Goal: Task Accomplishment & Management: Complete application form

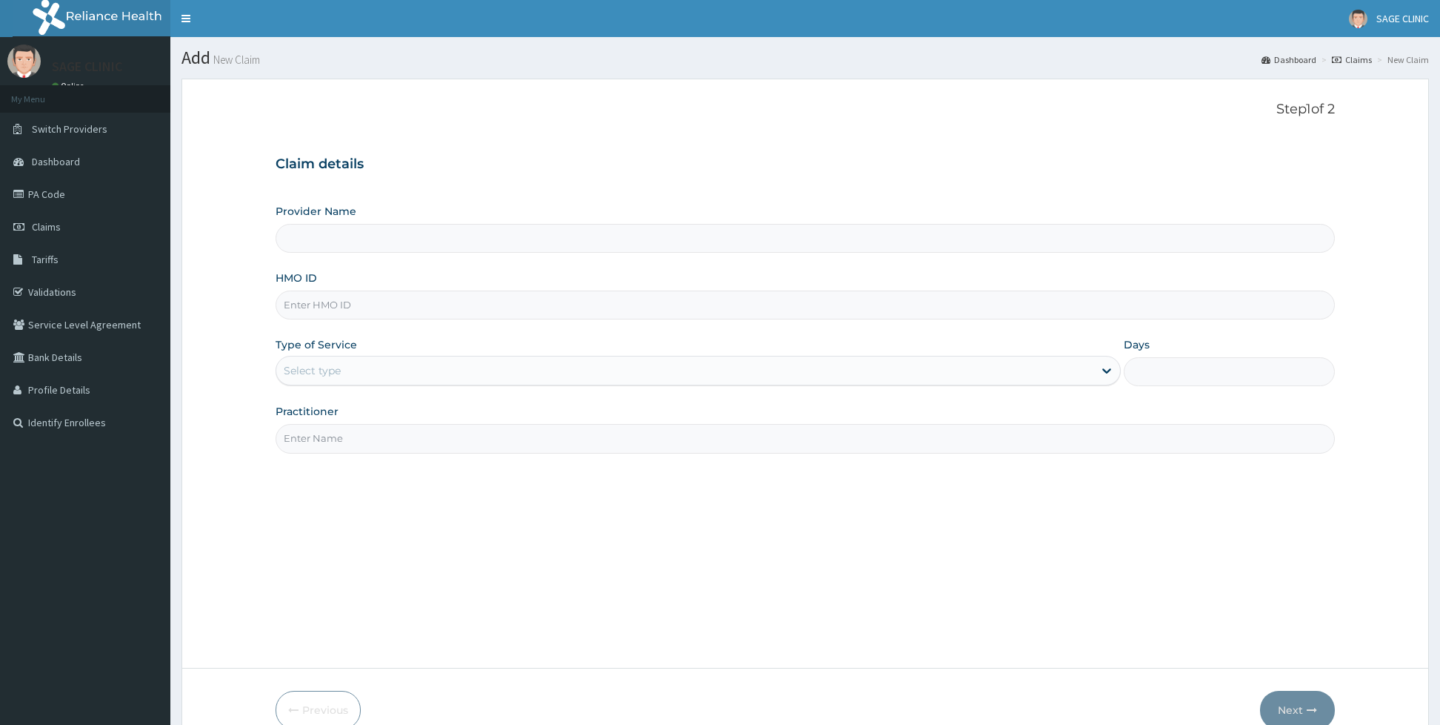
type input "Sage Clinic"
click at [320, 298] on input "HMO ID" at bounding box center [805, 304] width 1059 height 29
type input "anl/10080/f"
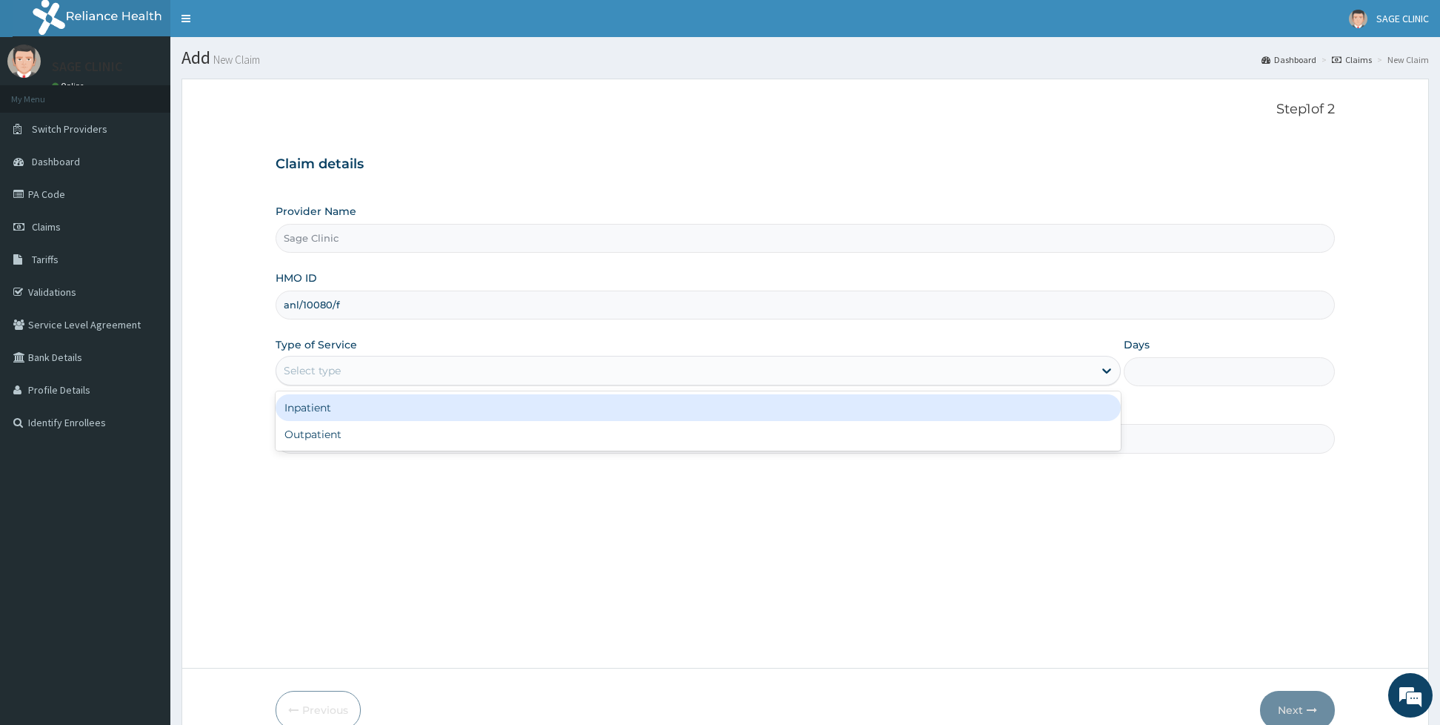
click at [373, 371] on div "Select type" at bounding box center [684, 371] width 817 height 24
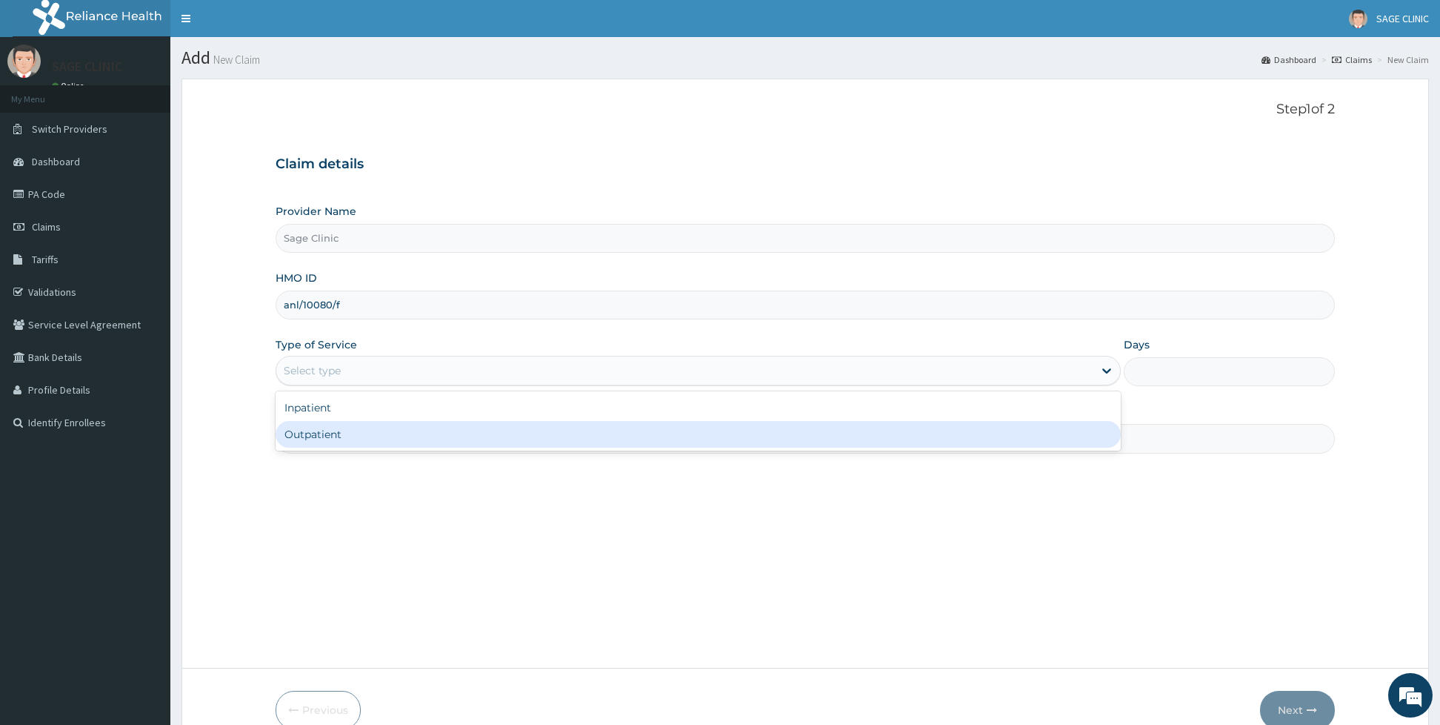
click at [336, 433] on div "Outpatient" at bounding box center [698, 434] width 845 height 27
type input "1"
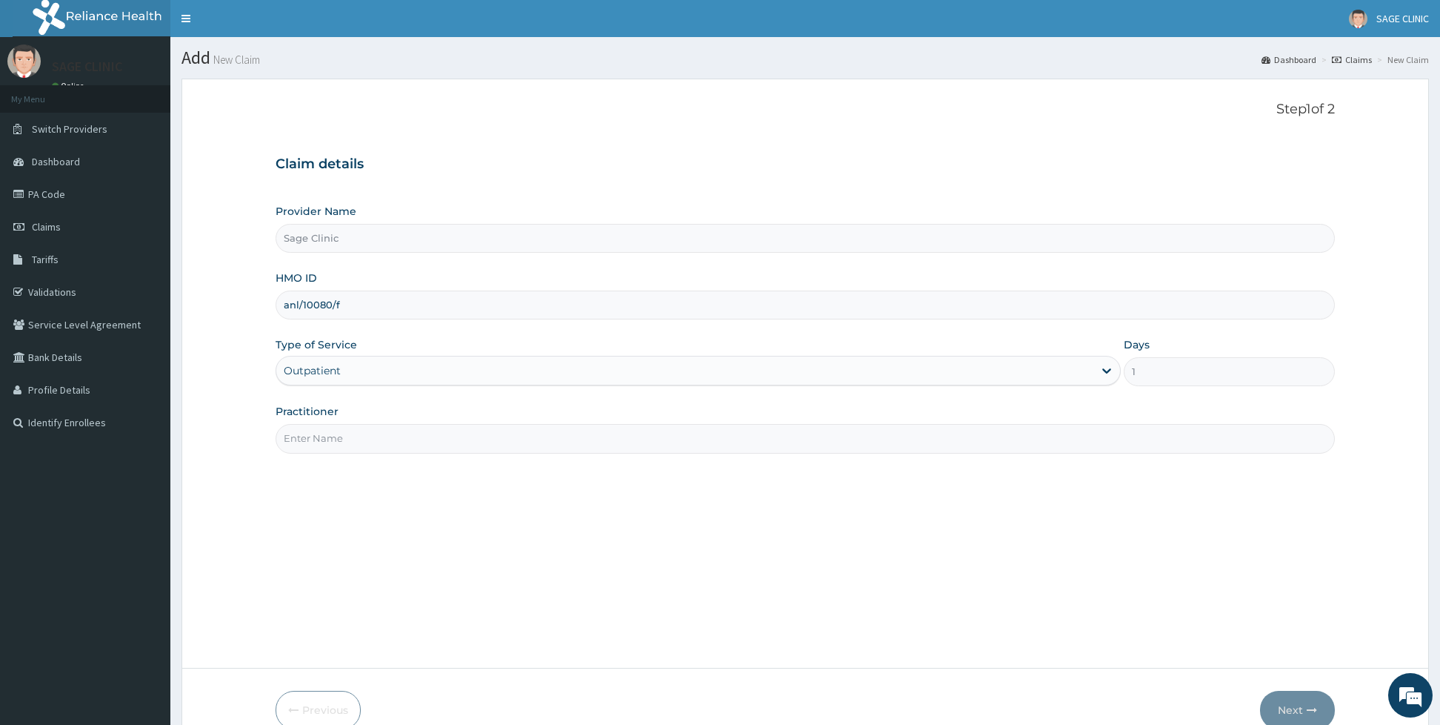
click at [336, 433] on input "Practitioner" at bounding box center [805, 438] width 1059 height 29
type input "dr [PERSON_NAME]"
click at [1285, 699] on button "Next" at bounding box center [1297, 709] width 75 height 39
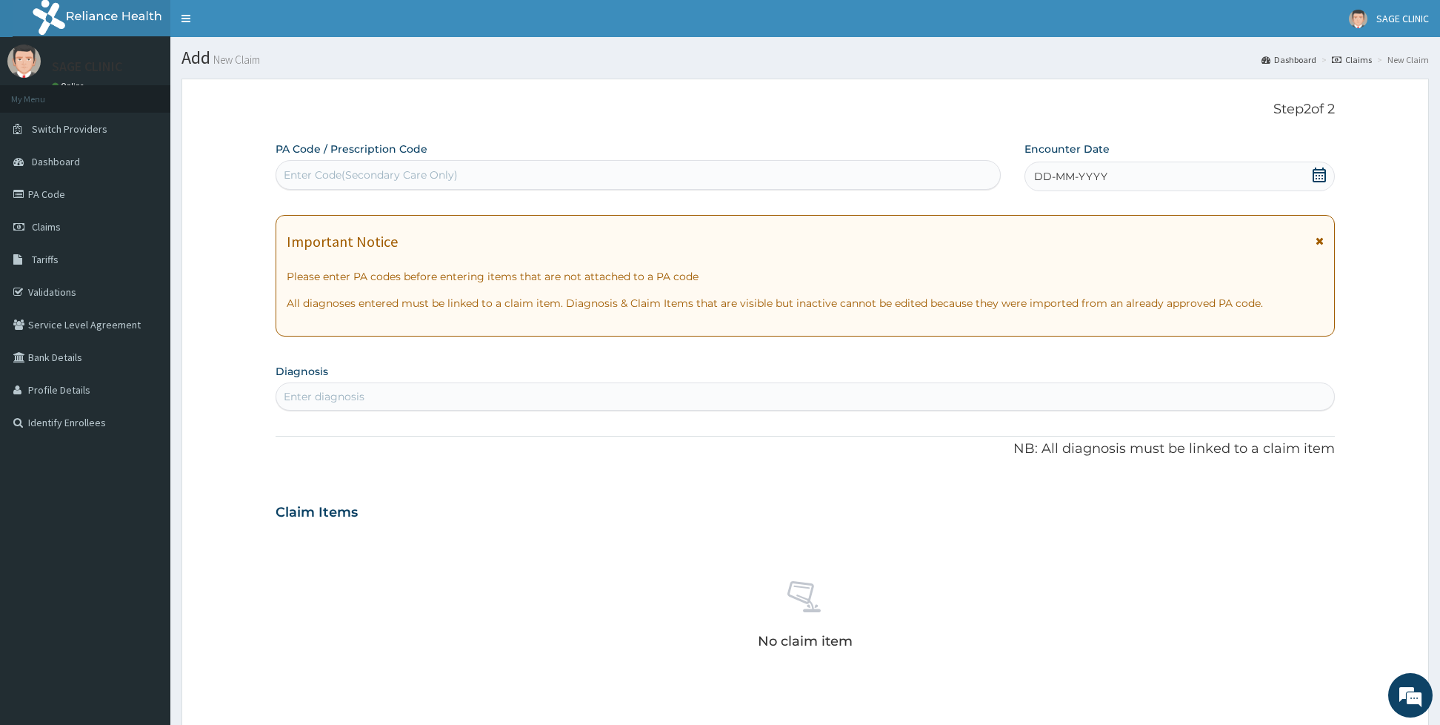
click at [1154, 176] on div "DD-MM-YYYY" at bounding box center [1180, 176] width 310 height 30
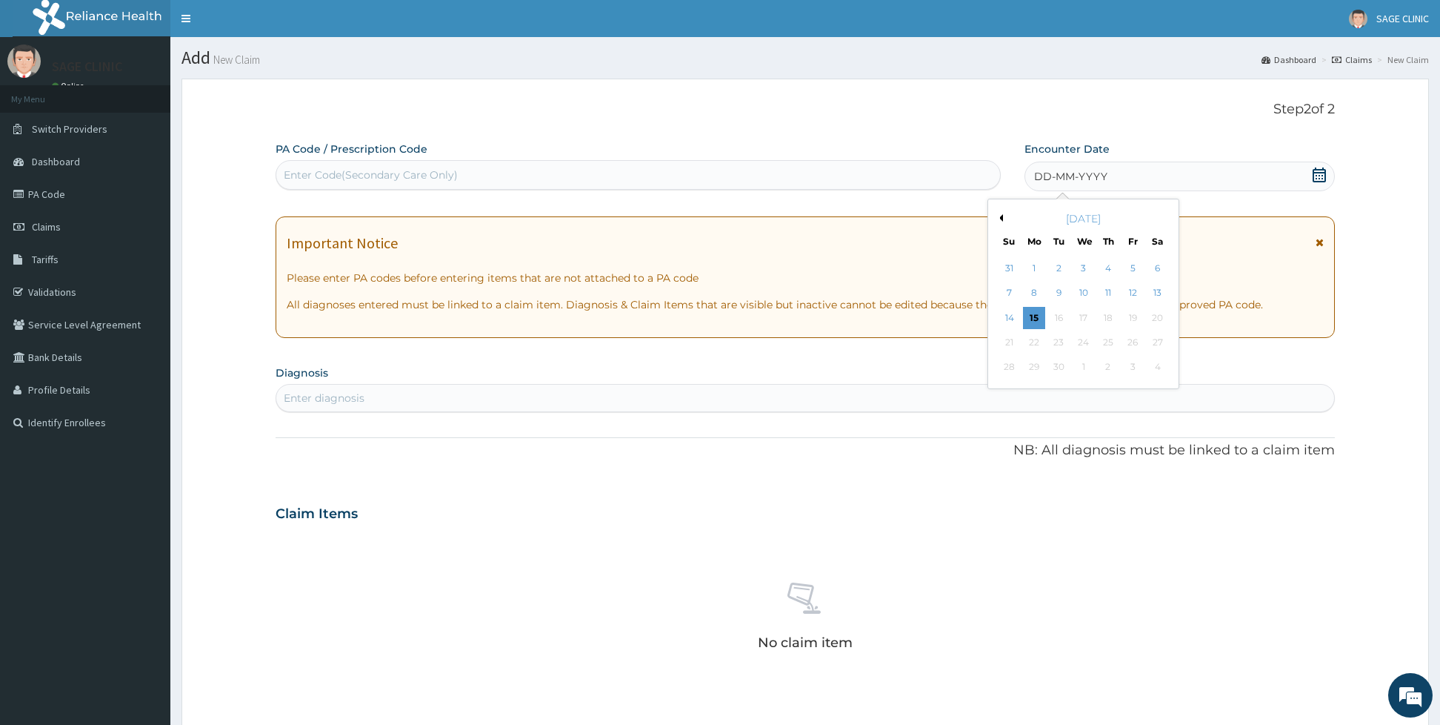
click at [1154, 176] on div "DD-MM-YYYY" at bounding box center [1180, 176] width 310 height 30
click at [1005, 220] on div "[DATE]" at bounding box center [1083, 218] width 179 height 15
click at [999, 223] on div "[DATE]" at bounding box center [1083, 218] width 179 height 15
click at [1000, 222] on button "Previous Month" at bounding box center [999, 217] width 7 height 7
click at [1007, 294] on div "3" at bounding box center [1009, 293] width 22 height 22
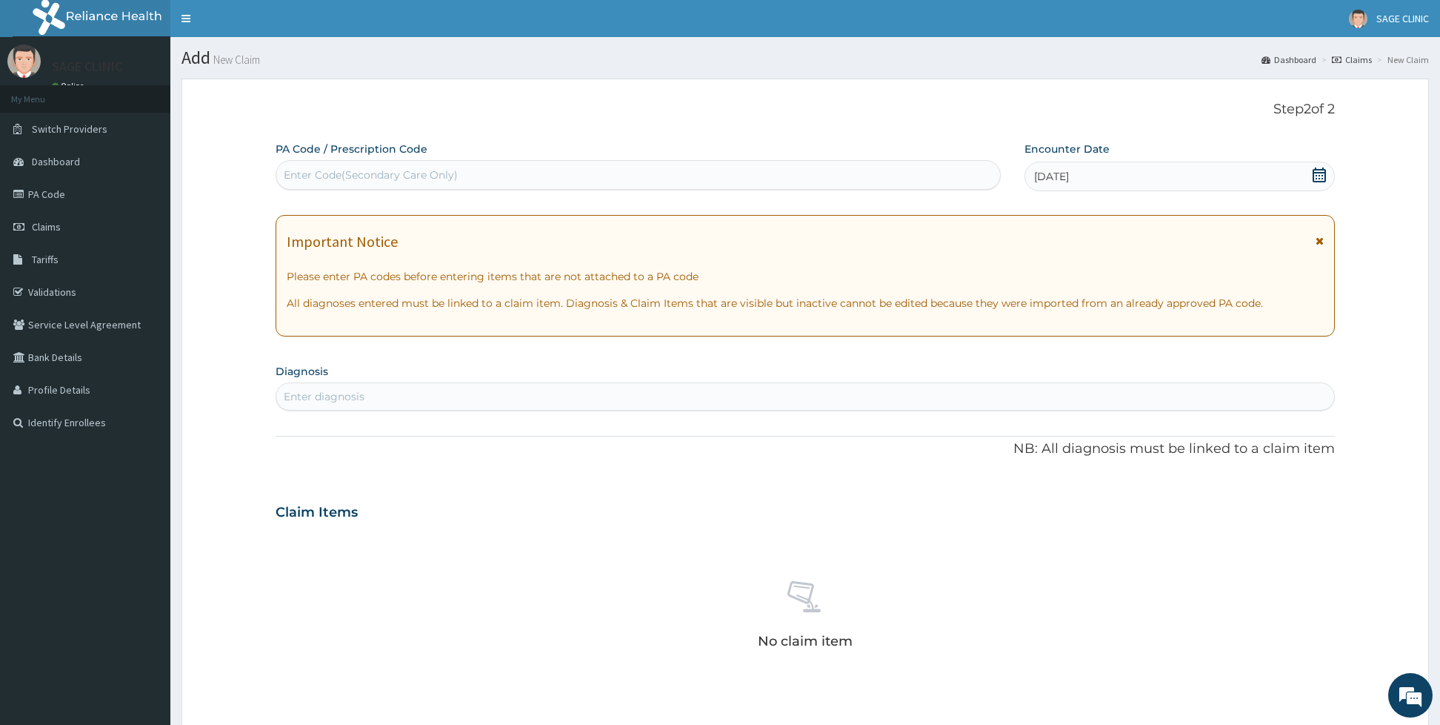
click at [554, 401] on div "Enter diagnosis" at bounding box center [805, 396] width 1058 height 24
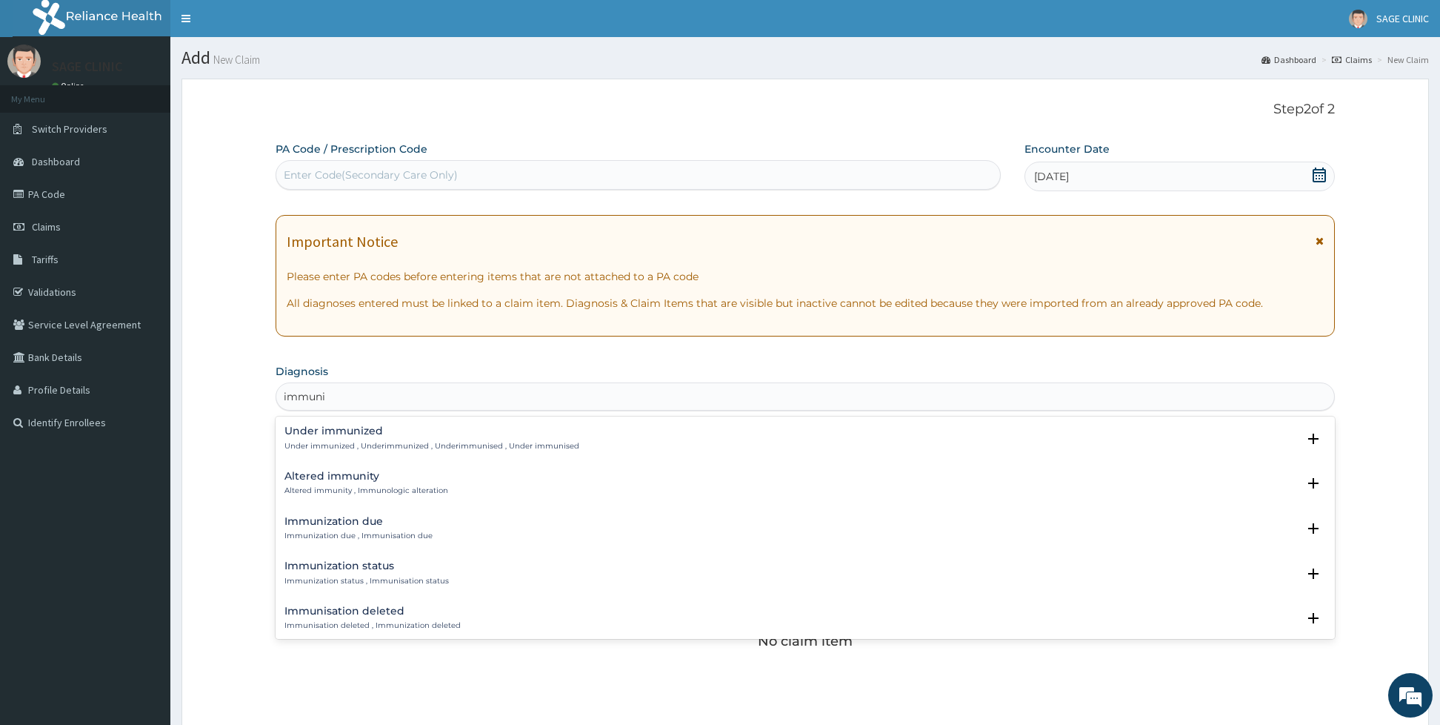
click at [364, 576] on p "Immunization status , Immunisation status" at bounding box center [366, 581] width 164 height 10
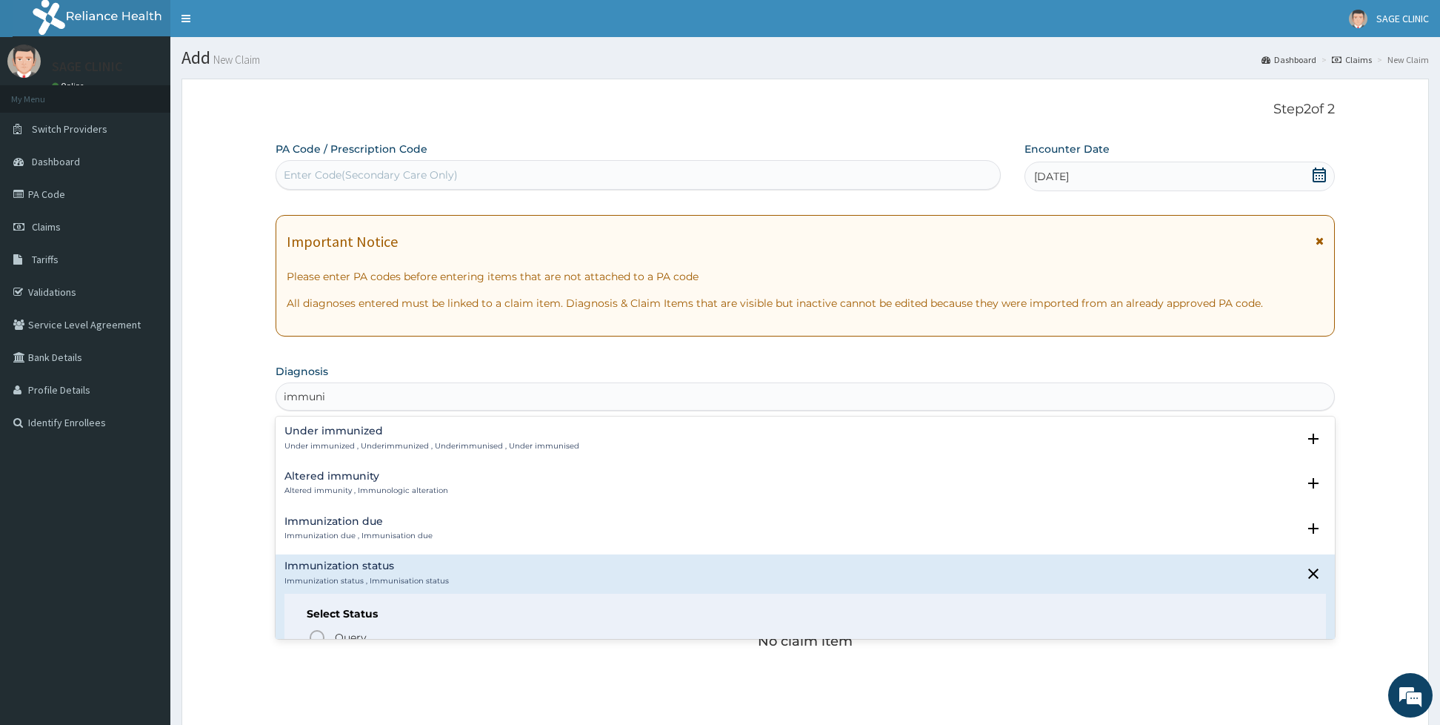
type input "immuni"
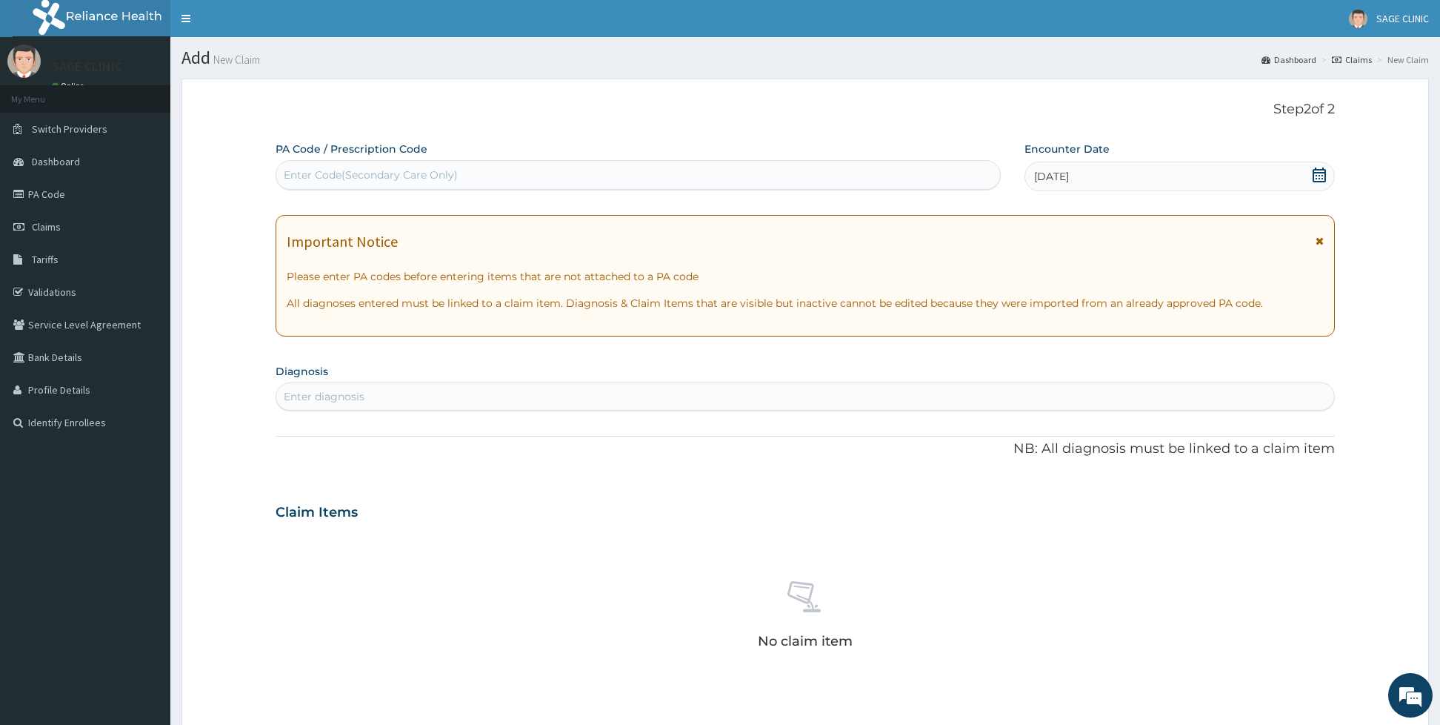
click at [879, 412] on div "PA Code / Prescription Code Enter Code(Secondary Care Only) Encounter Date 03-0…" at bounding box center [805, 517] width 1059 height 752
click at [830, 393] on div "Enter diagnosis" at bounding box center [805, 396] width 1058 height 24
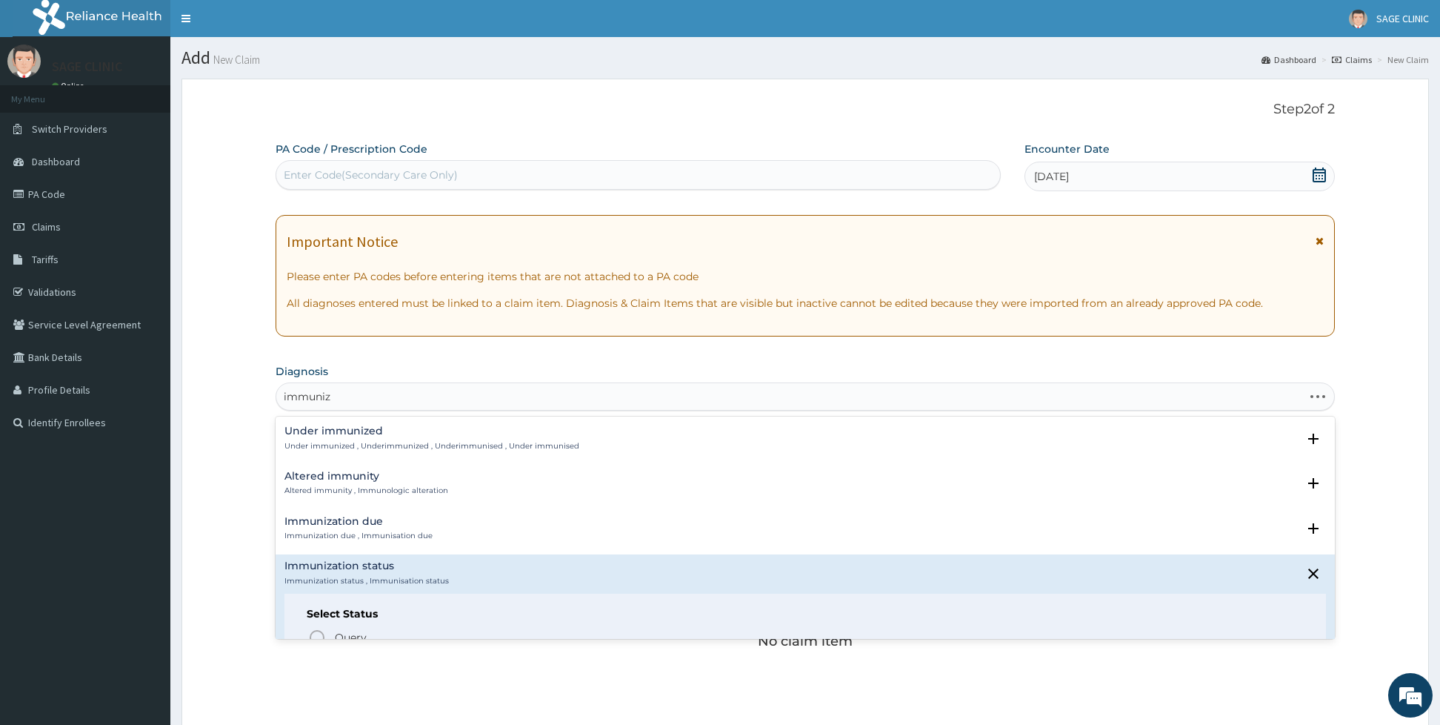
type input "immuniza"
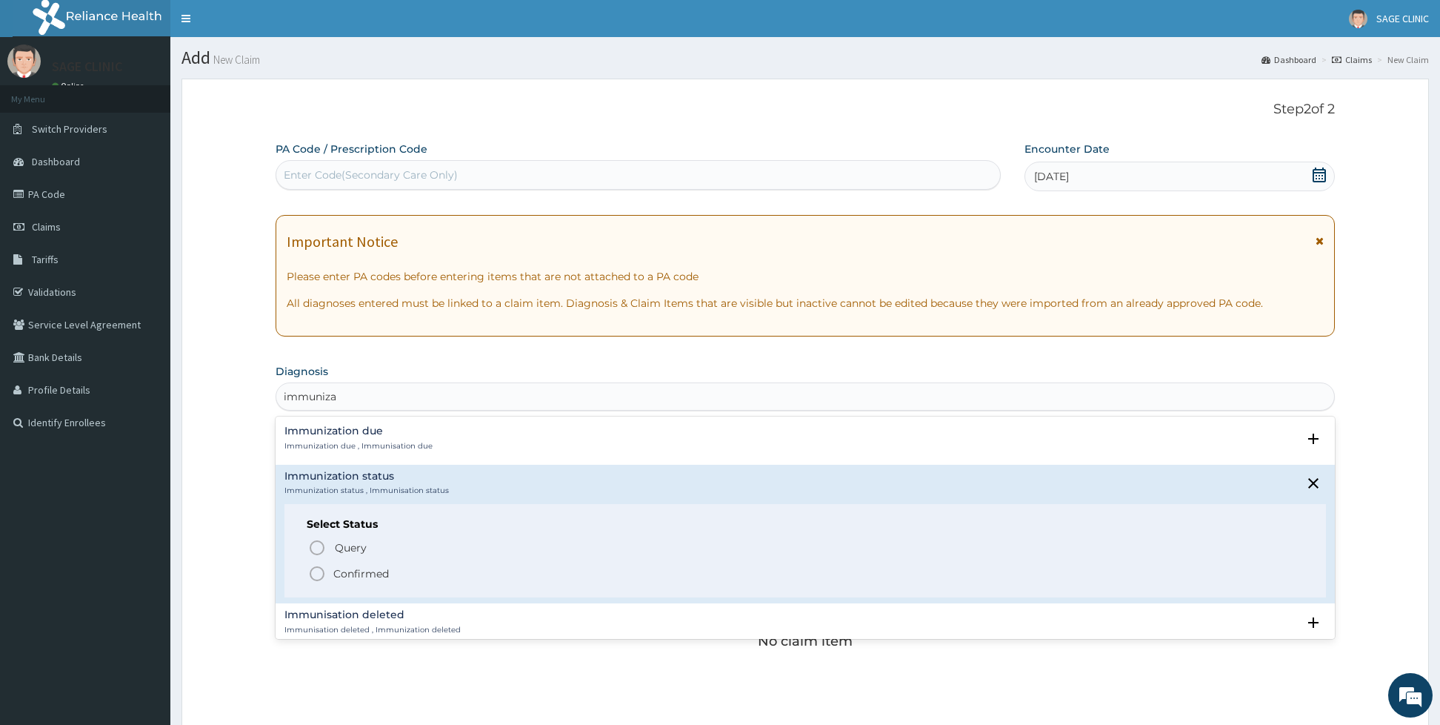
click at [313, 574] on icon "status option filled" at bounding box center [317, 574] width 18 height 18
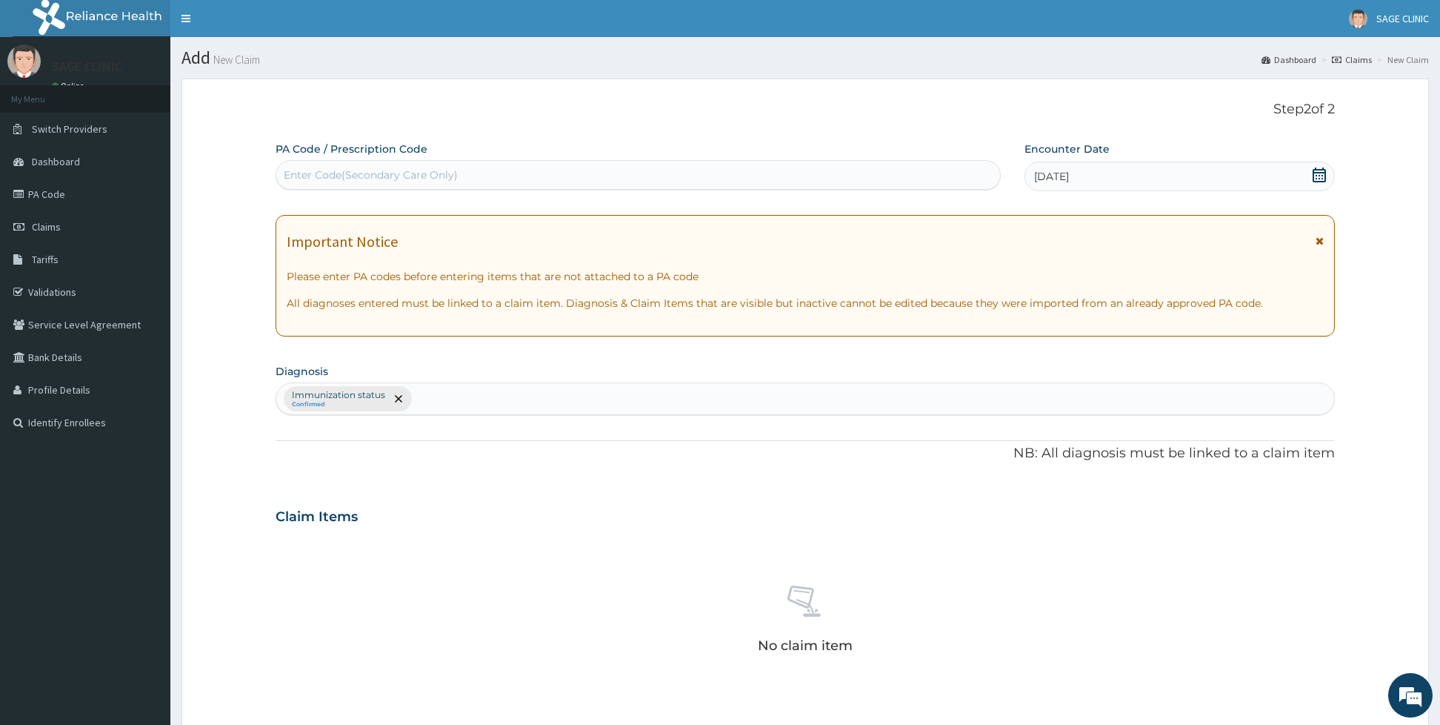
scroll to position [331, 0]
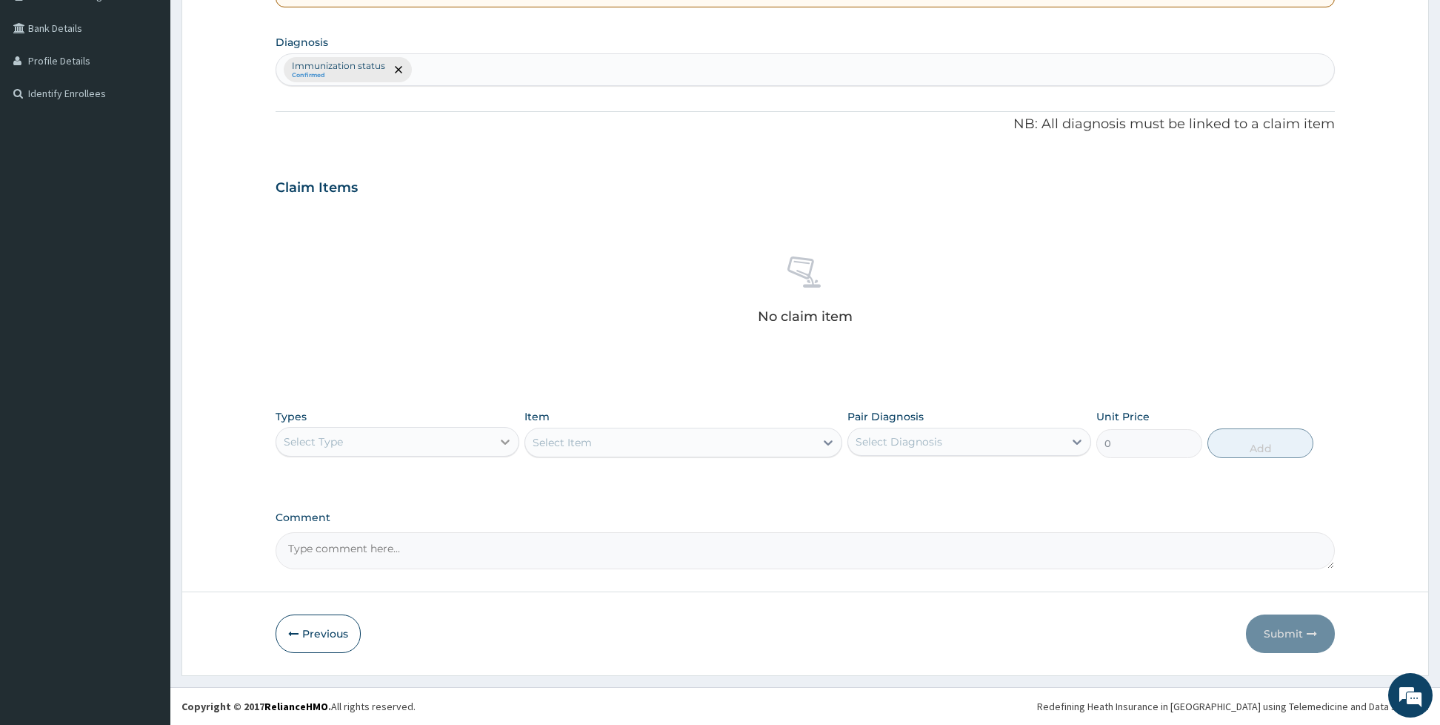
click at [509, 438] on icon at bounding box center [505, 441] width 15 height 15
click at [327, 534] on div "Procedures" at bounding box center [398, 532] width 244 height 27
click at [611, 436] on div "Select Item" at bounding box center [683, 442] width 318 height 30
click at [611, 436] on div "Select Item" at bounding box center [670, 442] width 290 height 24
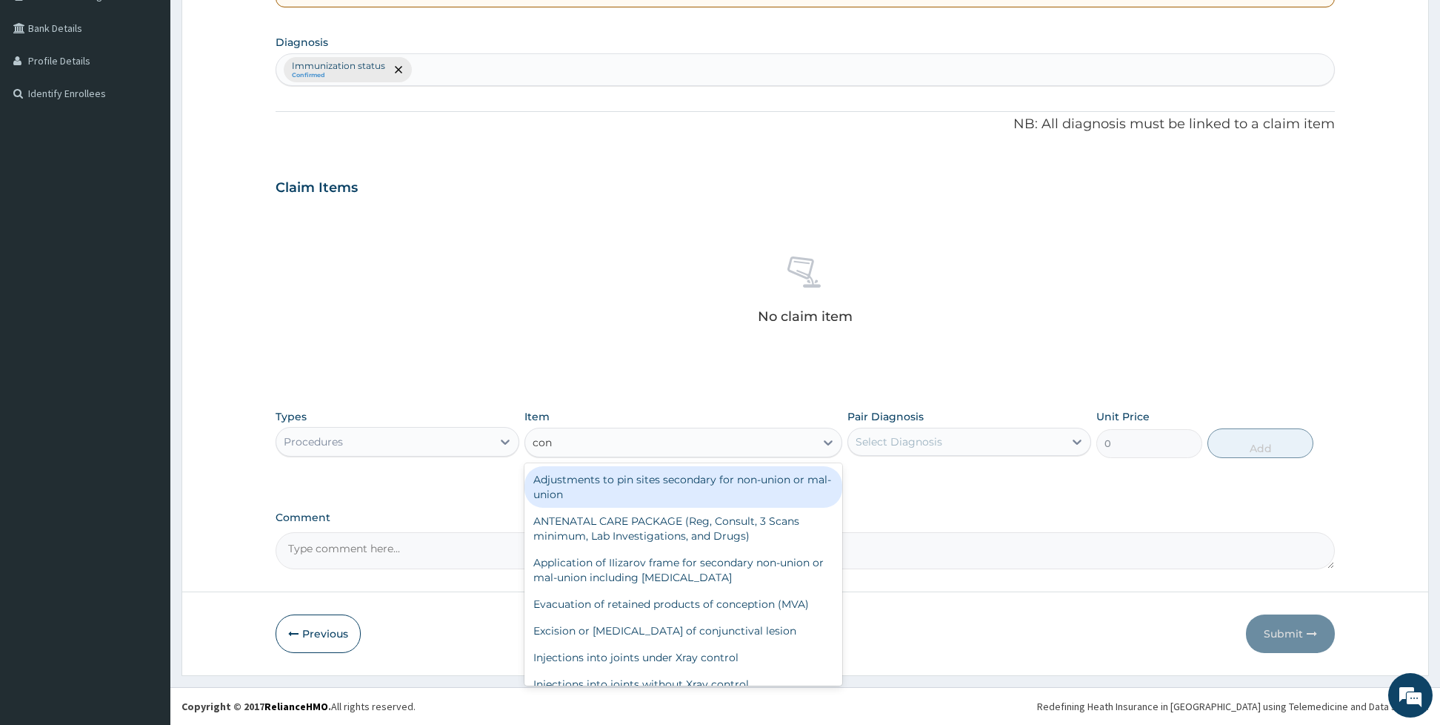
type input "cons"
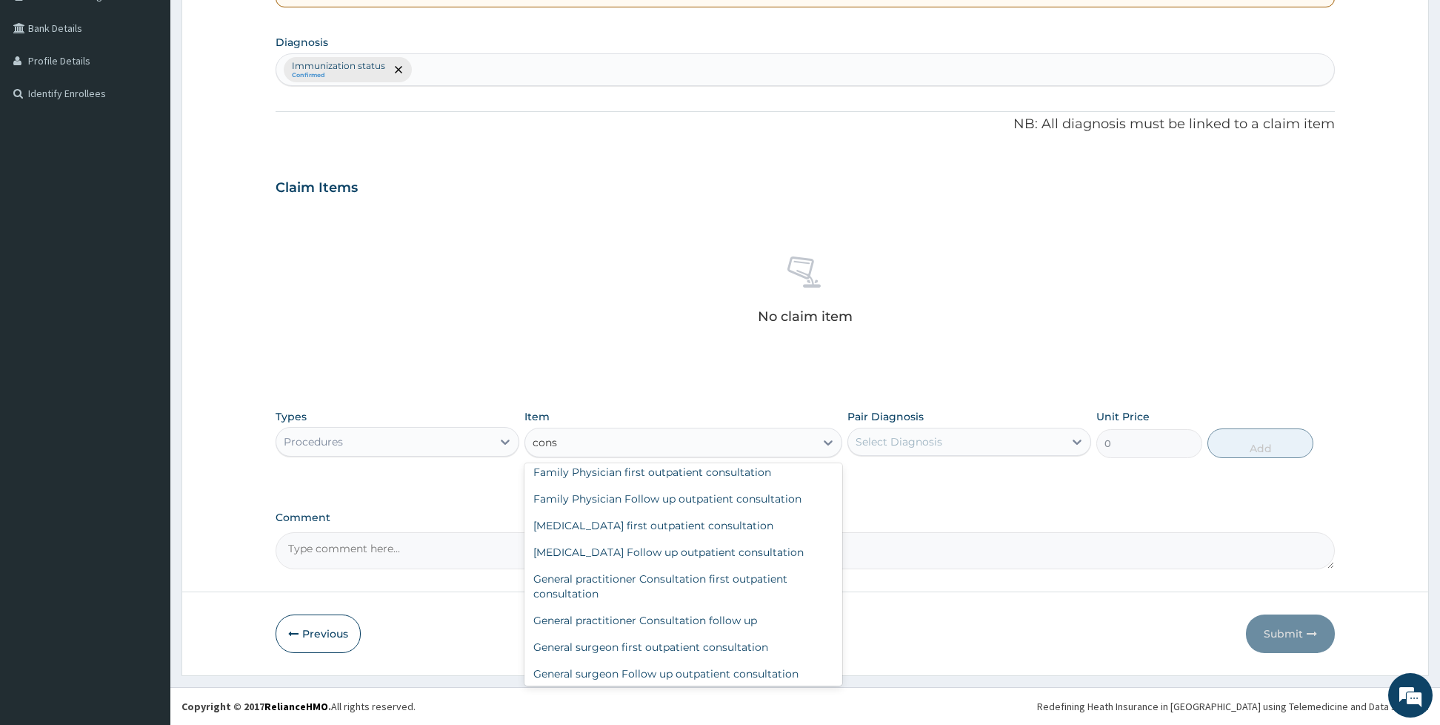
scroll to position [578, 0]
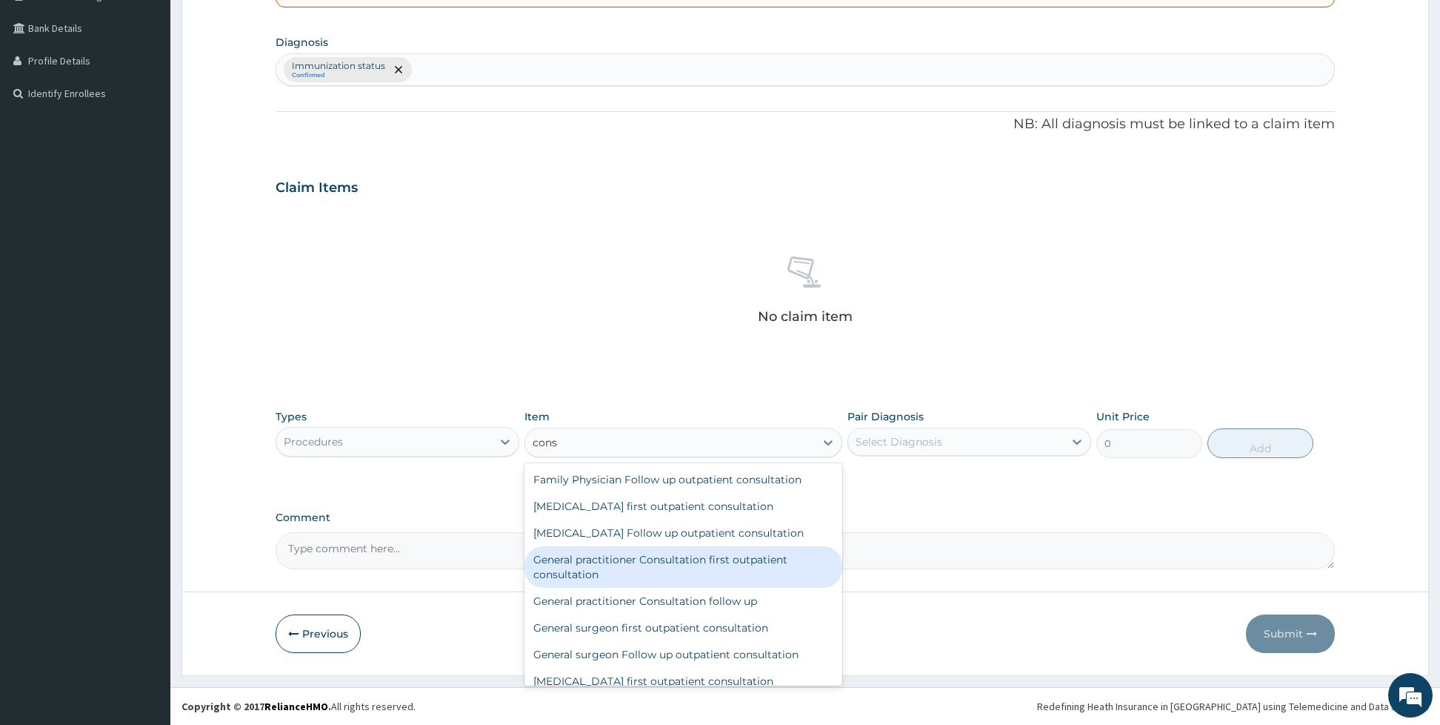
click at [712, 587] on div "General practitioner Consultation first outpatient consultation" at bounding box center [683, 566] width 318 height 41
type input "3960"
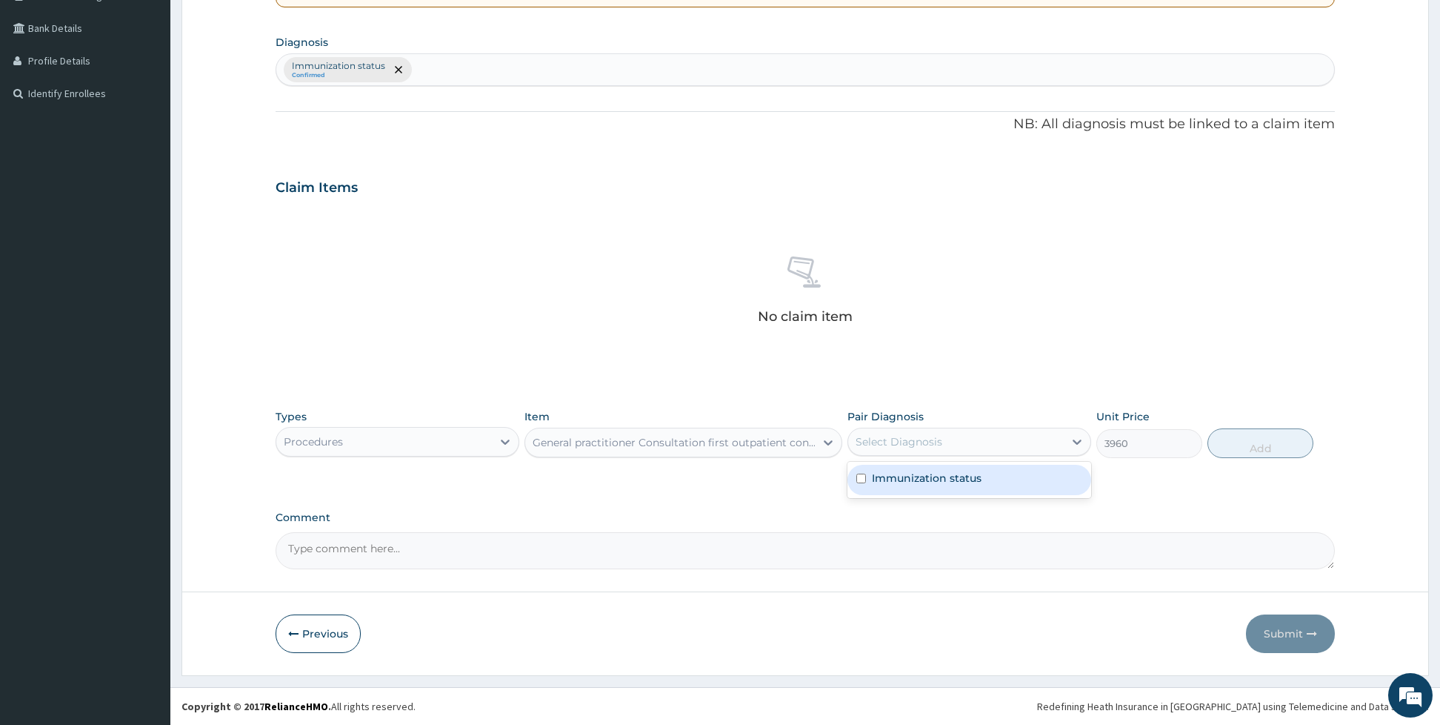
click at [880, 450] on div "Select Diagnosis" at bounding box center [956, 442] width 216 height 24
click at [879, 470] on label "Immunization status" at bounding box center [927, 477] width 110 height 15
checkbox input "true"
click at [1230, 458] on div "Types Procedures Item General practitioner Consultation first outpatient consul…" at bounding box center [805, 434] width 1059 height 64
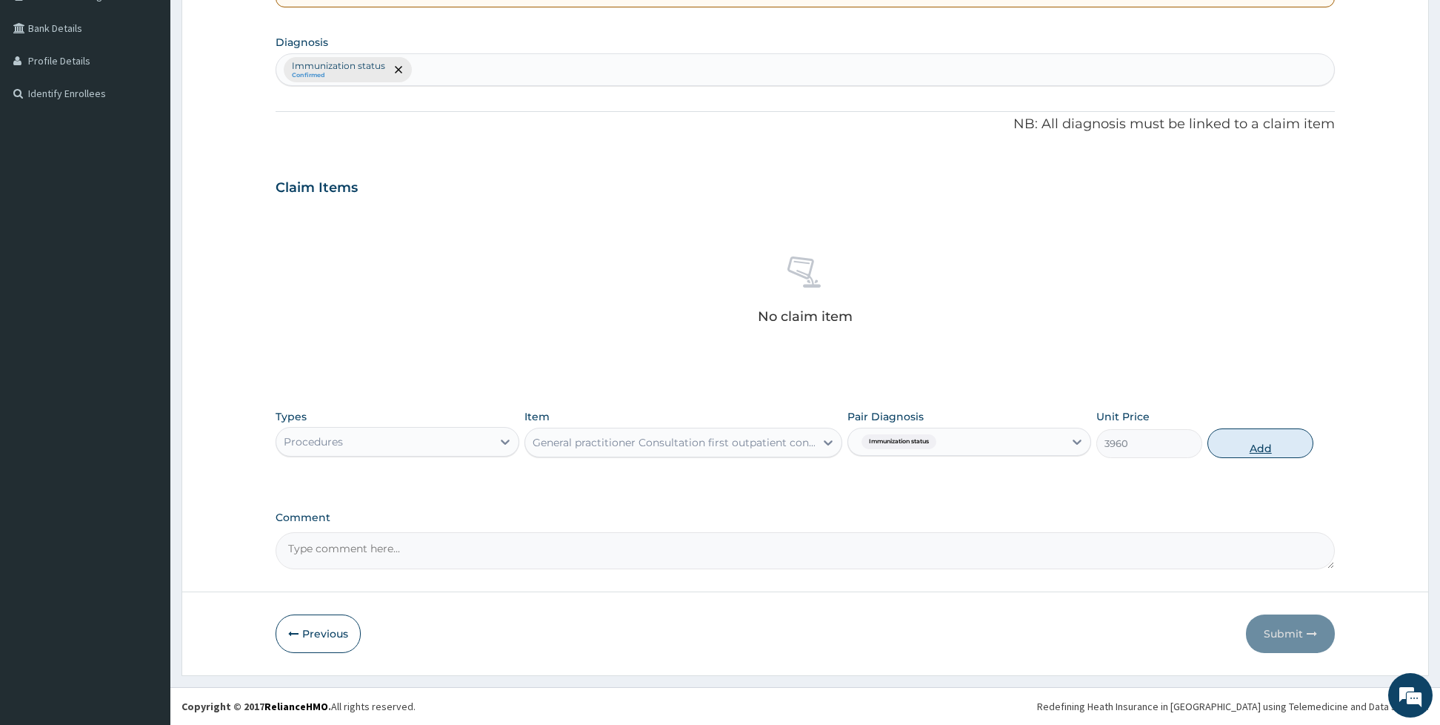
click at [1240, 441] on button "Add" at bounding box center [1261, 443] width 106 height 30
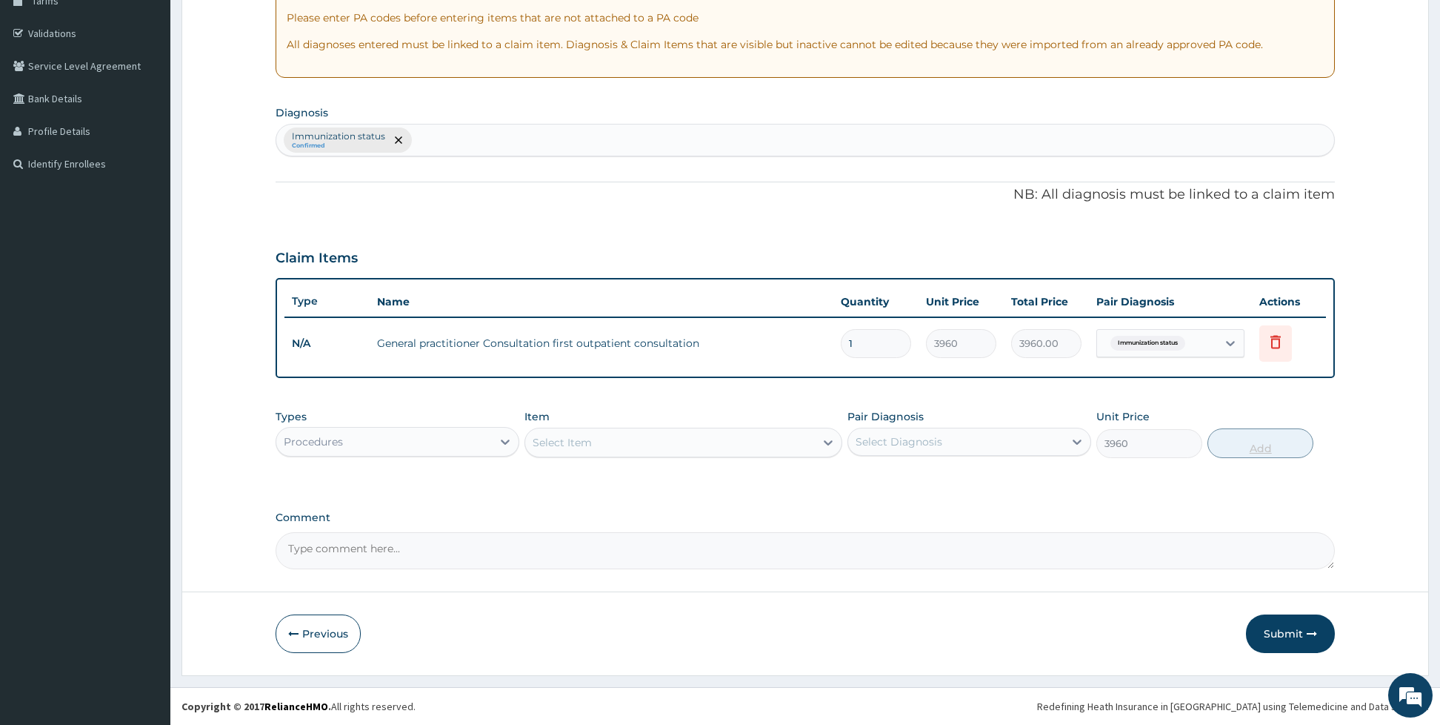
type input "0"
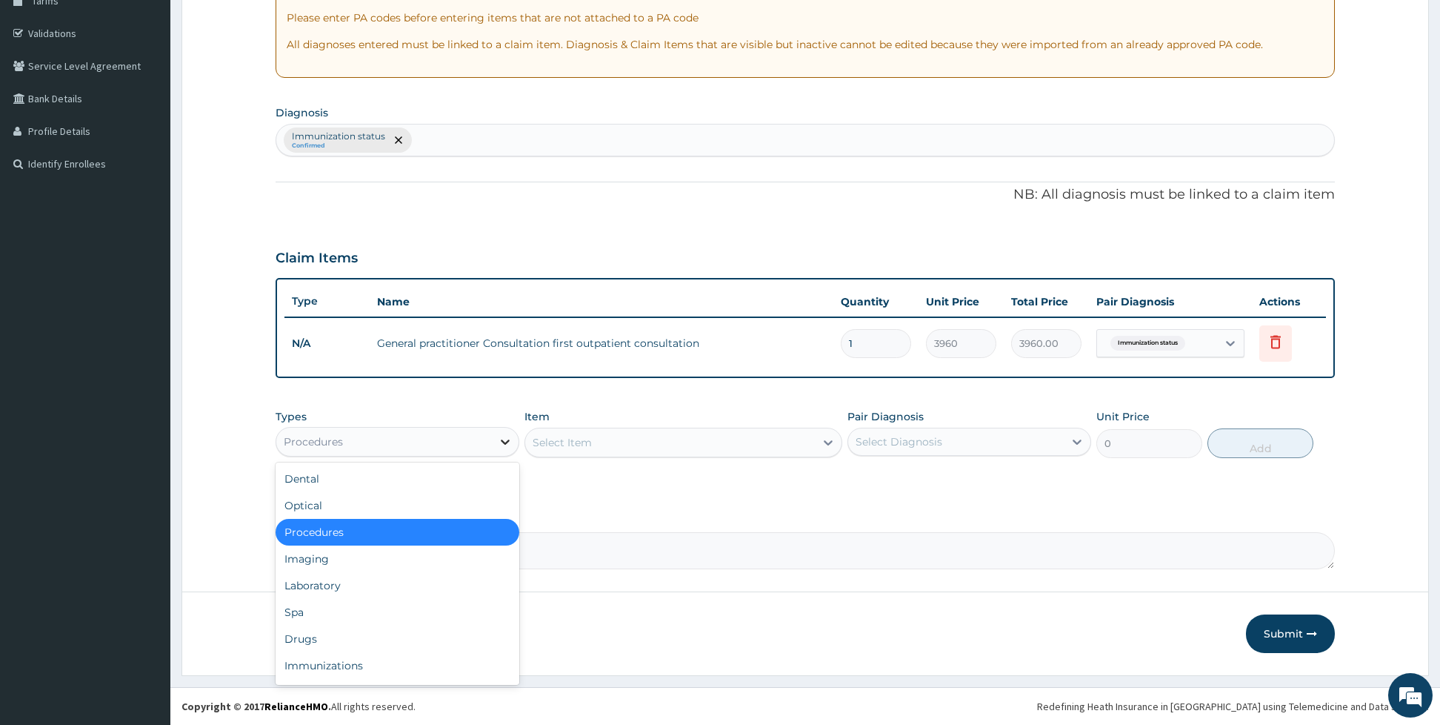
click at [499, 431] on div at bounding box center [505, 441] width 27 height 27
click at [371, 659] on div "Immunizations" at bounding box center [398, 665] width 244 height 27
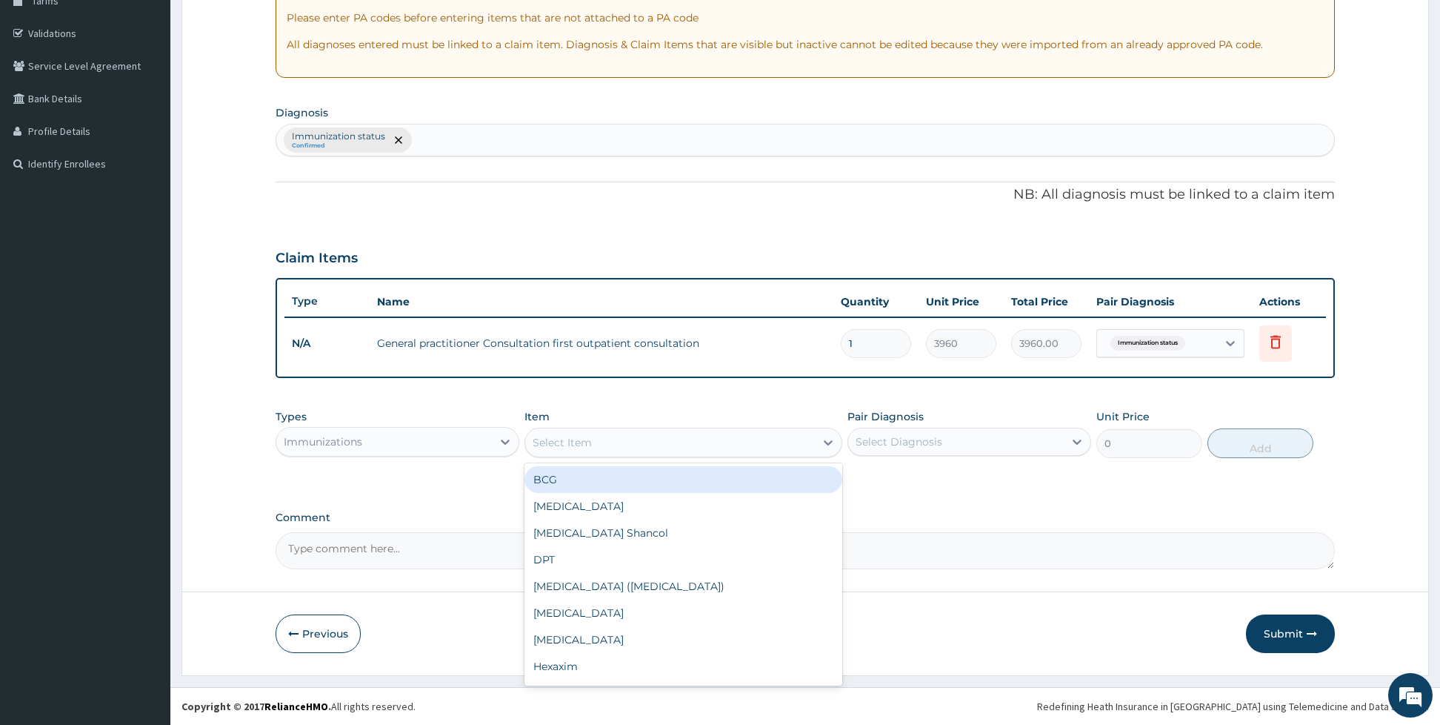
click at [599, 440] on div "Select Item" at bounding box center [670, 442] width 290 height 24
type input "penta"
click at [605, 480] on div "Pentavalent" at bounding box center [683, 479] width 318 height 27
type input "6000"
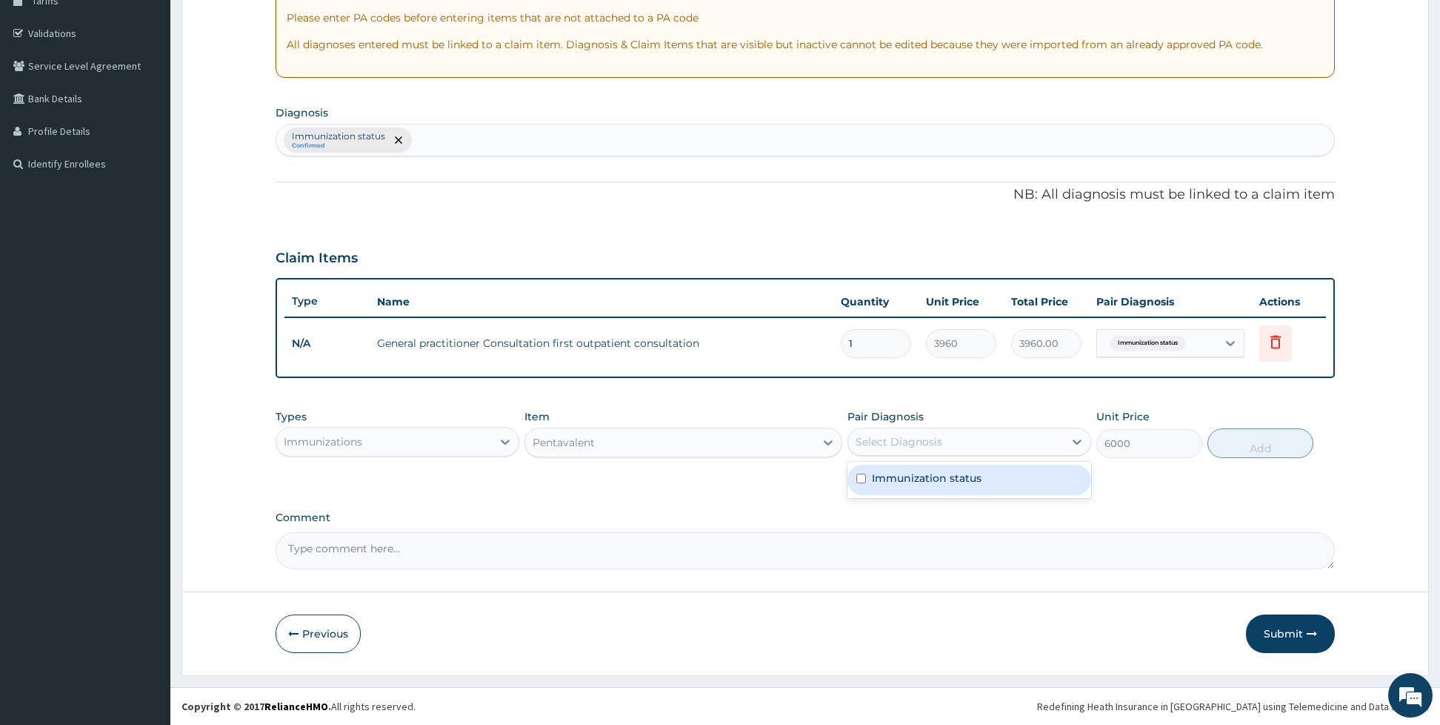
drag, startPoint x: 878, startPoint y: 442, endPoint x: 867, endPoint y: 467, distance: 26.9
click at [867, 456] on div "option Immunization status, selected. option Immunization status focused, 1 of …" at bounding box center [969, 441] width 244 height 28
click at [867, 467] on div "Immunization status" at bounding box center [969, 479] width 244 height 30
checkbox input "true"
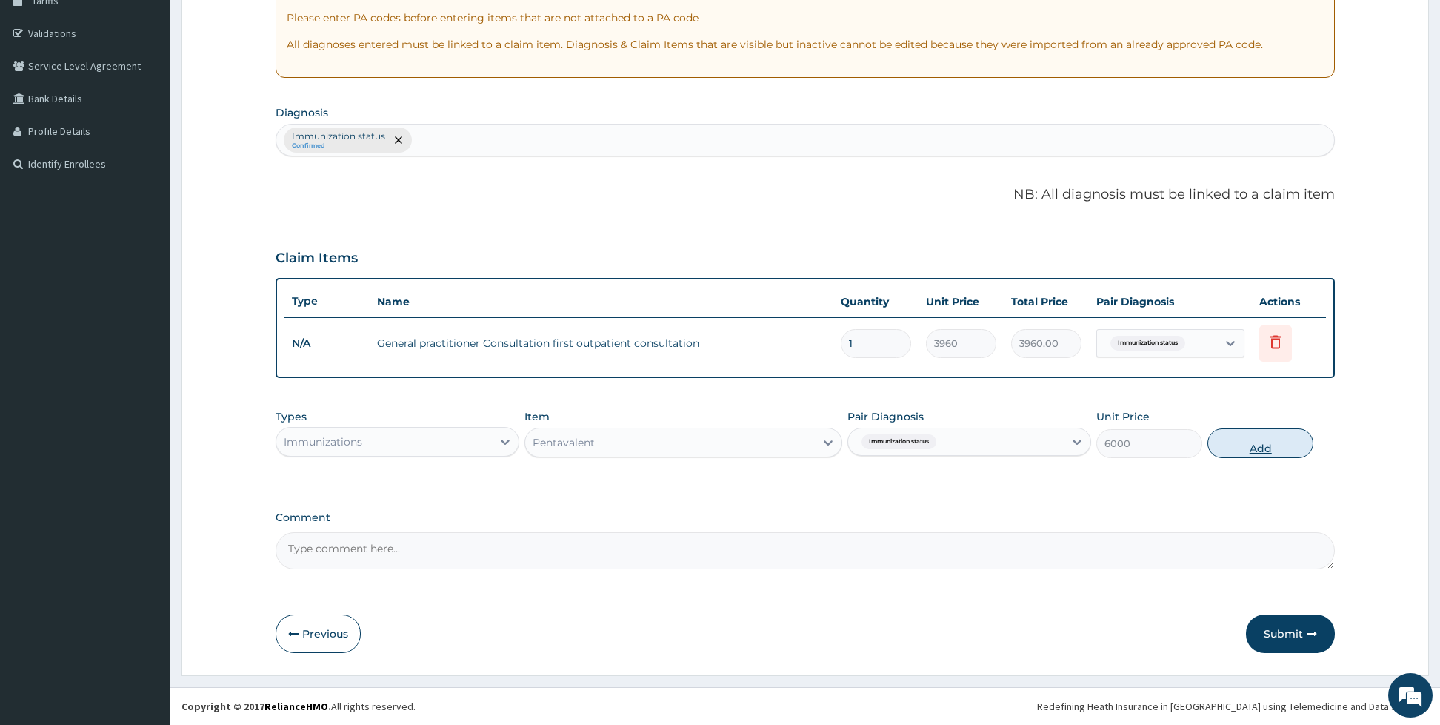
click at [1232, 450] on button "Add" at bounding box center [1261, 443] width 106 height 30
type input "0"
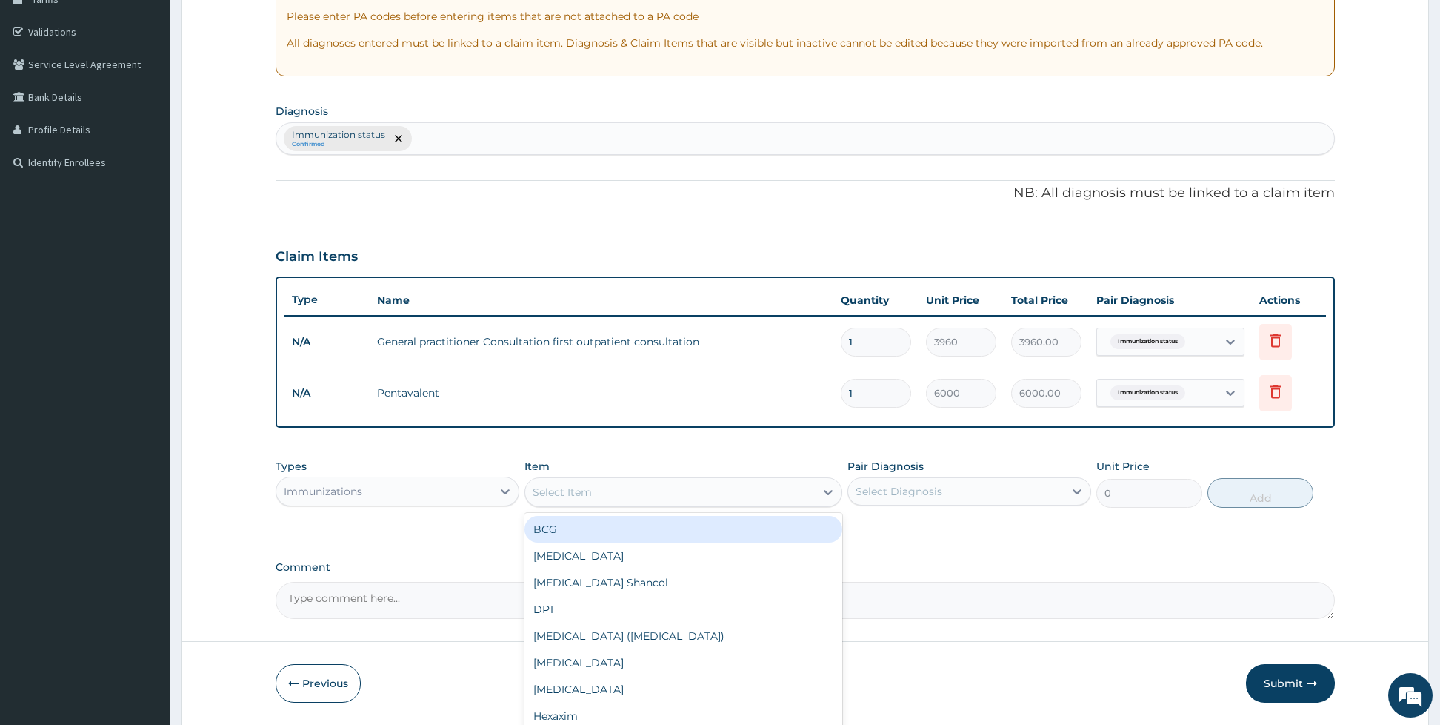
click at [603, 493] on div "Select Item" at bounding box center [670, 492] width 290 height 24
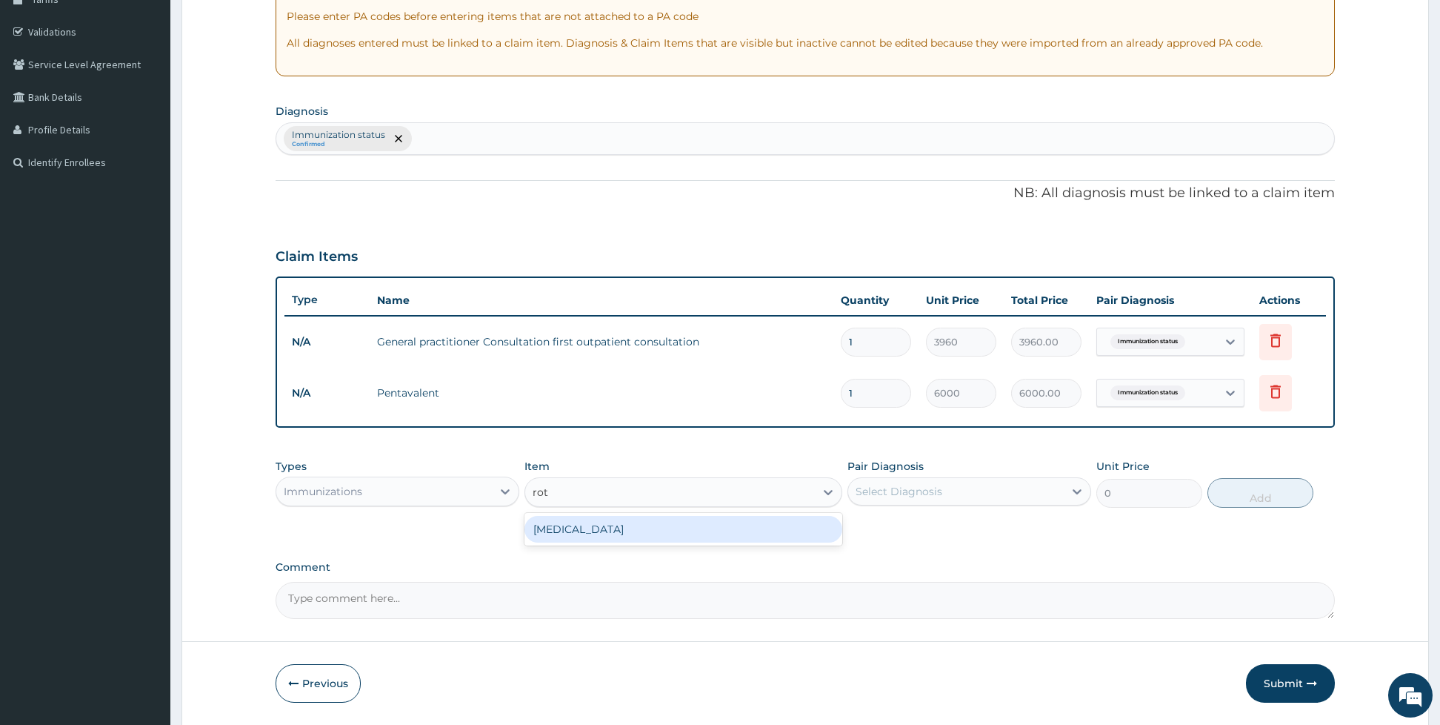
type input "rota"
click at [601, 530] on div "Rotavirus" at bounding box center [683, 529] width 318 height 27
type input "13200"
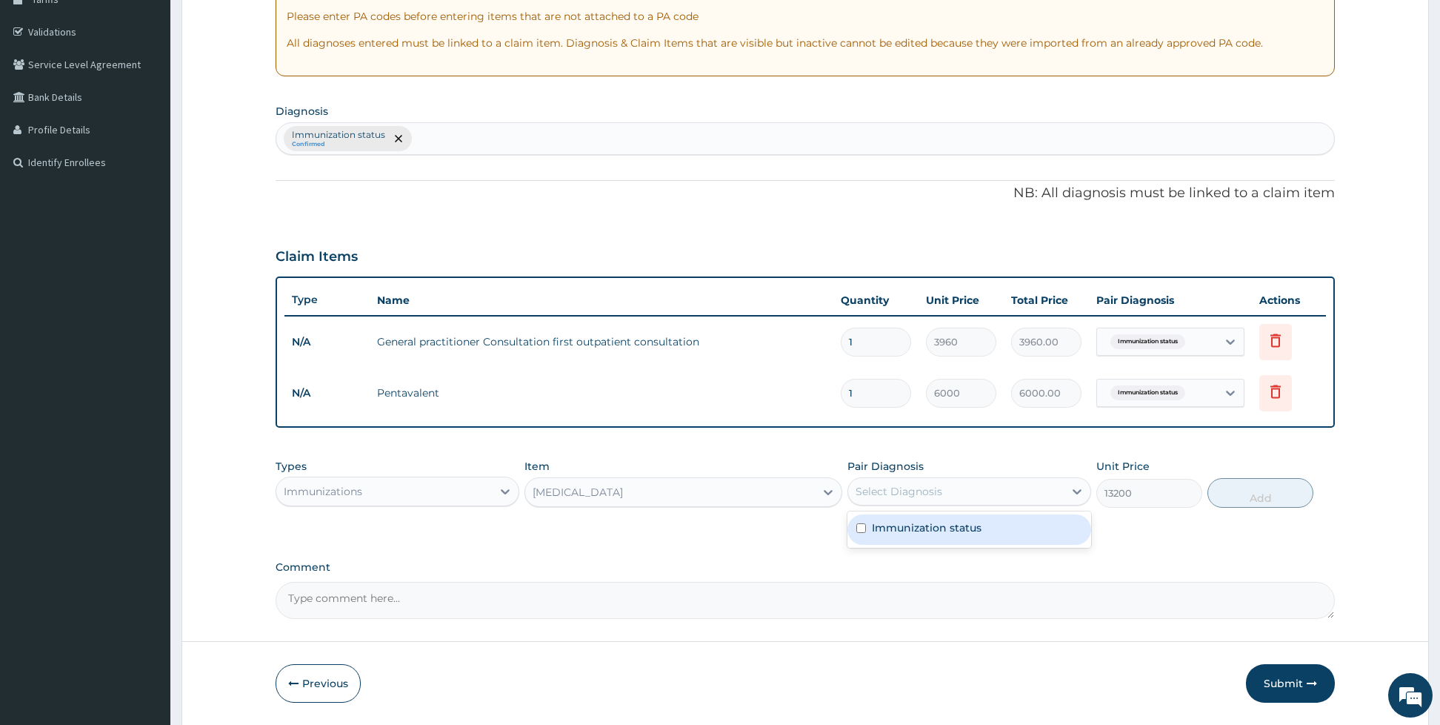
click at [882, 496] on div "Select Diagnosis" at bounding box center [899, 491] width 87 height 15
click at [892, 545] on div "Immunization status" at bounding box center [969, 529] width 244 height 30
checkbox input "true"
click at [1229, 487] on button "Add" at bounding box center [1261, 493] width 106 height 30
type input "0"
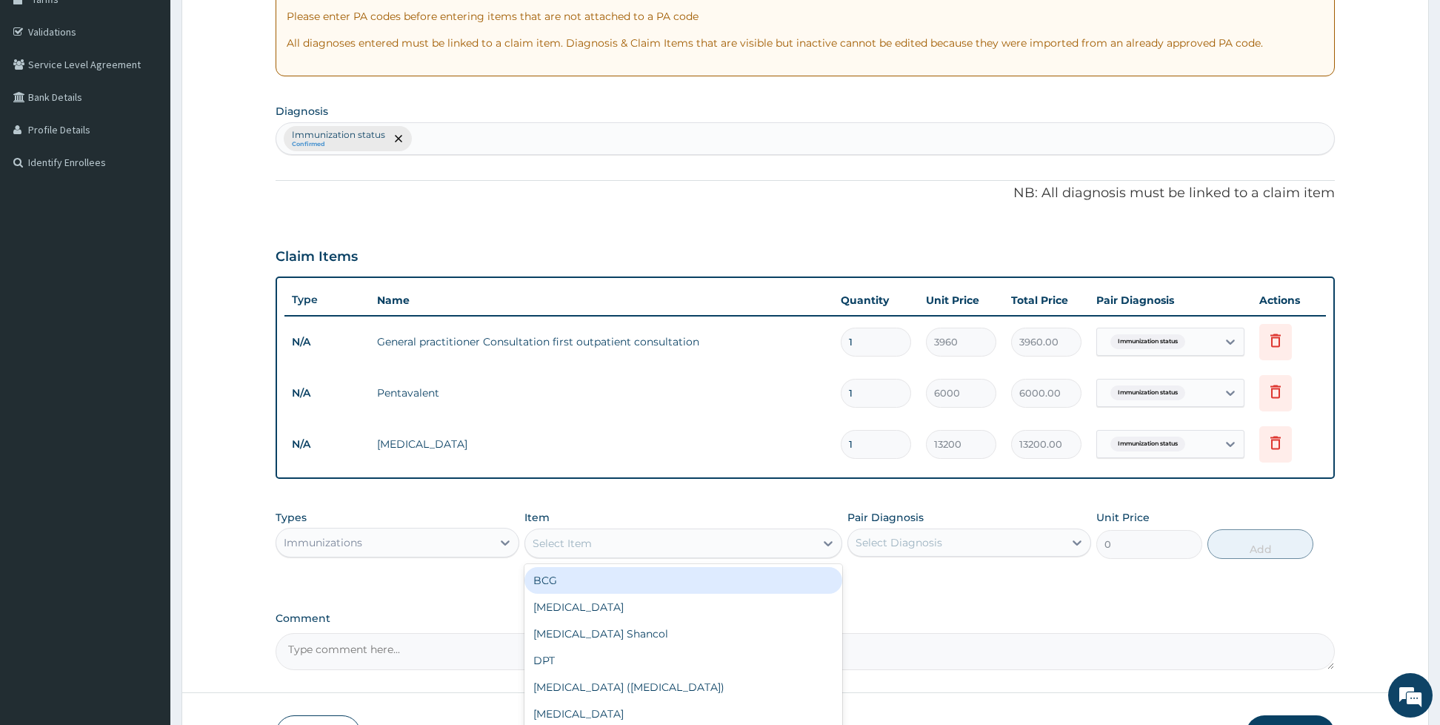
click at [585, 533] on div "Select Item" at bounding box center [670, 543] width 290 height 24
type input "op"
click at [585, 578] on div "OPV" at bounding box center [683, 580] width 318 height 27
type input "1200"
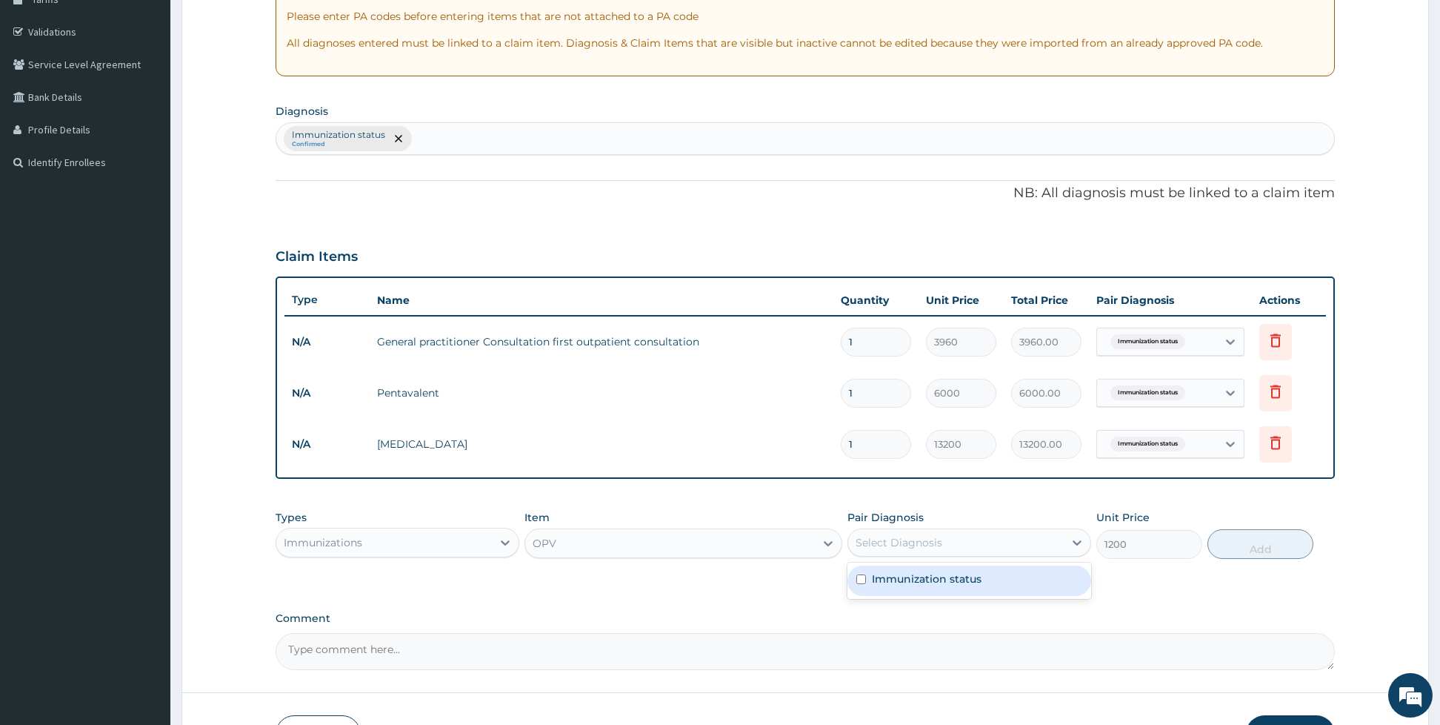
click at [872, 533] on div "Select Diagnosis" at bounding box center [956, 542] width 216 height 24
click at [870, 579] on div "Immunization status" at bounding box center [969, 580] width 244 height 30
checkbox input "true"
click at [1227, 551] on button "Add" at bounding box center [1261, 544] width 106 height 30
type input "0"
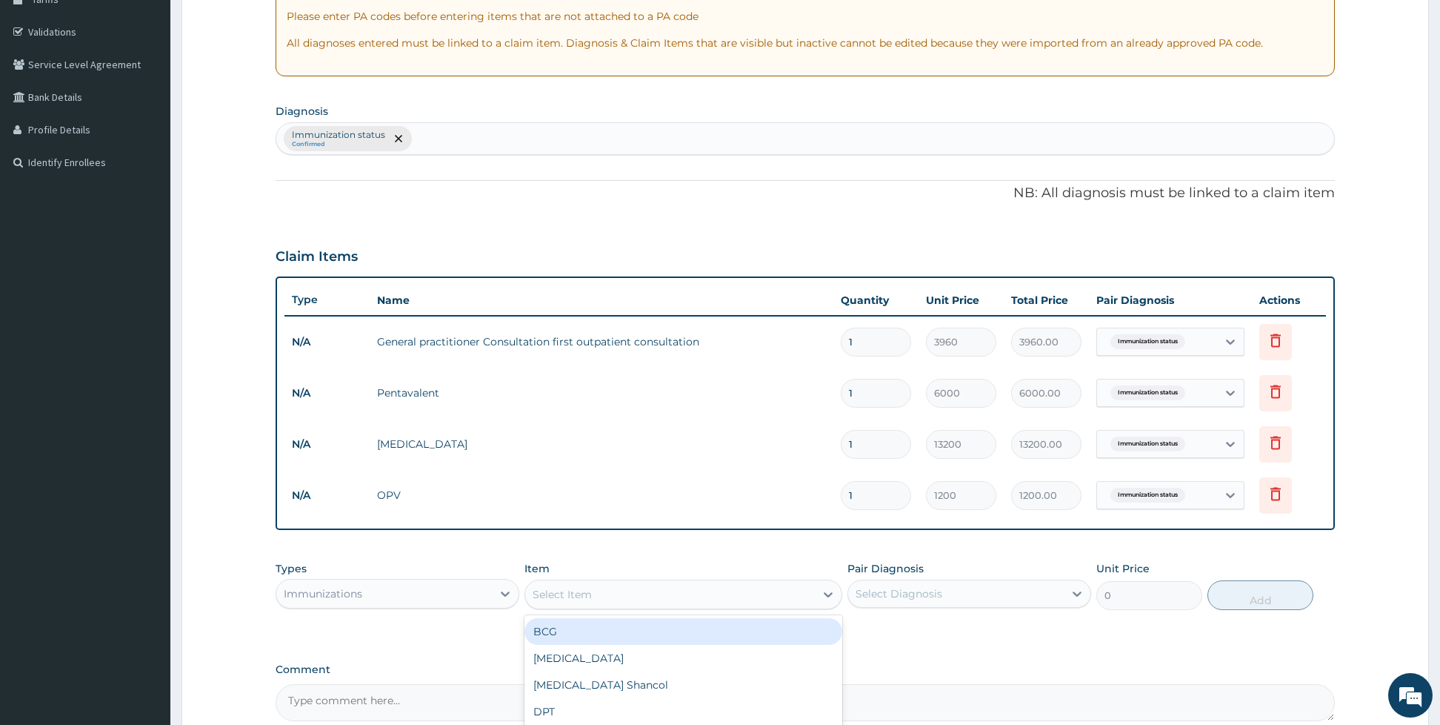
click at [731, 596] on div "Select Item" at bounding box center [670, 594] width 290 height 24
type input "o"
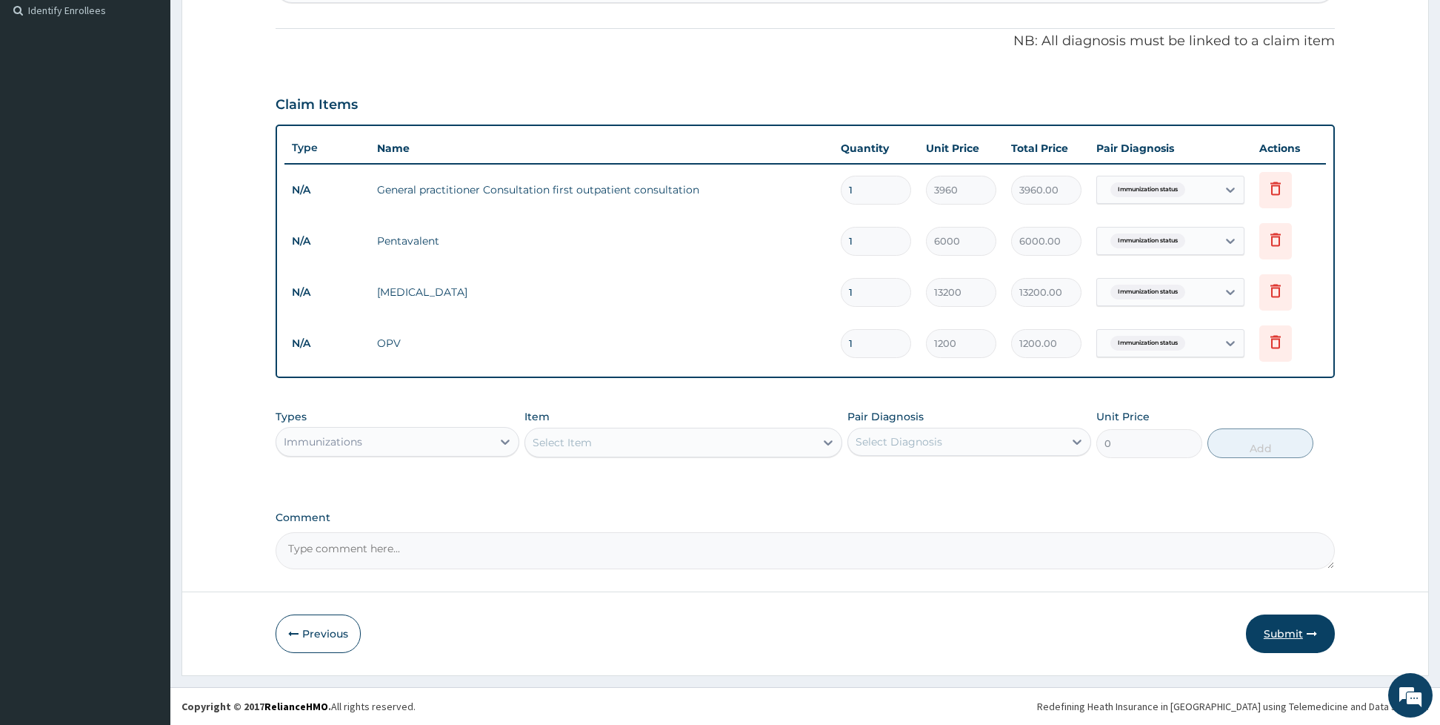
click at [1285, 632] on button "Submit" at bounding box center [1290, 633] width 89 height 39
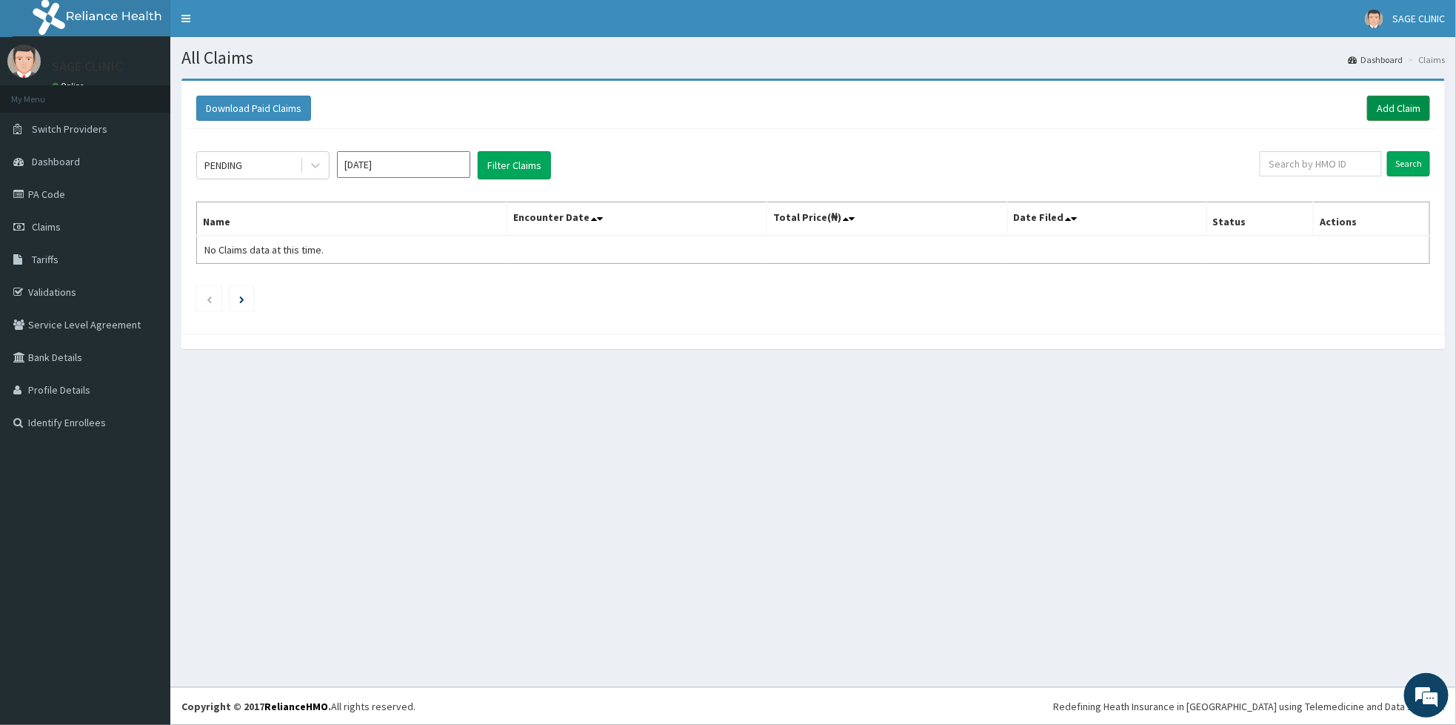
click at [1411, 99] on link "Add Claim" at bounding box center [1399, 108] width 63 height 25
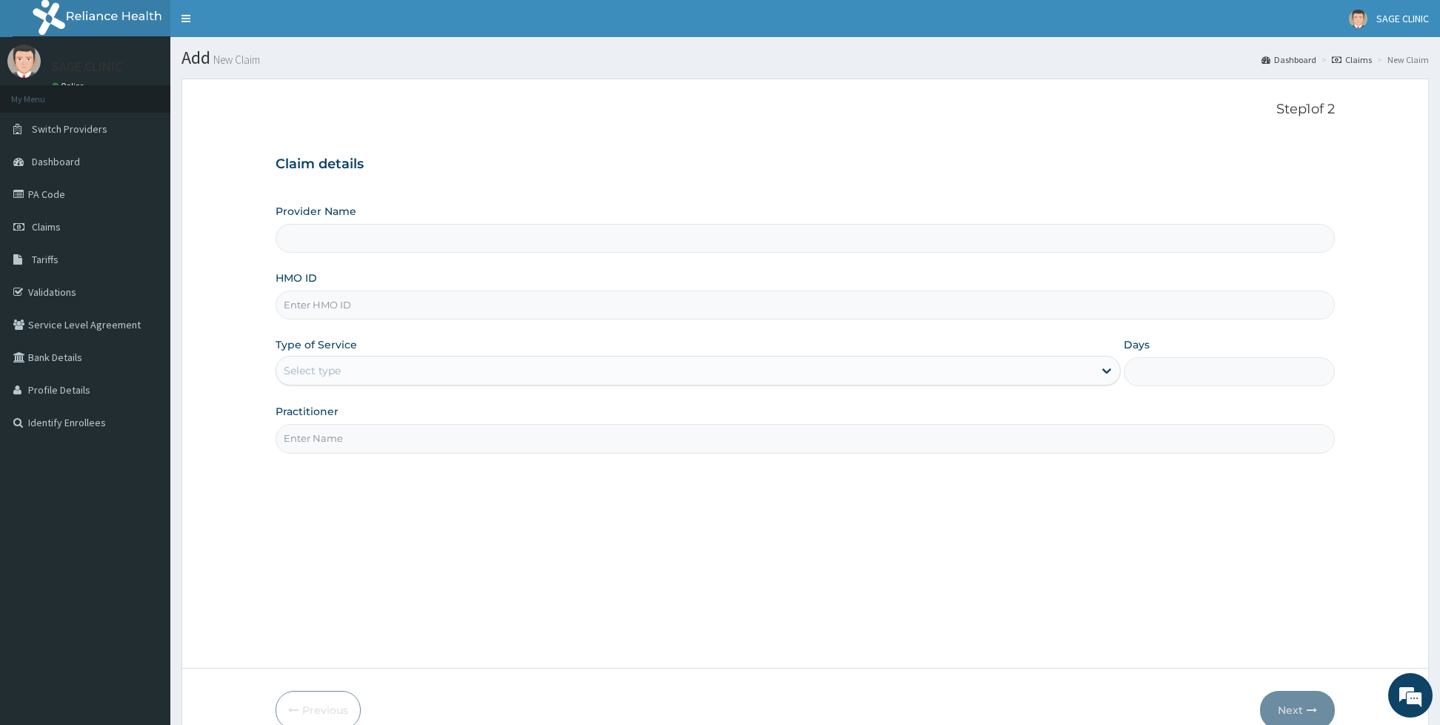
type input "Sage Clinic"
click at [521, 302] on input "HMO ID" at bounding box center [805, 304] width 1059 height 29
type input "civ/10003/c"
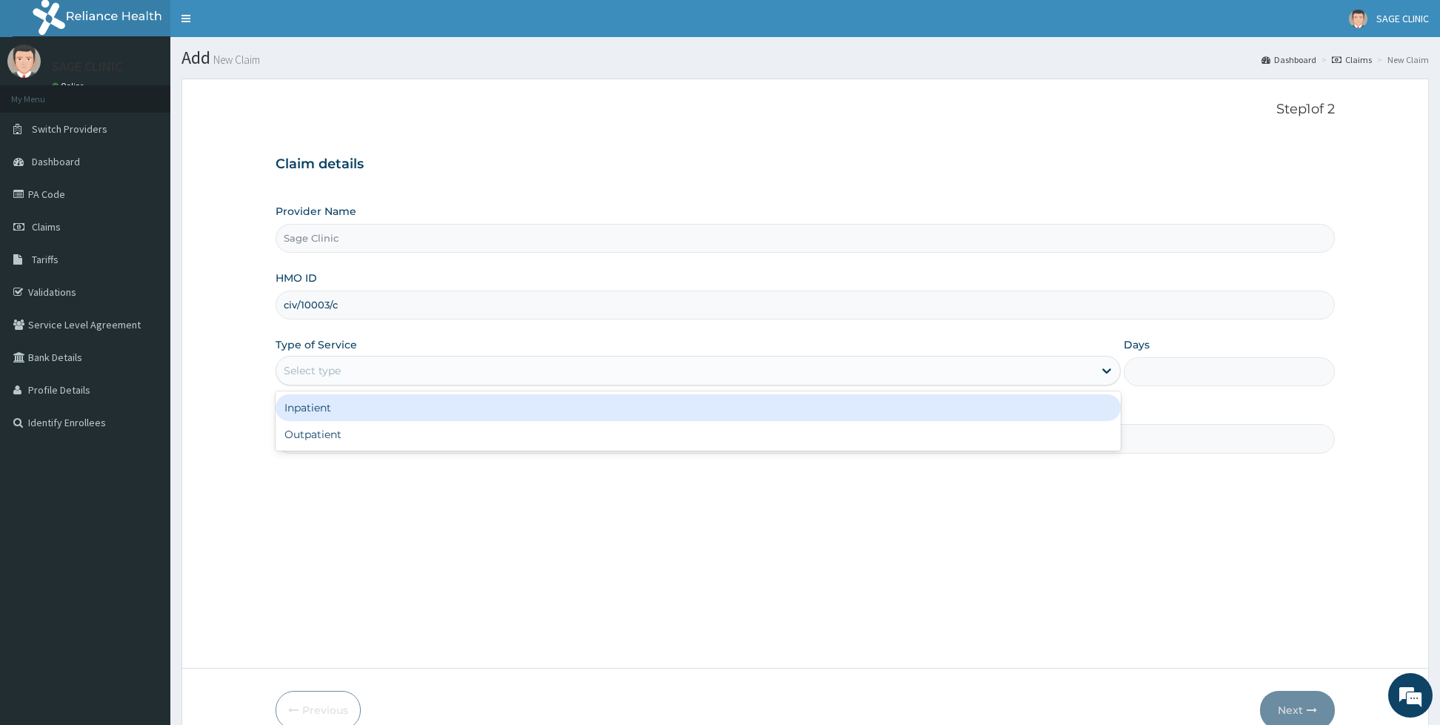
click at [419, 367] on div "Select type" at bounding box center [684, 371] width 817 height 24
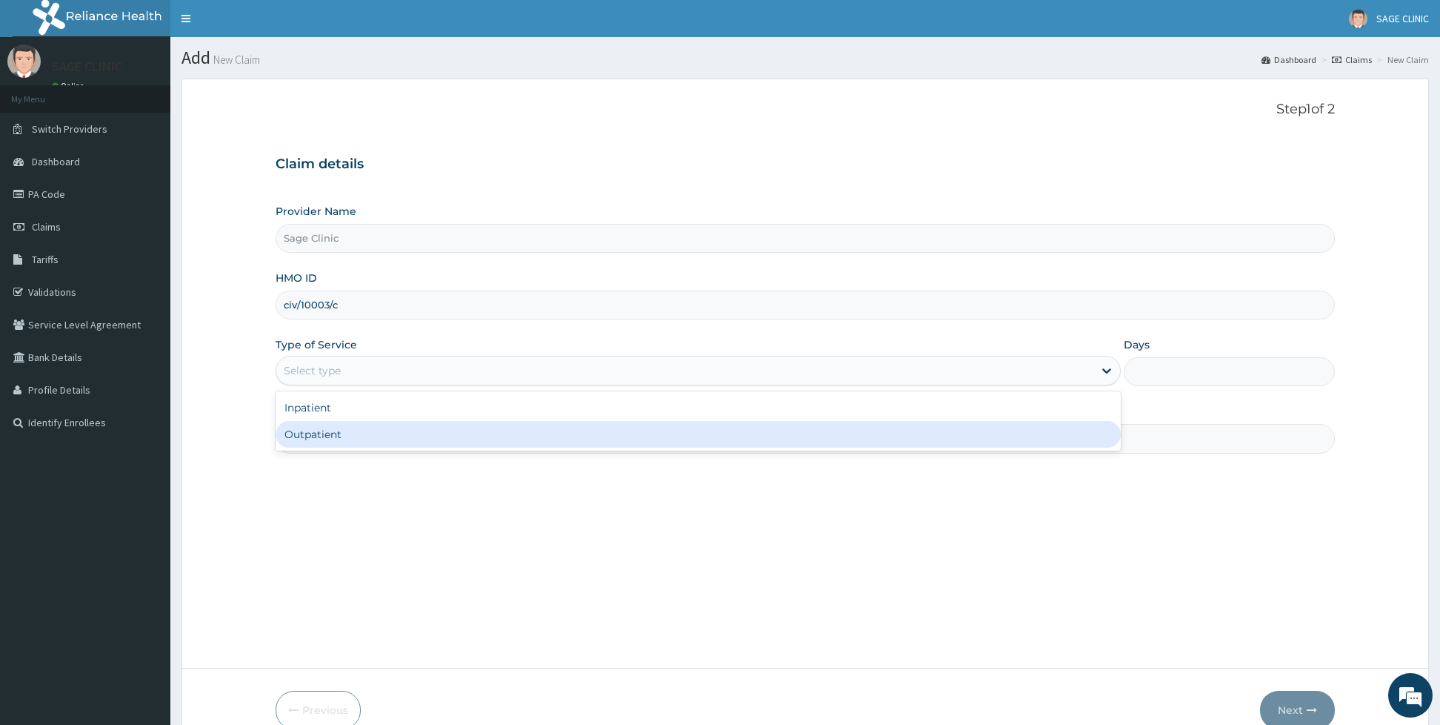
click at [358, 444] on div "Outpatient" at bounding box center [698, 434] width 845 height 27
type input "1"
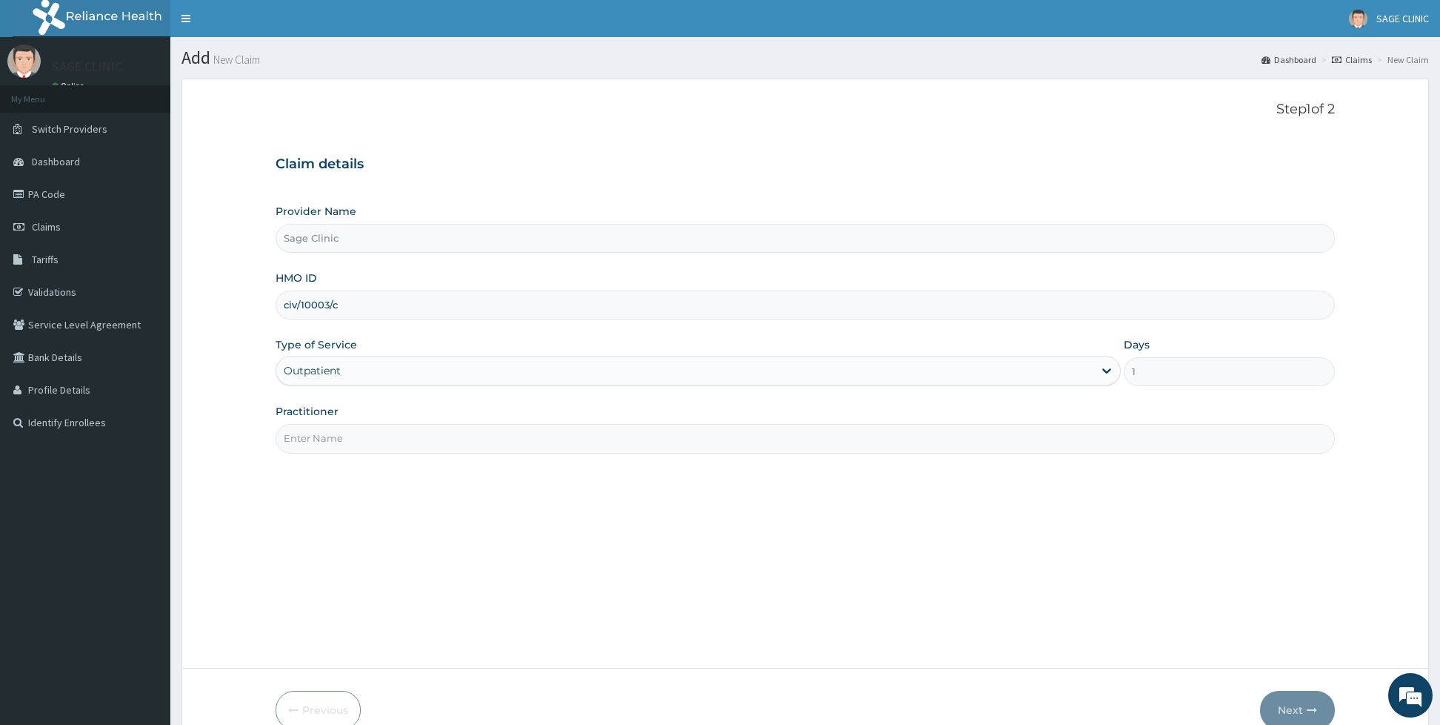
click at [358, 444] on input "Practitioner" at bounding box center [805, 438] width 1059 height 29
type input "dr [PERSON_NAME]"
click at [1281, 709] on button "Next" at bounding box center [1297, 709] width 75 height 39
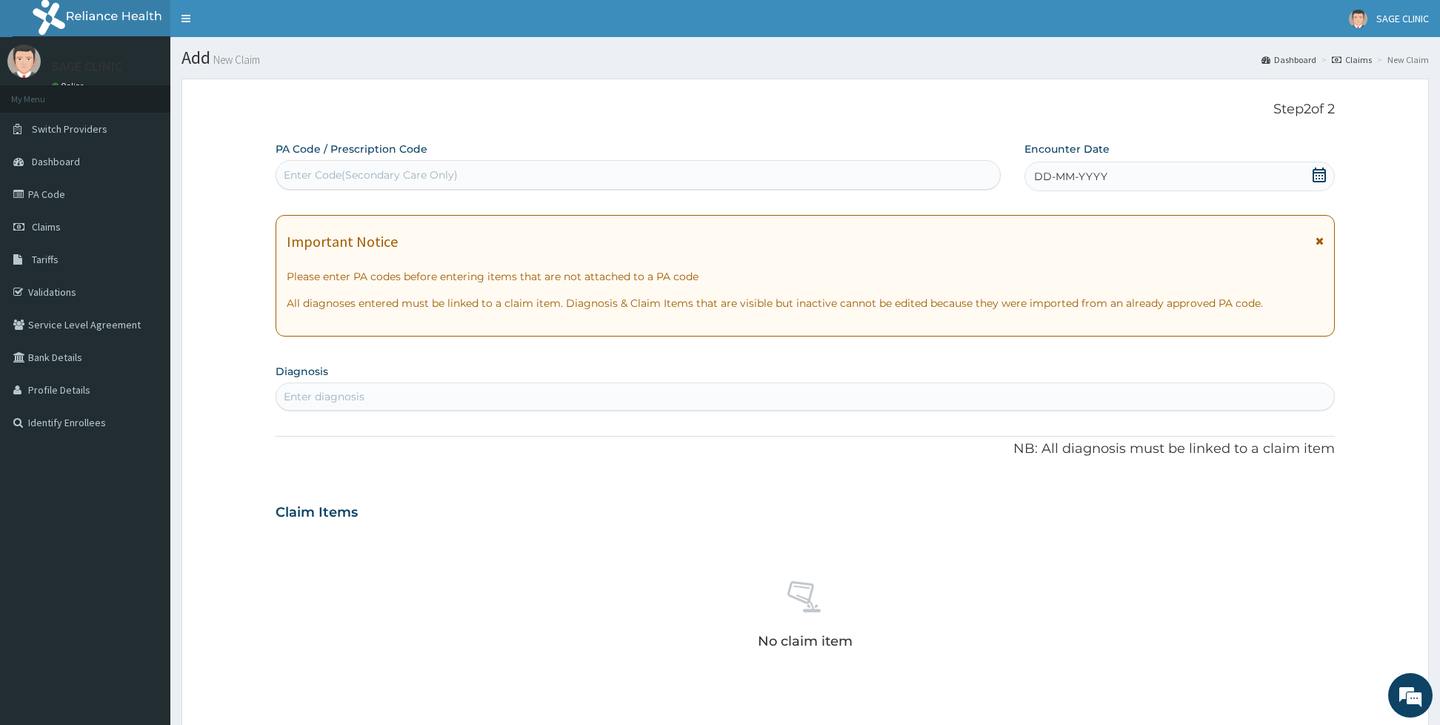
click at [1160, 161] on div "DD-MM-YYYY" at bounding box center [1180, 176] width 310 height 30
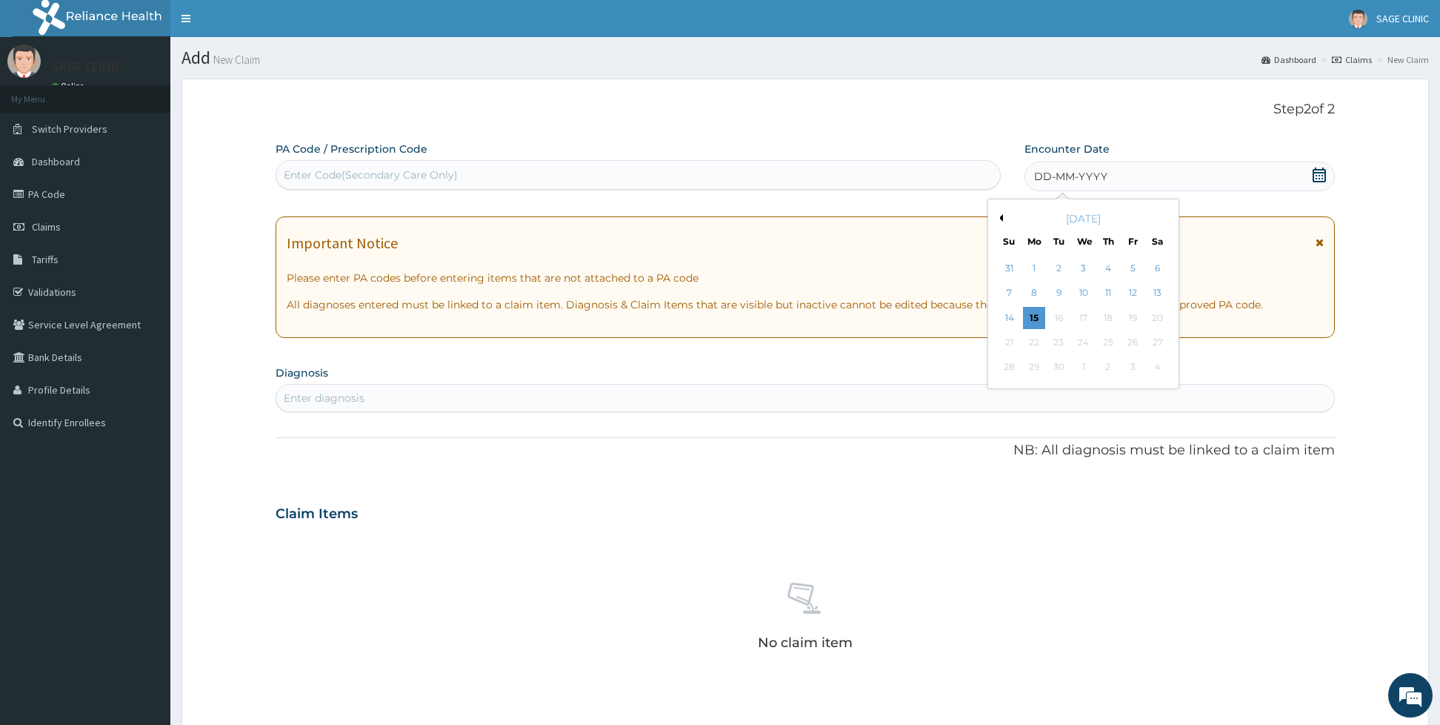
click at [999, 220] on button "Previous Month" at bounding box center [999, 217] width 7 height 7
click at [1010, 299] on div "3" at bounding box center [1009, 293] width 22 height 22
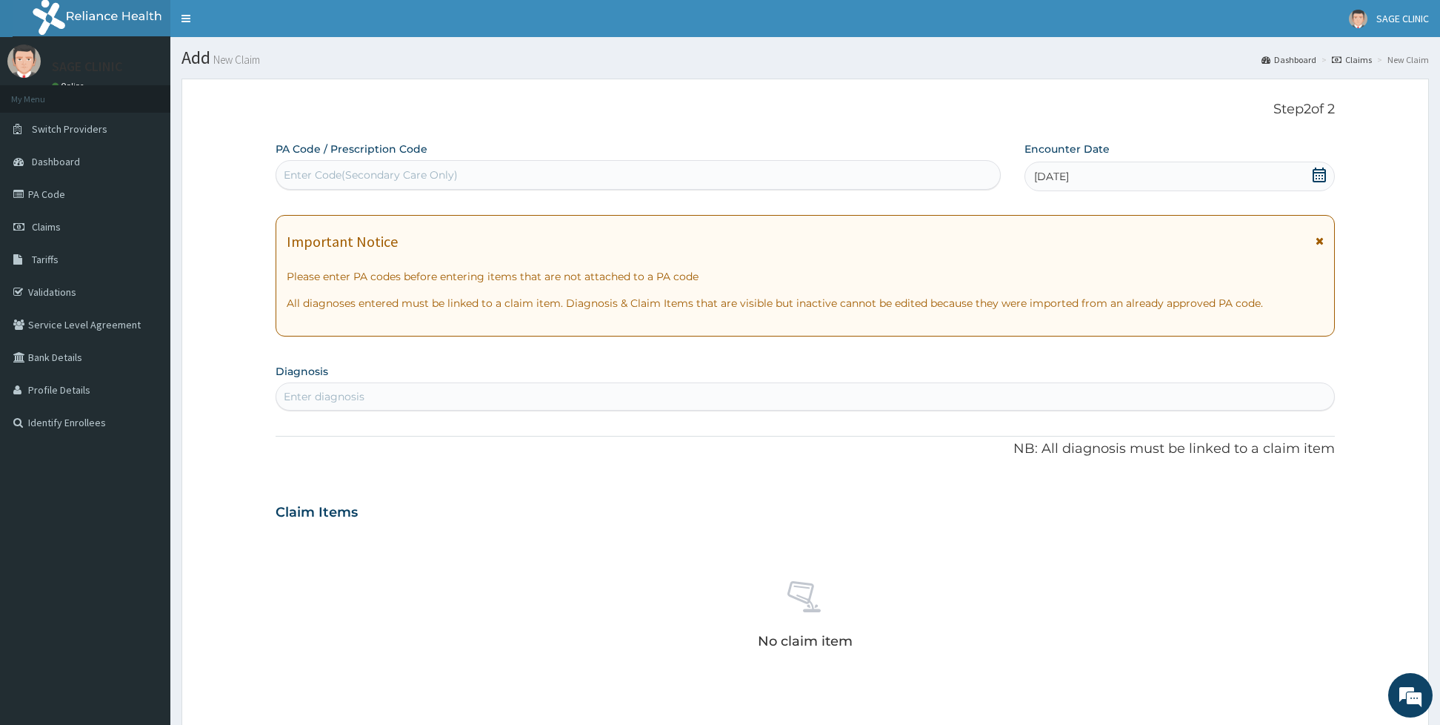
click at [681, 389] on div "Enter diagnosis" at bounding box center [805, 396] width 1058 height 24
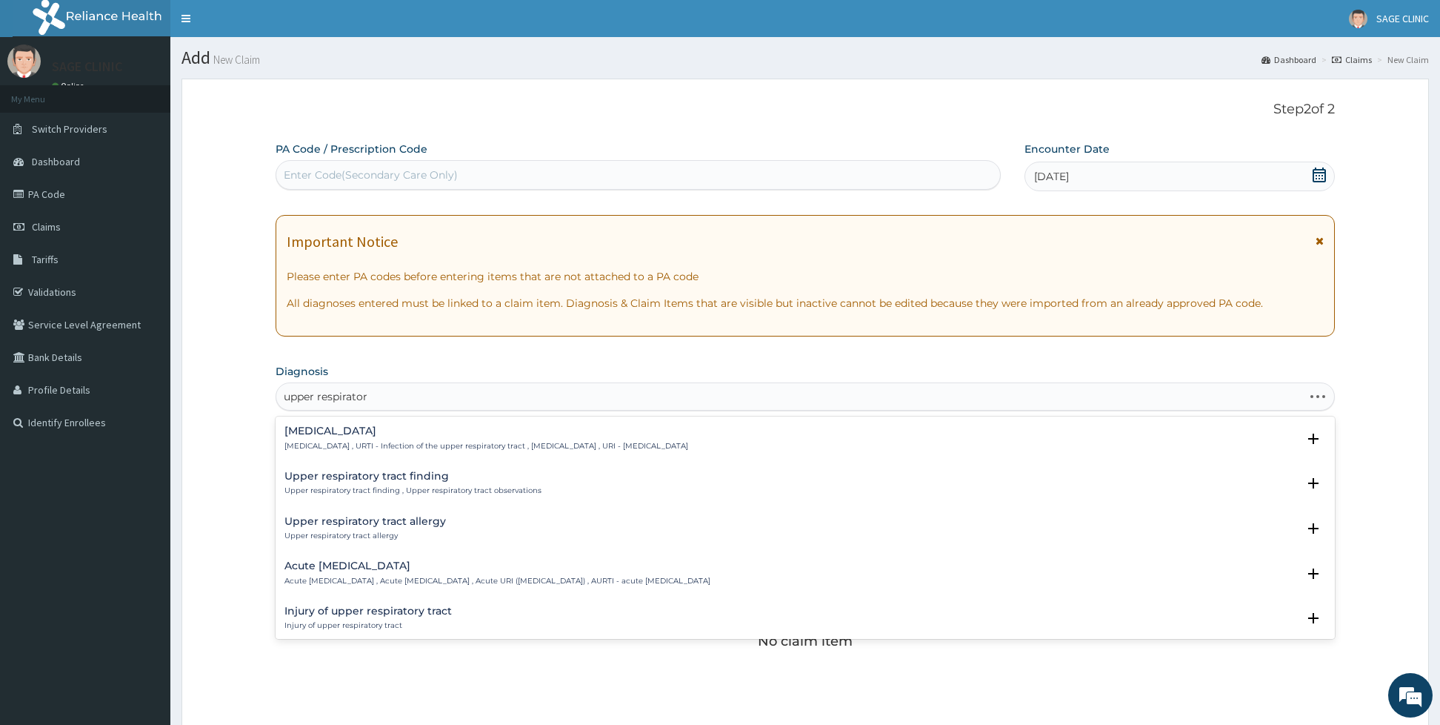
type input "upper respiratory"
click at [492, 441] on p "Upper respiratory infection , URTI - Infection of the upper respiratory tract ,…" at bounding box center [486, 446] width 404 height 10
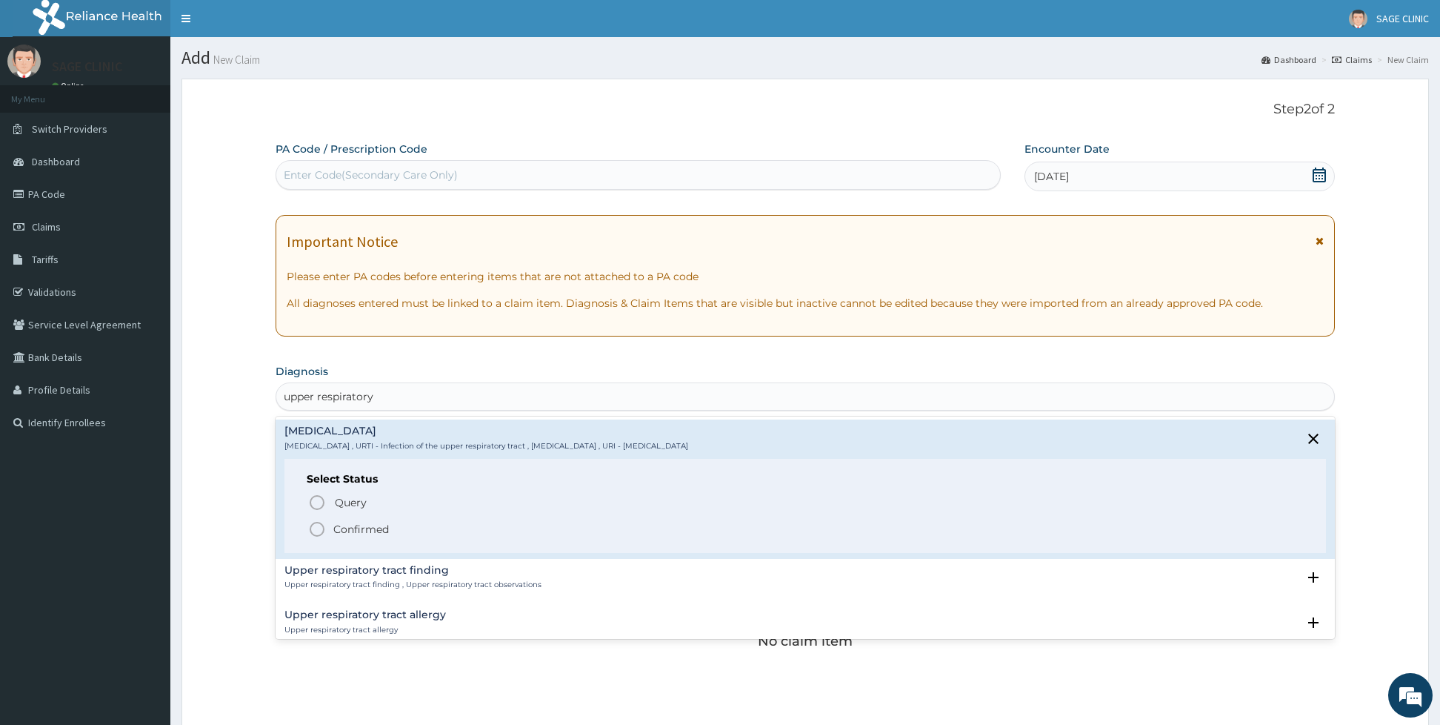
click at [358, 525] on p "Confirmed" at bounding box center [361, 529] width 56 height 15
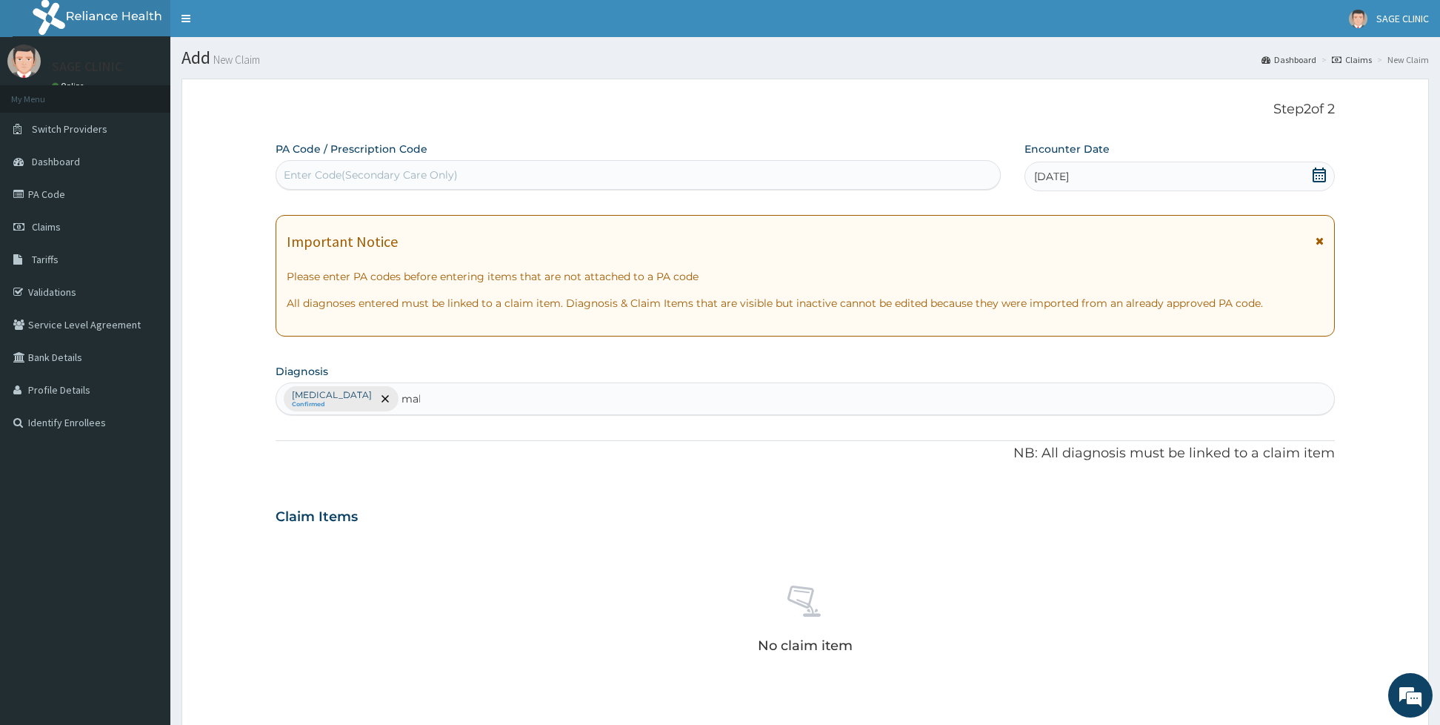
type input "mala"
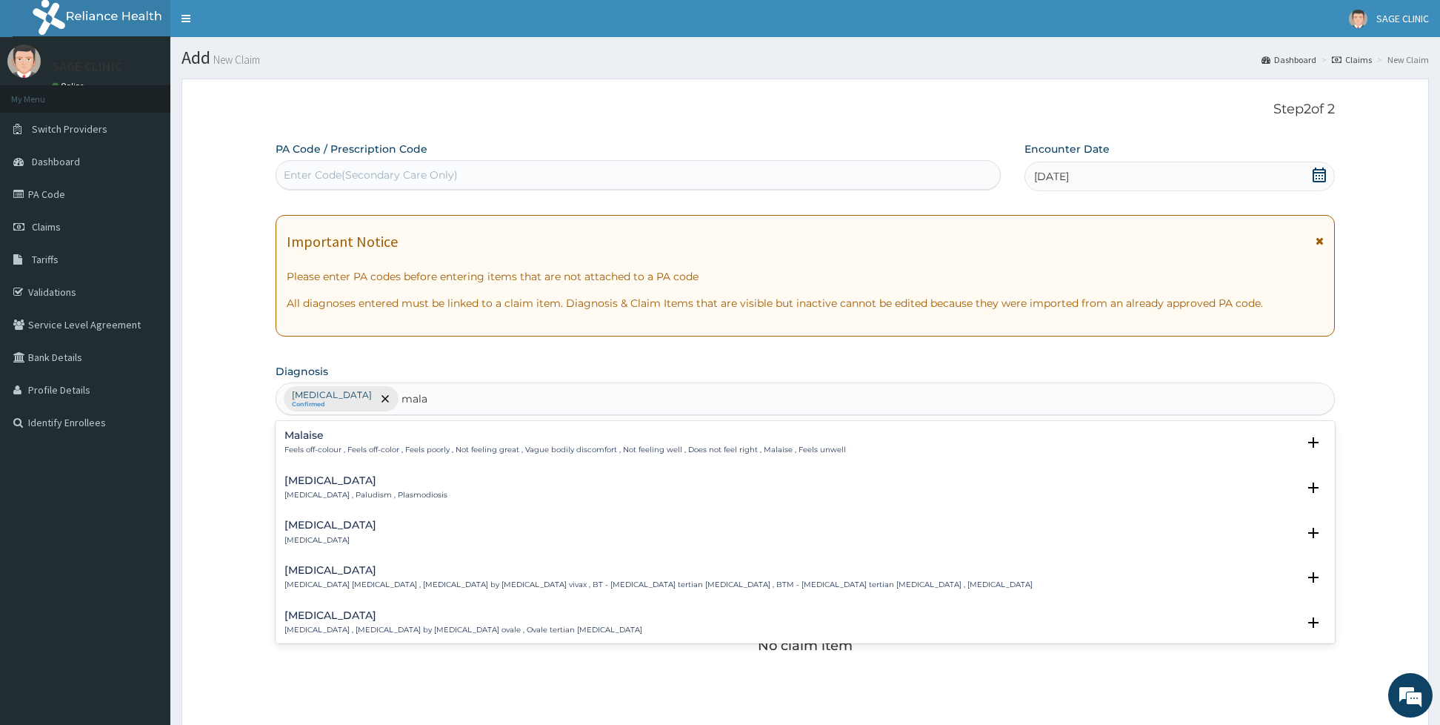
click at [330, 491] on p "Malaria , Paludism , Plasmodiosis" at bounding box center [365, 495] width 163 height 10
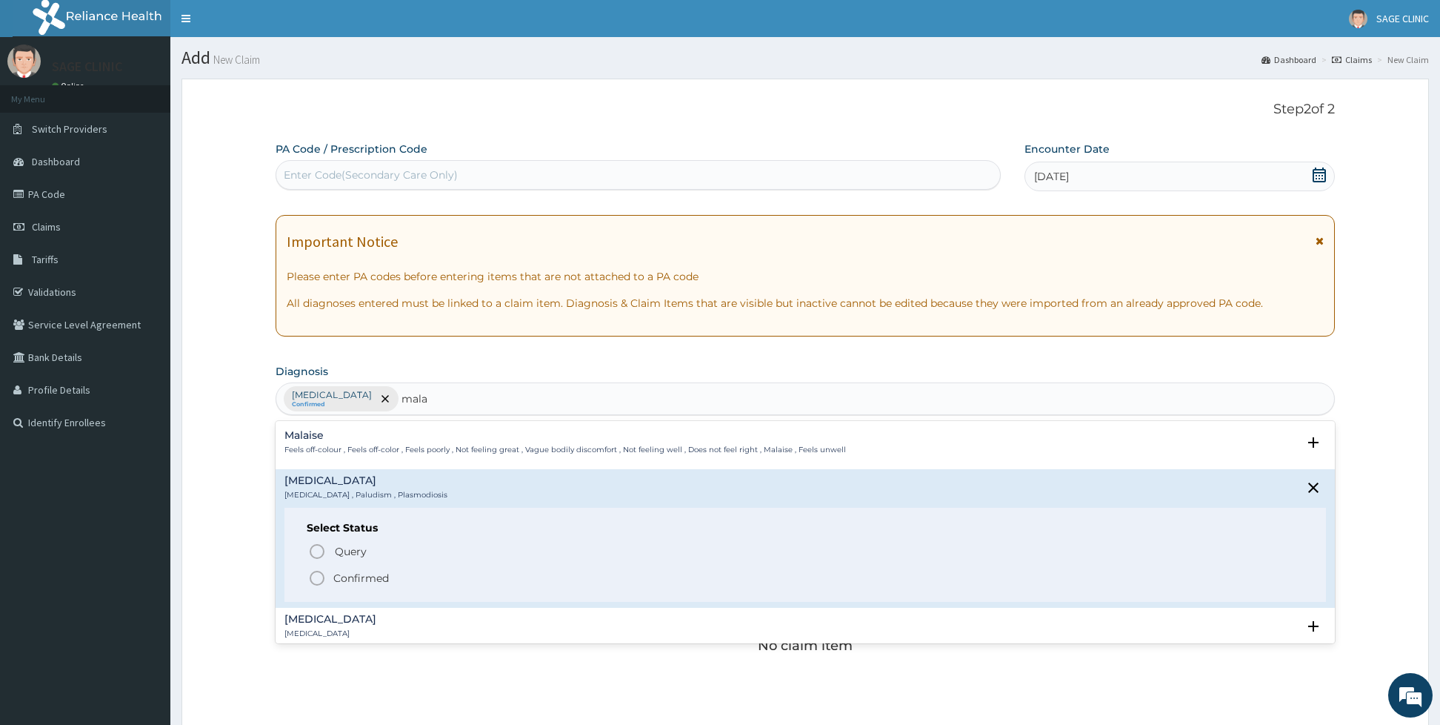
click at [329, 574] on span "Confirmed" at bounding box center [806, 578] width 996 height 18
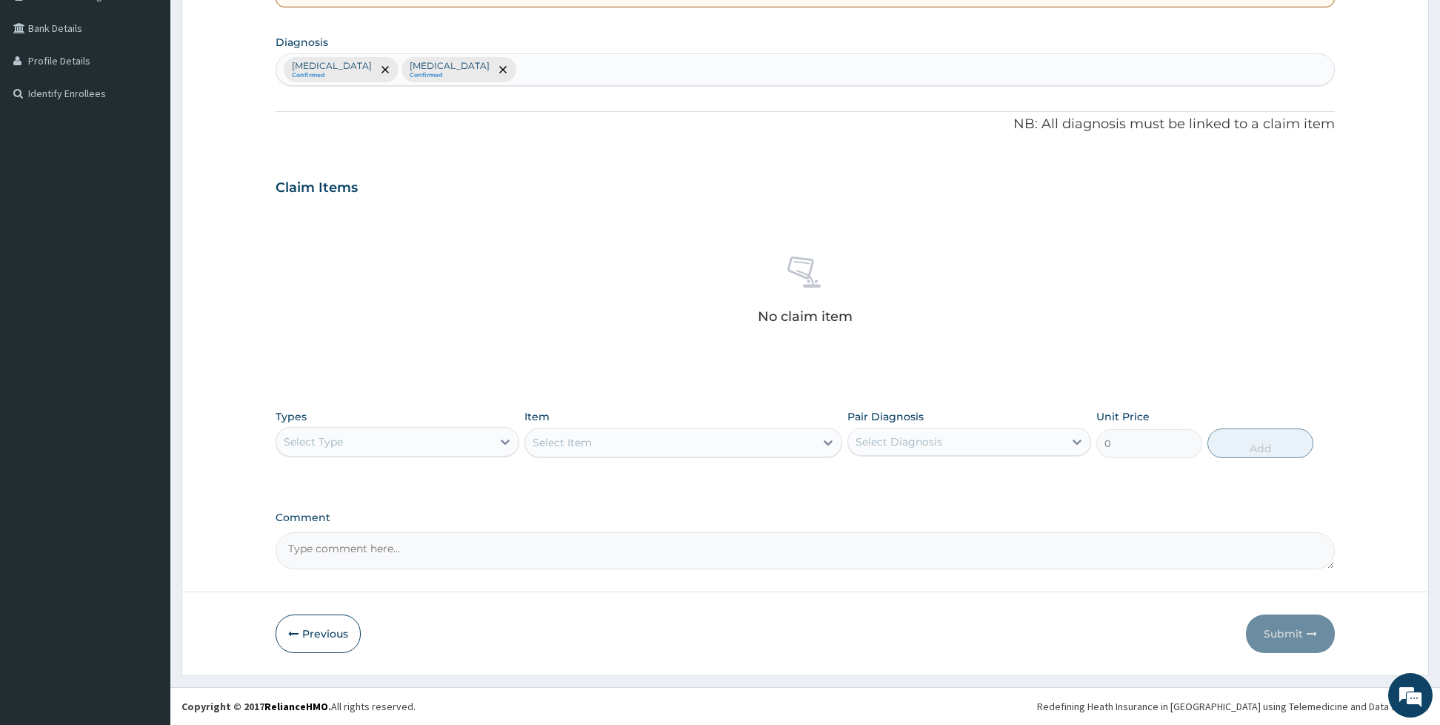
scroll to position [331, 0]
click at [501, 444] on icon at bounding box center [505, 441] width 15 height 15
click at [380, 532] on div "Procedures" at bounding box center [398, 532] width 244 height 27
click at [614, 436] on div "Select Item" at bounding box center [683, 442] width 318 height 30
click at [614, 447] on div "Select Item" at bounding box center [683, 442] width 318 height 30
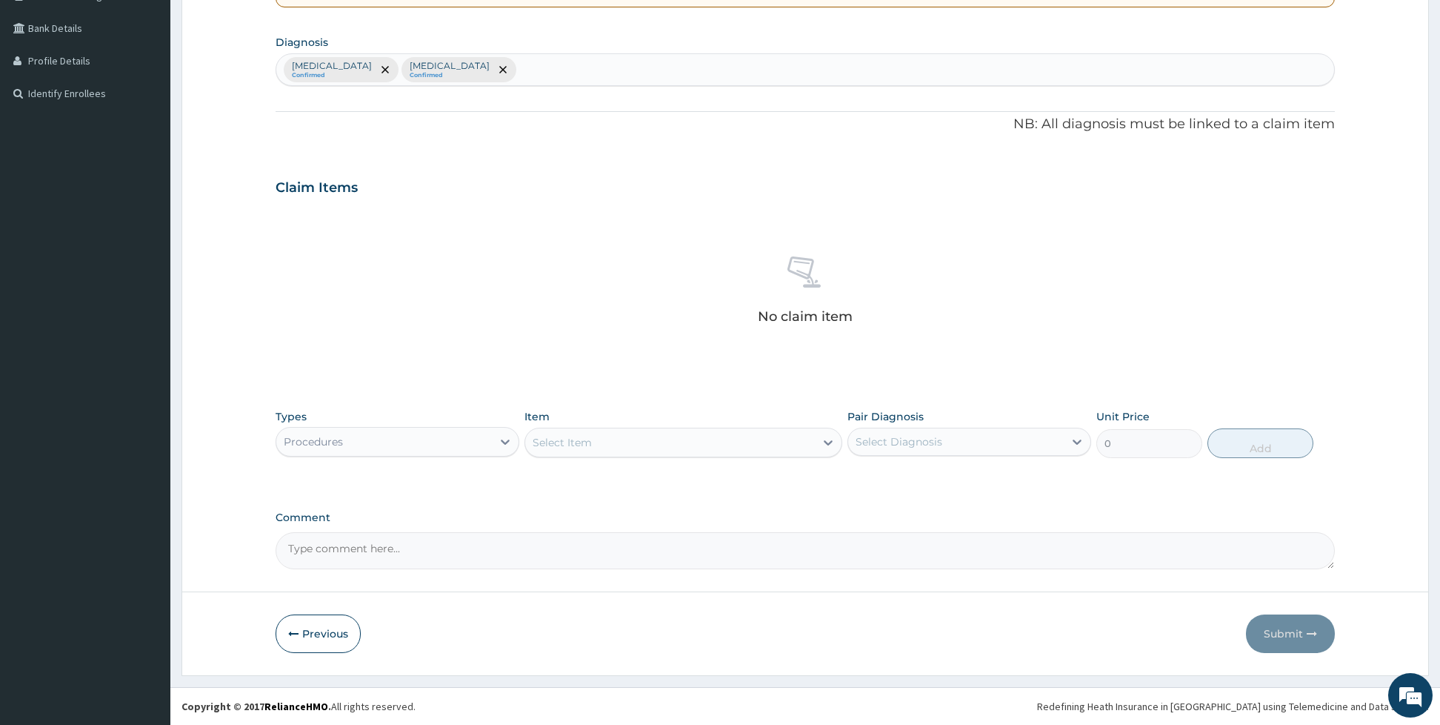
click at [645, 438] on div "Select Item" at bounding box center [670, 442] width 290 height 24
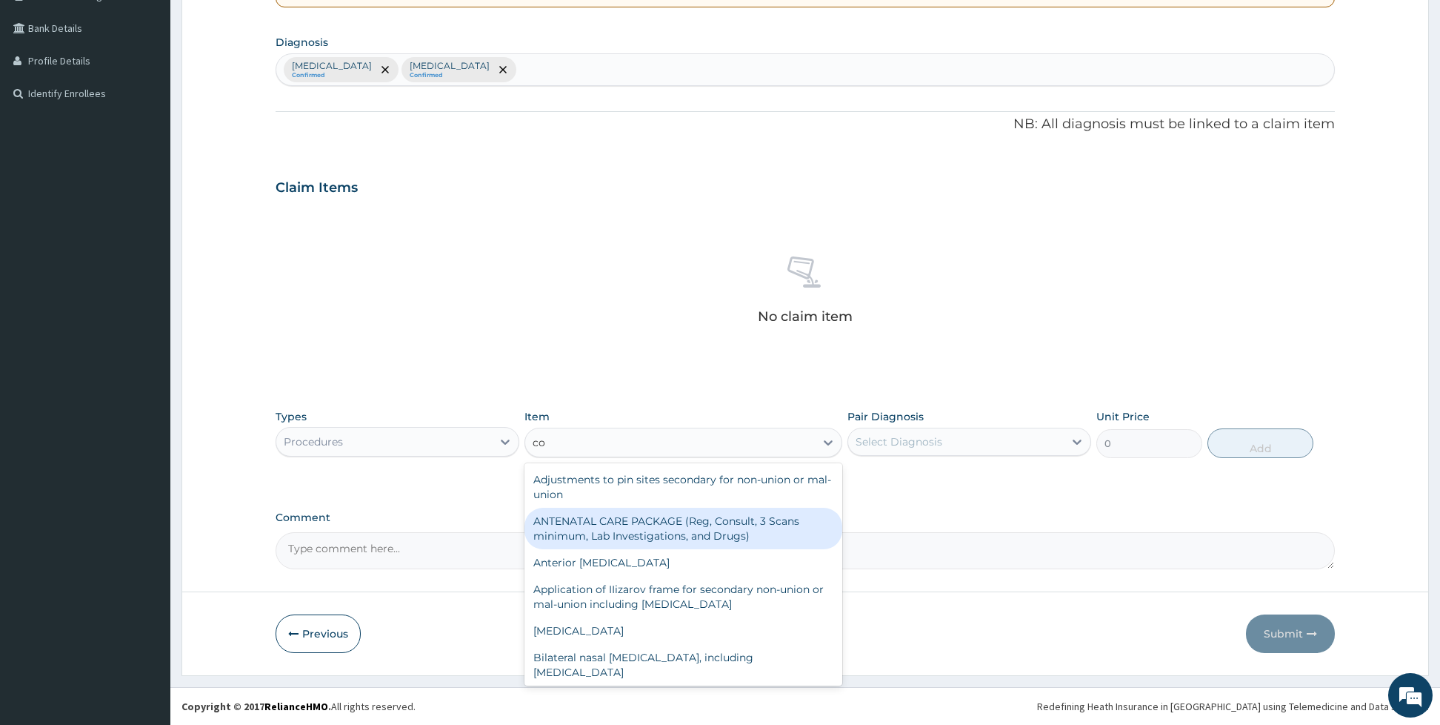
type input "c"
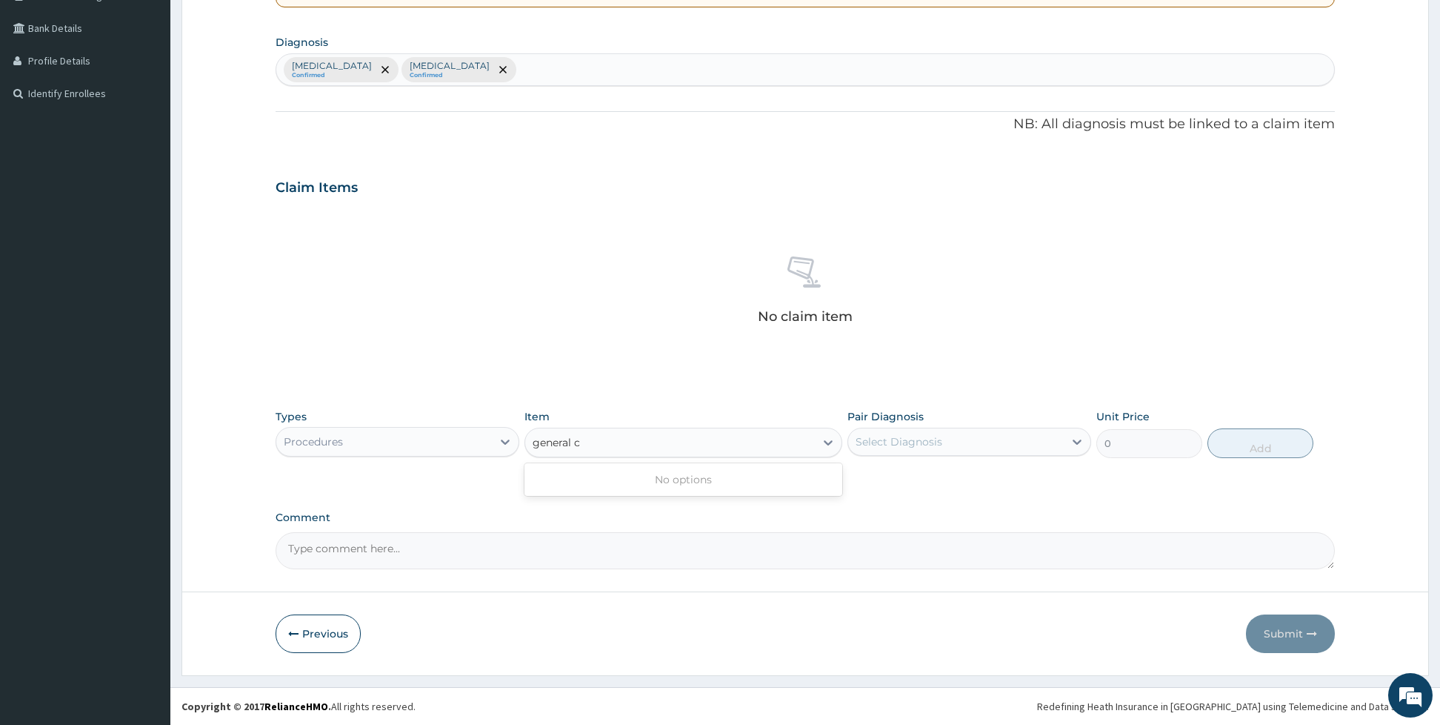
type input "general"
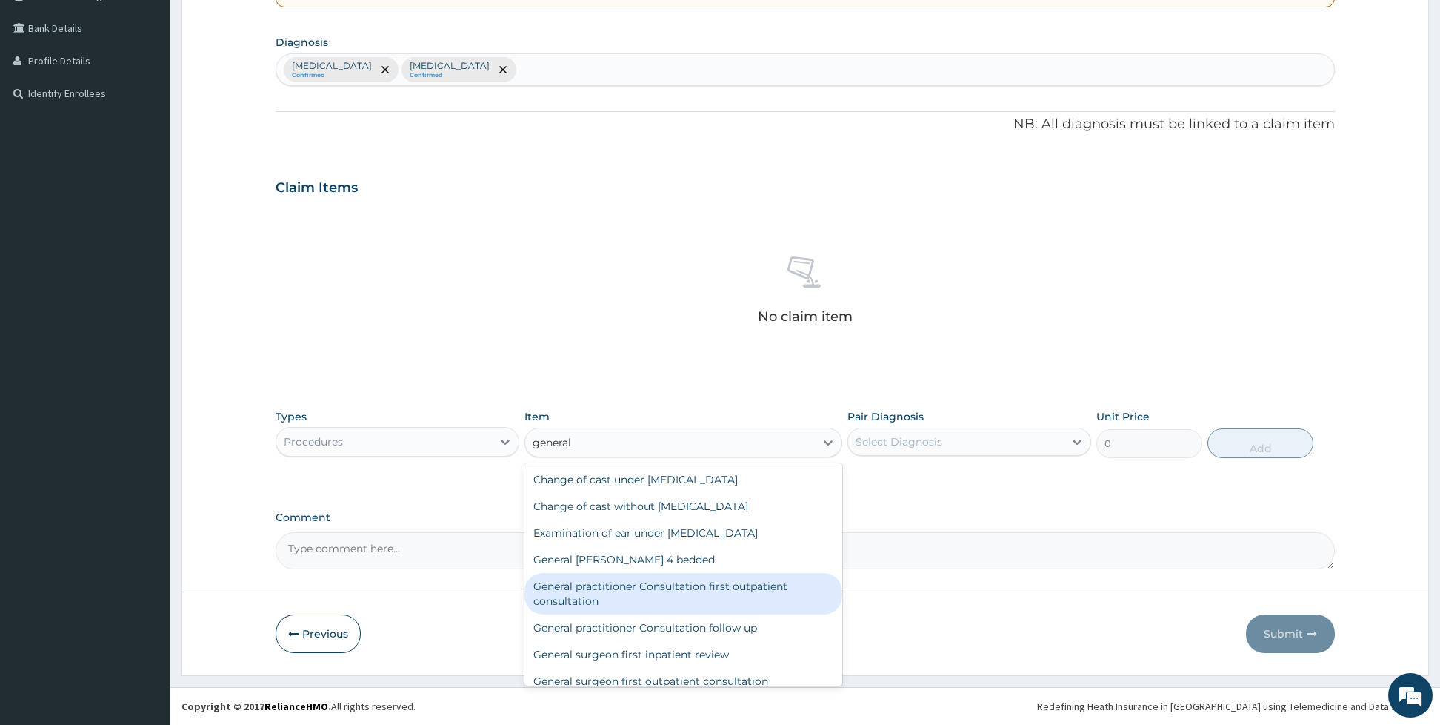
click at [670, 602] on div "General practitioner Consultation first outpatient consultation" at bounding box center [683, 593] width 318 height 41
type input "3960"
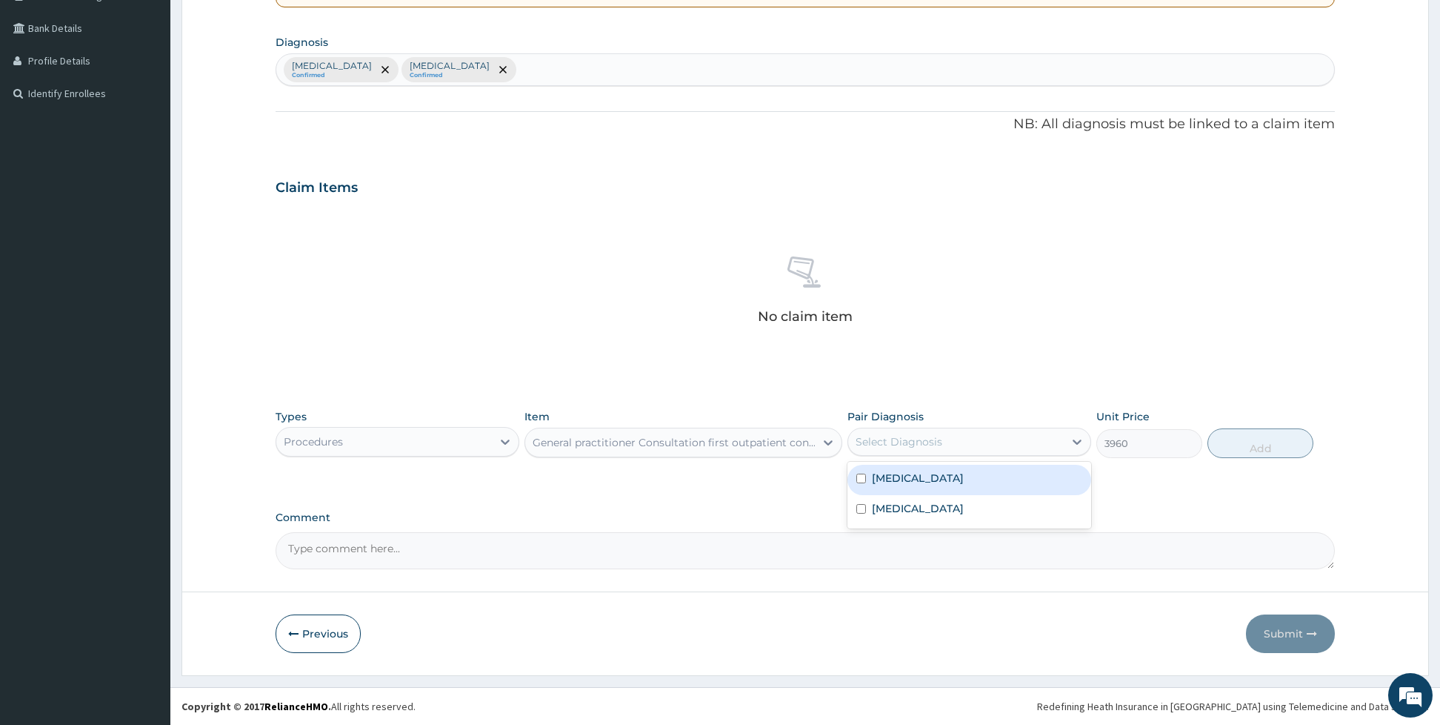
click at [874, 436] on div "Select Diagnosis" at bounding box center [899, 441] width 87 height 15
click at [867, 471] on div "Upper respiratory infection" at bounding box center [969, 479] width 244 height 30
checkbox input "true"
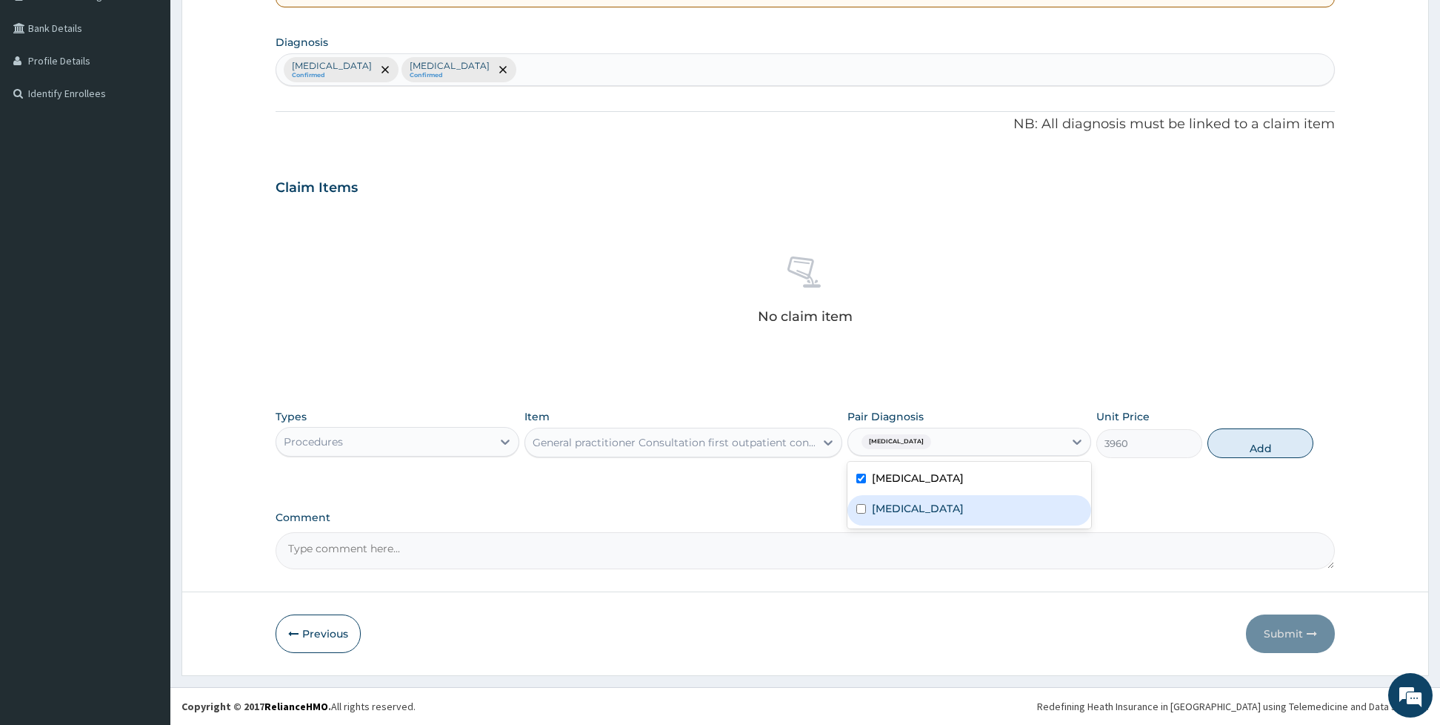
click at [865, 514] on div "Malaria" at bounding box center [969, 510] width 244 height 30
checkbox input "true"
click at [1229, 440] on button "Add" at bounding box center [1261, 443] width 106 height 30
type input "0"
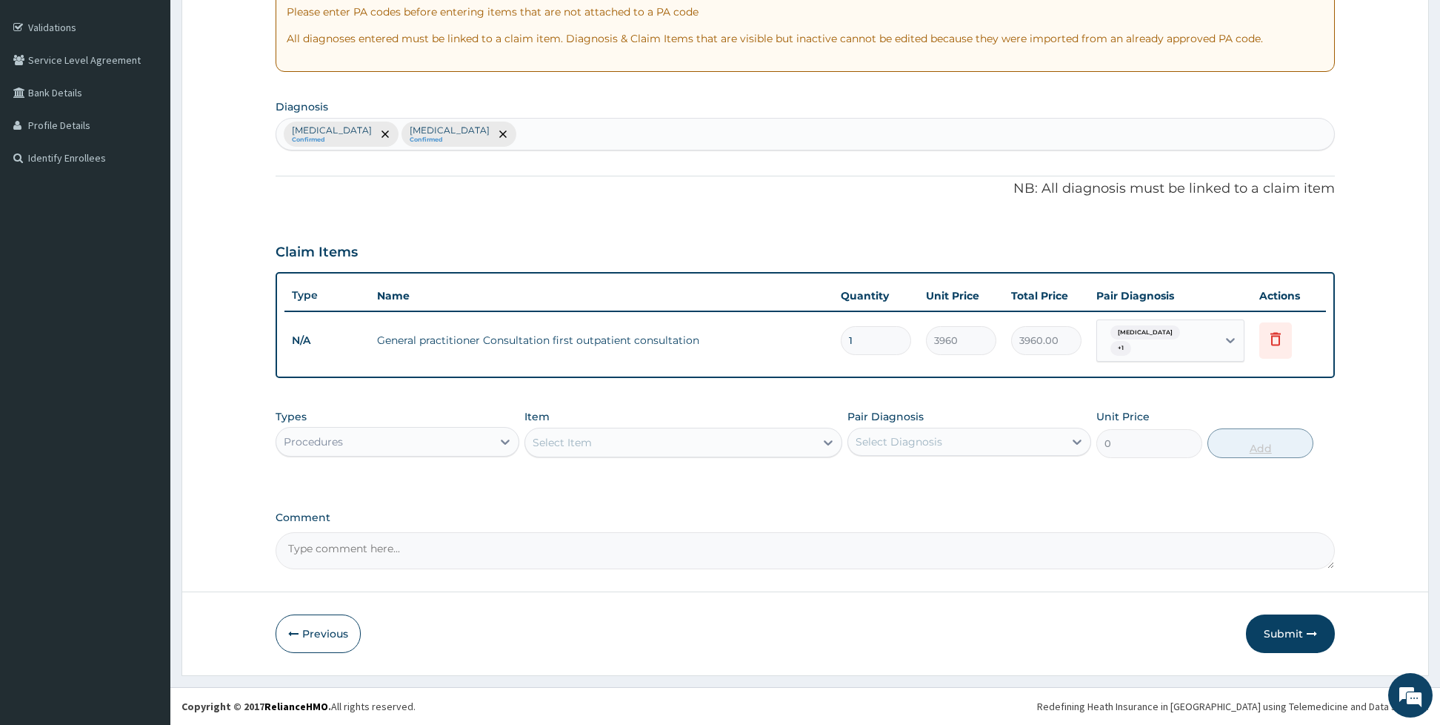
scroll to position [267, 0]
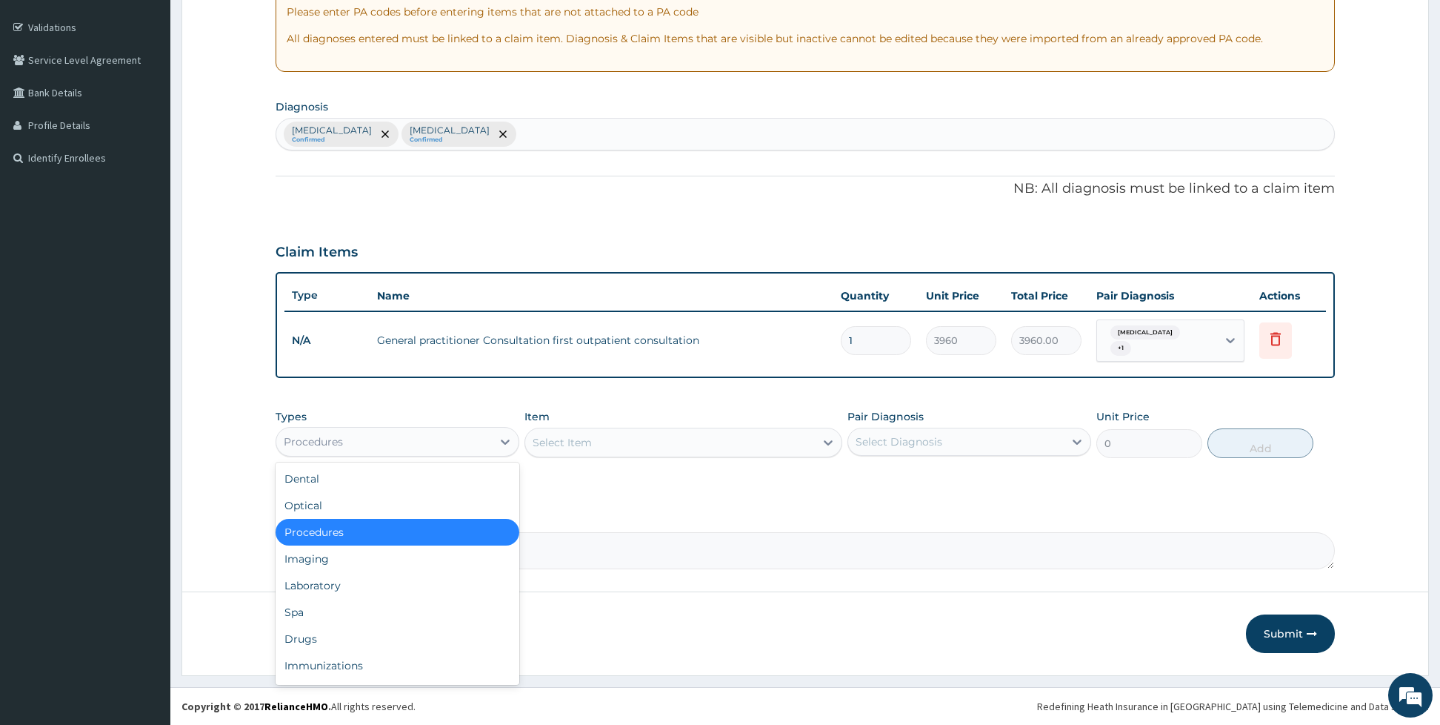
click at [418, 444] on div "Procedures" at bounding box center [384, 442] width 216 height 24
click at [320, 627] on div "Drugs" at bounding box center [398, 638] width 244 height 27
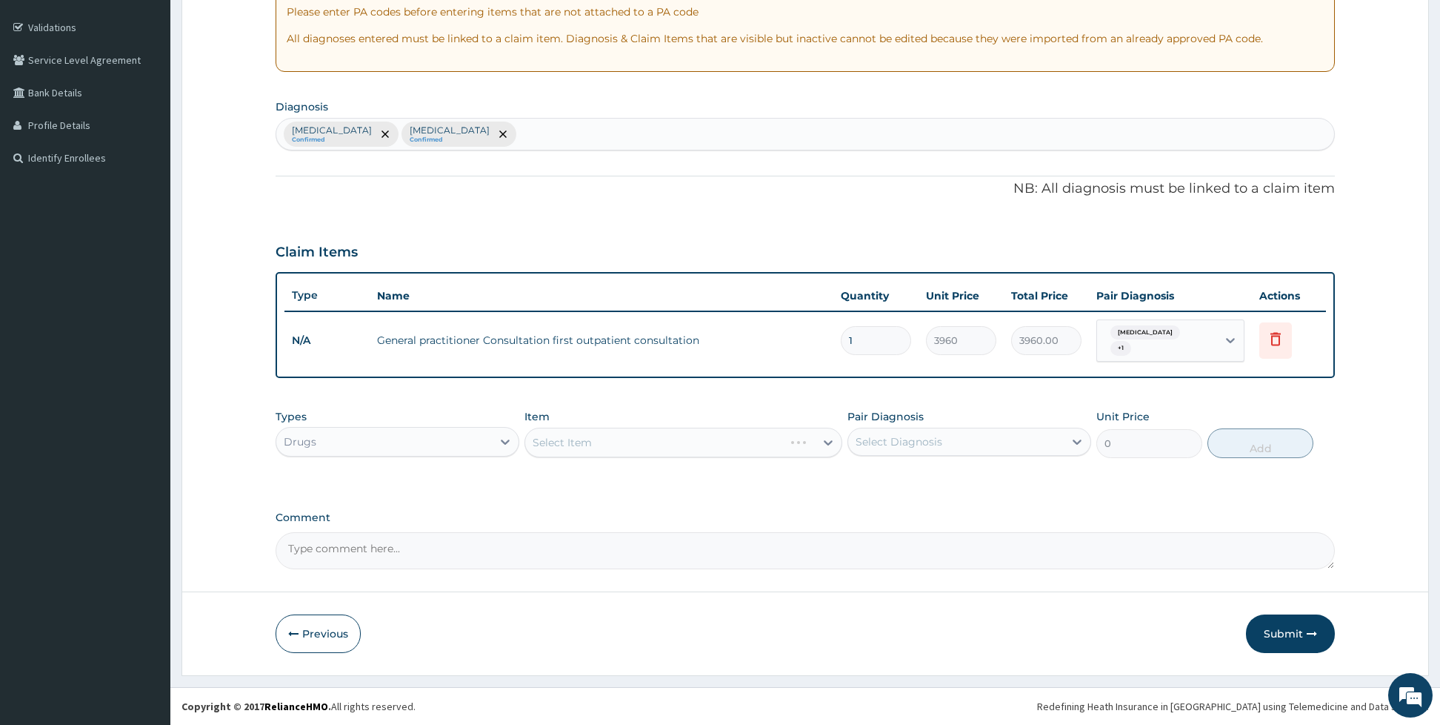
click at [574, 438] on div "Select Item" at bounding box center [683, 442] width 318 height 30
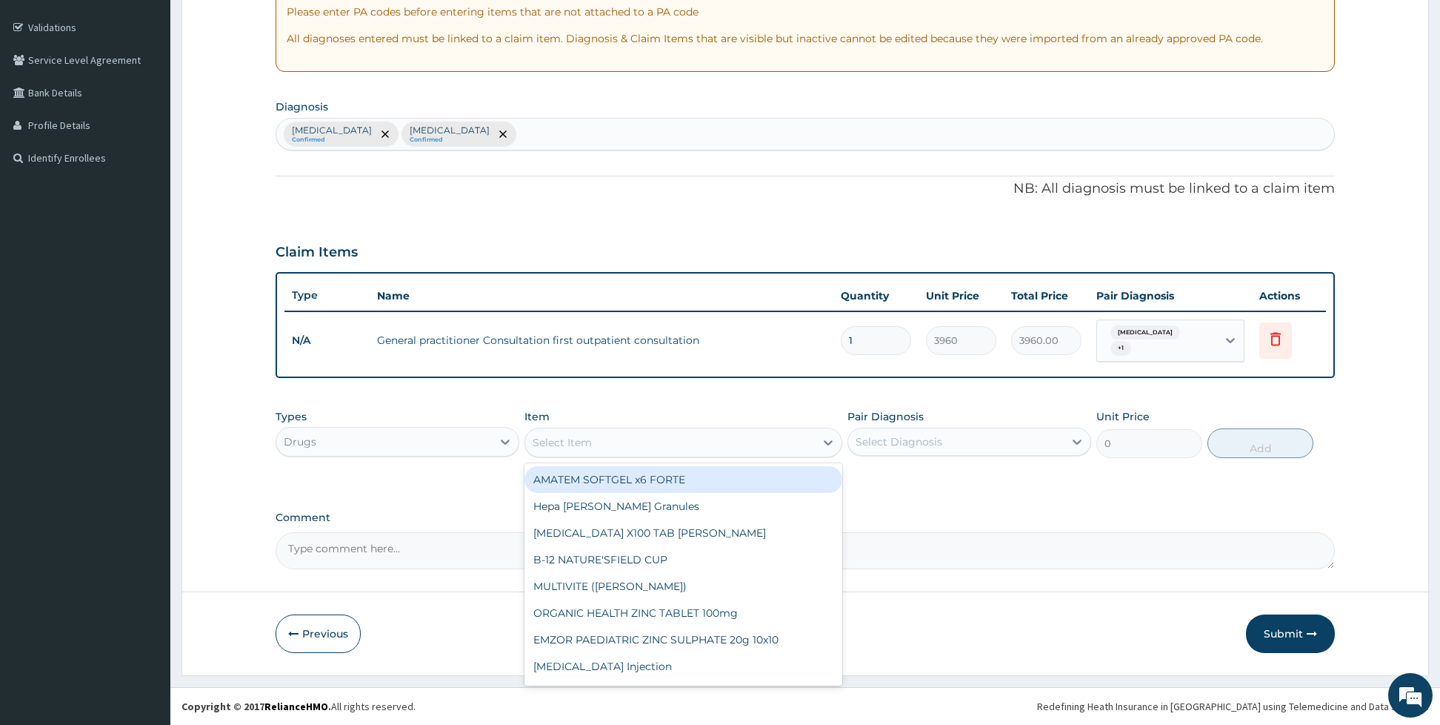
click at [574, 438] on div "Select Item" at bounding box center [562, 442] width 59 height 15
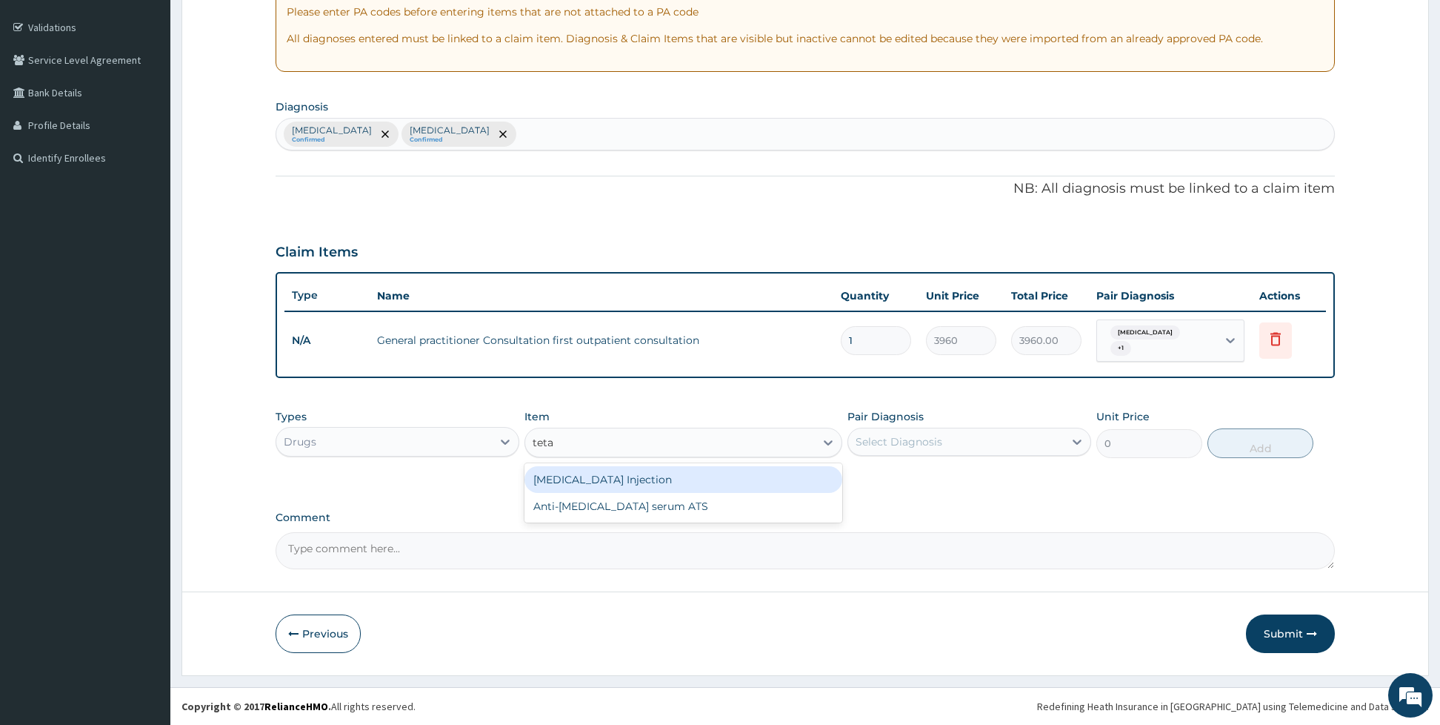
type input "tetan"
click at [594, 480] on div "[MEDICAL_DATA] Injection" at bounding box center [683, 479] width 318 height 27
type input "1320"
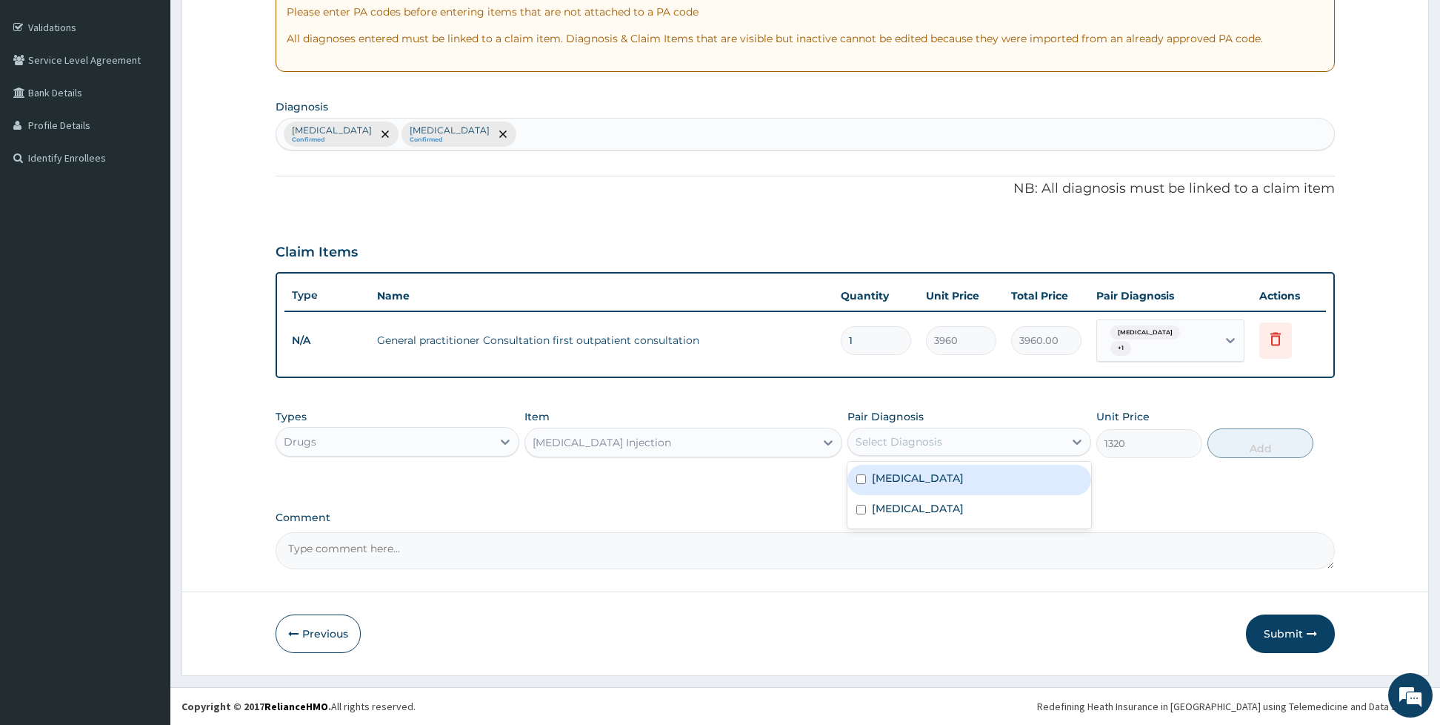
click at [870, 438] on div "Select Diagnosis" at bounding box center [899, 441] width 87 height 15
click at [867, 472] on div "Upper respiratory infection" at bounding box center [969, 479] width 244 height 30
checkbox input "true"
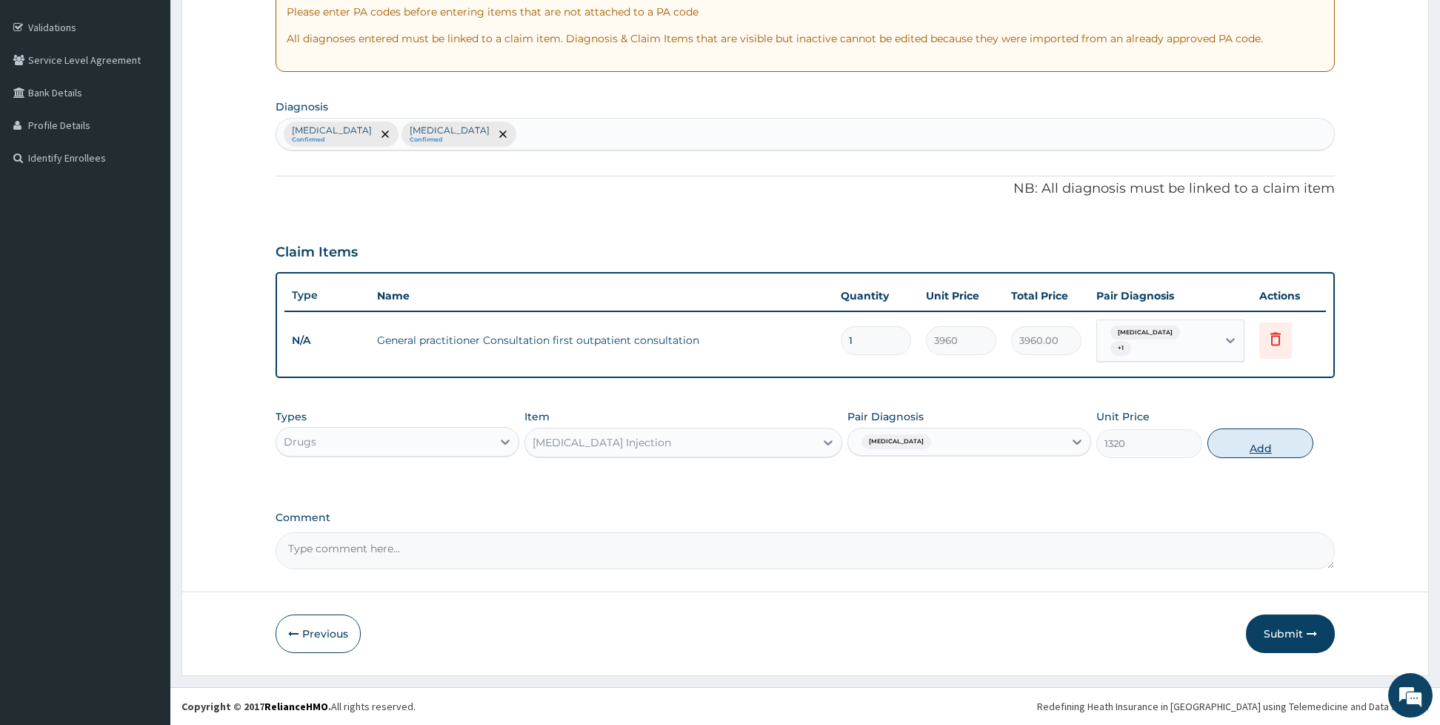
click at [1231, 453] on button "Add" at bounding box center [1261, 443] width 106 height 30
type input "0"
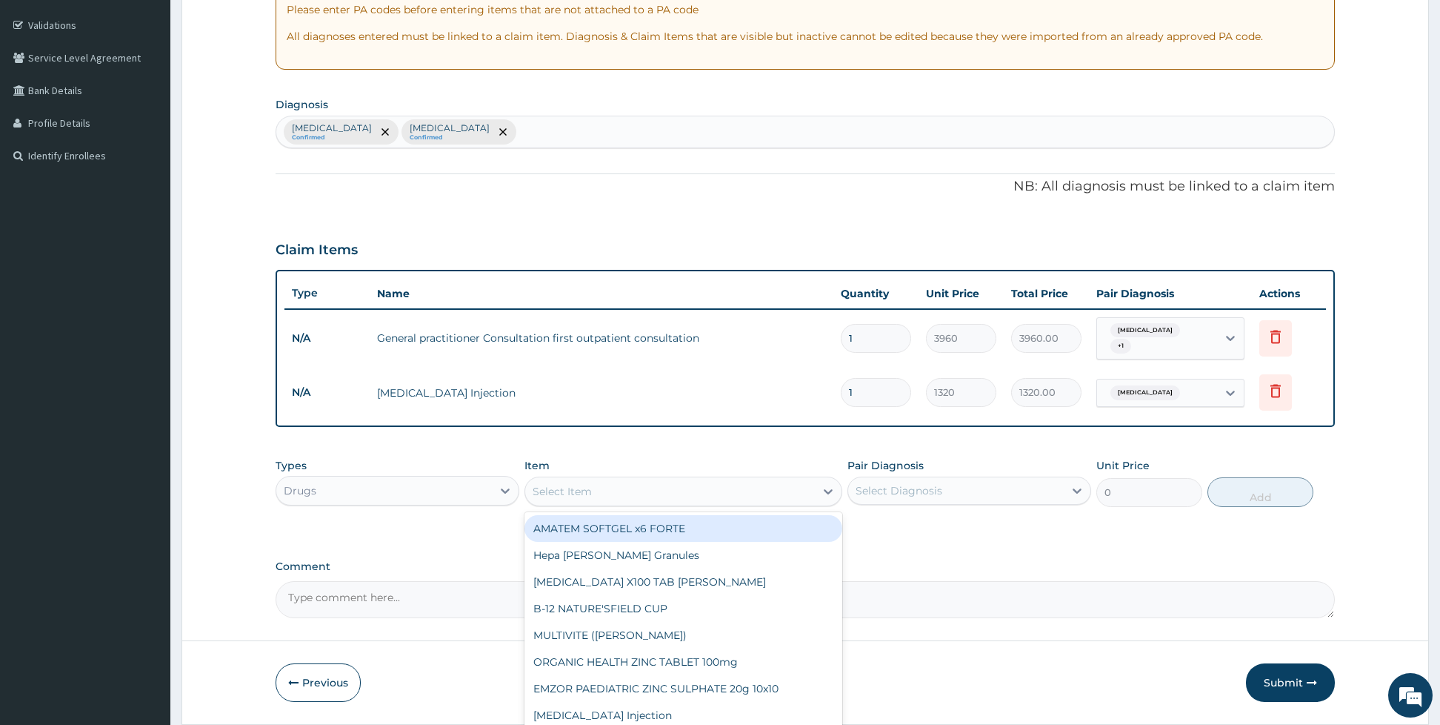
click at [603, 492] on div "Select Item" at bounding box center [670, 491] width 290 height 24
type input "ery"
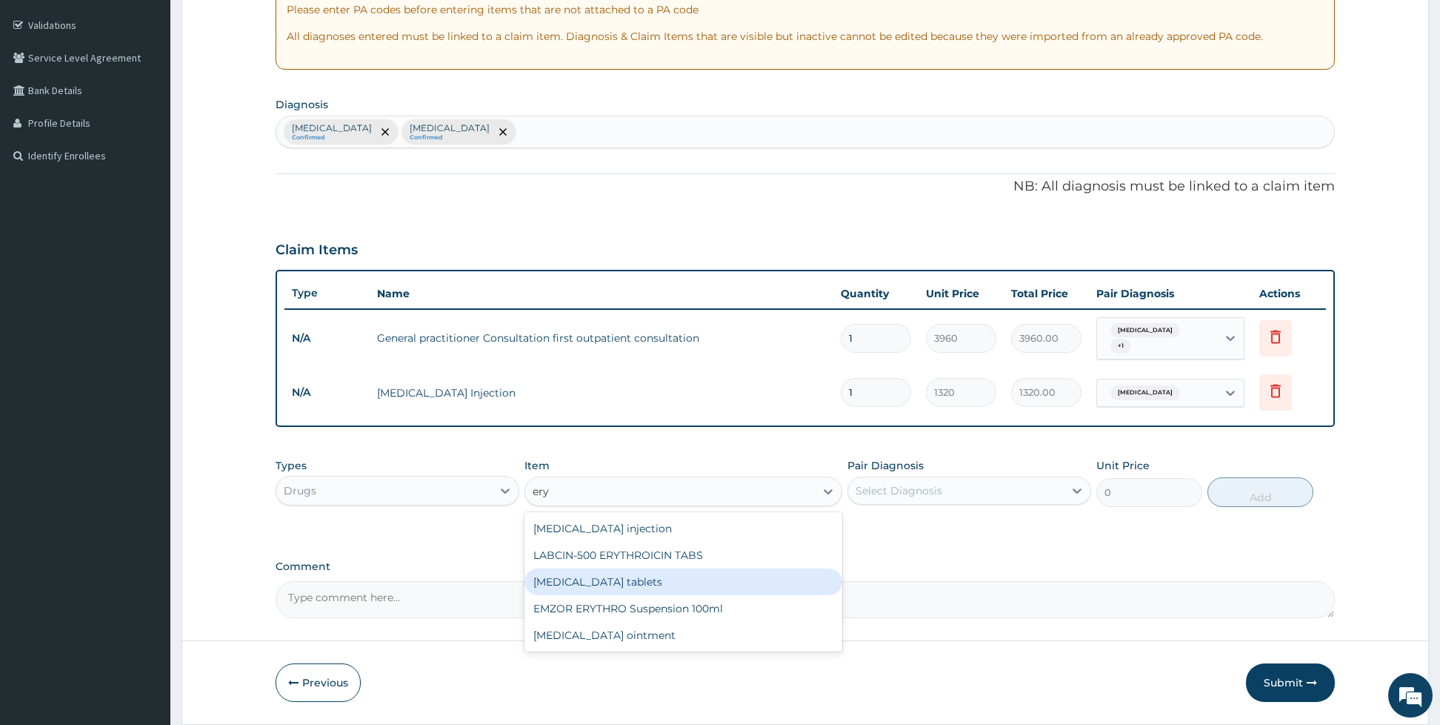
click at [678, 583] on div "[MEDICAL_DATA] tablets" at bounding box center [683, 581] width 318 height 27
type input "231"
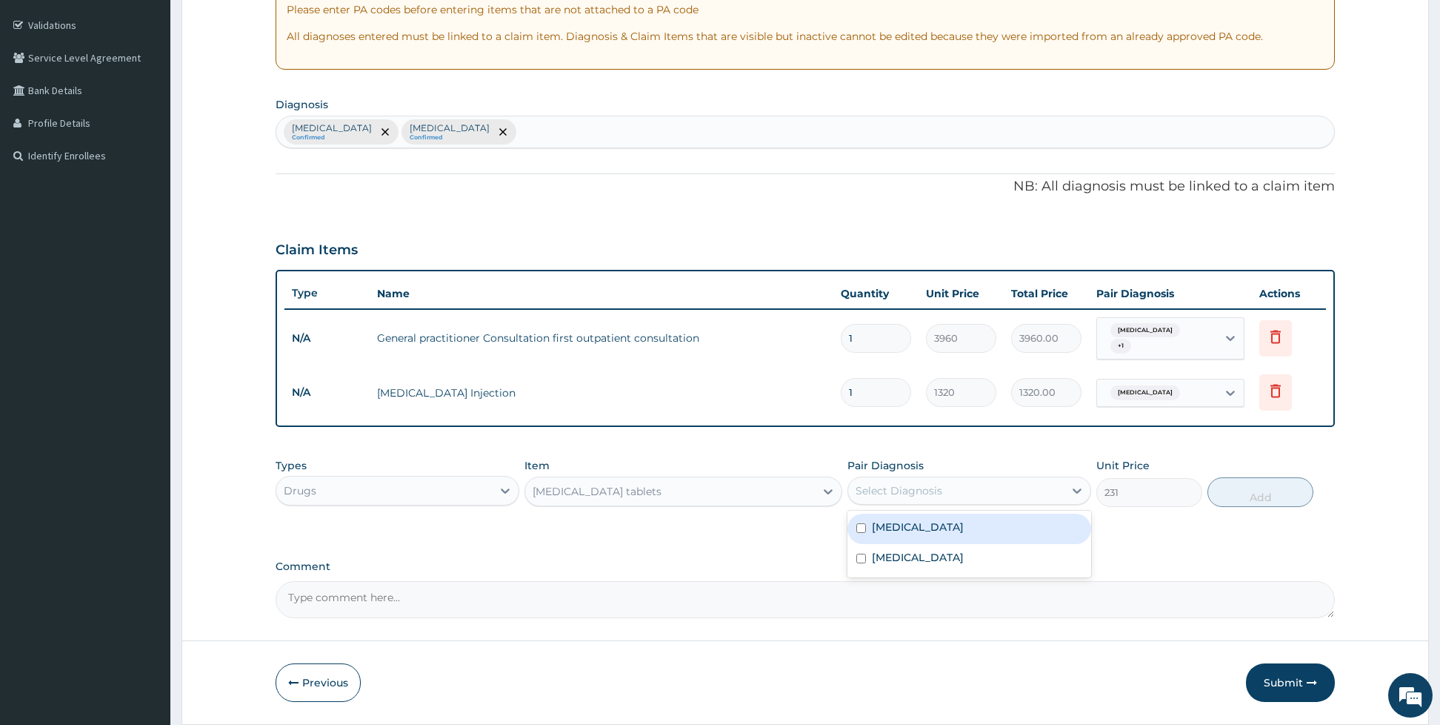
click at [874, 489] on div "Select Diagnosis" at bounding box center [899, 490] width 87 height 15
click at [867, 524] on div "Upper respiratory infection" at bounding box center [969, 528] width 244 height 30
checkbox input "true"
click at [1245, 485] on button "Add" at bounding box center [1261, 492] width 106 height 30
type input "0"
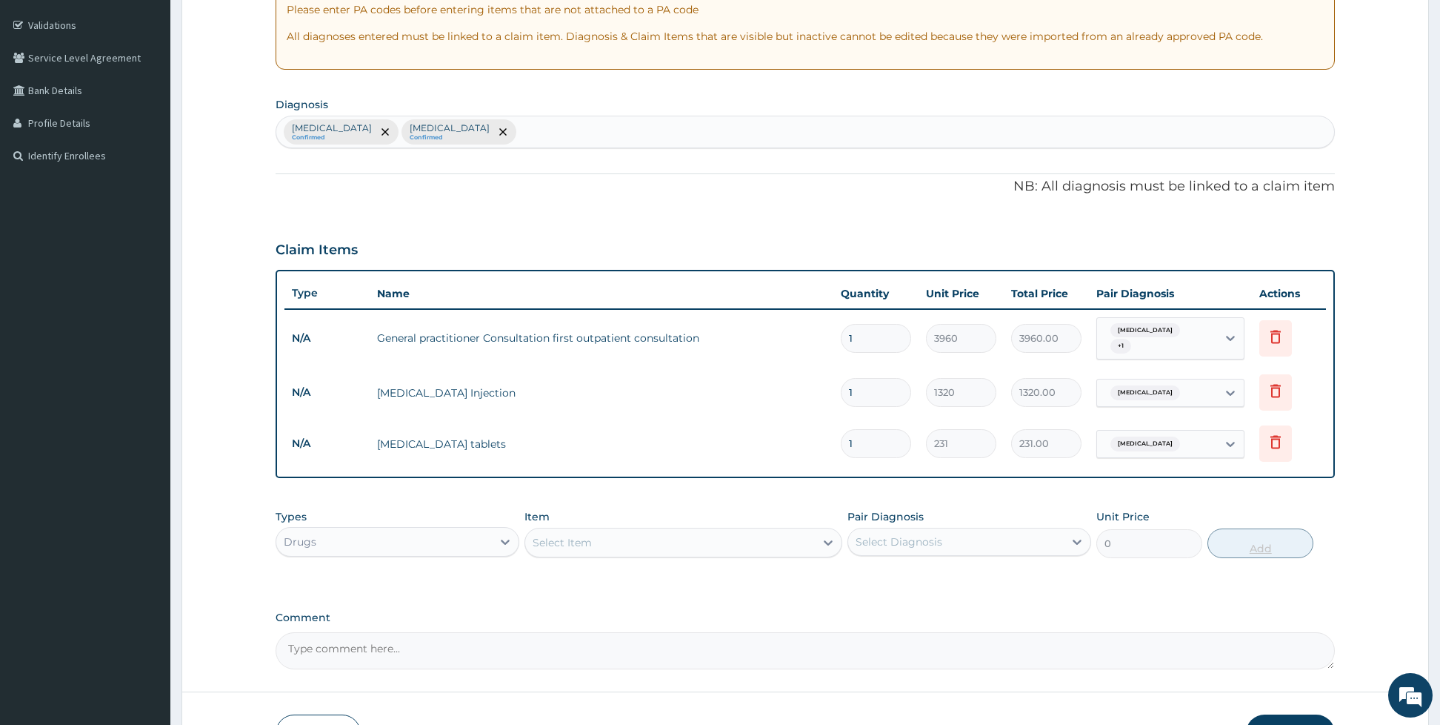
type input "10"
type input "2310.00"
type input "10"
click at [627, 541] on div "Select Item" at bounding box center [670, 542] width 290 height 24
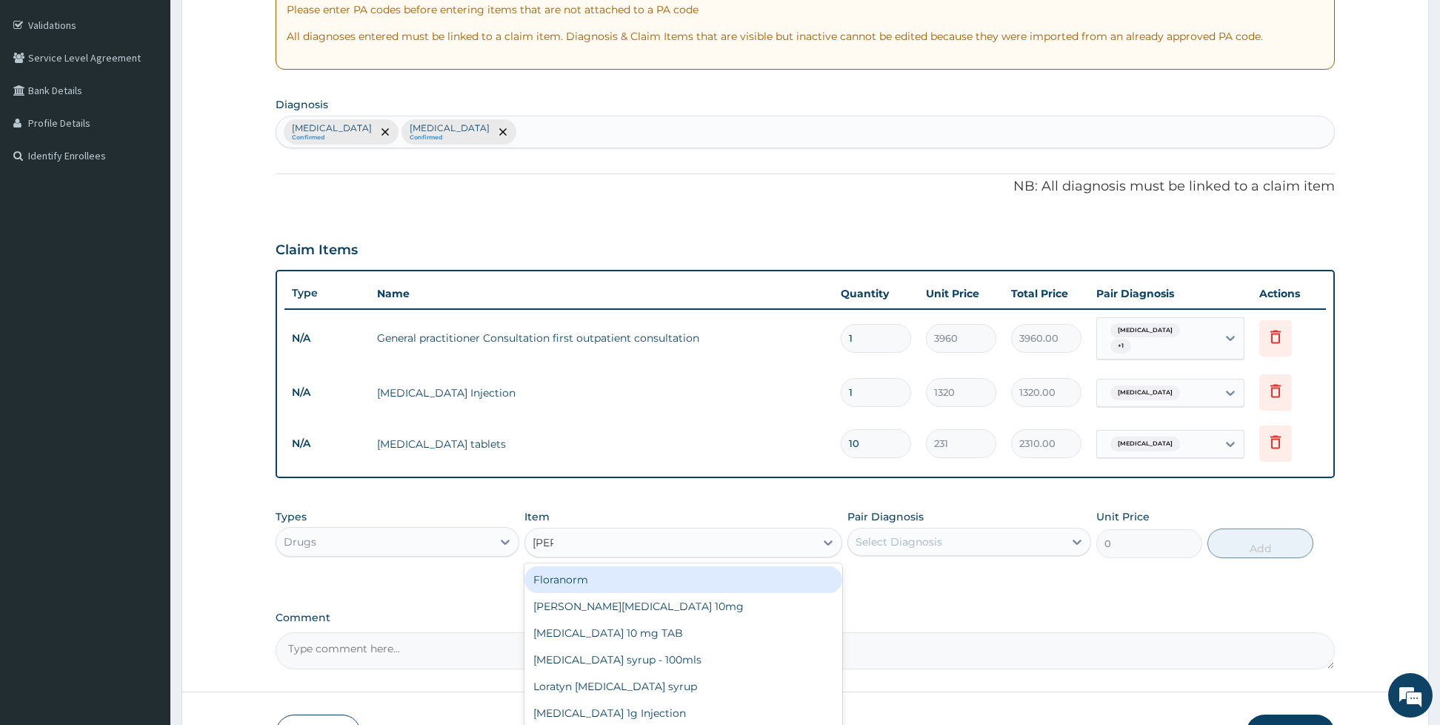
type input "lorat"
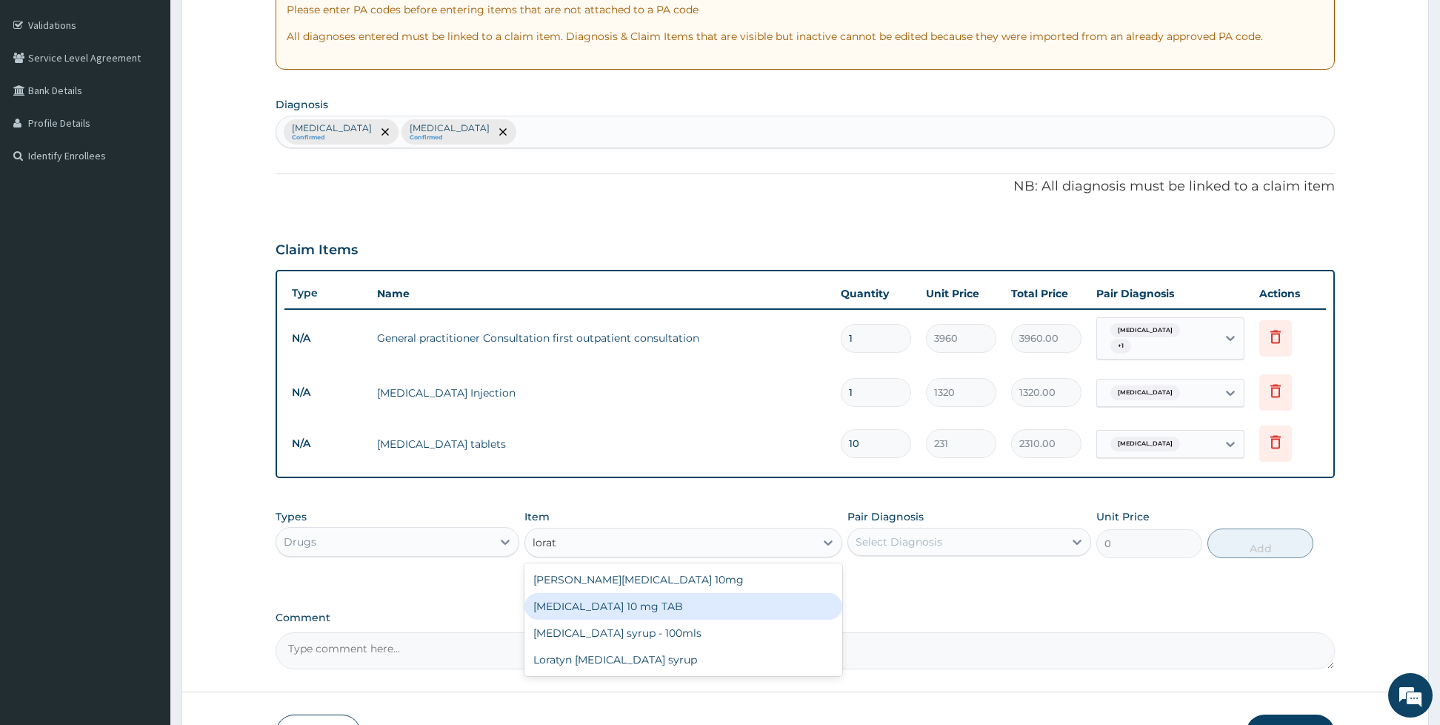
click at [647, 605] on div "[MEDICAL_DATA] 10 mg TAB" at bounding box center [683, 606] width 318 height 27
type input "66"
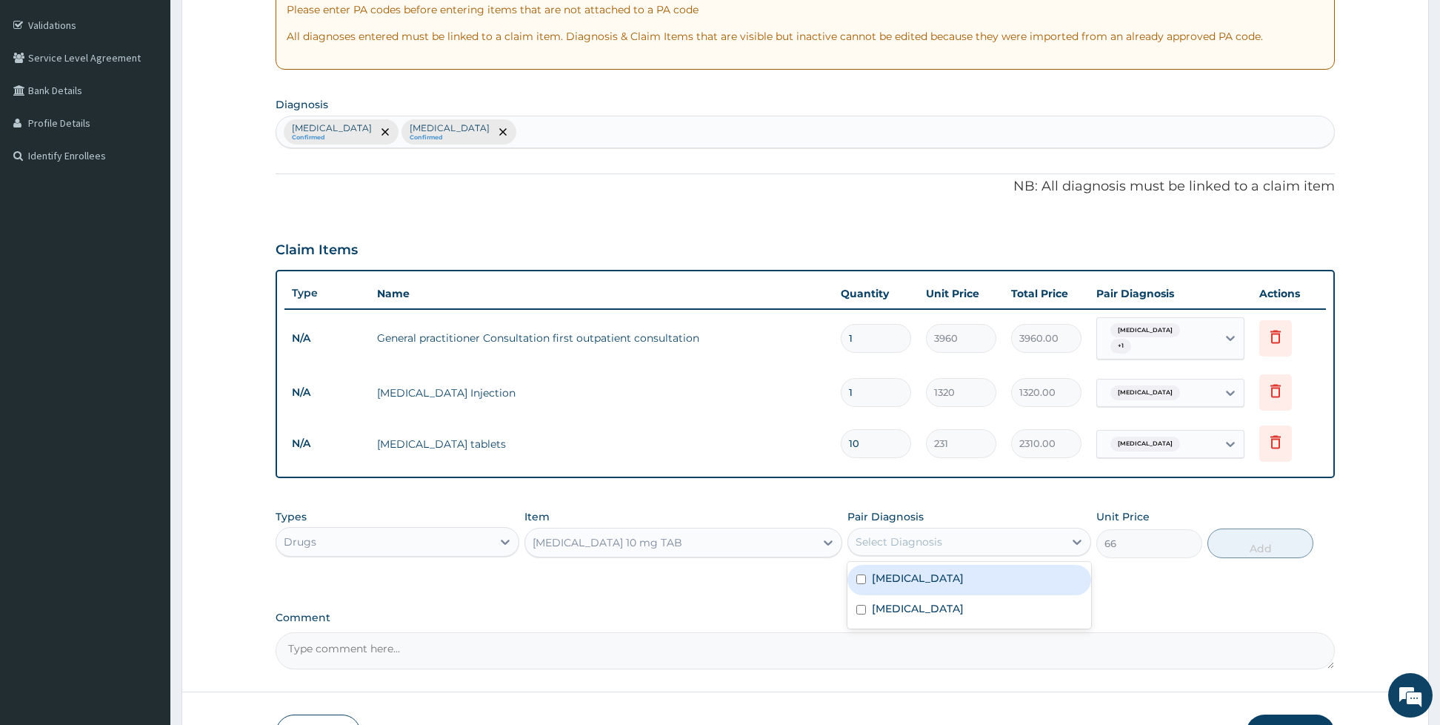
click at [891, 542] on div "Select Diagnosis" at bounding box center [899, 541] width 87 height 15
click at [887, 572] on label "Upper respiratory infection" at bounding box center [918, 577] width 92 height 15
checkbox input "true"
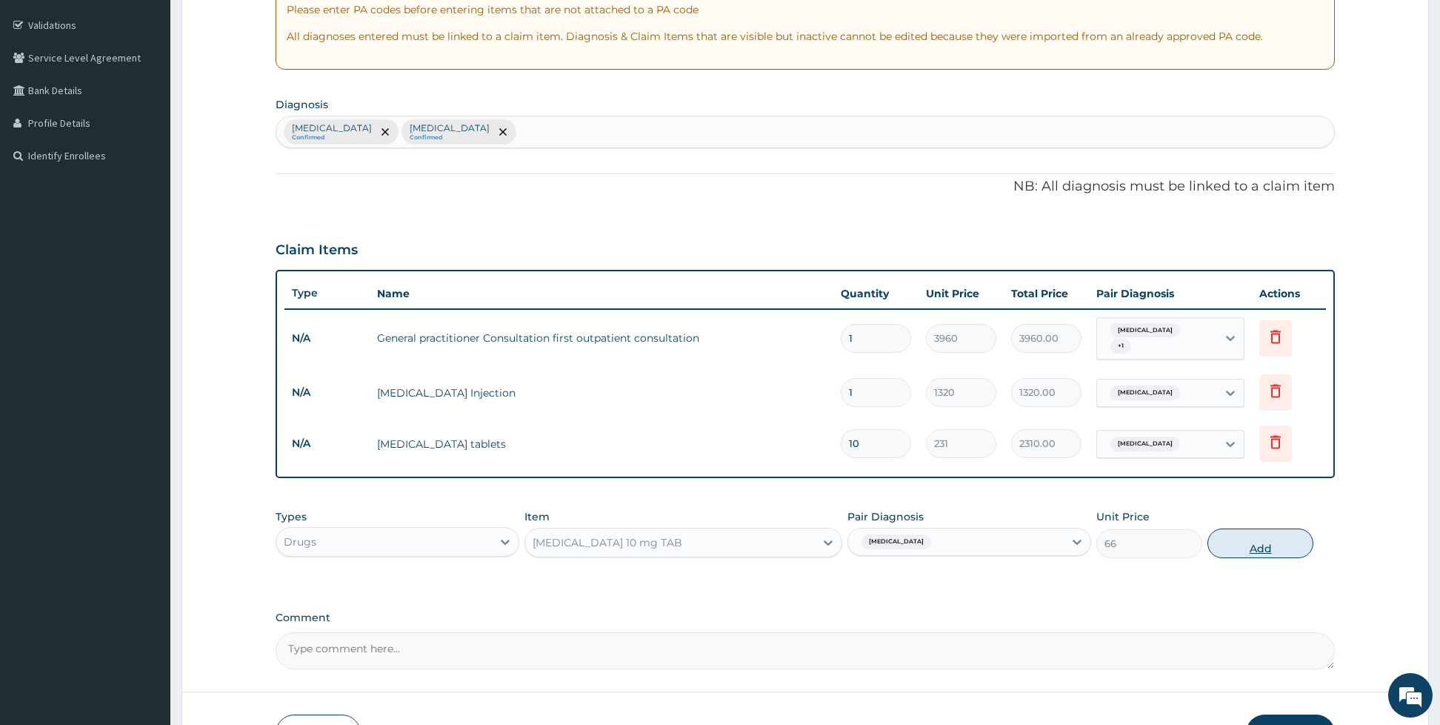
click at [1214, 547] on button "Add" at bounding box center [1261, 543] width 106 height 30
type input "0"
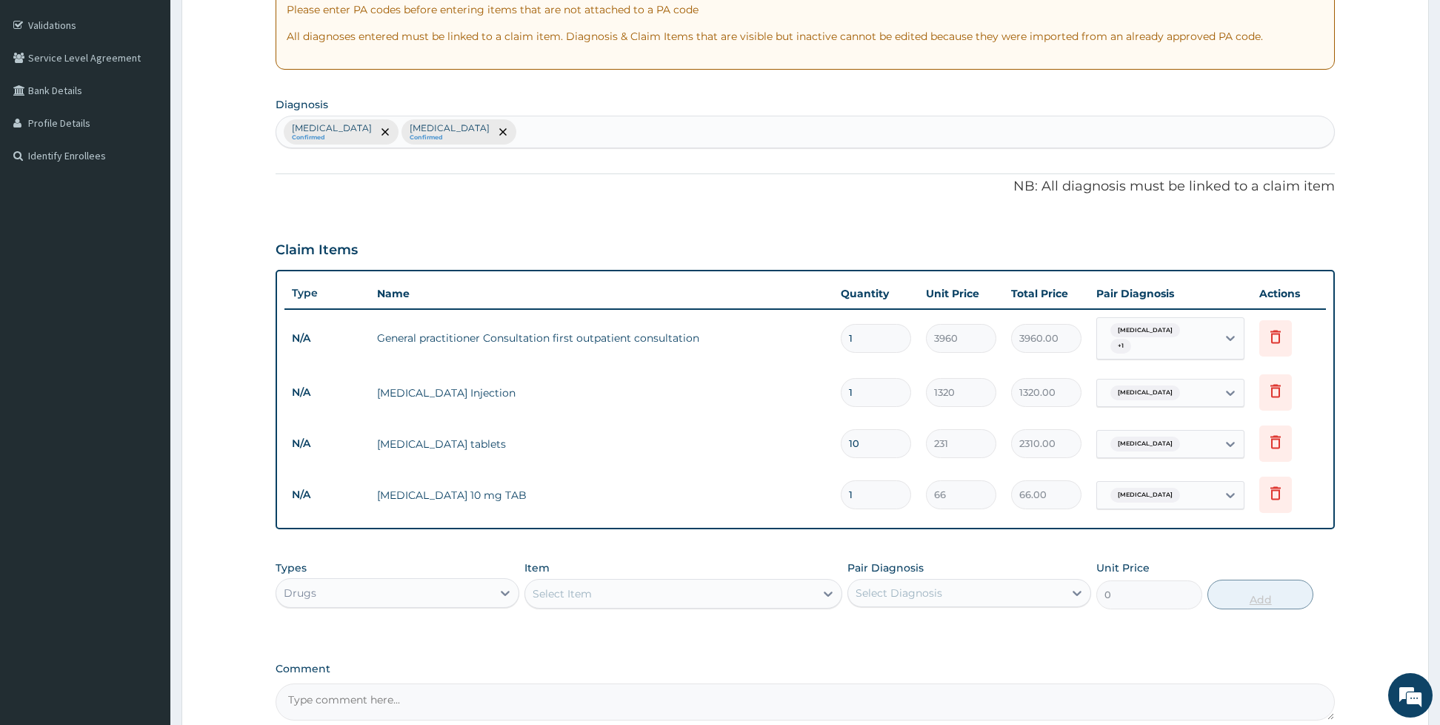
type input "10"
type input "660.00"
type input "10"
click at [683, 603] on div "Select Item" at bounding box center [670, 594] width 290 height 24
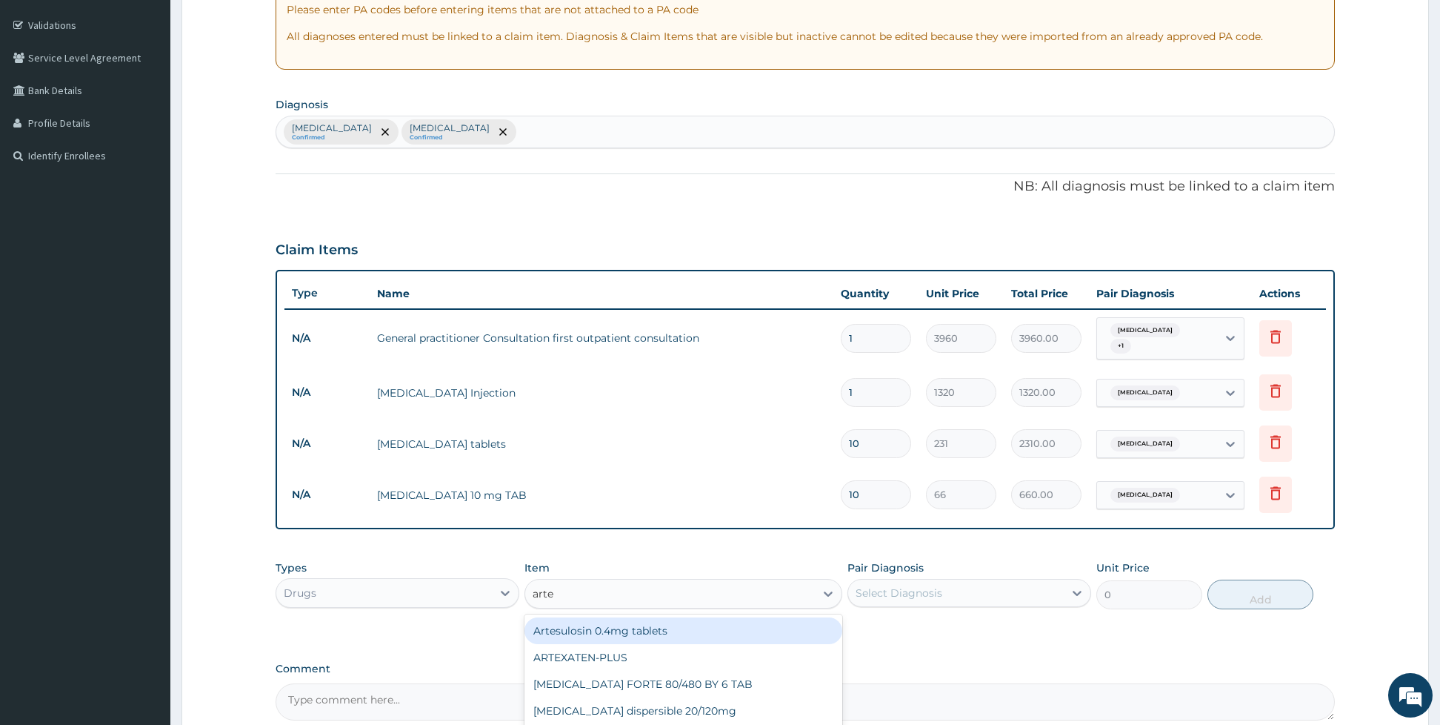
type input "artes"
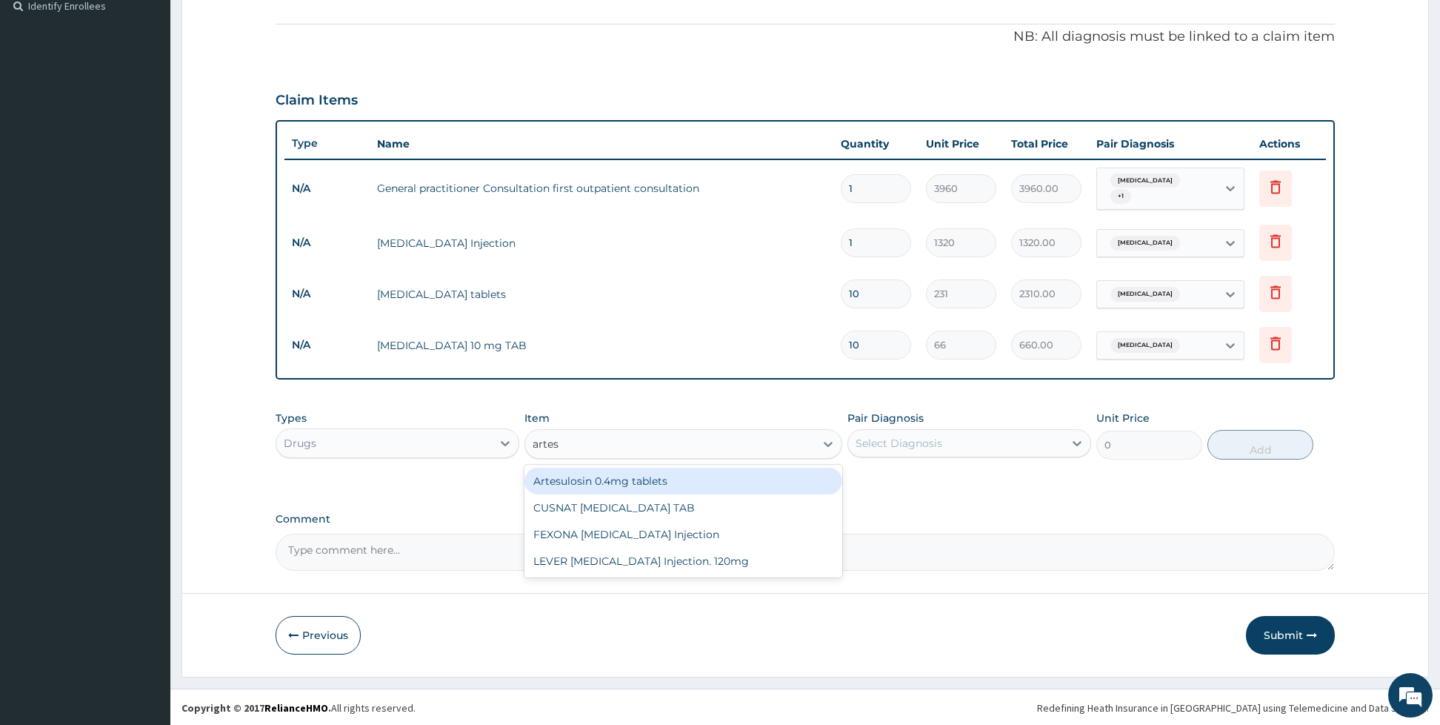
scroll to position [420, 0]
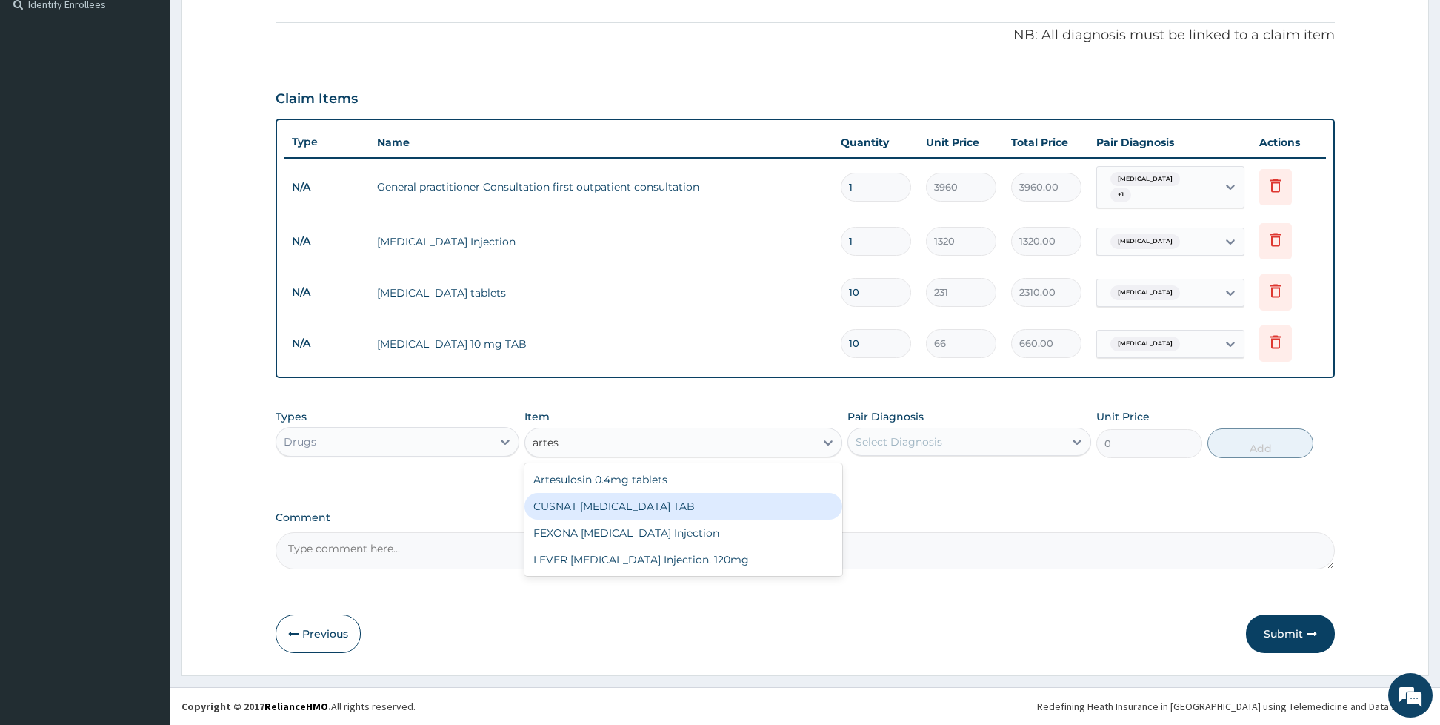
click at [720, 510] on div "CUSNAT ARTESUNATE TAB" at bounding box center [683, 506] width 318 height 27
type input "198"
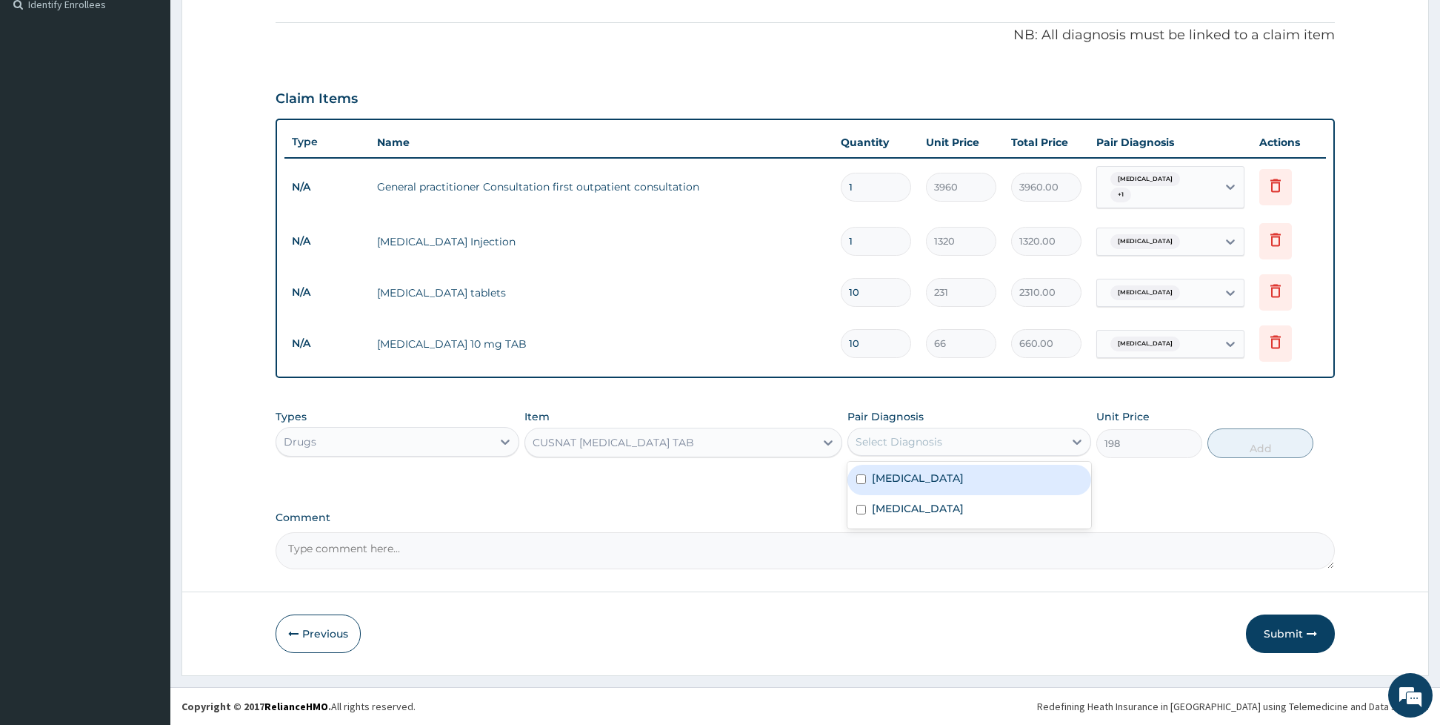
click at [876, 442] on div "Select Diagnosis" at bounding box center [899, 441] width 87 height 15
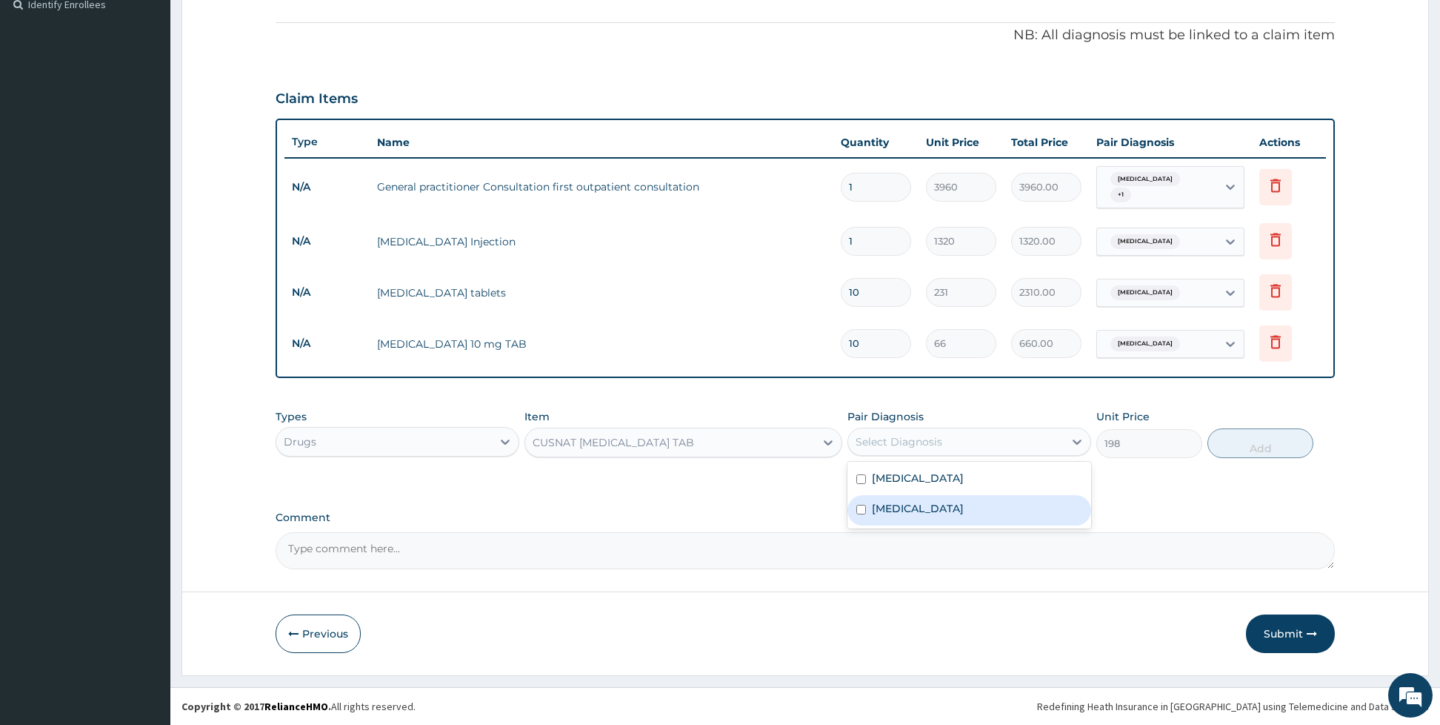
click at [872, 516] on div "Malaria" at bounding box center [969, 510] width 244 height 30
checkbox input "true"
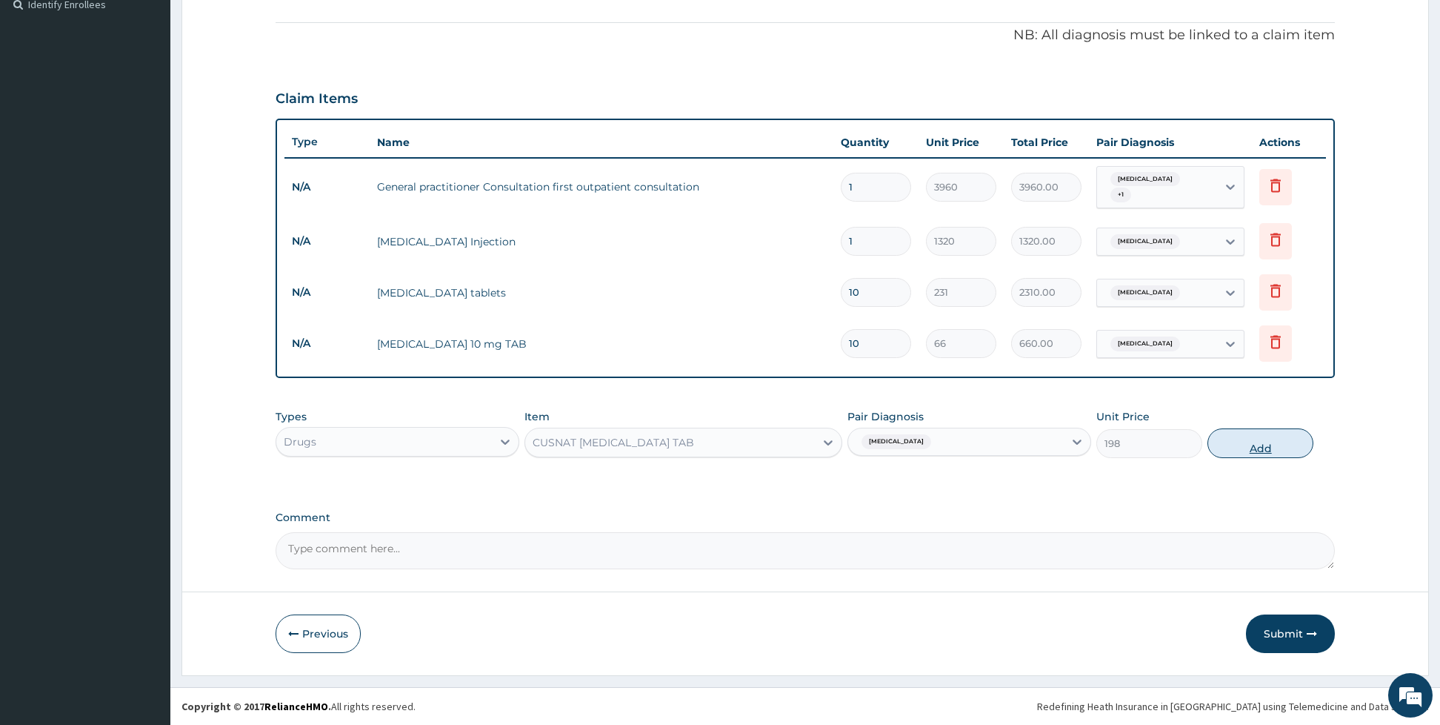
click at [1236, 444] on button "Add" at bounding box center [1261, 443] width 106 height 30
type input "0"
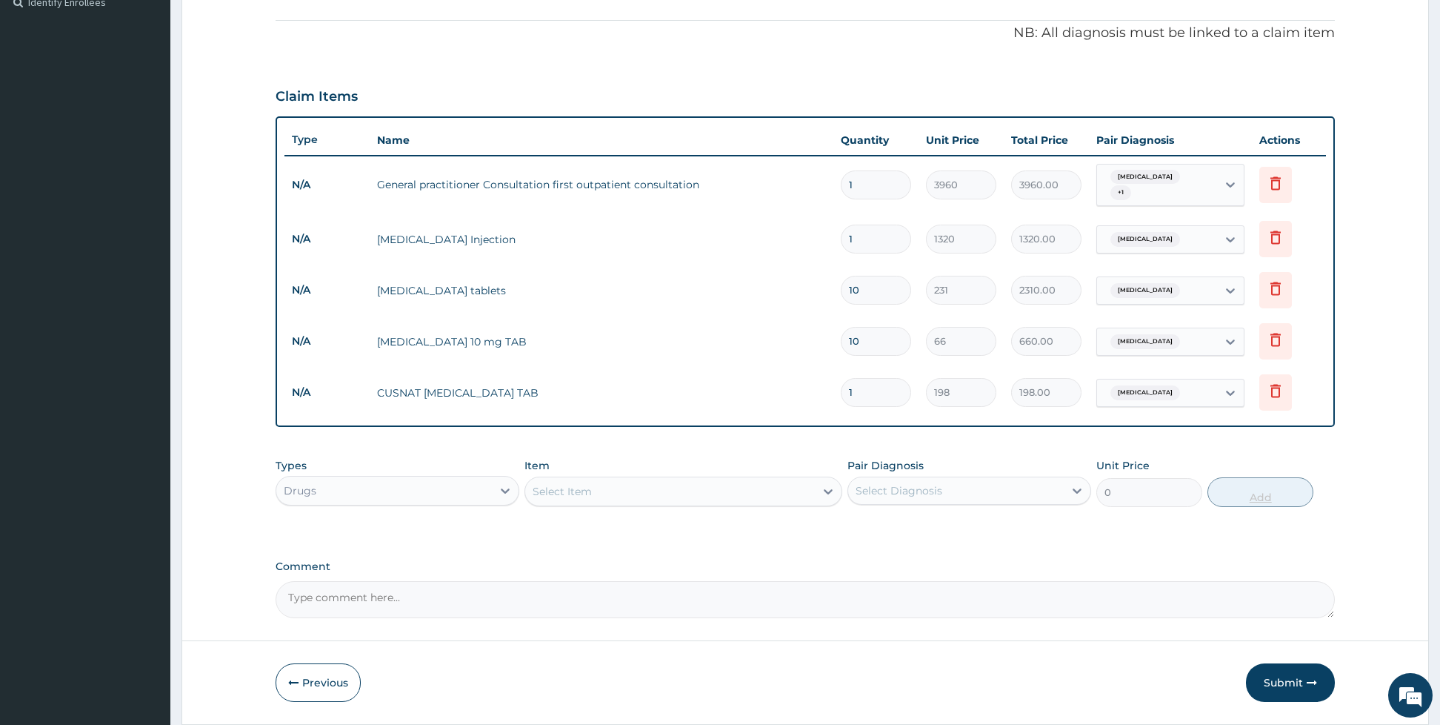
type input "12"
type input "2376.00"
type input "12"
click at [600, 487] on div "Select Item" at bounding box center [670, 491] width 290 height 24
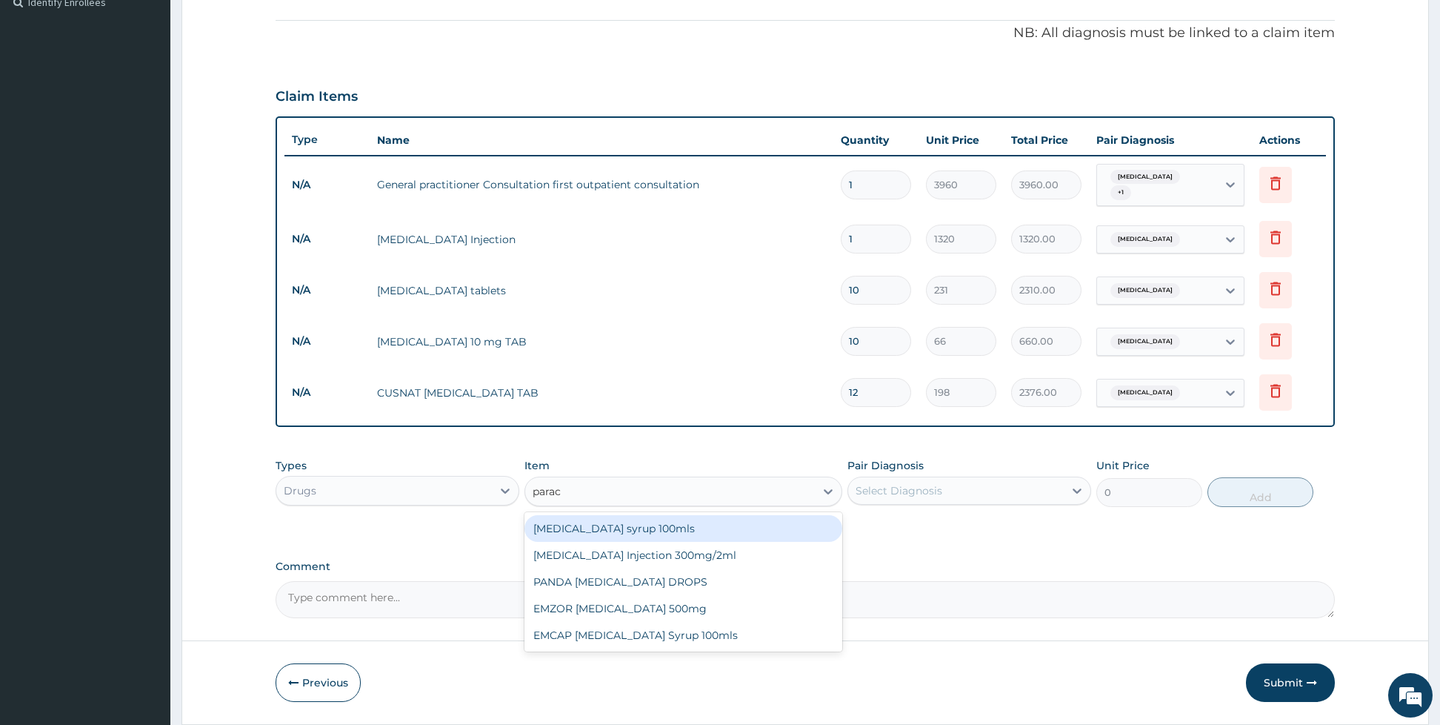
type input "parace"
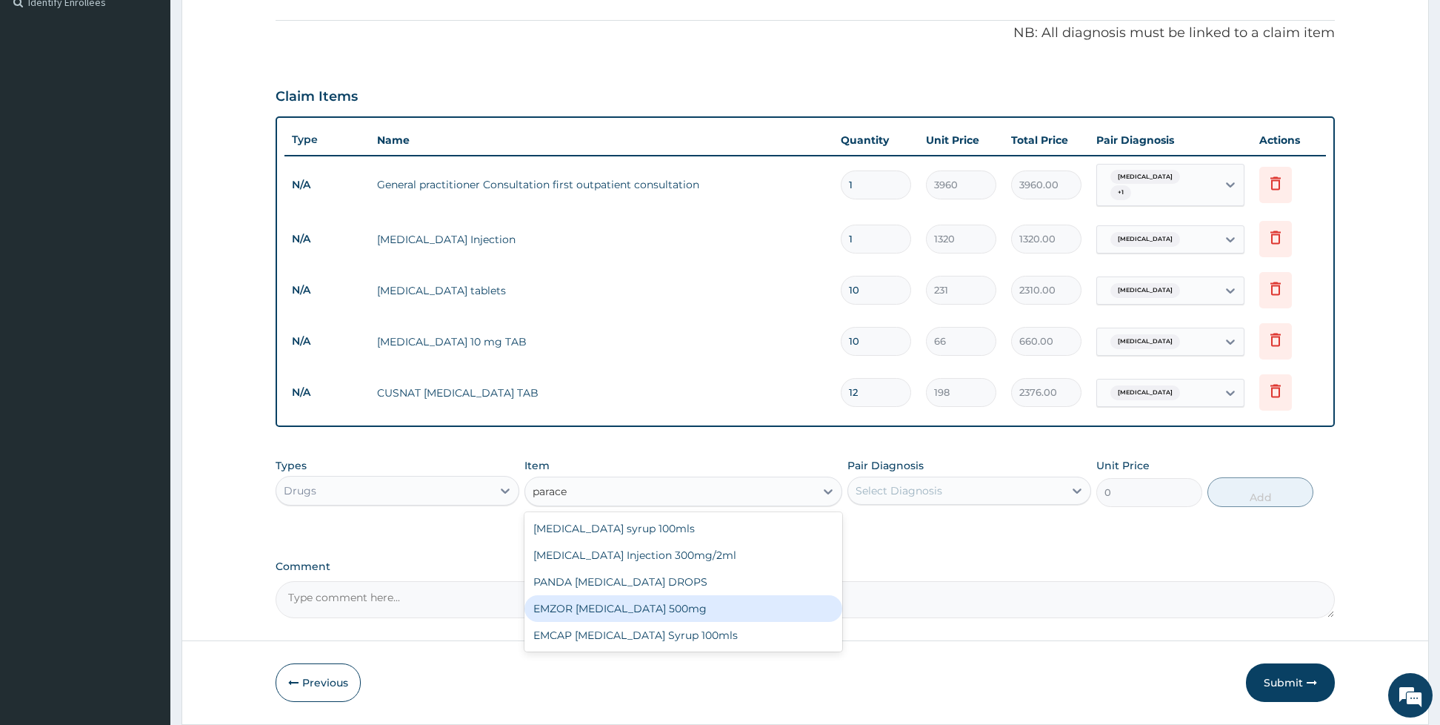
click at [609, 616] on div "EMZOR [MEDICAL_DATA] 500mg" at bounding box center [683, 608] width 318 height 27
type input "26.4"
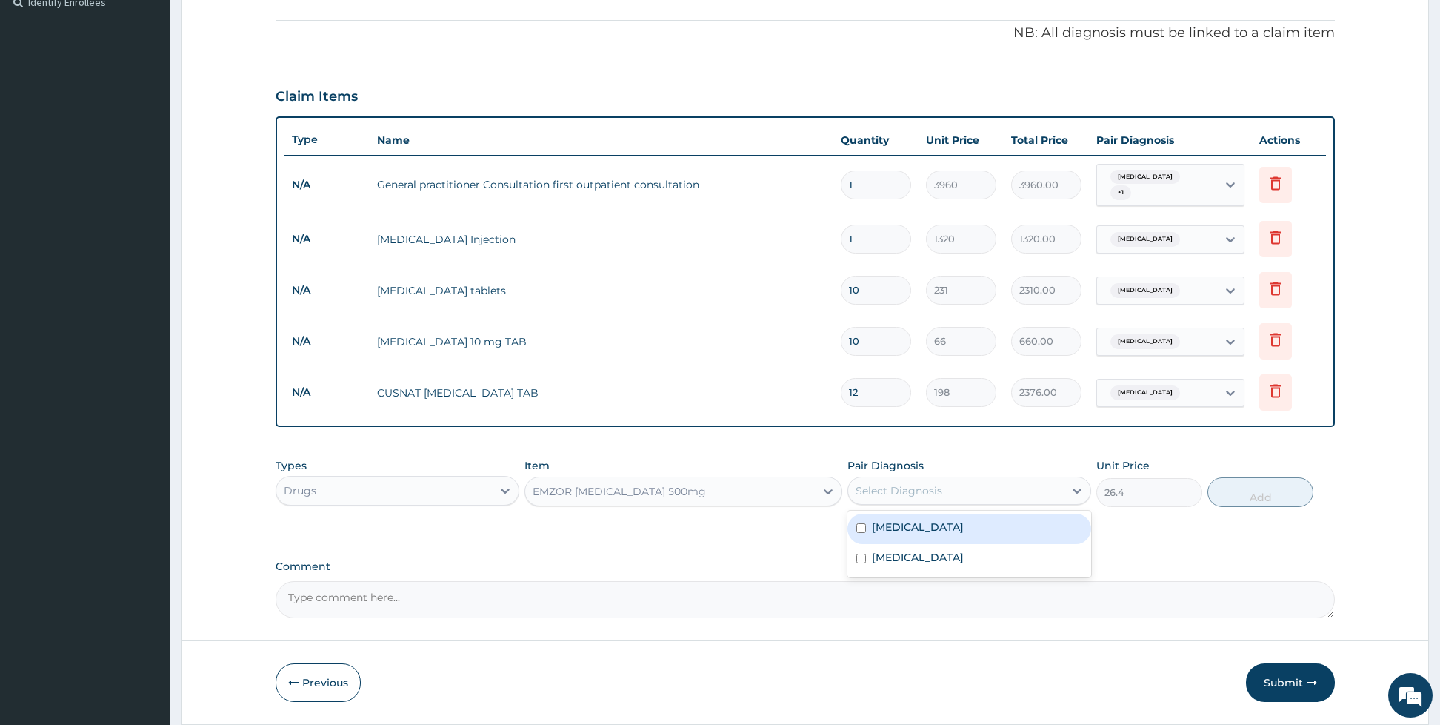
click at [874, 496] on div "Select Diagnosis" at bounding box center [899, 490] width 87 height 15
click at [861, 530] on input "checkbox" at bounding box center [861, 528] width 10 height 10
checkbox input "true"
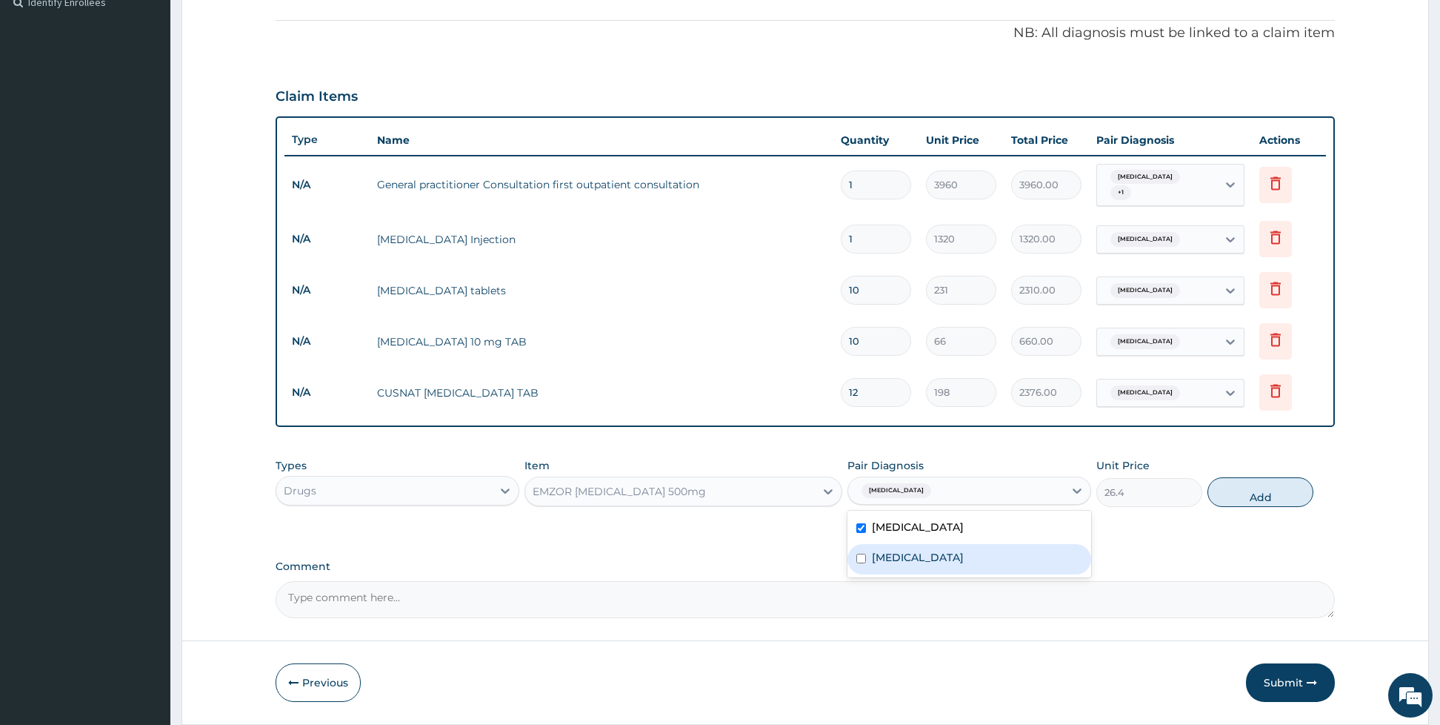
click at [863, 563] on input "checkbox" at bounding box center [861, 558] width 10 height 10
checkbox input "true"
click at [1240, 482] on button "Add" at bounding box center [1261, 492] width 106 height 30
type input "0"
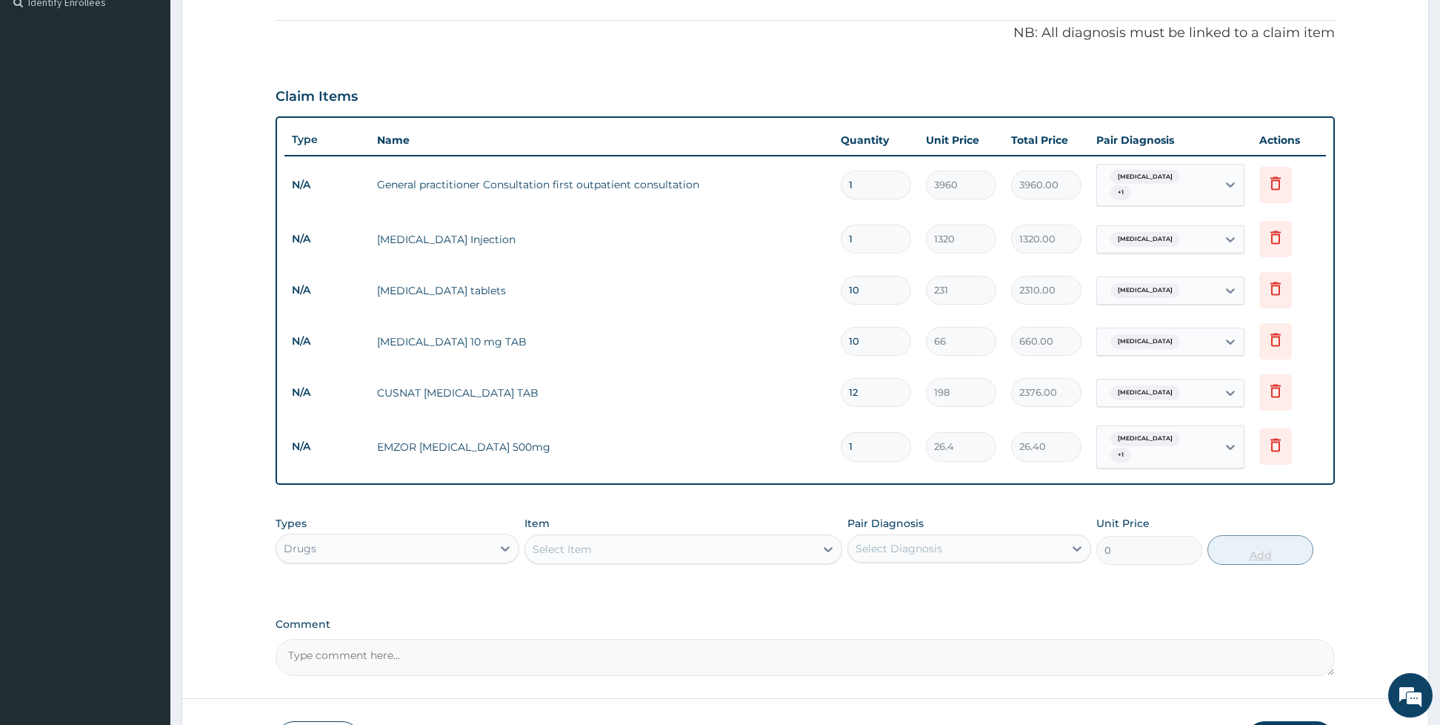
type input "0.00"
type input "2"
type input "52.80"
type input "20"
type input "528.00"
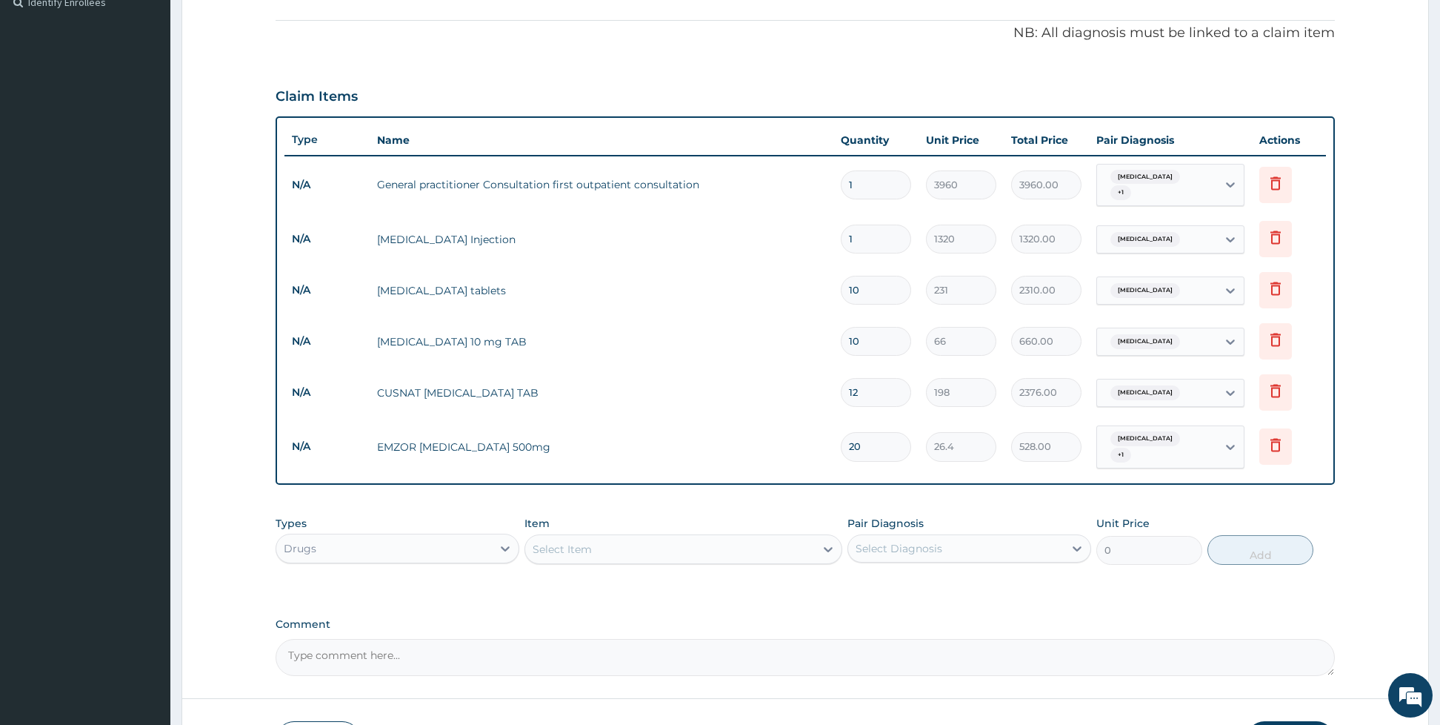
type input "20"
click at [620, 540] on div "Select Item" at bounding box center [670, 549] width 290 height 24
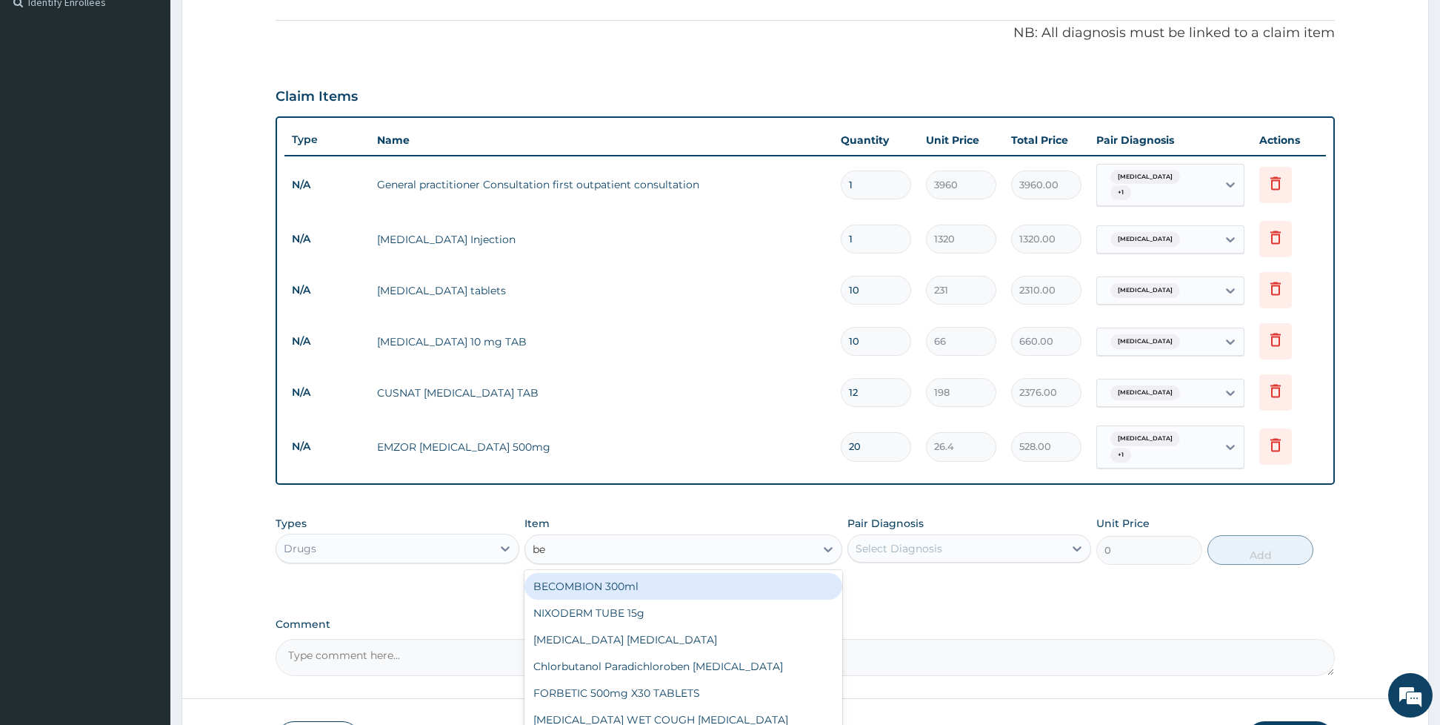
type input "ben"
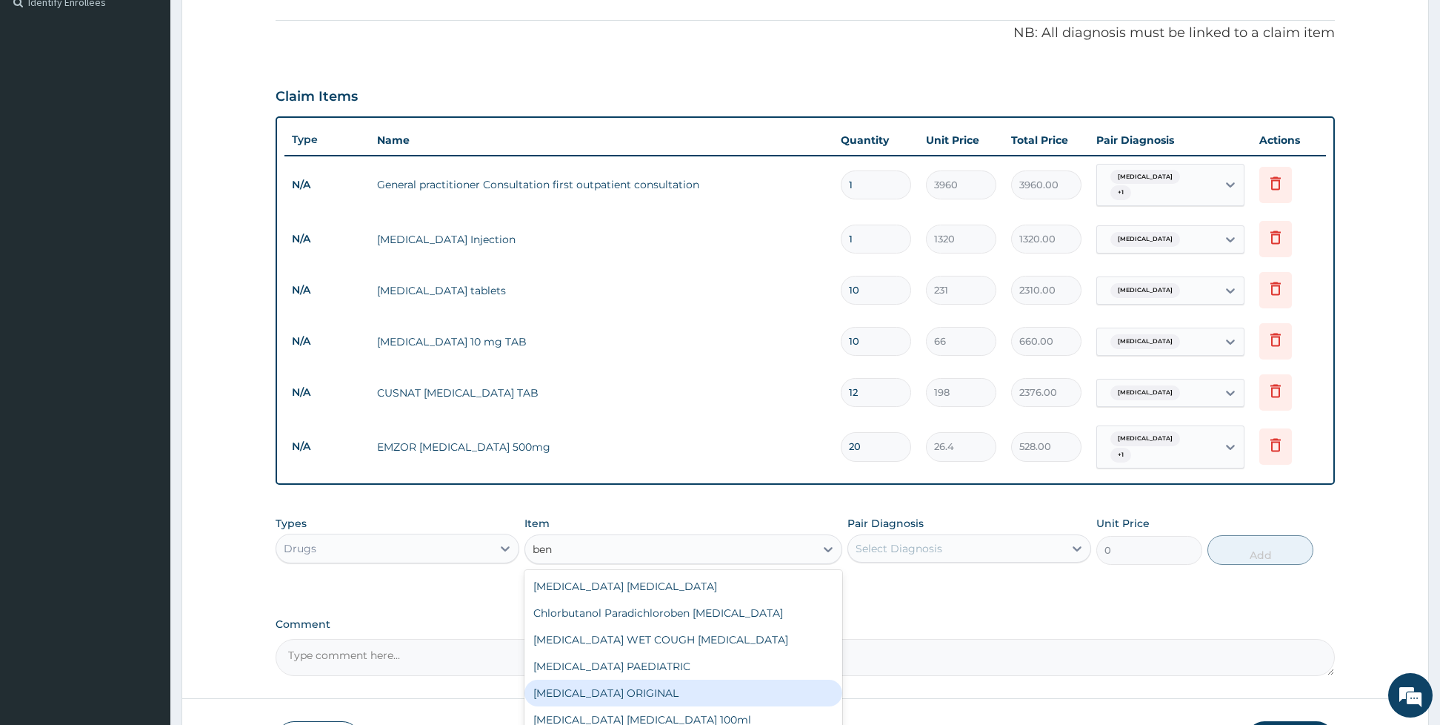
click at [716, 692] on div "[MEDICAL_DATA] ORIGINAL" at bounding box center [683, 692] width 318 height 27
type input "1980"
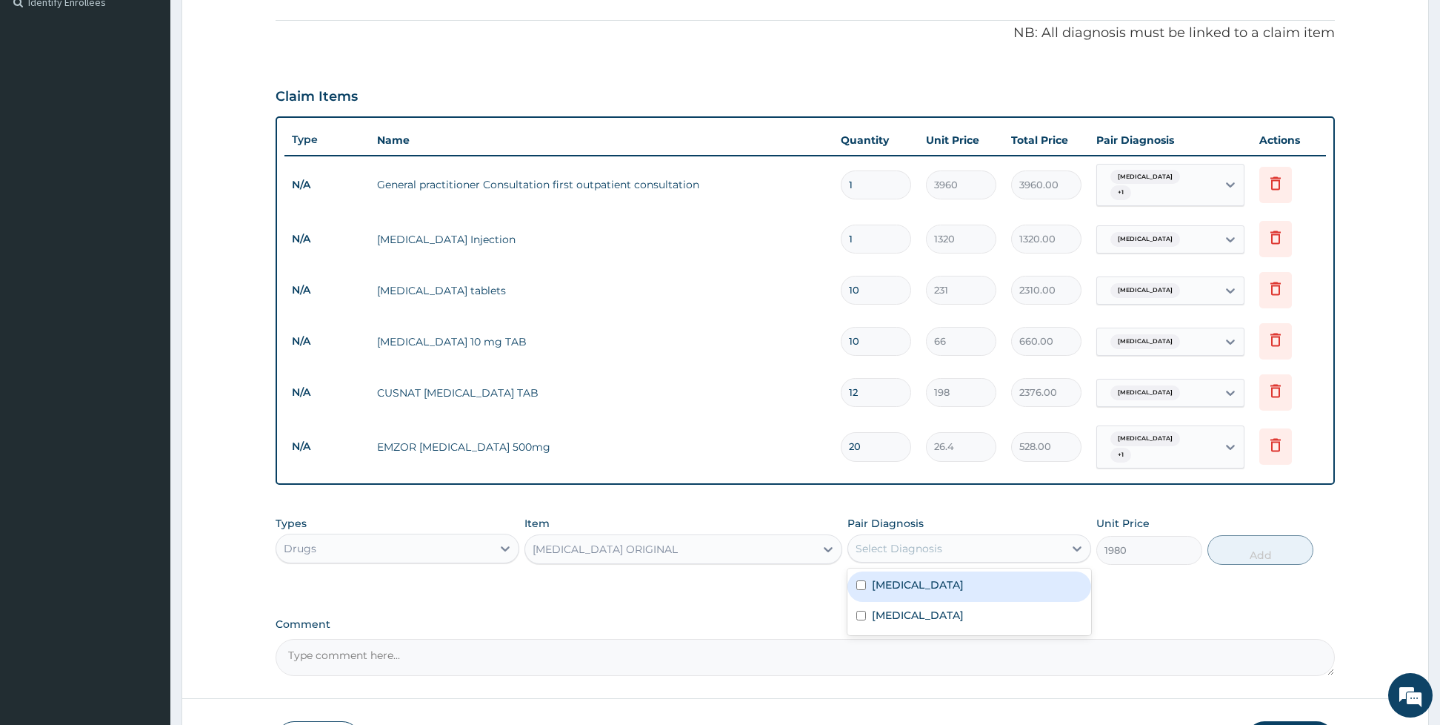
click at [871, 545] on div "Select Diagnosis" at bounding box center [899, 548] width 87 height 15
click at [874, 587] on label "Upper respiratory infection" at bounding box center [918, 584] width 92 height 15
checkbox input "true"
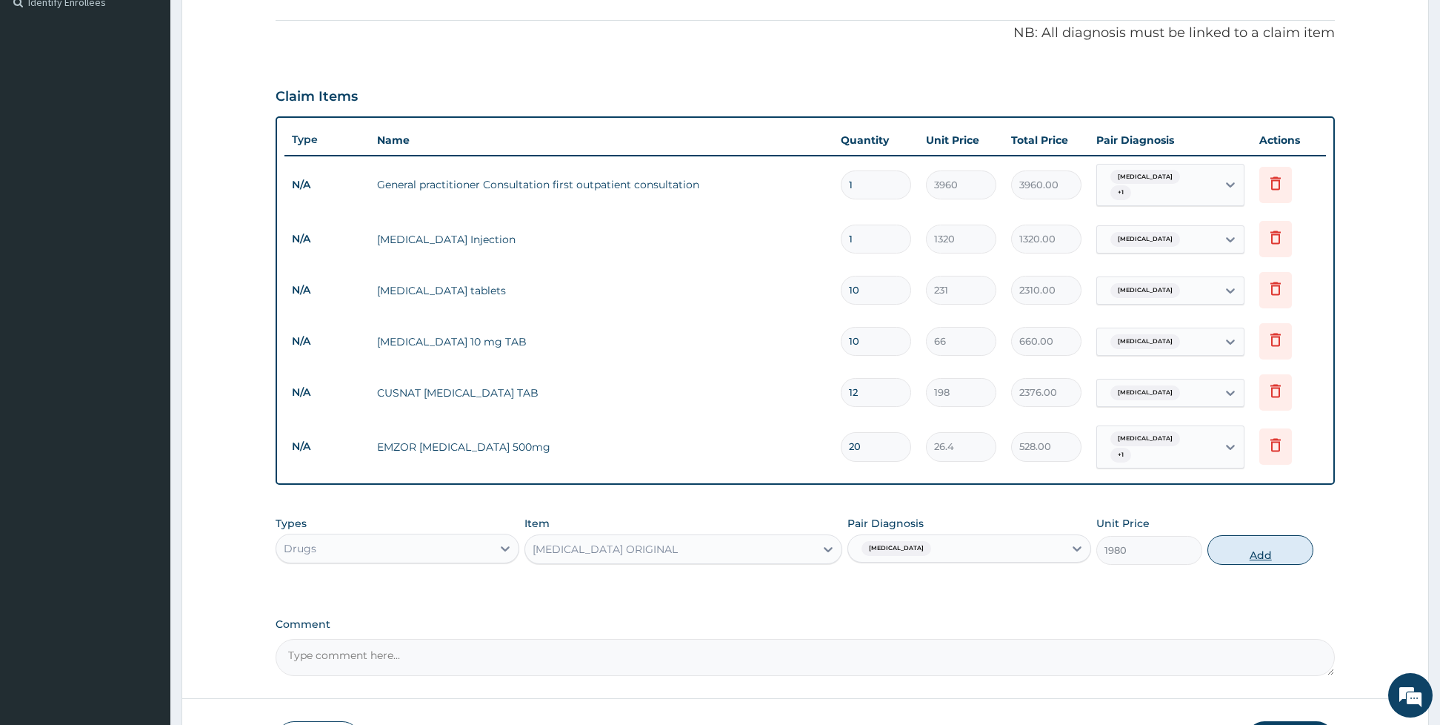
click at [1251, 547] on button "Add" at bounding box center [1261, 550] width 106 height 30
type input "0"
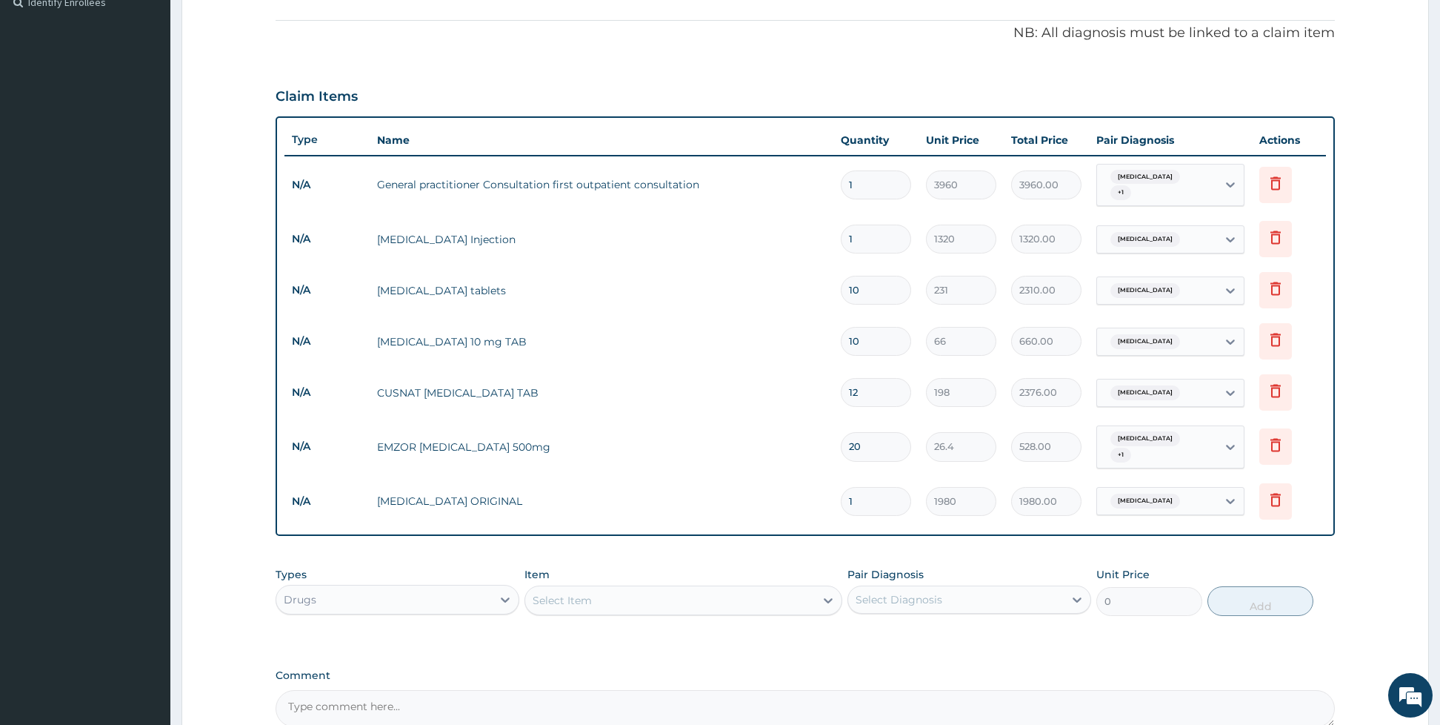
scroll to position [580, 0]
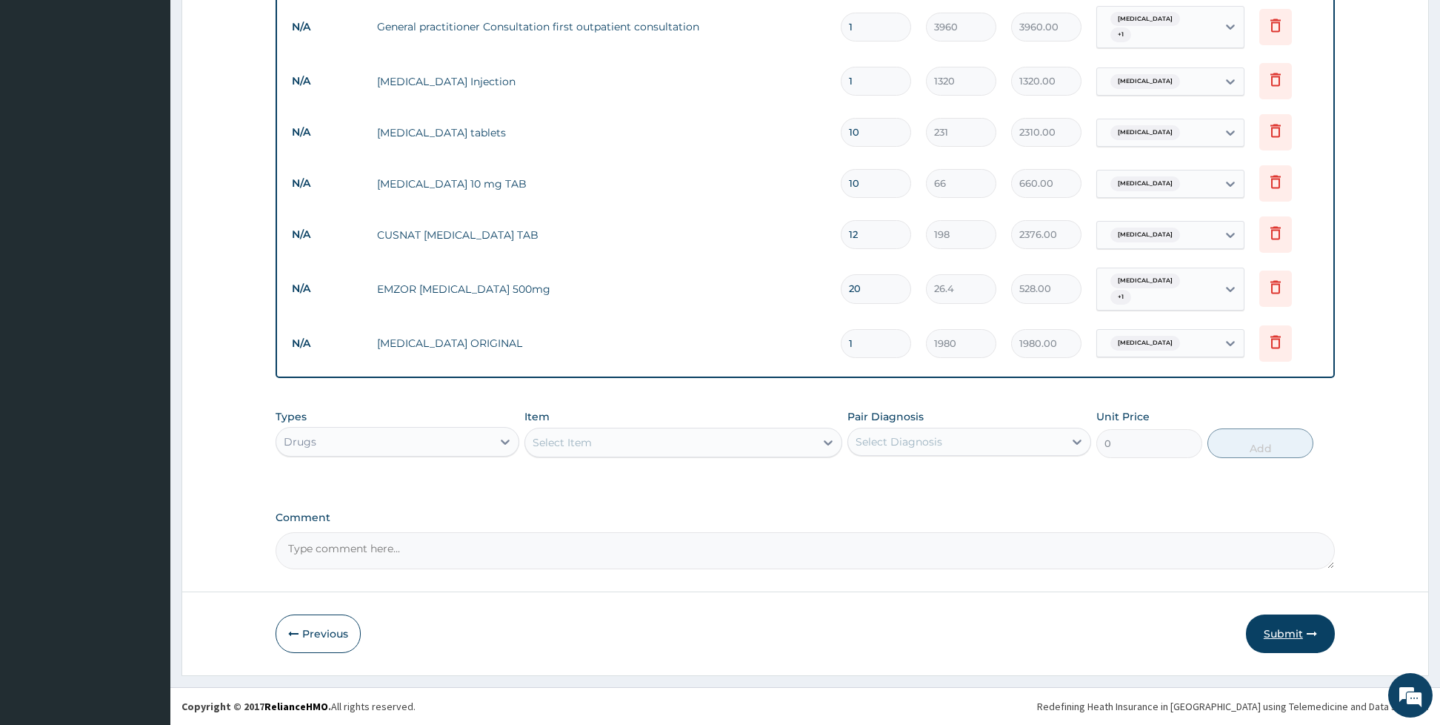
click at [1279, 630] on button "Submit" at bounding box center [1290, 633] width 89 height 39
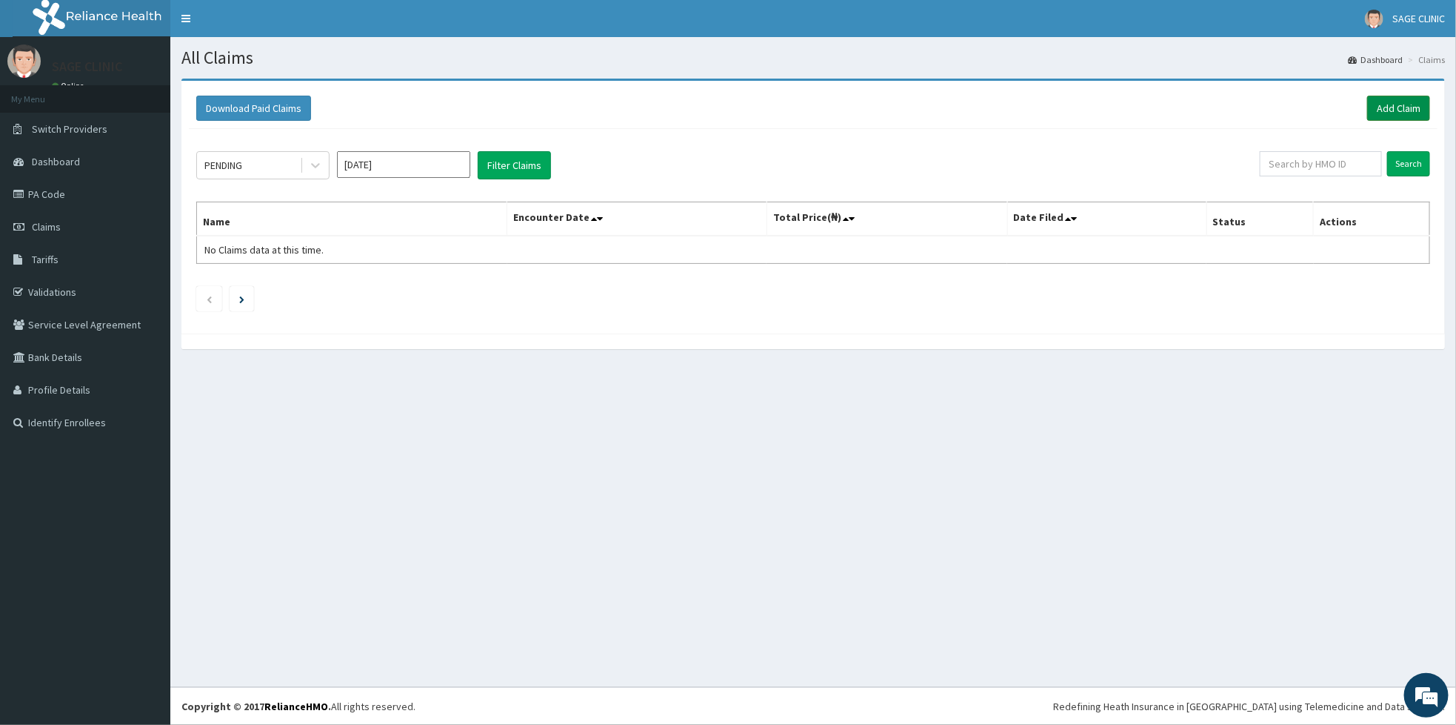
click at [1416, 101] on link "Add Claim" at bounding box center [1399, 108] width 63 height 25
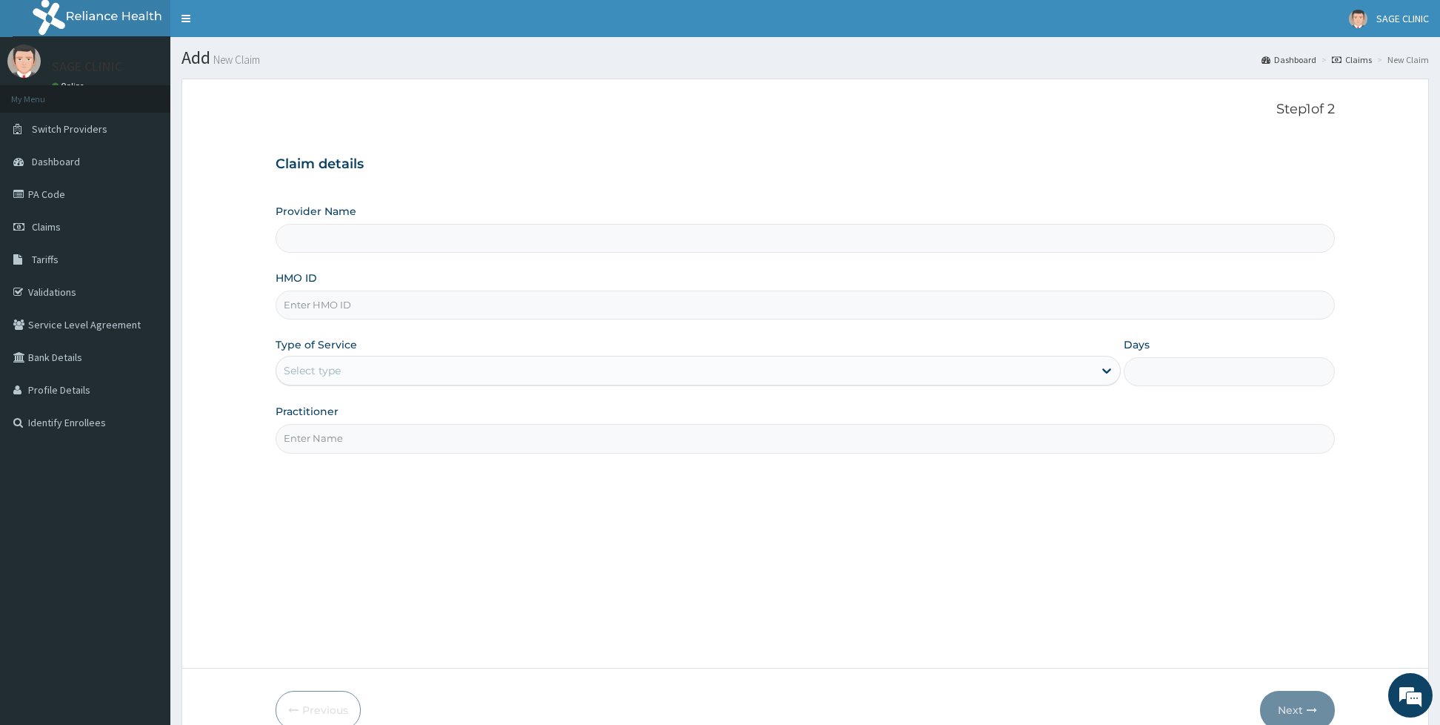
type input "Sage Clinic"
click at [447, 302] on input "HMO ID" at bounding box center [805, 304] width 1059 height 29
type input "civ/10081/b"
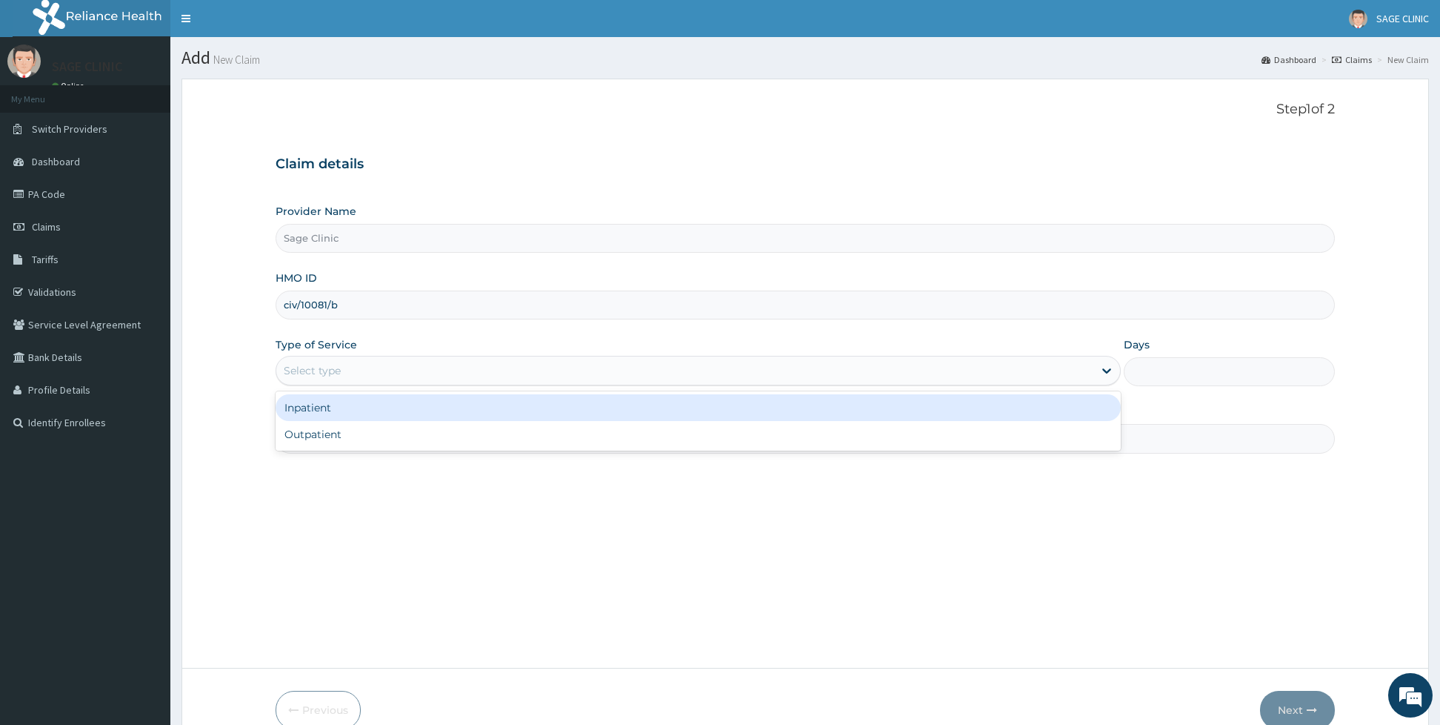
click at [378, 371] on div "Select type" at bounding box center [684, 371] width 817 height 24
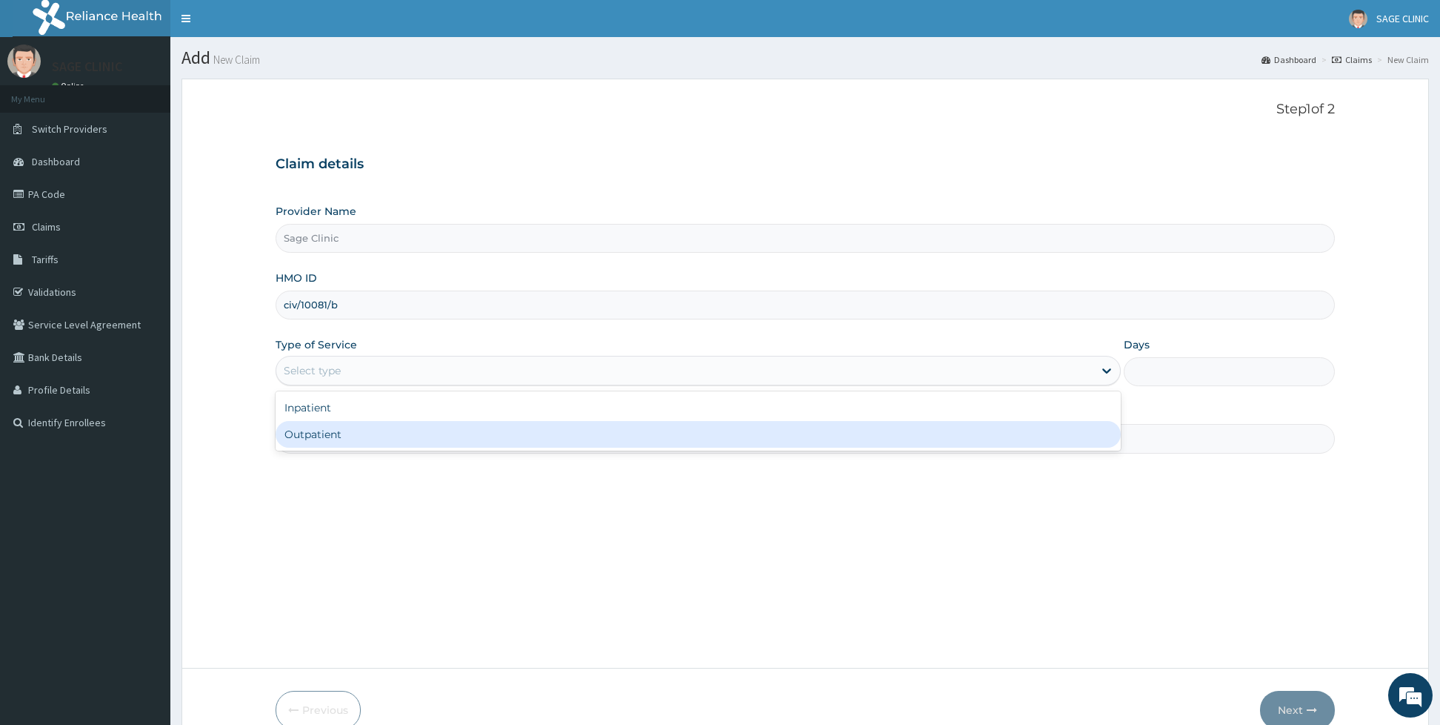
click at [325, 438] on div "Outpatient" at bounding box center [698, 434] width 845 height 27
type input "1"
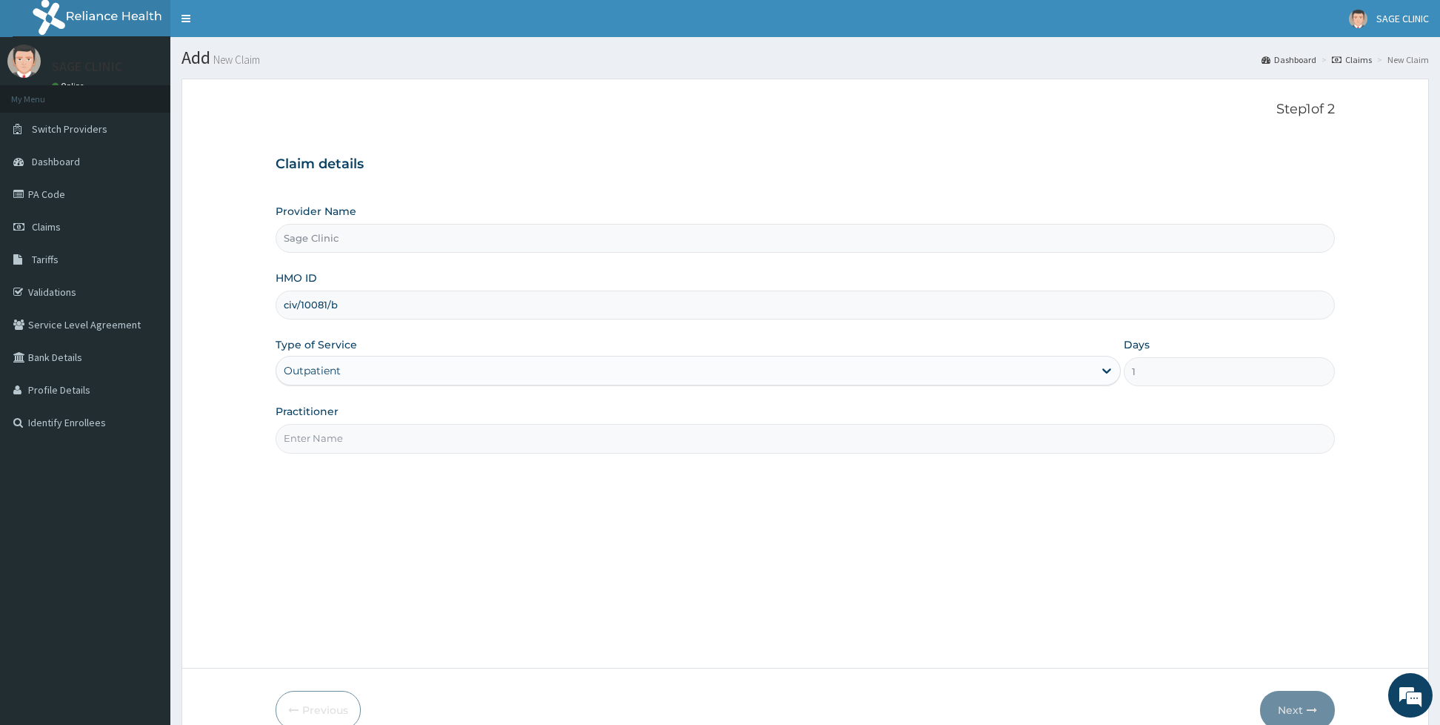
click at [325, 438] on input "Practitioner" at bounding box center [805, 438] width 1059 height 29
type input "dr [PERSON_NAME]"
click at [1298, 698] on button "Next" at bounding box center [1297, 709] width 75 height 39
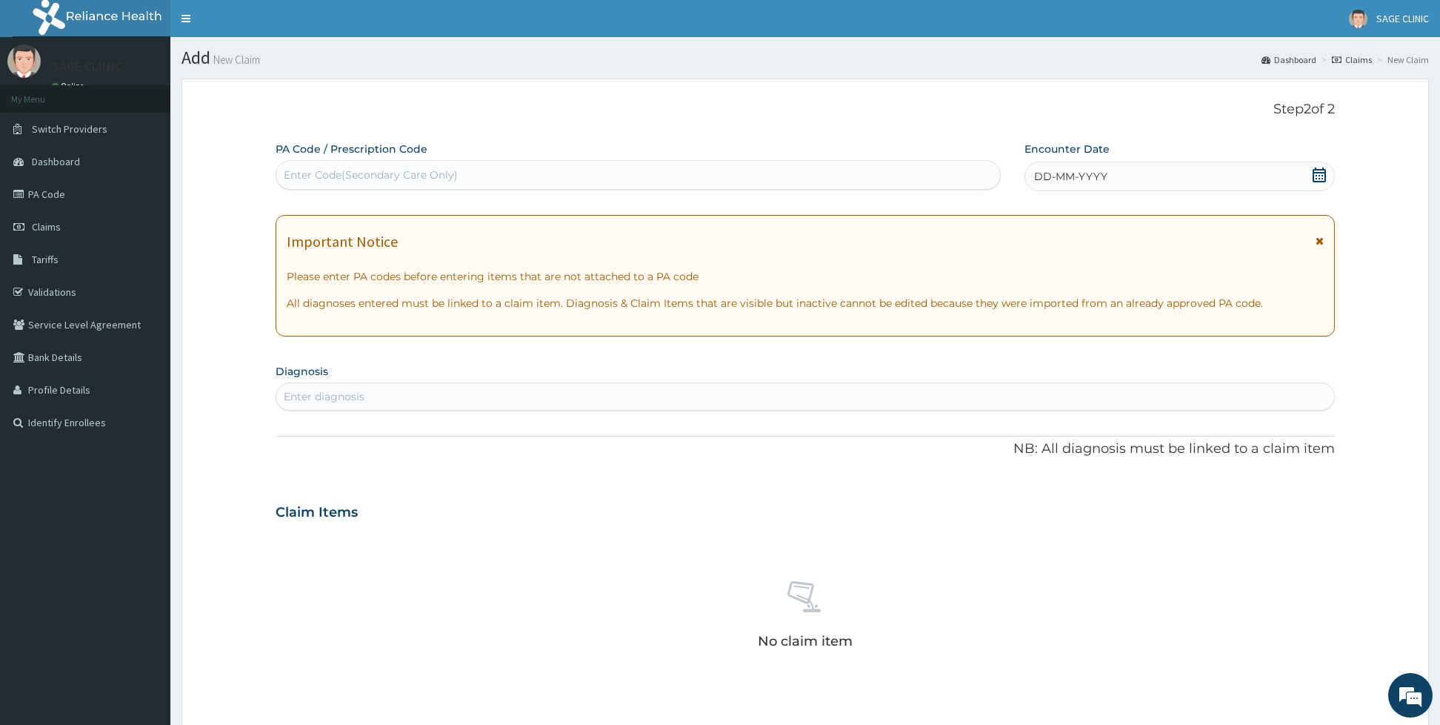
click at [1138, 164] on div "DD-MM-YYYY" at bounding box center [1180, 176] width 310 height 30
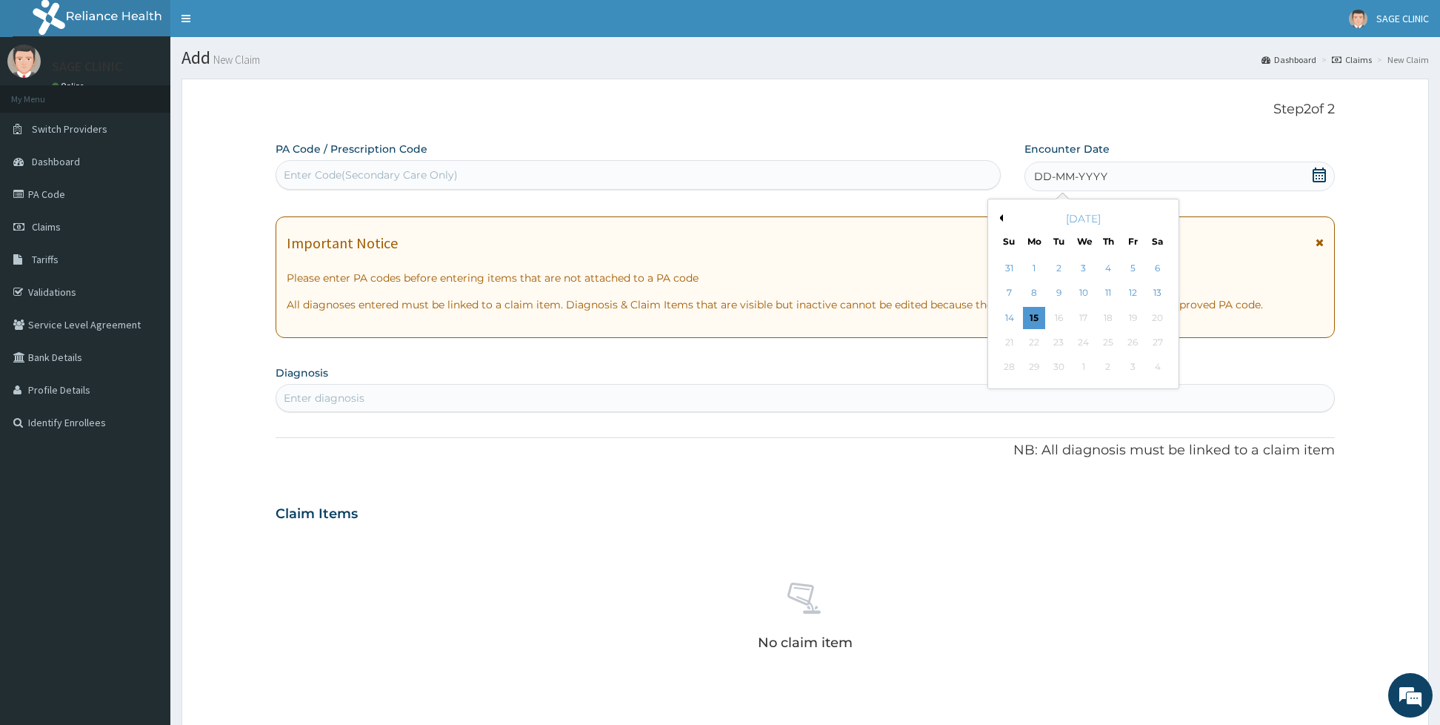
click at [999, 221] on button "Previous Month" at bounding box center [999, 217] width 7 height 7
click at [1036, 294] on div "4" at bounding box center [1034, 293] width 22 height 22
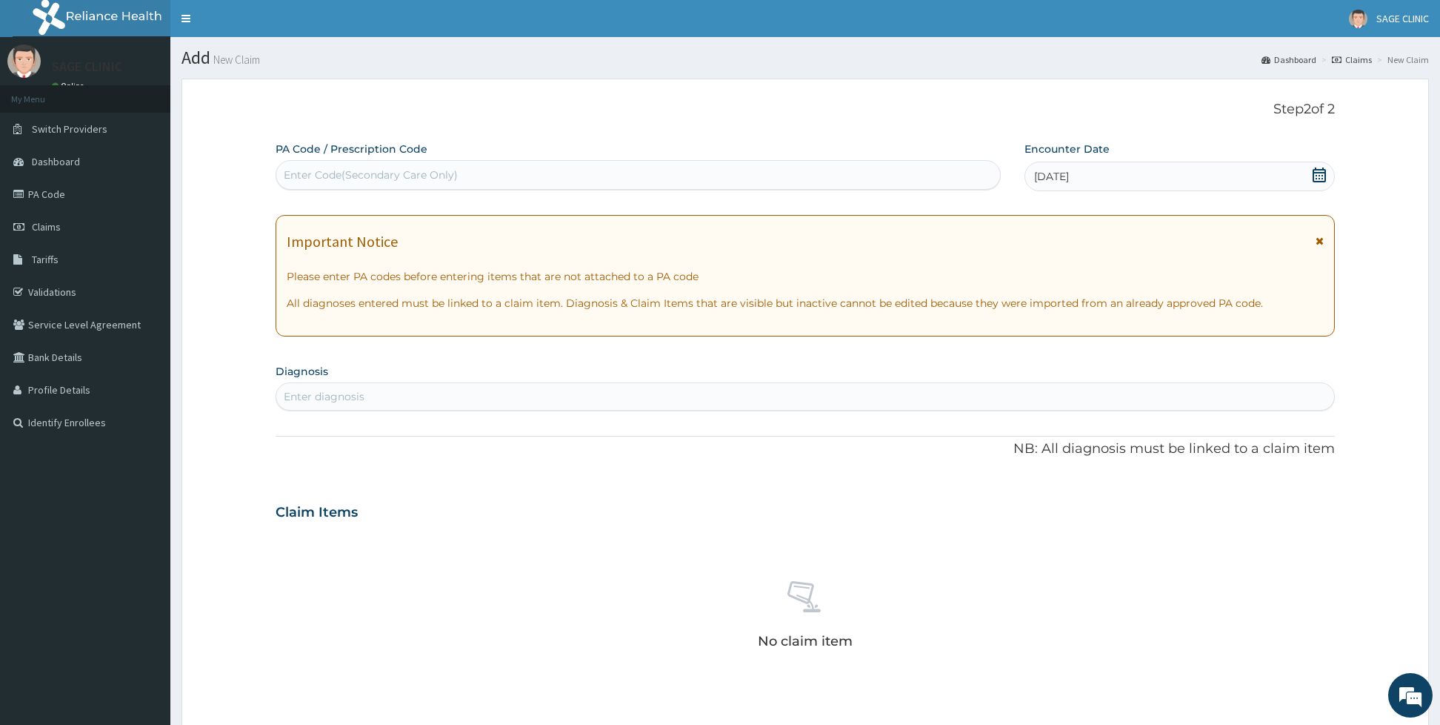
click at [622, 404] on div "Enter diagnosis" at bounding box center [805, 396] width 1058 height 24
click at [550, 393] on div "Enter diagnosis" at bounding box center [805, 396] width 1058 height 24
type input "psychosoma"
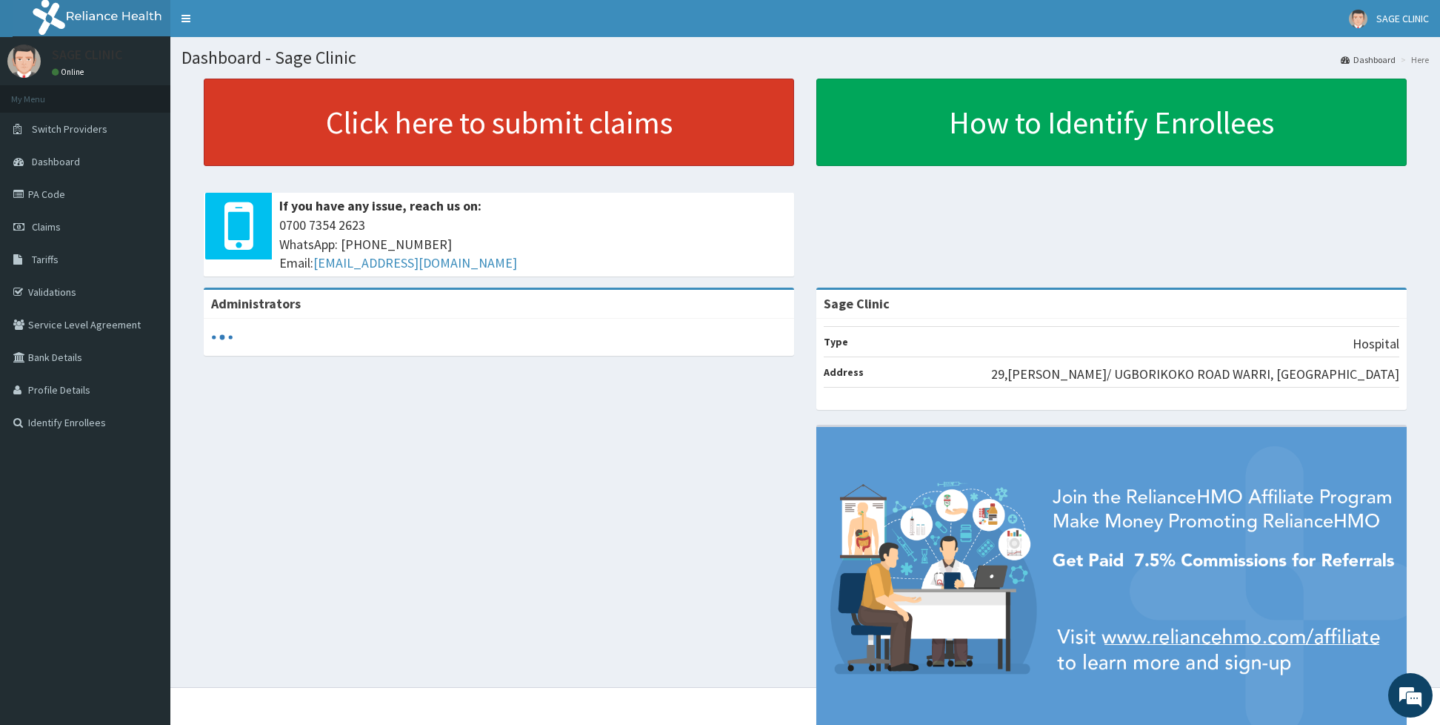
click at [579, 104] on link "Click here to submit claims" at bounding box center [499, 122] width 590 height 87
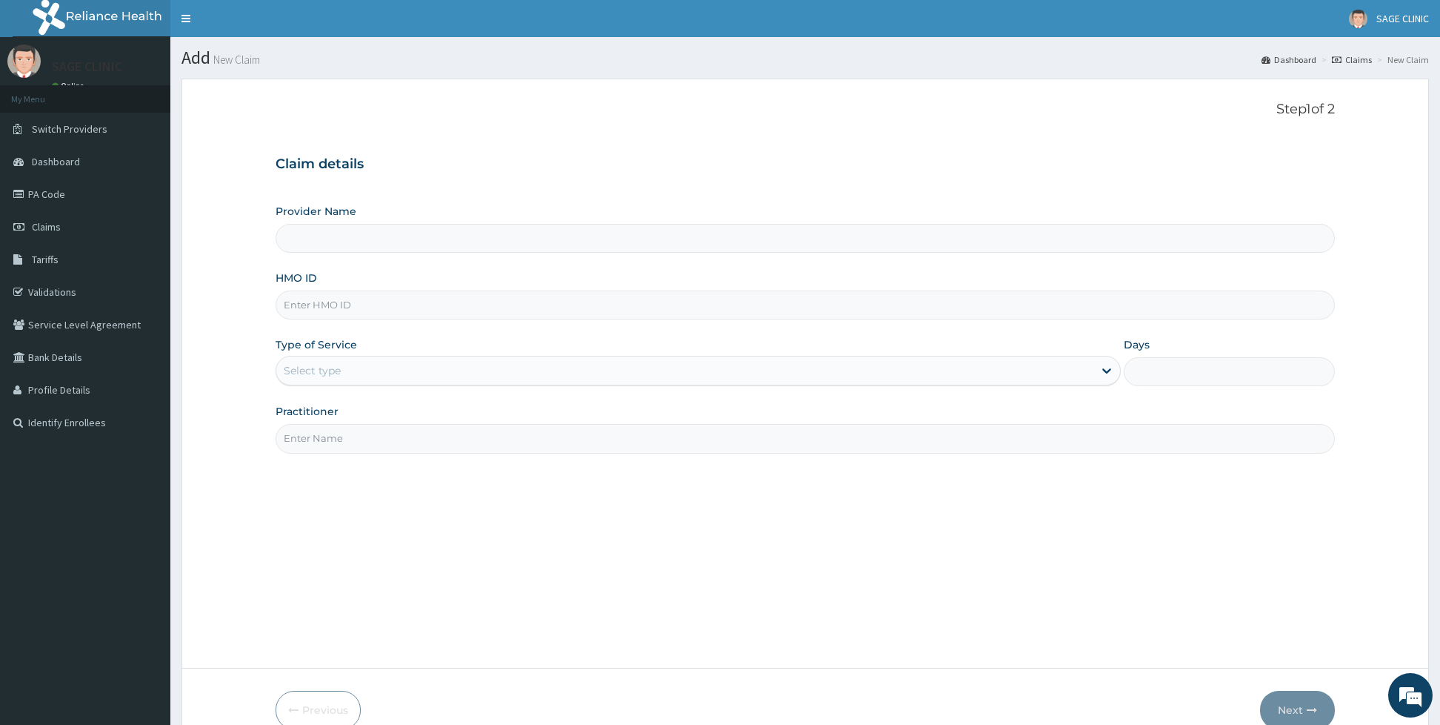
type input "Sage Clinic"
click at [396, 307] on input "HMO ID" at bounding box center [805, 304] width 1059 height 29
type input "civ/10081/b"
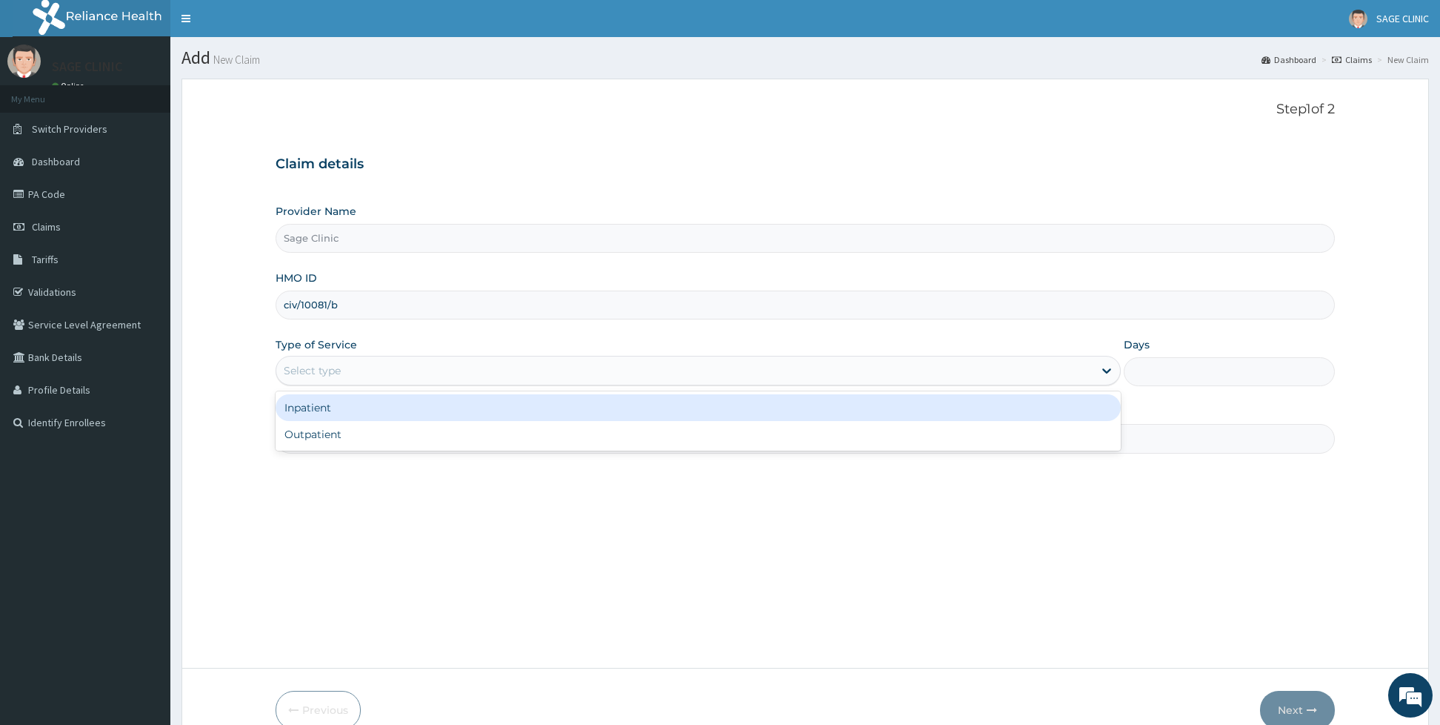
click at [380, 371] on div "Select type" at bounding box center [684, 371] width 817 height 24
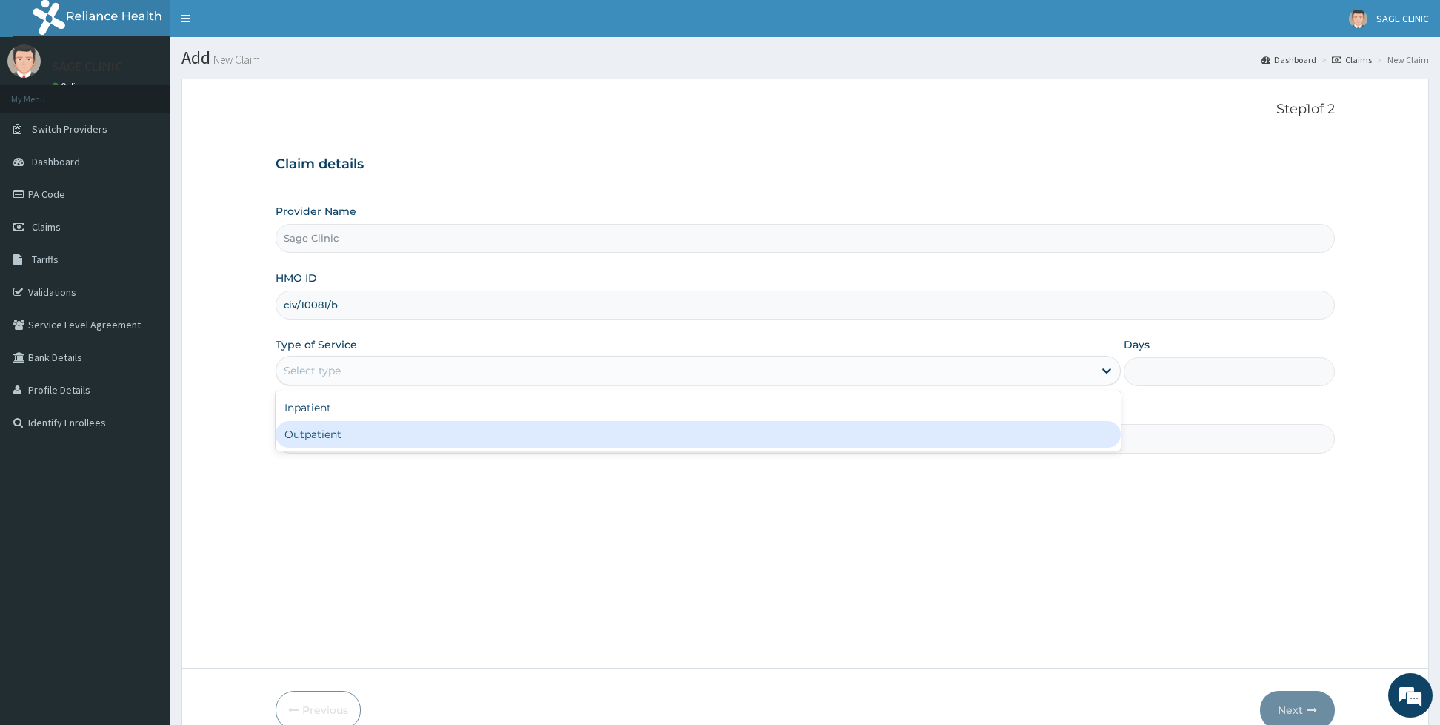
click at [341, 444] on div "Outpatient" at bounding box center [698, 434] width 845 height 27
type input "1"
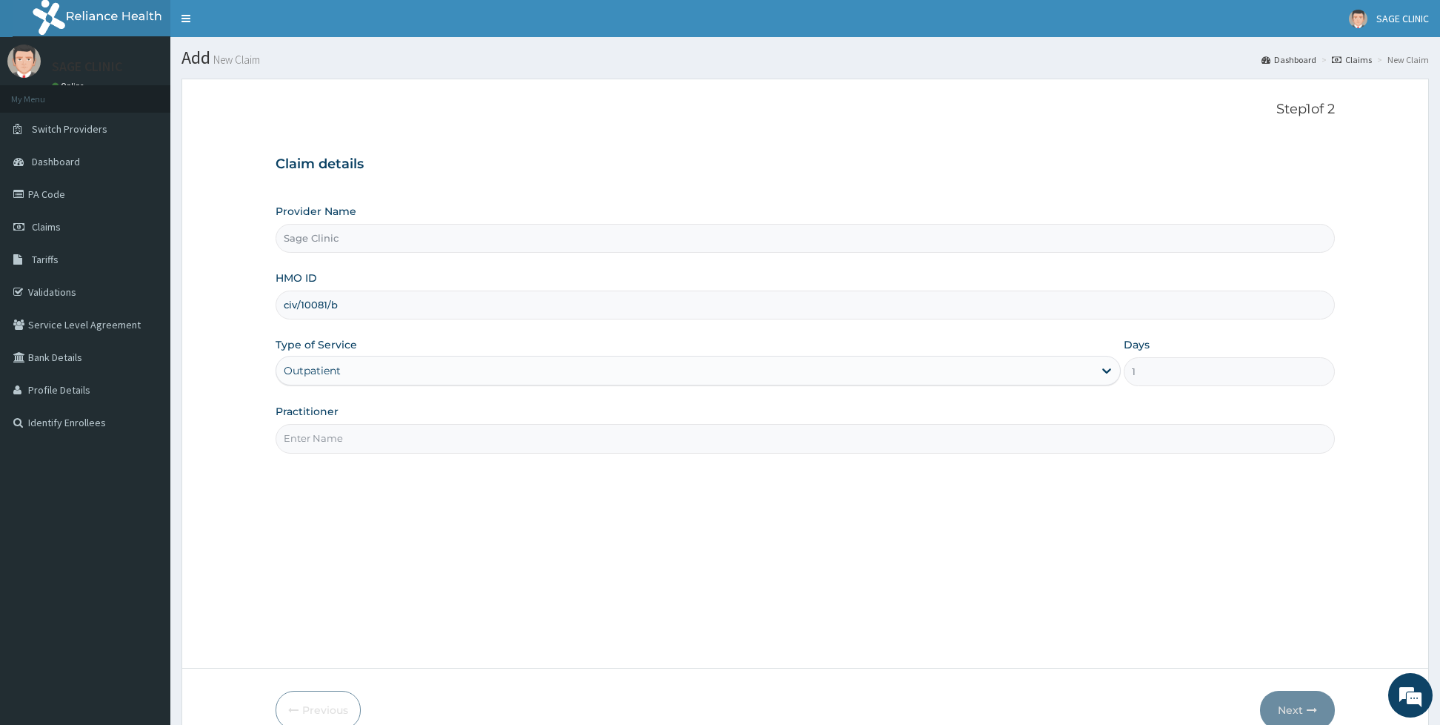
click at [341, 444] on input "Practitioner" at bounding box center [805, 438] width 1059 height 29
type input "dr [PERSON_NAME]"
click at [1289, 705] on button "Next" at bounding box center [1297, 709] width 75 height 39
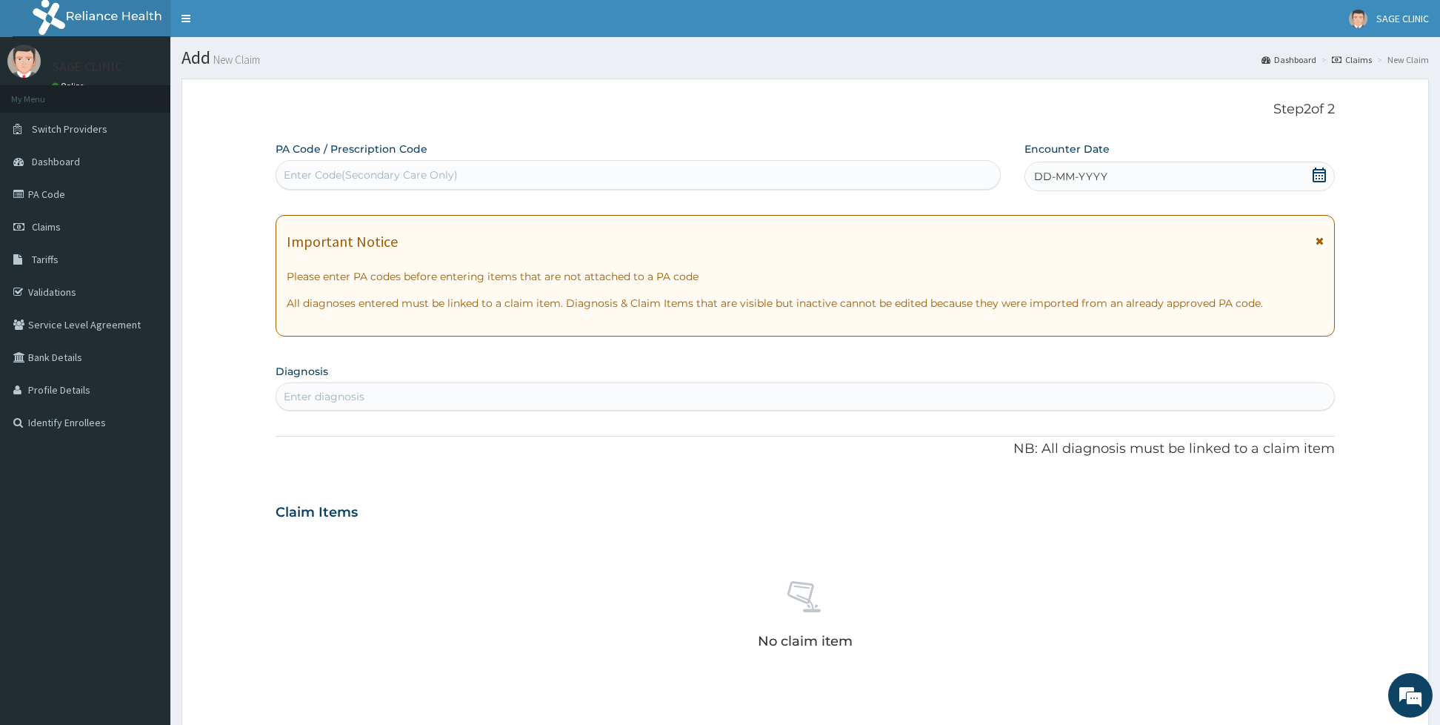
click at [1060, 178] on span "DD-MM-YYYY" at bounding box center [1070, 176] width 73 height 15
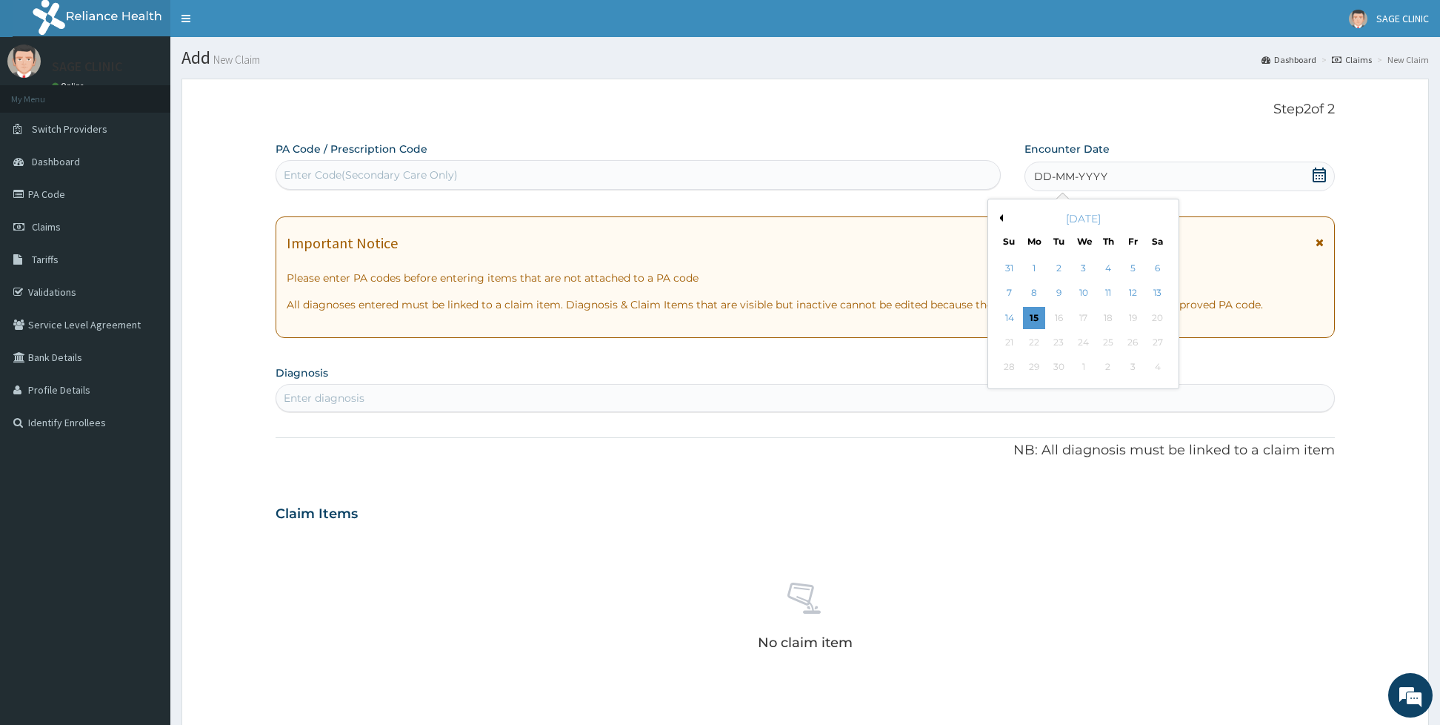
click at [1001, 216] on button "Previous Month" at bounding box center [999, 217] width 7 height 7
click at [1025, 291] on div "4" at bounding box center [1034, 293] width 22 height 22
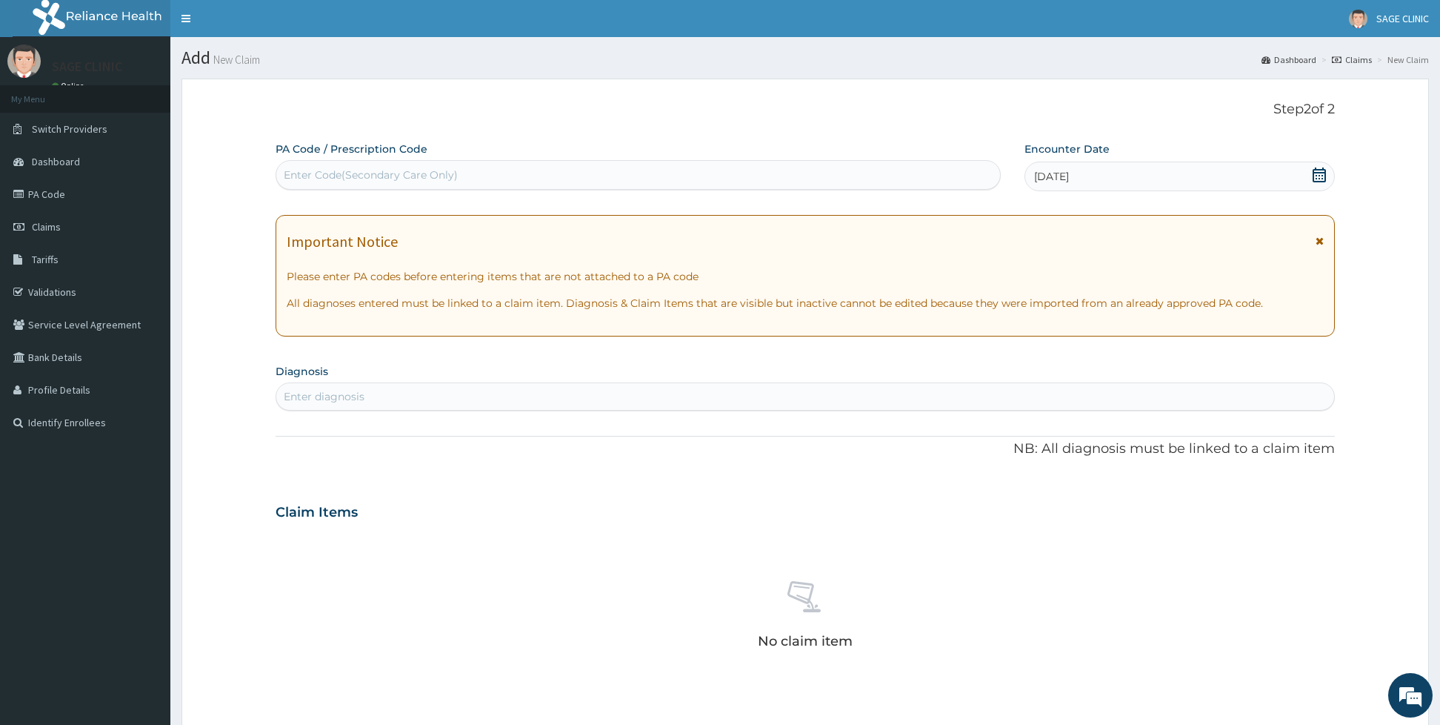
click at [393, 389] on div "Enter diagnosis" at bounding box center [805, 396] width 1058 height 24
type input "psychosomati"
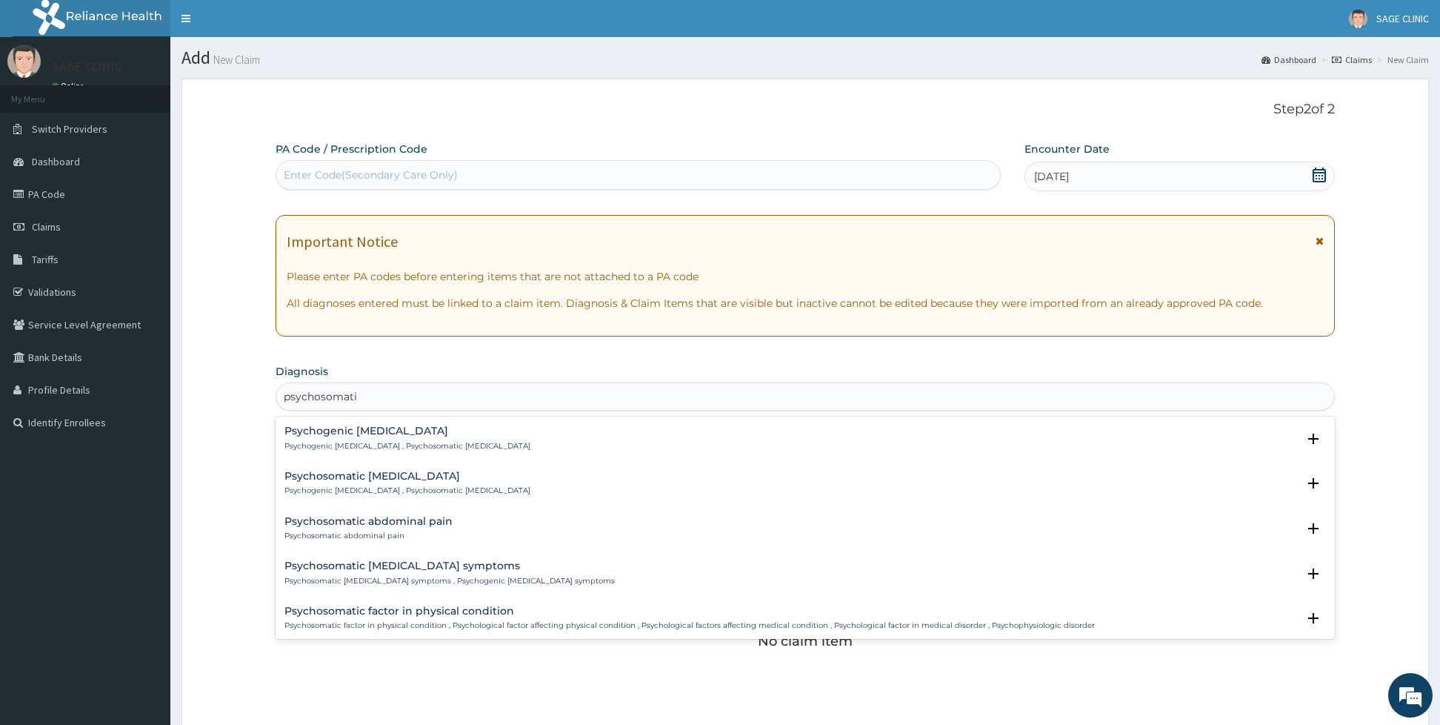
click at [723, 629] on p "Psychosomatic factor in physical condition , Psychological factor affecting phy…" at bounding box center [689, 625] width 810 height 10
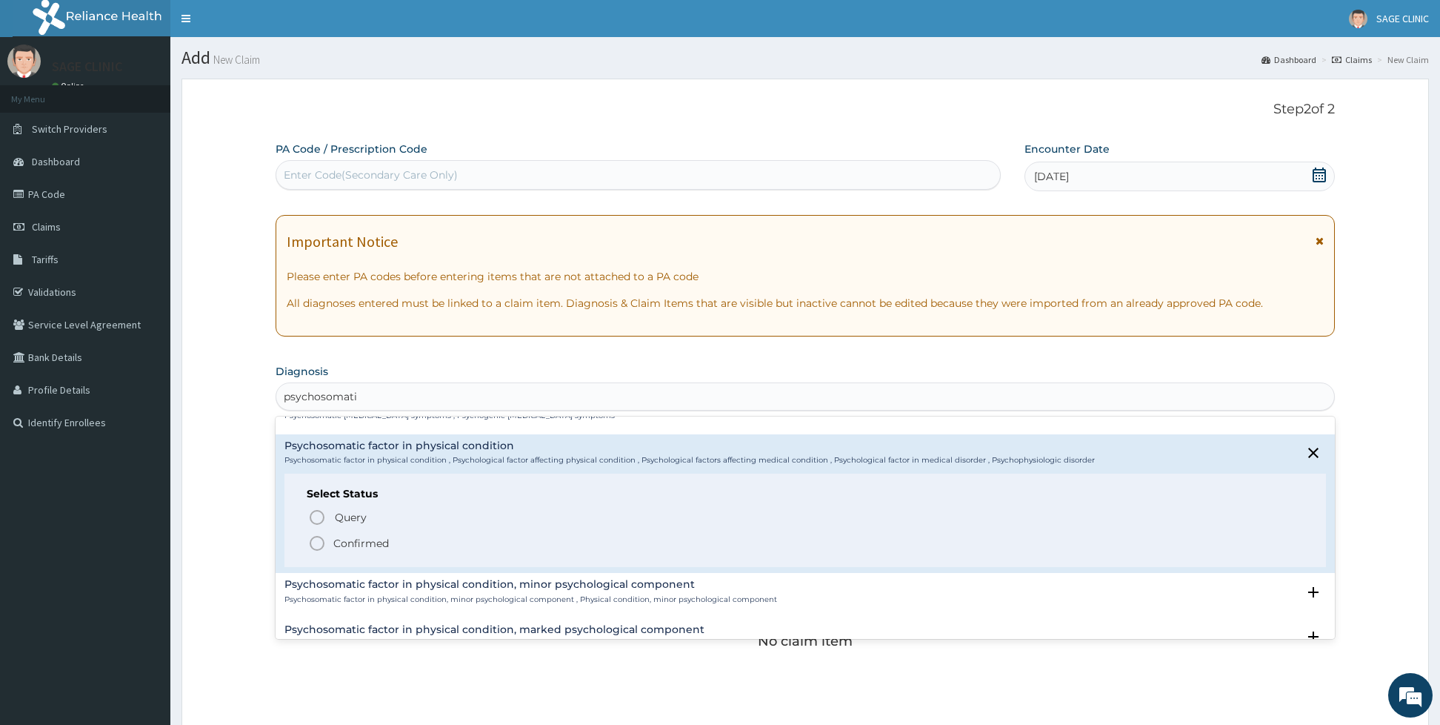
scroll to position [178, 0]
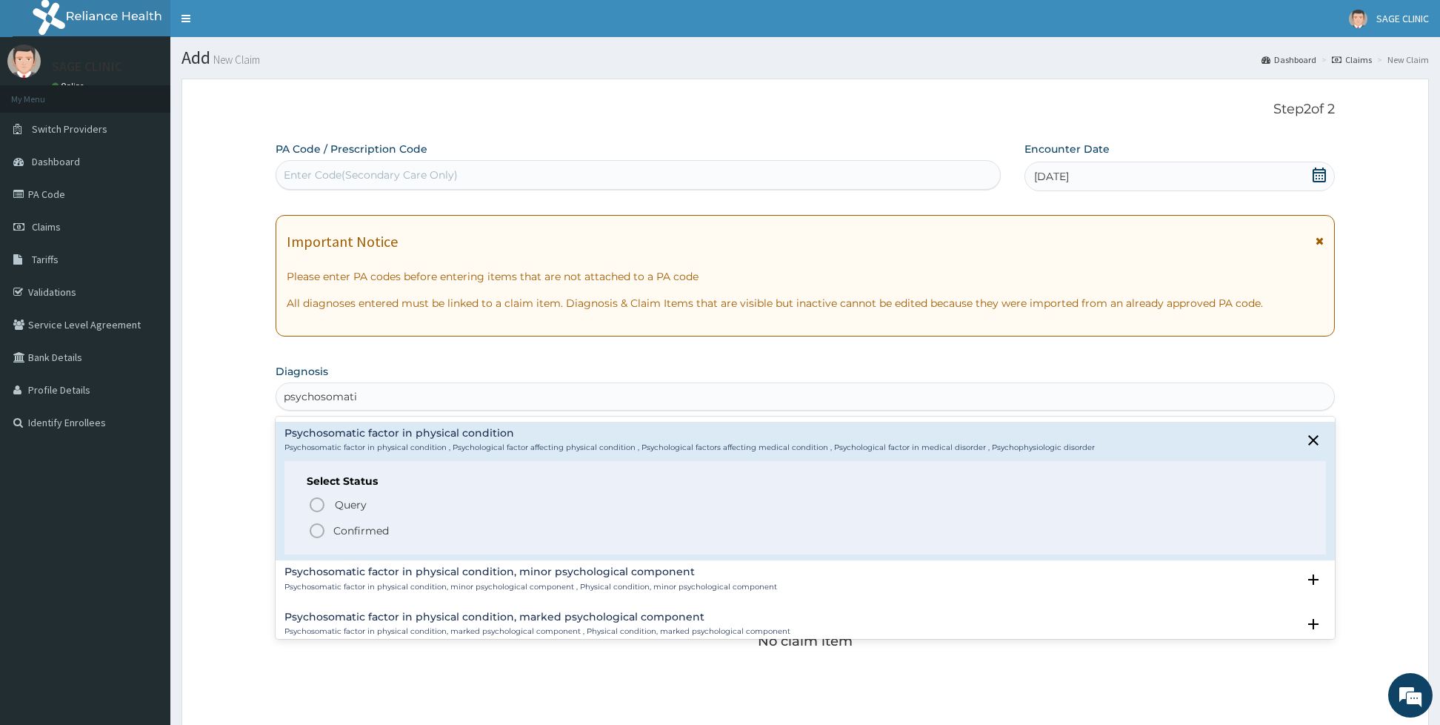
click at [312, 530] on icon "status option filled" at bounding box center [317, 531] width 18 height 18
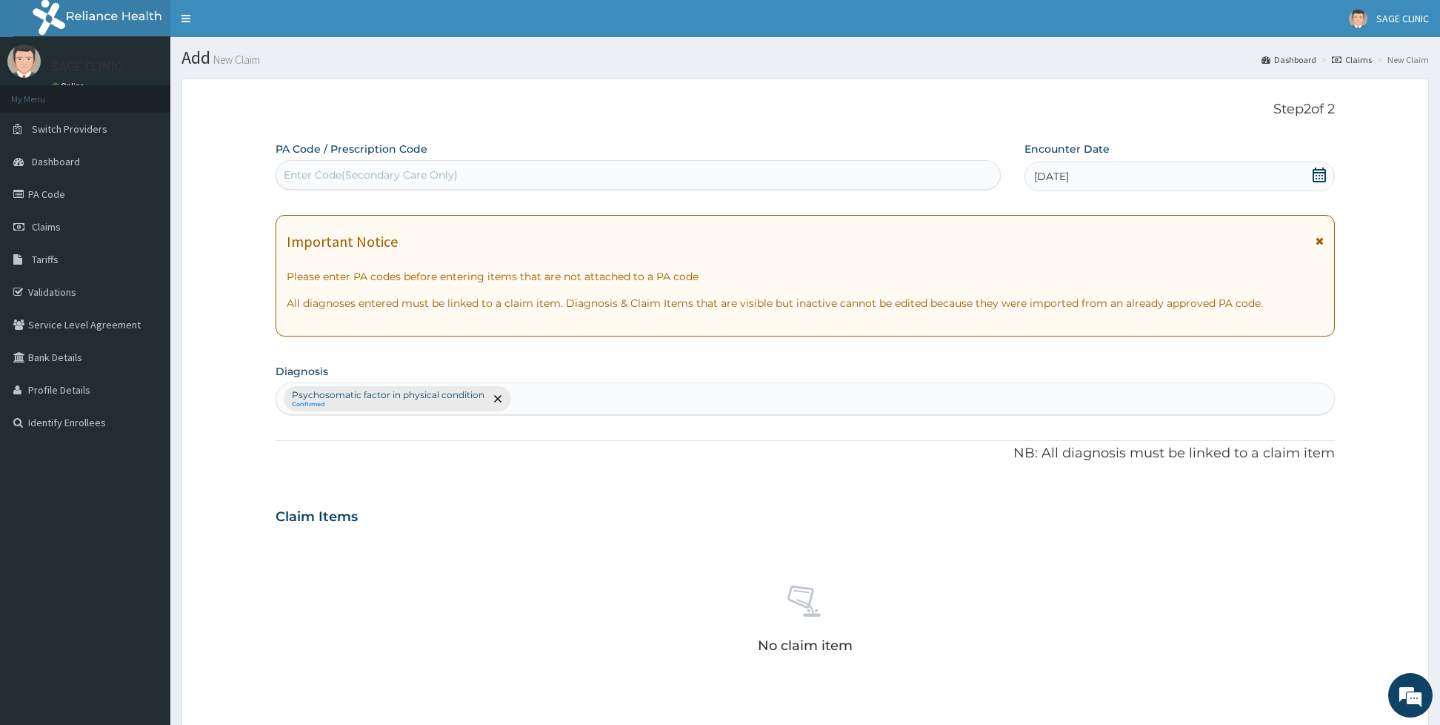
scroll to position [331, 0]
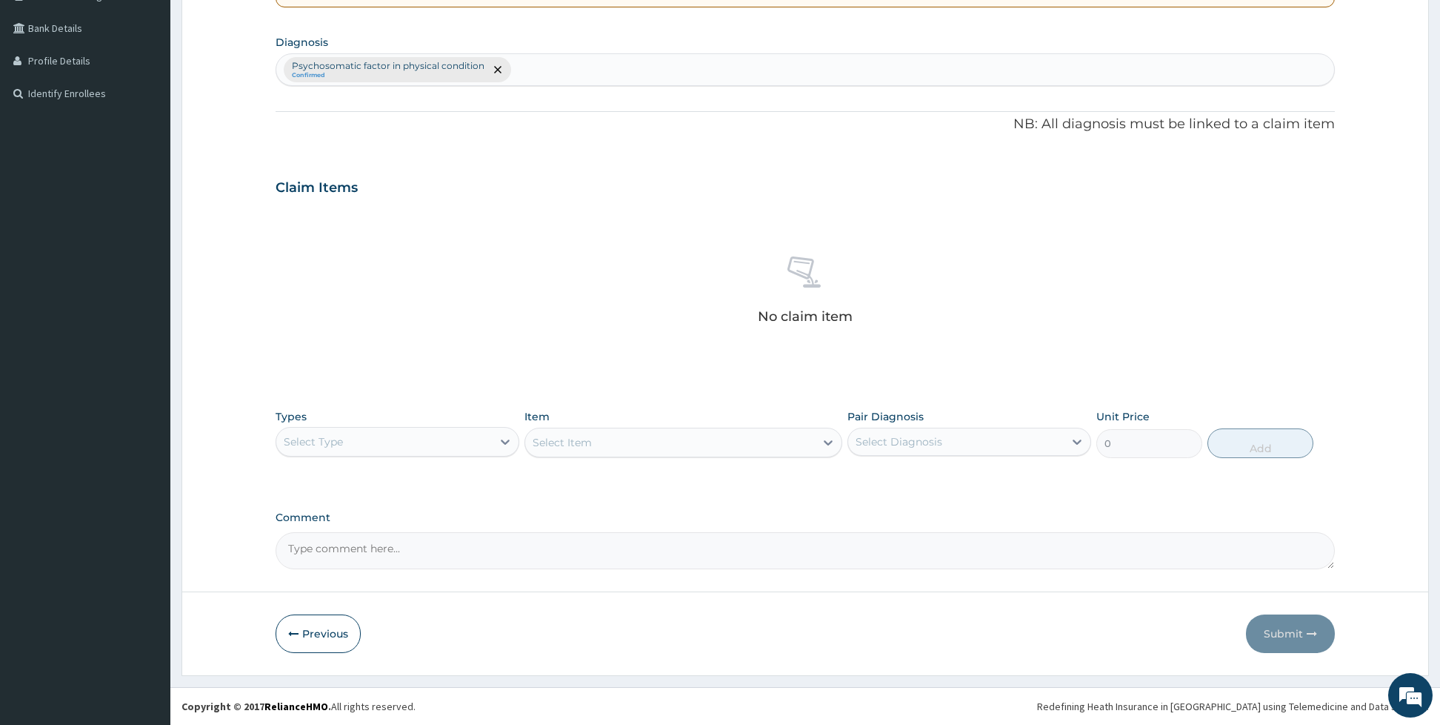
click at [372, 432] on div "Select Type" at bounding box center [384, 442] width 216 height 24
click at [340, 536] on div "Procedures" at bounding box center [398, 532] width 244 height 27
click at [547, 442] on div "Select Item" at bounding box center [683, 442] width 318 height 30
click at [591, 436] on div "Select Item" at bounding box center [562, 442] width 59 height 15
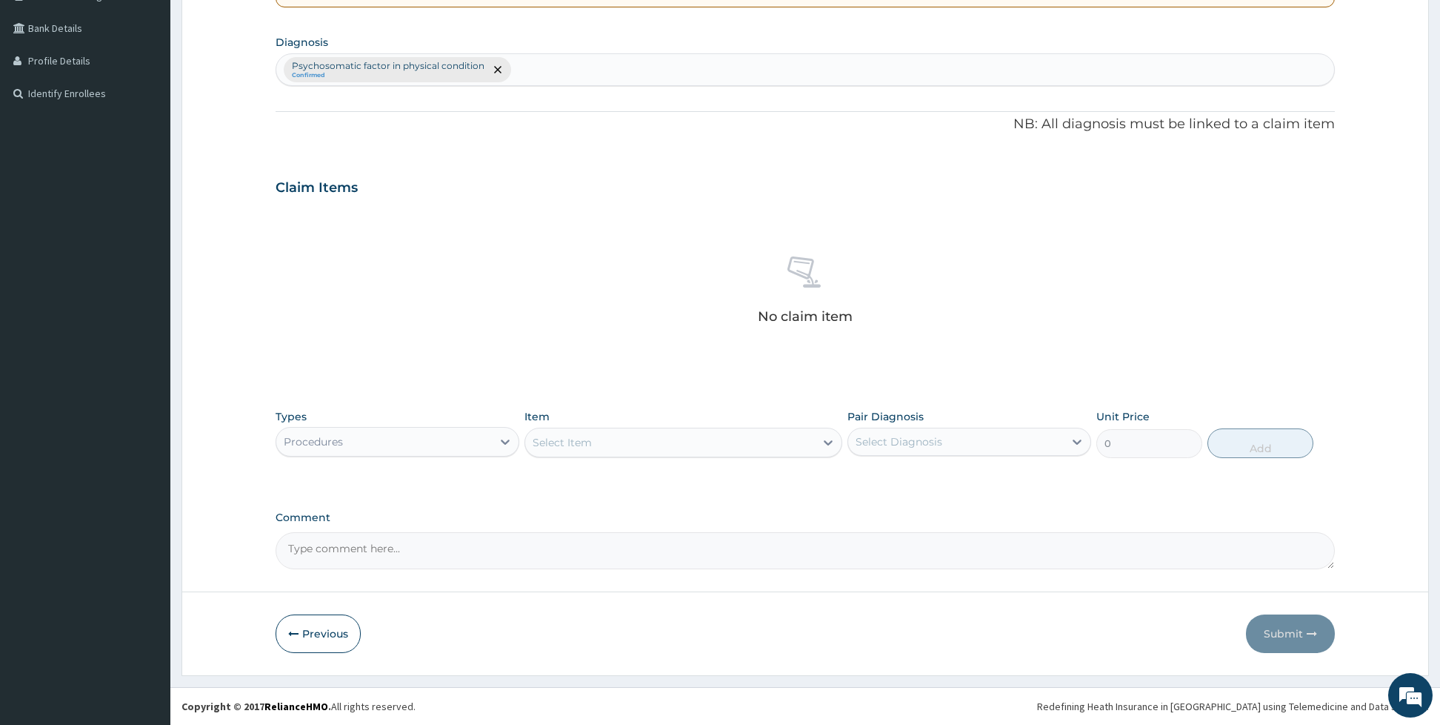
click at [542, 76] on div "Psychosomatic factor in physical condition Confirmed" at bounding box center [805, 69] width 1058 height 31
type input "p"
type input "ulcer"
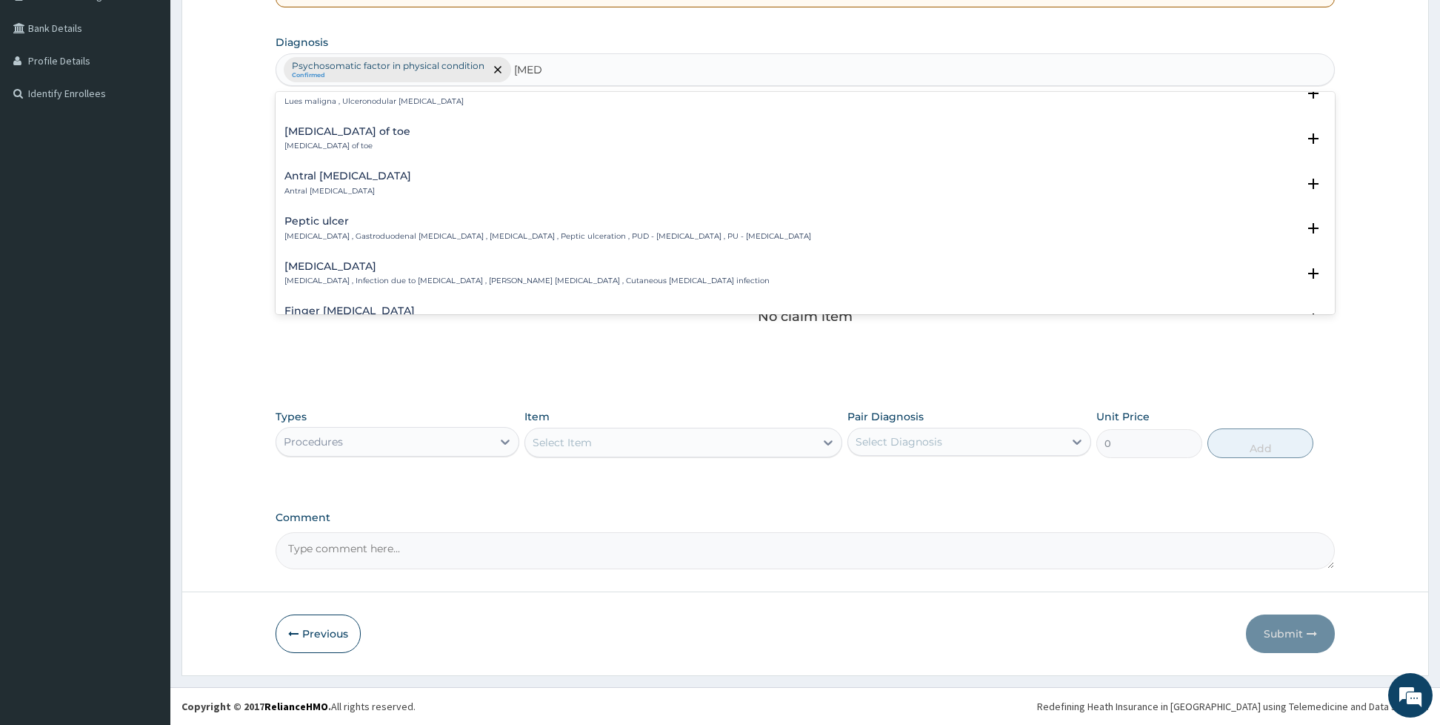
scroll to position [291, 0]
click at [503, 221] on h4 "Peptic ulcer" at bounding box center [547, 219] width 527 height 11
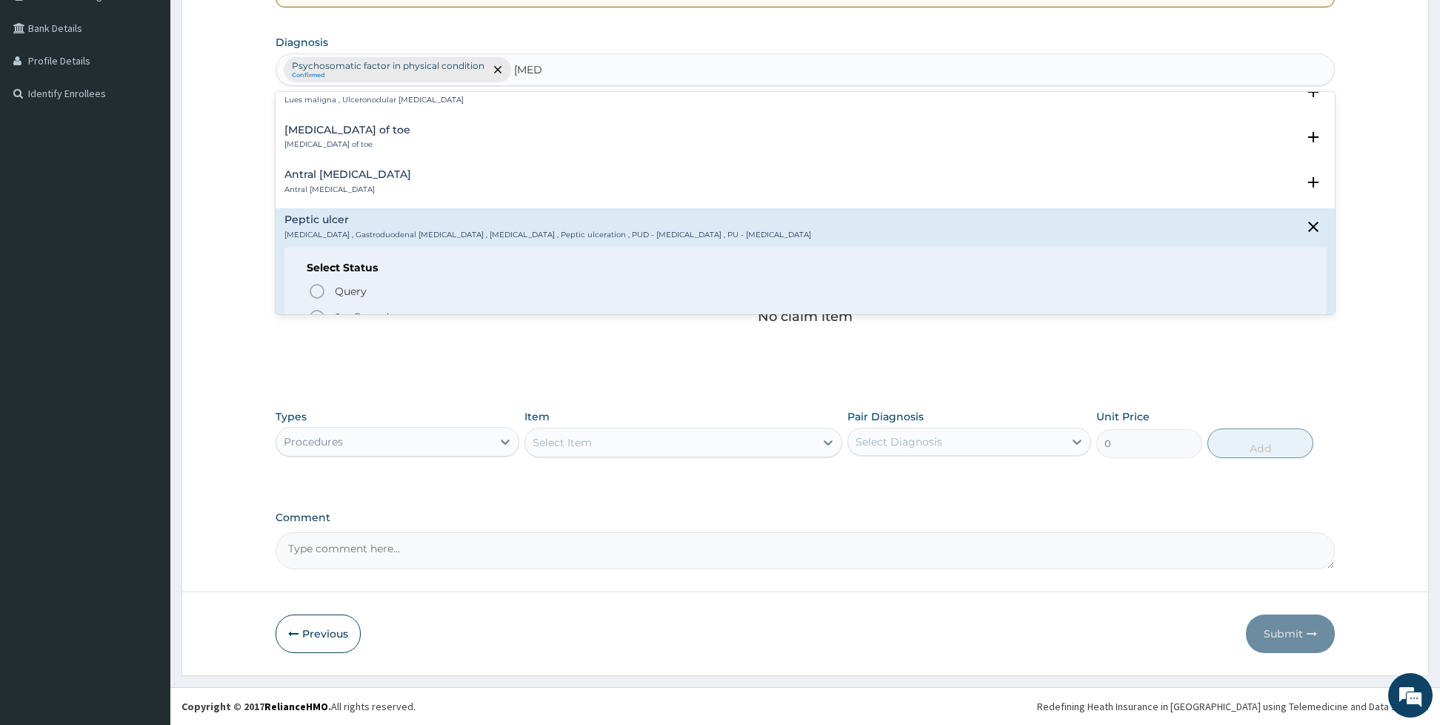
scroll to position [485, 0]
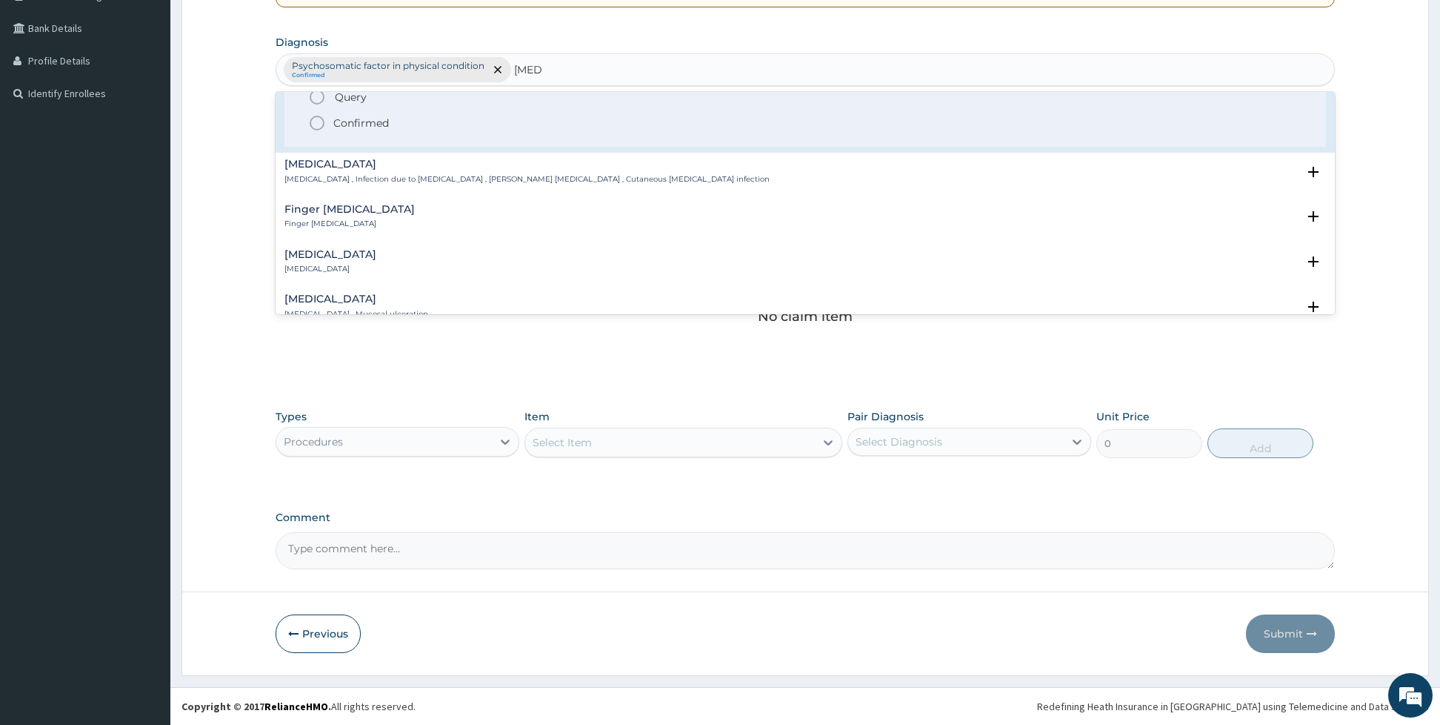
click at [323, 120] on circle "status option filled" at bounding box center [316, 122] width 13 height 13
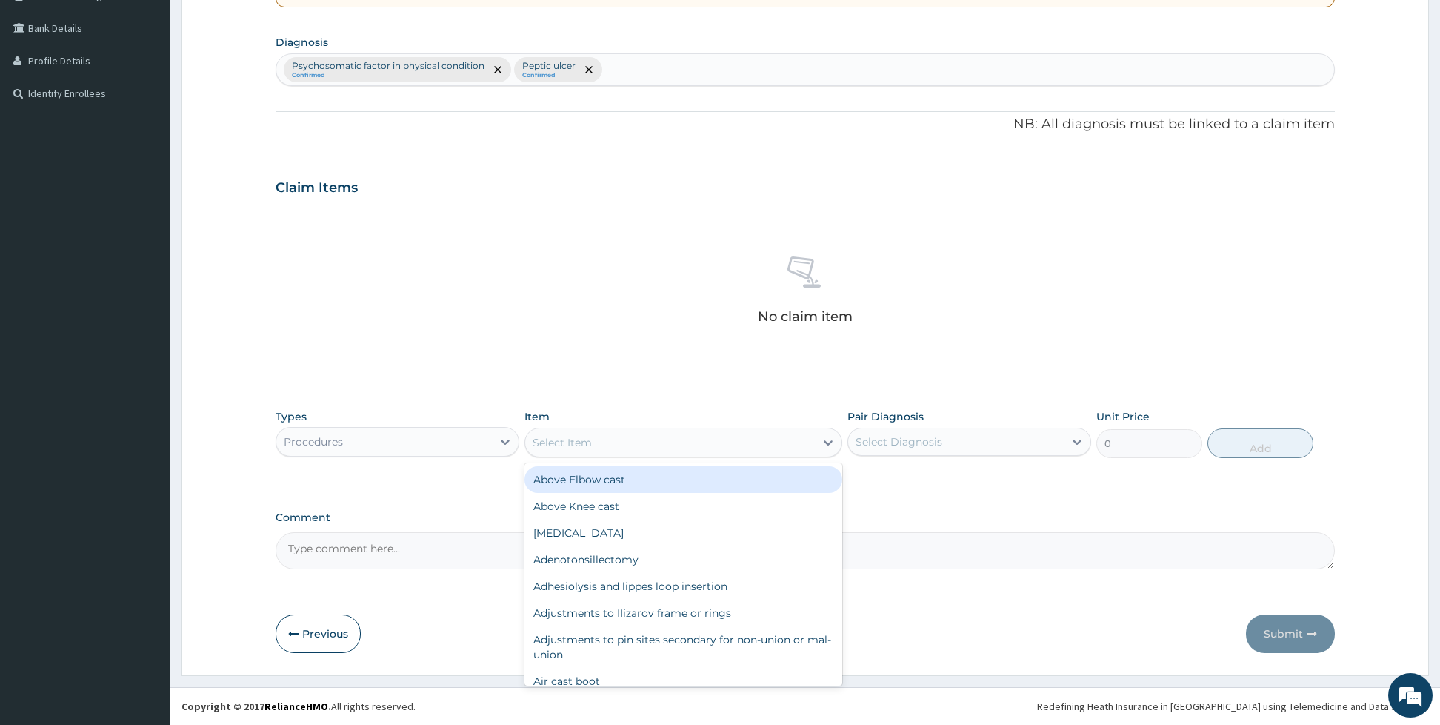
click at [645, 440] on div "Select Item" at bounding box center [670, 442] width 290 height 24
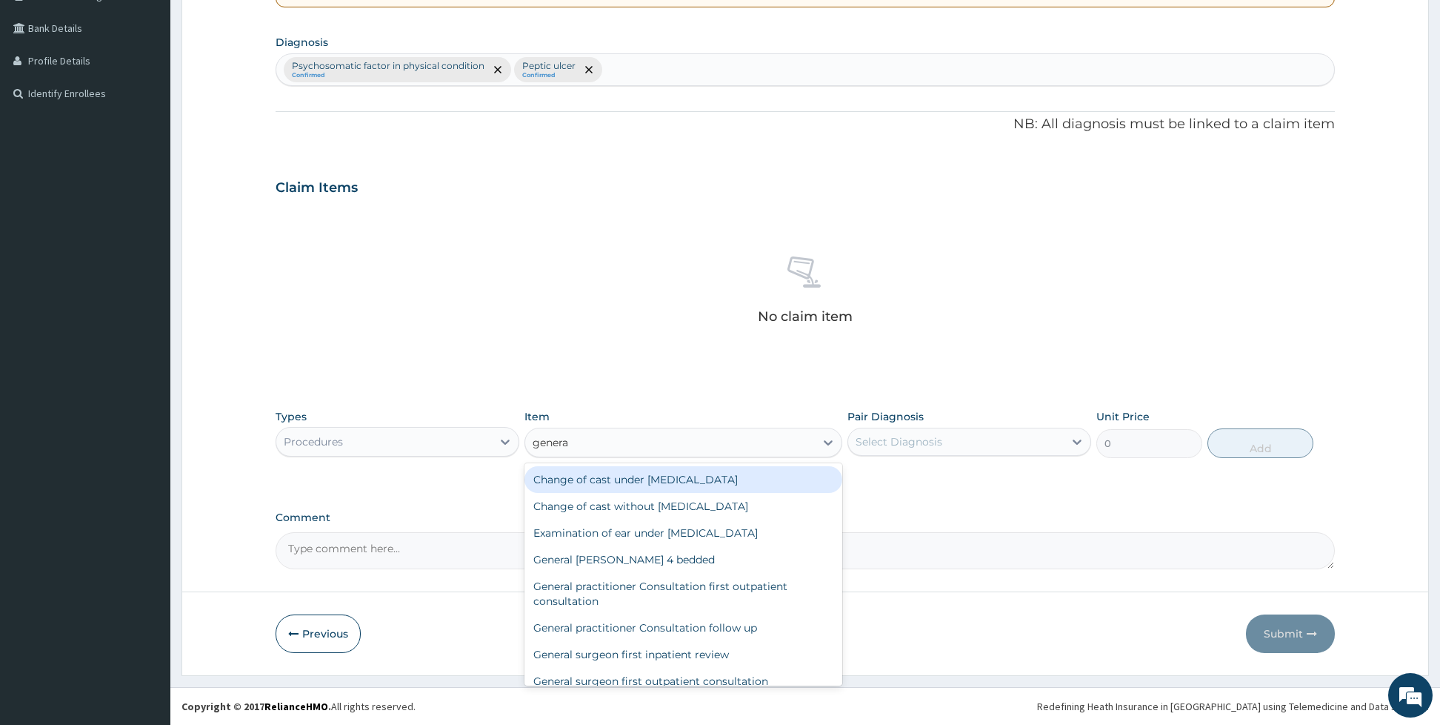
type input "general"
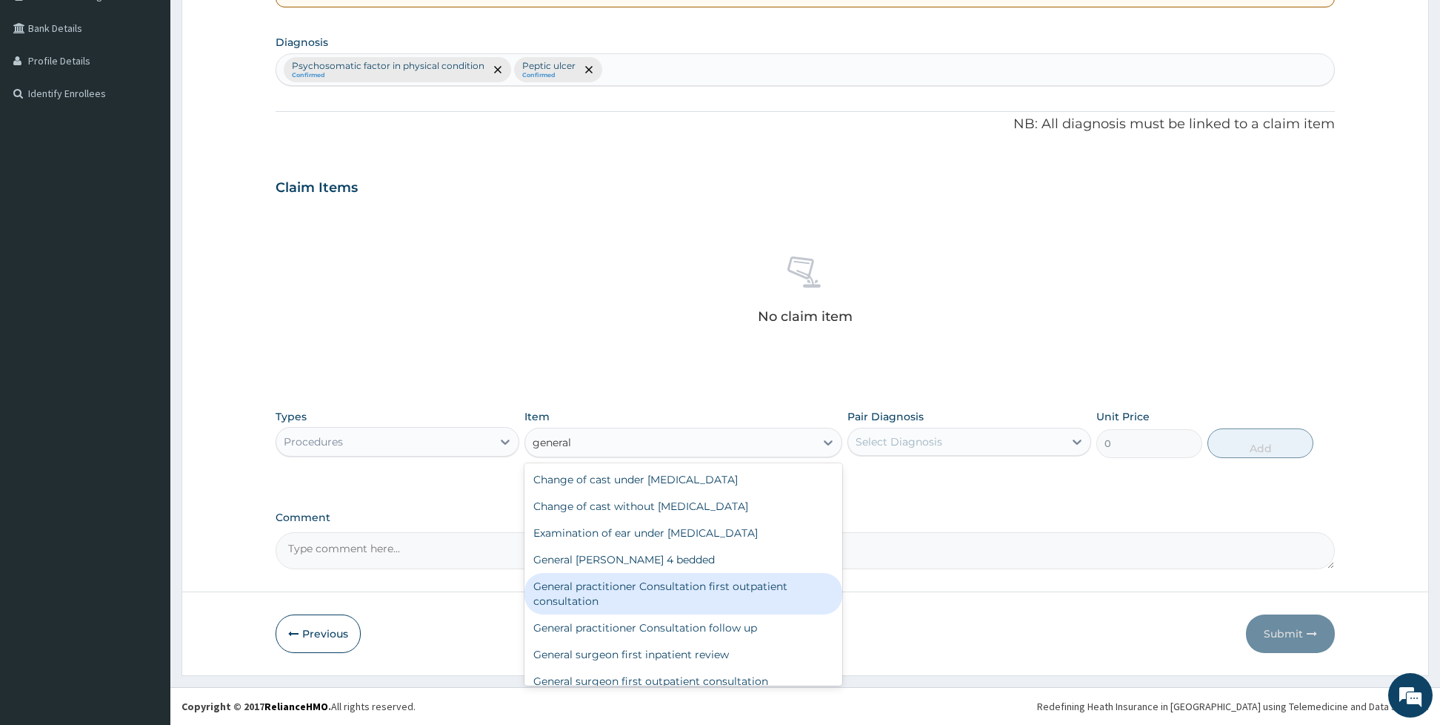
click at [621, 603] on div "General practitioner Consultation first outpatient consultation" at bounding box center [683, 593] width 318 height 41
type input "3960"
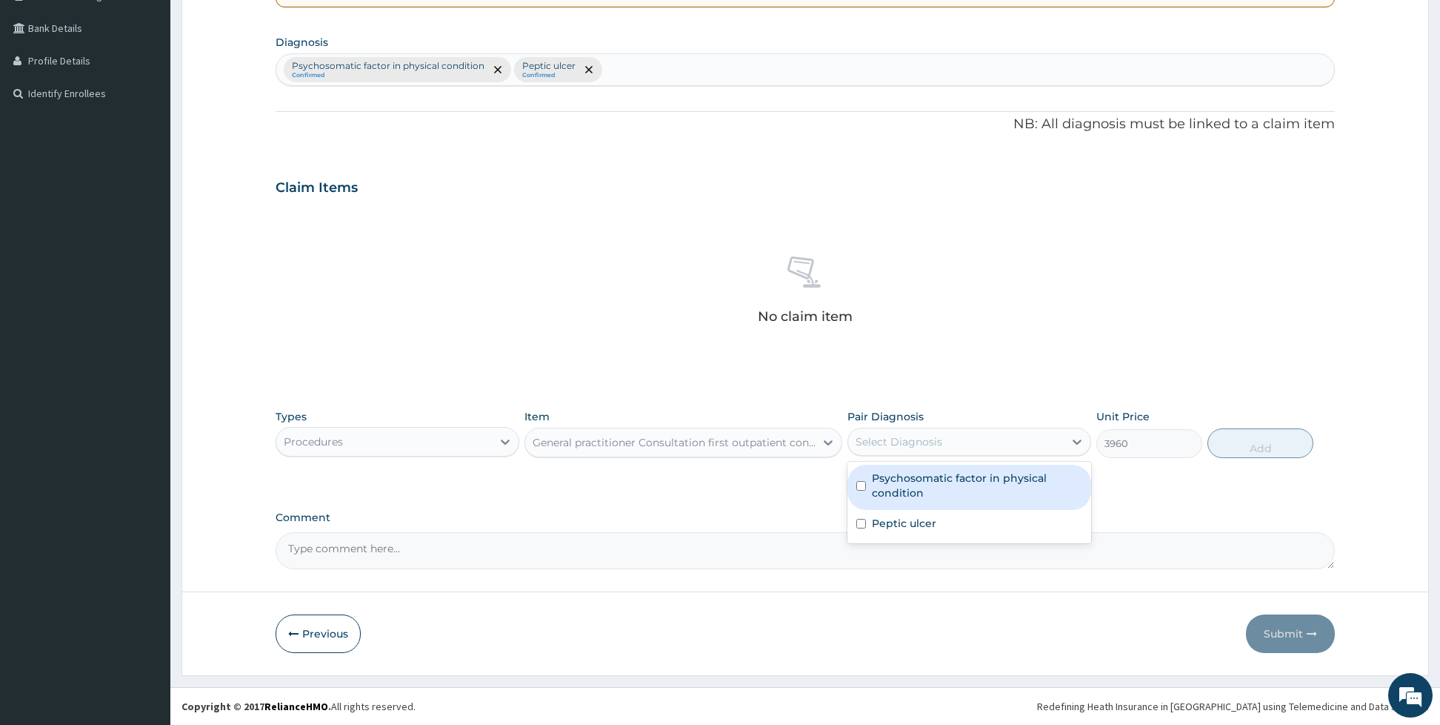
click at [871, 441] on div "Select Diagnosis" at bounding box center [899, 441] width 87 height 15
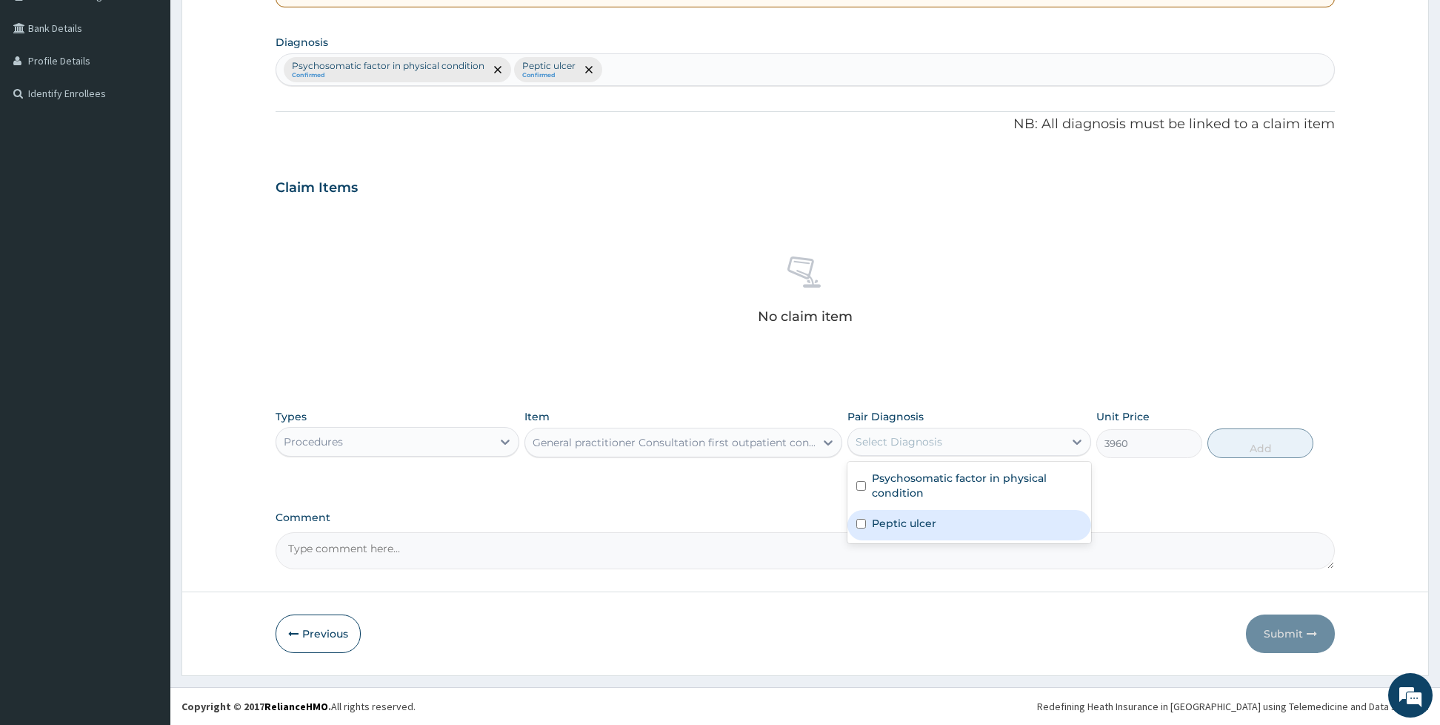
click at [873, 510] on div "Peptic ulcer" at bounding box center [969, 525] width 244 height 30
checkbox input "true"
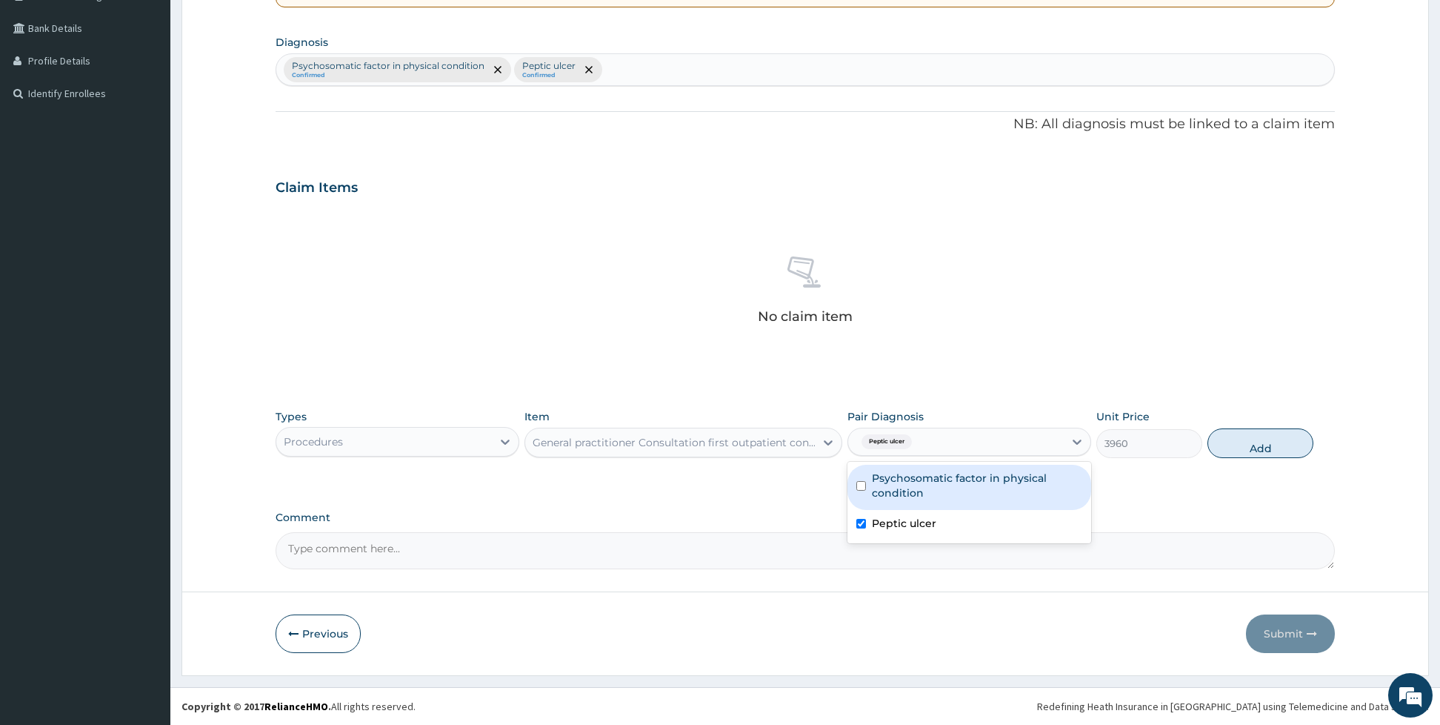
click at [880, 484] on label "Psychosomatic factor in physical condition" at bounding box center [977, 485] width 210 height 30
checkbox input "true"
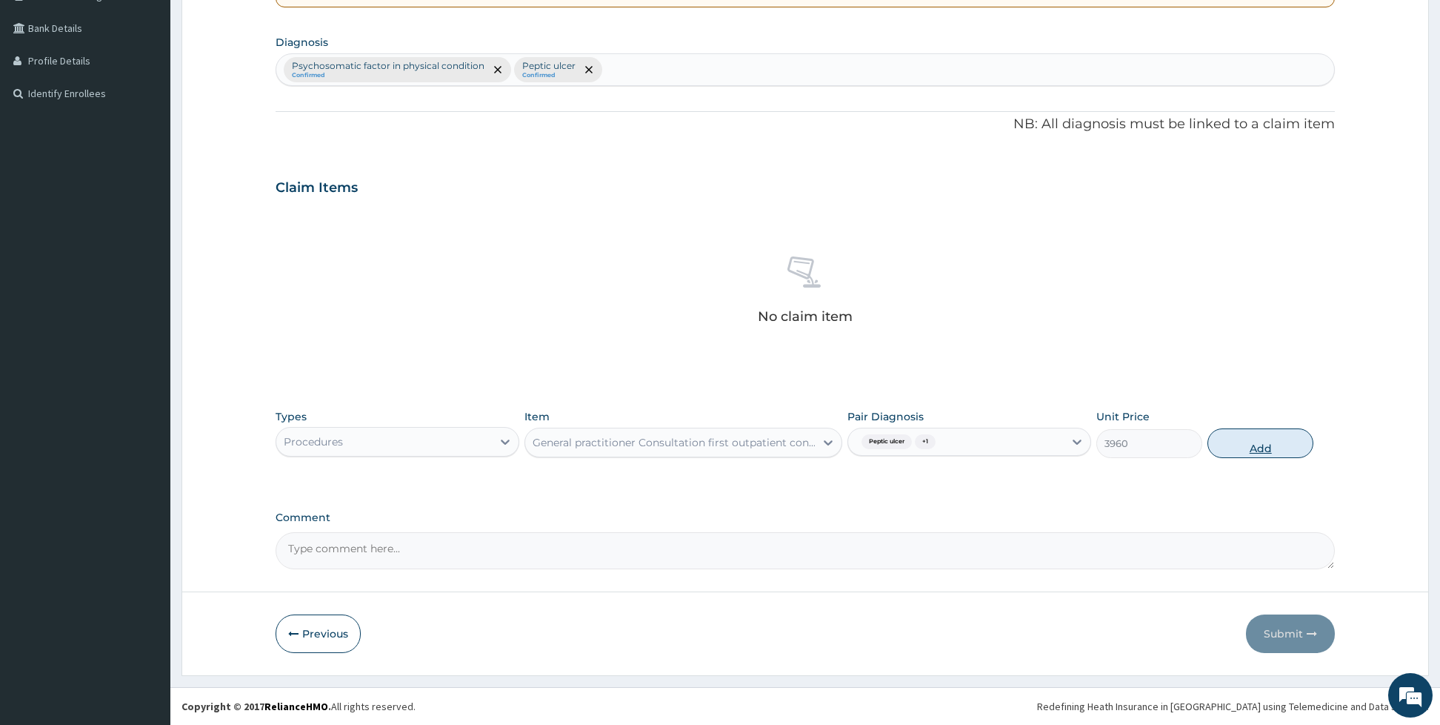
click at [1272, 444] on button "Add" at bounding box center [1261, 443] width 106 height 30
type input "0"
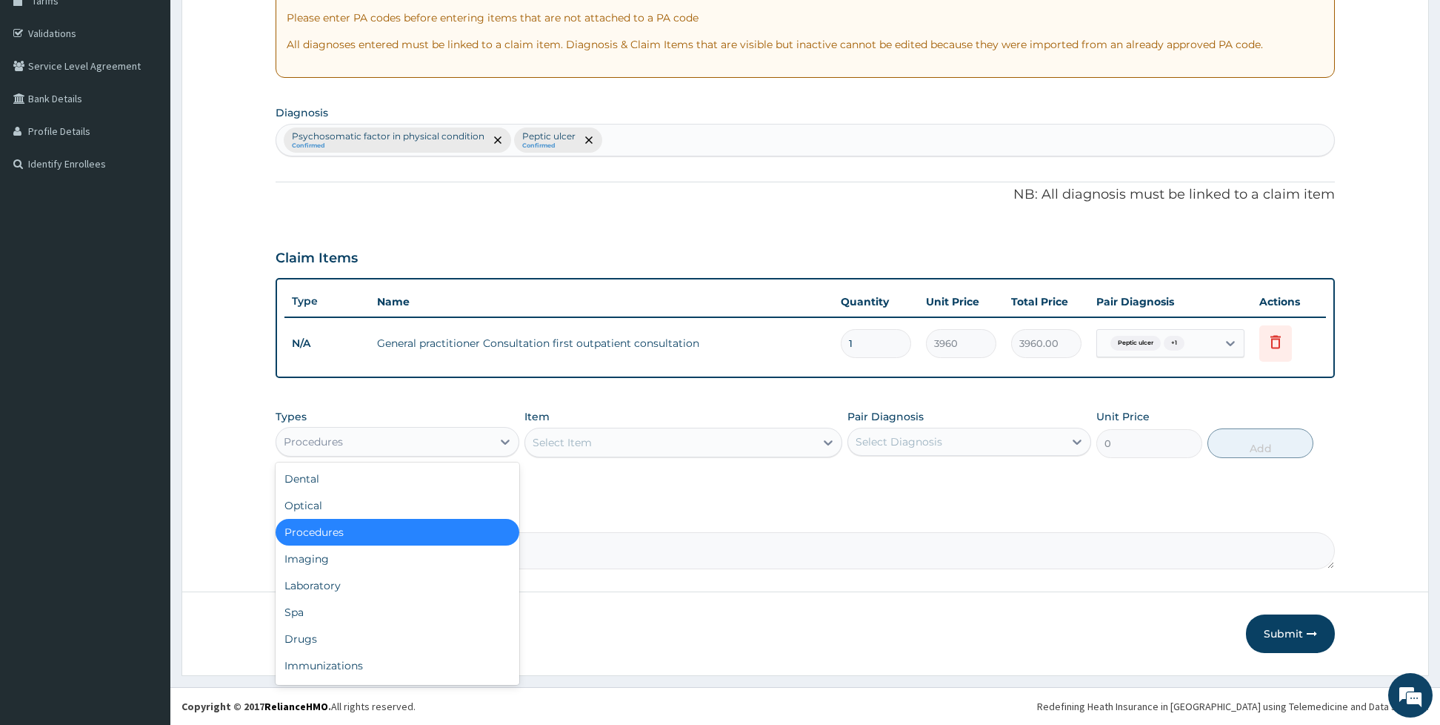
click at [471, 436] on div "Procedures" at bounding box center [384, 442] width 216 height 24
click at [456, 576] on div "Laboratory" at bounding box center [398, 585] width 244 height 27
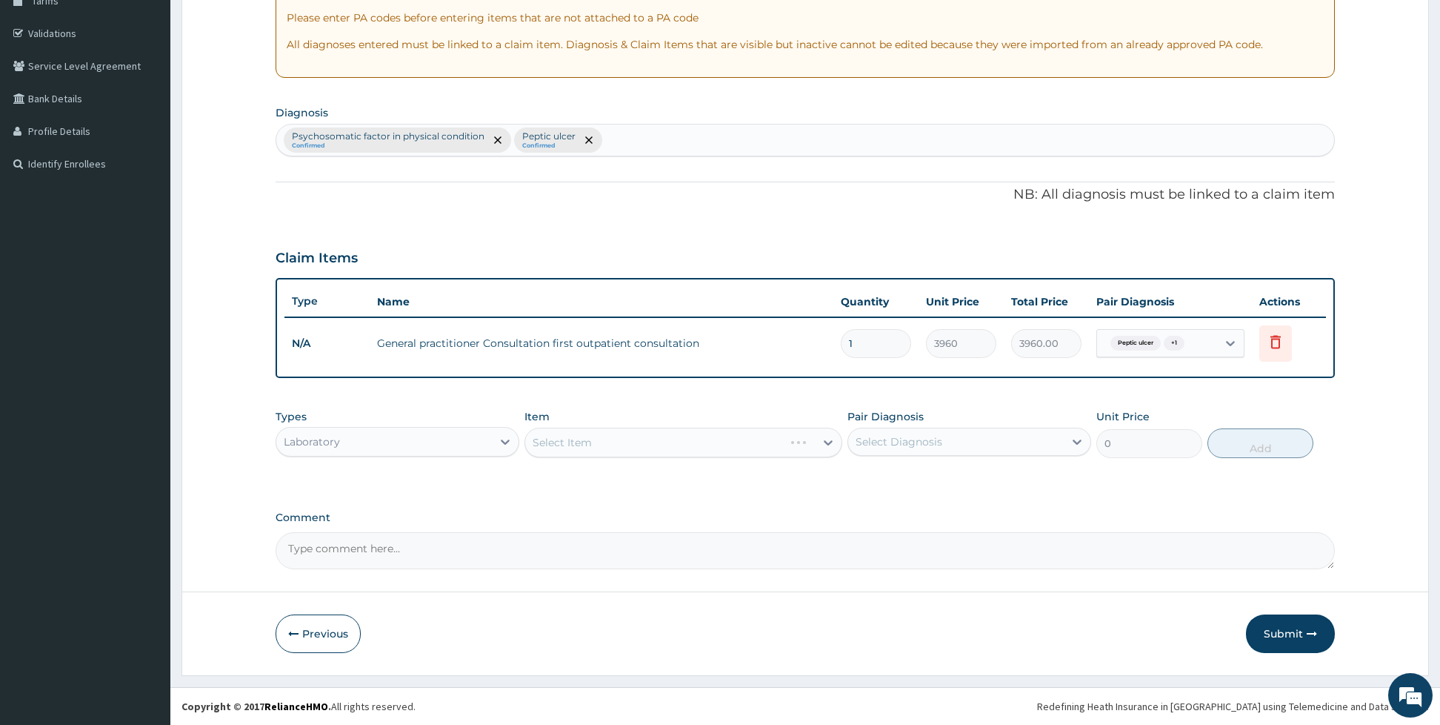
click at [554, 436] on div "Select Item" at bounding box center [683, 442] width 318 height 30
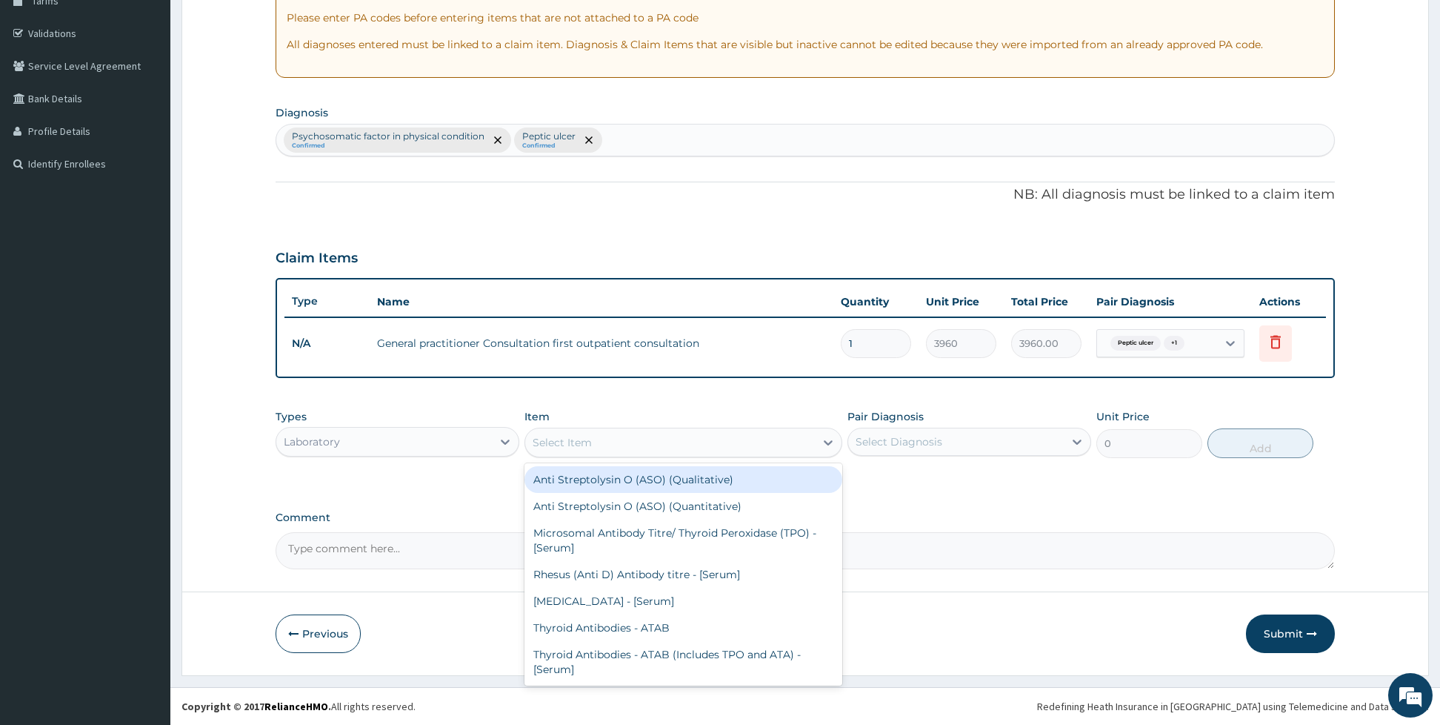
click at [556, 449] on div "Select Item" at bounding box center [670, 442] width 290 height 24
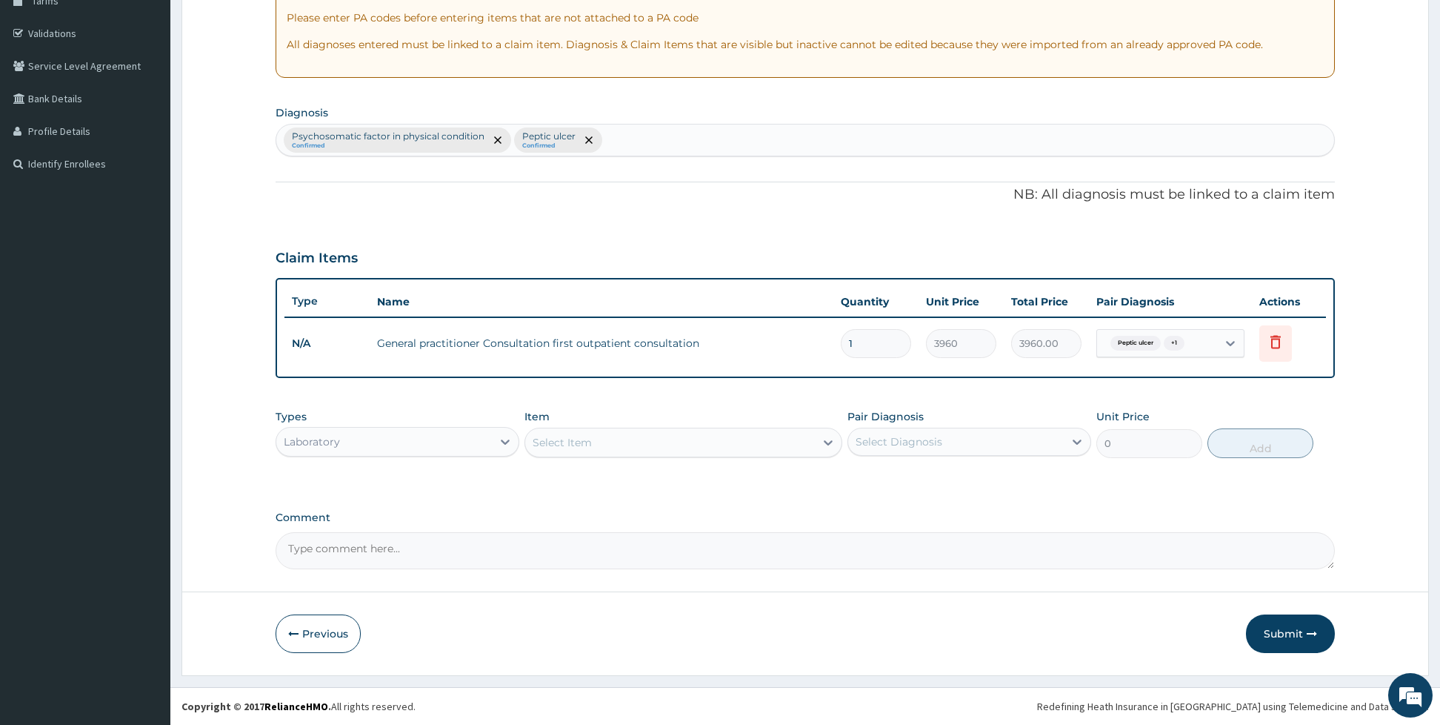
click at [556, 449] on div "Select Item" at bounding box center [670, 442] width 290 height 24
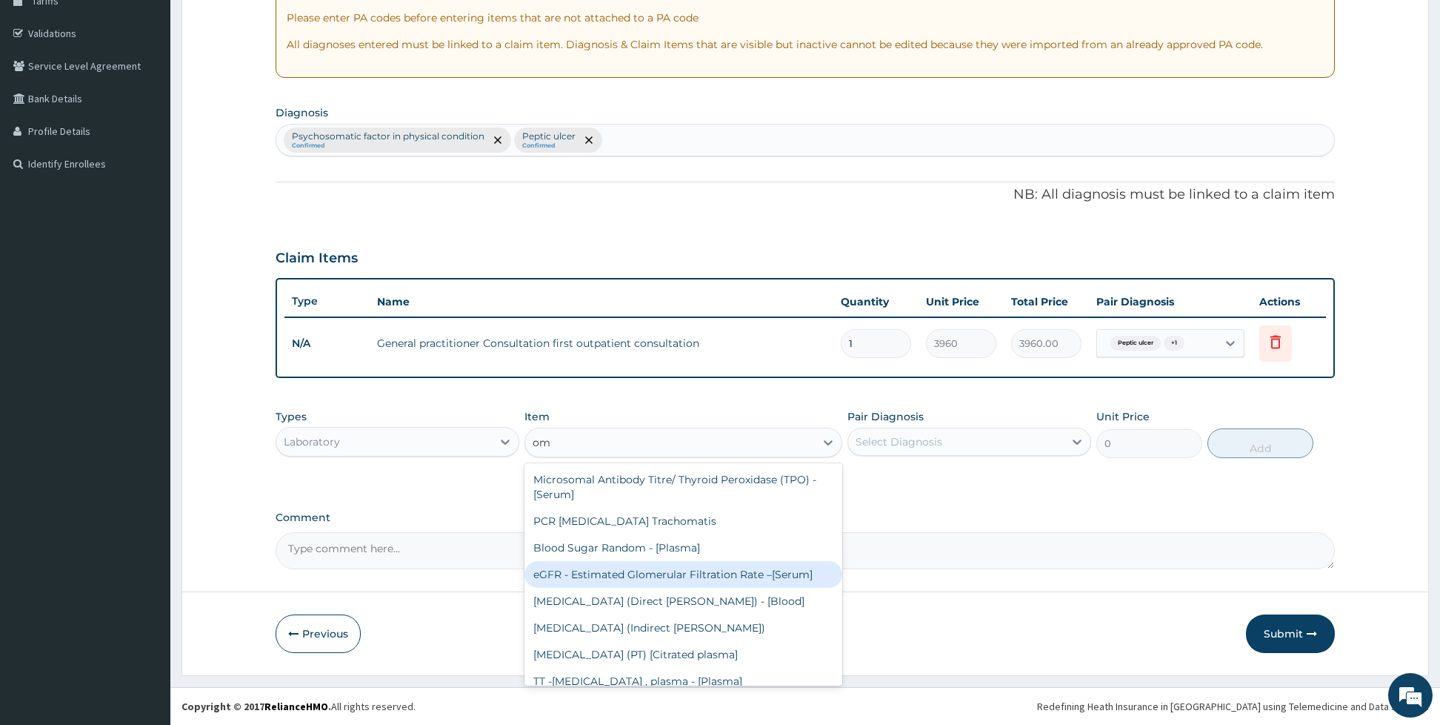
type input "o"
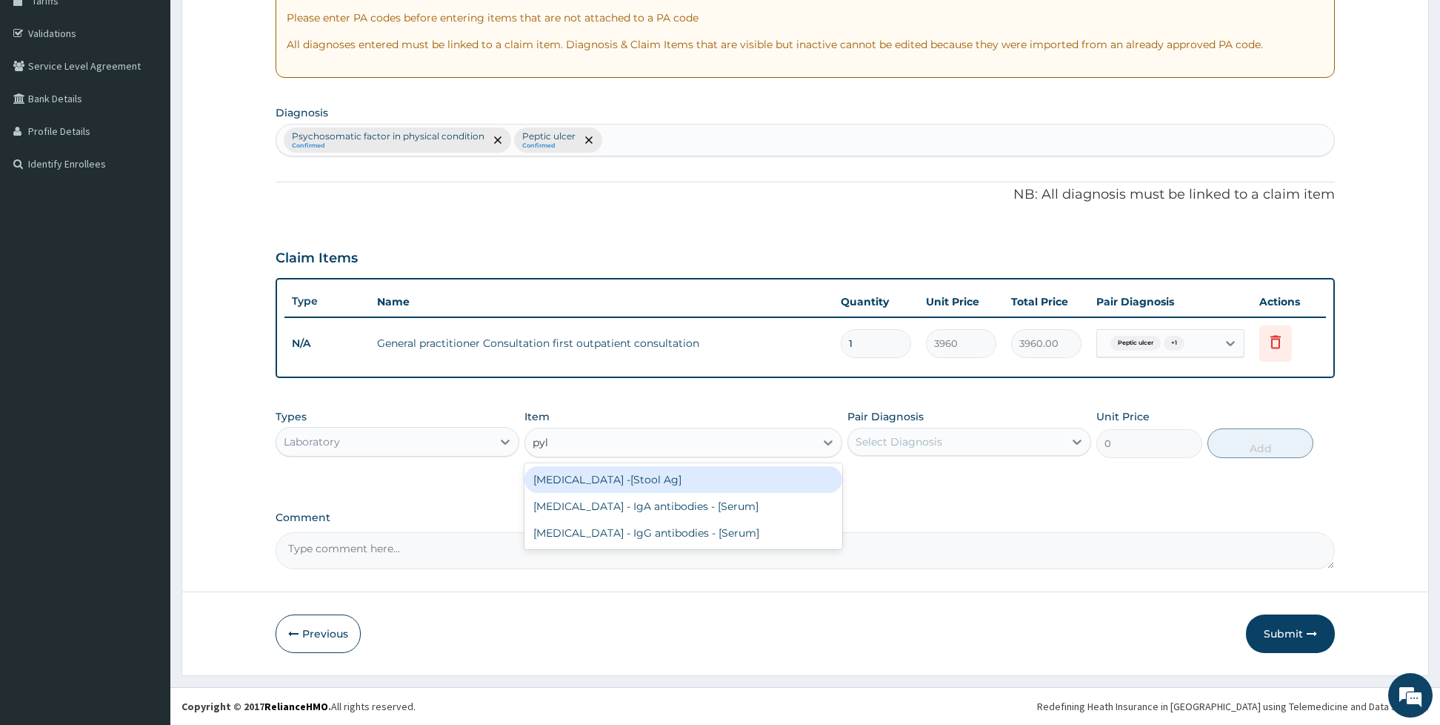
type input "pylo"
click at [589, 503] on div "Helicobacter Pylori - IgA antibodies - [Serum]" at bounding box center [683, 506] width 318 height 27
type input "6000"
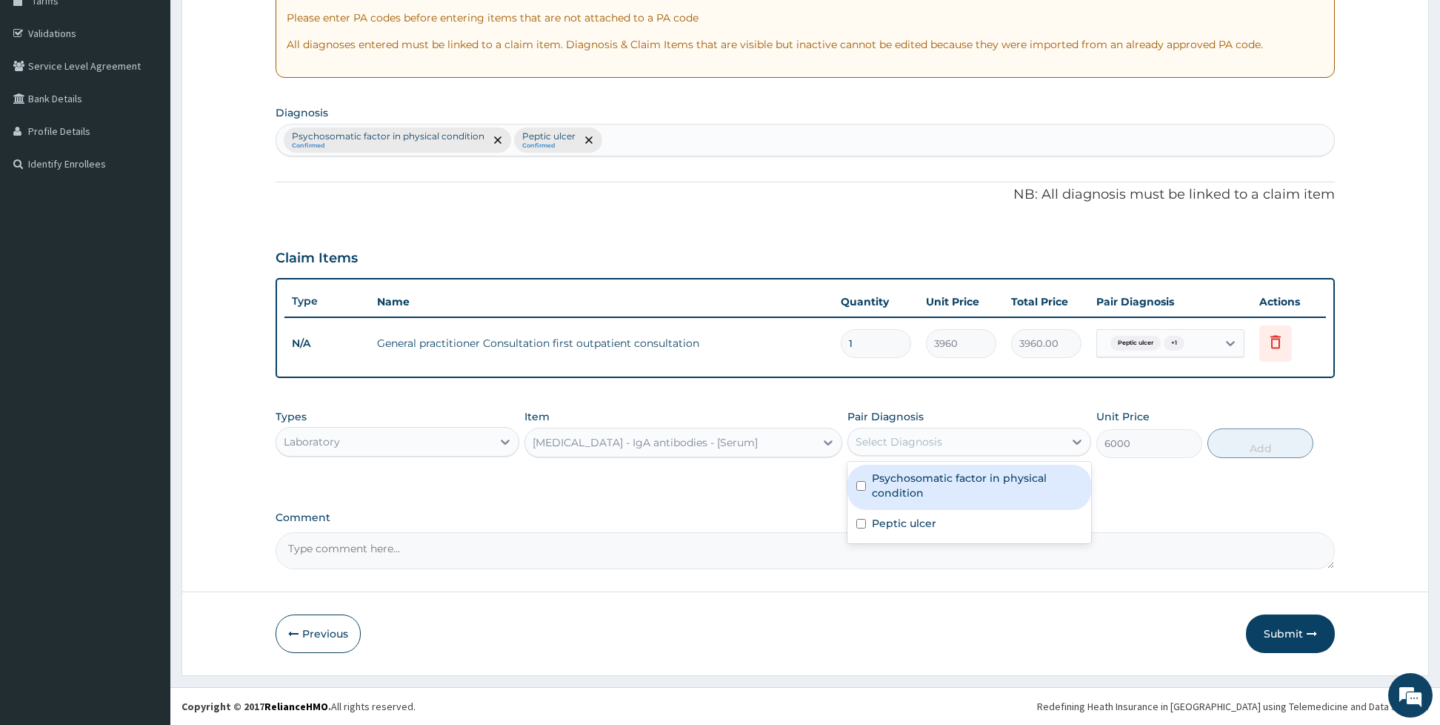
click at [940, 430] on div "Select Diagnosis" at bounding box center [956, 442] width 216 height 24
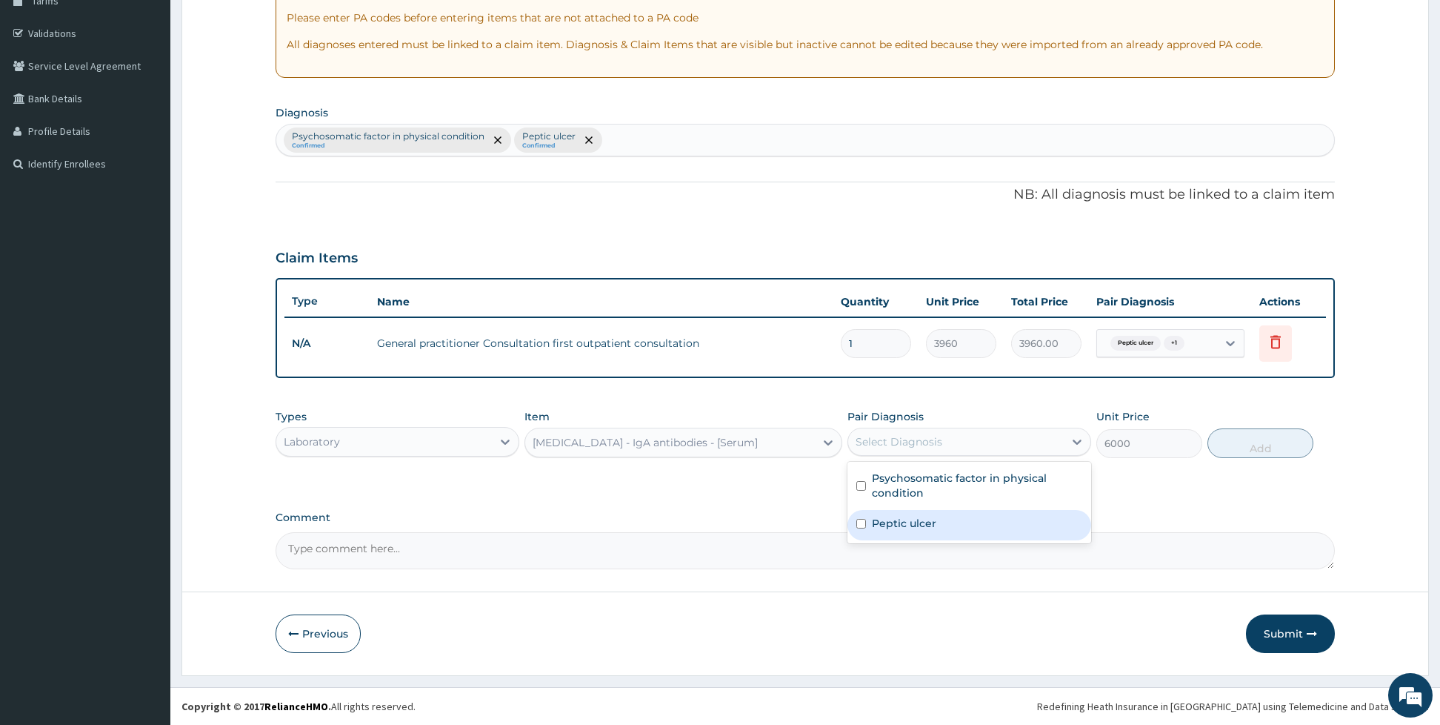
click at [873, 513] on div "Peptic ulcer" at bounding box center [969, 525] width 244 height 30
checkbox input "true"
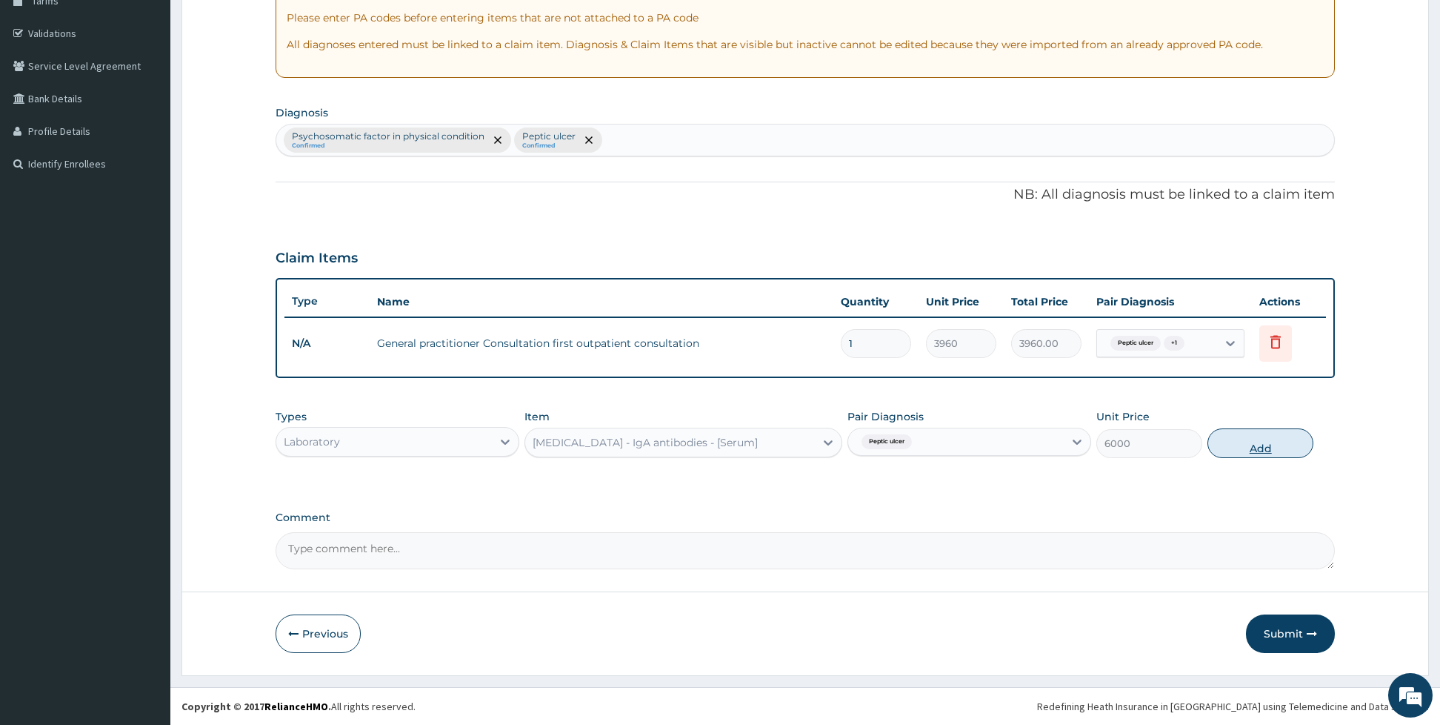
click at [1248, 443] on button "Add" at bounding box center [1261, 443] width 106 height 30
type input "0"
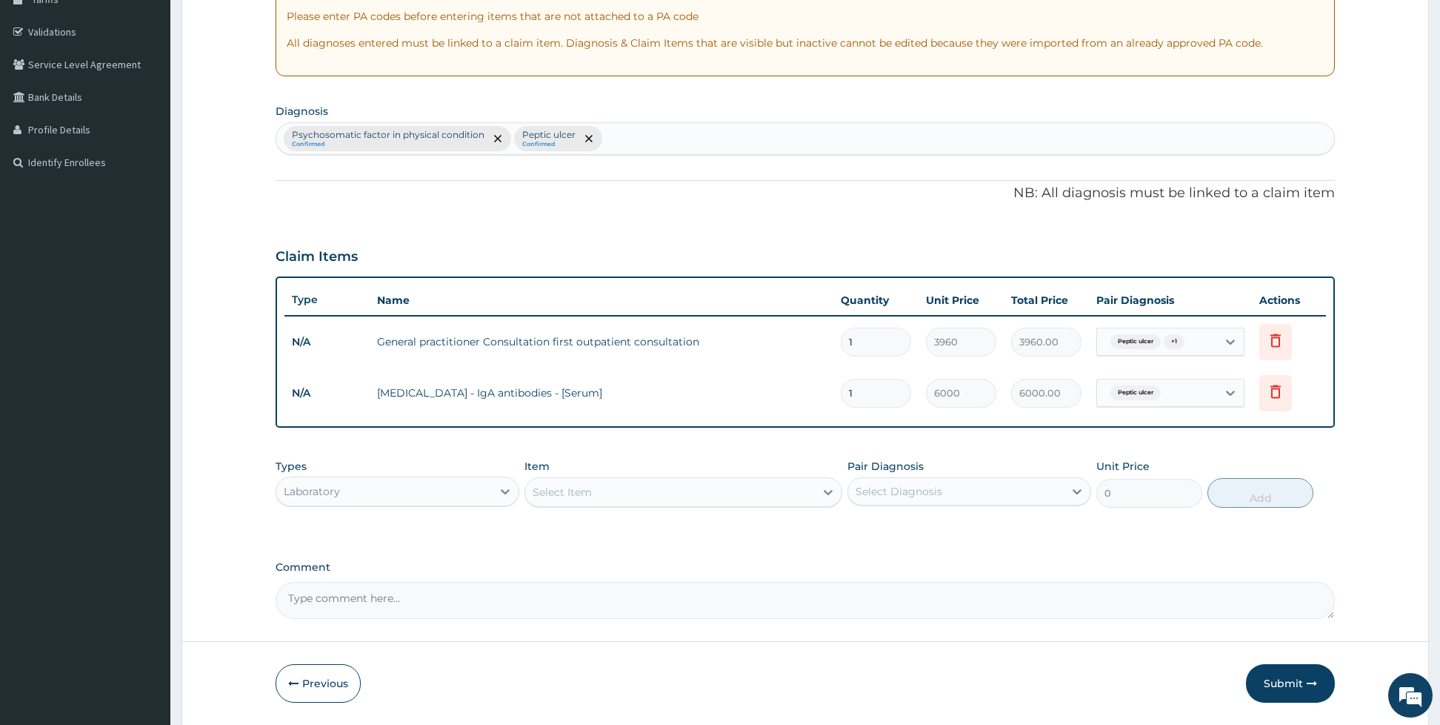
click at [738, 493] on div "Select Item" at bounding box center [670, 492] width 290 height 24
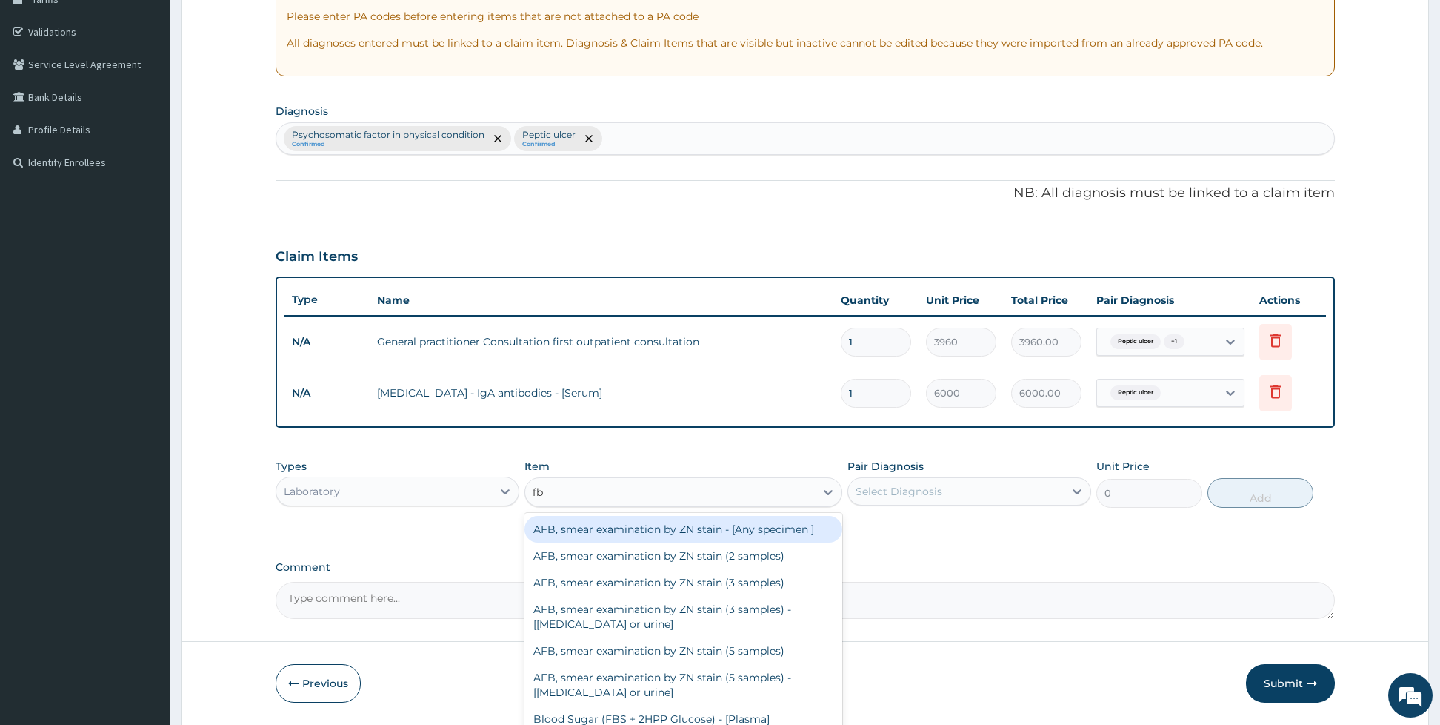
type input "fbc"
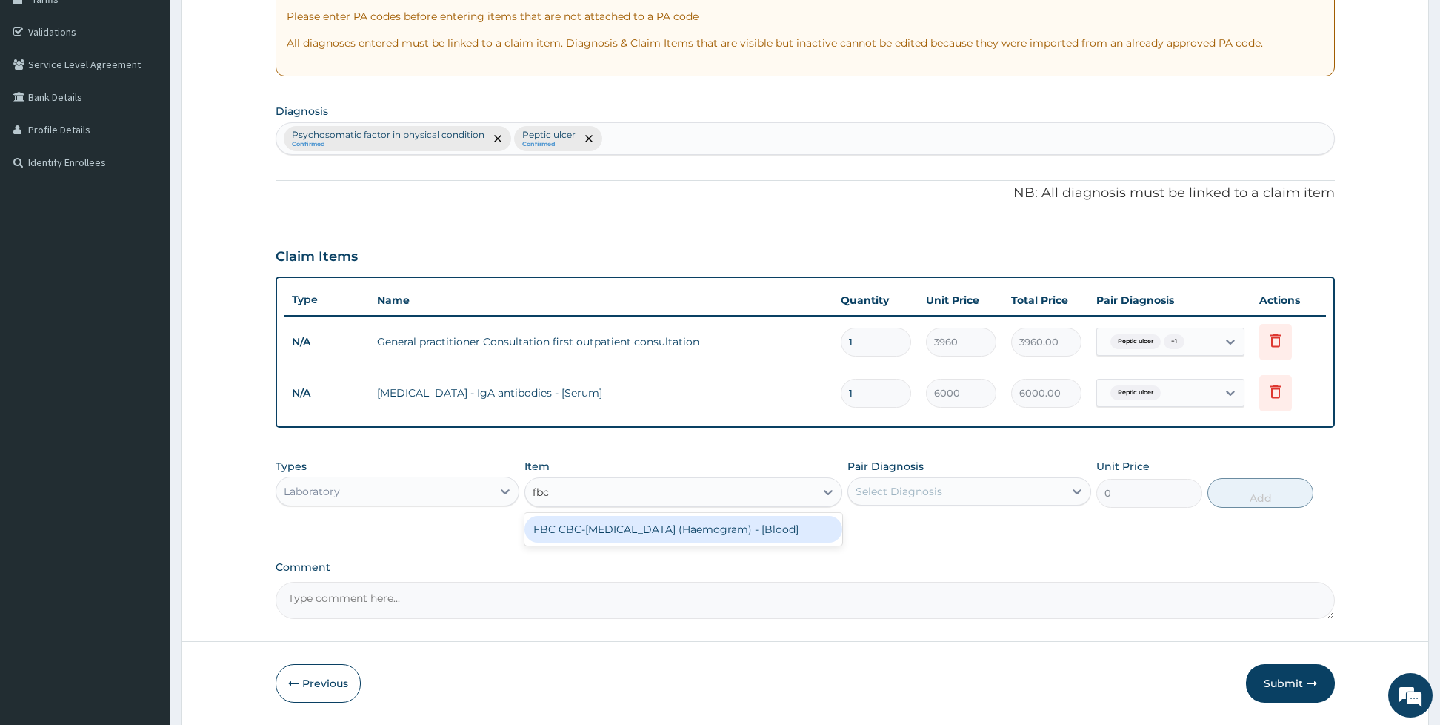
click at [798, 529] on div "FBC CBC-Complete Blood Count (Haemogram) - [Blood]" at bounding box center [683, 529] width 318 height 27
type input "4800"
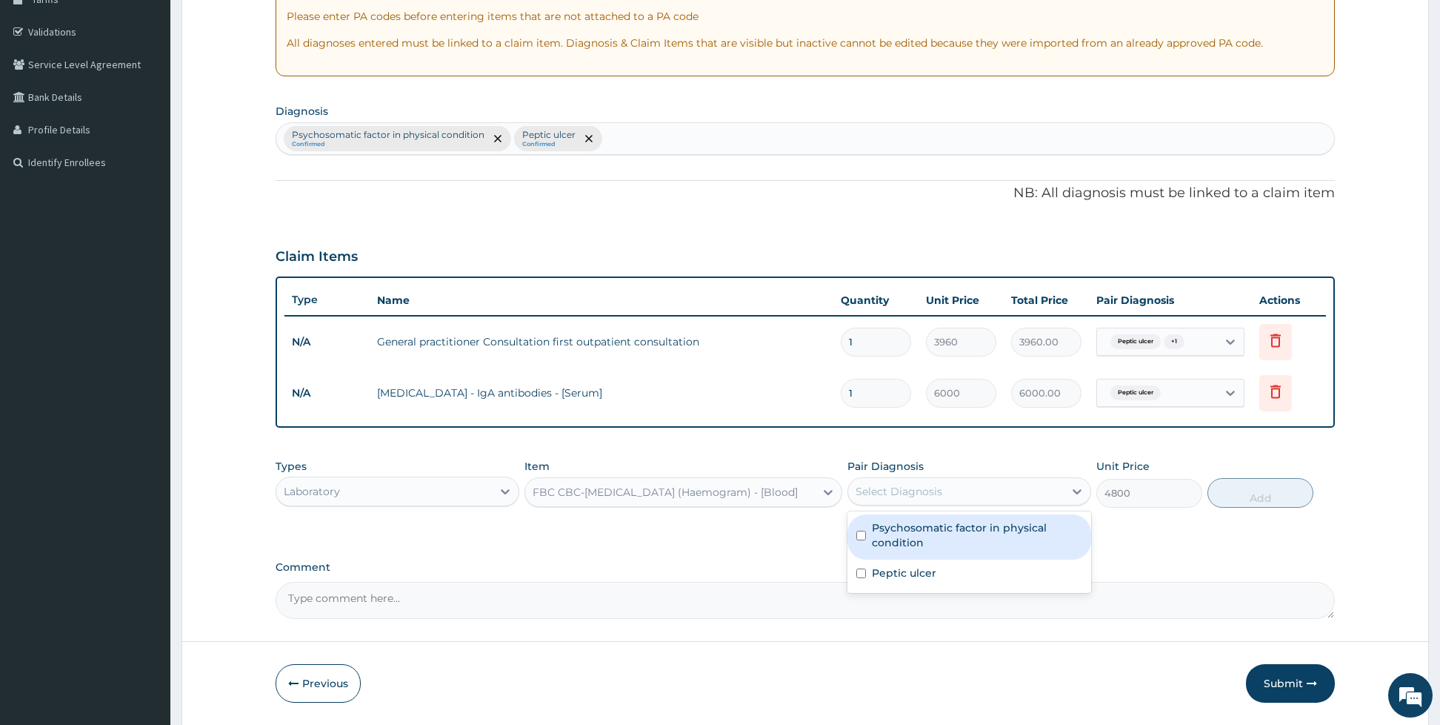
click at [948, 482] on div "Select Diagnosis" at bounding box center [956, 491] width 216 height 24
click at [909, 524] on label "Psychosomatic factor in physical condition" at bounding box center [977, 535] width 210 height 30
checkbox input "true"
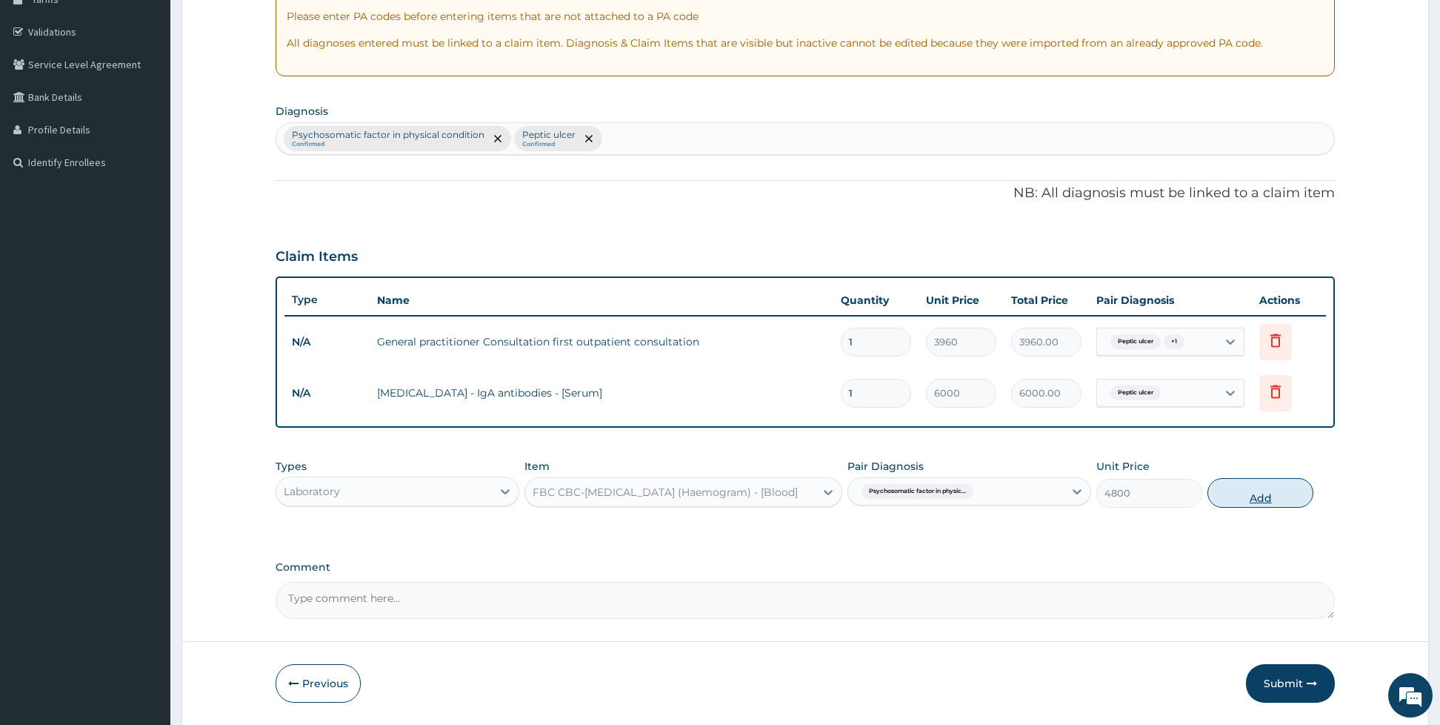
click at [1231, 504] on button "Add" at bounding box center [1261, 493] width 106 height 30
type input "0"
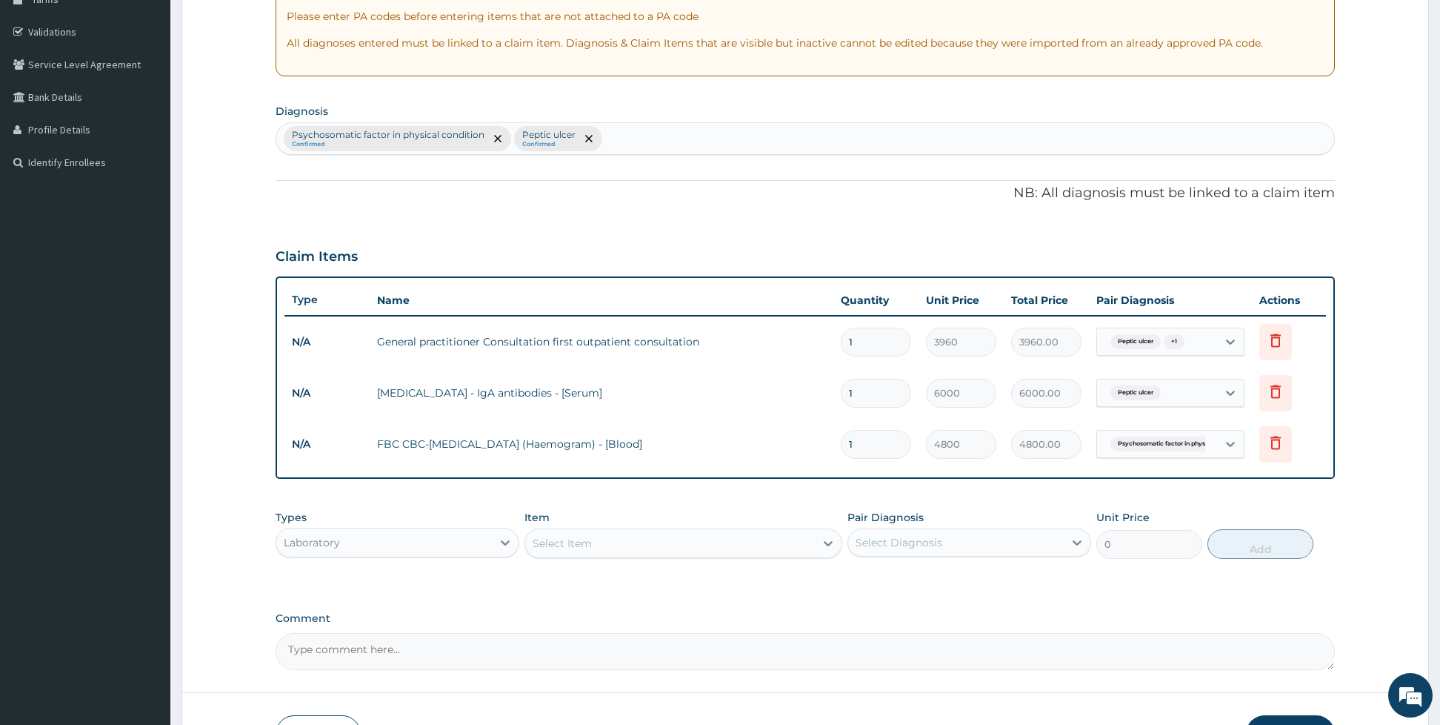
click at [741, 542] on div "Select Item" at bounding box center [670, 543] width 290 height 24
click at [504, 538] on icon at bounding box center [505, 542] width 15 height 15
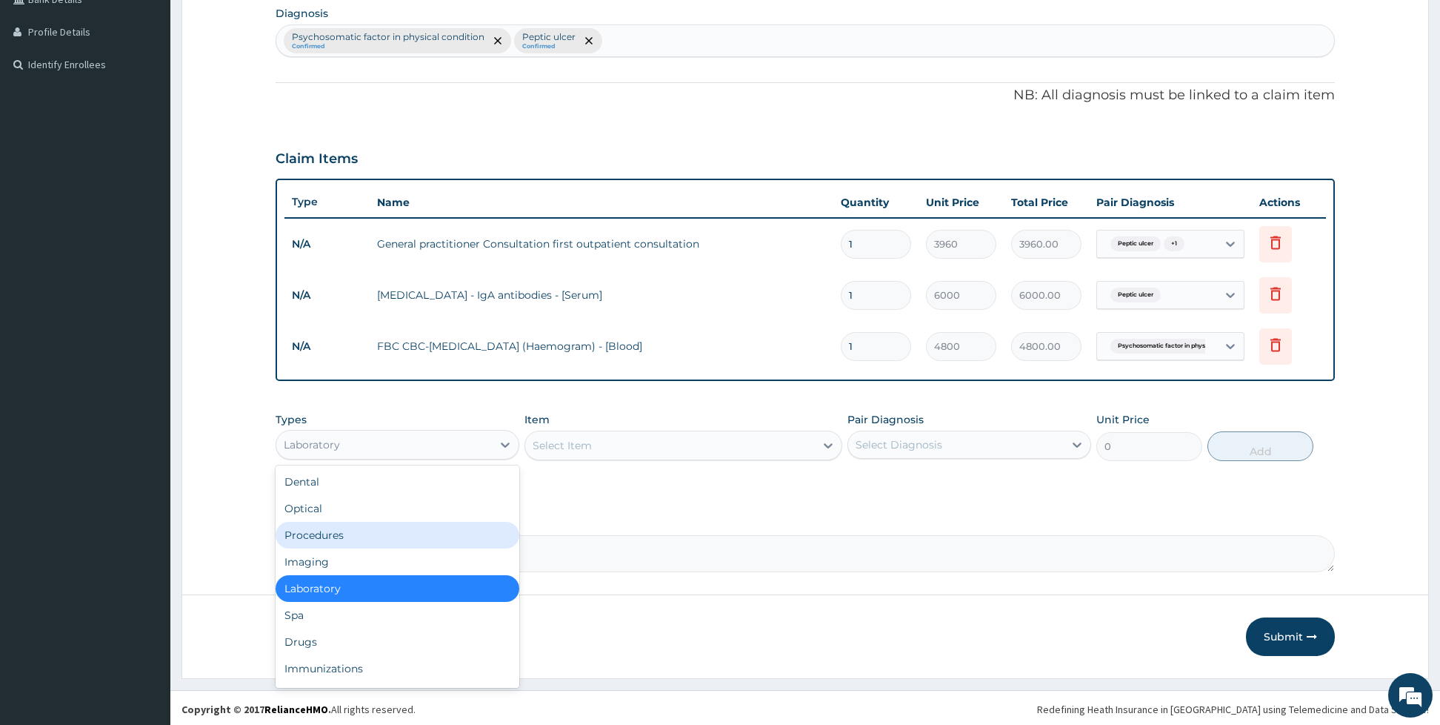
scroll to position [362, 0]
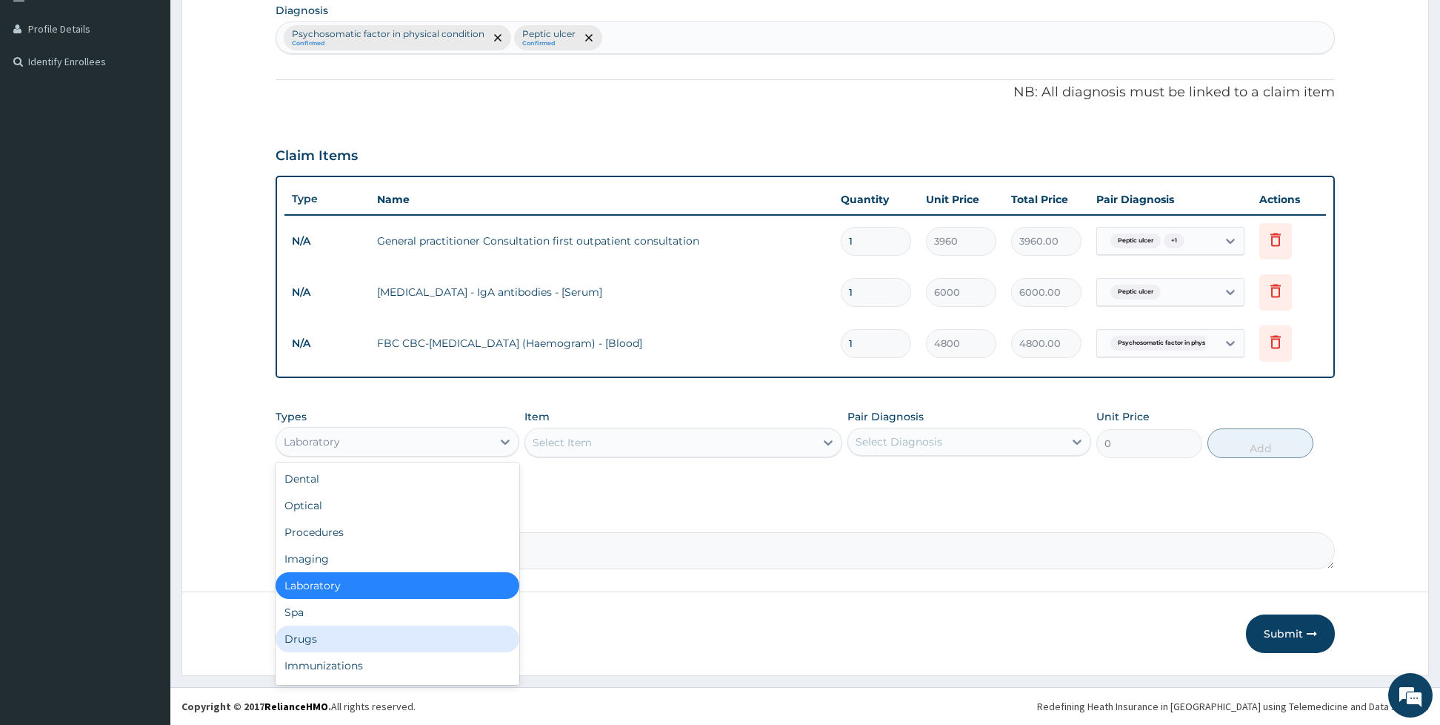
click at [387, 642] on div "Drugs" at bounding box center [398, 638] width 244 height 27
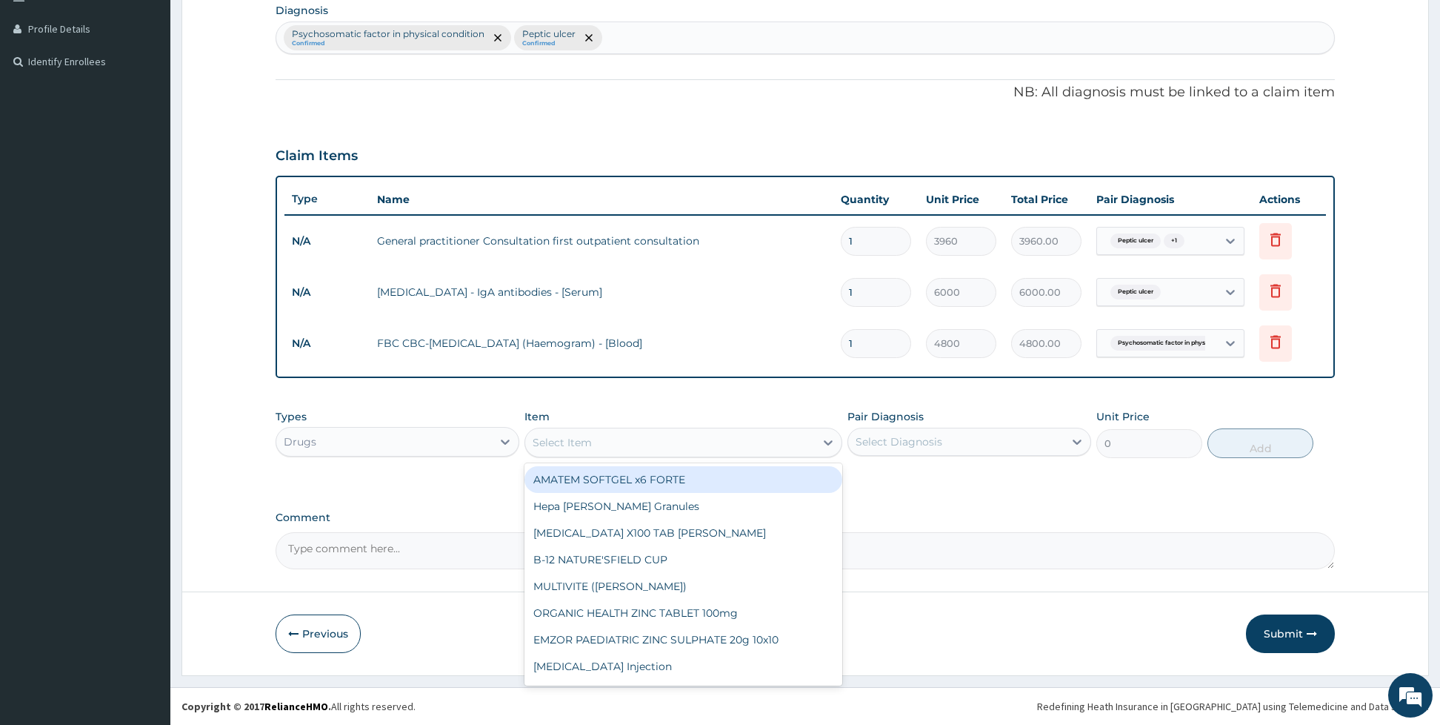
click at [565, 440] on div "Select Item" at bounding box center [562, 442] width 59 height 15
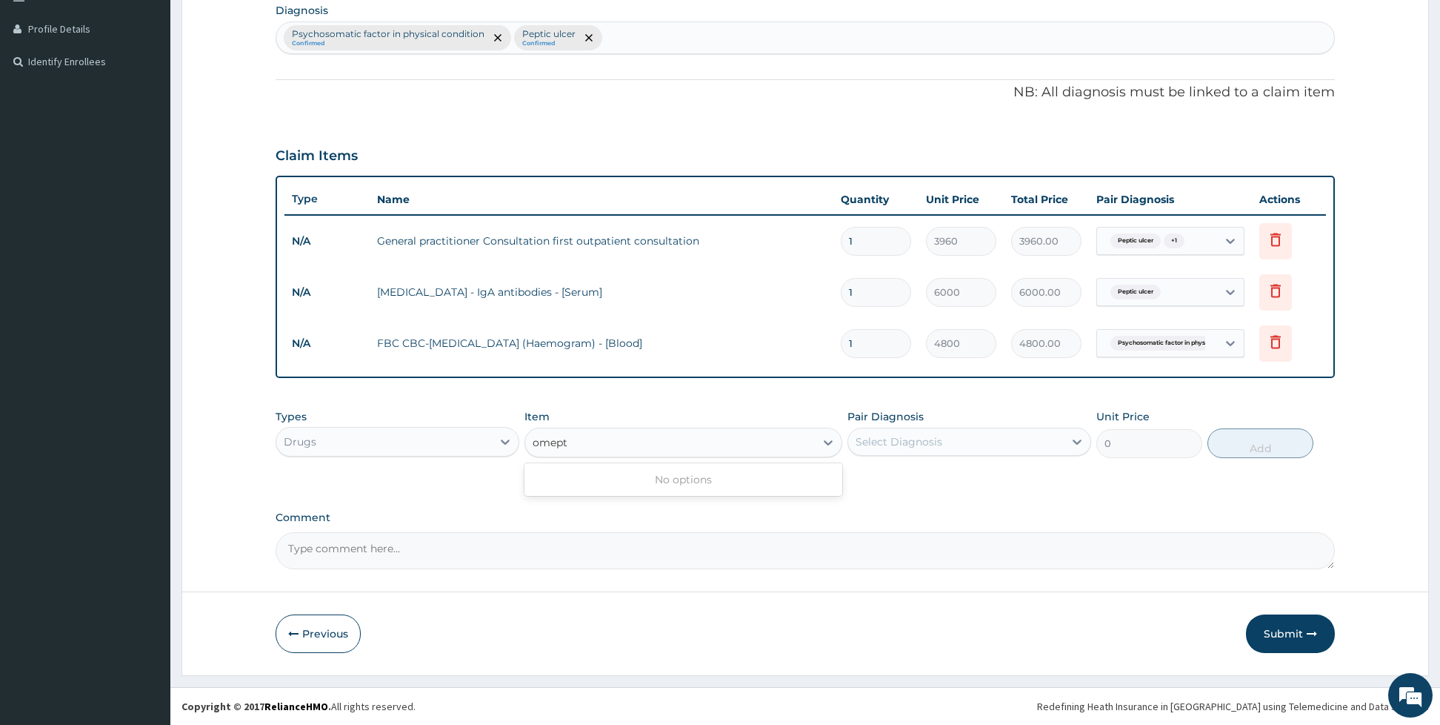
type input "omep"
click at [652, 476] on div "OMEPRAZOLE 20mg (OMEFAST)" at bounding box center [683, 479] width 318 height 27
type input "92.4"
click at [876, 431] on div "Select Diagnosis" at bounding box center [956, 442] width 216 height 24
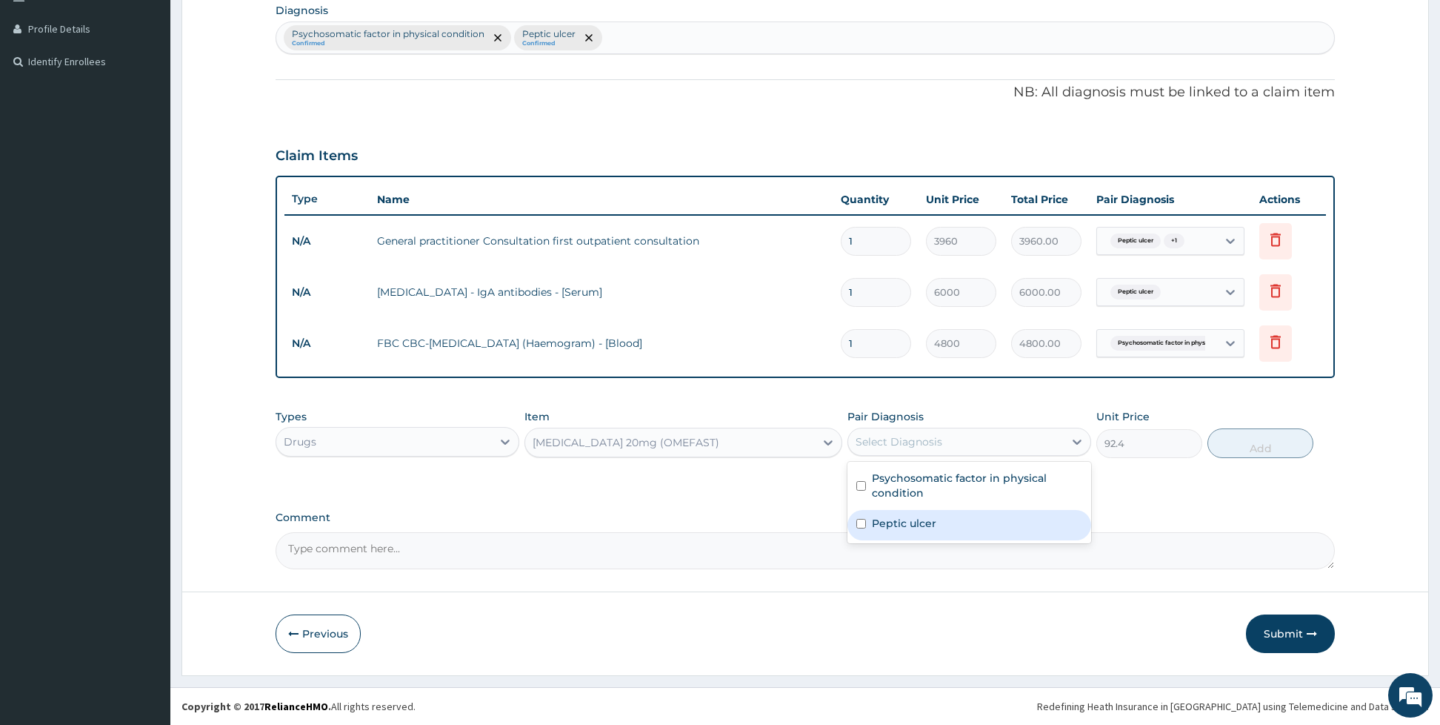
click at [865, 531] on div "Peptic ulcer" at bounding box center [969, 525] width 244 height 30
checkbox input "true"
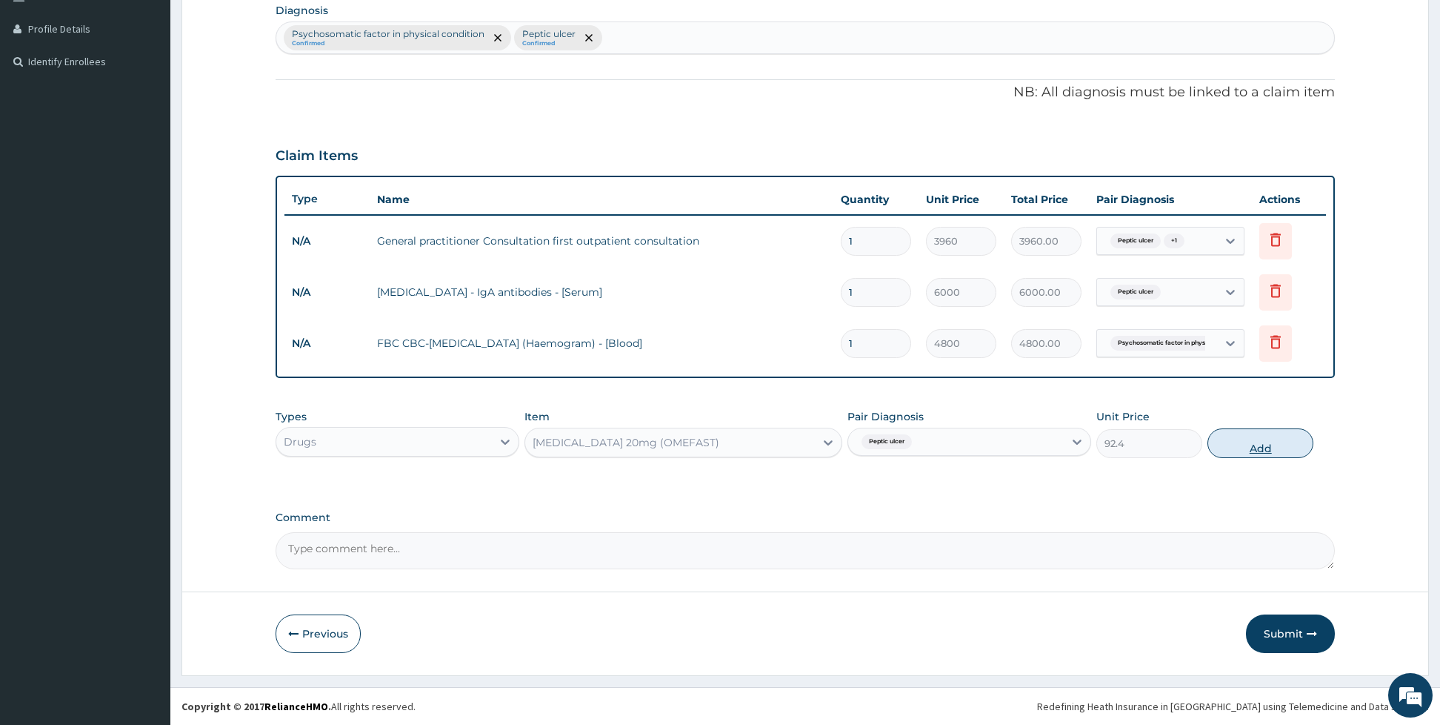
click at [1216, 442] on button "Add" at bounding box center [1261, 443] width 106 height 30
type input "0"
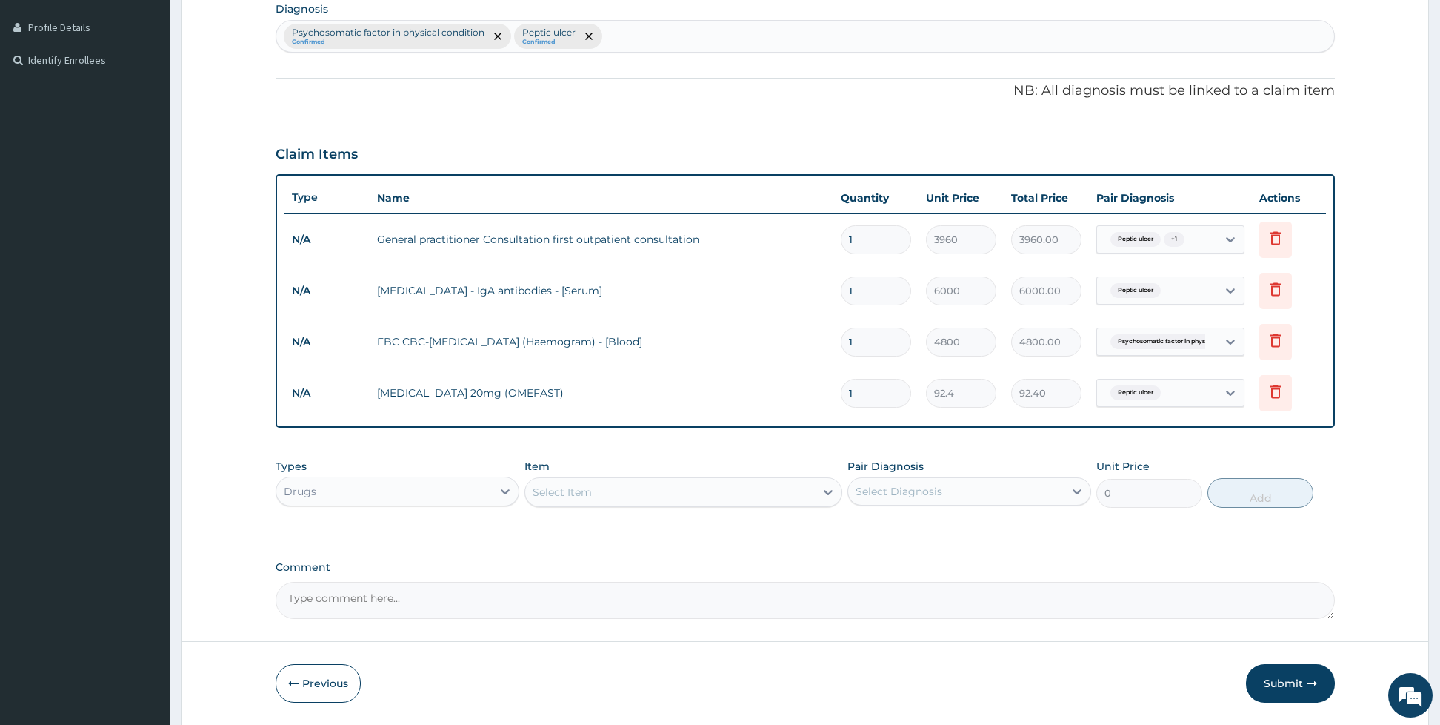
type input "14"
type input "1293.60"
type input "14"
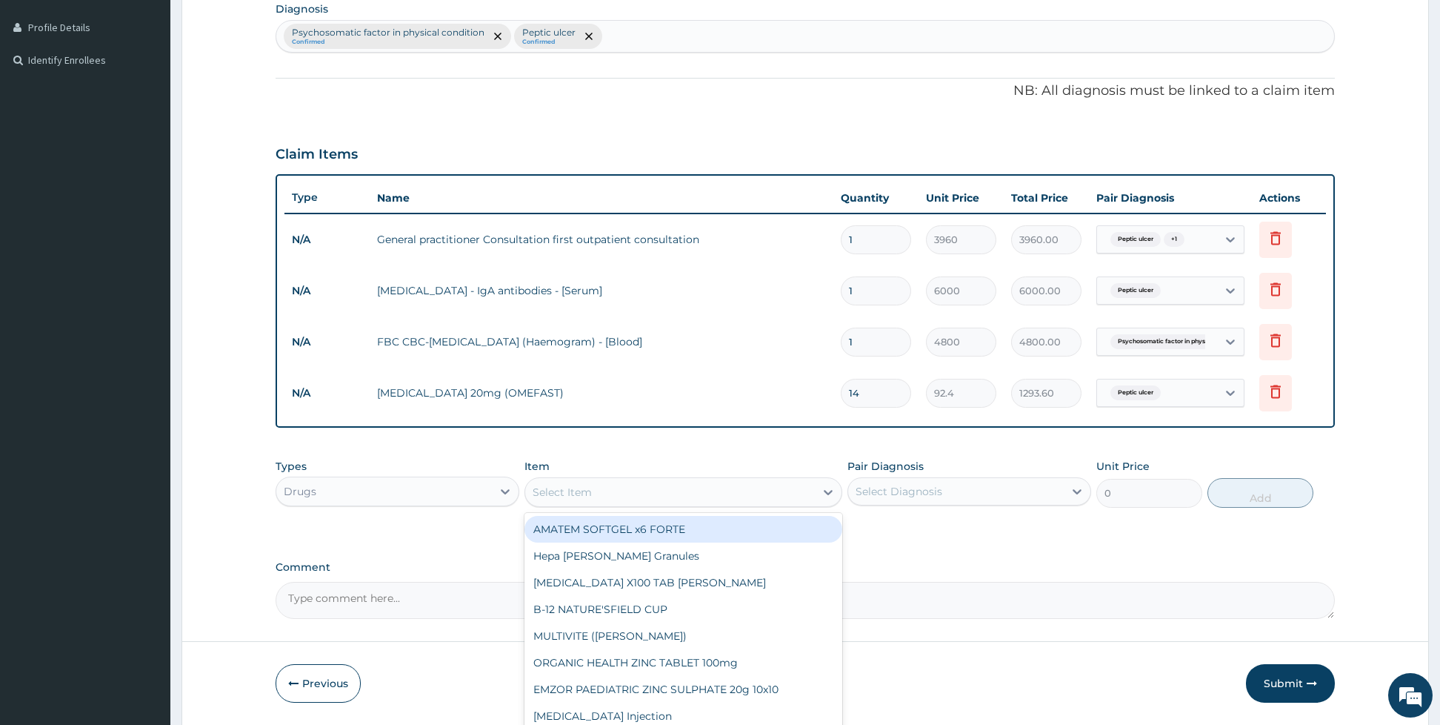
click at [576, 492] on div "Select Item" at bounding box center [562, 491] width 59 height 15
type input "gest"
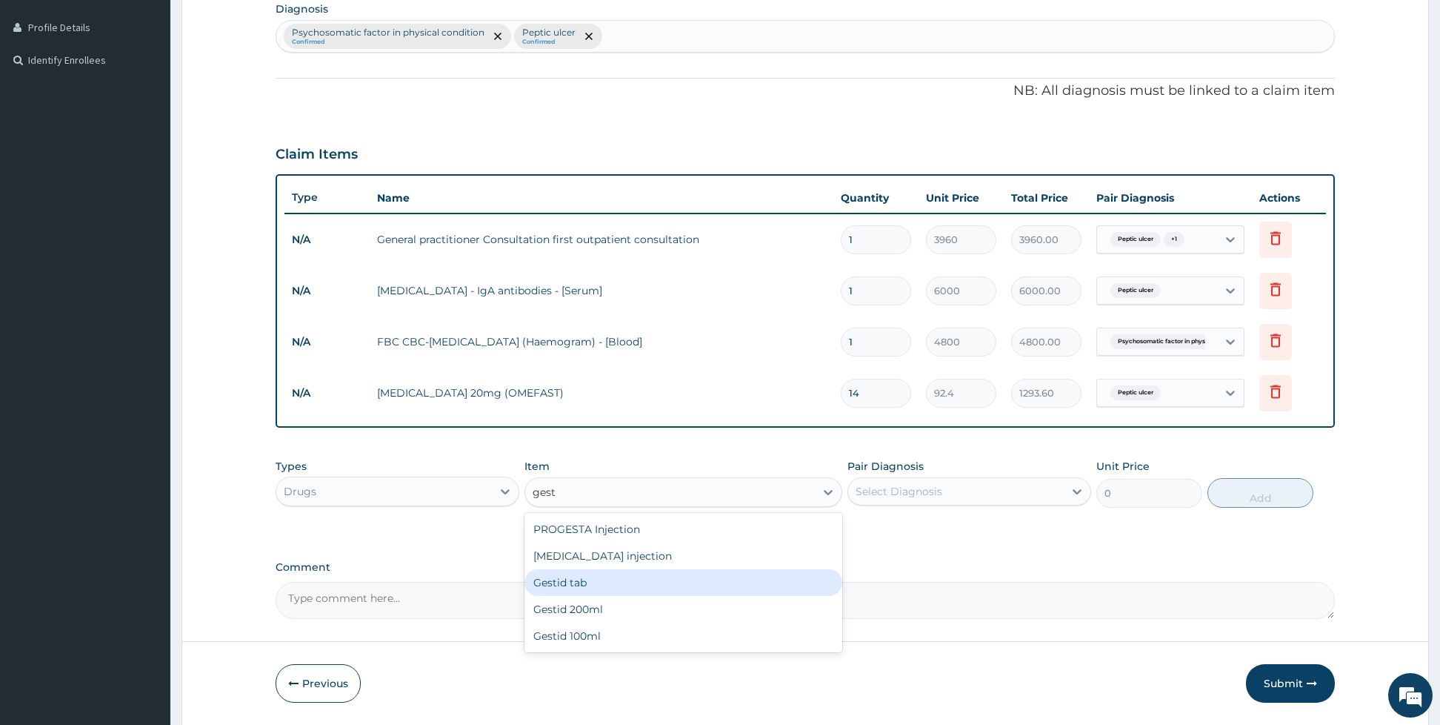
click at [587, 581] on div "Gestid tab" at bounding box center [683, 582] width 318 height 27
type input "52.8"
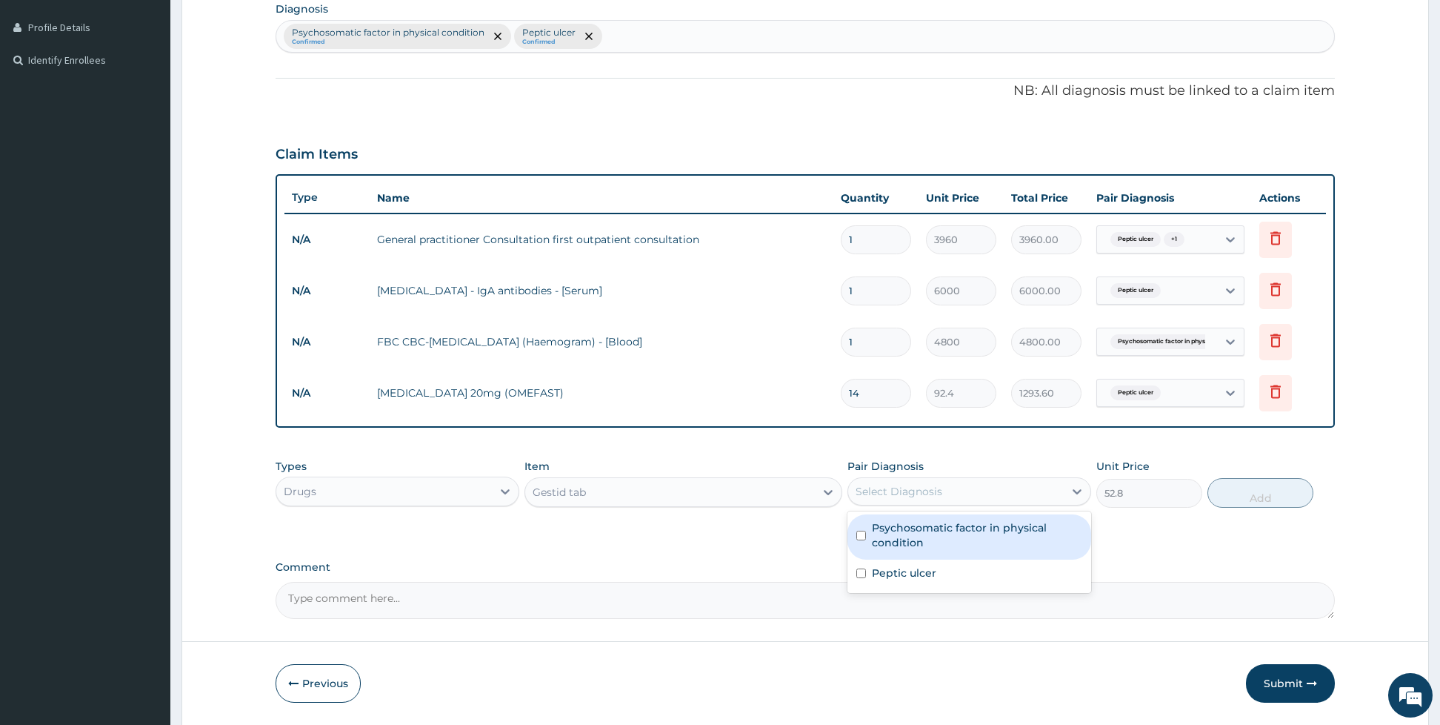
click at [908, 482] on div "Select Diagnosis" at bounding box center [956, 491] width 216 height 24
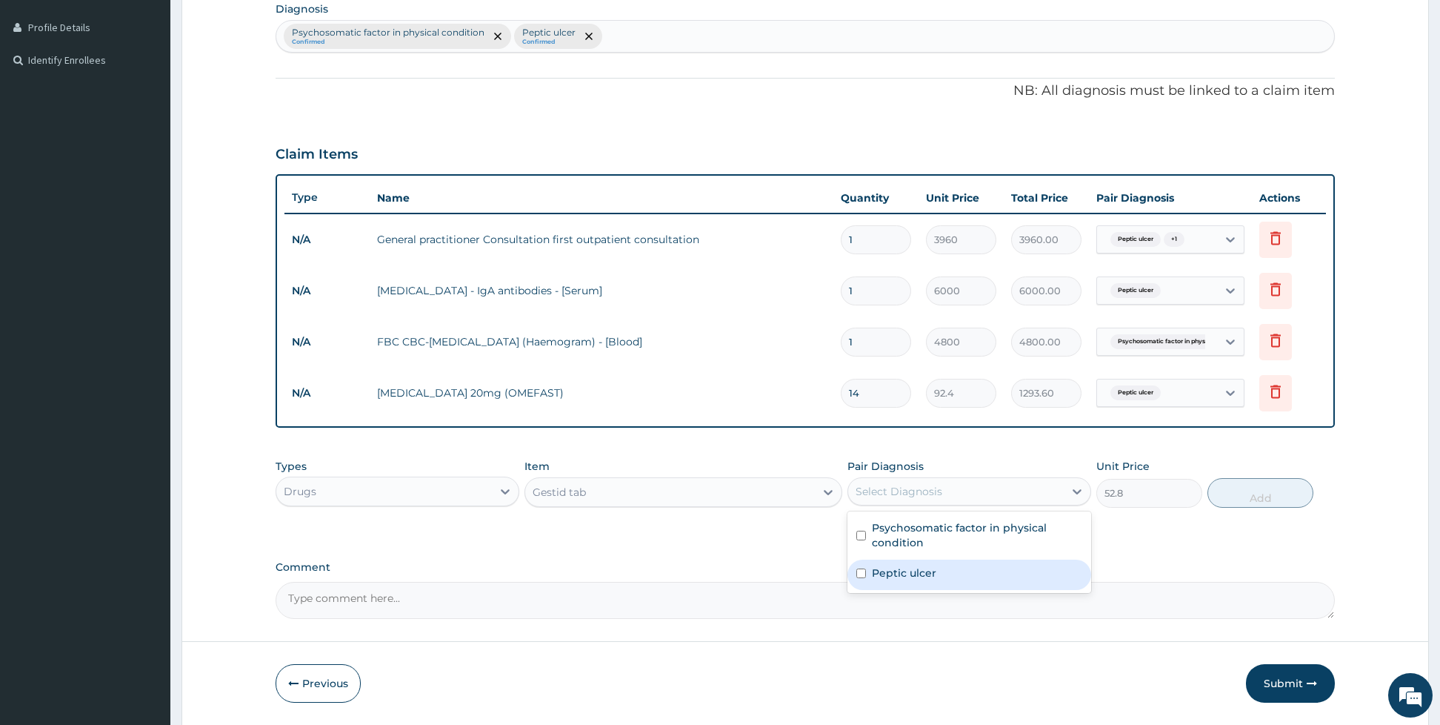
click at [872, 569] on label "Peptic ulcer" at bounding box center [904, 572] width 64 height 15
checkbox input "true"
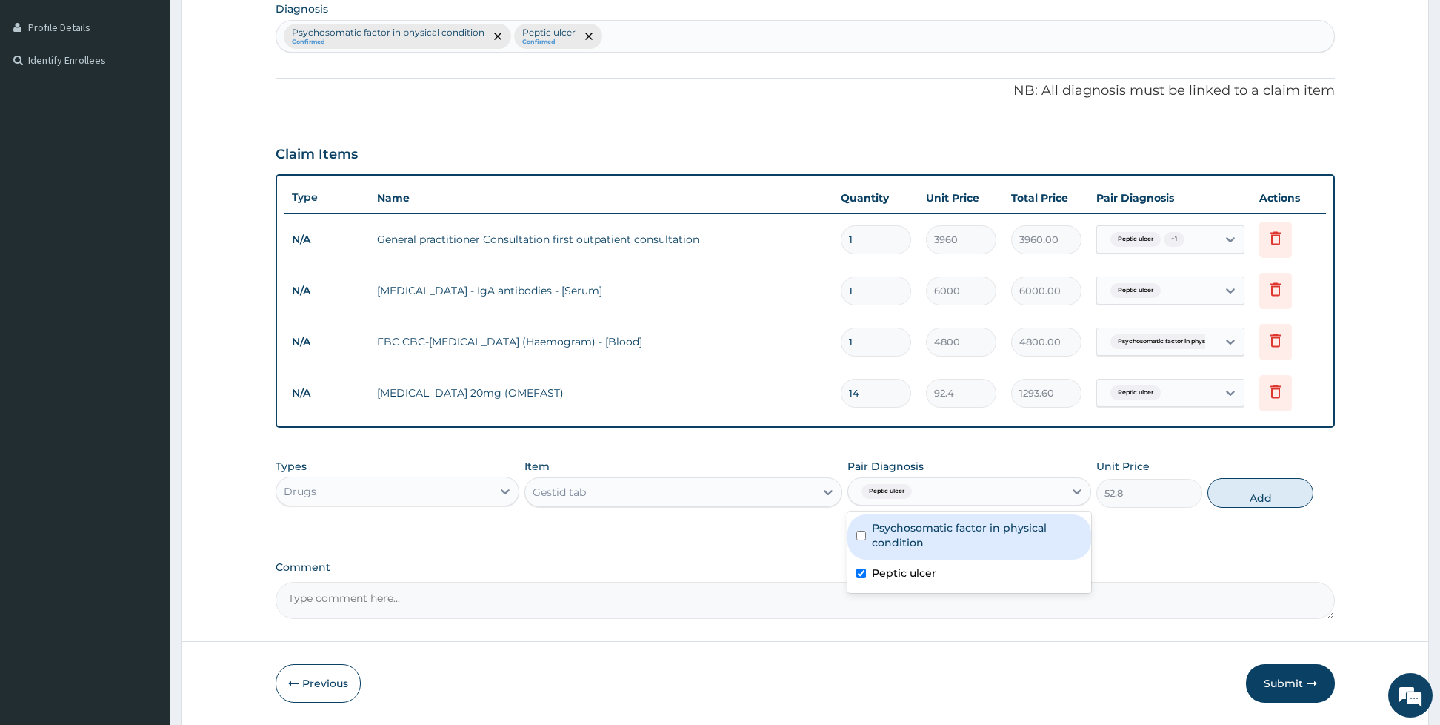
click at [869, 540] on div "Psychosomatic factor in physical condition" at bounding box center [969, 536] width 244 height 45
checkbox input "true"
click at [1223, 485] on button "Add" at bounding box center [1261, 493] width 106 height 30
type input "0"
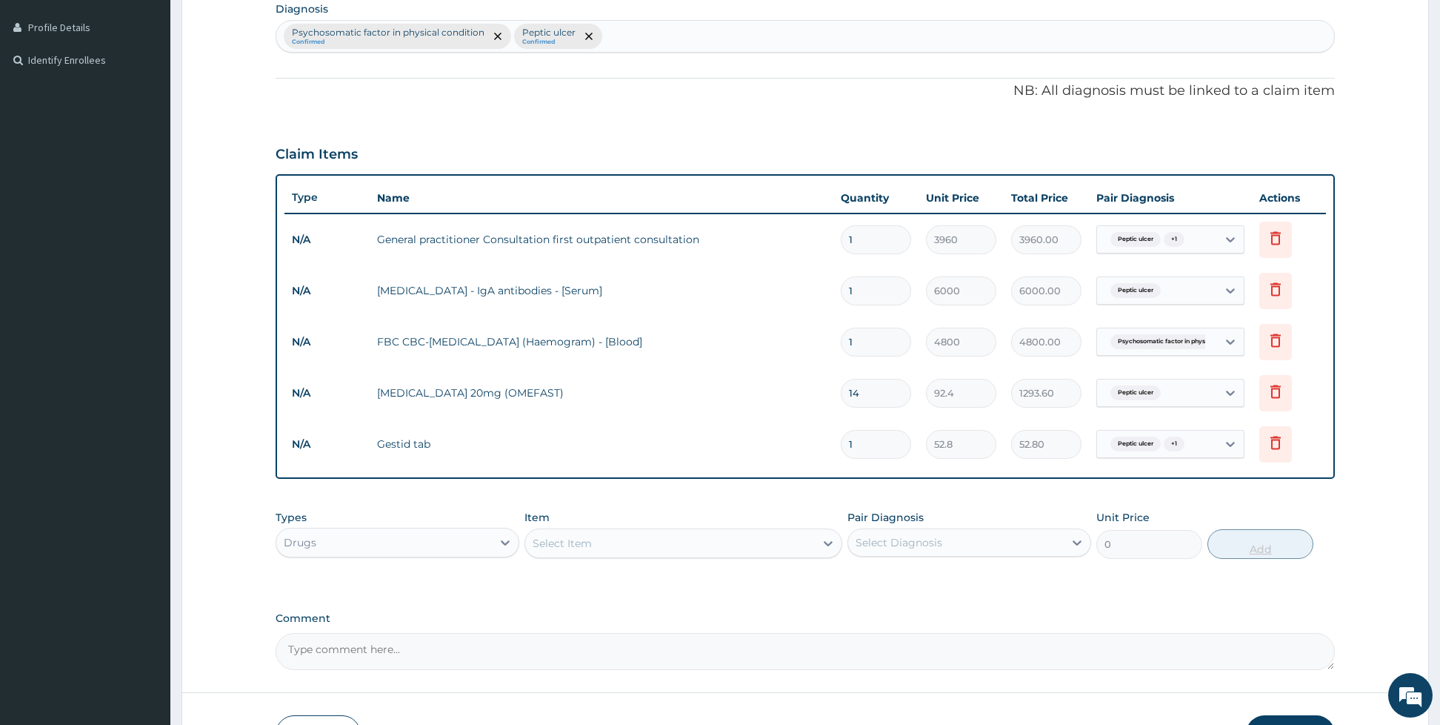
type input "0.00"
type input "2"
type input "105.60"
type input "20"
type input "1056.00"
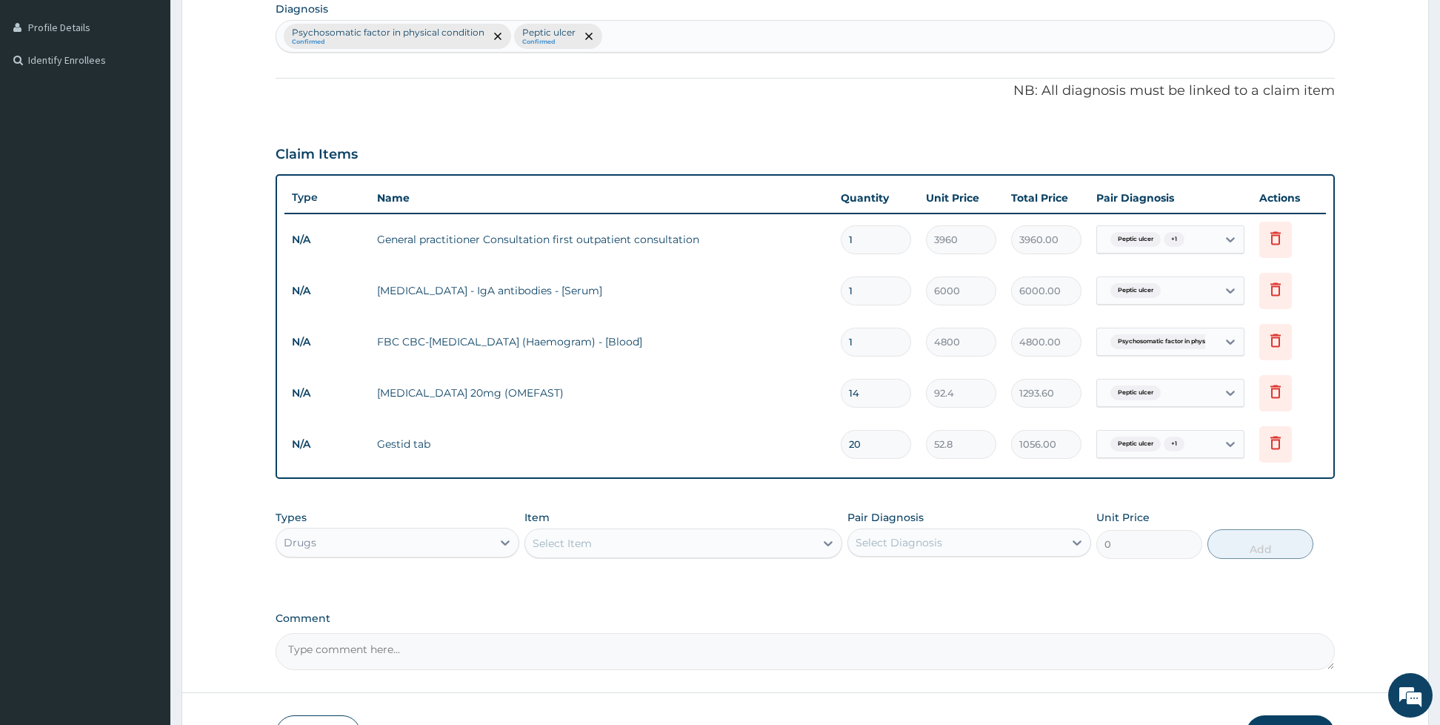
type input "20"
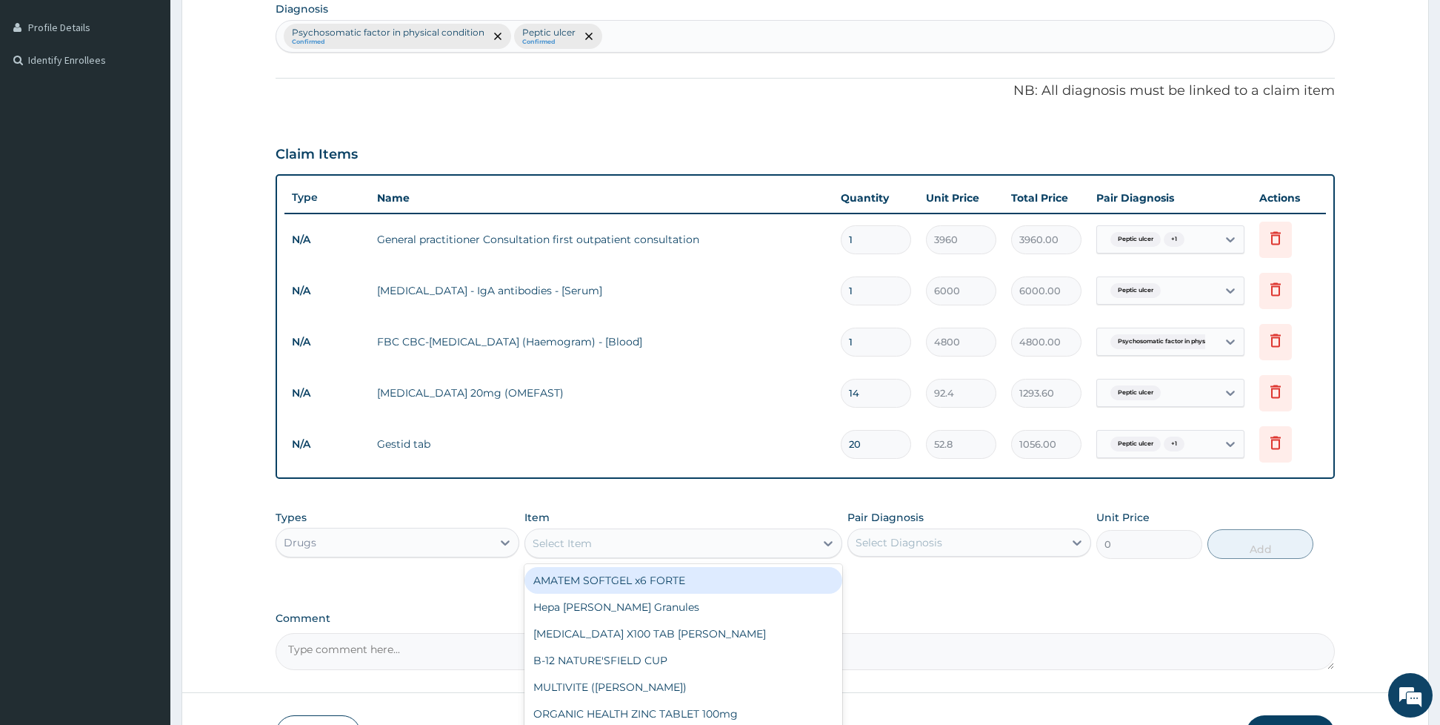
click at [701, 539] on div "Select Item" at bounding box center [670, 543] width 290 height 24
type input "diaz"
click at [682, 587] on div "Diazepam 5mg tab" at bounding box center [683, 580] width 318 height 27
type input "26.4"
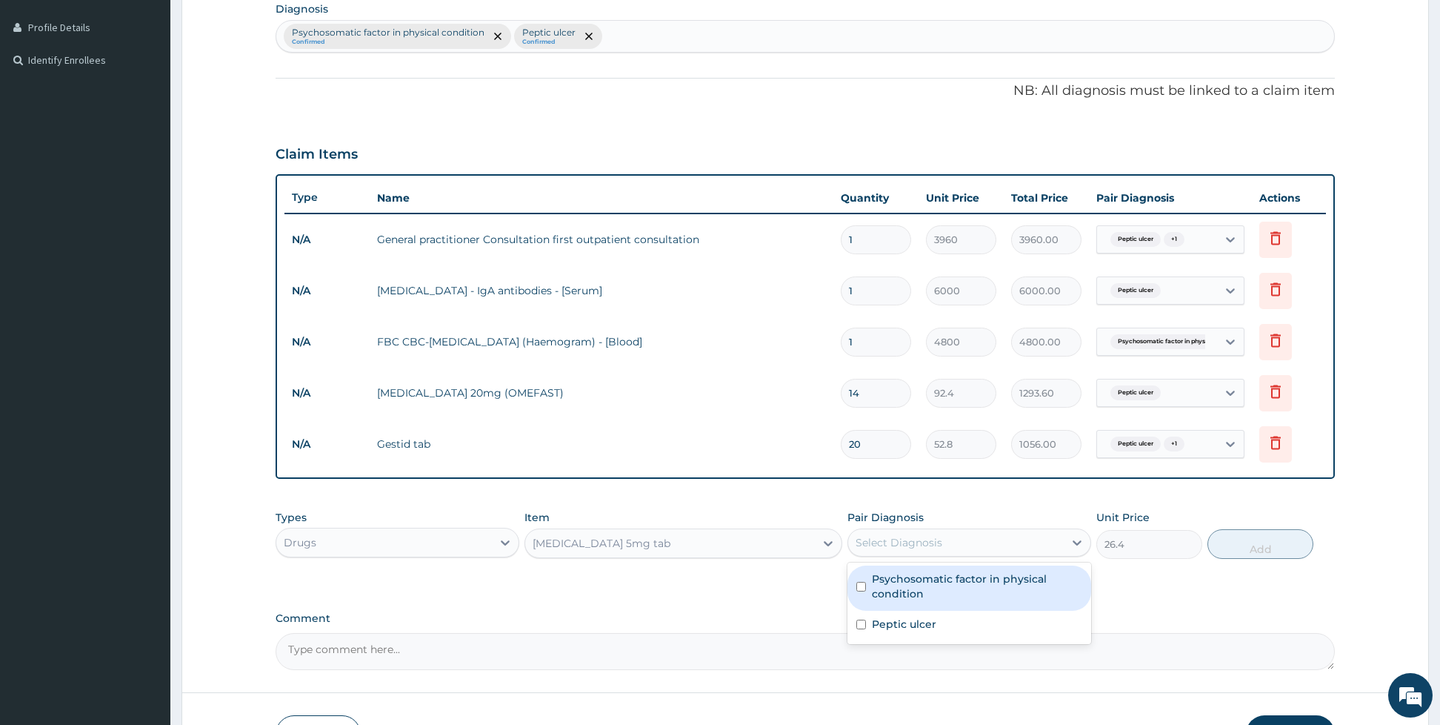
click at [893, 547] on div "Select Diagnosis" at bounding box center [899, 542] width 87 height 15
click at [885, 585] on label "Psychosomatic factor in physical condition" at bounding box center [977, 586] width 210 height 30
checkbox input "true"
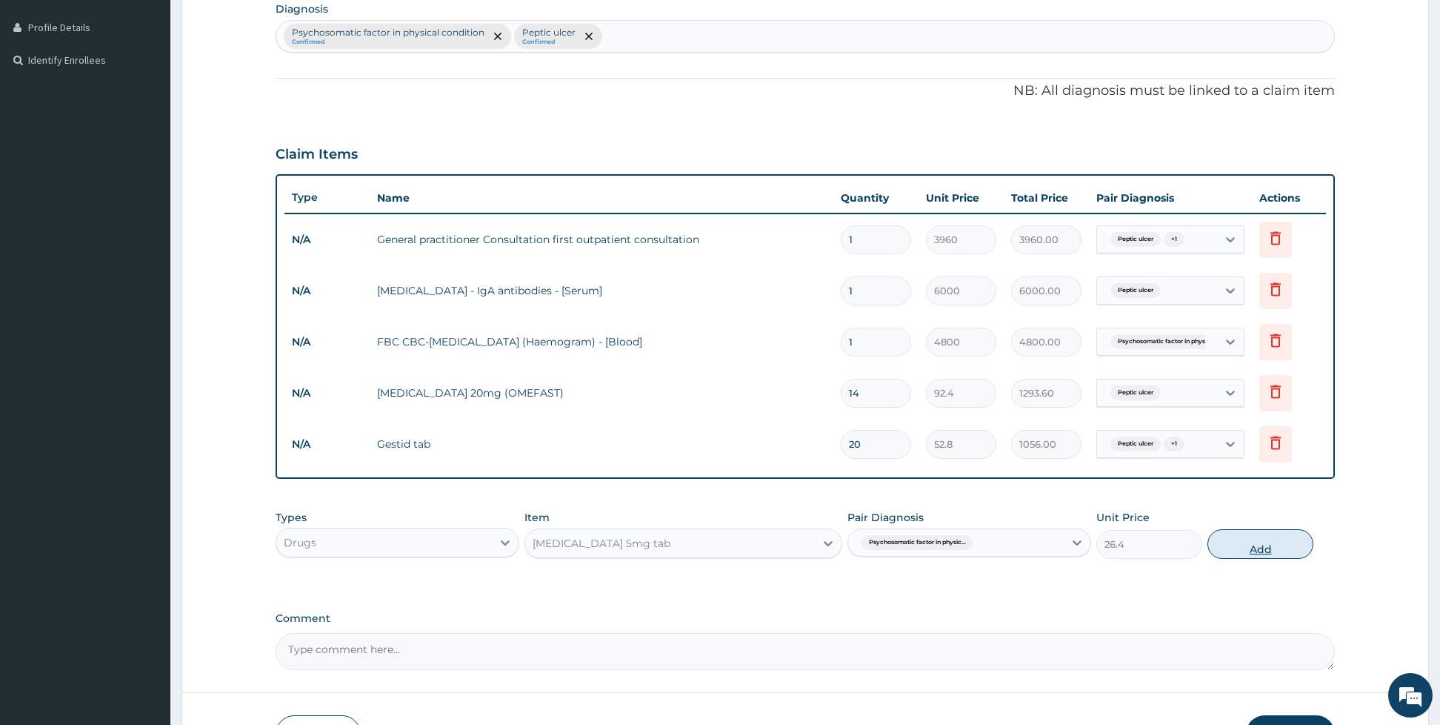
click at [1234, 539] on button "Add" at bounding box center [1261, 544] width 106 height 30
type input "0"
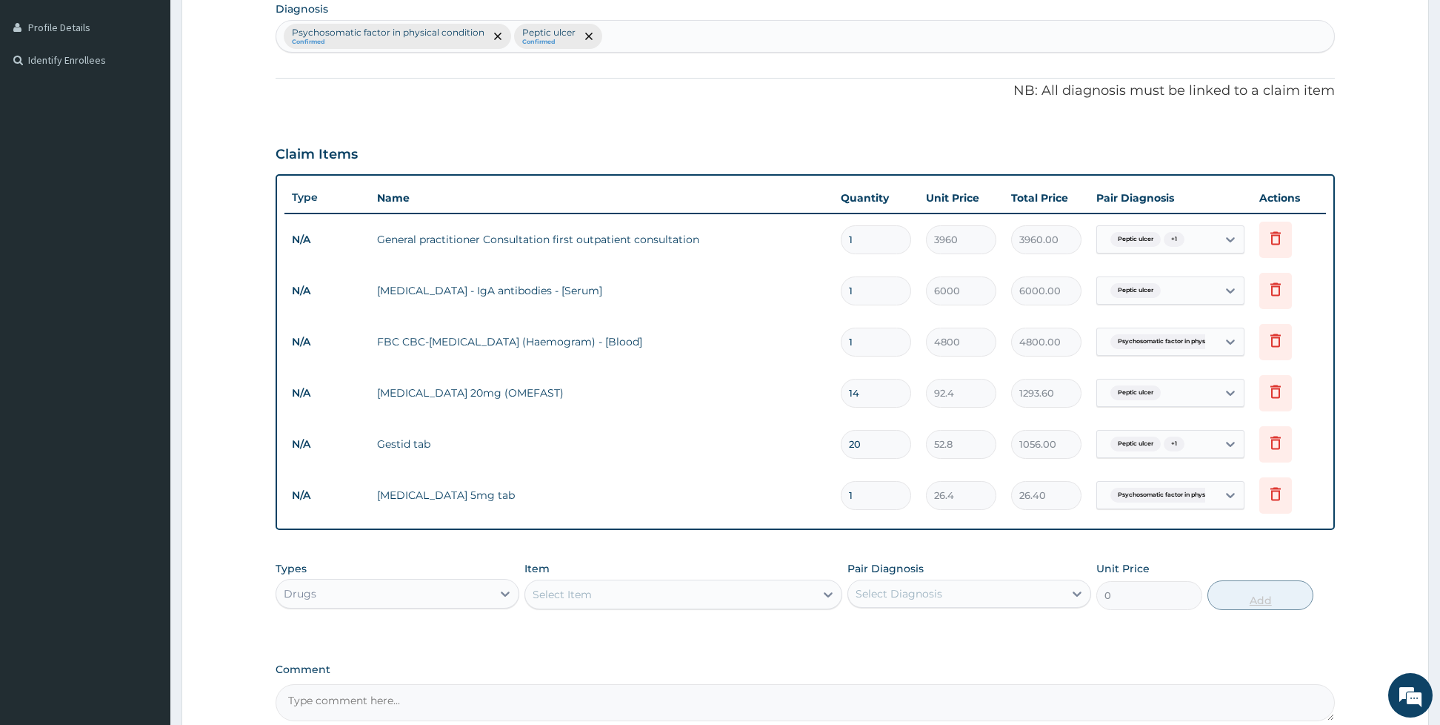
type input "10"
type input "264.00"
type input "10"
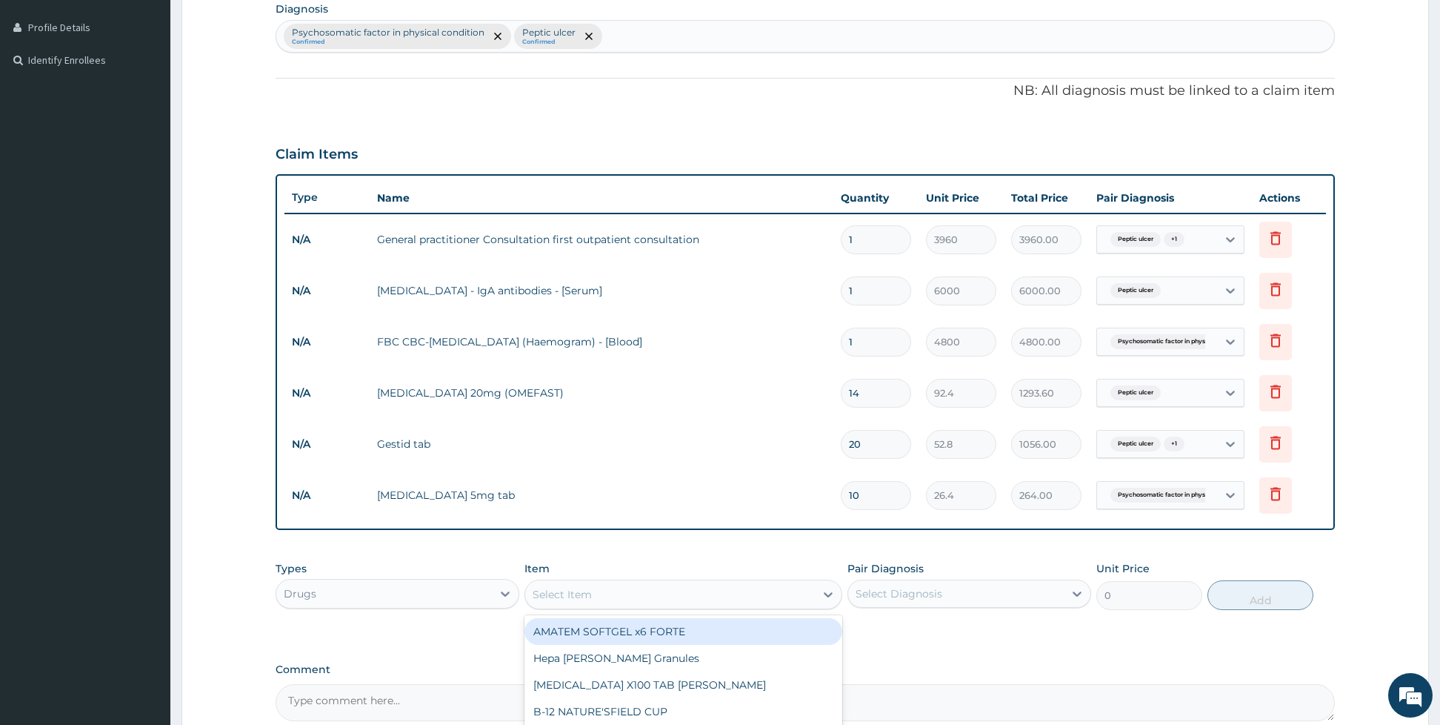
click at [747, 593] on div "Select Item" at bounding box center [670, 594] width 290 height 24
type input "paracetamol"
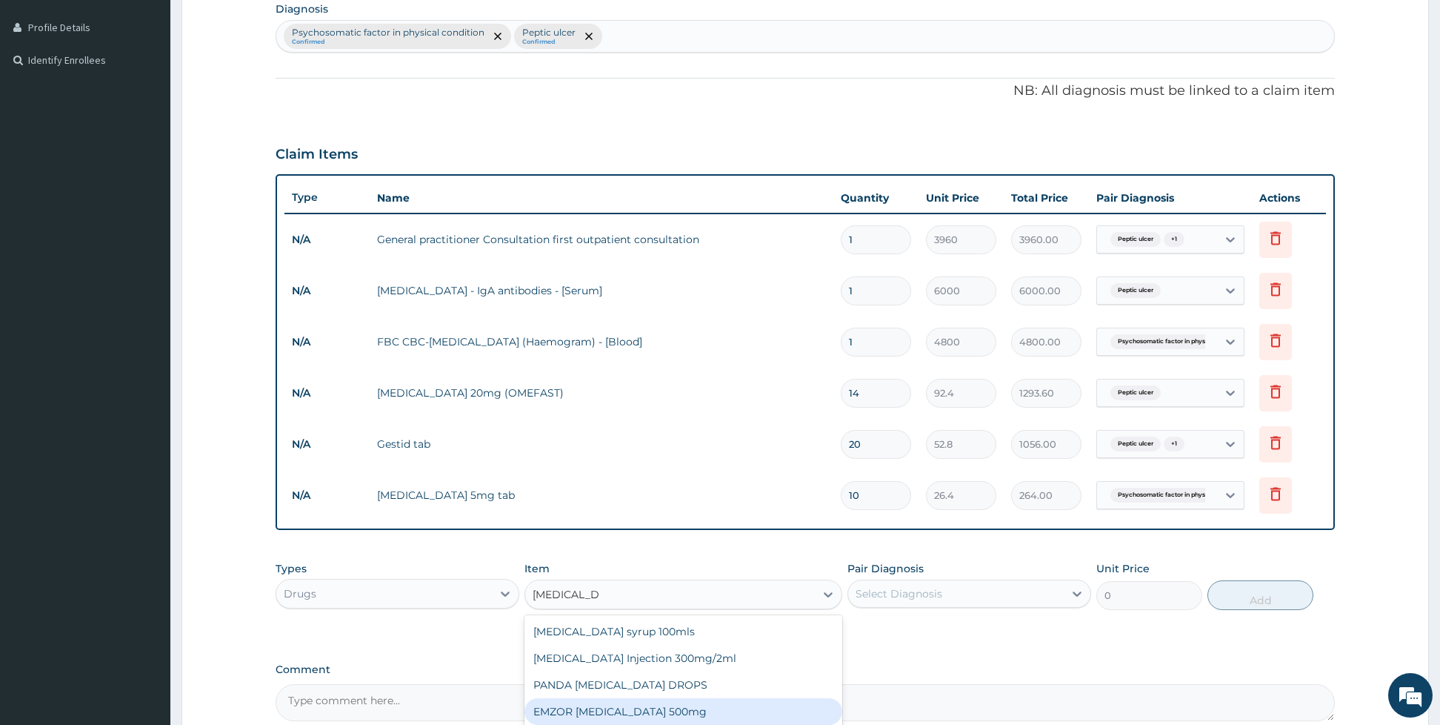
click at [693, 705] on div "EMZOR PARACETAMOL 500mg" at bounding box center [683, 711] width 318 height 27
type input "26.4"
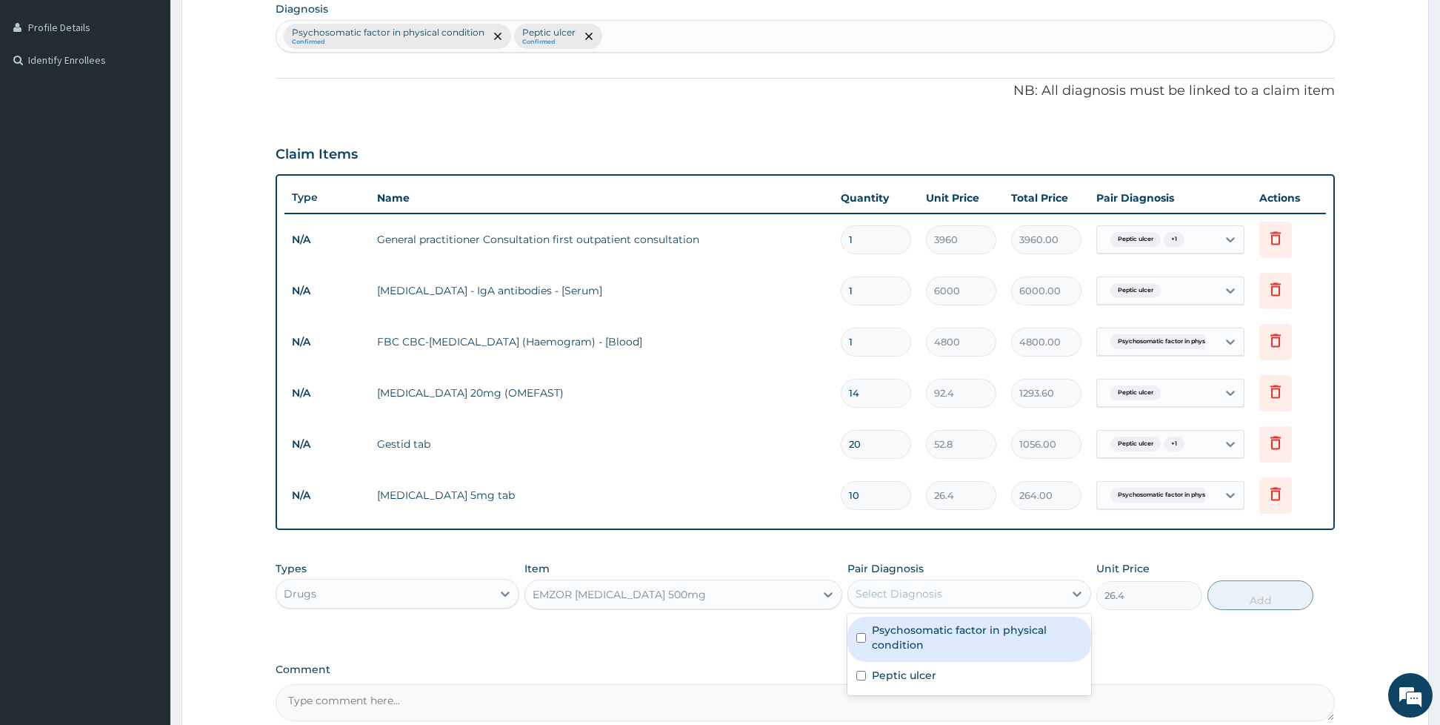
click at [894, 580] on div "Select Diagnosis" at bounding box center [969, 593] width 244 height 28
click at [860, 627] on div "Psychosomatic factor in physical condition" at bounding box center [969, 638] width 244 height 45
checkbox input "true"
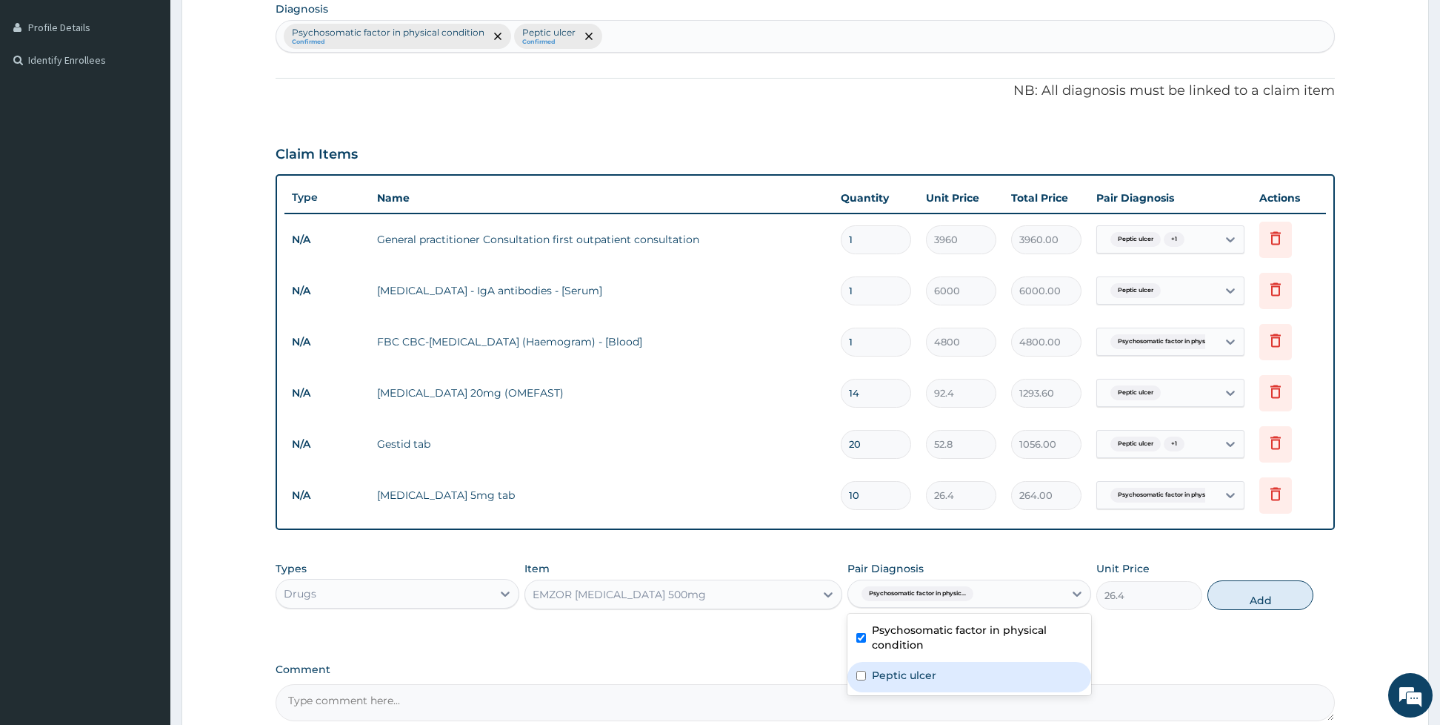
click at [859, 673] on input "checkbox" at bounding box center [861, 675] width 10 height 10
checkbox input "true"
click at [1233, 602] on button "Add" at bounding box center [1261, 595] width 106 height 30
type input "0"
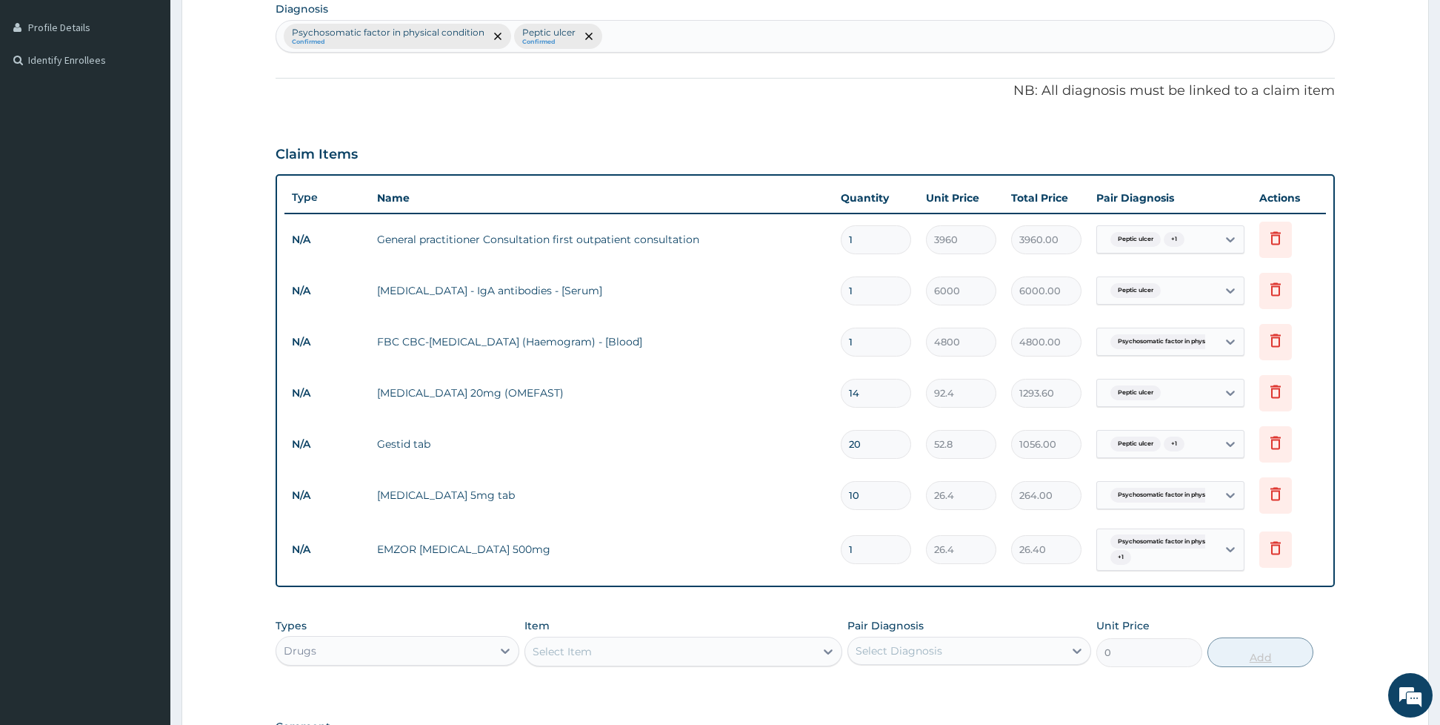
type input "0.00"
type input "2"
type input "52.80"
type input "20"
type input "528.00"
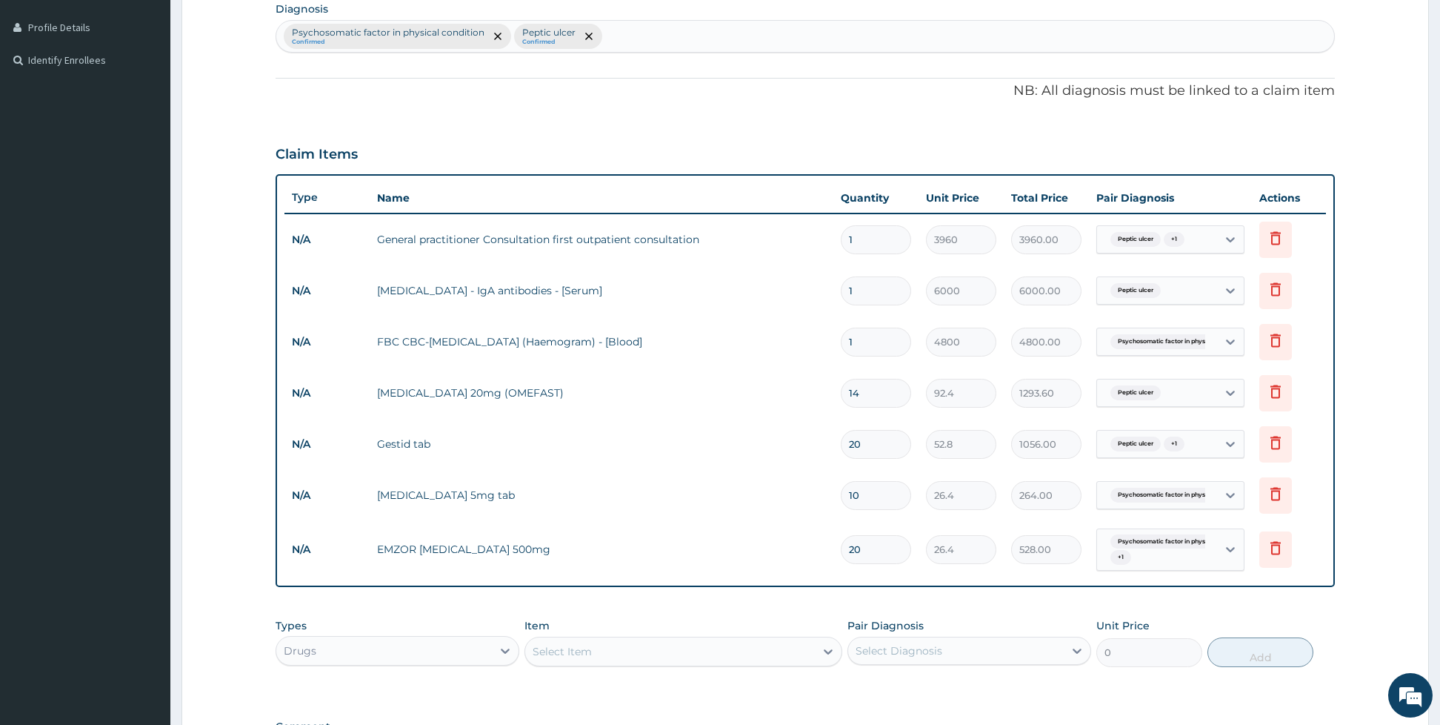
type input "20"
click at [660, 658] on div "Select Item" at bounding box center [670, 651] width 290 height 24
type input "f"
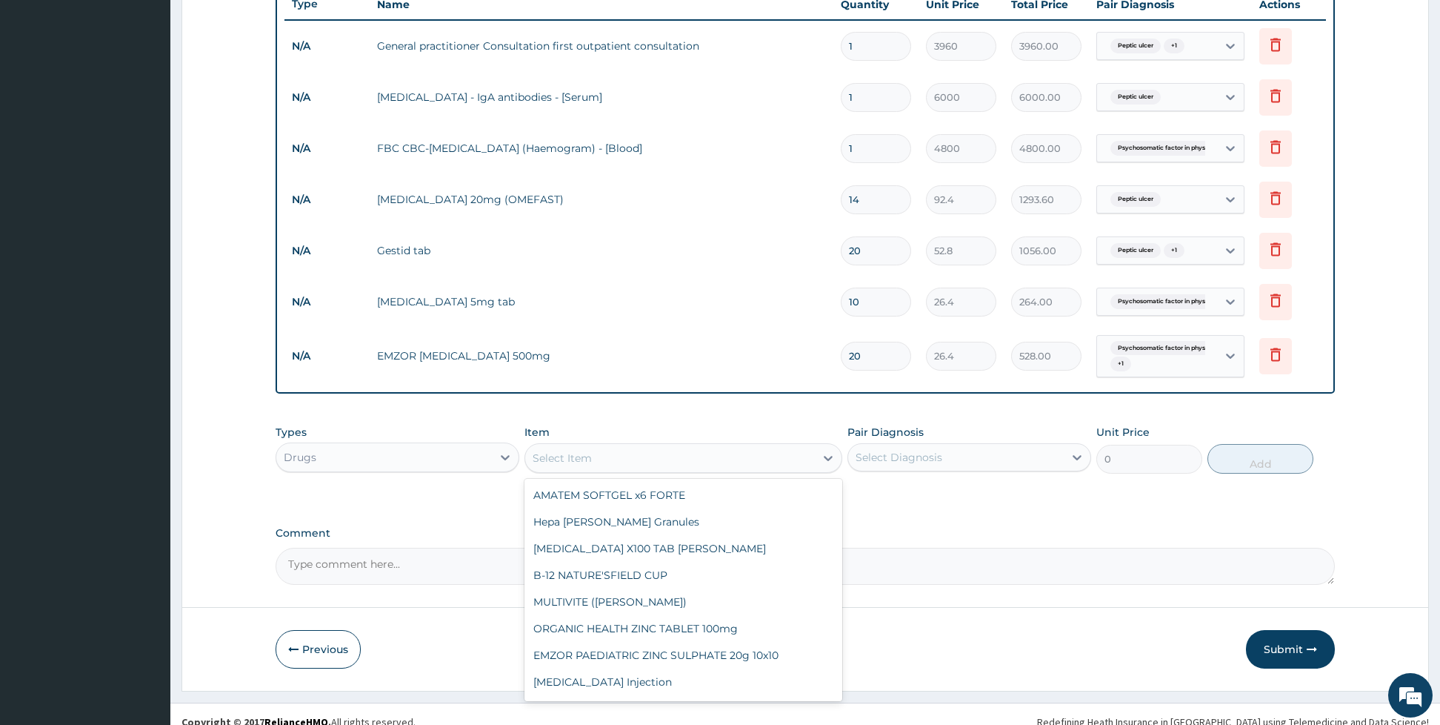
scroll to position [573, 0]
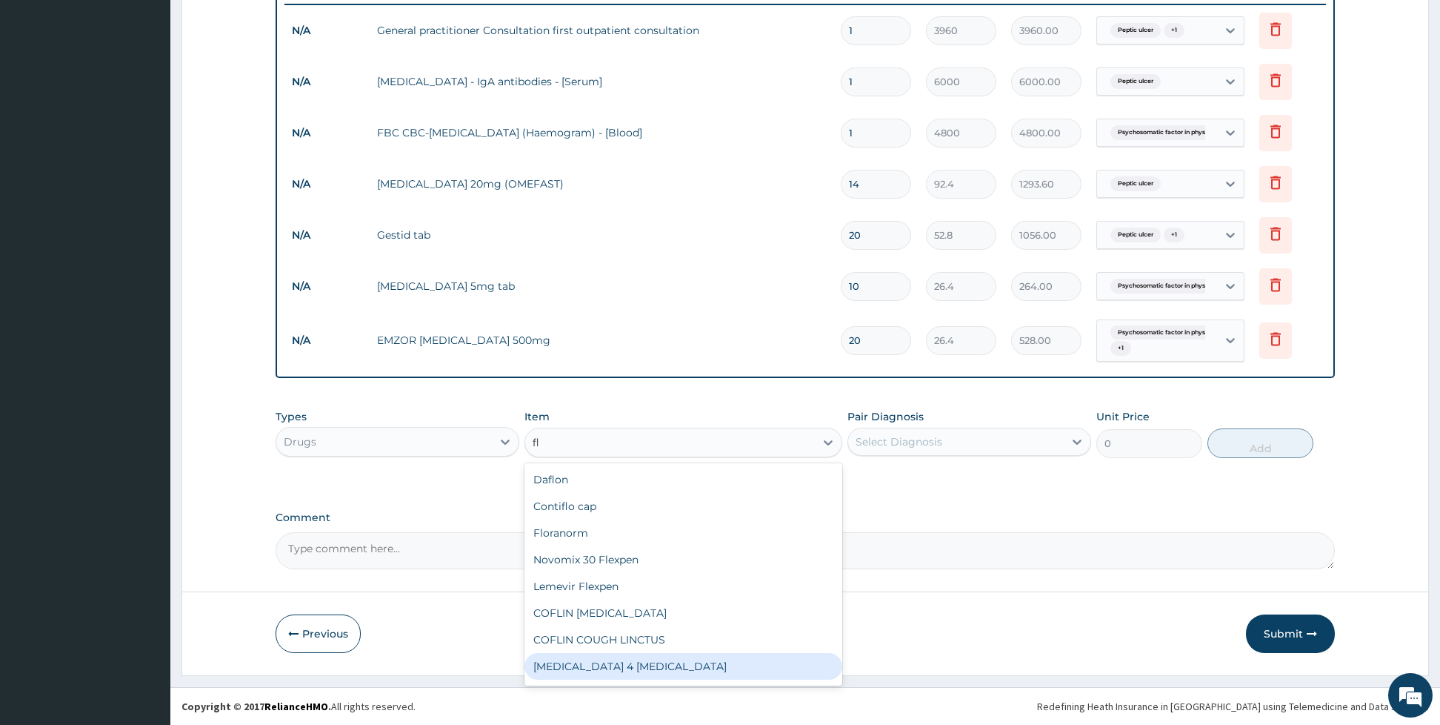
type input "f"
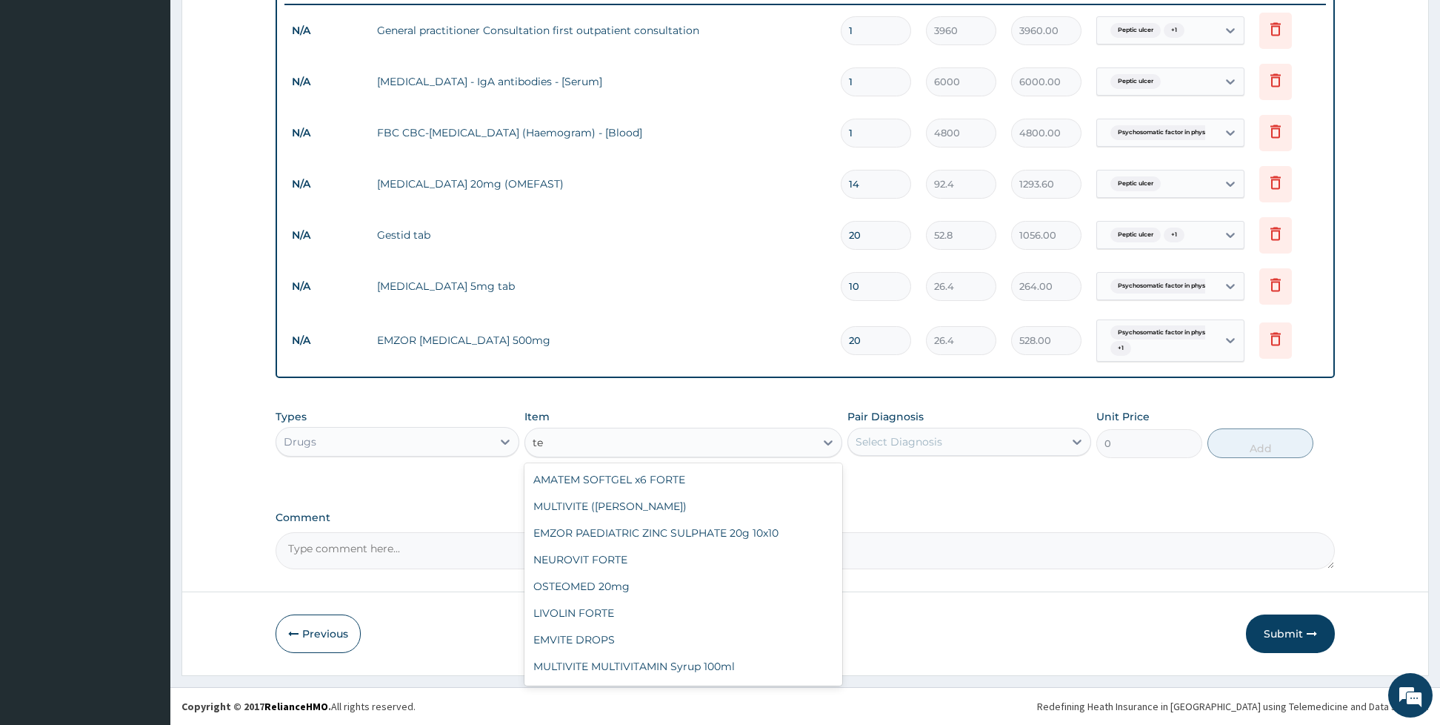
type input "t"
type input "flu"
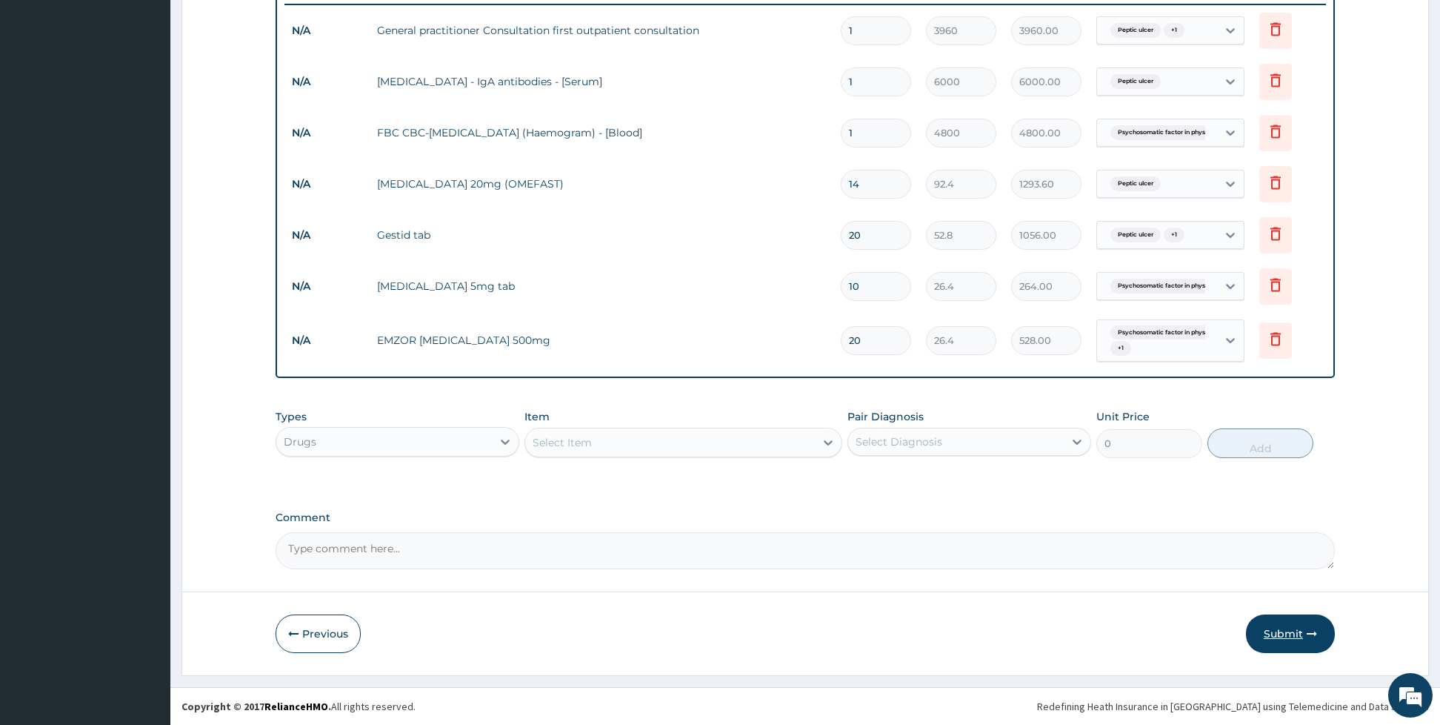
click at [1267, 629] on button "Submit" at bounding box center [1290, 633] width 89 height 39
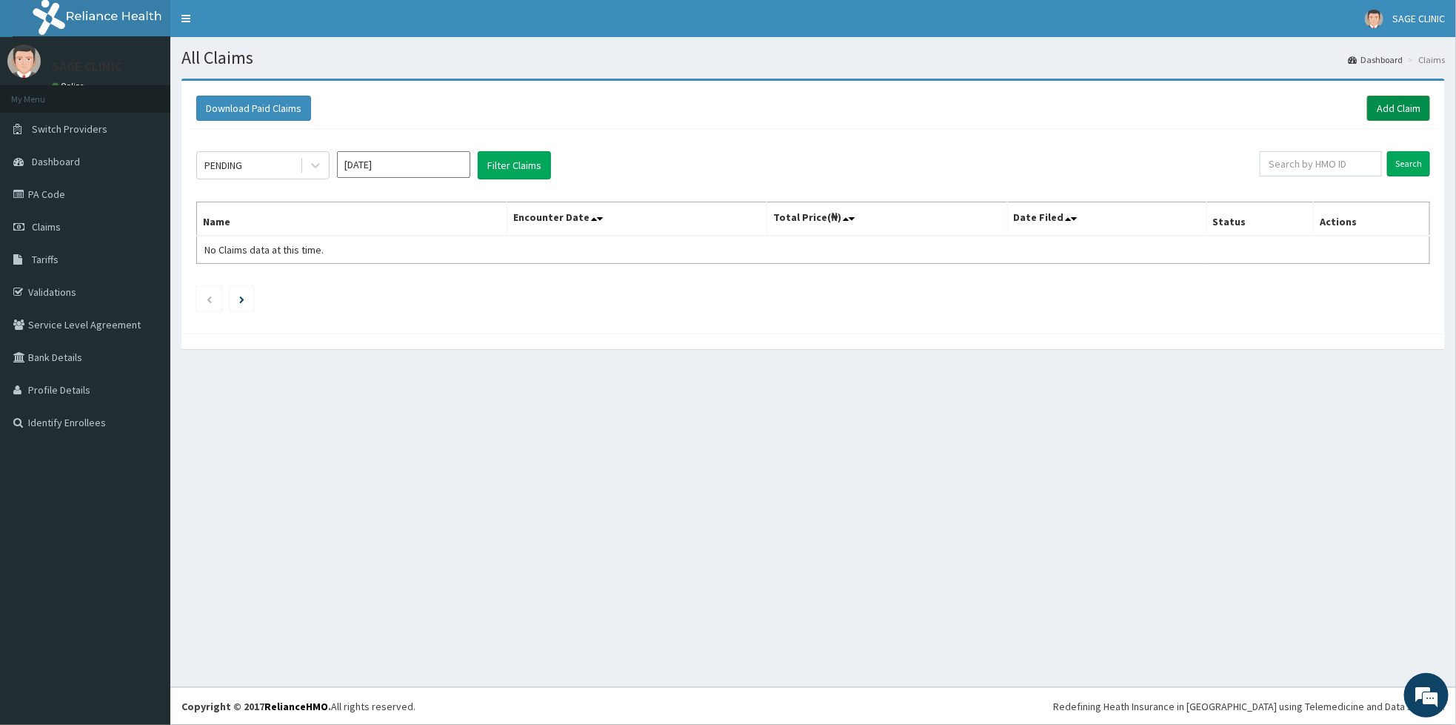
click at [1389, 113] on link "Add Claim" at bounding box center [1399, 108] width 63 height 25
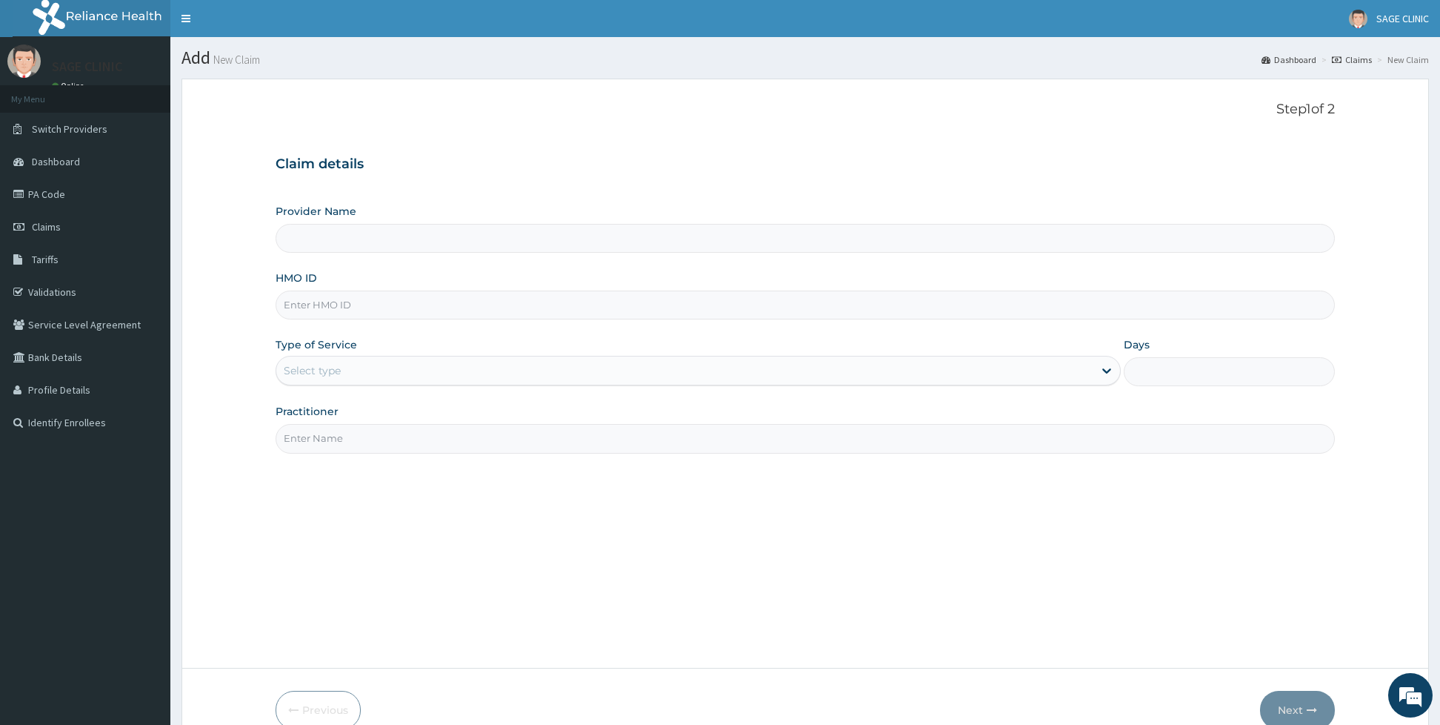
type input "Sage Clinic"
click at [420, 303] on input "HMO ID" at bounding box center [805, 304] width 1059 height 29
type input "u"
type input "PPI/10141/a"
click at [329, 376] on div "Select type" at bounding box center [312, 370] width 57 height 15
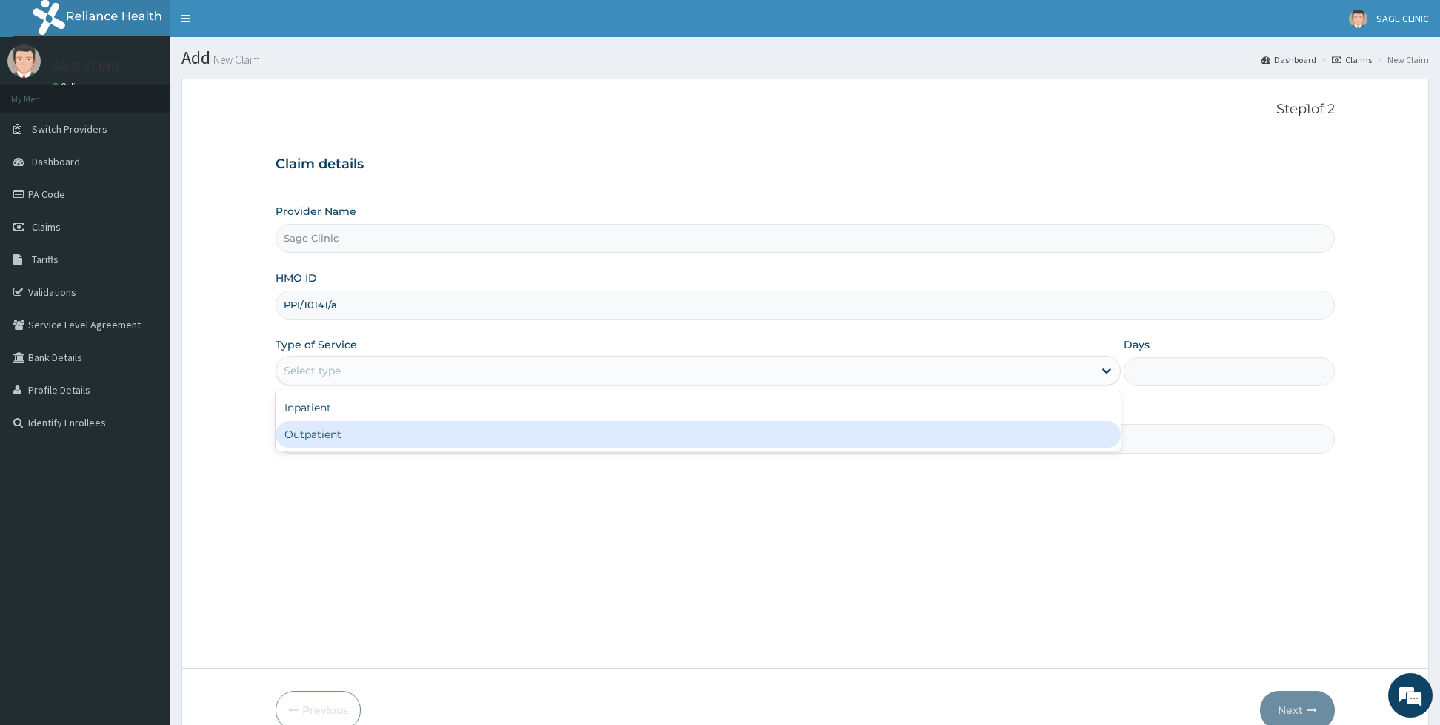
click at [313, 431] on div "Outpatient" at bounding box center [698, 434] width 845 height 27
type input "1"
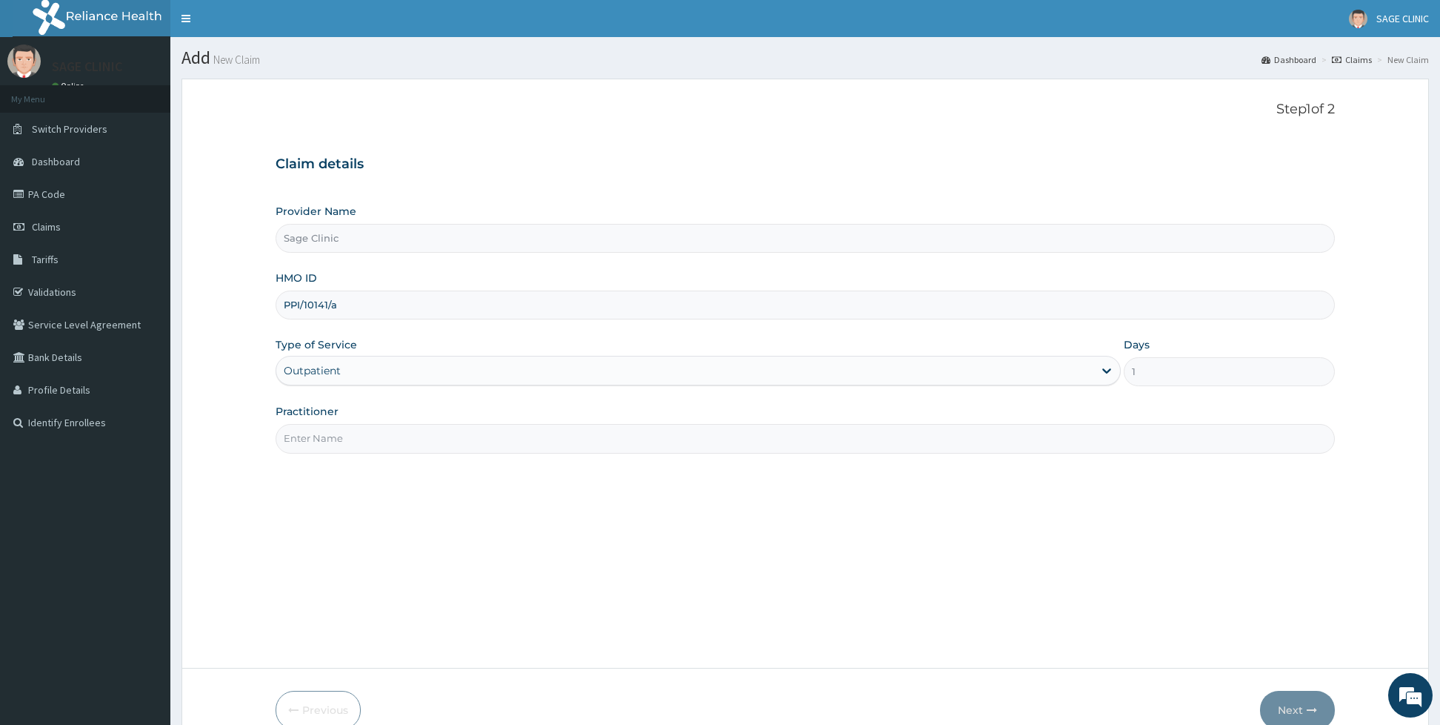
click at [313, 431] on input "Practitioner" at bounding box center [805, 438] width 1059 height 29
type input "dr [PERSON_NAME]"
click at [1289, 707] on button "Next" at bounding box center [1297, 709] width 75 height 39
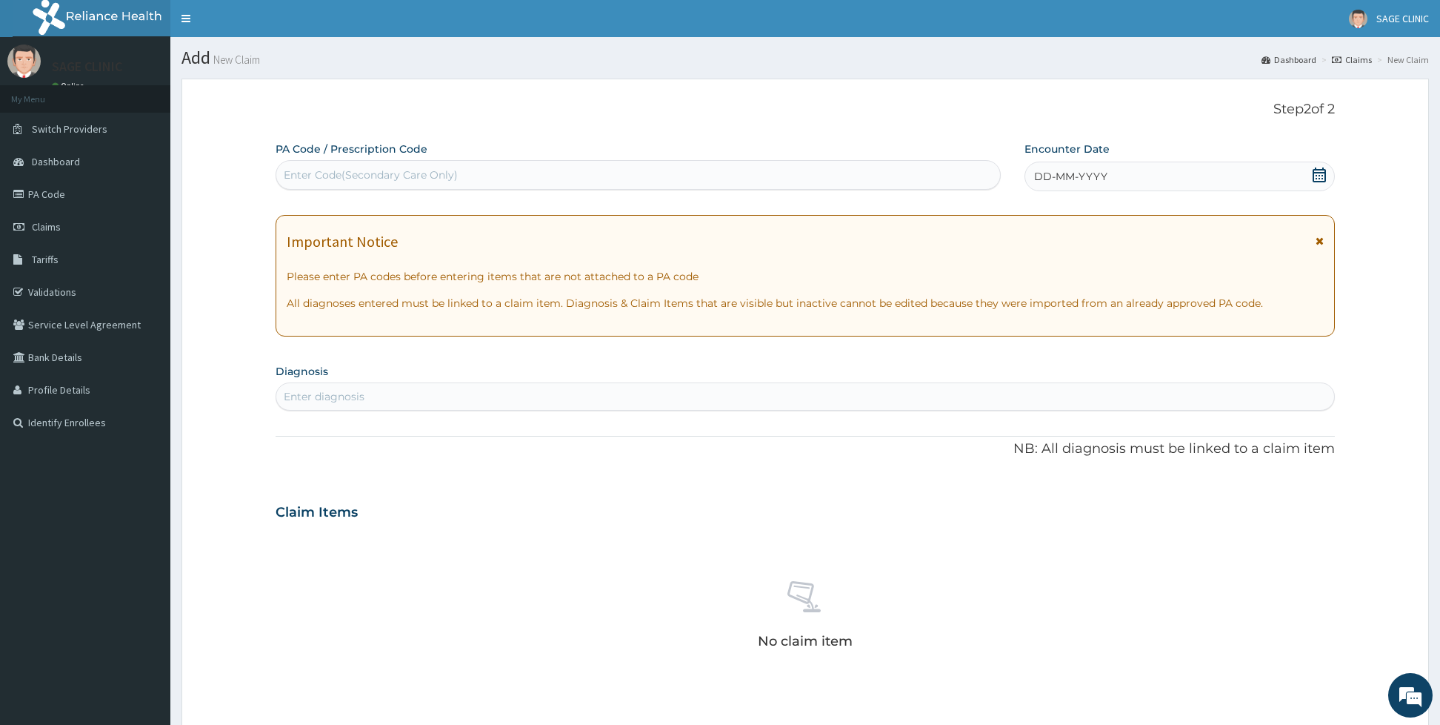
click at [1103, 174] on span "DD-MM-YYYY" at bounding box center [1070, 176] width 73 height 15
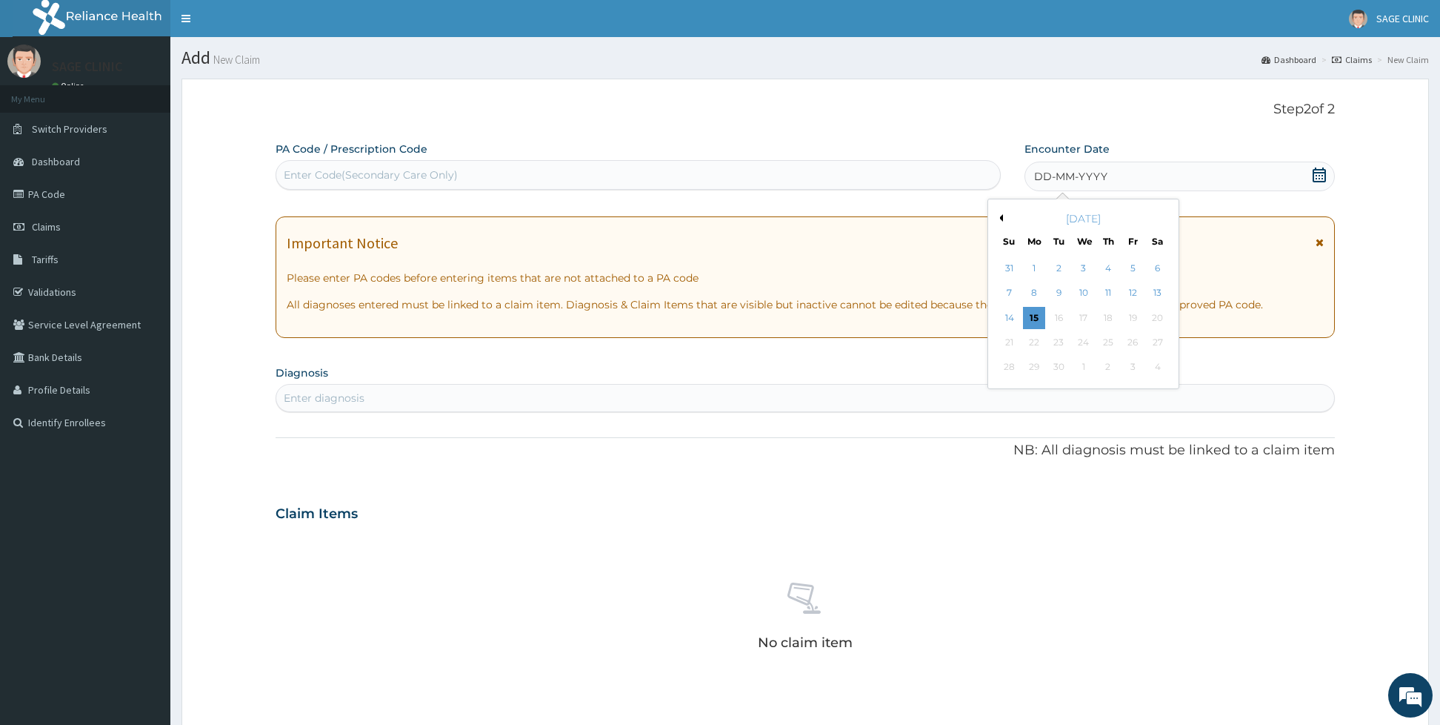
click at [1001, 221] on button "Previous Month" at bounding box center [999, 217] width 7 height 7
click at [1060, 294] on div "5" at bounding box center [1059, 293] width 22 height 22
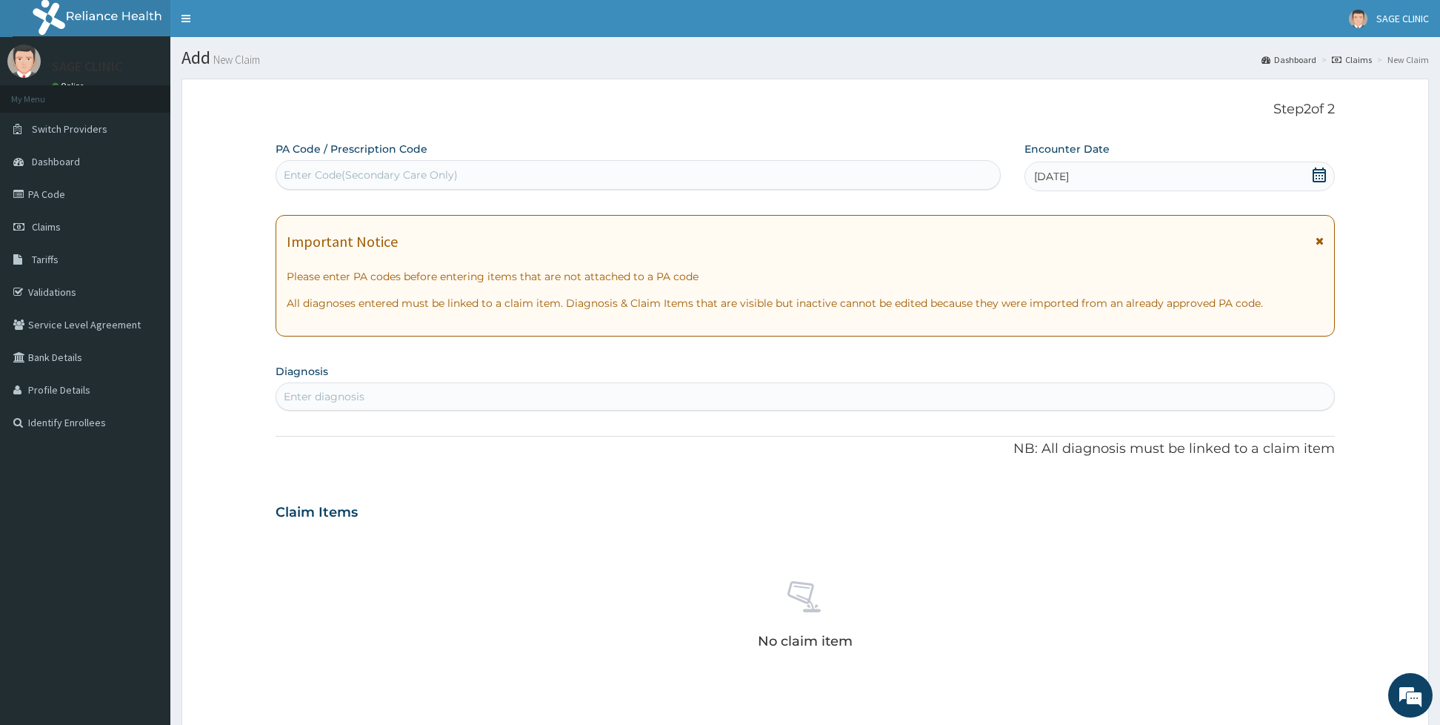
click at [596, 400] on div "Enter diagnosis" at bounding box center [805, 396] width 1058 height 24
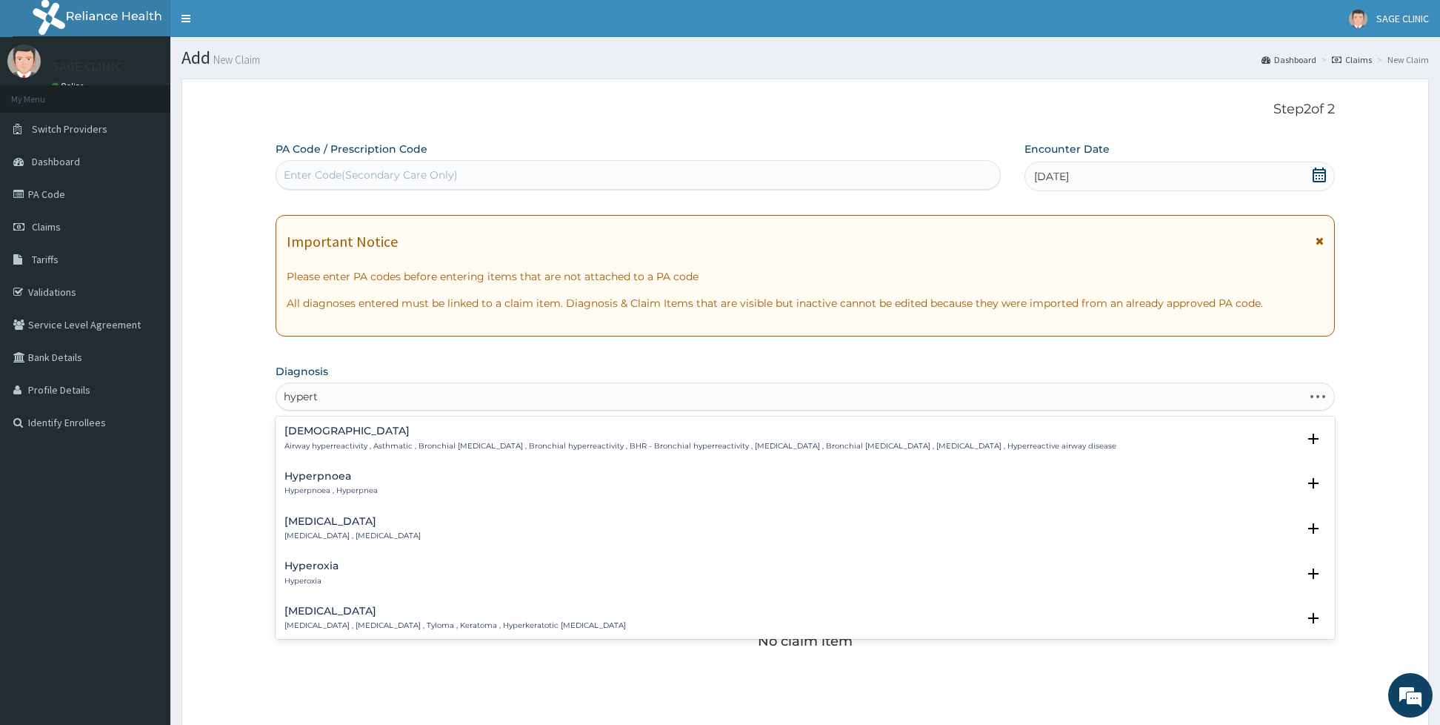
type input "hyperte"
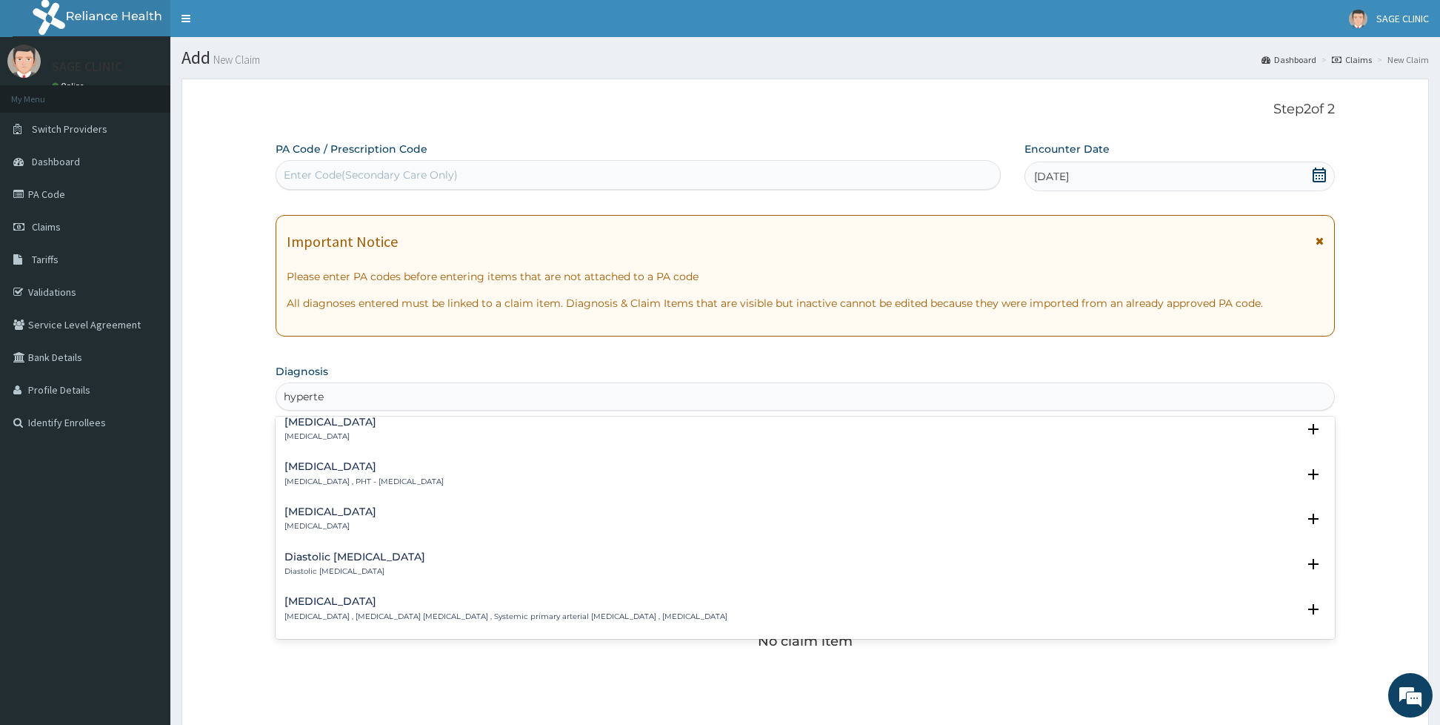
scroll to position [1333, 0]
click at [524, 569] on p "Essential hypertension , Idiopathic hypertension , Systemic primary arterial hy…" at bounding box center [505, 572] width 443 height 10
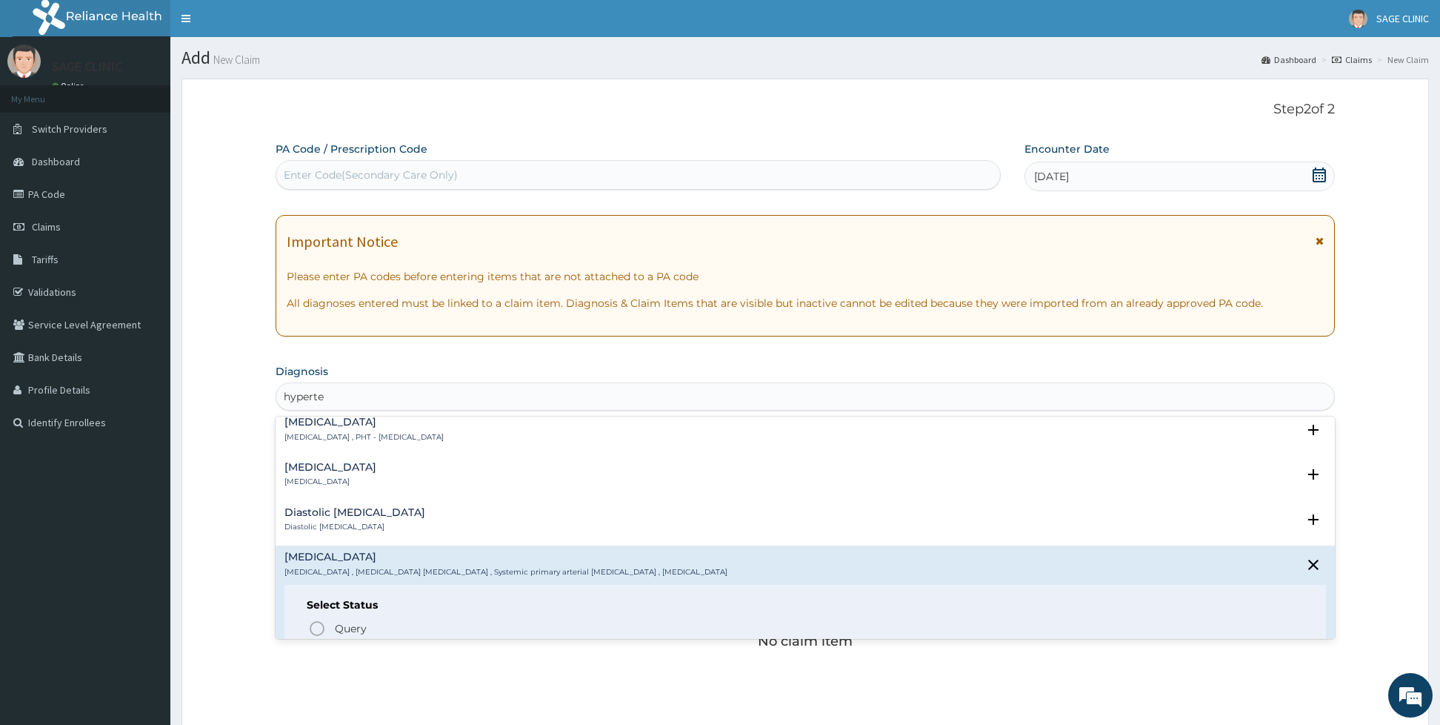
scroll to position [1378, 0]
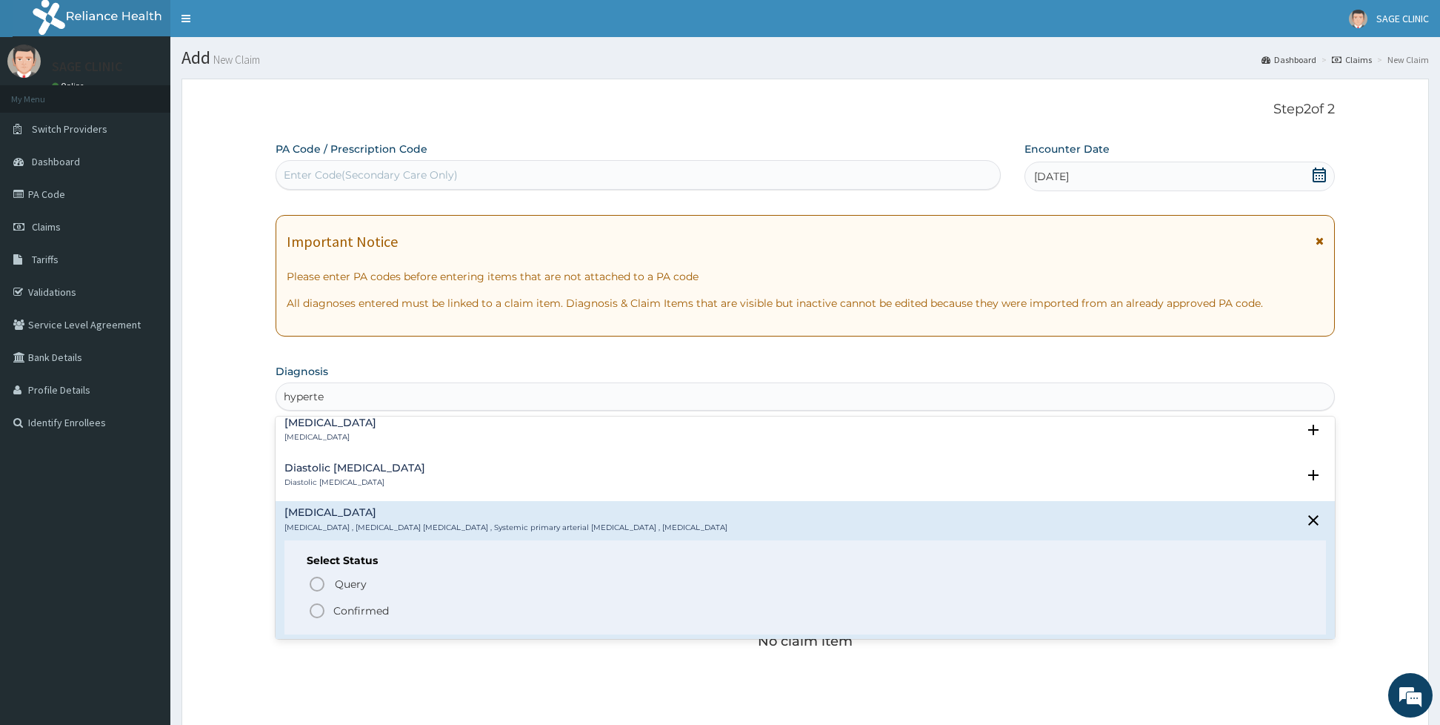
click at [316, 610] on icon "status option filled" at bounding box center [317, 611] width 18 height 18
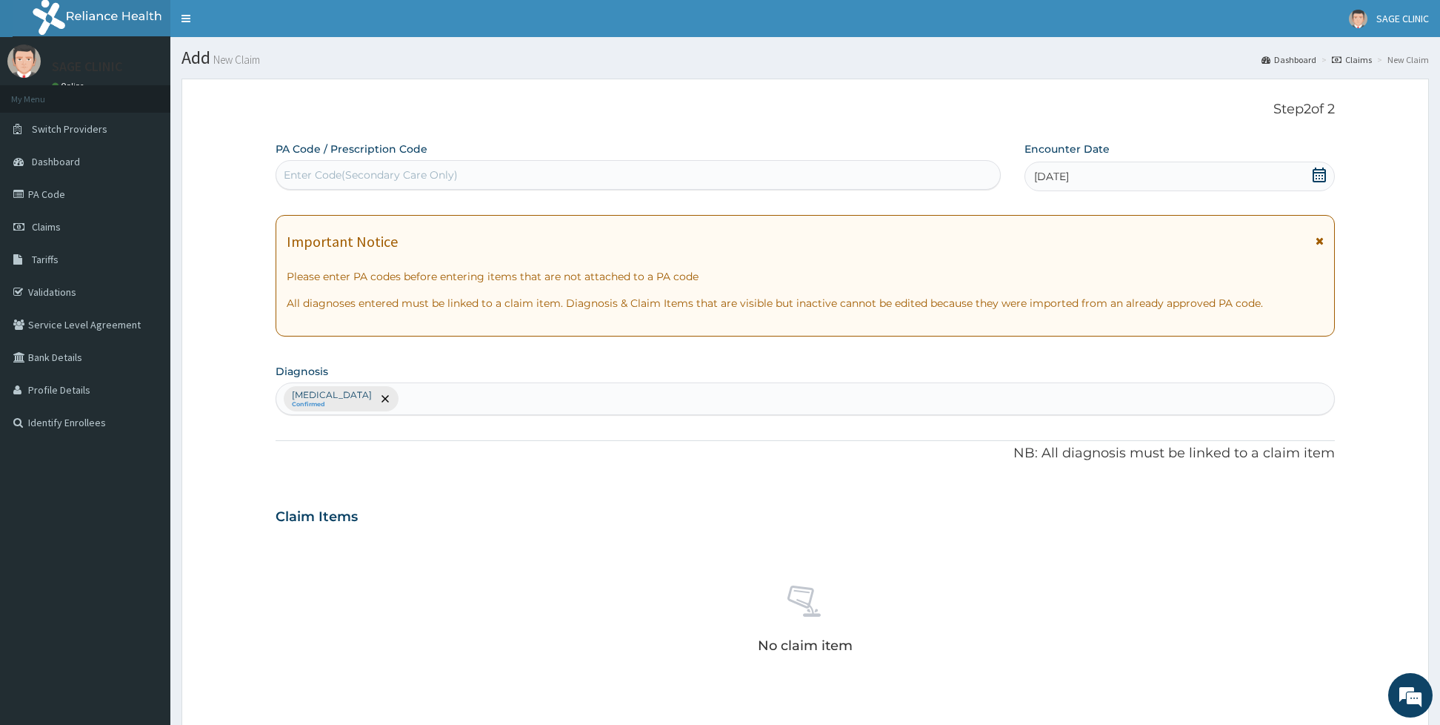
type input "p"
type input "[MEDICAL_DATA]"
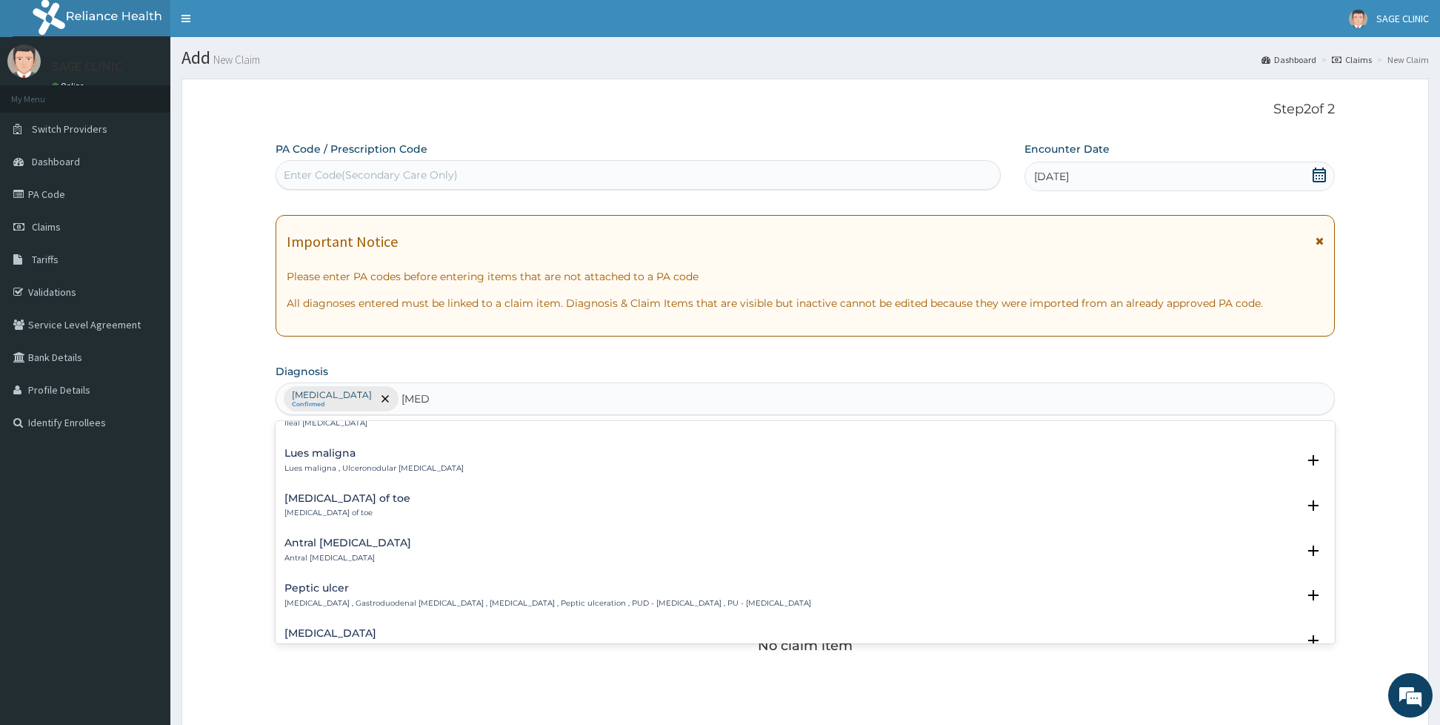
scroll to position [296, 0]
click at [470, 554] on p "[MEDICAL_DATA] , Gastroduodenal [MEDICAL_DATA] , [MEDICAL_DATA] , Peptic ulcera…" at bounding box center [547, 558] width 527 height 10
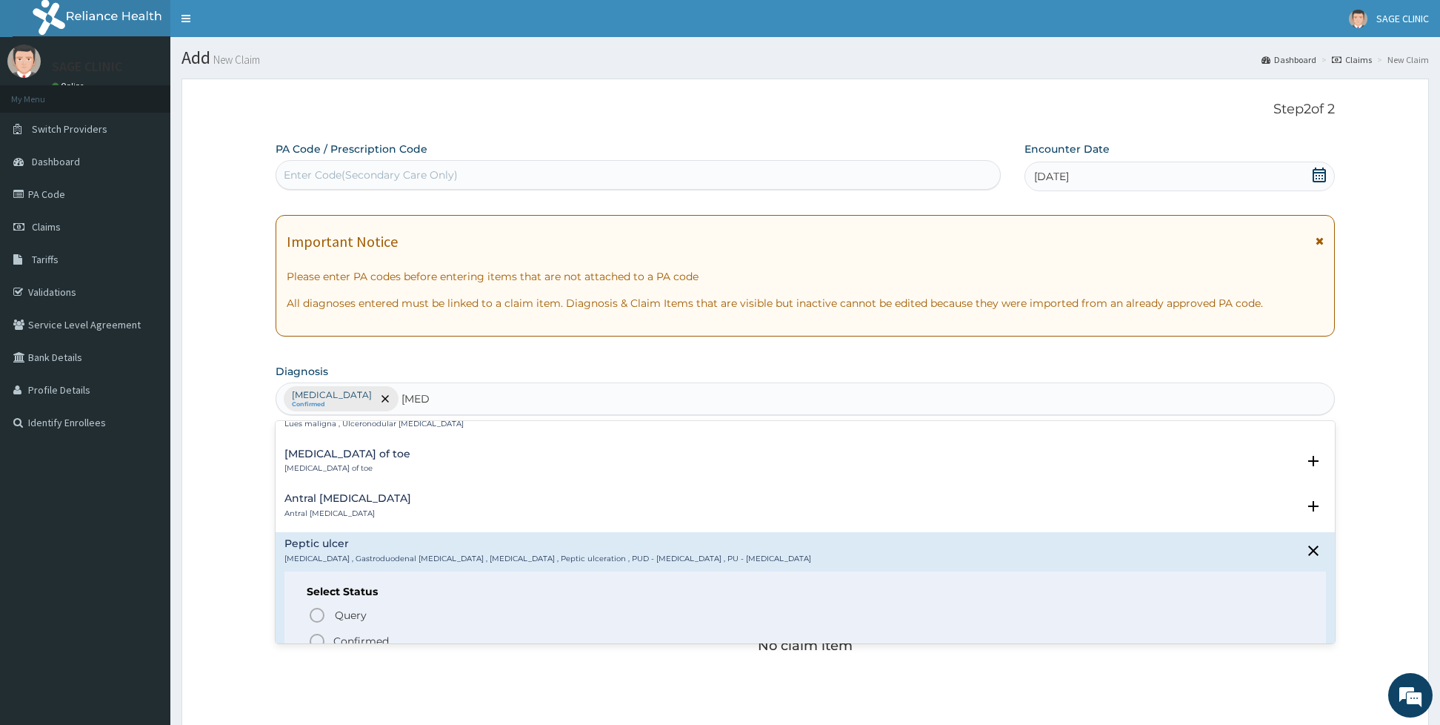
click at [316, 641] on icon "status option filled" at bounding box center [317, 641] width 18 height 18
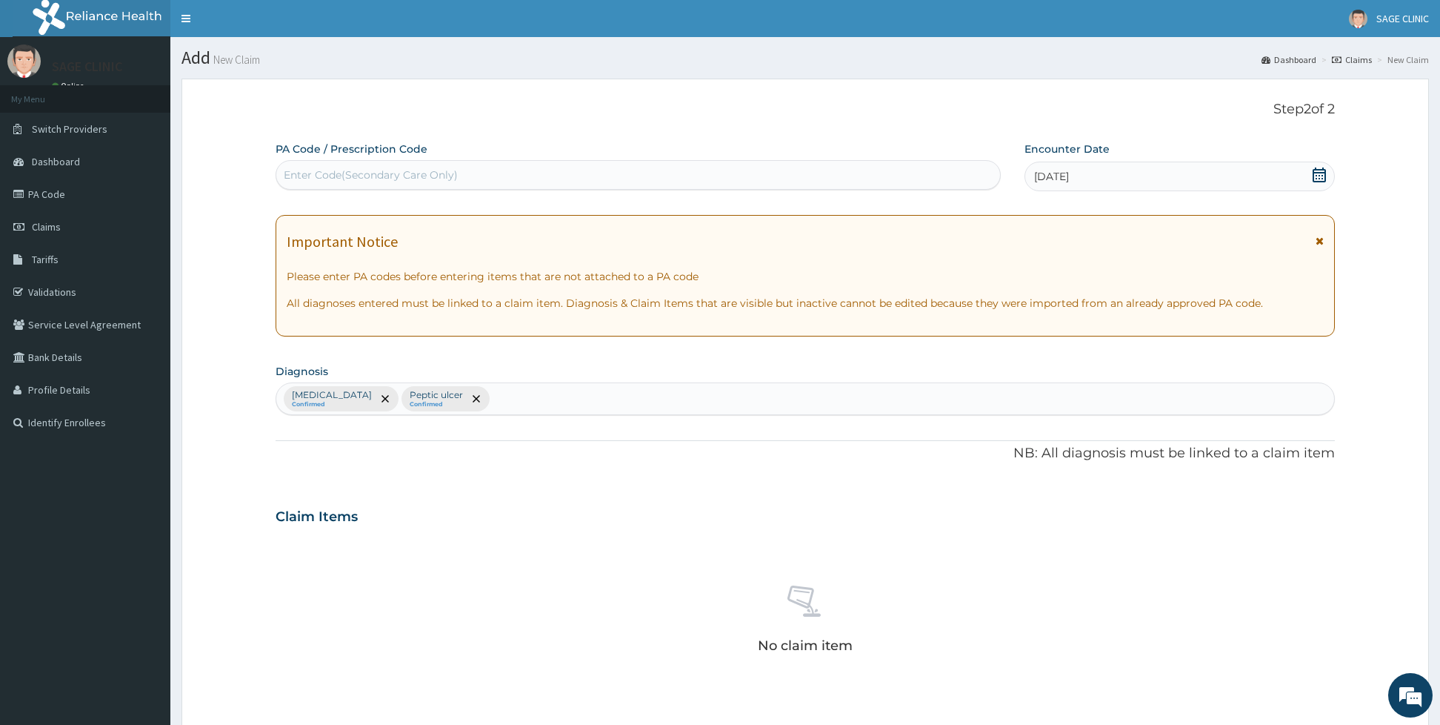
scroll to position [331, 0]
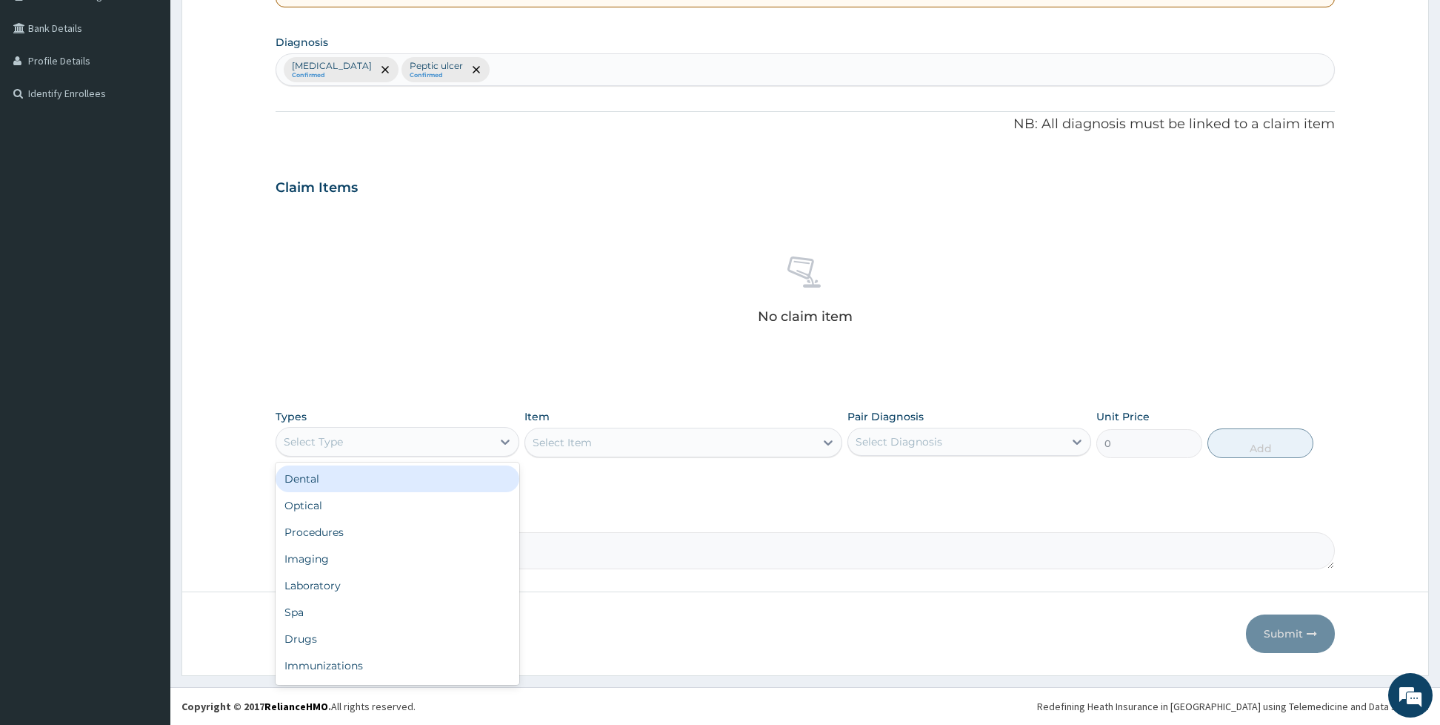
click at [418, 444] on div "Select Type" at bounding box center [384, 442] width 216 height 24
click at [312, 532] on div "Procedures" at bounding box center [398, 532] width 244 height 27
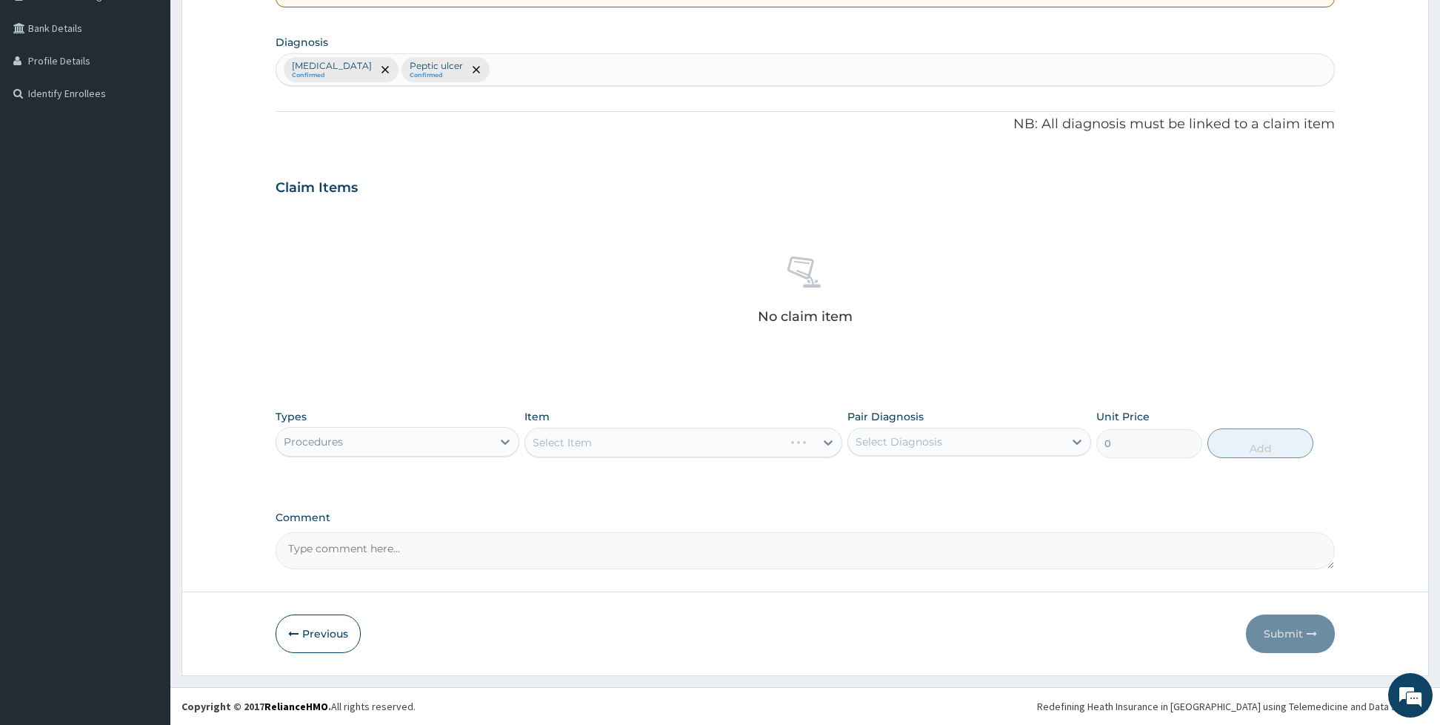
click at [553, 443] on div "Select Item" at bounding box center [683, 442] width 318 height 30
click at [563, 441] on div "Select Item" at bounding box center [683, 442] width 318 height 30
click at [620, 450] on div "Select Item" at bounding box center [683, 442] width 318 height 30
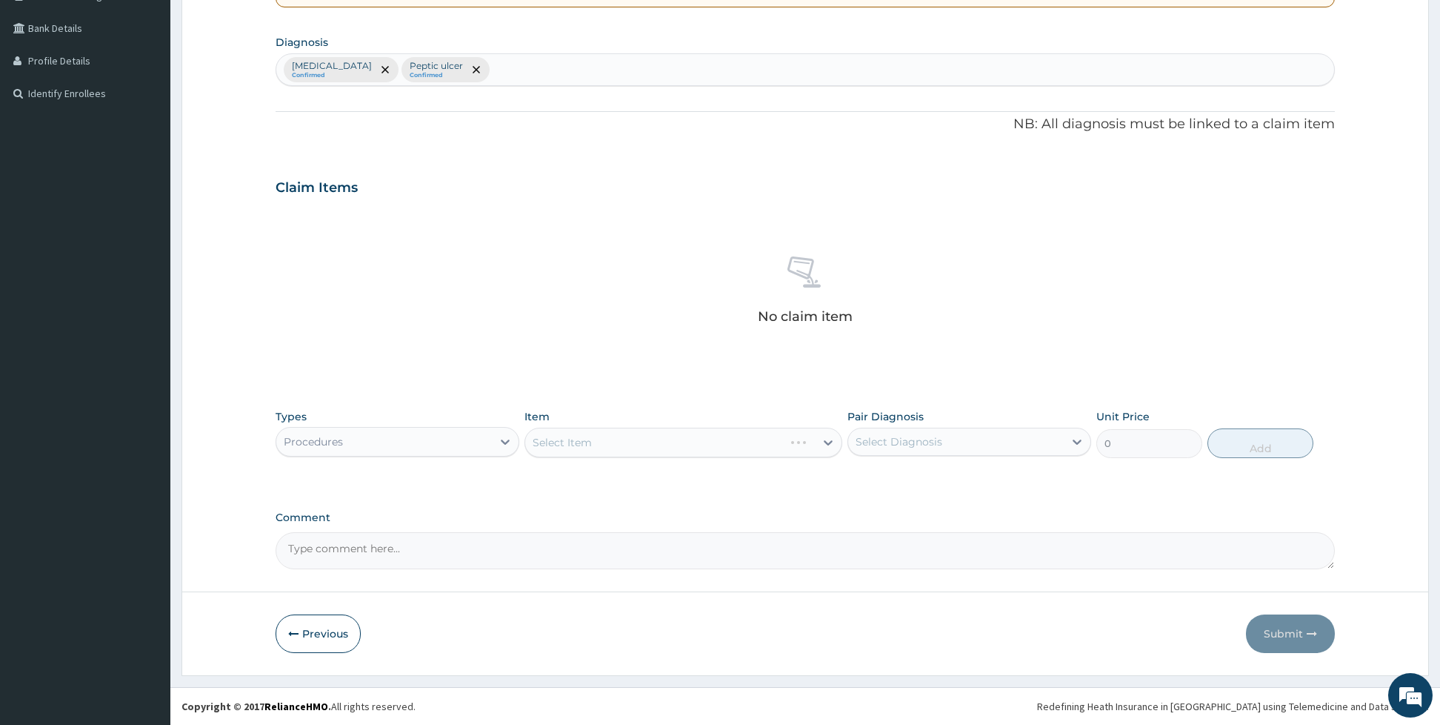
click at [587, 429] on div "Select Item" at bounding box center [683, 442] width 318 height 30
click at [585, 447] on div "Select Item" at bounding box center [683, 442] width 318 height 30
click at [583, 440] on div "Select Item" at bounding box center [683, 442] width 318 height 30
click at [583, 440] on div "Select Item" at bounding box center [562, 442] width 59 height 15
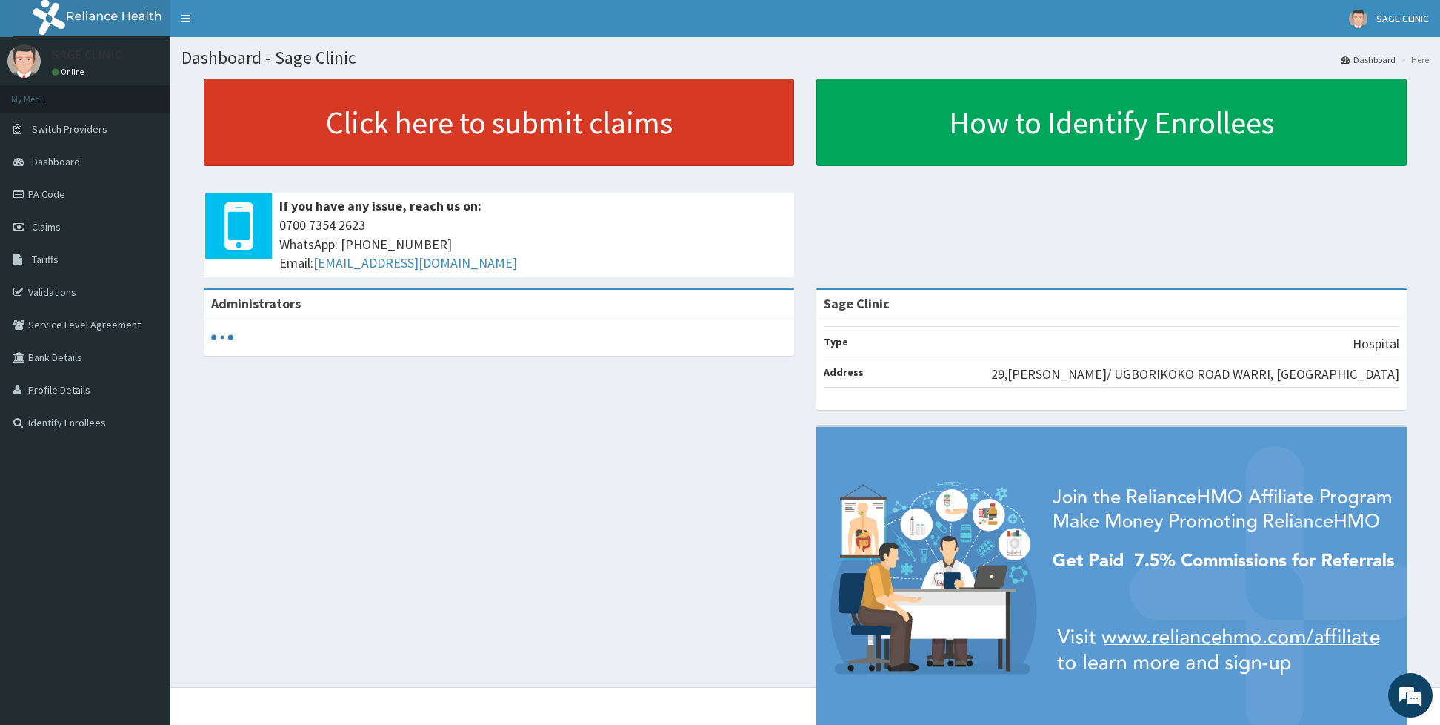
click at [587, 120] on link "Click here to submit claims" at bounding box center [499, 122] width 590 height 87
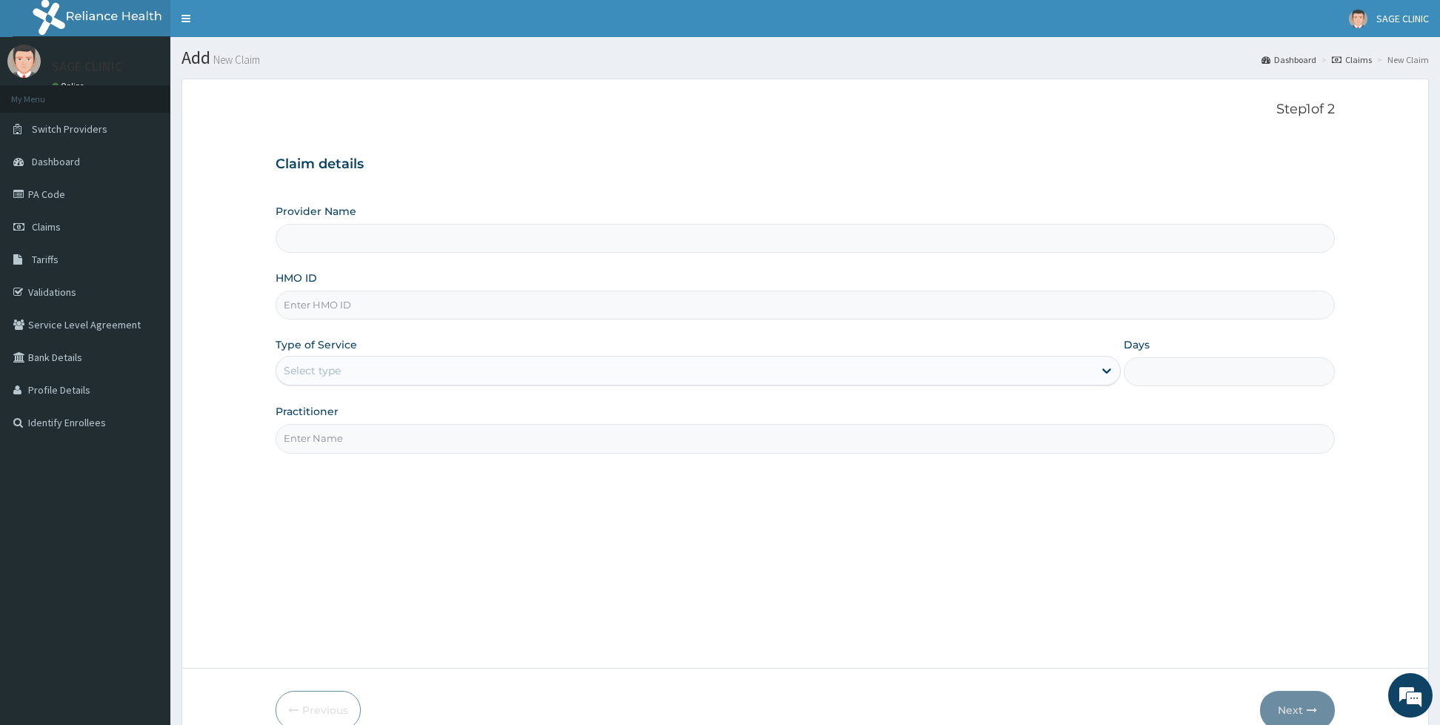
type input "Sage Clinic"
click at [364, 319] on input "HMO ID" at bounding box center [805, 304] width 1059 height 29
type input "PPI/10141/a"
click at [349, 382] on div "Select type" at bounding box center [684, 371] width 817 height 24
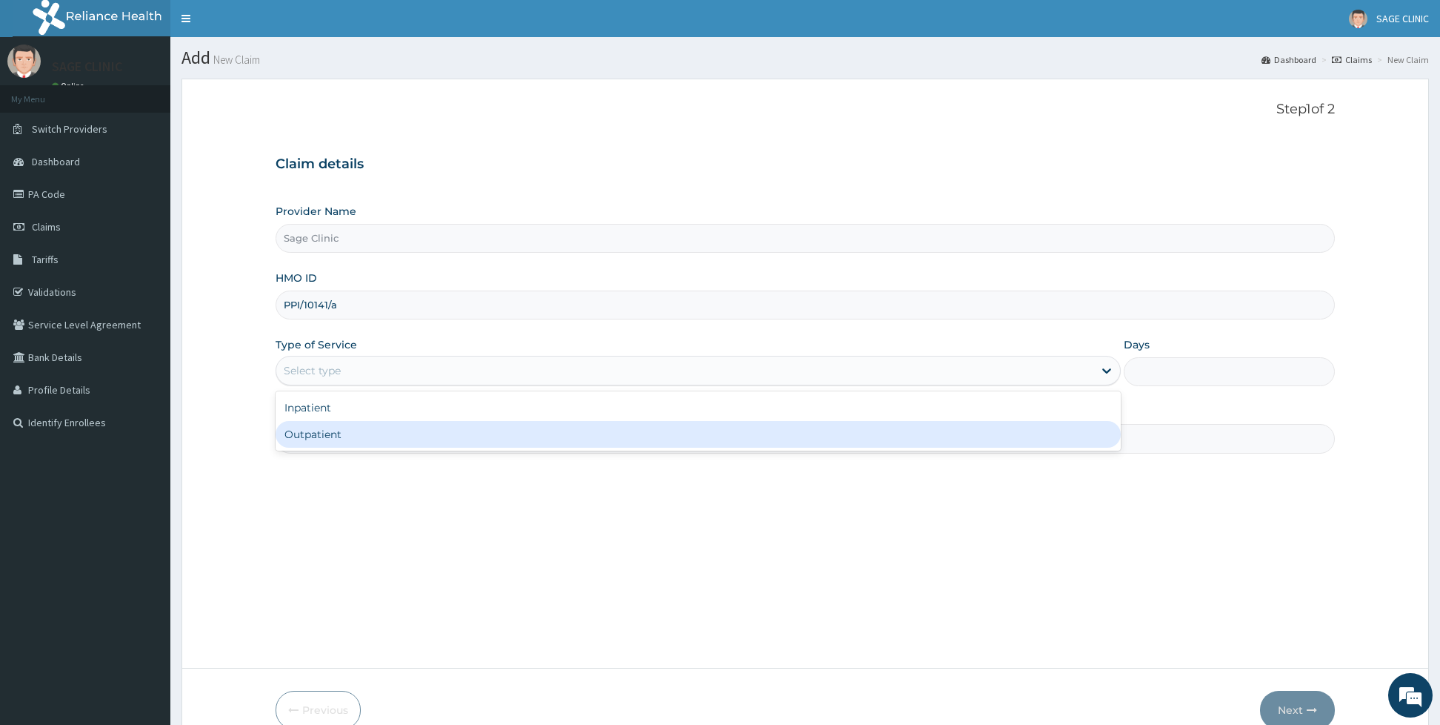
click at [321, 443] on div "Outpatient" at bounding box center [698, 434] width 845 height 27
type input "1"
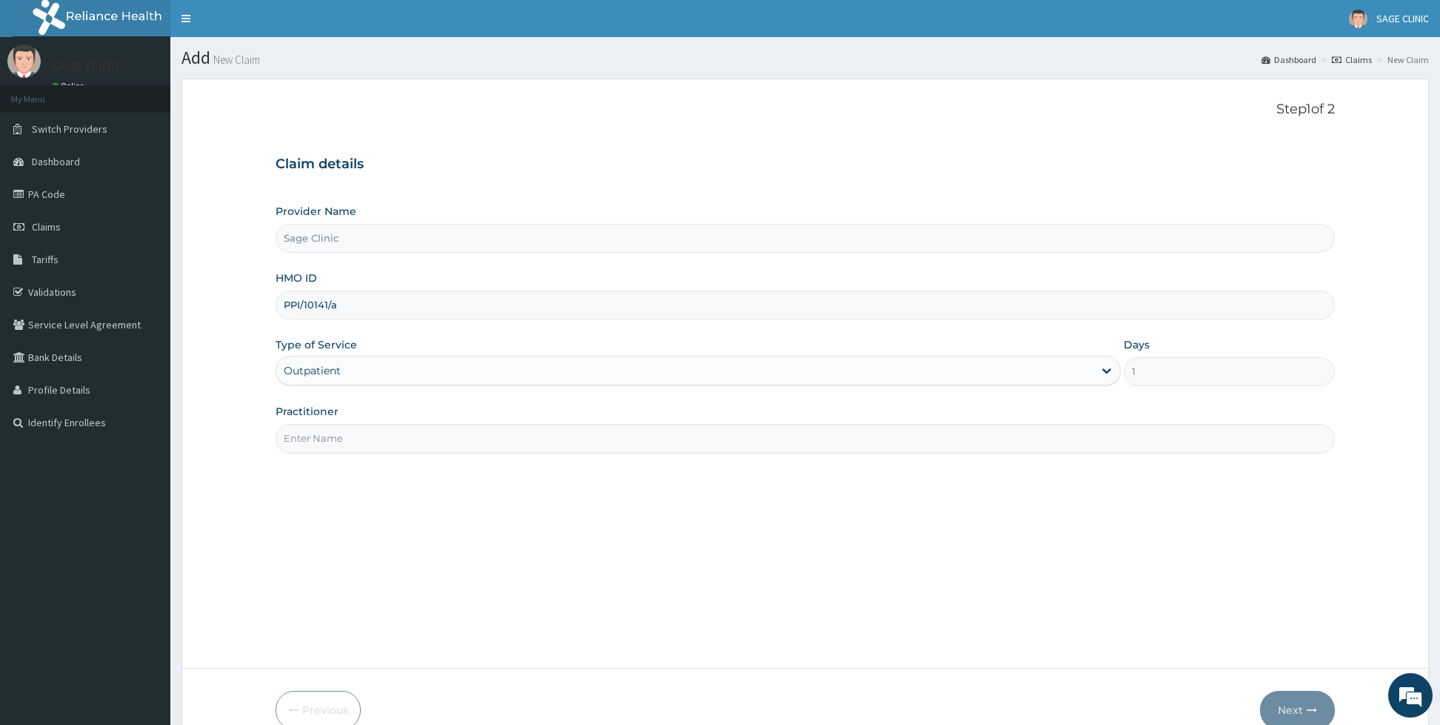
click at [321, 443] on input "Practitioner" at bounding box center [805, 438] width 1059 height 29
type input "dr [PERSON_NAME]"
click at [1299, 701] on button "Next" at bounding box center [1297, 709] width 75 height 39
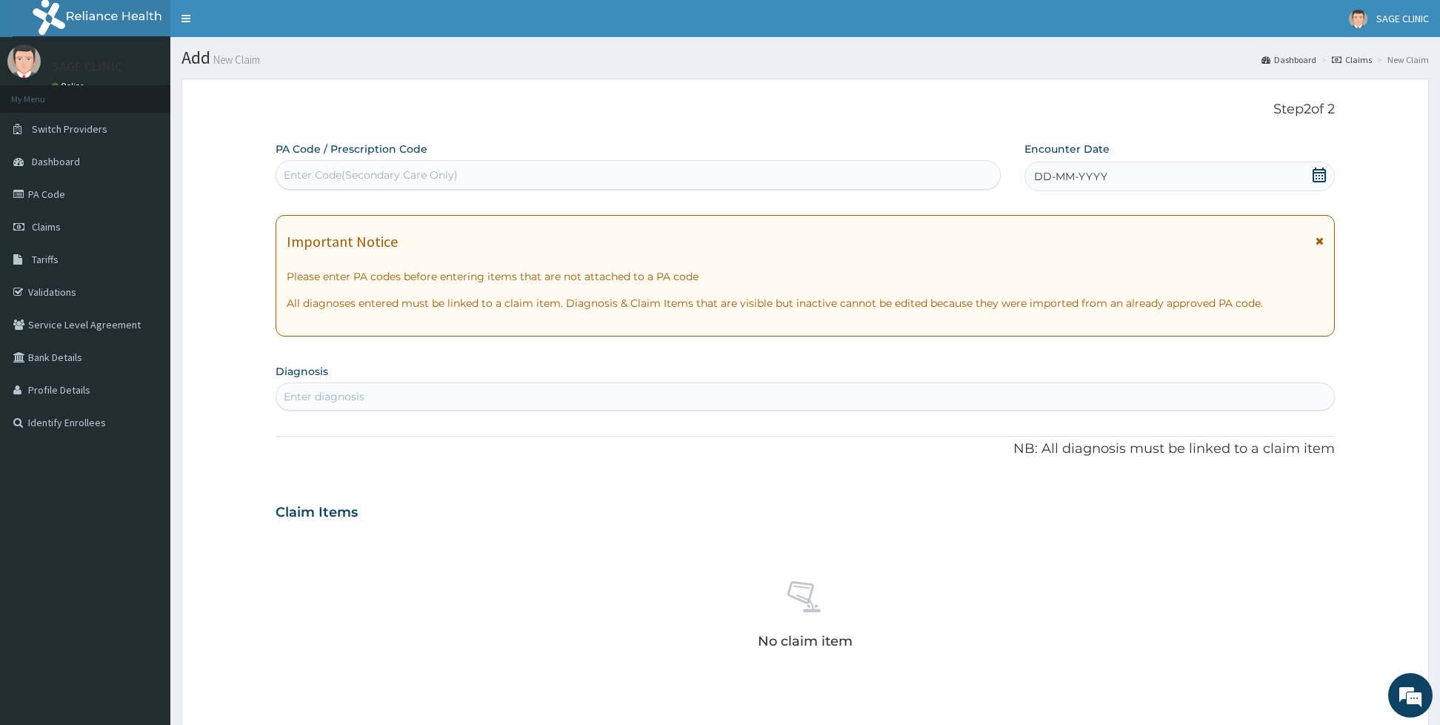
click at [1119, 185] on div "DD-MM-YYYY" at bounding box center [1180, 176] width 310 height 30
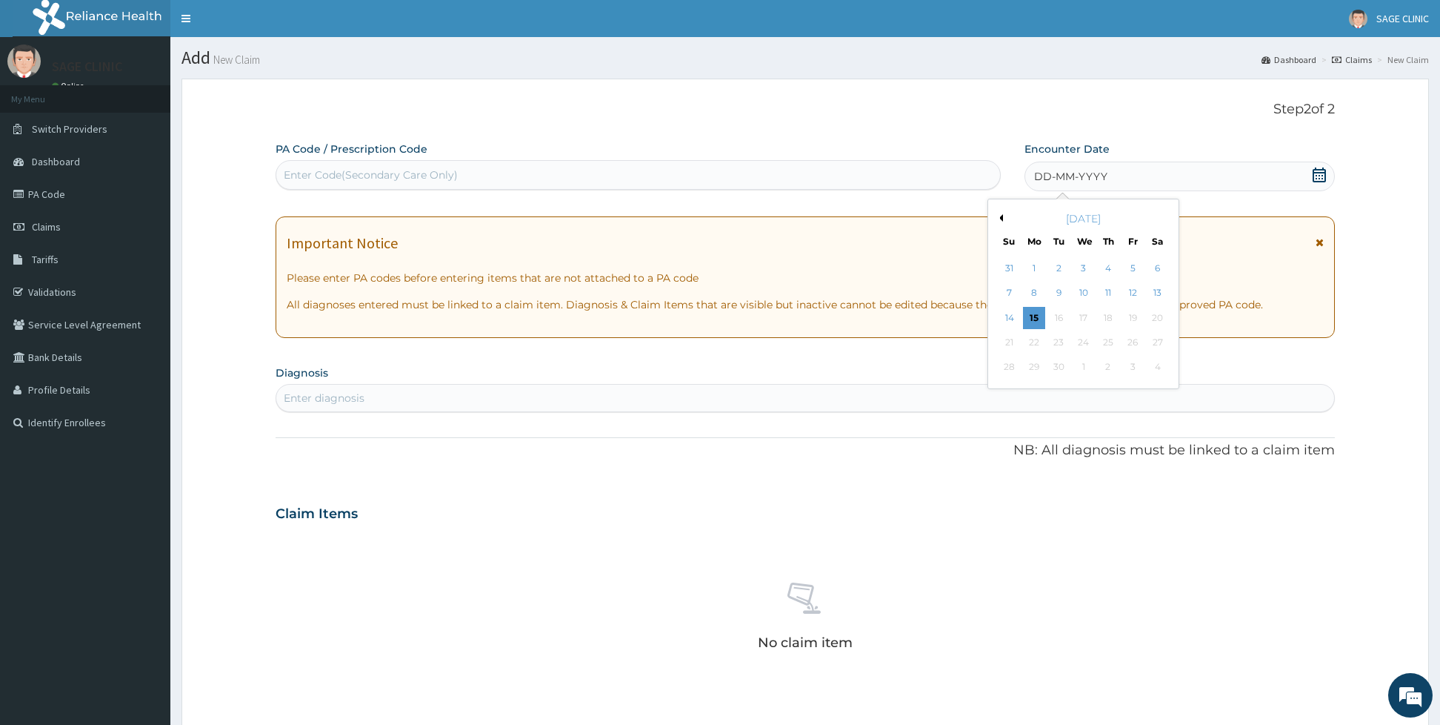
click at [998, 220] on button "Previous Month" at bounding box center [999, 217] width 7 height 7
click at [1054, 294] on div "5" at bounding box center [1059, 293] width 22 height 22
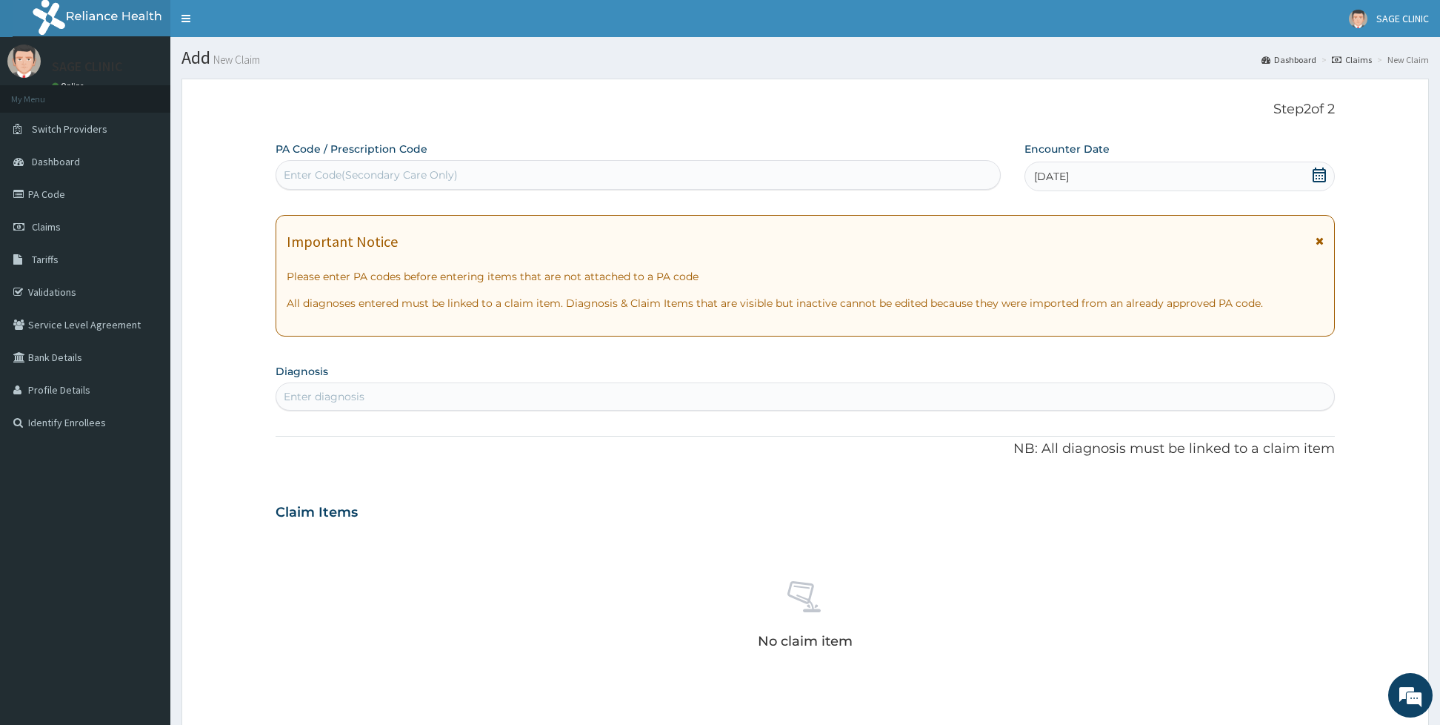
click at [392, 404] on div "Enter diagnosis" at bounding box center [805, 396] width 1058 height 24
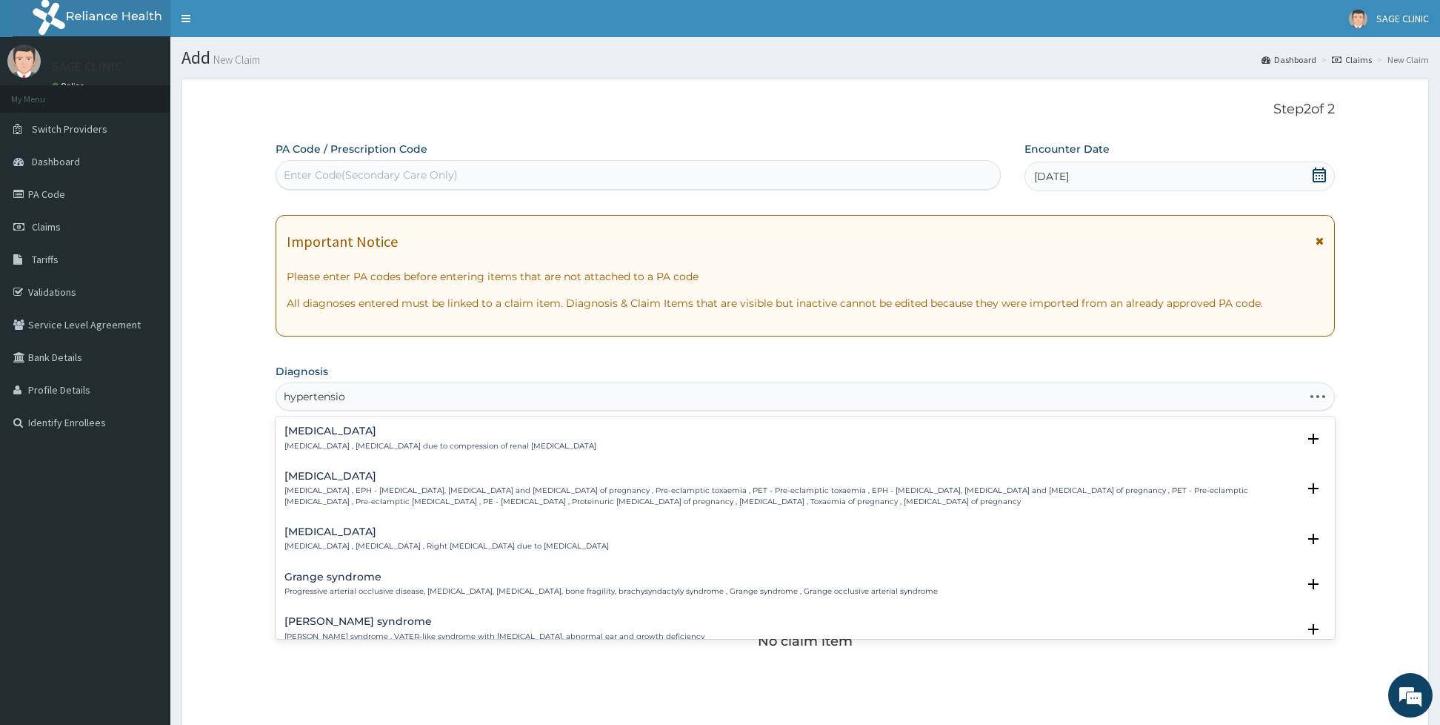
type input "[MEDICAL_DATA]"
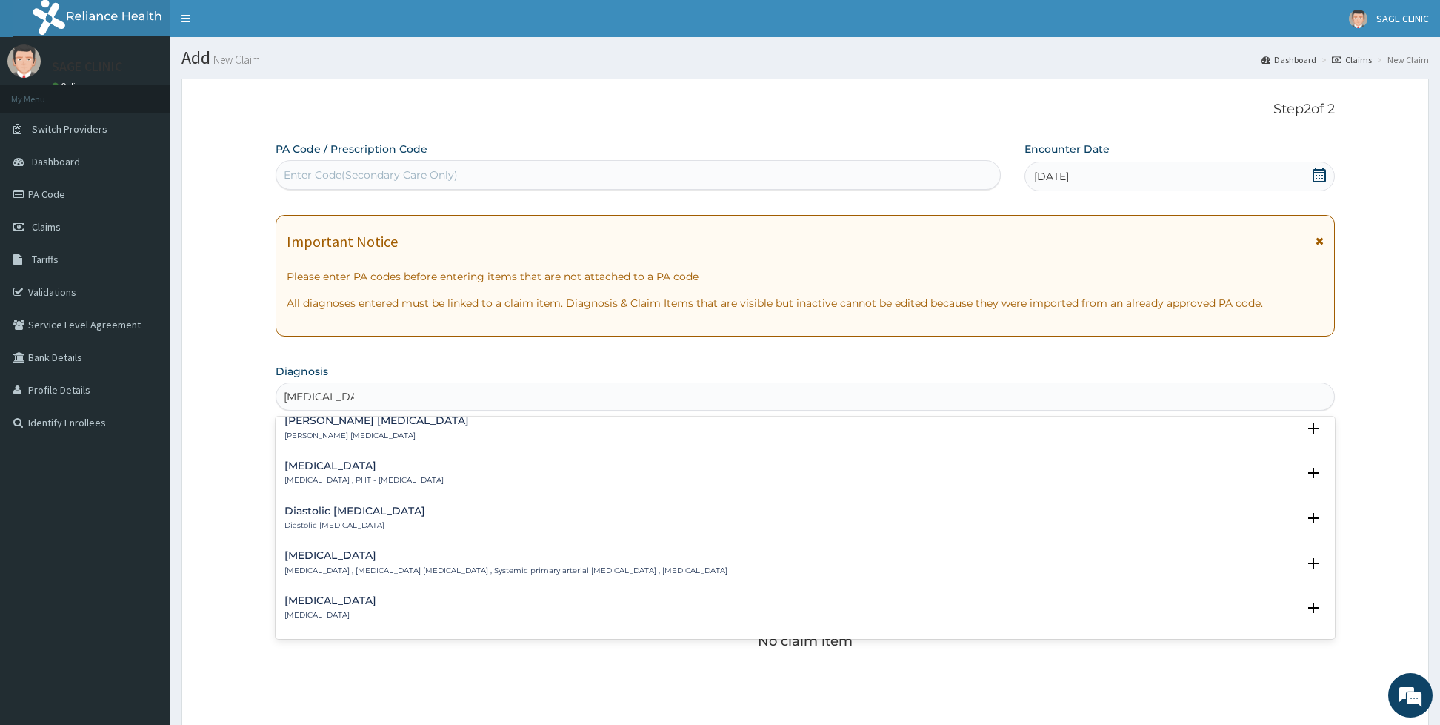
scroll to position [1067, 0]
click at [472, 562] on div "[MEDICAL_DATA] [MEDICAL_DATA] , [MEDICAL_DATA] [MEDICAL_DATA] , Systemic primar…" at bounding box center [505, 561] width 443 height 26
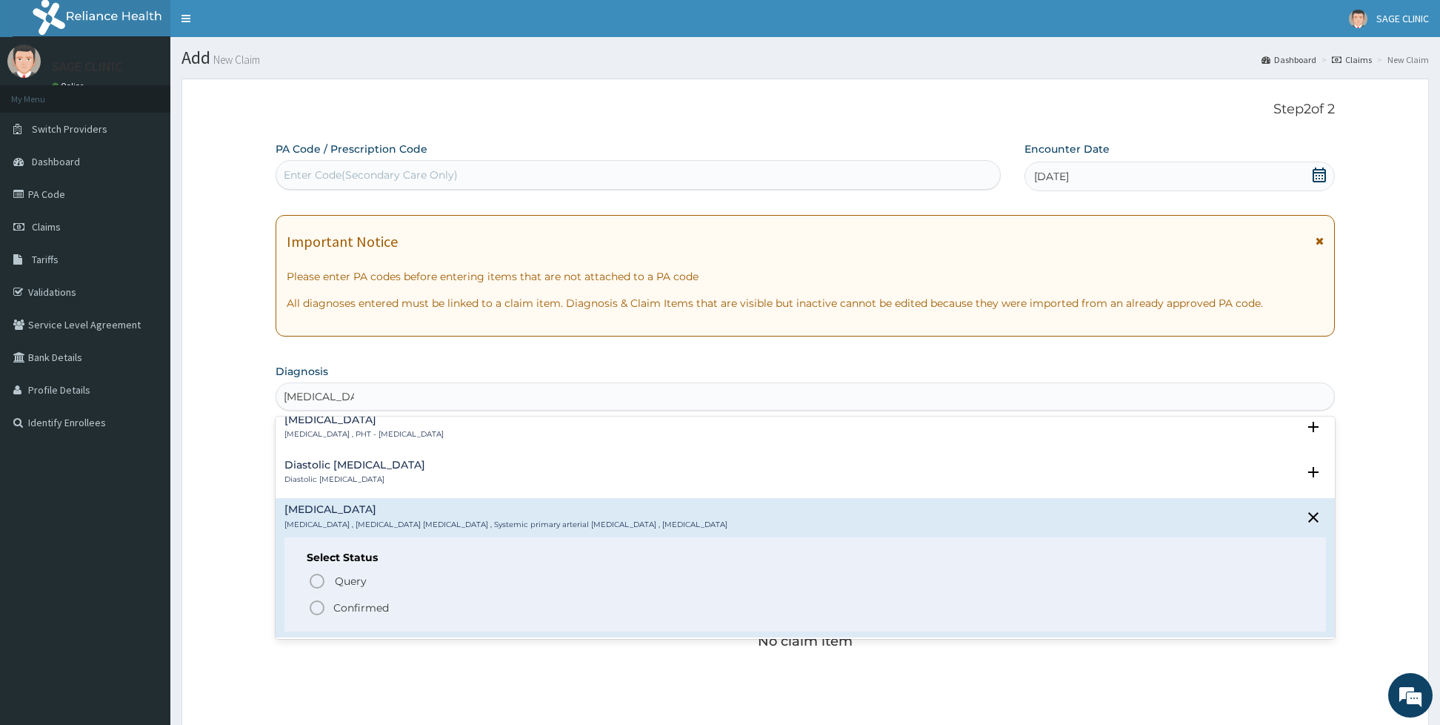
scroll to position [1156, 0]
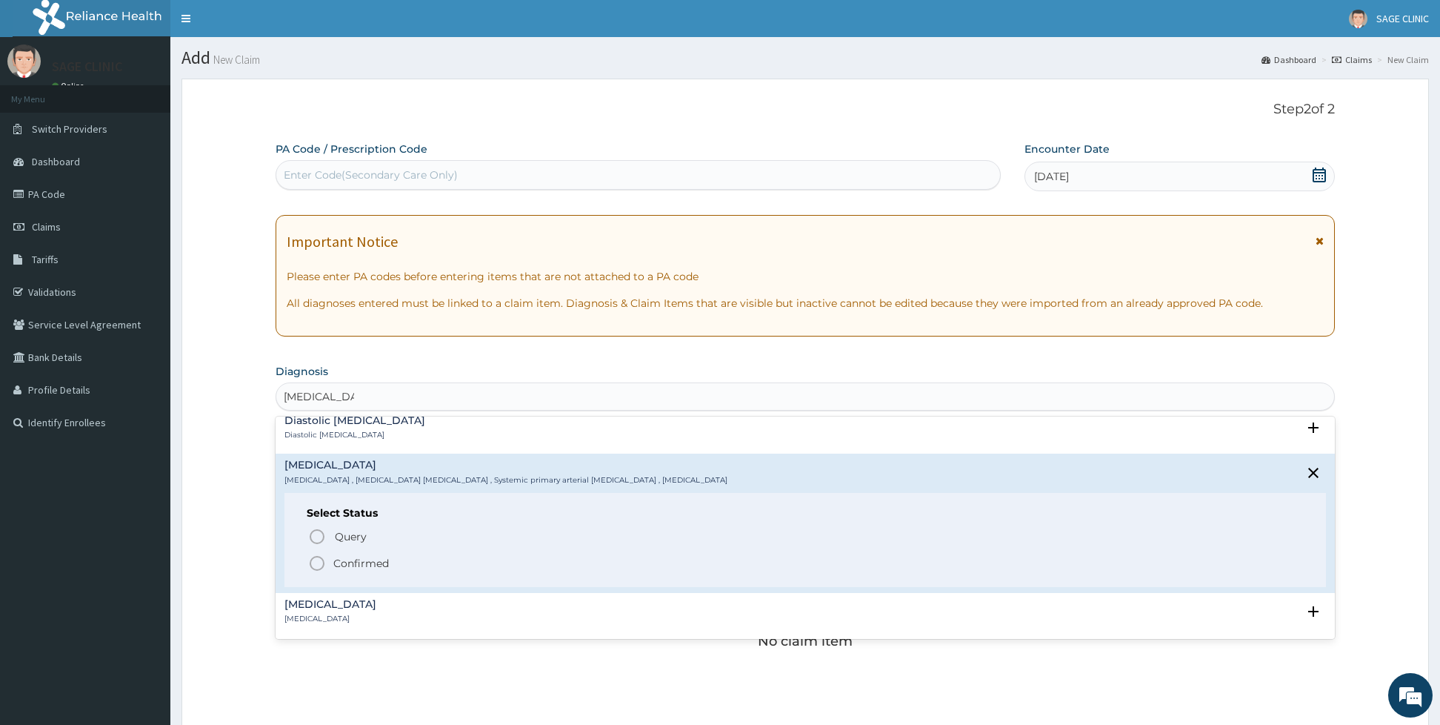
click at [316, 562] on icon "status option filled" at bounding box center [317, 563] width 18 height 18
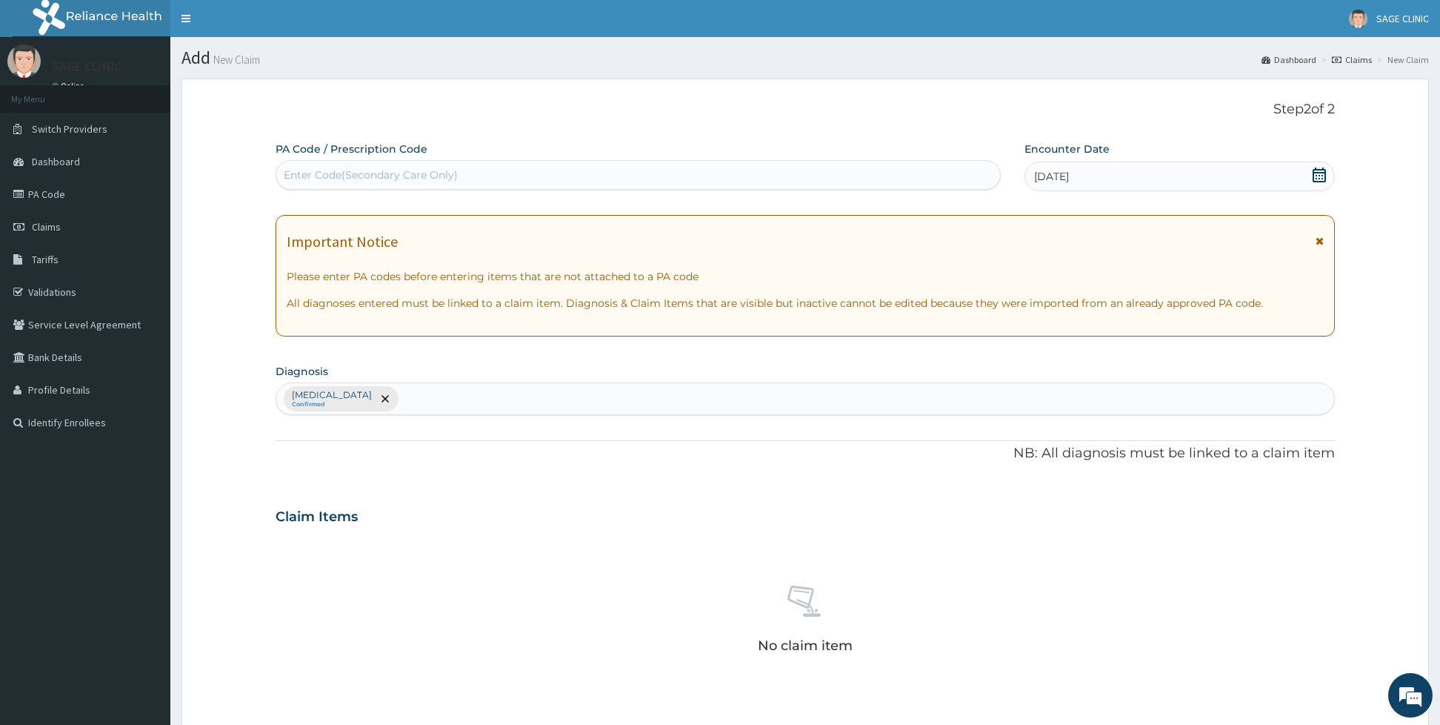
click at [513, 399] on div "[MEDICAL_DATA] Confirmed" at bounding box center [805, 398] width 1058 height 31
type input "p"
type input "[MEDICAL_DATA]"
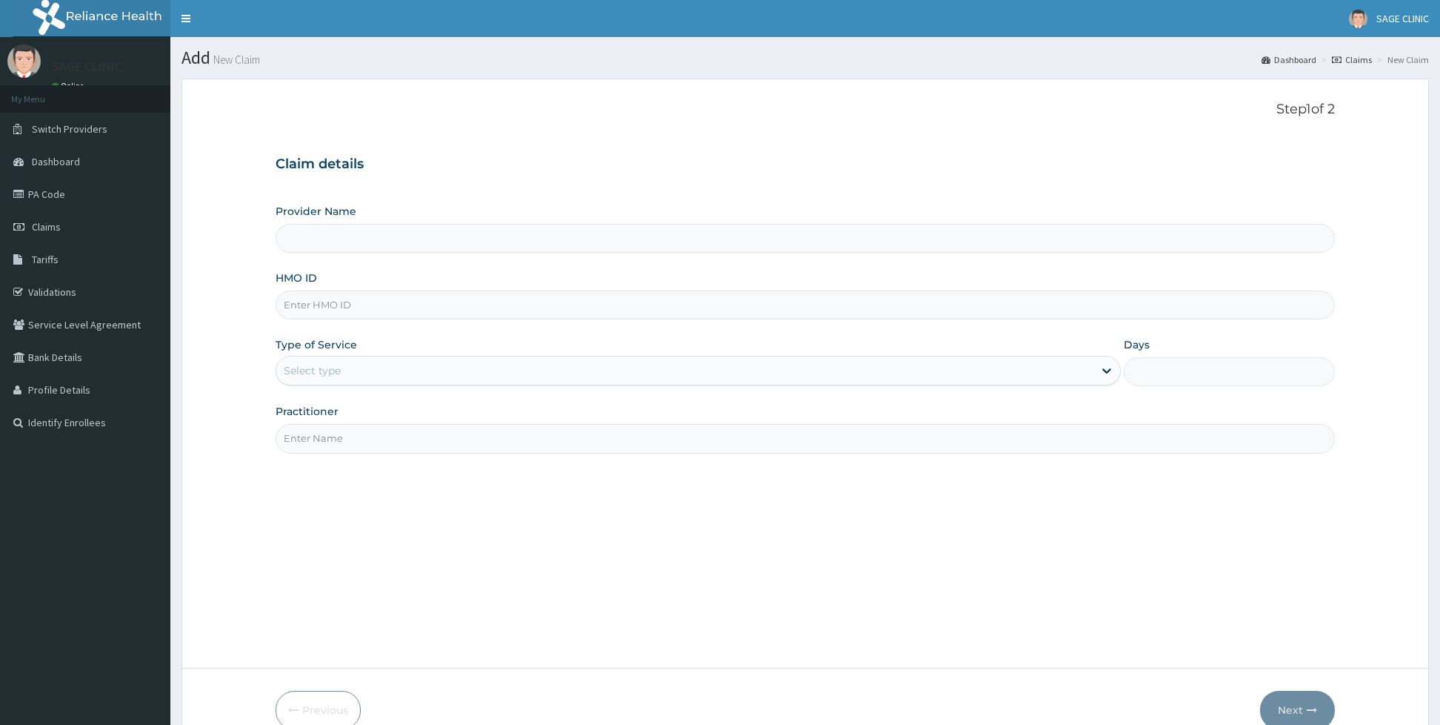
click at [320, 247] on input "Provider Name" at bounding box center [805, 238] width 1059 height 29
click at [351, 252] on input "Provider Name" at bounding box center [805, 238] width 1059 height 29
type input "Sage Clinic"
click at [344, 304] on input "HMO ID" at bounding box center [805, 304] width 1059 height 29
type input "PPI/10141/a"
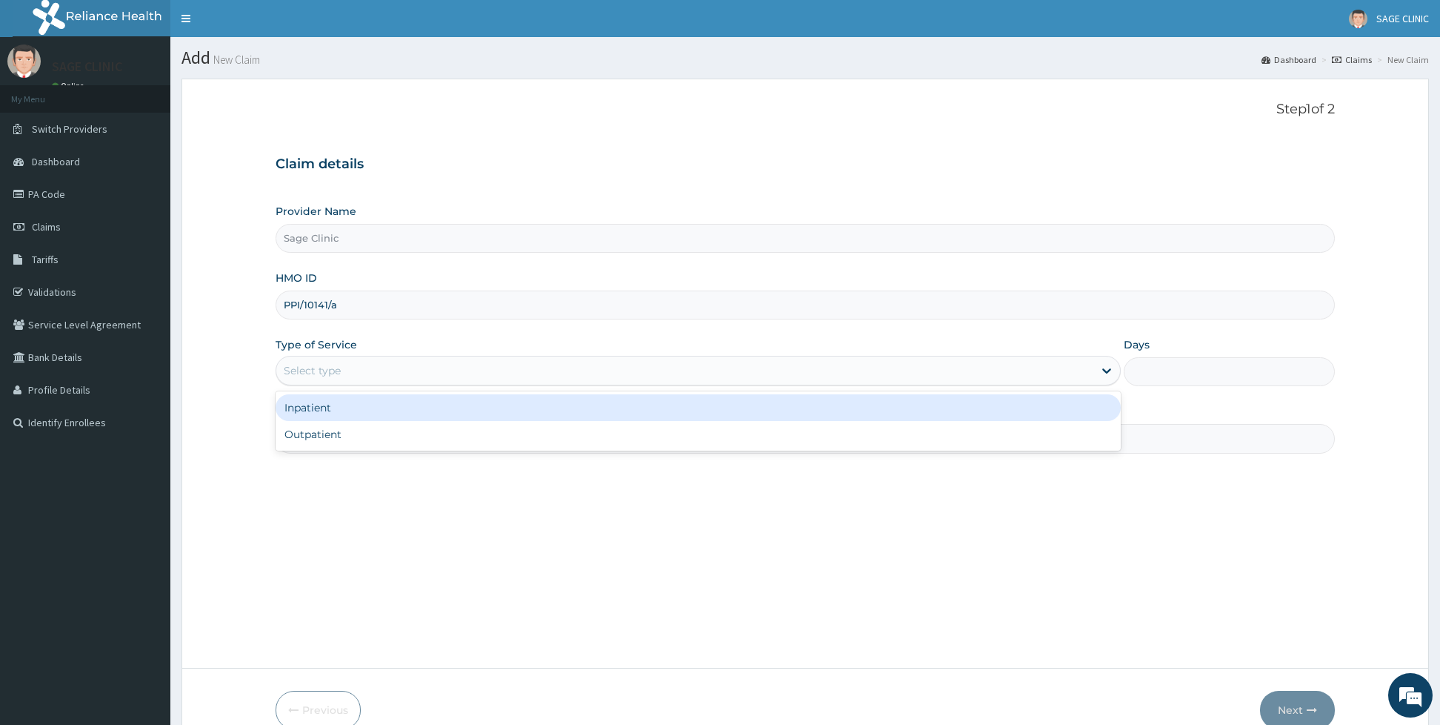
click at [392, 374] on div "Select type" at bounding box center [684, 371] width 817 height 24
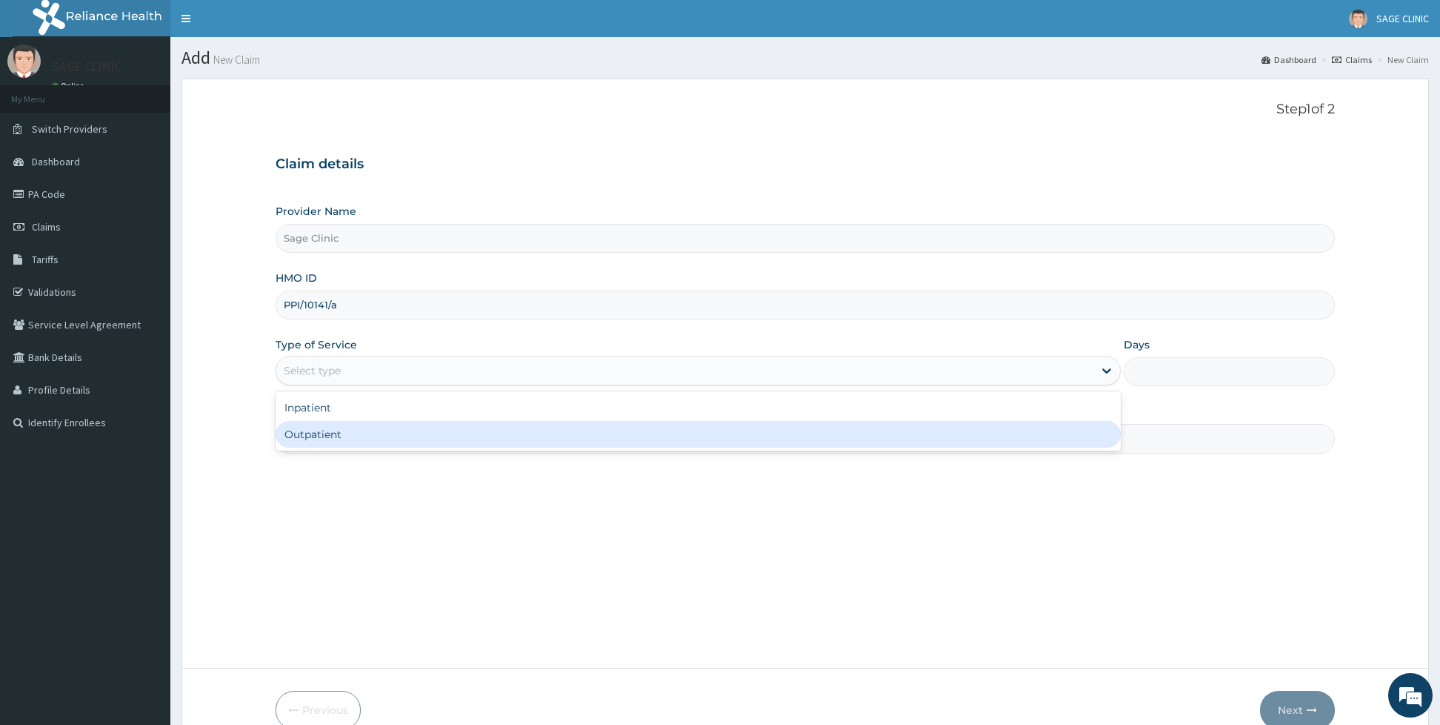
click at [354, 432] on div "Outpatient" at bounding box center [698, 434] width 845 height 27
type input "1"
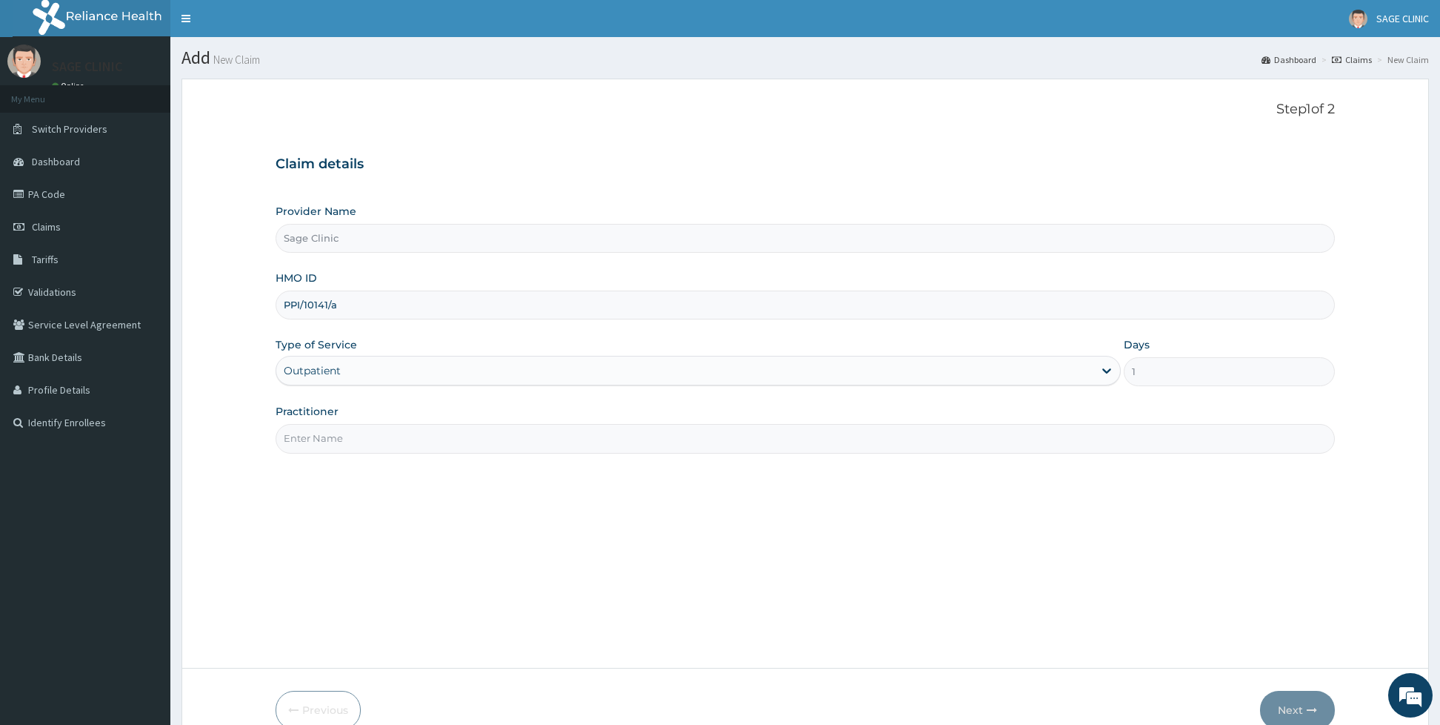
click at [352, 439] on input "Practitioner" at bounding box center [805, 438] width 1059 height 29
type input "dr [PERSON_NAME]"
click at [1283, 707] on button "Next" at bounding box center [1297, 709] width 75 height 39
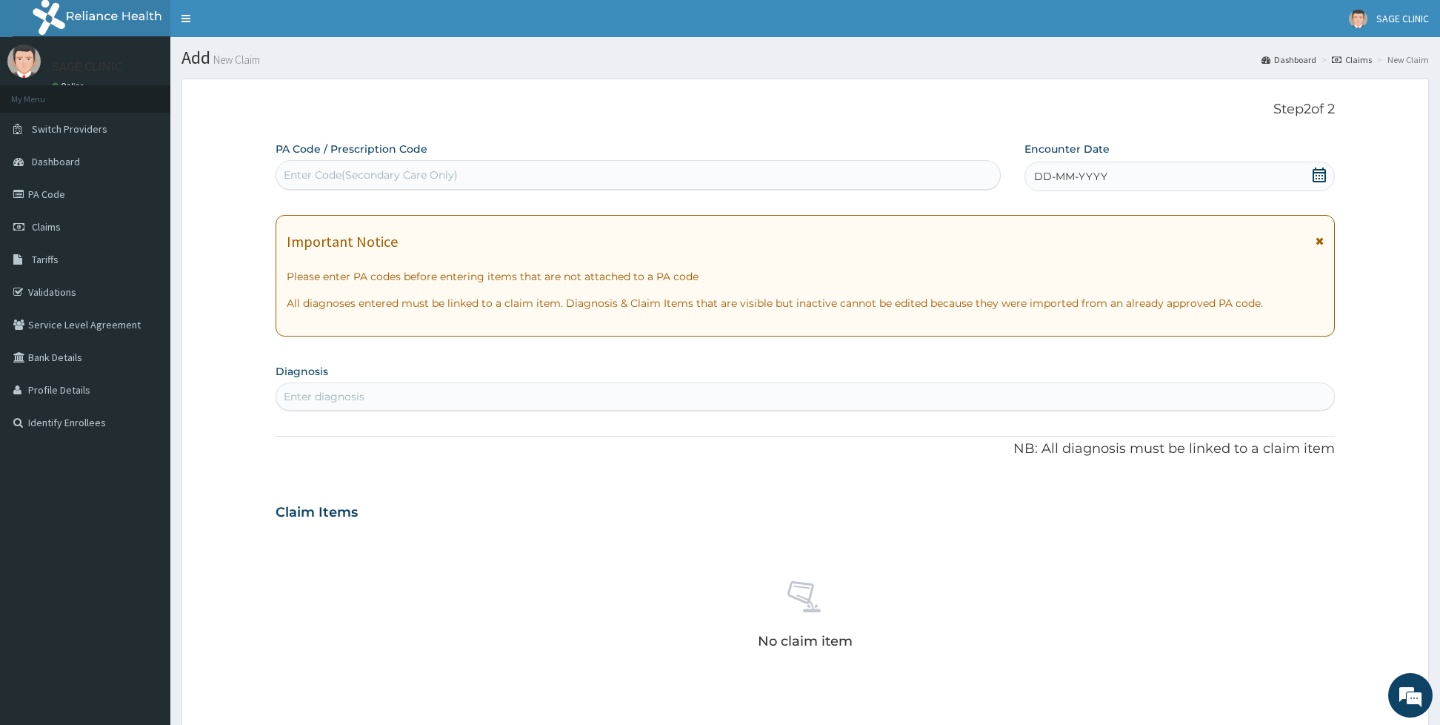
click at [1127, 171] on div "DD-MM-YYYY" at bounding box center [1180, 176] width 310 height 30
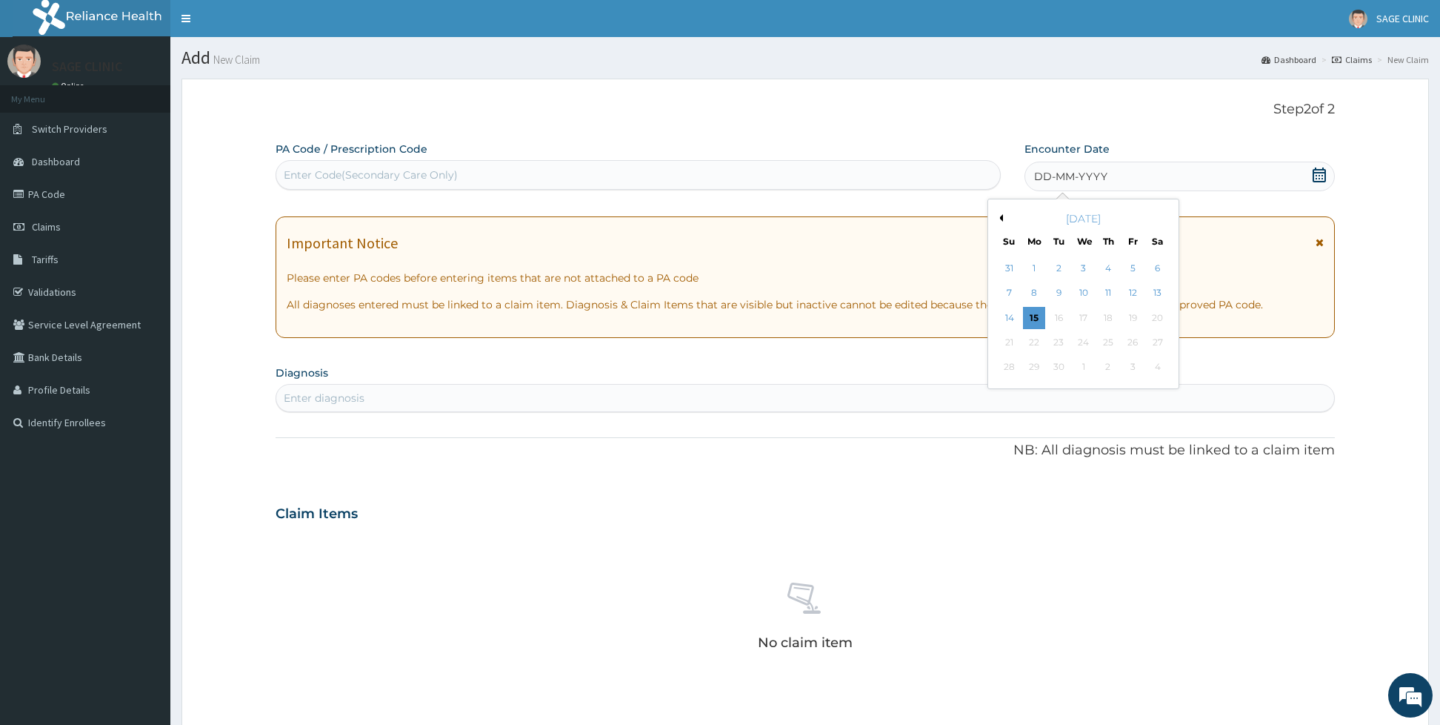
click at [1001, 216] on button "Previous Month" at bounding box center [999, 217] width 7 height 7
click at [1060, 290] on div "5" at bounding box center [1059, 293] width 22 height 22
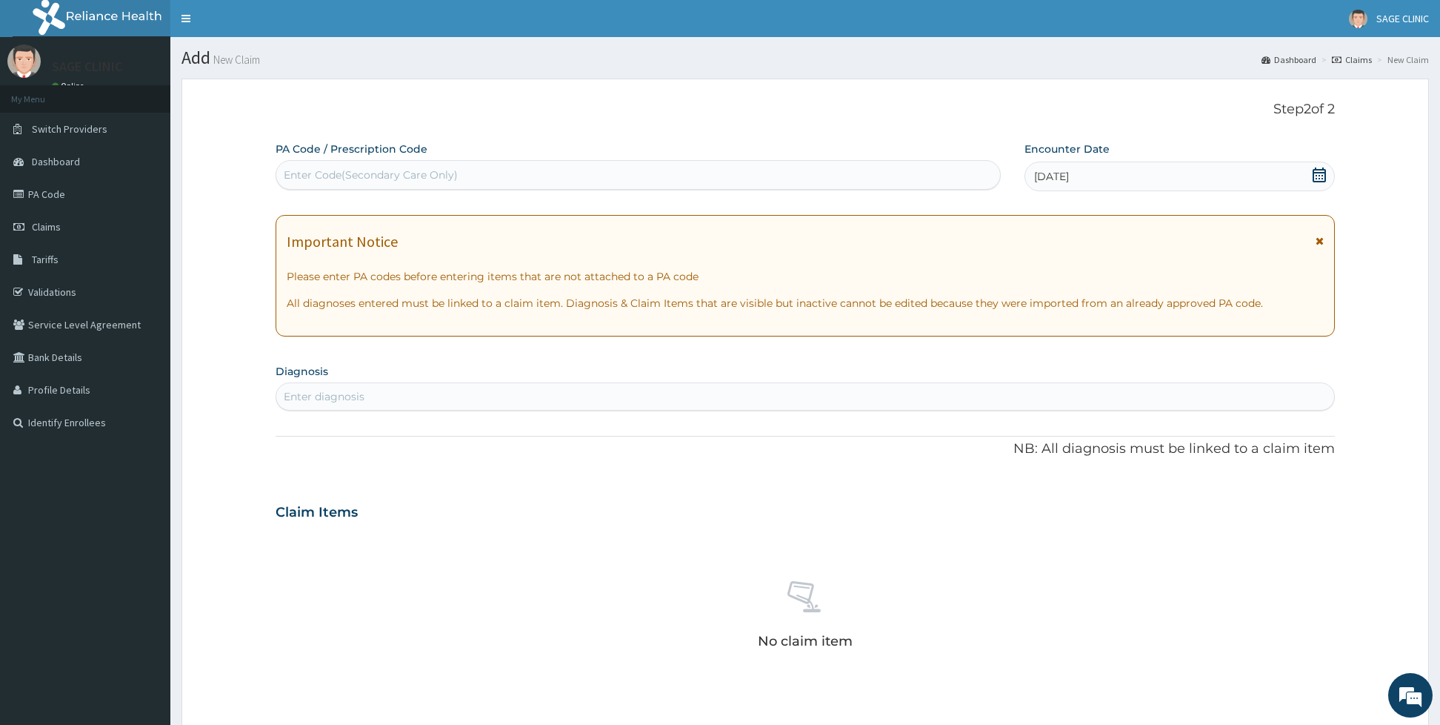
click at [538, 398] on div "Enter diagnosis" at bounding box center [805, 396] width 1058 height 24
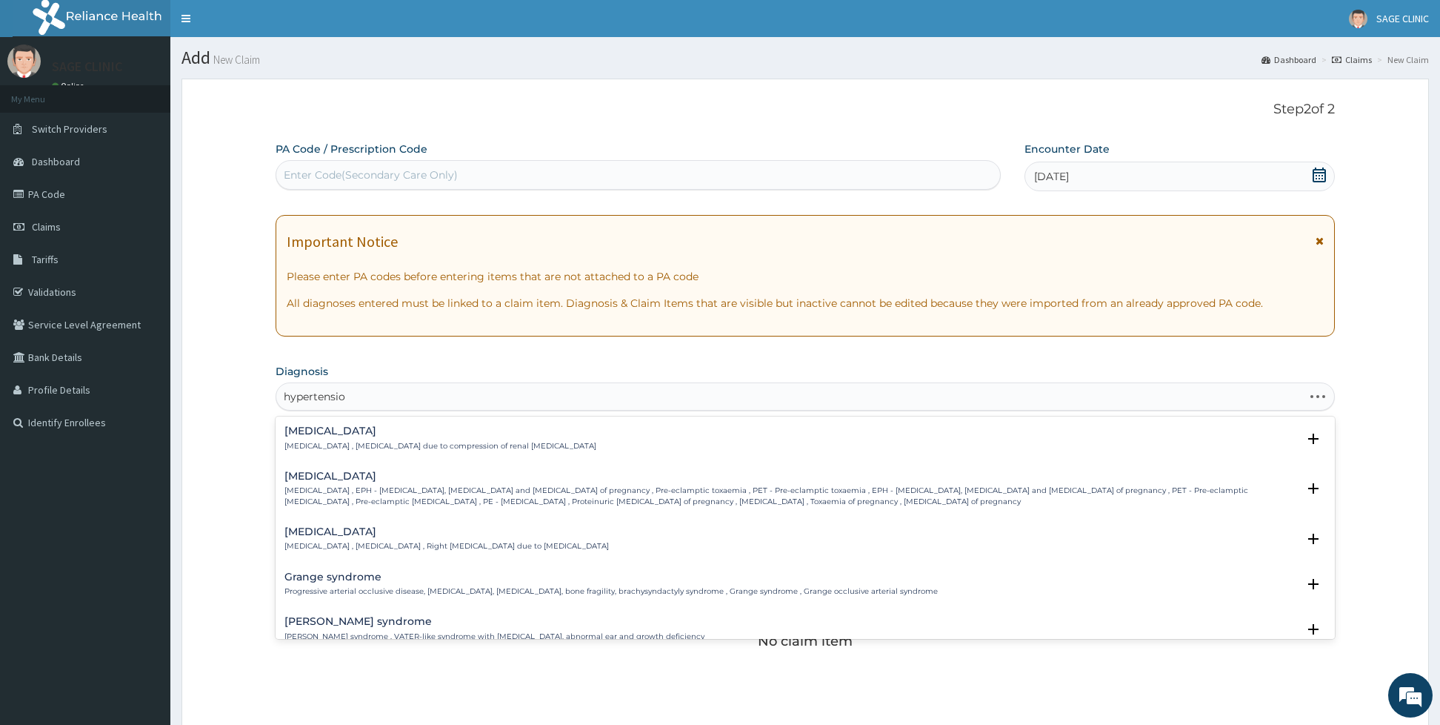
type input "[MEDICAL_DATA]"
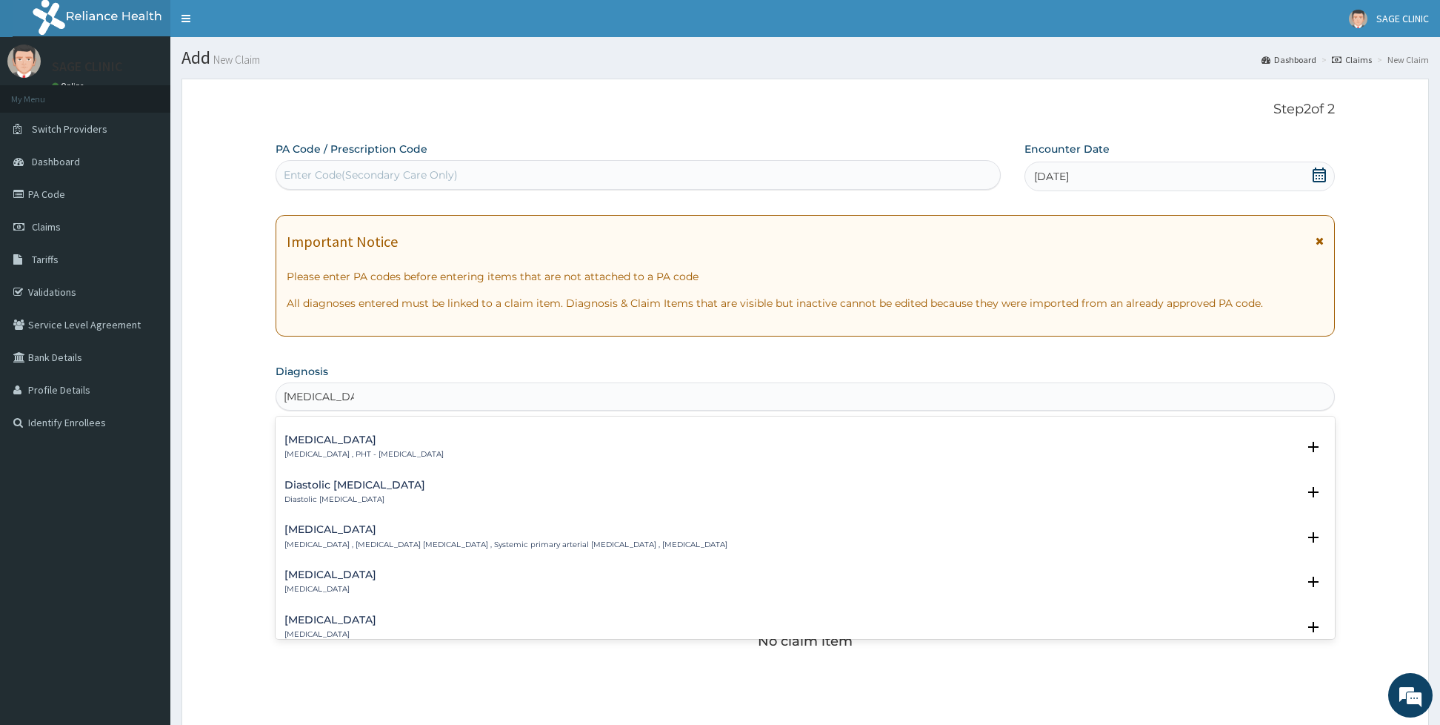
scroll to position [1141, 0]
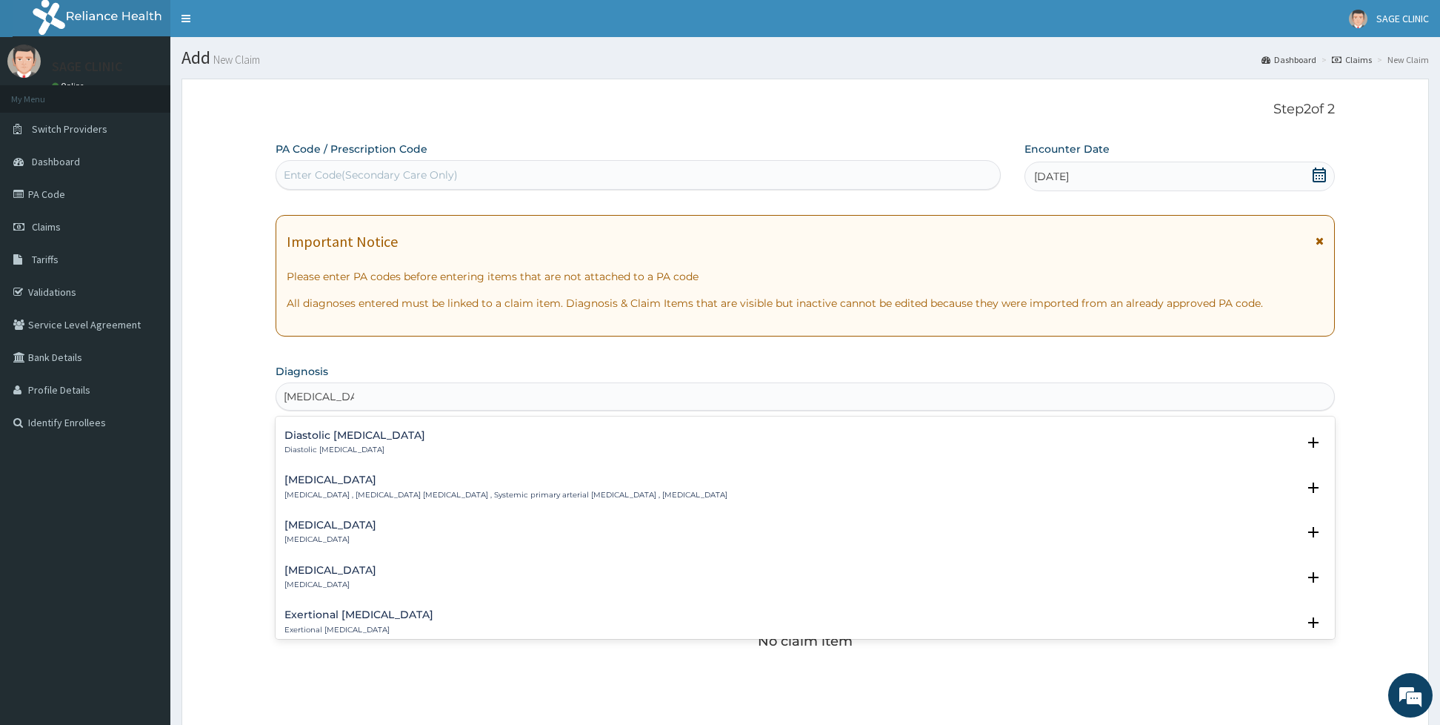
click at [409, 496] on p "[MEDICAL_DATA] , [MEDICAL_DATA] [MEDICAL_DATA] , Systemic primary arterial [MED…" at bounding box center [505, 495] width 443 height 10
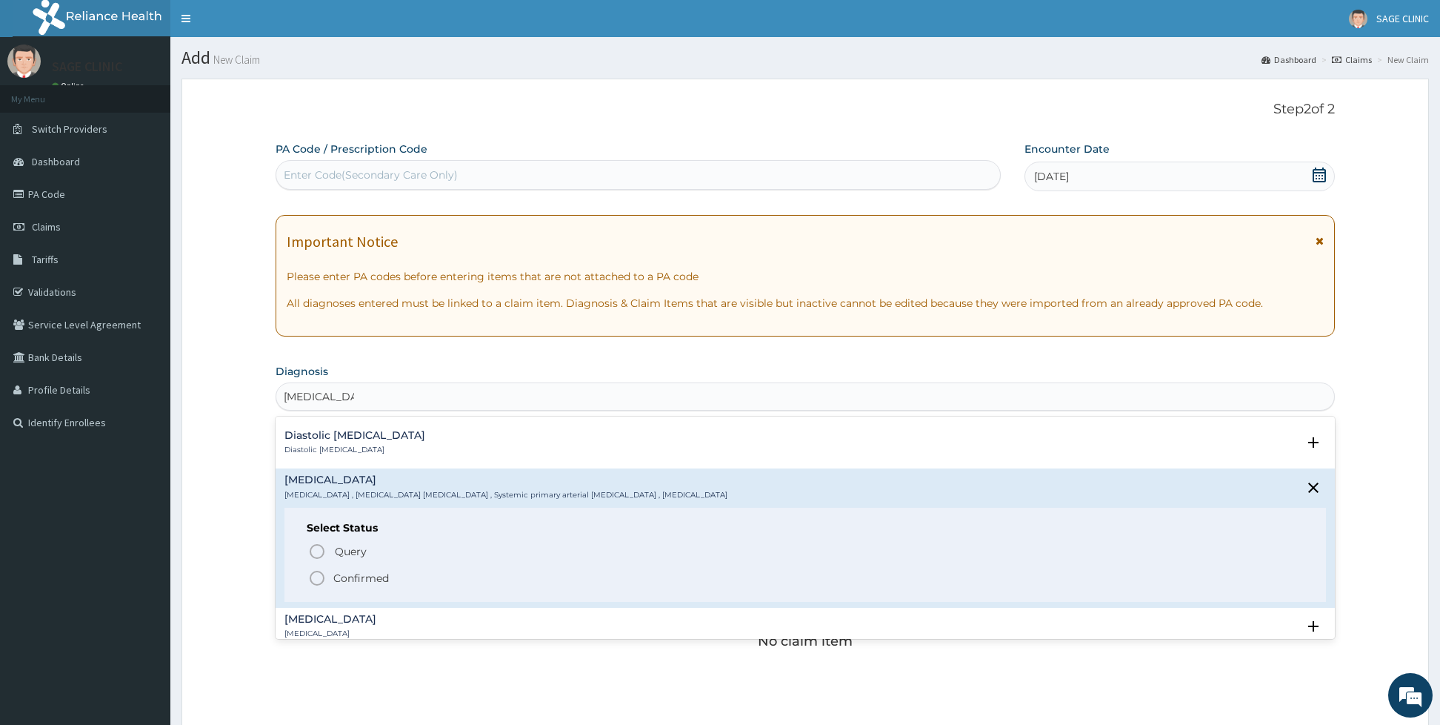
click at [311, 583] on icon "status option filled" at bounding box center [317, 578] width 18 height 18
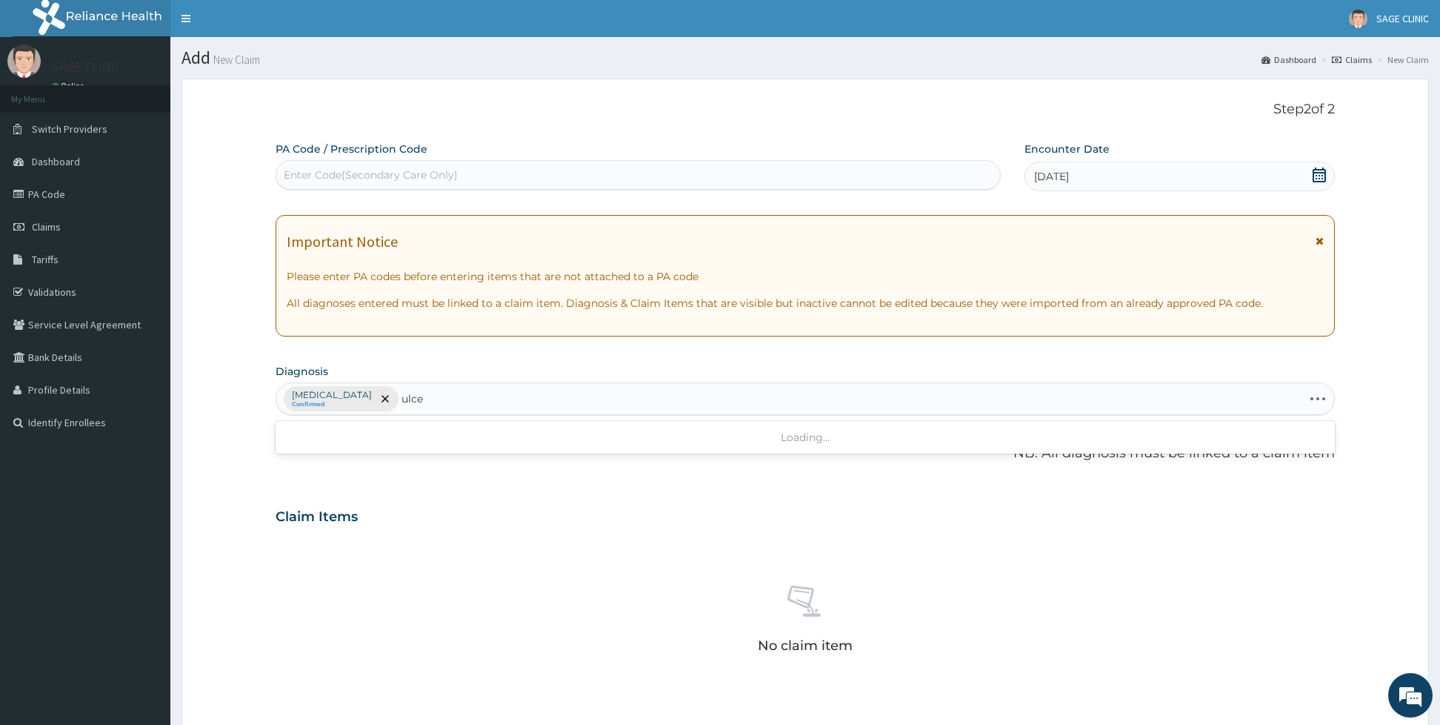
type input "[MEDICAL_DATA]"
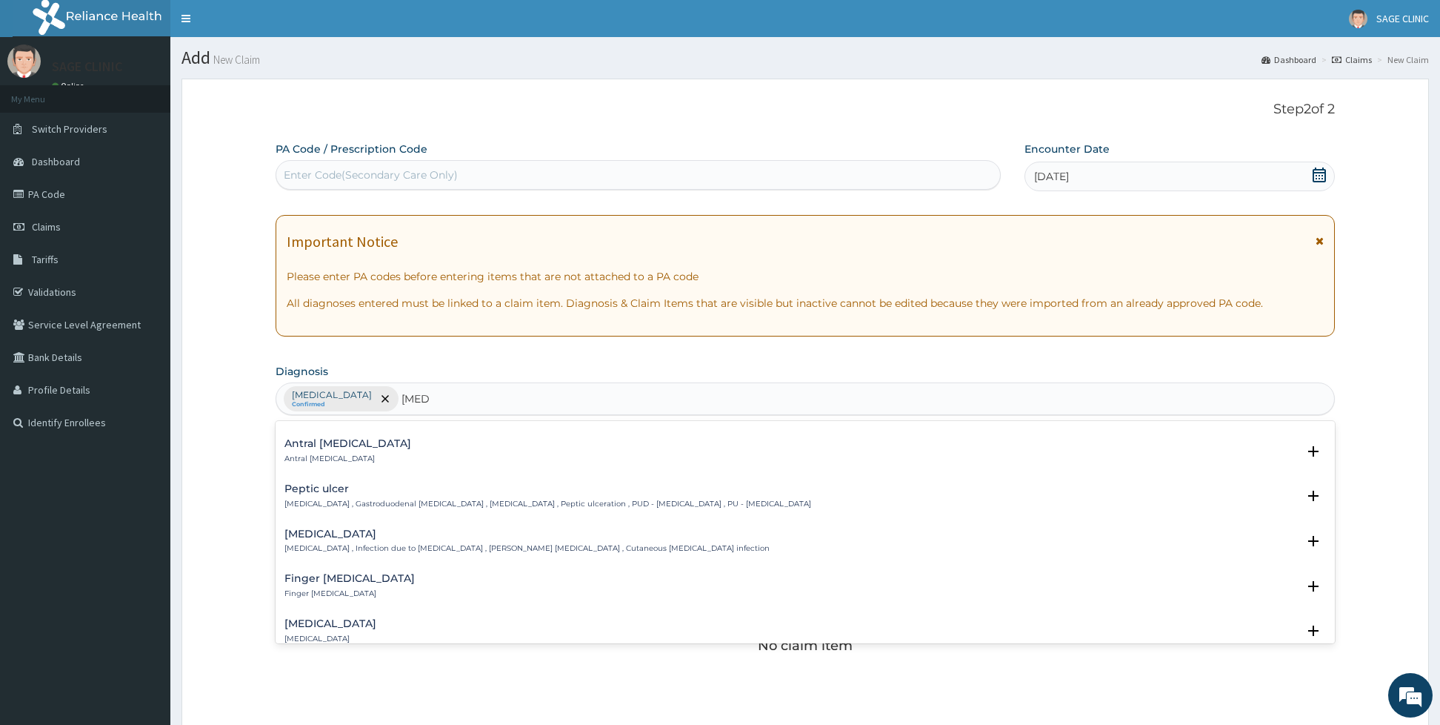
scroll to position [307, 0]
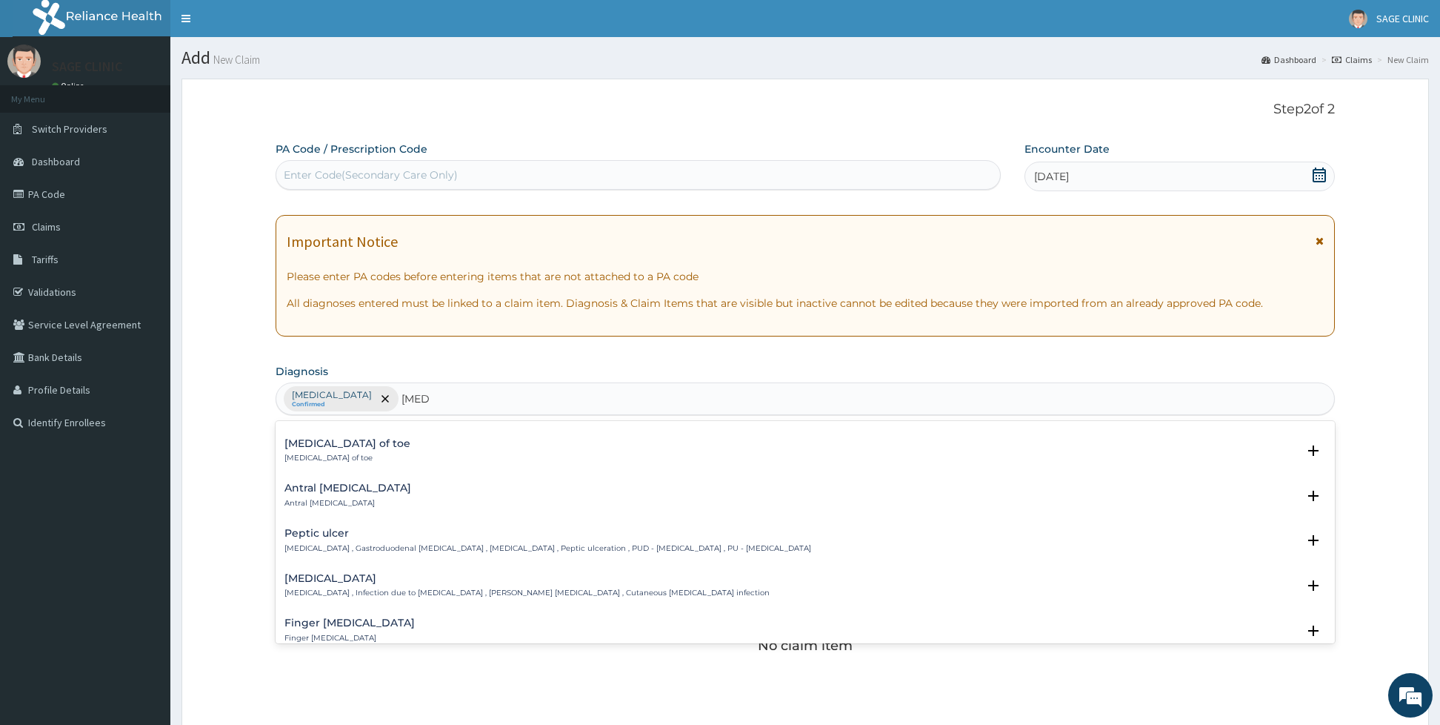
click at [612, 536] on h4 "Peptic ulcer" at bounding box center [547, 532] width 527 height 11
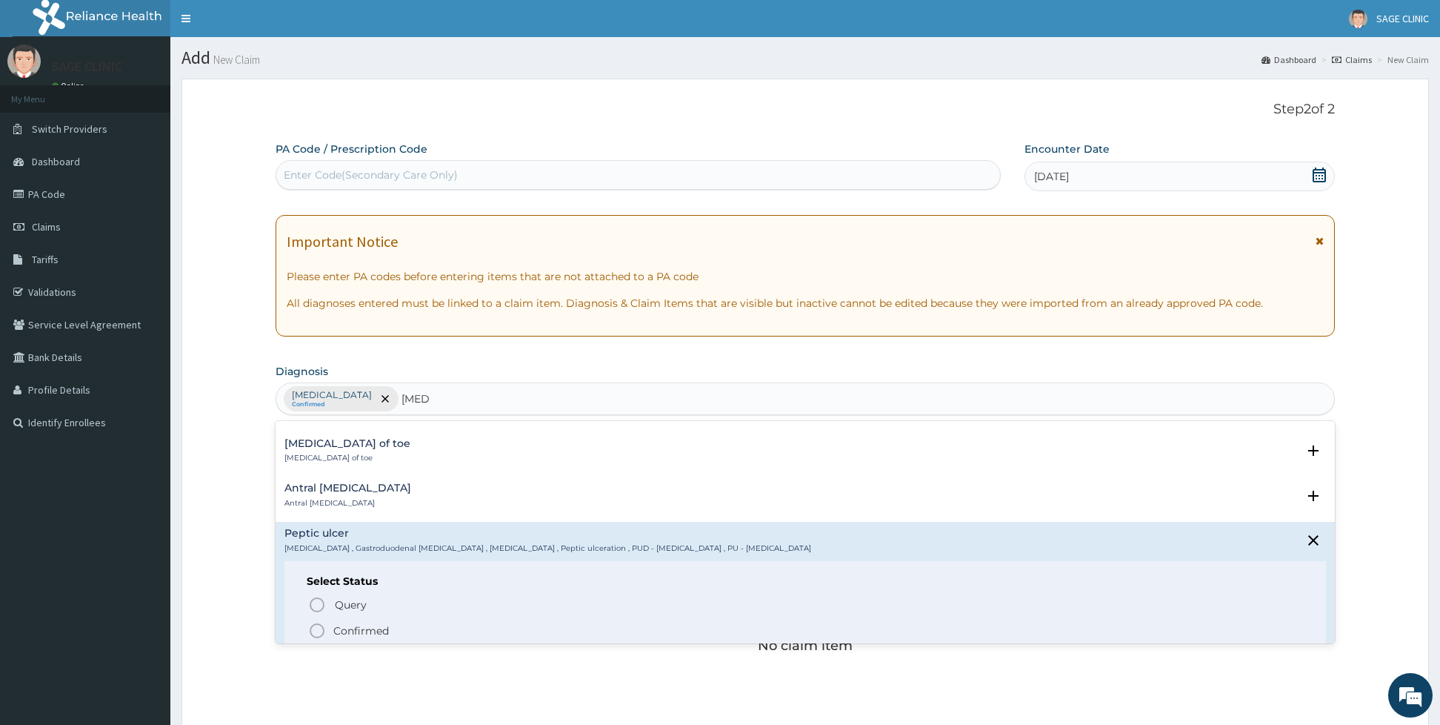
click at [316, 630] on icon "status option filled" at bounding box center [317, 631] width 18 height 18
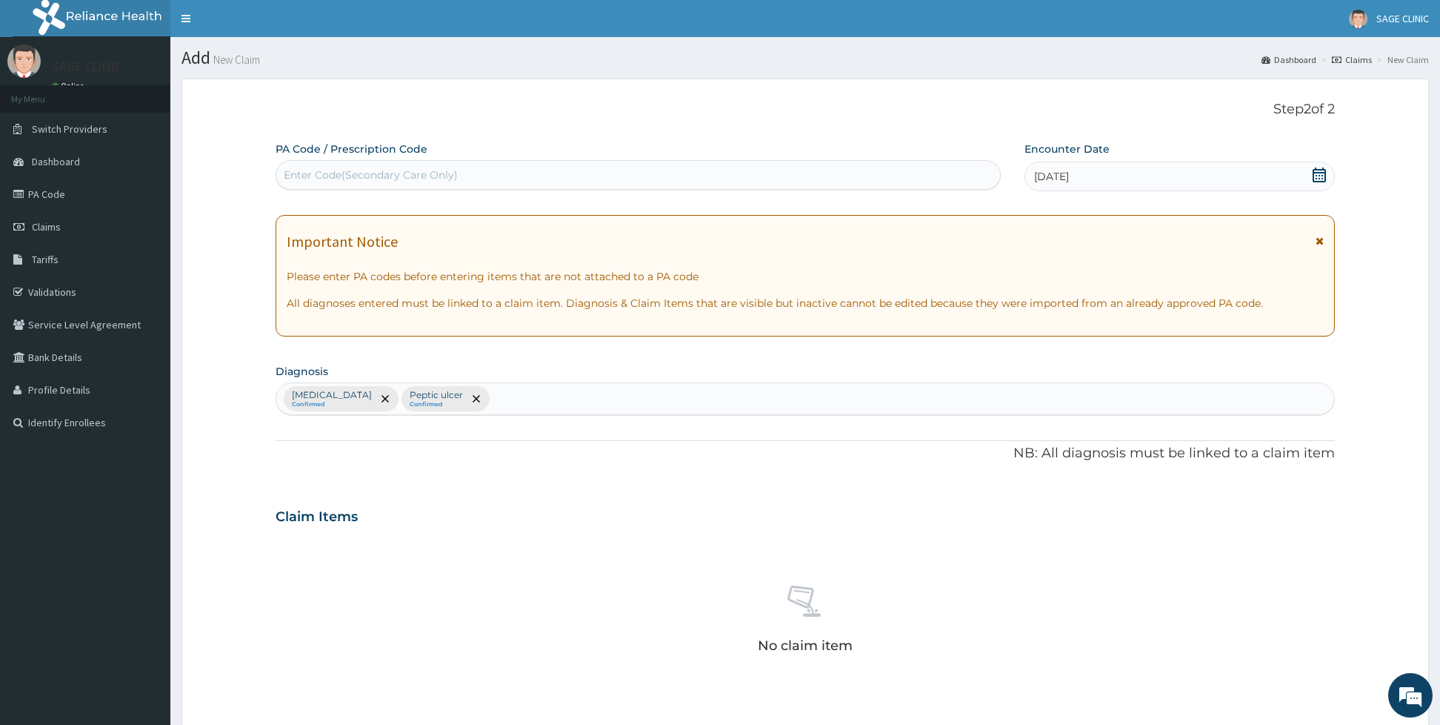
scroll to position [331, 0]
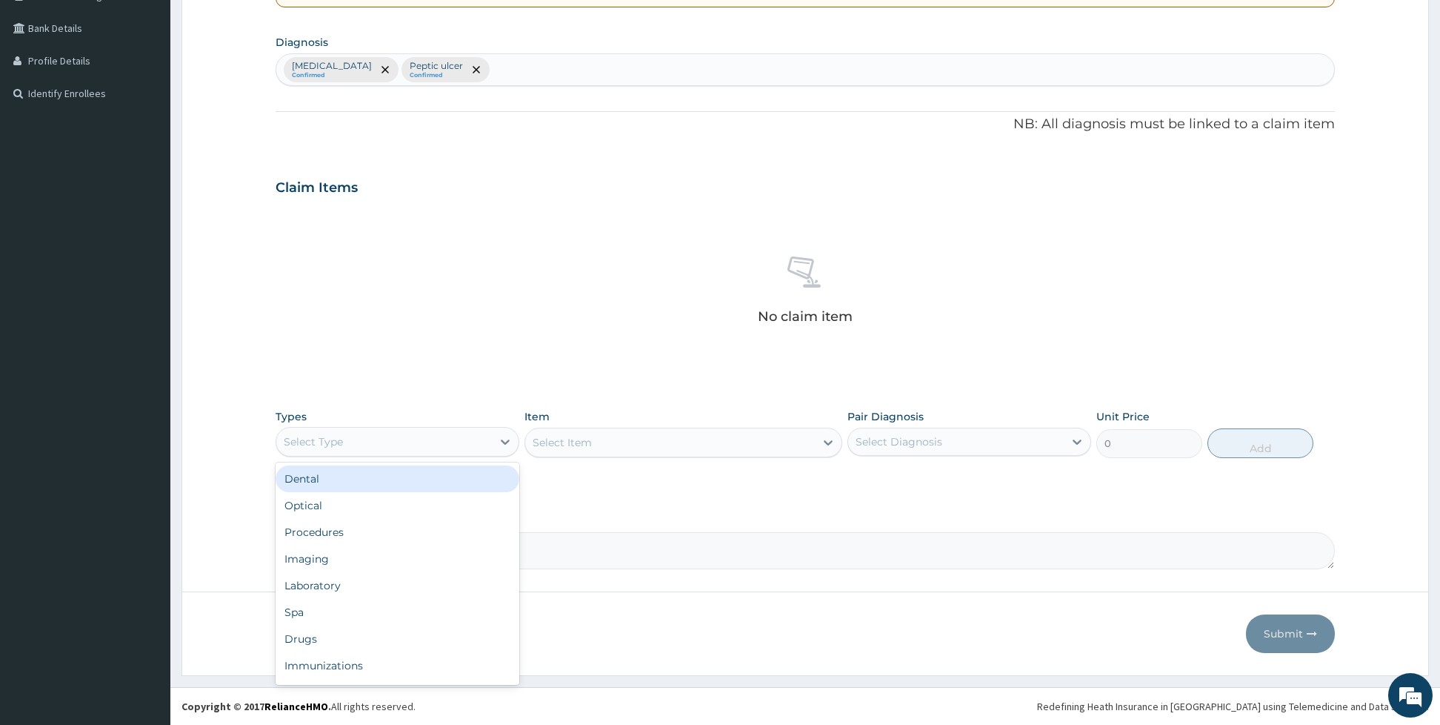
click at [439, 449] on div "Select Type" at bounding box center [384, 442] width 216 height 24
click at [399, 536] on div "Procedures" at bounding box center [398, 532] width 244 height 27
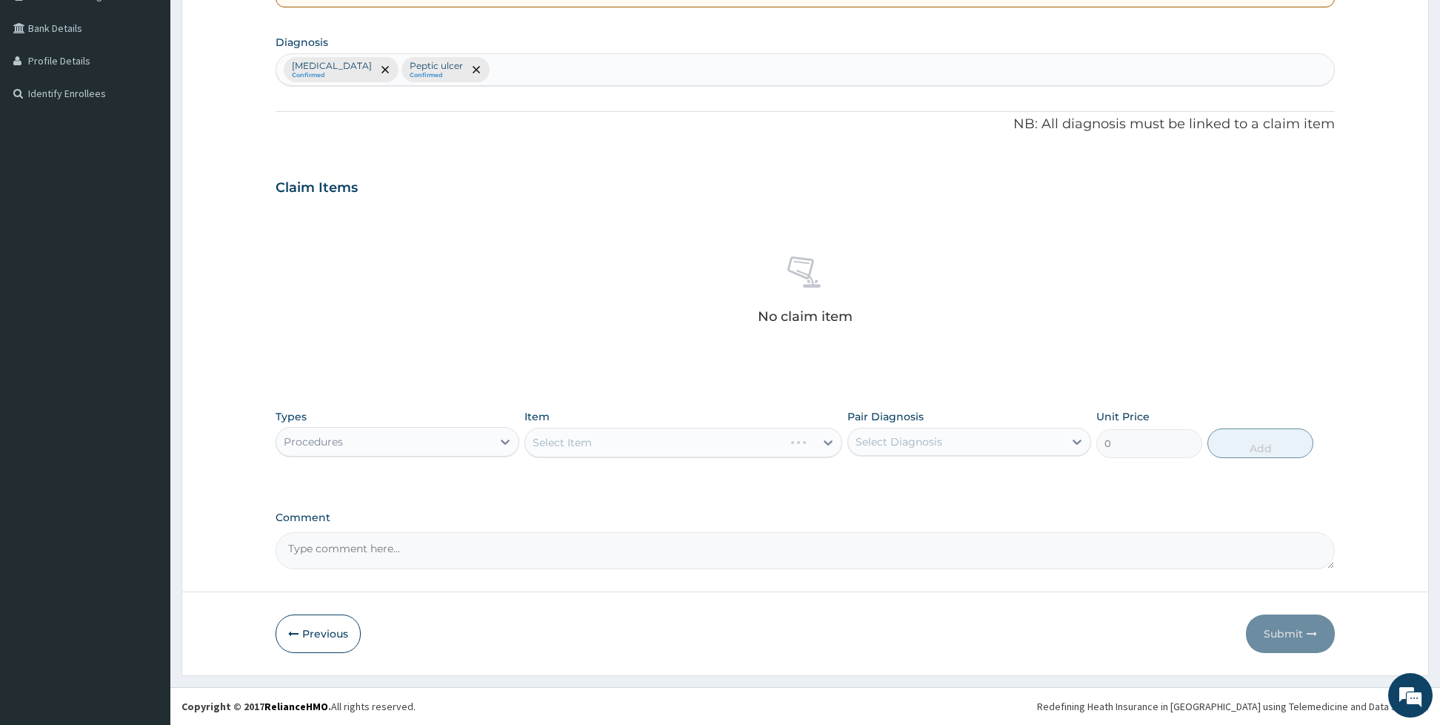
click at [533, 453] on div "Select Item" at bounding box center [683, 442] width 318 height 30
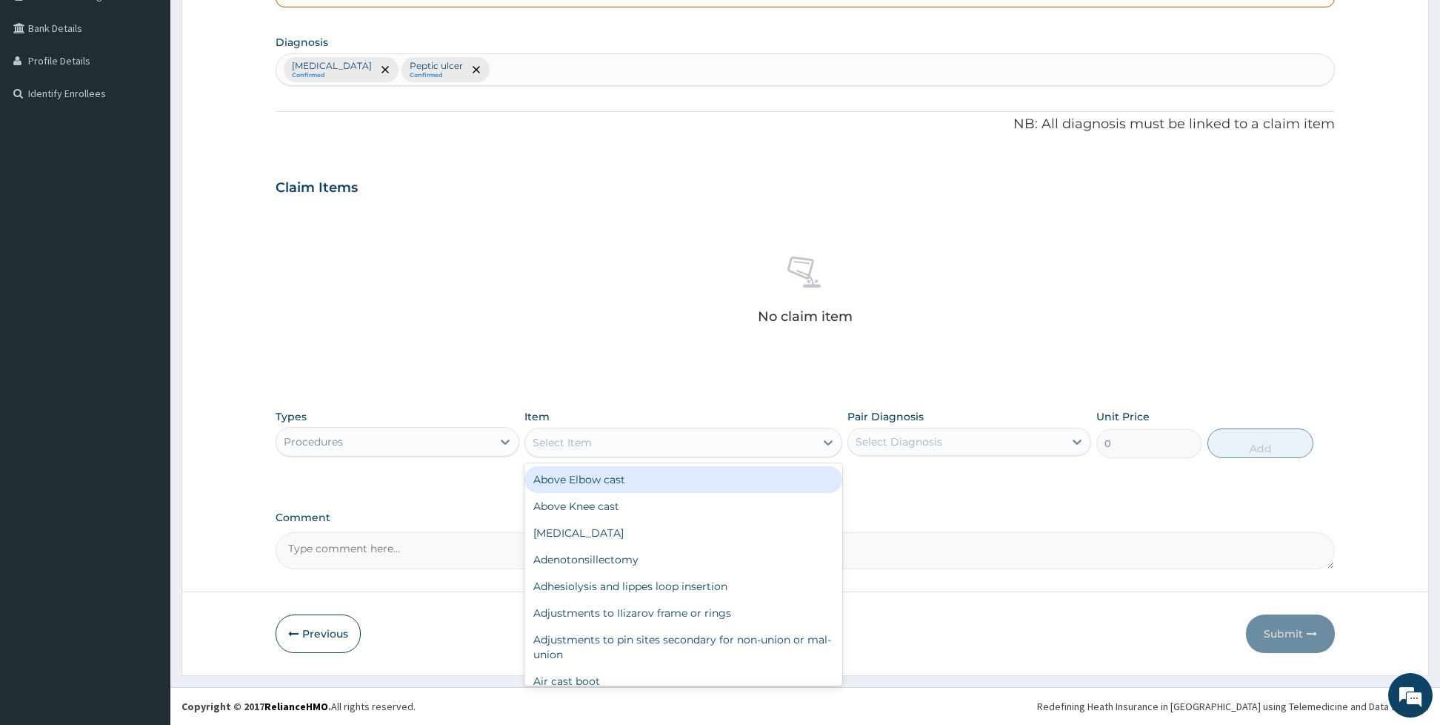
click at [560, 438] on div "Select Item" at bounding box center [562, 442] width 59 height 15
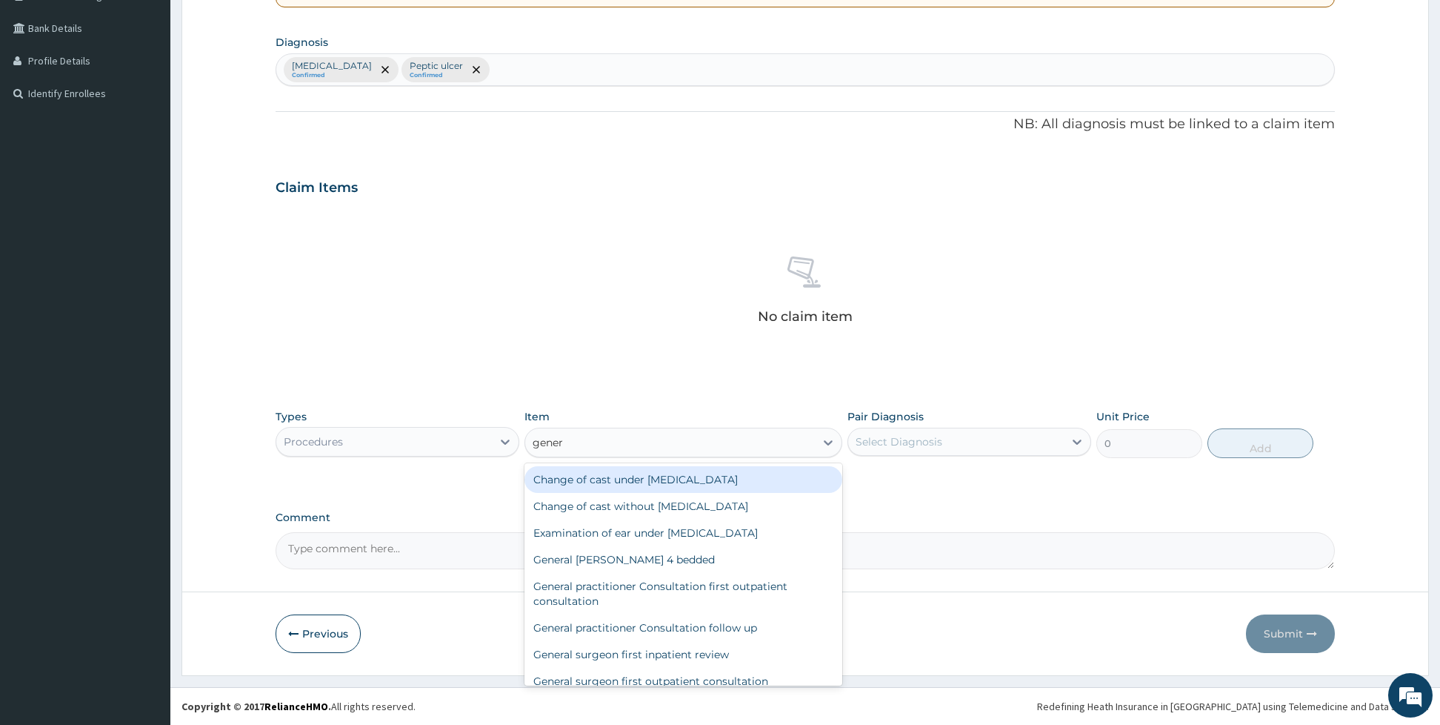
type input "genera"
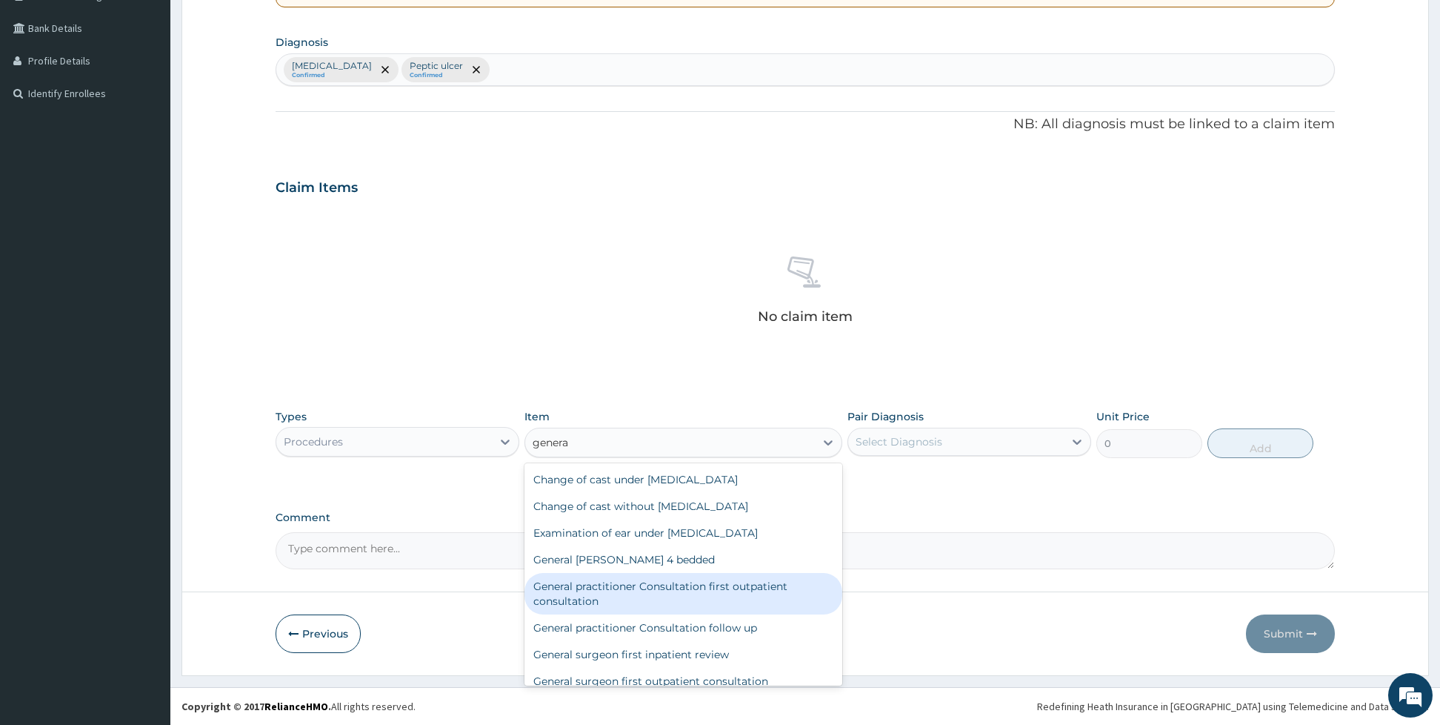
click at [600, 574] on div "General practitioner Consultation first outpatient consultation" at bounding box center [683, 593] width 318 height 41
type input "3960"
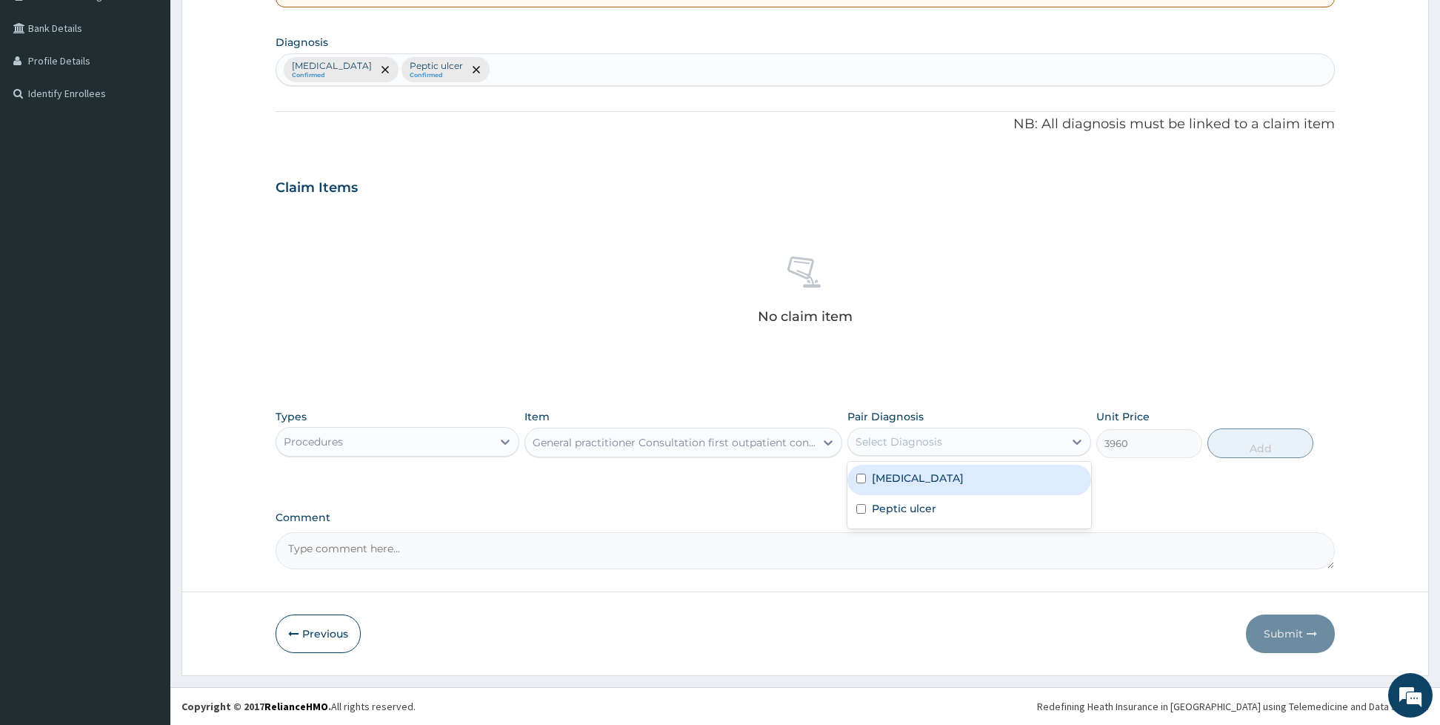
click at [1019, 432] on div "Select Diagnosis" at bounding box center [956, 442] width 216 height 24
click at [925, 465] on div "[MEDICAL_DATA]" at bounding box center [969, 479] width 244 height 30
checkbox input "true"
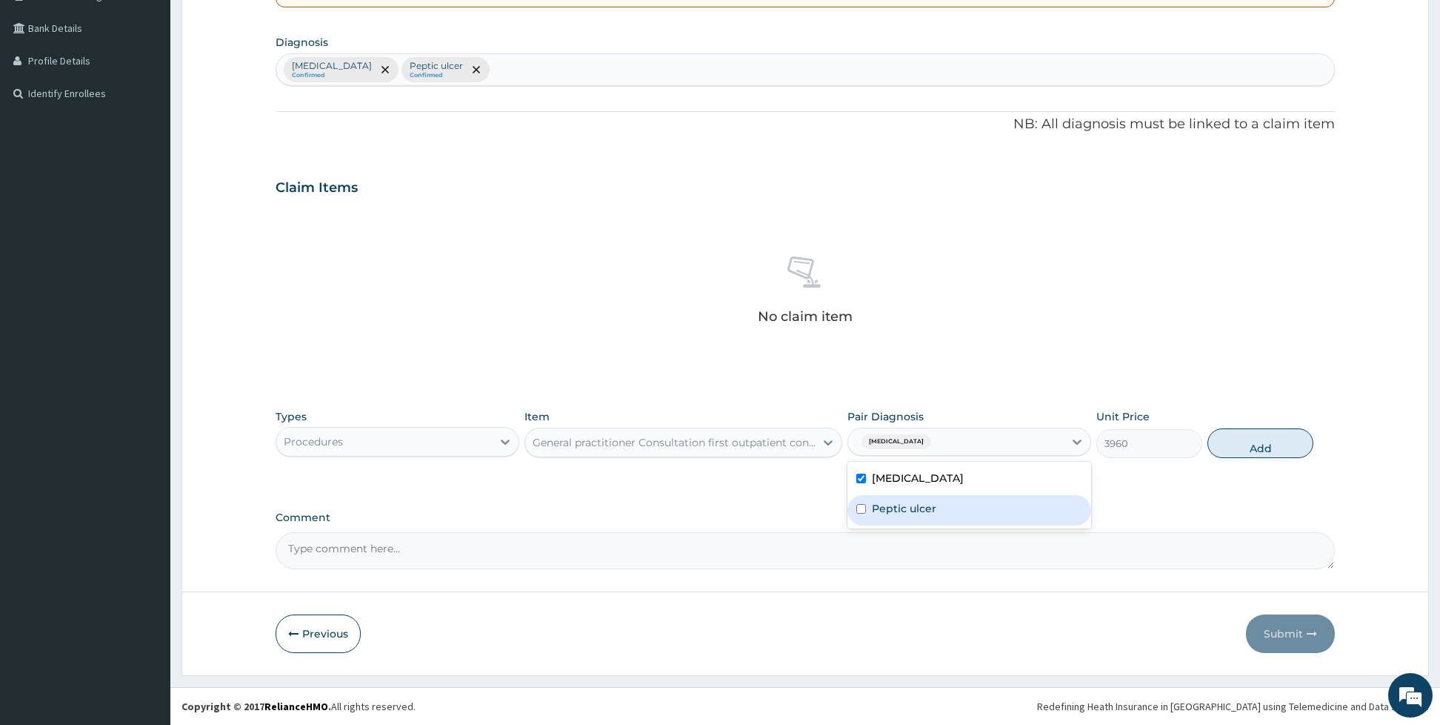
click at [872, 502] on label "Peptic ulcer" at bounding box center [904, 508] width 64 height 15
checkbox input "true"
click at [1247, 447] on button "Add" at bounding box center [1261, 443] width 106 height 30
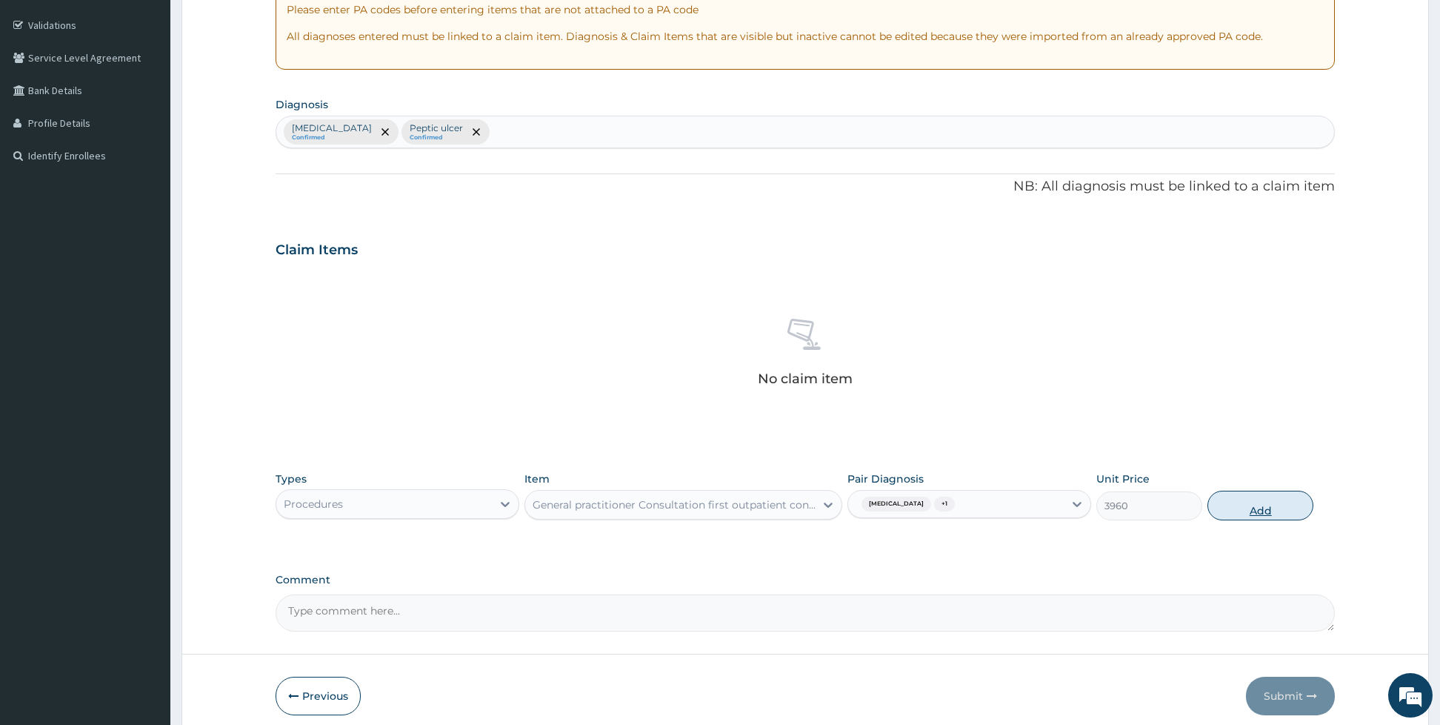
type input "0"
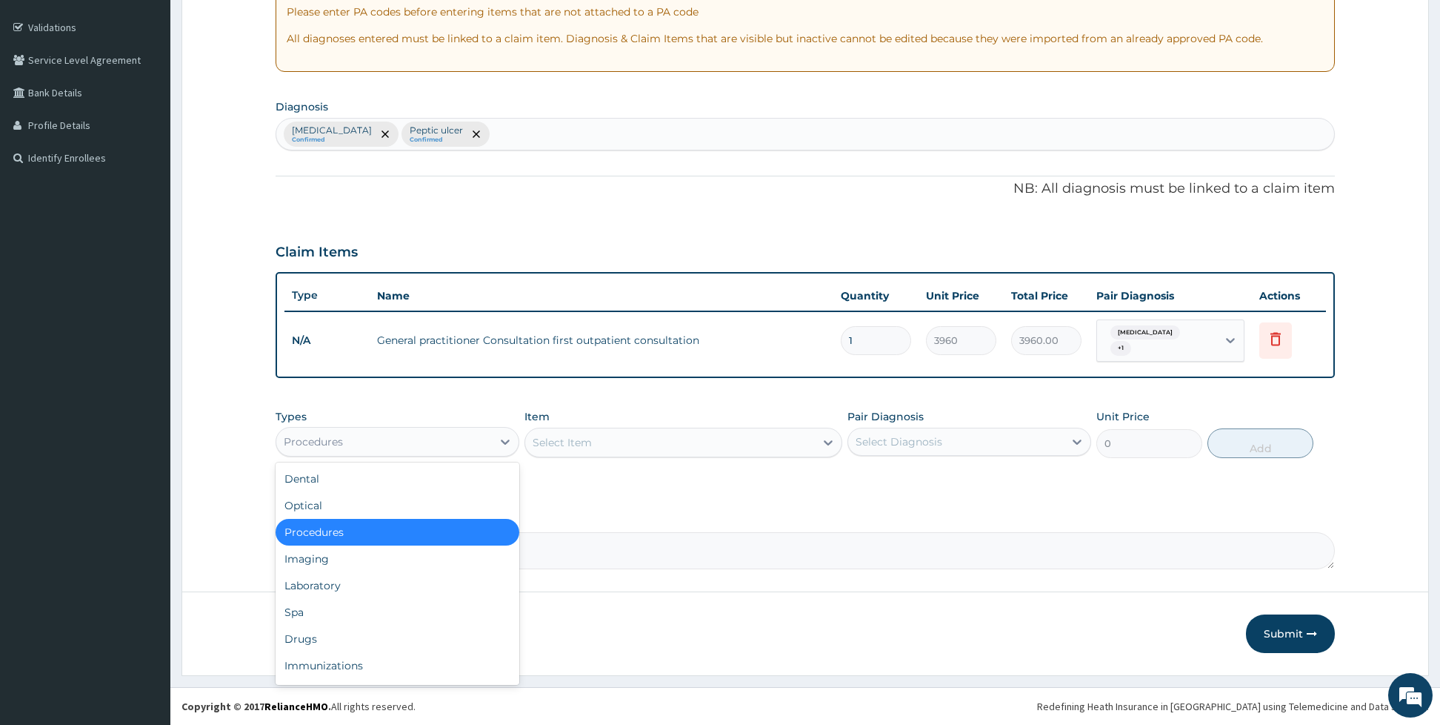
click at [465, 443] on div "Procedures" at bounding box center [384, 442] width 216 height 24
click at [302, 580] on div "Laboratory" at bounding box center [398, 585] width 244 height 27
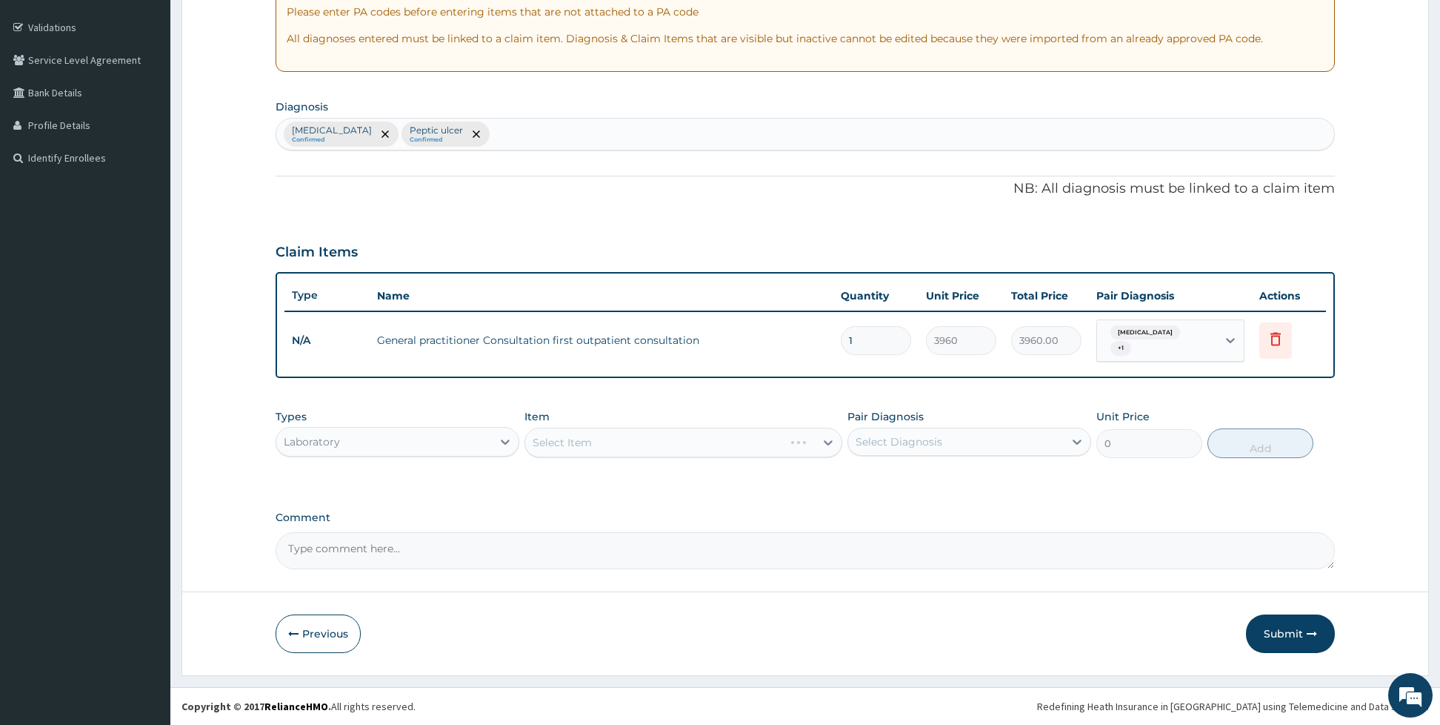
click at [605, 436] on div "Select Item" at bounding box center [683, 442] width 318 height 30
click at [605, 436] on div "Select Item" at bounding box center [670, 442] width 290 height 24
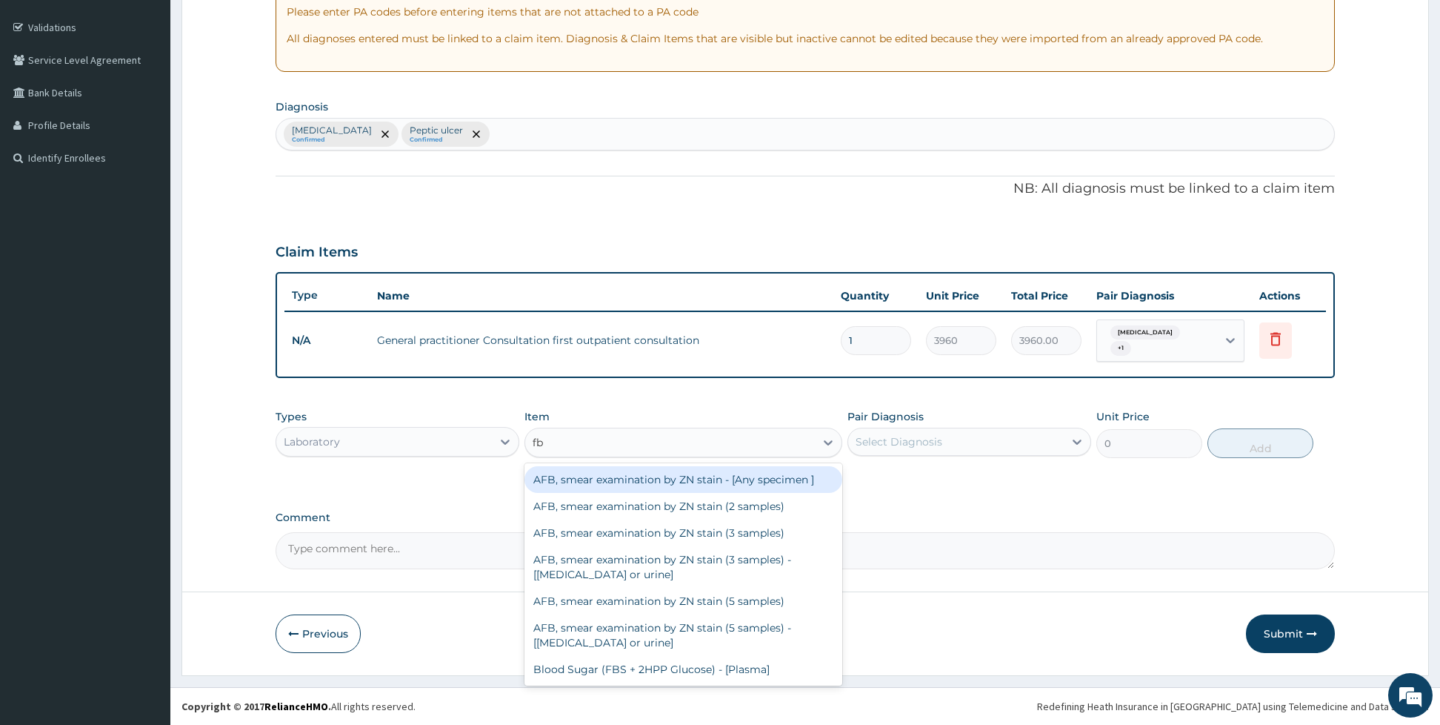
type input "fbc"
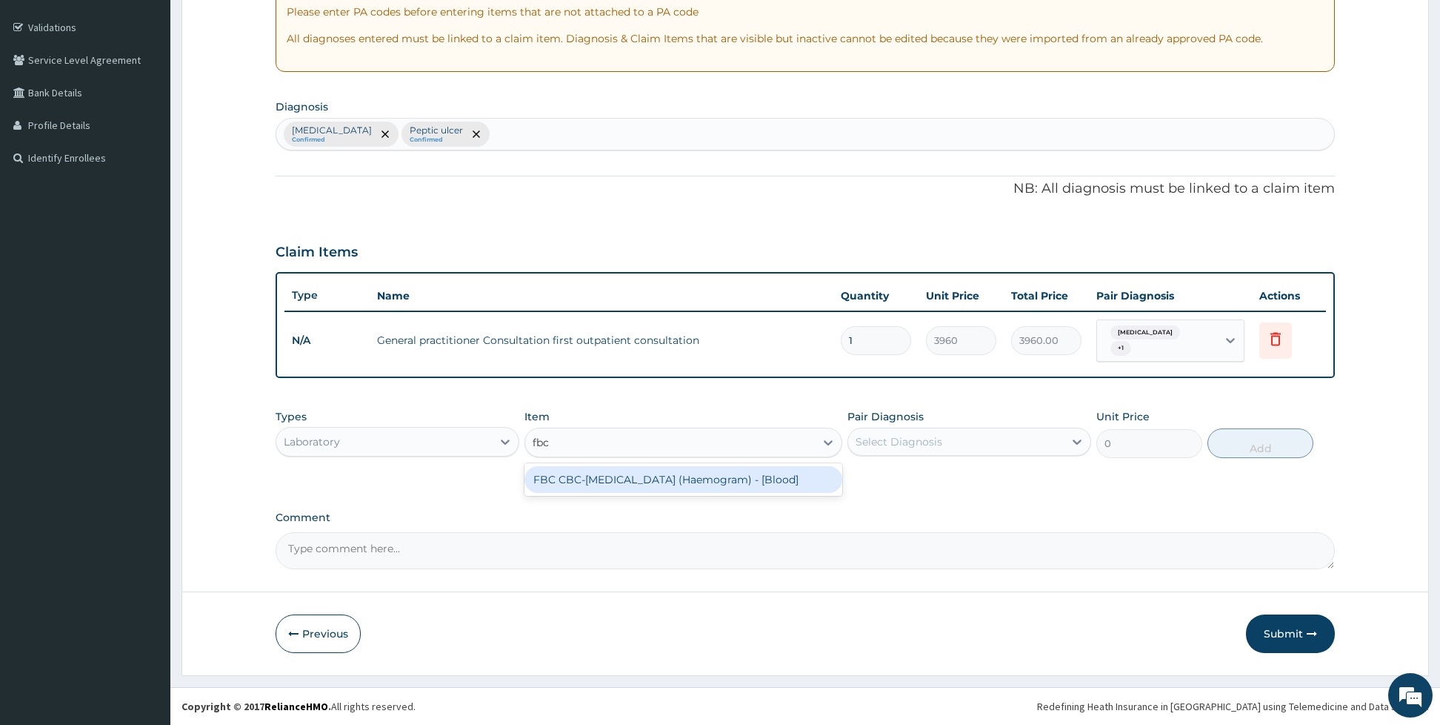
click at [618, 481] on div "FBC CBC-[MEDICAL_DATA] (Haemogram) - [Blood]" at bounding box center [683, 479] width 318 height 27
type input "4800"
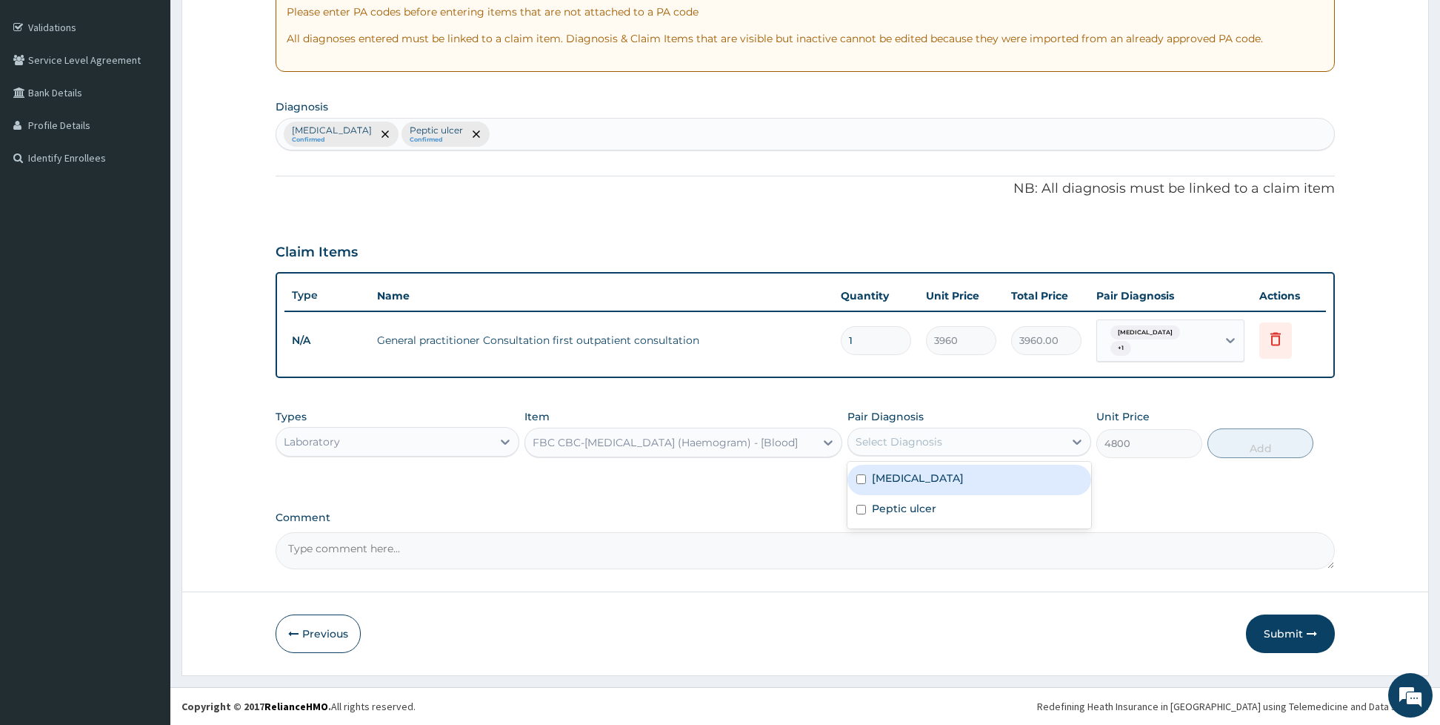
click at [920, 438] on div "Select Diagnosis" at bounding box center [899, 441] width 87 height 15
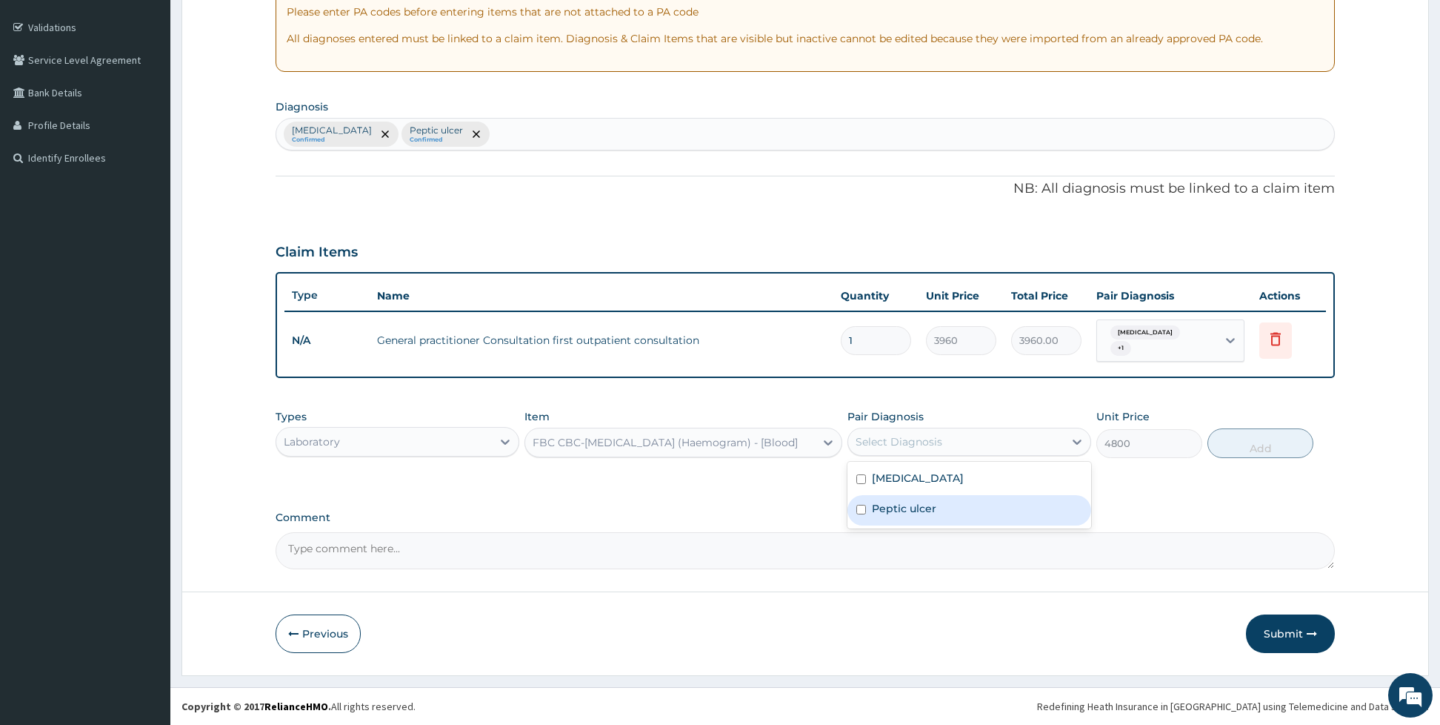
click at [883, 501] on label "Peptic ulcer" at bounding box center [904, 508] width 64 height 15
checkbox input "true"
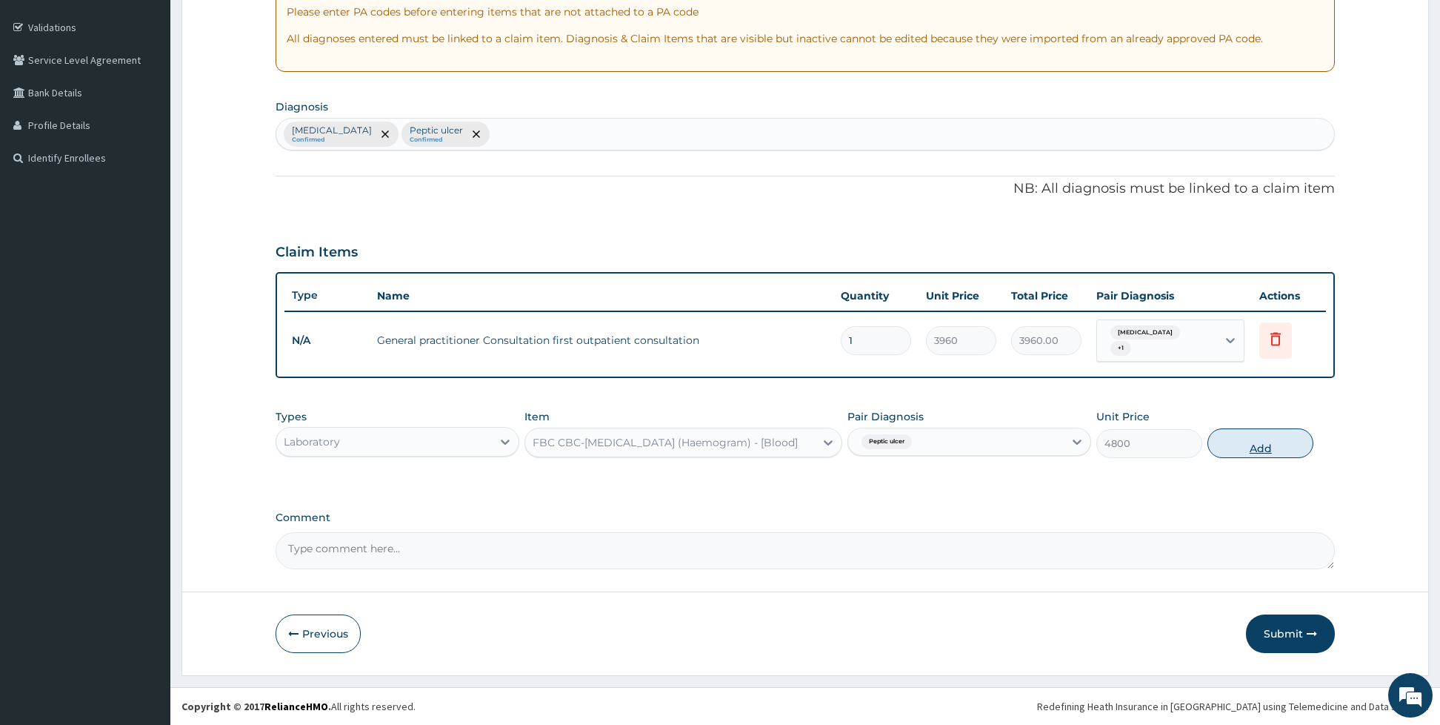
click at [1278, 433] on button "Add" at bounding box center [1261, 443] width 106 height 30
type input "0"
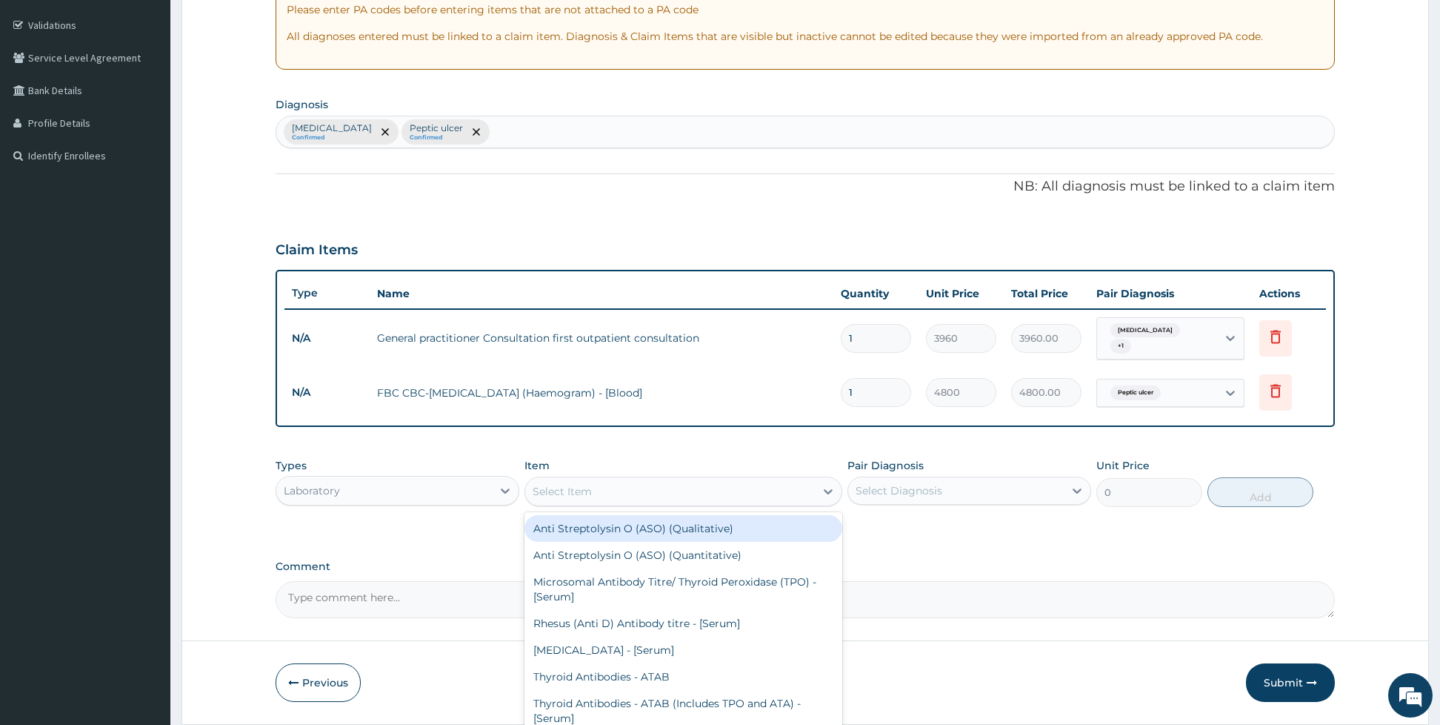
click at [571, 489] on div "Select Item" at bounding box center [562, 491] width 59 height 15
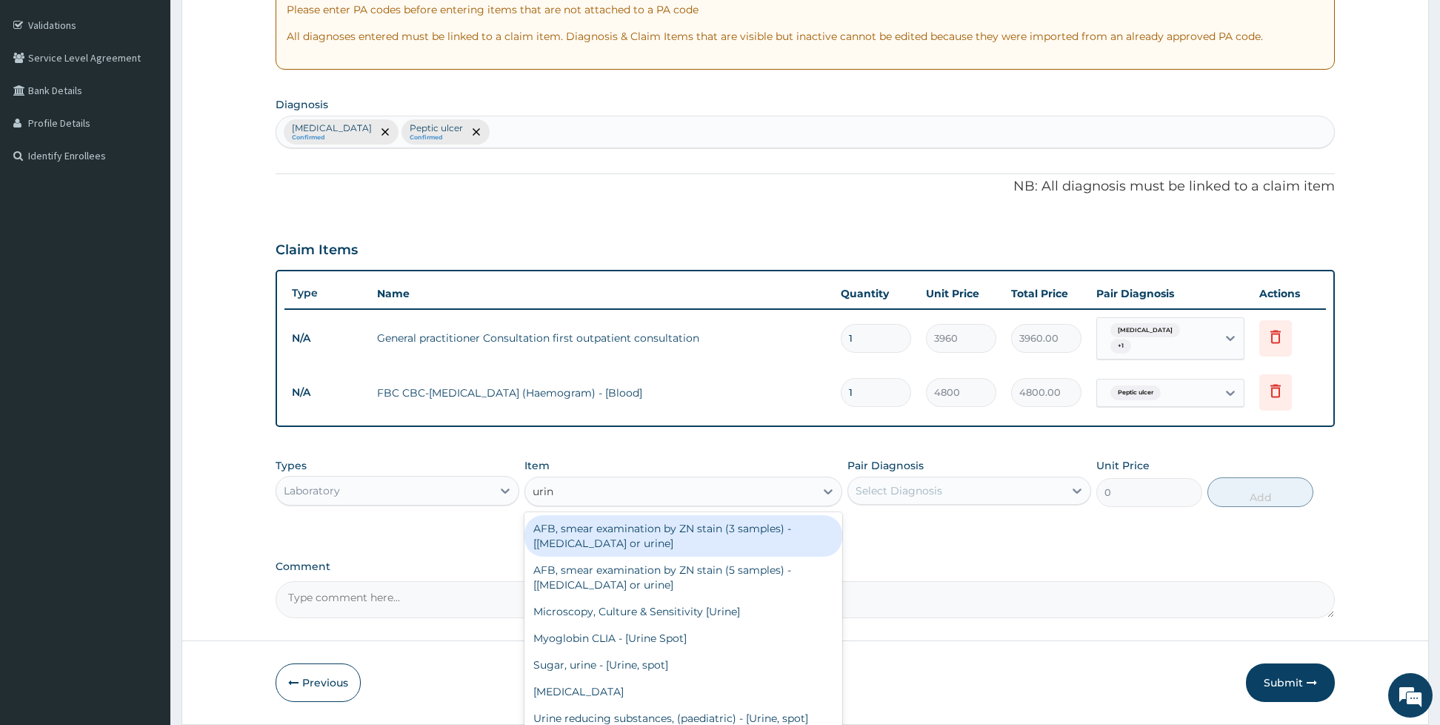
type input "urina"
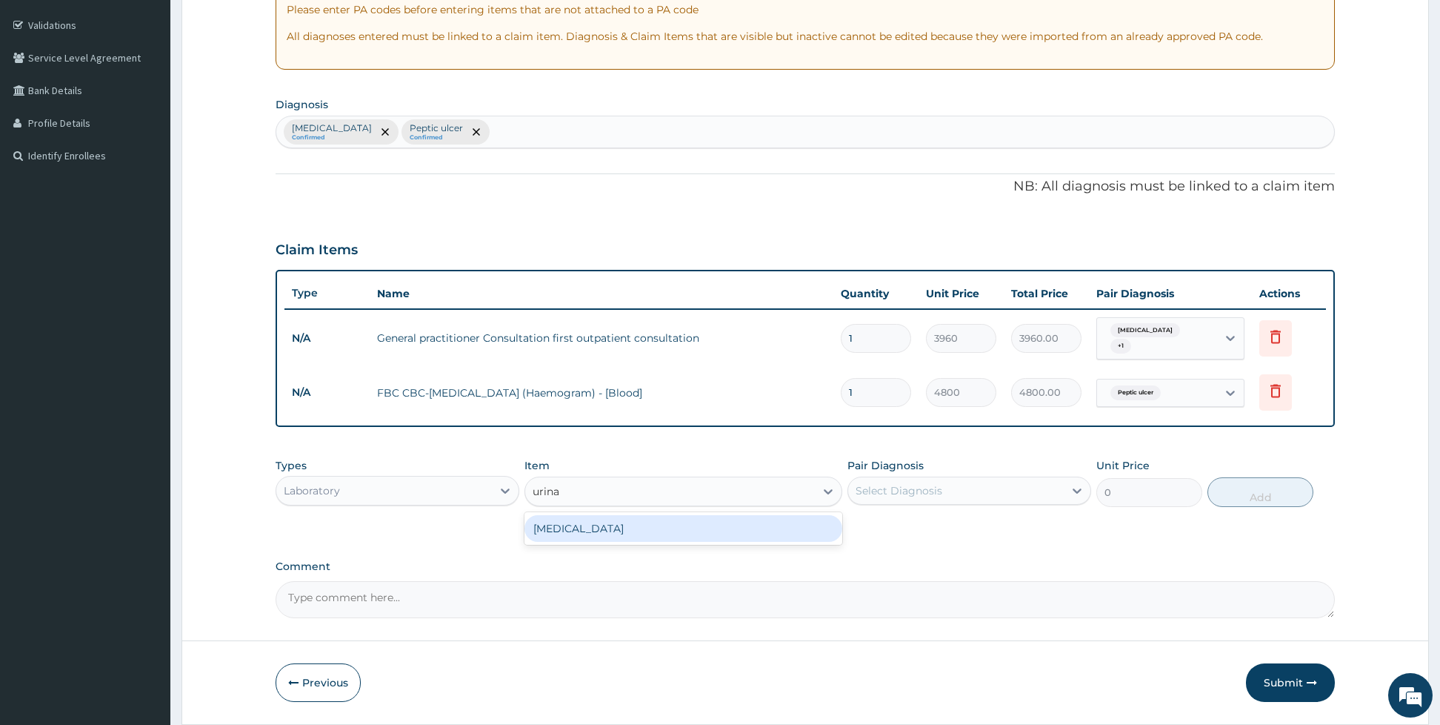
click at [576, 516] on div "[MEDICAL_DATA]" at bounding box center [683, 528] width 318 height 27
type input "1800"
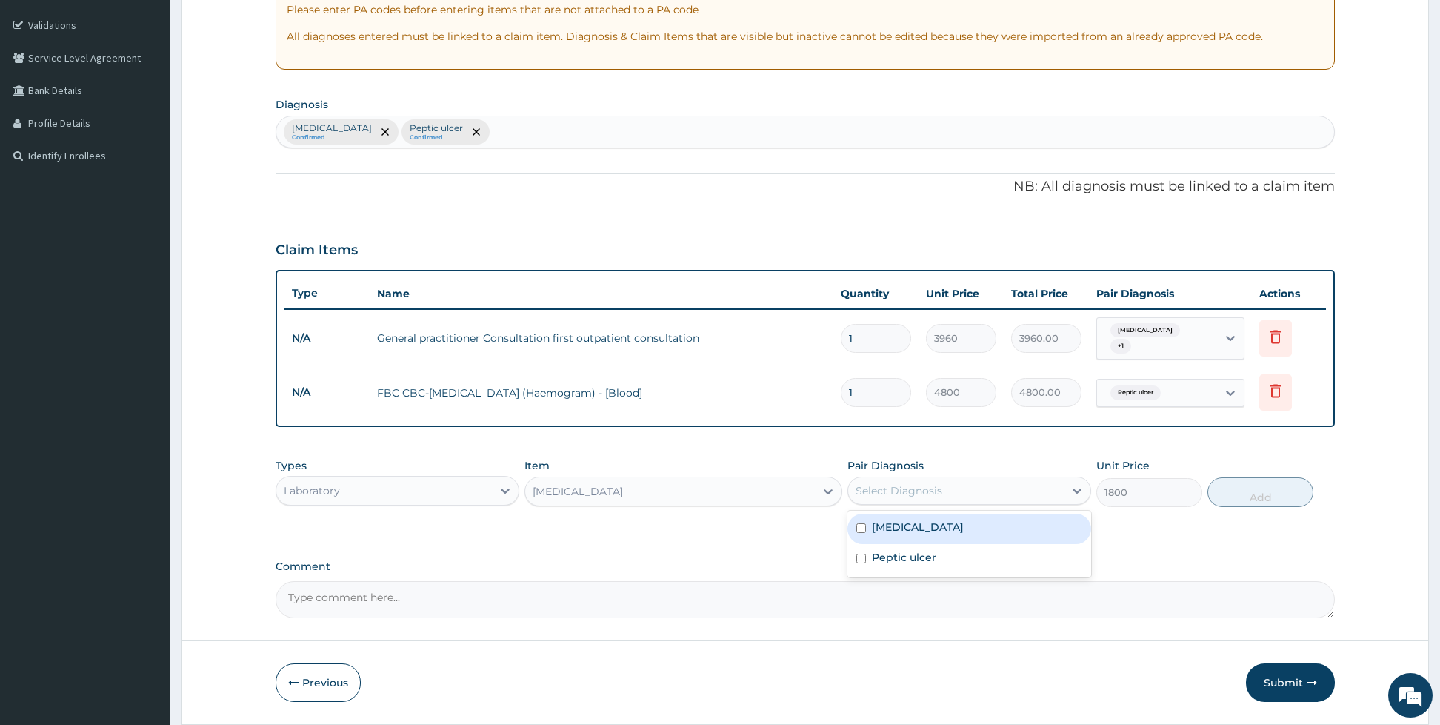
click at [860, 484] on div "Select Diagnosis" at bounding box center [899, 490] width 87 height 15
click at [863, 519] on div "[MEDICAL_DATA]" at bounding box center [969, 528] width 244 height 30
checkbox input "true"
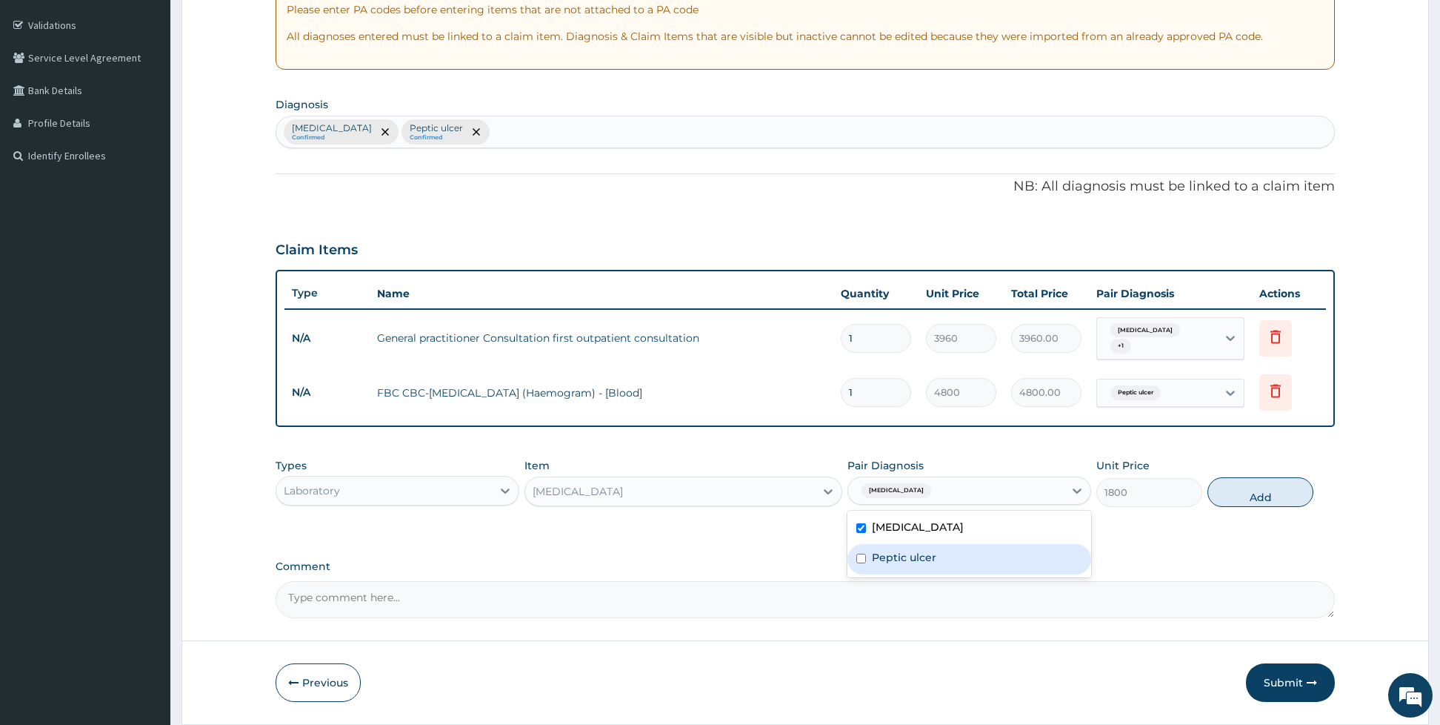
click at [856, 550] on div "Peptic ulcer" at bounding box center [969, 559] width 244 height 30
checkbox input "true"
click at [1262, 489] on button "Add" at bounding box center [1261, 492] width 106 height 30
type input "0"
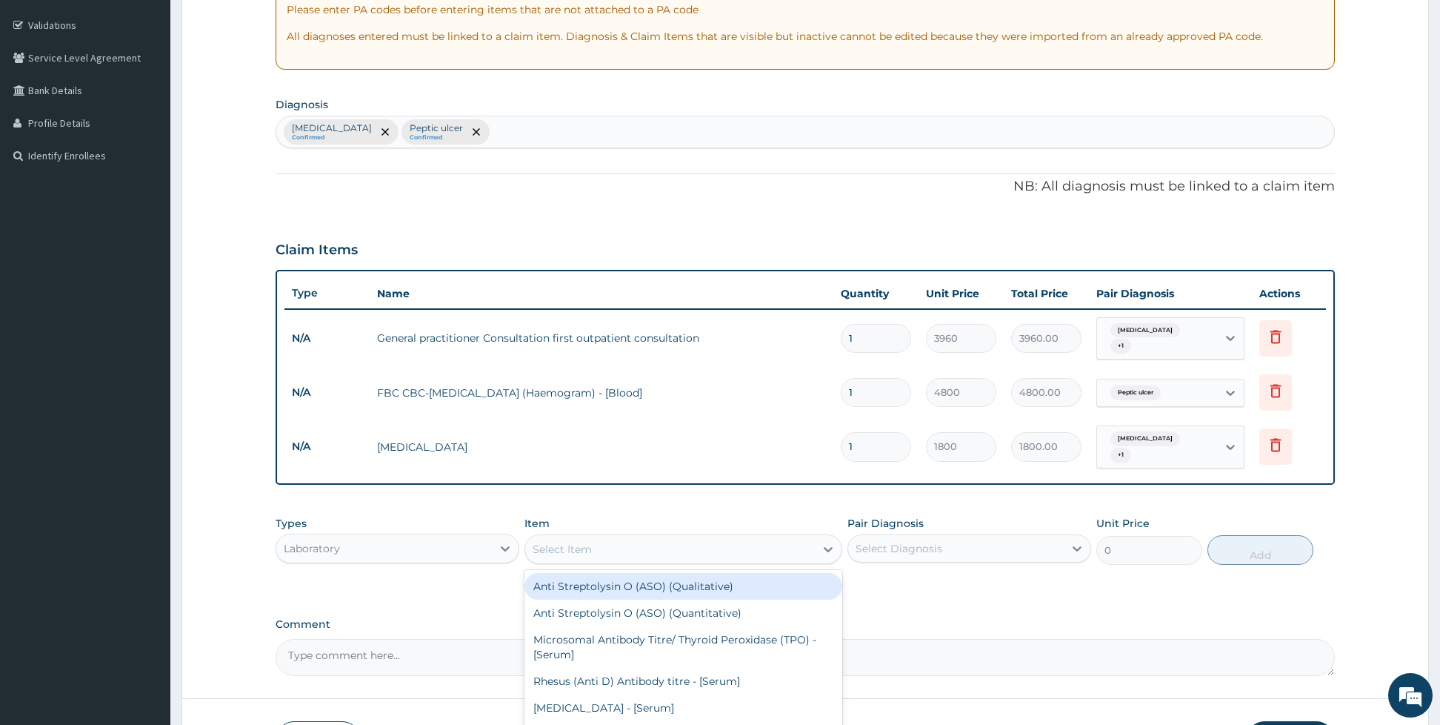
click at [661, 545] on div "Select Item" at bounding box center [670, 549] width 290 height 24
type input "rand"
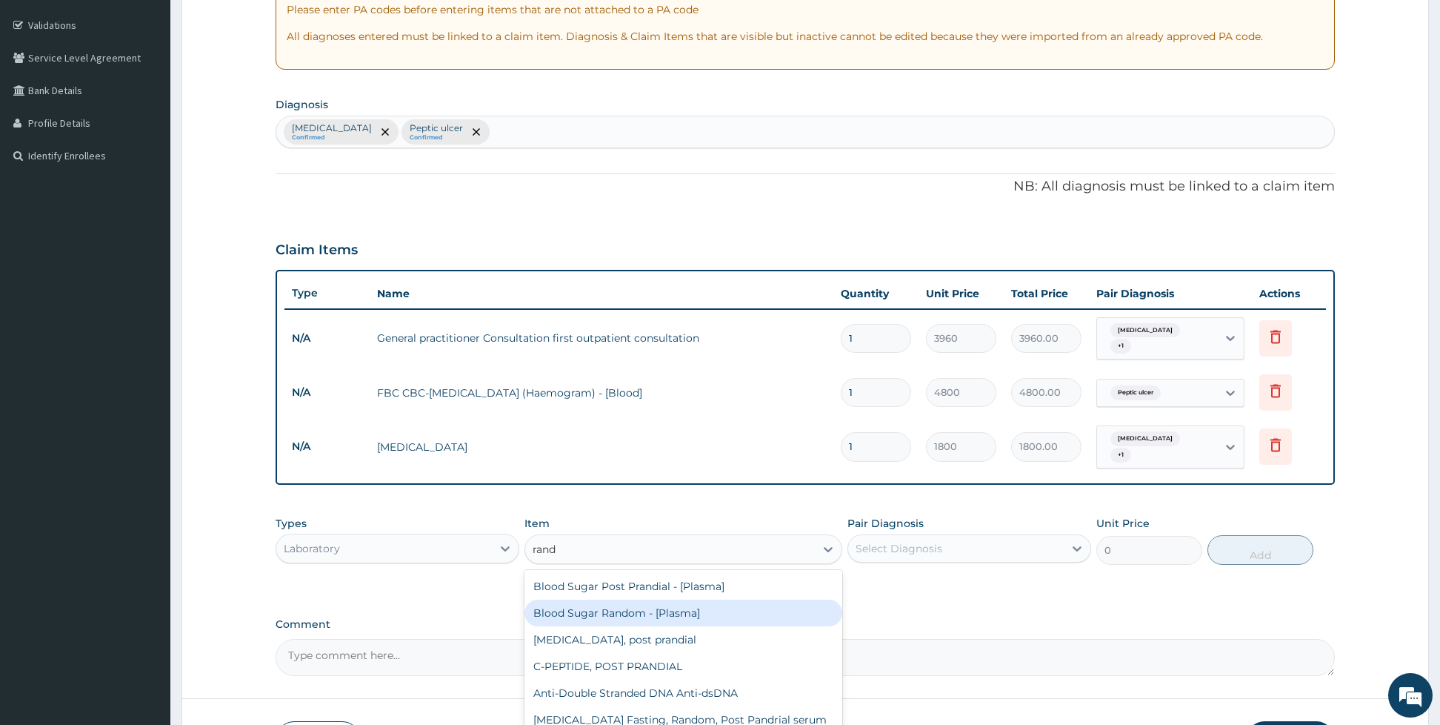
click at [602, 607] on div "Blood Sugar Random - [Plasma]" at bounding box center [683, 612] width 318 height 27
type input "1440"
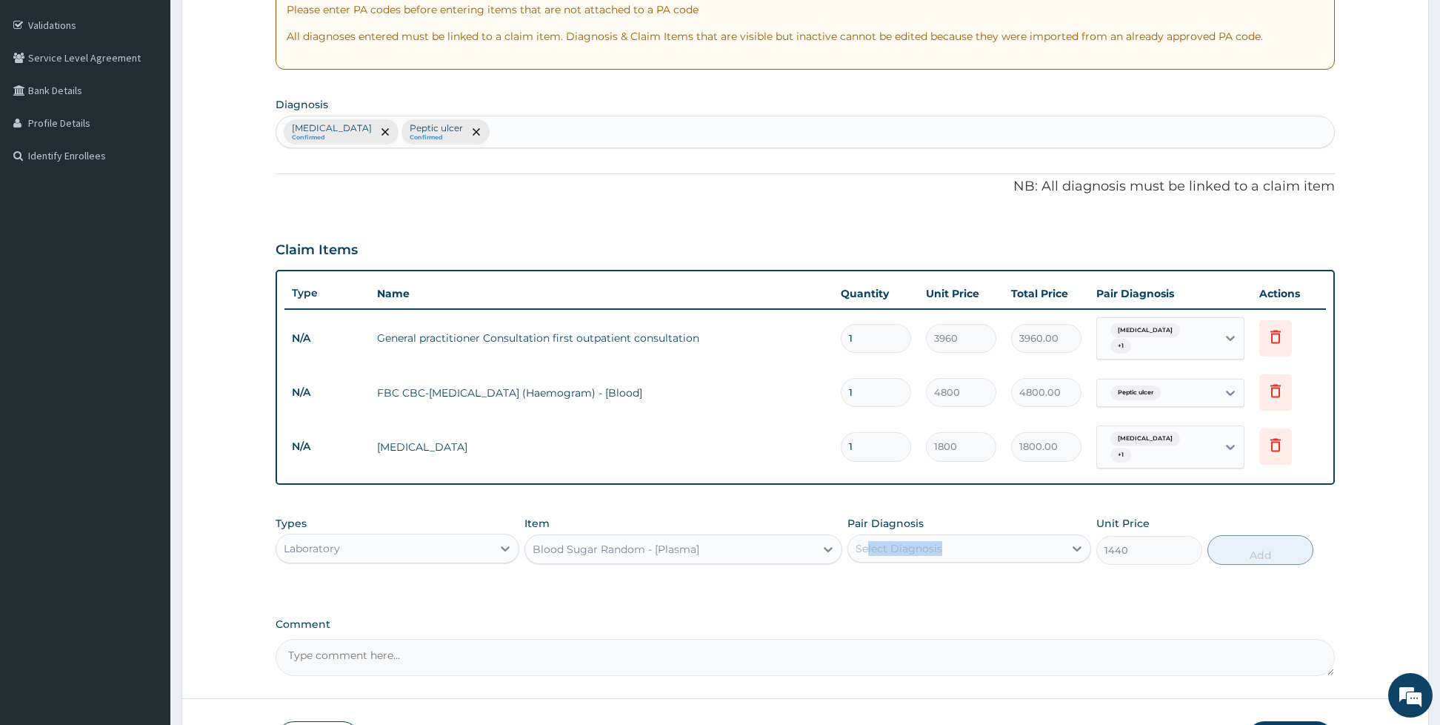
drag, startPoint x: 845, startPoint y: 554, endPoint x: 869, endPoint y: 545, distance: 26.0
click at [869, 545] on div "Types Laboratory Item Blood Sugar Random - [Plasma] Pair Diagnosis Select Diagn…" at bounding box center [805, 540] width 1059 height 64
click at [869, 545] on div "Select Diagnosis" at bounding box center [899, 548] width 87 height 15
drag, startPoint x: 862, startPoint y: 585, endPoint x: 861, endPoint y: 613, distance: 28.9
click at [861, 613] on div "[MEDICAL_DATA] [MEDICAL_DATA]" at bounding box center [969, 601] width 244 height 67
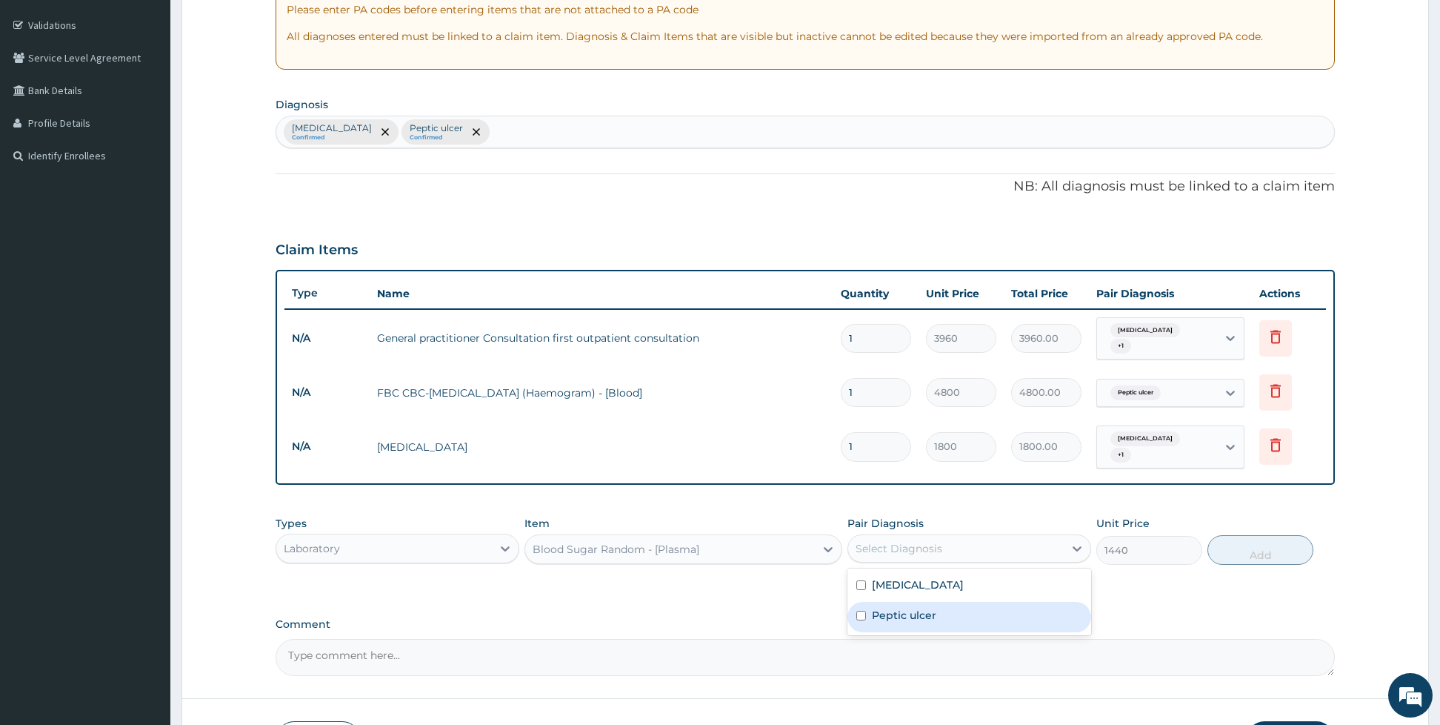
click at [861, 613] on input "checkbox" at bounding box center [861, 615] width 10 height 10
checkbox input "true"
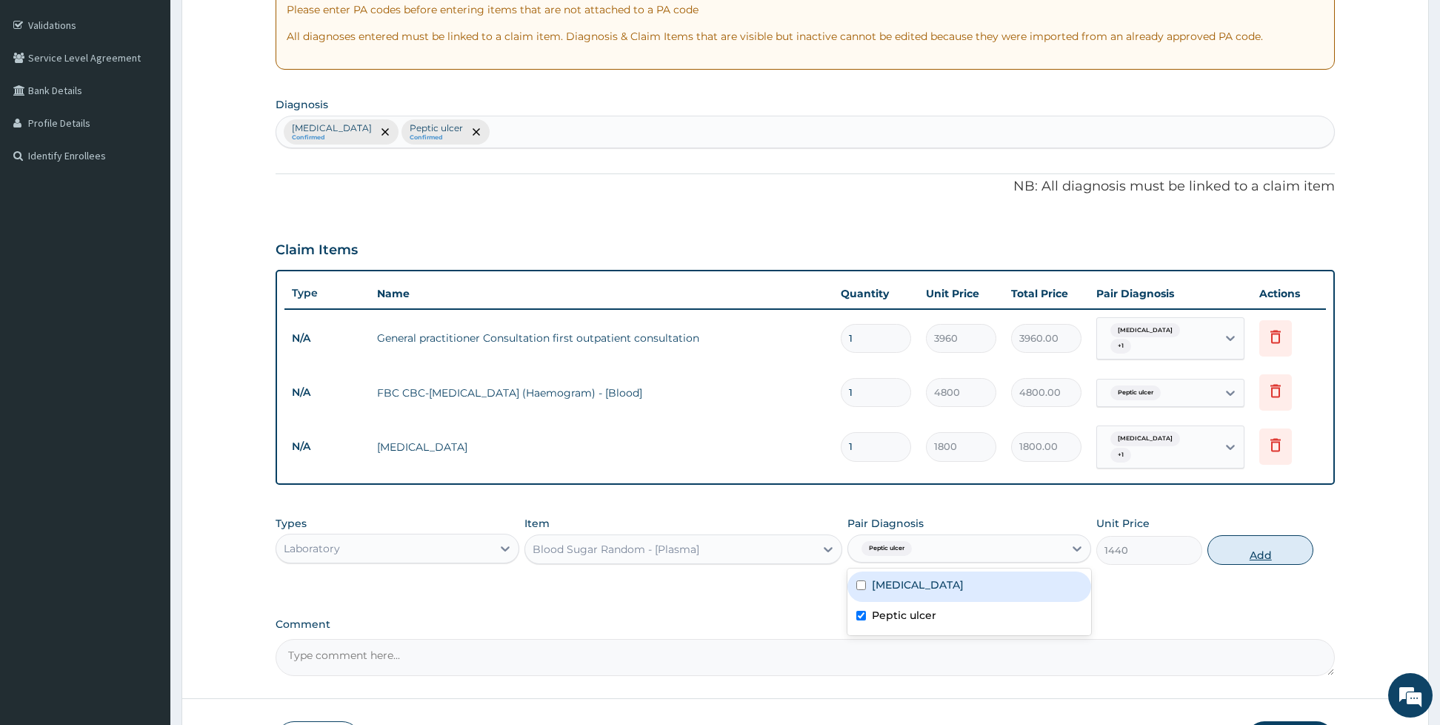
click at [1268, 547] on button "Add" at bounding box center [1261, 550] width 106 height 30
type input "0"
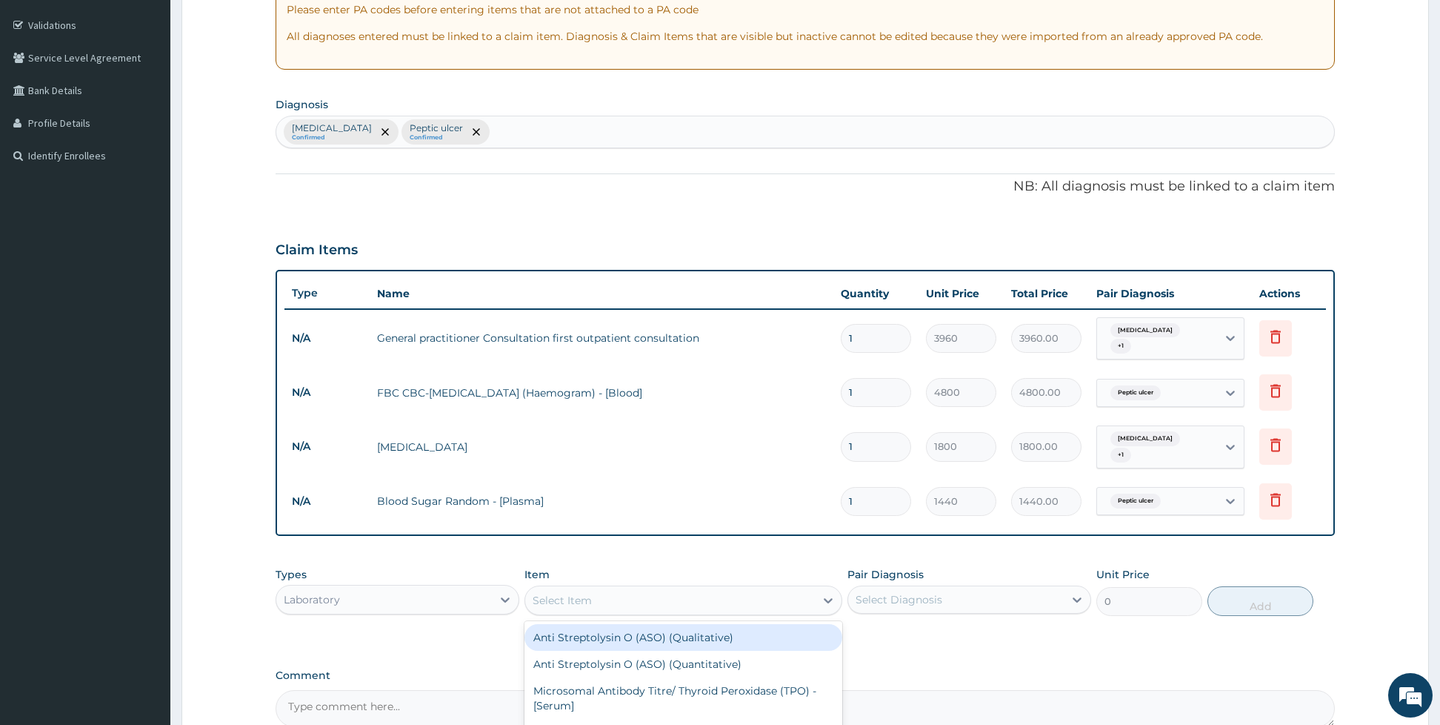
click at [587, 598] on div "Select Item" at bounding box center [562, 600] width 59 height 15
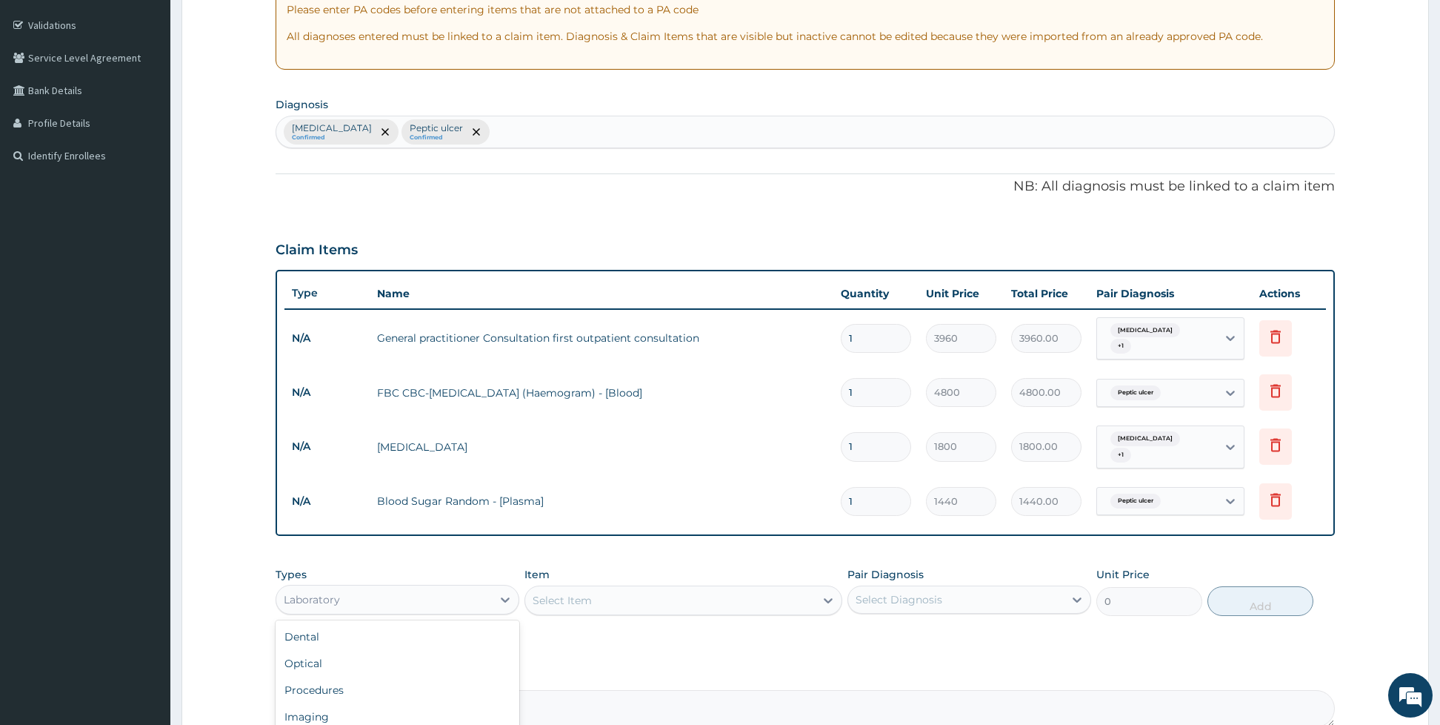
click at [353, 601] on div "Laboratory" at bounding box center [384, 599] width 216 height 24
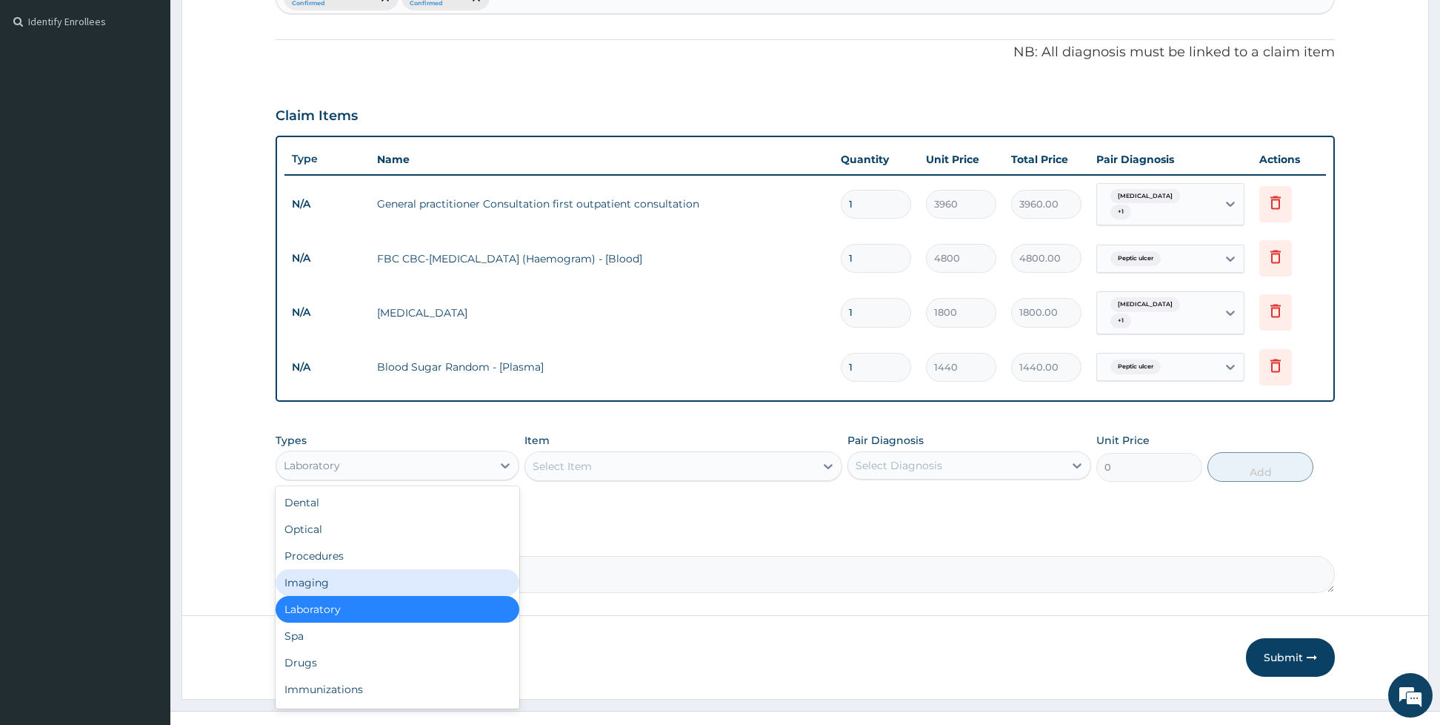
scroll to position [427, 0]
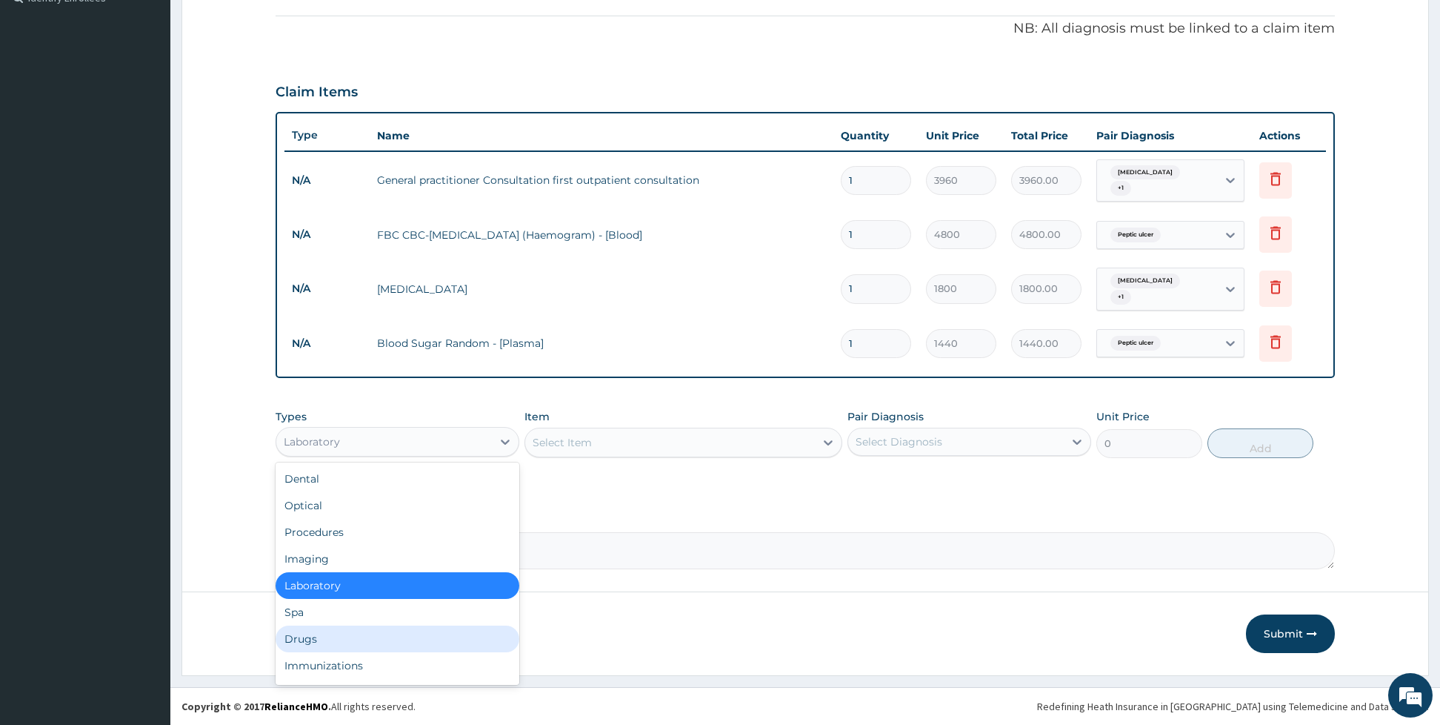
click at [390, 640] on div "Drugs" at bounding box center [398, 638] width 244 height 27
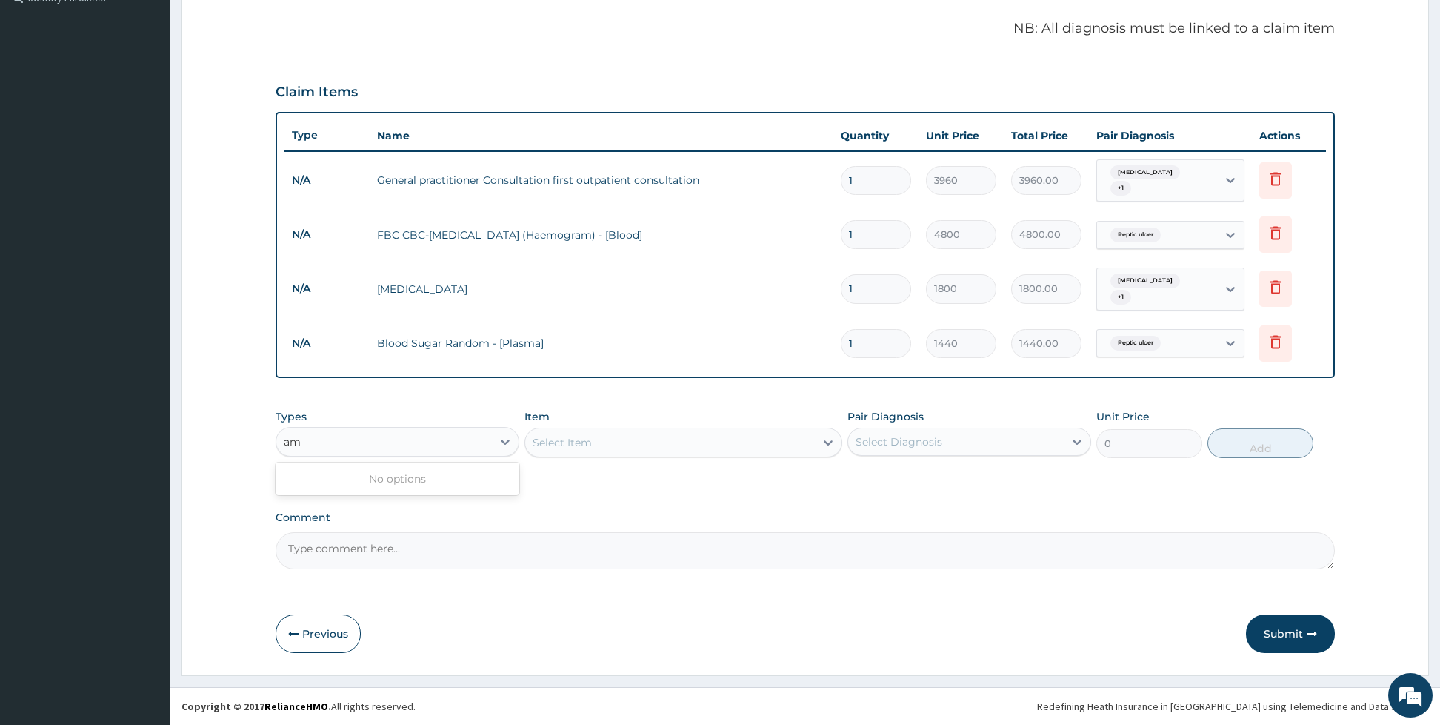
type input "a"
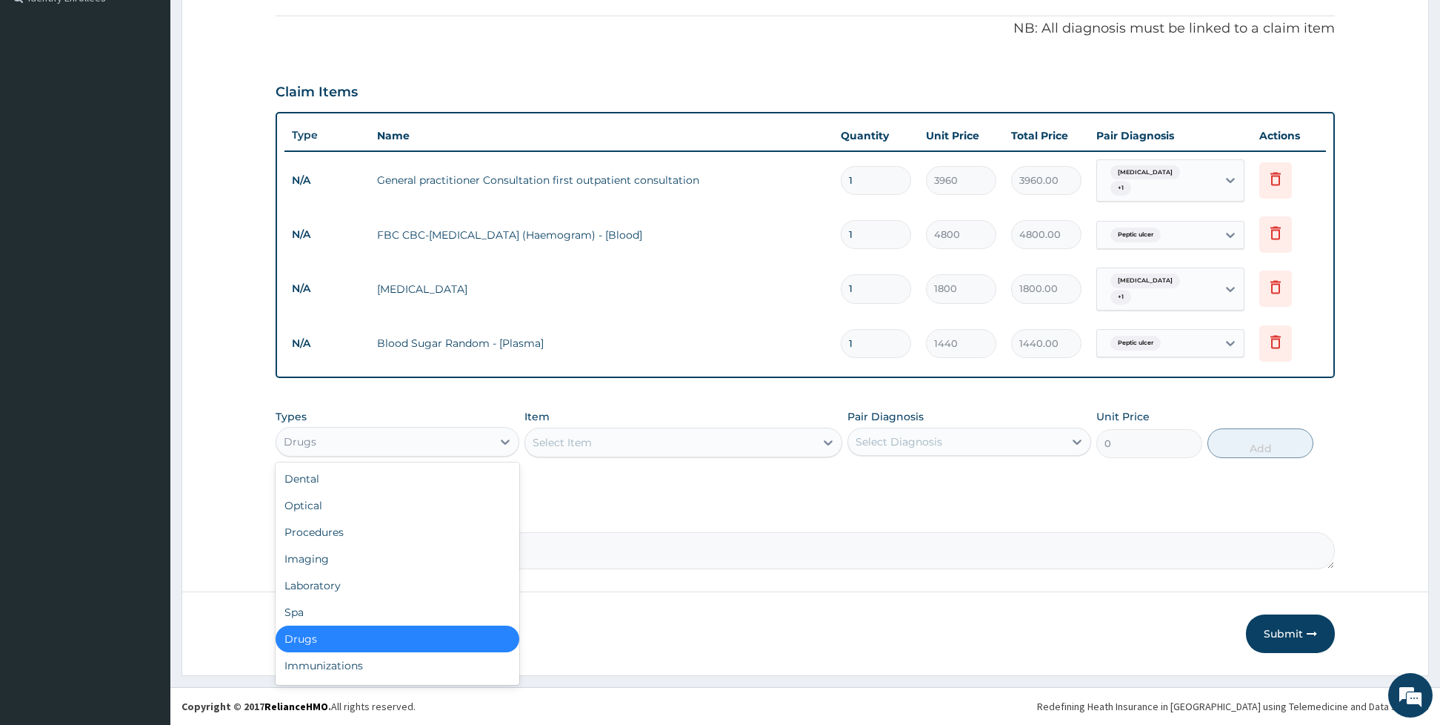
click at [427, 630] on div "Drugs" at bounding box center [398, 638] width 244 height 27
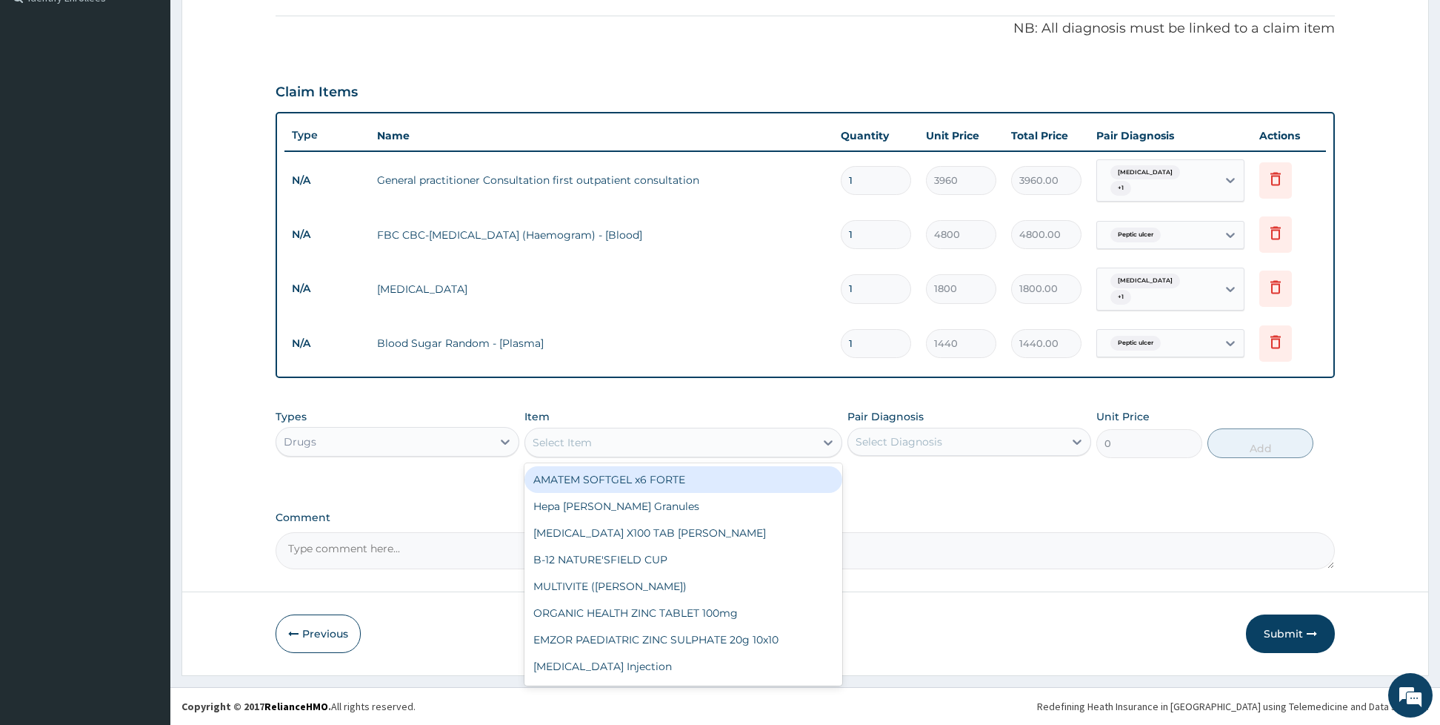
click at [567, 435] on div "Select Item" at bounding box center [562, 442] width 59 height 15
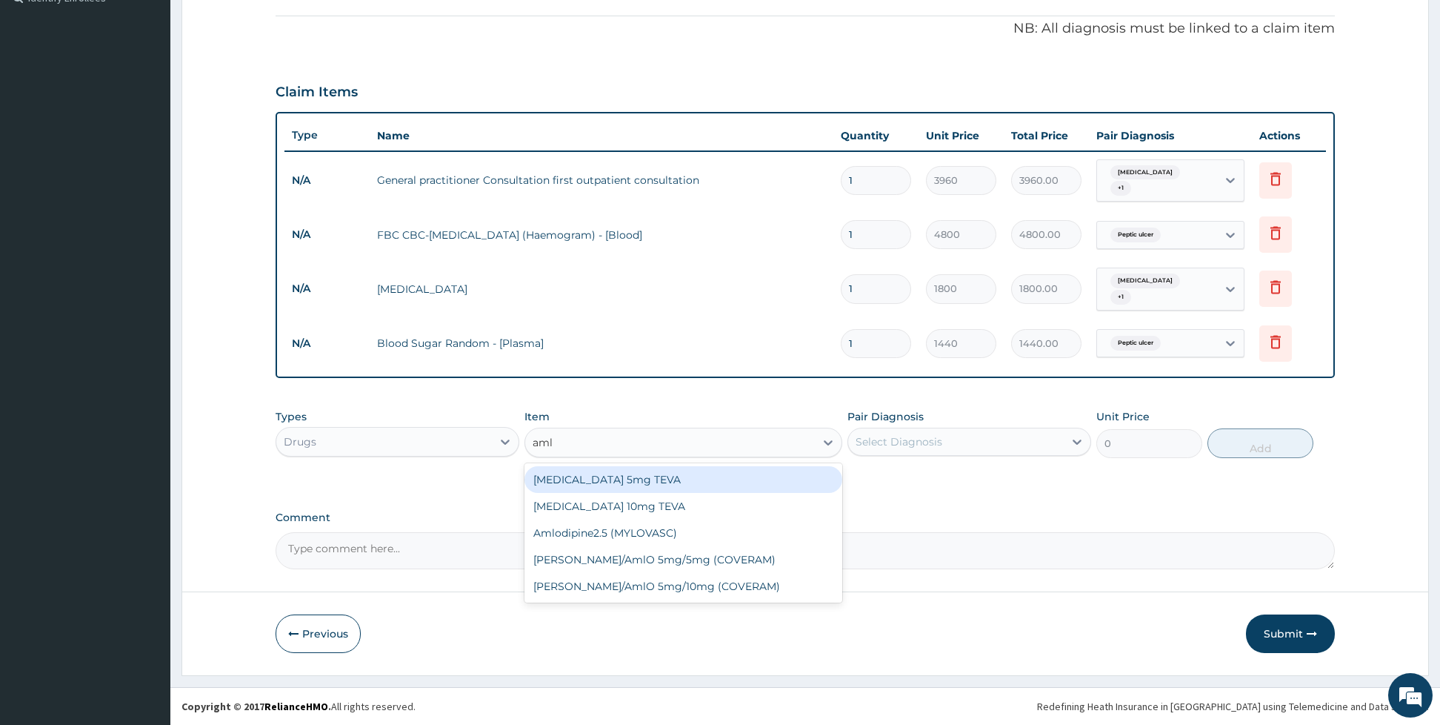
type input "amlo"
click at [576, 482] on div "[MEDICAL_DATA] 5mg TEVA" at bounding box center [683, 479] width 318 height 27
type input "112.2"
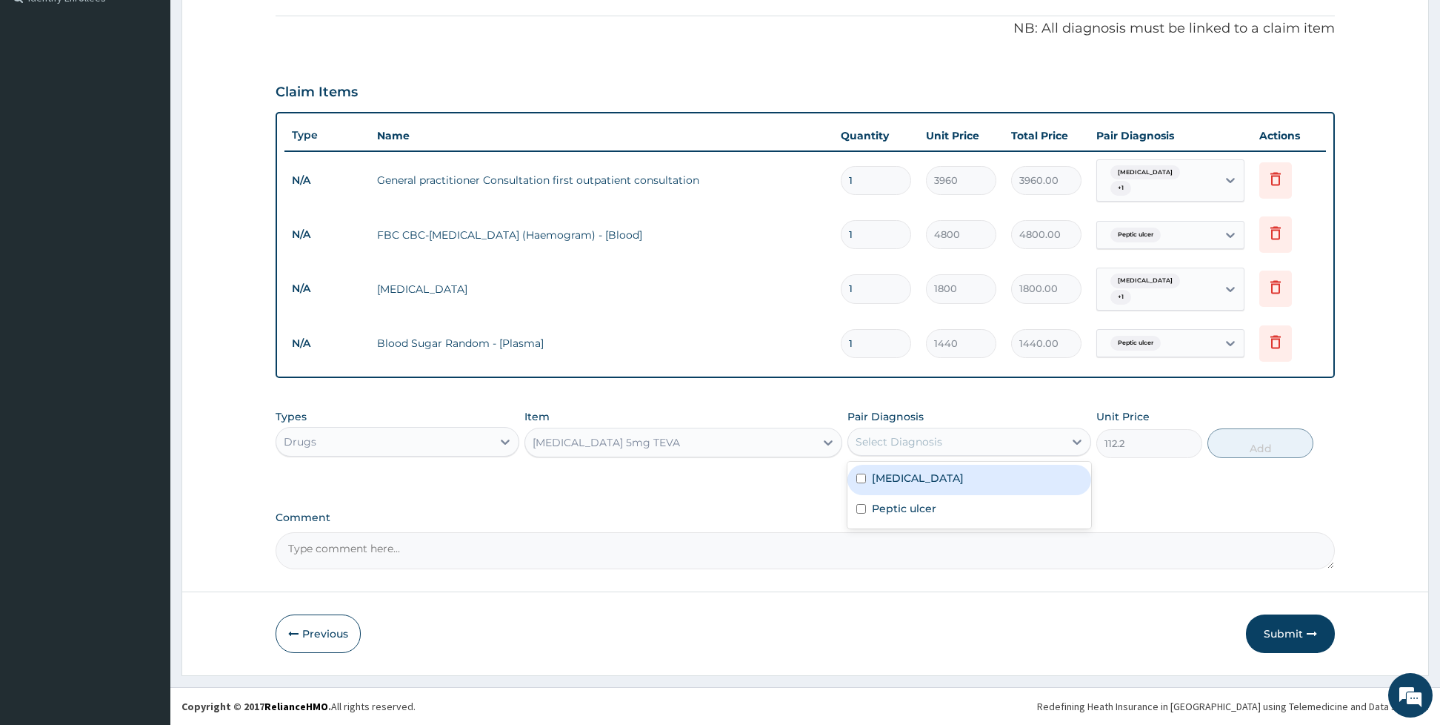
click at [881, 439] on div "Select Diagnosis" at bounding box center [899, 441] width 87 height 15
click at [867, 474] on div "[MEDICAL_DATA]" at bounding box center [969, 479] width 244 height 30
checkbox input "true"
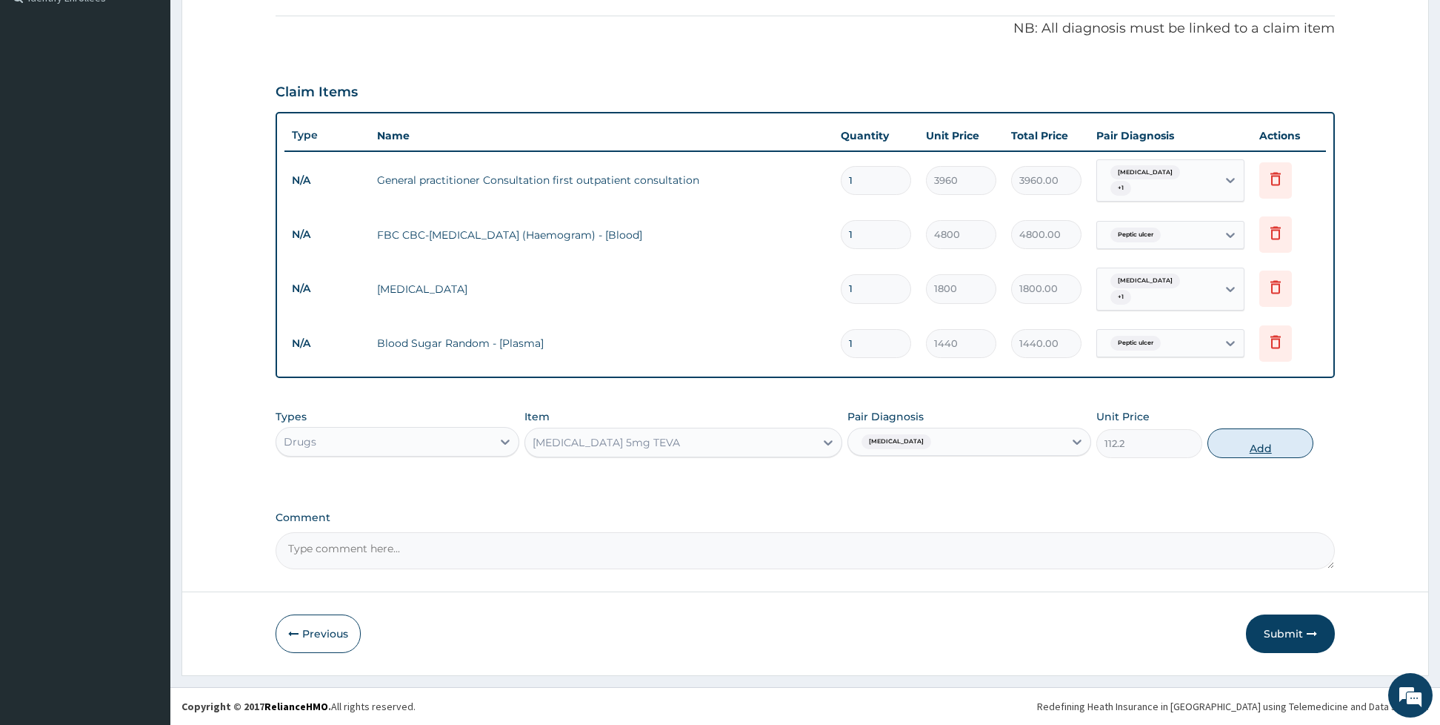
click at [1259, 441] on button "Add" at bounding box center [1261, 443] width 106 height 30
type input "0"
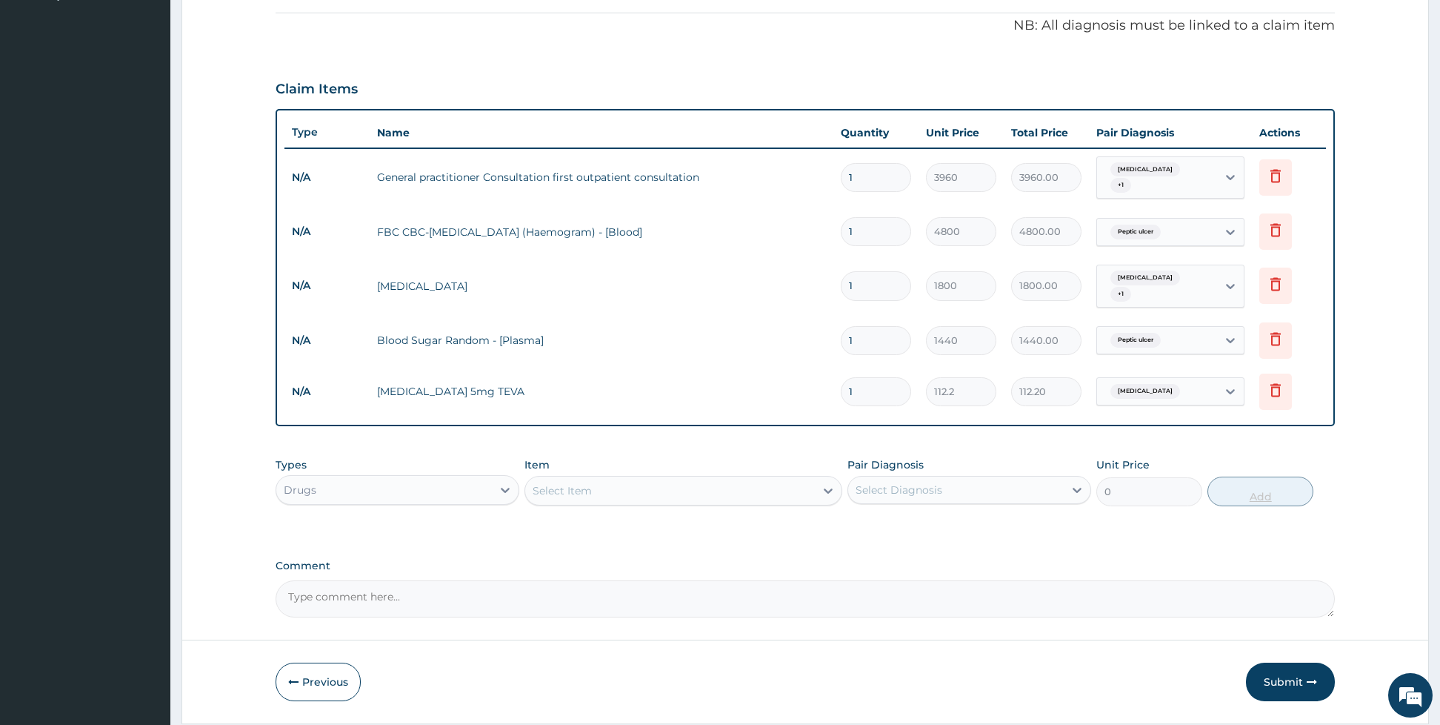
type input "14"
type input "1570.80"
type input "14"
click at [705, 481] on div "Select Item" at bounding box center [670, 491] width 290 height 24
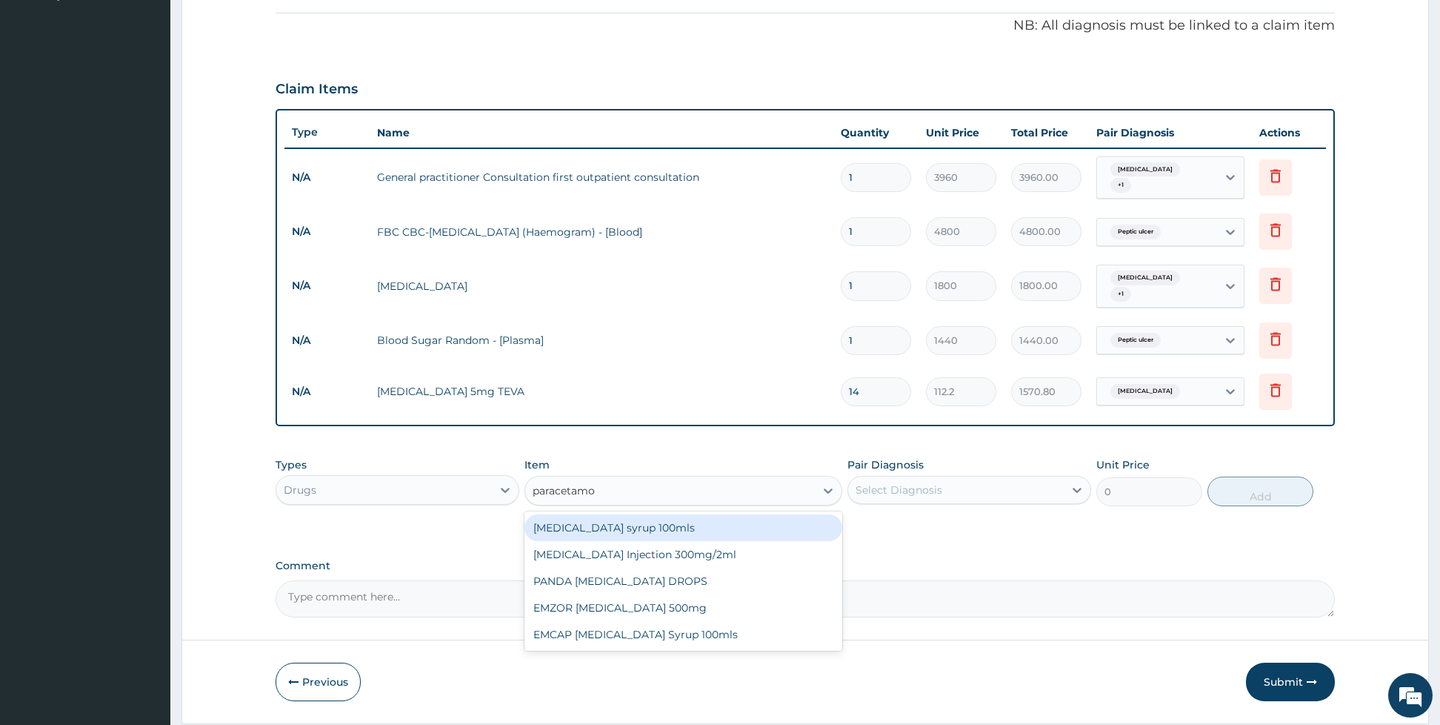
type input "[MEDICAL_DATA]"
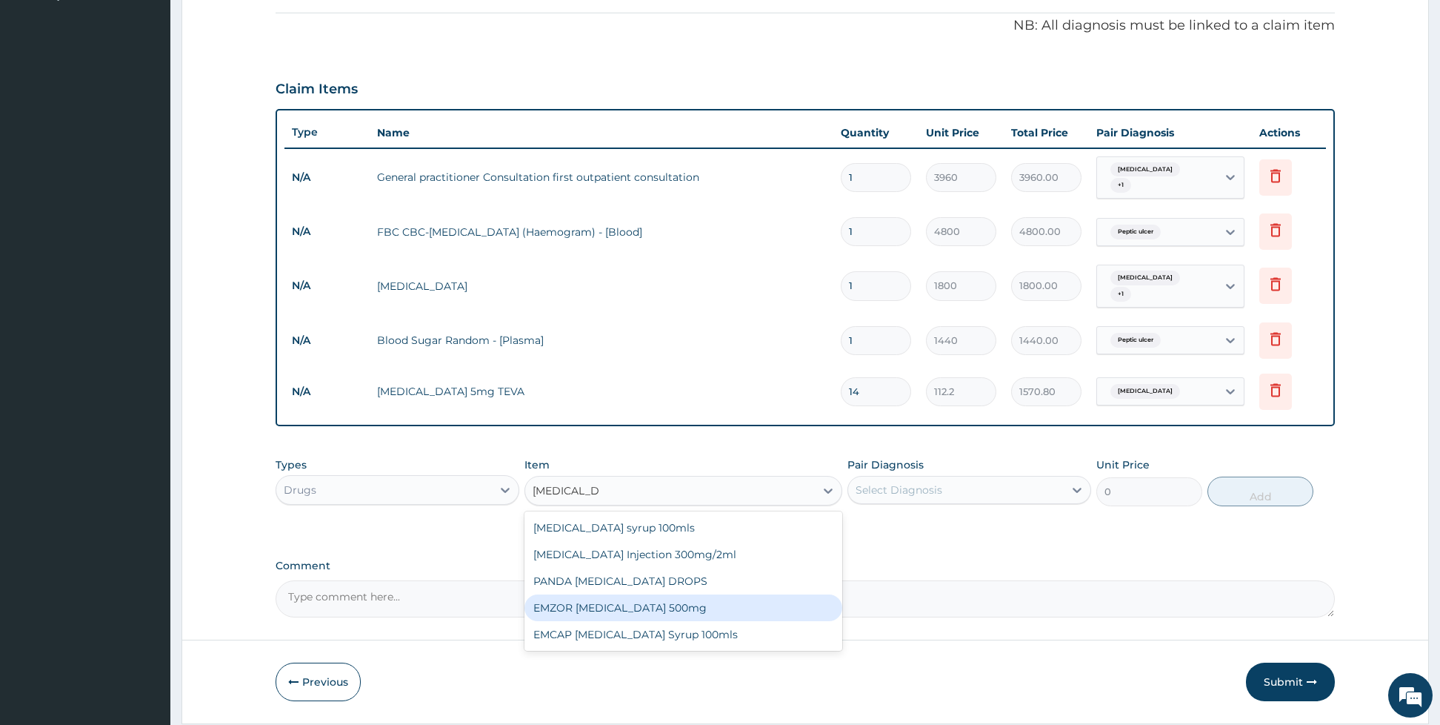
click at [689, 607] on div "EMZOR [MEDICAL_DATA] 500mg" at bounding box center [683, 607] width 318 height 27
type input "26.4"
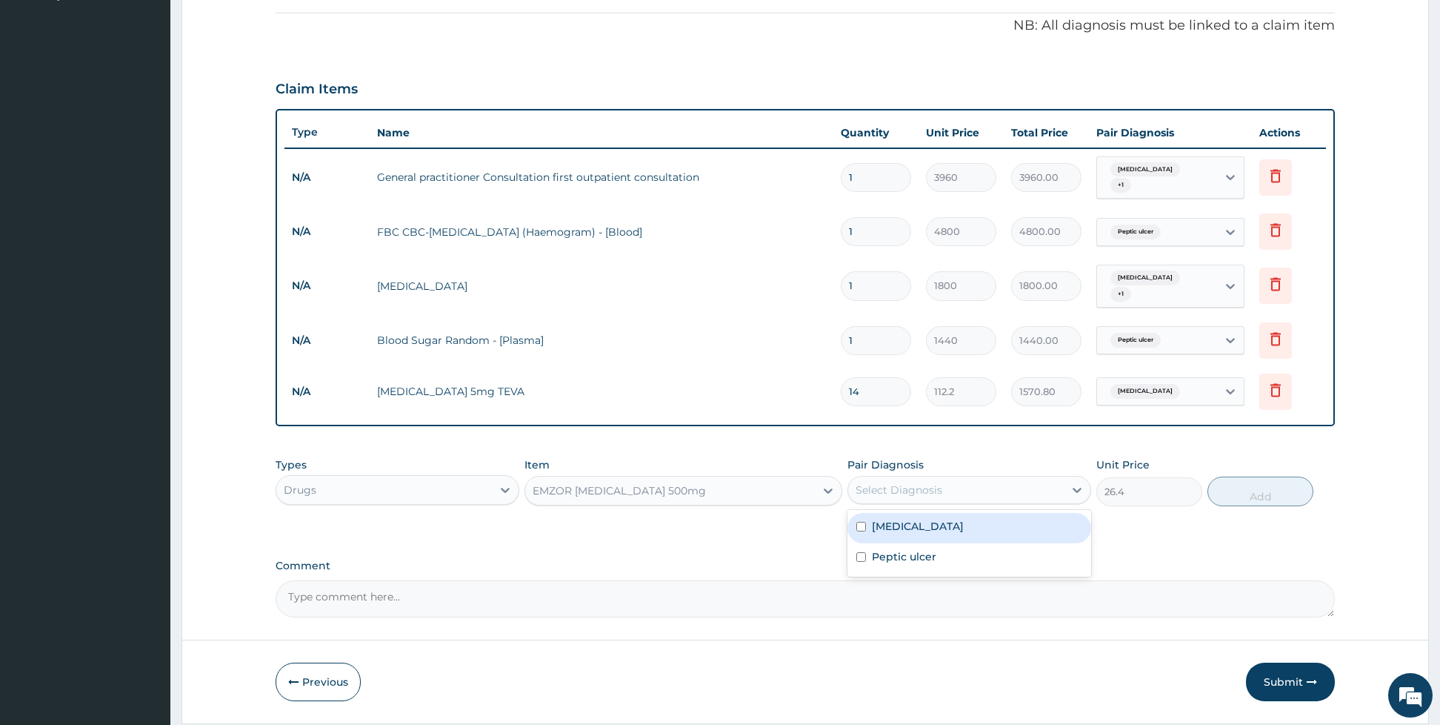
click at [878, 487] on div "Select Diagnosis" at bounding box center [899, 489] width 87 height 15
click at [861, 553] on input "checkbox" at bounding box center [861, 557] width 10 height 10
checkbox input "true"
click at [883, 521] on label "[MEDICAL_DATA]" at bounding box center [918, 526] width 92 height 15
checkbox input "true"
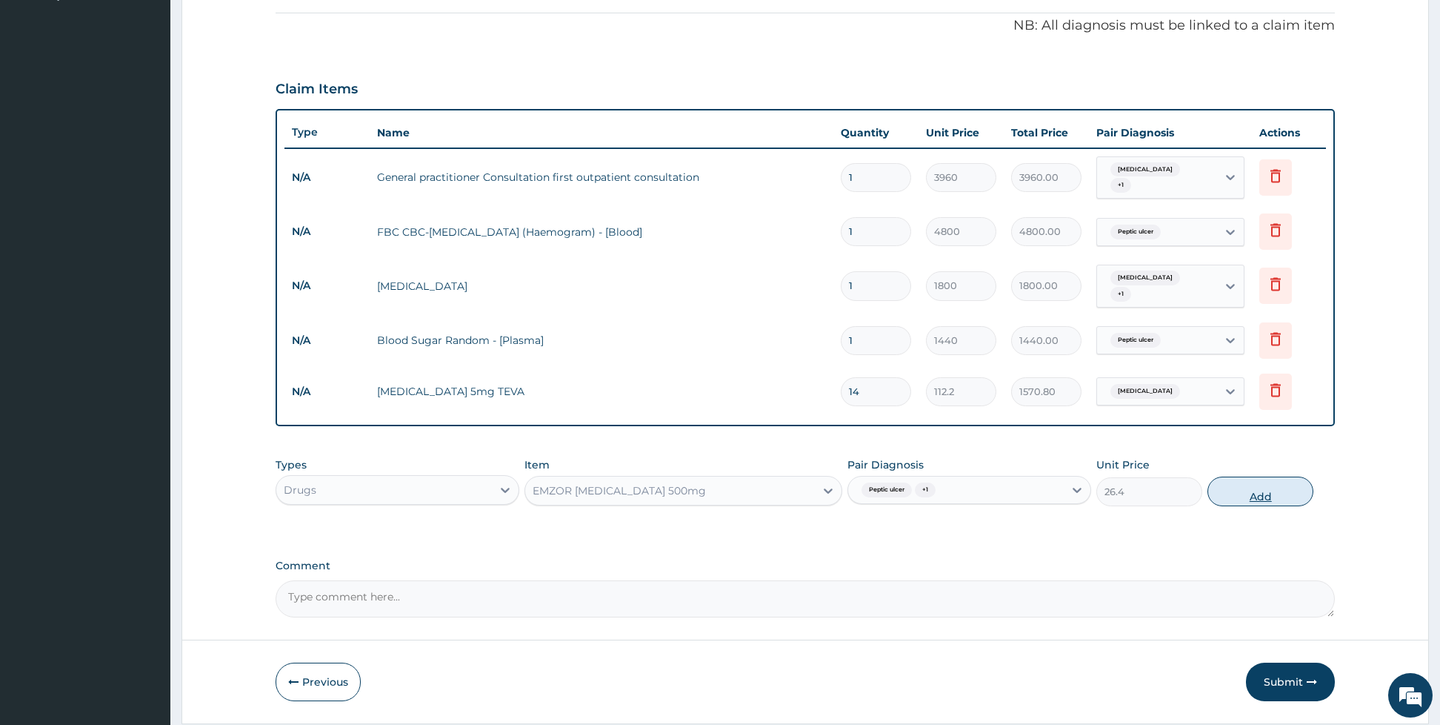
click at [1262, 500] on button "Add" at bounding box center [1261, 491] width 106 height 30
type input "0"
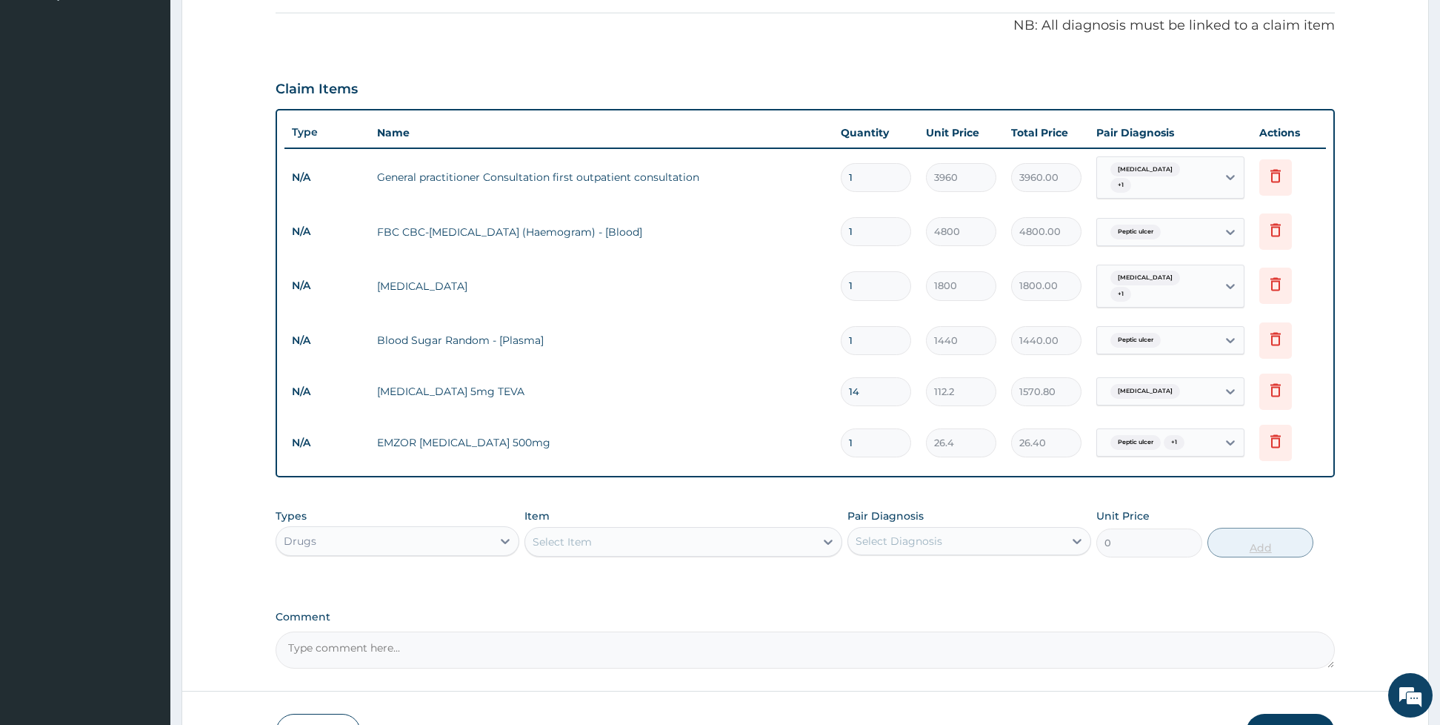
type input "0.00"
type input "2"
type input "52.80"
type input "20"
type input "528.00"
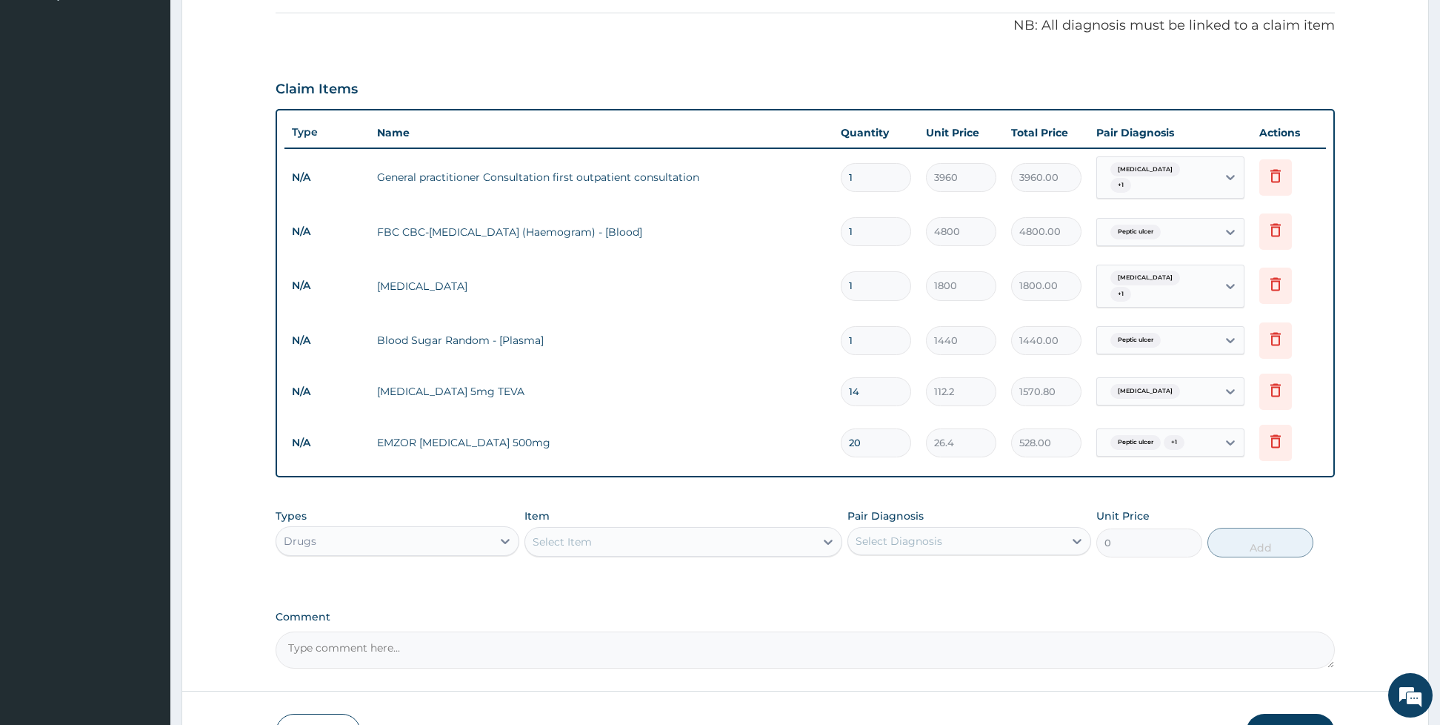
type input "20"
click at [778, 529] on div "Select Item" at bounding box center [683, 542] width 318 height 30
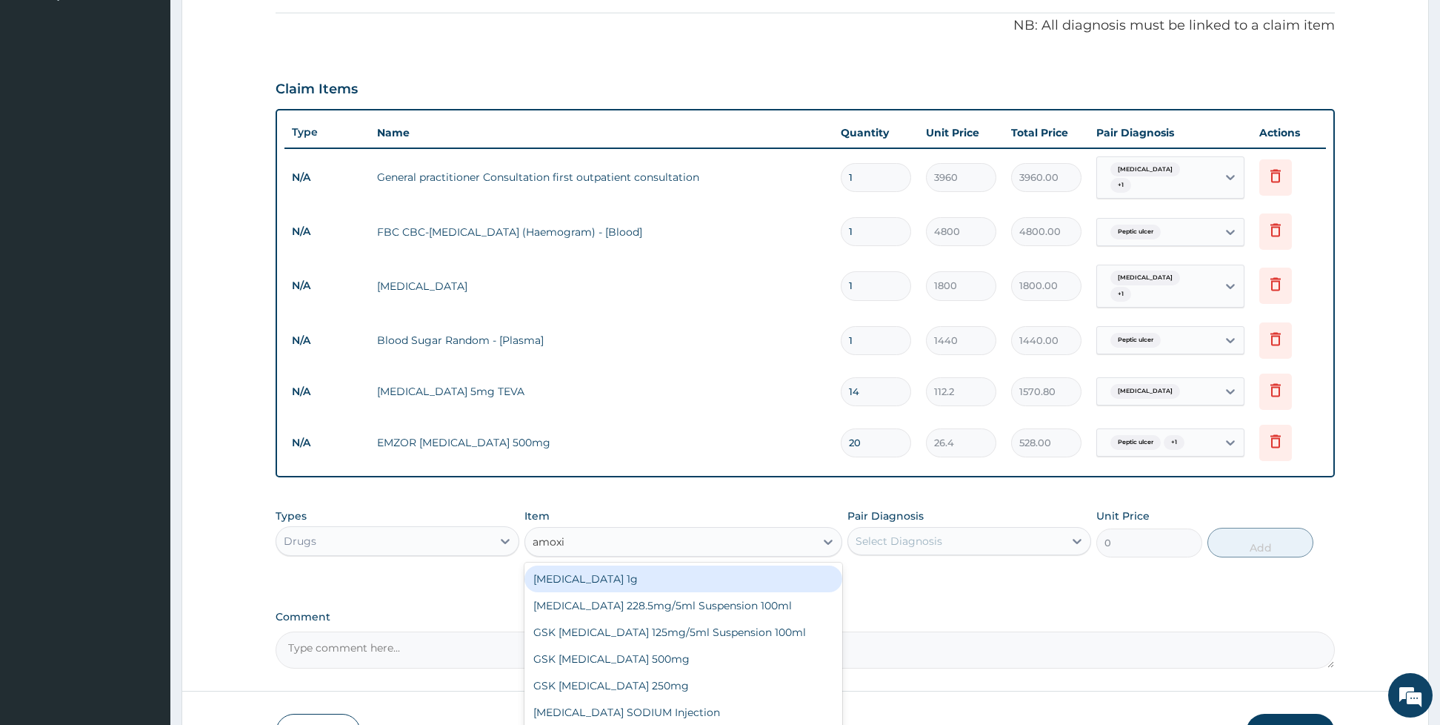
type input "[MEDICAL_DATA]"
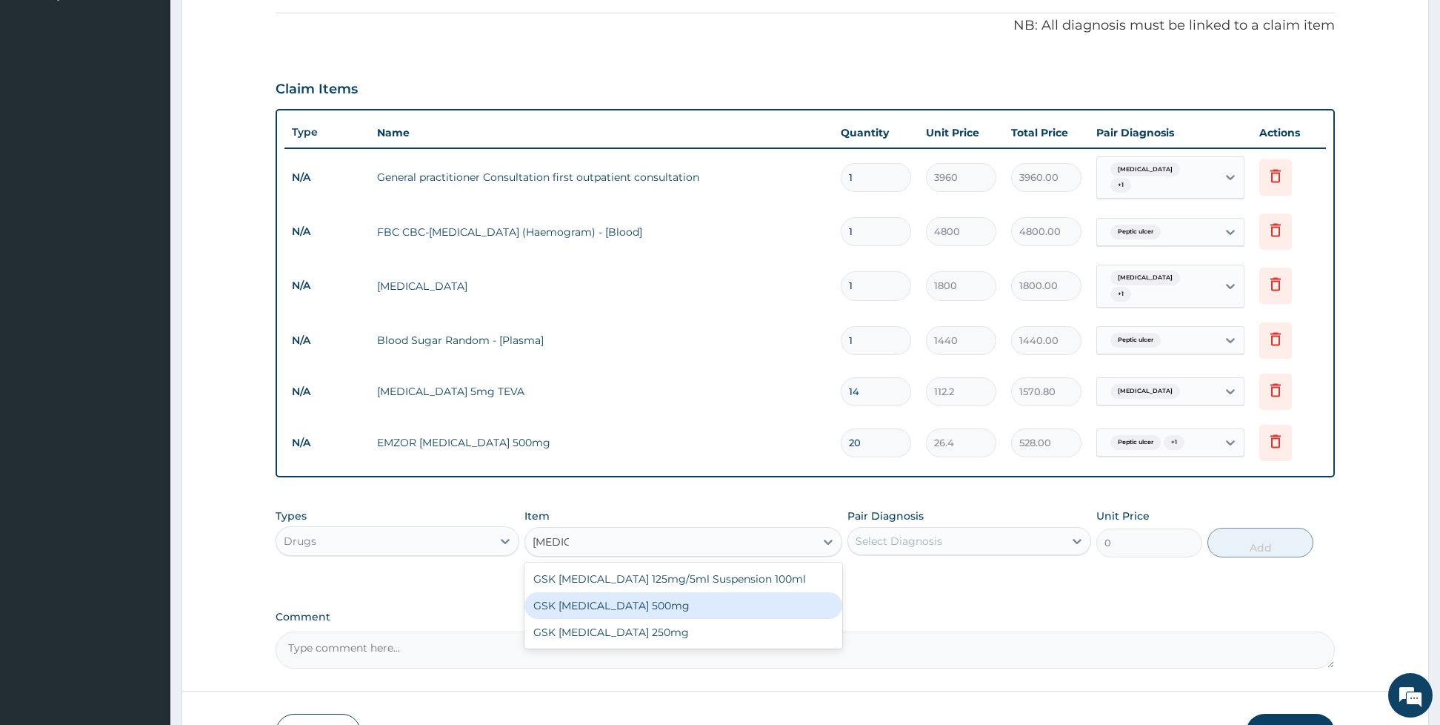
click at [674, 613] on div "GSK [MEDICAL_DATA] 500mg" at bounding box center [683, 605] width 318 height 27
type input "66"
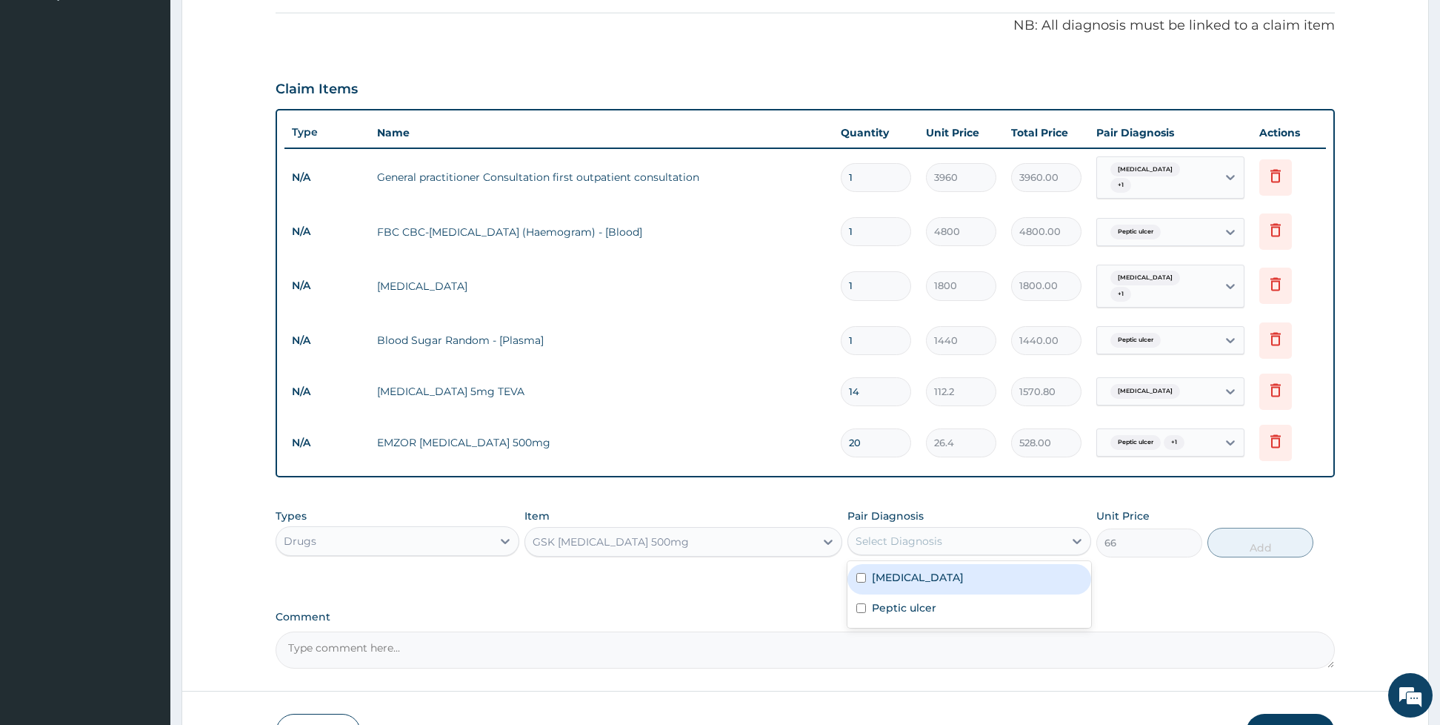
click at [913, 540] on div "Select Diagnosis" at bounding box center [899, 540] width 87 height 15
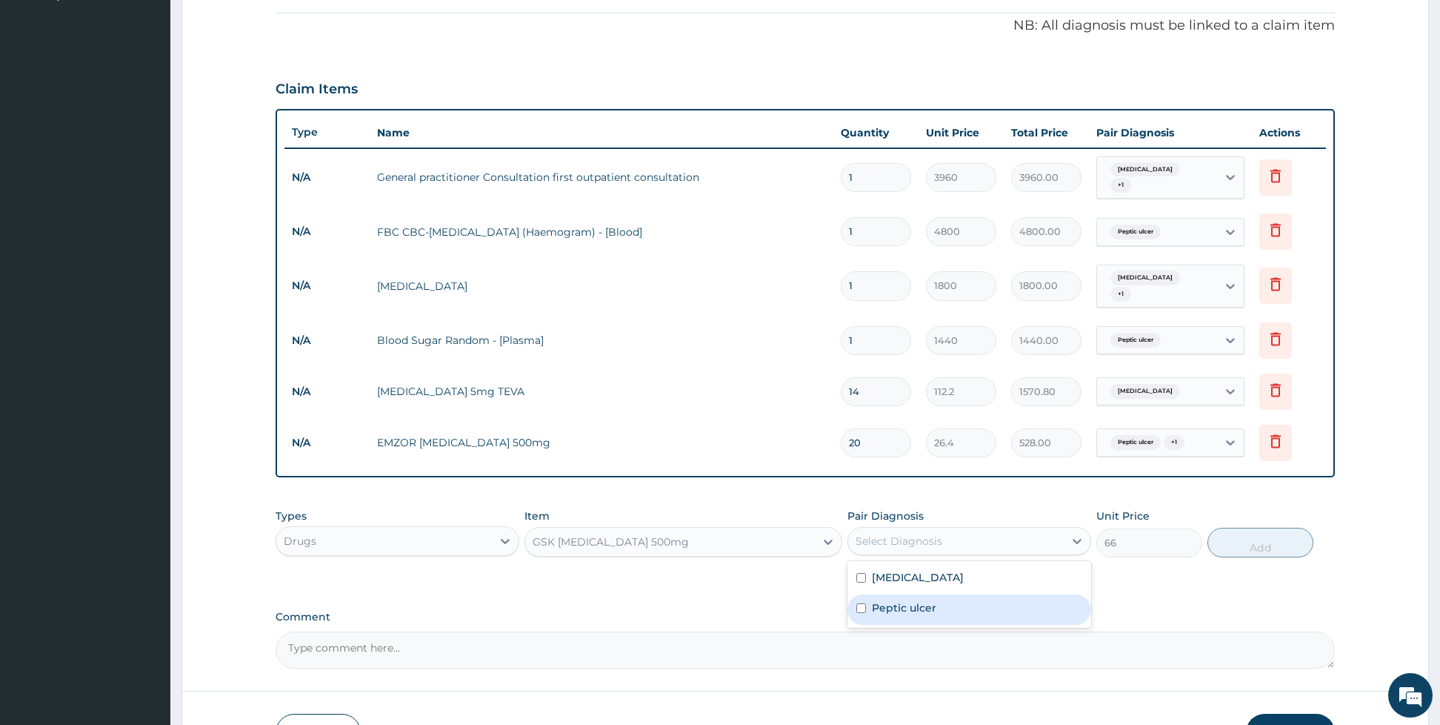
click at [889, 618] on div "Peptic ulcer" at bounding box center [969, 609] width 244 height 30
checkbox input "true"
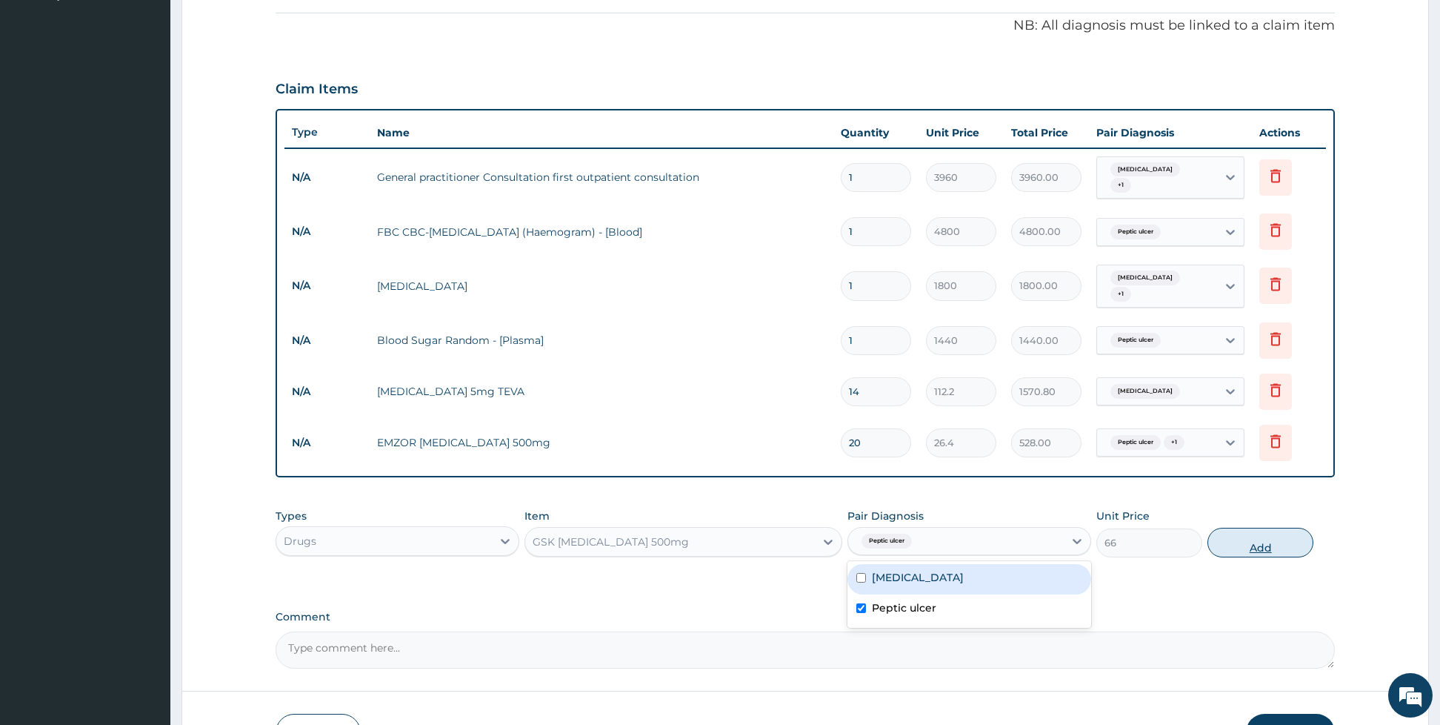
click at [1265, 534] on button "Add" at bounding box center [1261, 542] width 106 height 30
type input "0"
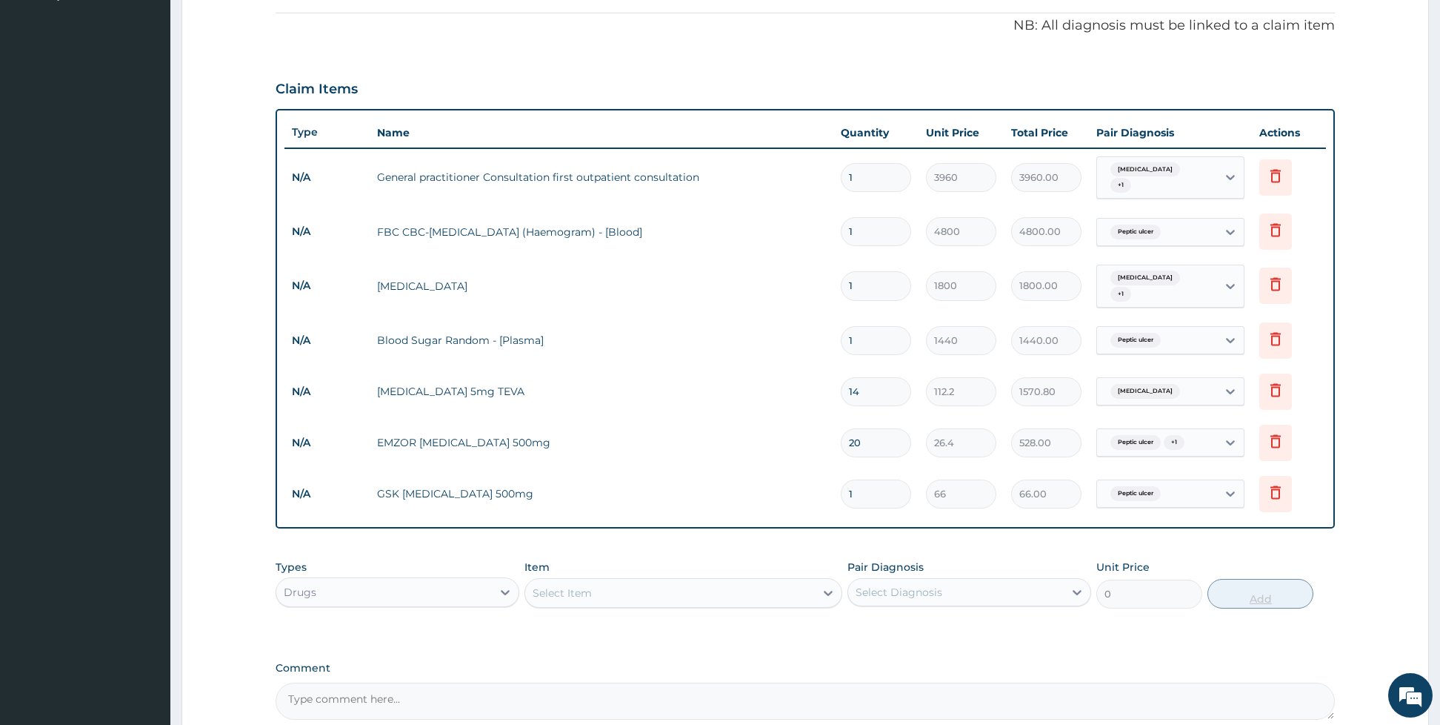
type input "0.00"
type input "2"
type input "132.00"
type input "20"
type input "1320.00"
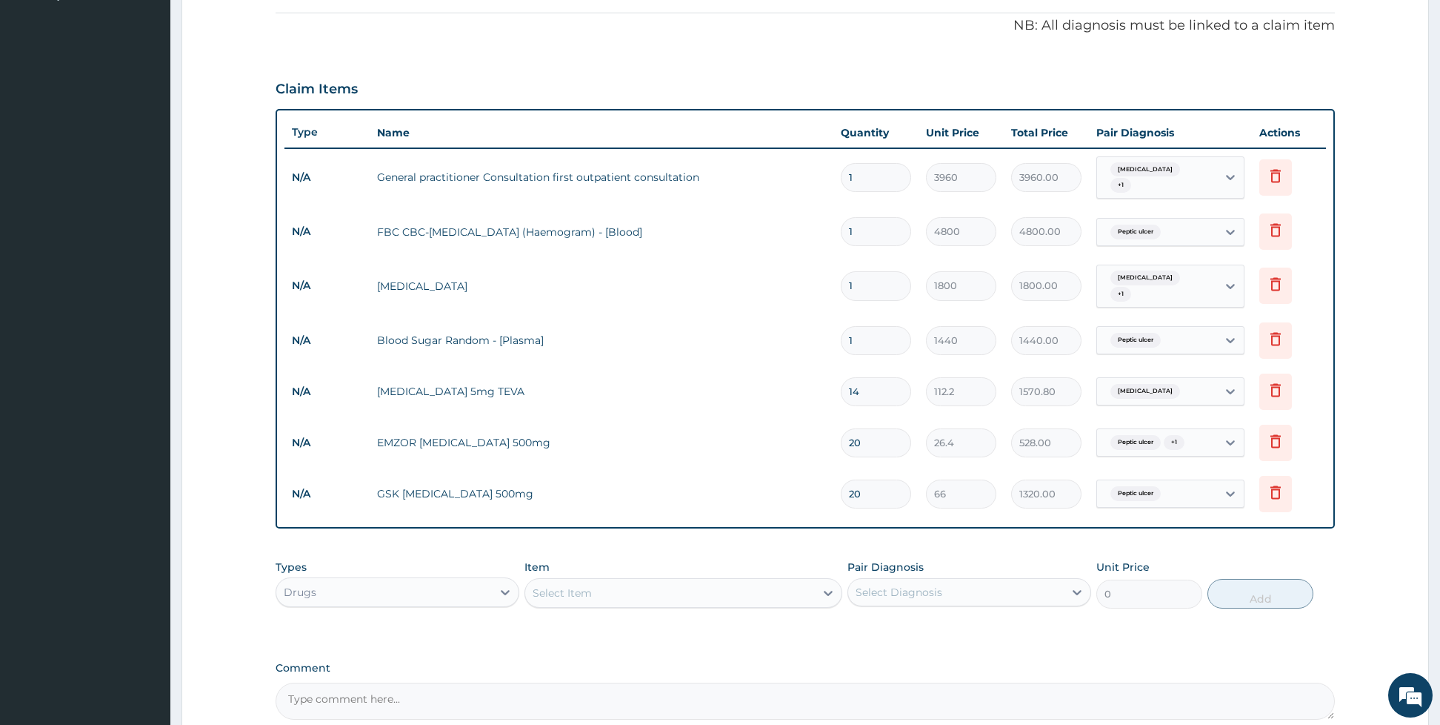
type input "20"
click at [765, 581] on div "Select Item" at bounding box center [670, 593] width 290 height 24
type input "lexot"
click at [745, 622] on div "[MEDICAL_DATA] 3mg" at bounding box center [683, 629] width 318 height 27
type input "66"
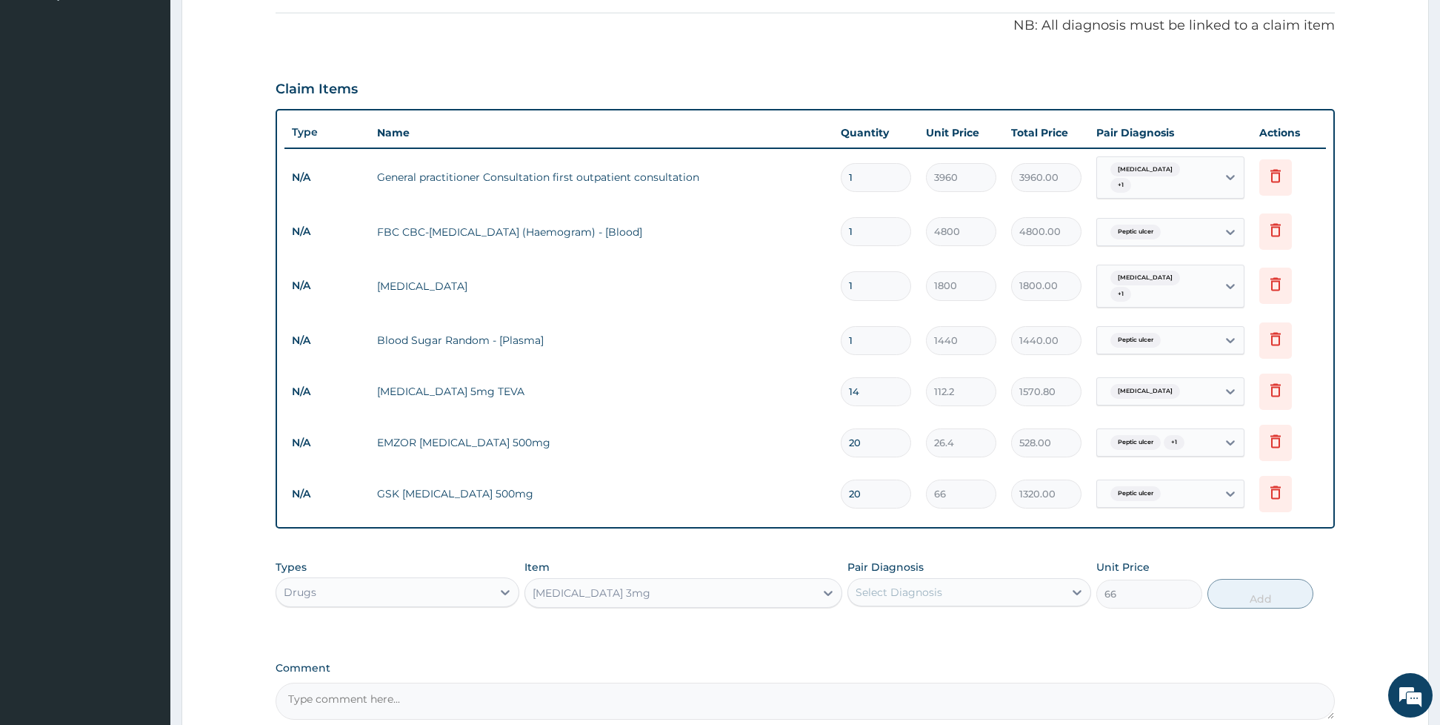
click at [900, 582] on div "Select Diagnosis" at bounding box center [956, 592] width 216 height 24
click at [876, 620] on div "[MEDICAL_DATA]" at bounding box center [969, 630] width 244 height 30
checkbox input "true"
click at [1241, 591] on button "Add" at bounding box center [1261, 594] width 106 height 30
type input "0"
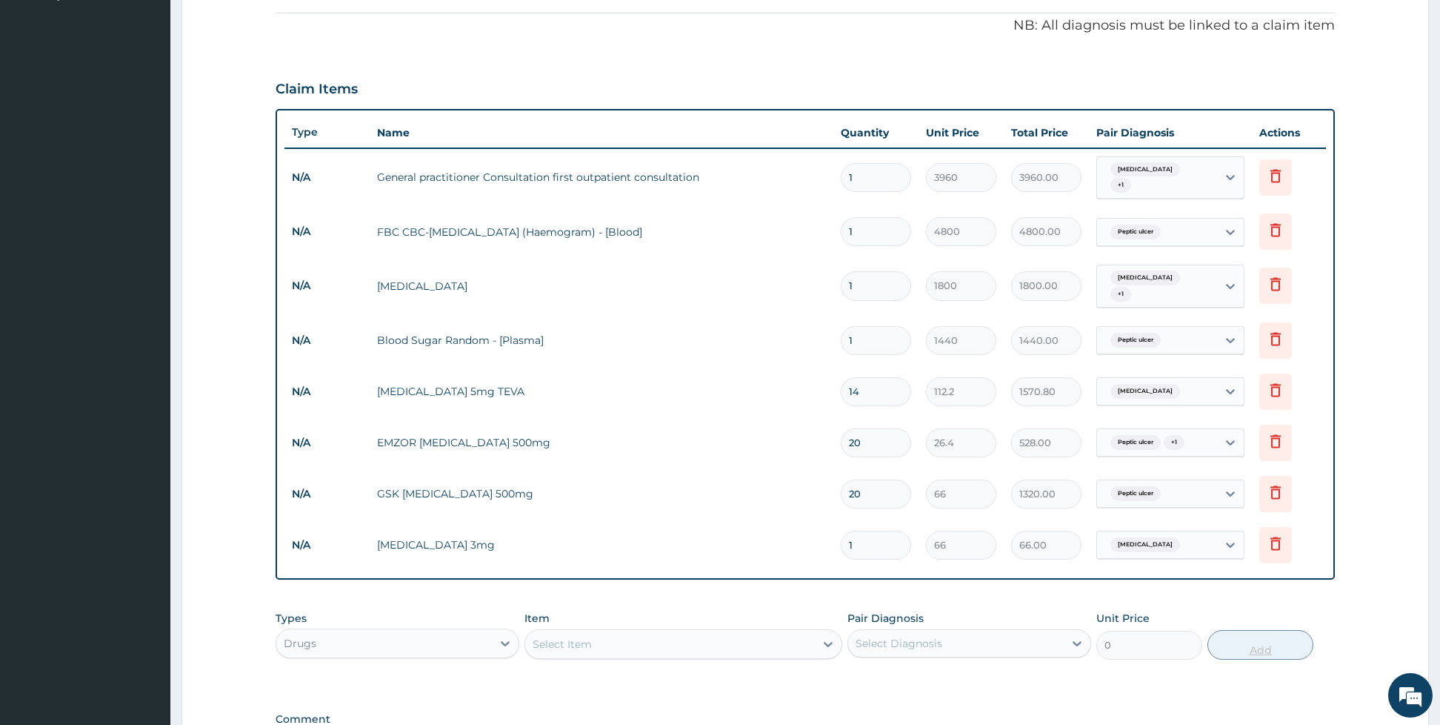
type input "10"
type input "660.00"
type input "10"
click at [743, 630] on div "Select Item" at bounding box center [683, 644] width 318 height 30
type input "gesti"
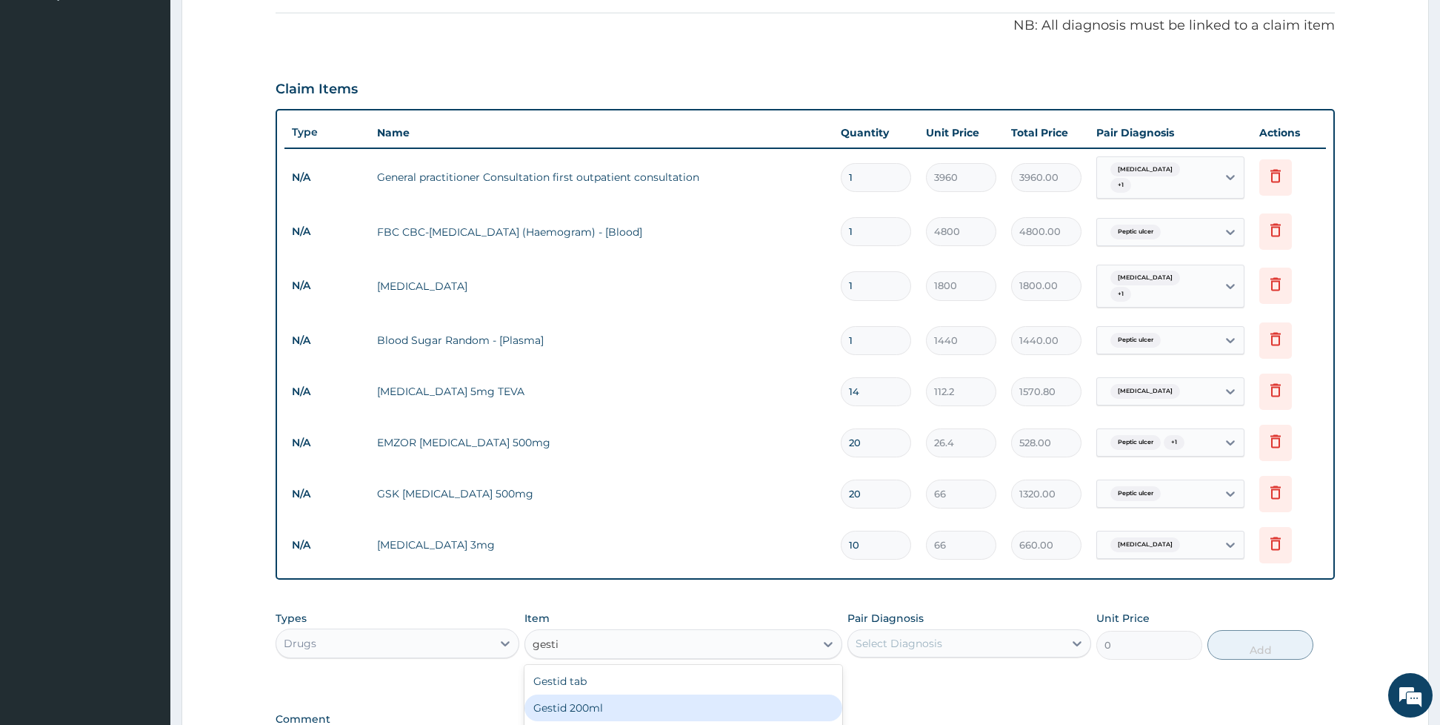
click at [631, 705] on div "Gestid 200ml" at bounding box center [683, 707] width 318 height 27
type input "1188"
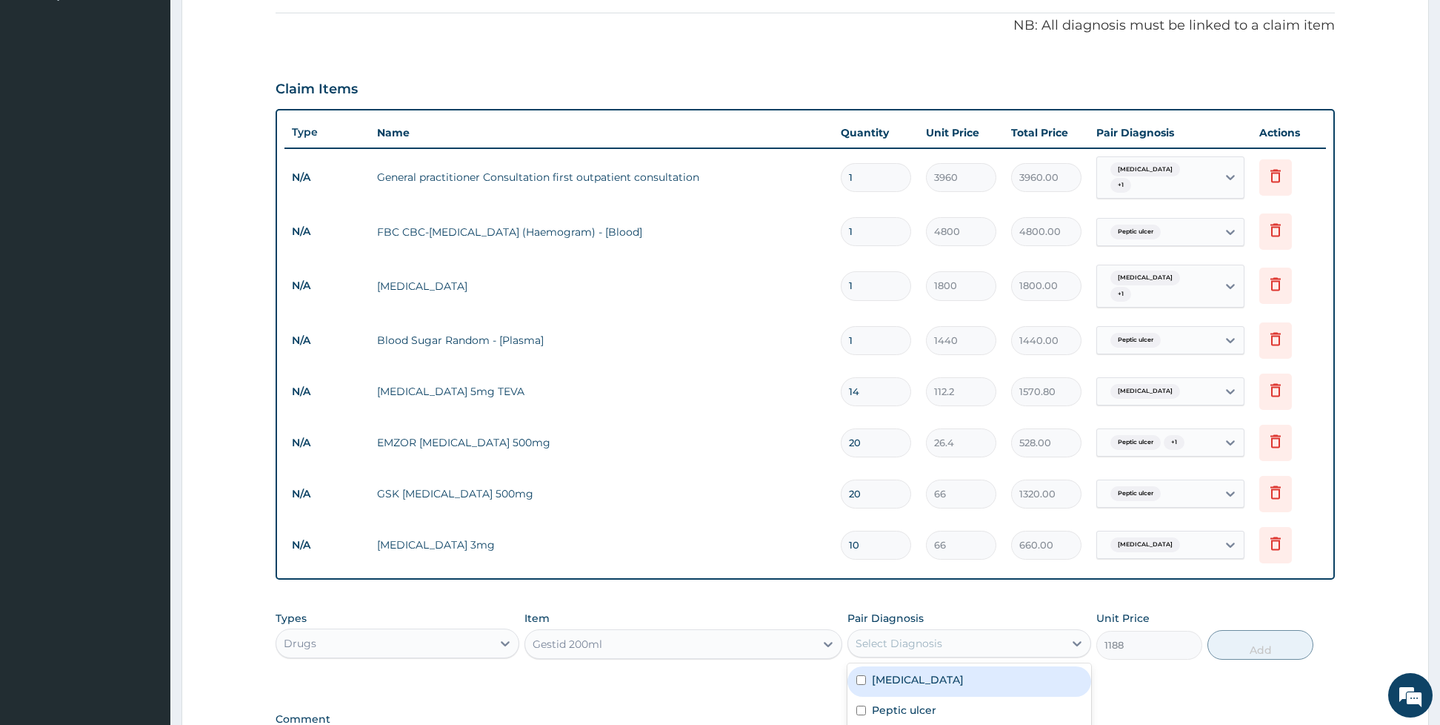
click at [896, 636] on div "Select Diagnosis" at bounding box center [956, 643] width 216 height 24
click at [883, 702] on div "Peptic ulcer" at bounding box center [969, 711] width 244 height 30
checkbox input "true"
click at [1262, 643] on button "Add" at bounding box center [1261, 645] width 106 height 30
type input "0"
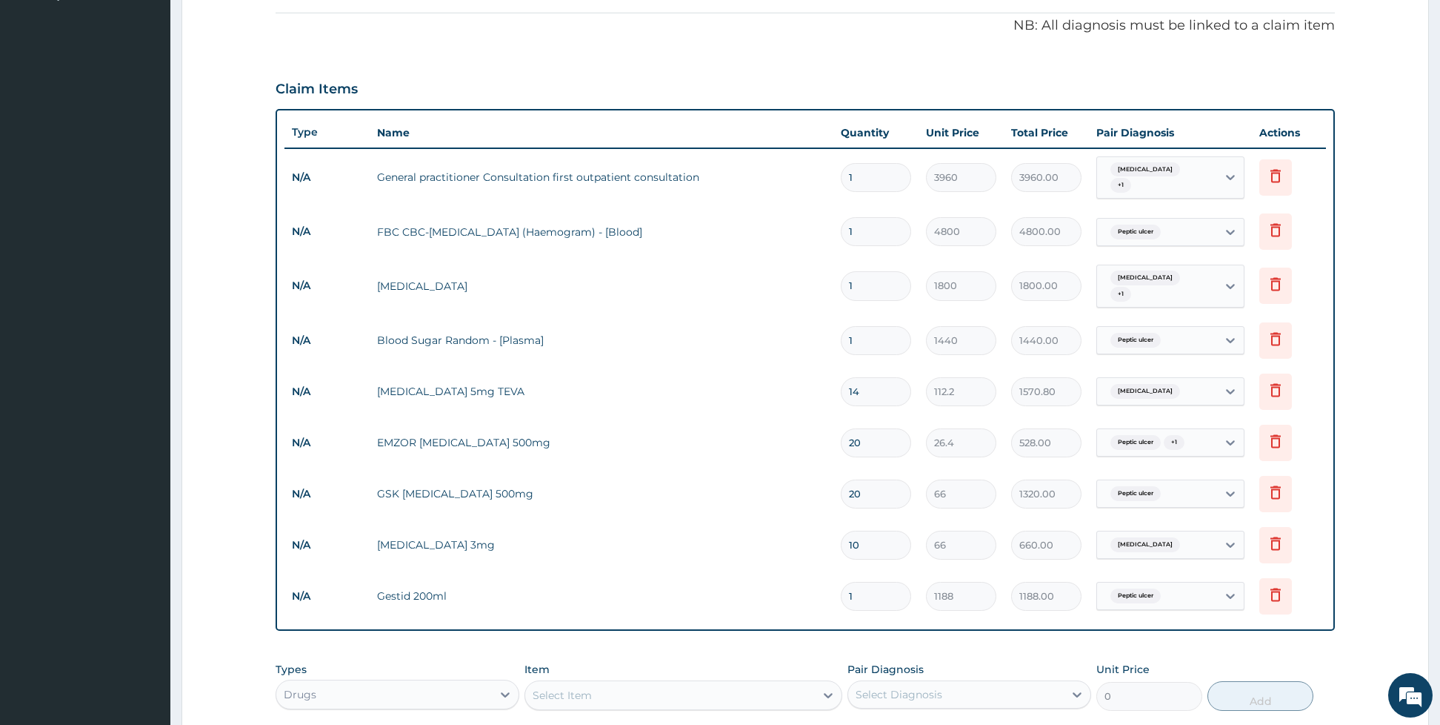
scroll to position [682, 0]
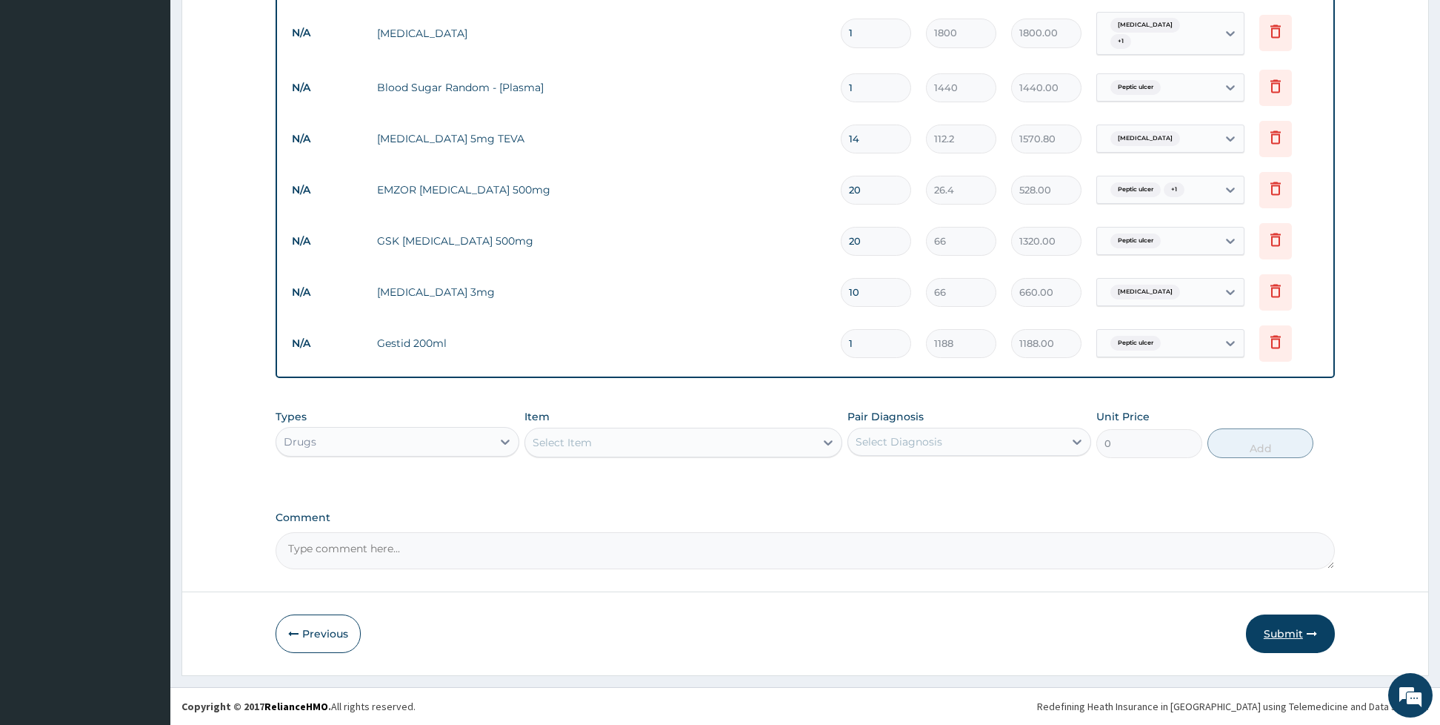
click at [1285, 630] on button "Submit" at bounding box center [1290, 633] width 89 height 39
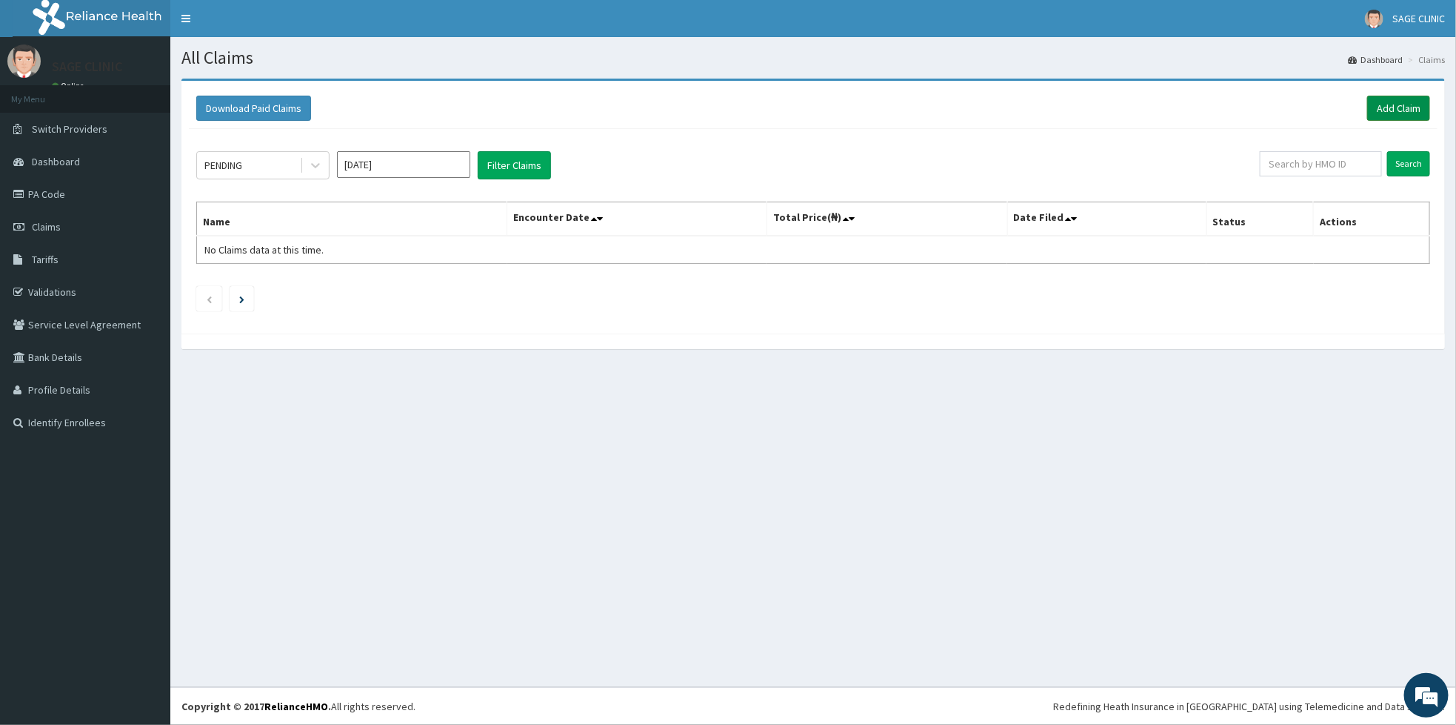
click at [1405, 104] on link "Add Claim" at bounding box center [1399, 108] width 63 height 25
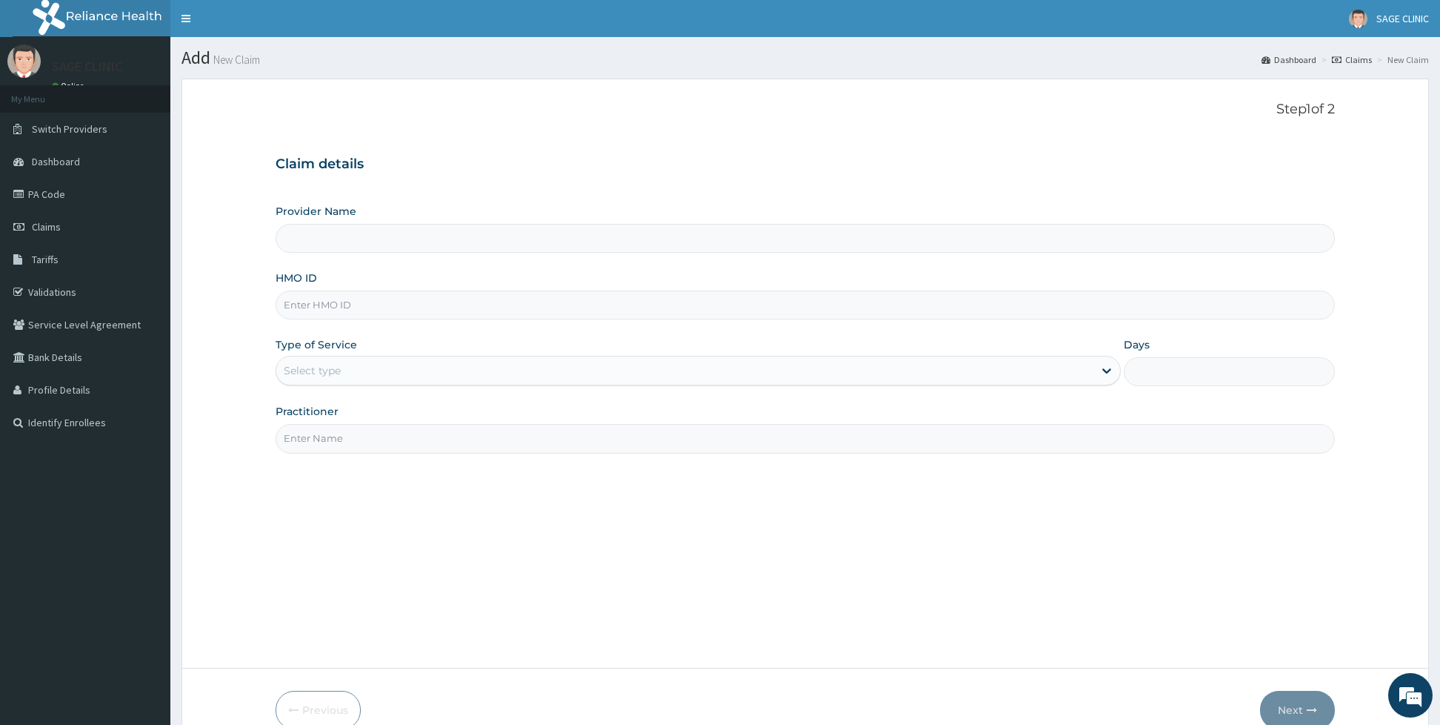
type input "Sage Clinic"
click at [454, 310] on input "HMO ID" at bounding box center [805, 304] width 1059 height 29
type input "[PERSON_NAME]/10010/c"
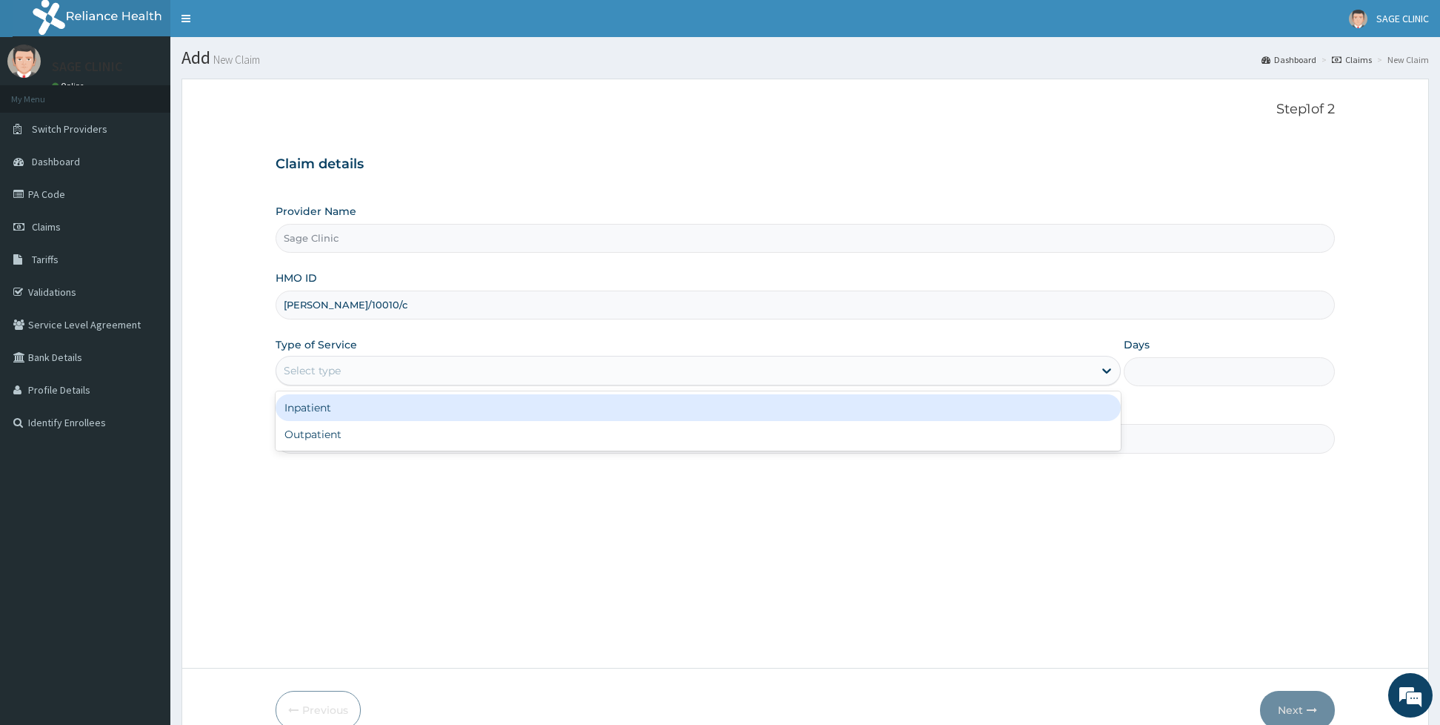
click at [387, 376] on div "Select type" at bounding box center [684, 371] width 817 height 24
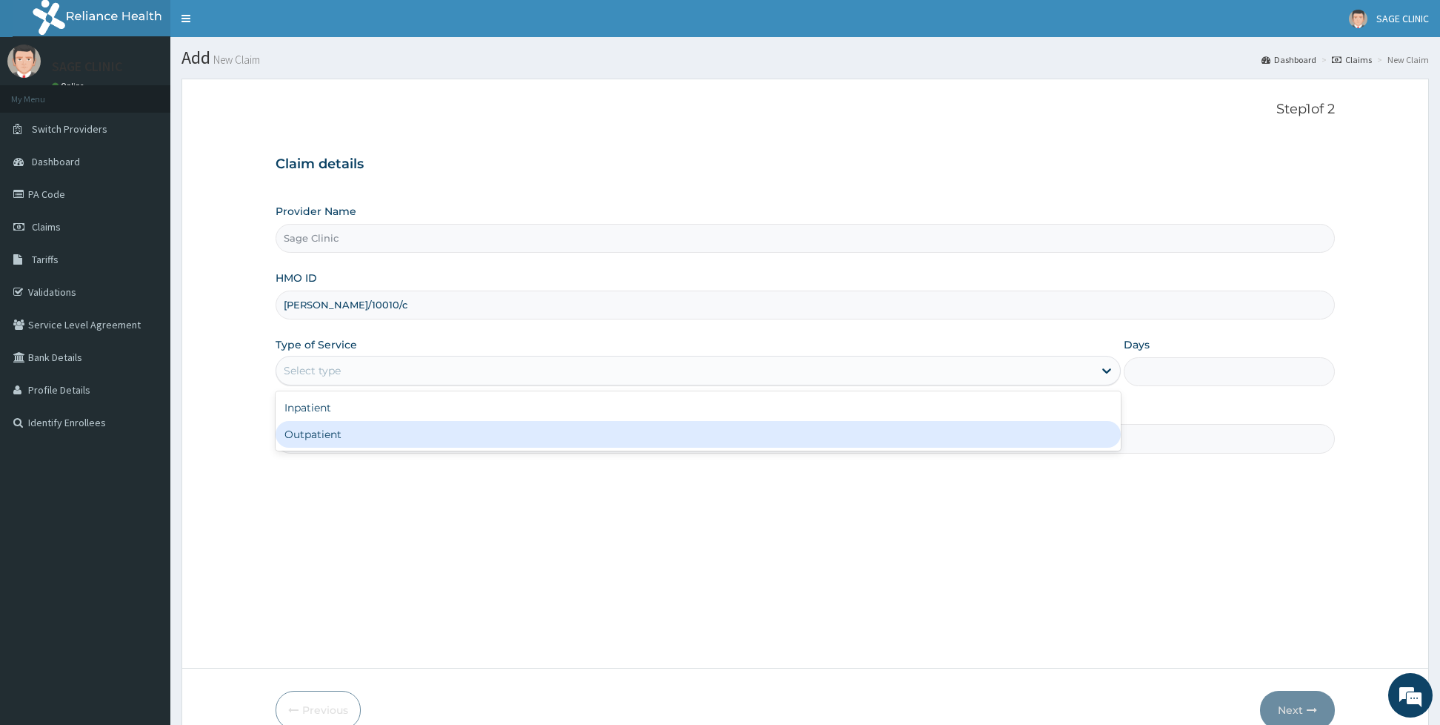
click at [333, 434] on div "Outpatient" at bounding box center [698, 434] width 845 height 27
type input "1"
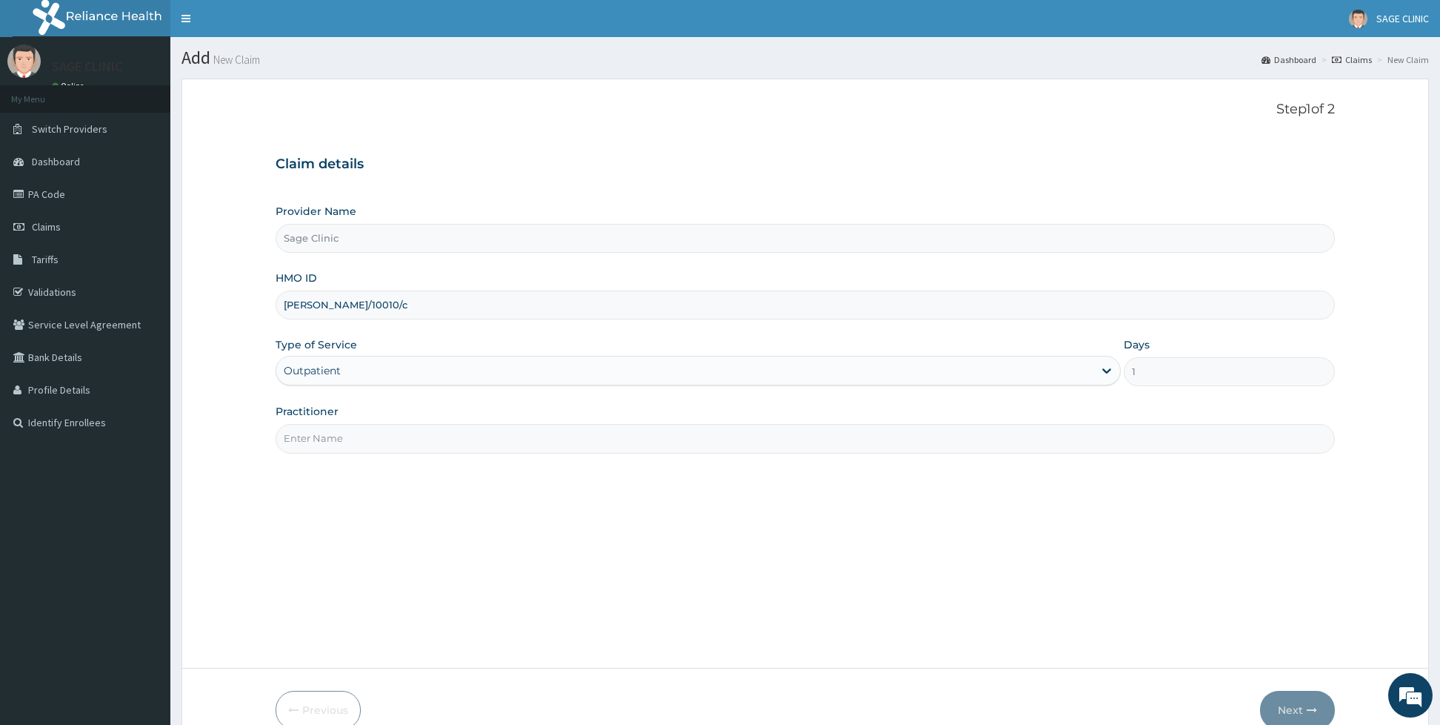
click at [333, 434] on input "Practitioner" at bounding box center [805, 438] width 1059 height 29
type input "dr [PERSON_NAME]"
click at [1299, 707] on button "Next" at bounding box center [1297, 709] width 75 height 39
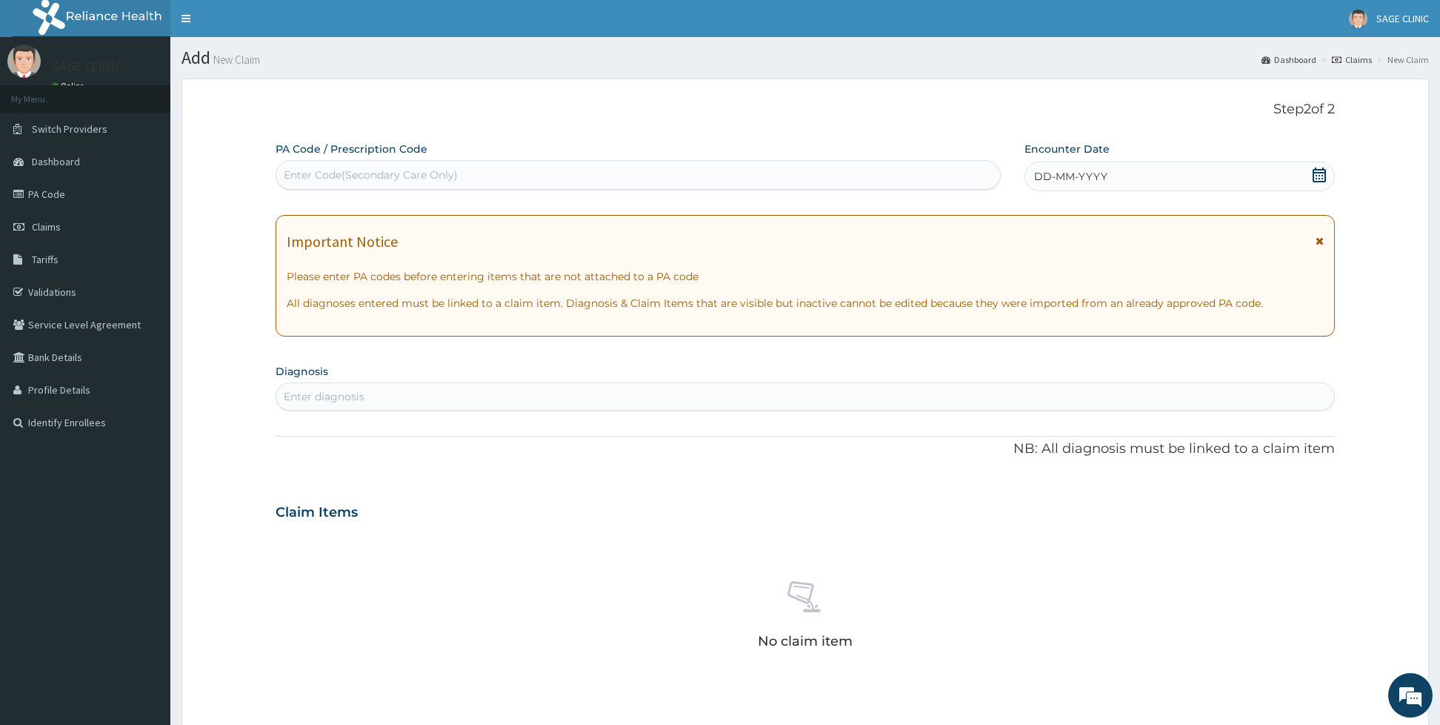
click at [1094, 178] on span "DD-MM-YYYY" at bounding box center [1070, 176] width 73 height 15
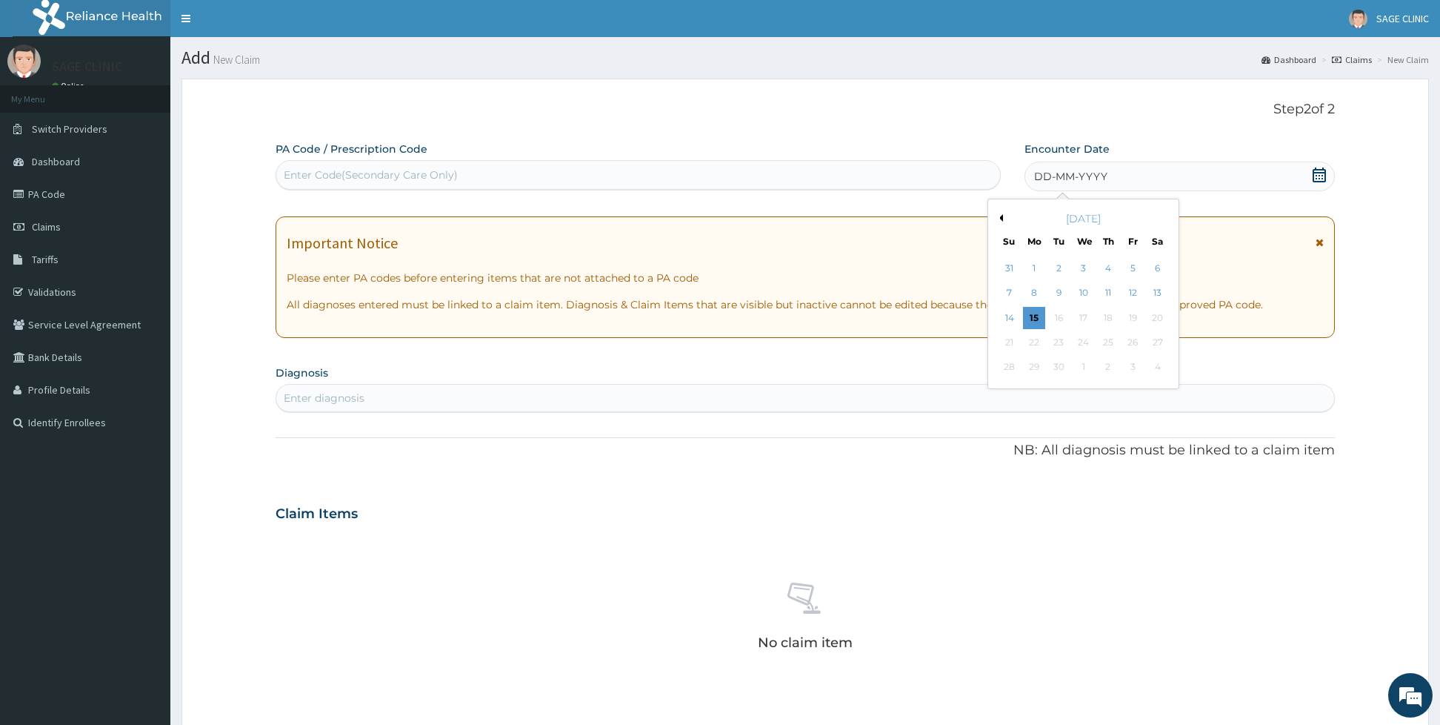
click at [1001, 216] on button "Previous Month" at bounding box center [999, 217] width 7 height 7
click at [1058, 298] on div "5" at bounding box center [1059, 293] width 22 height 22
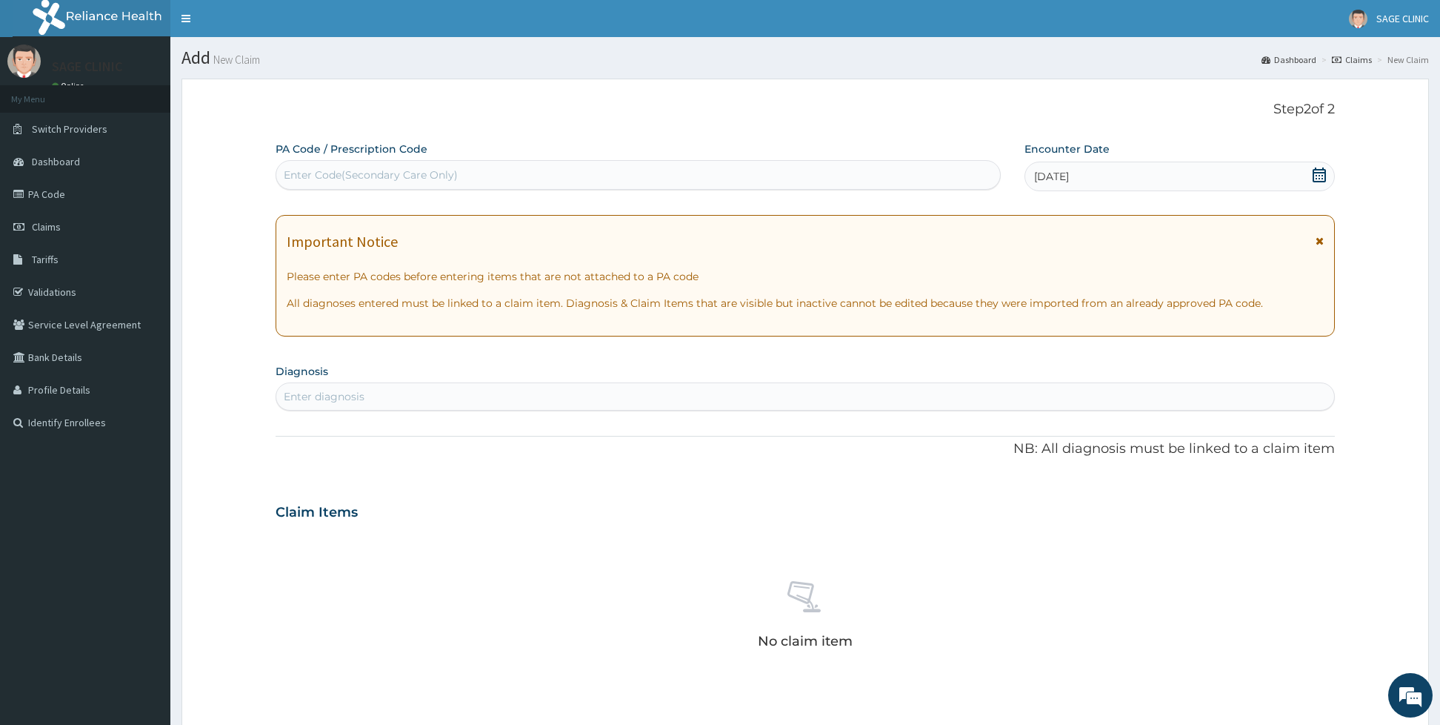
click at [533, 387] on div "Enter diagnosis" at bounding box center [805, 396] width 1058 height 24
type input "asth"
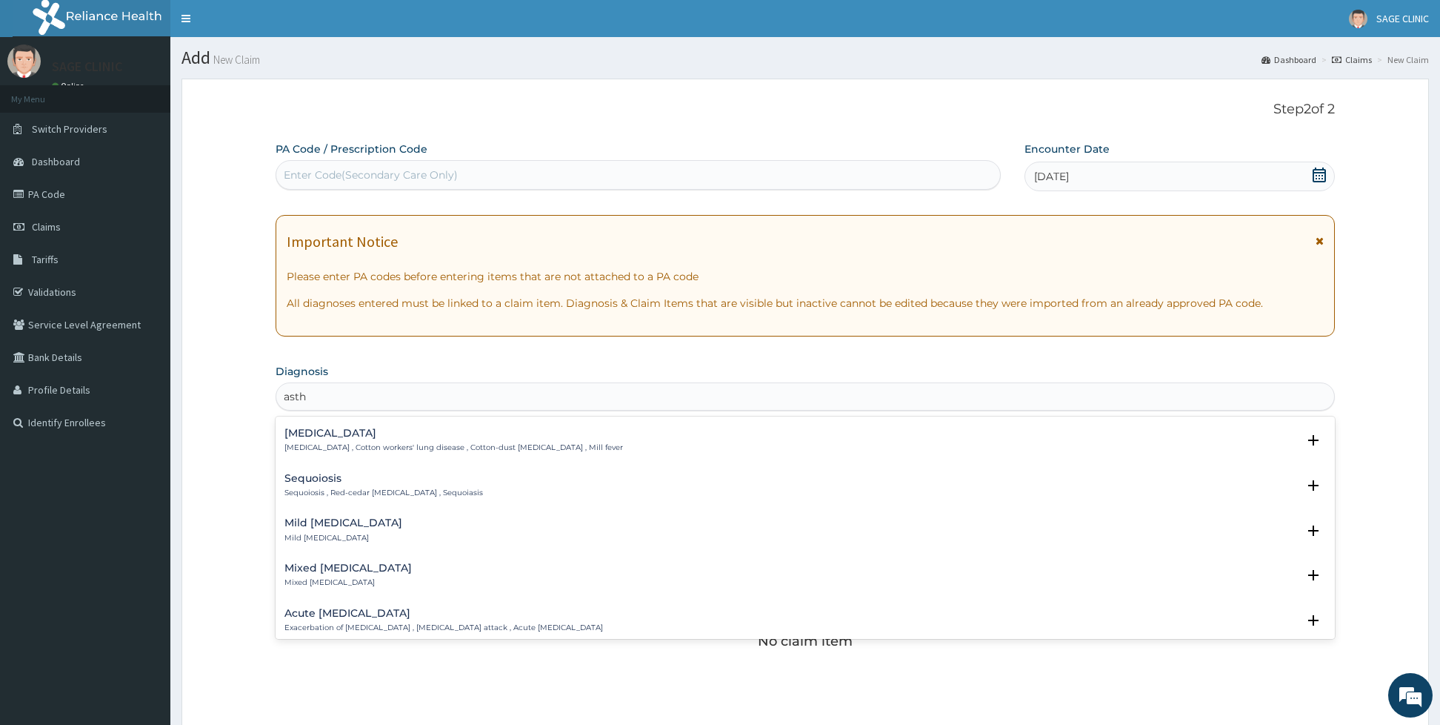
scroll to position [267, 0]
click at [421, 525] on h4 "Acute [MEDICAL_DATA]" at bounding box center [443, 524] width 319 height 11
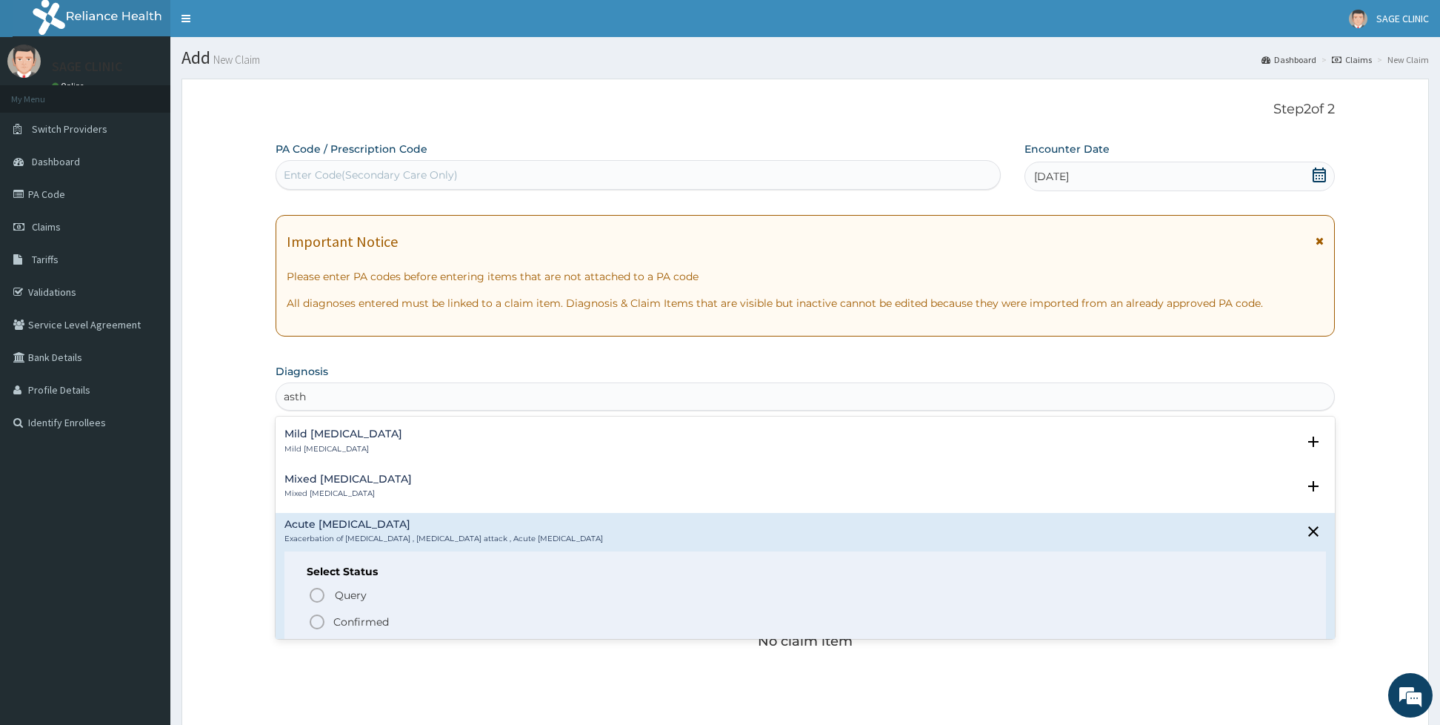
click at [322, 622] on icon "status option filled" at bounding box center [317, 622] width 18 height 18
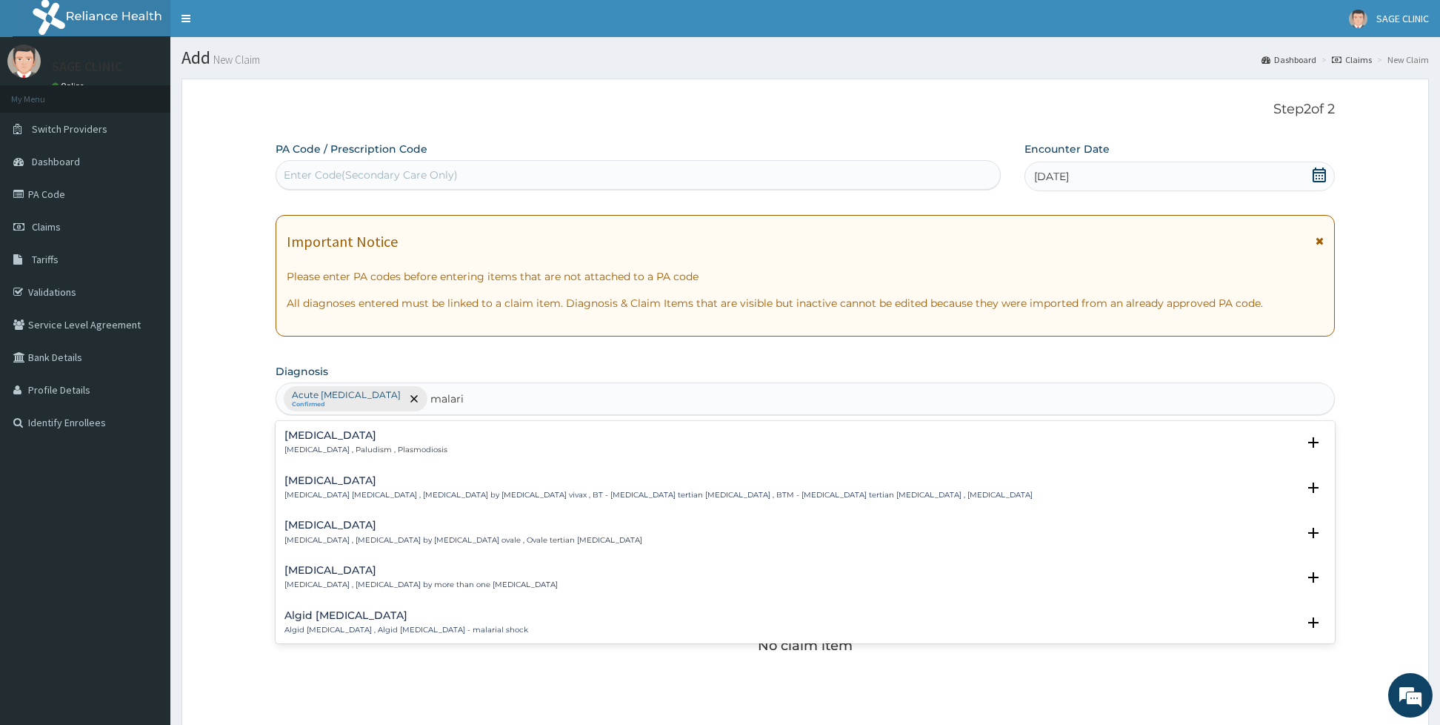
type input "[MEDICAL_DATA]"
click at [430, 447] on div "[MEDICAL_DATA] [MEDICAL_DATA] , Paludism , Plasmodiosis" at bounding box center [805, 443] width 1042 height 26
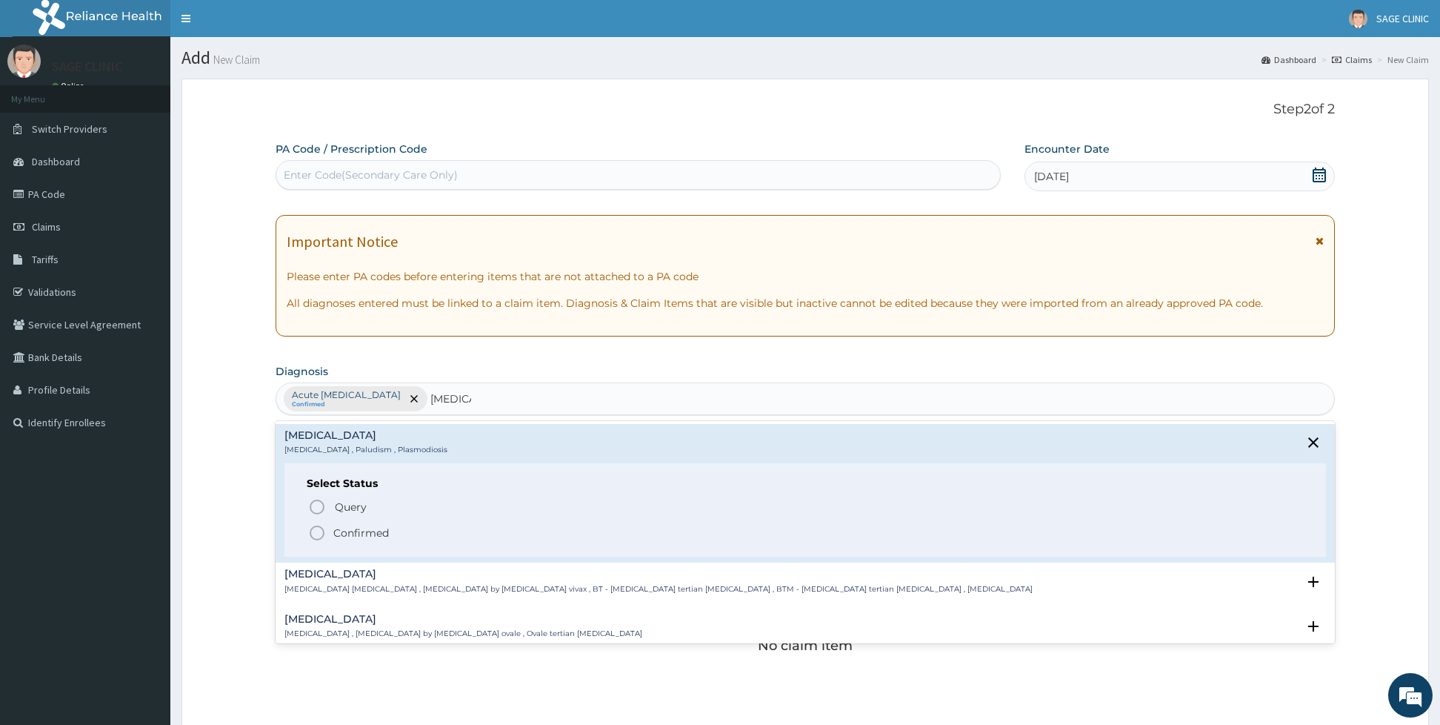
click at [316, 536] on icon "status option filled" at bounding box center [317, 533] width 18 height 18
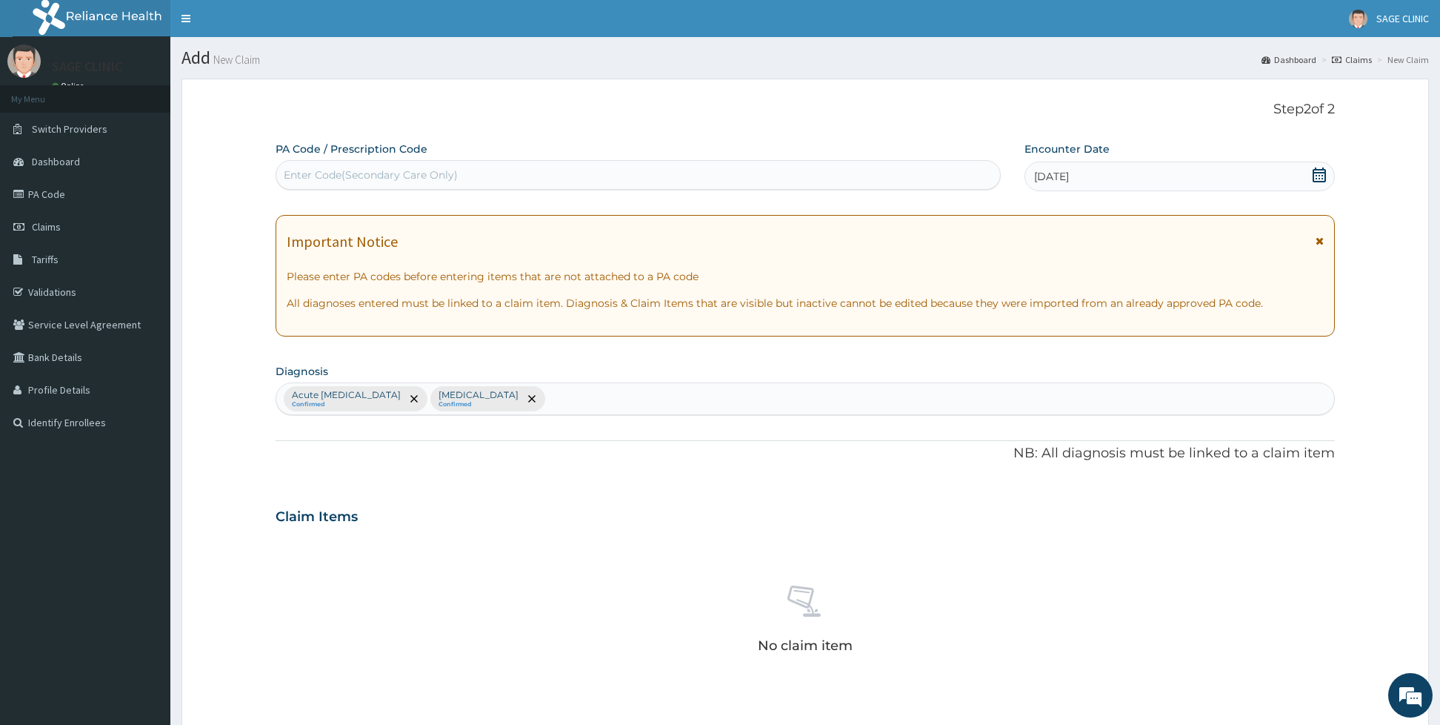
scroll to position [331, 0]
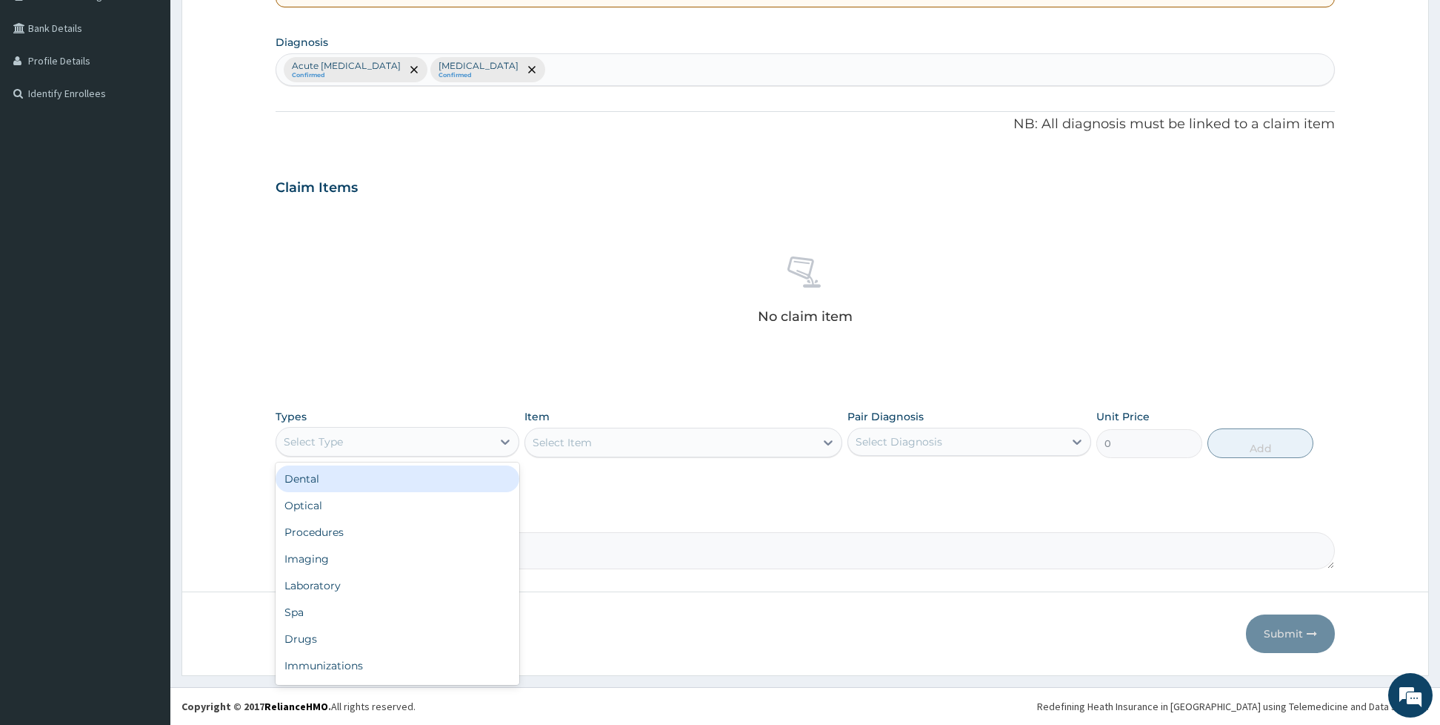
click at [403, 443] on div "Select Type" at bounding box center [384, 442] width 216 height 24
click at [310, 532] on div "Procedures" at bounding box center [398, 532] width 244 height 27
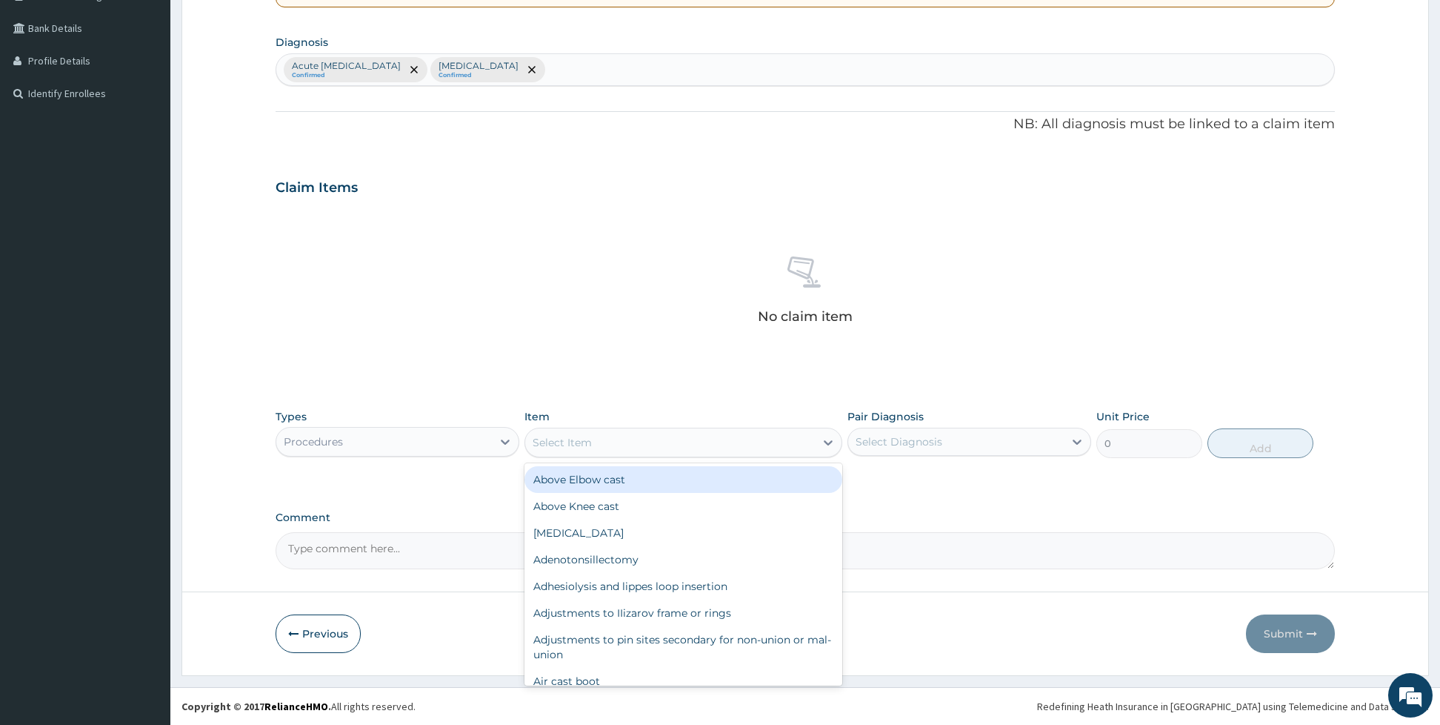
click at [583, 436] on div "Select Item" at bounding box center [562, 442] width 59 height 15
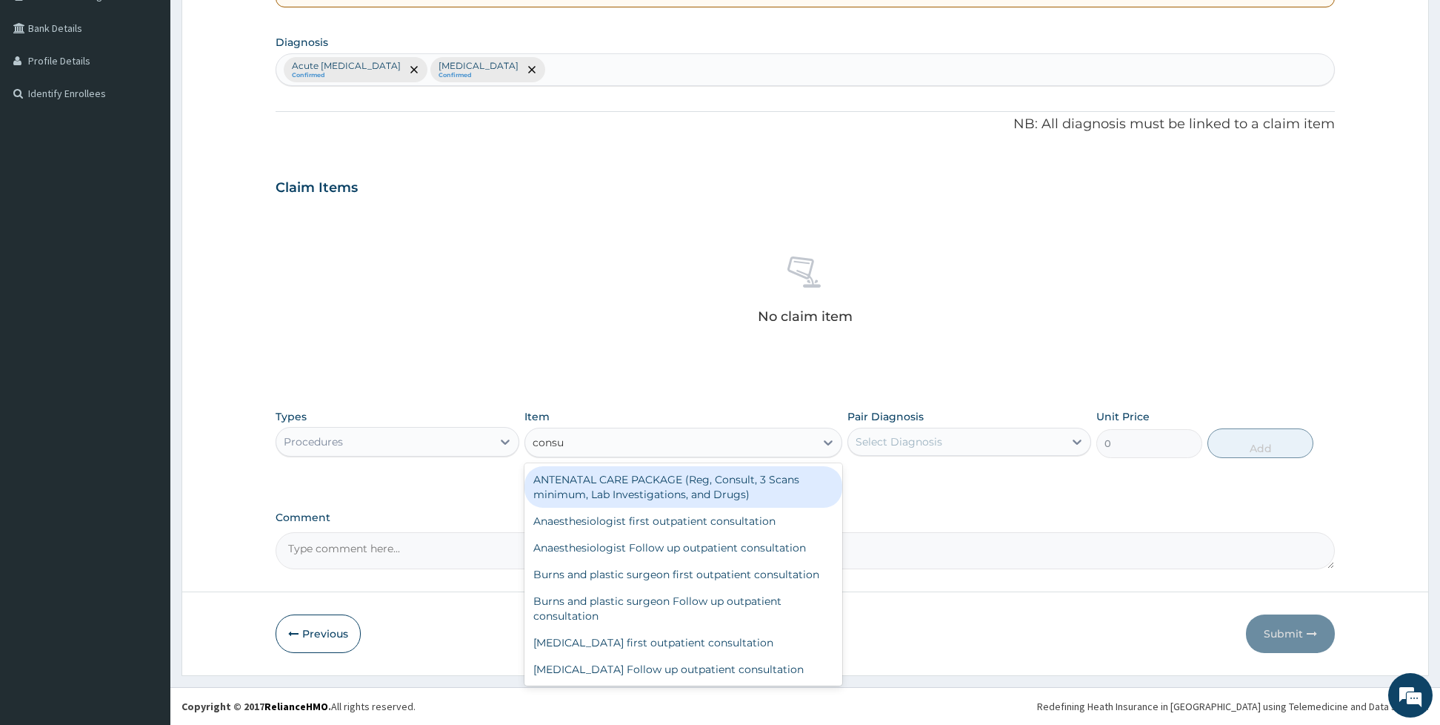
type input "consul"
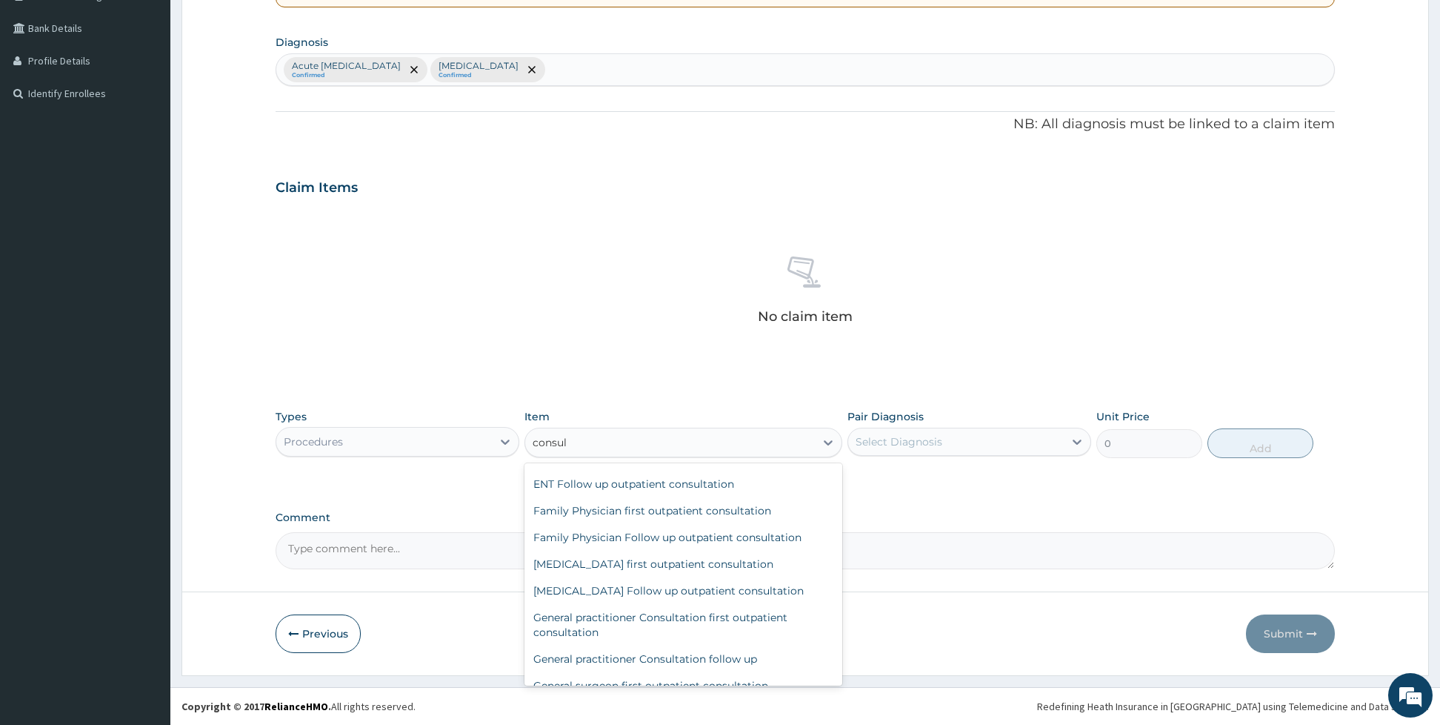
scroll to position [444, 0]
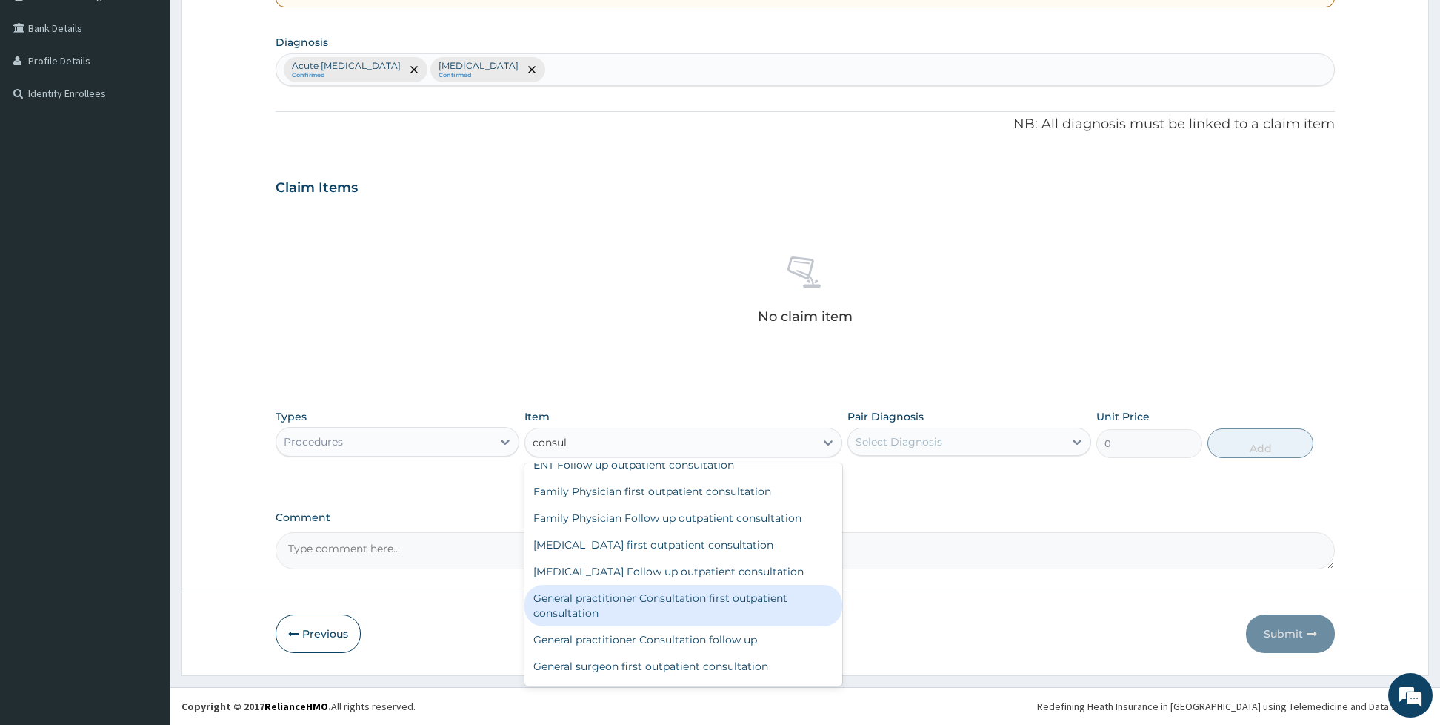
click at [702, 618] on div "General practitioner Consultation first outpatient consultation" at bounding box center [683, 605] width 318 height 41
type input "3960"
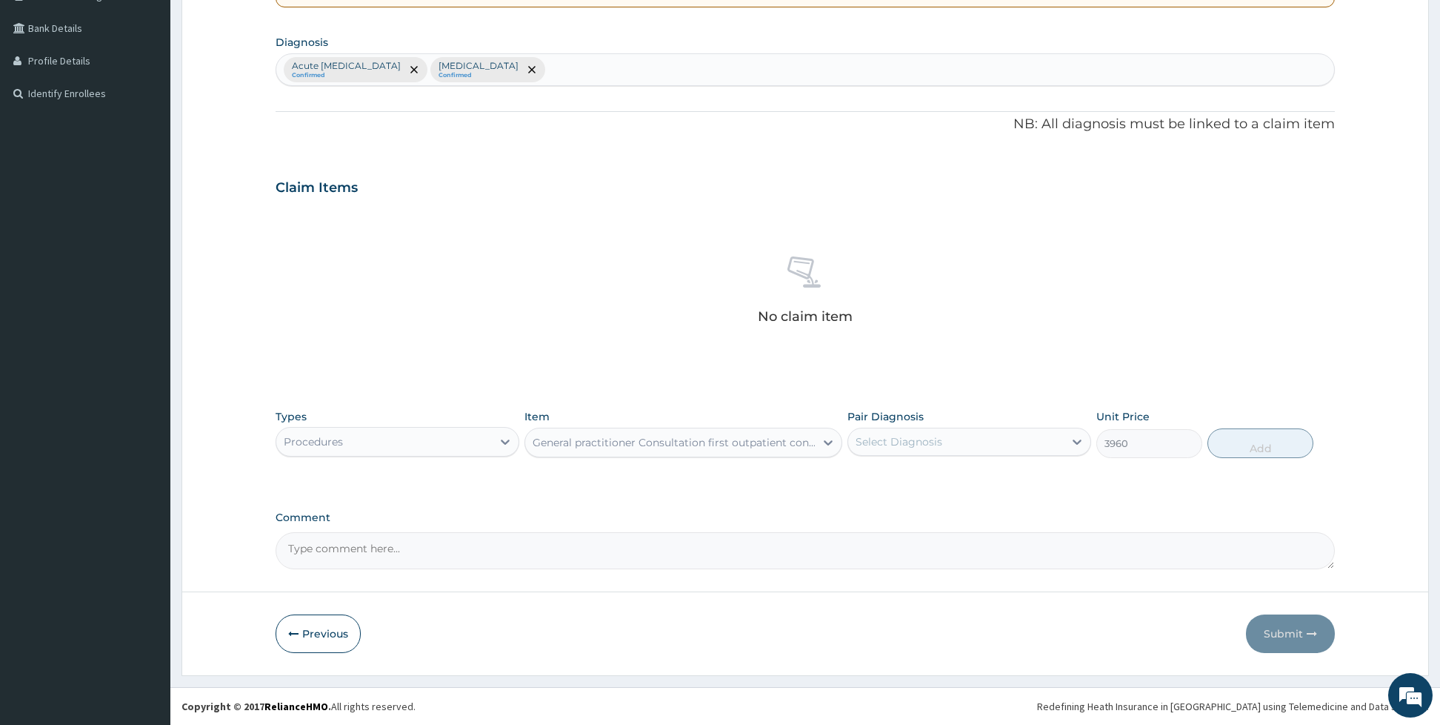
click at [891, 449] on div "Select Diagnosis" at bounding box center [956, 442] width 216 height 24
click at [874, 474] on label "Acute [MEDICAL_DATA]" at bounding box center [935, 477] width 126 height 15
checkbox input "true"
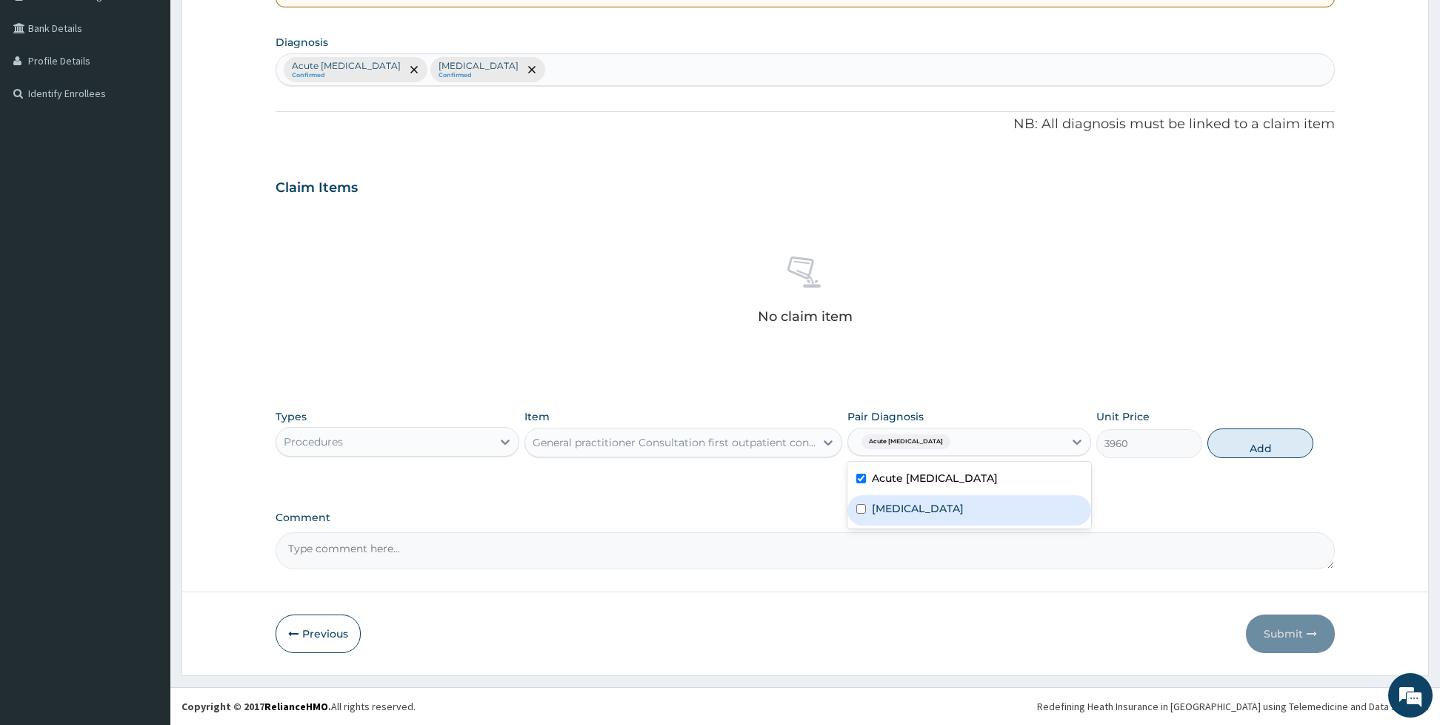
click at [865, 502] on div "[MEDICAL_DATA]" at bounding box center [969, 510] width 244 height 30
checkbox input "true"
click at [1223, 439] on button "Add" at bounding box center [1261, 443] width 106 height 30
type input "0"
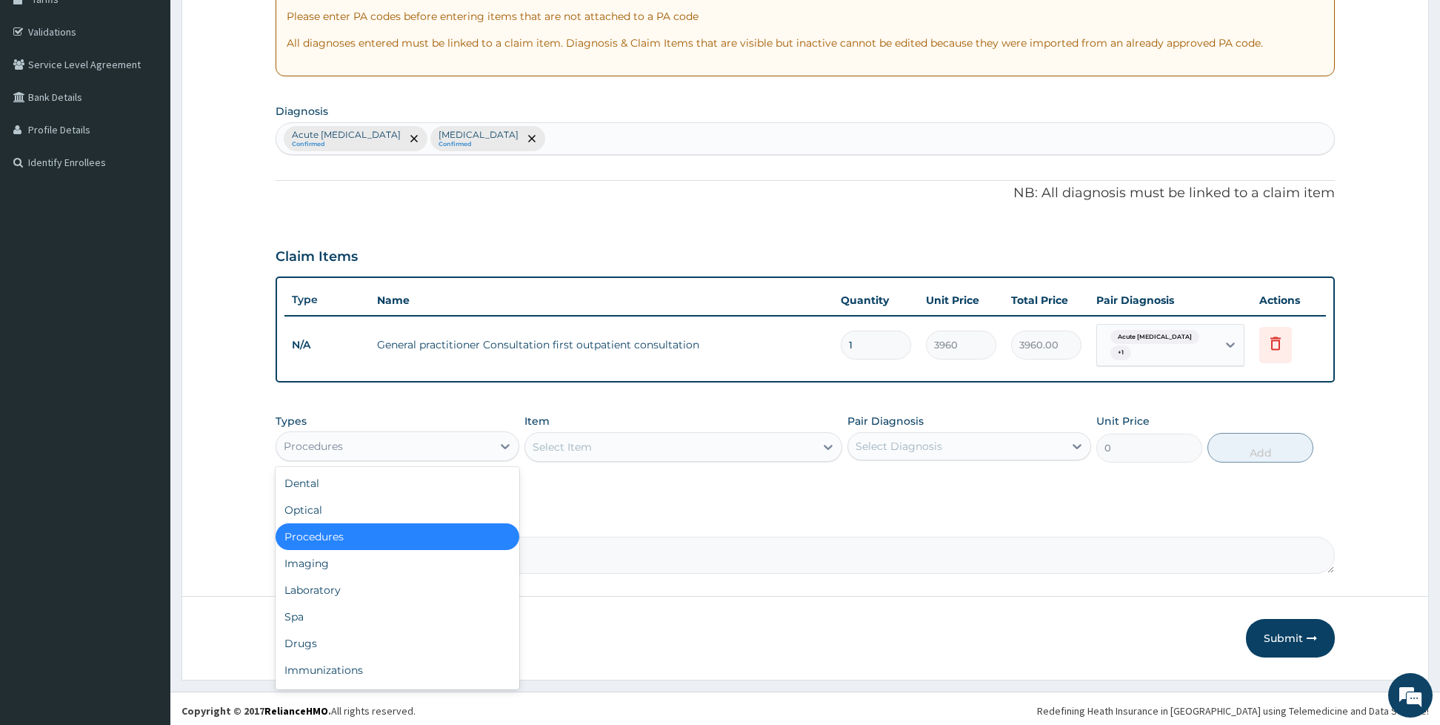
click at [476, 434] on div "Procedures" at bounding box center [384, 446] width 216 height 24
click at [341, 587] on div "Laboratory" at bounding box center [398, 589] width 244 height 27
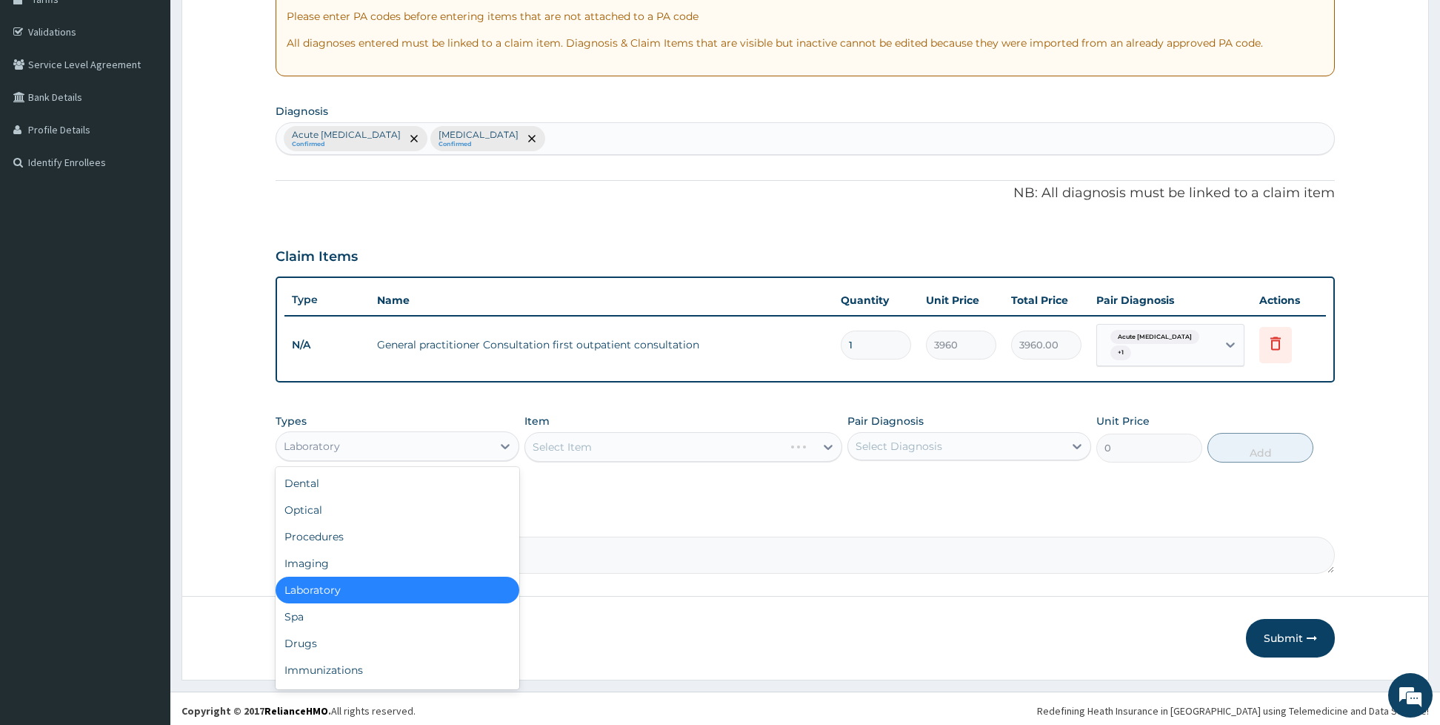
click at [342, 434] on div "Laboratory" at bounding box center [384, 446] width 216 height 24
click at [314, 636] on div "Drugs" at bounding box center [398, 643] width 244 height 27
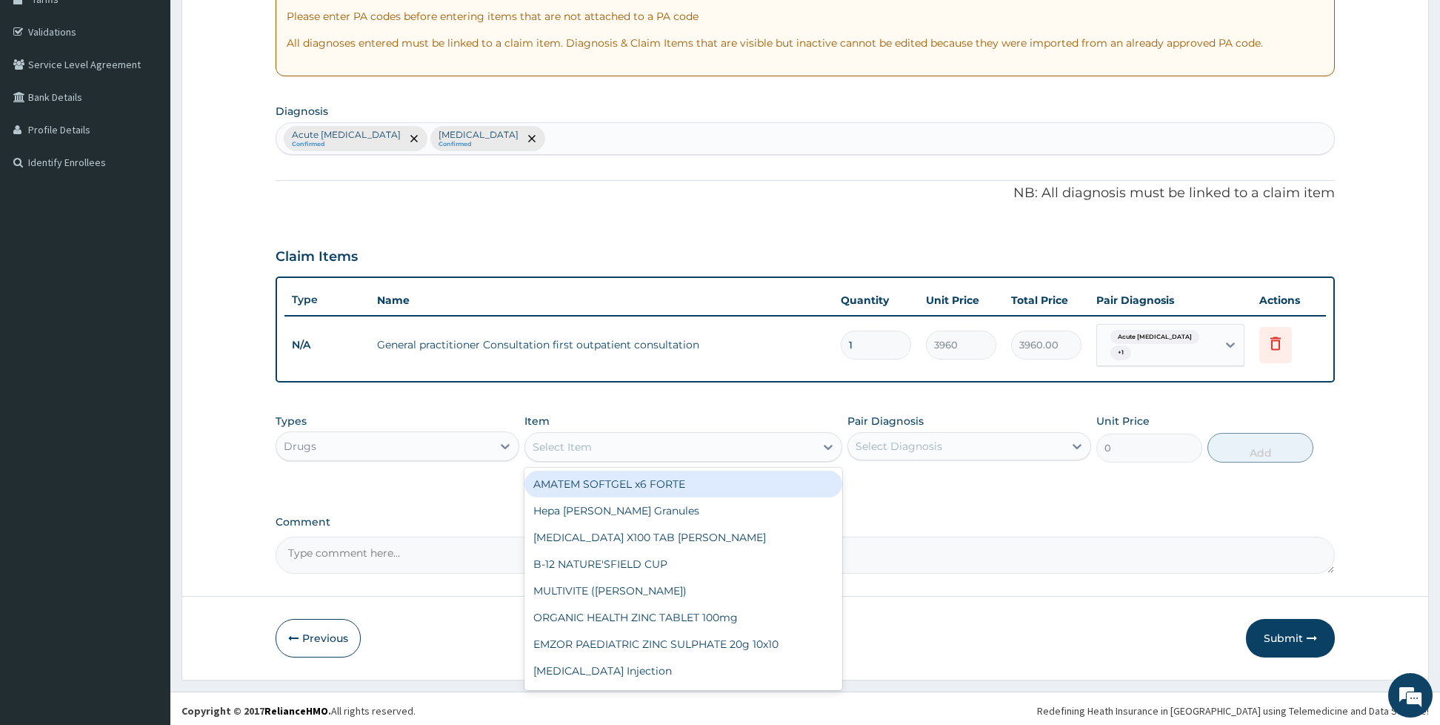
click at [569, 447] on div "Select Item" at bounding box center [562, 446] width 59 height 15
type input "hydroc"
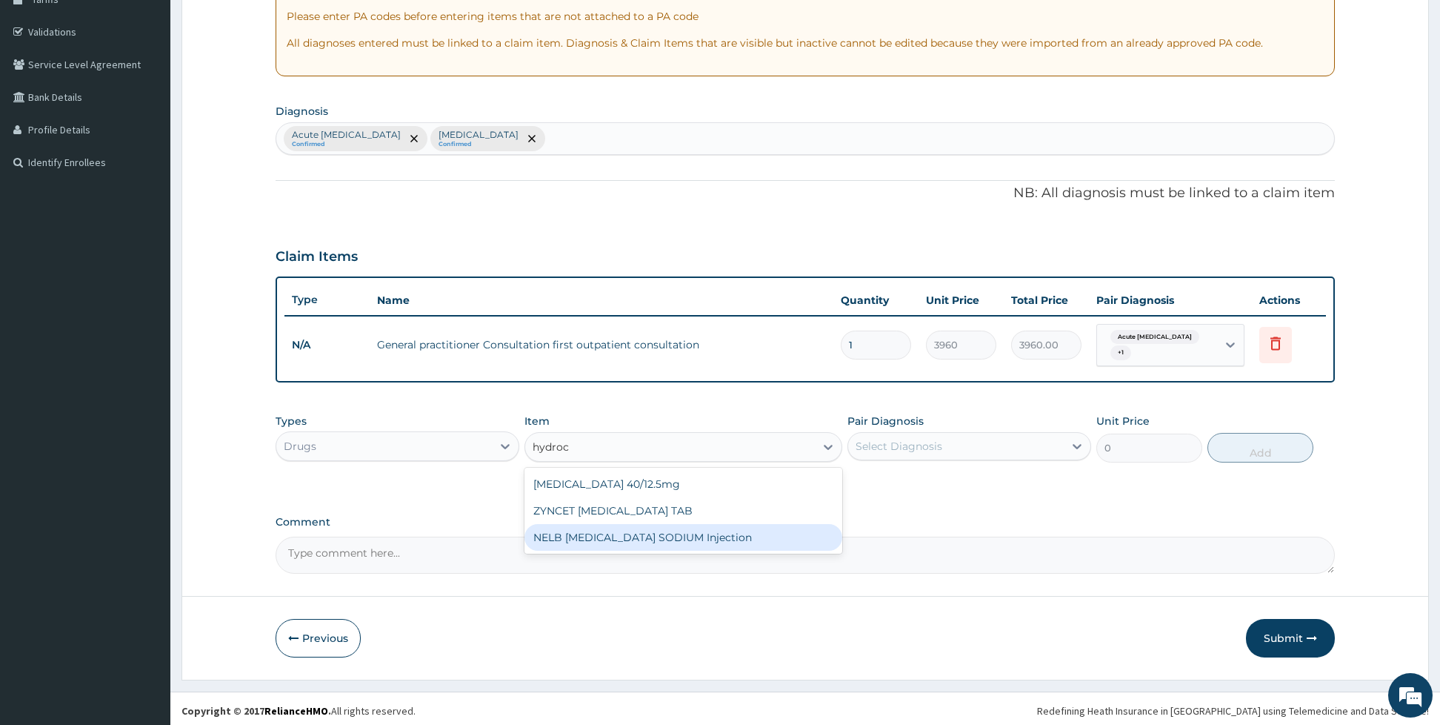
click at [656, 536] on div "NELB [MEDICAL_DATA] SODIUM Injection" at bounding box center [683, 537] width 318 height 27
type input "660"
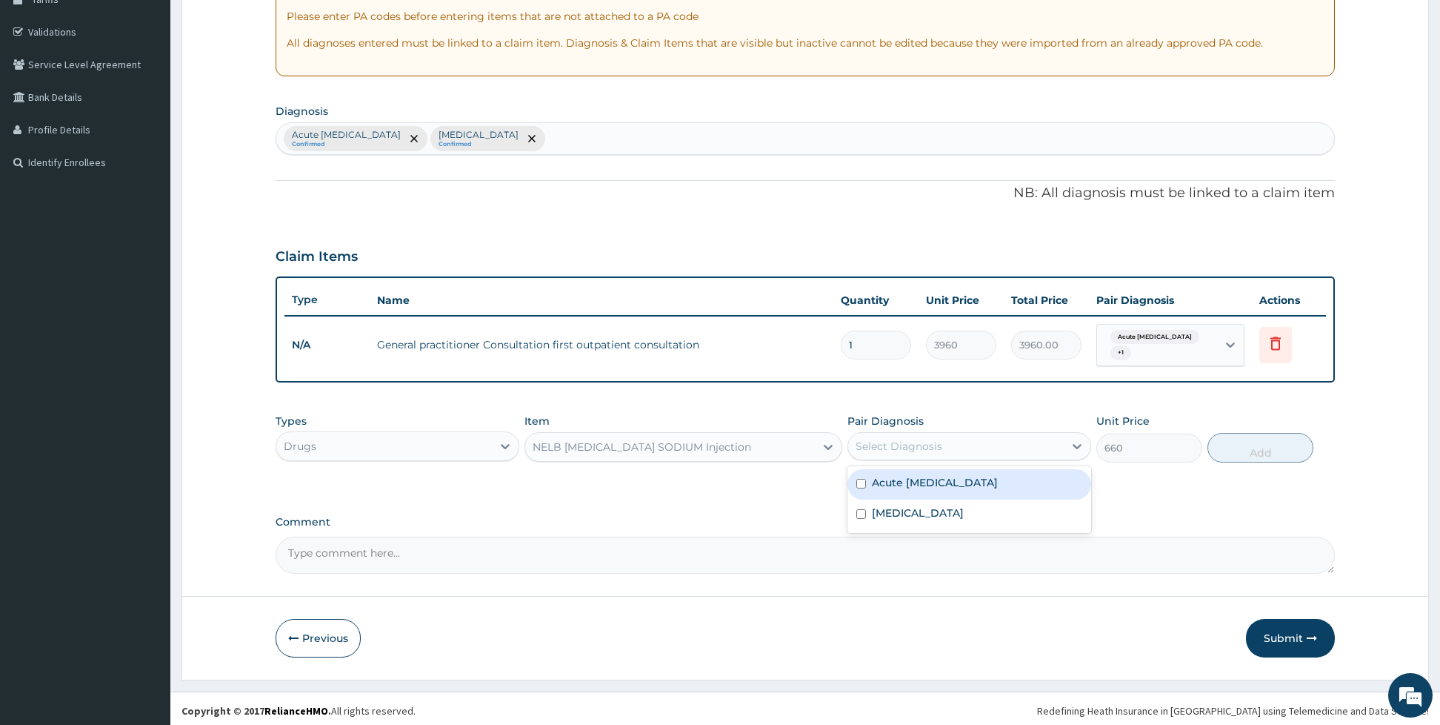
click at [922, 434] on div "Select Diagnosis" at bounding box center [956, 446] width 216 height 24
click at [901, 469] on div "Acute [MEDICAL_DATA]" at bounding box center [969, 484] width 244 height 30
checkbox input "true"
click at [1276, 445] on button "Add" at bounding box center [1261, 448] width 106 height 30
type input "0"
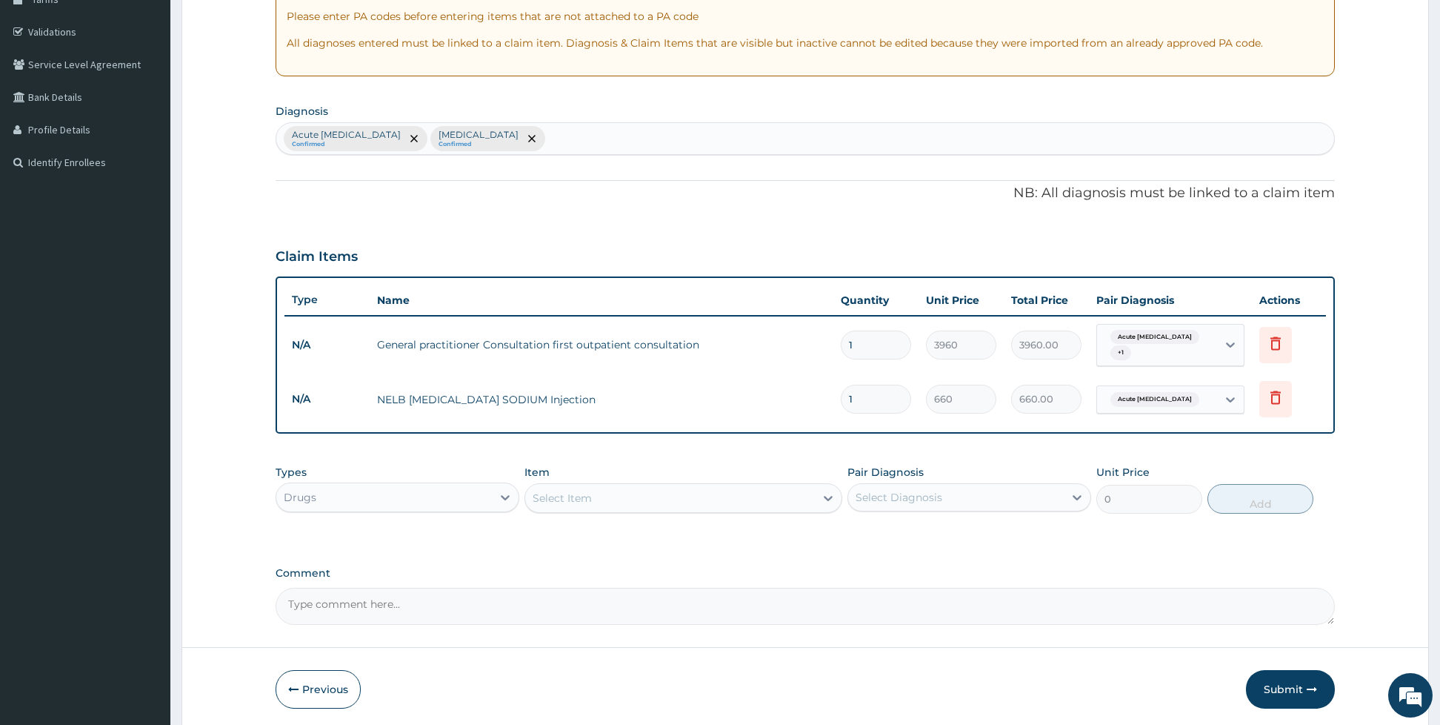
click at [643, 476] on div "Item Select Item" at bounding box center [683, 488] width 318 height 49
click at [638, 489] on div "Select Item" at bounding box center [670, 498] width 290 height 24
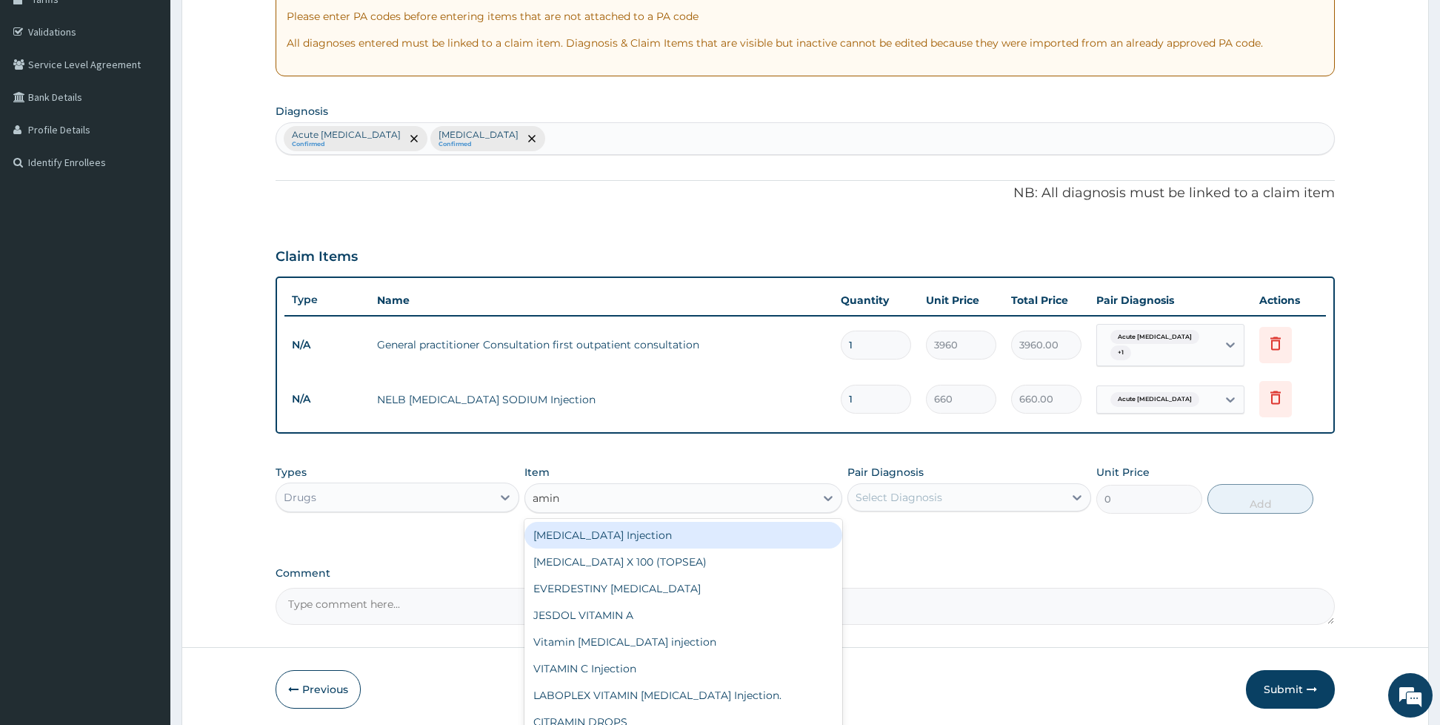
type input "amino"
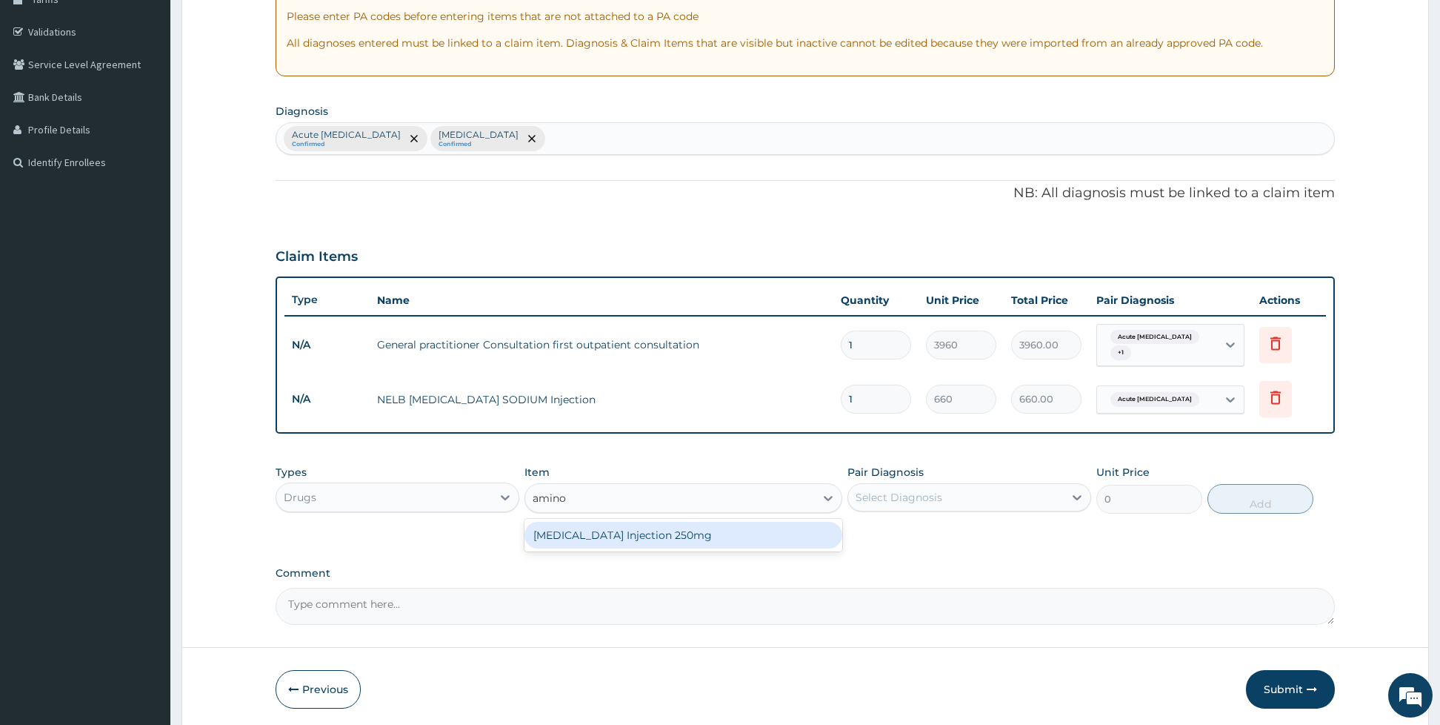
click at [631, 531] on div "[MEDICAL_DATA] Injection 250mg" at bounding box center [683, 535] width 318 height 27
type input "1320"
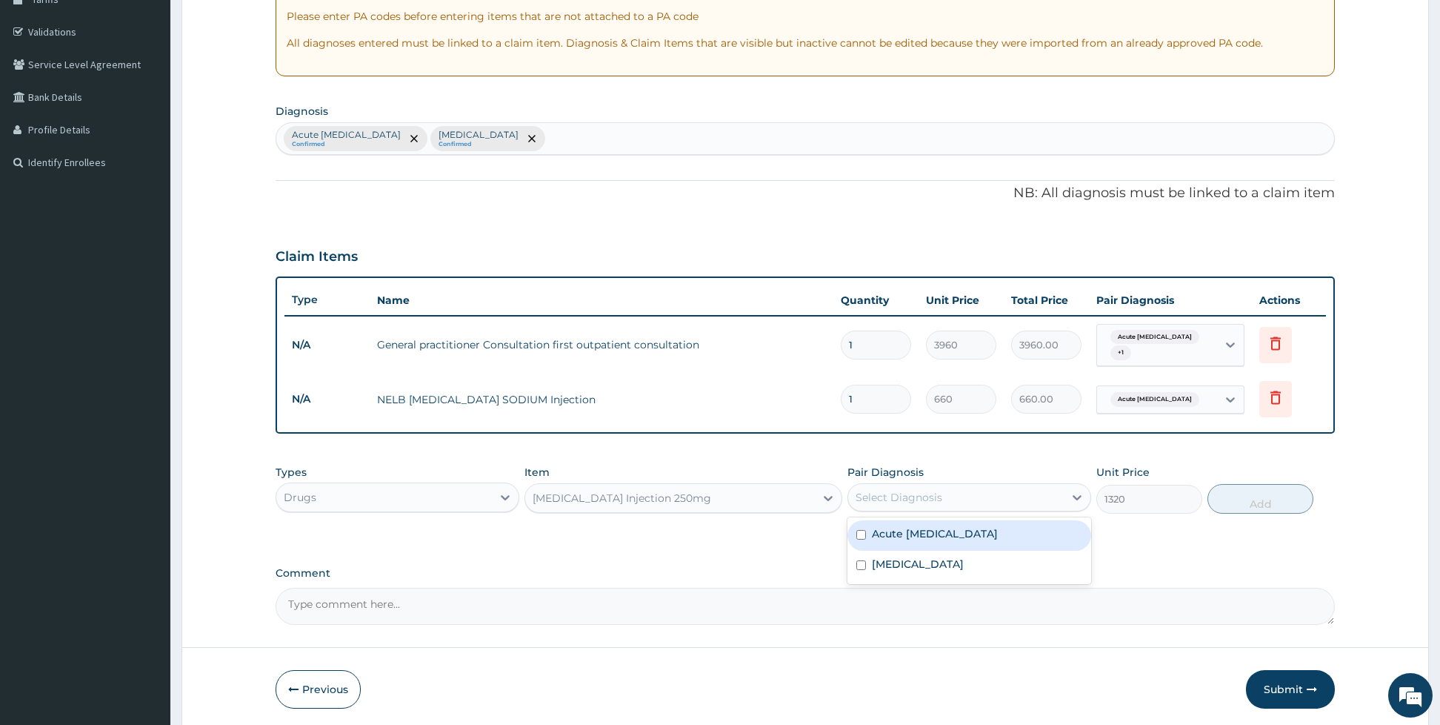
click at [911, 483] on div "Select Diagnosis" at bounding box center [969, 497] width 244 height 28
click at [863, 532] on input "checkbox" at bounding box center [861, 535] width 10 height 10
checkbox input "true"
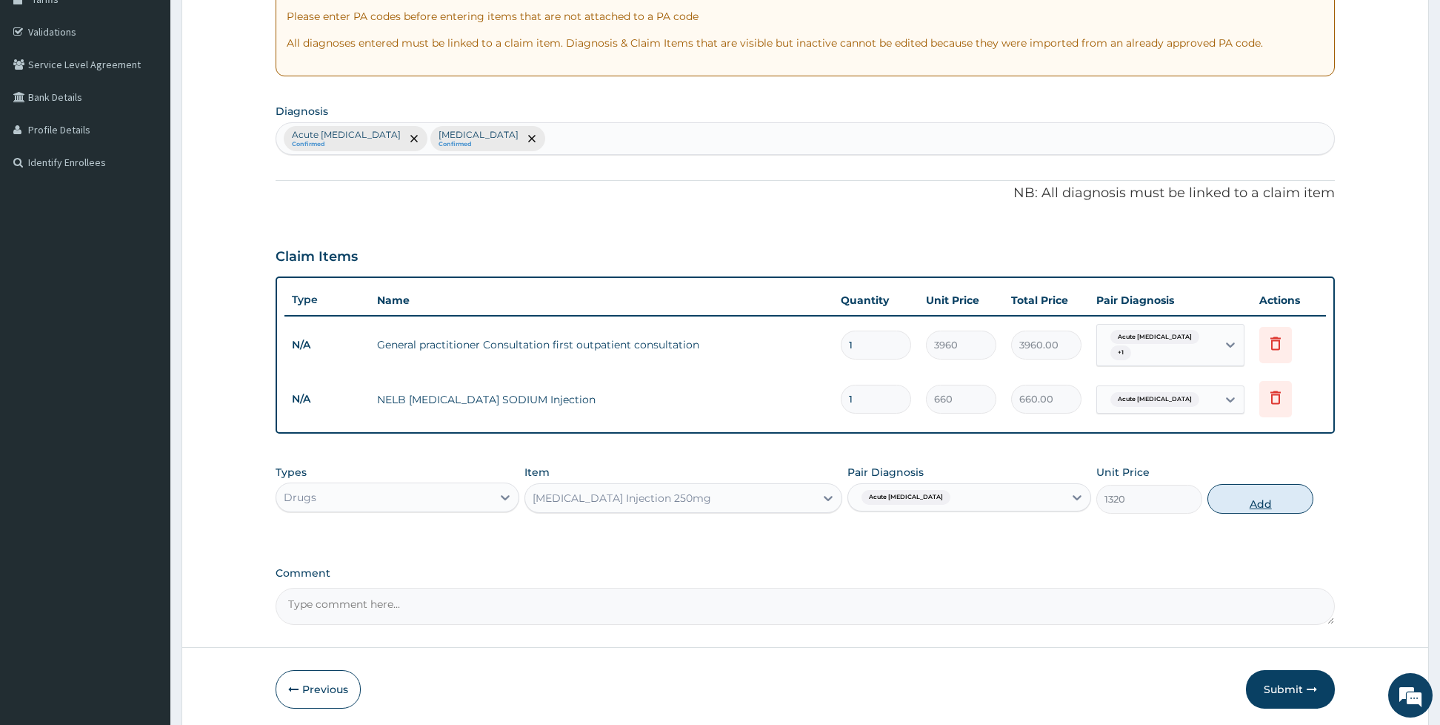
click at [1268, 498] on button "Add" at bounding box center [1261, 499] width 106 height 30
type input "0"
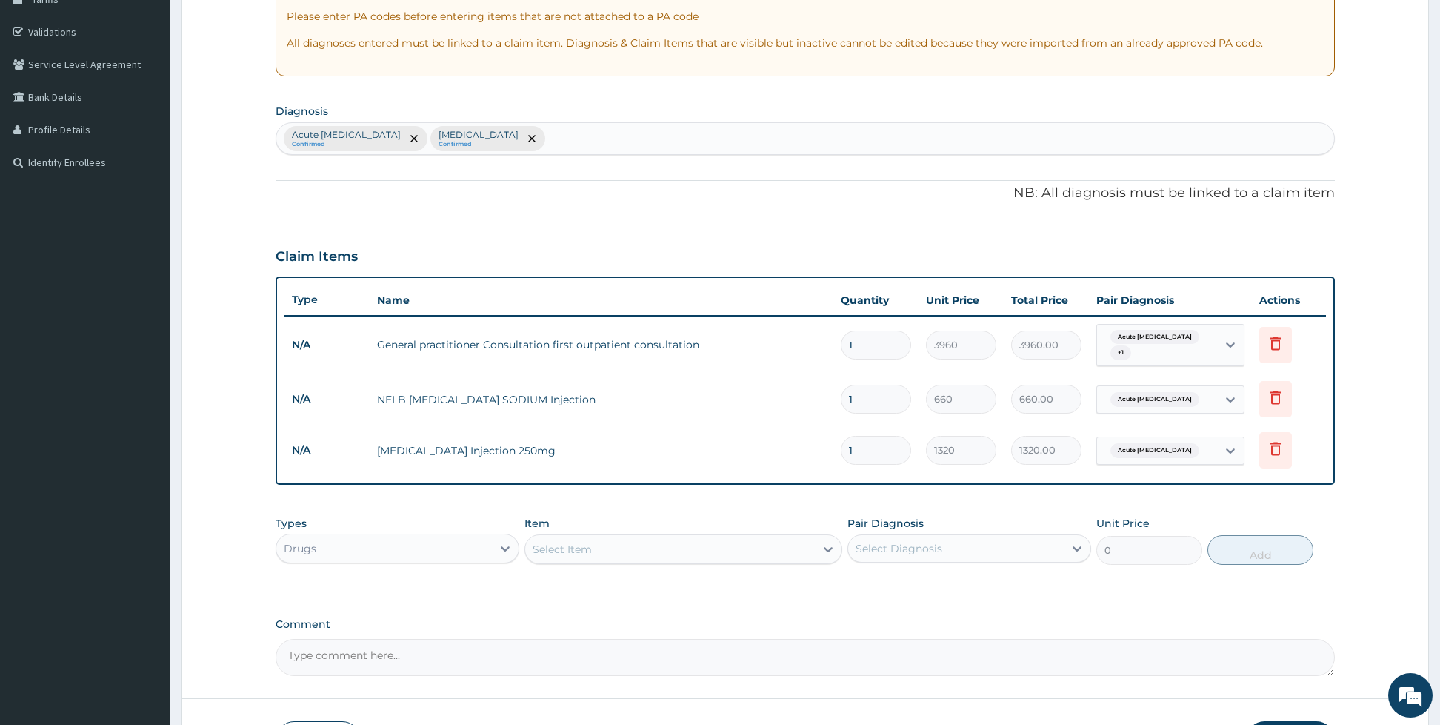
click at [580, 545] on div "Select Item" at bounding box center [562, 549] width 59 height 15
type input "genta"
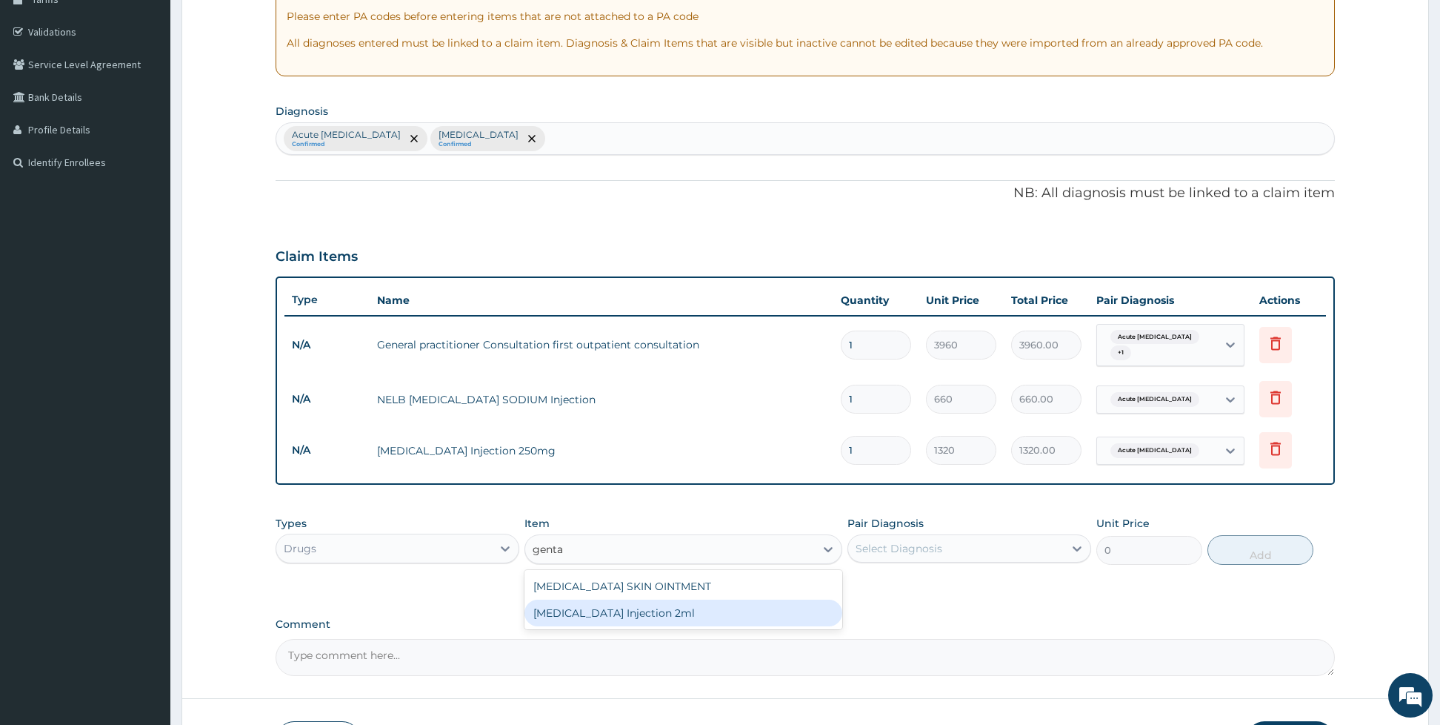
click at [613, 607] on div "[MEDICAL_DATA] Injection 2ml" at bounding box center [683, 612] width 318 height 27
type input "369.6"
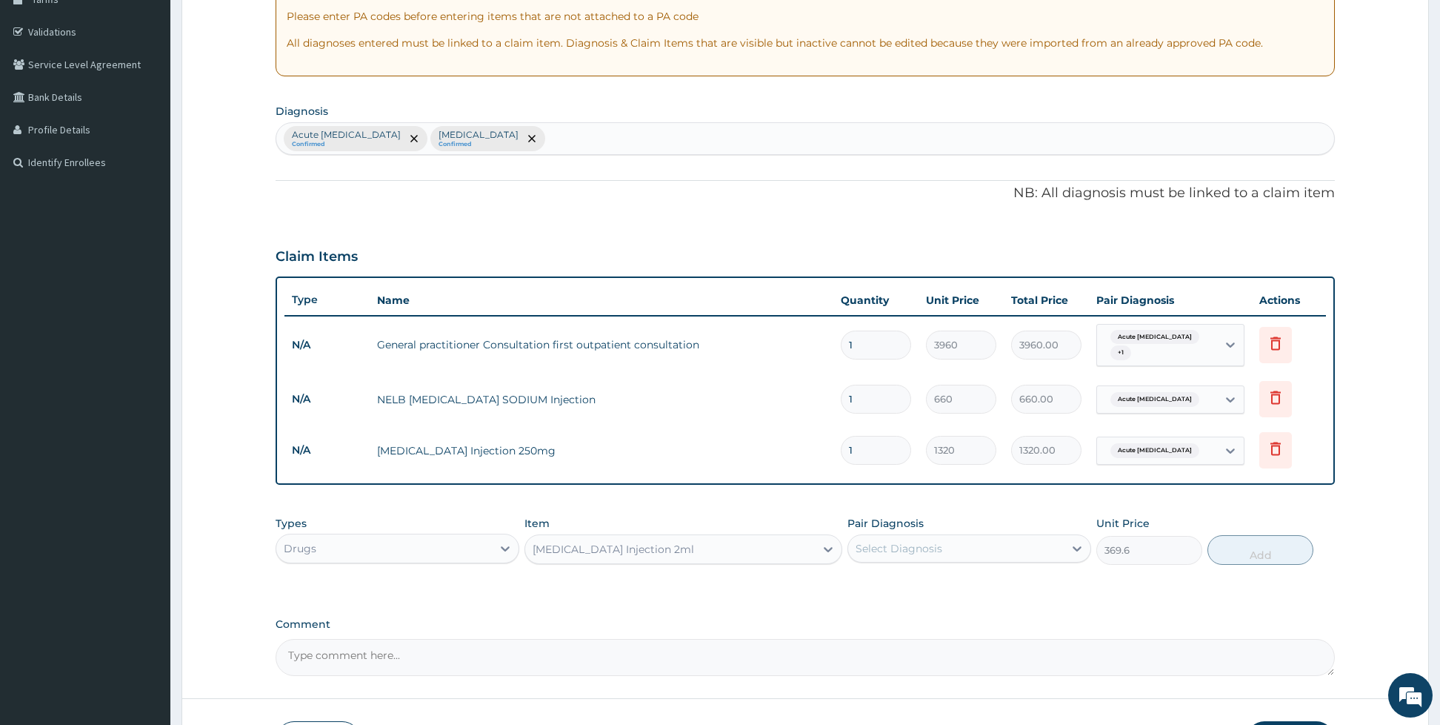
click at [901, 536] on div "Select Diagnosis" at bounding box center [956, 548] width 216 height 24
click at [879, 579] on label "Acute [MEDICAL_DATA]" at bounding box center [935, 584] width 126 height 15
checkbox input "true"
click at [1241, 536] on button "Add" at bounding box center [1261, 550] width 106 height 30
type input "0"
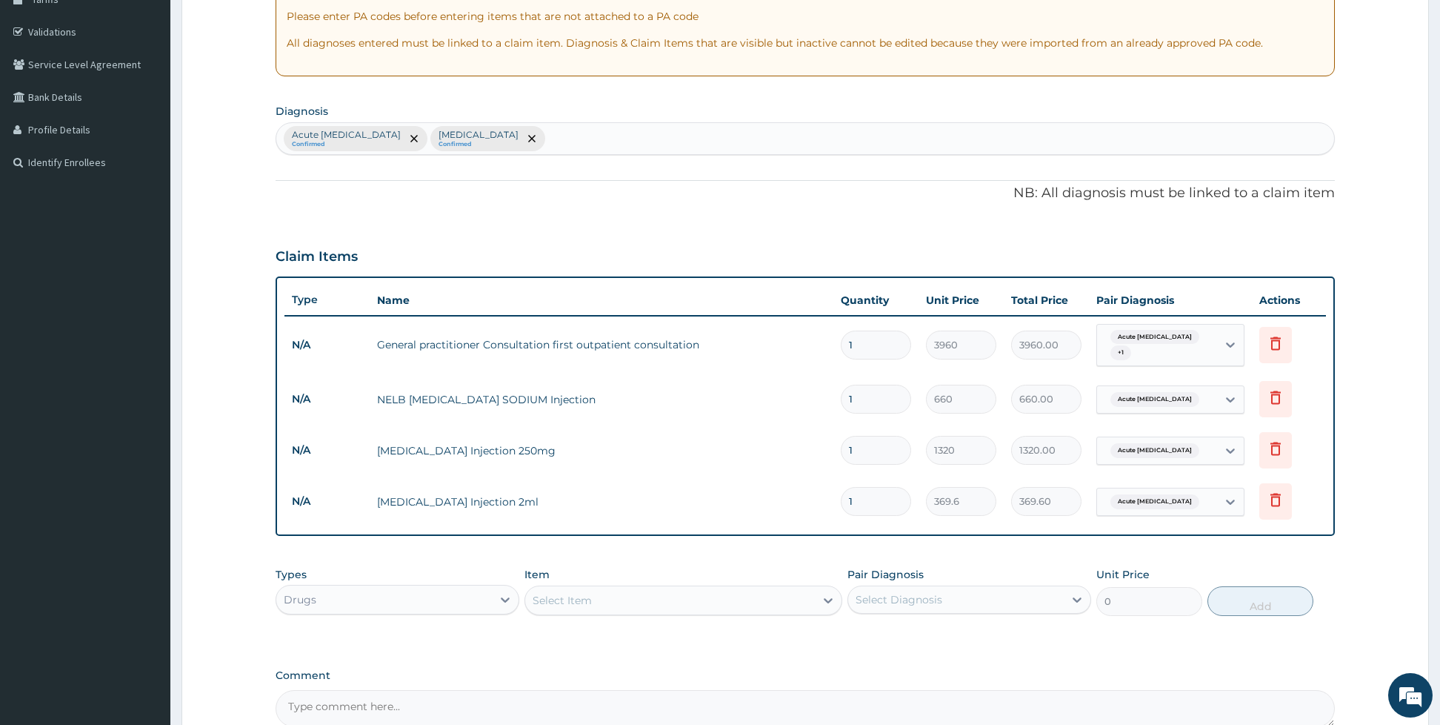
click at [741, 588] on div "Select Item" at bounding box center [670, 600] width 290 height 24
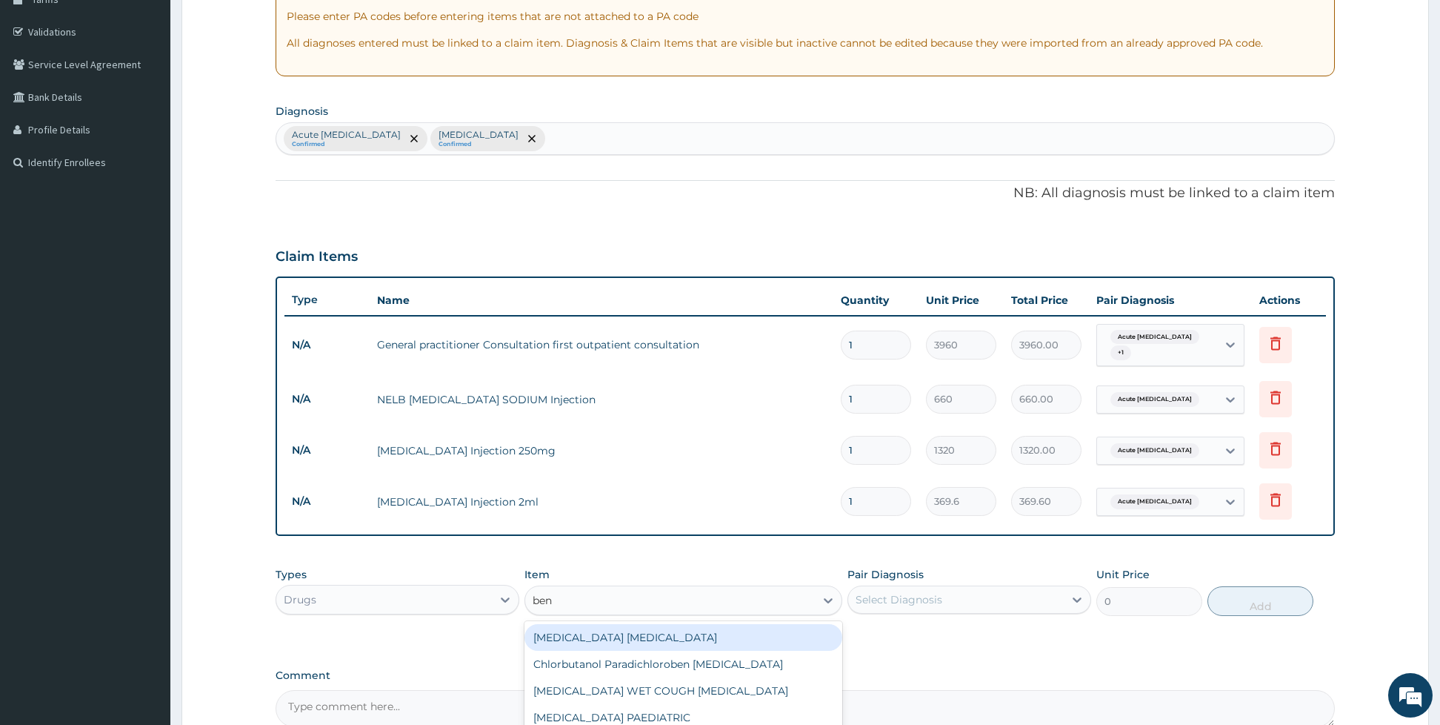
type input "beny"
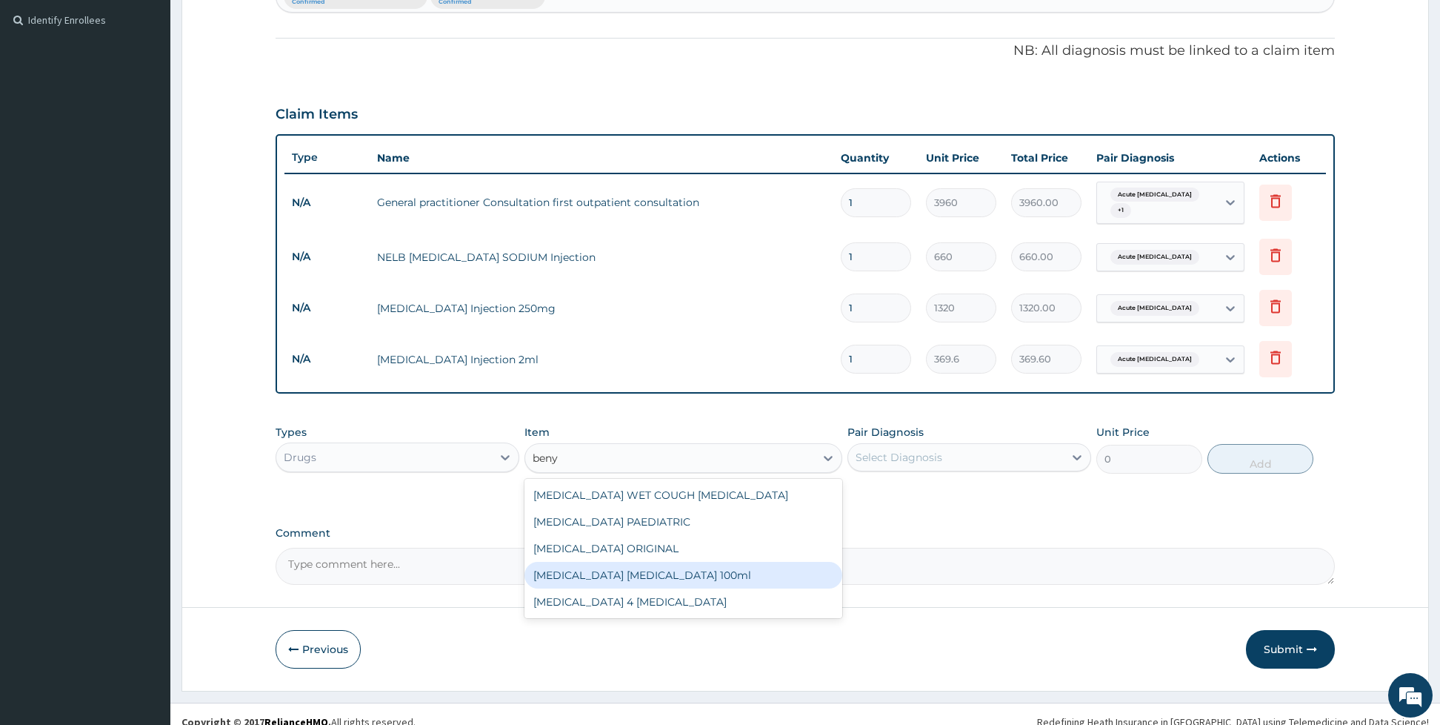
scroll to position [413, 0]
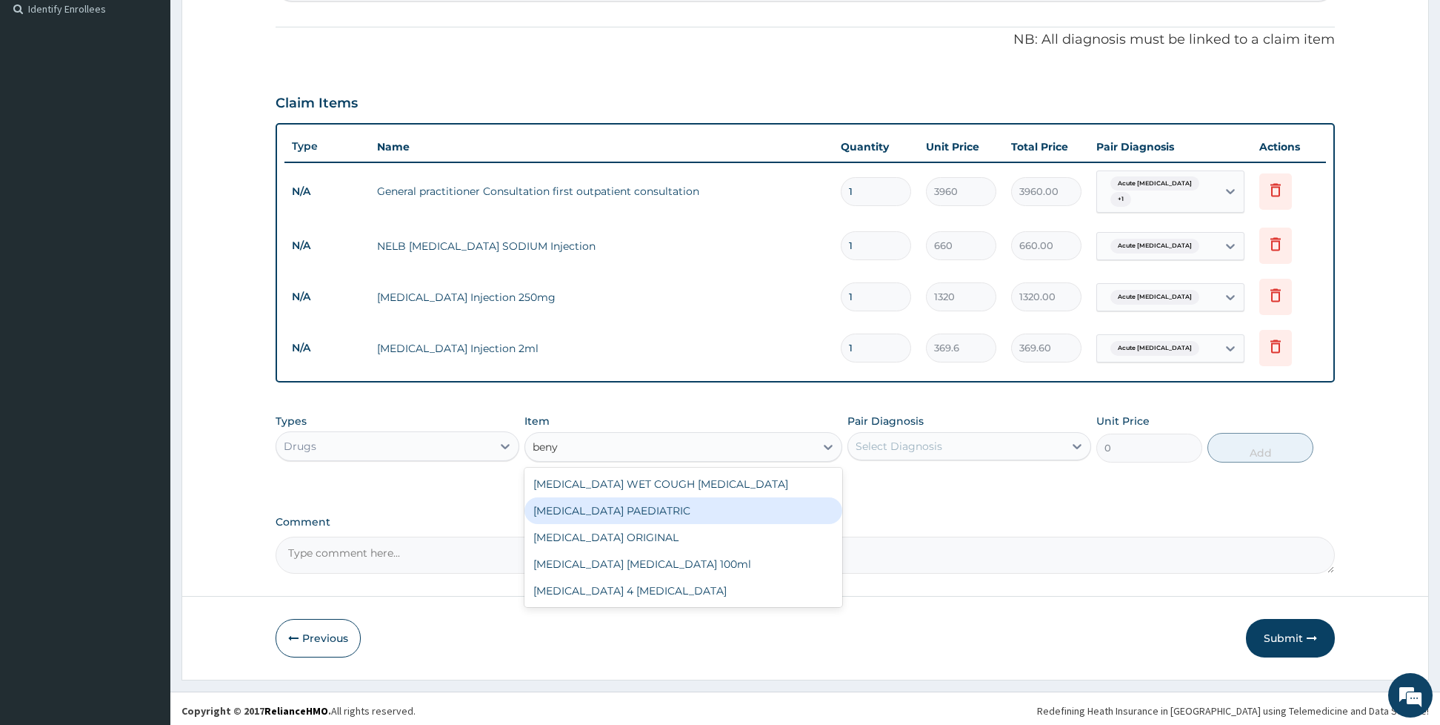
click at [641, 512] on div "[MEDICAL_DATA] PAEDIATRIC" at bounding box center [683, 510] width 318 height 27
type input "1980"
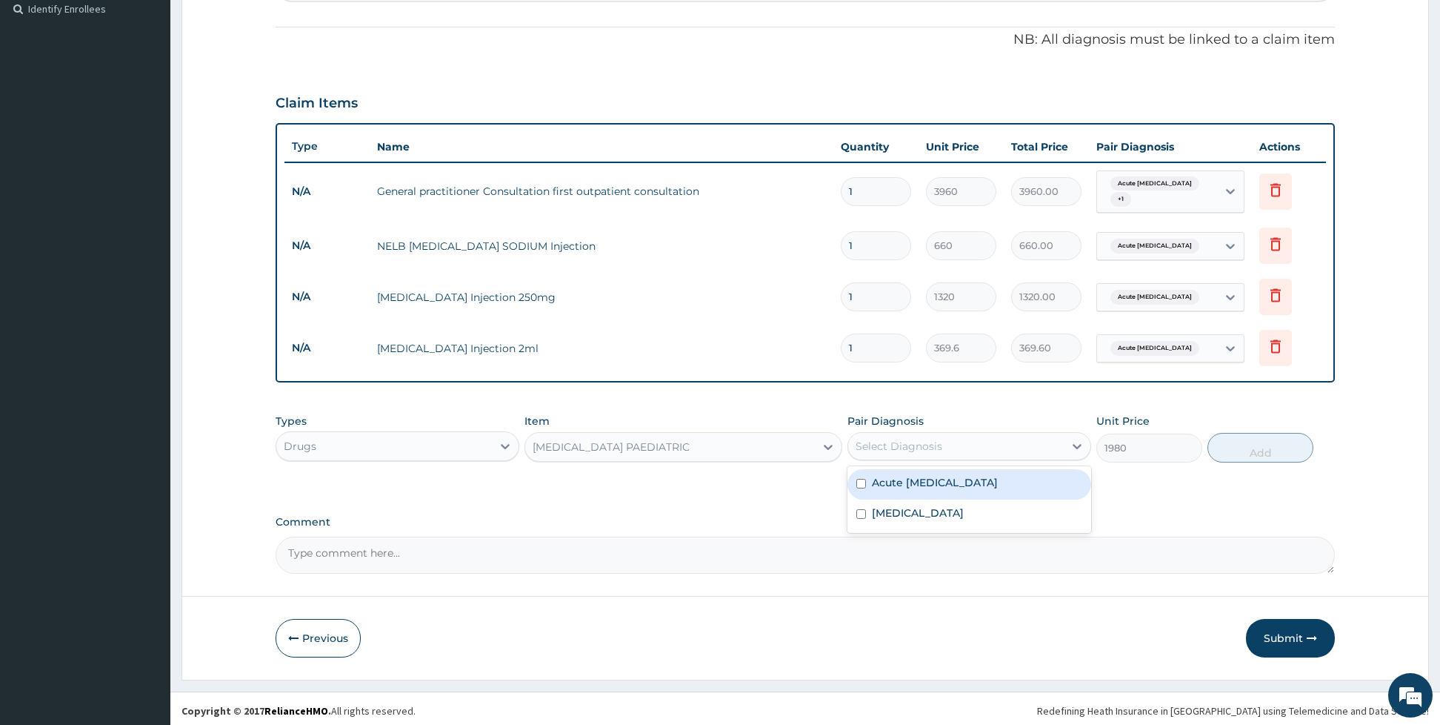
click at [876, 440] on div "Select Diagnosis" at bounding box center [899, 446] width 87 height 15
click at [867, 476] on div "Acute [MEDICAL_DATA]" at bounding box center [969, 484] width 244 height 30
checkbox input "true"
click at [1262, 433] on button "Add" at bounding box center [1261, 448] width 106 height 30
type input "0"
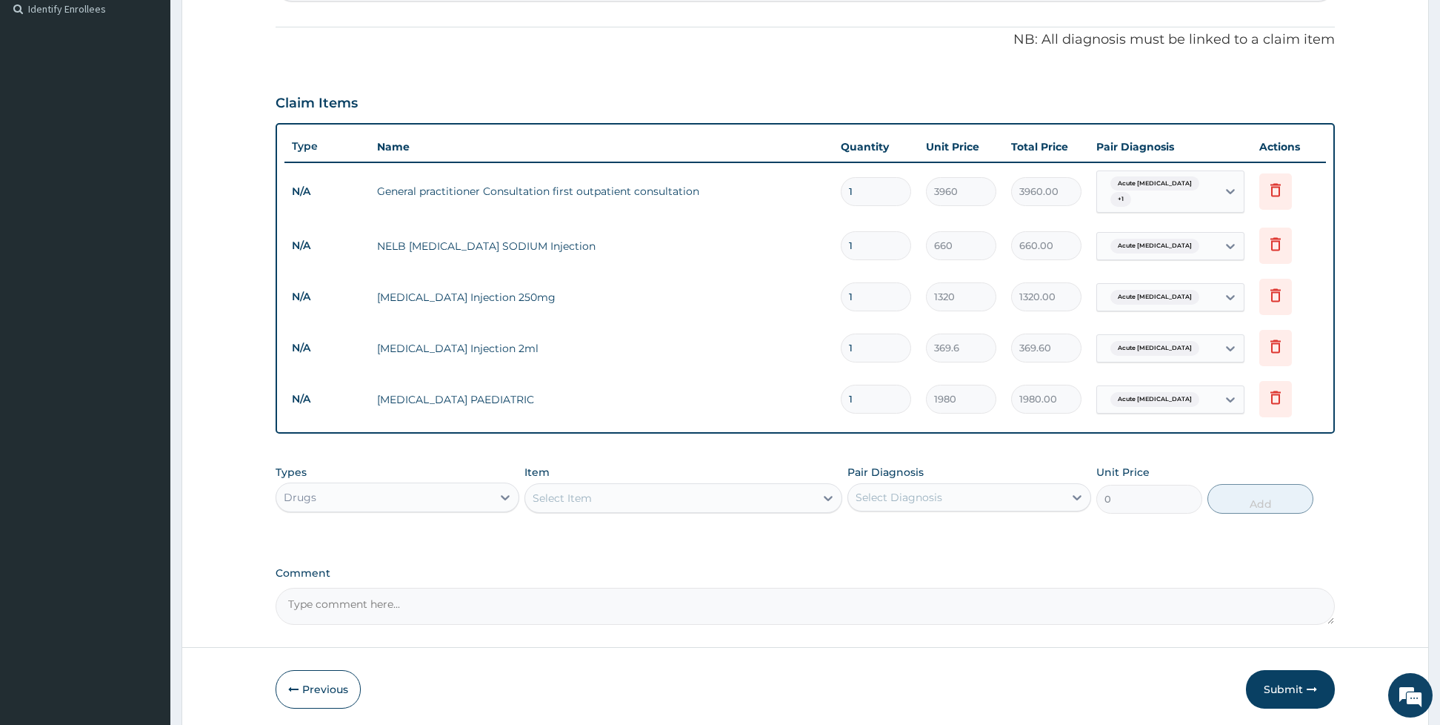
click at [636, 486] on div "Select Item" at bounding box center [670, 498] width 290 height 24
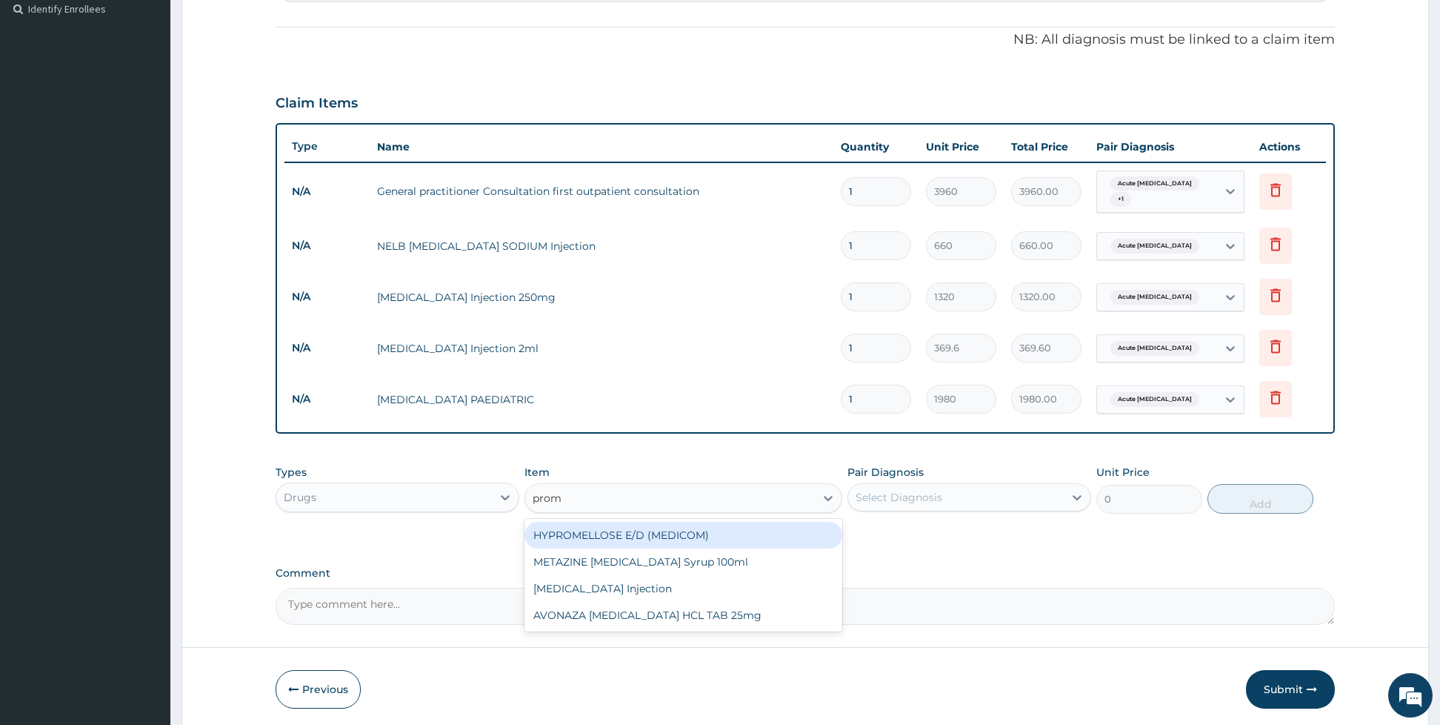
type input "prome"
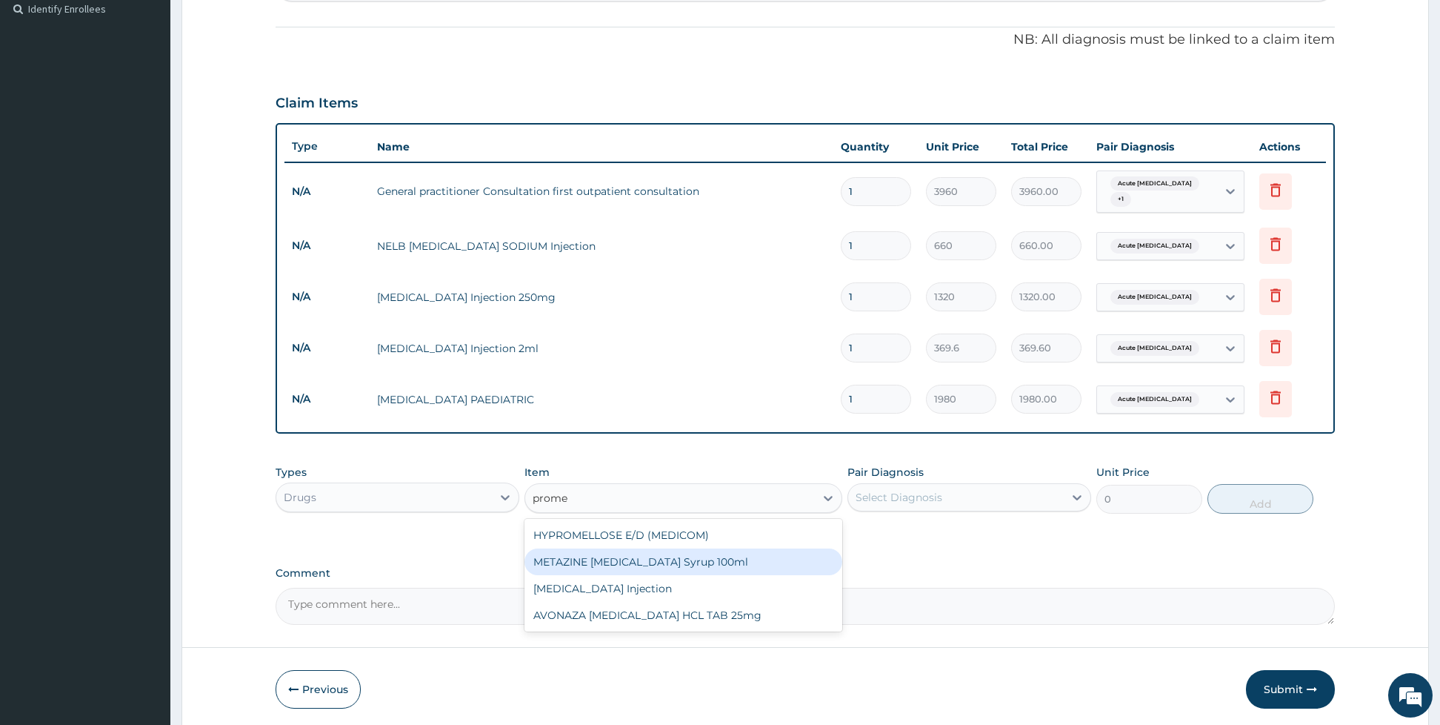
click at [691, 556] on div "METAZINE [MEDICAL_DATA] Syrup 100ml" at bounding box center [683, 561] width 318 height 27
type input "1584"
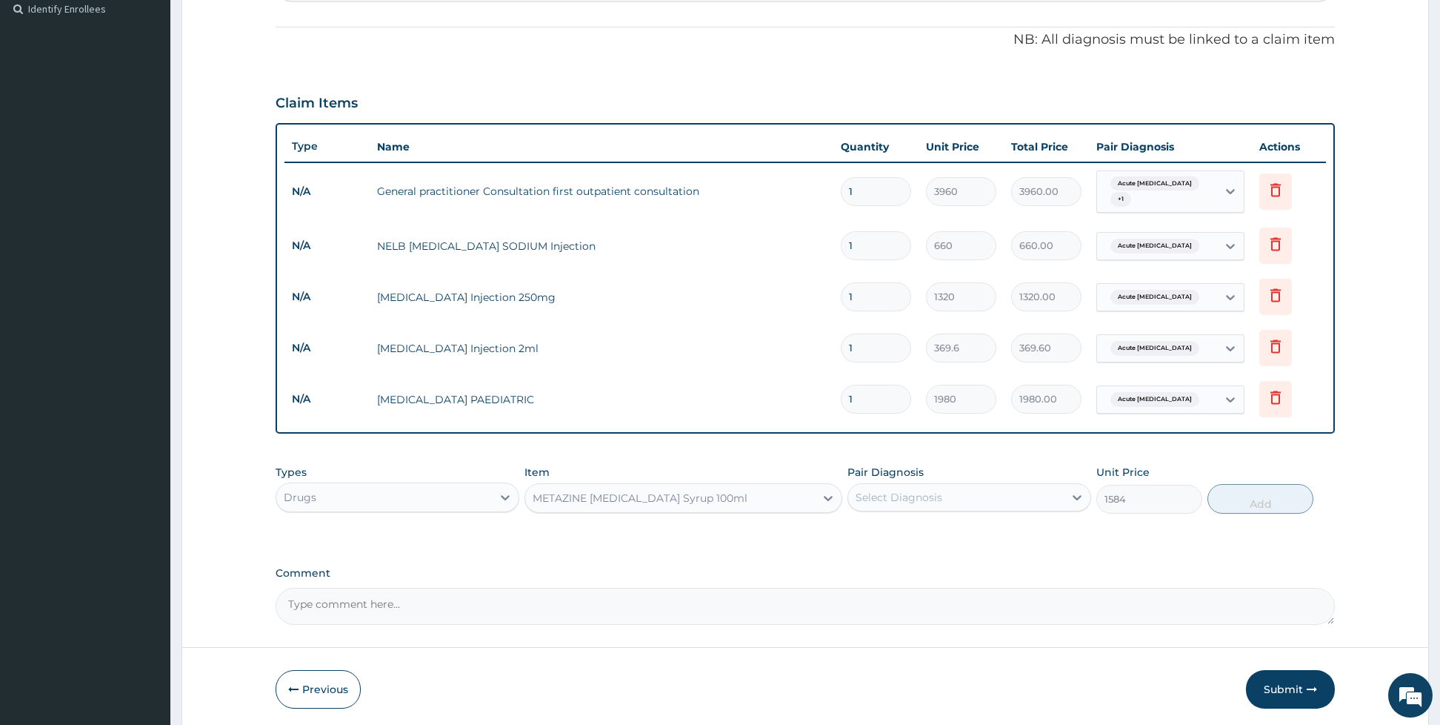
click at [871, 493] on div "Select Diagnosis" at bounding box center [899, 497] width 87 height 15
click at [861, 532] on input "checkbox" at bounding box center [861, 535] width 10 height 10
checkbox input "true"
click at [1249, 484] on button "Add" at bounding box center [1261, 499] width 106 height 30
type input "0"
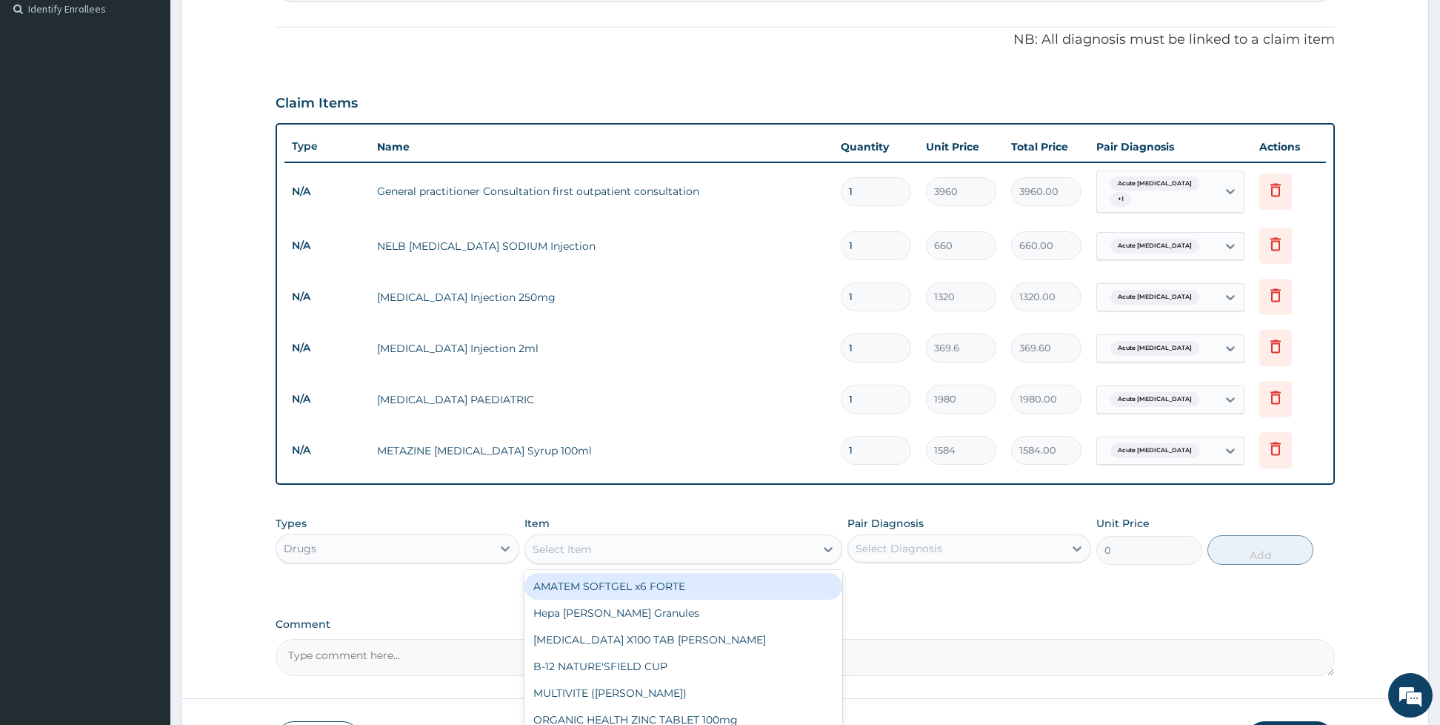
click at [625, 545] on div "Select Item" at bounding box center [670, 549] width 290 height 24
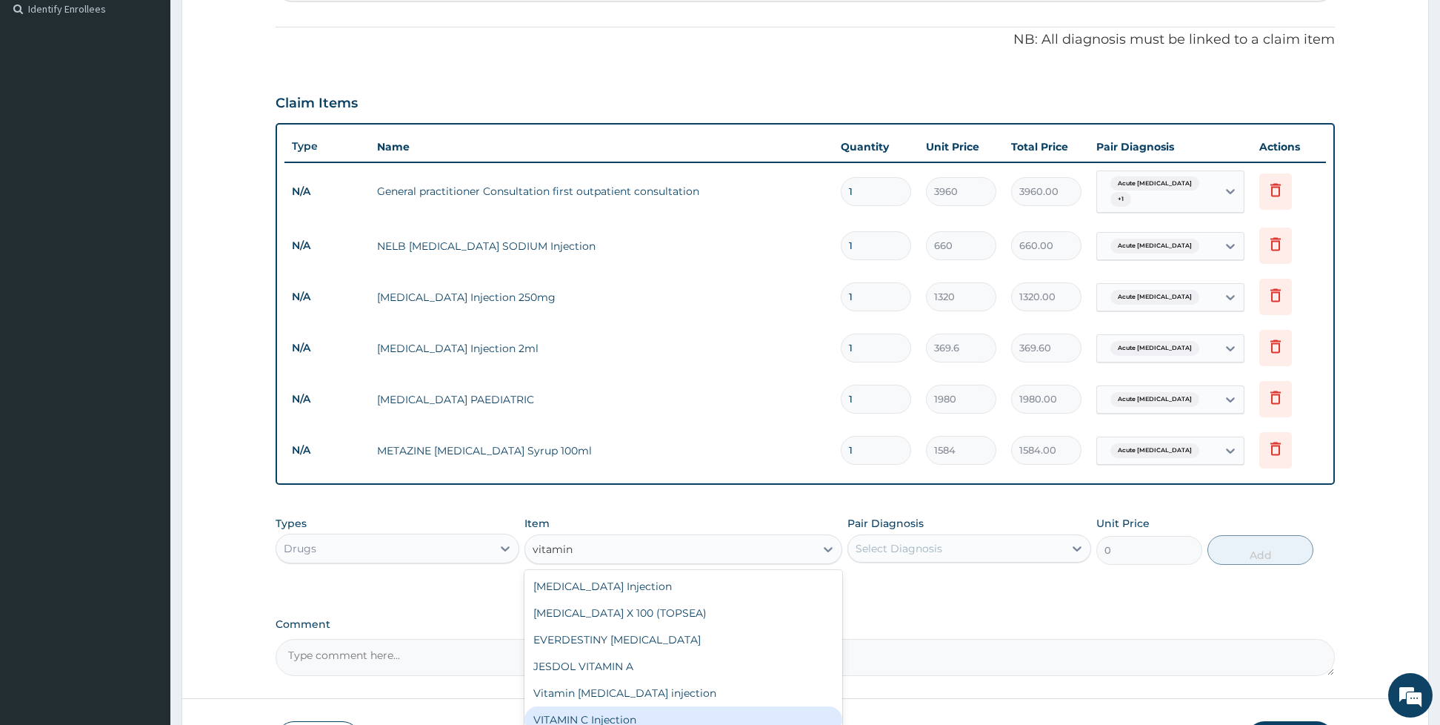
type input "vitamin b"
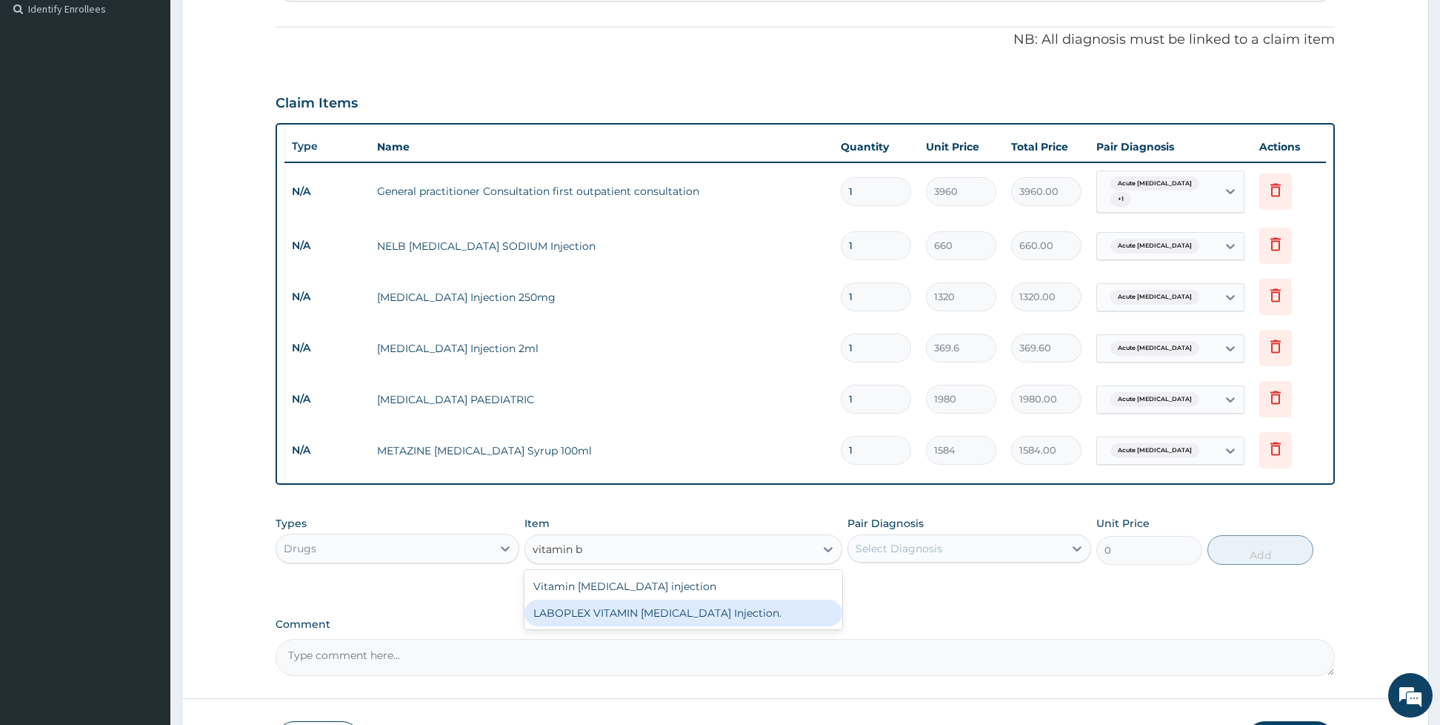
click at [622, 605] on div "LABOPLEX VITAMIN [MEDICAL_DATA] Injection." at bounding box center [683, 612] width 318 height 27
type input "158.4"
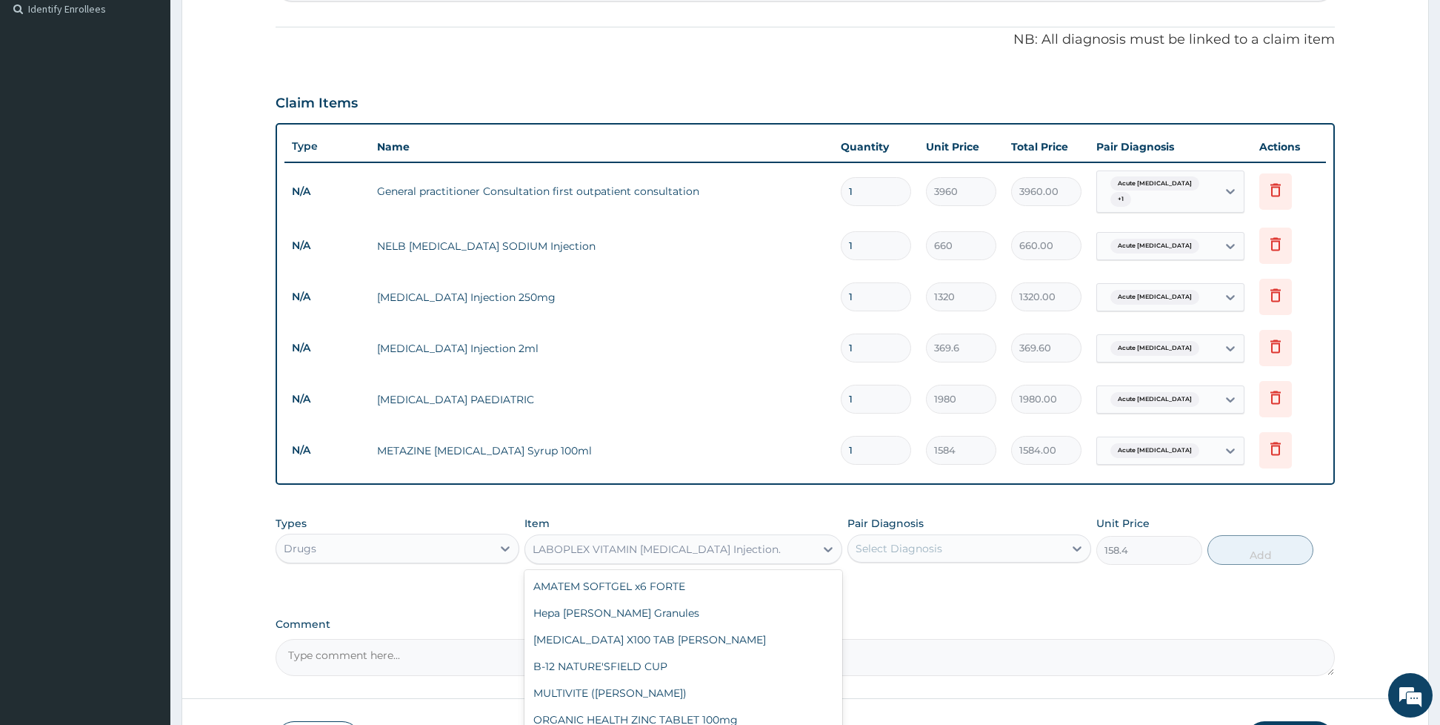
click at [663, 542] on div "LABOPLEX VITAMIN [MEDICAL_DATA] Injection." at bounding box center [657, 549] width 248 height 15
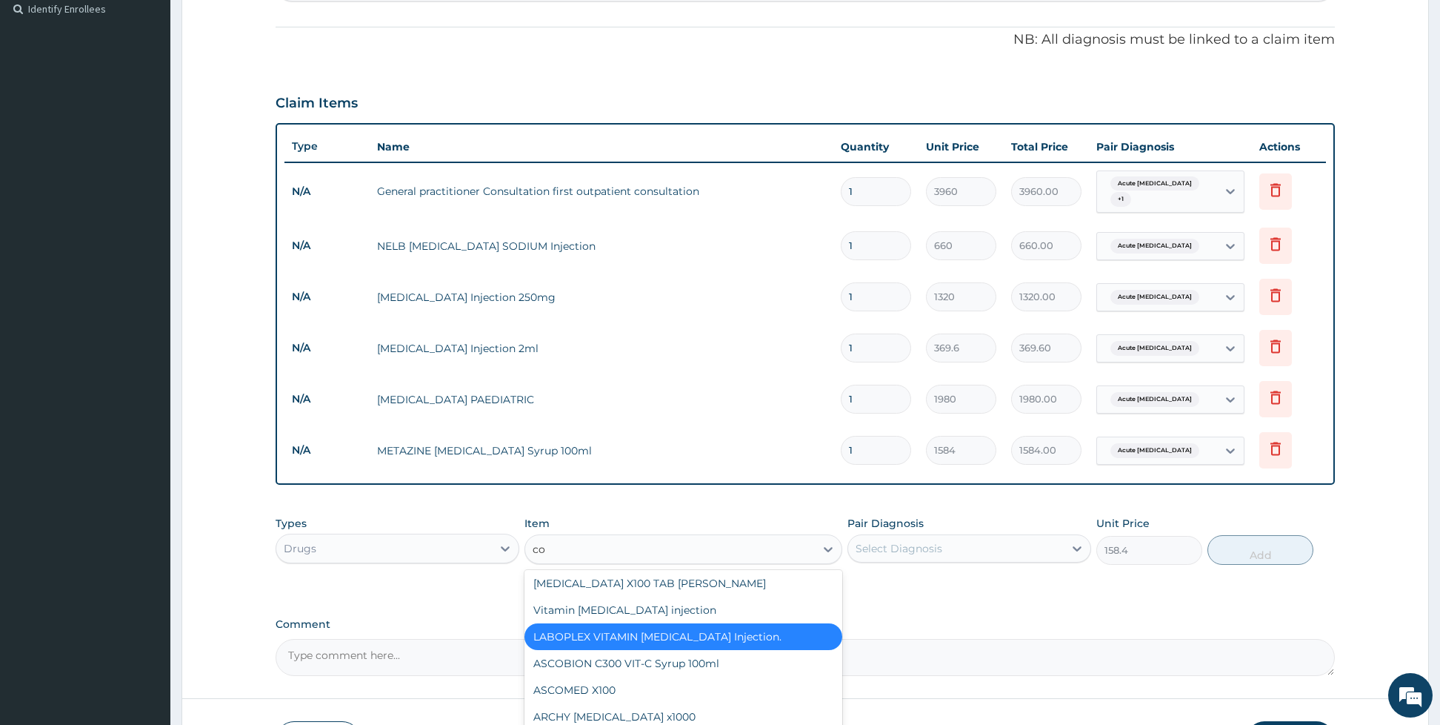
type input "com"
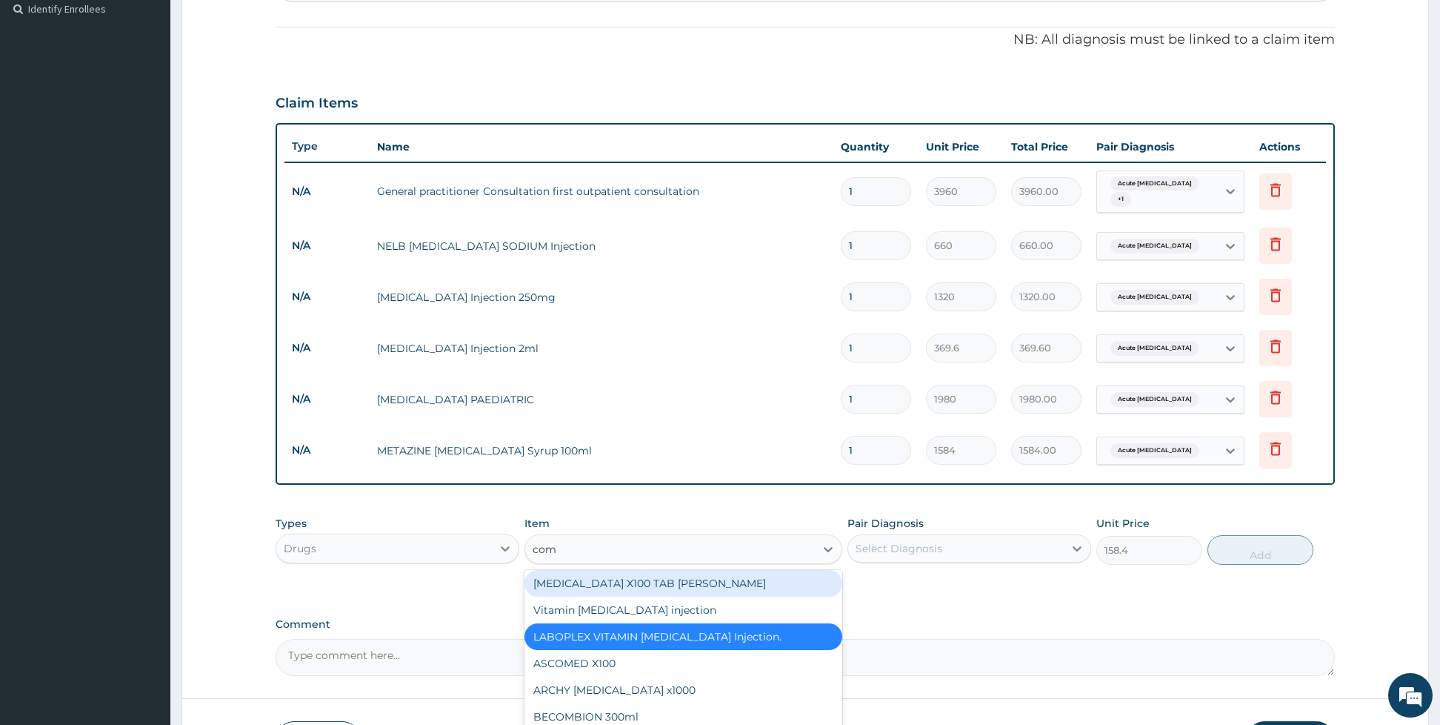
click at [652, 573] on div "[MEDICAL_DATA] X100 TAB [PERSON_NAME]" at bounding box center [683, 583] width 318 height 27
type input "26.4"
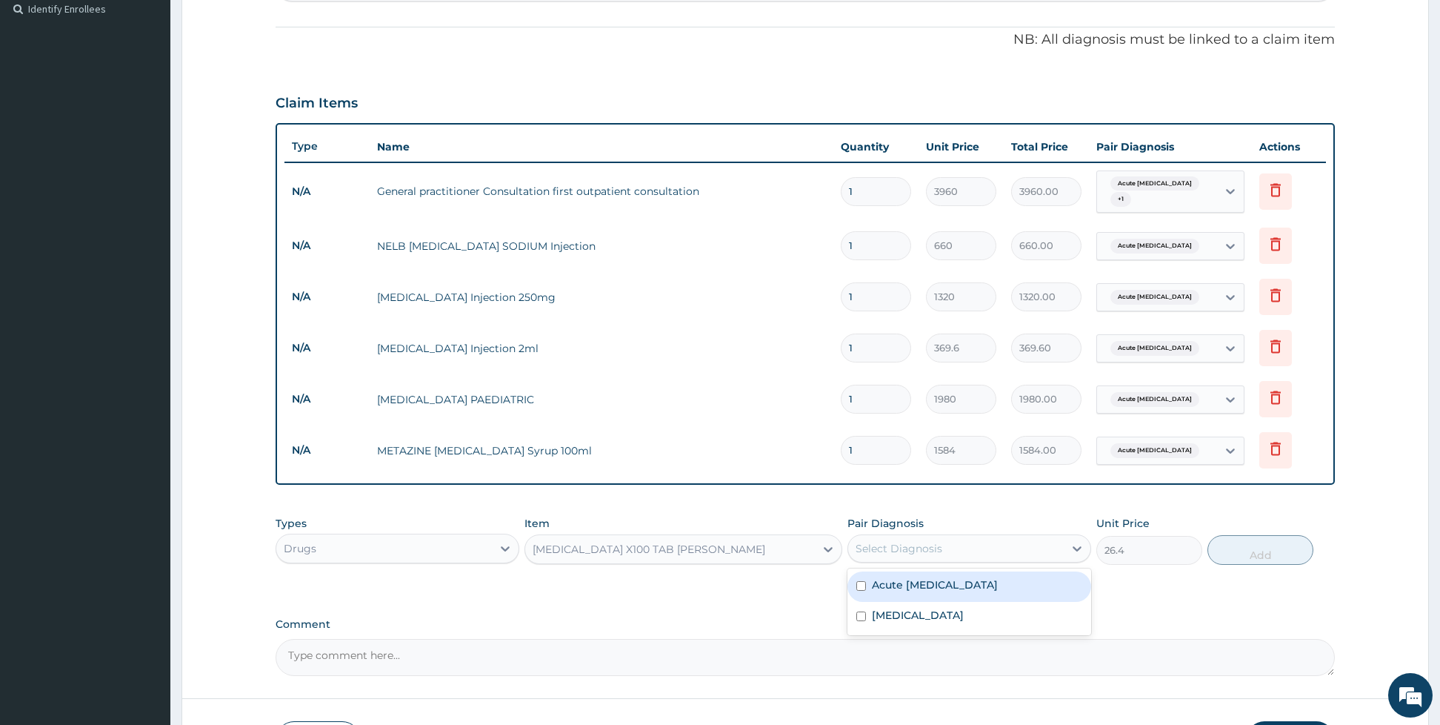
click at [911, 536] on div "Select Diagnosis" at bounding box center [956, 548] width 216 height 24
click at [869, 618] on div "[MEDICAL_DATA]" at bounding box center [969, 617] width 244 height 30
checkbox input "true"
click at [874, 582] on label "Acute [MEDICAL_DATA]" at bounding box center [935, 584] width 126 height 15
checkbox input "true"
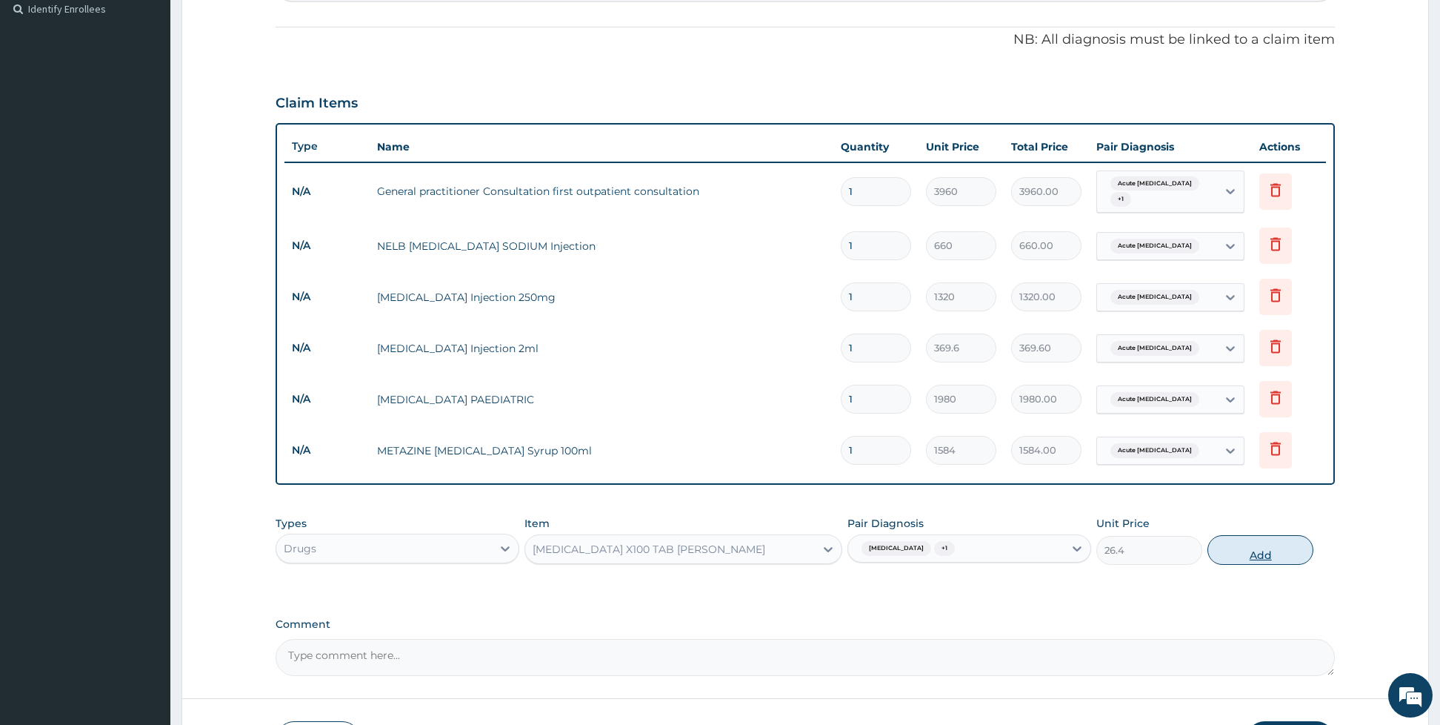
click at [1260, 547] on button "Add" at bounding box center [1261, 550] width 106 height 30
type input "0"
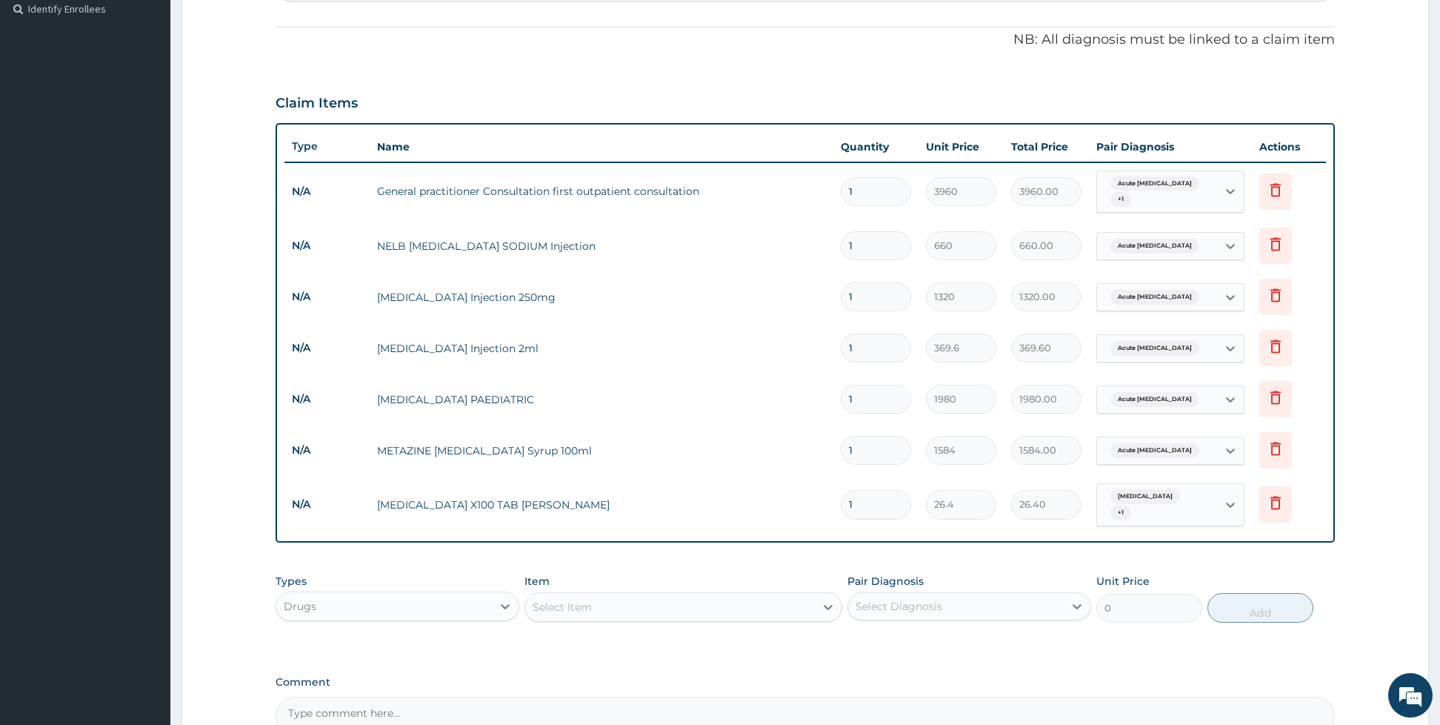
click at [683, 602] on div "Select Item" at bounding box center [670, 607] width 290 height 24
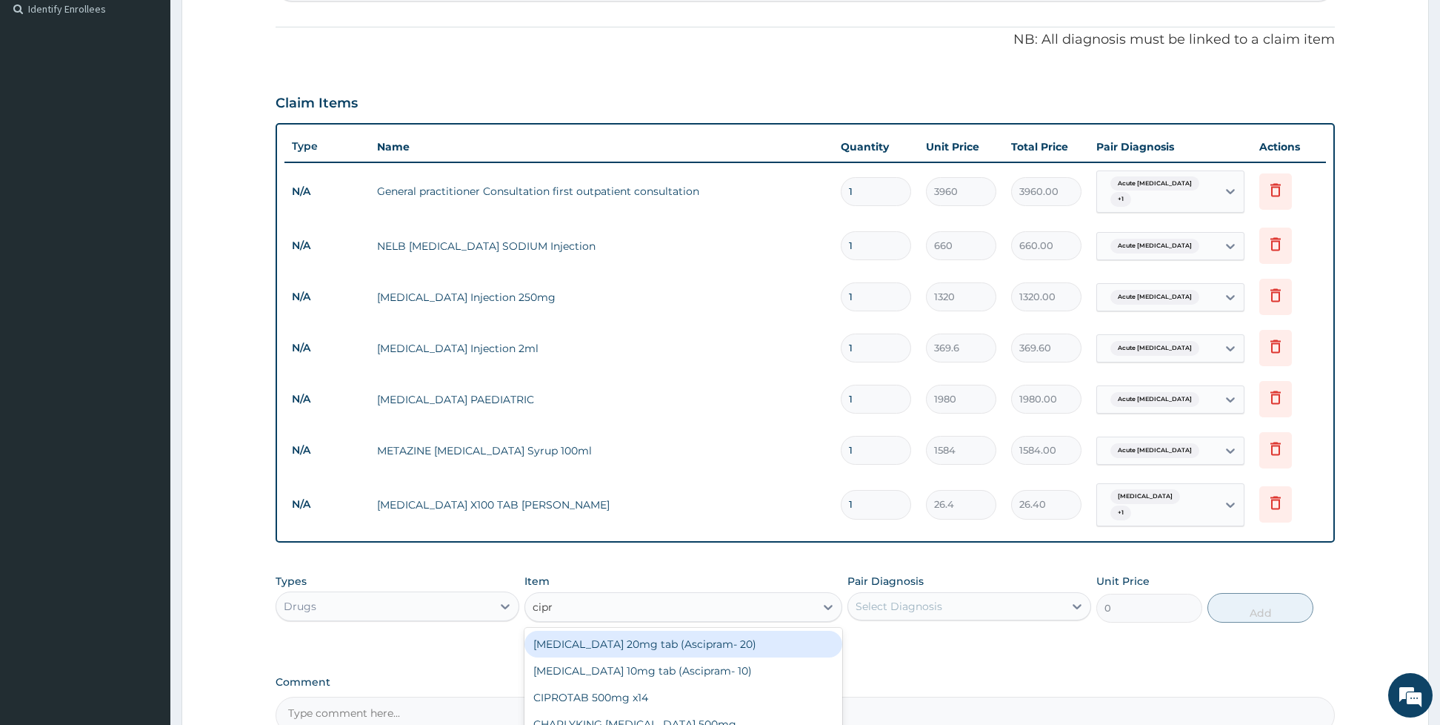
type input "[MEDICAL_DATA]"
click at [721, 638] on div "CIPROTAB 500mg x14" at bounding box center [683, 643] width 318 height 27
type input "356.4"
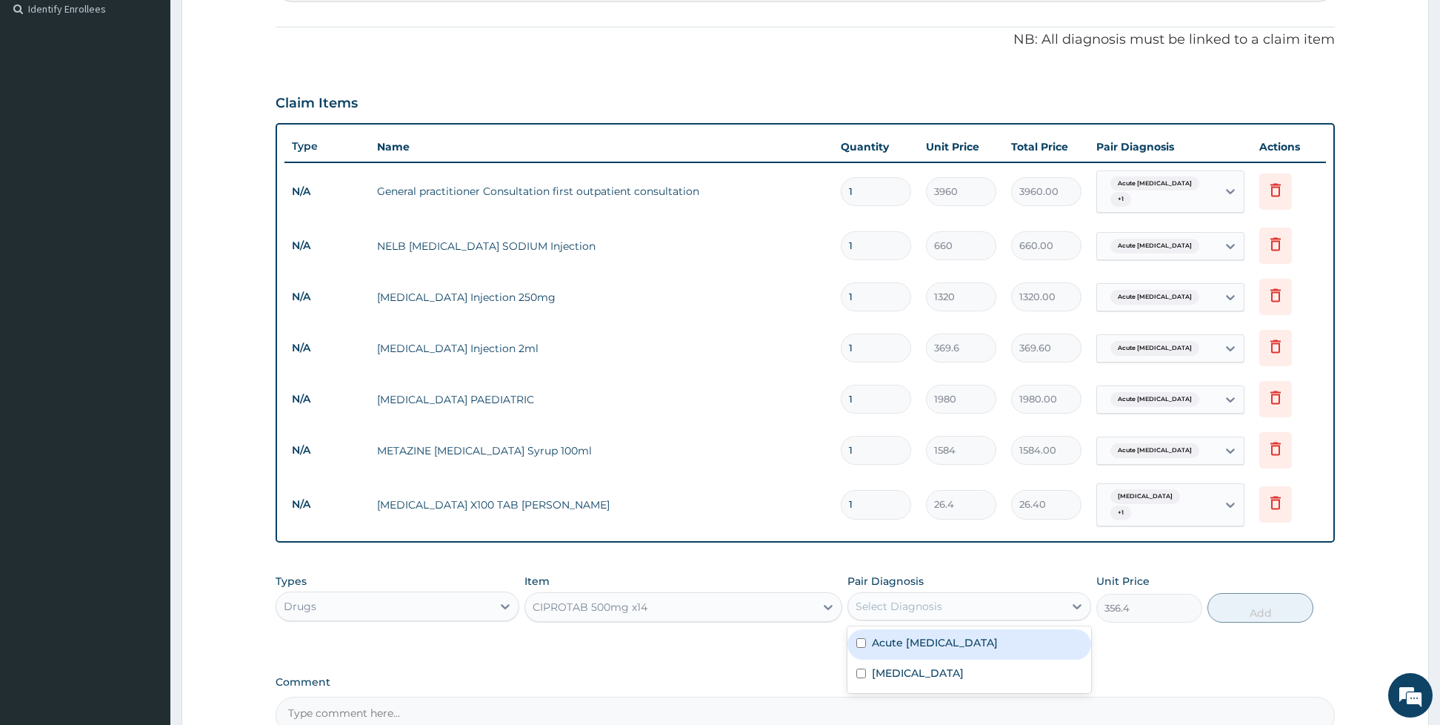
click at [911, 599] on div "Select Diagnosis" at bounding box center [899, 606] width 87 height 15
click at [881, 635] on label "Acute asthma" at bounding box center [935, 642] width 126 height 15
checkbox input "true"
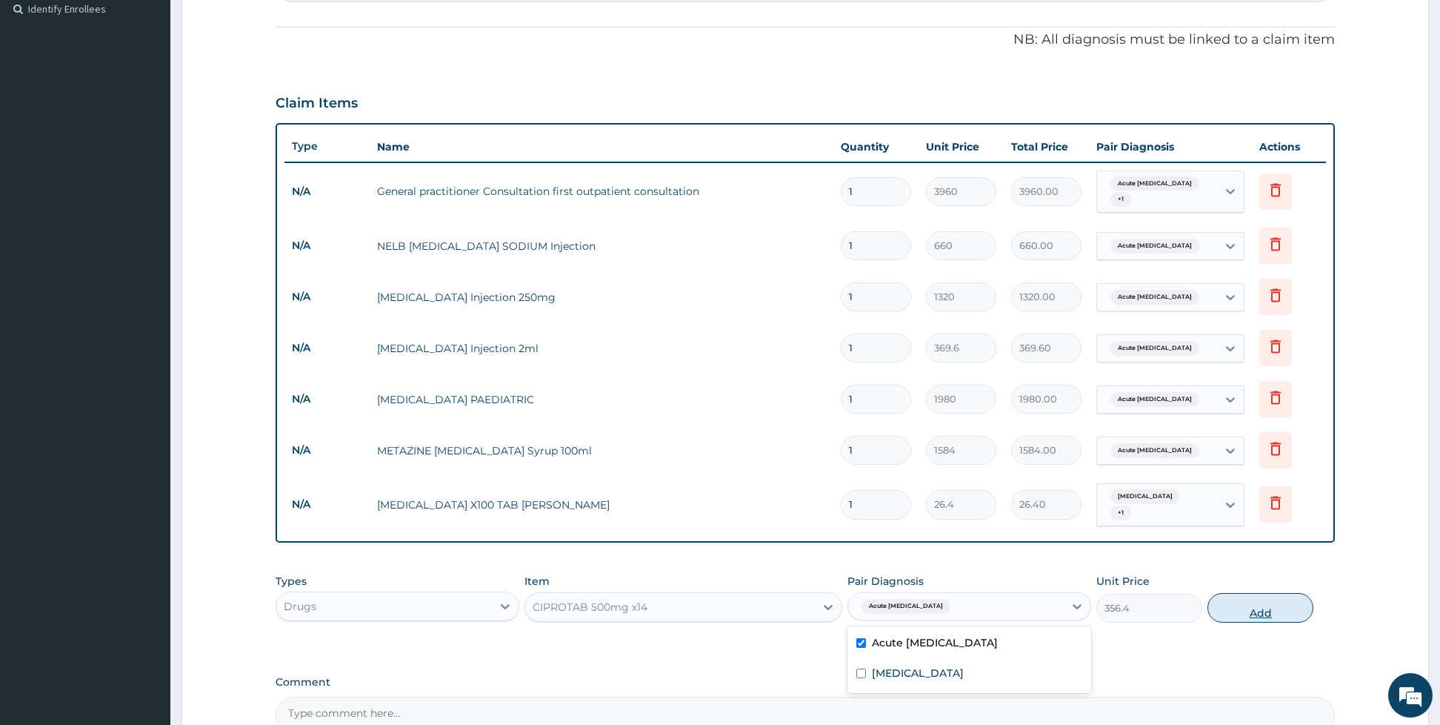
click at [1250, 593] on button "Add" at bounding box center [1261, 608] width 106 height 30
type input "0"
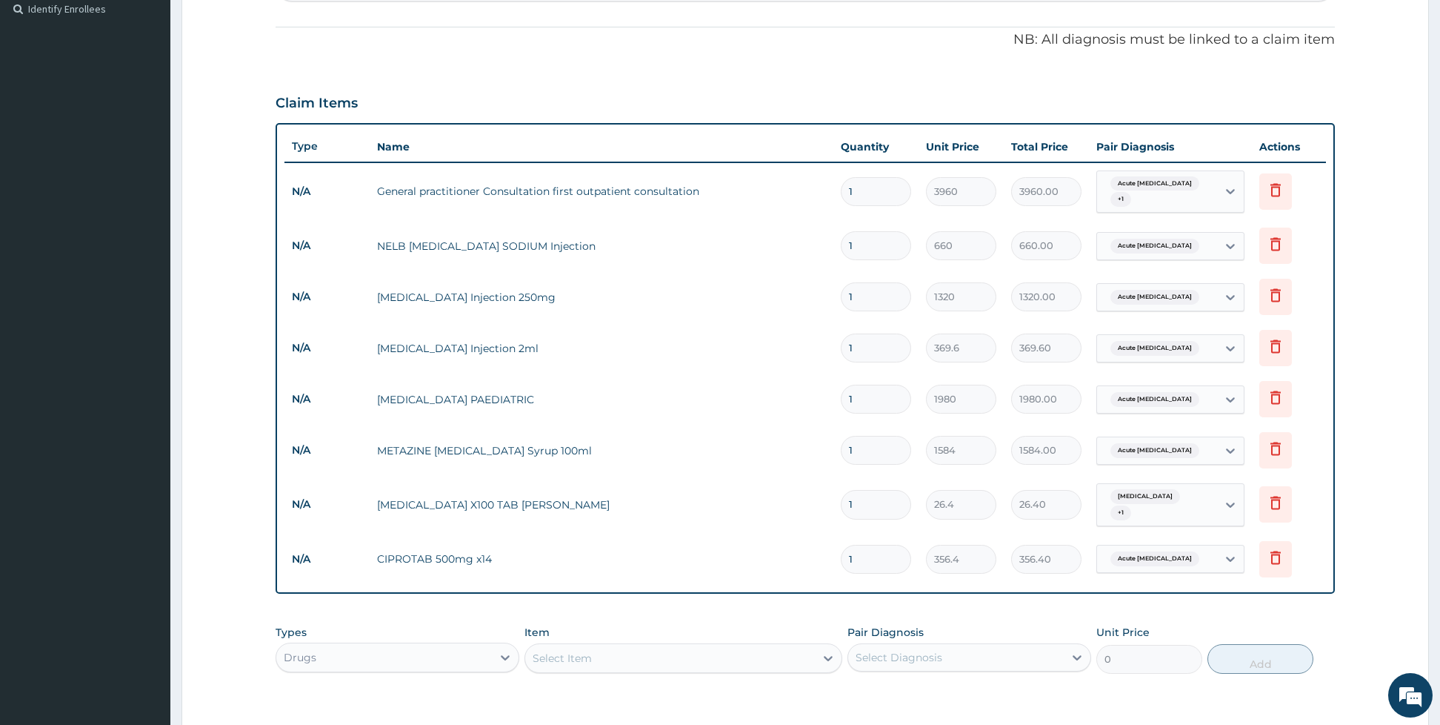
type input "14"
type input "4989.60"
type input "14"
click at [594, 647] on div "Select Item" at bounding box center [670, 658] width 290 height 24
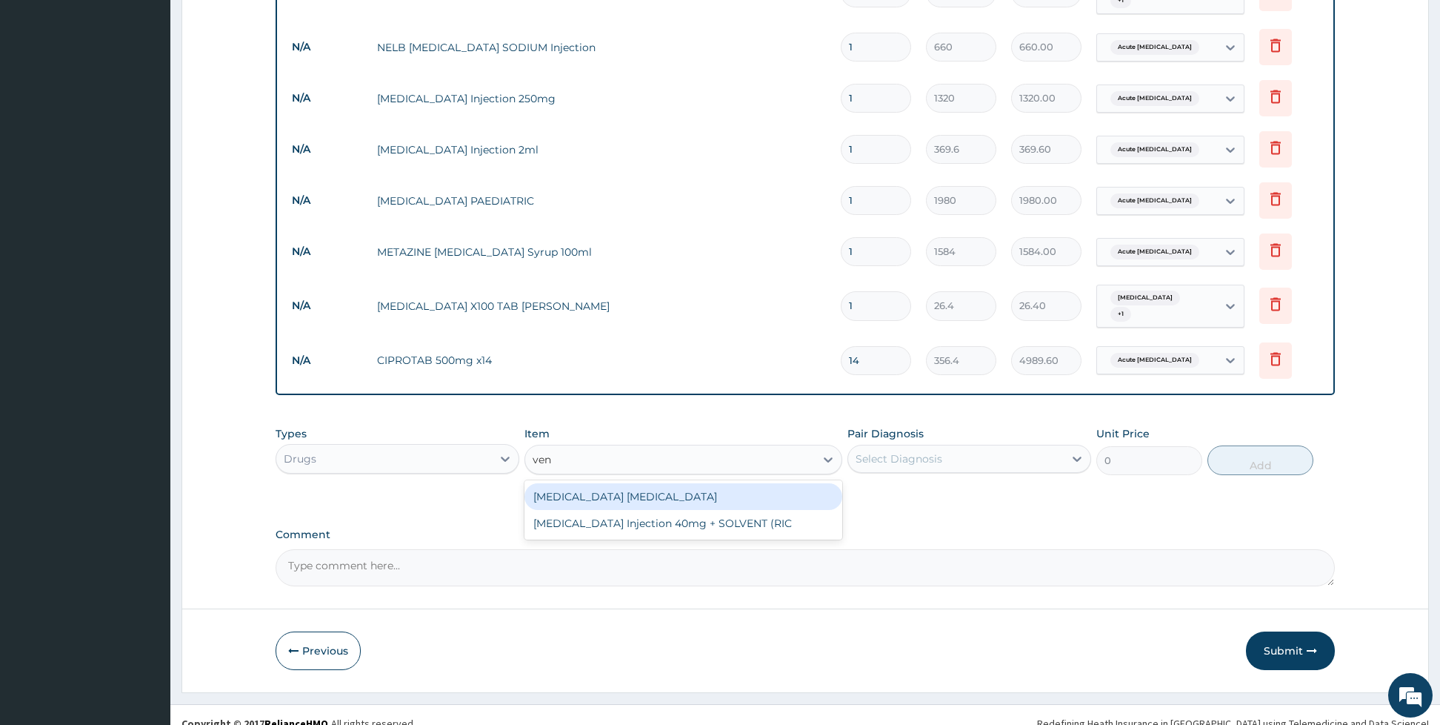
scroll to position [618, 0]
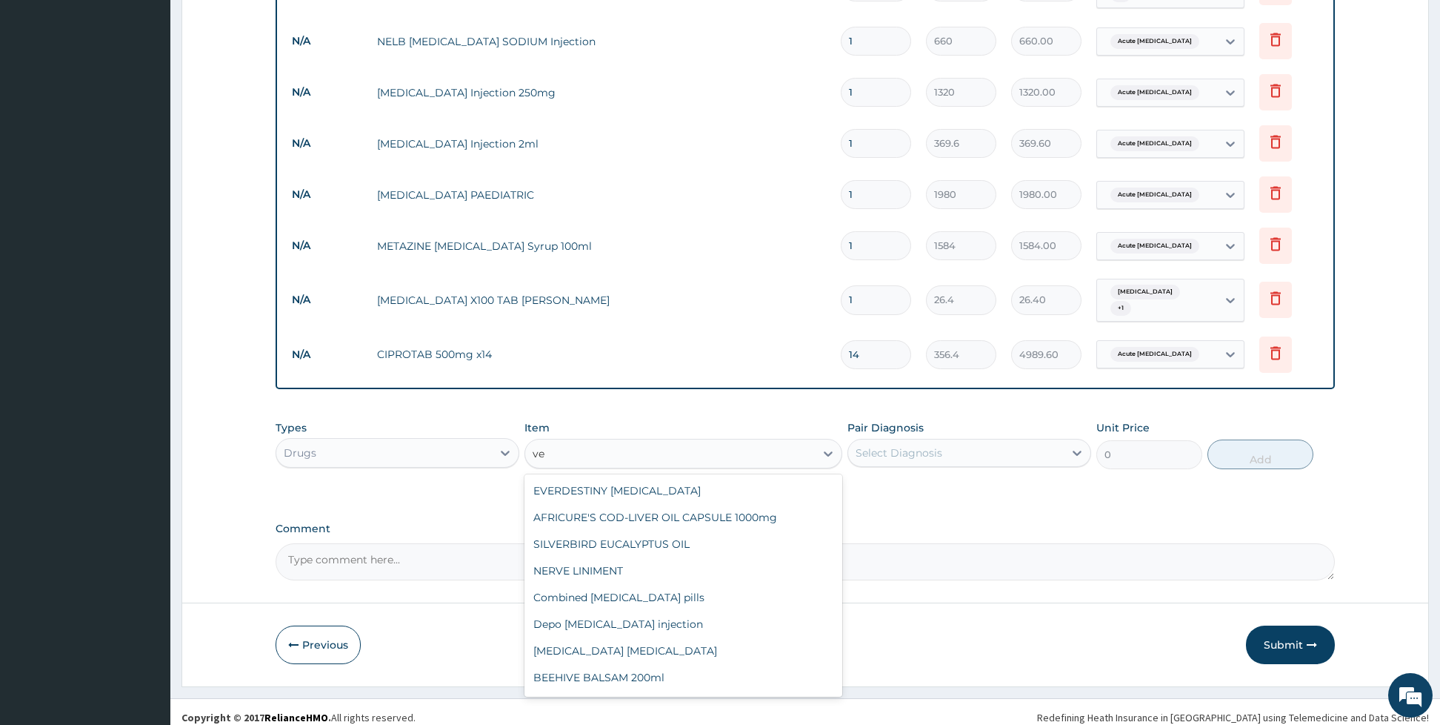
type input "v"
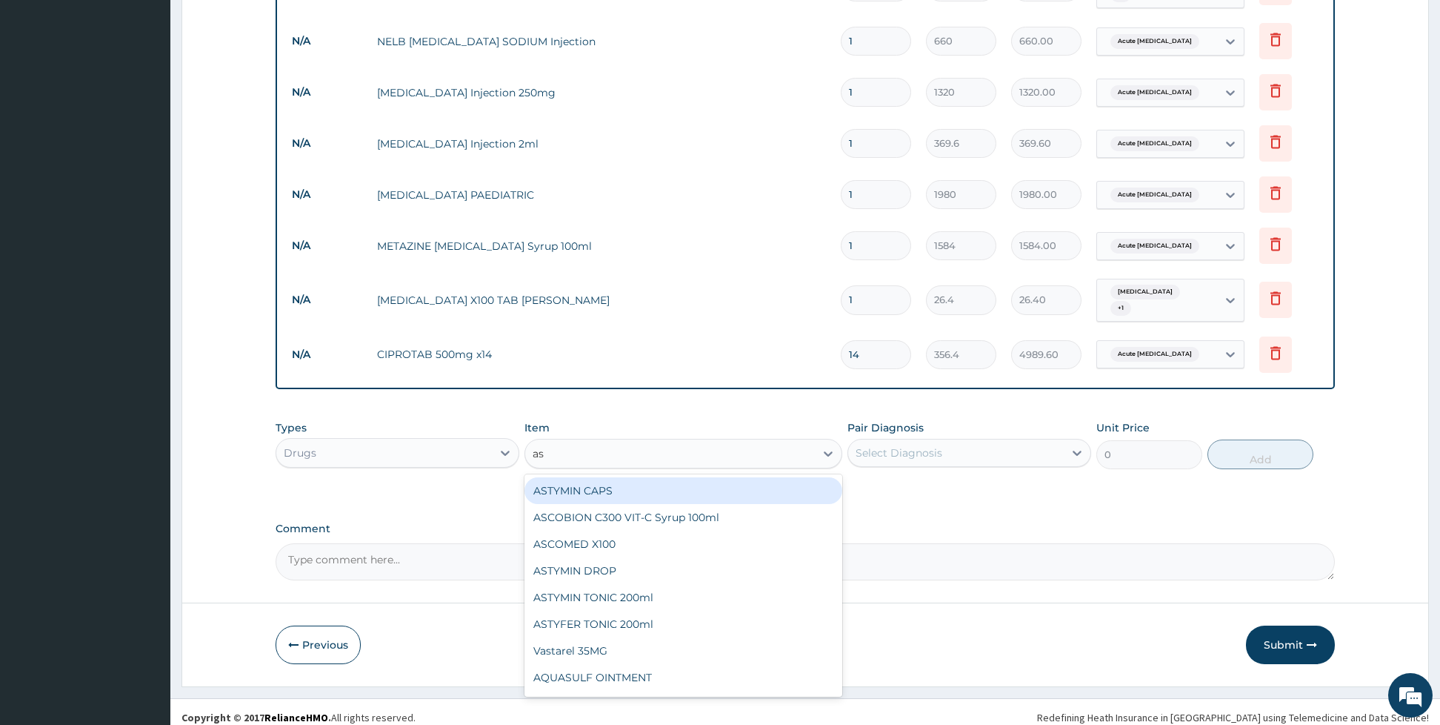
type input "a"
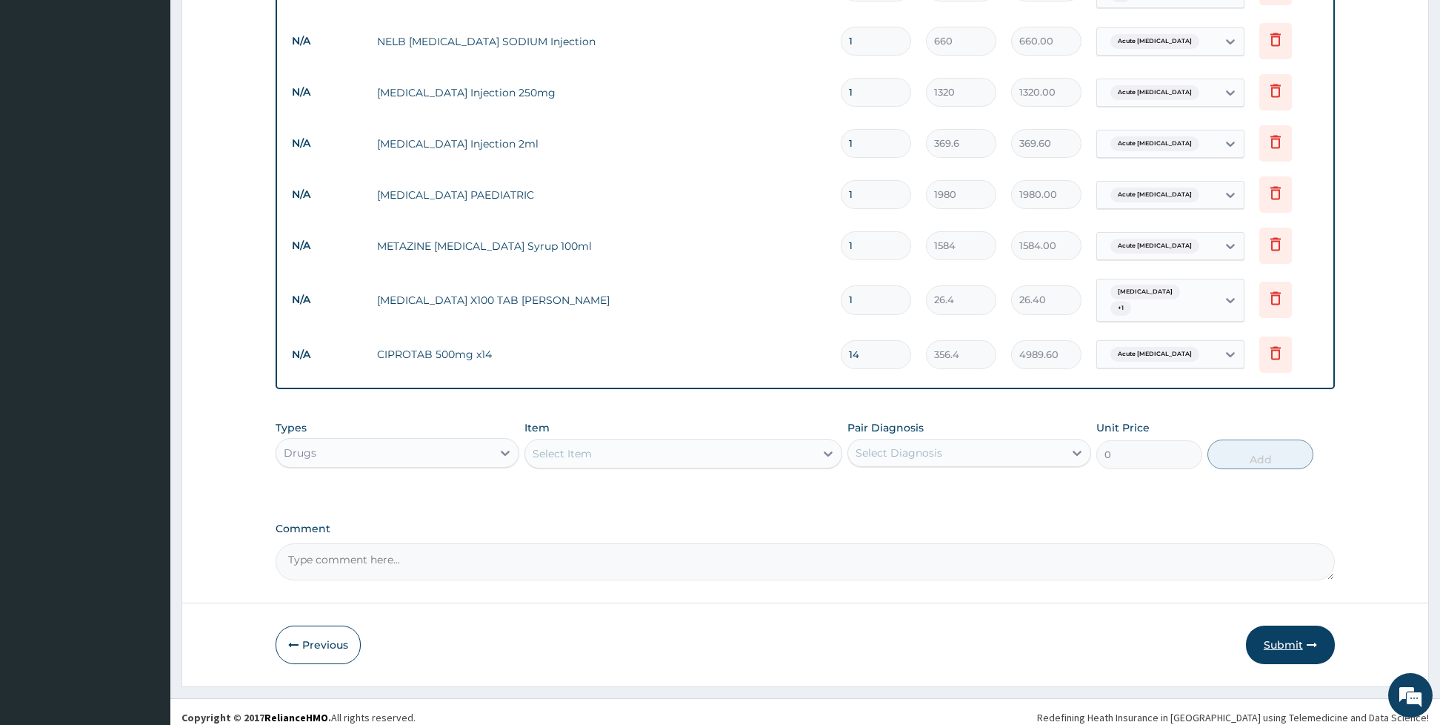
click at [1274, 632] on button "Submit" at bounding box center [1290, 644] width 89 height 39
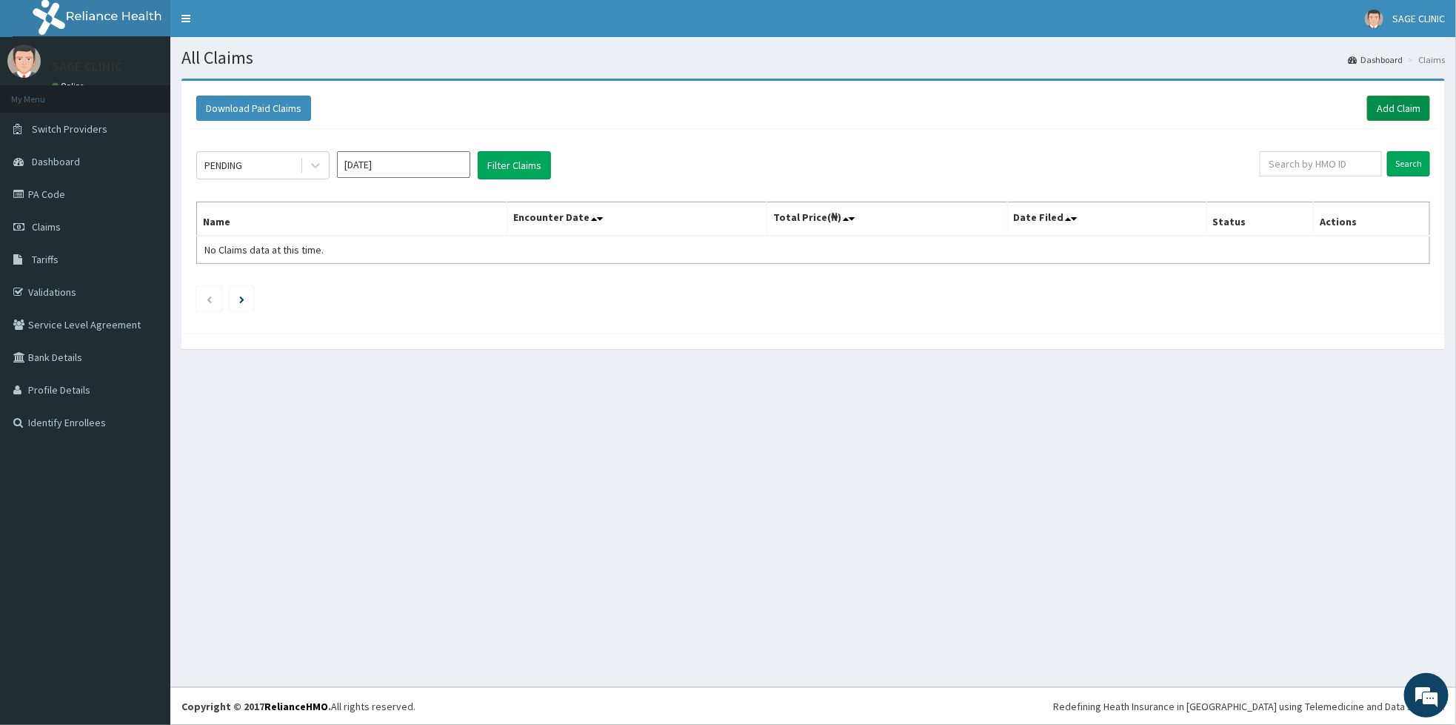
click at [1412, 96] on link "Add Claim" at bounding box center [1399, 108] width 63 height 25
click at [1401, 103] on link "Add Claim" at bounding box center [1399, 108] width 63 height 25
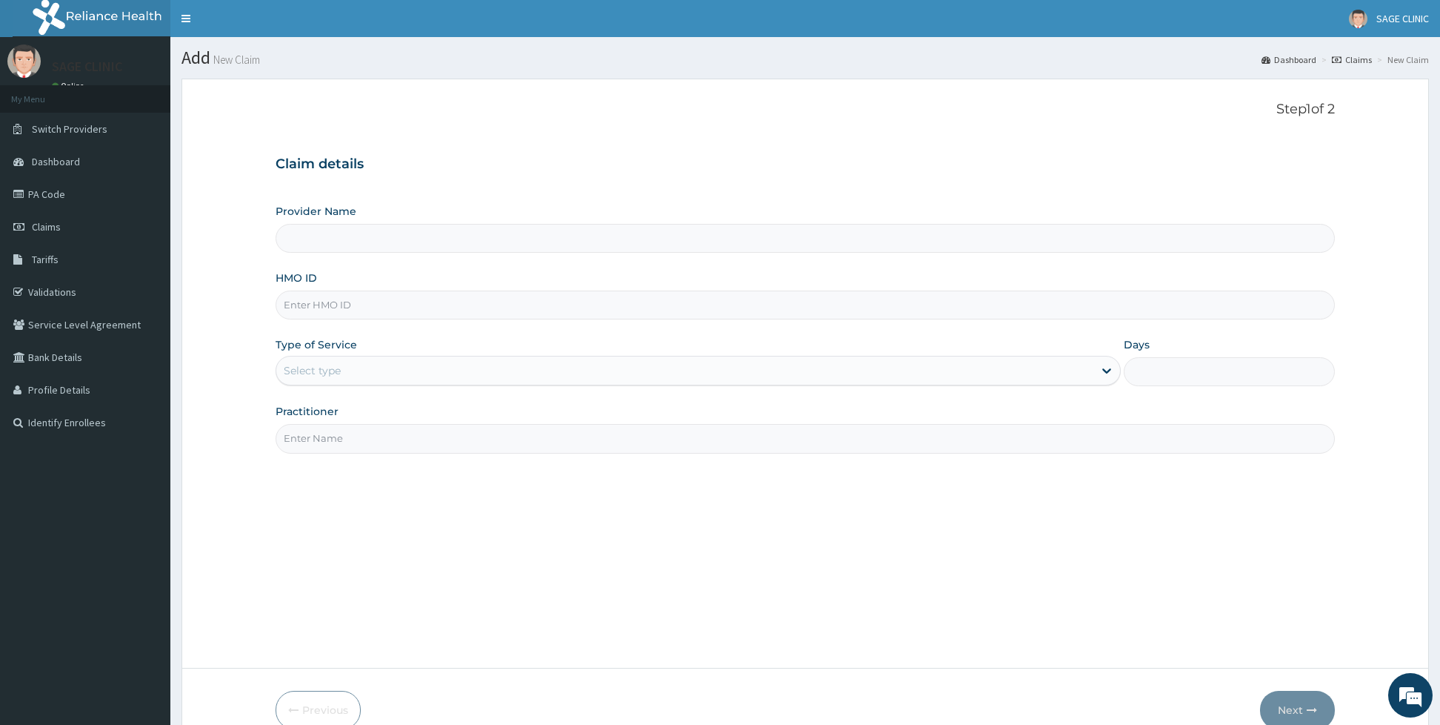
type input "Sage Clinic"
click at [376, 301] on input "HMO ID" at bounding box center [805, 304] width 1059 height 29
type input "civ/10081/d"
click at [358, 356] on div "Type of Service Select type" at bounding box center [698, 361] width 845 height 49
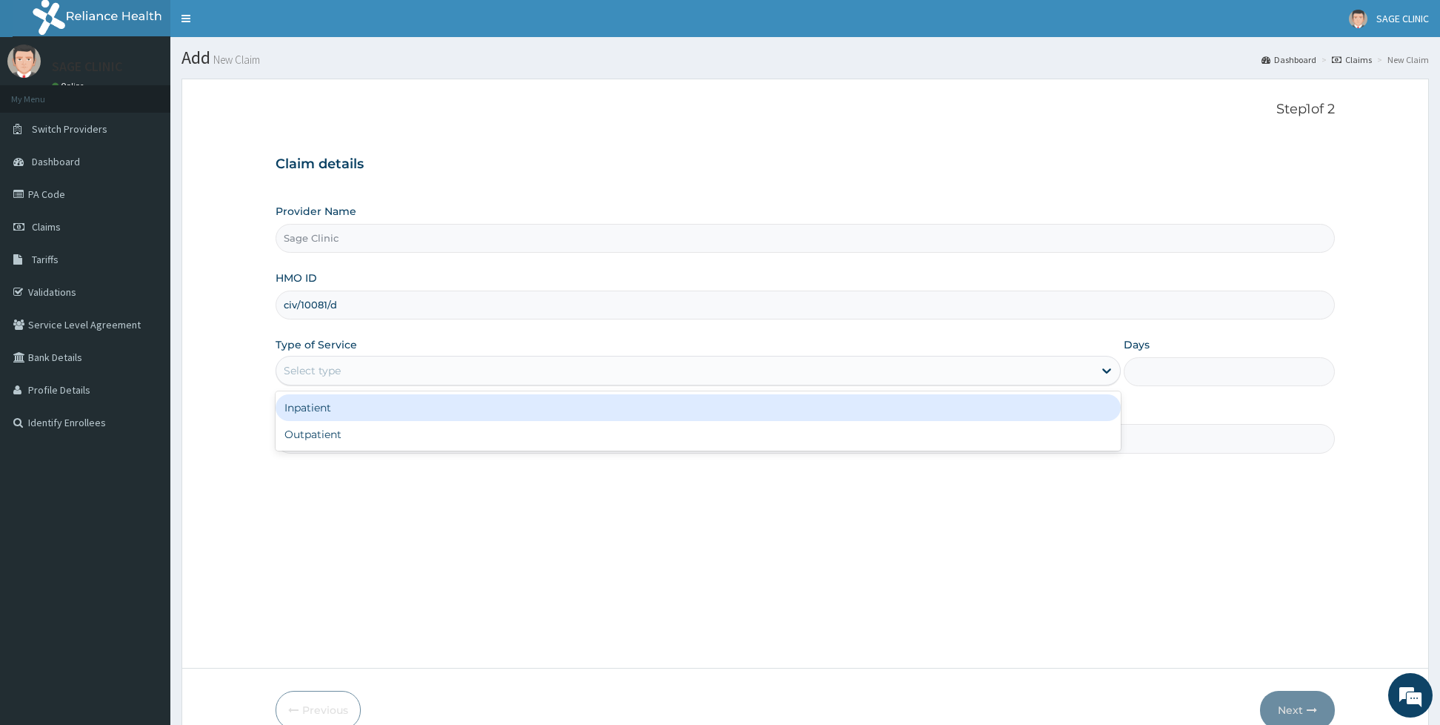
click at [347, 382] on div "Select type" at bounding box center [684, 371] width 817 height 24
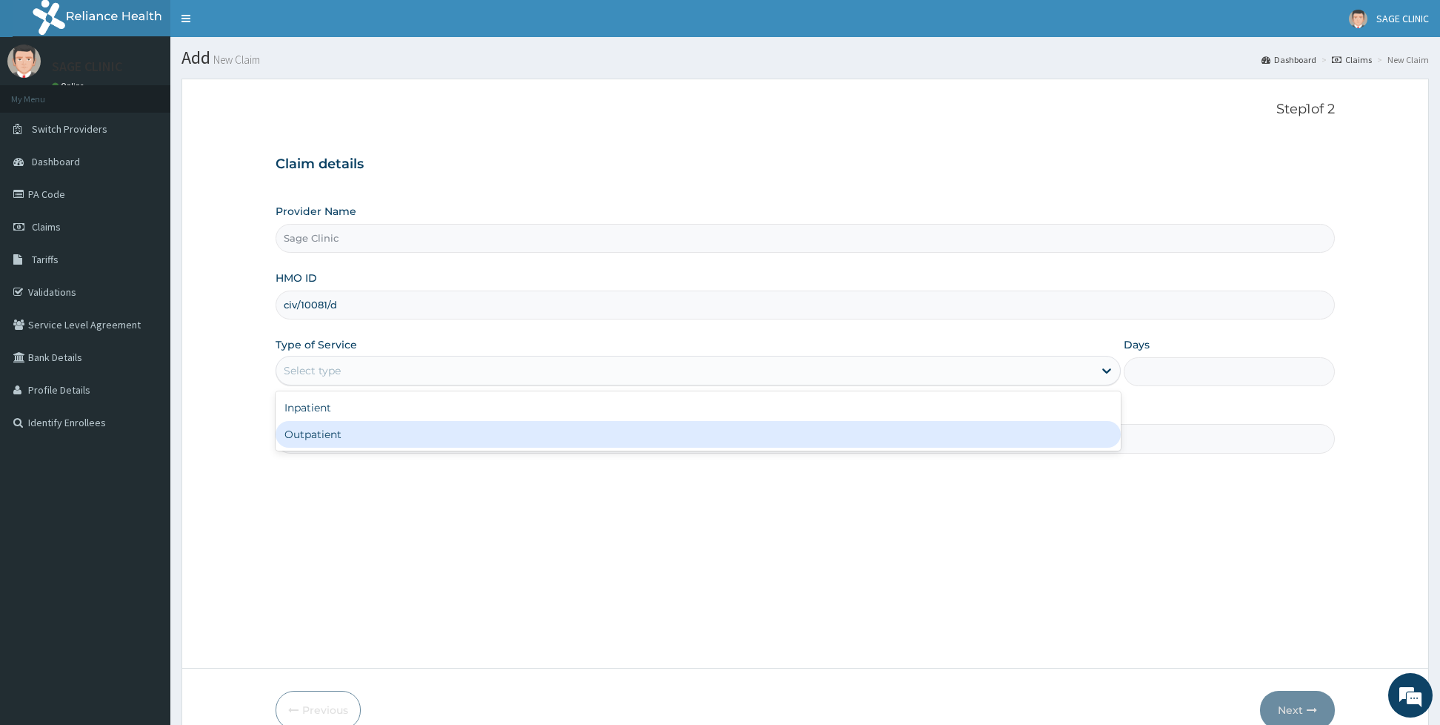
click at [319, 436] on div "Outpatient" at bounding box center [698, 434] width 845 height 27
type input "1"
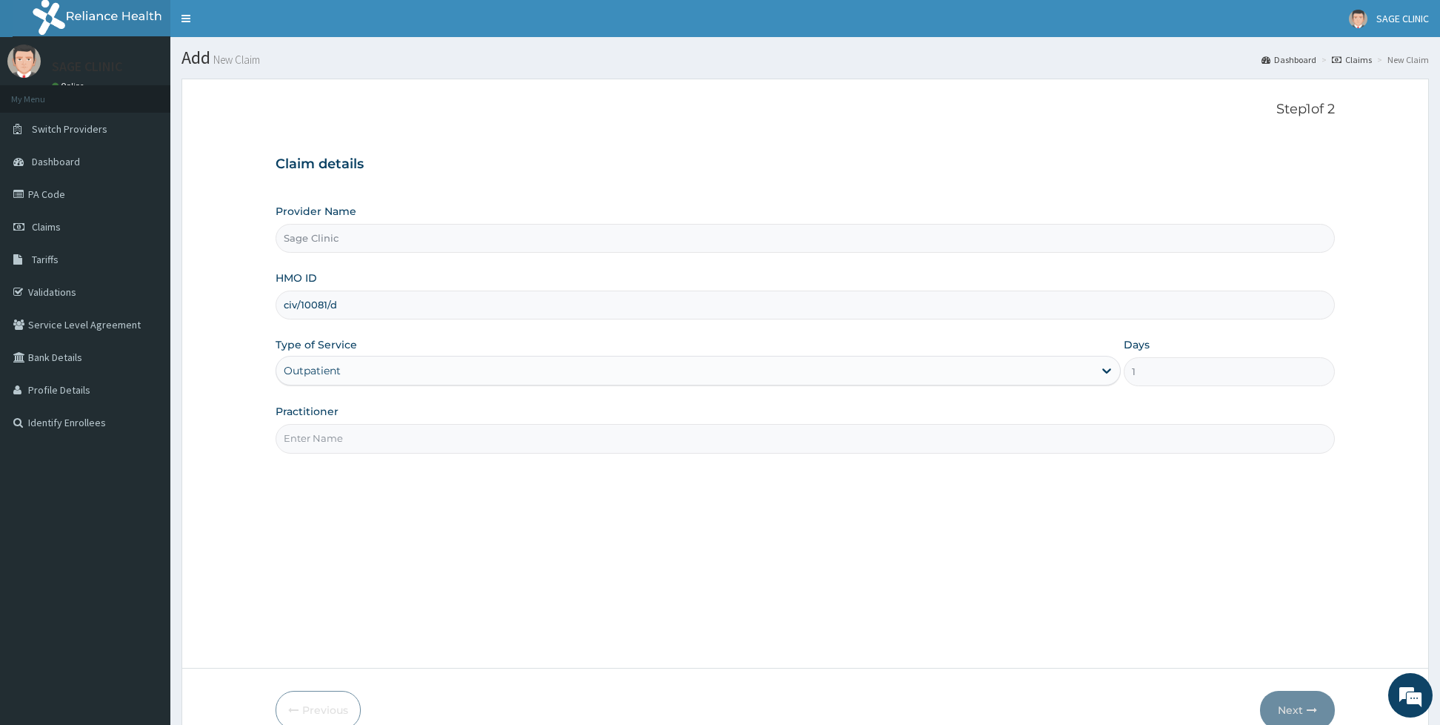
click at [319, 436] on input "Practitioner" at bounding box center [805, 438] width 1059 height 29
type input "dr c.n moses"
click at [1281, 699] on button "Next" at bounding box center [1297, 709] width 75 height 39
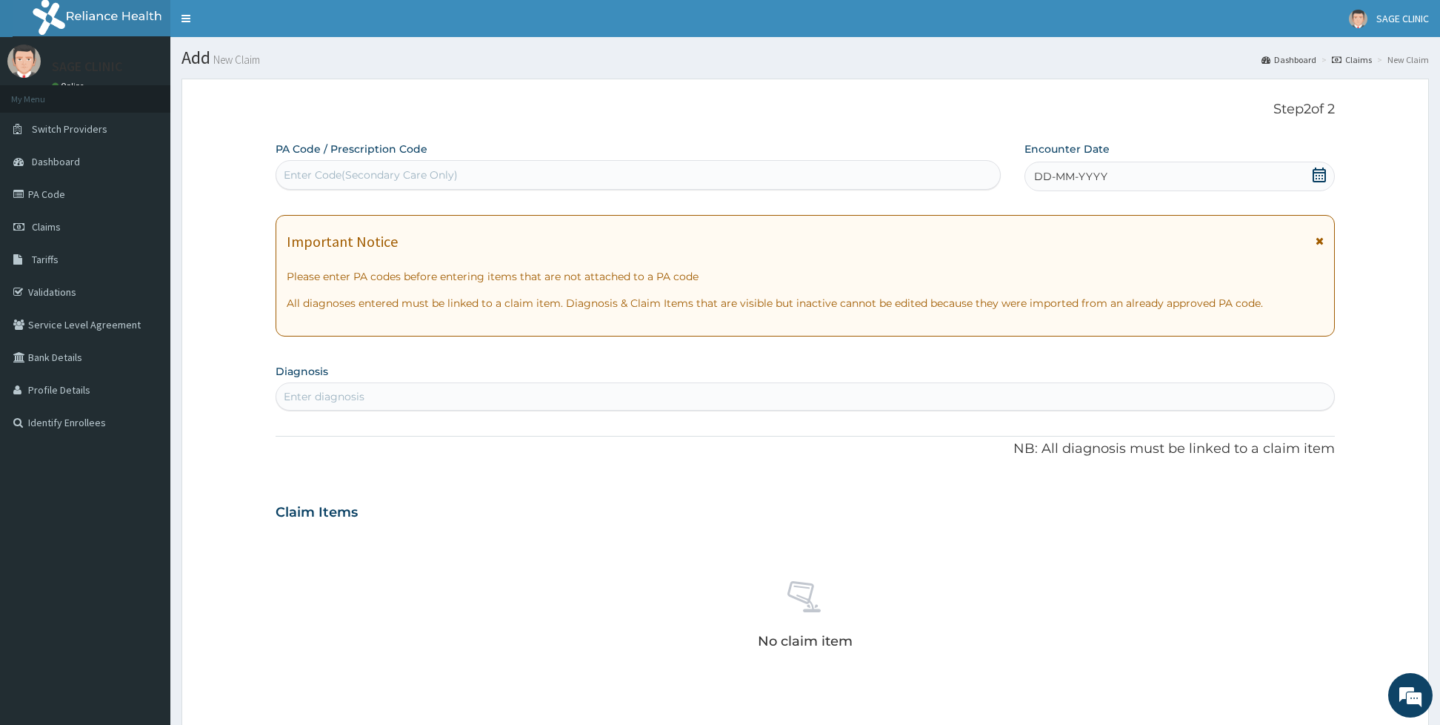
click at [1119, 167] on div "DD-MM-YYYY" at bounding box center [1180, 176] width 310 height 30
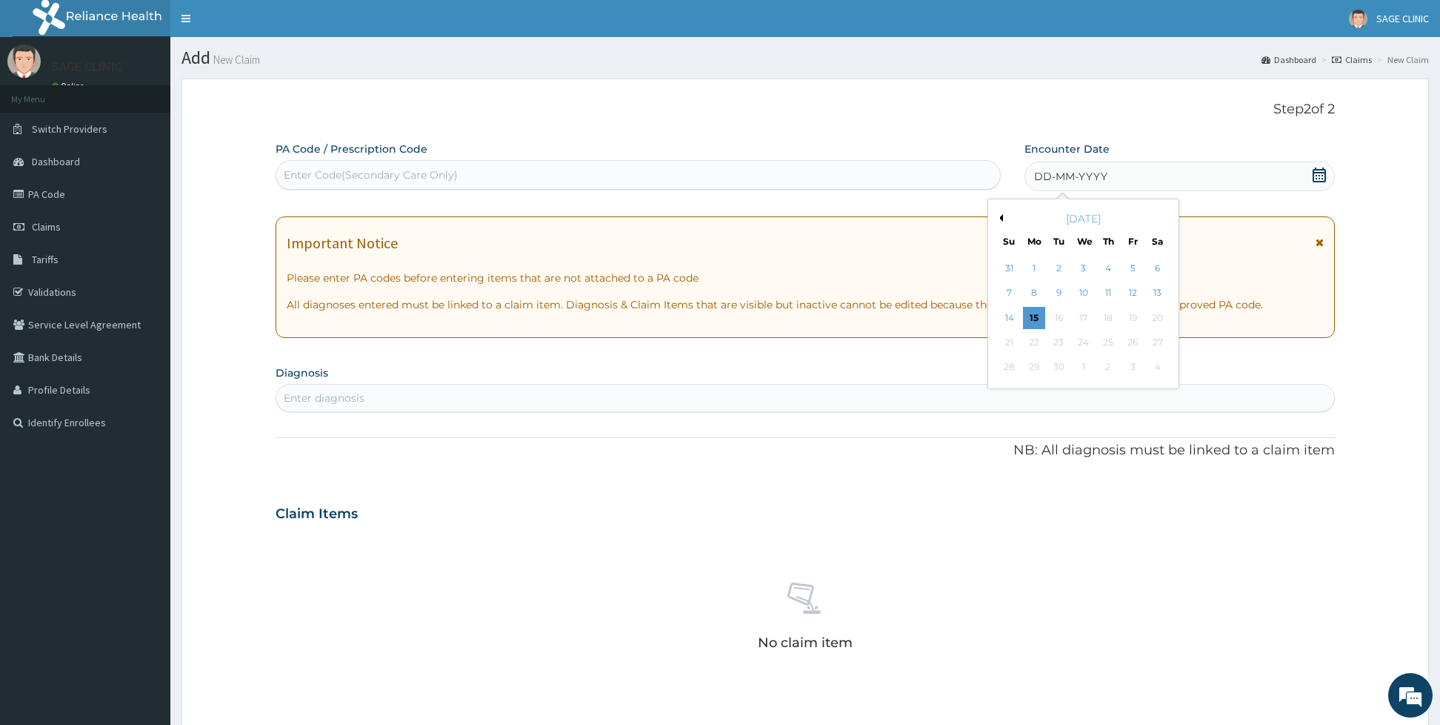
click at [999, 220] on button "Previous Month" at bounding box center [999, 217] width 7 height 7
click at [1005, 319] on div "10" at bounding box center [1009, 318] width 22 height 22
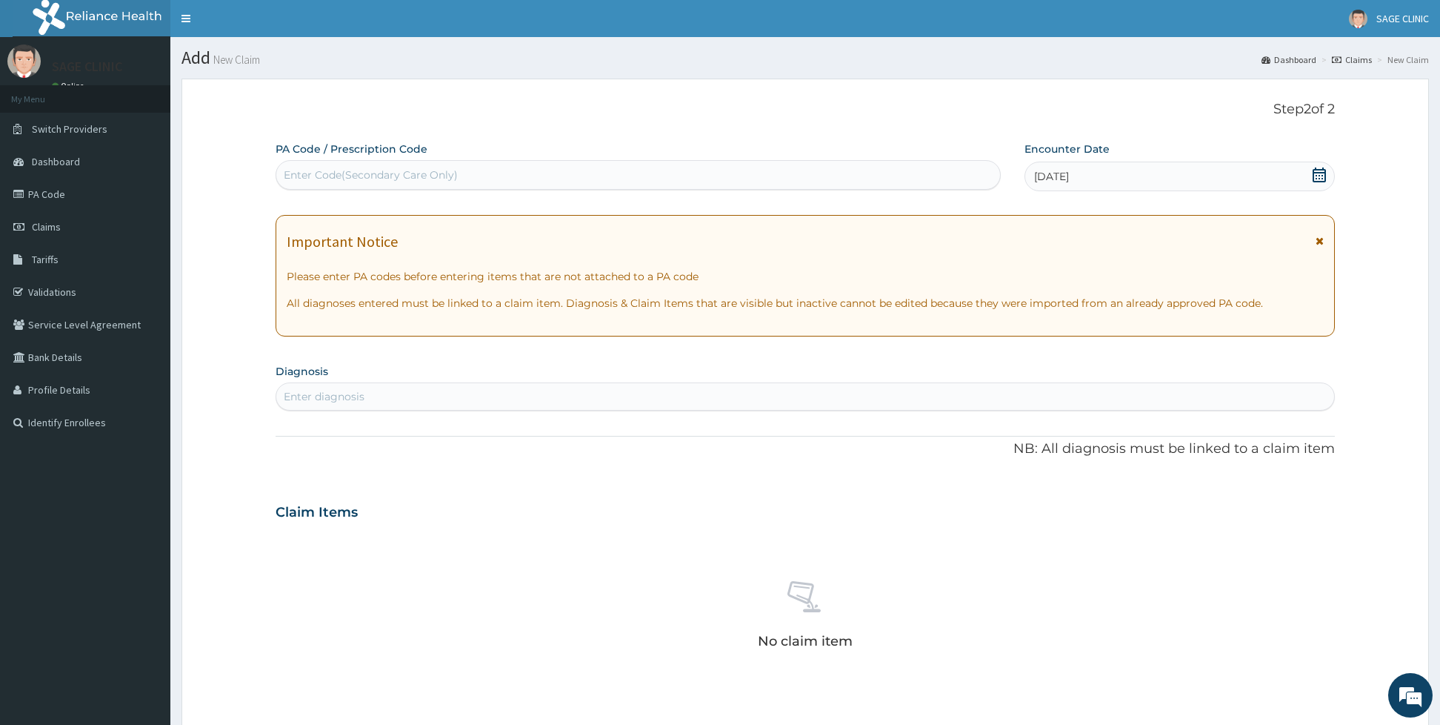
click at [507, 365] on section "Diagnosis Enter diagnosis" at bounding box center [805, 385] width 1059 height 50
click at [476, 392] on div "Enter diagnosis" at bounding box center [805, 396] width 1058 height 24
type input "sickle"
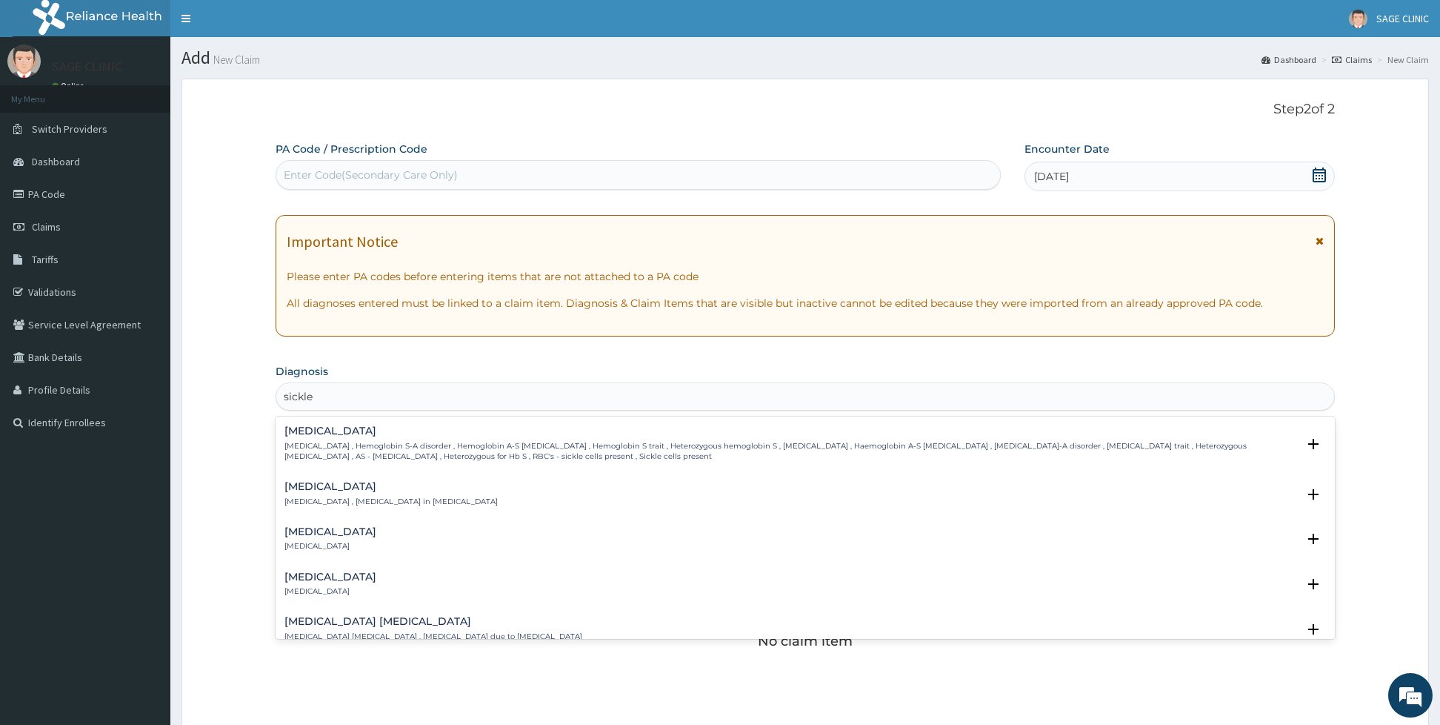
click at [439, 430] on h4 "Sickle cell trait" at bounding box center [790, 430] width 1013 height 11
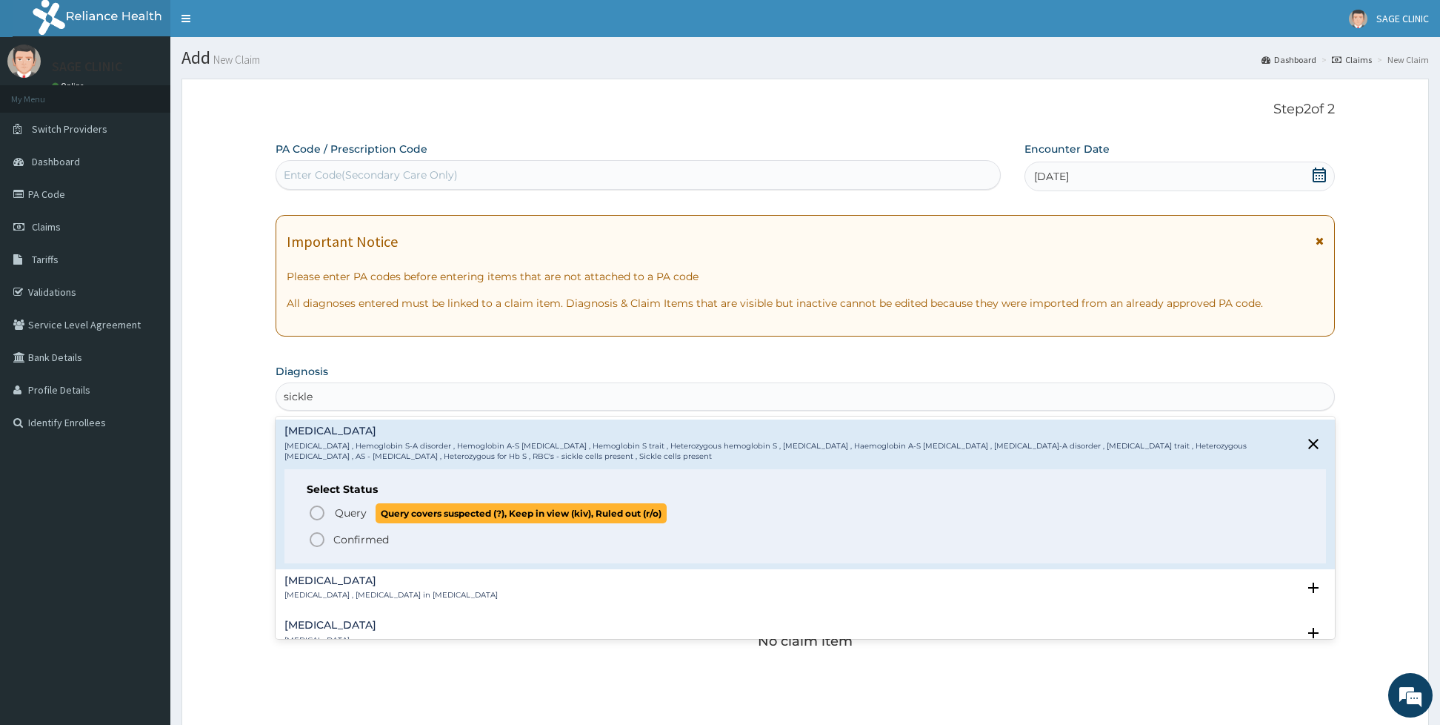
click at [316, 514] on icon "status option query" at bounding box center [317, 513] width 18 height 18
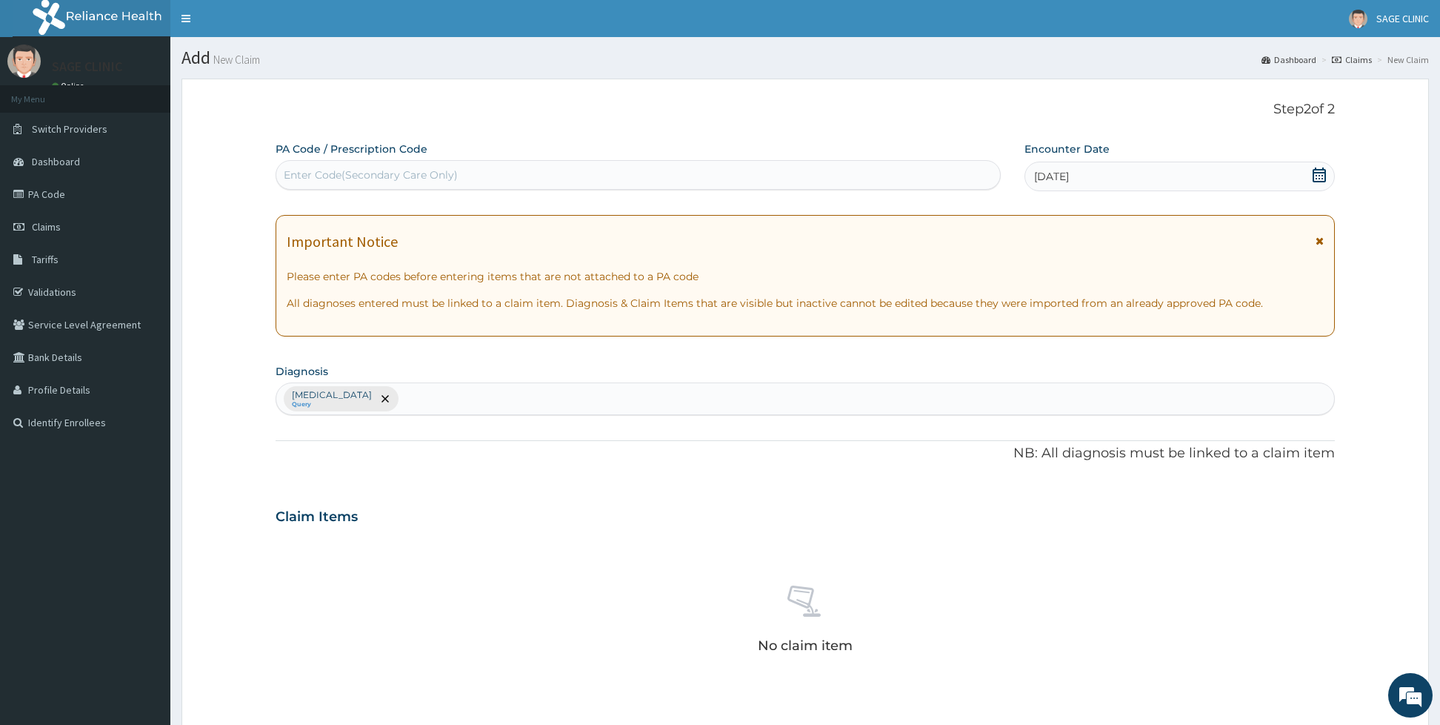
click at [445, 403] on div "Sickle cell trait Query" at bounding box center [805, 398] width 1058 height 31
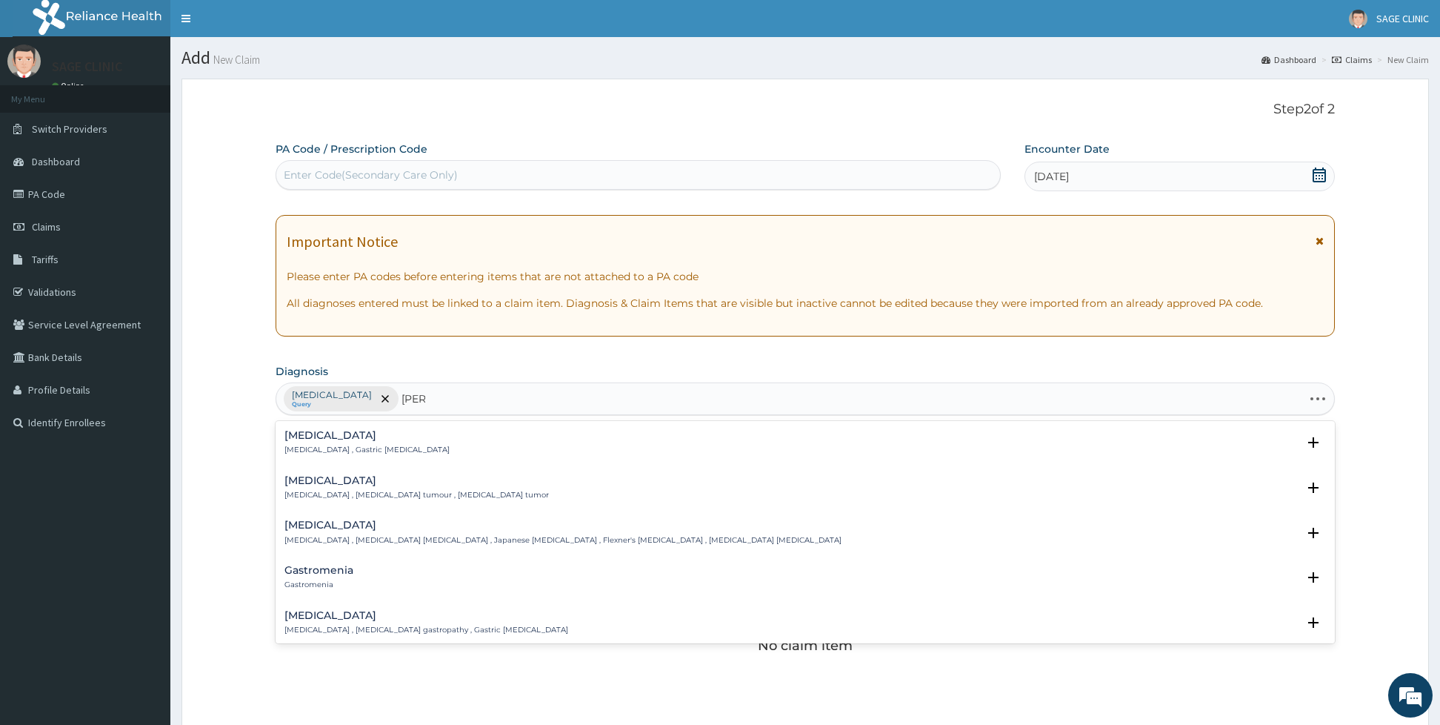
type input "gastr"
click at [418, 447] on div "Gastritis Gastritis , Gastric catarrh" at bounding box center [805, 443] width 1042 height 26
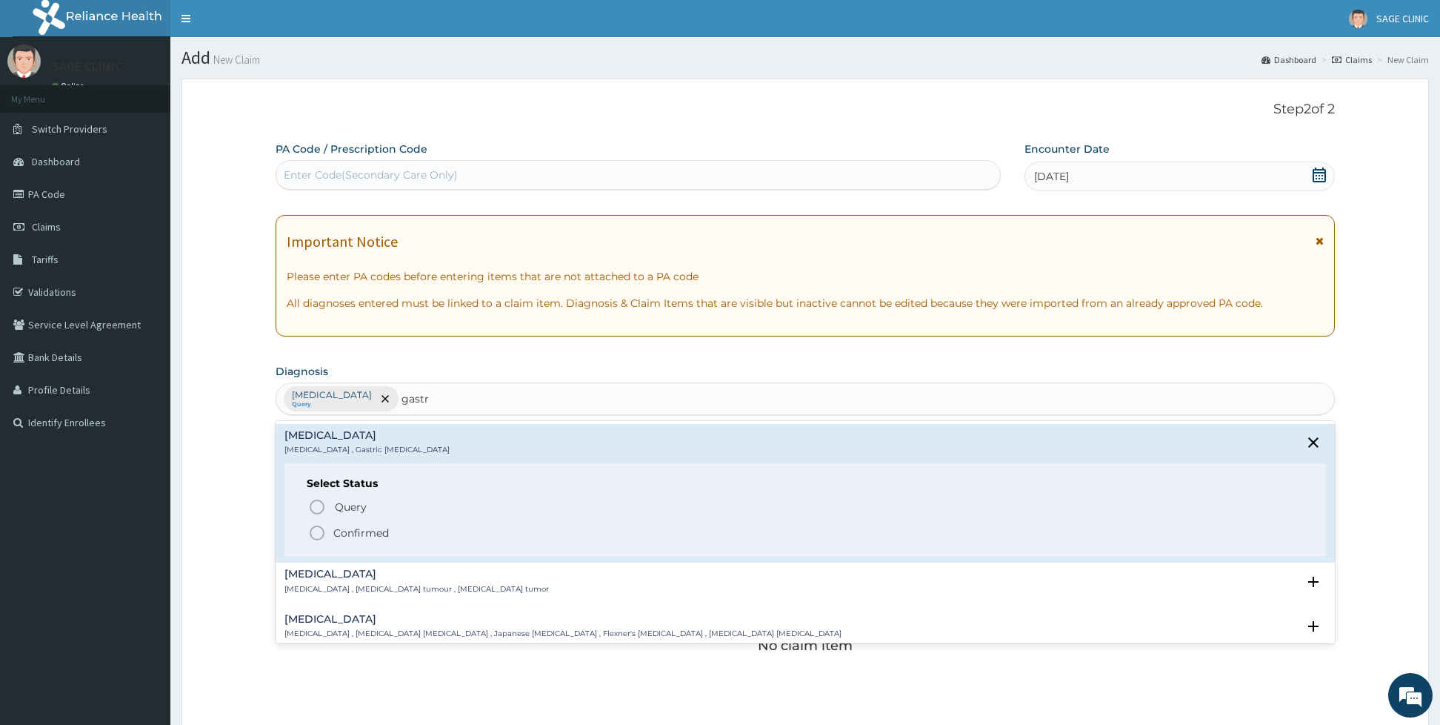
click at [320, 532] on icon "status option filled" at bounding box center [317, 533] width 18 height 18
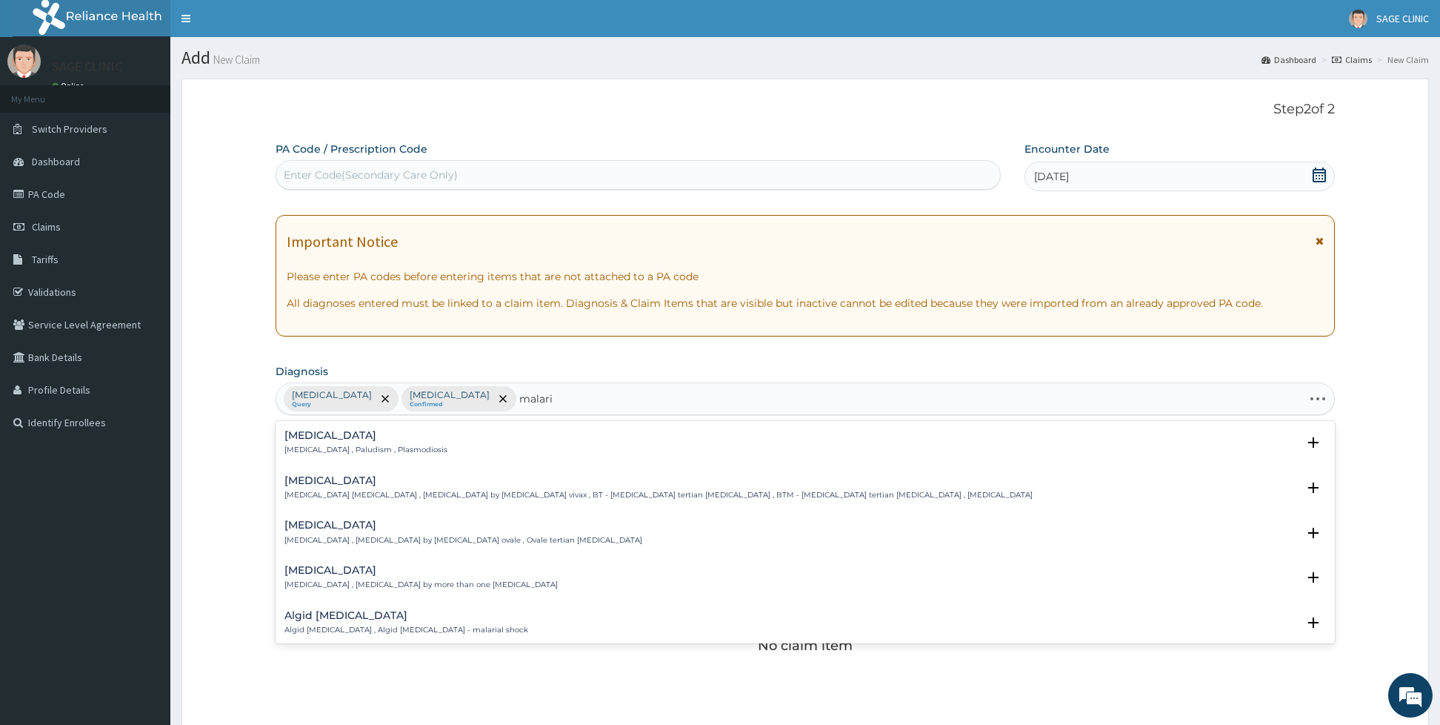
type input "malaria"
click at [445, 458] on div "Malaria Malaria , Paludism , Plasmodiosis Select Status Query Query covers susp…" at bounding box center [805, 446] width 1042 height 33
click at [391, 441] on h4 "Malaria" at bounding box center [365, 435] width 163 height 11
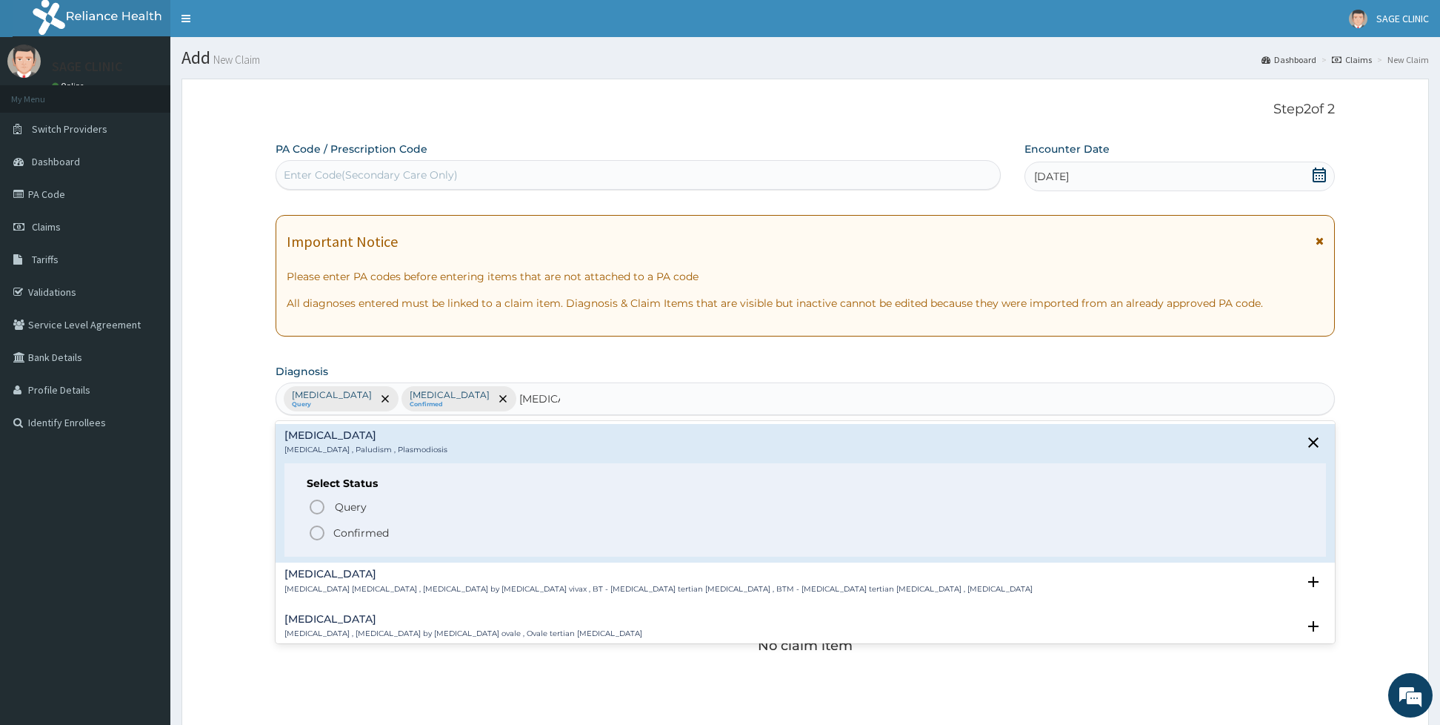
click at [320, 532] on icon "status option filled" at bounding box center [317, 533] width 18 height 18
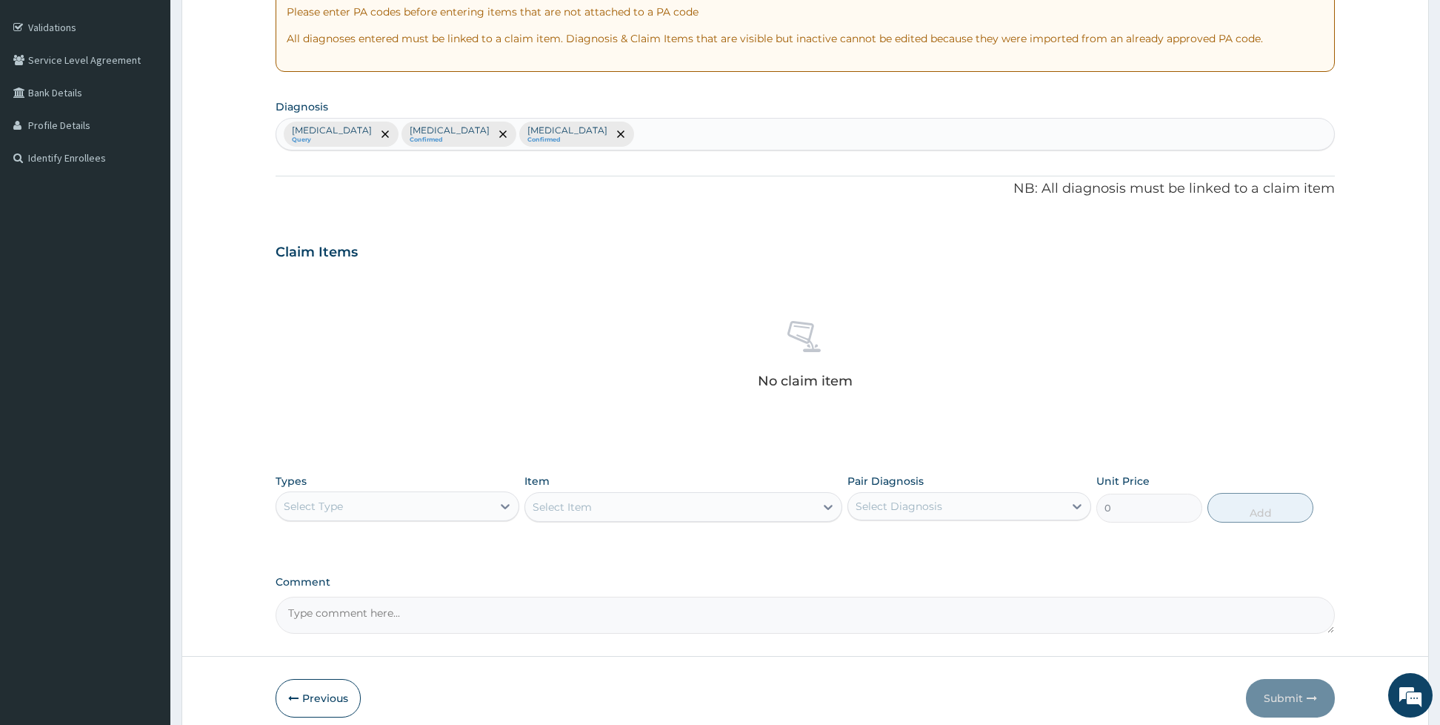
scroll to position [331, 0]
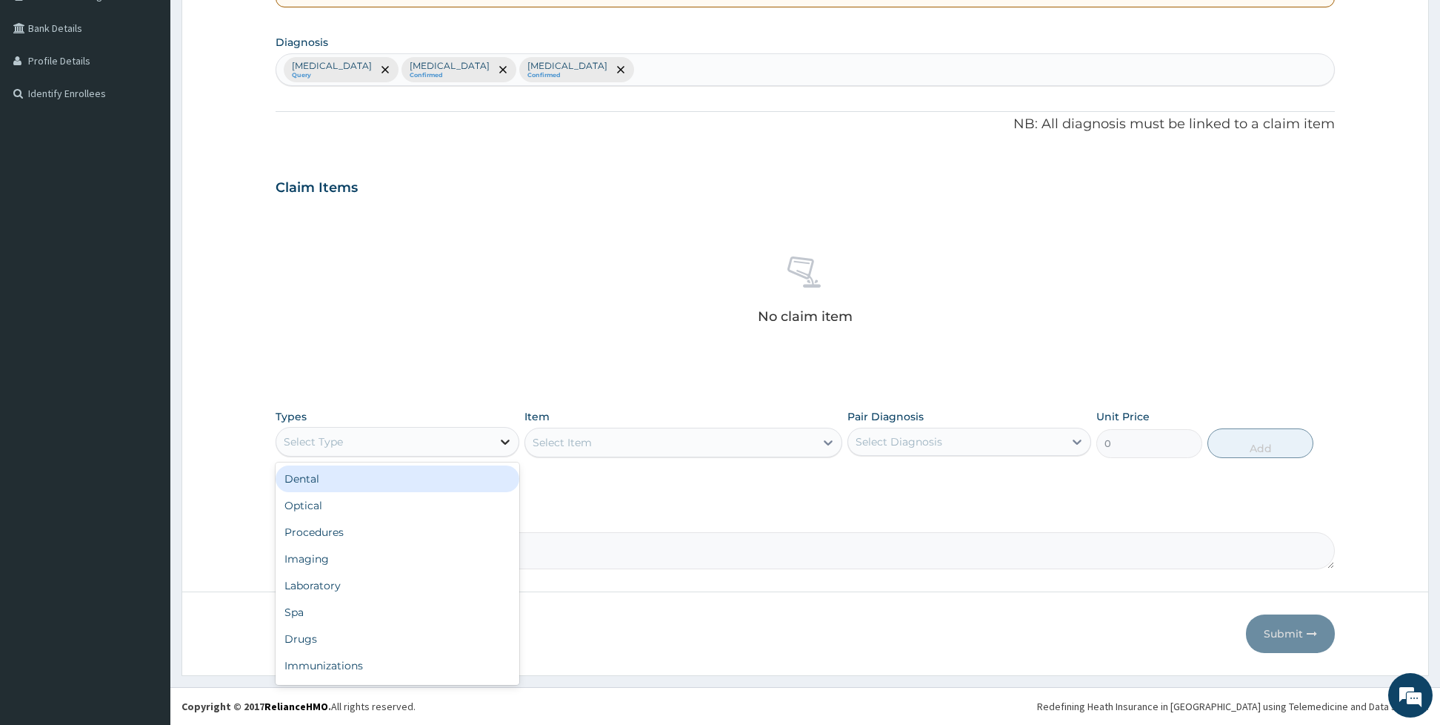
click at [492, 436] on div at bounding box center [505, 441] width 27 height 27
click at [344, 530] on div "Procedures" at bounding box center [398, 532] width 244 height 27
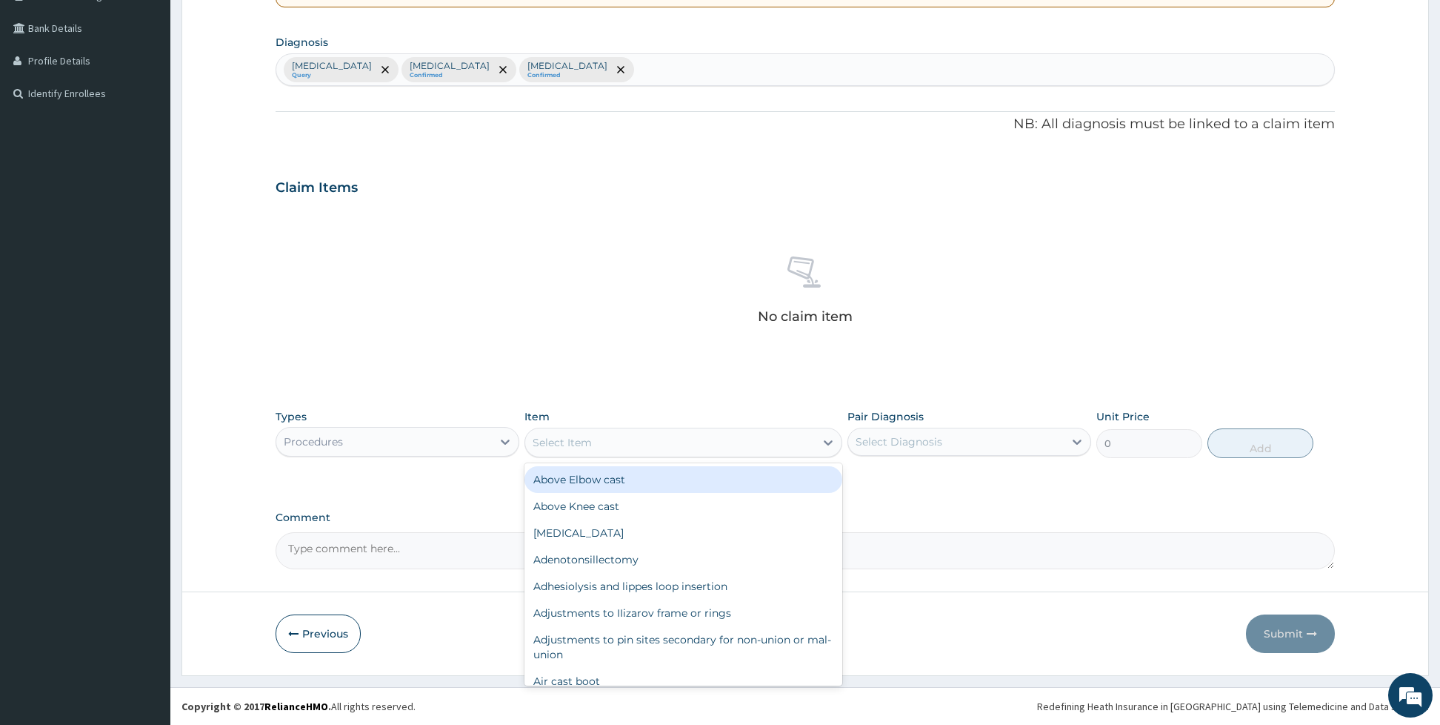
click at [574, 436] on div "Select Item" at bounding box center [562, 442] width 59 height 15
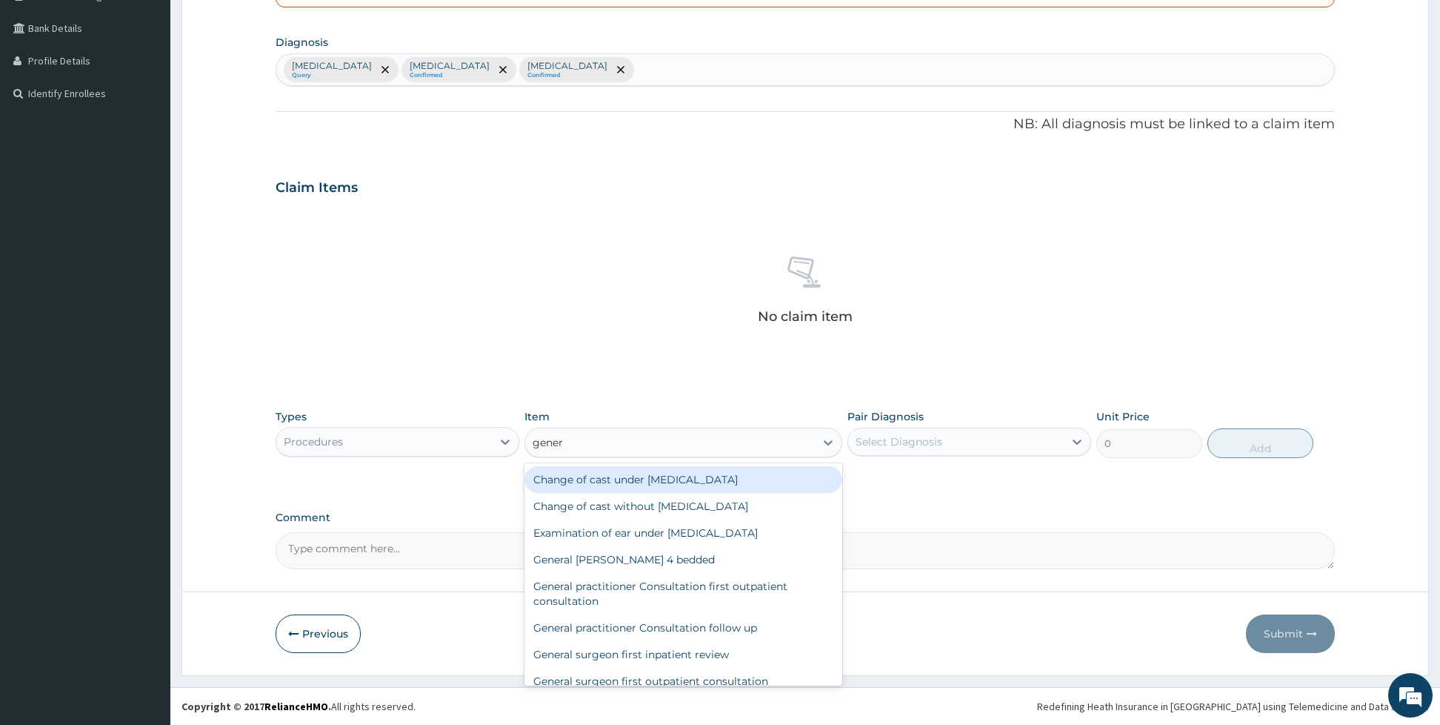
type input "genera"
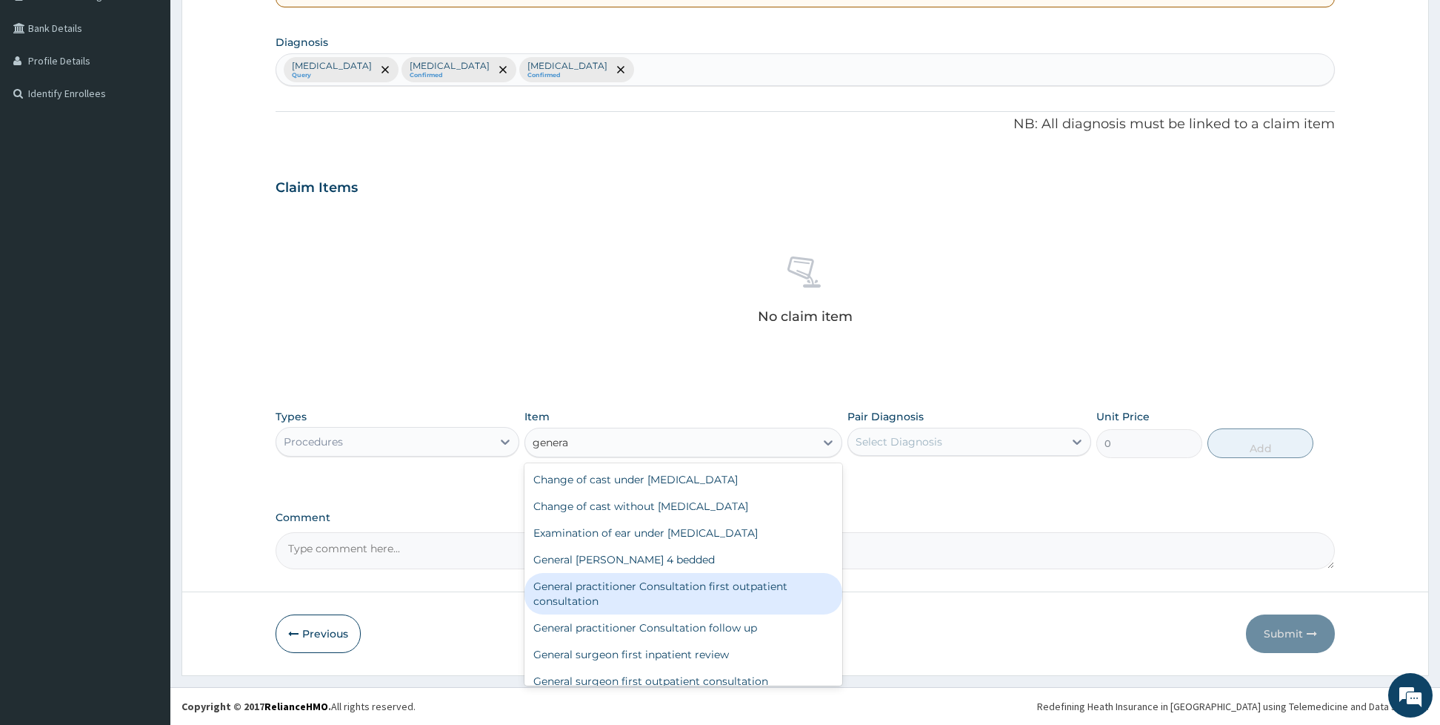
click at [585, 593] on div "General practitioner Consultation first outpatient consultation" at bounding box center [683, 593] width 318 height 41
type input "3960"
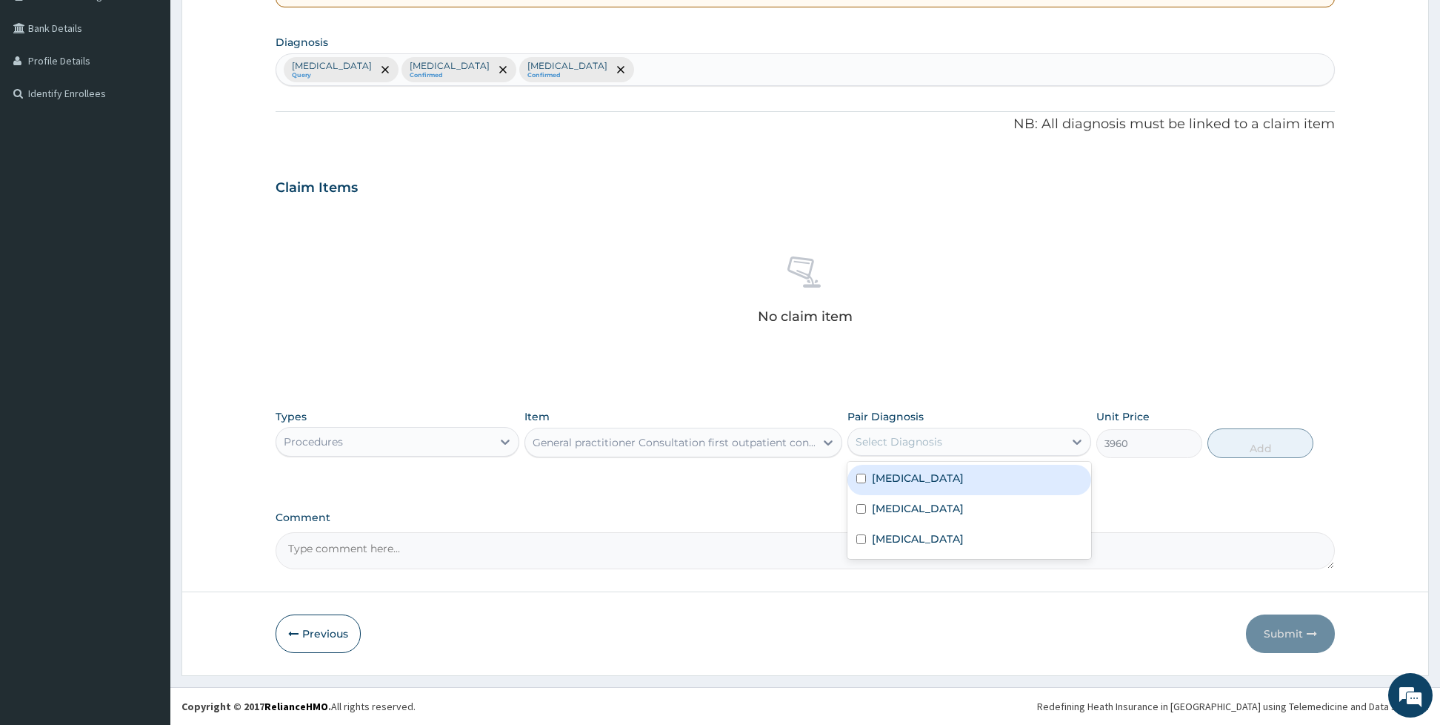
click at [916, 449] on div "Select Diagnosis" at bounding box center [956, 442] width 216 height 24
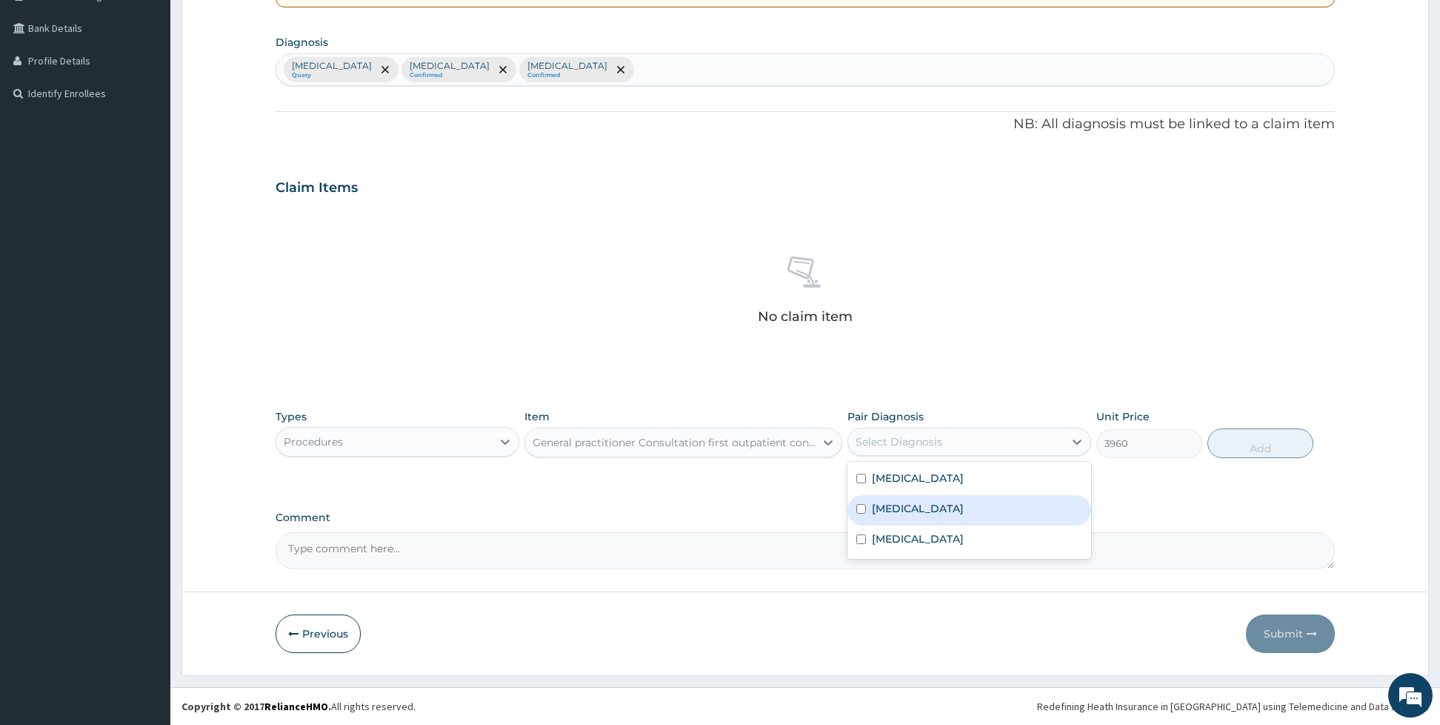
drag, startPoint x: 887, startPoint y: 476, endPoint x: 856, endPoint y: 509, distance: 45.6
click at [856, 509] on div "Sickle cell trait Gastritis Malaria" at bounding box center [969, 510] width 244 height 97
click at [856, 509] on input "checkbox" at bounding box center [861, 509] width 10 height 10
checkbox input "true"
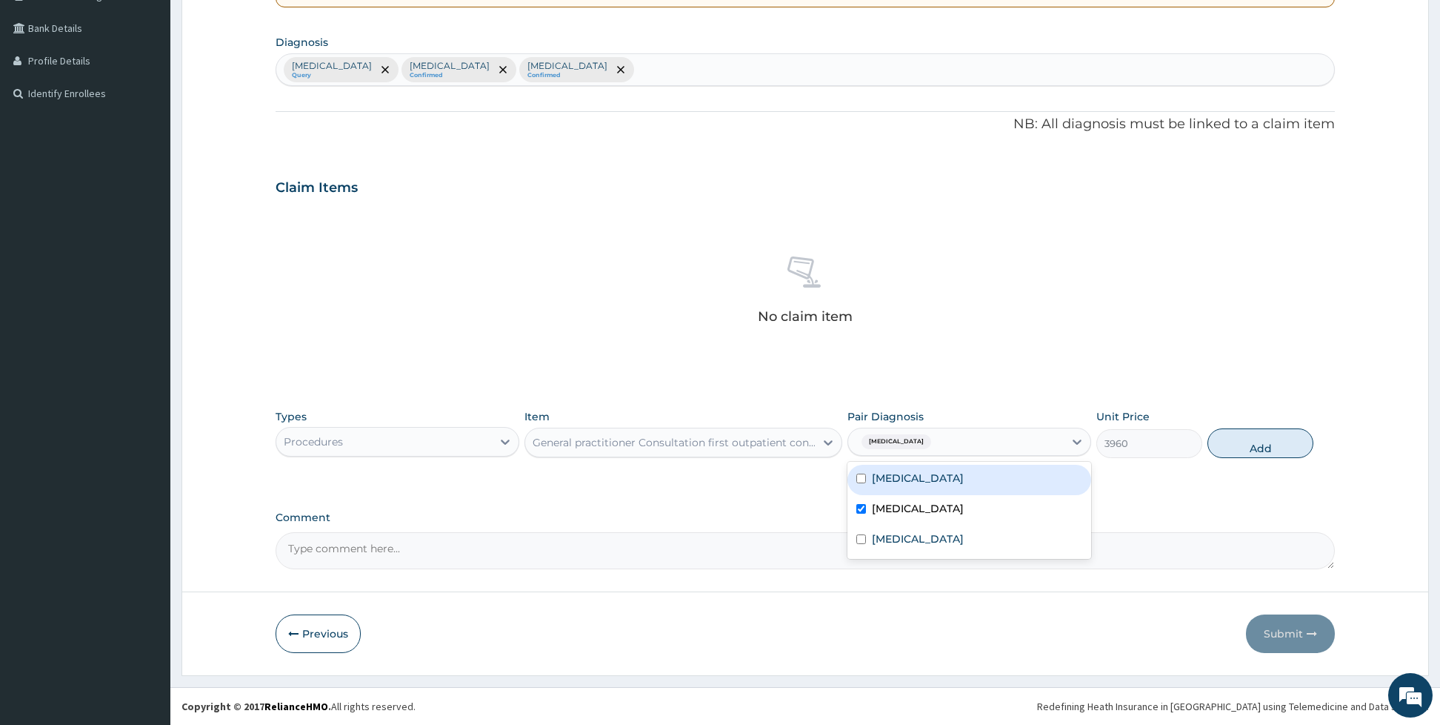
click at [867, 484] on div "Sickle cell trait" at bounding box center [969, 479] width 244 height 30
checkbox input "true"
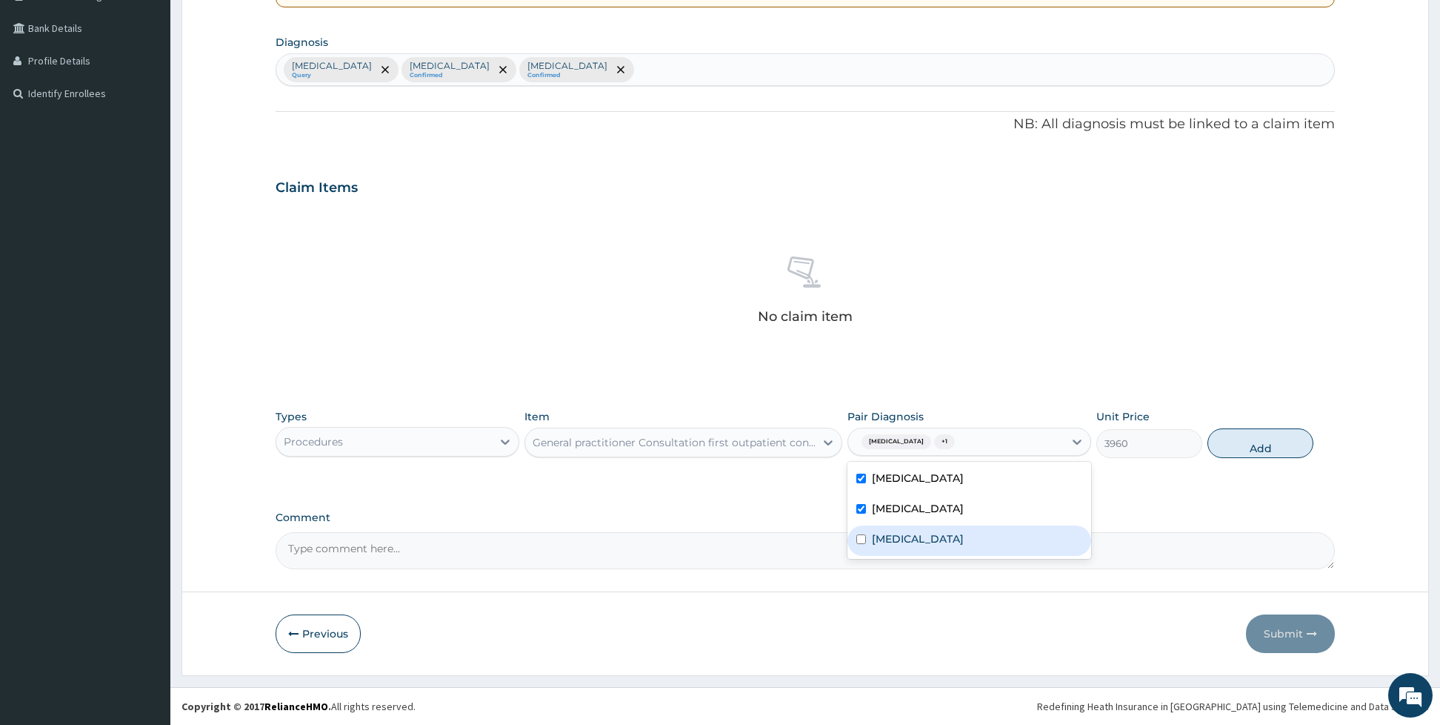
click at [863, 538] on input "checkbox" at bounding box center [861, 539] width 10 height 10
checkbox input "true"
click at [1254, 434] on button "Add" at bounding box center [1261, 443] width 106 height 30
type input "0"
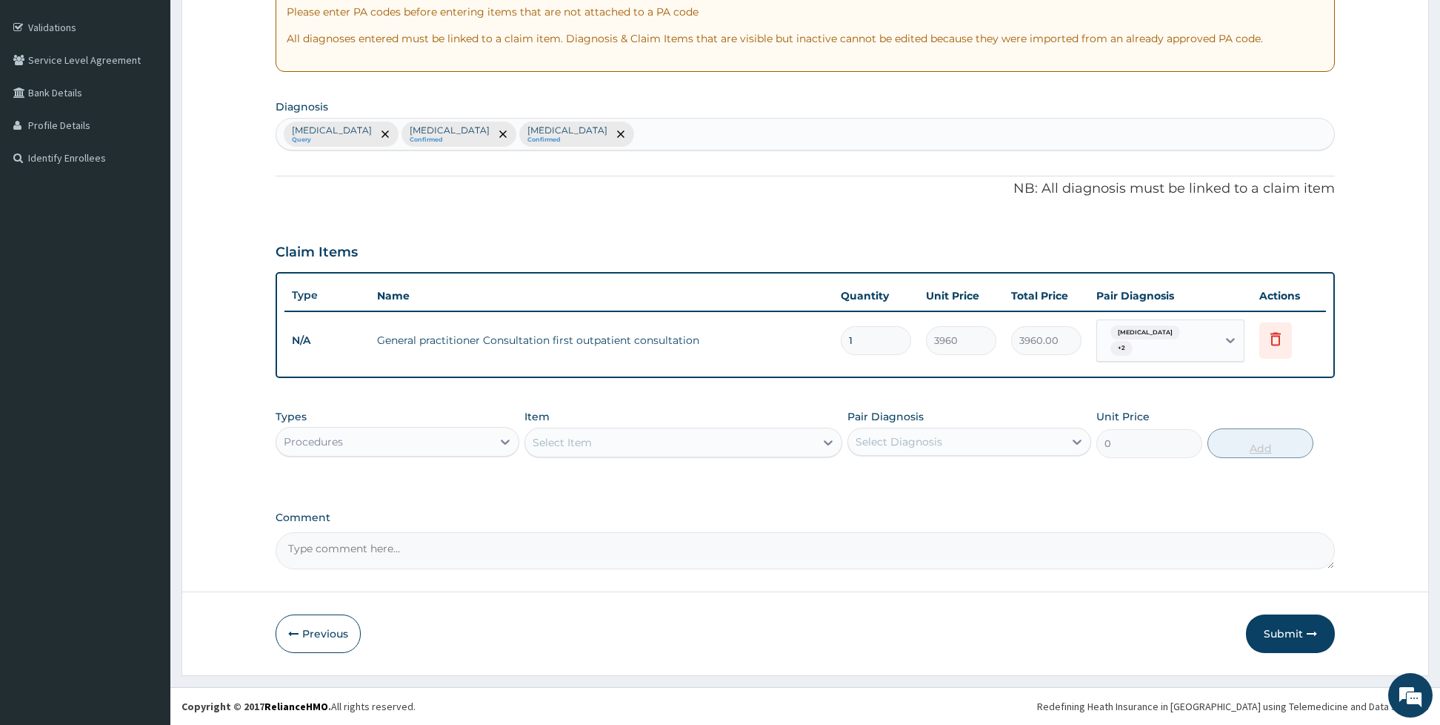
scroll to position [260, 0]
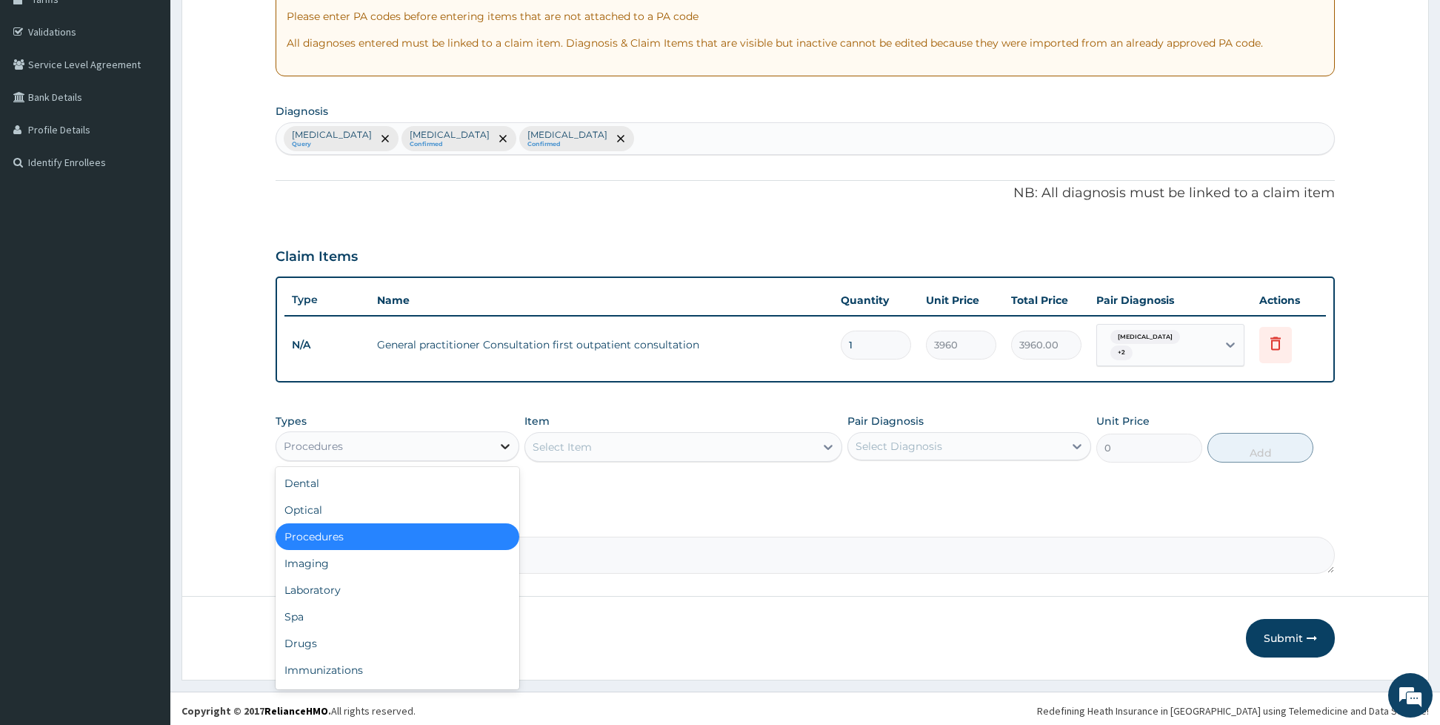
click at [512, 439] on icon at bounding box center [505, 446] width 15 height 15
click at [353, 587] on div "Laboratory" at bounding box center [398, 589] width 244 height 27
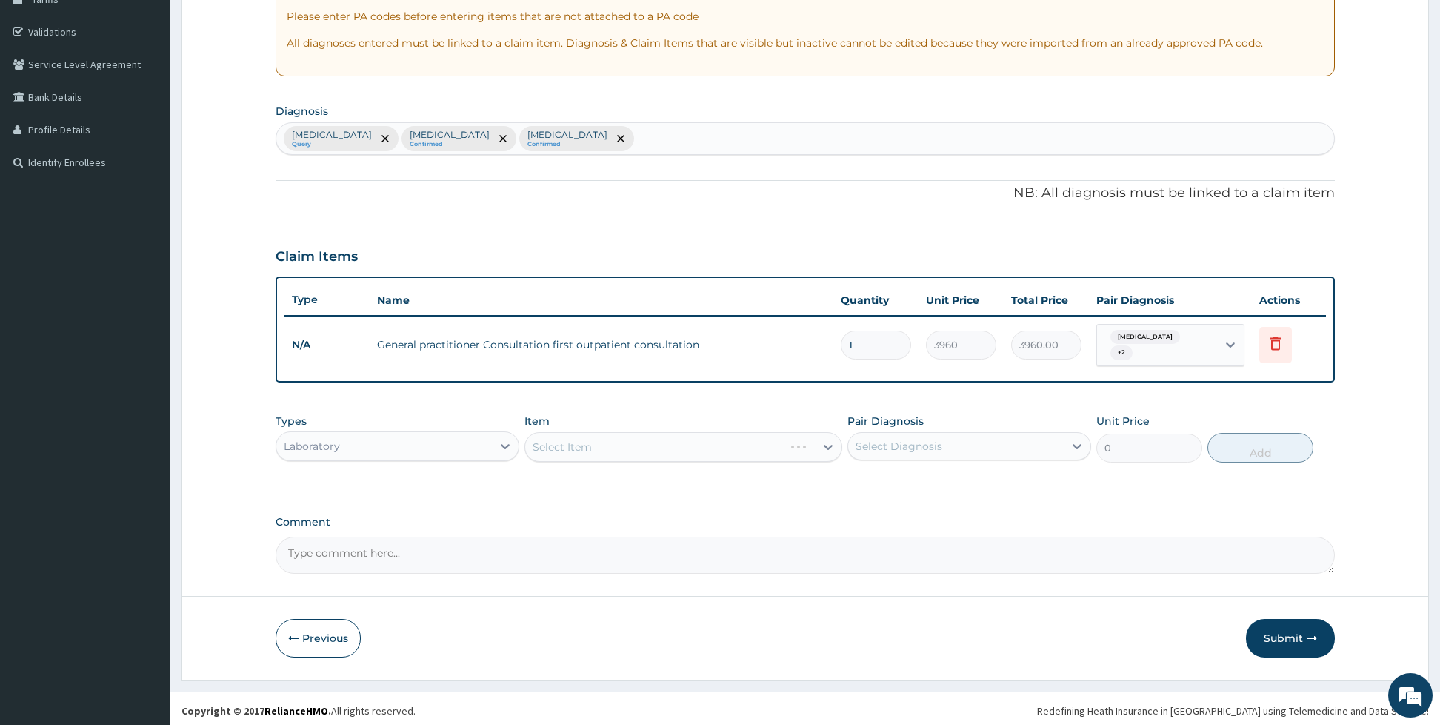
click at [616, 445] on div "Select Item" at bounding box center [683, 447] width 318 height 30
click at [629, 422] on div "Item Select Item" at bounding box center [683, 437] width 318 height 49
click at [625, 435] on div "Select Item" at bounding box center [670, 447] width 290 height 24
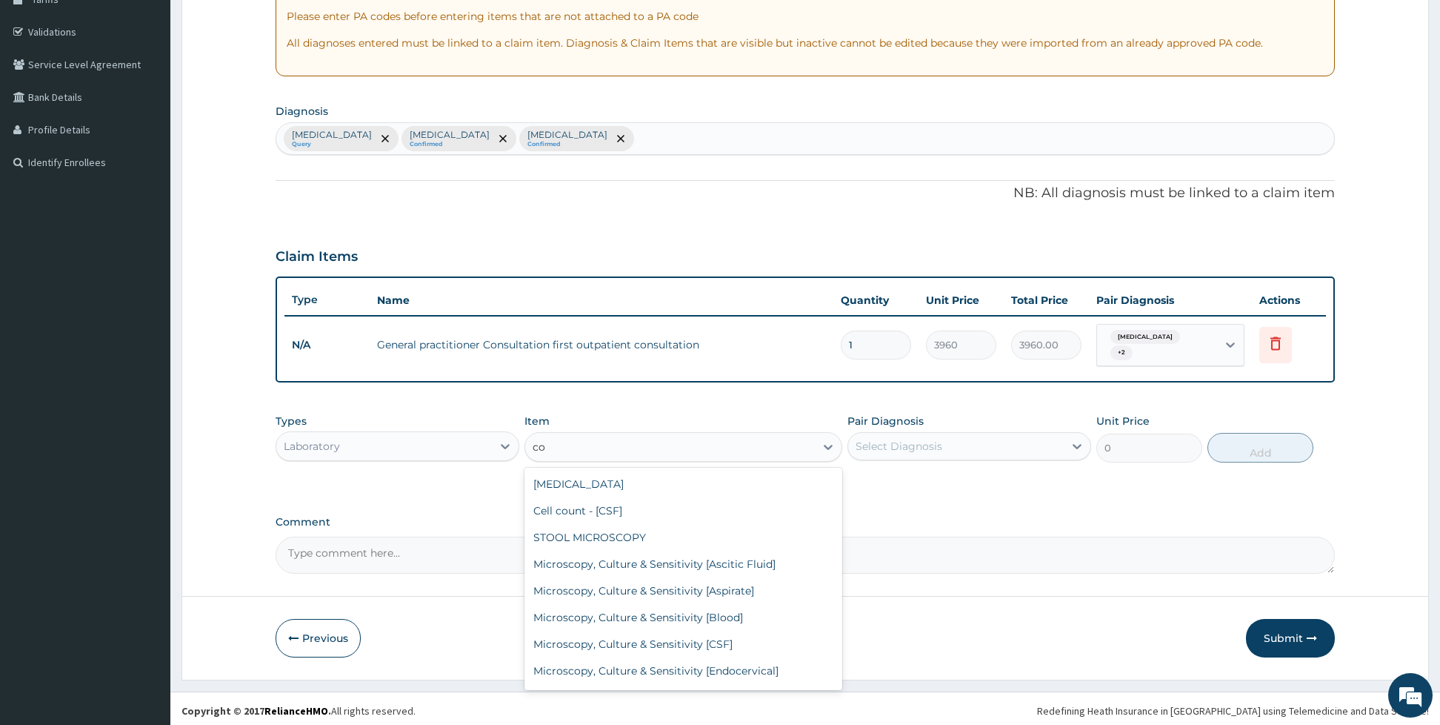
type input "c"
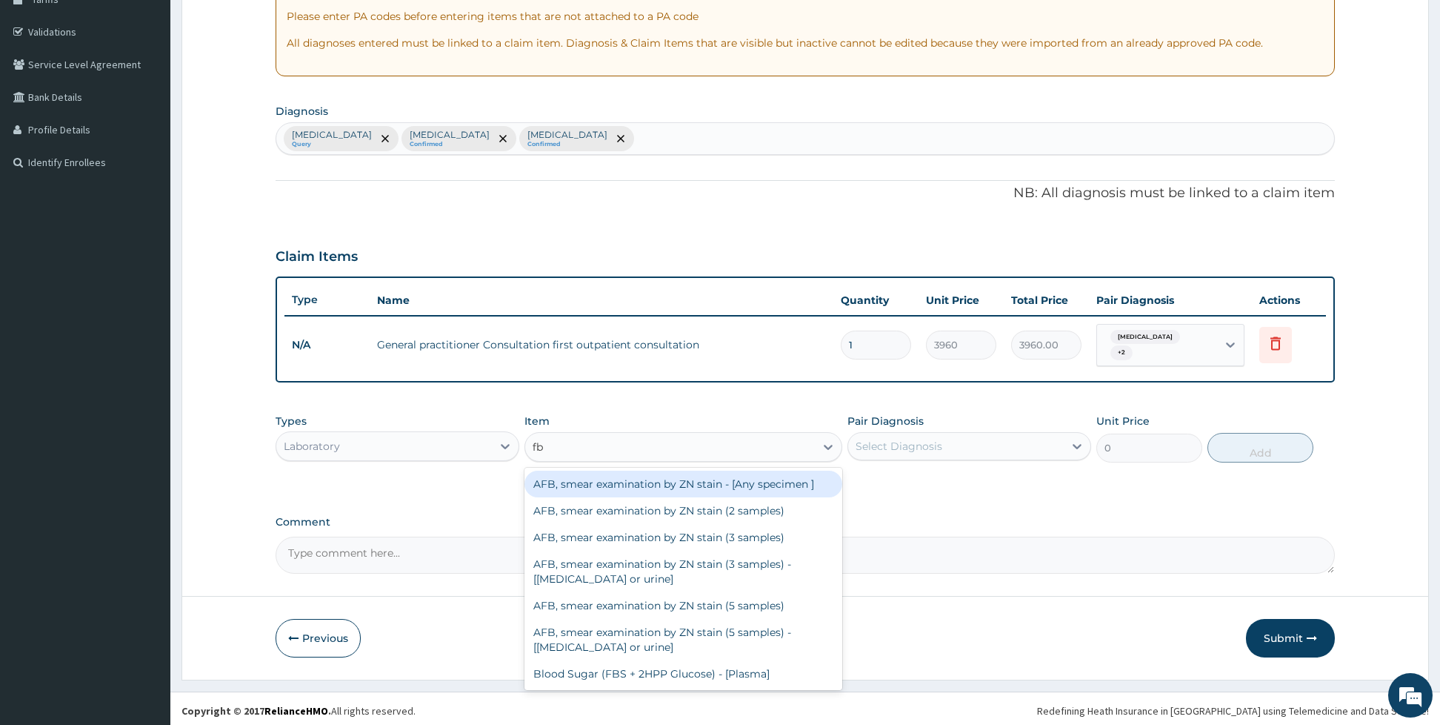
type input "fbc"
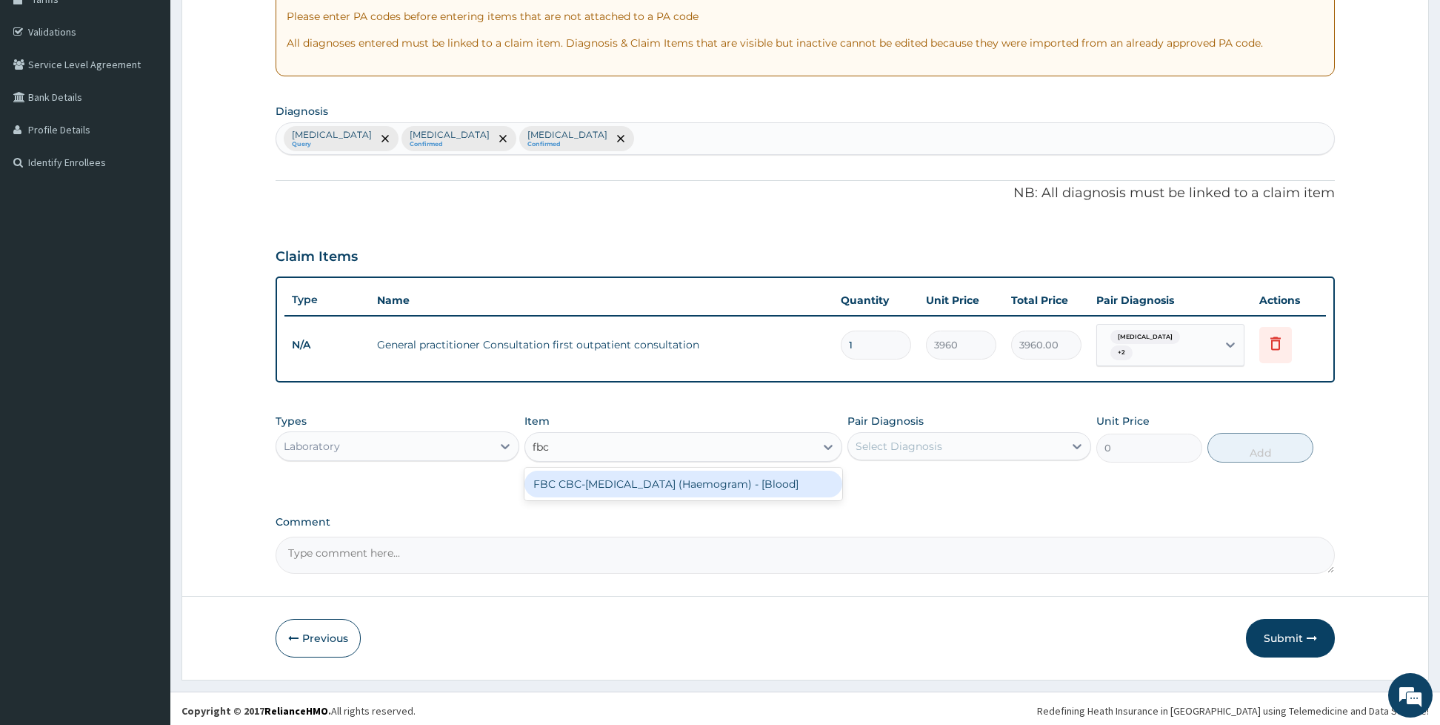
click at [610, 487] on div "FBC CBC-Complete Blood Count (Haemogram) - [Blood]" at bounding box center [683, 483] width 318 height 27
type input "4800"
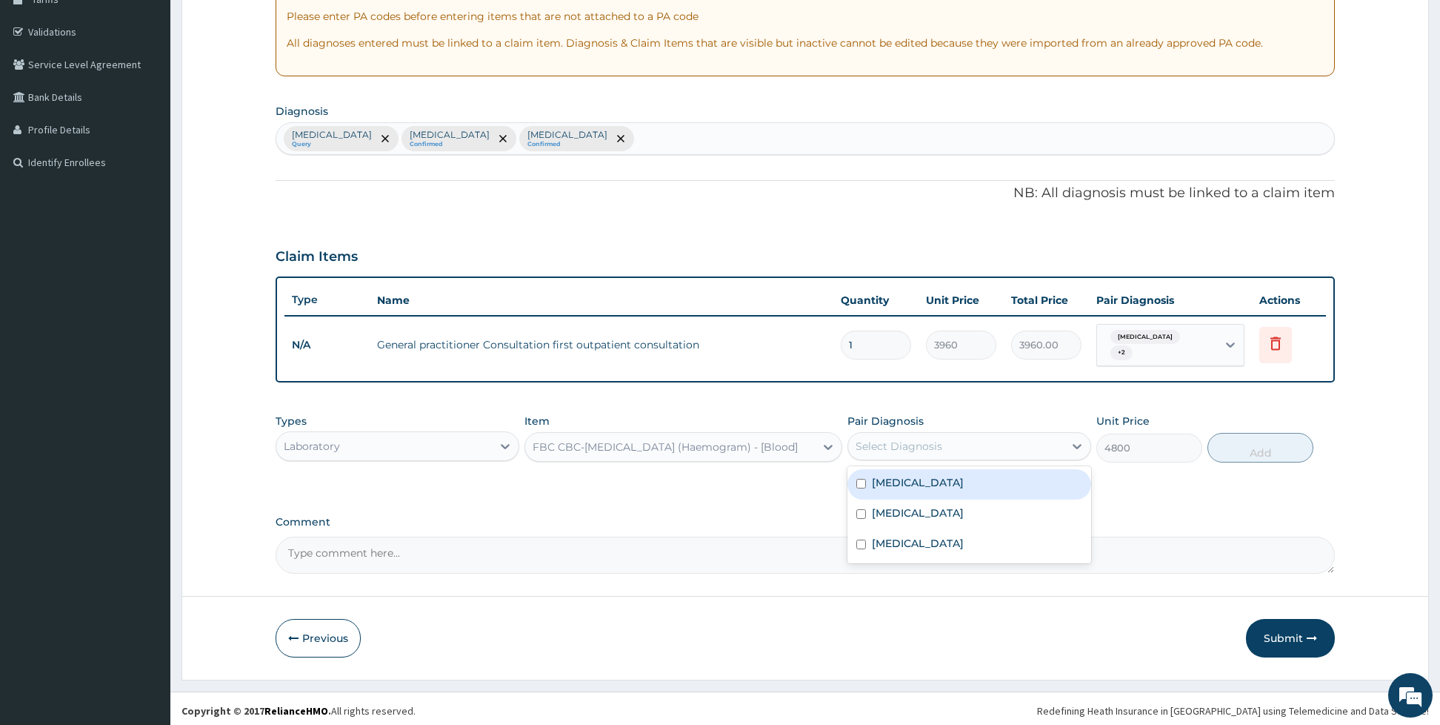
click at [887, 434] on div "Select Diagnosis" at bounding box center [956, 446] width 216 height 24
click at [865, 482] on input "checkbox" at bounding box center [861, 484] width 10 height 10
checkbox input "true"
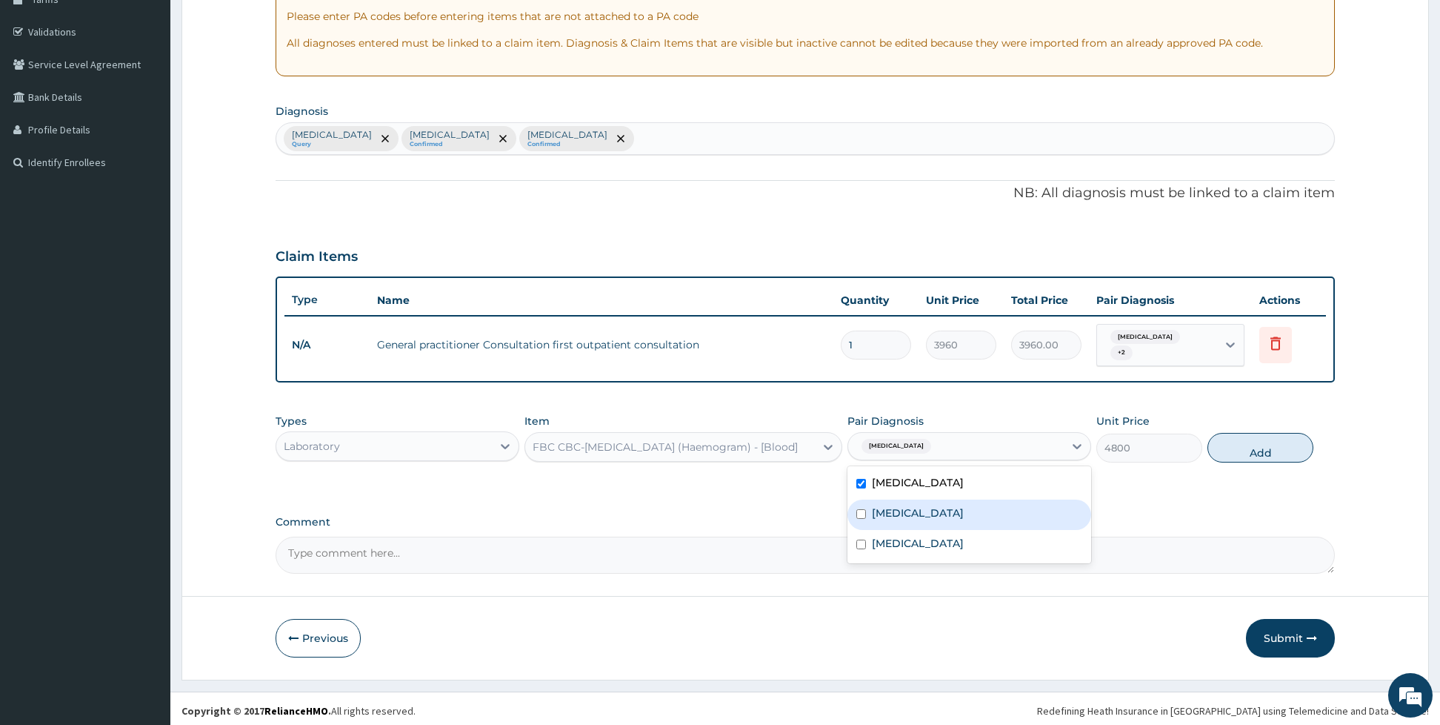
click at [872, 514] on label "Gastritis" at bounding box center [918, 512] width 92 height 15
checkbox input "true"
click at [1239, 441] on button "Add" at bounding box center [1261, 448] width 106 height 30
type input "0"
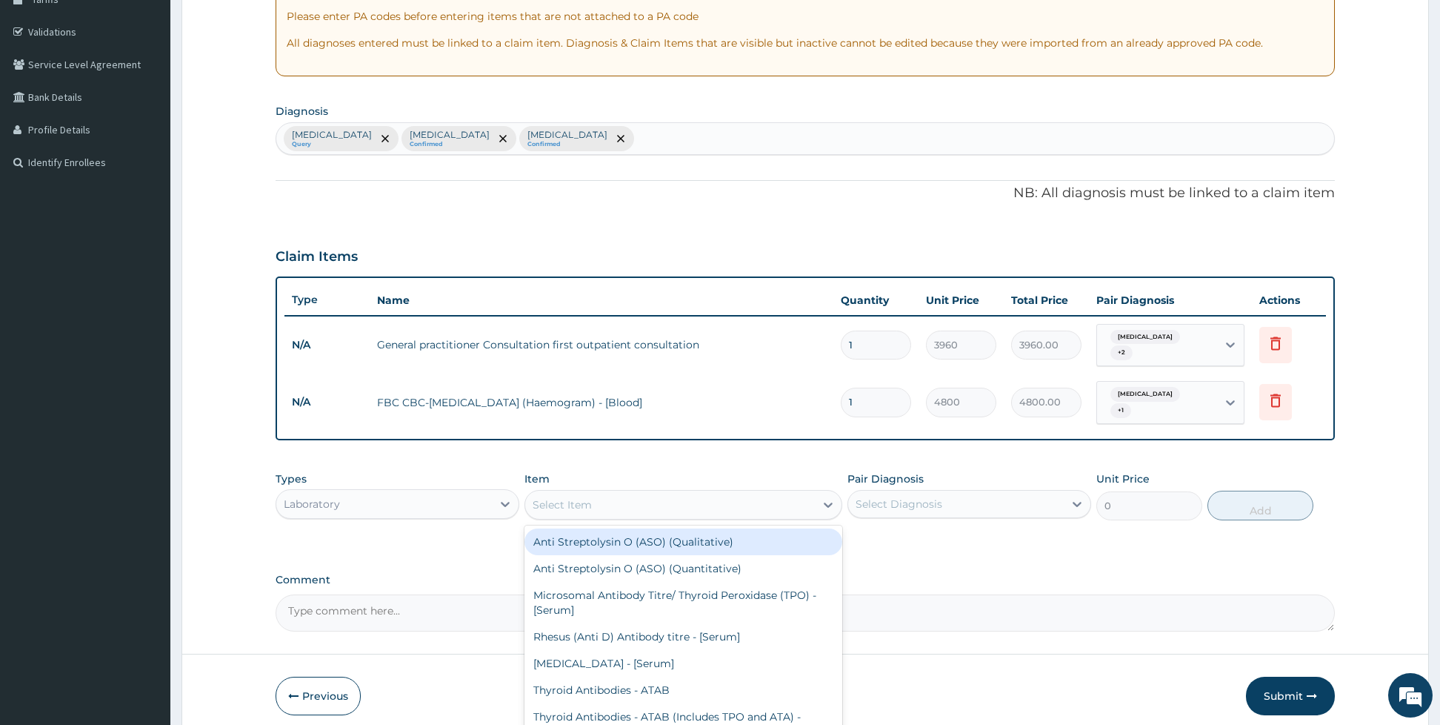
click at [721, 493] on div "Select Item" at bounding box center [670, 505] width 290 height 24
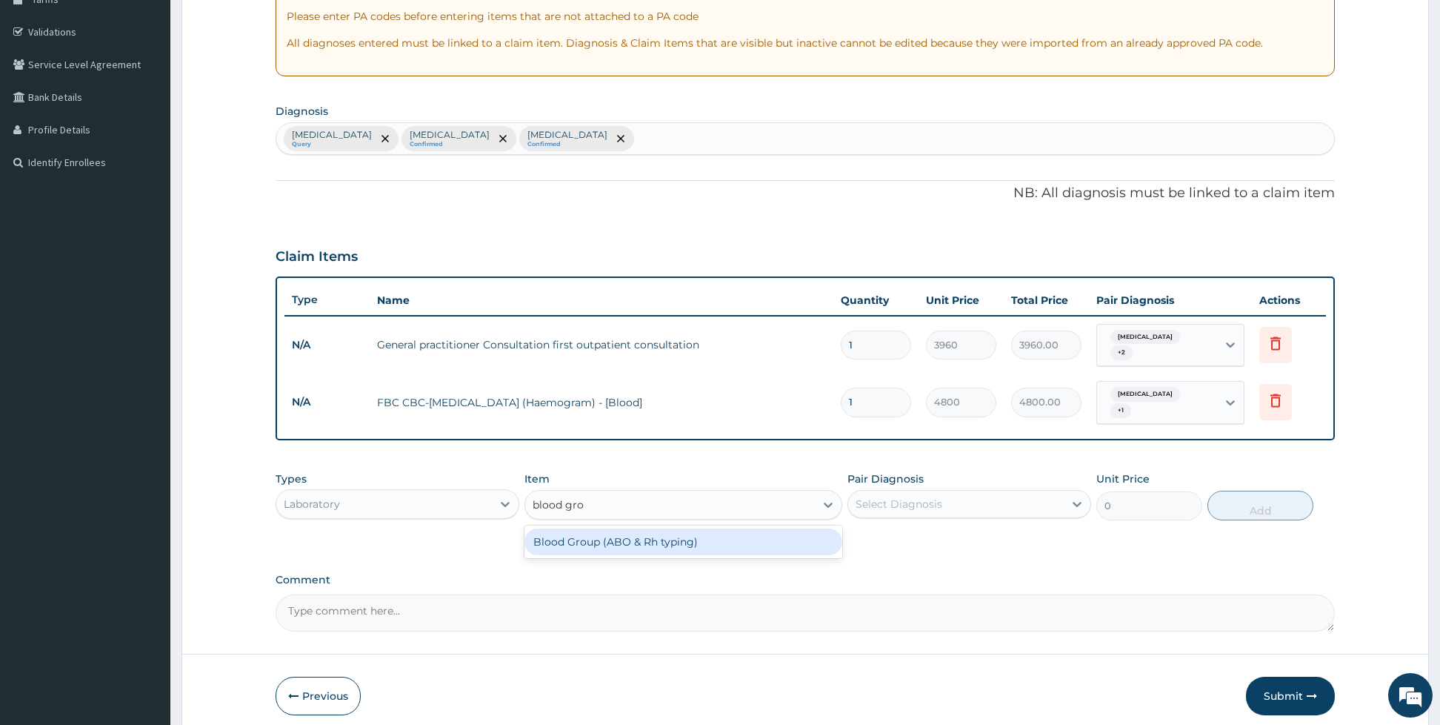
type input "blood grou"
click at [681, 528] on div "Blood Group (ABO & Rh typing)" at bounding box center [683, 541] width 318 height 27
type input "2400"
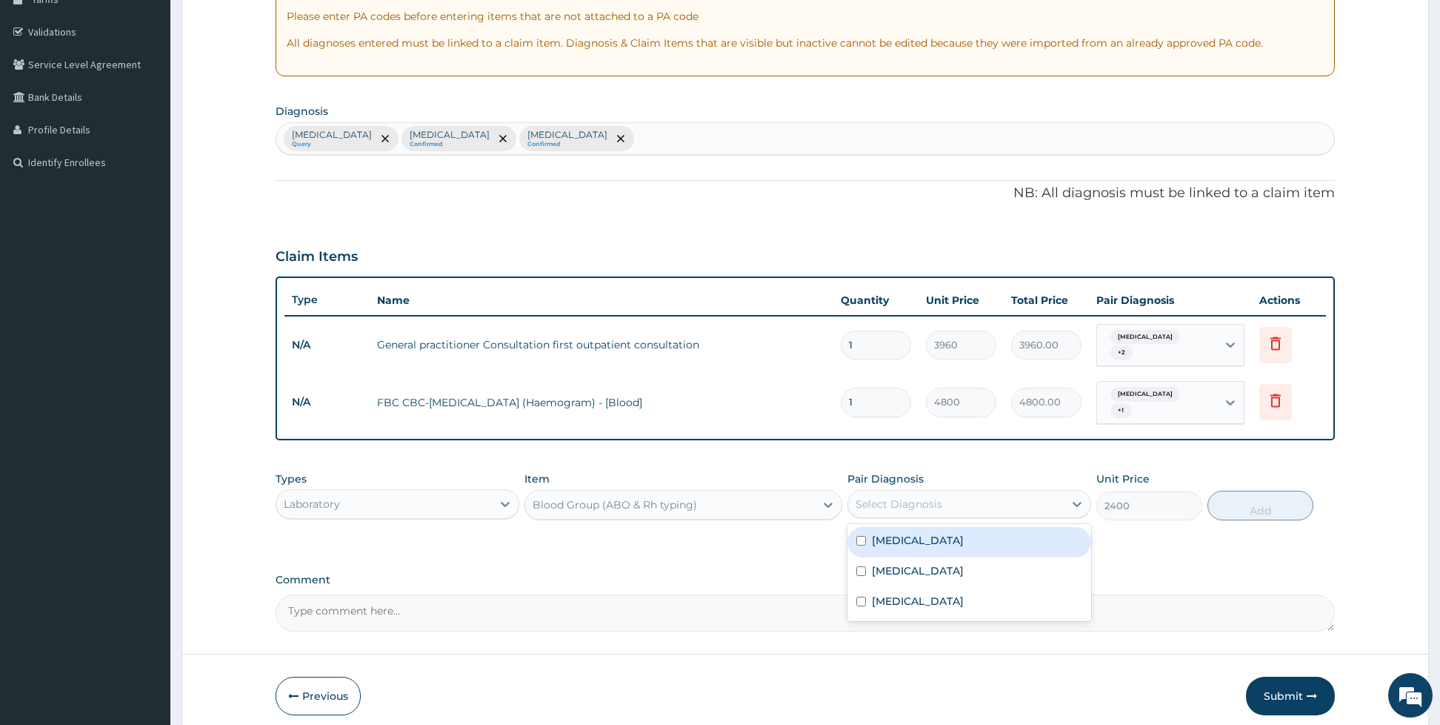
click at [876, 498] on div "Select Diagnosis" at bounding box center [899, 503] width 87 height 15
click at [882, 533] on label "Sickle cell trait" at bounding box center [918, 540] width 92 height 15
checkbox input "true"
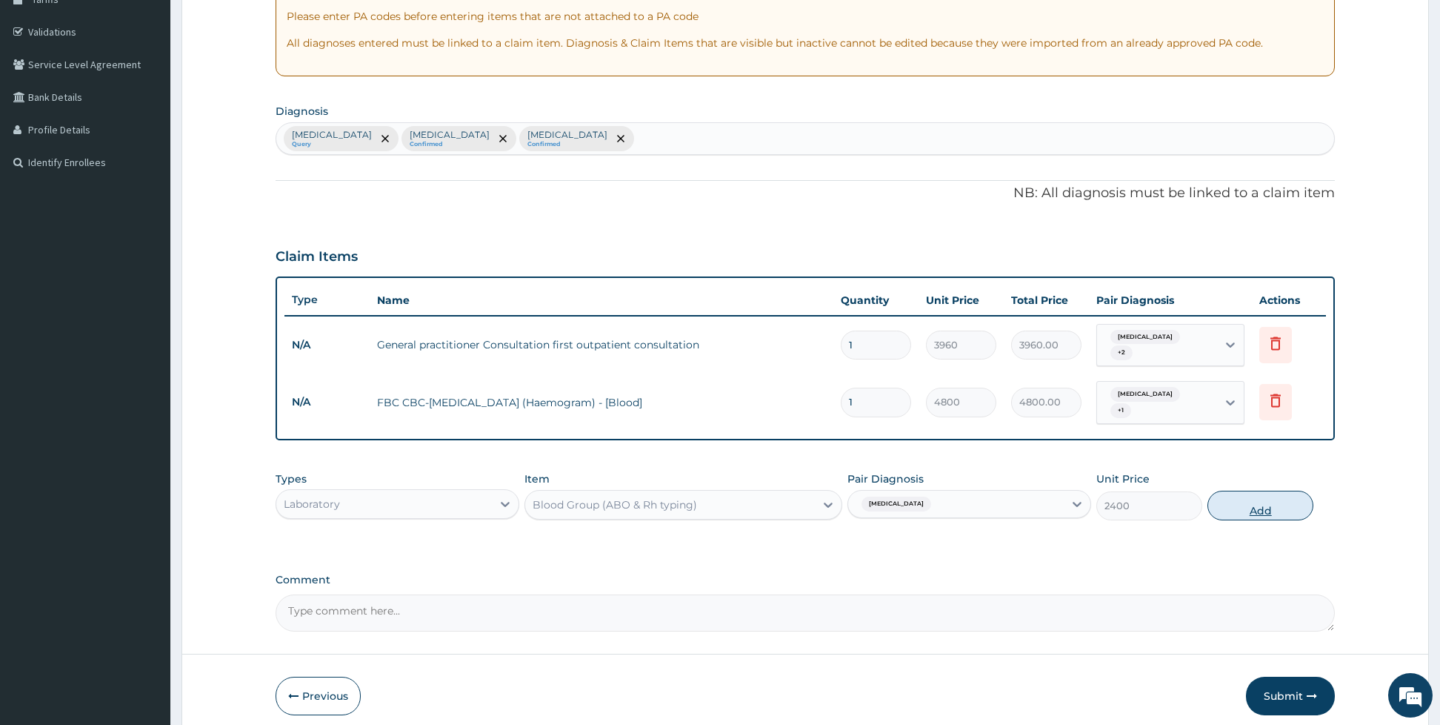
click at [1240, 504] on button "Add" at bounding box center [1261, 505] width 106 height 30
type input "0"
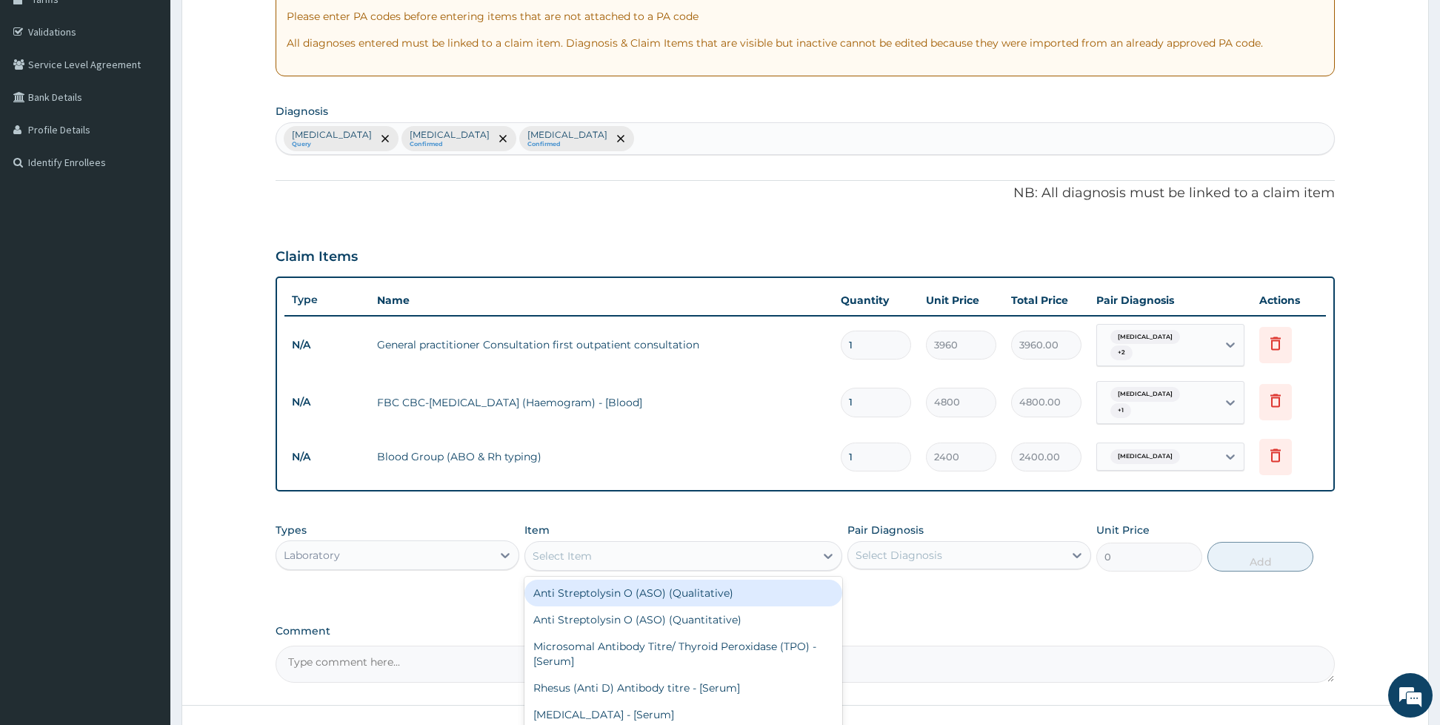
click at [763, 544] on div "Select Item" at bounding box center [670, 556] width 290 height 24
type input "geno"
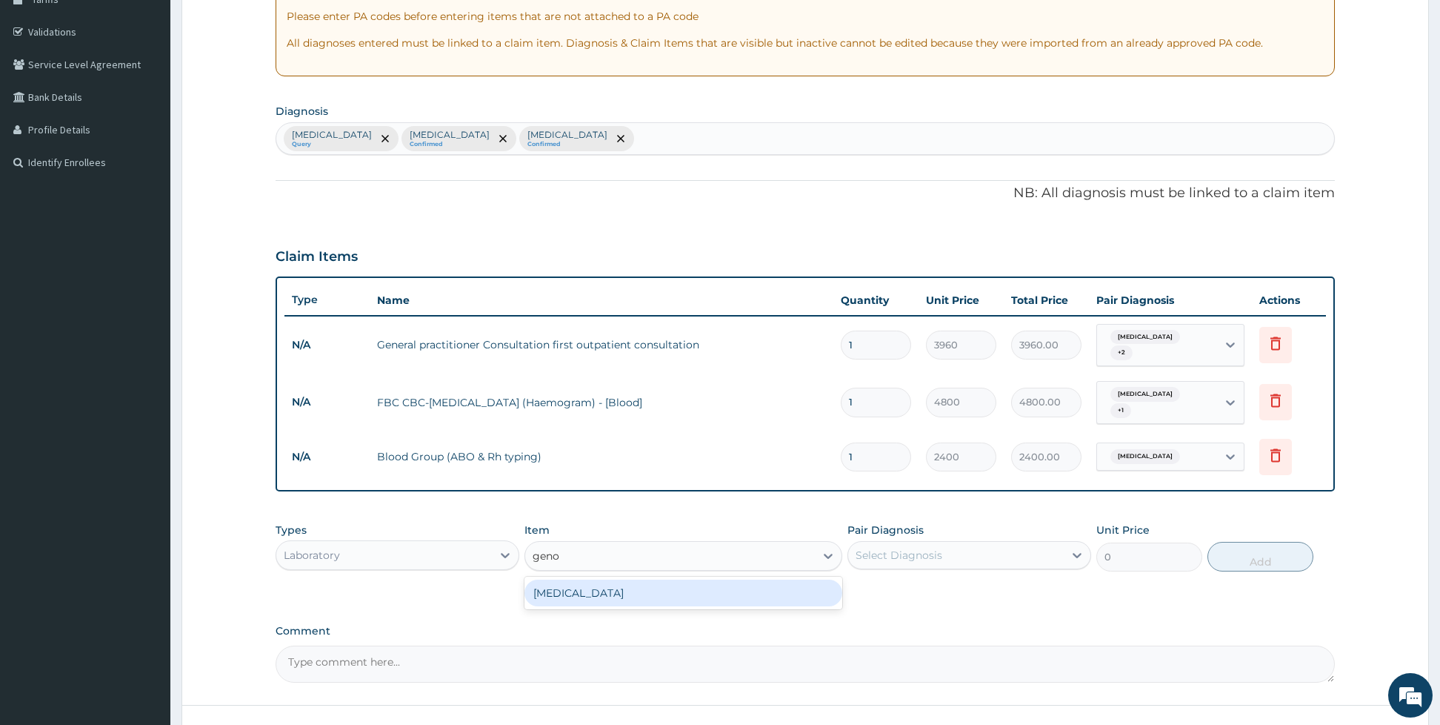
click at [719, 580] on div "GENOTYPE" at bounding box center [683, 592] width 318 height 27
type input "2400"
click at [908, 547] on div "Select Diagnosis" at bounding box center [899, 554] width 87 height 15
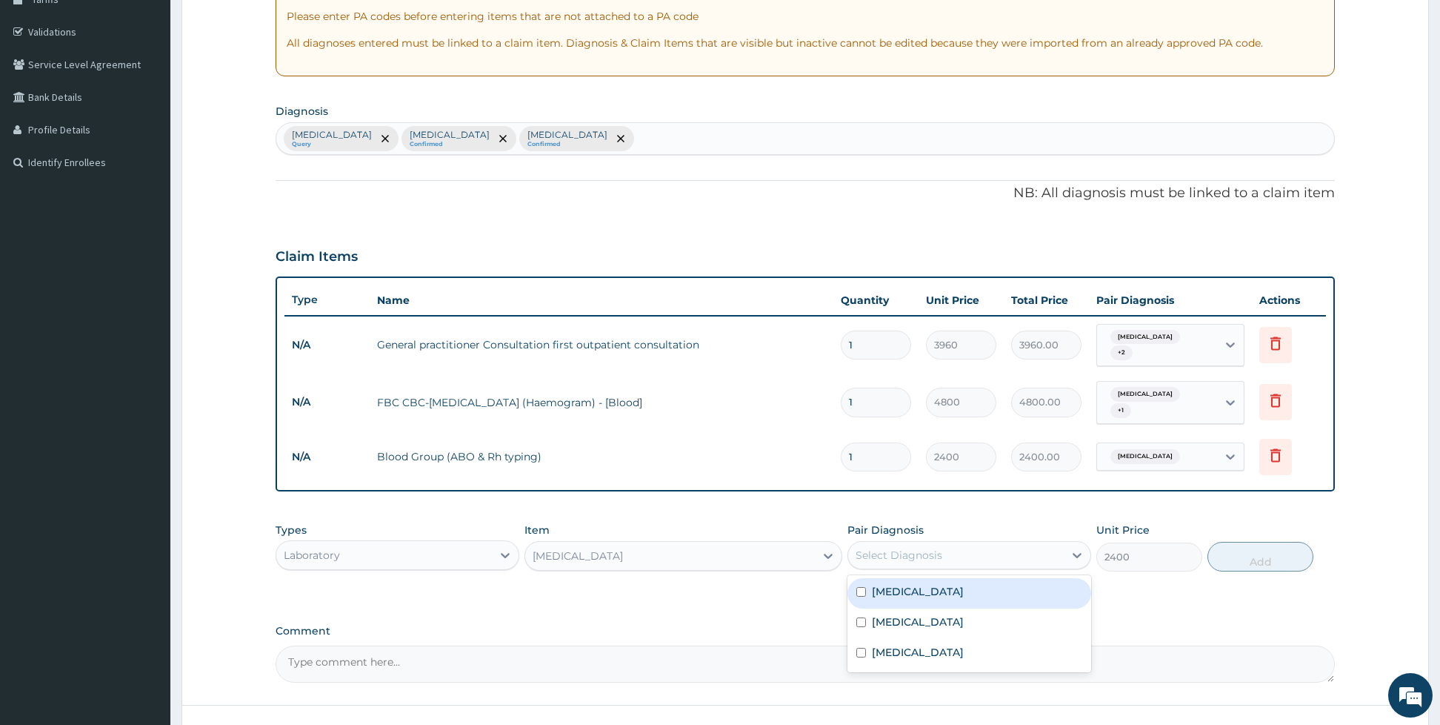
click at [879, 578] on div "Sickle cell trait" at bounding box center [969, 593] width 244 height 30
checkbox input "true"
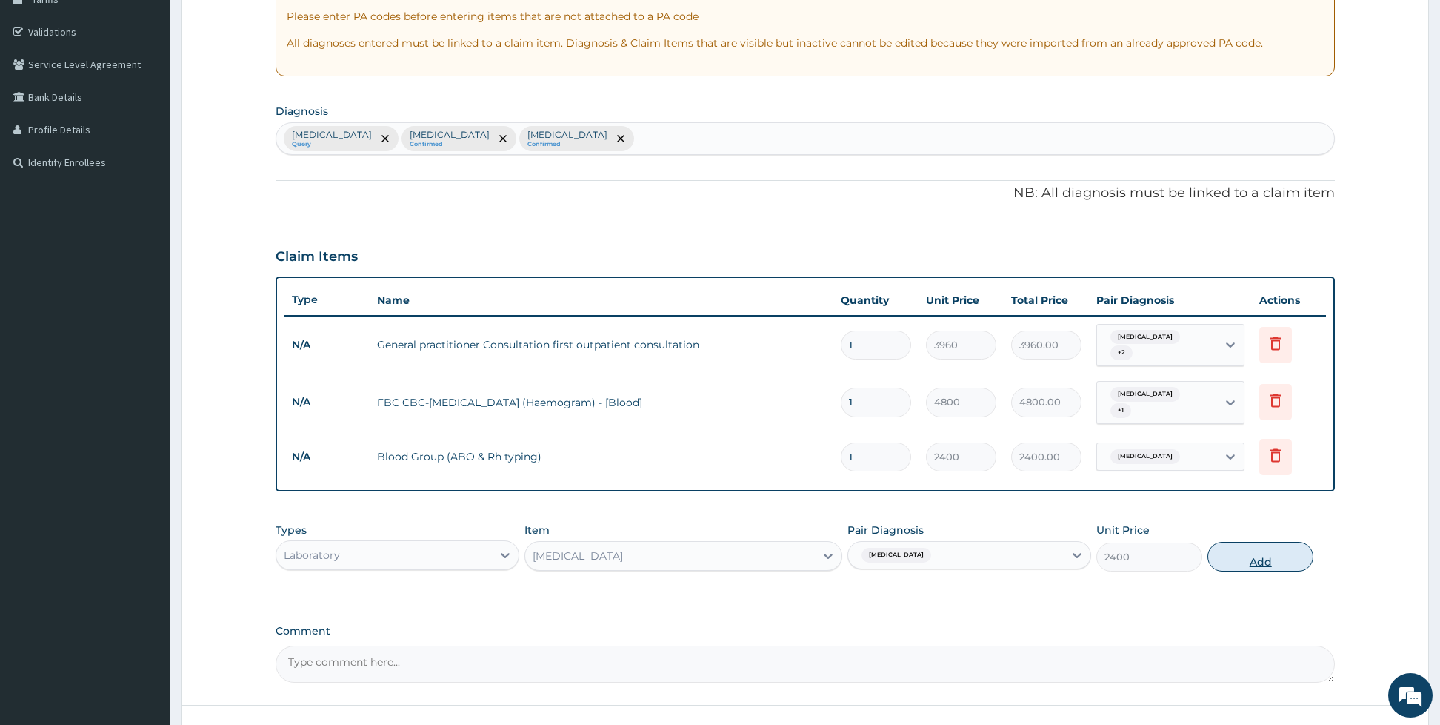
click at [1220, 549] on button "Add" at bounding box center [1261, 557] width 106 height 30
type input "0"
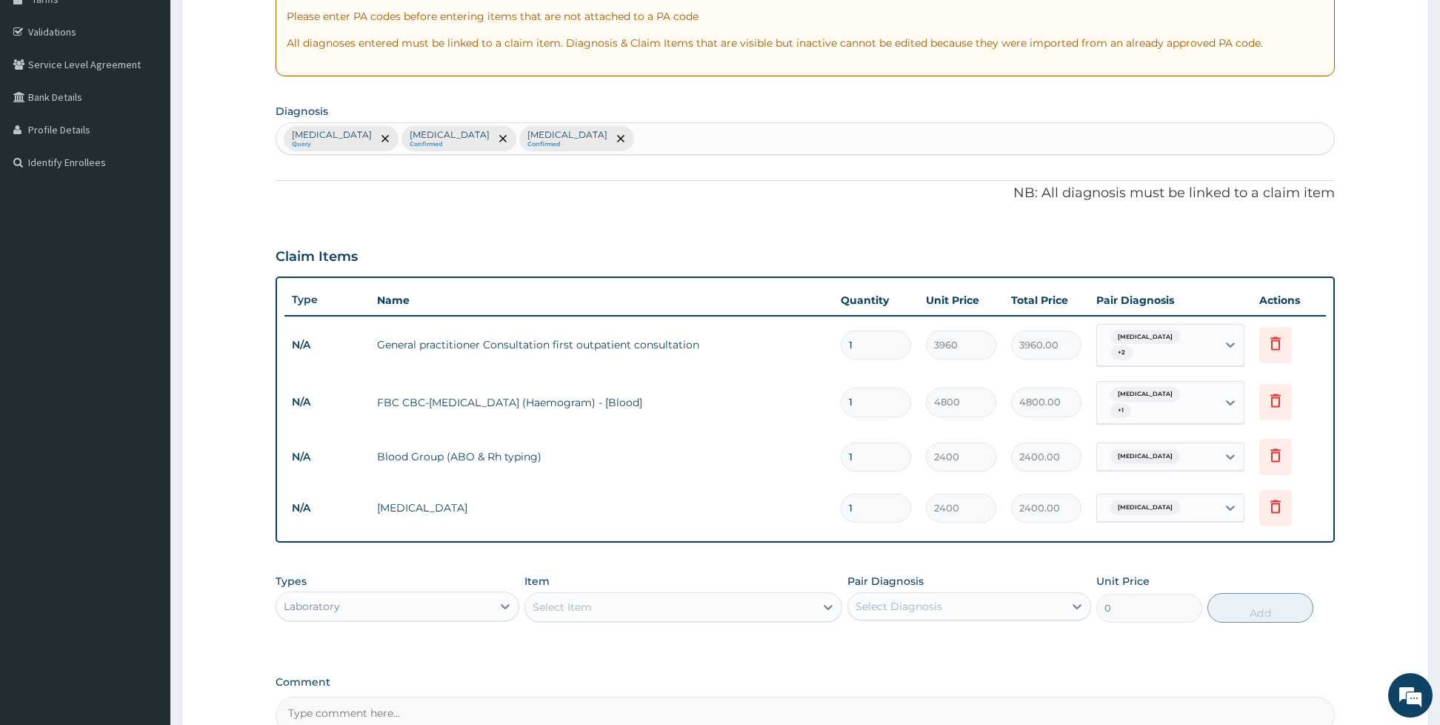
click at [470, 596] on div "Laboratory" at bounding box center [384, 606] width 216 height 24
click at [430, 683] on div "Procedures" at bounding box center [398, 696] width 244 height 27
click at [401, 594] on div "Procedures" at bounding box center [384, 606] width 216 height 24
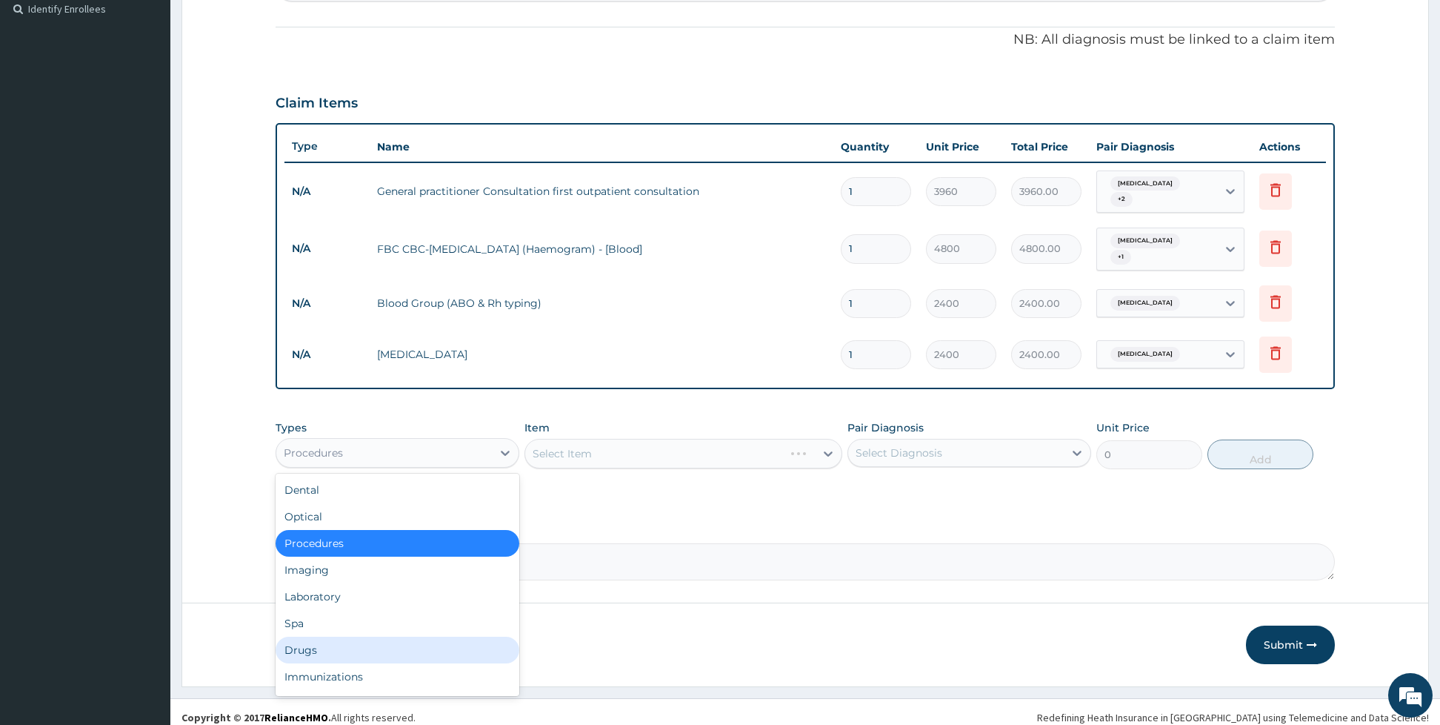
click at [330, 640] on div "Drugs" at bounding box center [398, 649] width 244 height 27
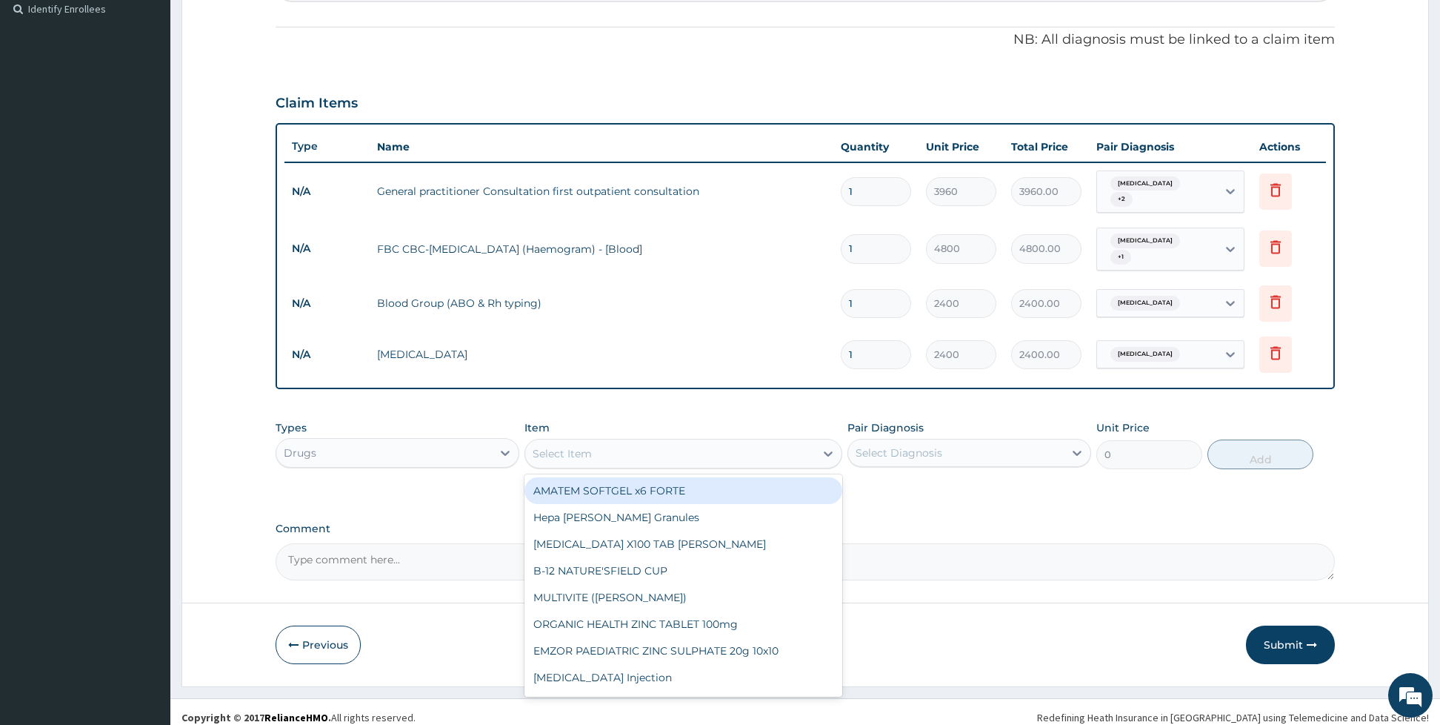
click at [610, 442] on div "Select Item" at bounding box center [670, 454] width 290 height 24
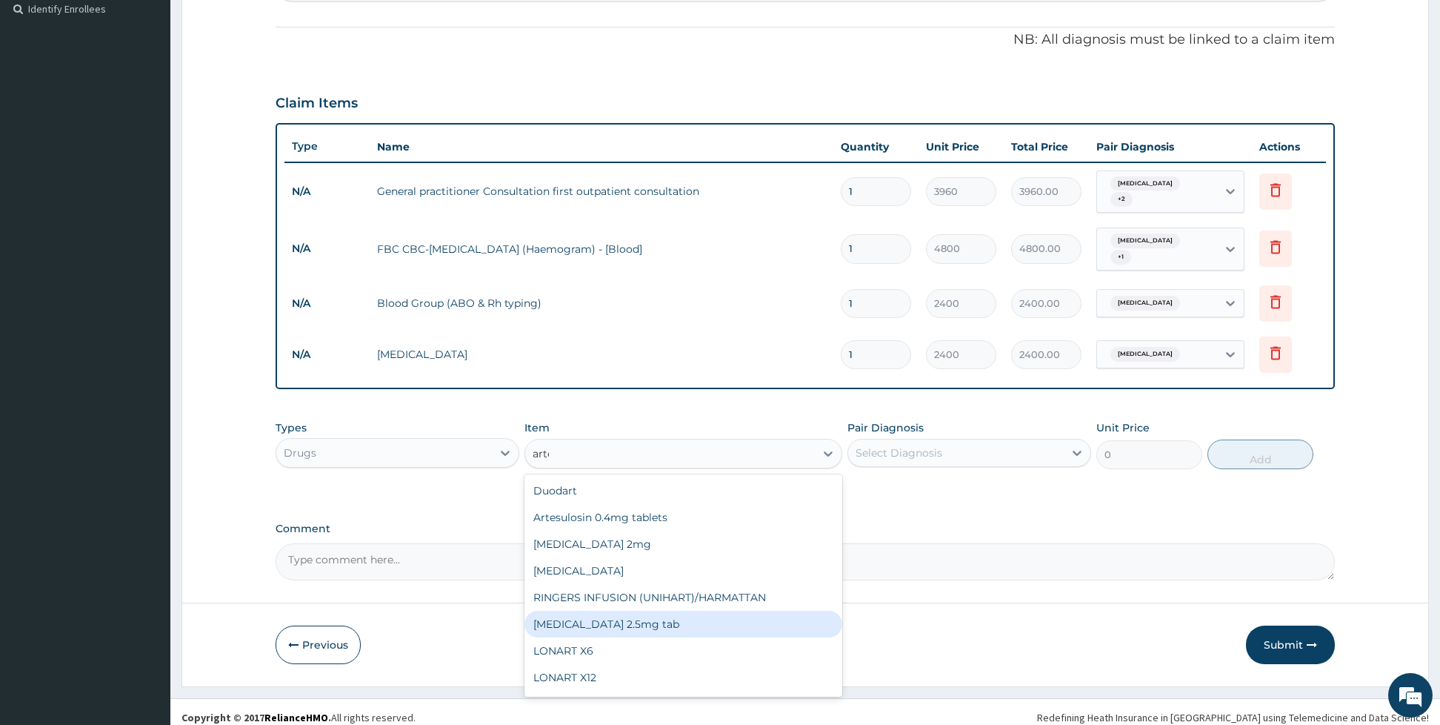
type input "artes"
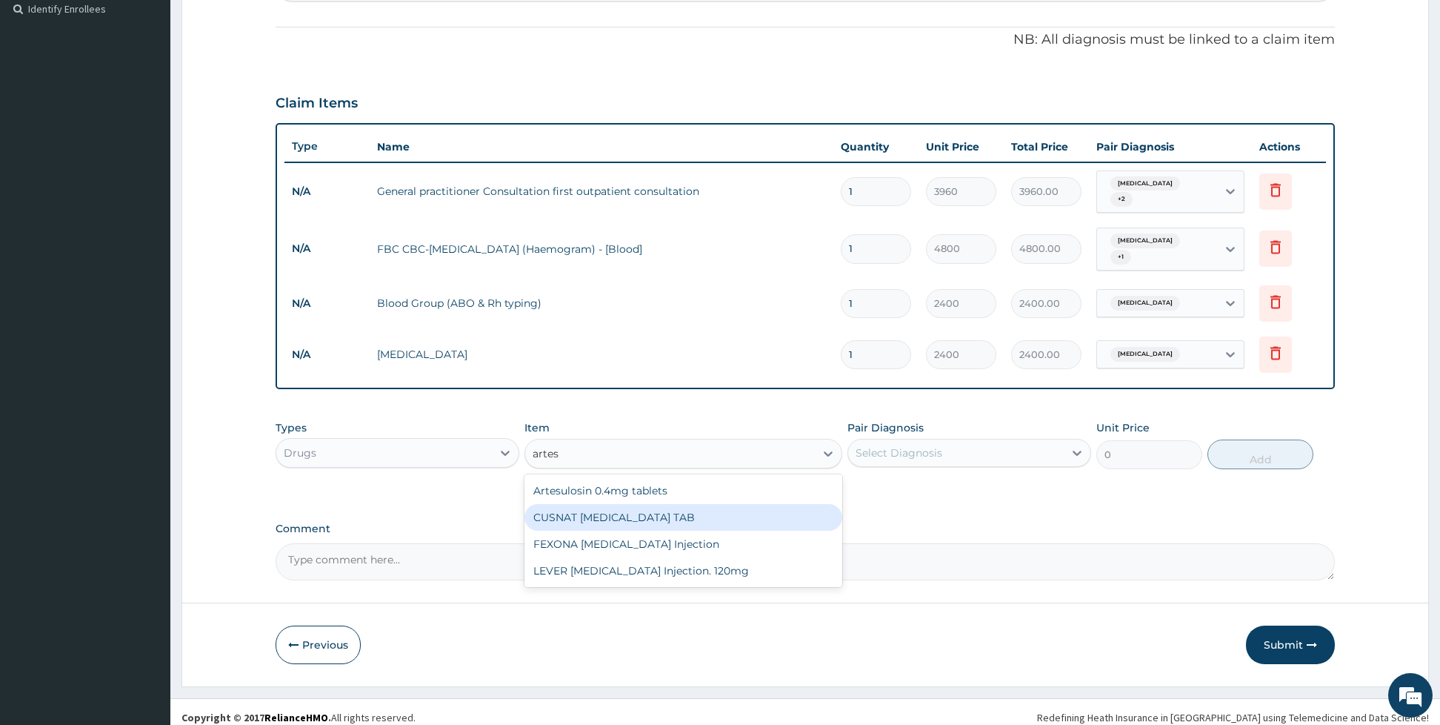
click at [702, 504] on div "CUSNAT ARTESUNATE TAB" at bounding box center [683, 517] width 318 height 27
type input "198"
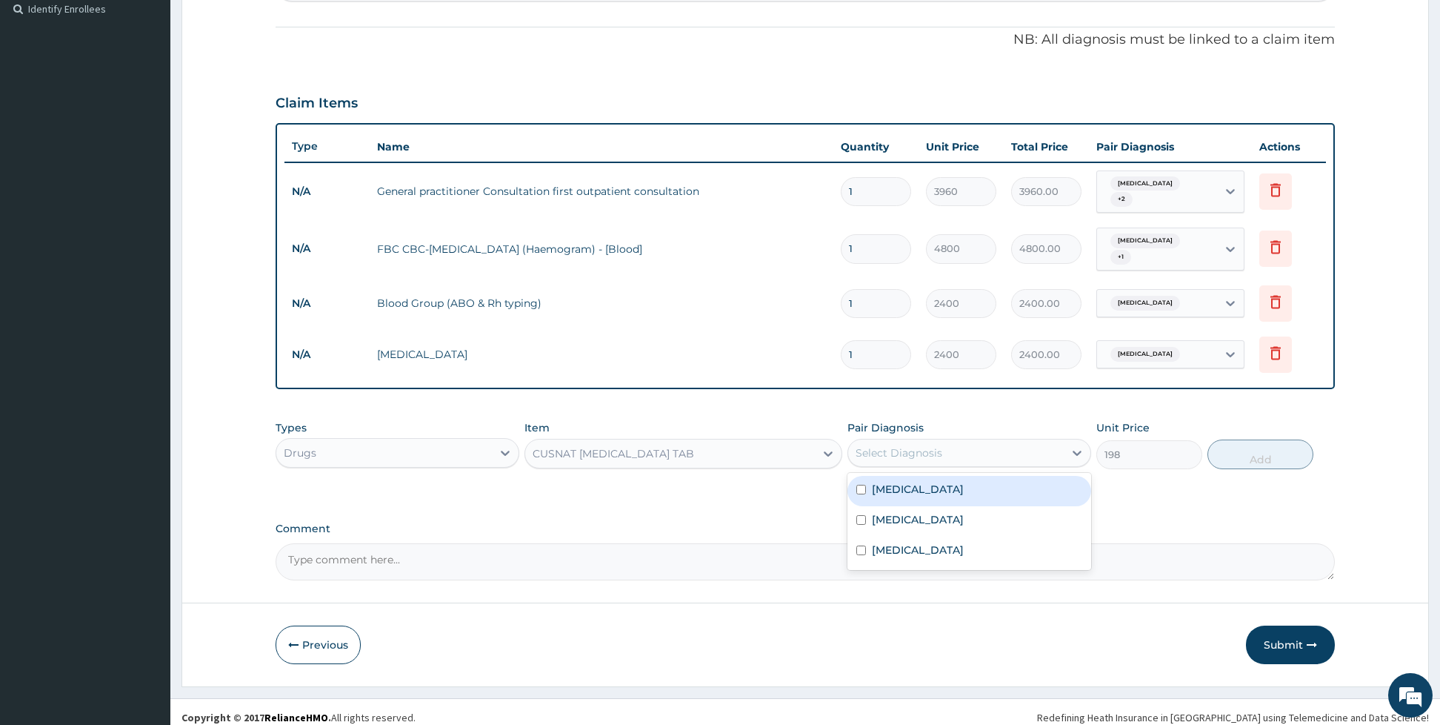
click at [872, 445] on div "Select Diagnosis" at bounding box center [899, 452] width 87 height 15
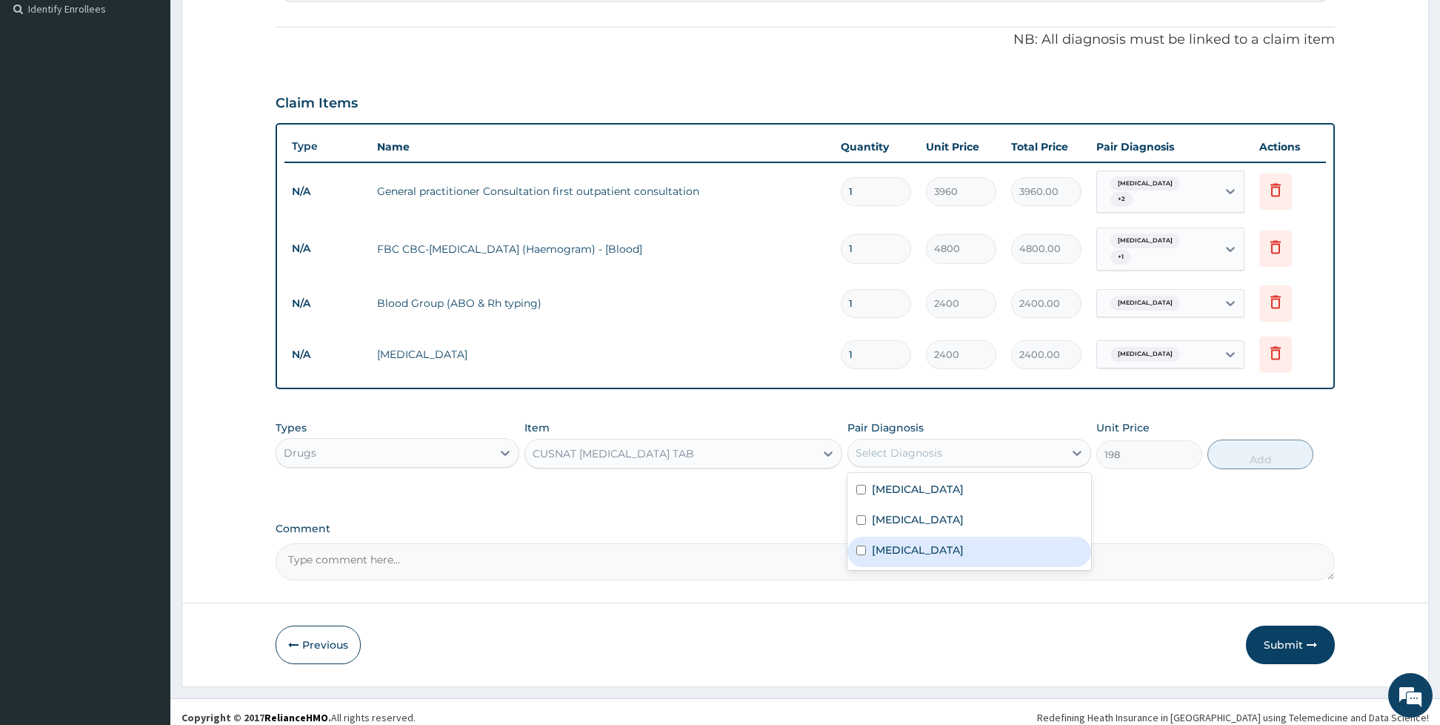
click at [873, 542] on label "Malaria" at bounding box center [918, 549] width 92 height 15
checkbox input "true"
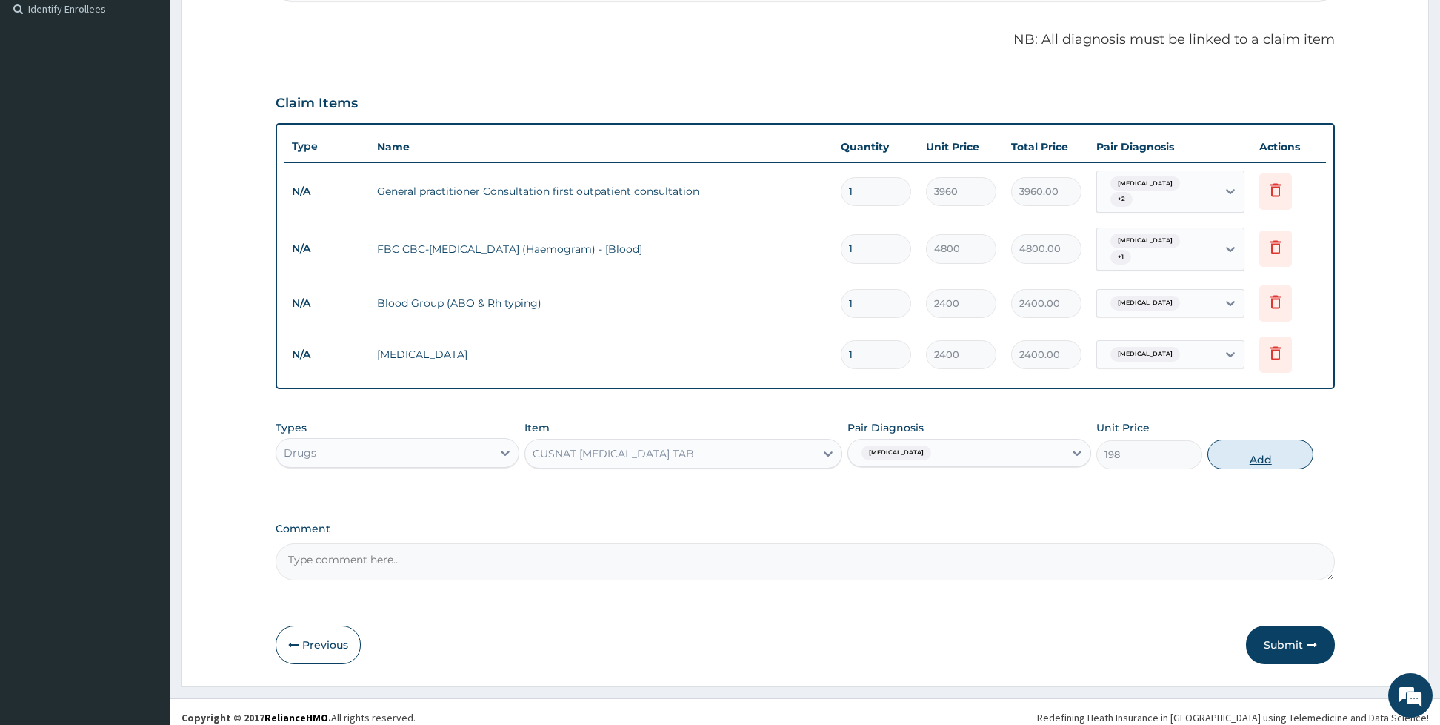
click at [1245, 439] on button "Add" at bounding box center [1261, 454] width 106 height 30
type input "0"
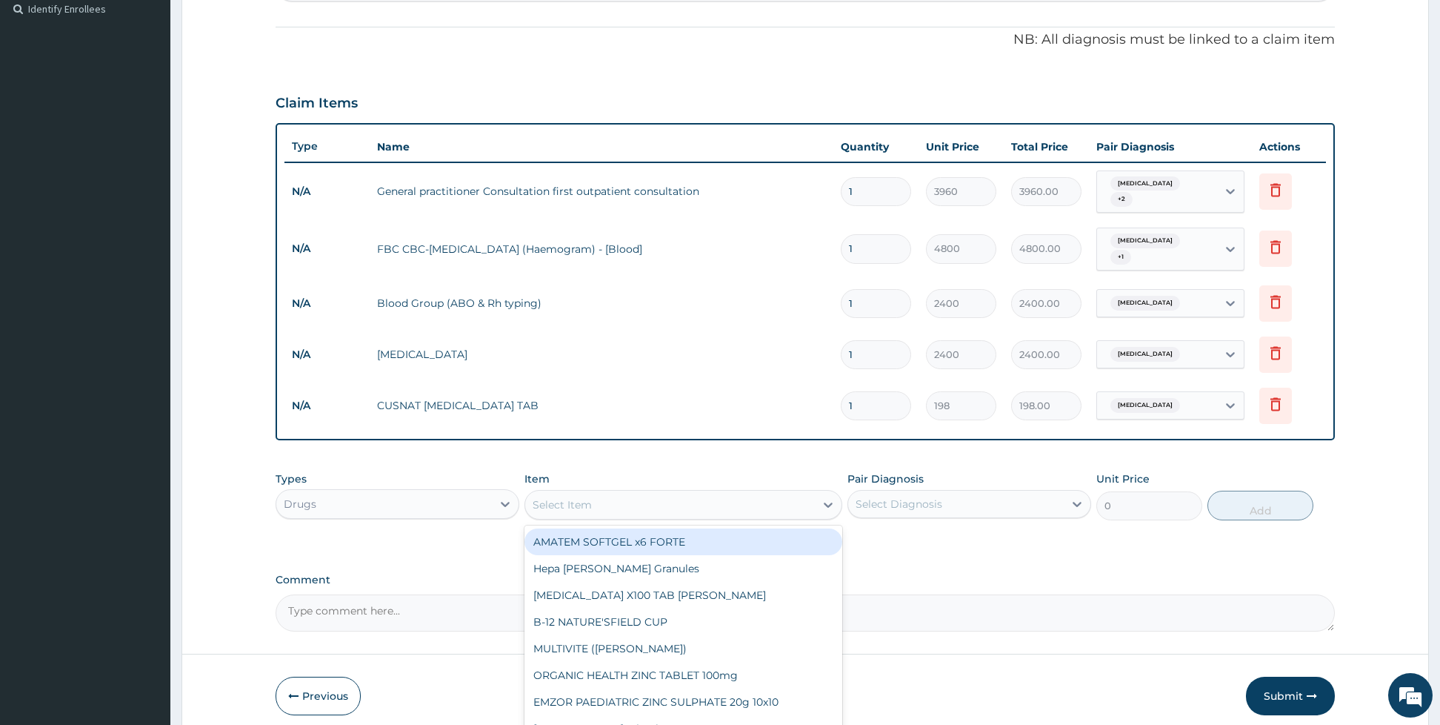
click at [667, 493] on div "Select Item" at bounding box center [670, 505] width 290 height 24
type input "artes"
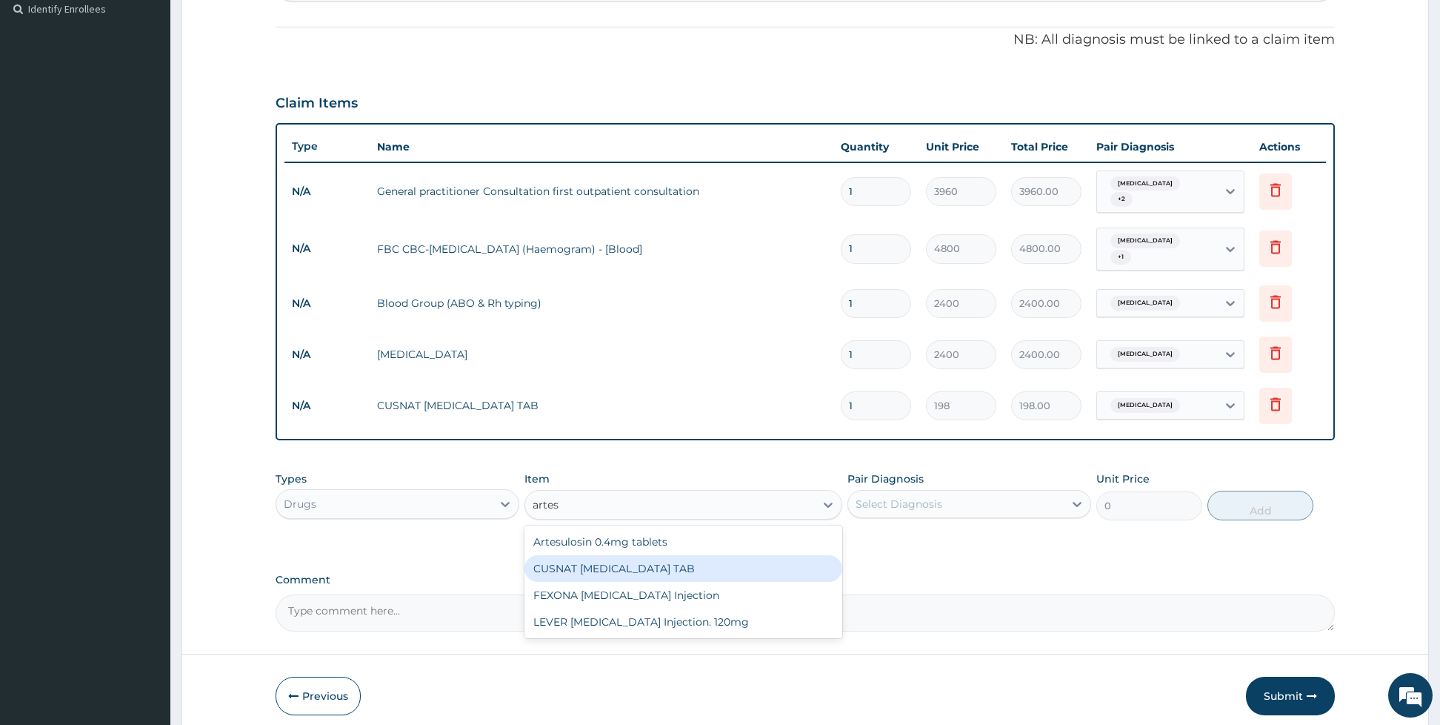
click at [607, 555] on div "CUSNAT [MEDICAL_DATA] TAB" at bounding box center [683, 568] width 318 height 27
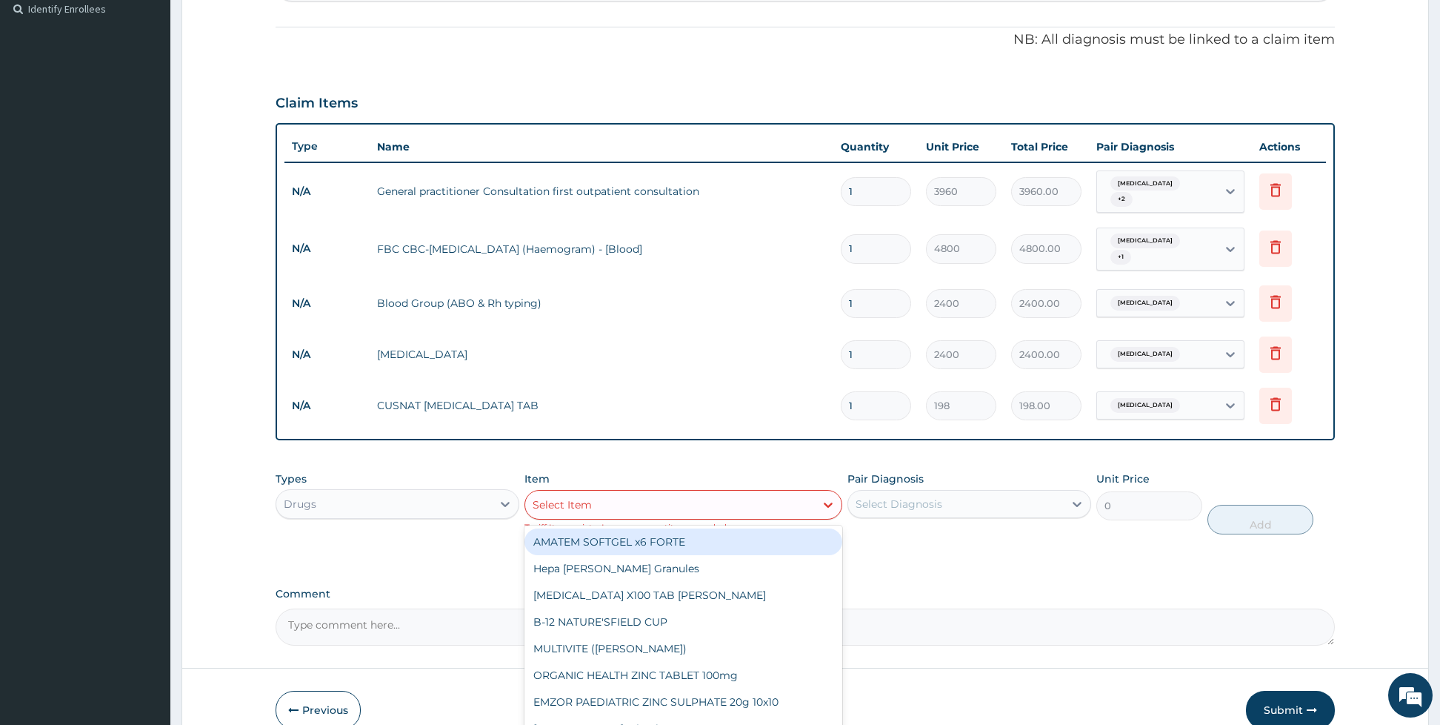
click at [665, 493] on div "Select Item" at bounding box center [670, 505] width 290 height 24
type input "artes"
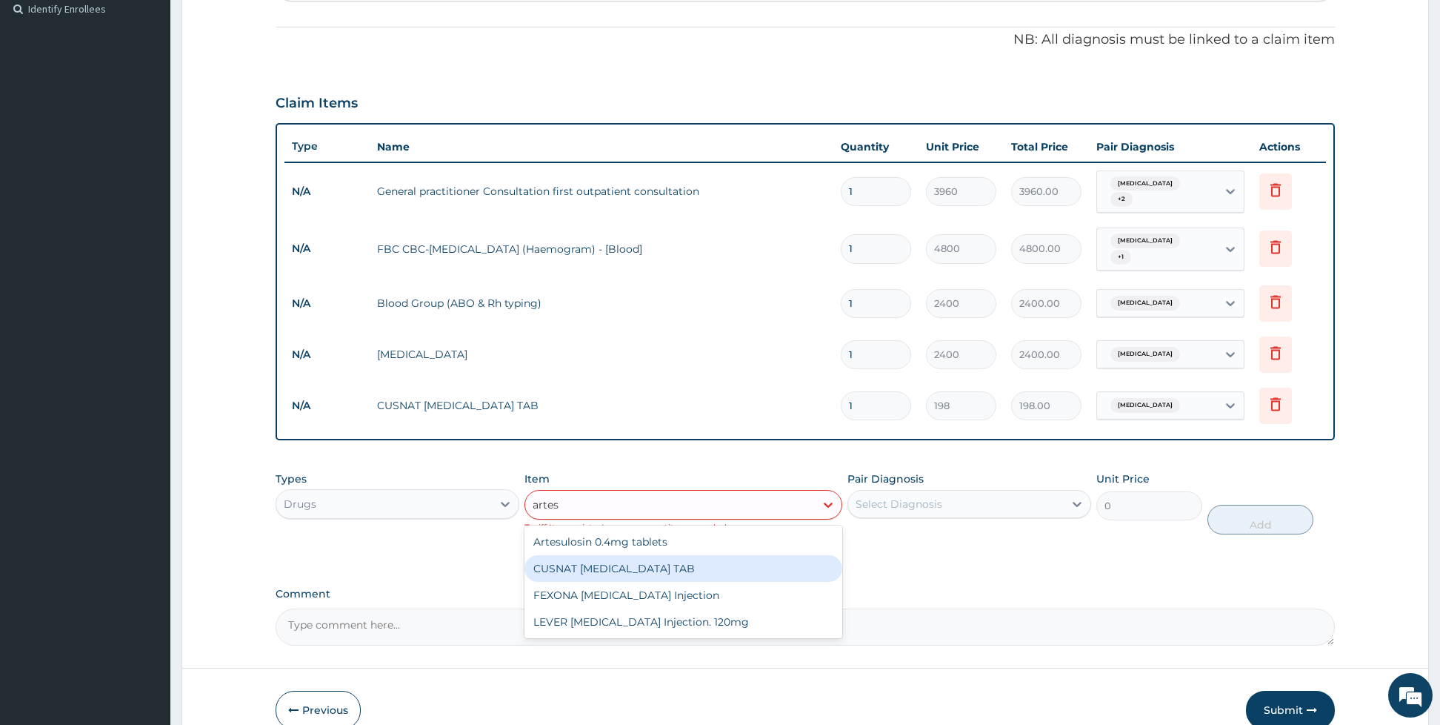
click at [627, 555] on div "CUSNAT [MEDICAL_DATA] TAB" at bounding box center [683, 568] width 318 height 27
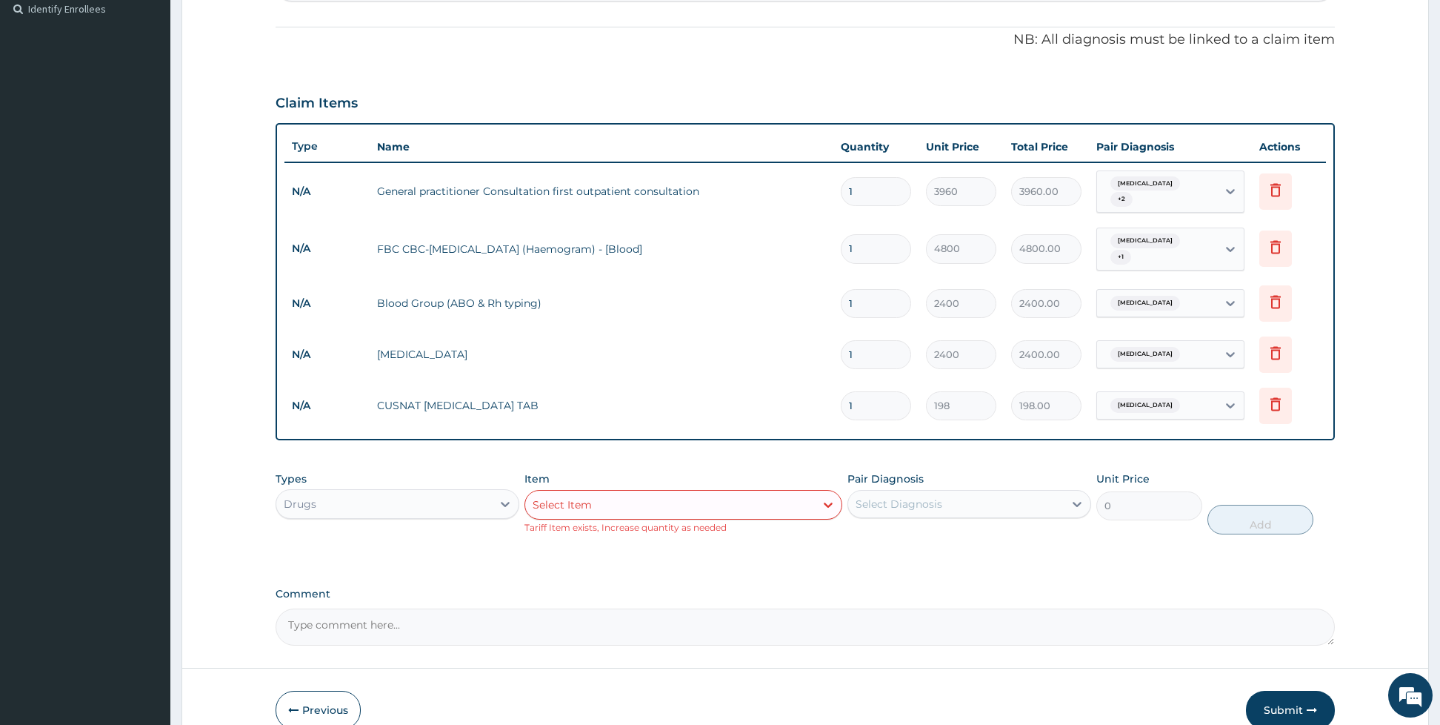
click at [865, 391] on input "1" at bounding box center [876, 405] width 70 height 29
type input "12"
type input "2376.00"
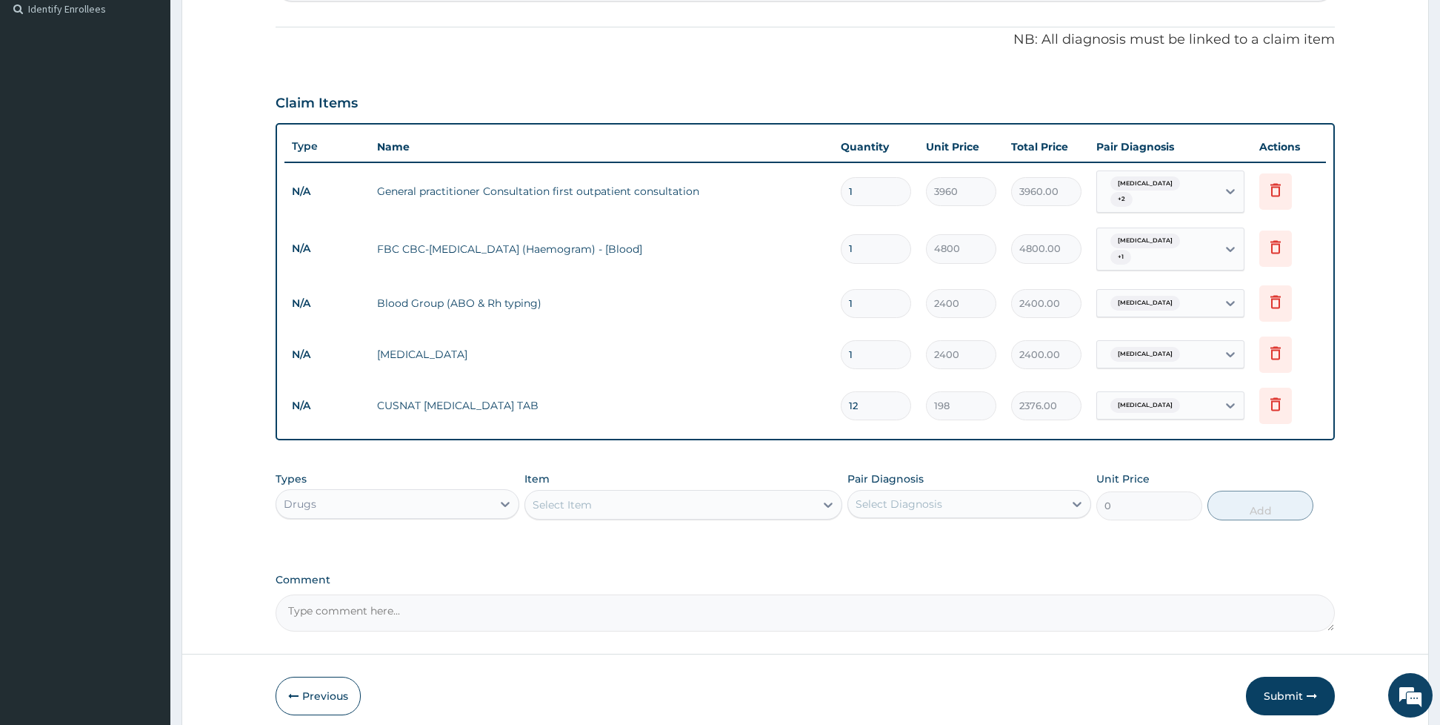
type input "12"
click at [574, 473] on div "Item Select Item" at bounding box center [683, 495] width 318 height 49
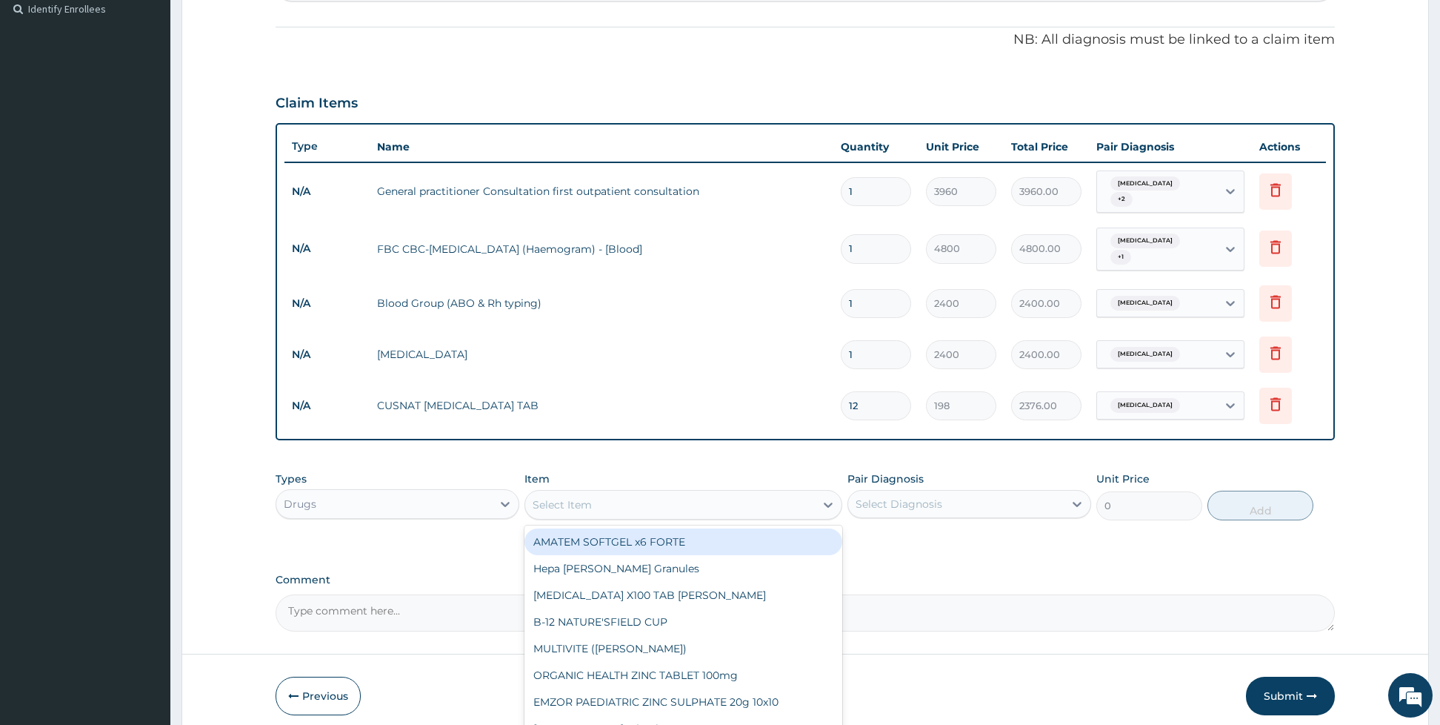
click at [581, 497] on div "Select Item" at bounding box center [562, 504] width 59 height 15
type input "paraceta"
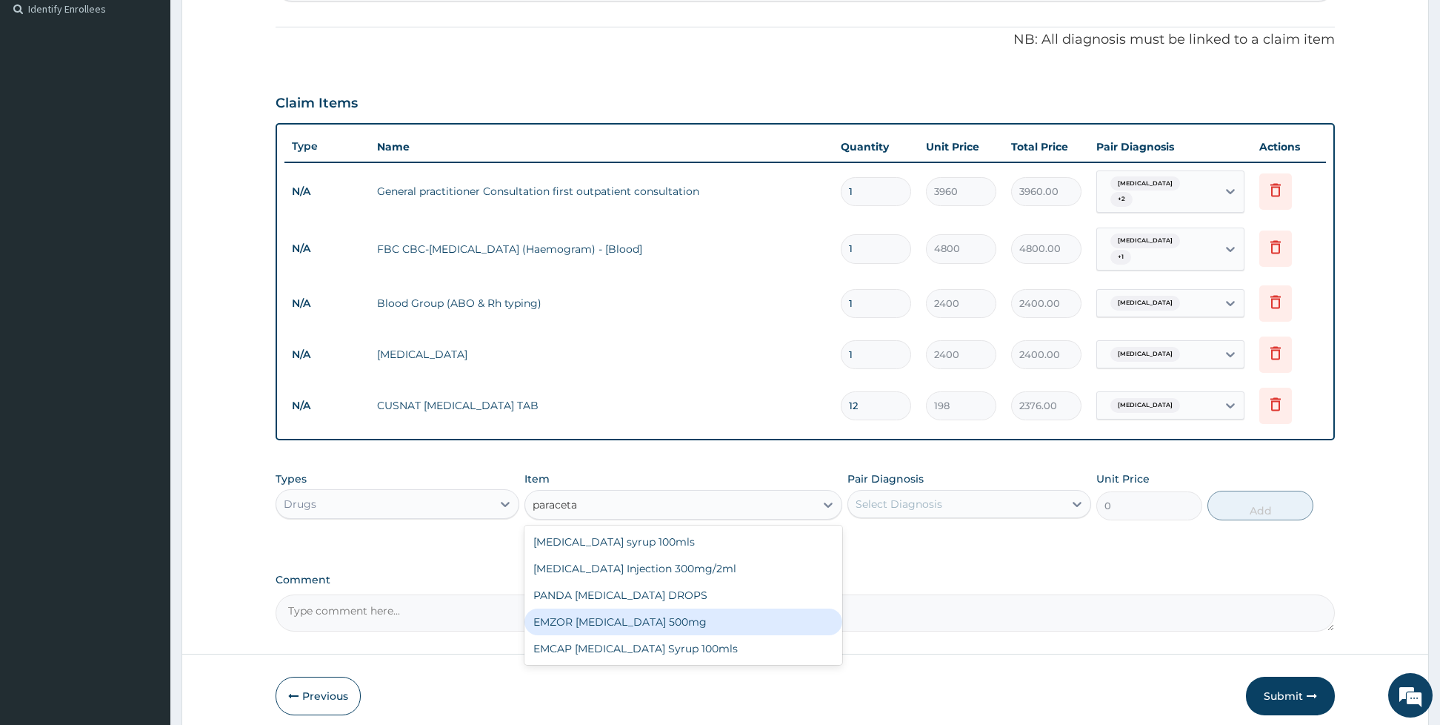
click at [598, 608] on div "EMZOR [MEDICAL_DATA] 500mg" at bounding box center [683, 621] width 318 height 27
type input "26.4"
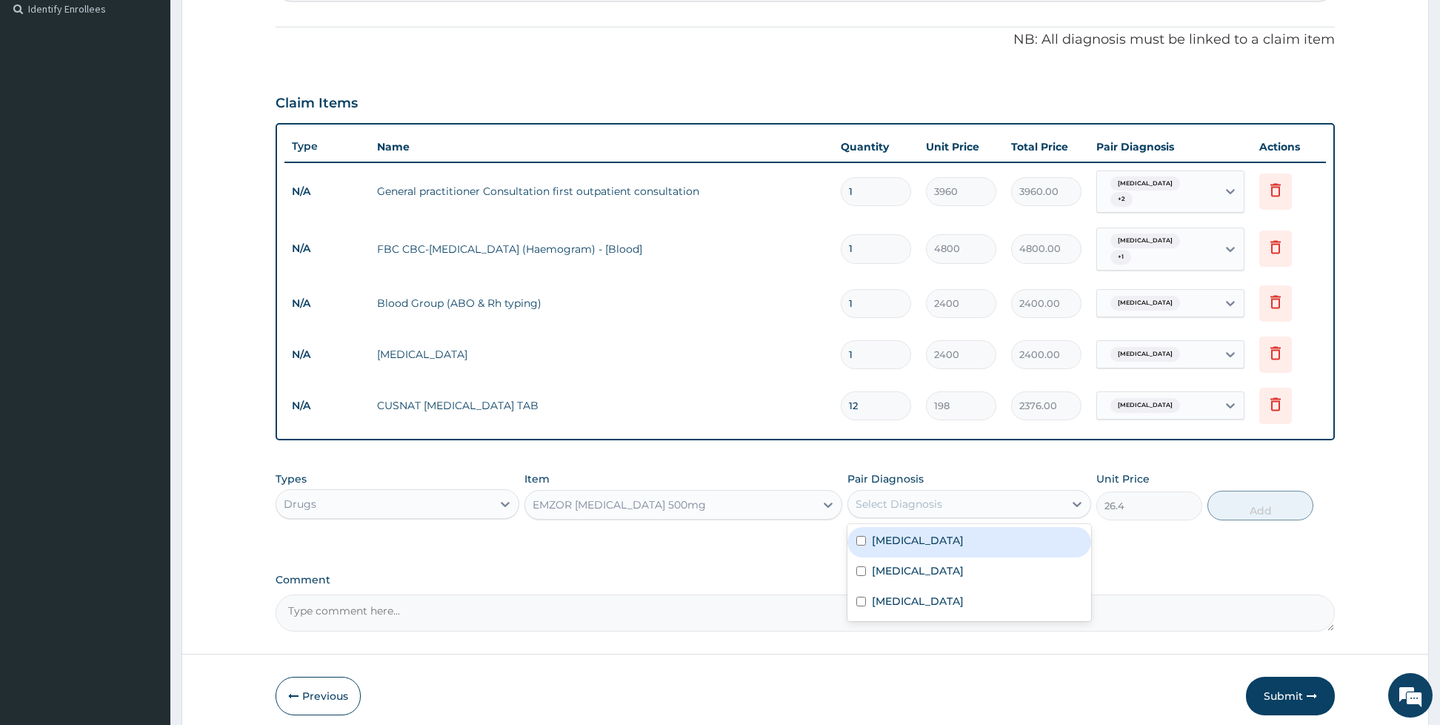
click at [898, 496] on div "Select Diagnosis" at bounding box center [899, 503] width 87 height 15
click at [870, 567] on div "Gastritis" at bounding box center [969, 572] width 244 height 30
checkbox input "true"
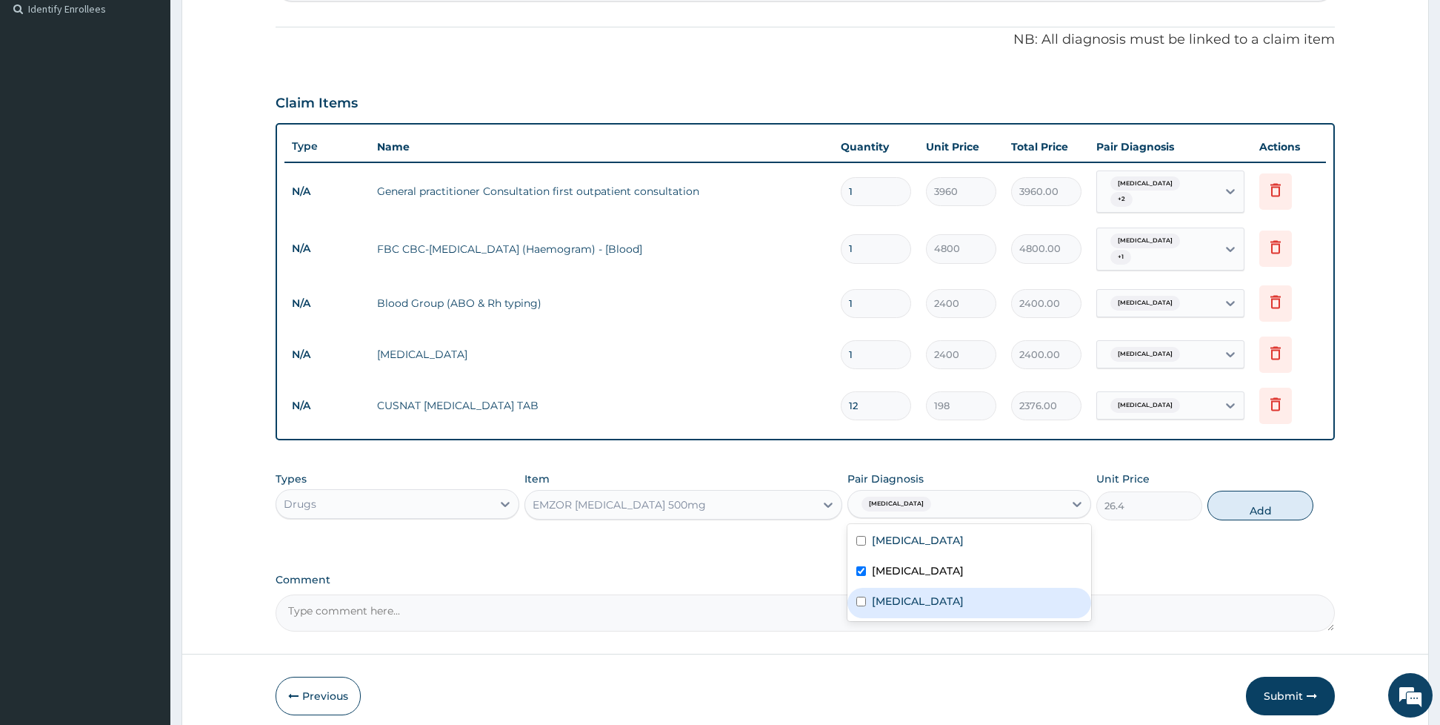
click at [860, 587] on div "Malaria" at bounding box center [969, 602] width 244 height 30
checkbox input "true"
click at [865, 527] on div "[MEDICAL_DATA]" at bounding box center [969, 542] width 244 height 30
checkbox input "true"
click at [1241, 496] on button "Add" at bounding box center [1261, 505] width 106 height 30
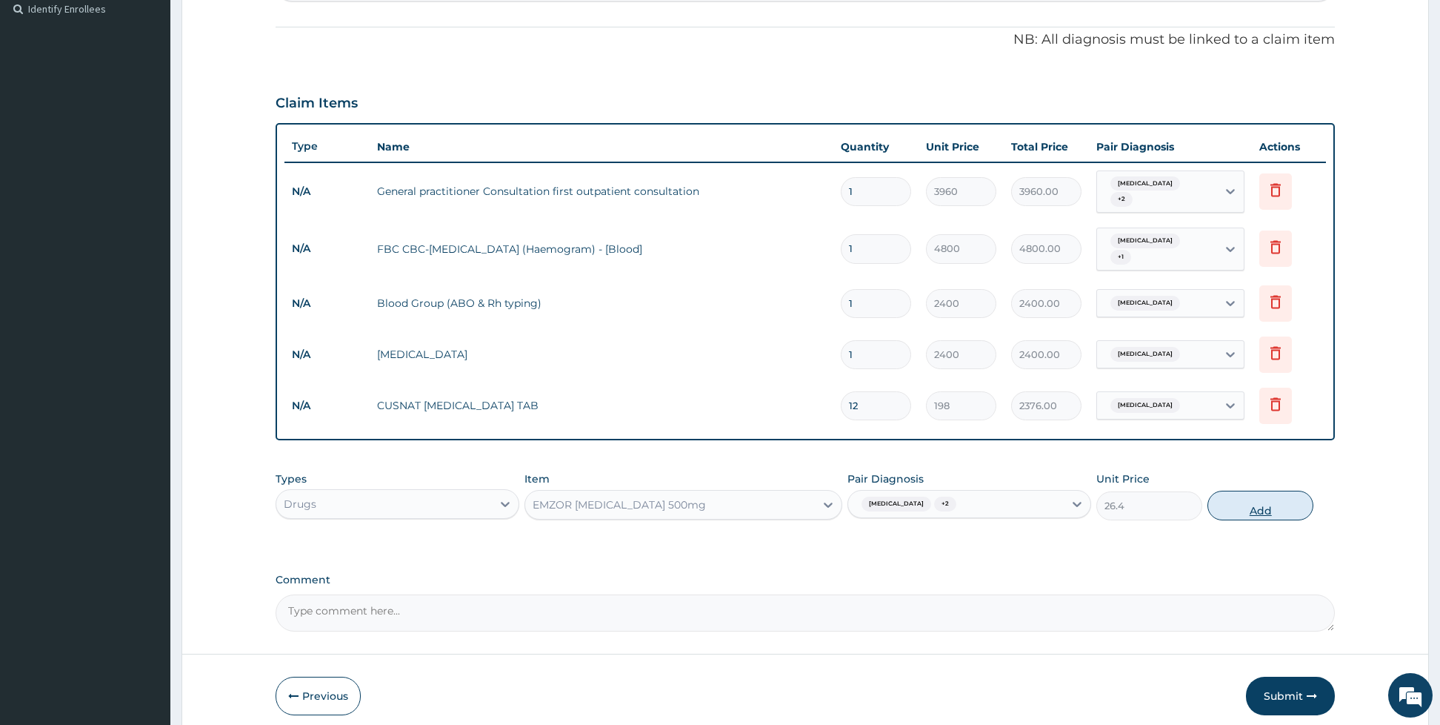
type input "0"
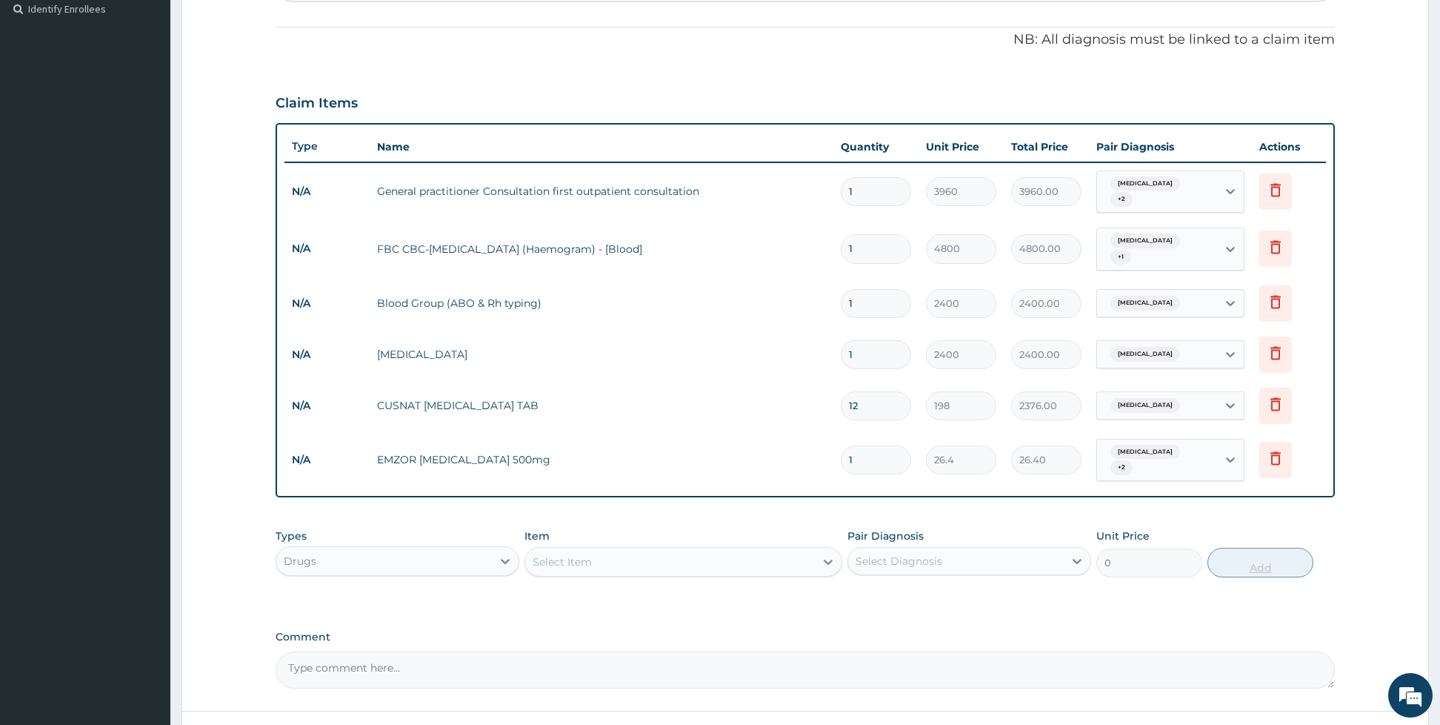
type input "0.00"
type input "2"
type input "52.80"
type input "20"
type input "528.00"
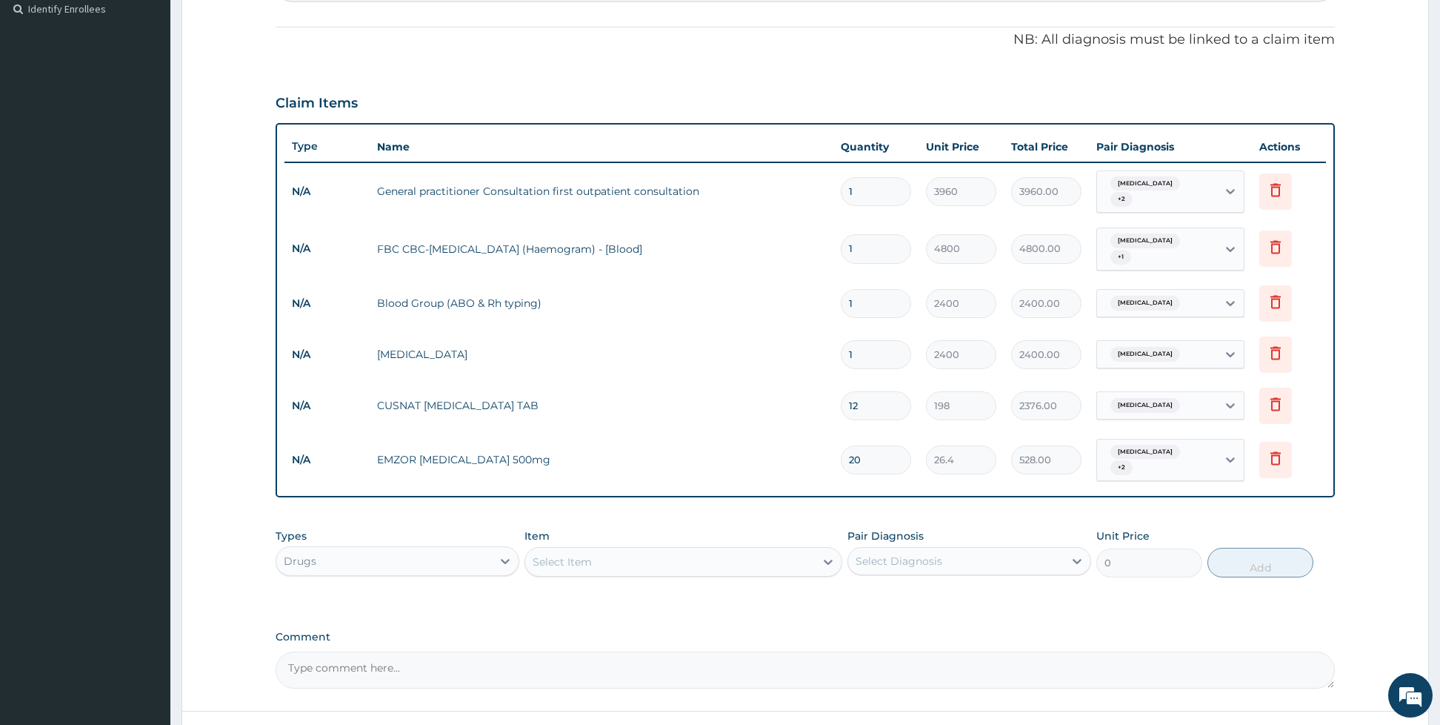
type input "20"
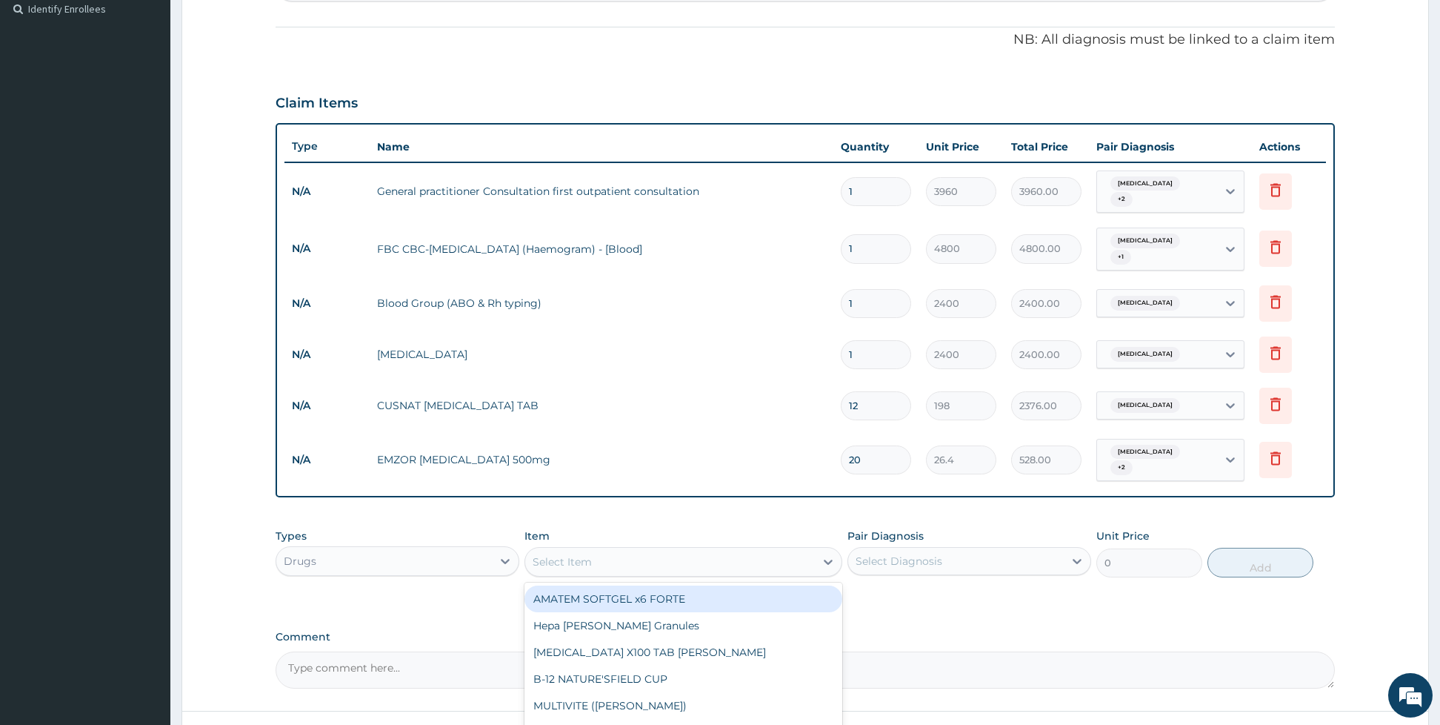
click at [727, 550] on div "Select Item" at bounding box center [670, 562] width 290 height 24
type input "amoxil"
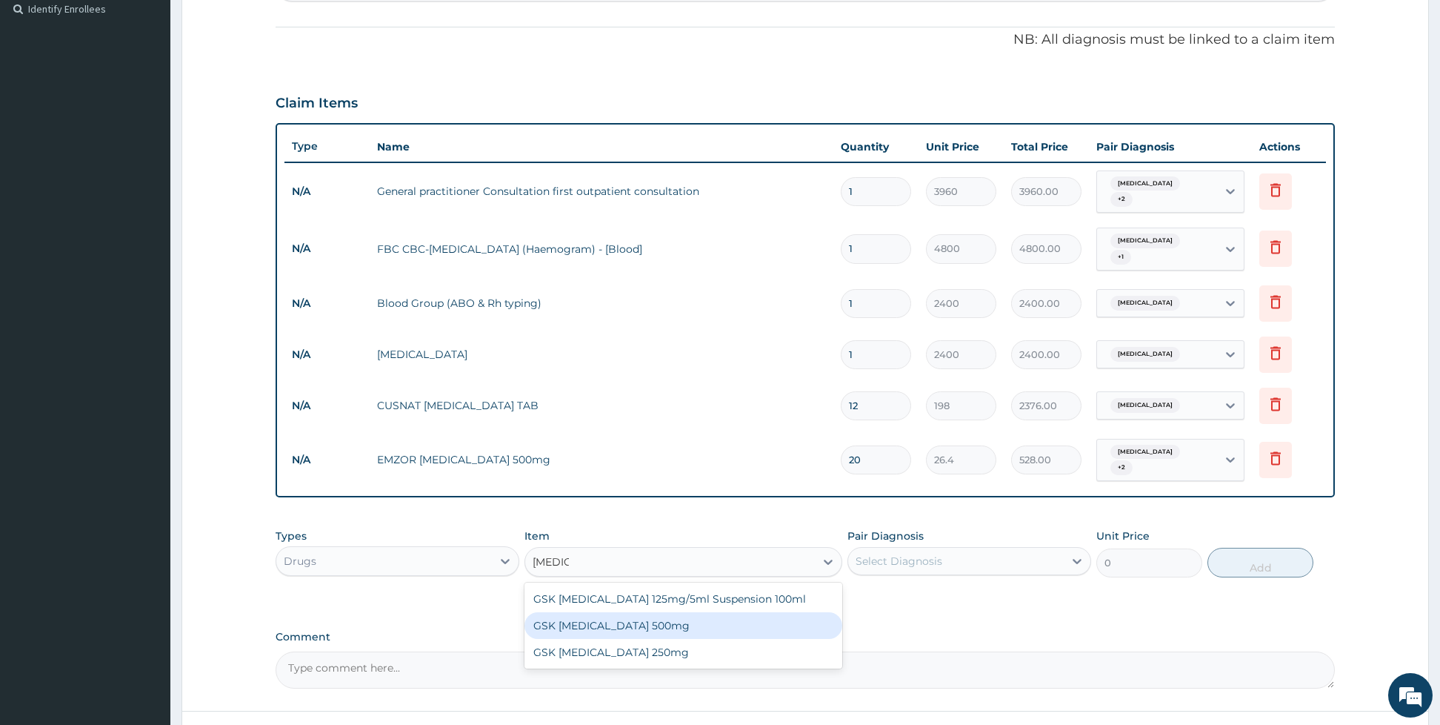
click at [647, 612] on div "GSK [MEDICAL_DATA] 500mg" at bounding box center [683, 625] width 318 height 27
type input "66"
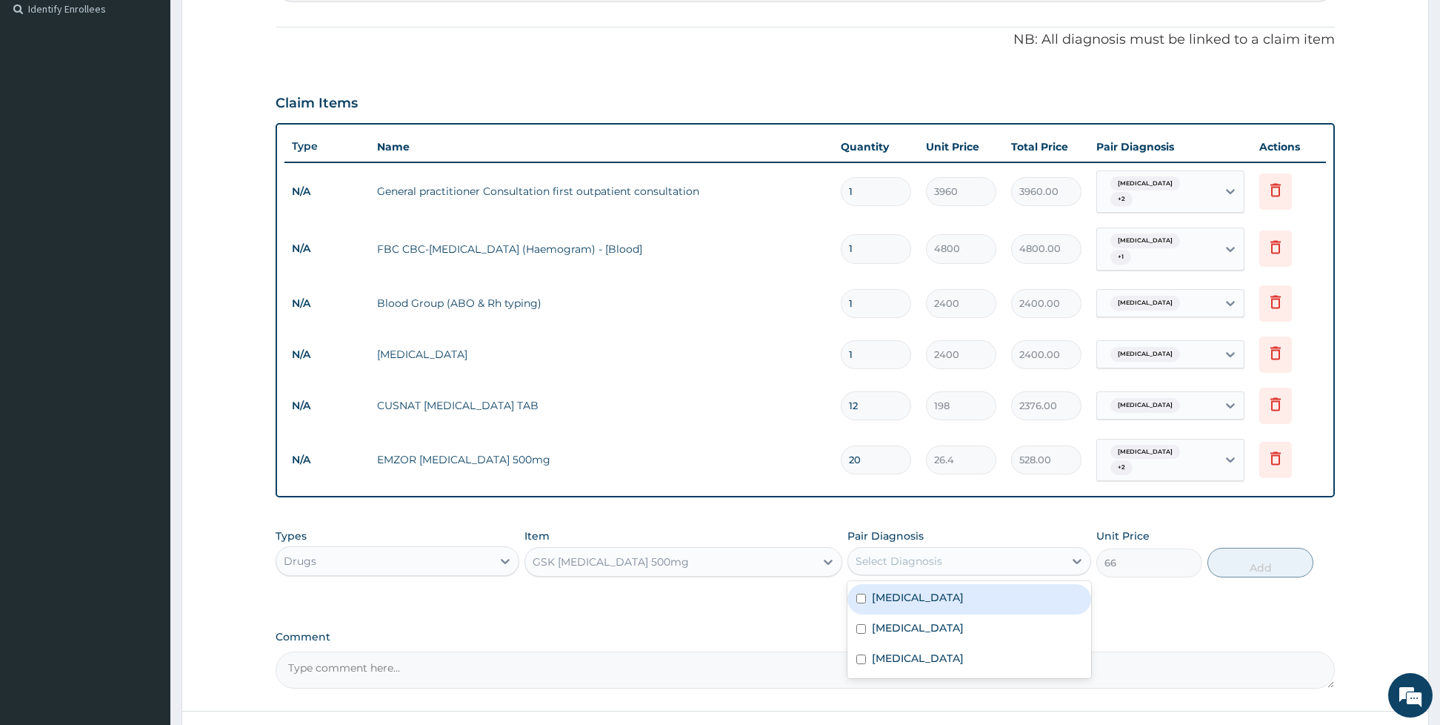
click at [858, 553] on div "Select Diagnosis" at bounding box center [899, 560] width 87 height 15
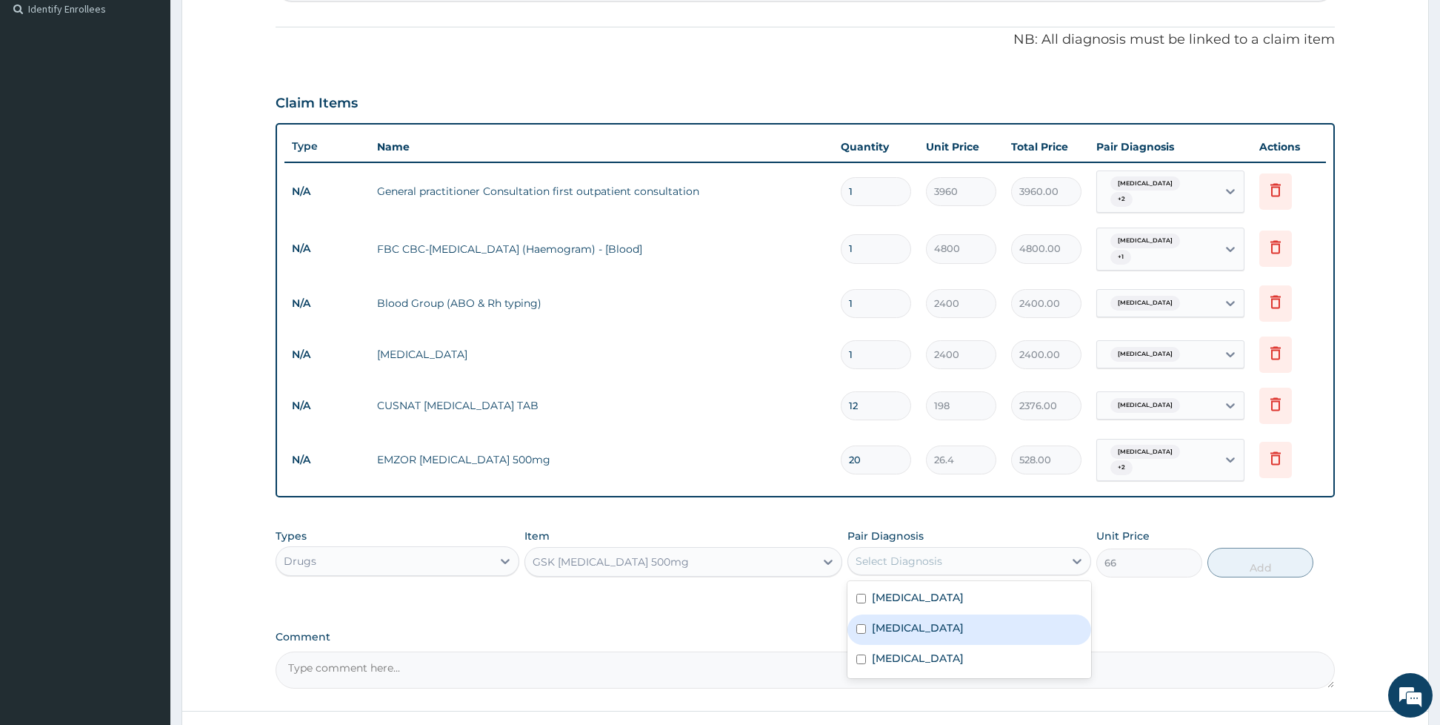
click at [876, 620] on label "Gastritis" at bounding box center [918, 627] width 92 height 15
checkbox input "true"
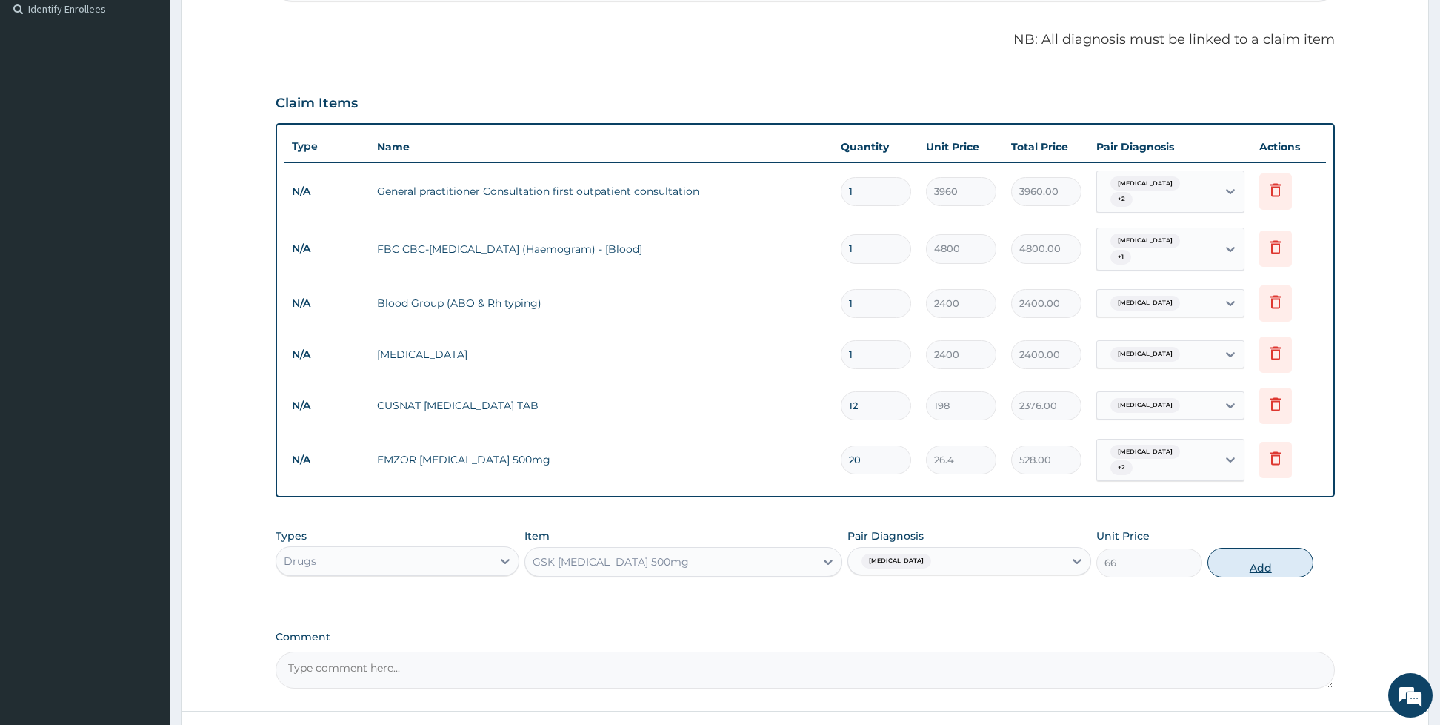
click at [1231, 547] on button "Add" at bounding box center [1261, 562] width 106 height 30
type input "0"
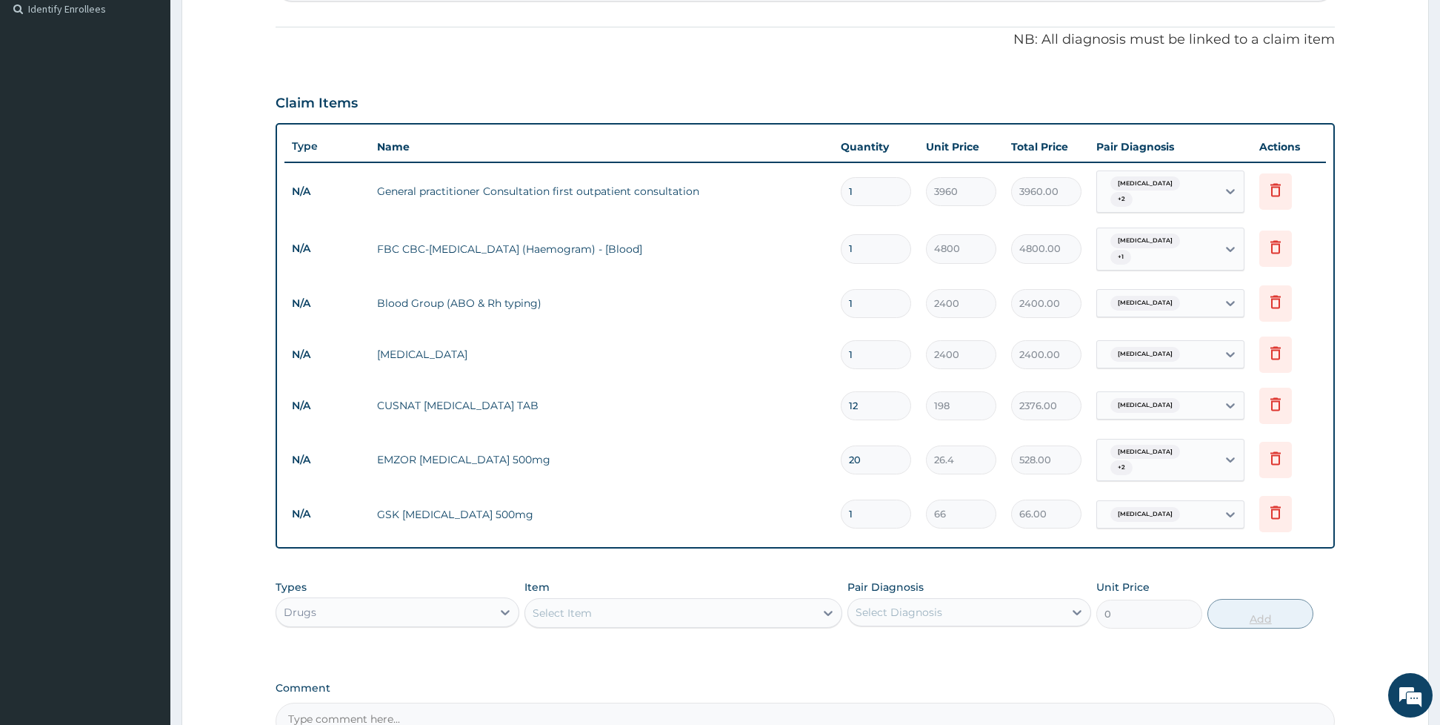
type input "0.00"
type input "2"
type input "132.00"
type input "20"
type input "1320.00"
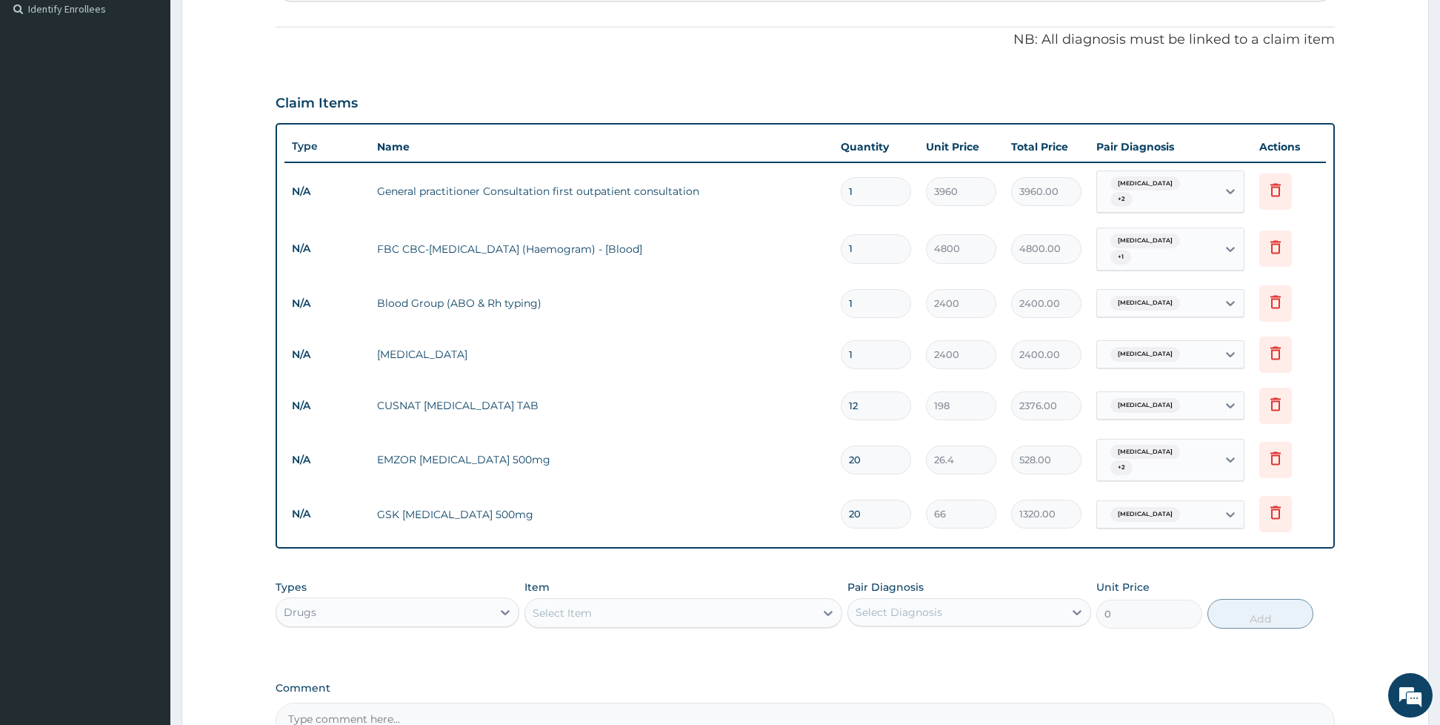
type input "20"
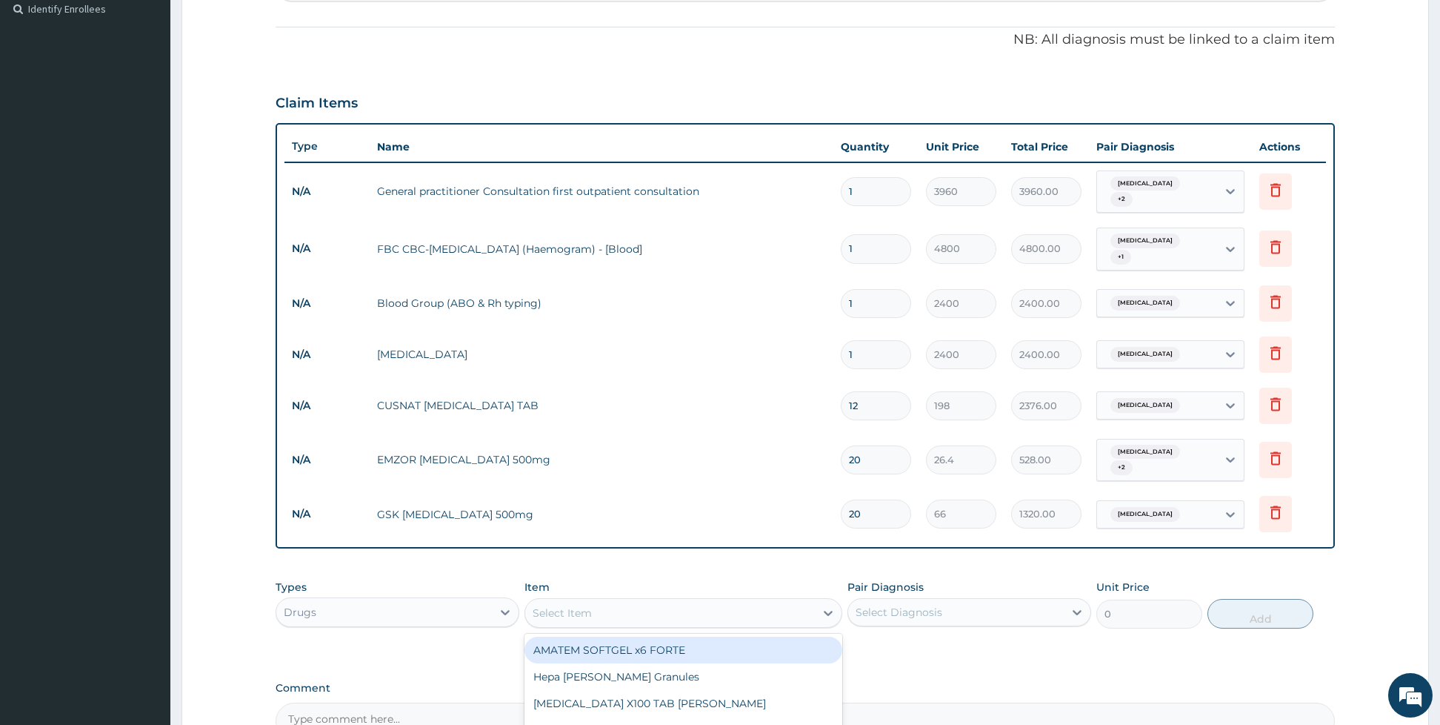
click at [653, 607] on div "Select Item" at bounding box center [683, 613] width 318 height 30
type input "gest"
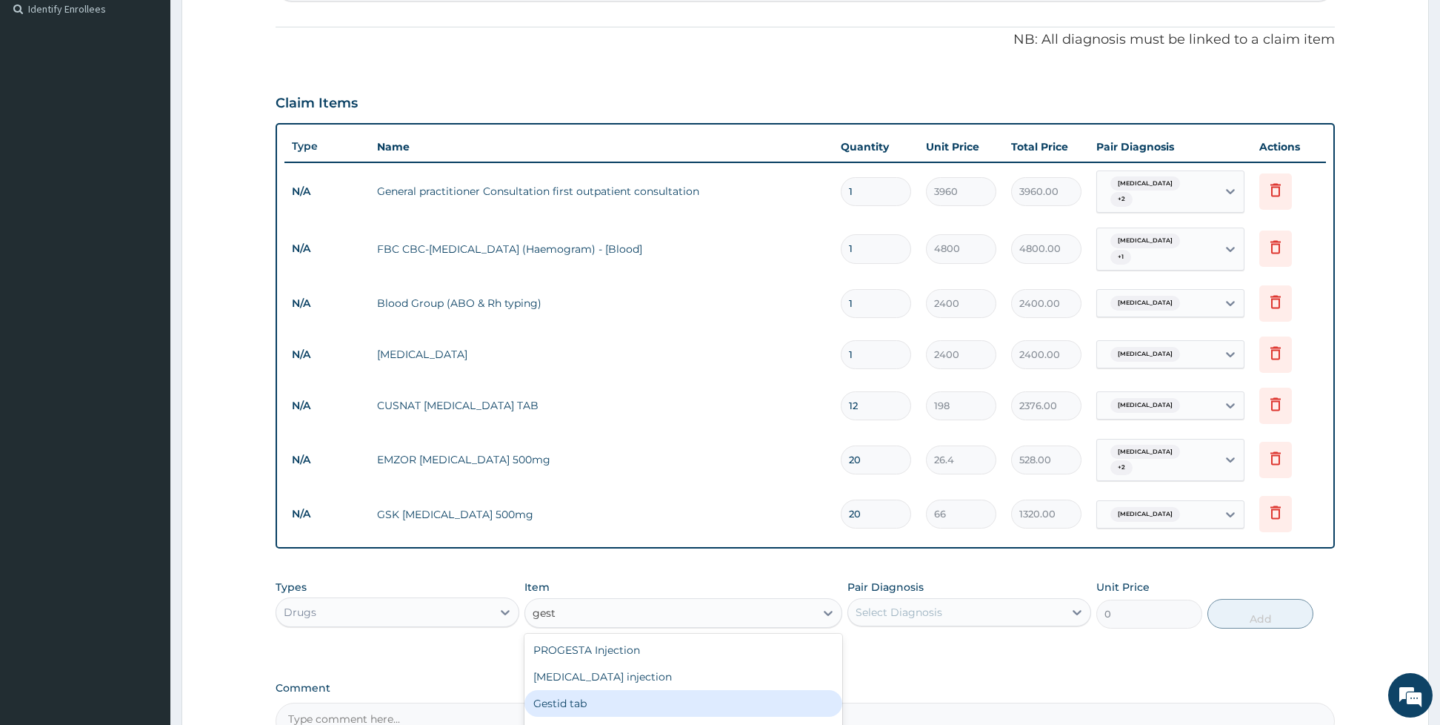
click at [590, 690] on div "Gestid tab" at bounding box center [683, 703] width 318 height 27
type input "52.8"
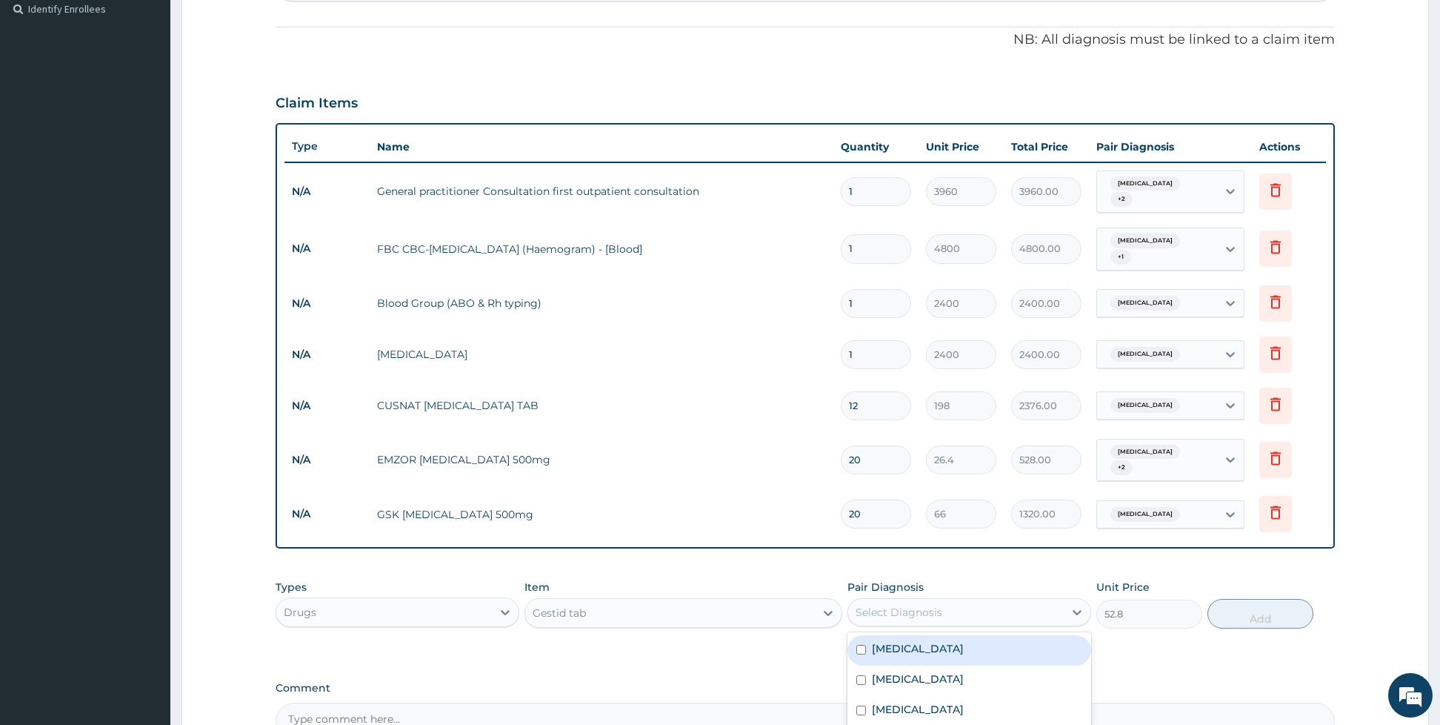
click at [856, 605] on div "Select Diagnosis" at bounding box center [899, 612] width 87 height 15
click at [883, 671] on label "Gastritis" at bounding box center [918, 678] width 92 height 15
checkbox input "true"
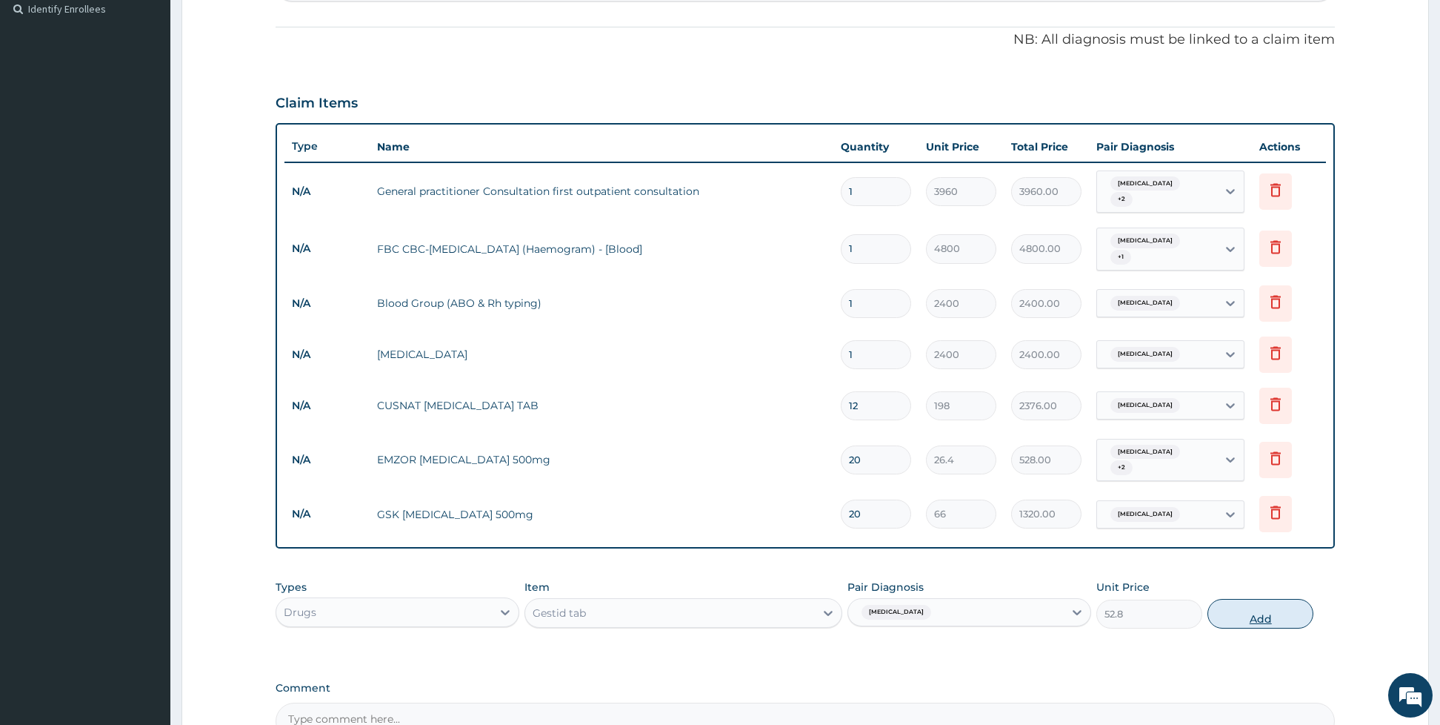
click at [1234, 599] on button "Add" at bounding box center [1261, 614] width 106 height 30
type input "0"
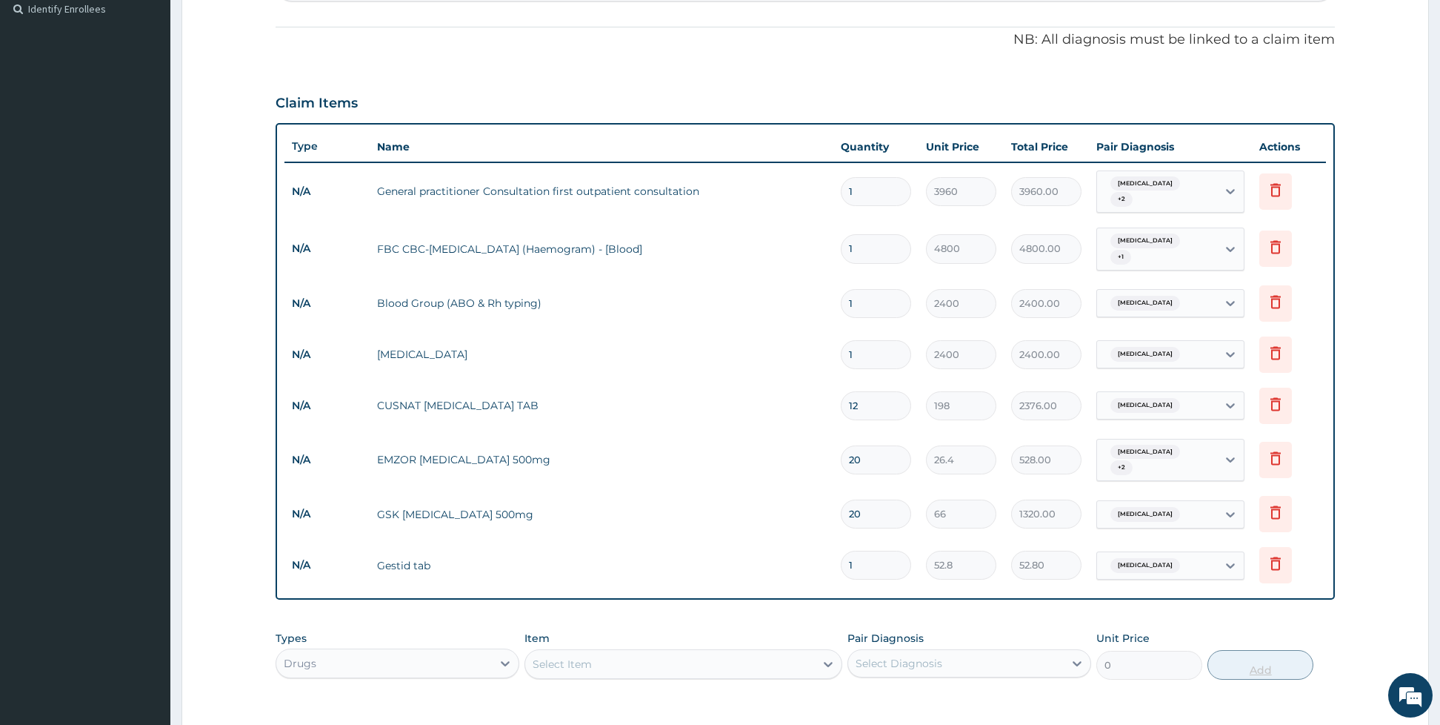
type input "10"
type input "528.00"
type input "10"
click at [692, 652] on div "Select Item" at bounding box center [670, 664] width 290 height 24
type input "s"
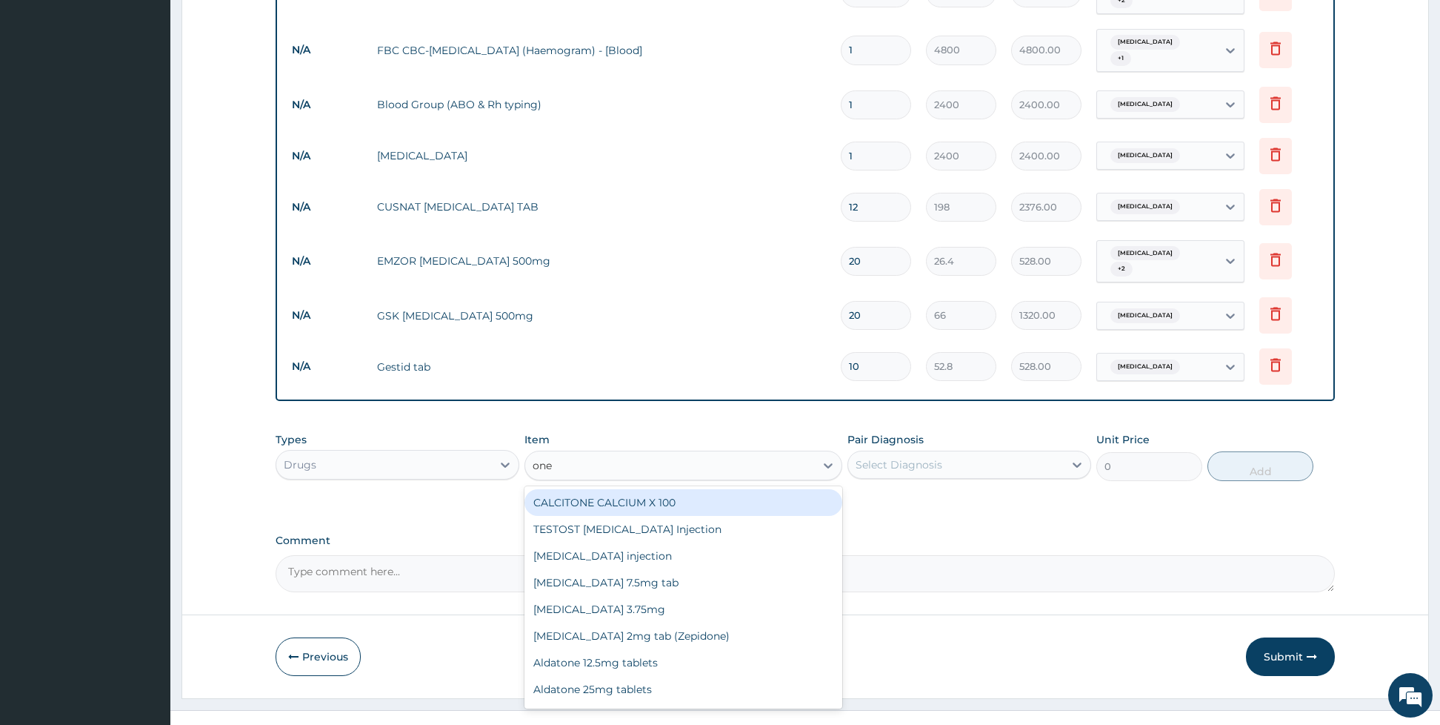
scroll to position [618, 0]
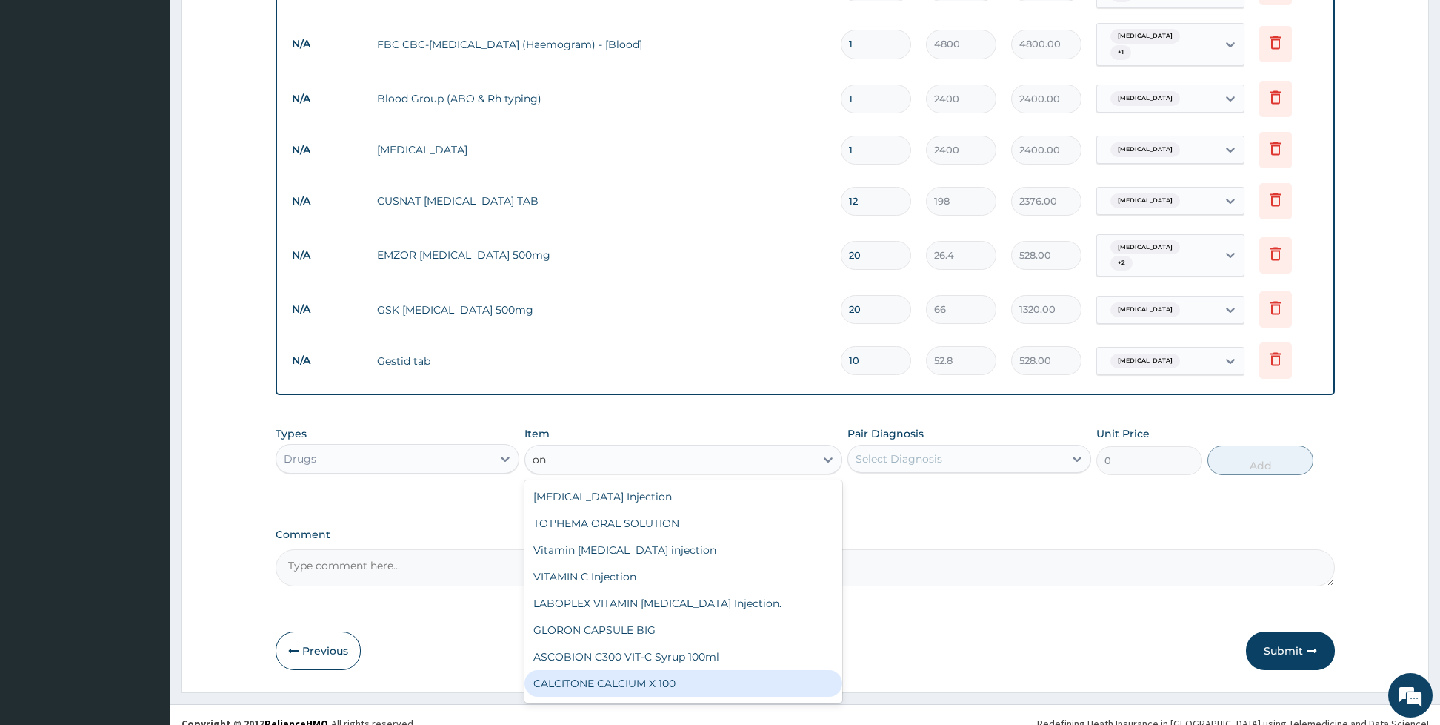
type input "o"
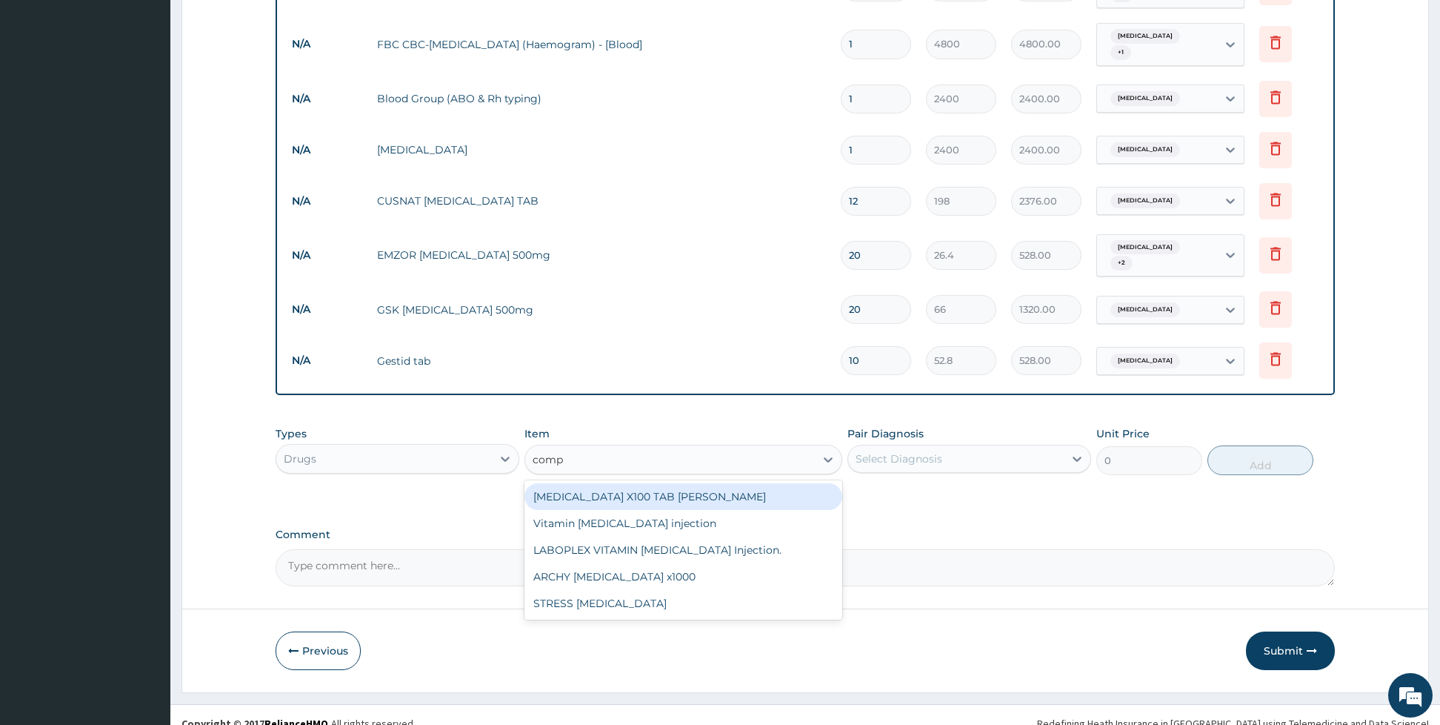
type input "compl"
click at [619, 483] on div "B-COMPLEX X100 TAB DR MAYER" at bounding box center [683, 496] width 318 height 27
type input "26.4"
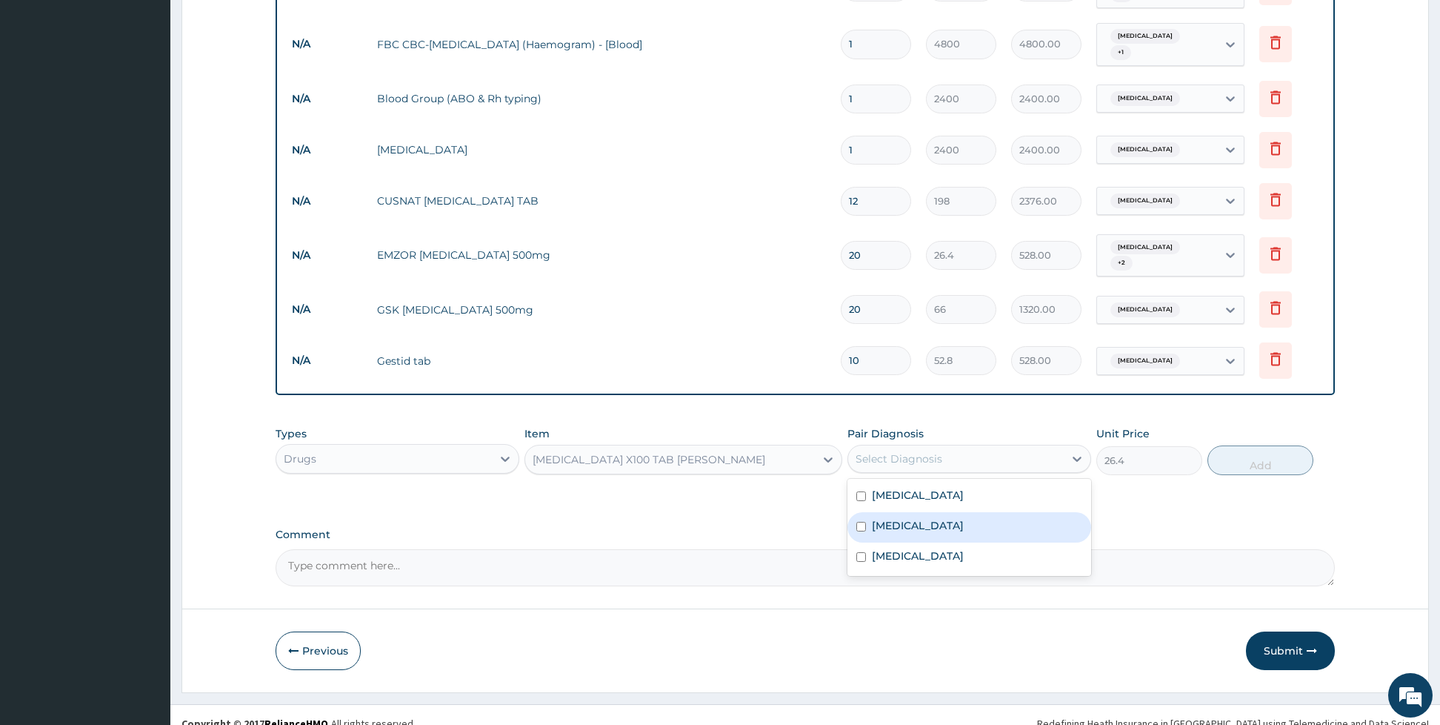
drag, startPoint x: 880, startPoint y: 445, endPoint x: 858, endPoint y: 504, distance: 63.3
click at [858, 473] on div "option Gastritis, selected. option Gastritis focused, 2 of 3. 3 results availab…" at bounding box center [969, 458] width 244 height 28
click at [858, 522] on input "checkbox" at bounding box center [861, 527] width 10 height 10
checkbox input "true"
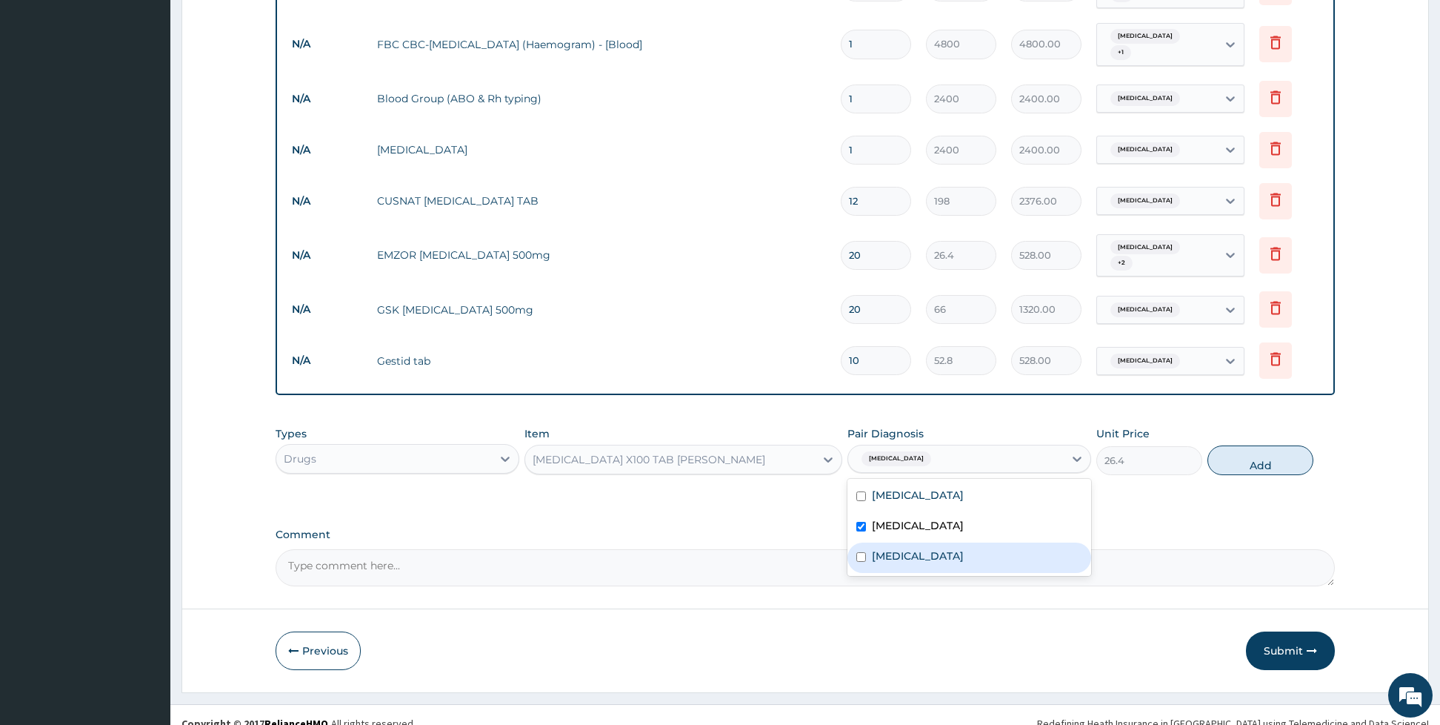
click at [860, 552] on input "checkbox" at bounding box center [861, 557] width 10 height 10
checkbox input "true"
click at [865, 491] on input "checkbox" at bounding box center [861, 496] width 10 height 10
checkbox input "true"
click at [1233, 445] on button "Add" at bounding box center [1261, 460] width 106 height 30
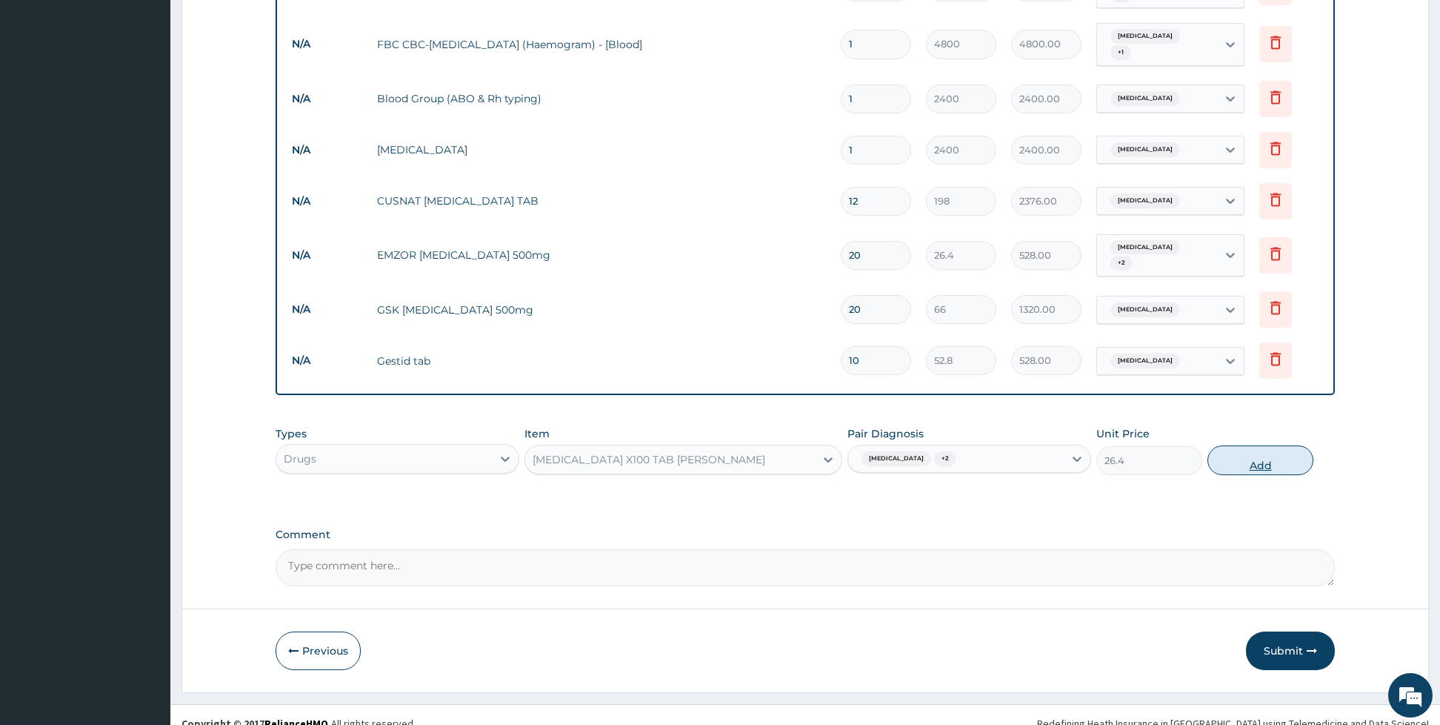
type input "0"
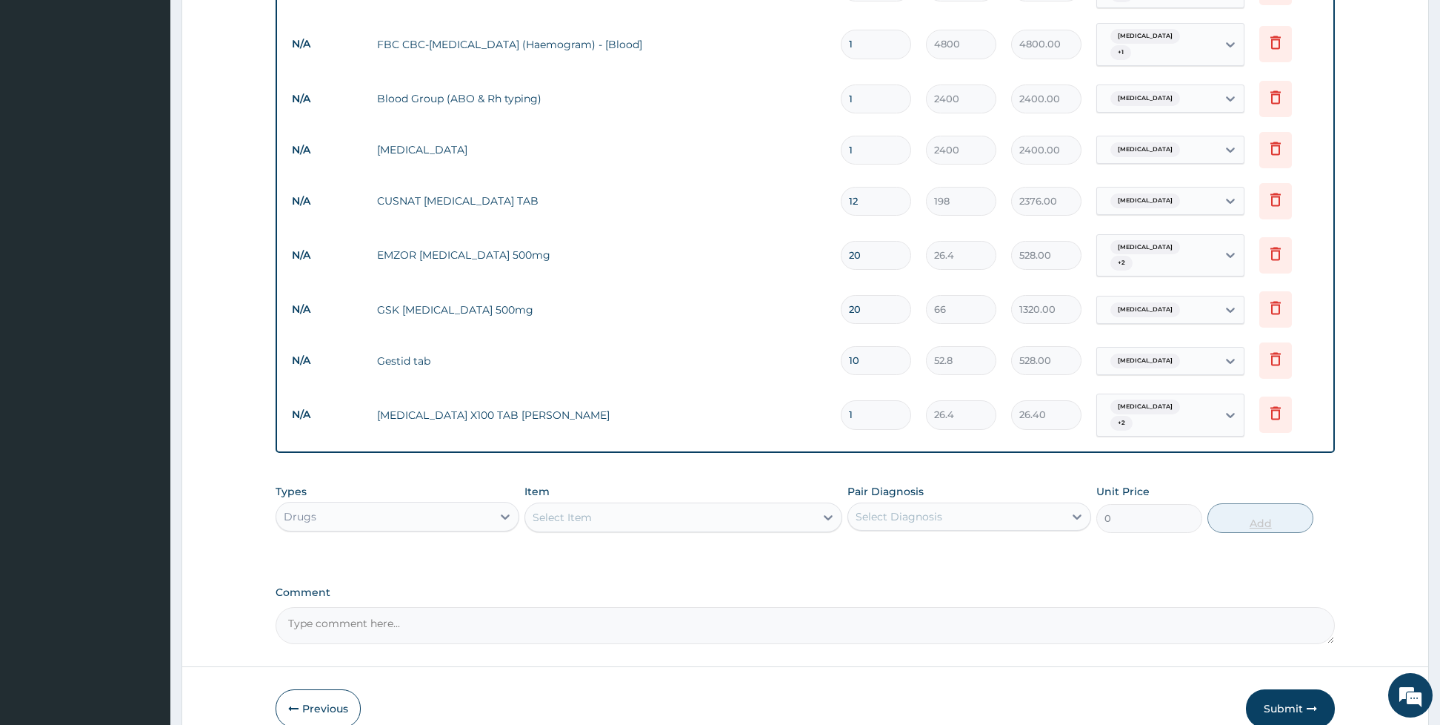
type input "0.00"
type input "2"
type input "52.80"
type input "20"
type input "528.00"
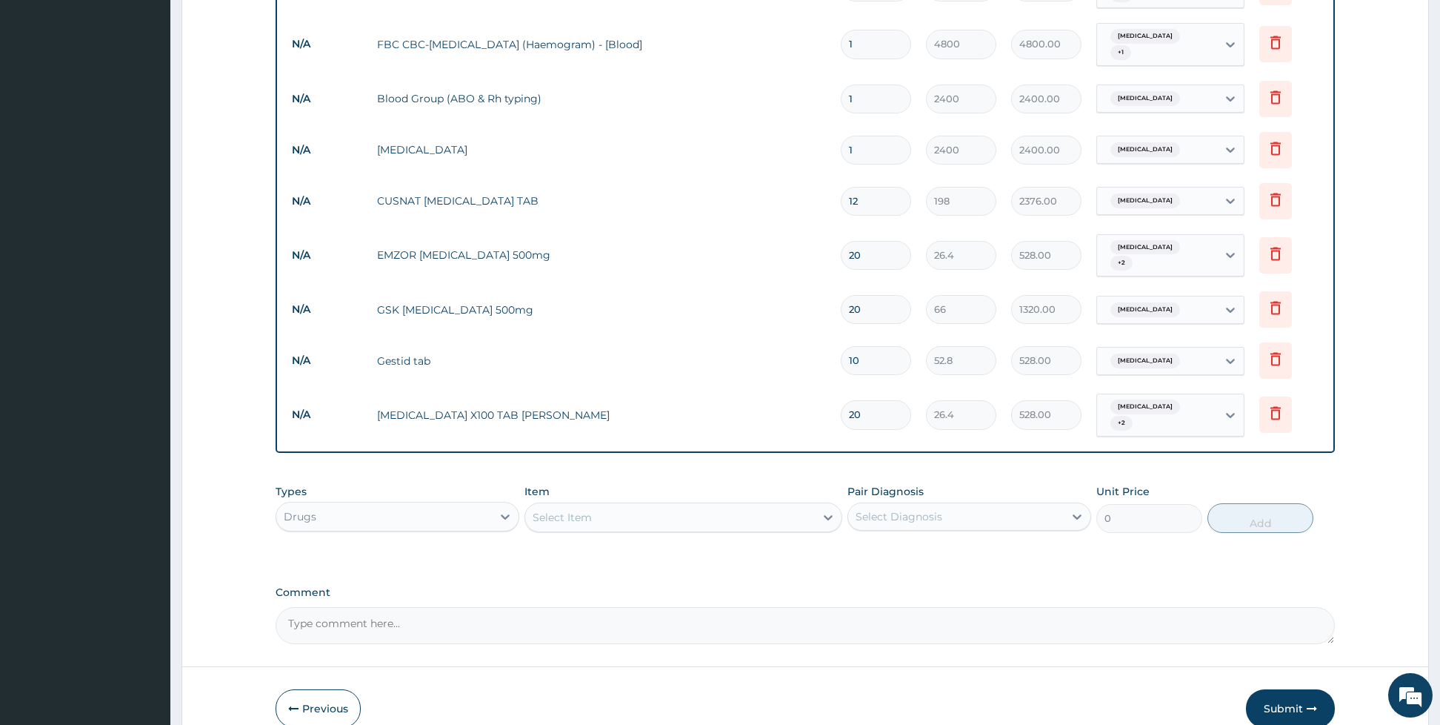
type input "20"
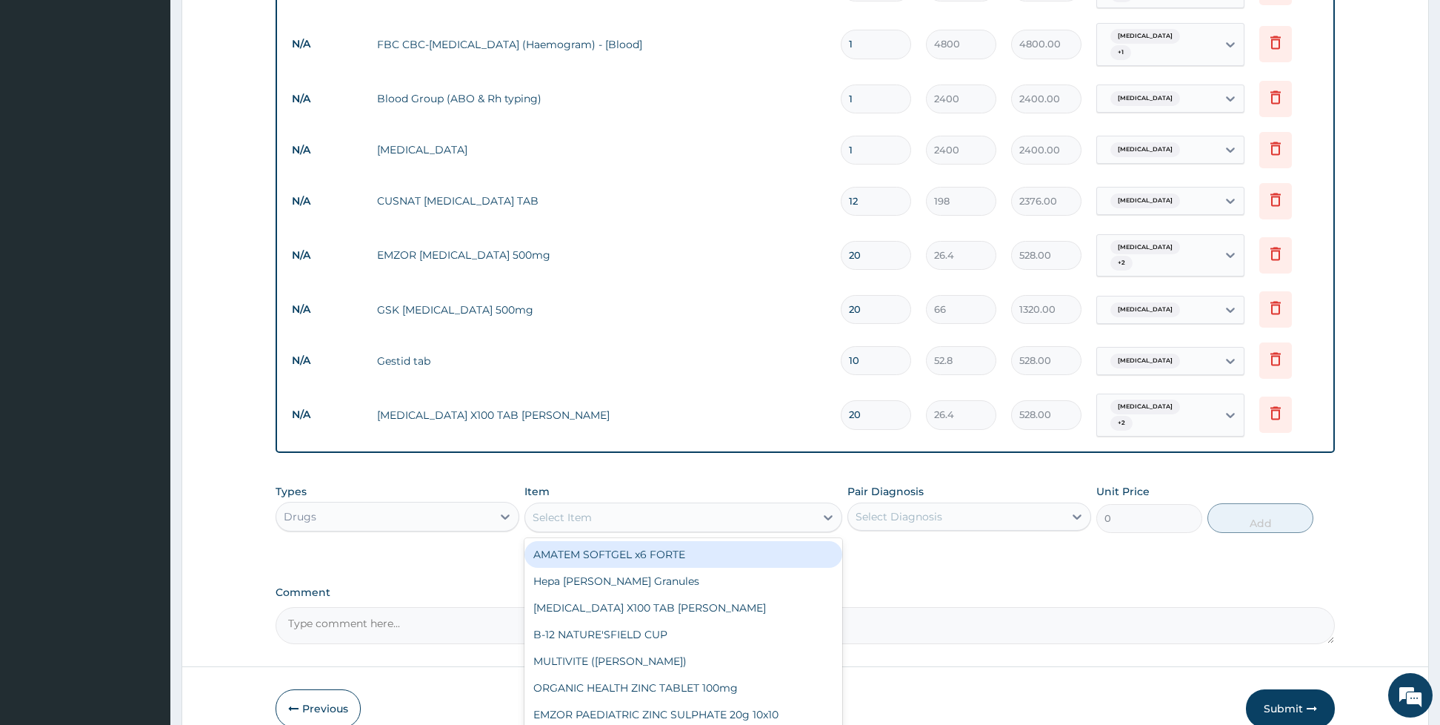
click at [625, 505] on div "Select Item" at bounding box center [670, 517] width 290 height 24
type input "c"
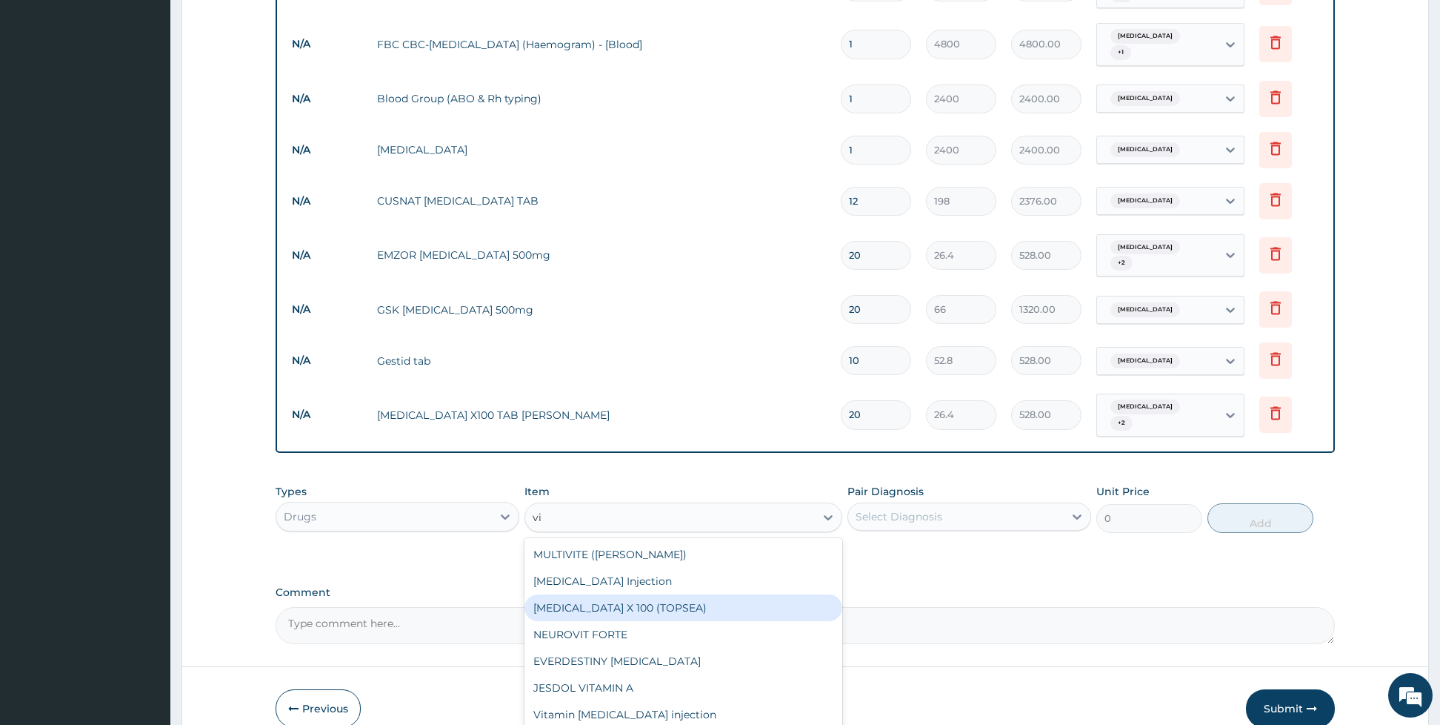
type input "v"
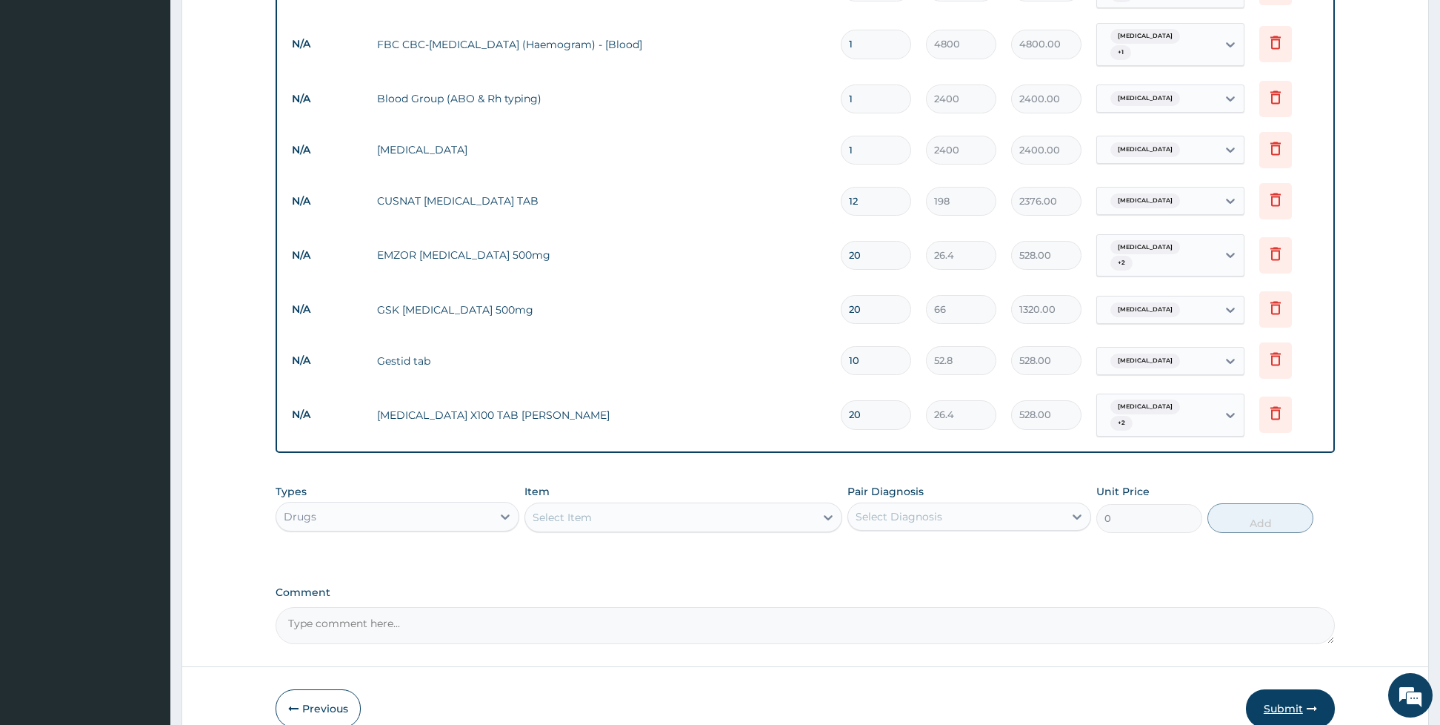
click at [1273, 689] on button "Submit" at bounding box center [1290, 708] width 89 height 39
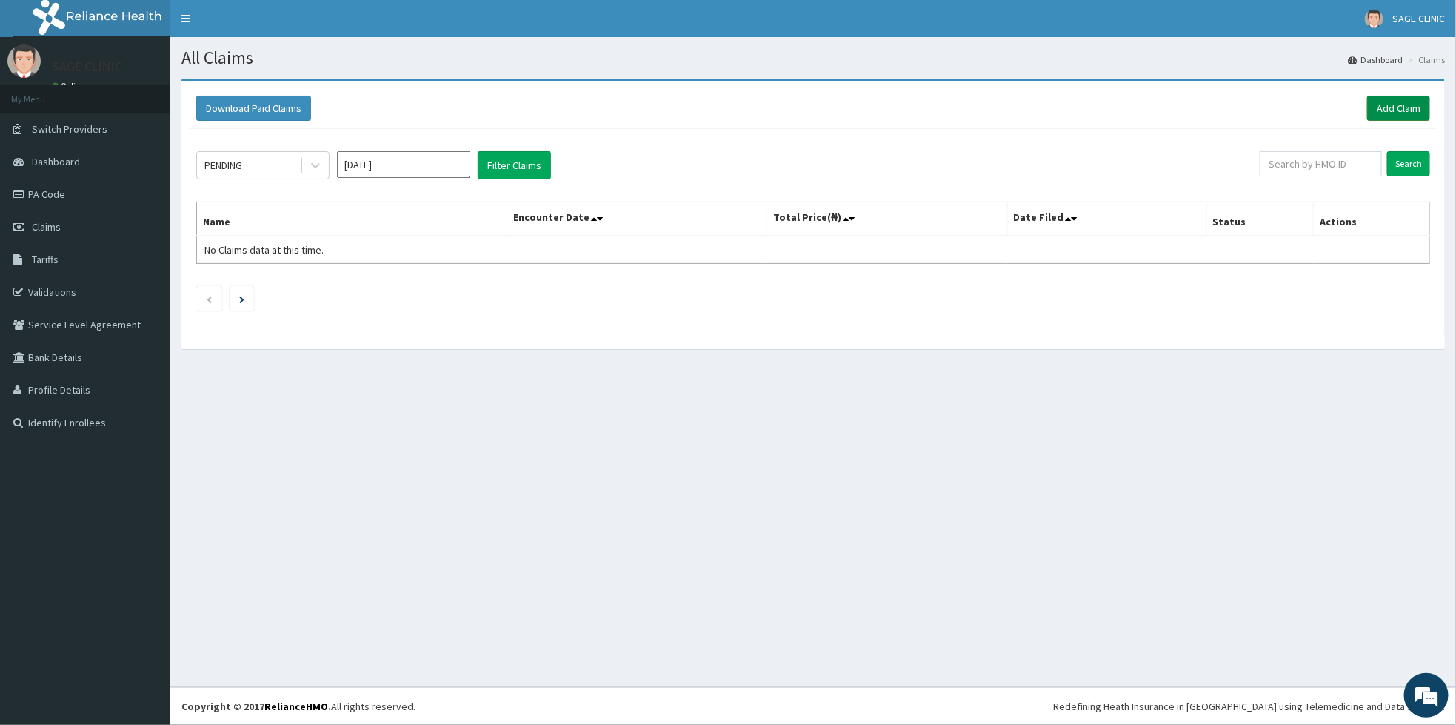
click at [1394, 109] on link "Add Claim" at bounding box center [1399, 108] width 63 height 25
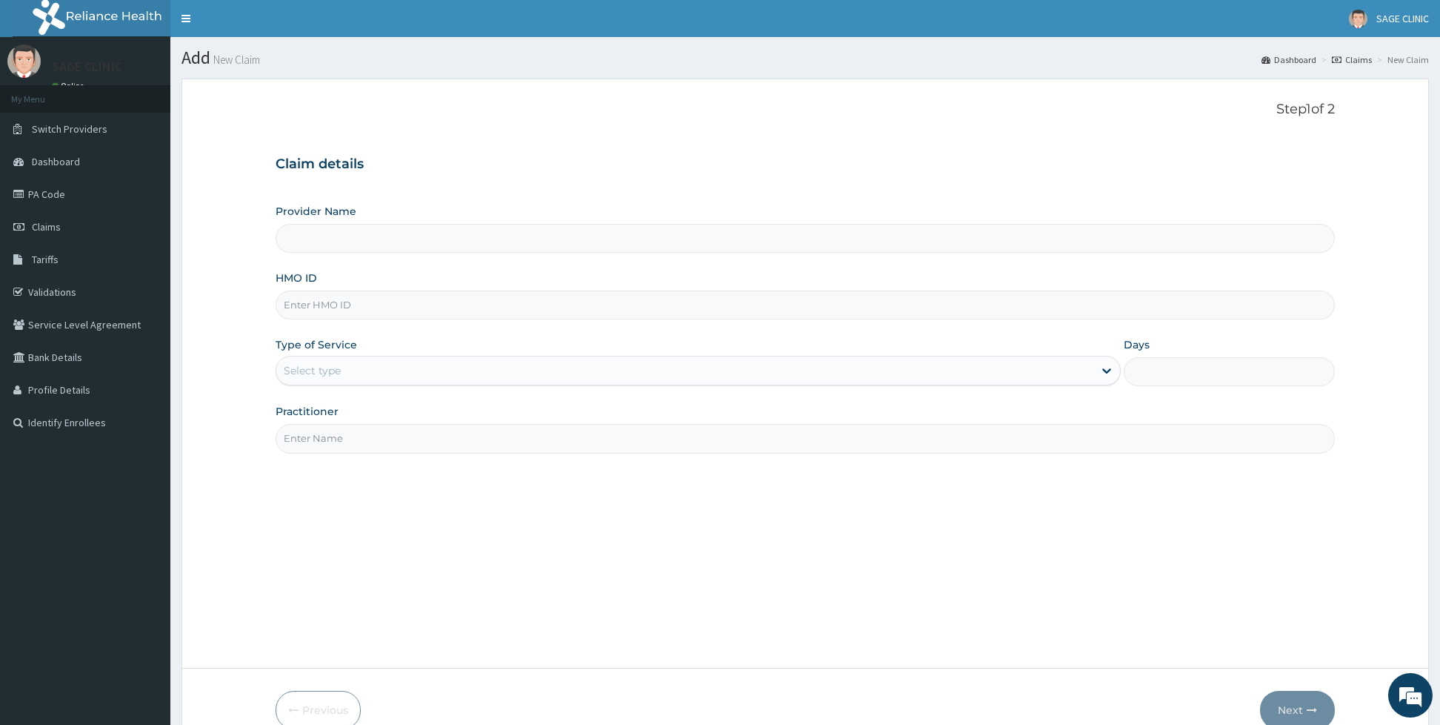
type input "Sage Clinic"
click at [345, 313] on input "HMO ID" at bounding box center [805, 304] width 1059 height 29
type input "anl/10080/b"
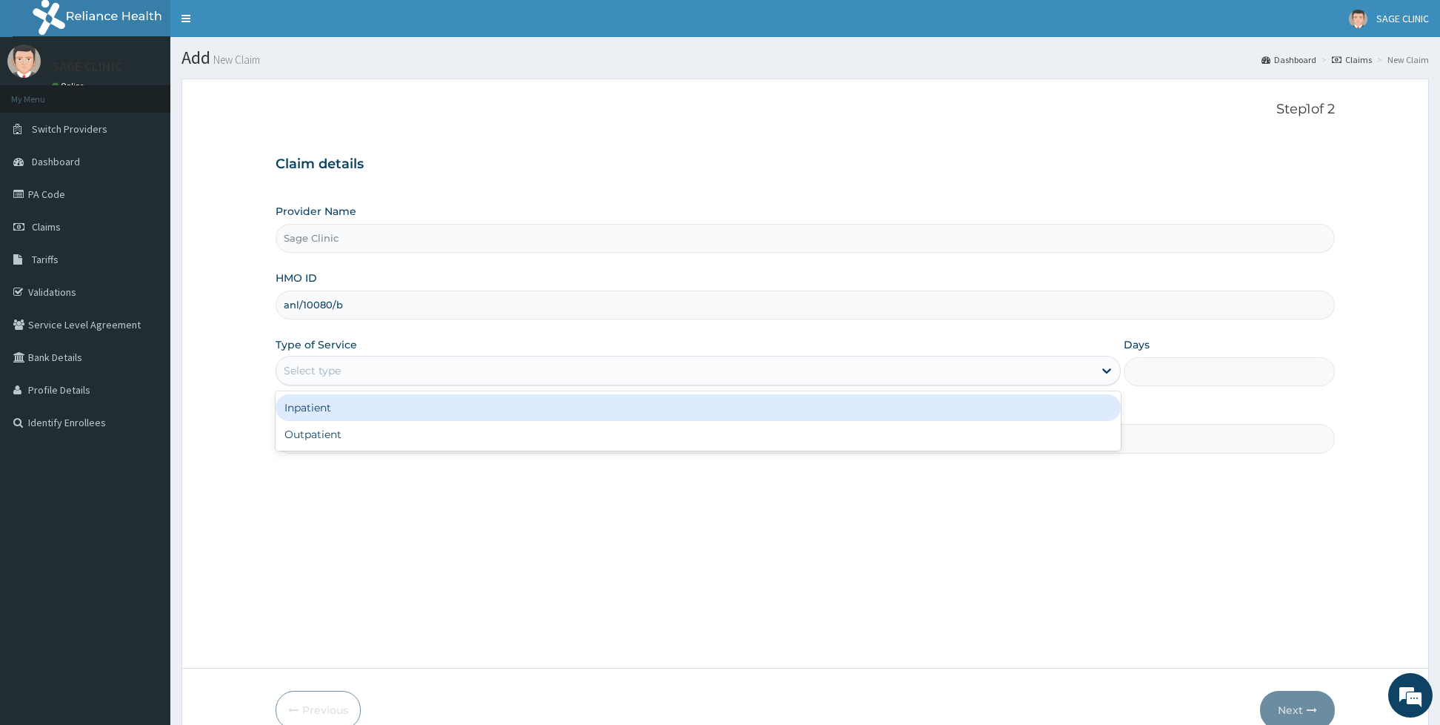
click at [336, 385] on div "Select type" at bounding box center [698, 371] width 845 height 30
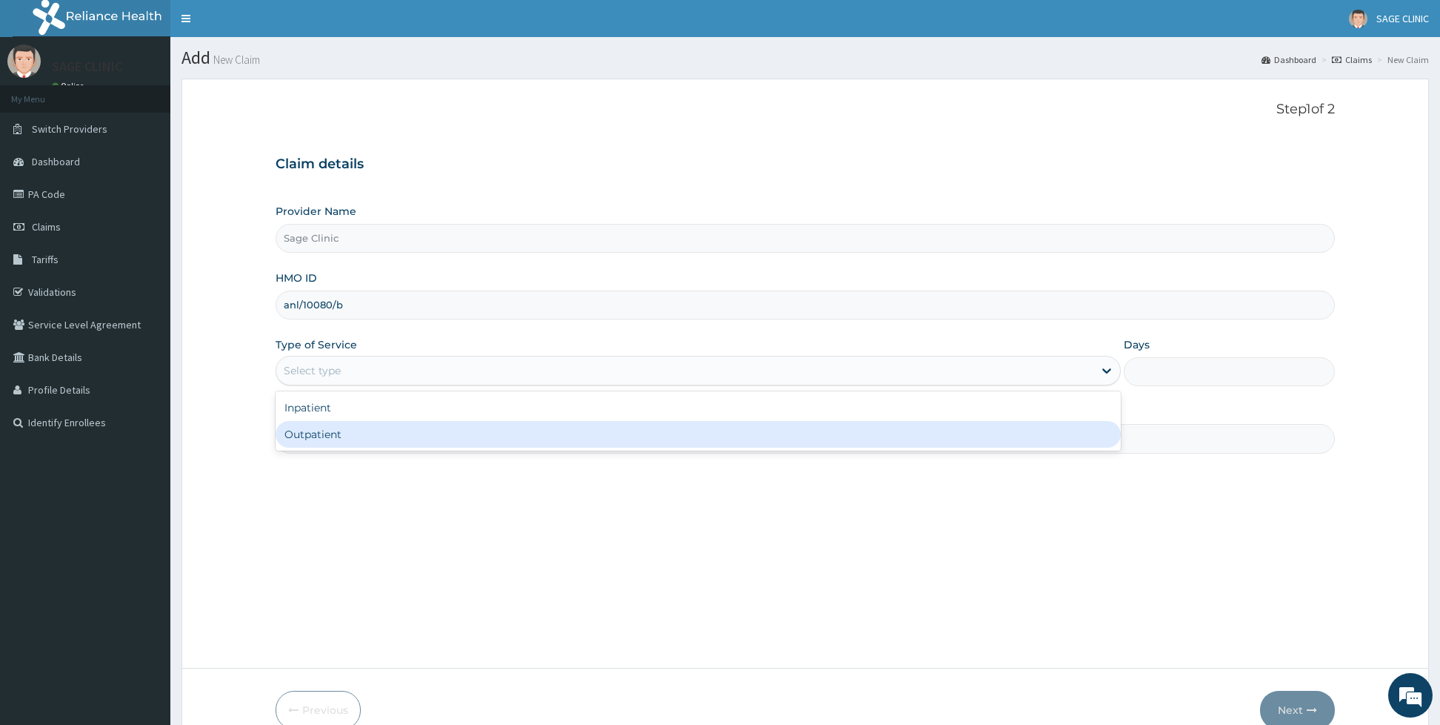
click at [322, 430] on div "Outpatient" at bounding box center [698, 434] width 845 height 27
type input "1"
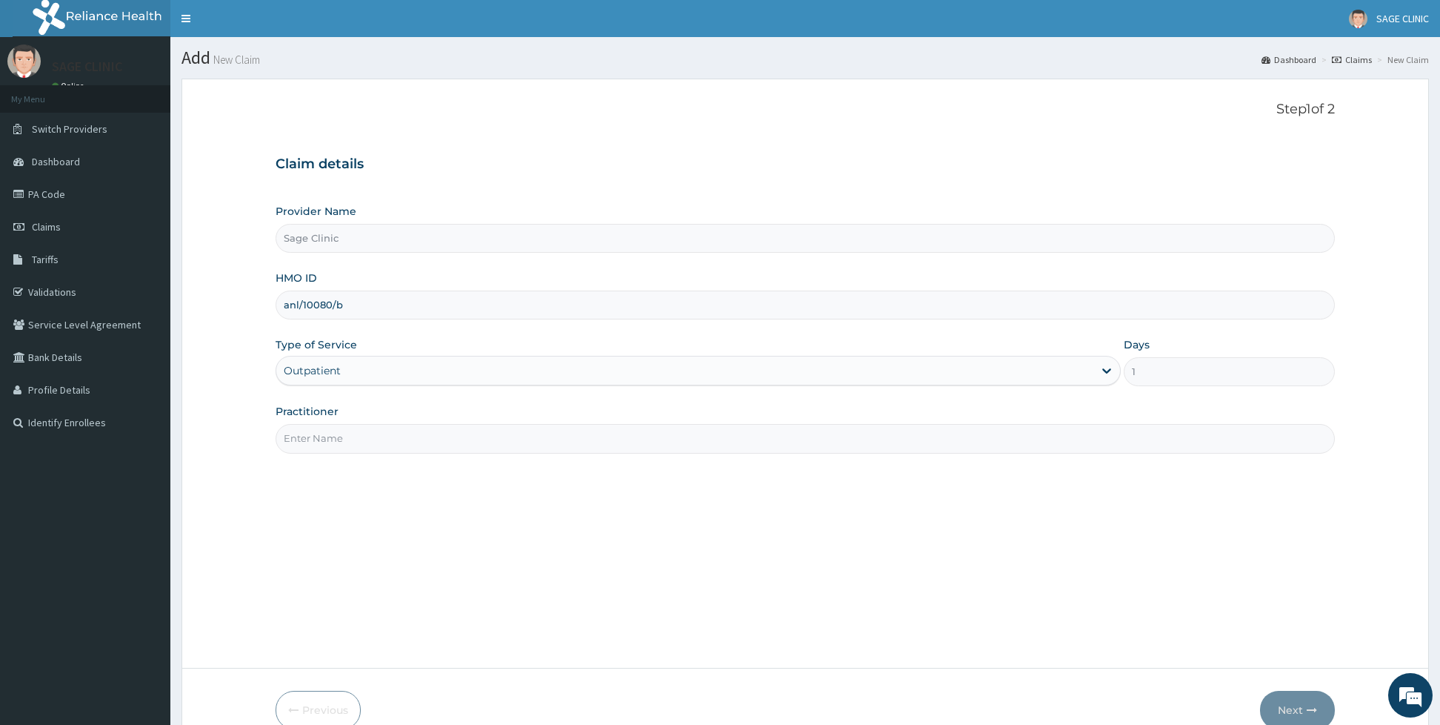
click at [322, 430] on input "Practitioner" at bounding box center [805, 438] width 1059 height 29
type input "dr [PERSON_NAME]"
click at [1296, 700] on button "Next" at bounding box center [1297, 709] width 75 height 39
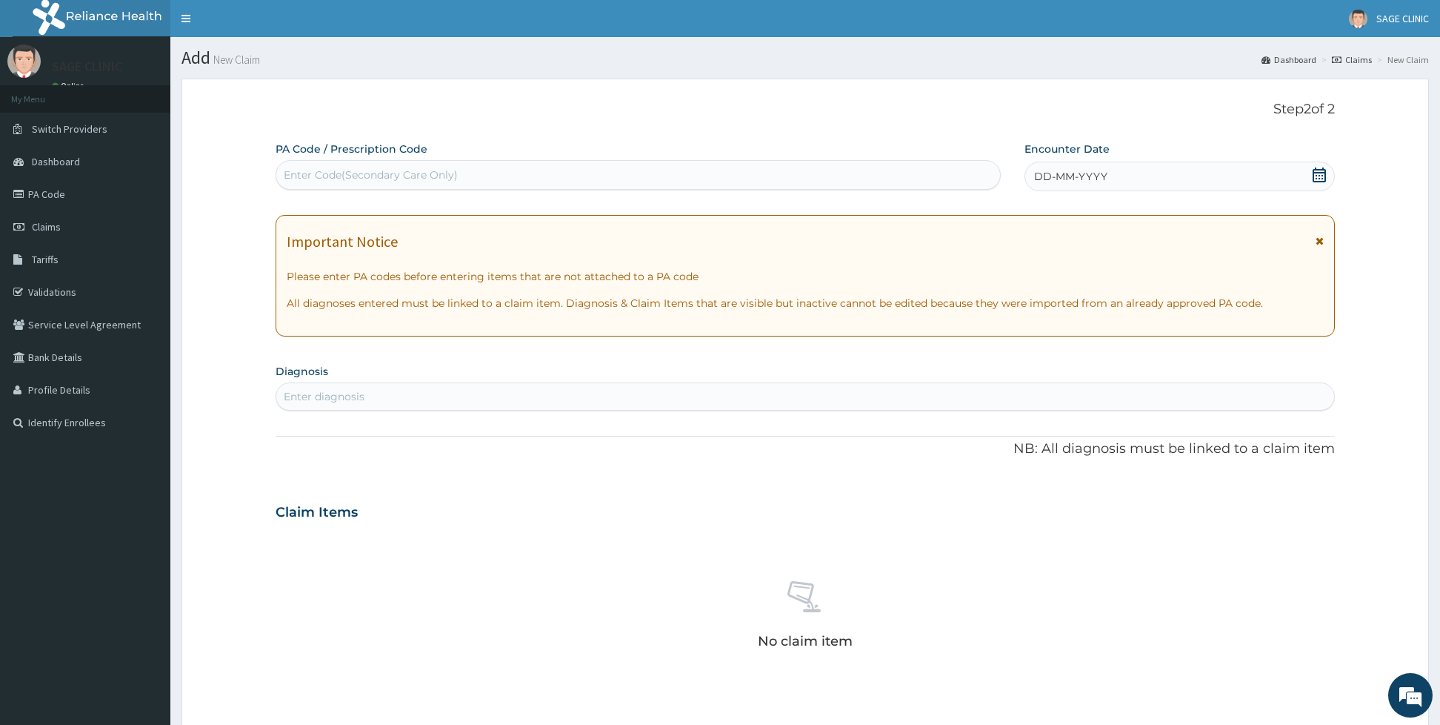
click at [1085, 191] on div "DD-MM-YYYY" at bounding box center [1180, 176] width 310 height 30
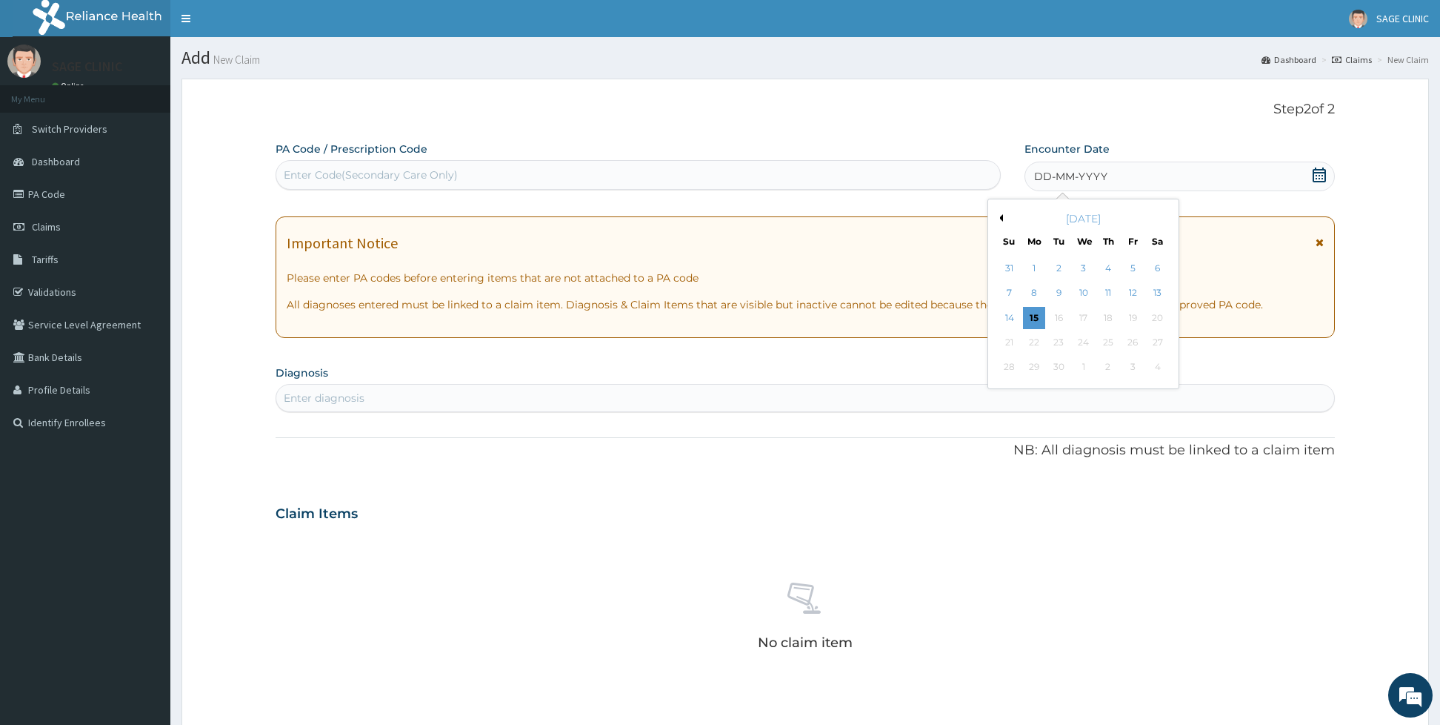
click at [999, 218] on button "Previous Month" at bounding box center [999, 217] width 7 height 7
click at [1033, 319] on div "11" at bounding box center [1034, 318] width 22 height 22
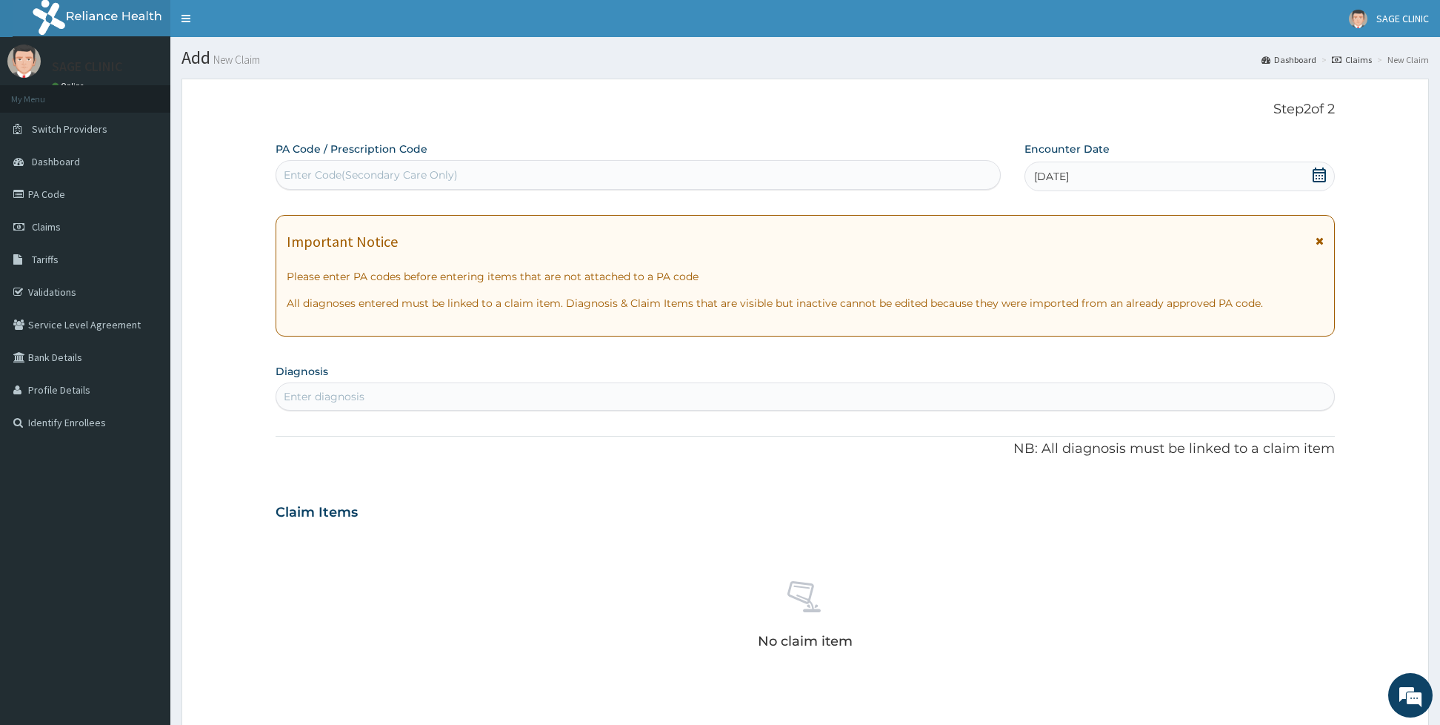
click at [545, 383] on div "Enter diagnosis" at bounding box center [805, 396] width 1059 height 28
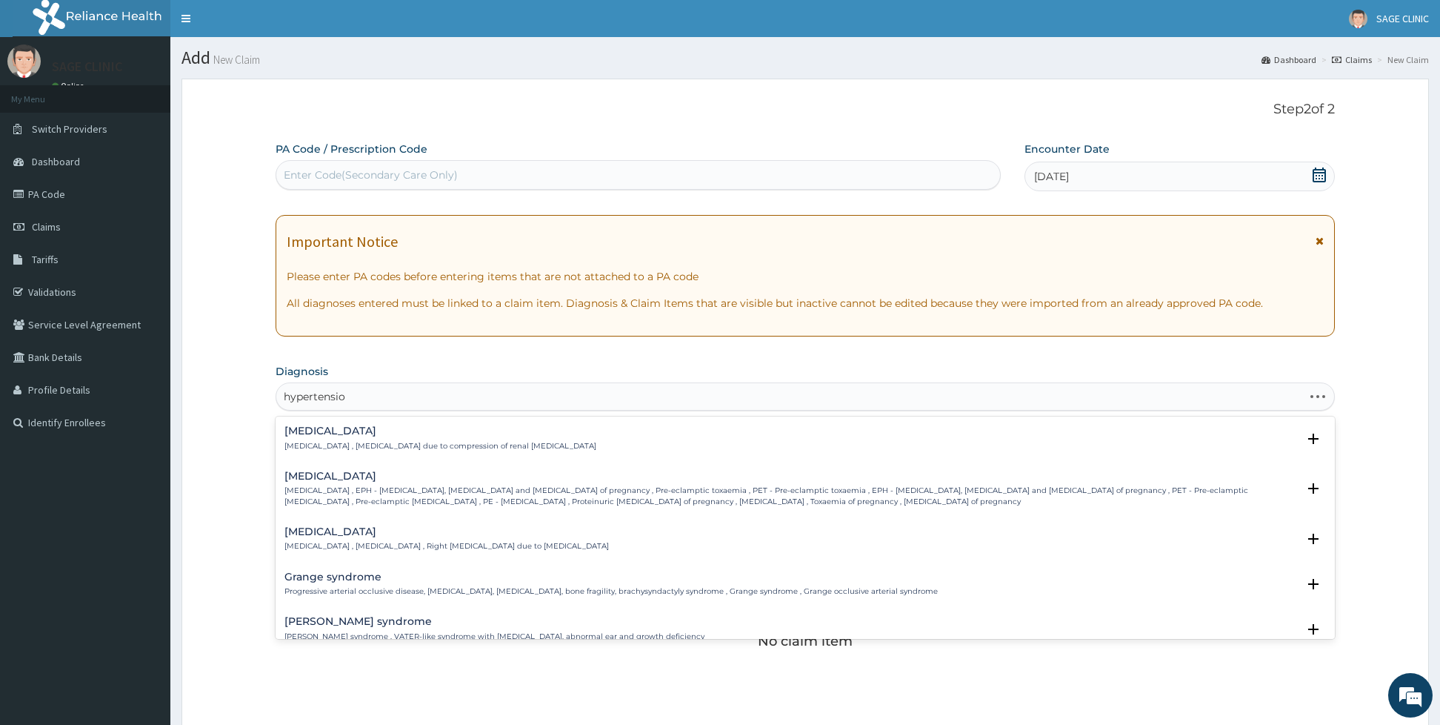
type input "[MEDICAL_DATA]"
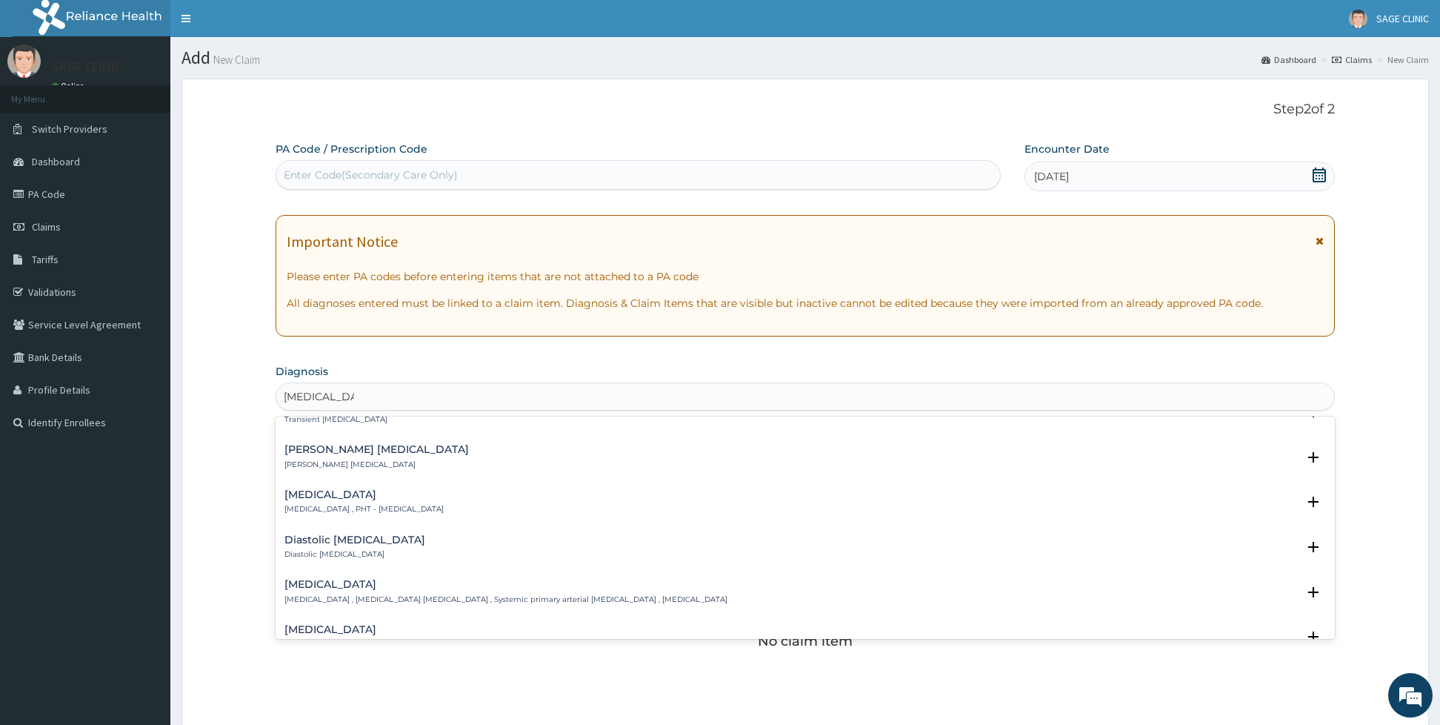
scroll to position [1081, 0]
click at [378, 538] on h4 "[MEDICAL_DATA]" at bounding box center [505, 539] width 443 height 11
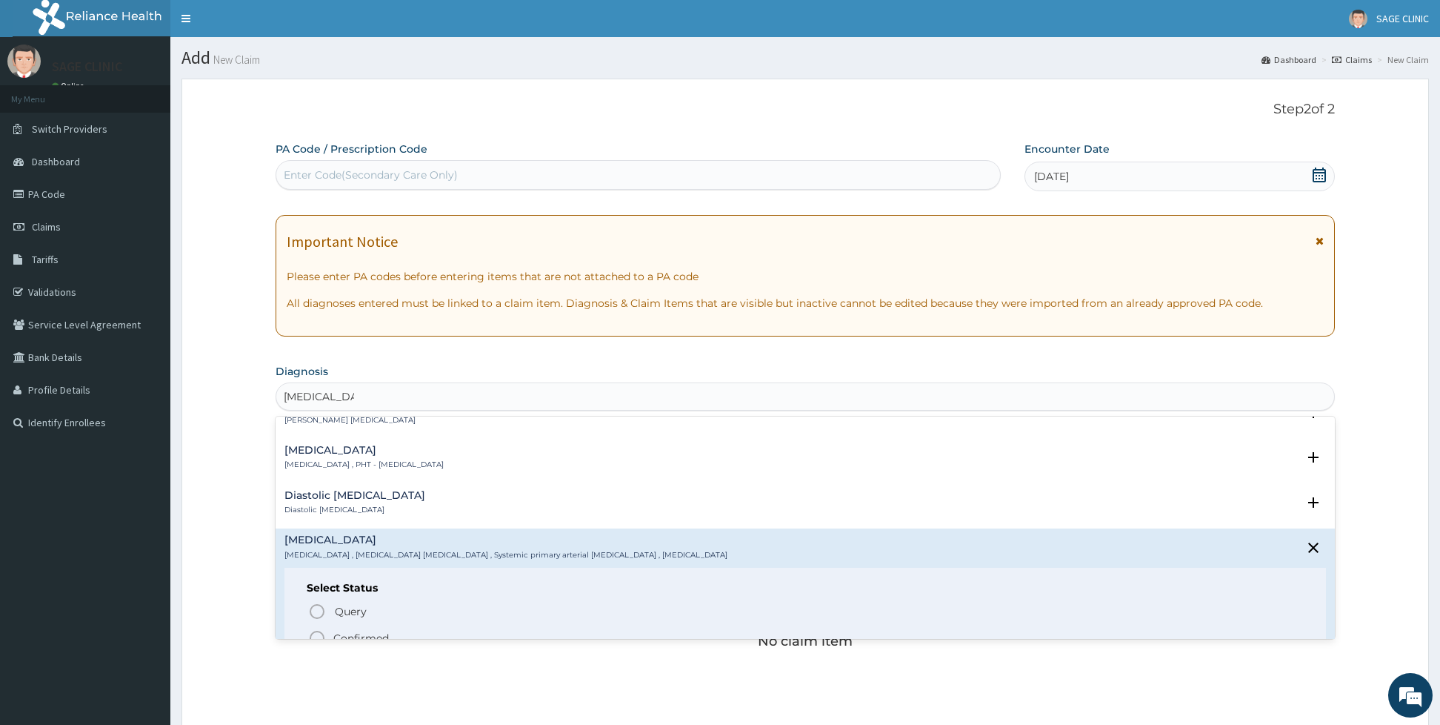
click at [321, 625] on div "Query Query covers suspected (?), Keep in view (kiv), Ruled out (r/o) Confirmed" at bounding box center [805, 623] width 997 height 45
click at [321, 634] on icon "status option filled" at bounding box center [317, 638] width 18 height 18
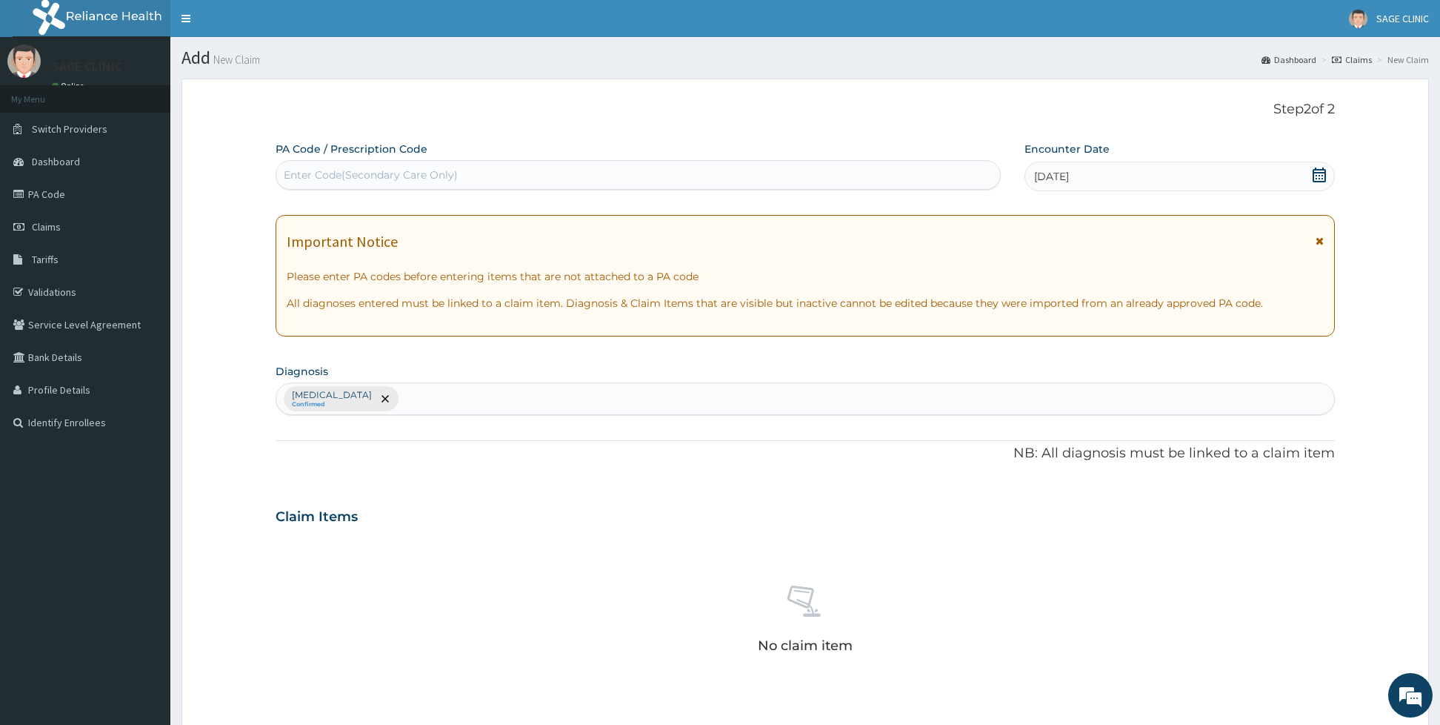
scroll to position [331, 0]
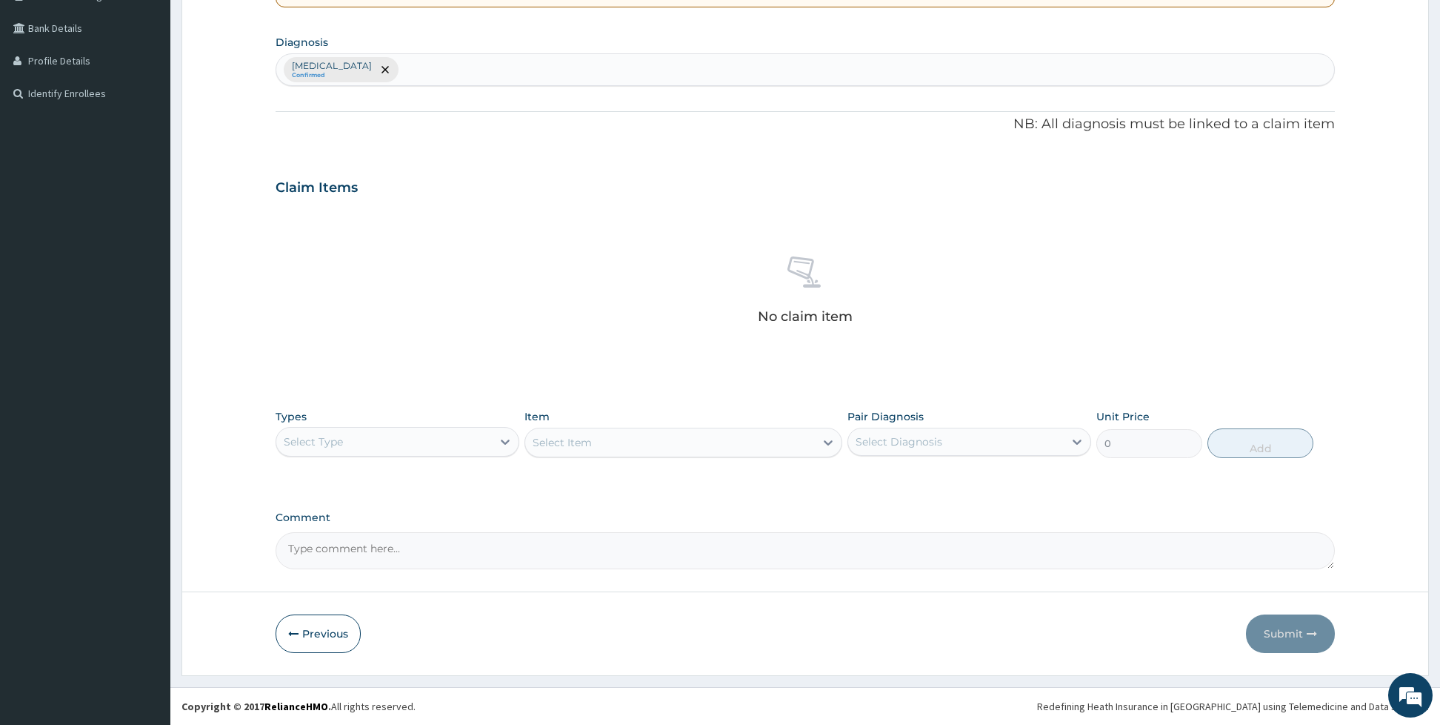
click at [263, 593] on form "Step 2 of 2 PA Code / Prescription Code Enter Code(Secondary Care Only) Encount…" at bounding box center [806, 212] width 1248 height 925
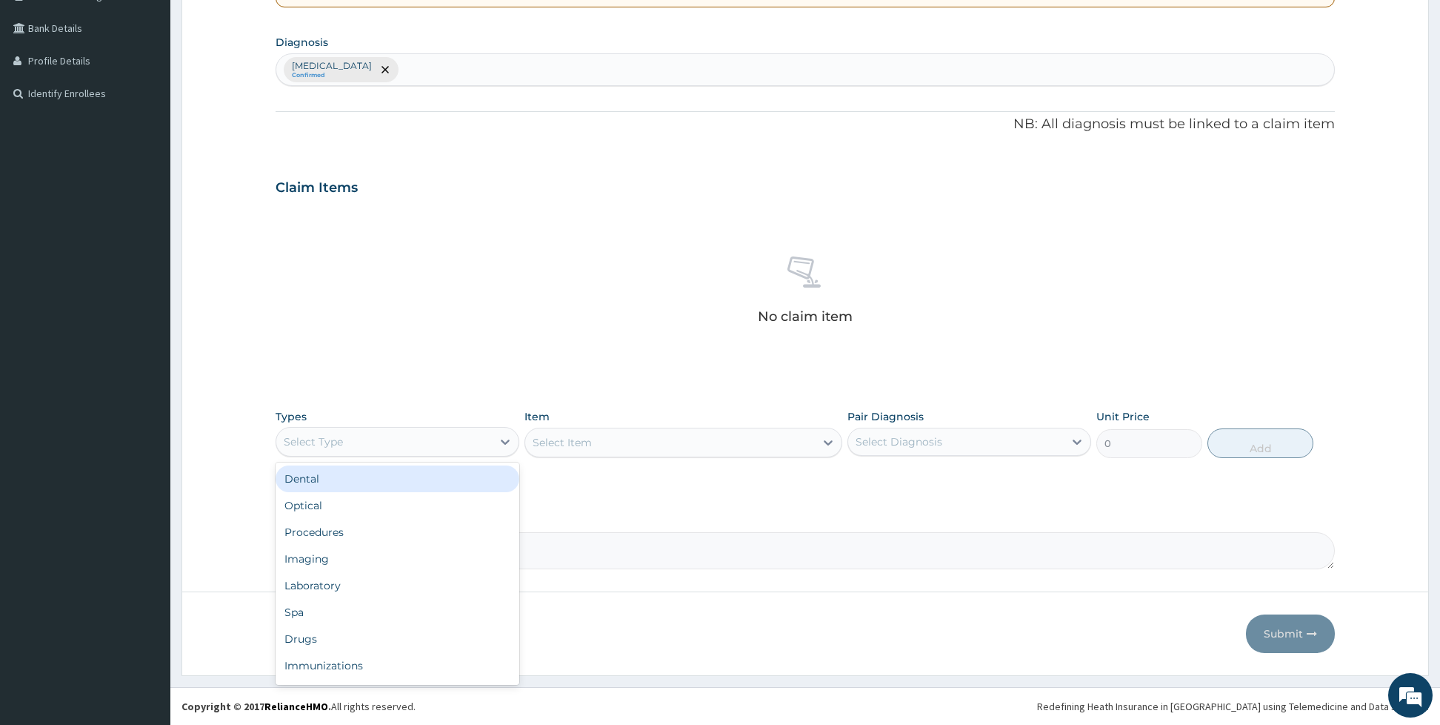
click at [407, 444] on div "Select Type" at bounding box center [384, 442] width 216 height 24
click at [359, 532] on div "Procedures" at bounding box center [398, 532] width 244 height 27
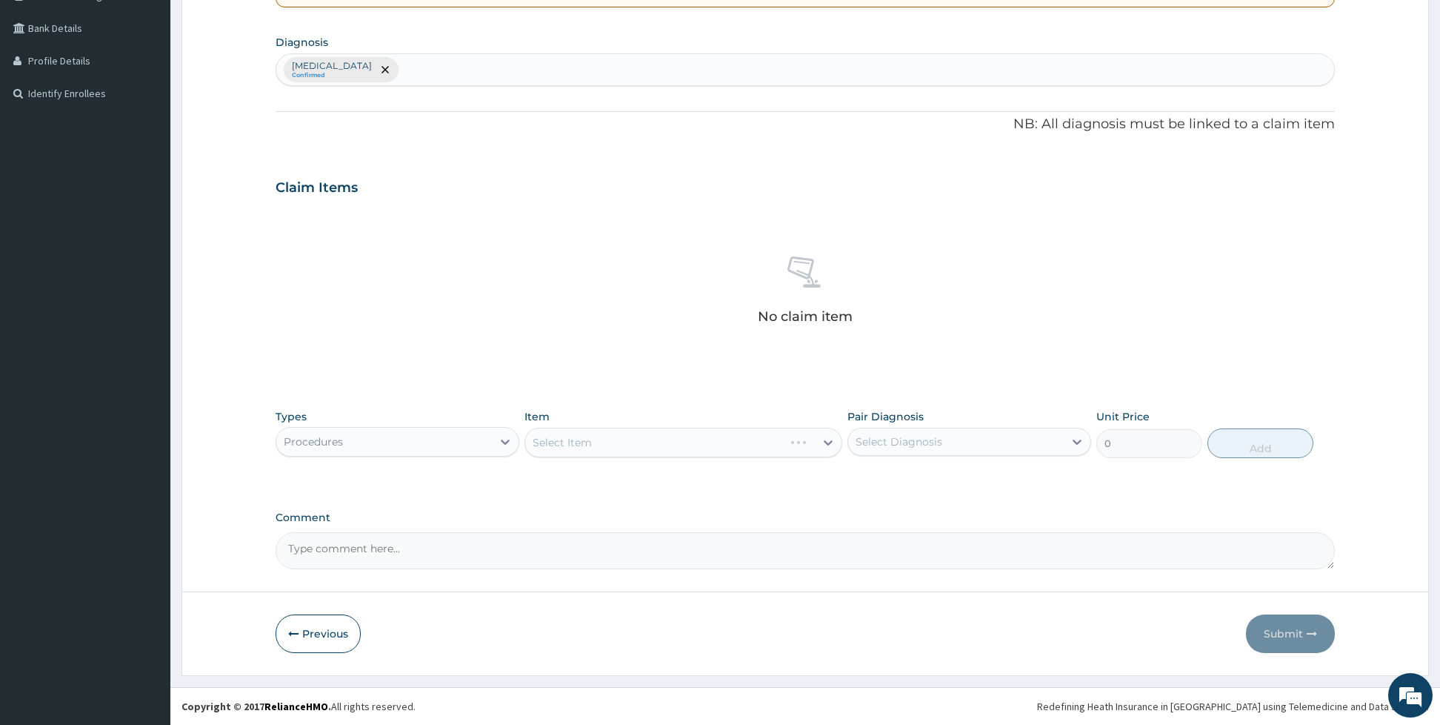
click at [596, 441] on div "Select Item" at bounding box center [683, 442] width 318 height 30
click at [609, 445] on div "Select Item" at bounding box center [683, 442] width 318 height 30
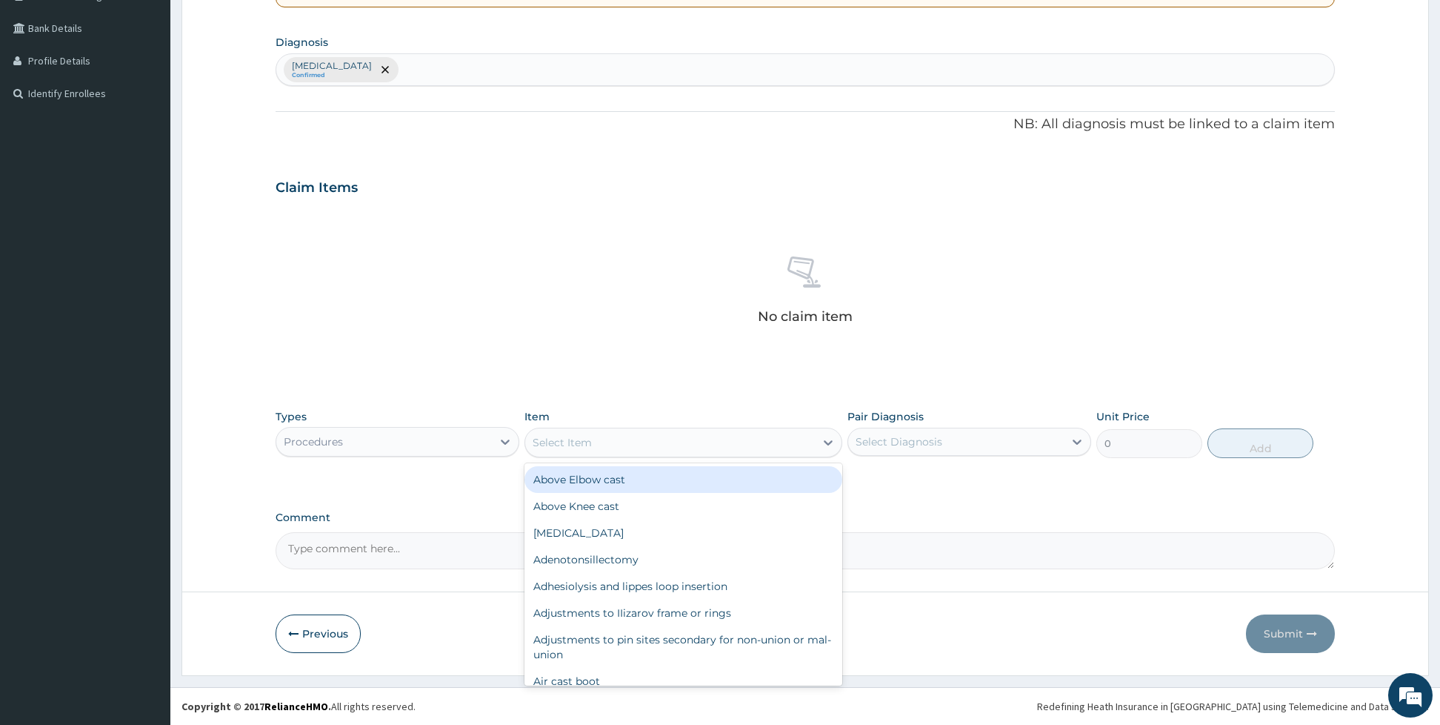
click at [622, 436] on div "Select Item" at bounding box center [670, 442] width 290 height 24
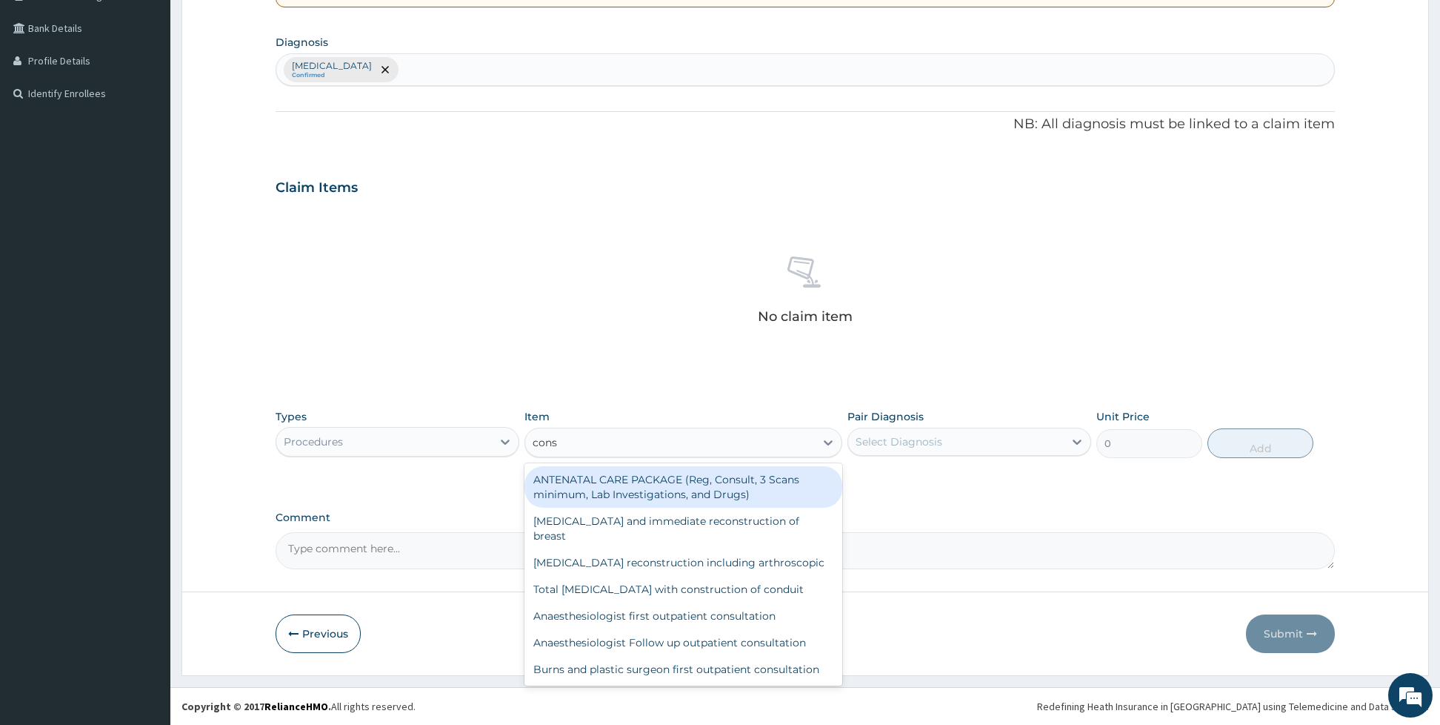
type input "consu"
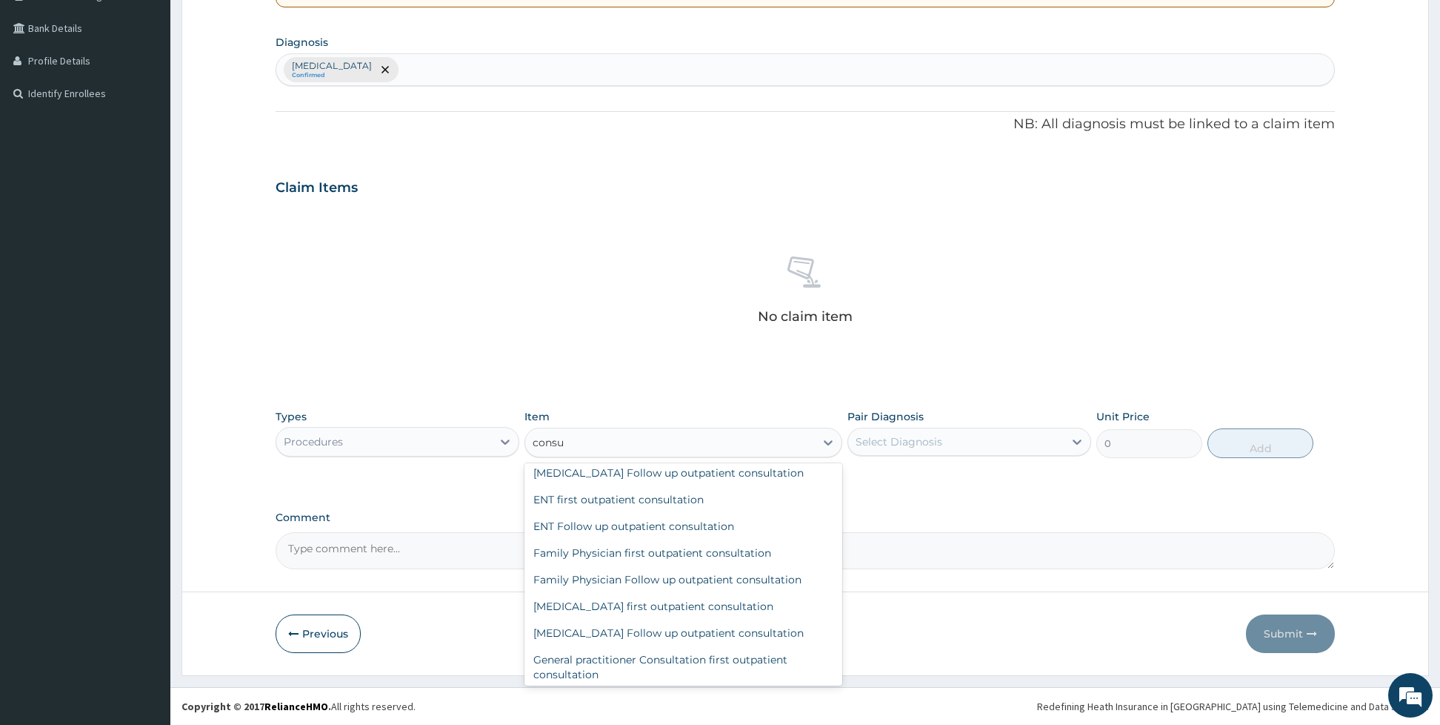
scroll to position [389, 0]
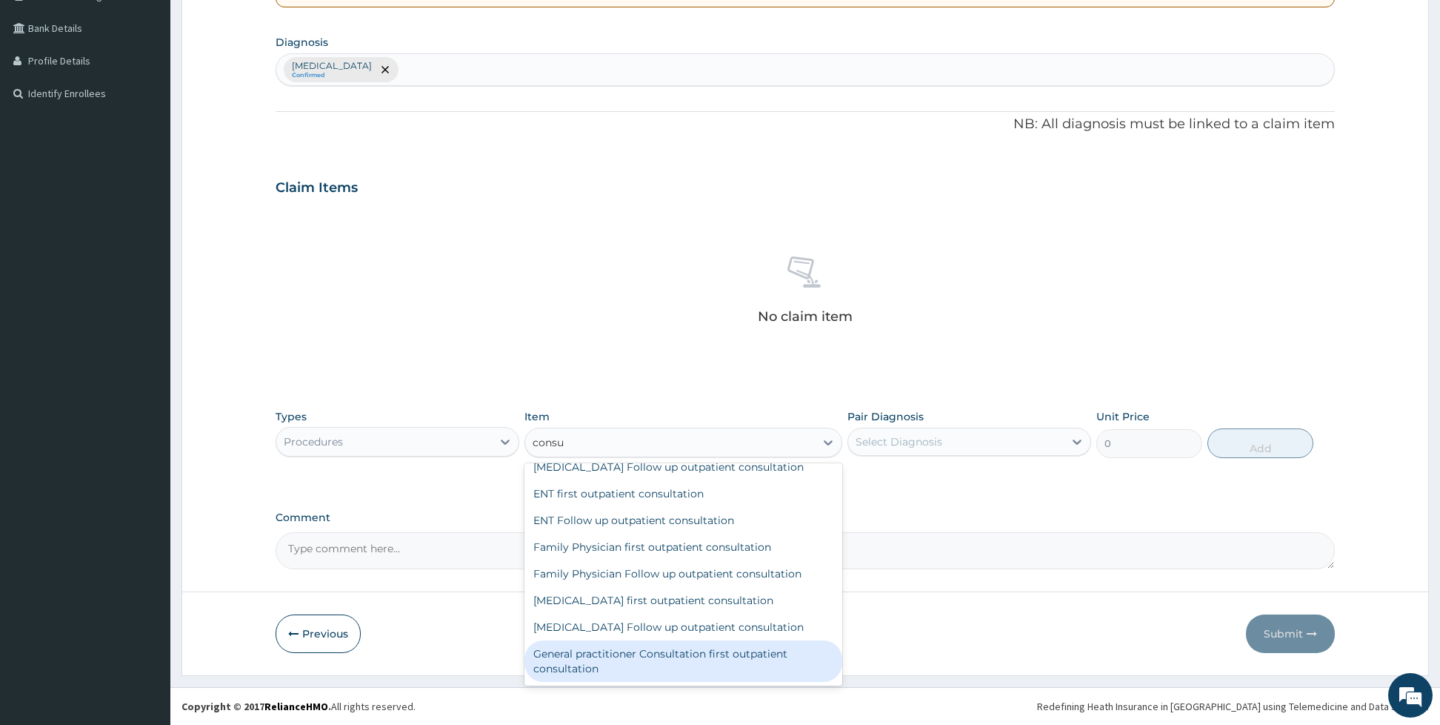
click at [701, 676] on div "General practitioner Consultation first outpatient consultation" at bounding box center [683, 660] width 318 height 41
type input "3960"
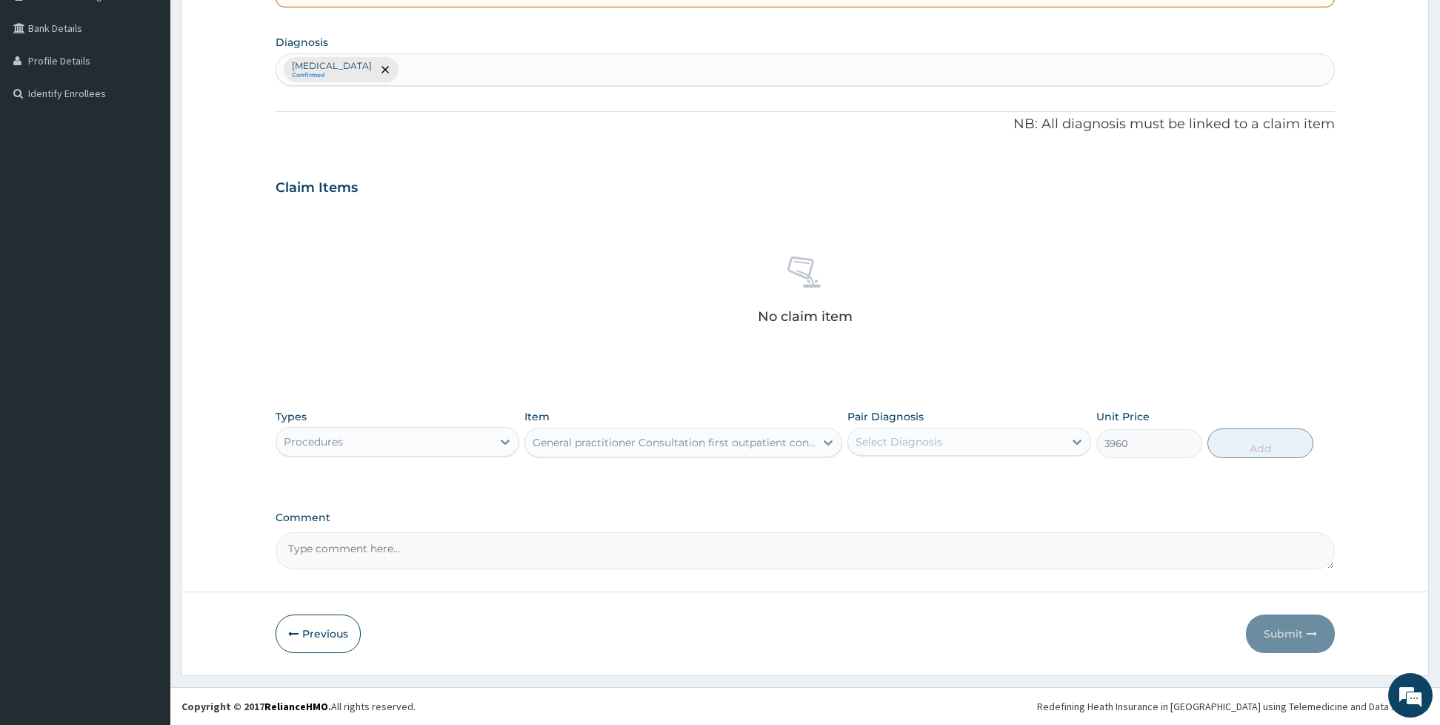
click at [908, 436] on div "Select Diagnosis" at bounding box center [899, 441] width 87 height 15
click at [887, 482] on label "[MEDICAL_DATA]" at bounding box center [918, 477] width 92 height 15
checkbox input "true"
click at [1222, 438] on button "Add" at bounding box center [1261, 443] width 106 height 30
type input "0"
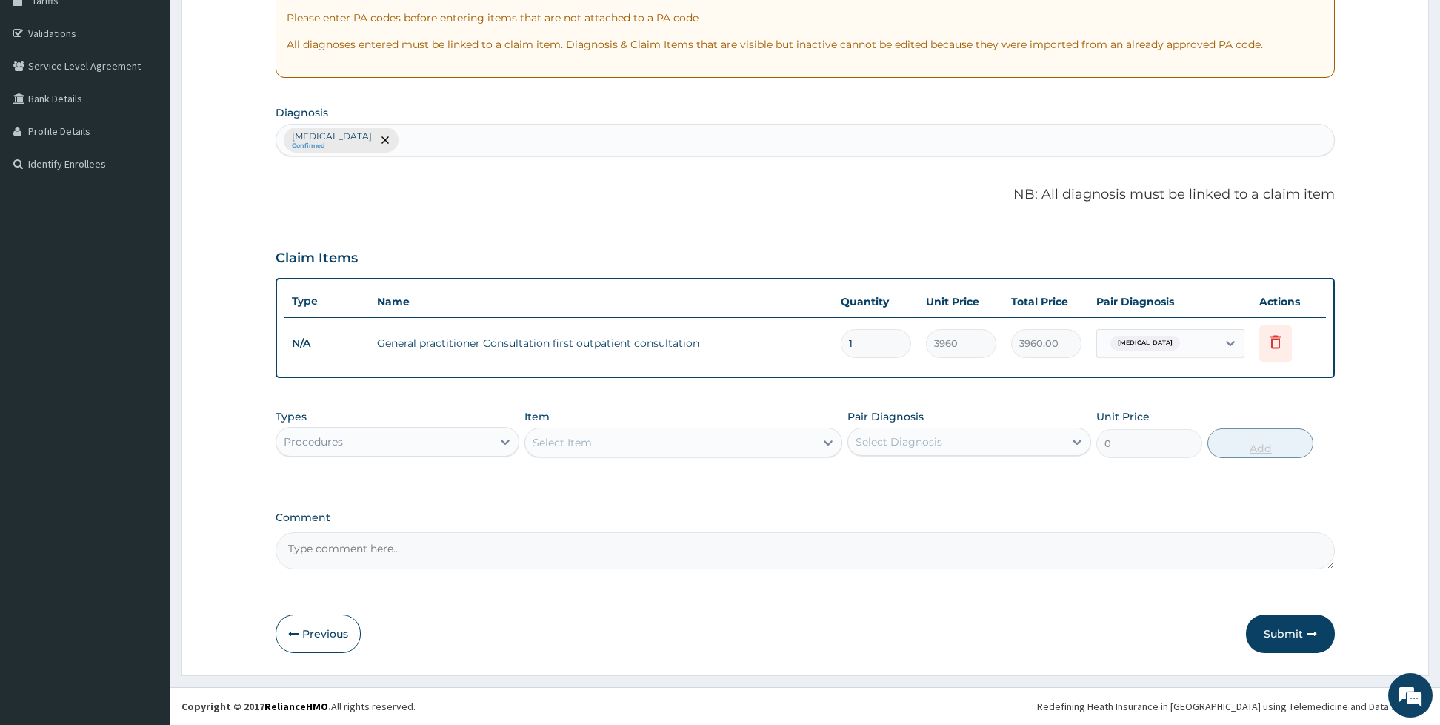
scroll to position [260, 0]
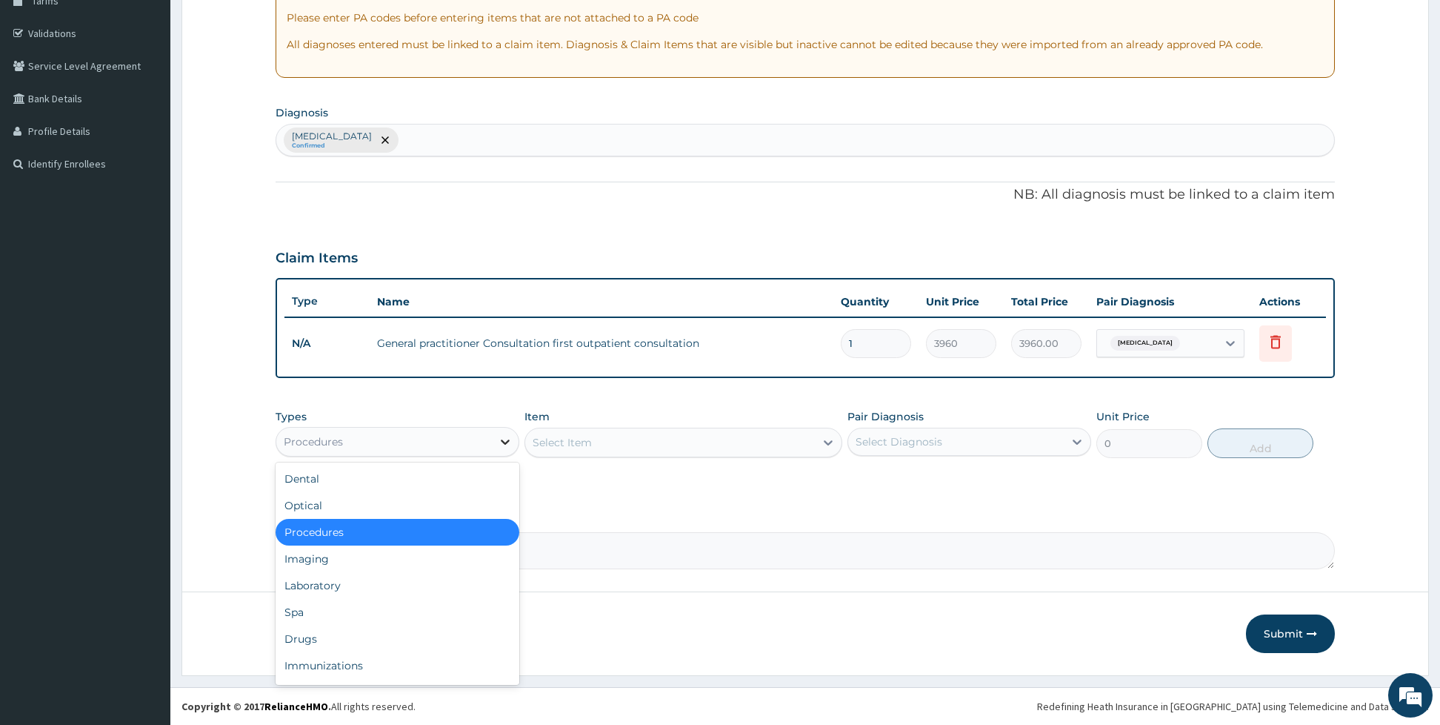
click at [493, 439] on div at bounding box center [505, 441] width 27 height 27
click at [310, 630] on div "Drugs" at bounding box center [398, 638] width 244 height 27
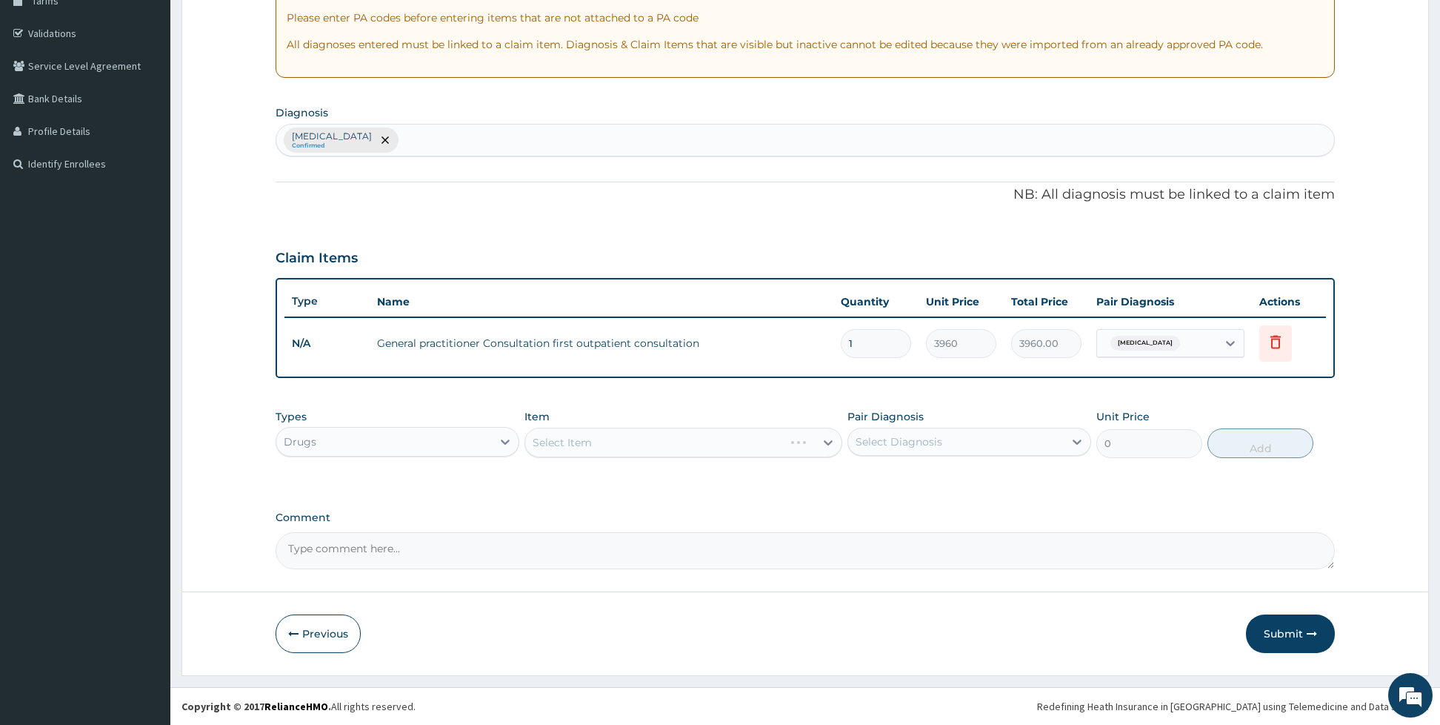
click at [569, 431] on div "Select Item" at bounding box center [683, 442] width 318 height 30
click at [569, 444] on div "Select Item" at bounding box center [683, 442] width 318 height 30
click at [673, 436] on div "Select Item" at bounding box center [683, 442] width 318 height 30
click at [613, 442] on div "Select Item" at bounding box center [670, 442] width 290 height 24
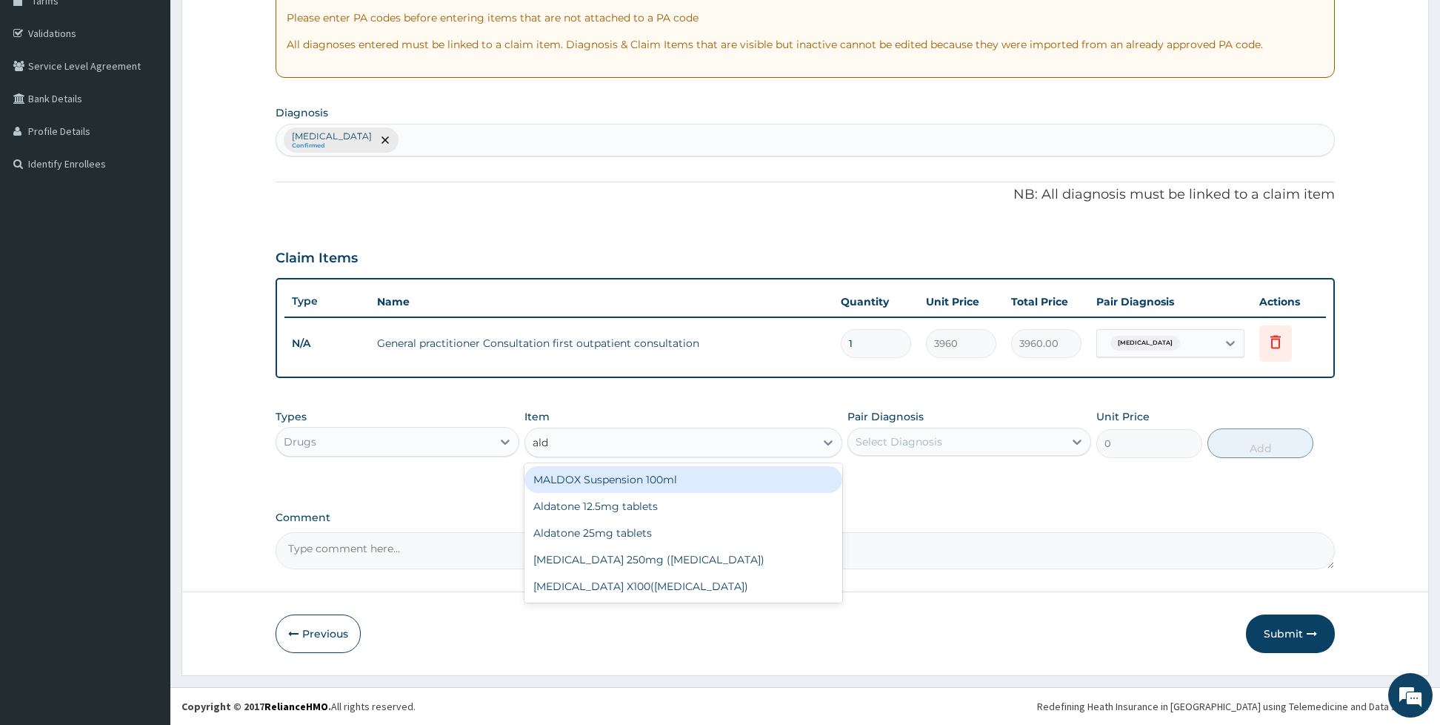
type input "[PERSON_NAME]"
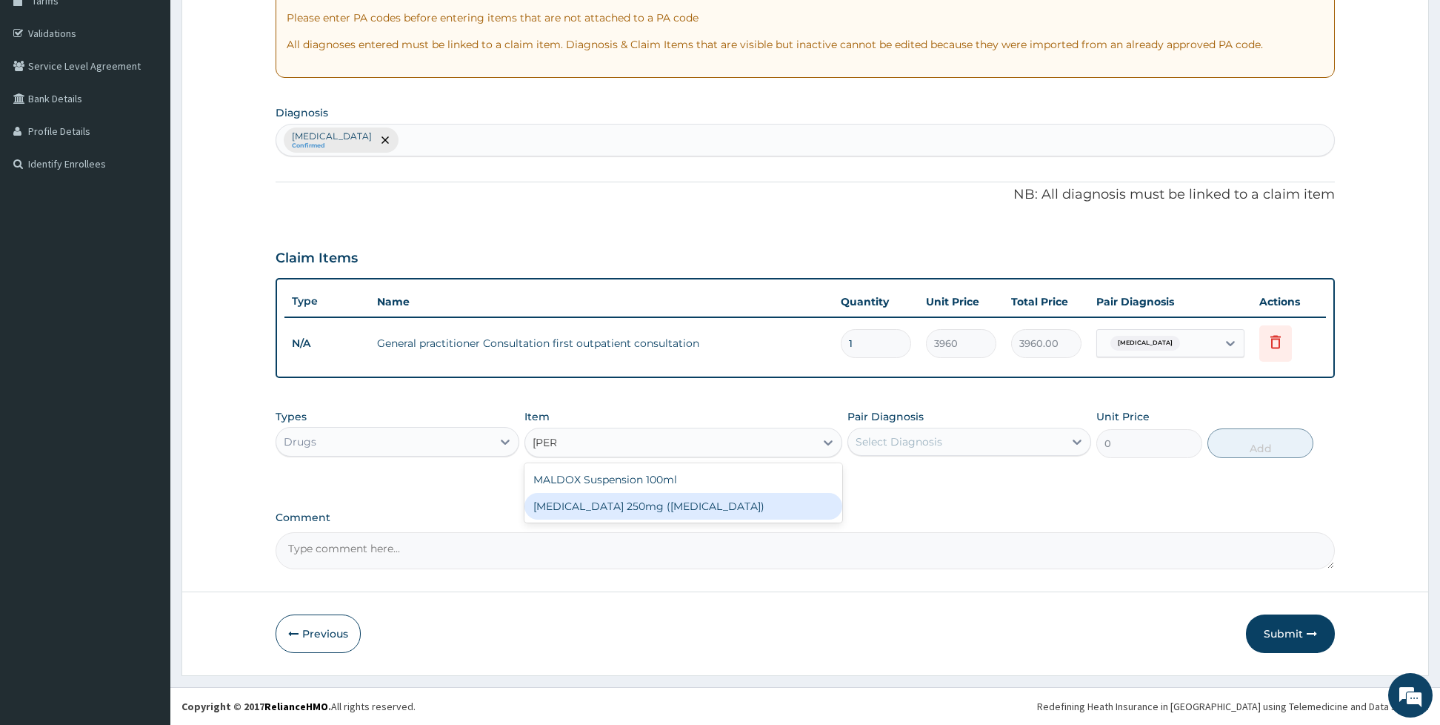
click at [634, 509] on div "[MEDICAL_DATA] 250mg ([MEDICAL_DATA])" at bounding box center [683, 506] width 318 height 27
type input "92.4"
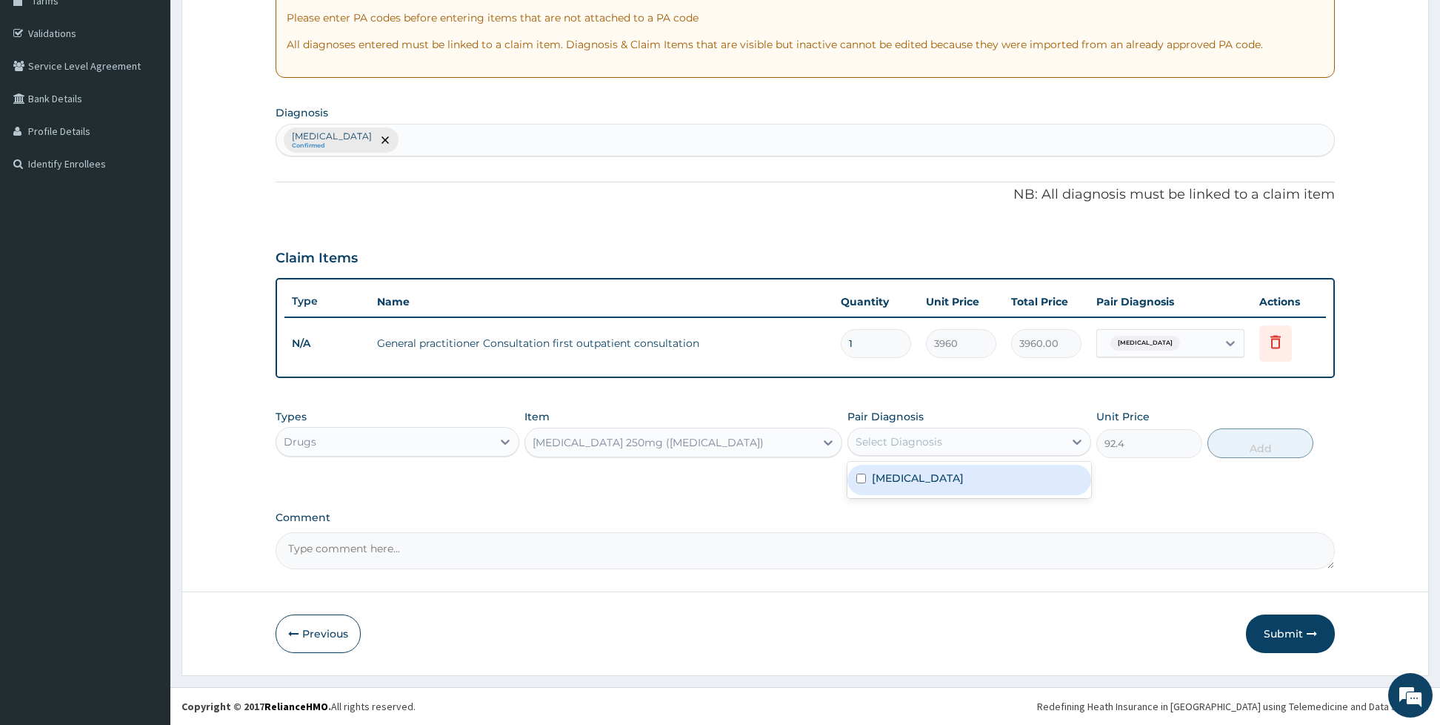
click at [890, 434] on div "Select Diagnosis" at bounding box center [899, 441] width 87 height 15
click at [885, 491] on div "[MEDICAL_DATA]" at bounding box center [969, 479] width 244 height 30
checkbox input "true"
click at [1265, 436] on button "Add" at bounding box center [1261, 443] width 106 height 30
type input "0"
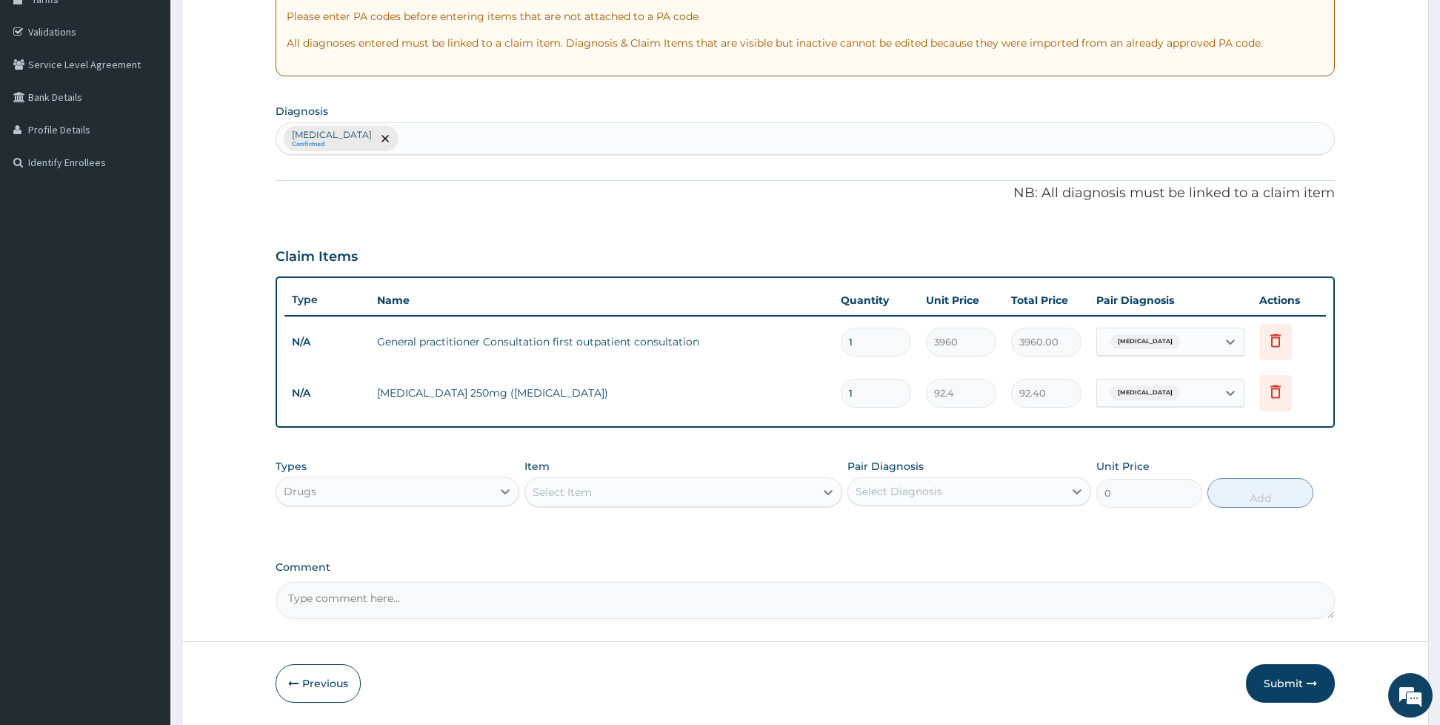
type input "0.00"
type input "2"
type input "184.80"
type input "28"
type input "2587.20"
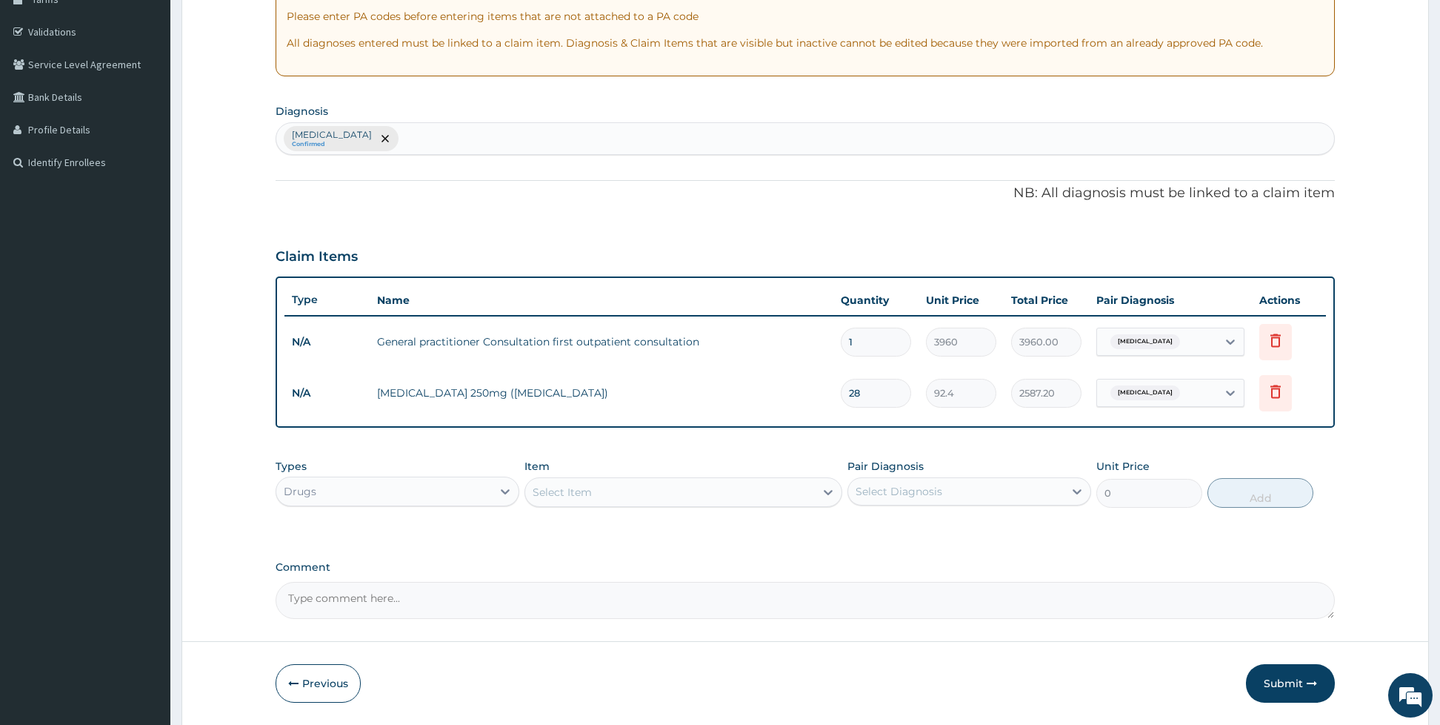
type input "28"
click at [642, 493] on div "Select Item" at bounding box center [670, 492] width 290 height 24
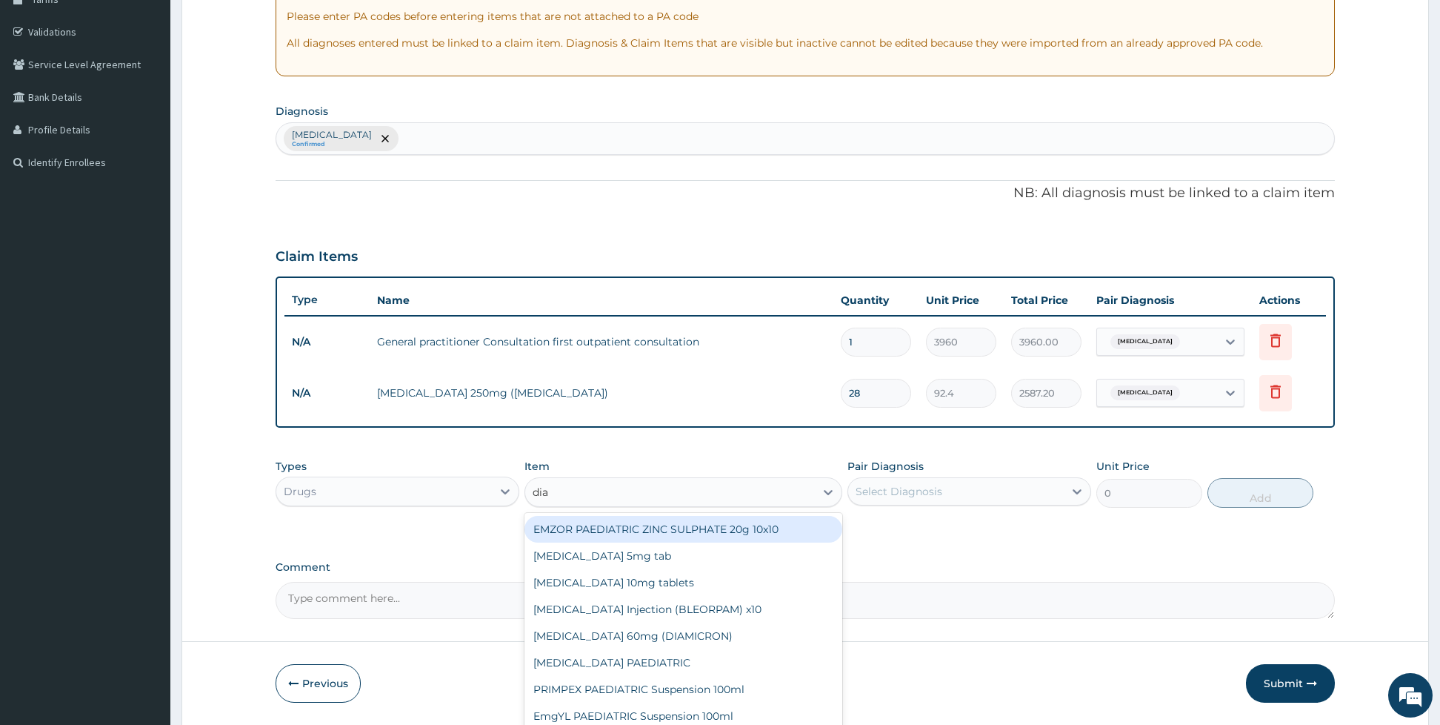
type input "[PERSON_NAME]"
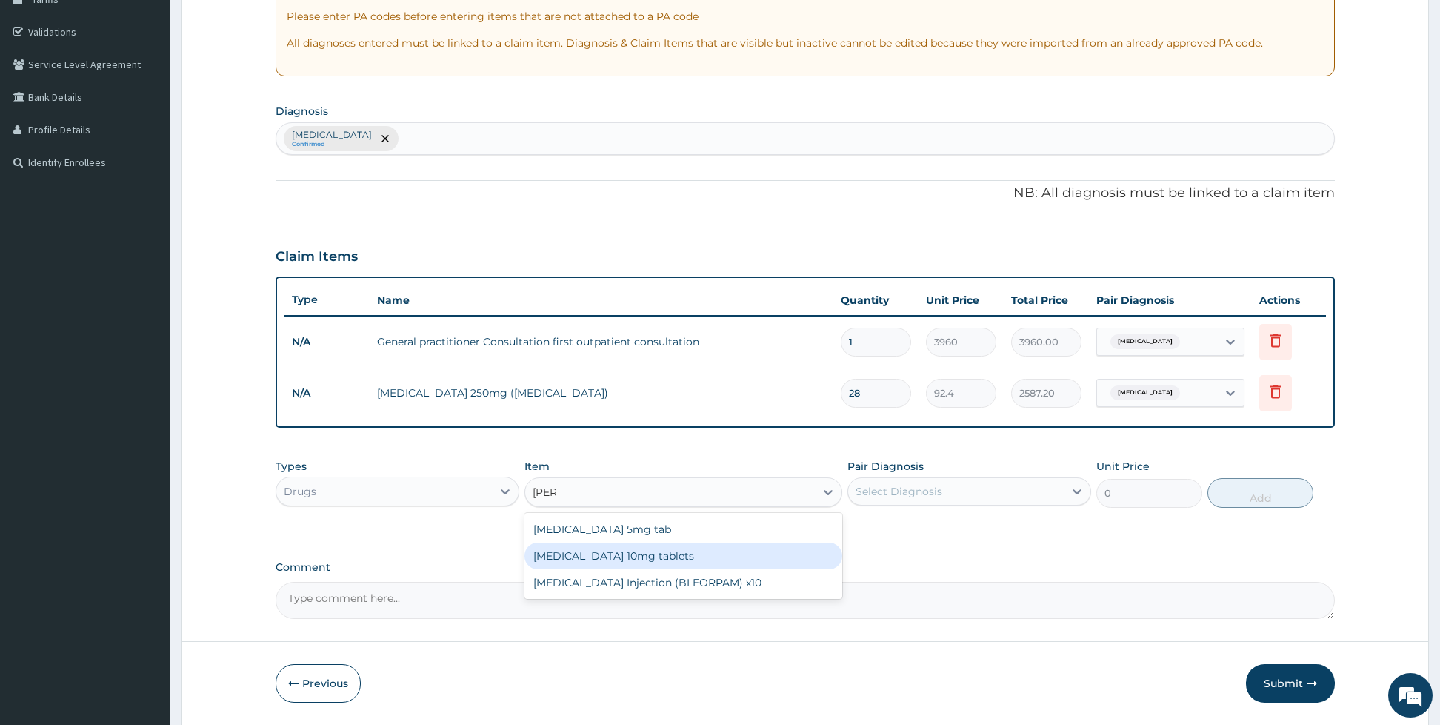
click at [620, 553] on div "[MEDICAL_DATA] 10mg tablets" at bounding box center [683, 555] width 318 height 27
type input "39.6"
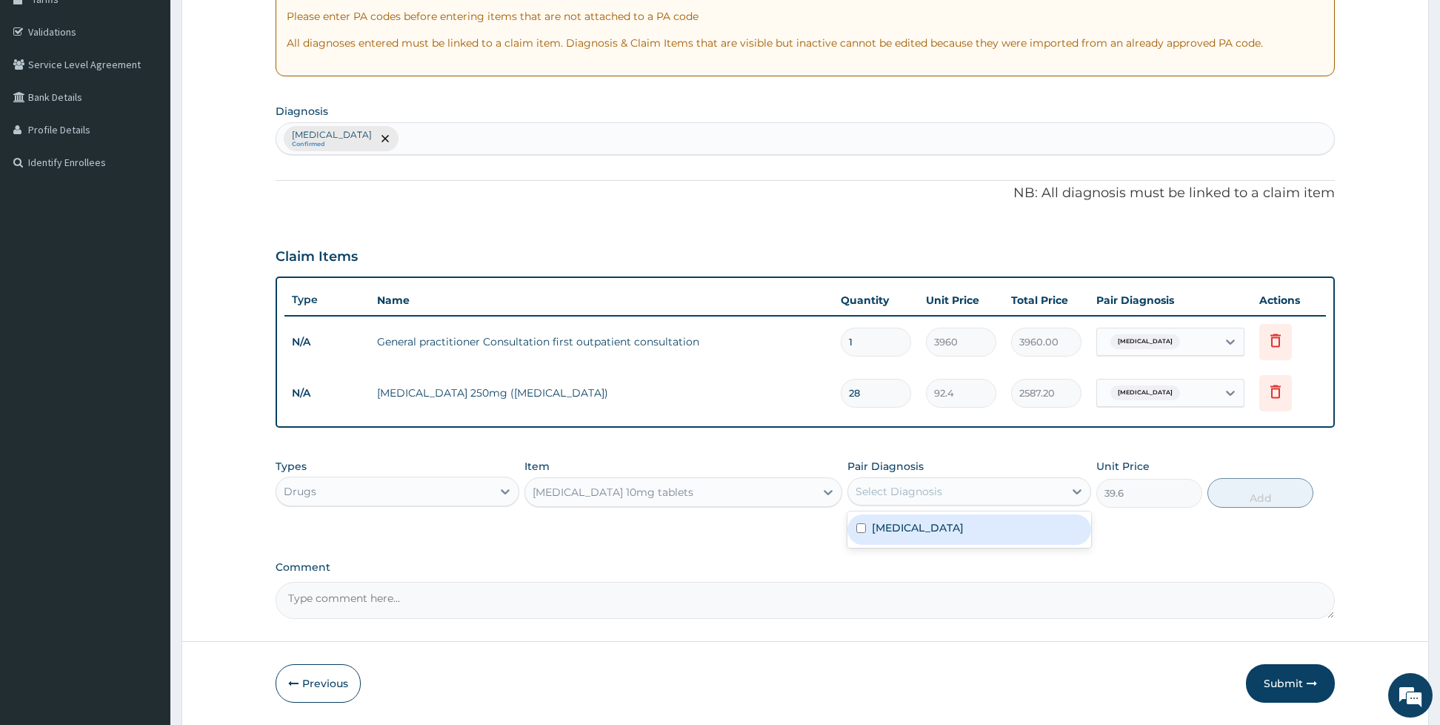
click at [865, 490] on div "Select Diagnosis" at bounding box center [899, 491] width 87 height 15
click at [870, 523] on div "[MEDICAL_DATA]" at bounding box center [969, 529] width 244 height 30
checkbox input "true"
click at [1241, 492] on button "Add" at bounding box center [1261, 493] width 106 height 30
type input "0"
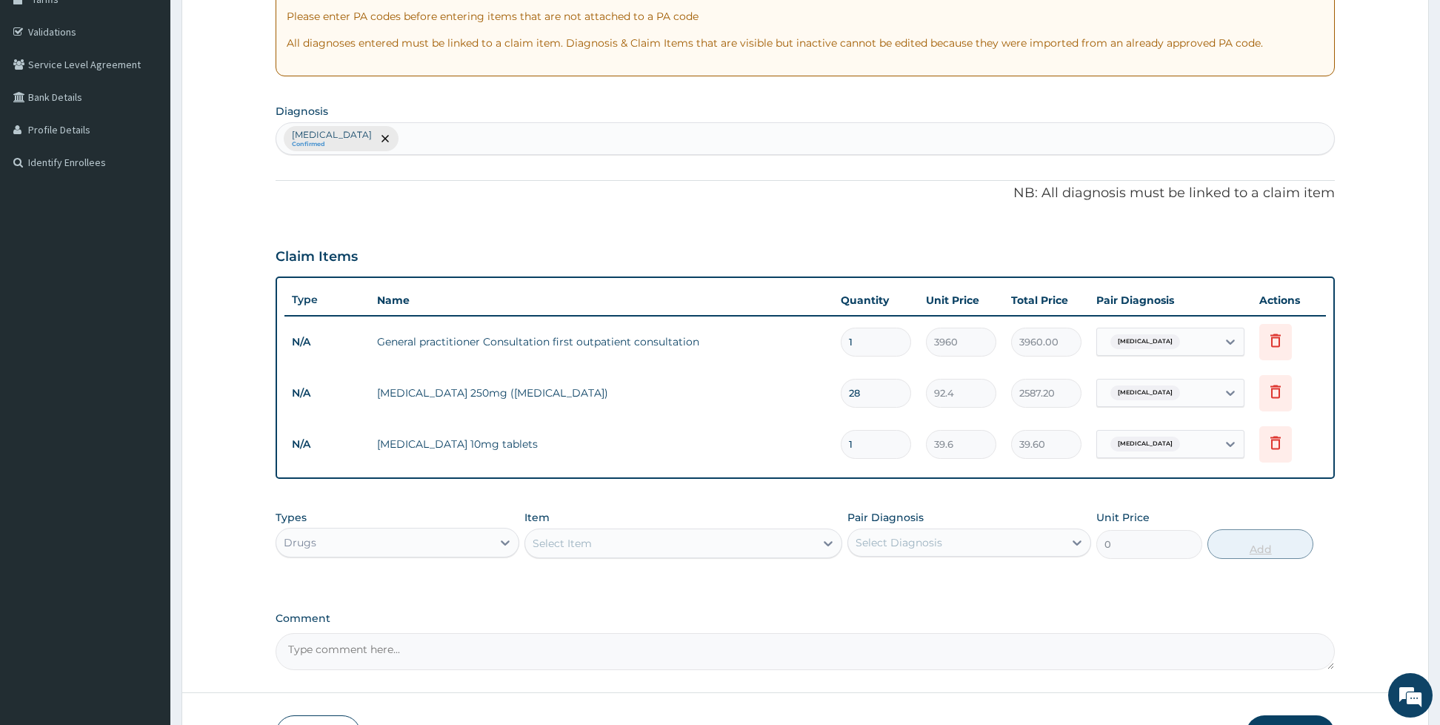
type input "10"
type input "396.00"
type input "10"
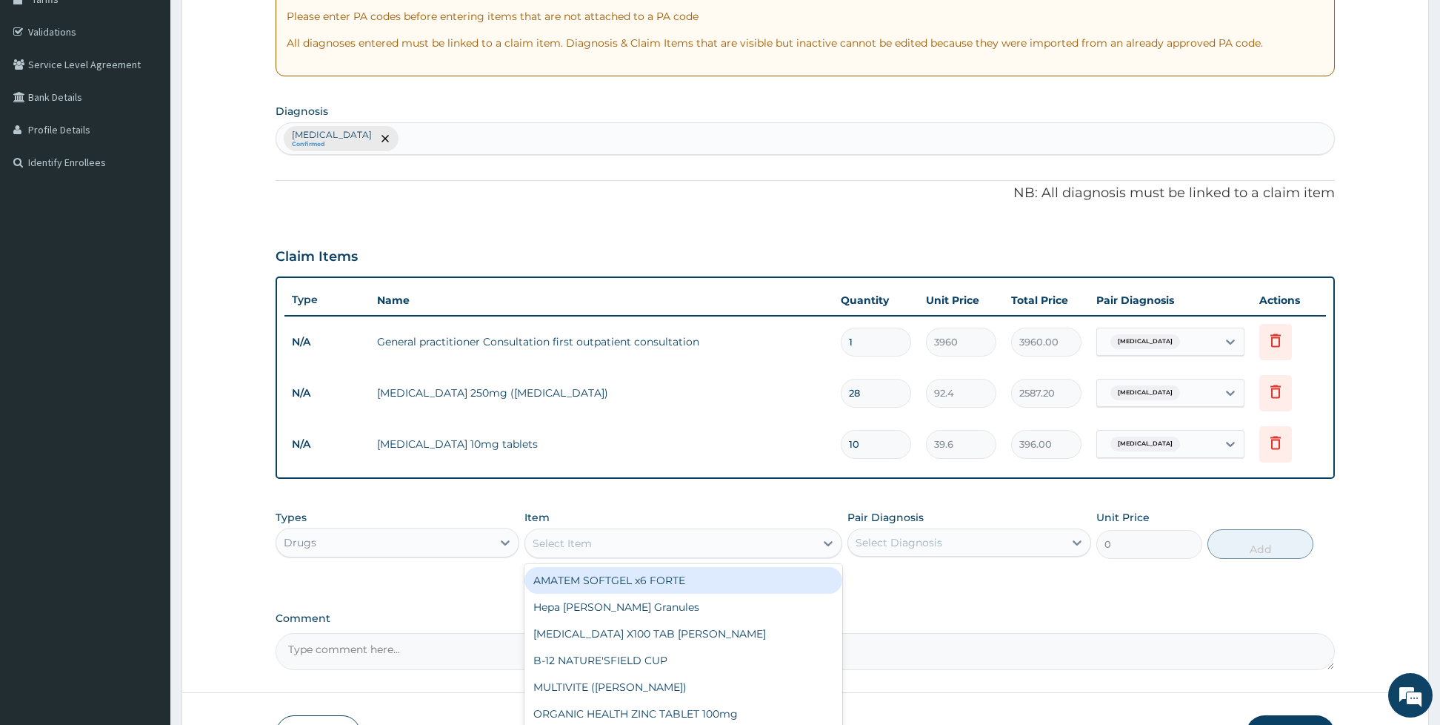
click at [713, 536] on div "Select Item" at bounding box center [670, 543] width 290 height 24
type input "paracetamo"
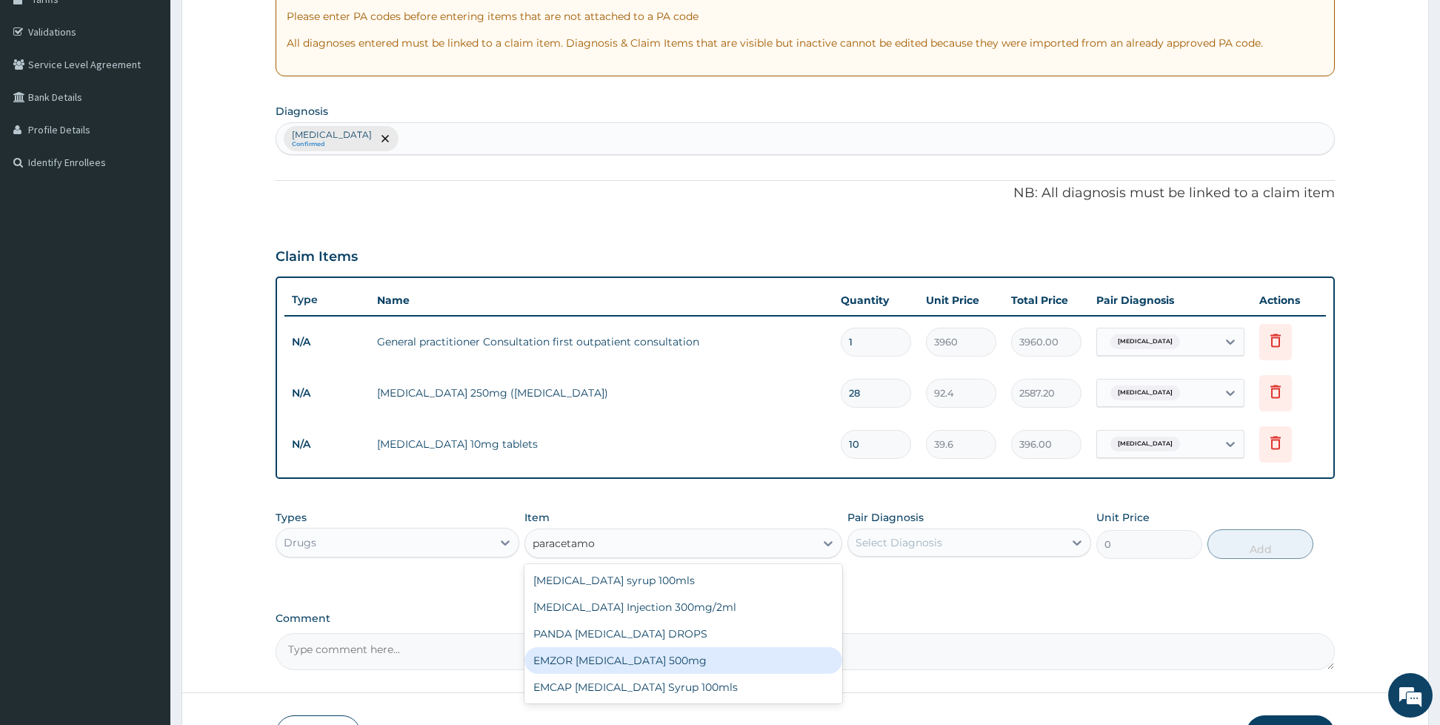
click at [634, 652] on div "EMZOR [MEDICAL_DATA] 500mg" at bounding box center [683, 660] width 318 height 27
type input "26.4"
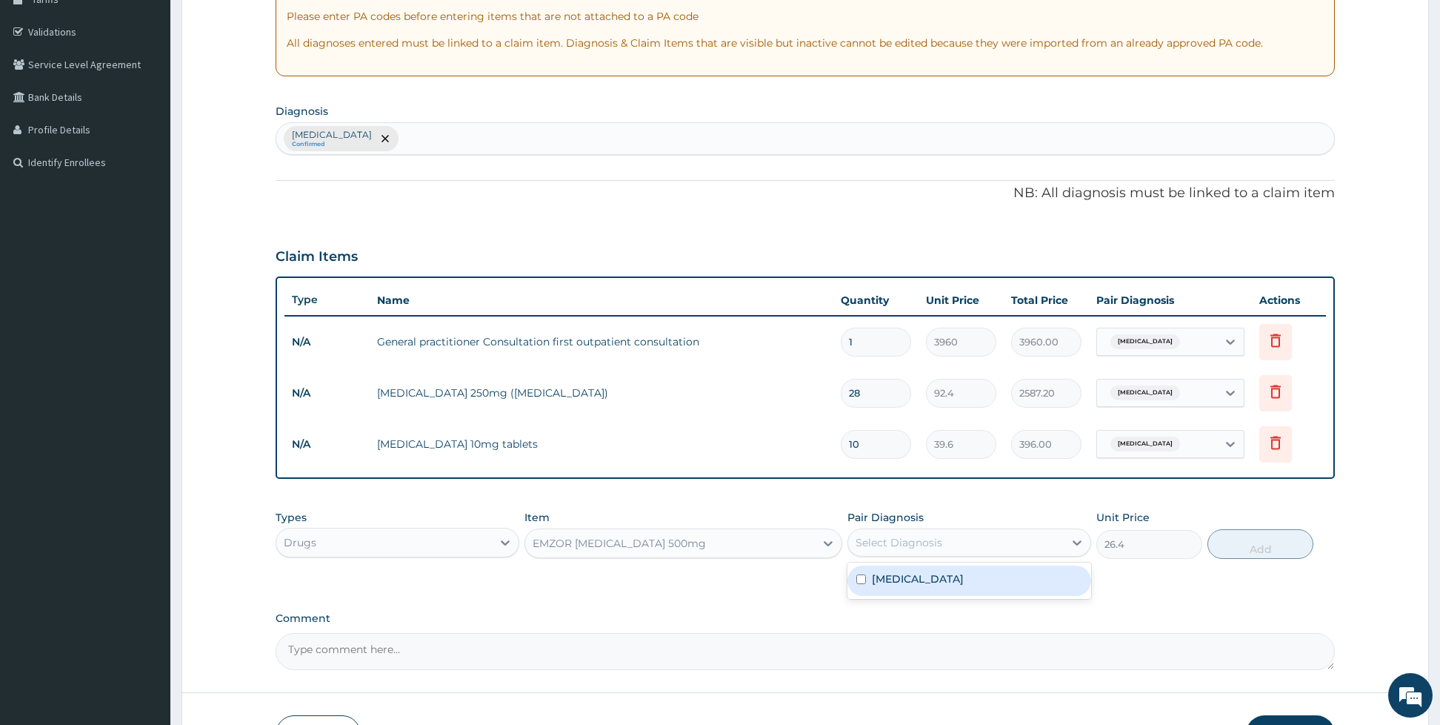
click at [891, 536] on div "Select Diagnosis" at bounding box center [899, 542] width 87 height 15
click at [890, 567] on div "[MEDICAL_DATA]" at bounding box center [969, 580] width 244 height 30
checkbox input "true"
click at [1270, 551] on button "Add" at bounding box center [1261, 544] width 106 height 30
type input "0"
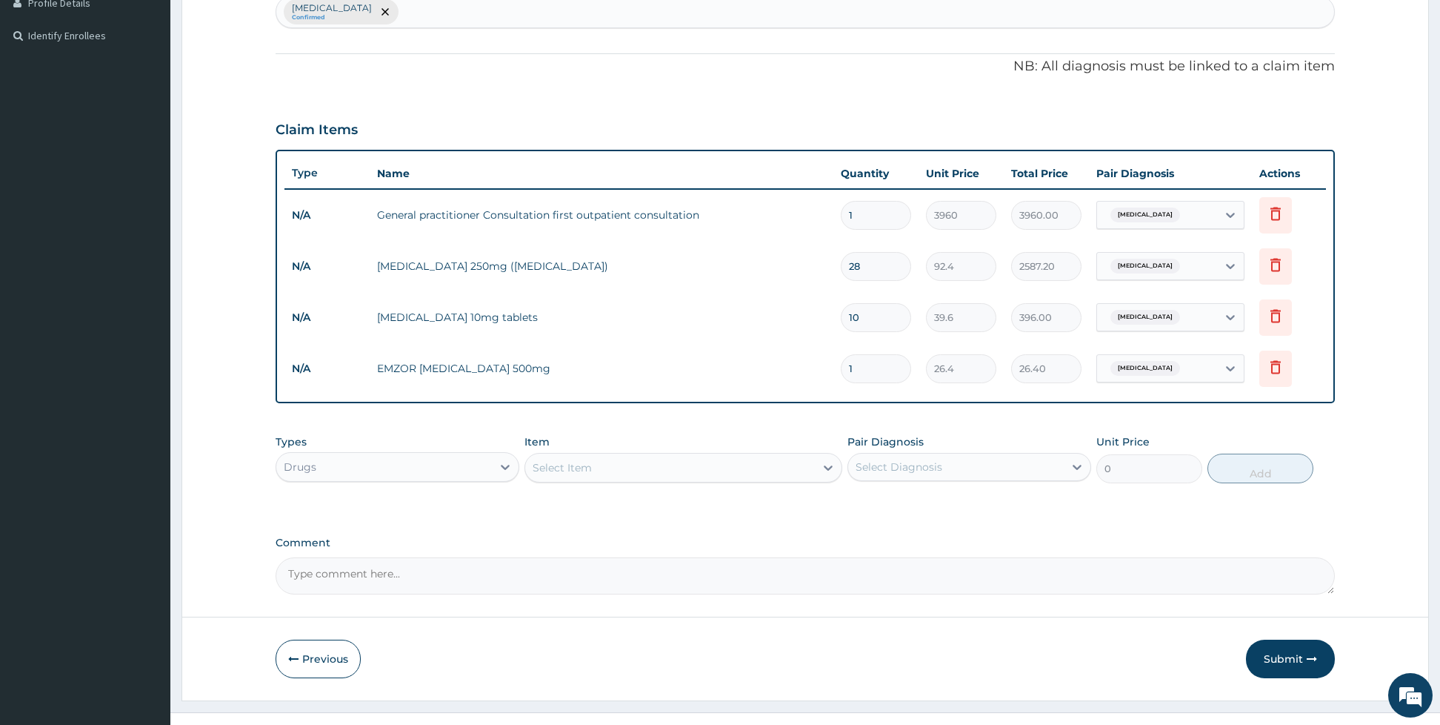
scroll to position [413, 0]
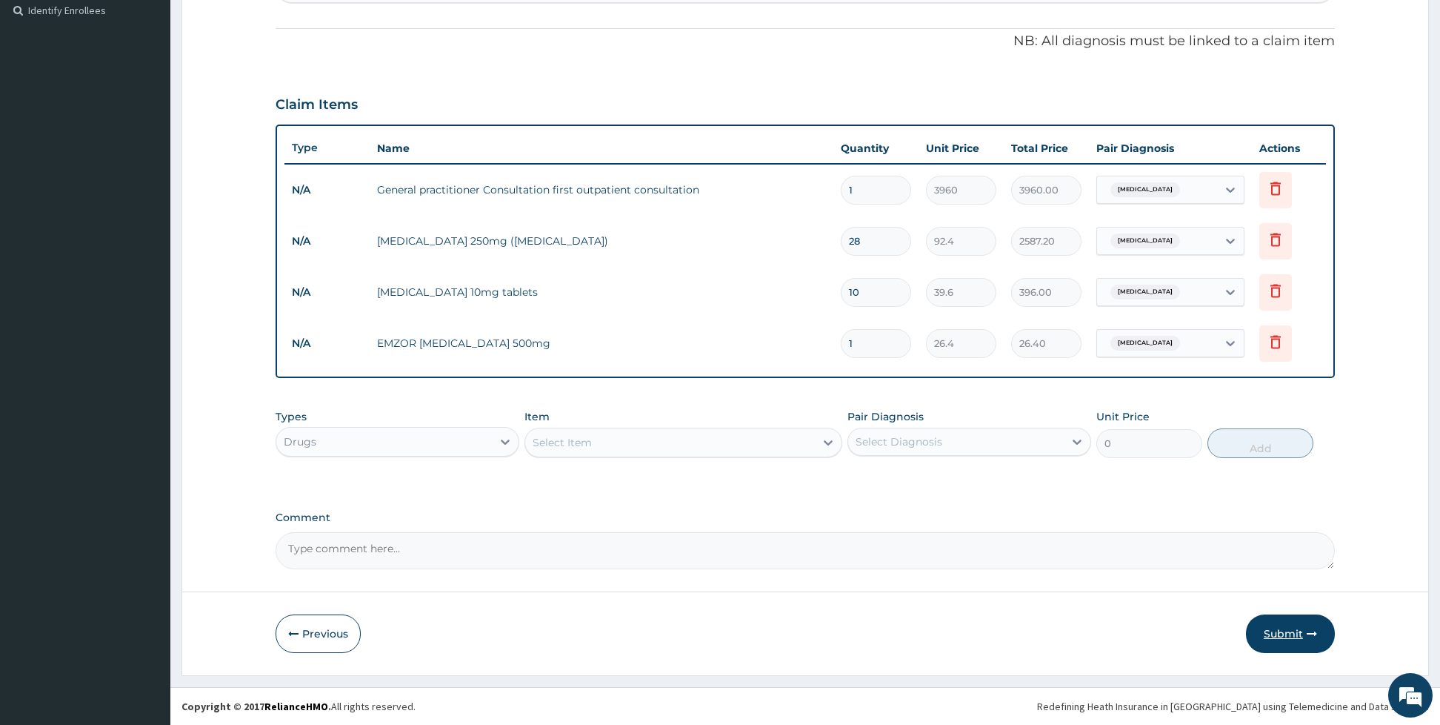
click at [1256, 625] on button "Submit" at bounding box center [1290, 633] width 89 height 39
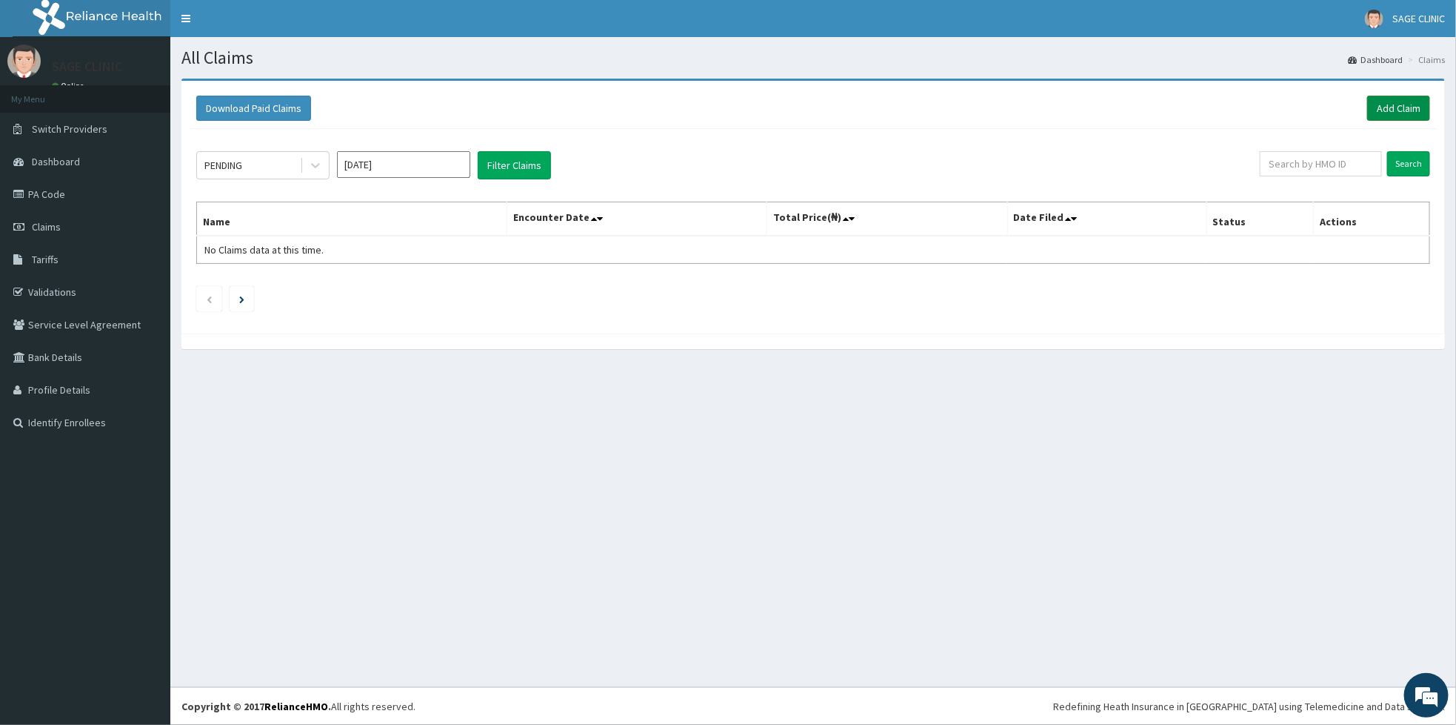
click at [1411, 120] on link "Add Claim" at bounding box center [1399, 108] width 63 height 25
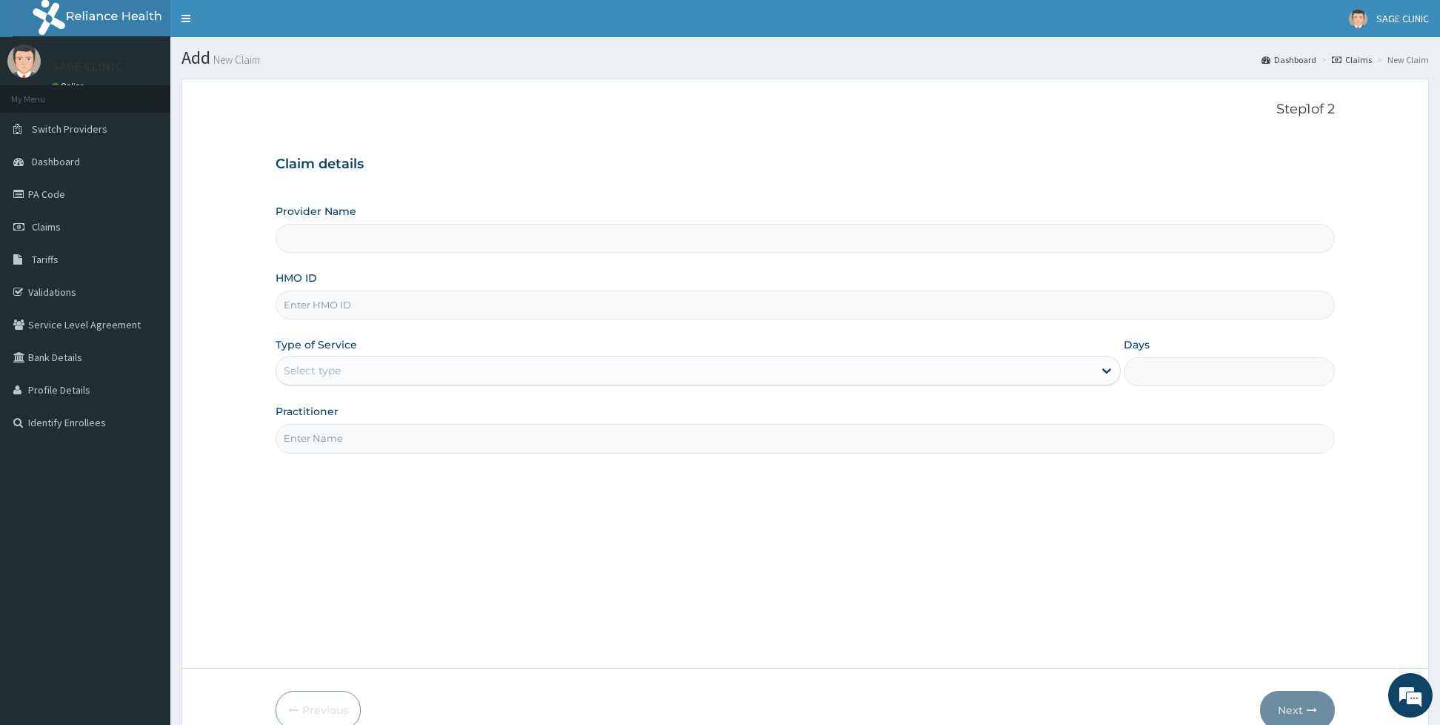
click at [334, 292] on input "HMO ID" at bounding box center [805, 304] width 1059 height 29
type input "cio"
type input "Sage Clinic"
type input "civ/10003/b"
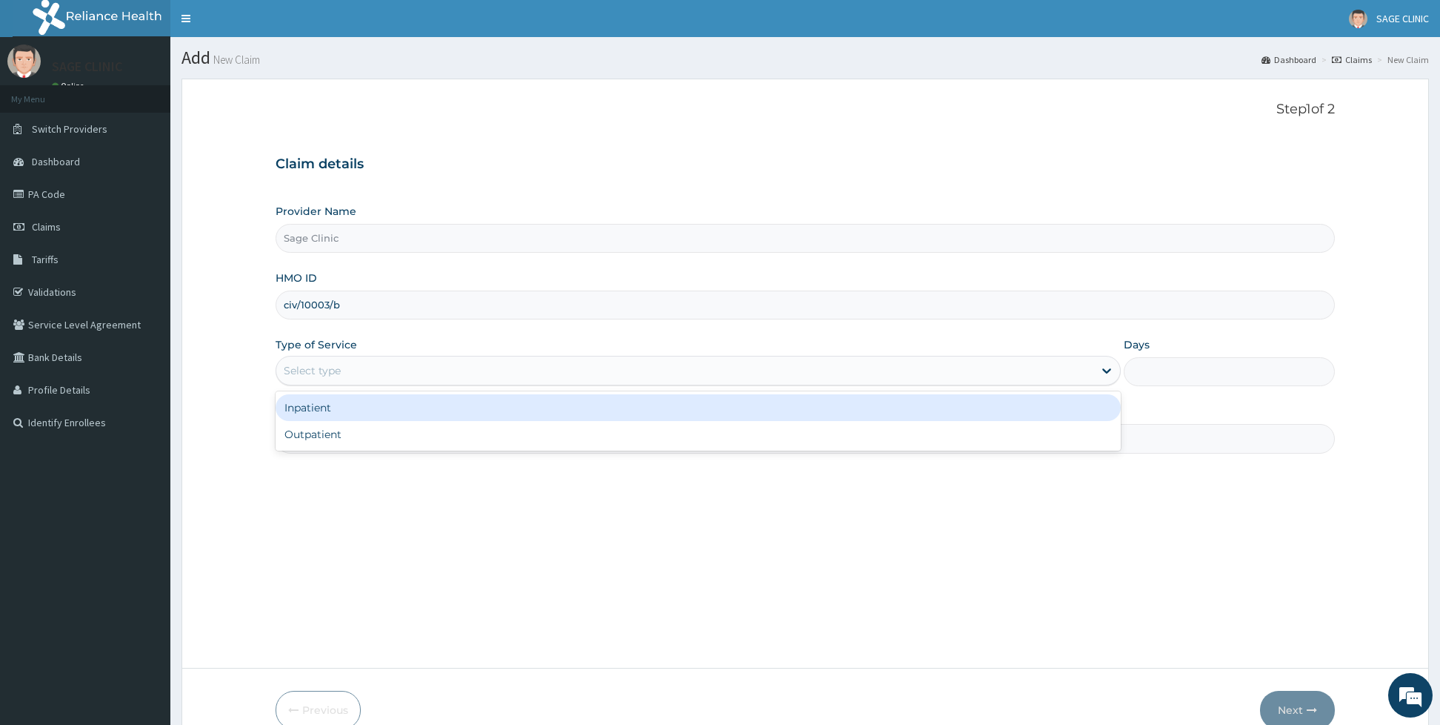
click at [289, 381] on div "Select type" at bounding box center [684, 371] width 817 height 24
click at [299, 420] on div "Inpatient" at bounding box center [698, 407] width 845 height 27
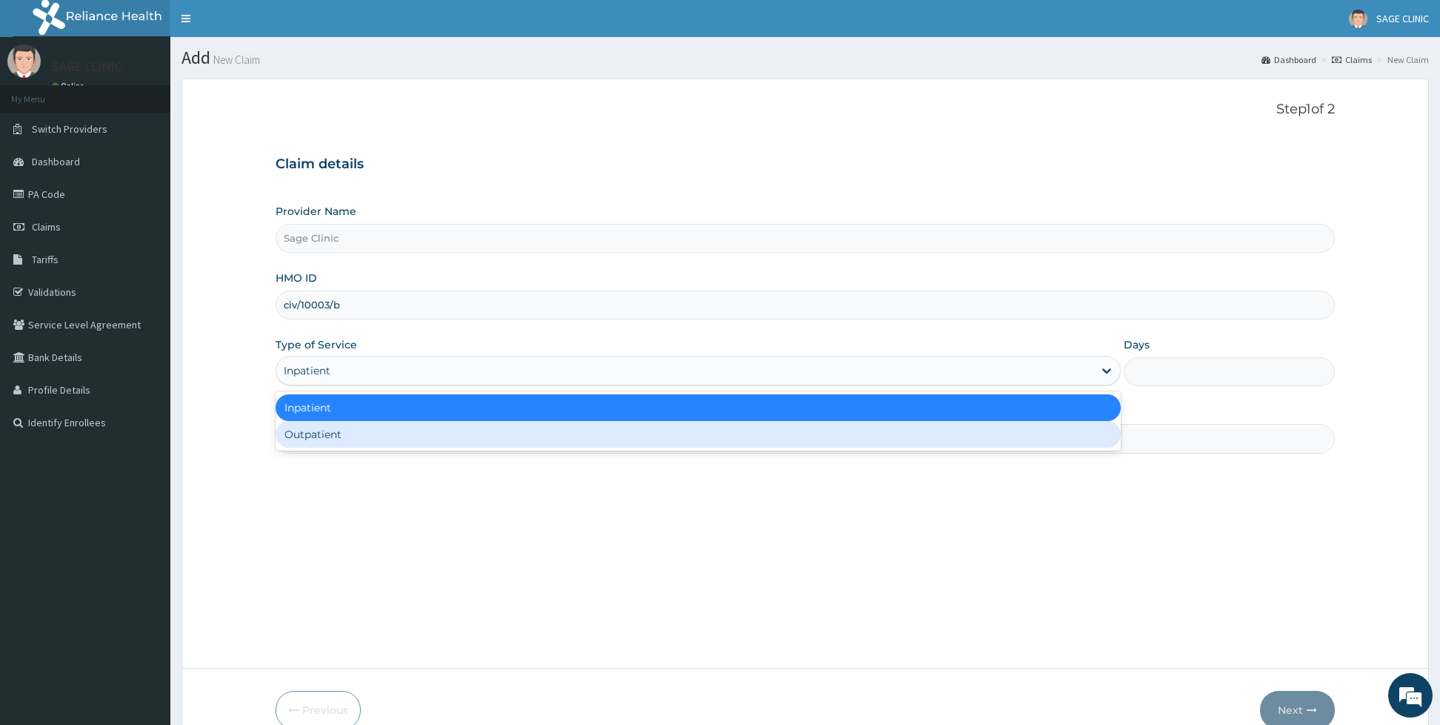
drag, startPoint x: 333, startPoint y: 363, endPoint x: 340, endPoint y: 444, distance: 81.8
click at [340, 385] on div "option Inpatient, selected. option Outpatient focused, 2 of 2. 2 results availa…" at bounding box center [698, 371] width 845 height 30
click at [340, 444] on div "Outpatient" at bounding box center [698, 434] width 845 height 27
type input "1"
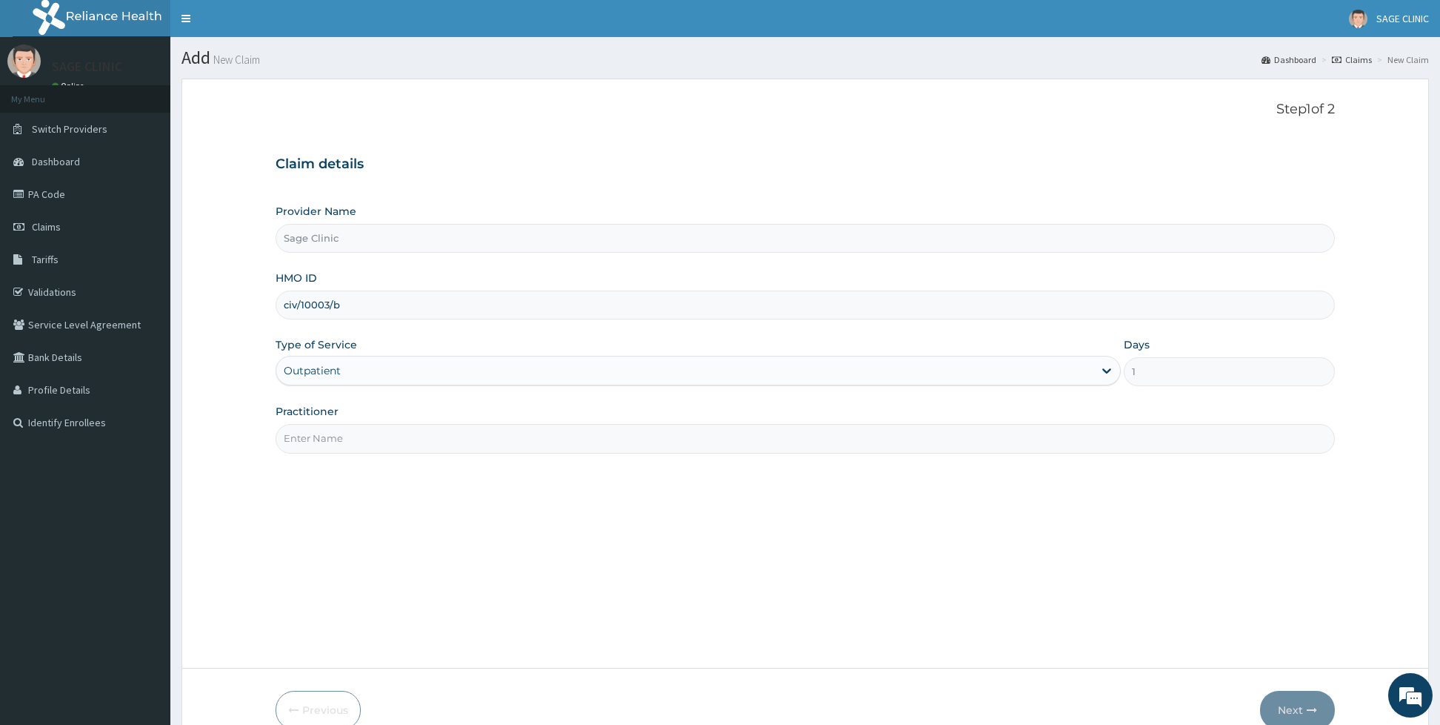
click at [340, 444] on input "Practitioner" at bounding box center [805, 438] width 1059 height 29
type input "dr c.n moses"
click at [1263, 699] on button "Next" at bounding box center [1297, 709] width 75 height 39
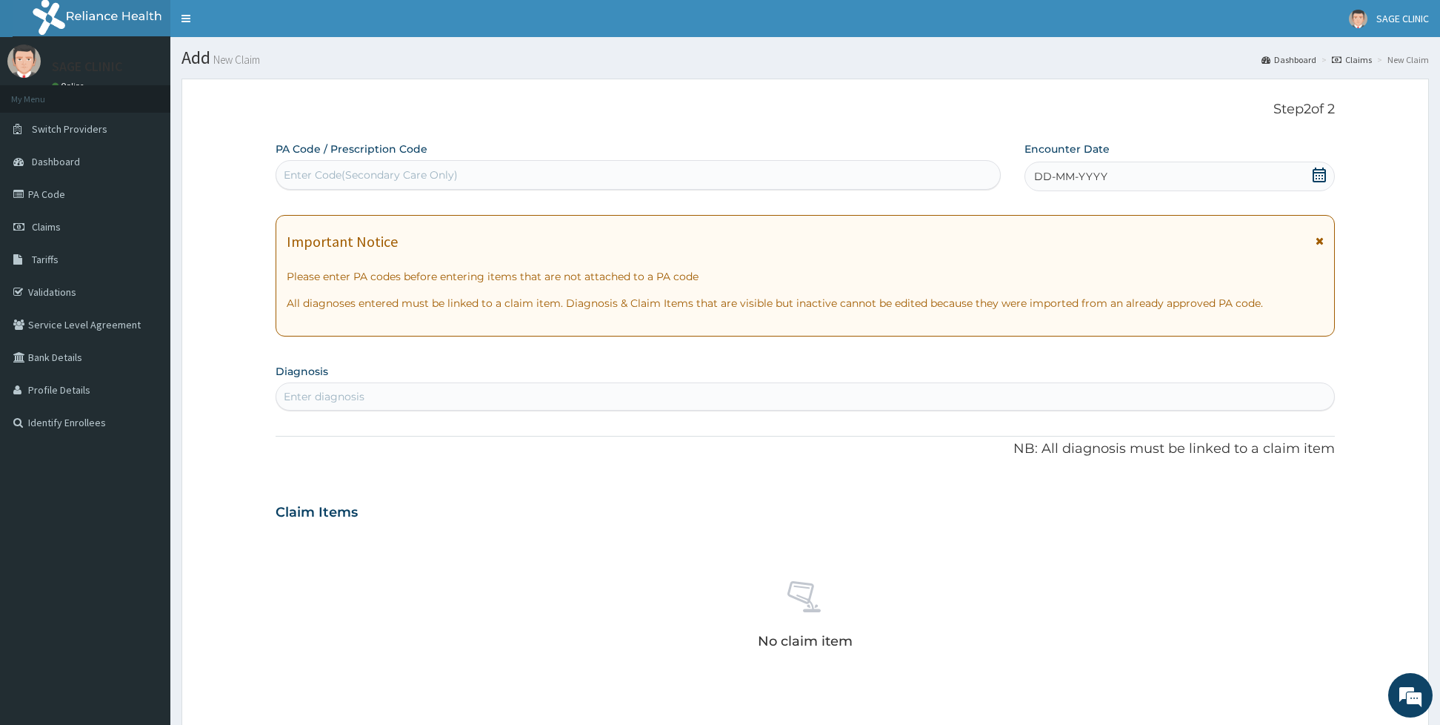
click at [1100, 183] on span "DD-MM-YYYY" at bounding box center [1070, 176] width 73 height 15
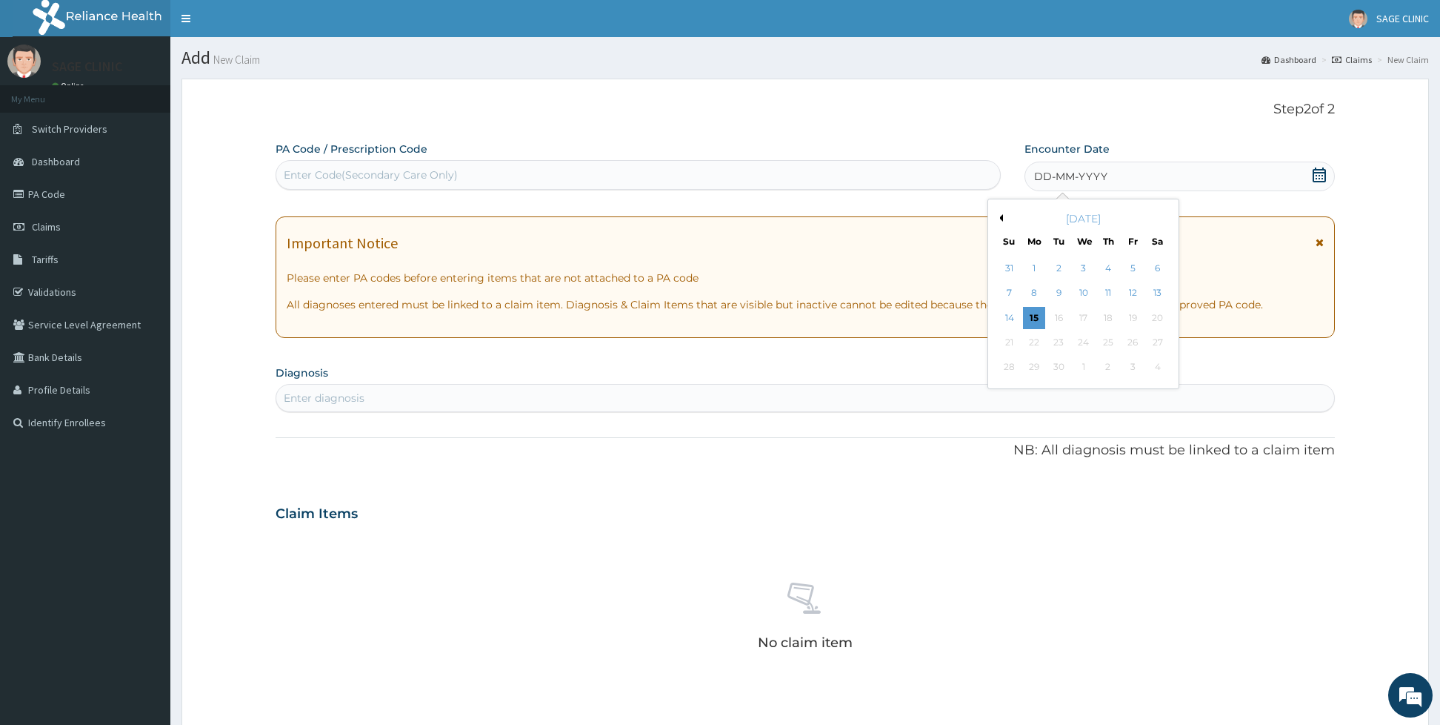
click at [996, 219] on button "Previous Month" at bounding box center [999, 217] width 7 height 7
click at [1131, 316] on div "15" at bounding box center [1133, 318] width 22 height 22
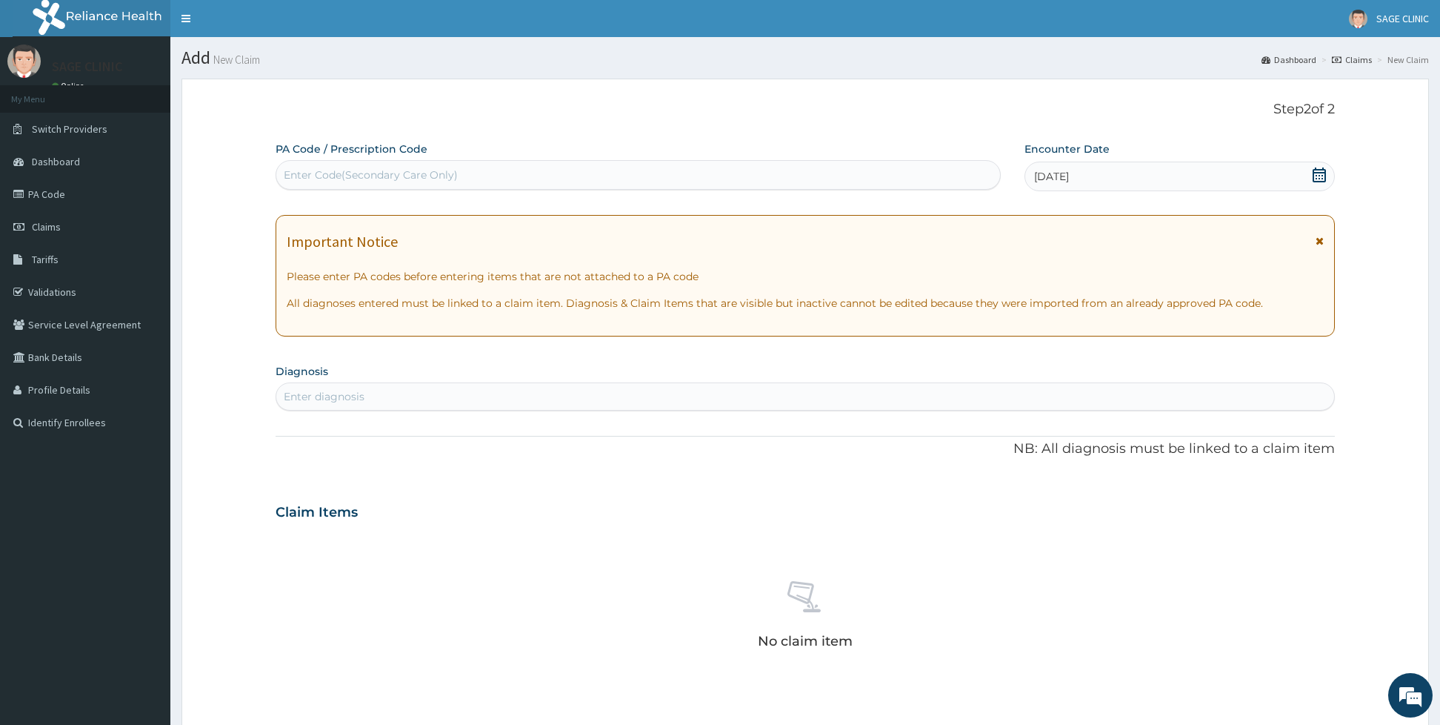
click at [353, 407] on div "Enter diagnosis" at bounding box center [805, 396] width 1058 height 24
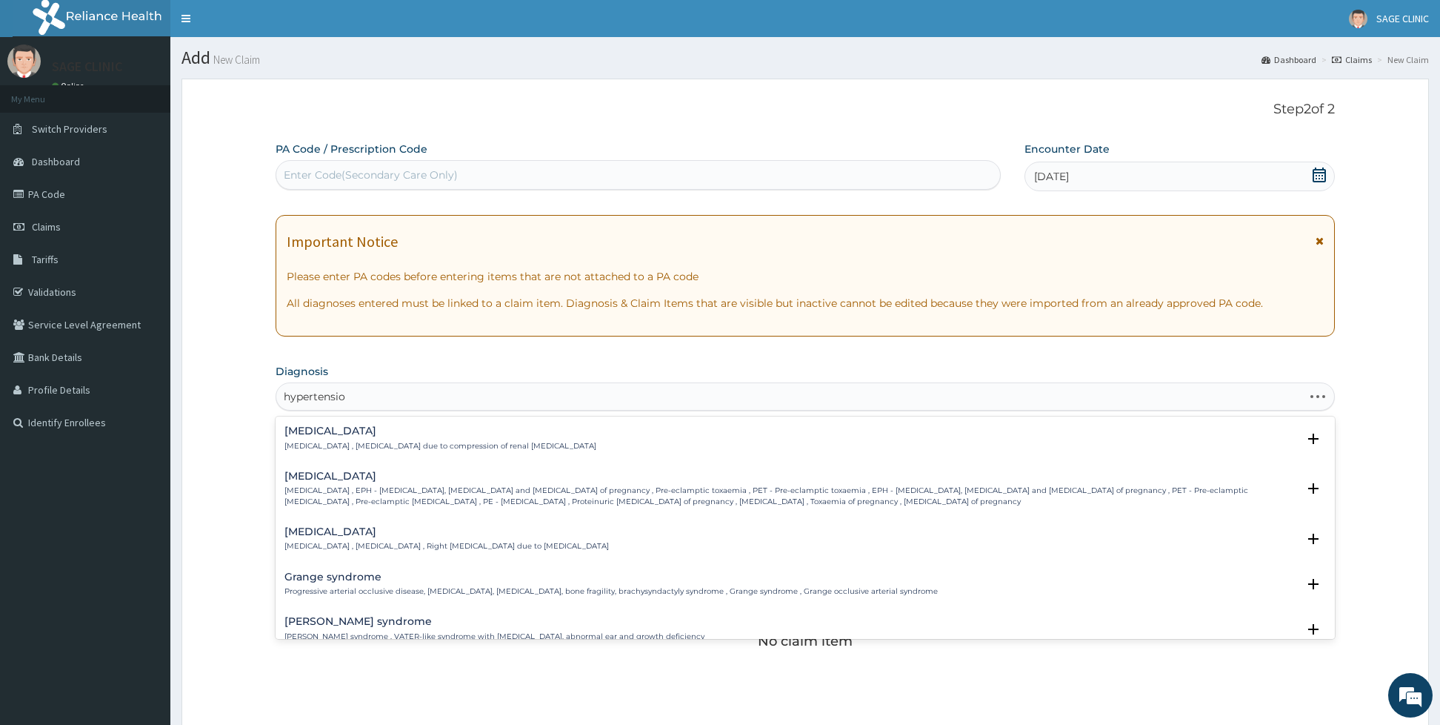
type input "hypertension"
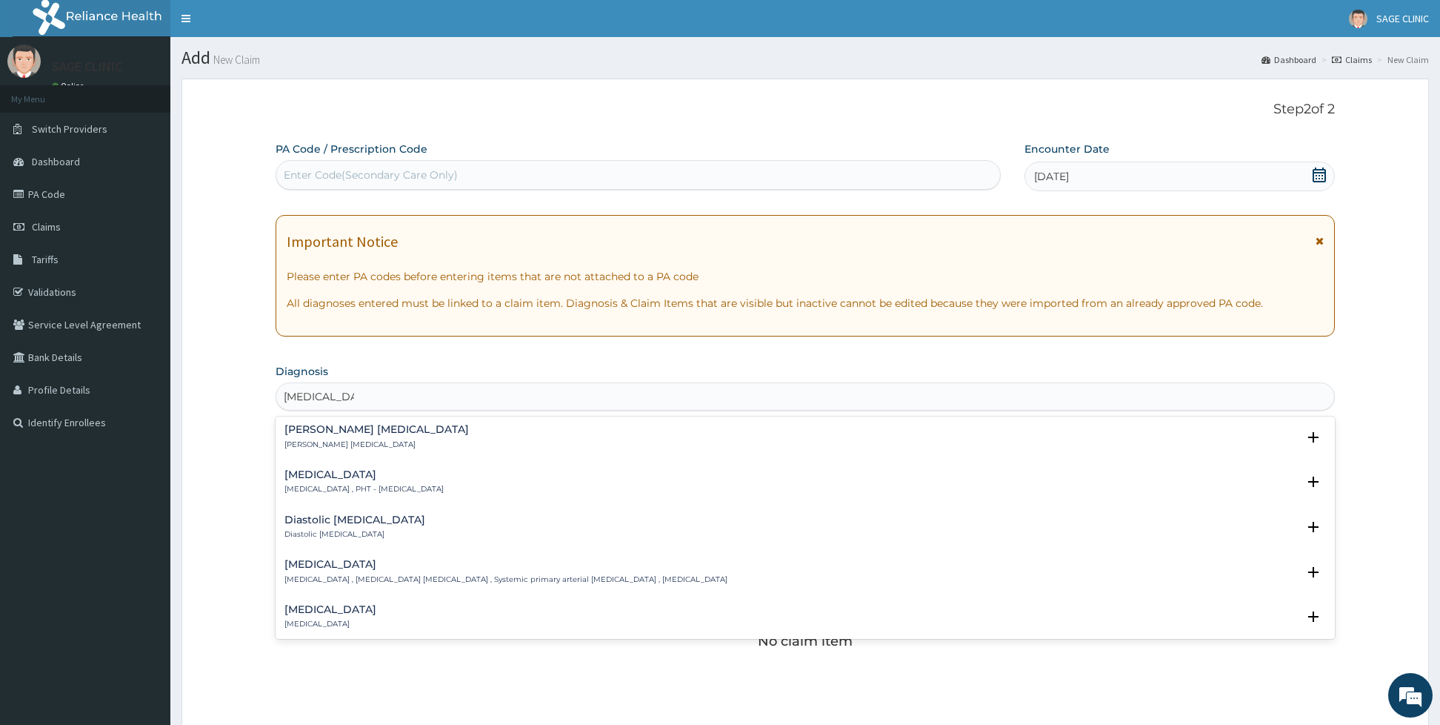
scroll to position [1067, 0]
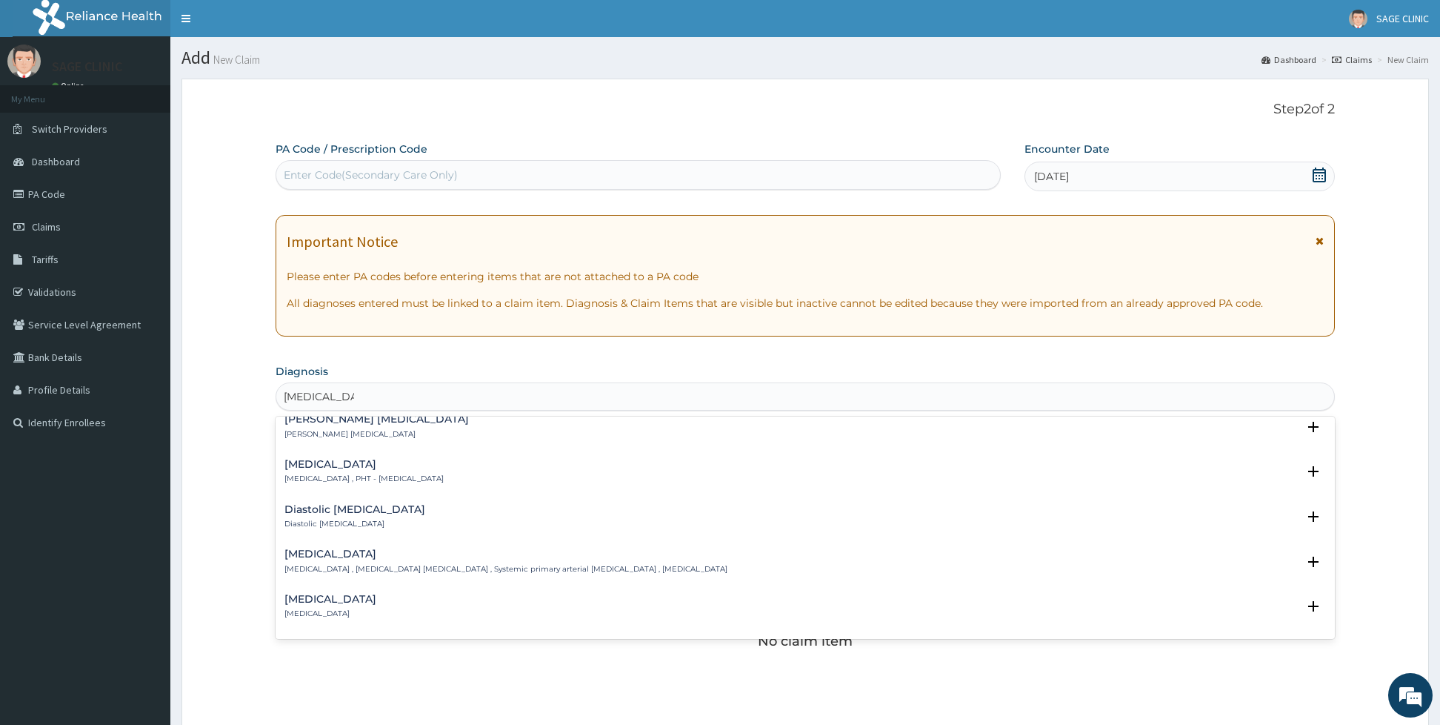
click at [531, 564] on p "Essential hypertension , Idiopathic hypertension , Systemic primary arterial hy…" at bounding box center [505, 569] width 443 height 10
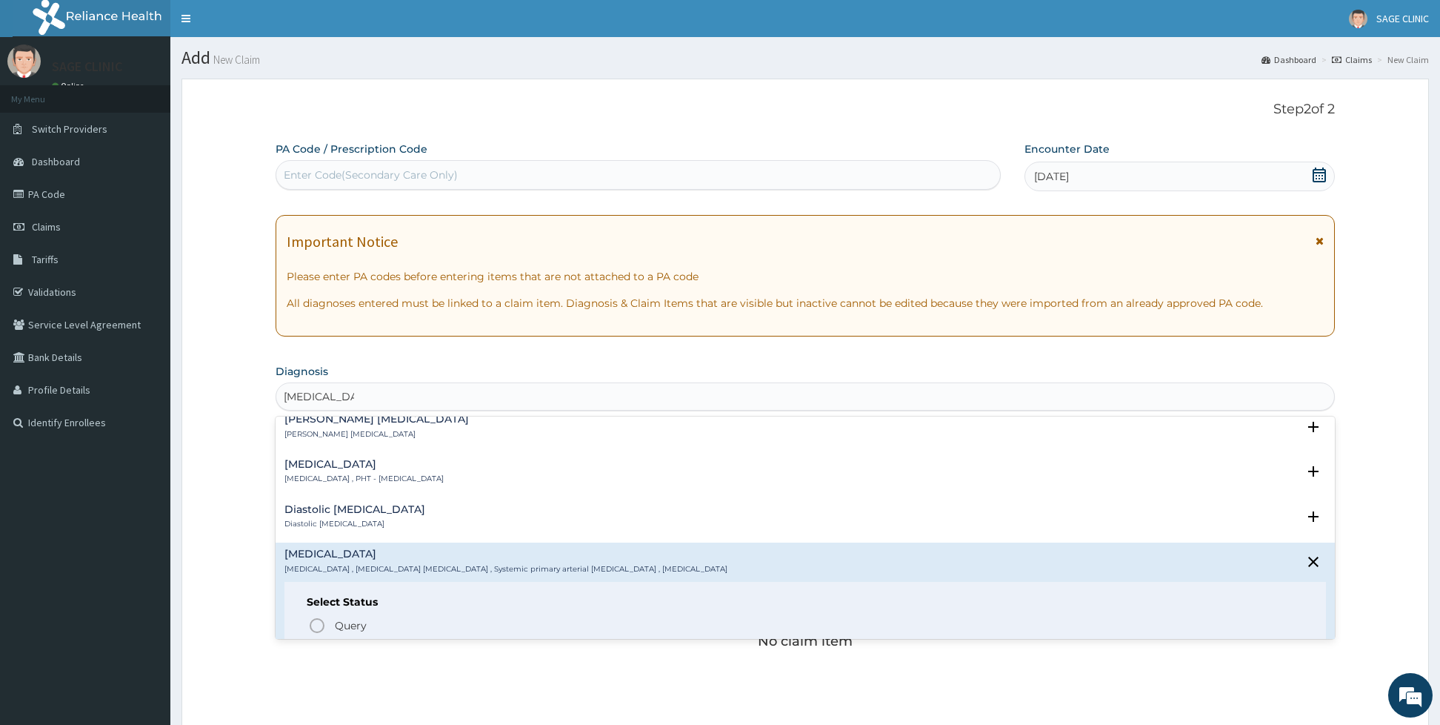
scroll to position [1111, 0]
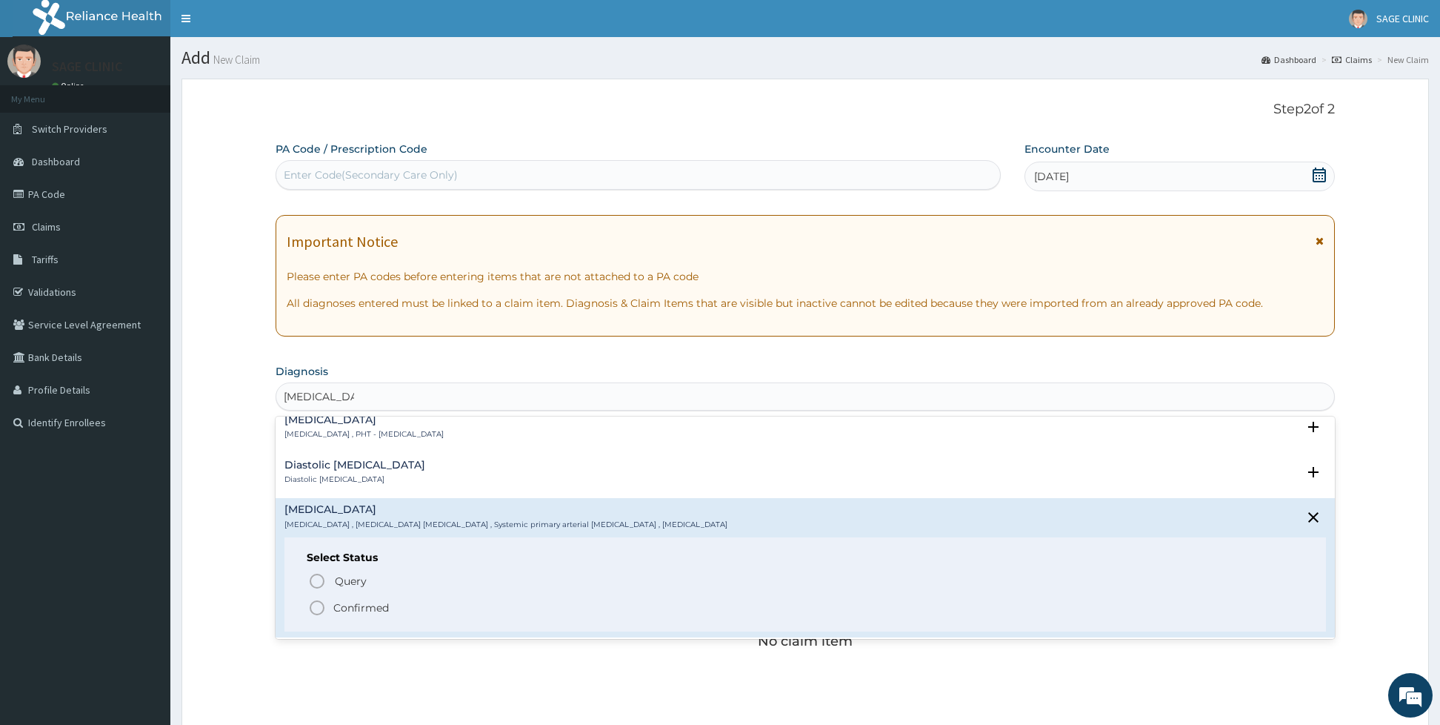
click at [316, 607] on icon "status option filled" at bounding box center [317, 608] width 18 height 18
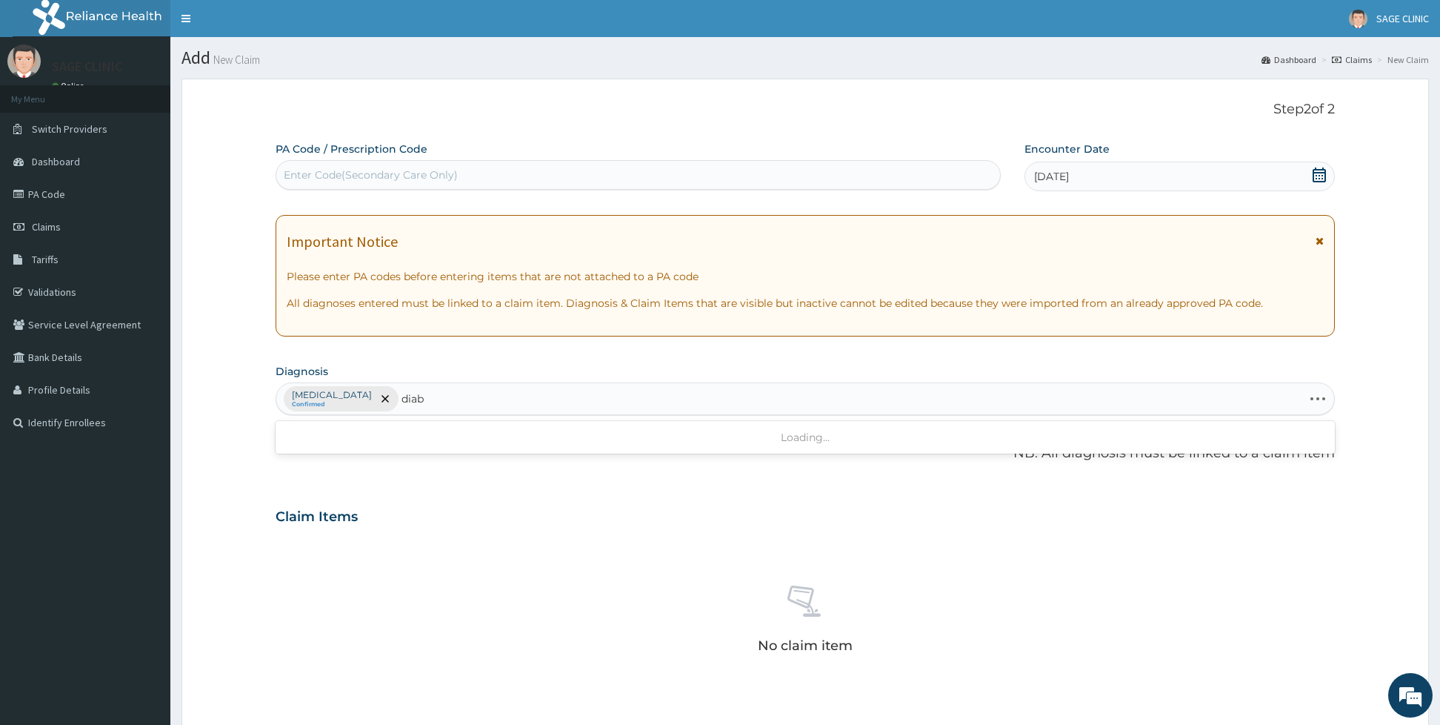
type input "diabe"
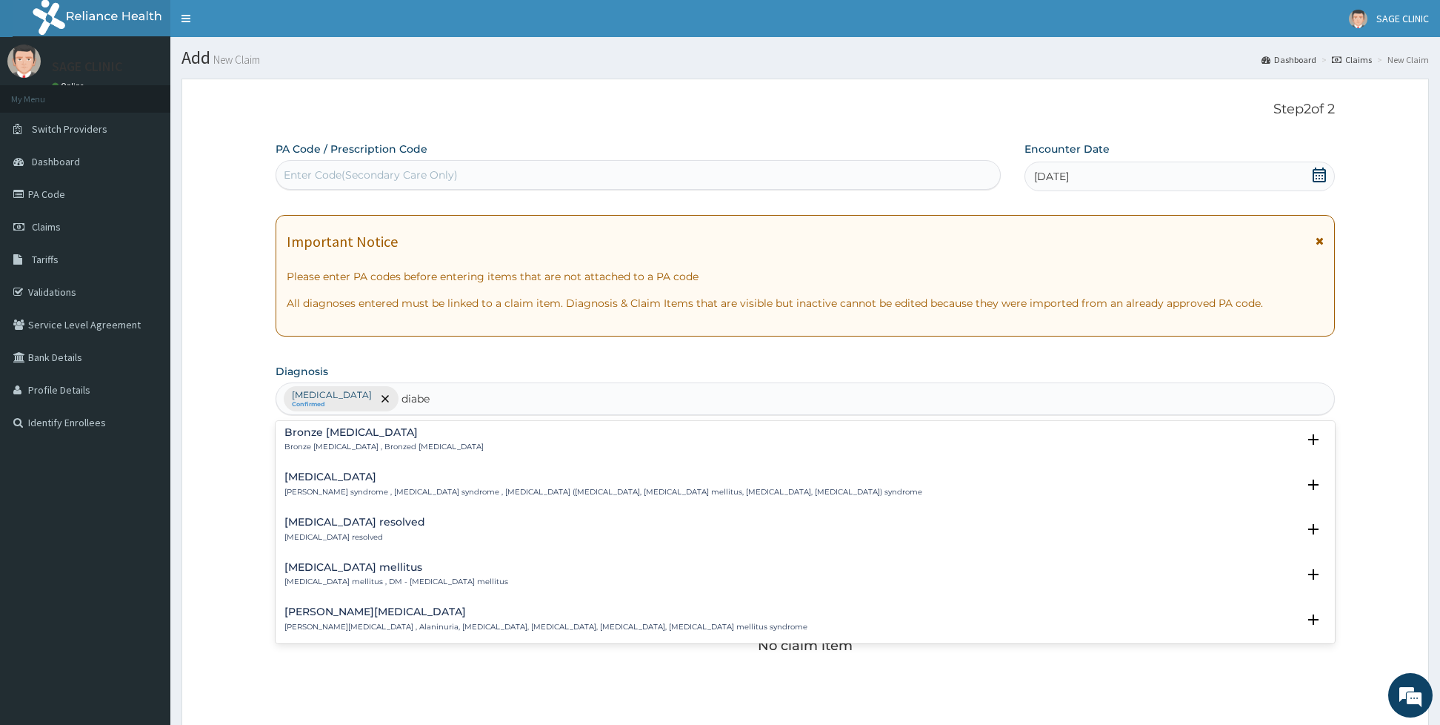
scroll to position [222, 0]
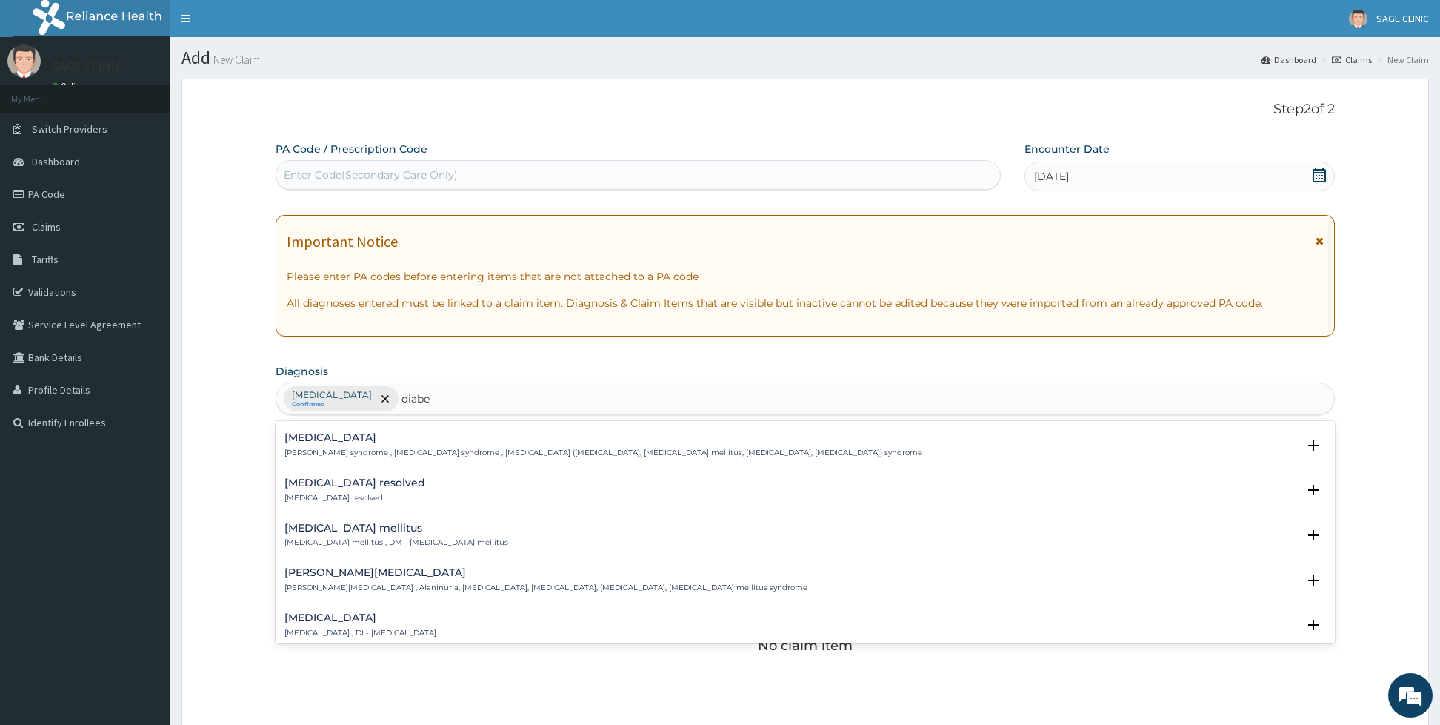
click at [434, 533] on h4 "Diabetes mellitus" at bounding box center [396, 527] width 224 height 11
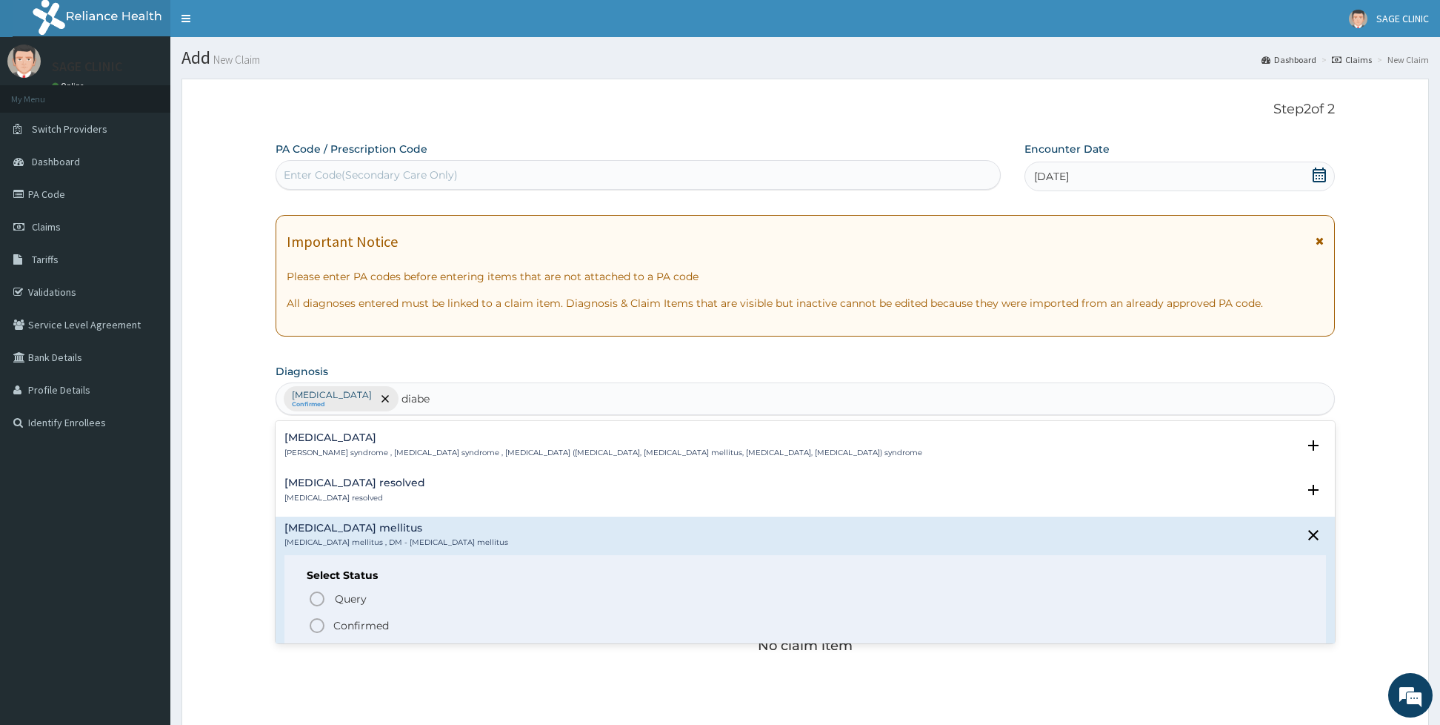
click at [319, 627] on icon "status option filled" at bounding box center [317, 625] width 18 height 18
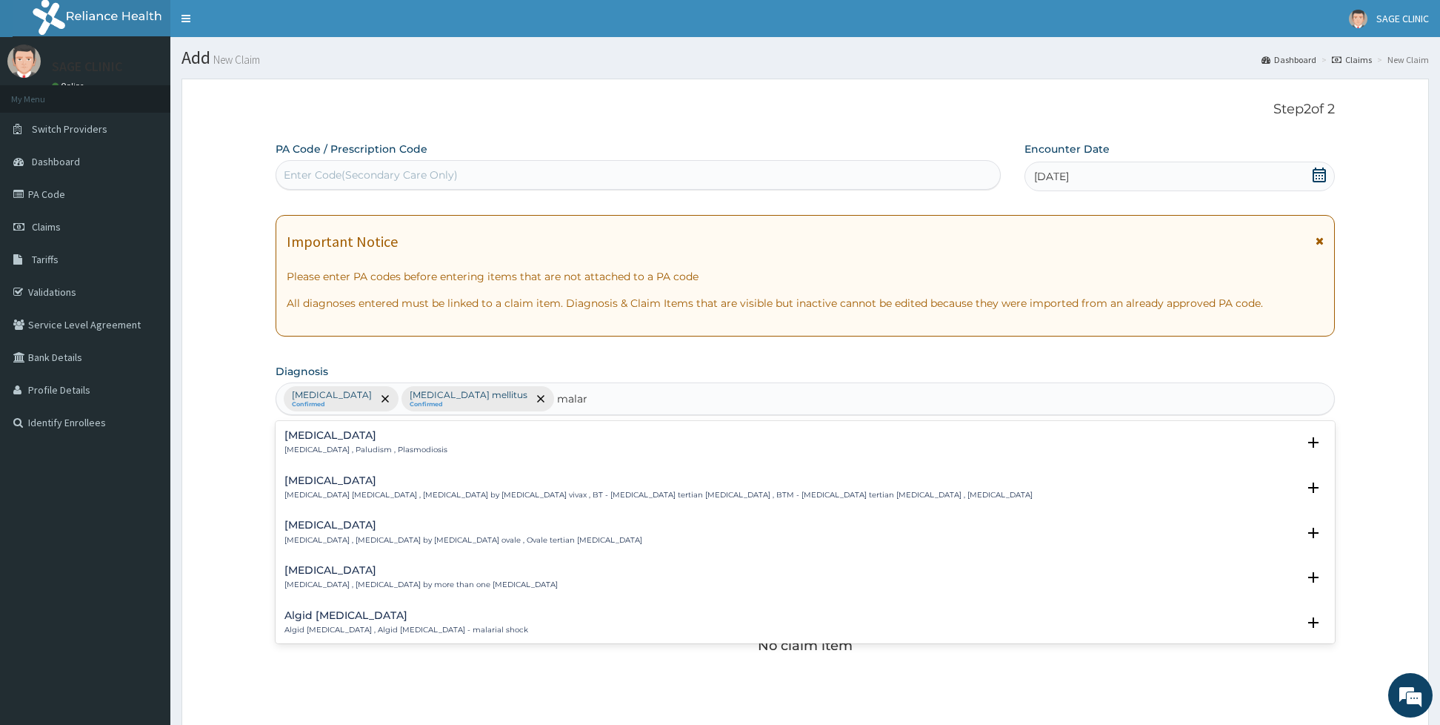
type input "malari"
click at [311, 462] on div "Malaria Malaria , Paludism , Plasmodiosis Select Status Query Query covers susp…" at bounding box center [805, 446] width 1042 height 33
click at [316, 455] on p "Malaria , Paludism , Plasmodiosis" at bounding box center [365, 449] width 163 height 10
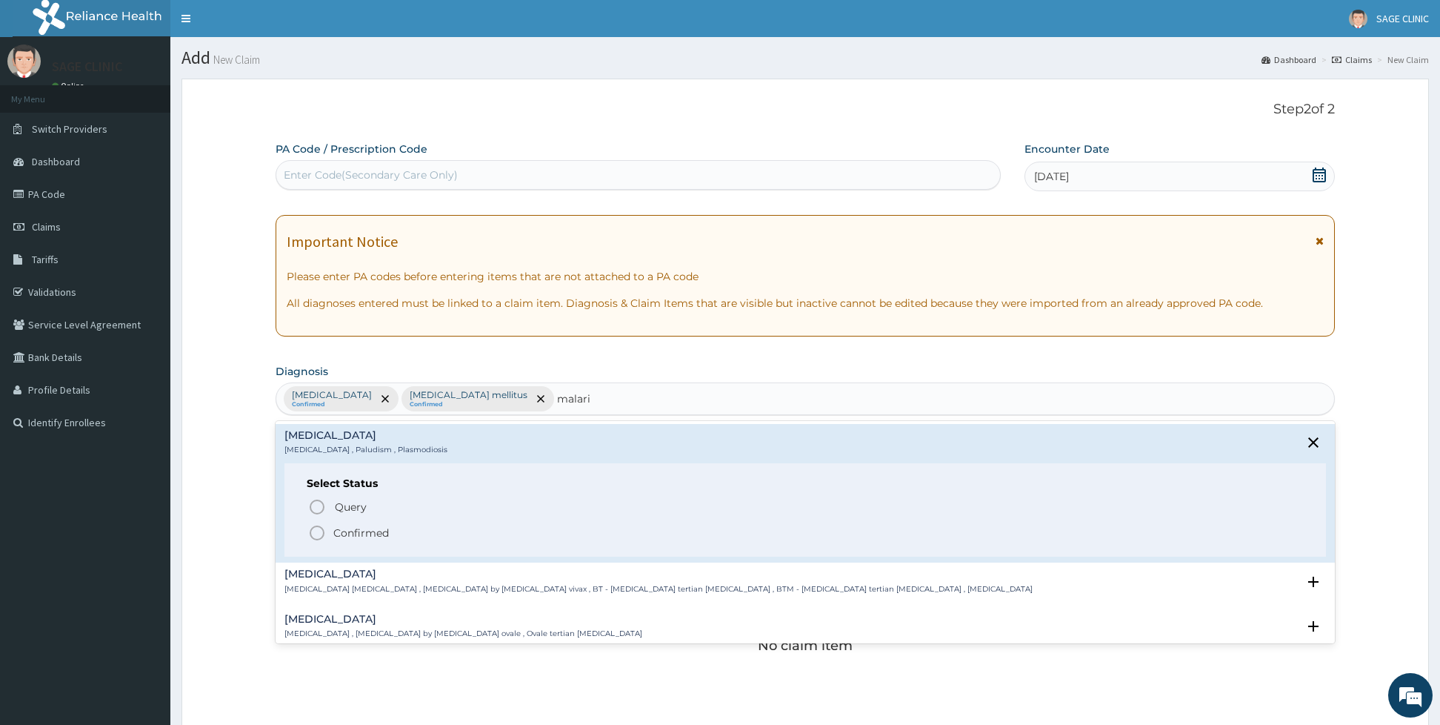
click at [319, 529] on icon "status option filled" at bounding box center [317, 533] width 18 height 18
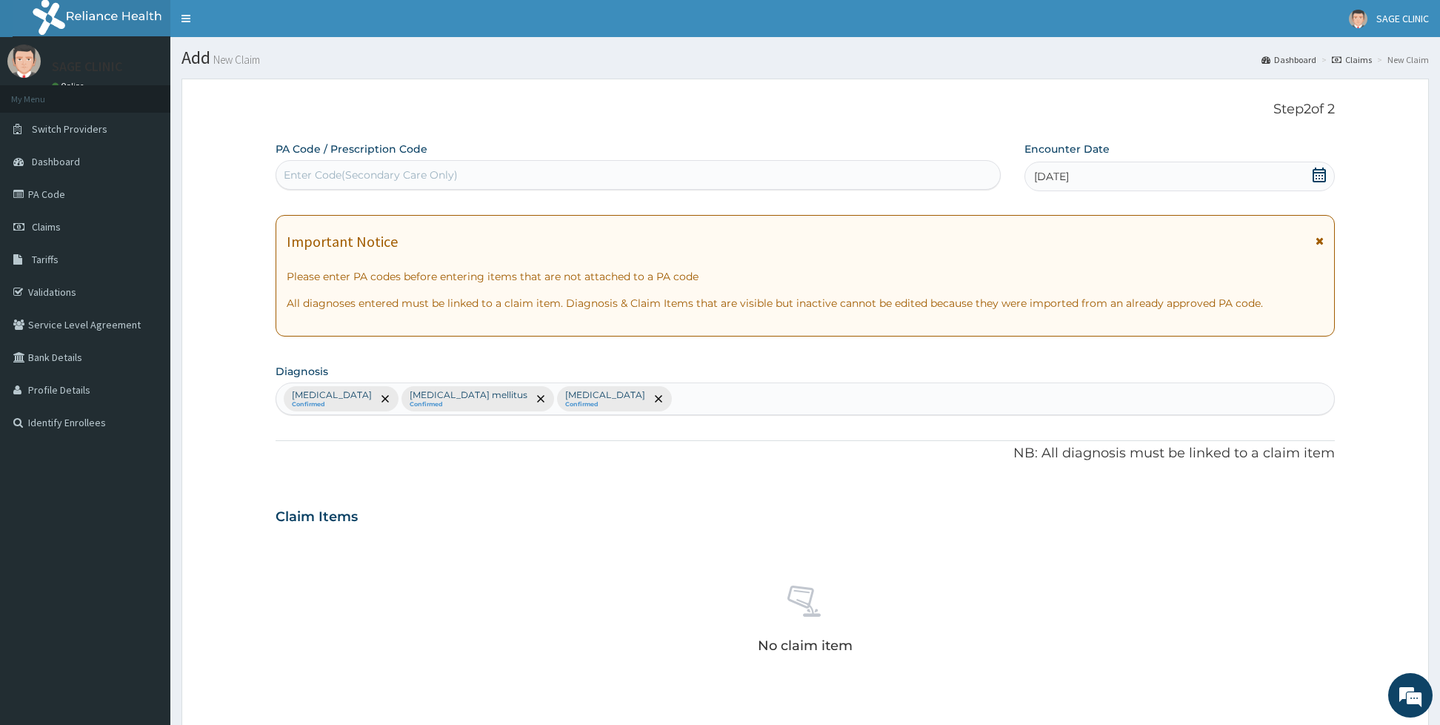
scroll to position [331, 0]
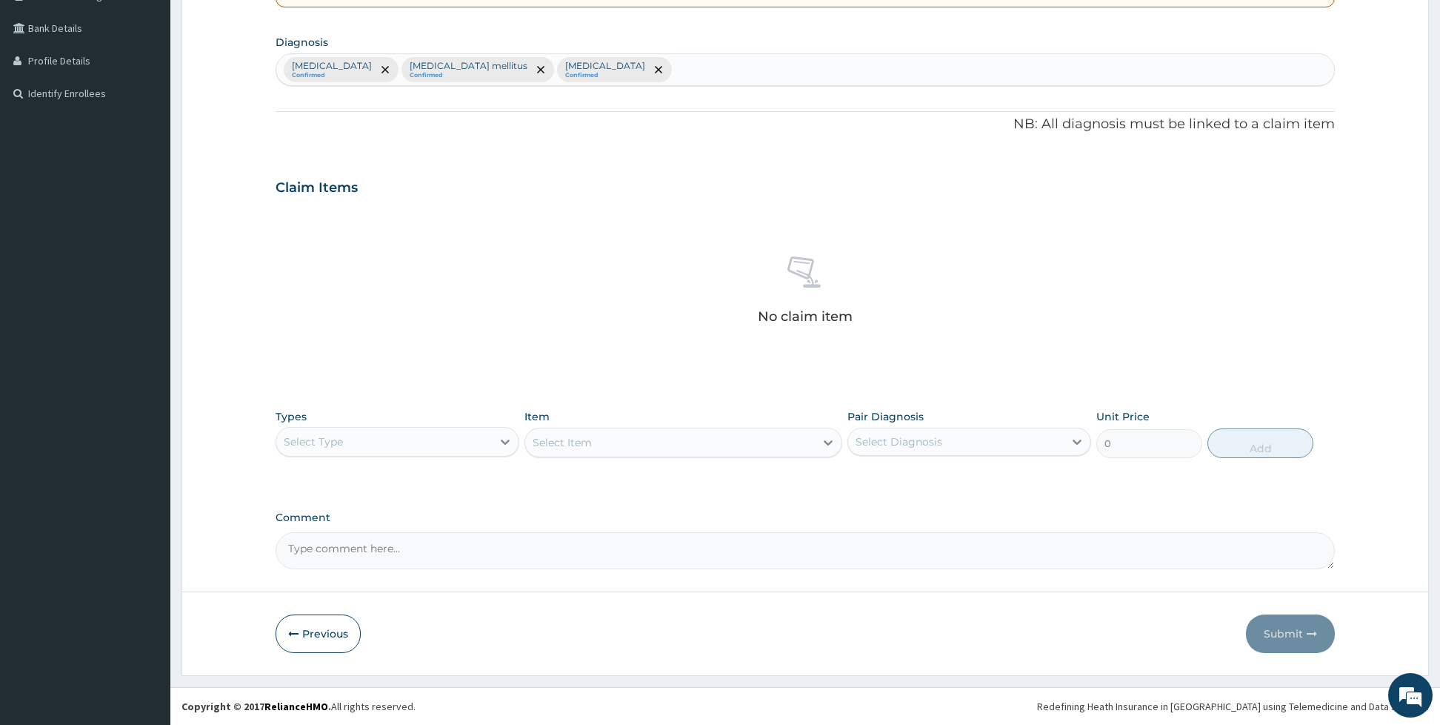
click at [400, 458] on div "Types Select Type Item Select Item Pair Diagnosis Select Diagnosis Unit Price 0…" at bounding box center [805, 434] width 1059 height 64
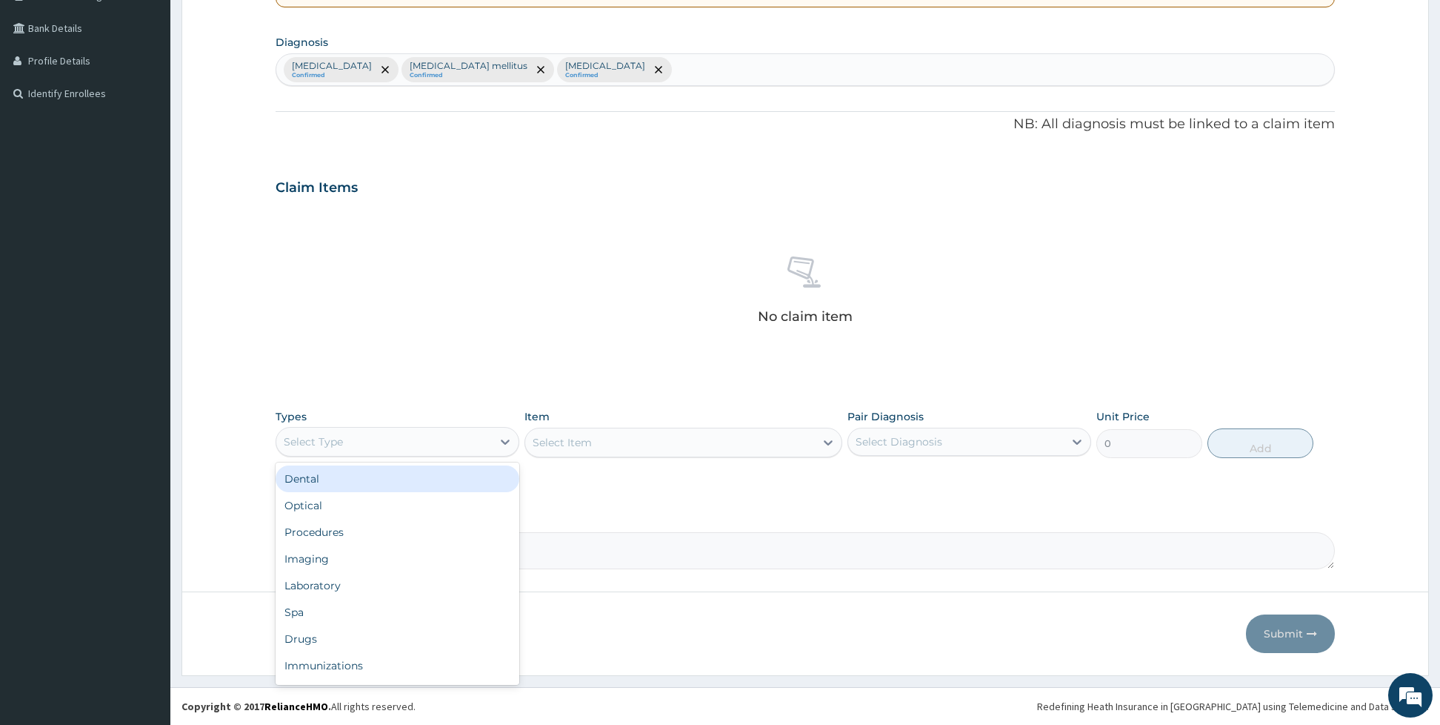
click at [393, 443] on div "Select Type" at bounding box center [384, 442] width 216 height 24
click at [322, 531] on div "Procedures" at bounding box center [398, 532] width 244 height 27
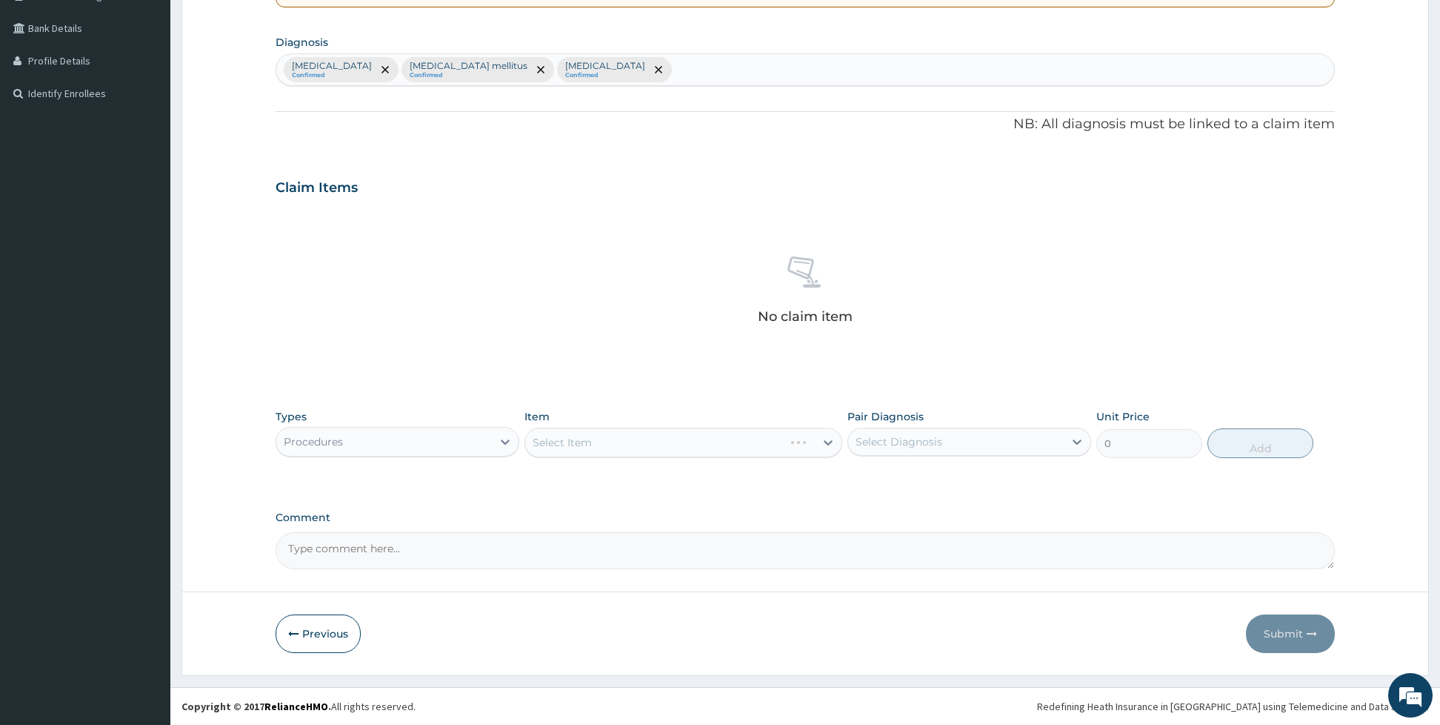
click at [562, 441] on div "Select Item" at bounding box center [683, 442] width 318 height 30
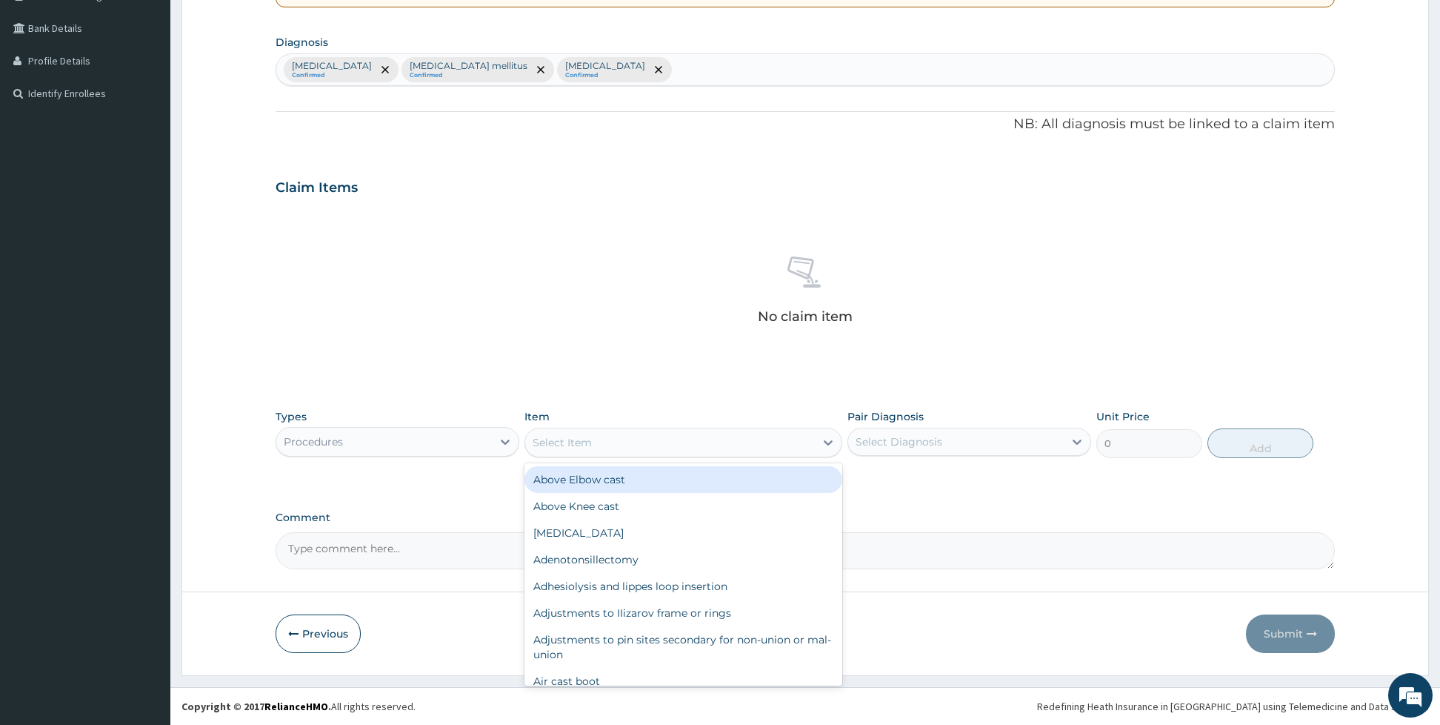
click at [562, 441] on div "Select Item" at bounding box center [562, 442] width 59 height 15
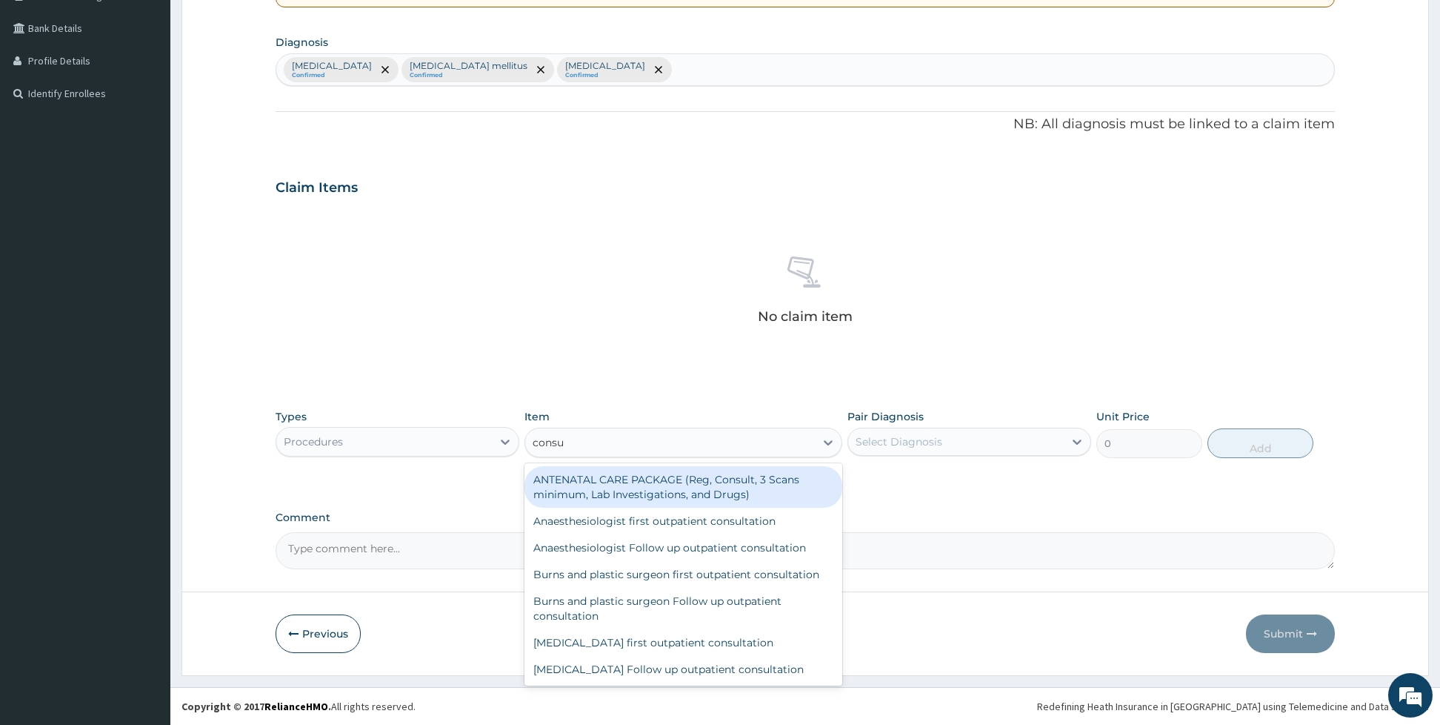
type input "consul"
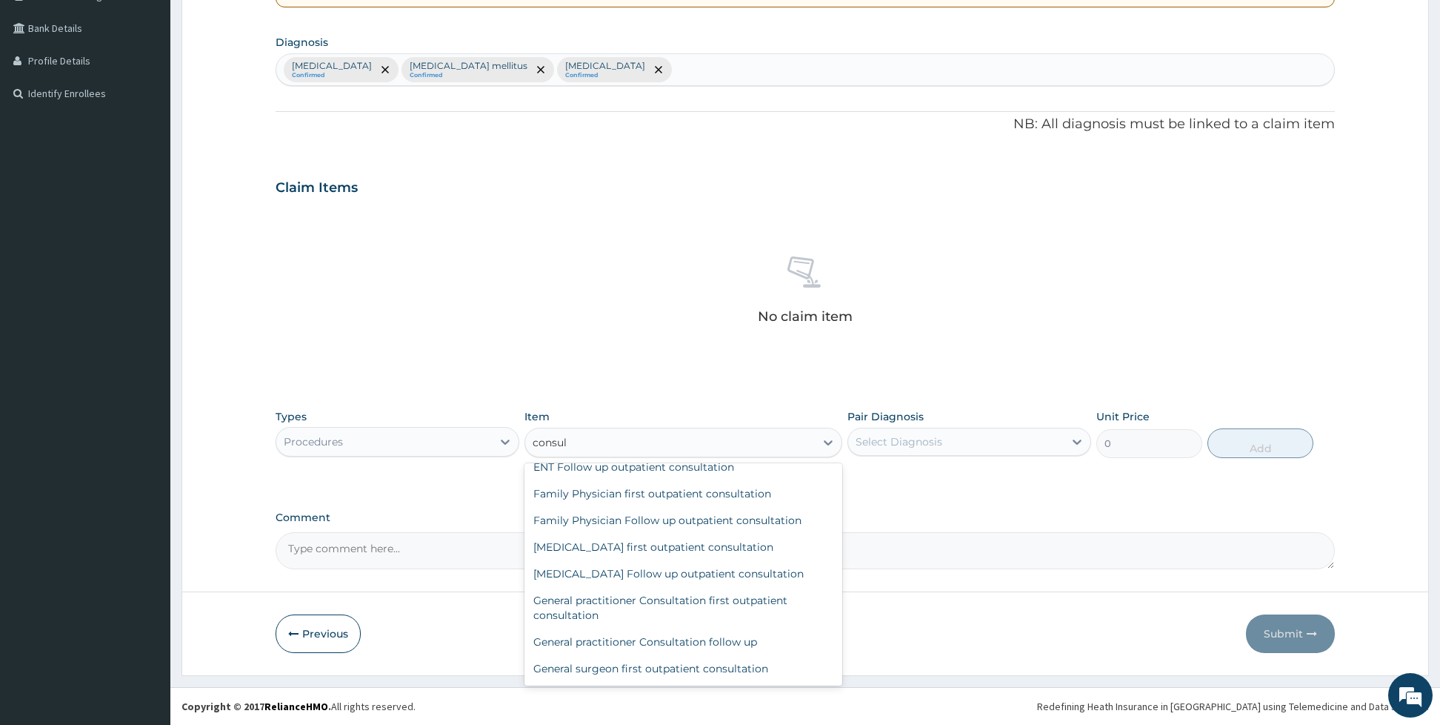
scroll to position [444, 0]
click at [636, 622] on div "General practitioner Consultation first outpatient consultation" at bounding box center [683, 605] width 318 height 41
type input "3960"
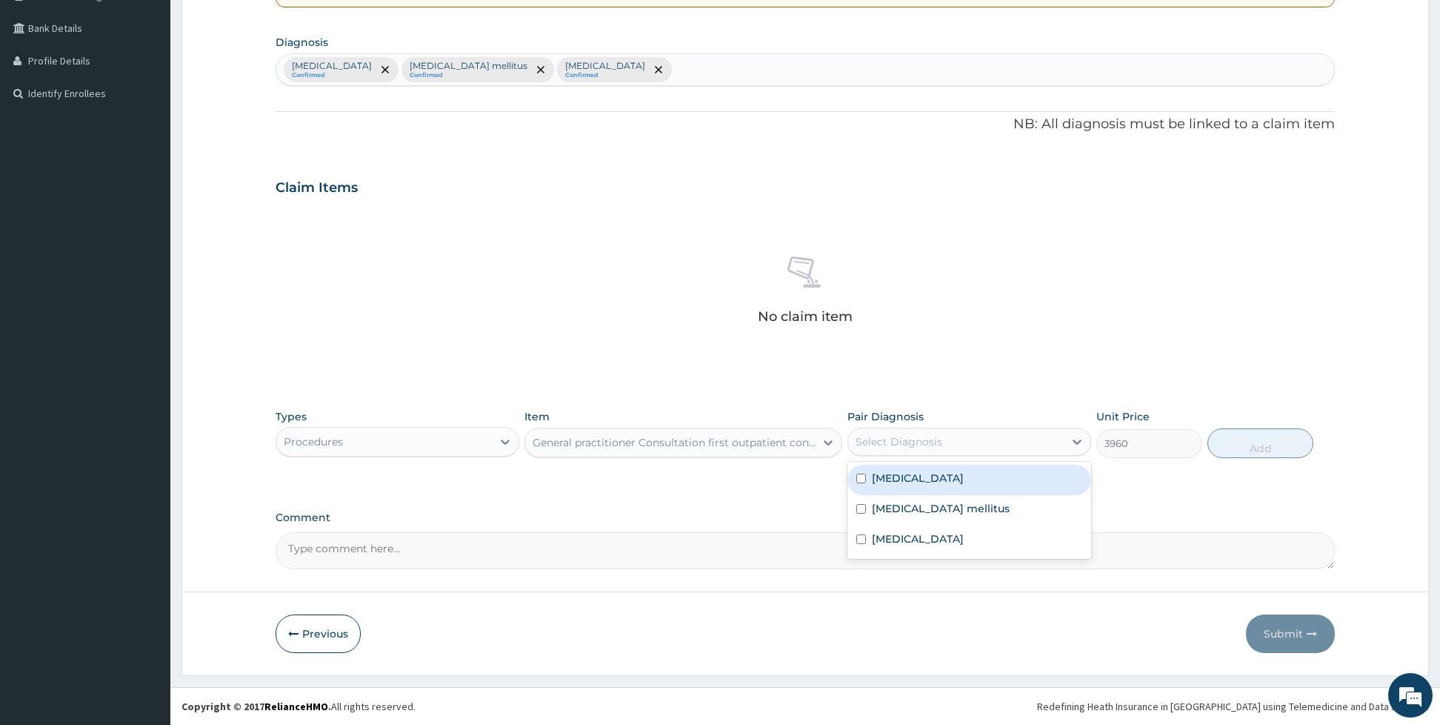
click at [853, 443] on div "Select Diagnosis" at bounding box center [956, 442] width 216 height 24
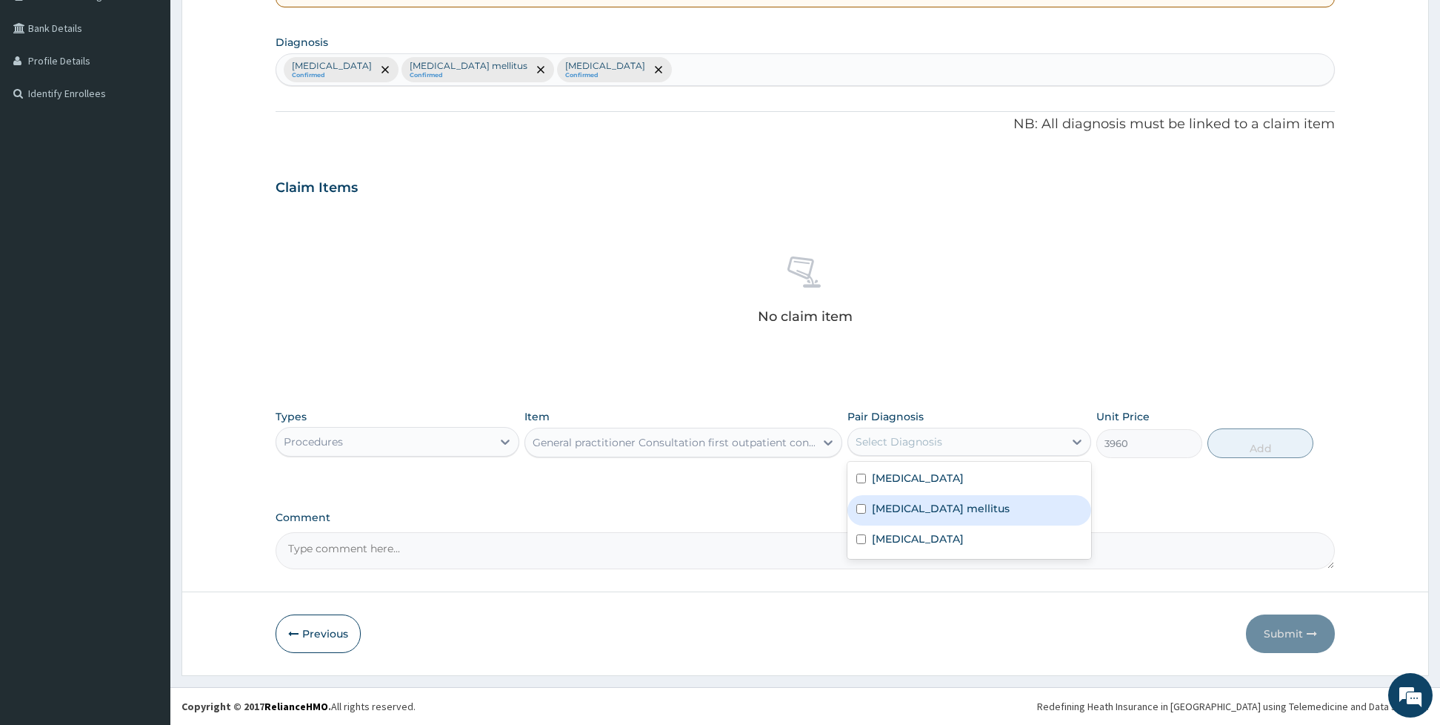
drag, startPoint x: 869, startPoint y: 473, endPoint x: 872, endPoint y: 512, distance: 38.6
click at [872, 512] on div "Essential hypertension Diabetes mellitus Malaria" at bounding box center [969, 510] width 244 height 97
click at [872, 512] on label "Diabetes mellitus" at bounding box center [941, 508] width 138 height 15
checkbox input "true"
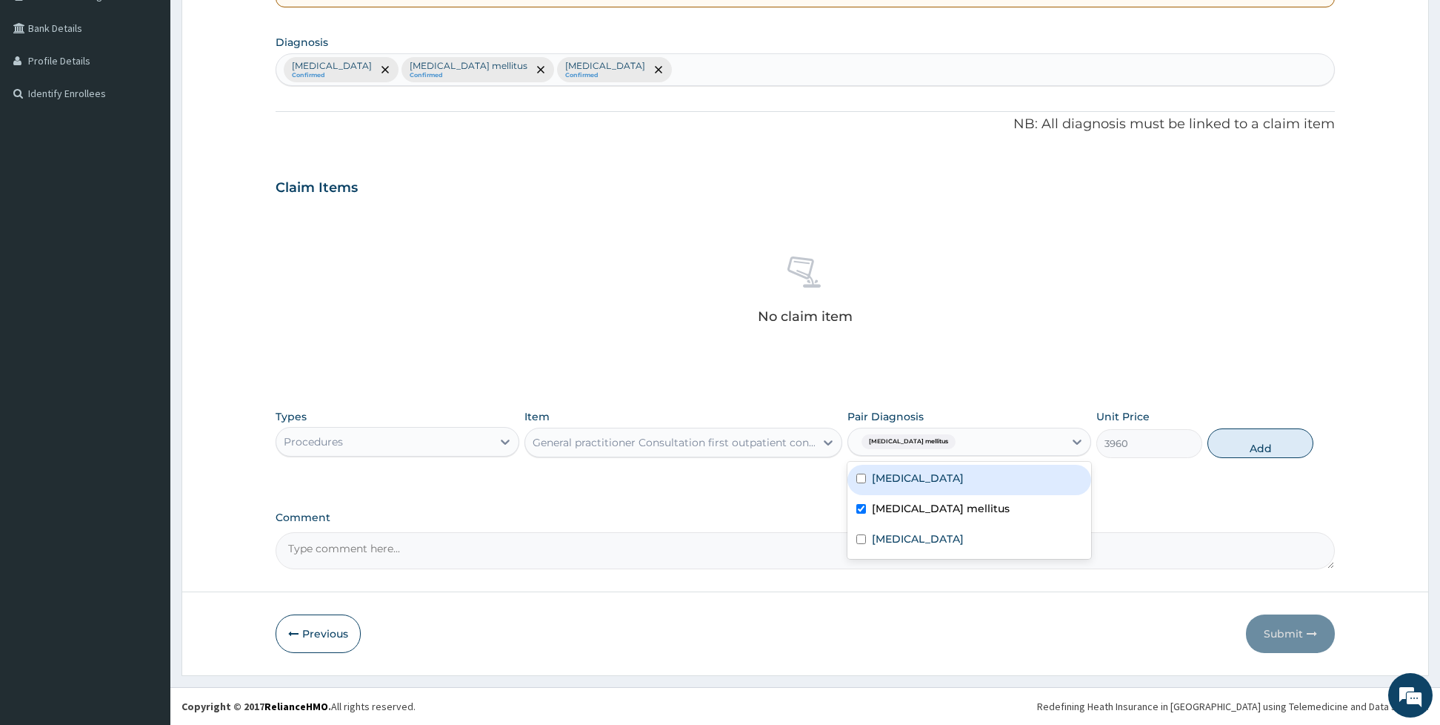
click at [860, 479] on input "checkbox" at bounding box center [861, 478] width 10 height 10
checkbox input "true"
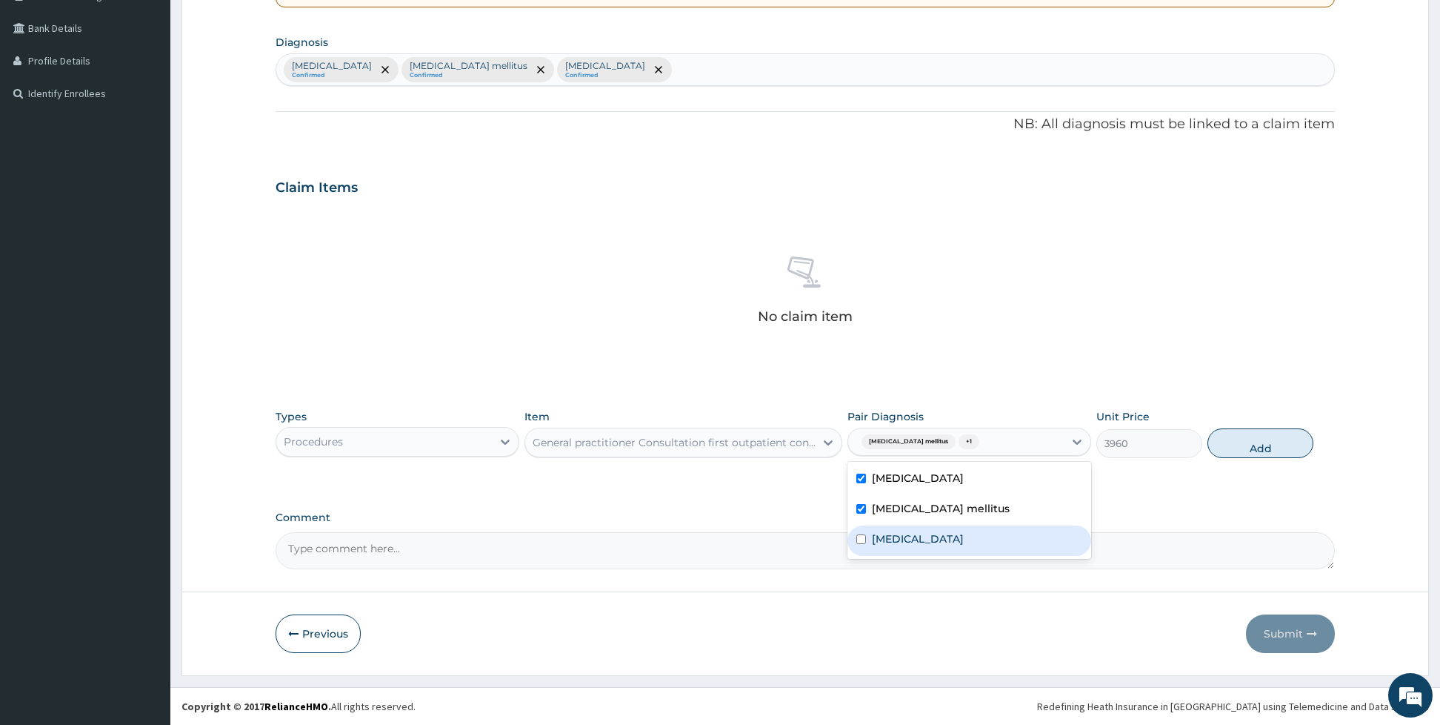
click at [859, 540] on input "checkbox" at bounding box center [861, 539] width 10 height 10
checkbox input "true"
click at [1228, 444] on button "Add" at bounding box center [1261, 443] width 106 height 30
type input "0"
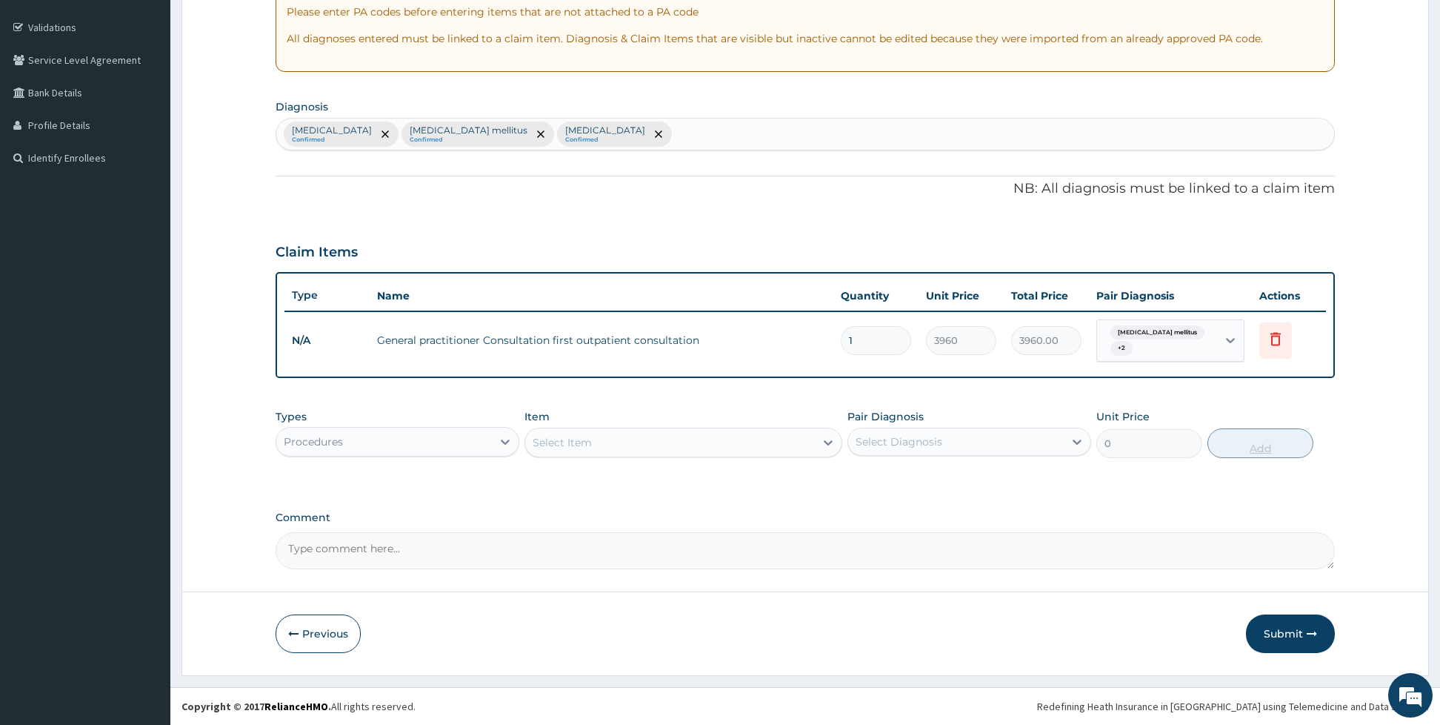
scroll to position [267, 0]
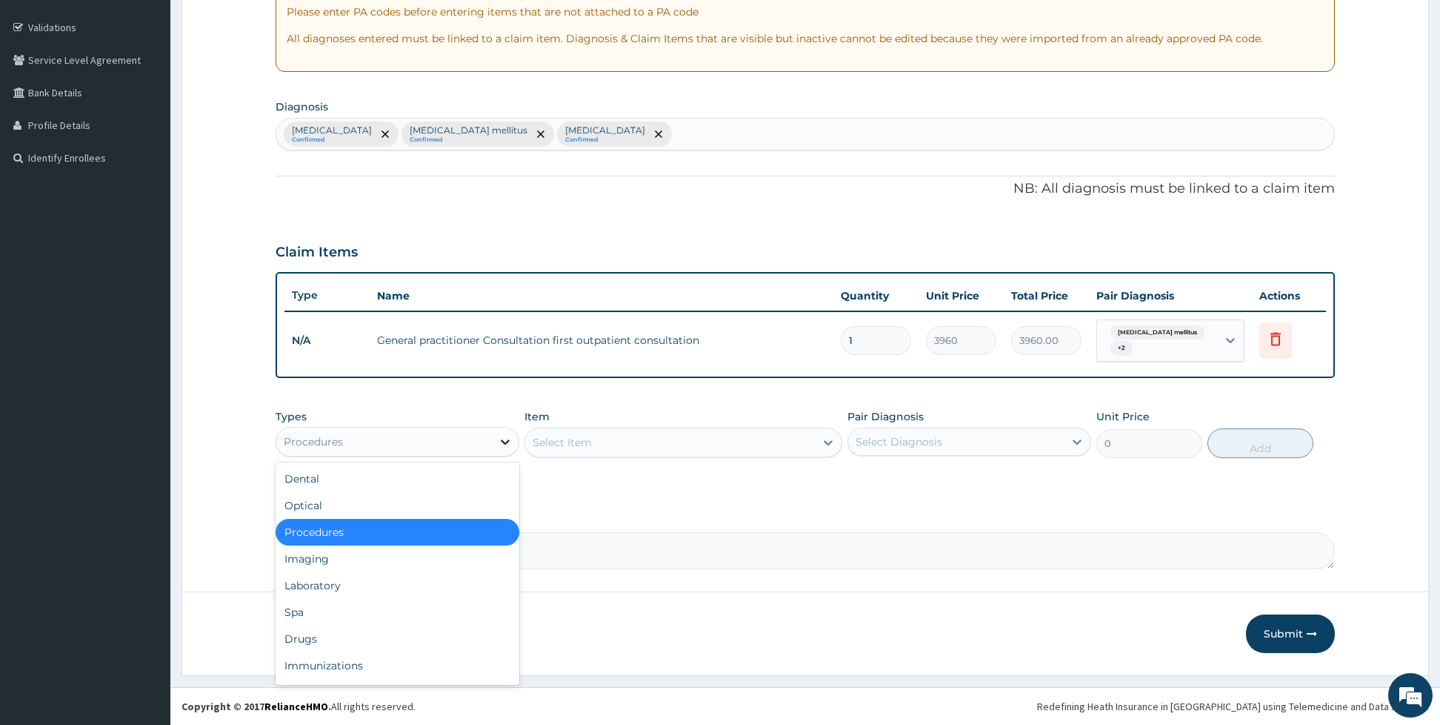
click at [509, 443] on icon at bounding box center [505, 441] width 15 height 15
click at [347, 580] on div "Laboratory" at bounding box center [398, 585] width 244 height 27
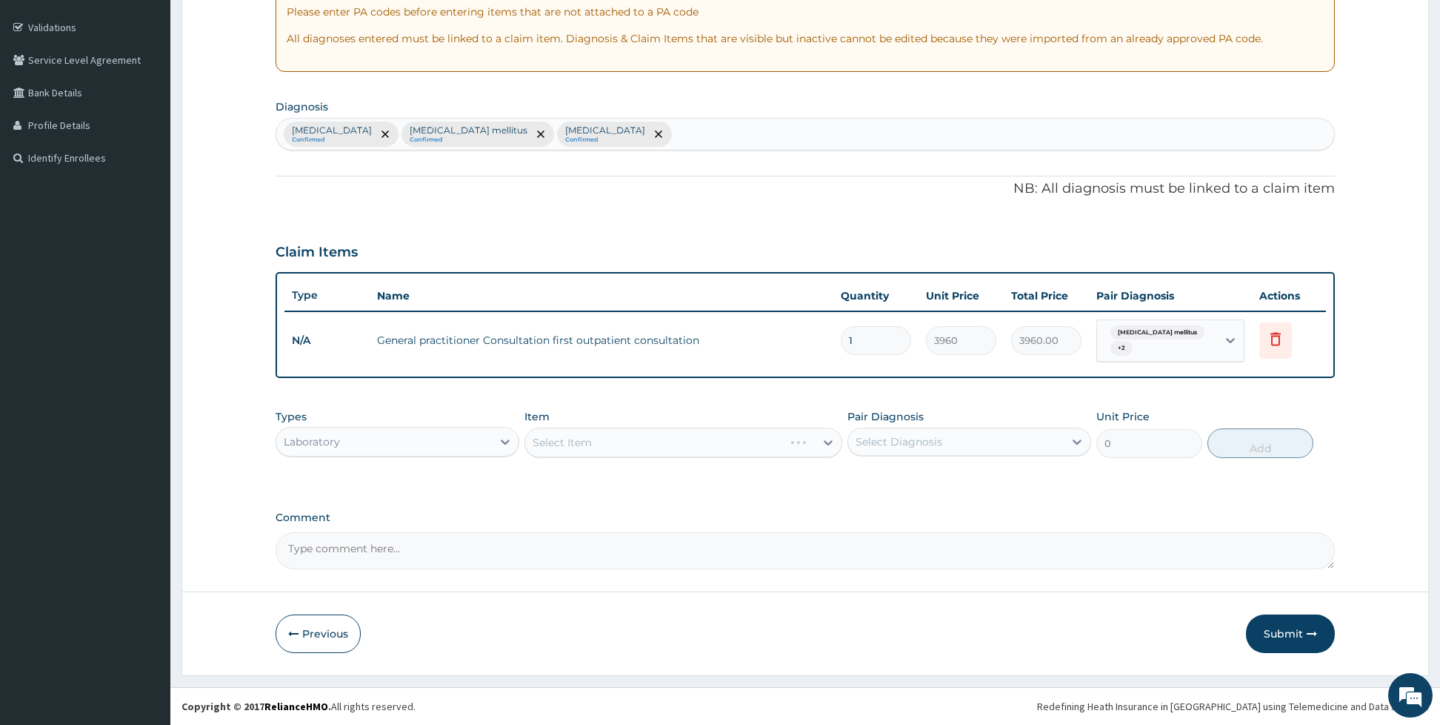
click at [547, 436] on div "Select Item" at bounding box center [683, 442] width 318 height 30
click at [562, 436] on div "Select Item" at bounding box center [562, 442] width 59 height 15
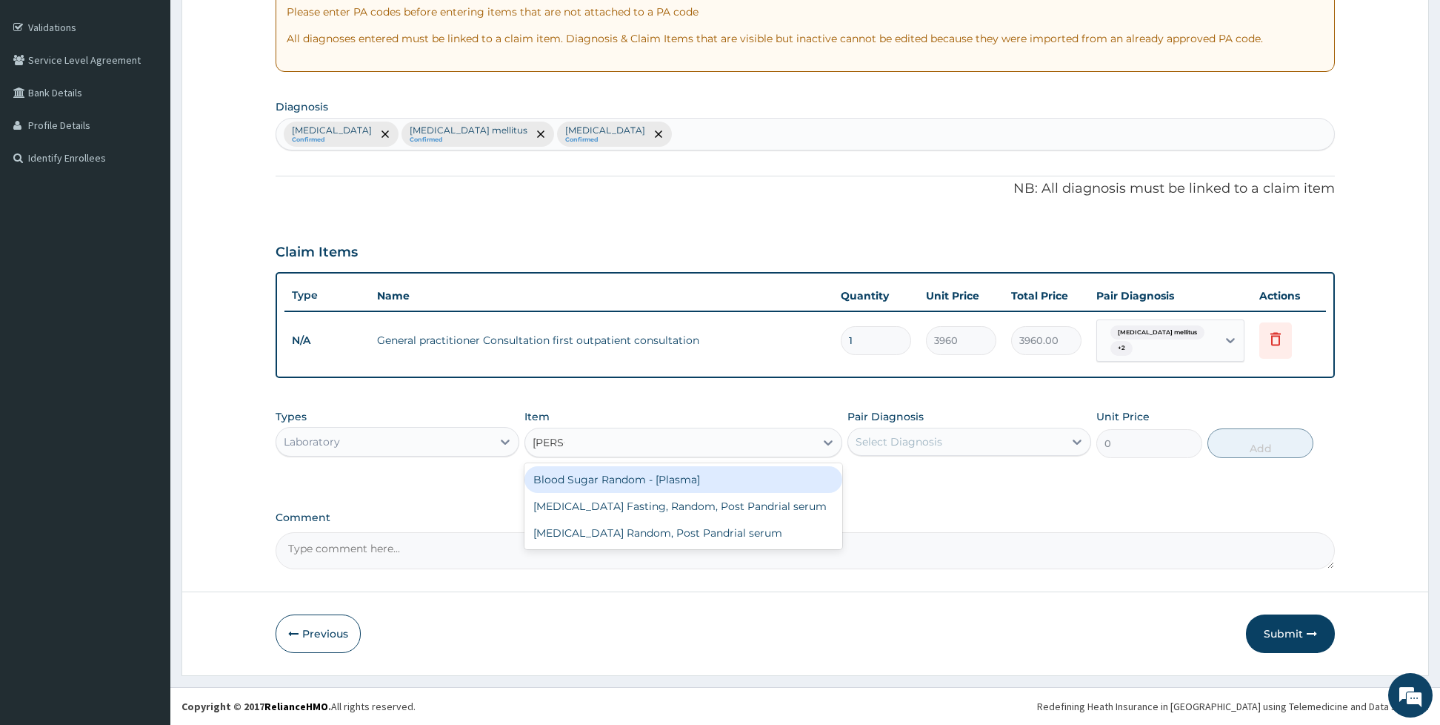
type input "random"
click at [569, 469] on div "Blood Sugar Random - [Plasma]" at bounding box center [683, 479] width 318 height 27
type input "1440"
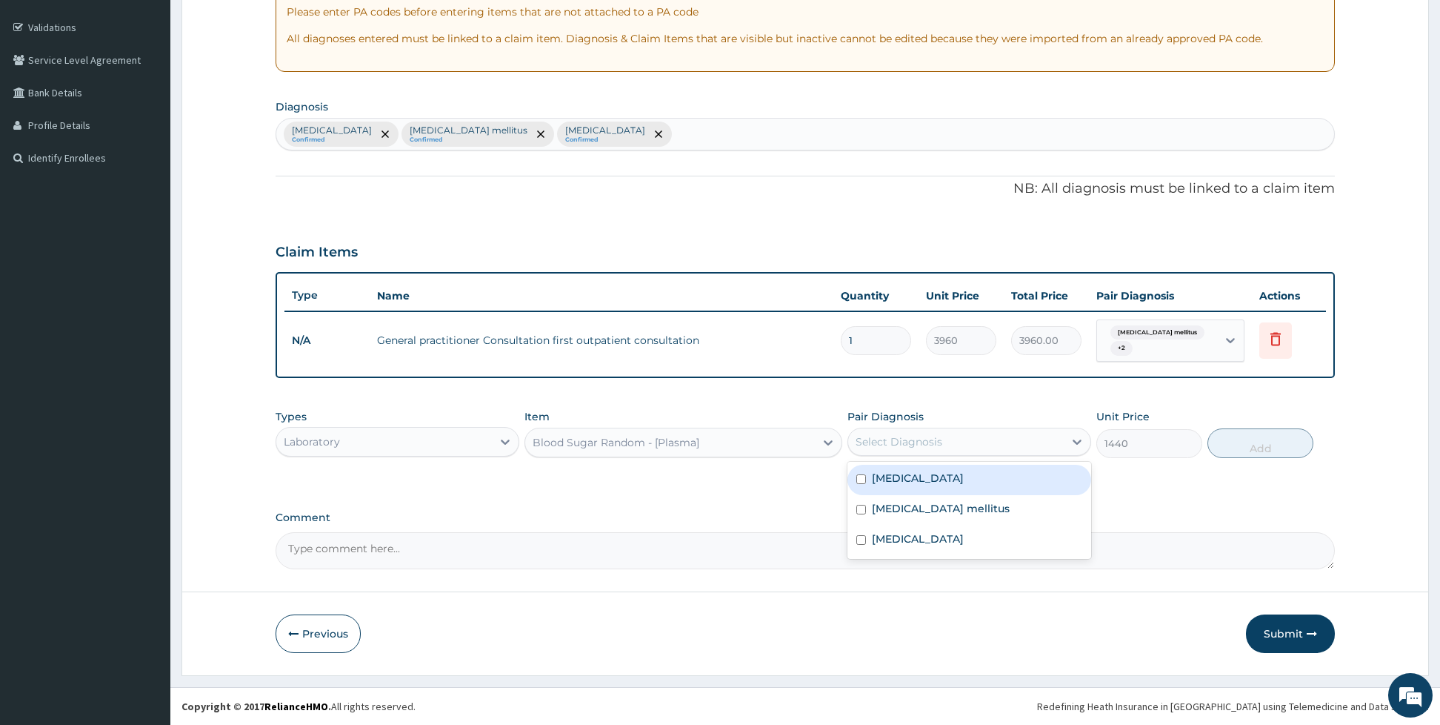
click at [870, 439] on div "Select Diagnosis" at bounding box center [899, 441] width 87 height 15
click at [863, 480] on input "checkbox" at bounding box center [861, 479] width 10 height 10
checkbox input "false"
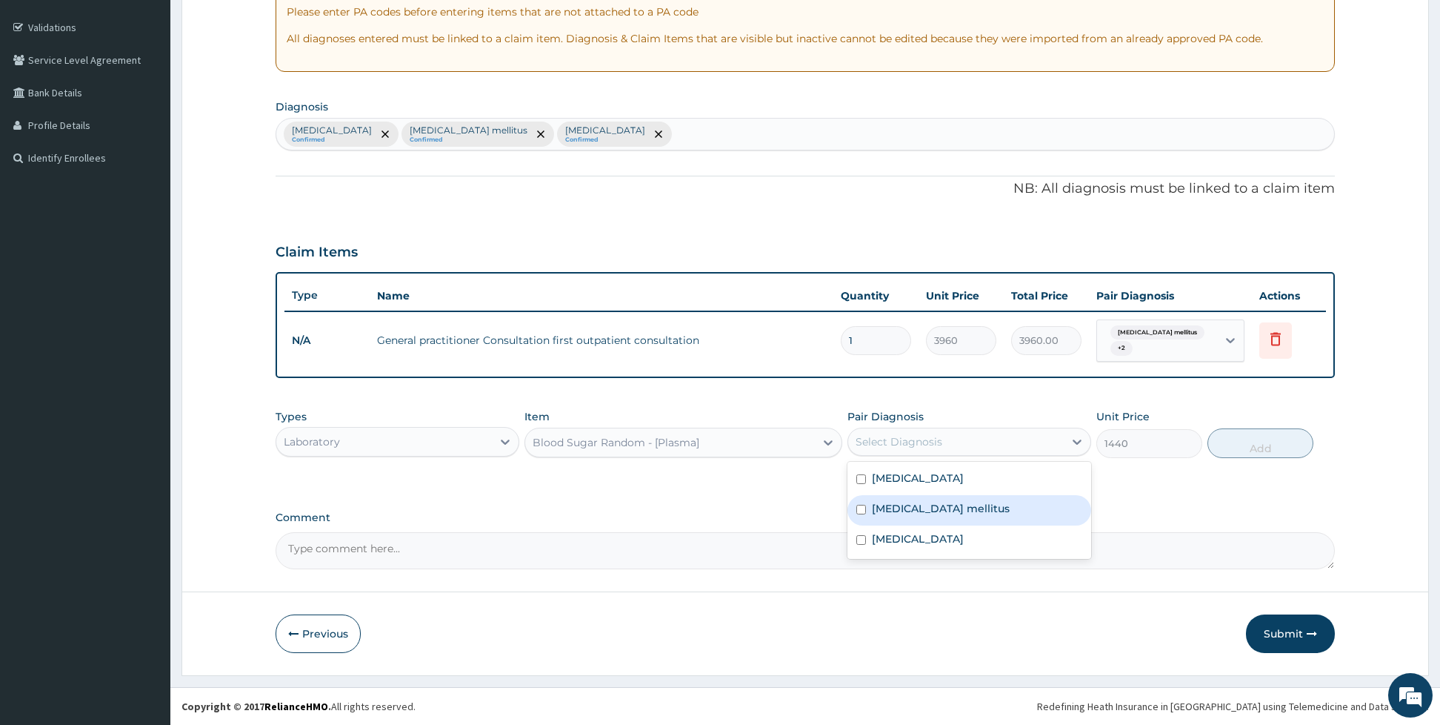
click at [865, 510] on input "checkbox" at bounding box center [861, 509] width 10 height 10
checkbox input "true"
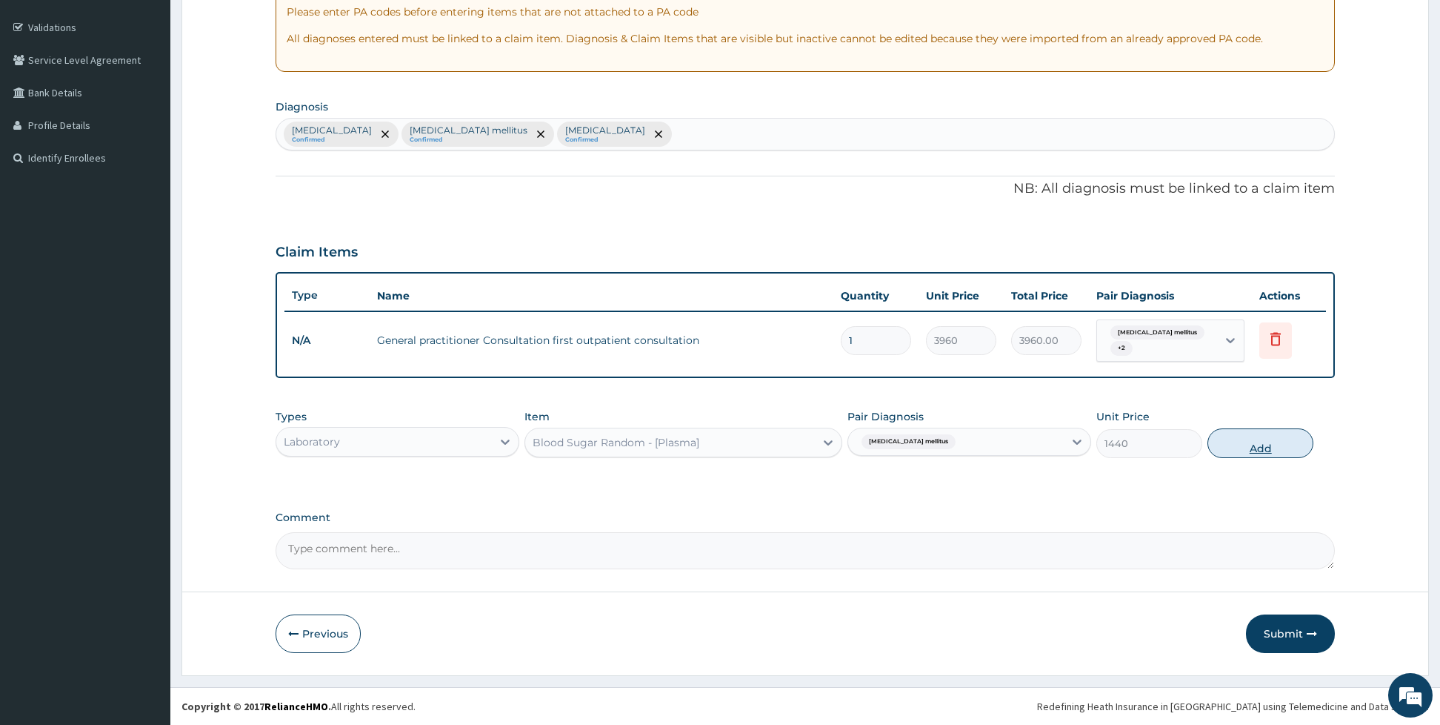
click at [1252, 439] on button "Add" at bounding box center [1261, 443] width 106 height 30
type input "0"
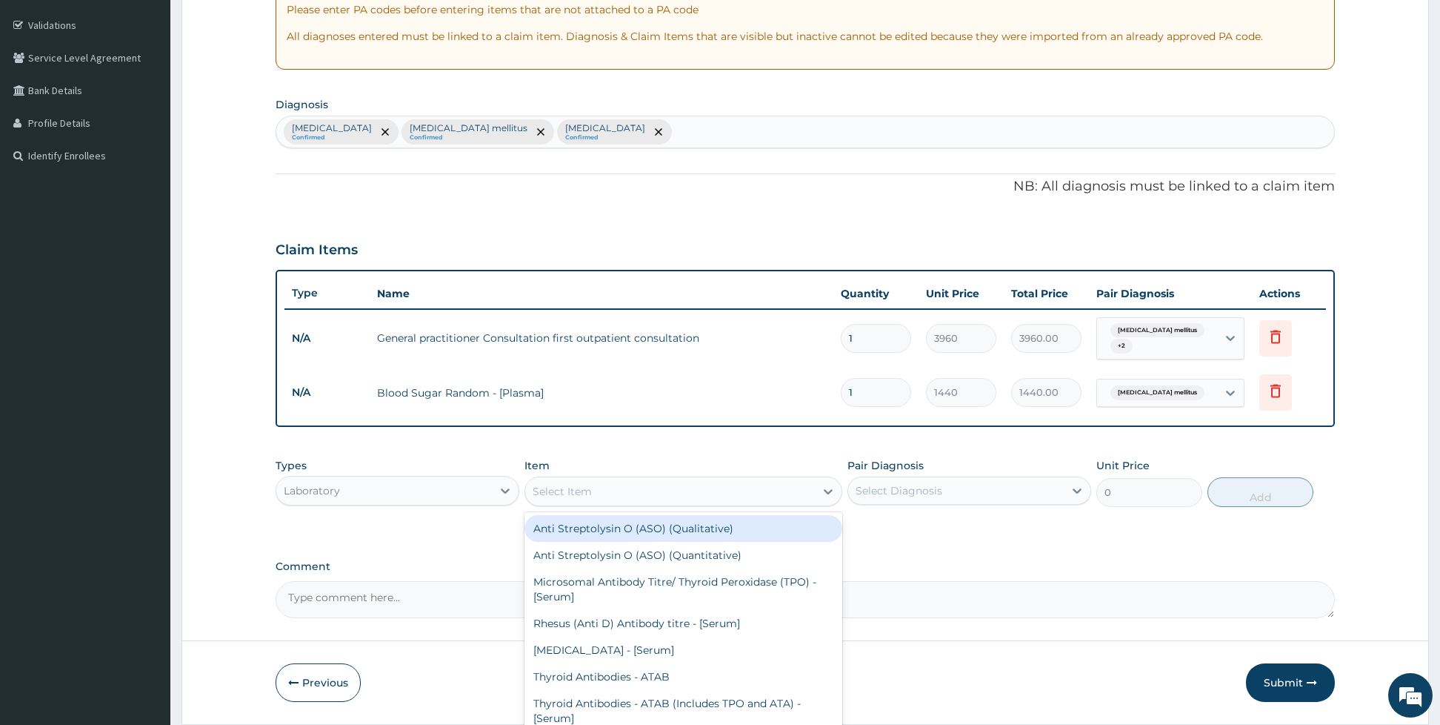
click at [720, 491] on div "Select Item" at bounding box center [670, 491] width 290 height 24
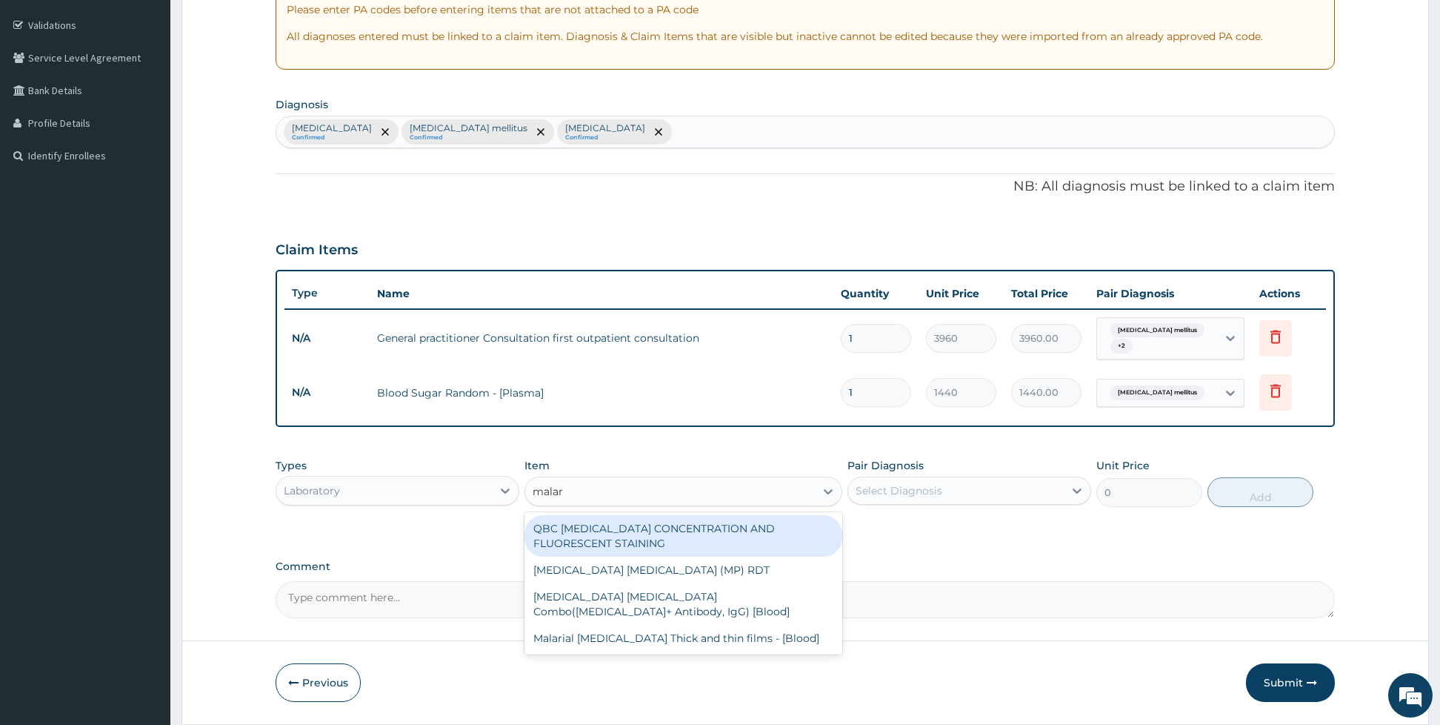
type input "malari"
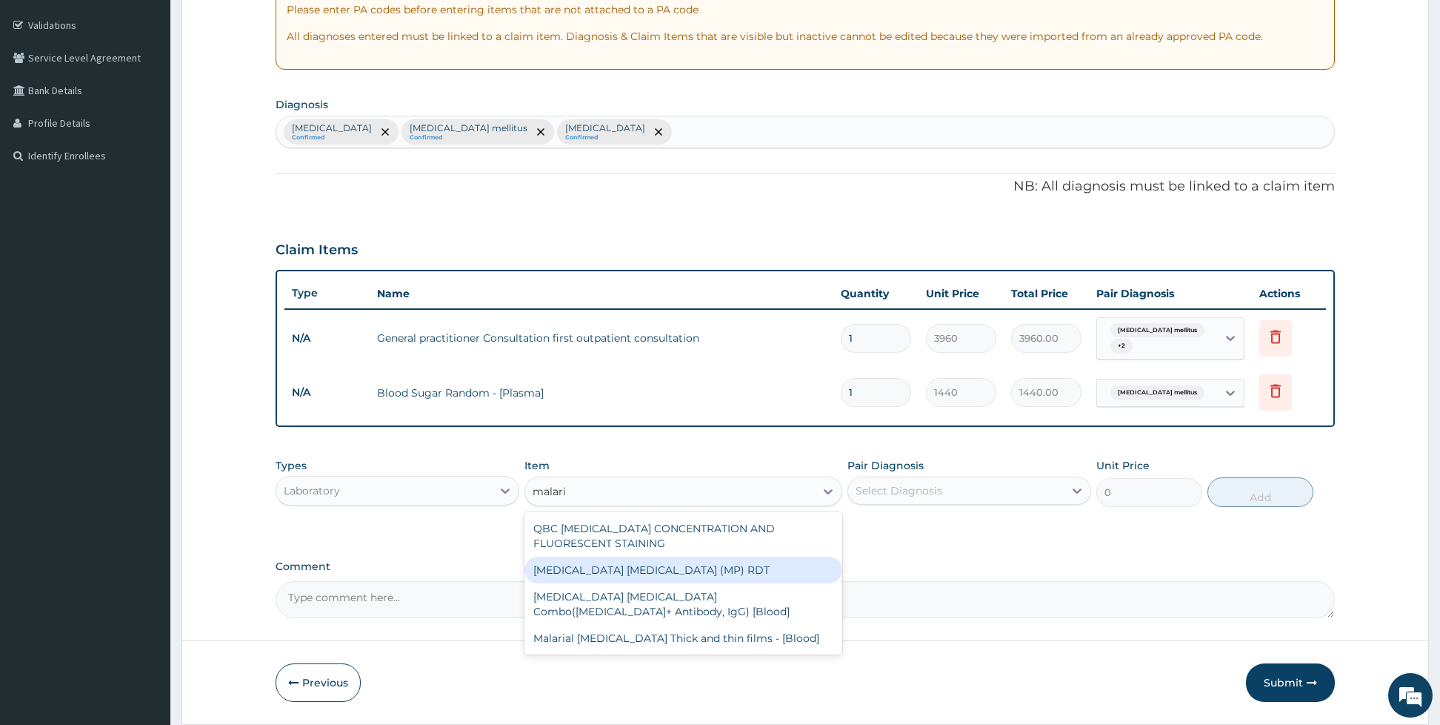
click at [643, 562] on div "[MEDICAL_DATA] [MEDICAL_DATA] (MP) RDT" at bounding box center [683, 569] width 318 height 27
type input "1800"
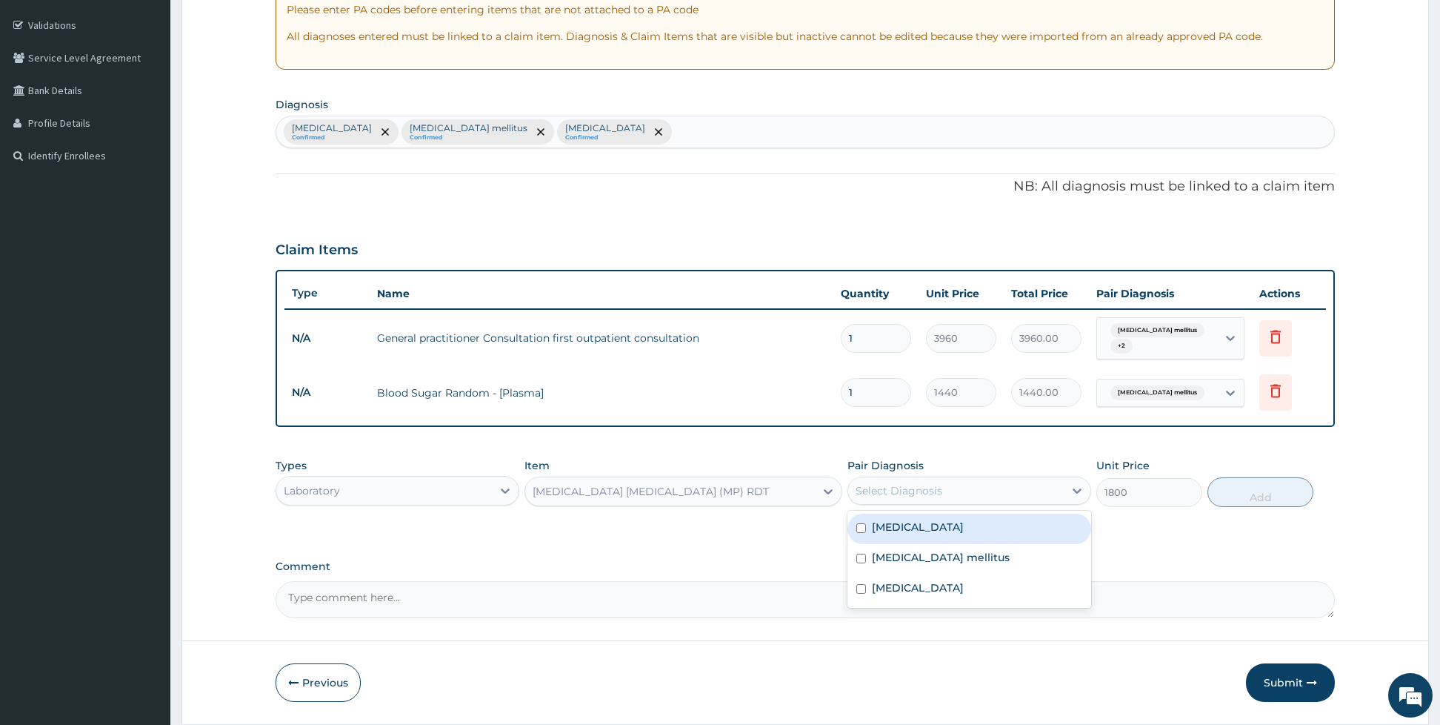
click at [1001, 479] on div "Select Diagnosis" at bounding box center [969, 490] width 244 height 28
click at [872, 587] on label "Malaria" at bounding box center [918, 587] width 92 height 15
checkbox input "true"
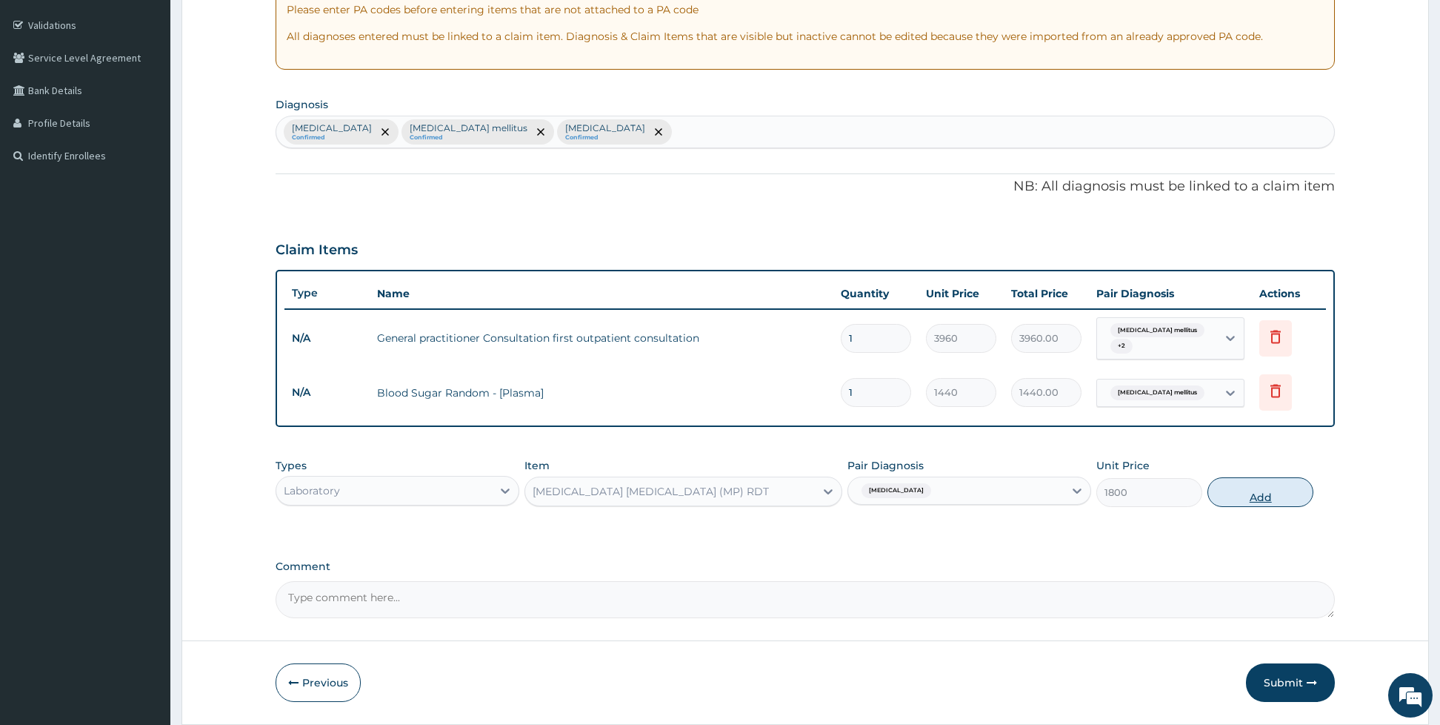
click at [1256, 493] on button "Add" at bounding box center [1261, 492] width 106 height 30
type input "0"
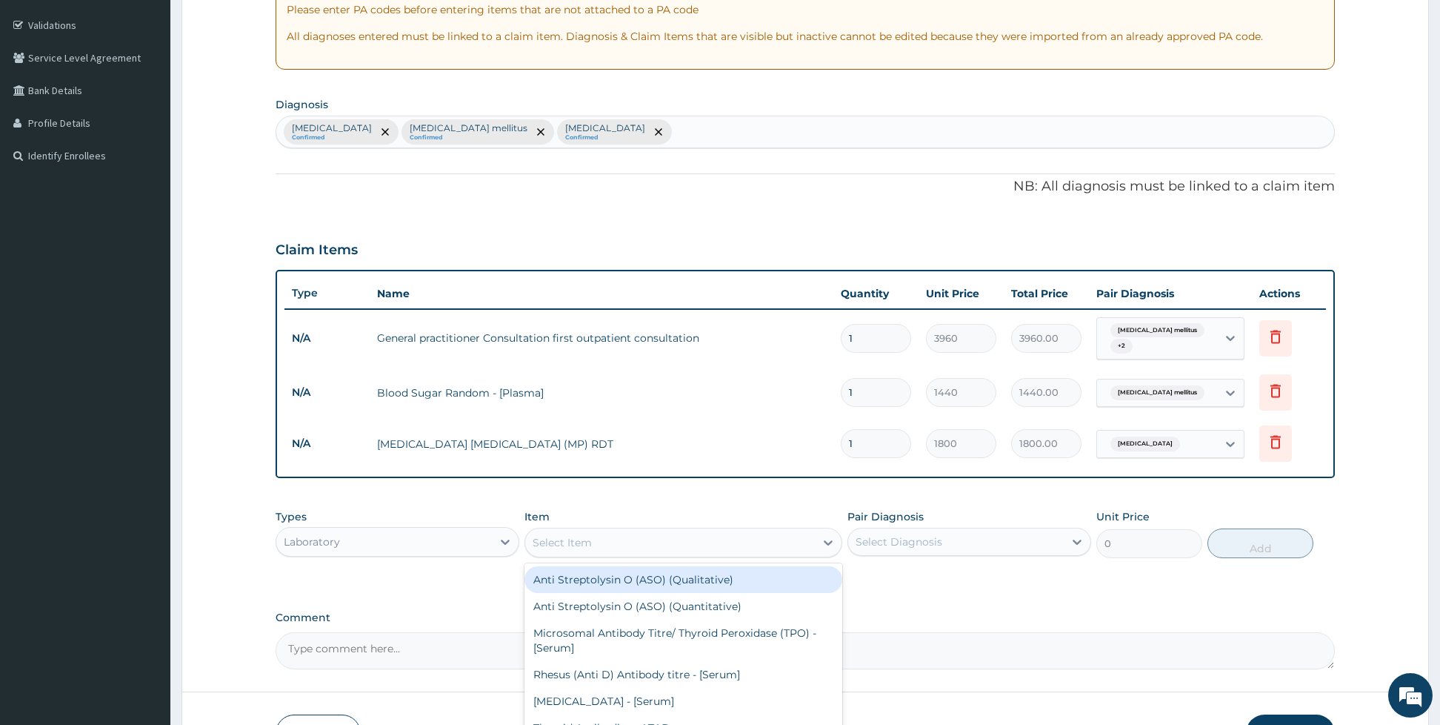
click at [613, 547] on div "Select Item" at bounding box center [670, 542] width 290 height 24
type input "fbc"
click at [612, 576] on div "FBC CBC-[MEDICAL_DATA] (Haemogram) - [Blood]" at bounding box center [683, 579] width 318 height 27
type input "4800"
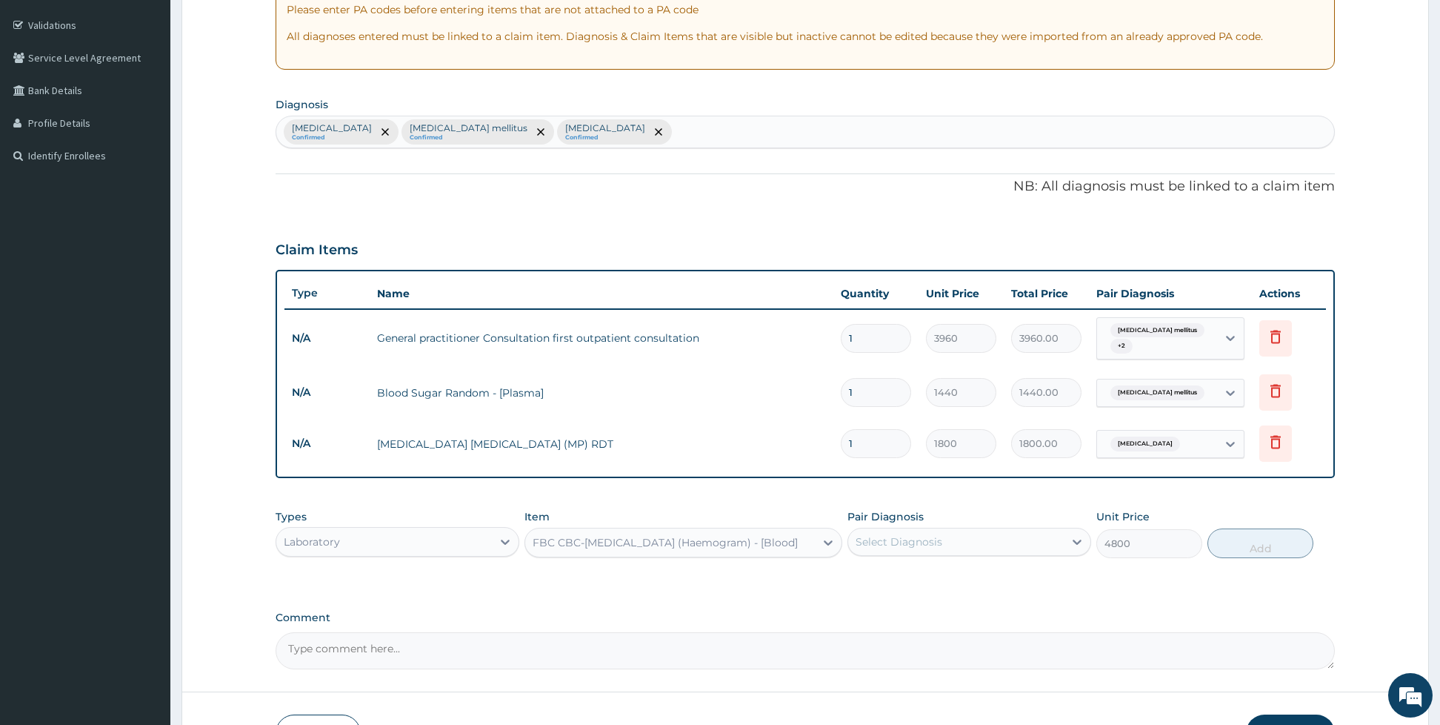
click at [880, 527] on div "Pair Diagnosis Select Diagnosis" at bounding box center [969, 533] width 244 height 49
click at [880, 541] on div "Select Diagnosis" at bounding box center [899, 541] width 87 height 15
click at [873, 602] on label "Diabetes mellitus" at bounding box center [941, 608] width 138 height 15
checkbox input "true"
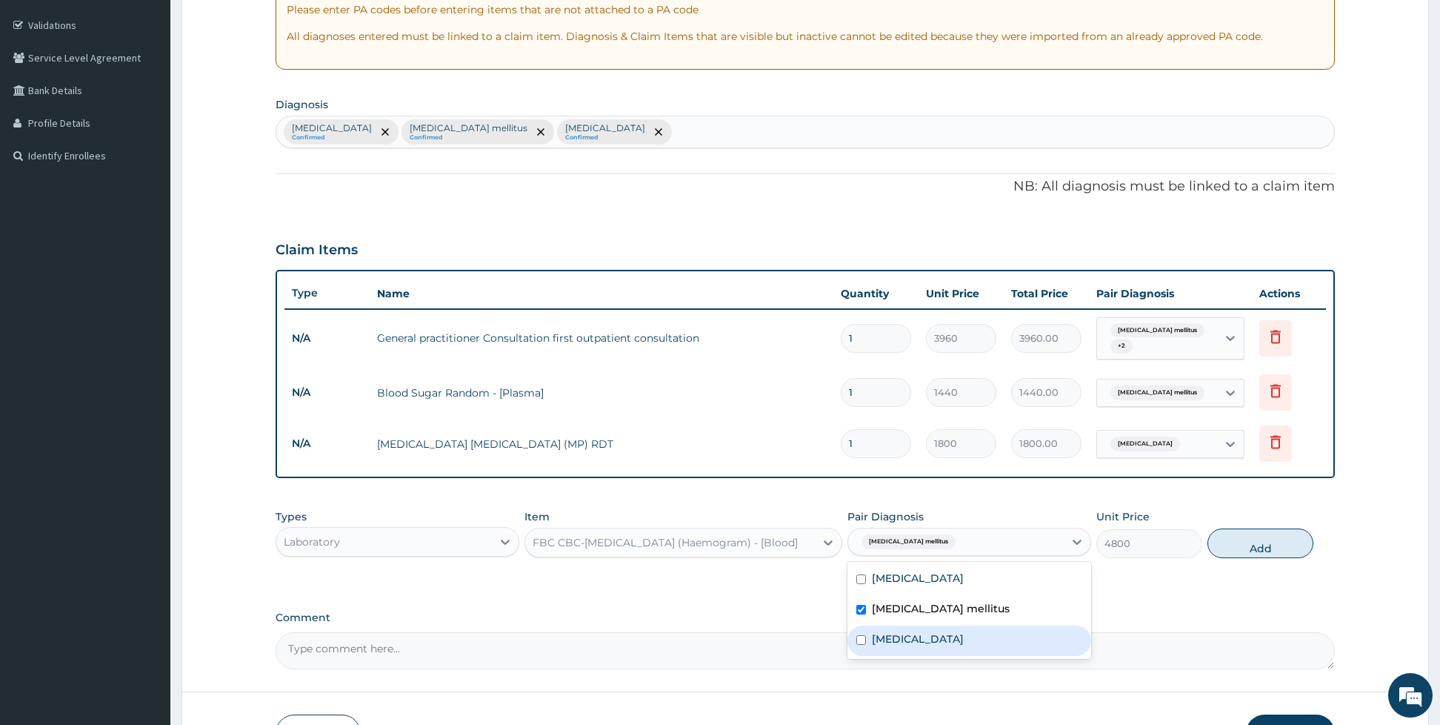
click at [873, 634] on label "Malaria" at bounding box center [918, 638] width 92 height 15
checkbox input "true"
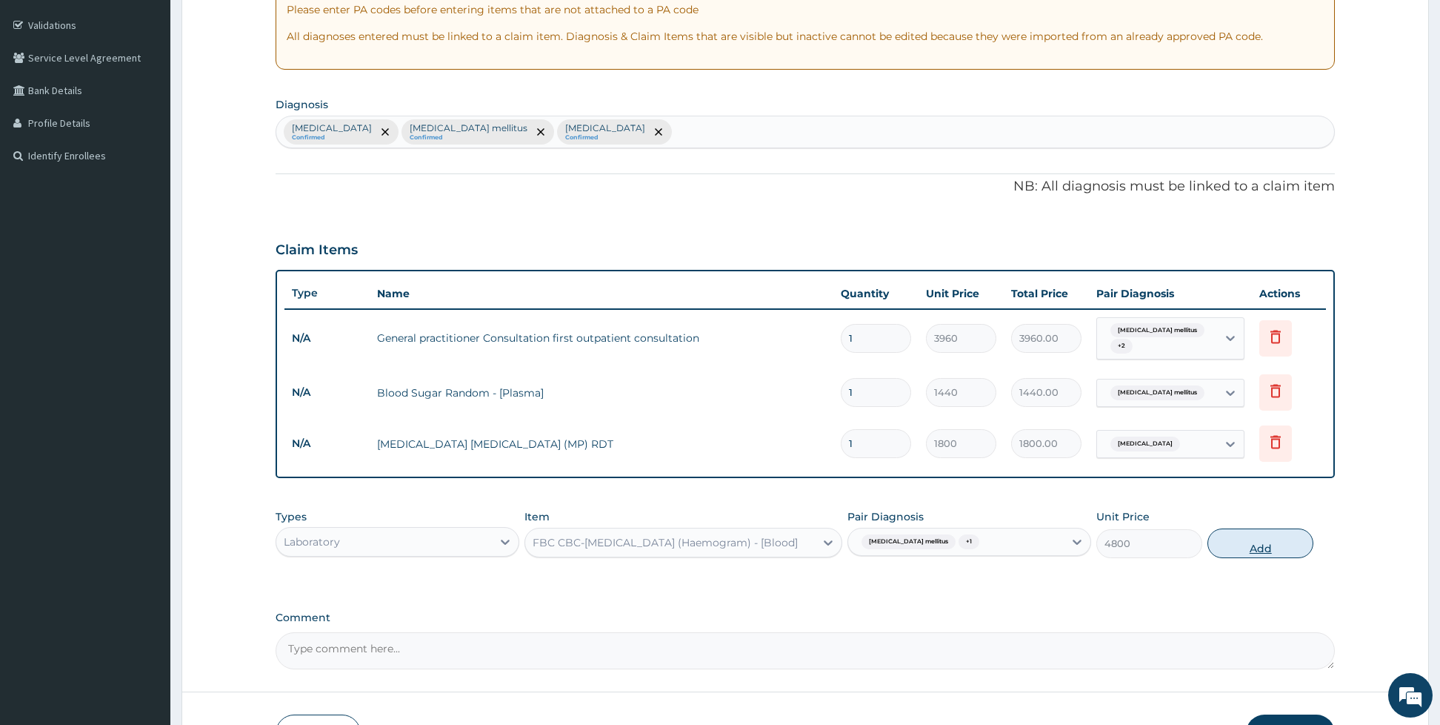
click at [1238, 550] on button "Add" at bounding box center [1261, 543] width 106 height 30
type input "0"
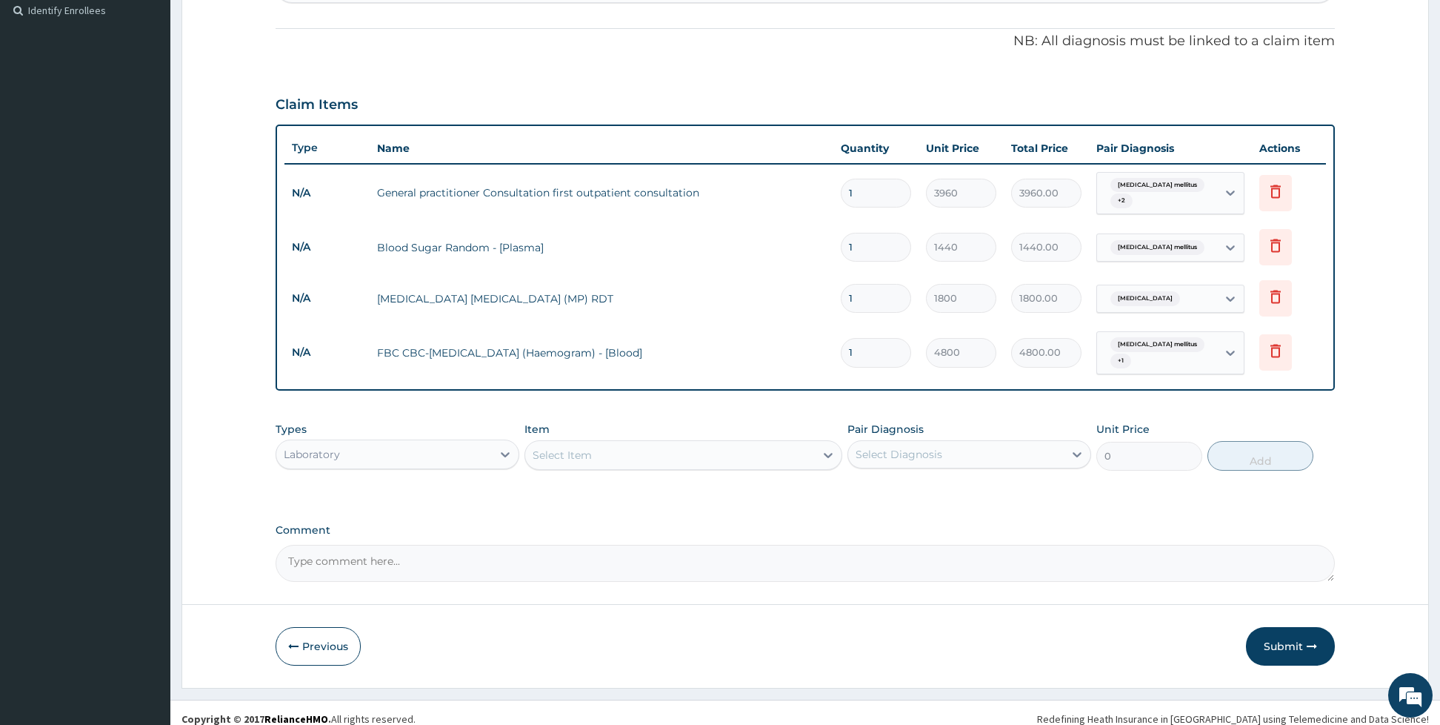
scroll to position [420, 0]
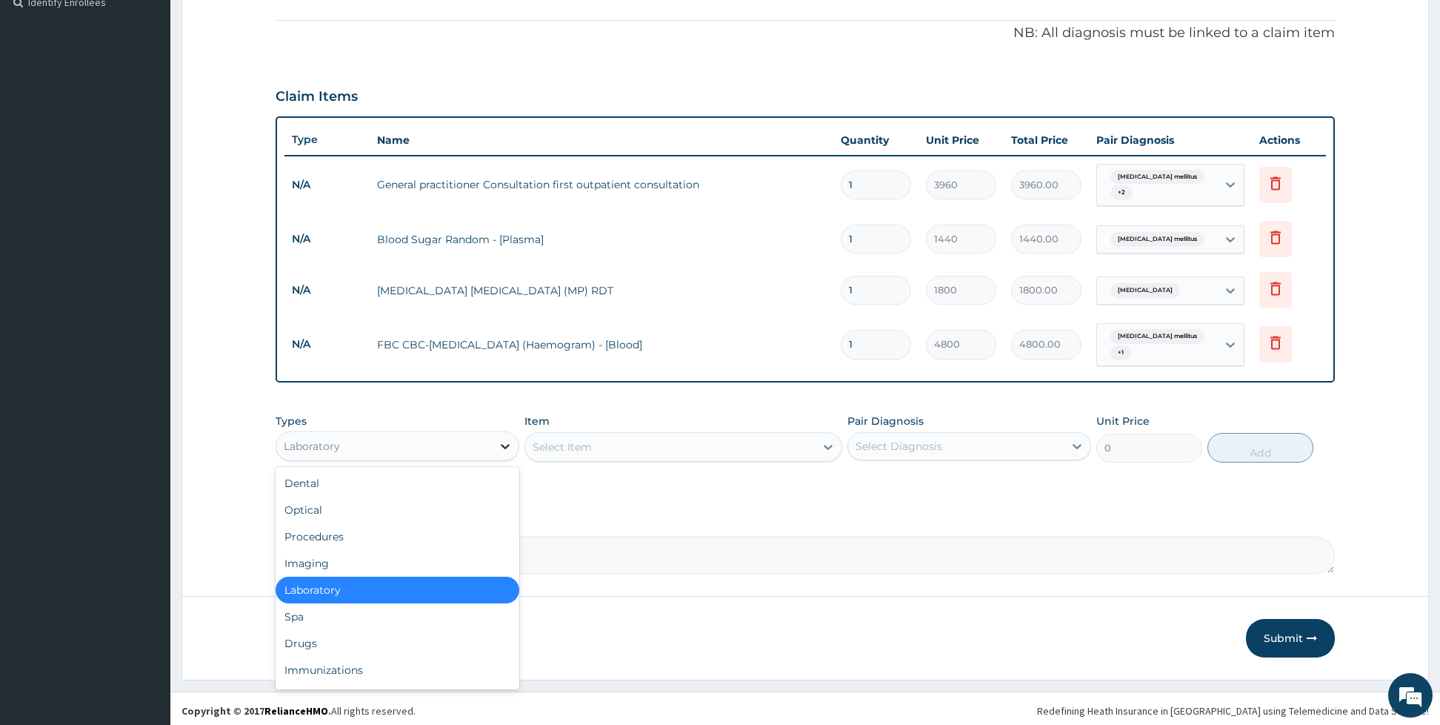
click at [494, 433] on div at bounding box center [505, 446] width 27 height 27
click at [333, 634] on div "Drugs" at bounding box center [398, 643] width 244 height 27
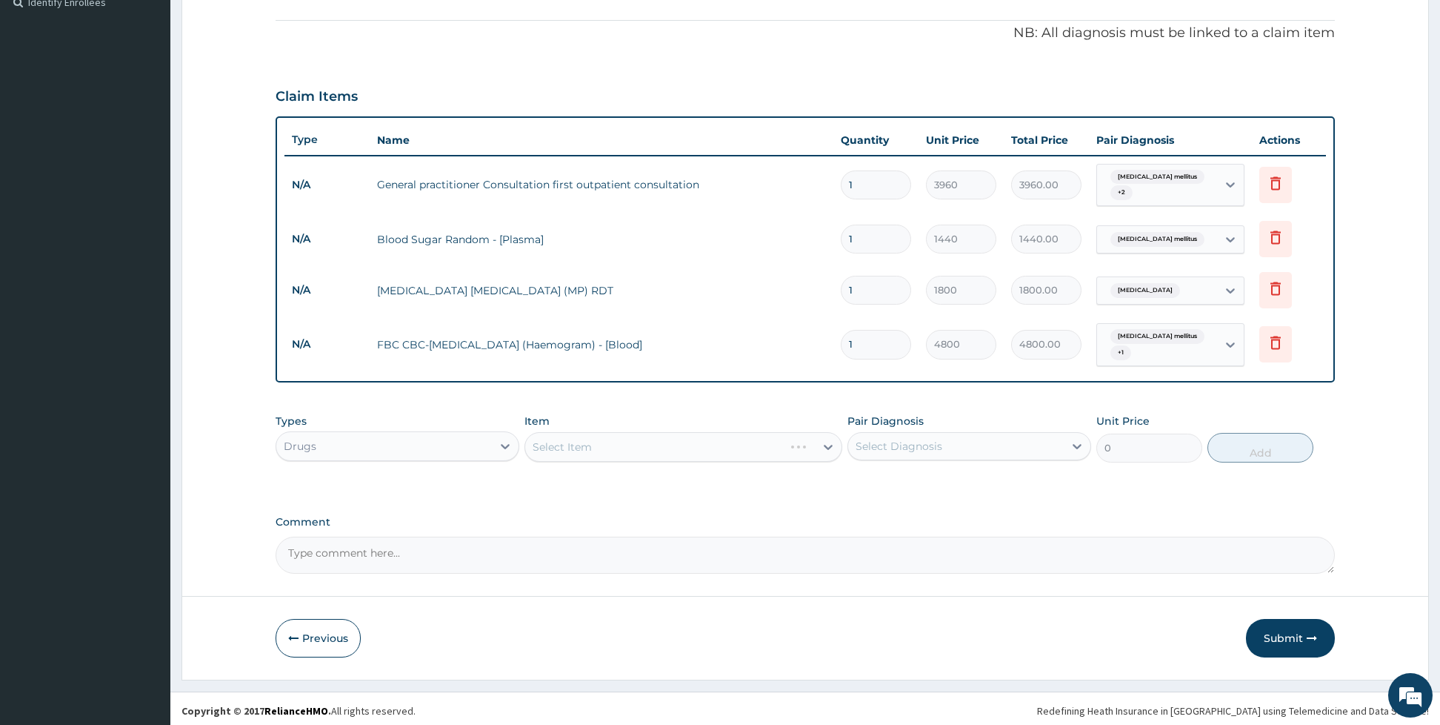
click at [596, 432] on div "Select Item" at bounding box center [683, 447] width 318 height 30
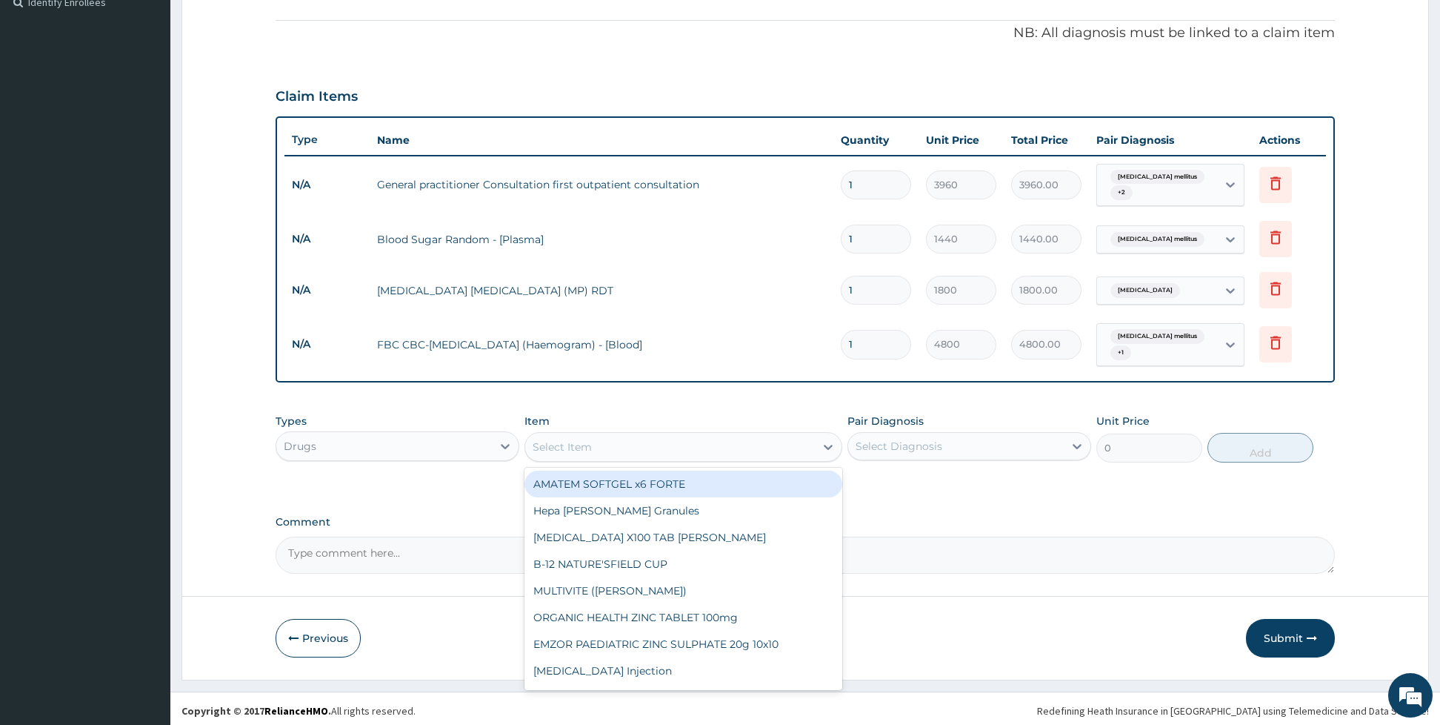
click at [596, 436] on div "Select Item" at bounding box center [670, 447] width 290 height 24
type input "diaz"
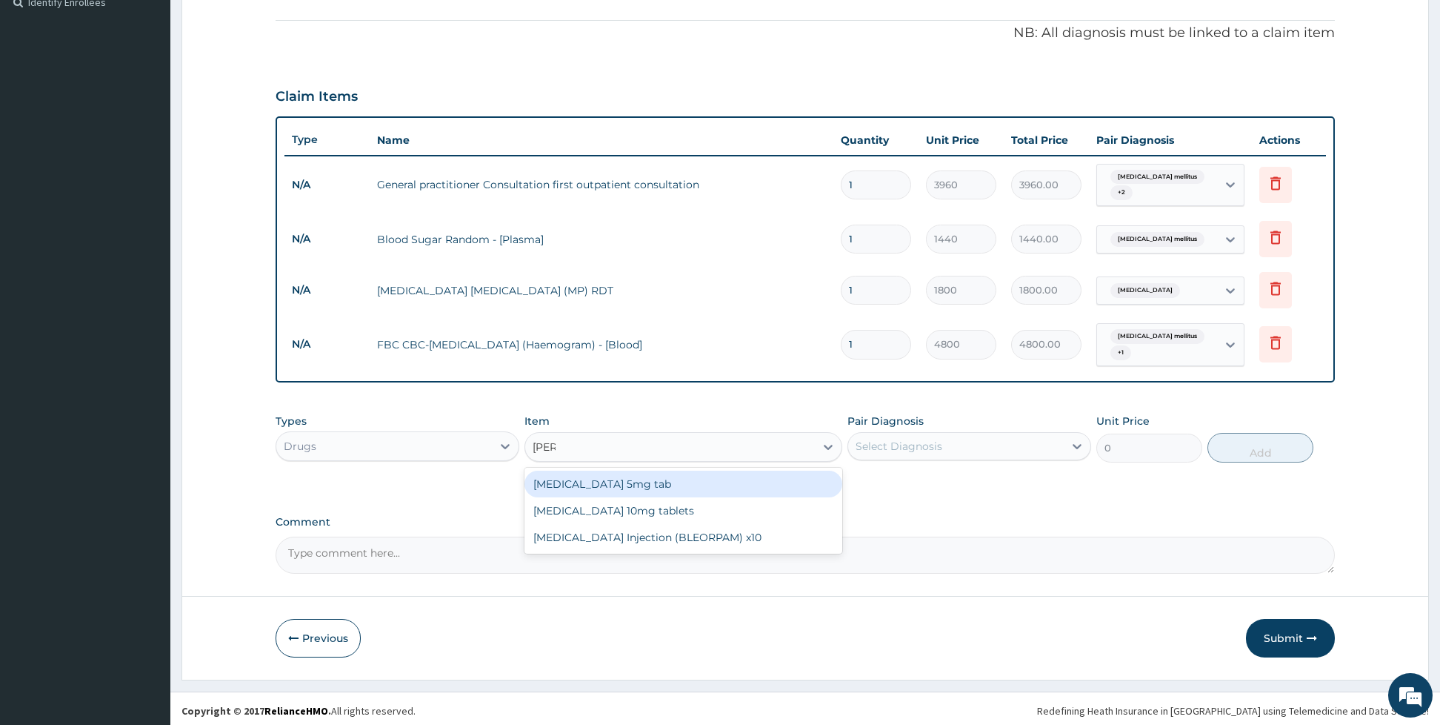
click at [636, 487] on div "[MEDICAL_DATA] 5mg tab" at bounding box center [683, 483] width 318 height 27
type input "26.4"
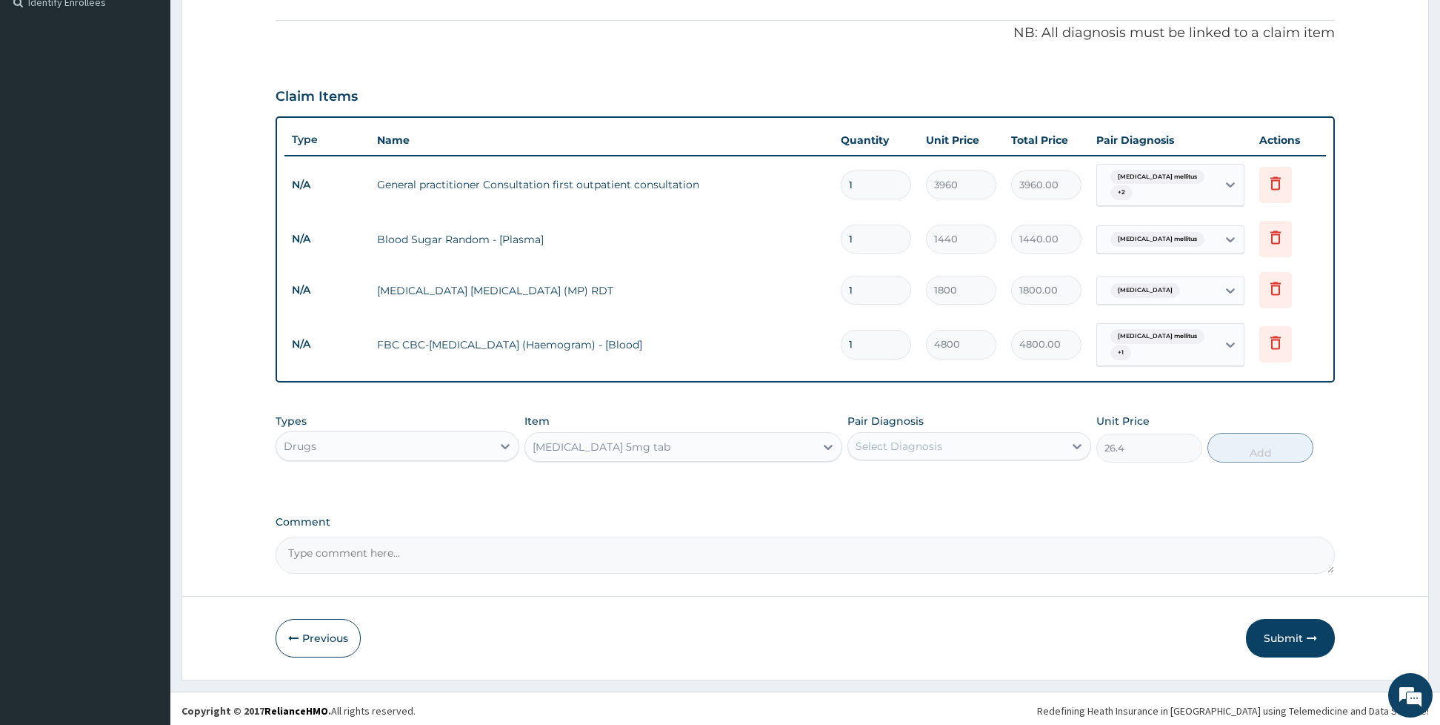
click at [874, 439] on div "Select Diagnosis" at bounding box center [899, 446] width 87 height 15
click at [876, 487] on div "Essential hypertension" at bounding box center [969, 484] width 244 height 30
checkbox input "true"
click at [1245, 450] on button "Add" at bounding box center [1261, 448] width 106 height 30
type input "0"
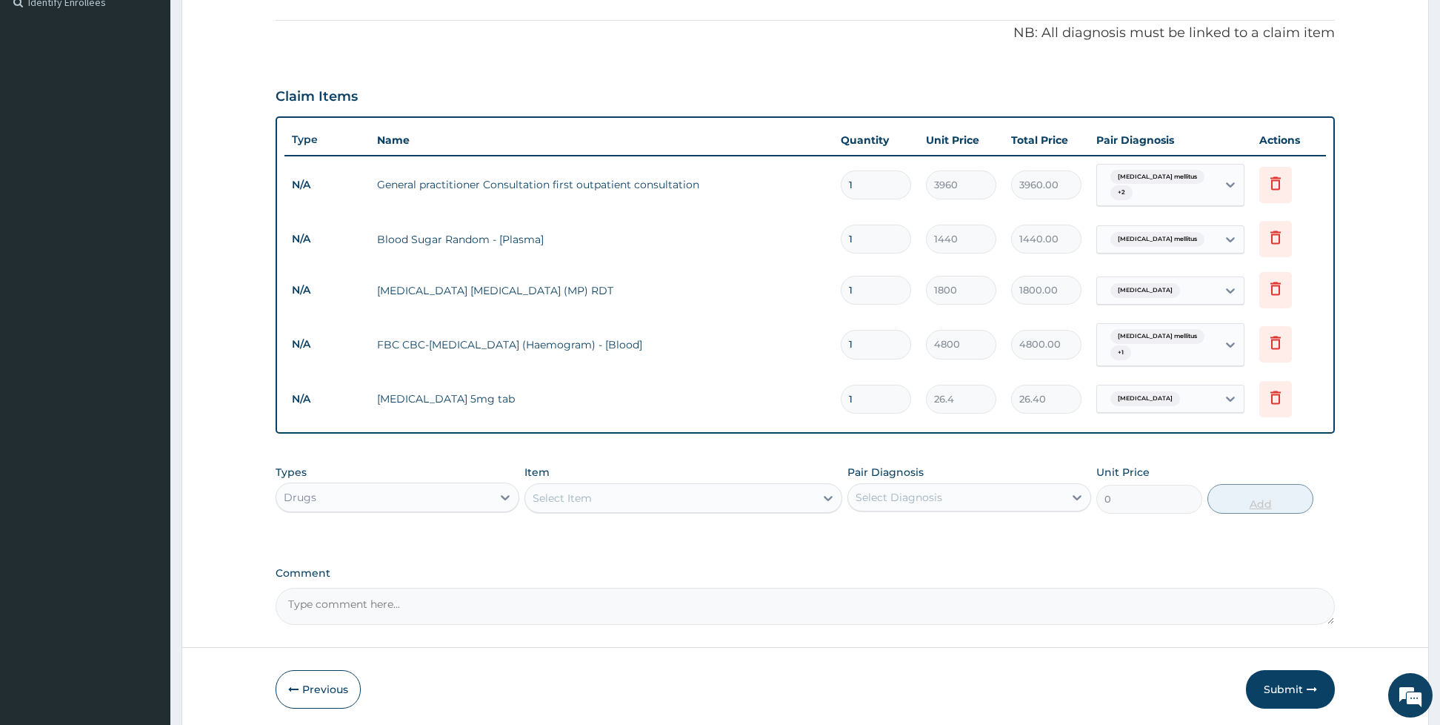
type input "10"
type input "264.00"
type input "10"
click at [743, 498] on div "Select Item" at bounding box center [670, 498] width 290 height 24
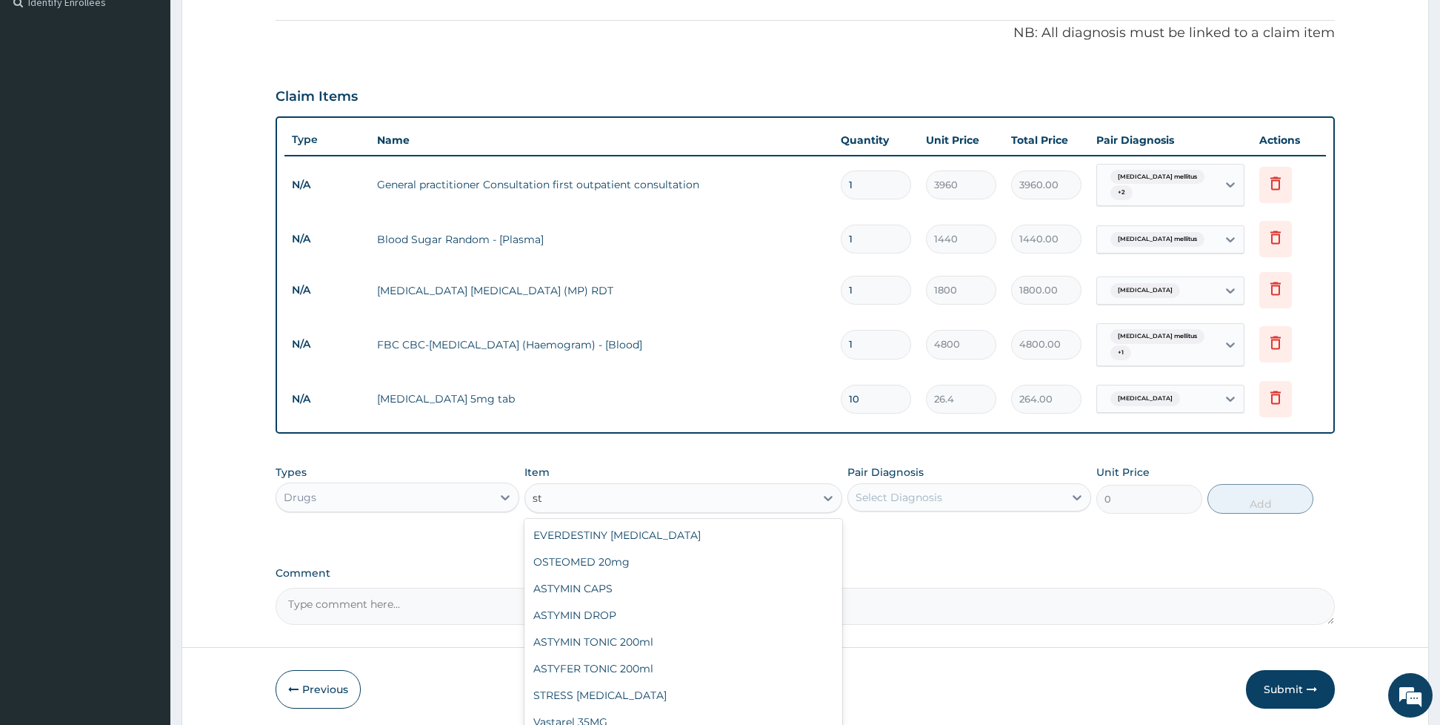
type input "s"
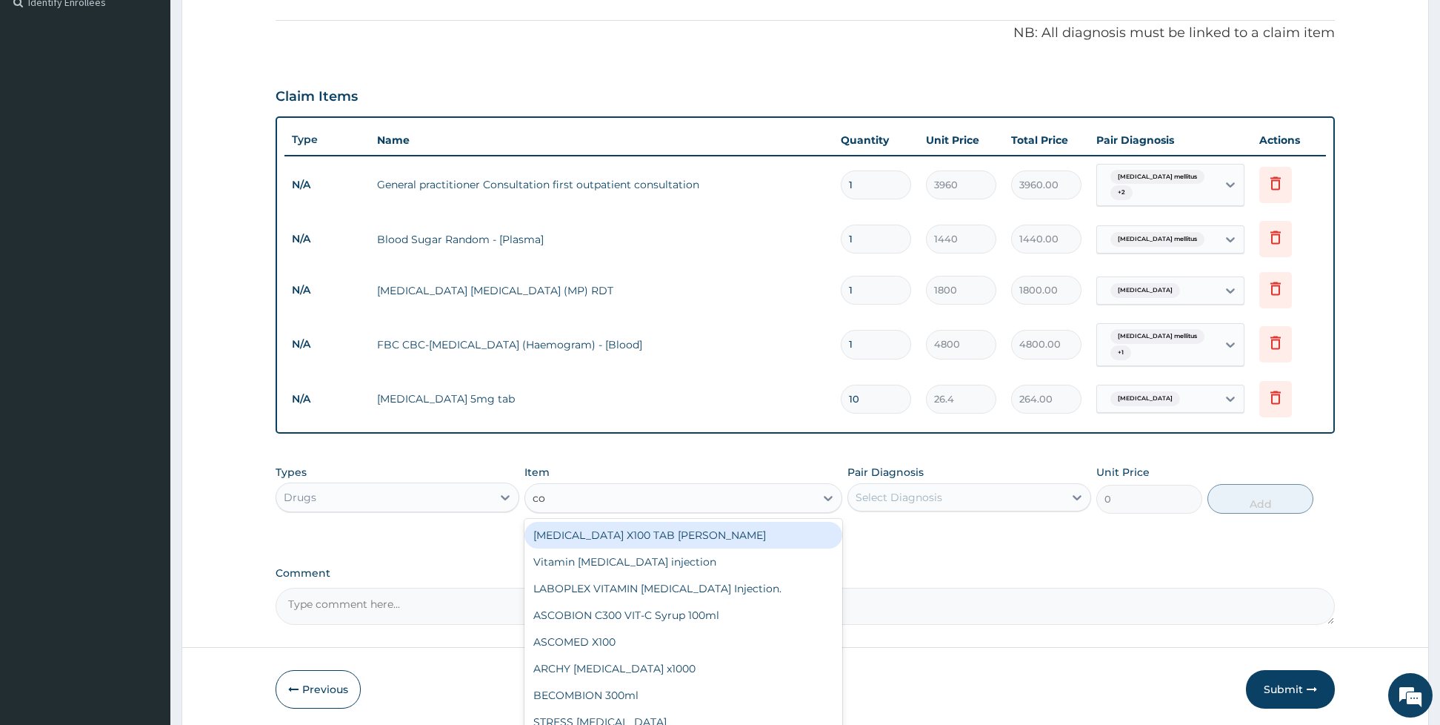
type input "coa"
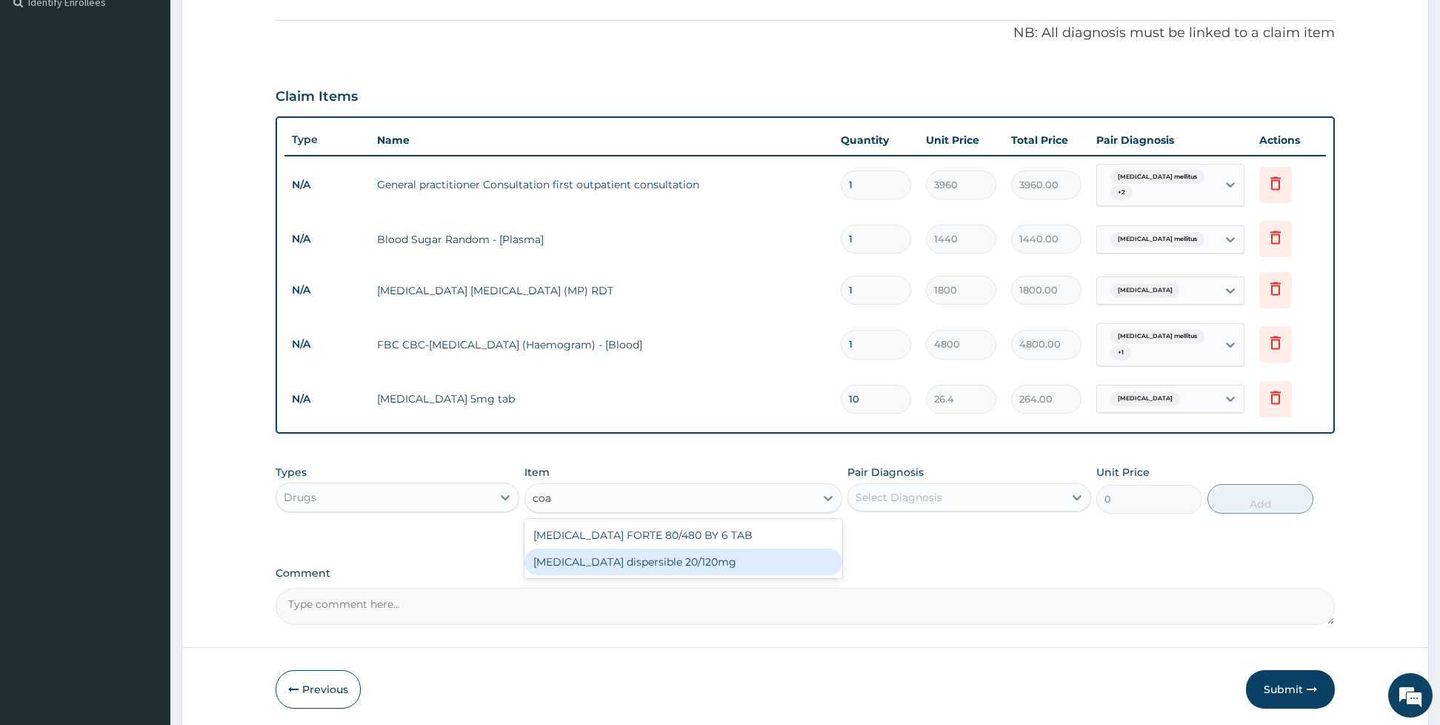
click at [725, 554] on div "[MEDICAL_DATA] dispersible 20/120mg" at bounding box center [683, 561] width 318 height 27
type input "125.4"
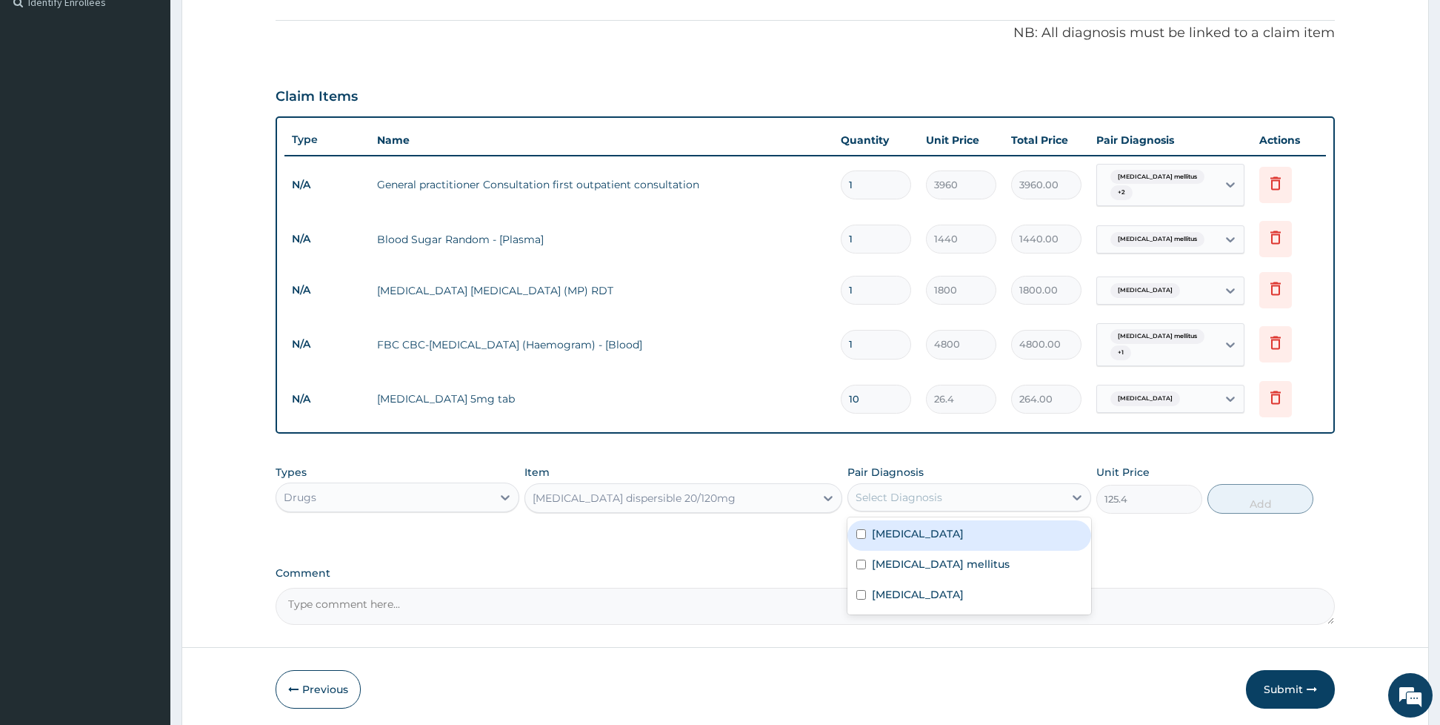
click at [883, 490] on div "Select Diagnosis" at bounding box center [899, 497] width 87 height 15
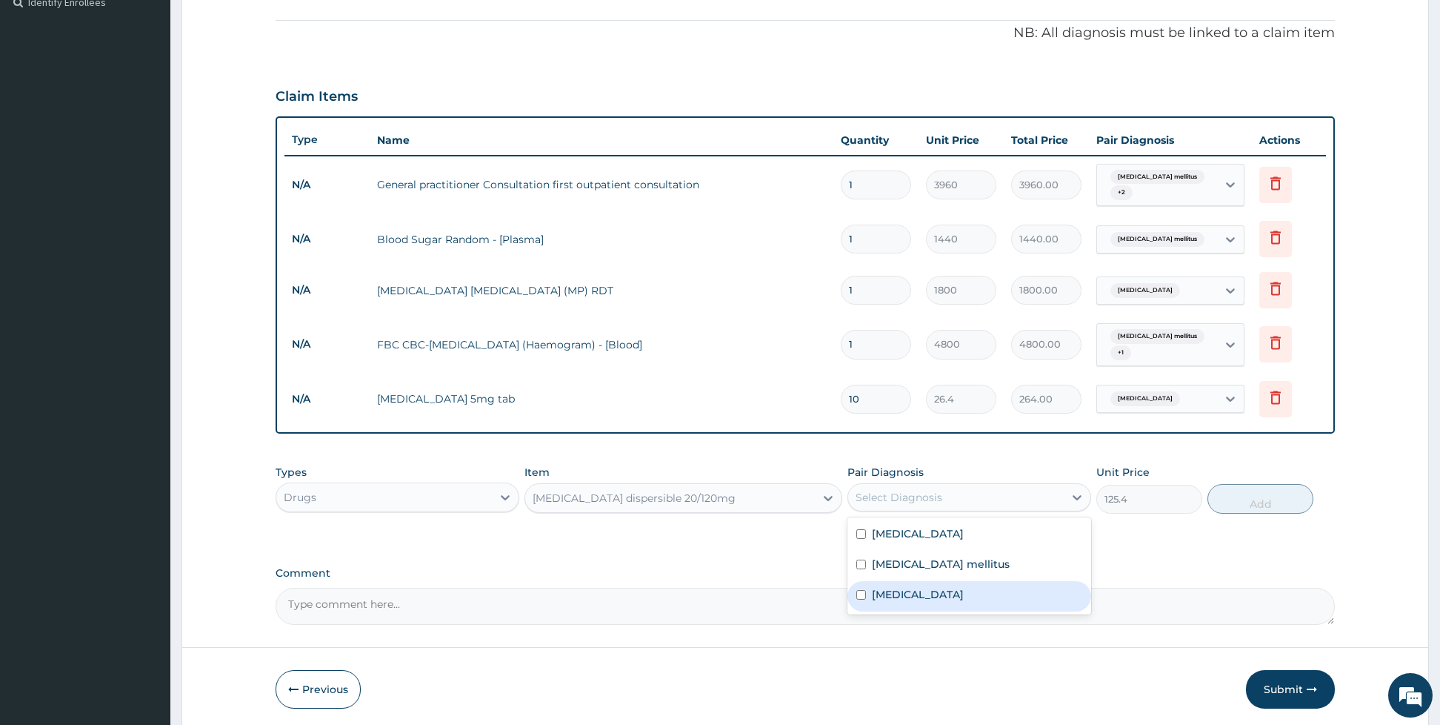
click at [887, 581] on div "Malaria" at bounding box center [969, 596] width 244 height 30
checkbox input "true"
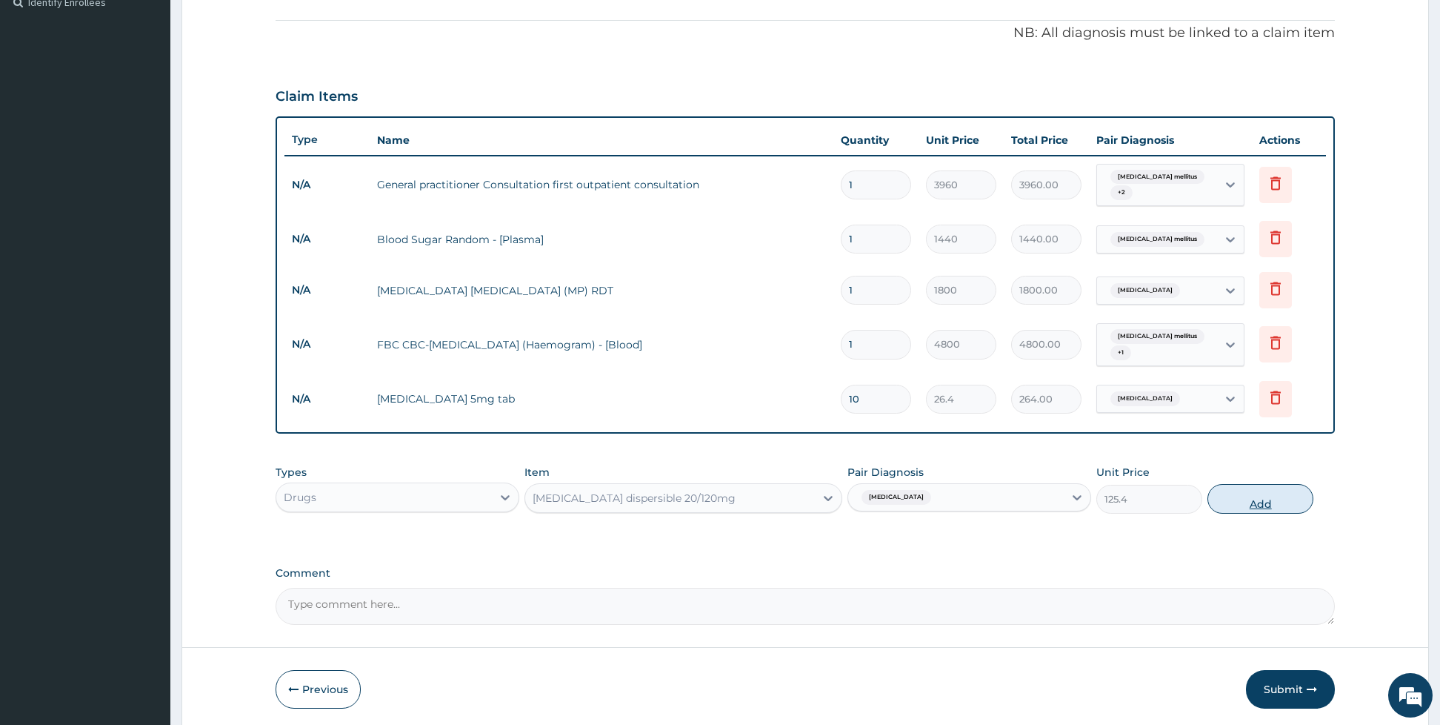
click at [1240, 496] on button "Add" at bounding box center [1261, 499] width 106 height 30
type input "0"
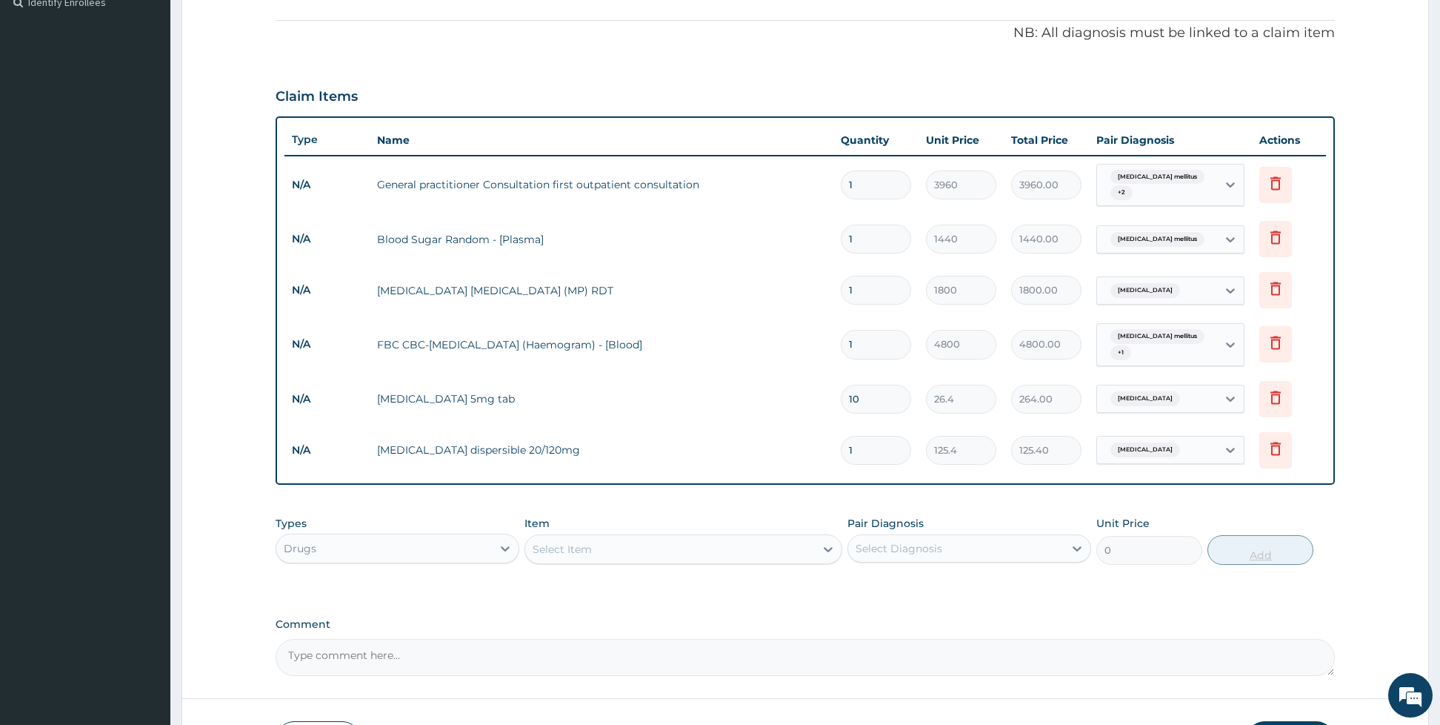
type input "0.00"
type input "2"
type input "250.80"
type input "20"
type input "2508.00"
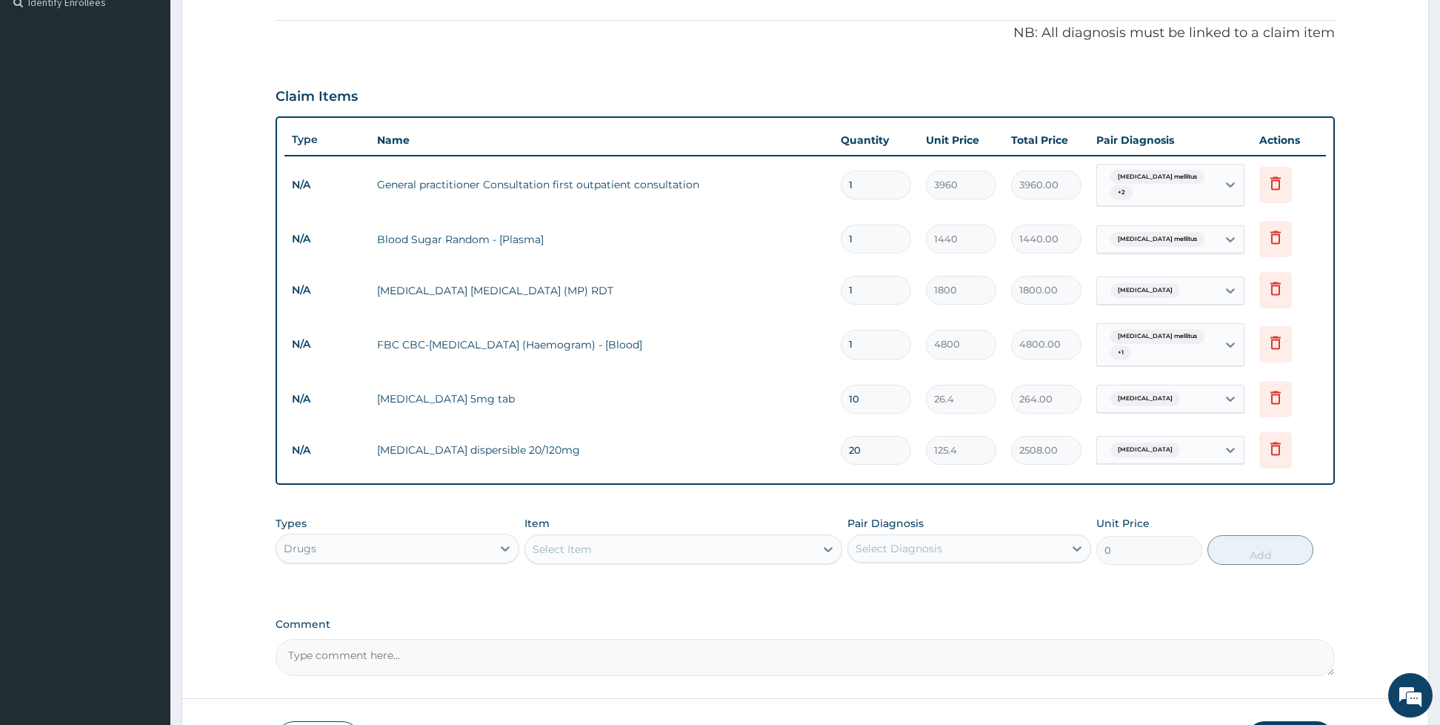
type input "20"
click at [761, 550] on div "Select Item" at bounding box center [670, 549] width 290 height 24
type input "p"
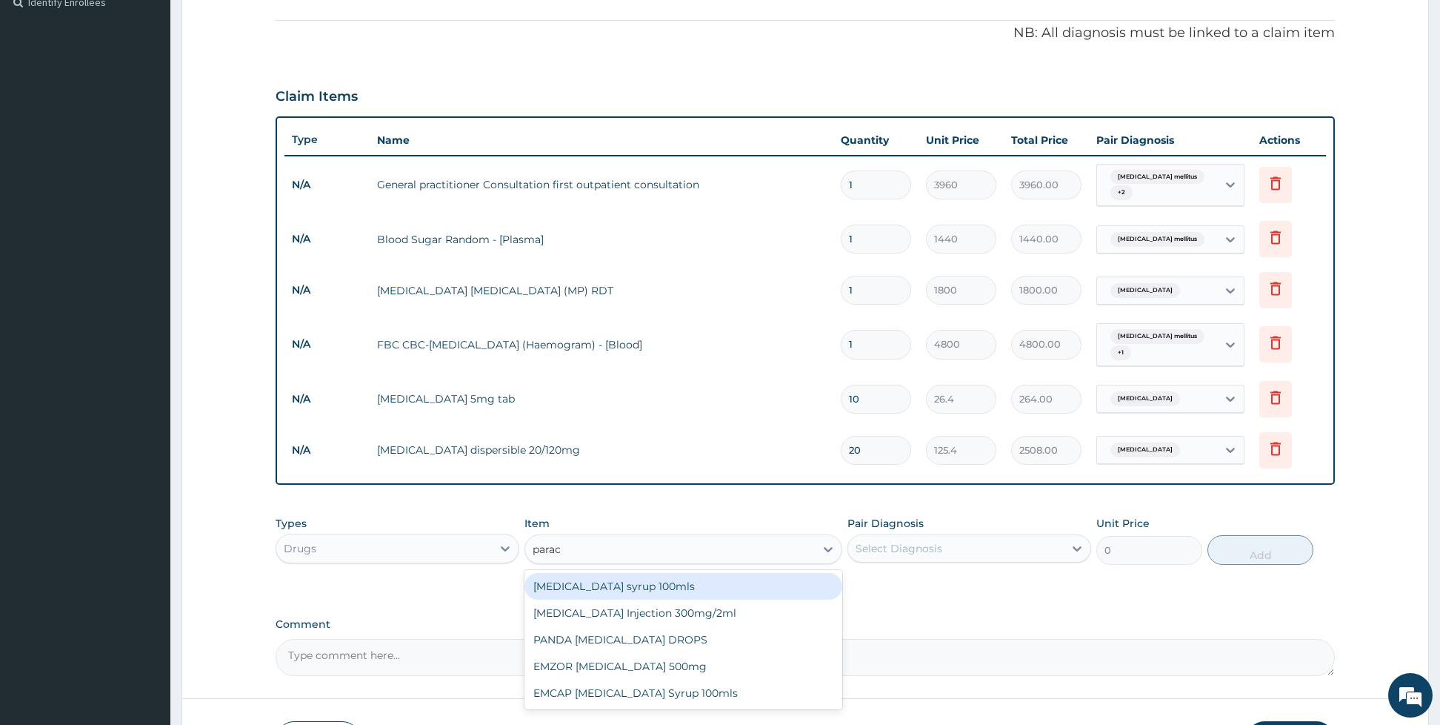
type input "parace"
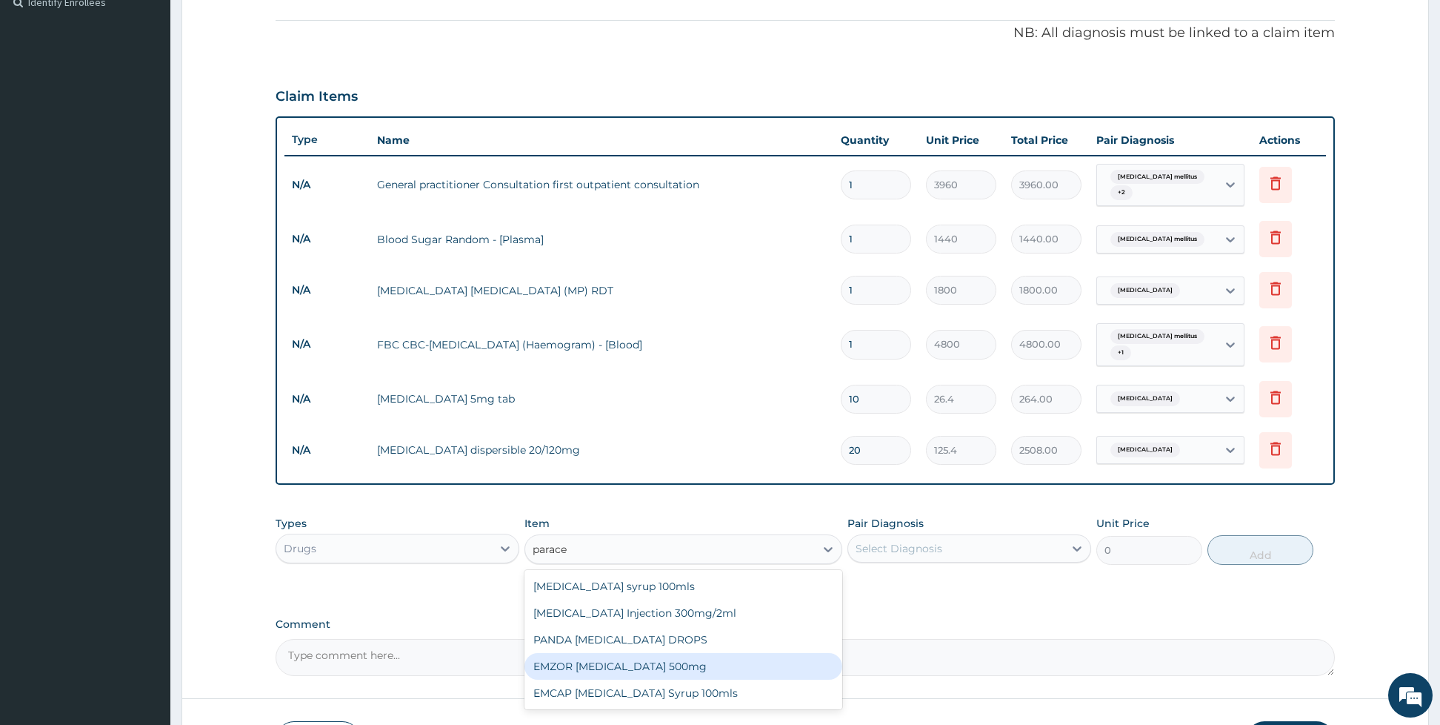
click at [683, 667] on div "EMZOR [MEDICAL_DATA] 500mg" at bounding box center [683, 666] width 318 height 27
type input "26.4"
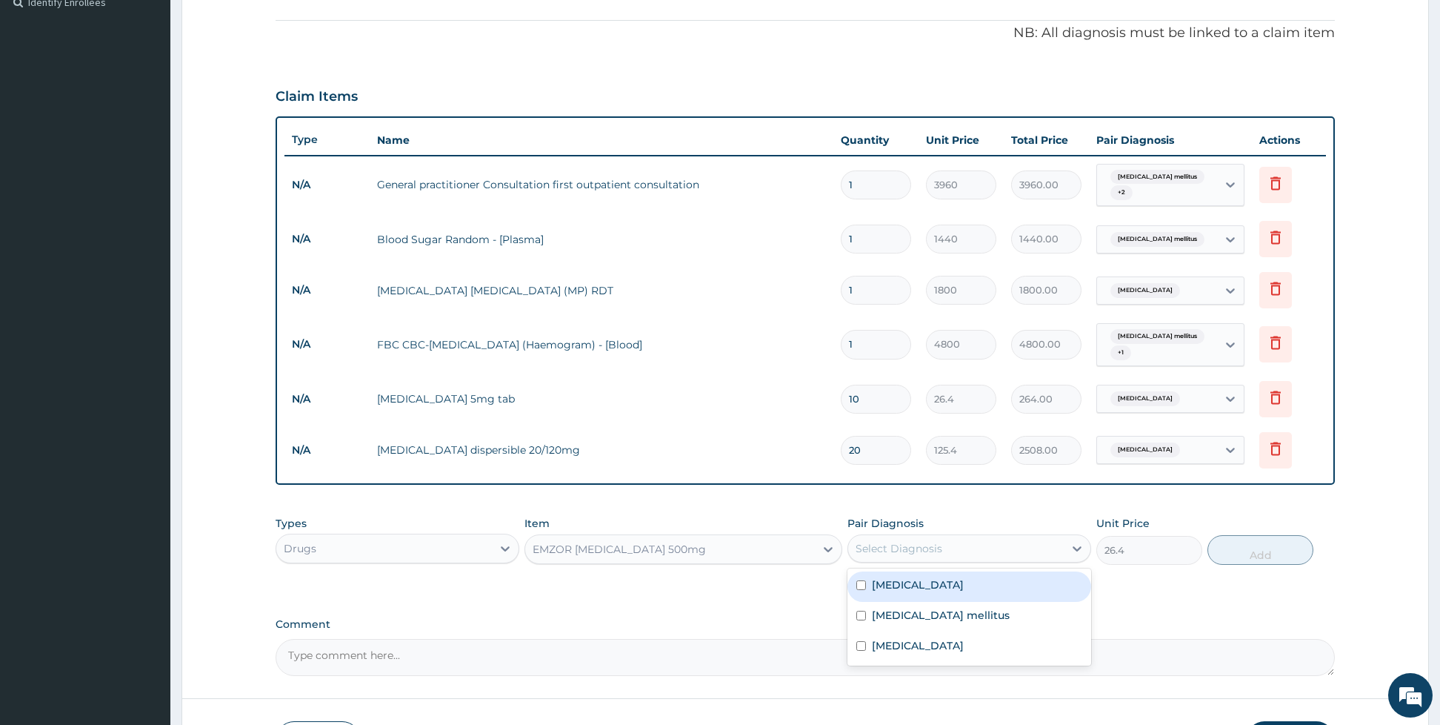
click at [948, 534] on div "Select Diagnosis" at bounding box center [969, 548] width 244 height 28
click at [867, 613] on div "Diabetes mellitus" at bounding box center [969, 617] width 244 height 30
checkbox input "true"
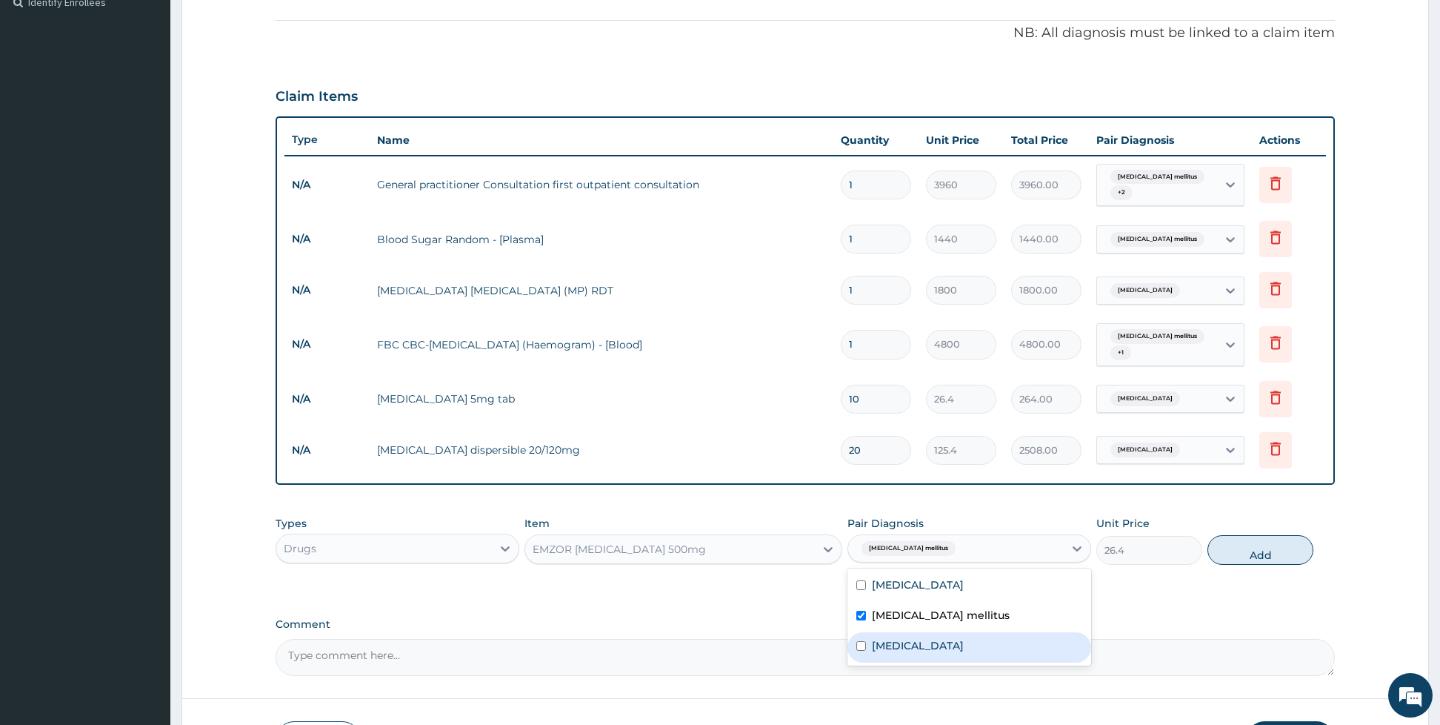
click at [869, 633] on div "Malaria" at bounding box center [969, 647] width 244 height 30
checkbox input "true"
click at [870, 573] on div "Essential hypertension" at bounding box center [969, 586] width 244 height 30
checkbox input "true"
click at [1240, 547] on button "Add" at bounding box center [1261, 550] width 106 height 30
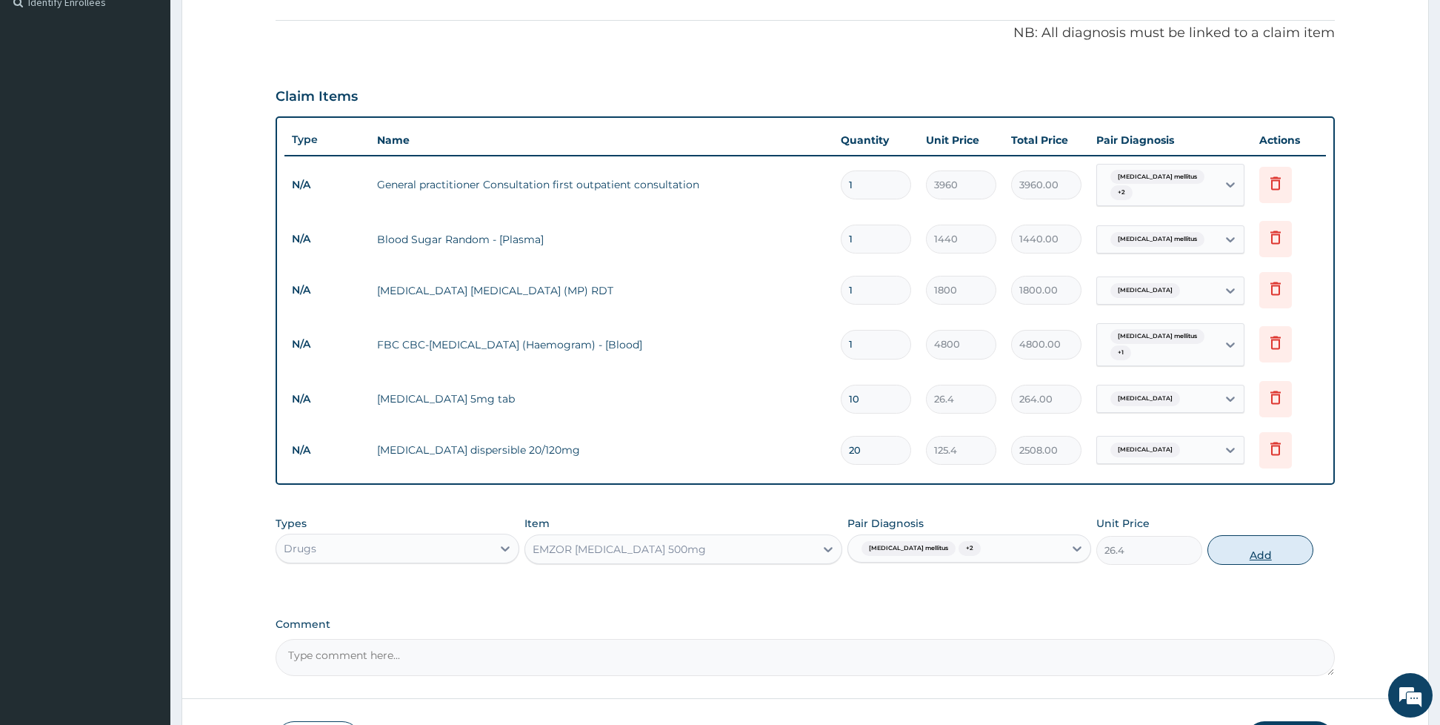
type input "0"
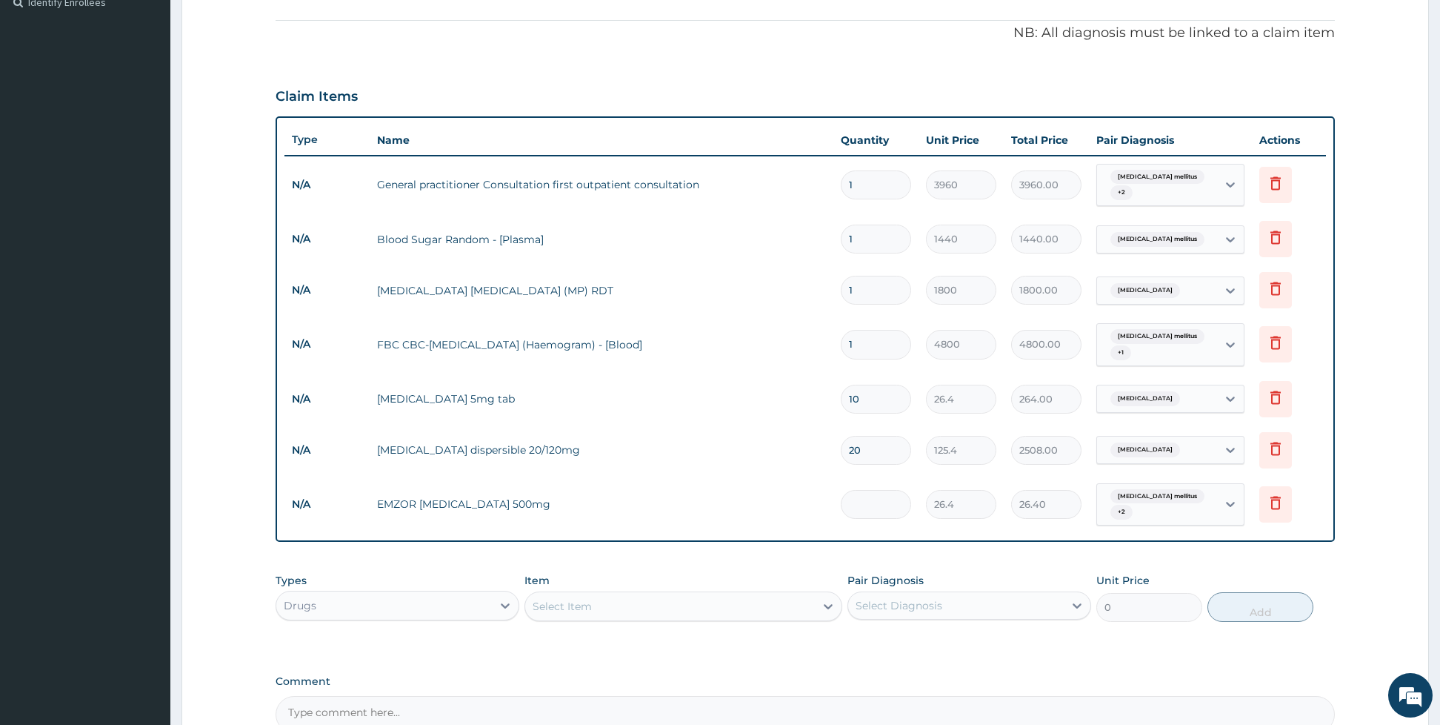
type input "0.00"
type input "2"
type input "52.80"
type input "20"
type input "528.00"
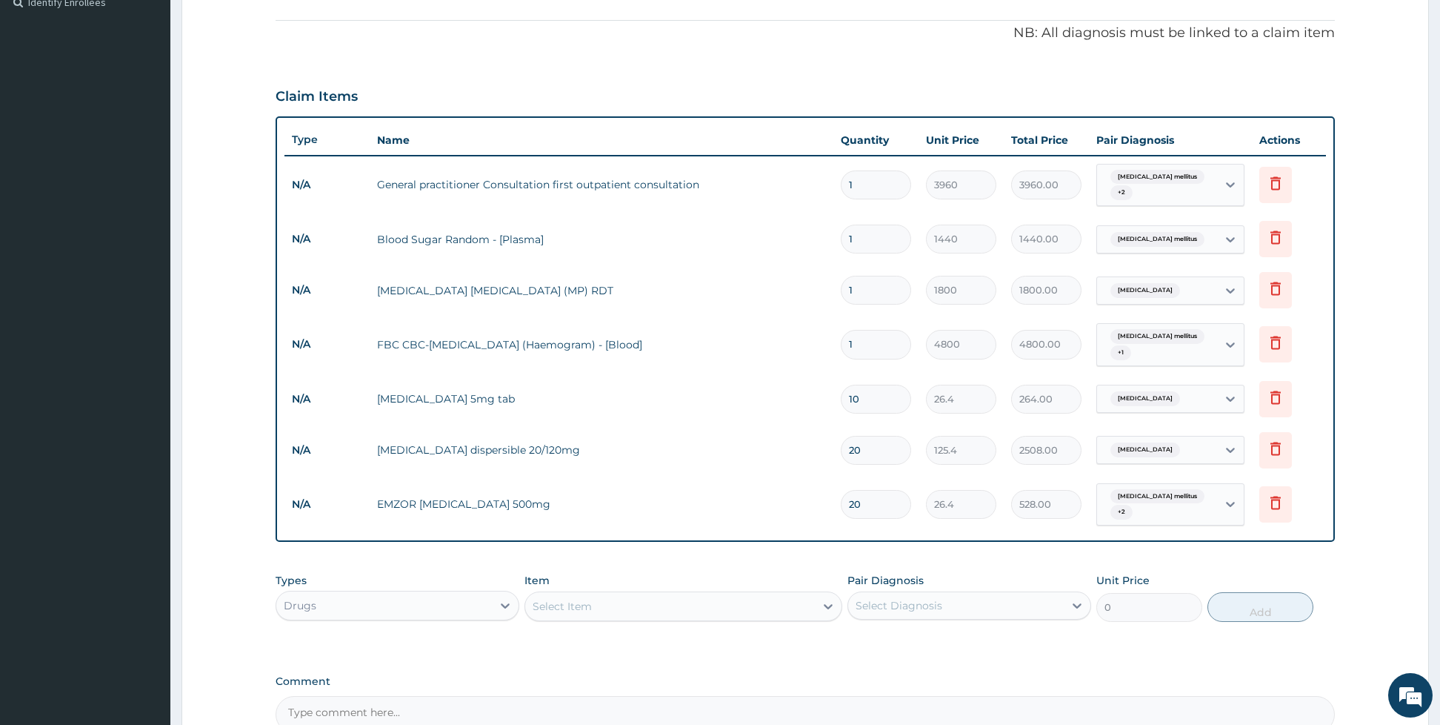
type input "20"
click at [580, 599] on div "Select Item" at bounding box center [562, 606] width 59 height 15
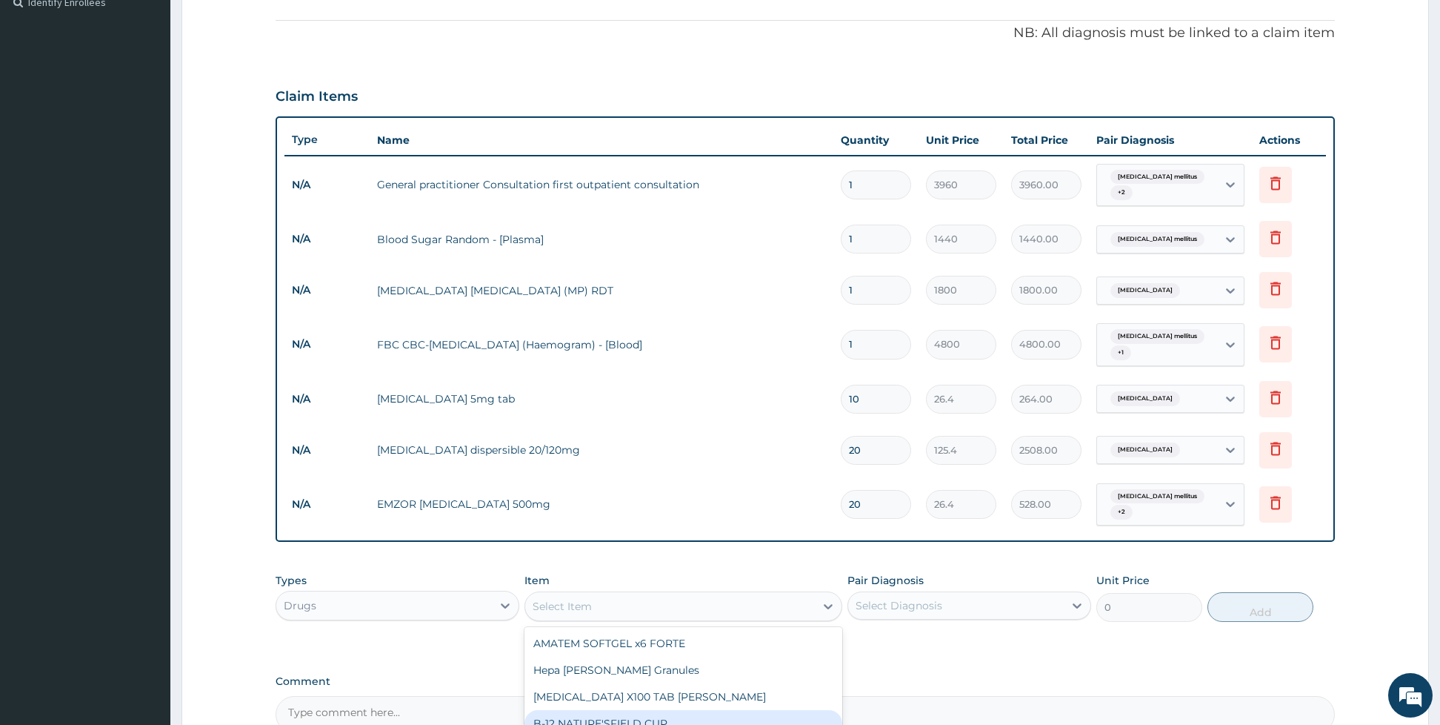
scroll to position [580, 0]
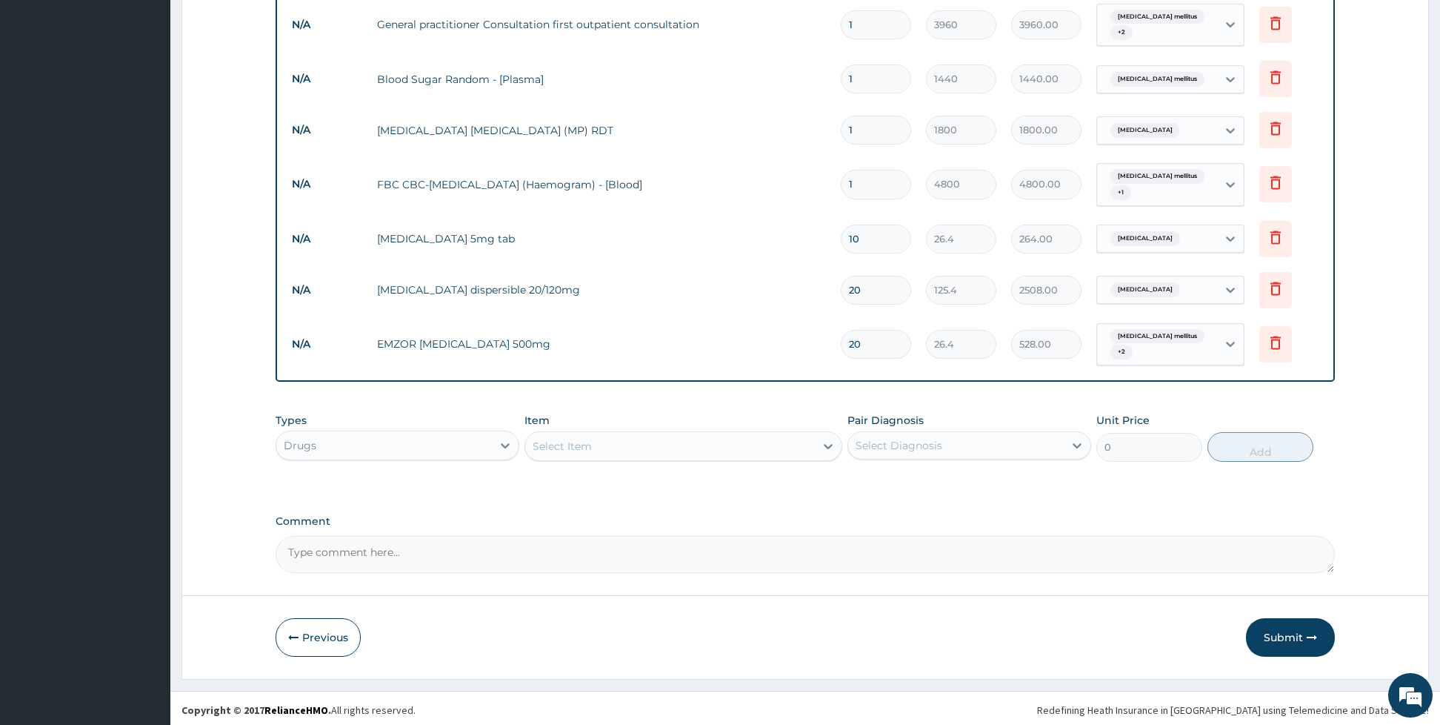
click at [578, 443] on div "Select Item" at bounding box center [562, 446] width 59 height 15
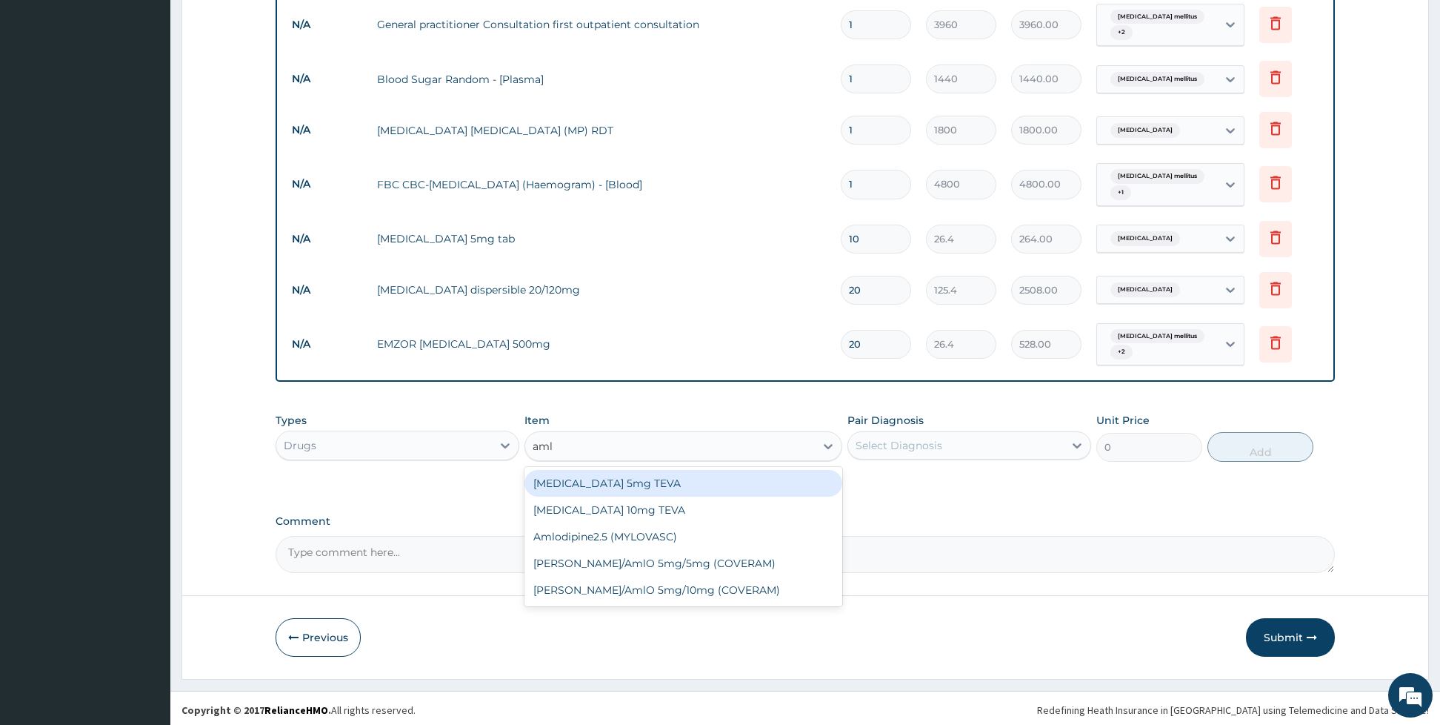
type input "amlo"
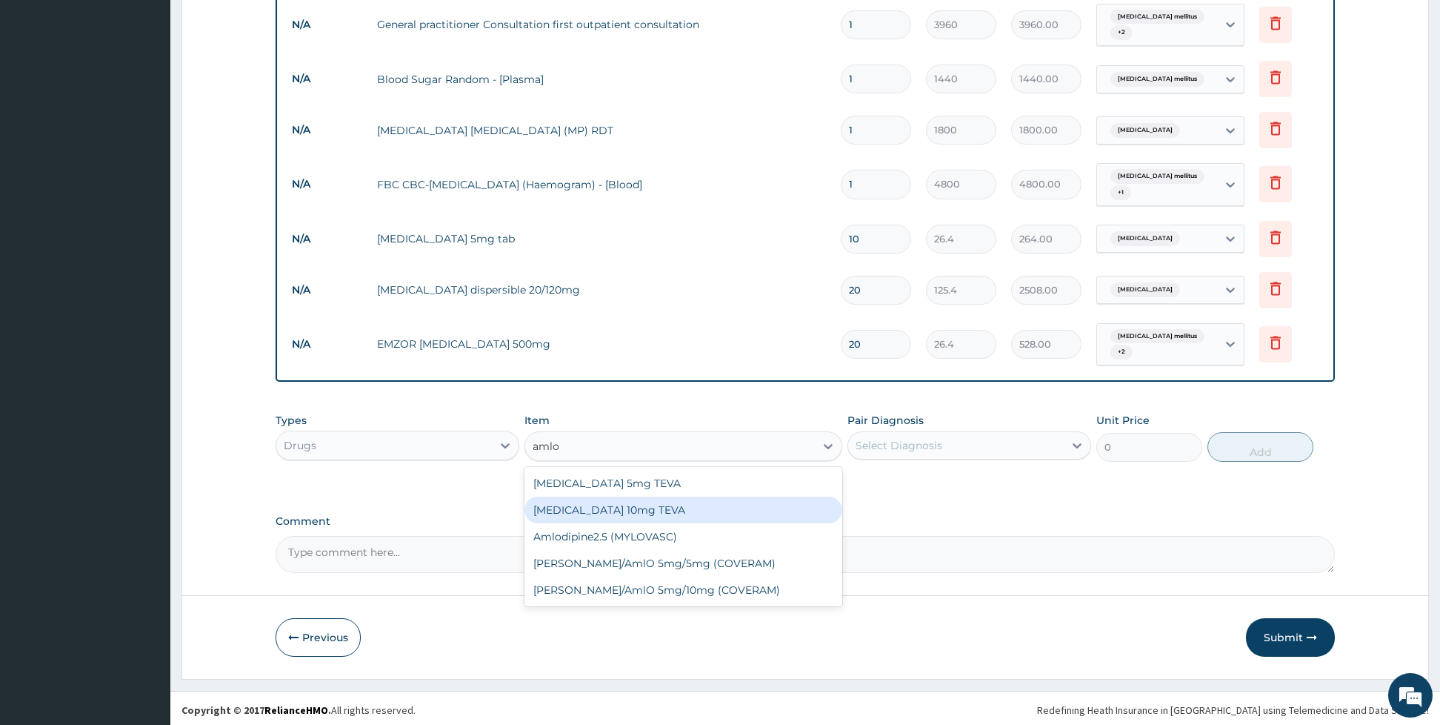
click at [669, 510] on div "Amlodipine 10mg TEVA" at bounding box center [683, 509] width 318 height 27
type input "112.2"
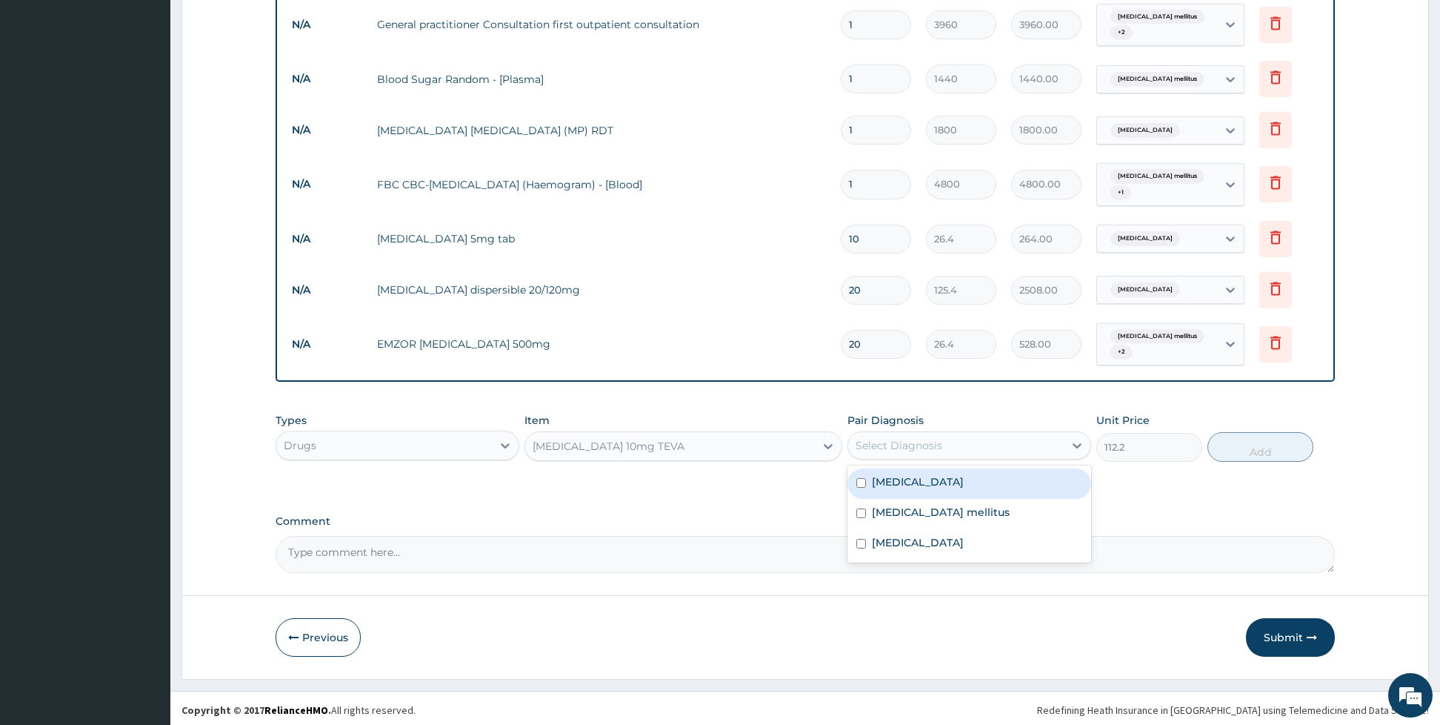
click at [880, 438] on div "Select Diagnosis" at bounding box center [899, 445] width 87 height 15
click at [867, 481] on div "Essential hypertension" at bounding box center [969, 483] width 244 height 30
checkbox input "true"
click at [1236, 436] on button "Add" at bounding box center [1261, 447] width 106 height 30
type input "0"
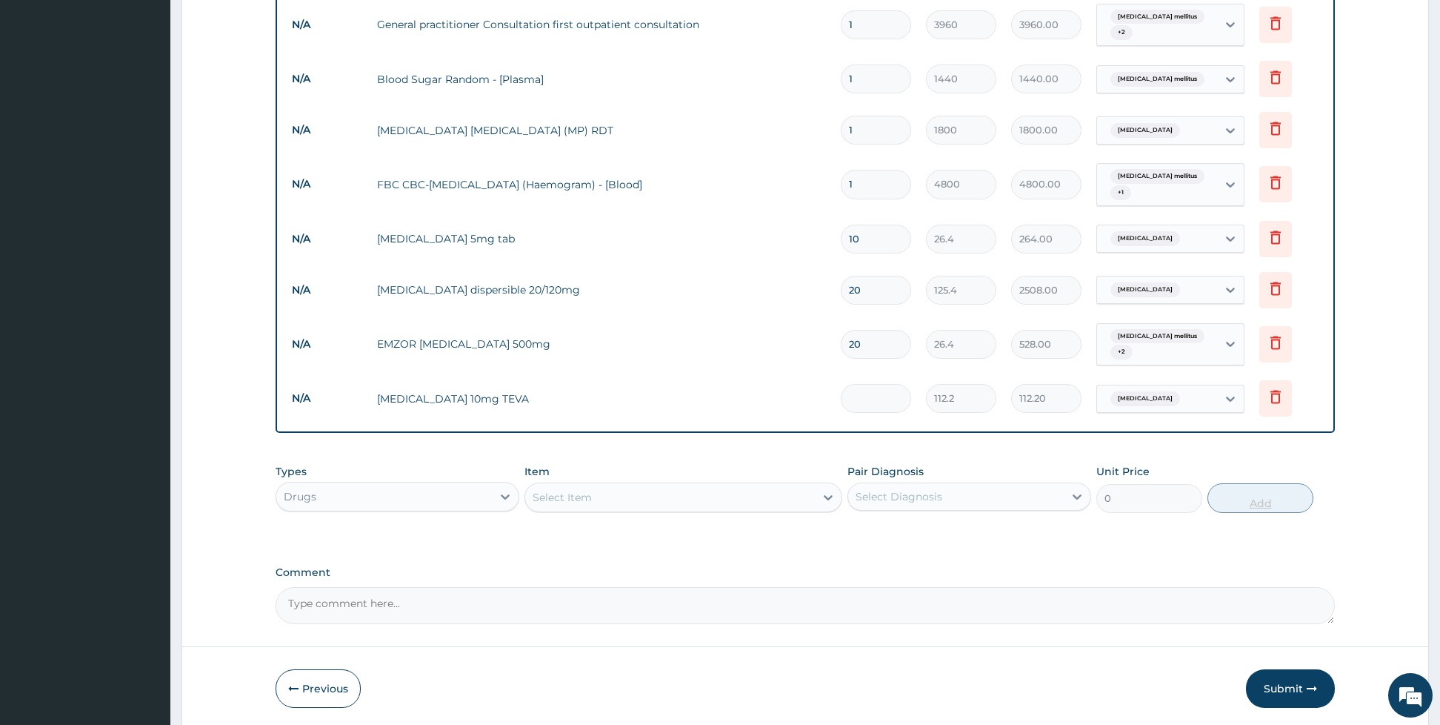
type input "0.00"
type input "2"
type input "224.40"
type input "28"
type input "3141.60"
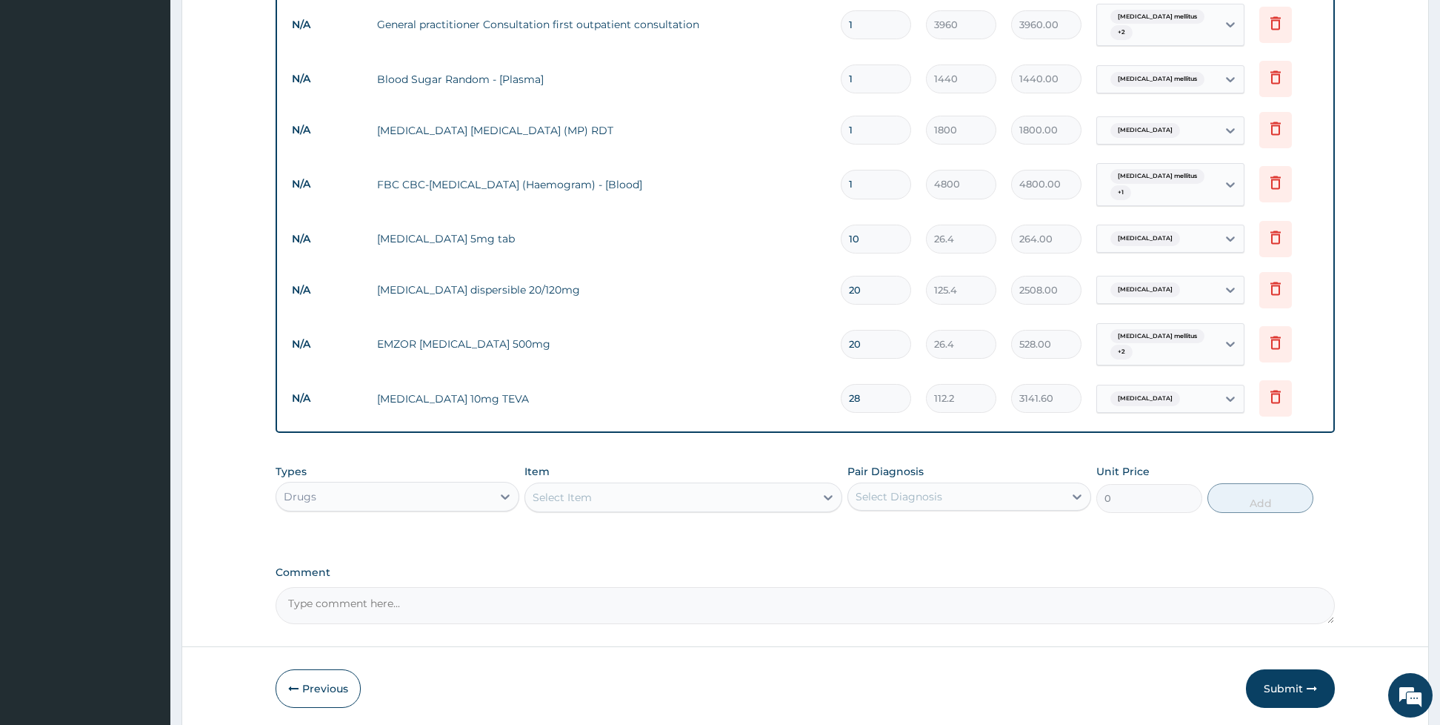
type input "28"
click at [713, 485] on div "Select Item" at bounding box center [670, 497] width 290 height 24
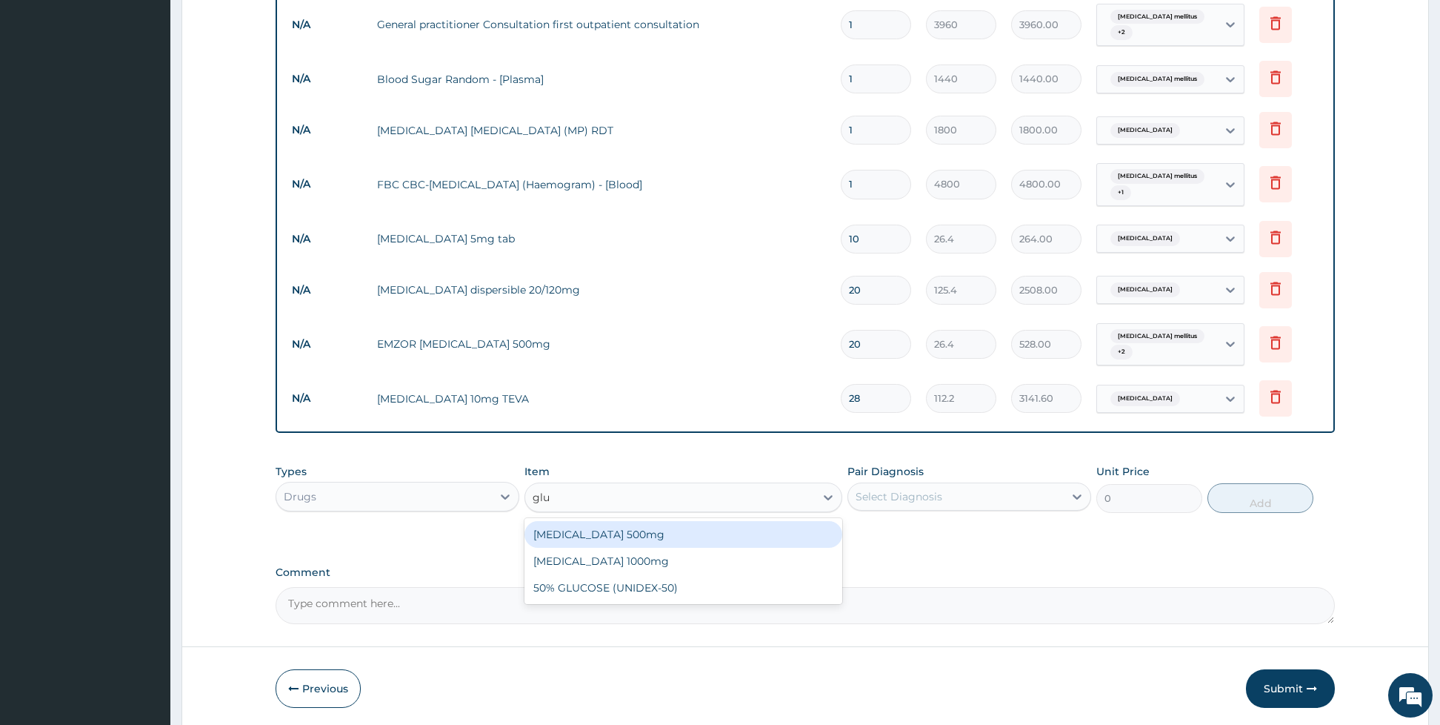
type input "gluc"
click at [656, 530] on div "Glucophage 500mg" at bounding box center [683, 534] width 318 height 27
type input "158.4"
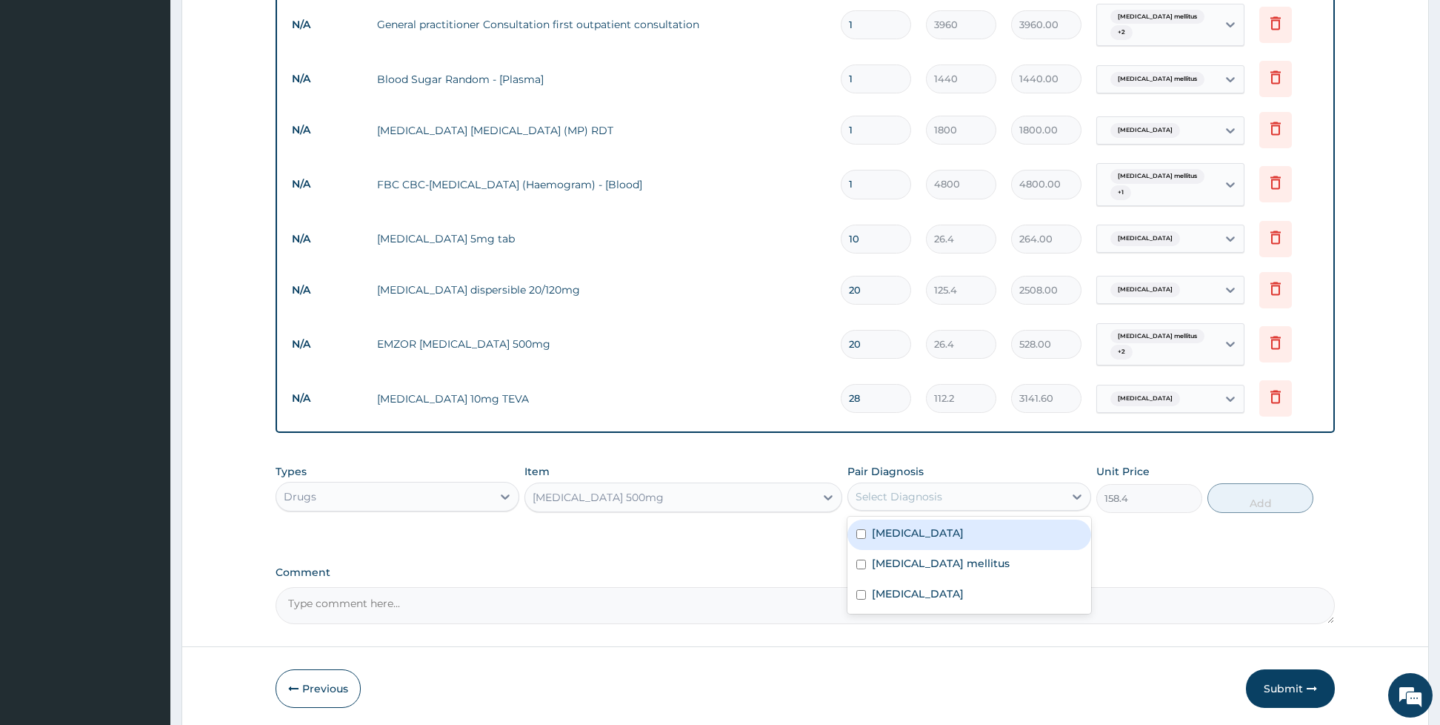
click at [885, 496] on div "Select Diagnosis" at bounding box center [899, 496] width 87 height 15
click at [869, 556] on div "Diabetes mellitus" at bounding box center [969, 565] width 244 height 30
checkbox input "true"
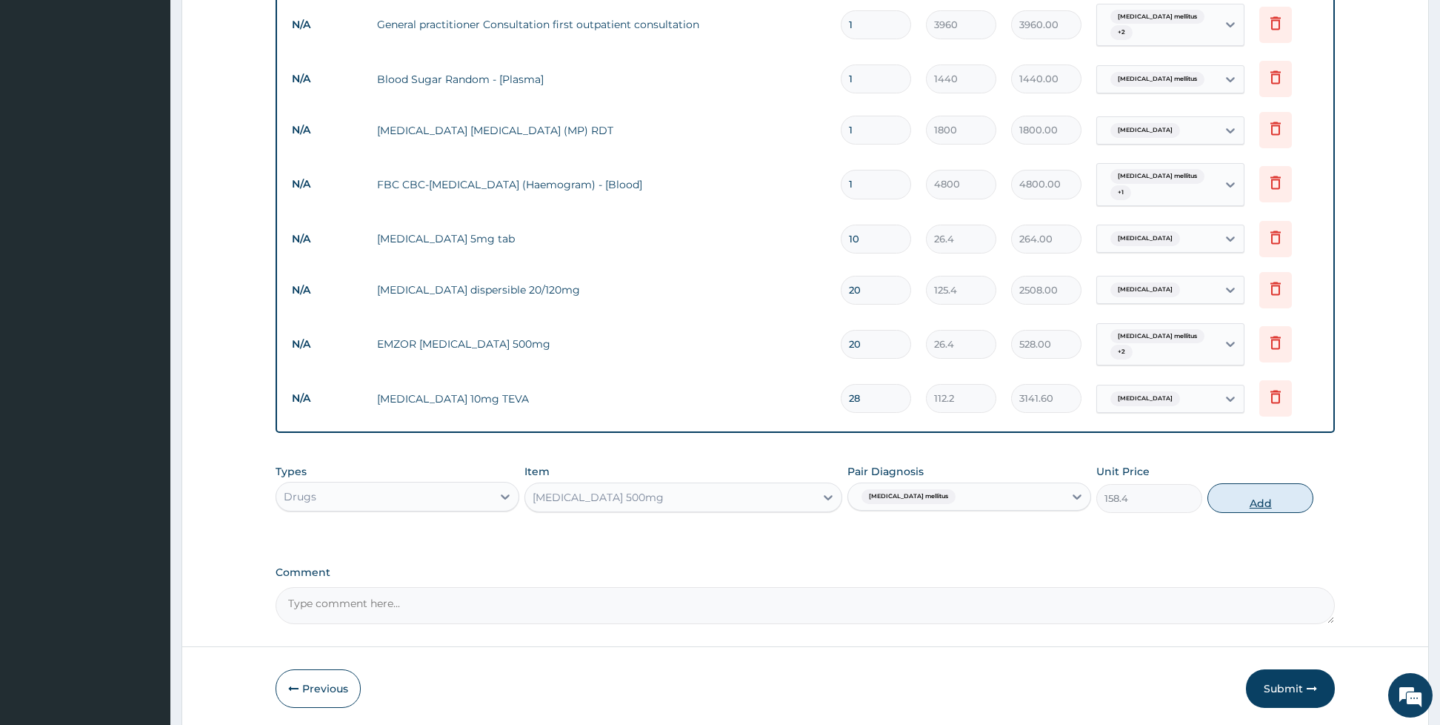
click at [1252, 489] on button "Add" at bounding box center [1261, 498] width 106 height 30
type input "0"
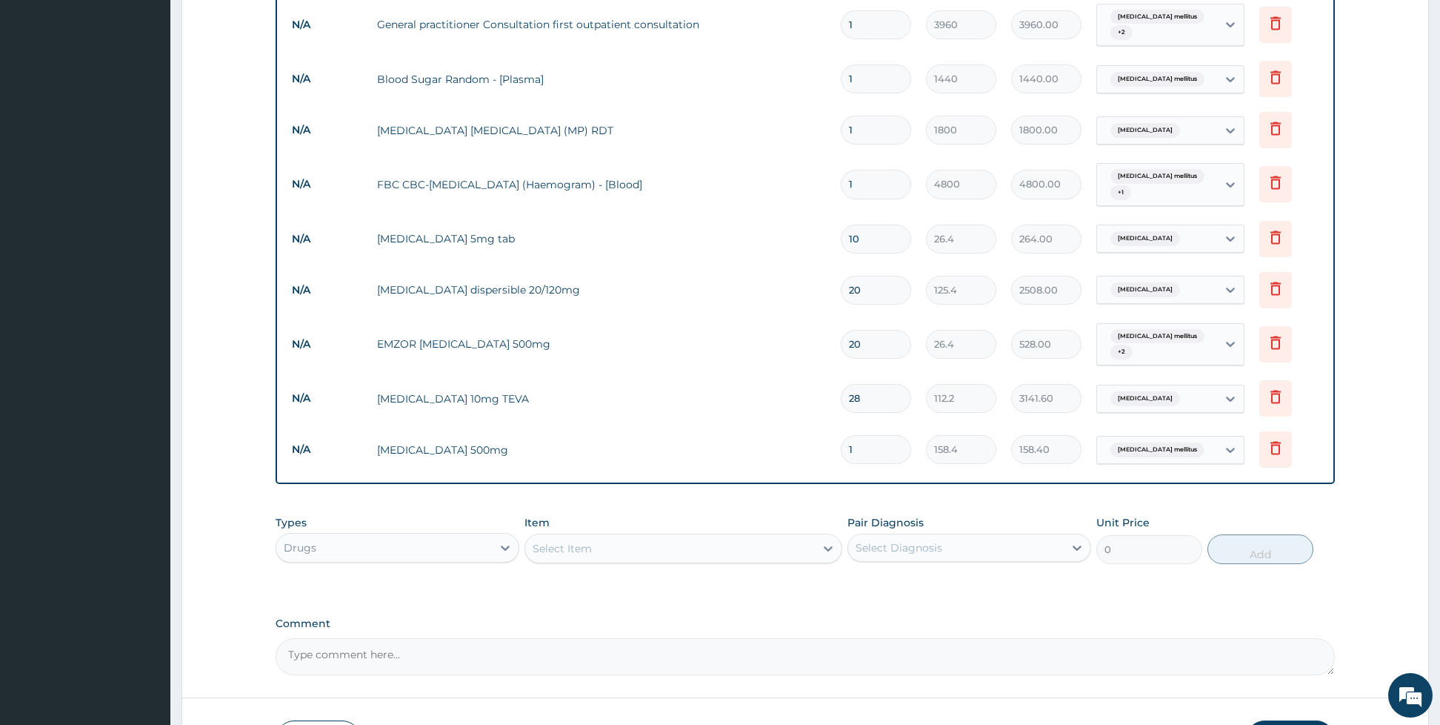
type input "0.00"
type input "2"
type input "316.80"
type input "28"
type input "4435.20"
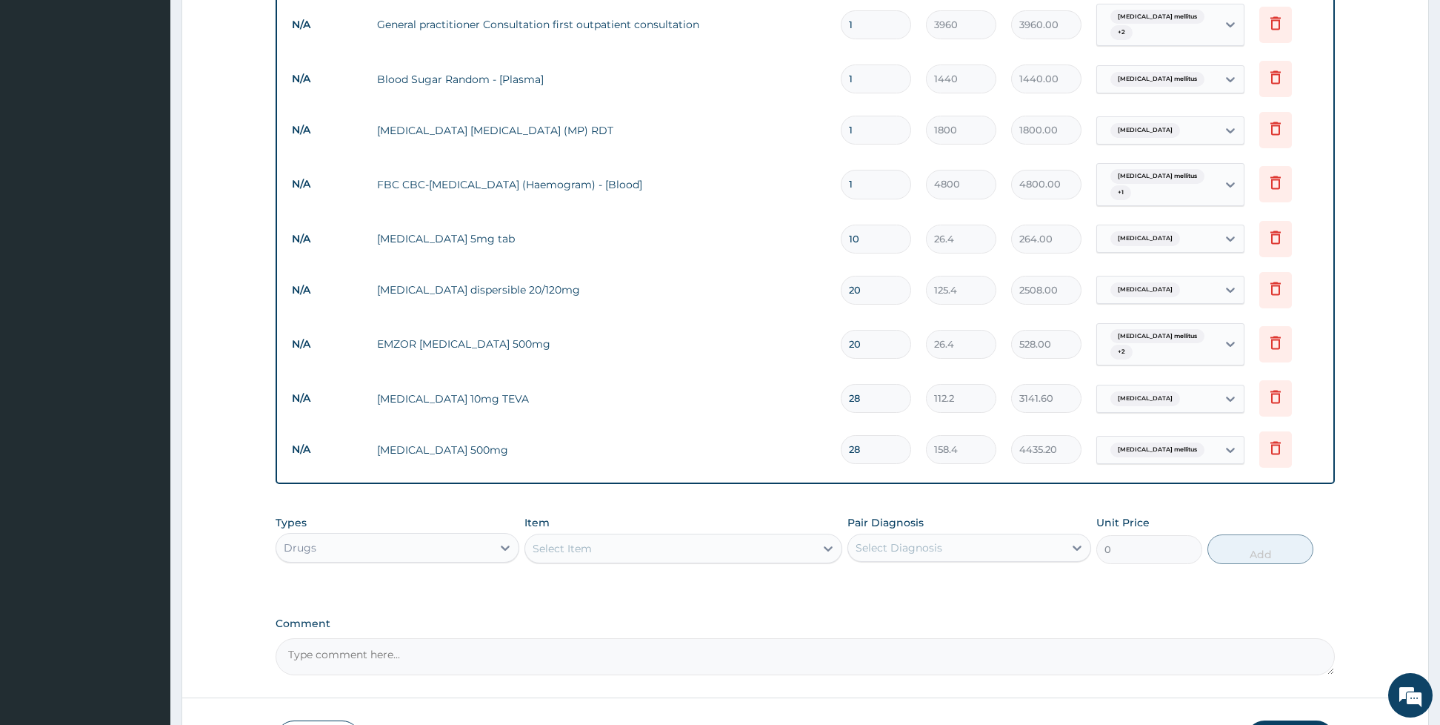
type input "28"
click at [567, 541] on div "Select Item" at bounding box center [562, 548] width 59 height 15
type input "daon"
click at [585, 578] on div "DAONIL 5mg TAB" at bounding box center [683, 585] width 318 height 27
type input "79.2"
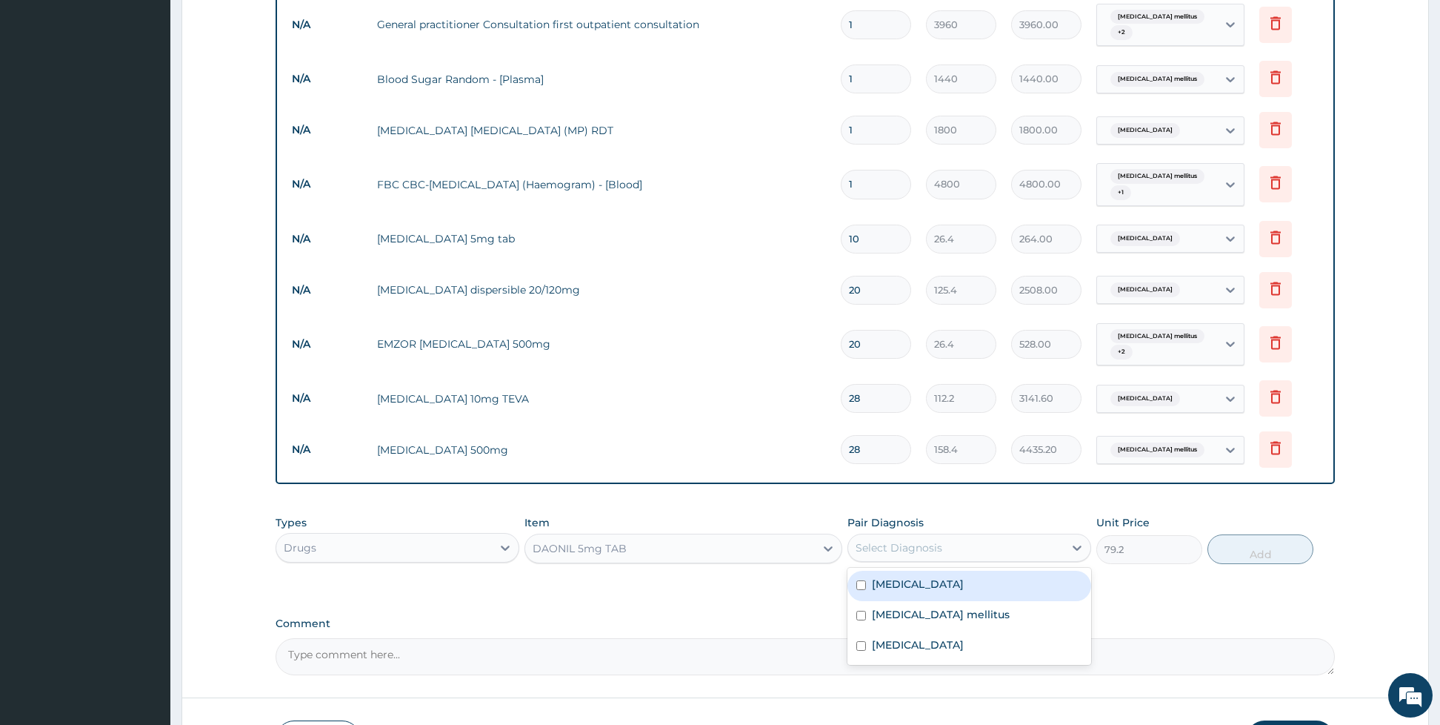
click at [887, 540] on div "Select Diagnosis" at bounding box center [899, 547] width 87 height 15
click at [880, 607] on label "Diabetes mellitus" at bounding box center [941, 614] width 138 height 15
checkbox input "true"
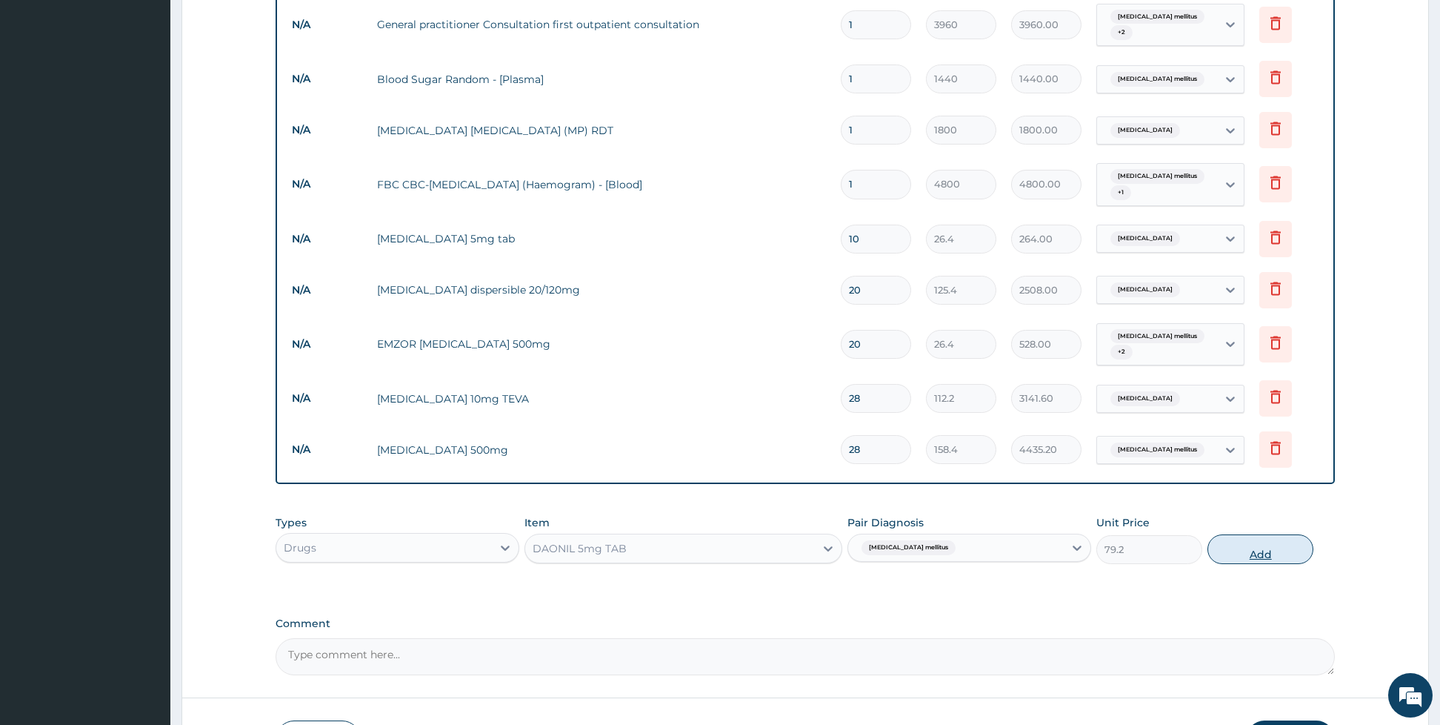
click at [1240, 556] on button "Add" at bounding box center [1261, 549] width 106 height 30
type input "0"
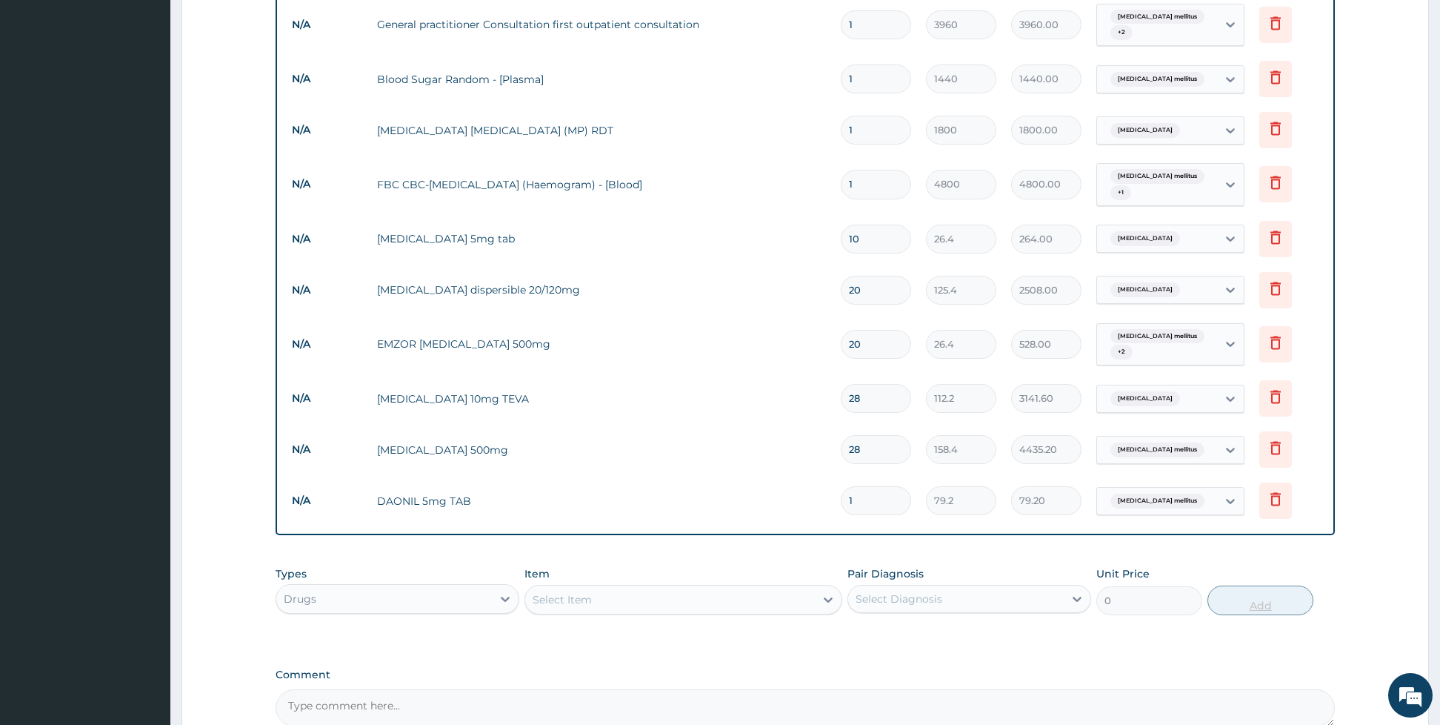
type input "0.00"
type input "2"
type input "158.40"
type input "20"
type input "1584.00"
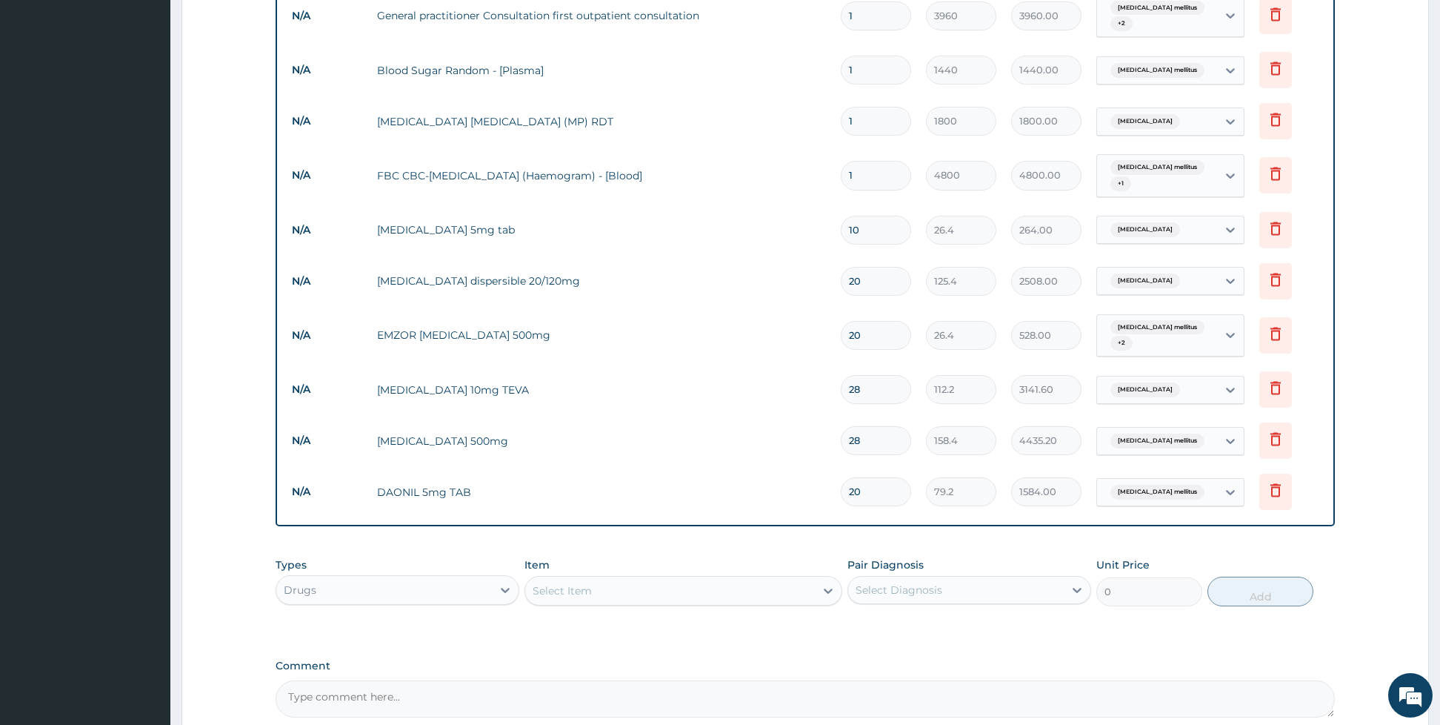
scroll to position [733, 0]
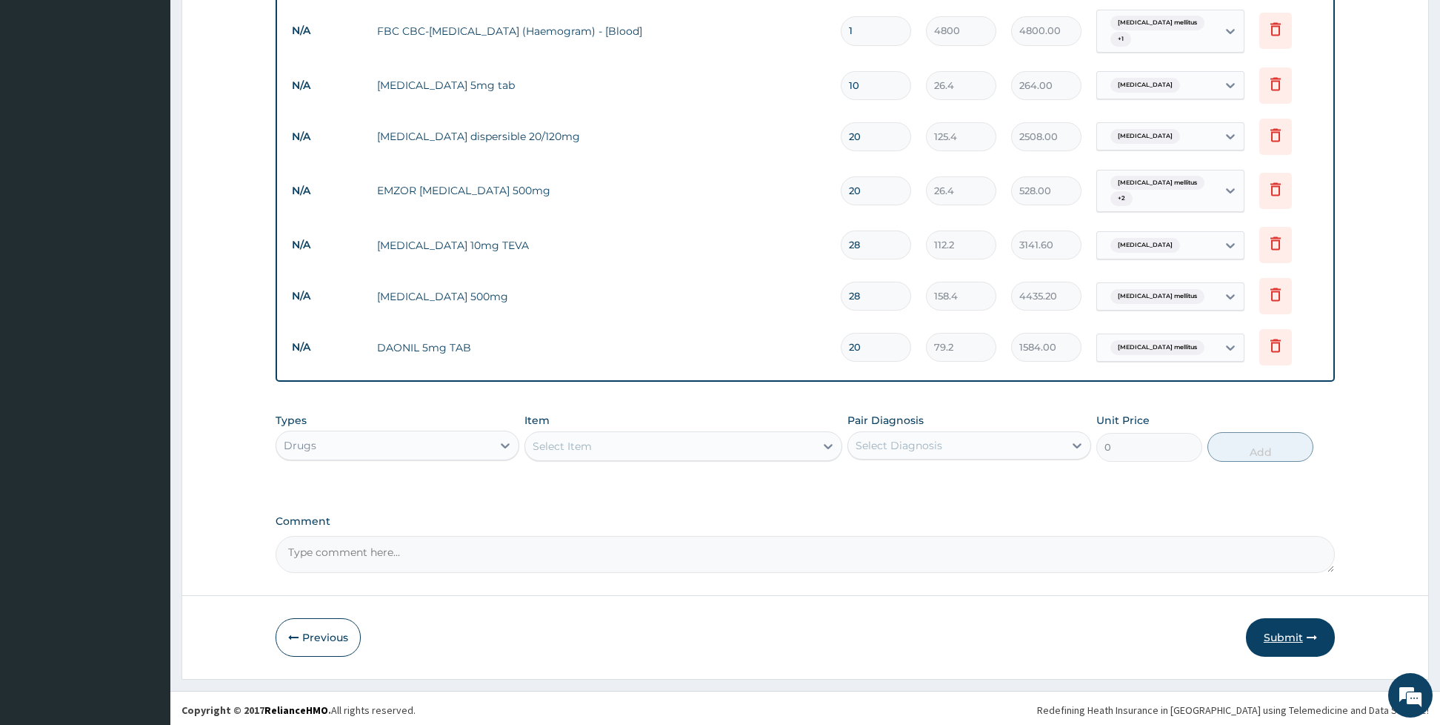
type input "20"
click at [1292, 636] on button "Submit" at bounding box center [1290, 637] width 89 height 39
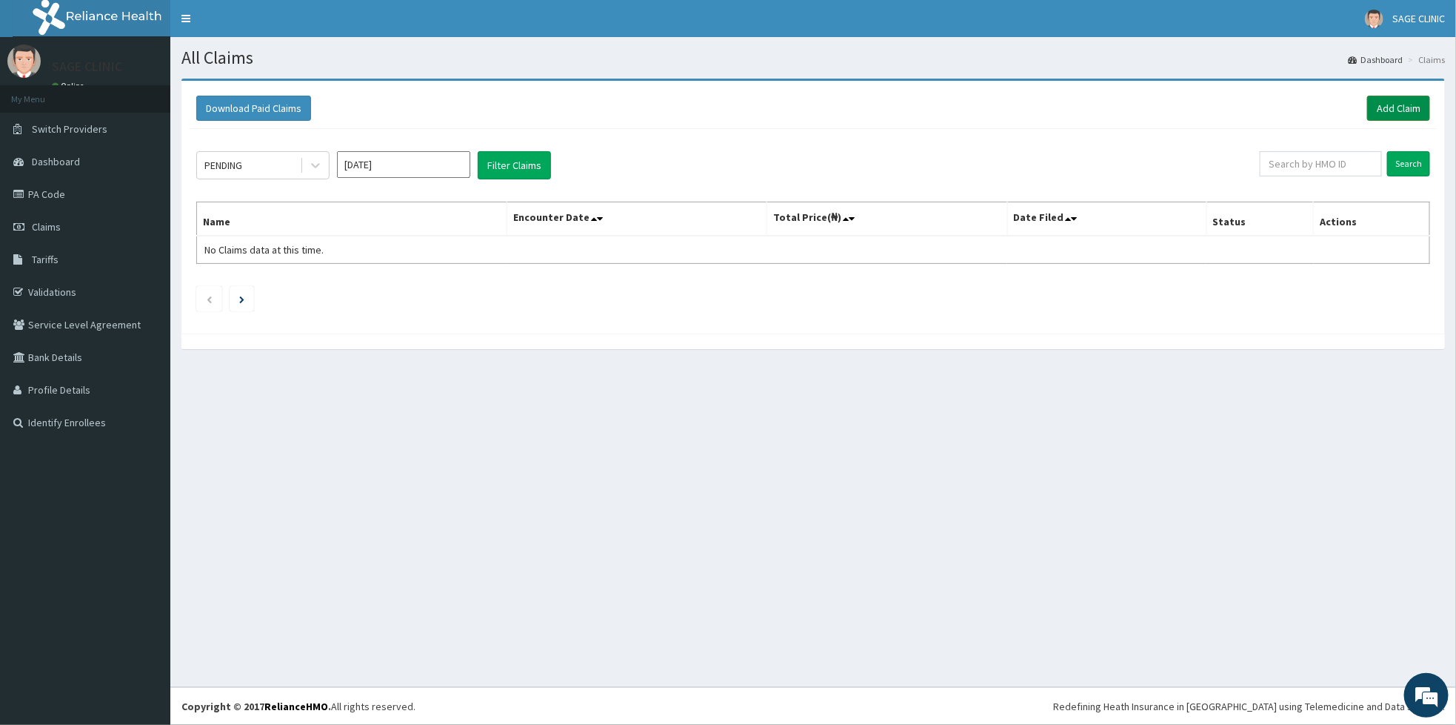
click at [1394, 109] on link "Add Claim" at bounding box center [1399, 108] width 63 height 25
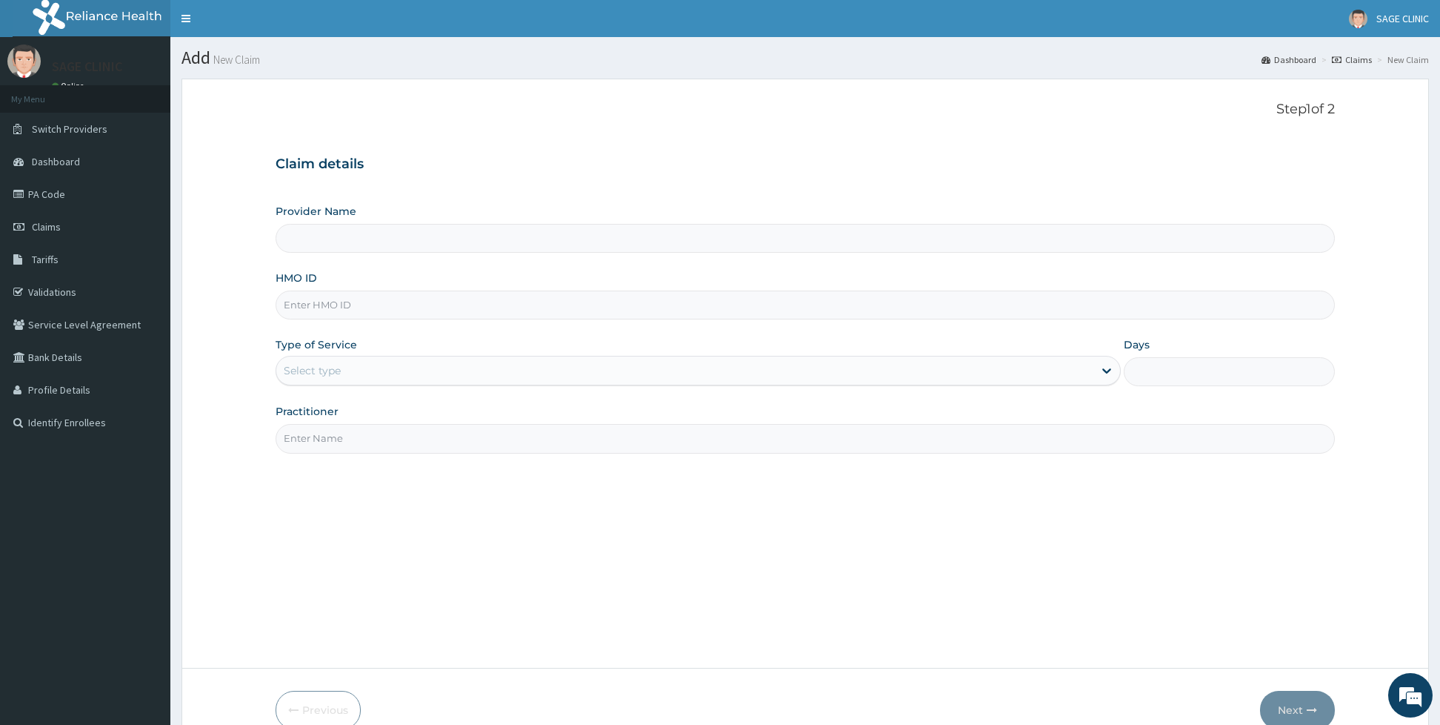
type input "Sage Clinic"
click at [373, 310] on input "HMO ID" at bounding box center [805, 304] width 1059 height 29
type input "civ/10022/c"
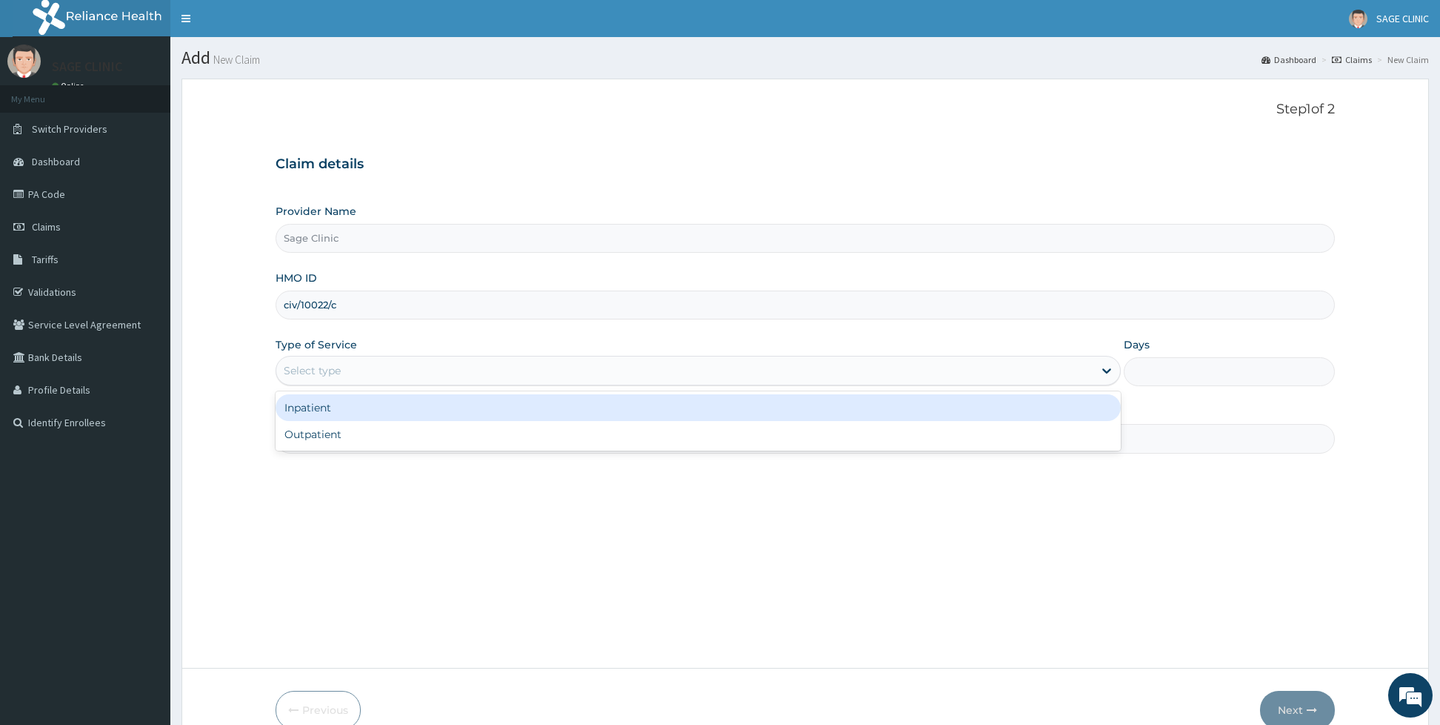
click at [322, 369] on div "Select type" at bounding box center [312, 370] width 57 height 15
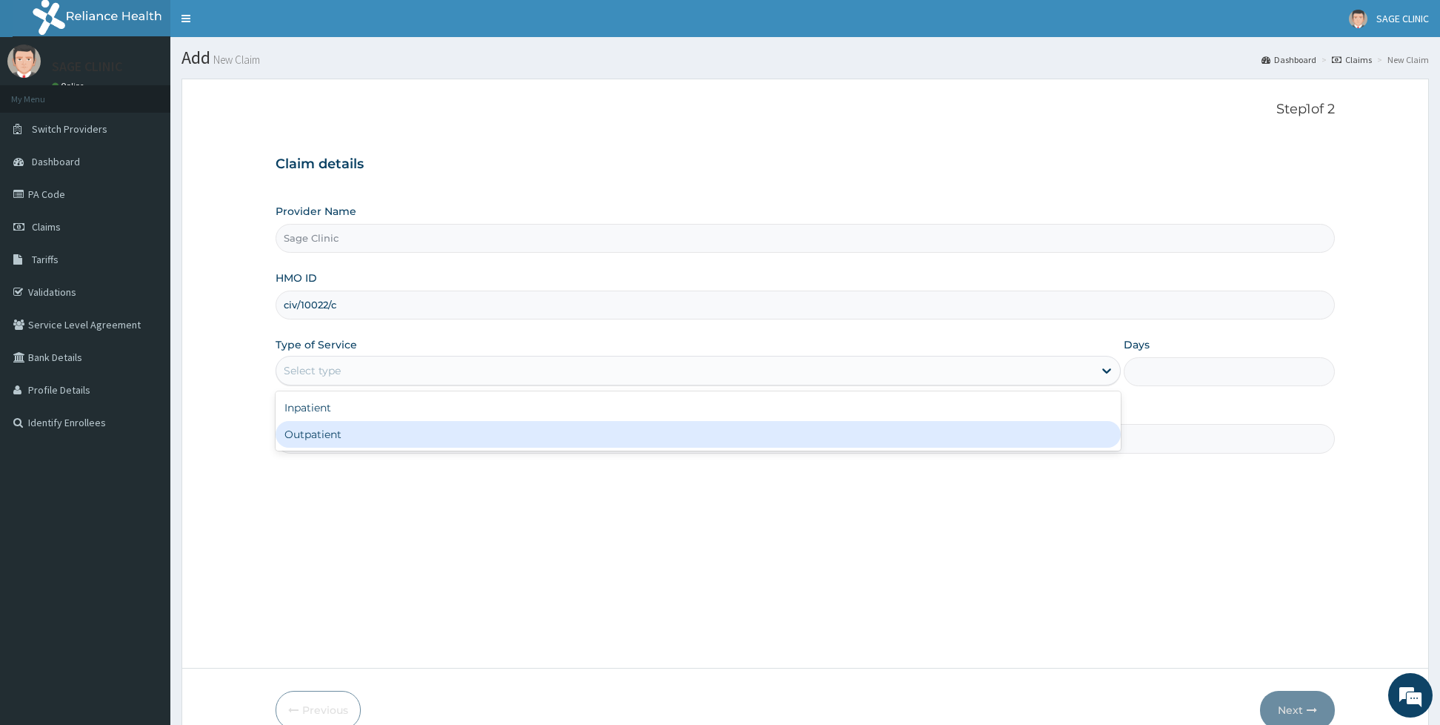
click at [322, 432] on div "Outpatient" at bounding box center [698, 434] width 845 height 27
type input "1"
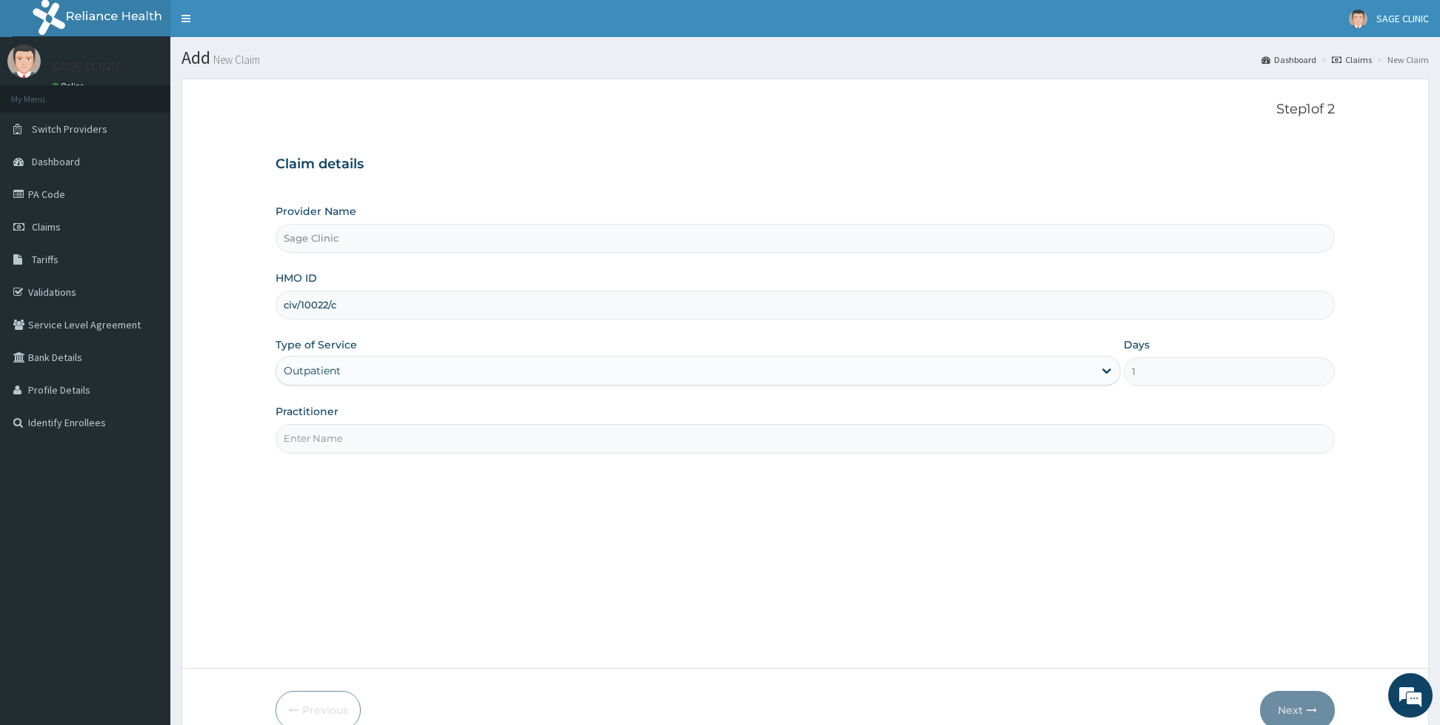
click at [322, 432] on input "Practitioner" at bounding box center [805, 438] width 1059 height 29
type input "dr [PERSON_NAME]"
click at [1293, 714] on button "Next" at bounding box center [1297, 709] width 75 height 39
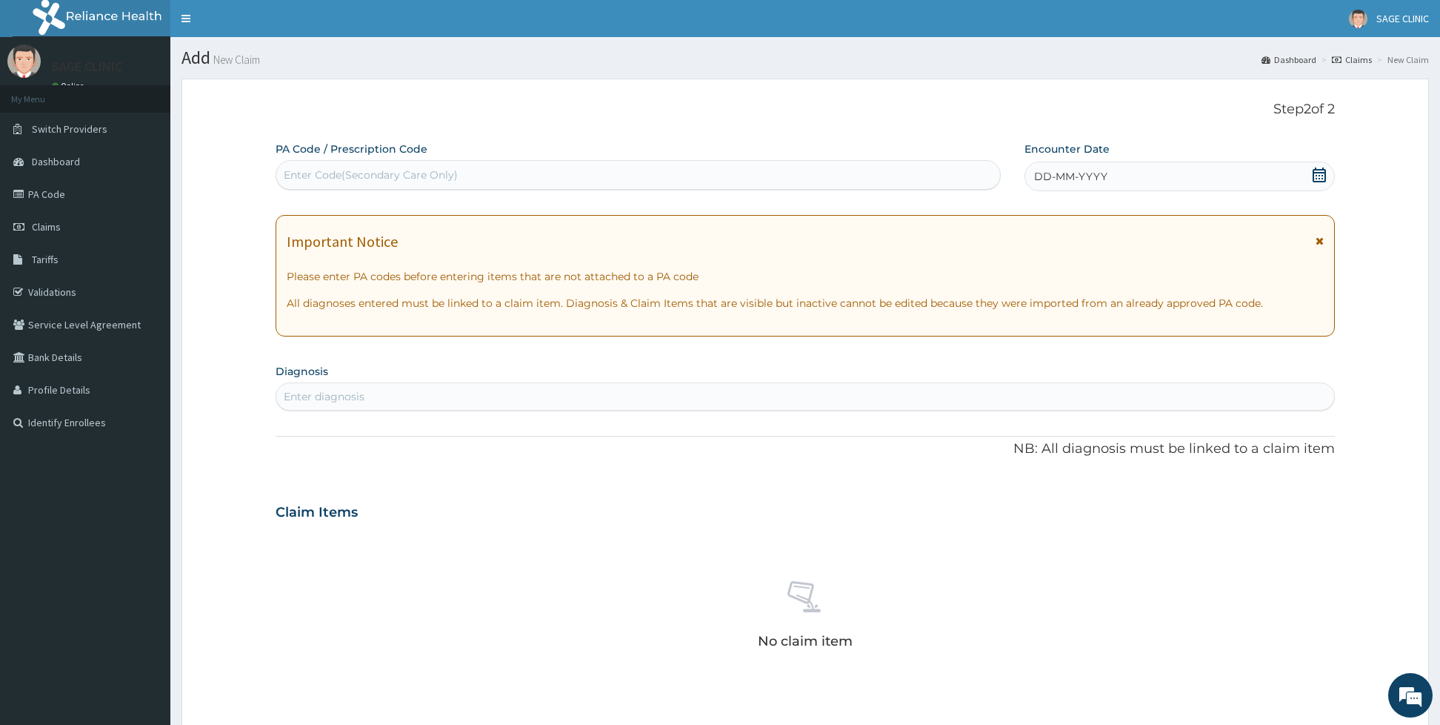
click at [1067, 172] on span "DD-MM-YYYY" at bounding box center [1070, 176] width 73 height 15
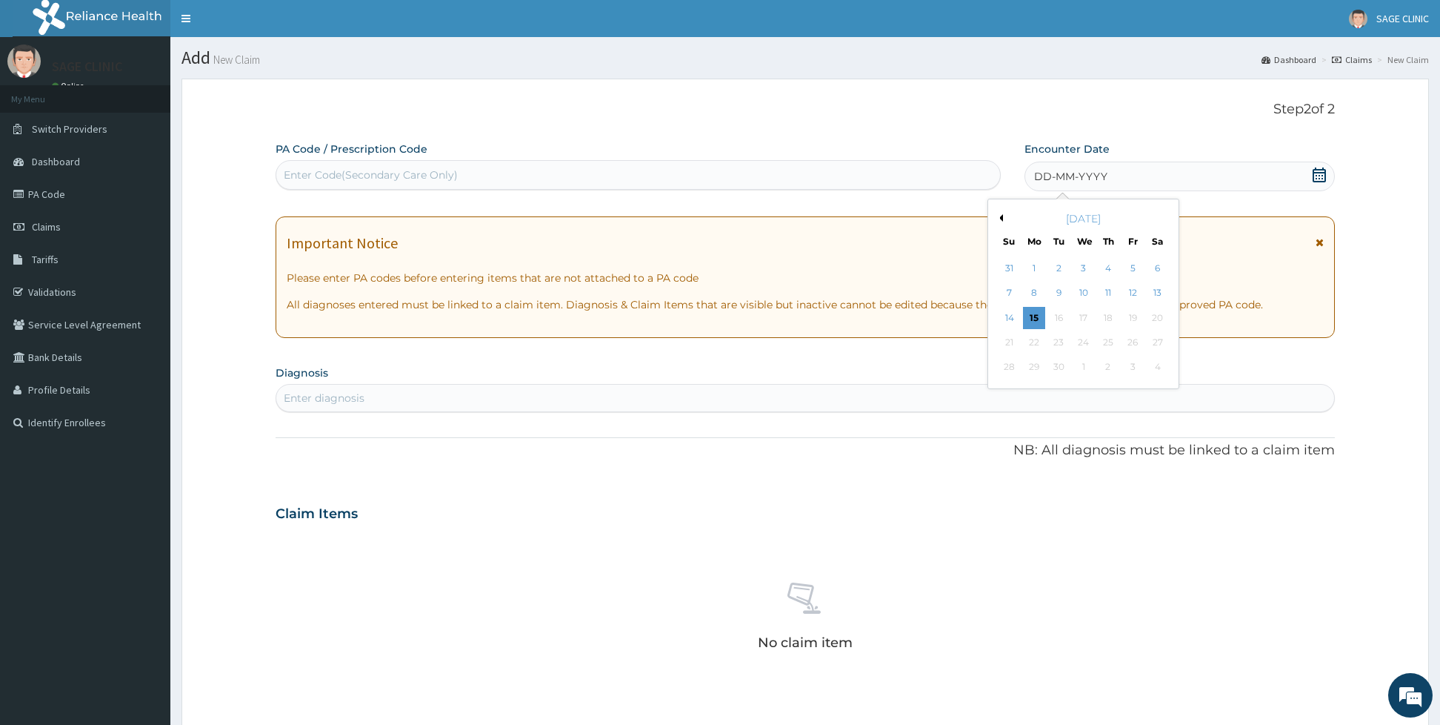
click at [999, 221] on button "Previous Month" at bounding box center [999, 217] width 7 height 7
click at [1033, 343] on div "18" at bounding box center [1034, 342] width 22 height 22
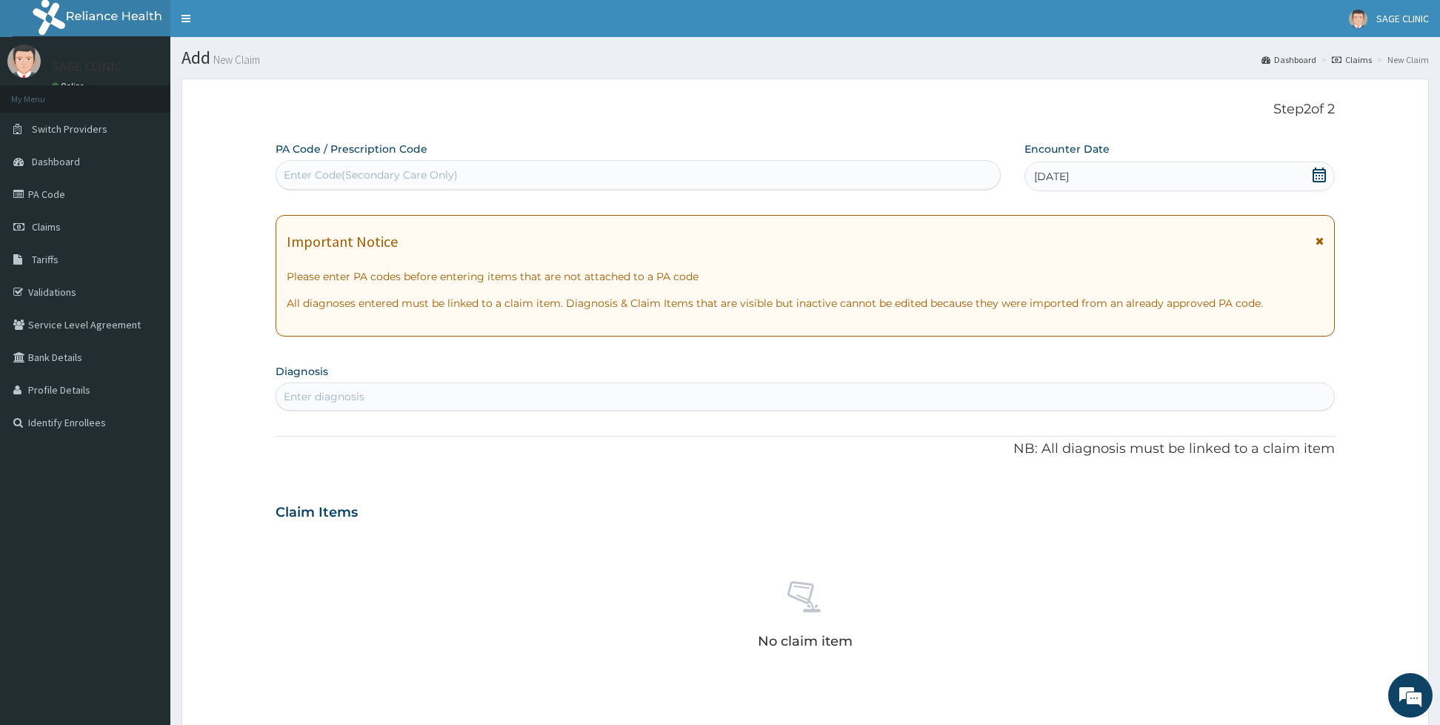
click at [479, 393] on div "Enter diagnosis" at bounding box center [805, 396] width 1058 height 24
type input "u"
type input "[MEDICAL_DATA]"
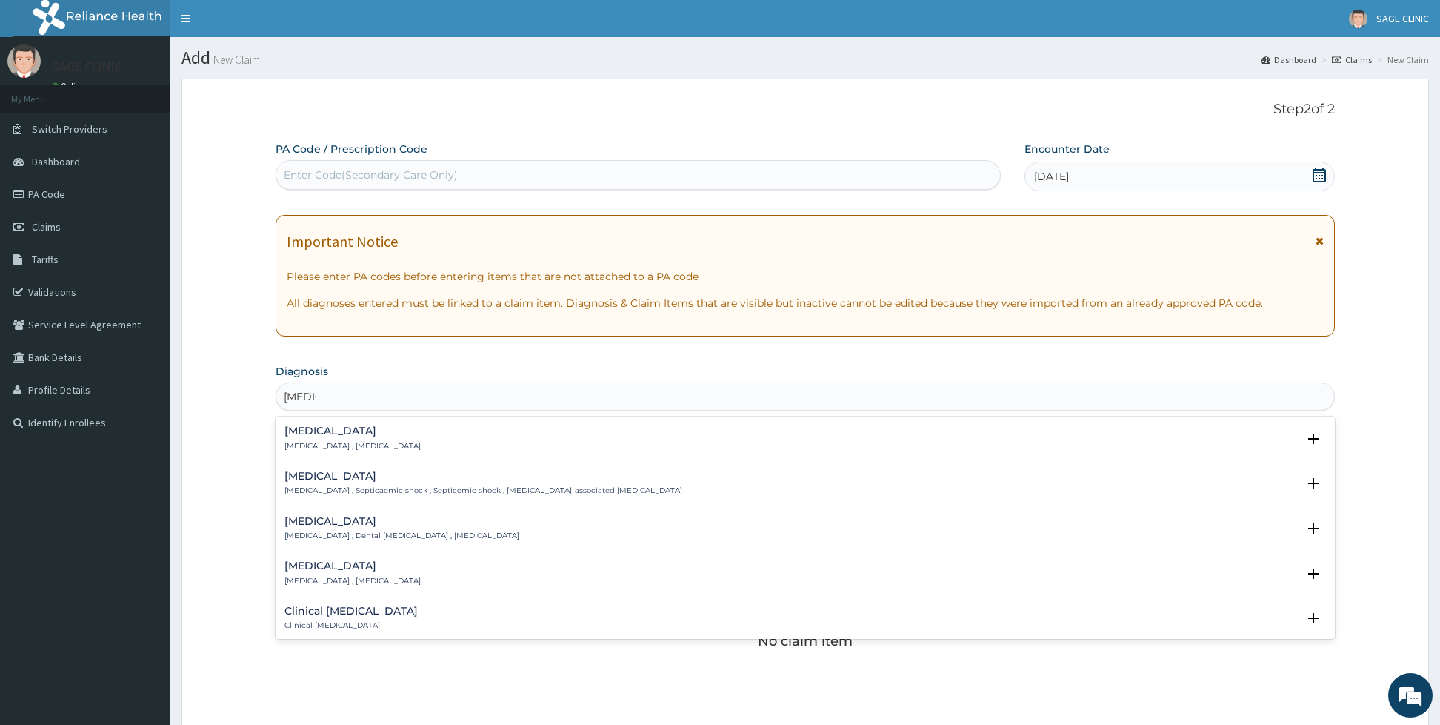
click at [403, 447] on div "[MEDICAL_DATA] [MEDICAL_DATA] , [MEDICAL_DATA]" at bounding box center [805, 438] width 1042 height 26
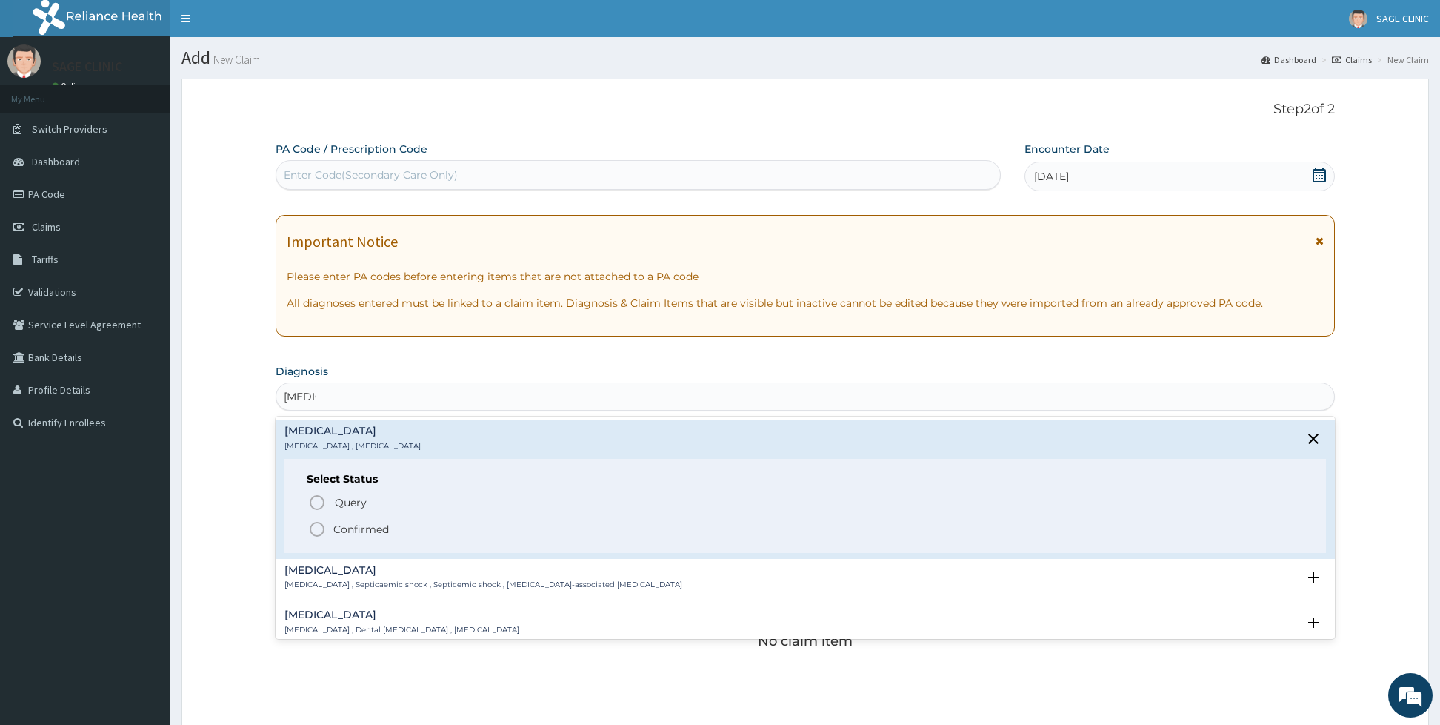
click at [314, 527] on icon "status option filled" at bounding box center [317, 529] width 18 height 18
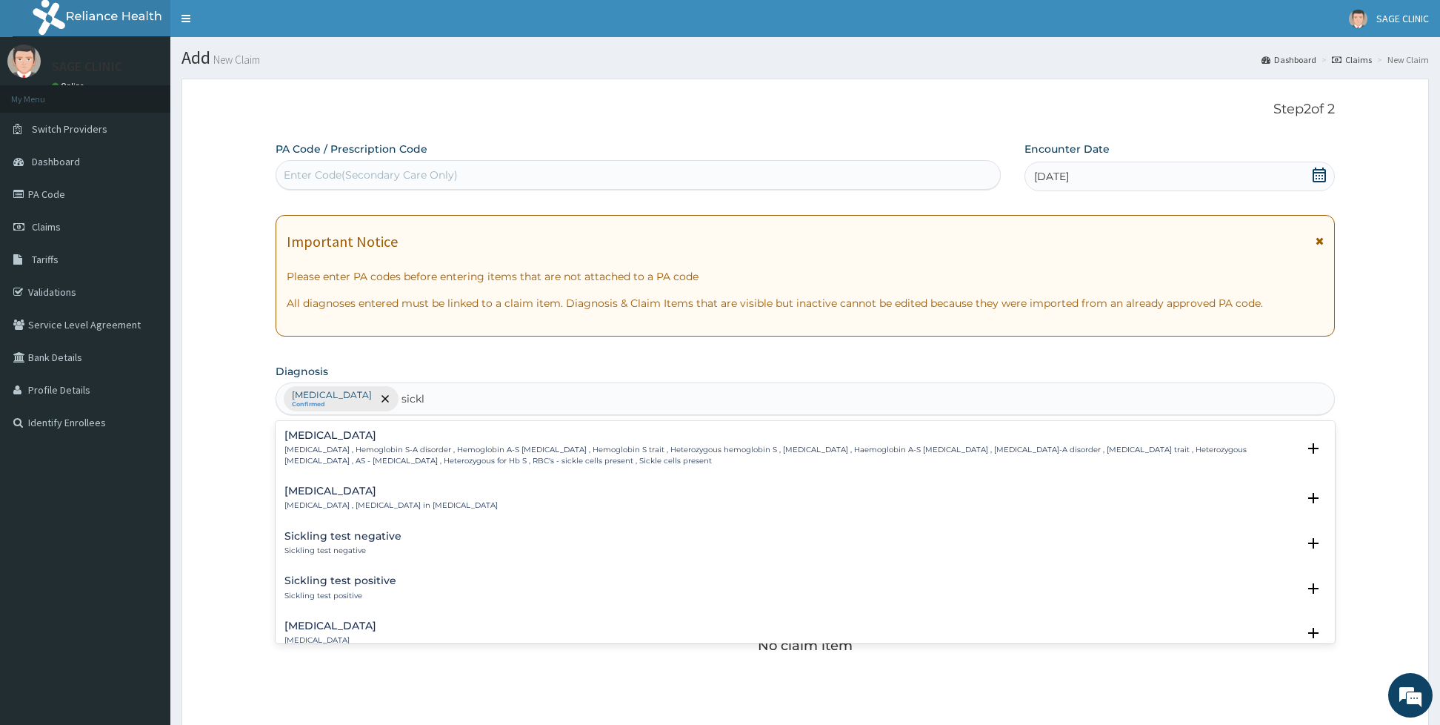
type input "sickle"
click at [379, 449] on p "[MEDICAL_DATA] , Hemoglobin S-A disorder , Hemoglobin A-S [MEDICAL_DATA] , Hemo…" at bounding box center [790, 454] width 1013 height 21
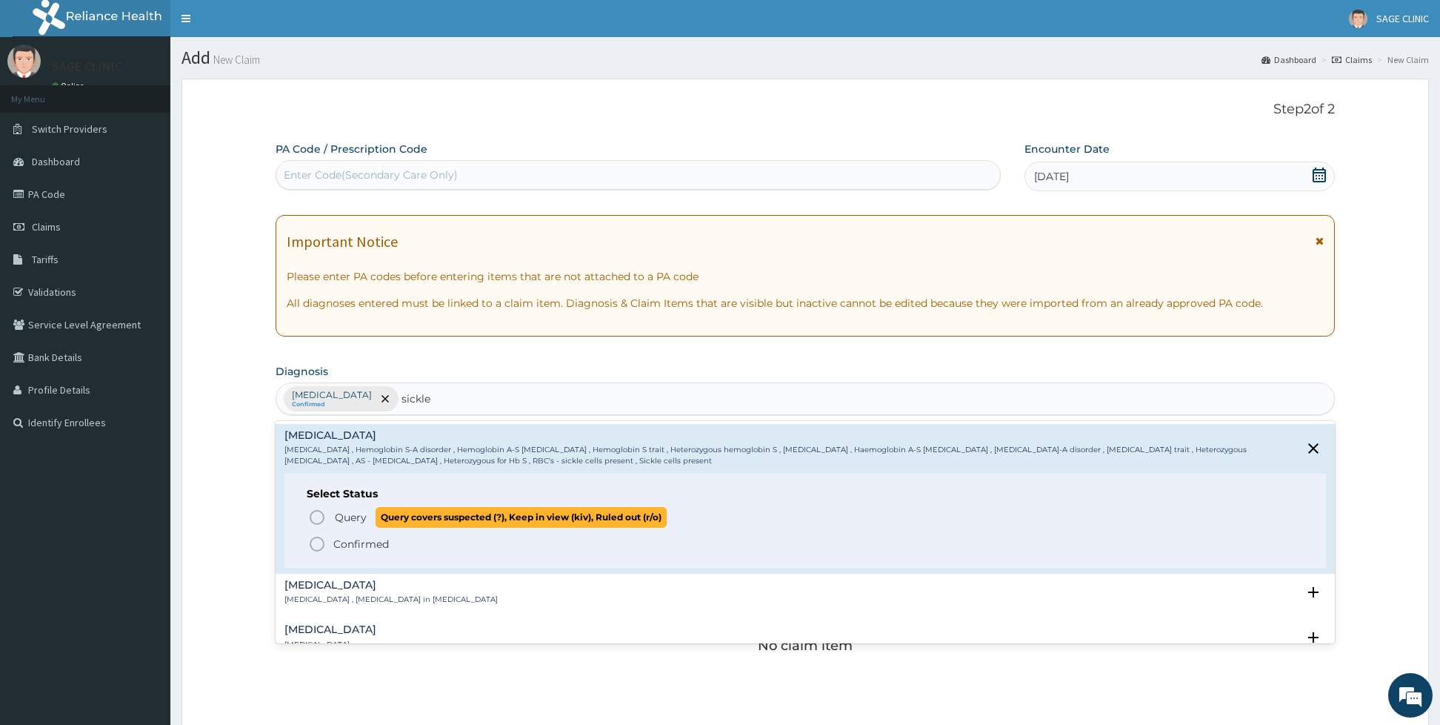
click at [322, 516] on icon "status option query" at bounding box center [317, 517] width 18 height 18
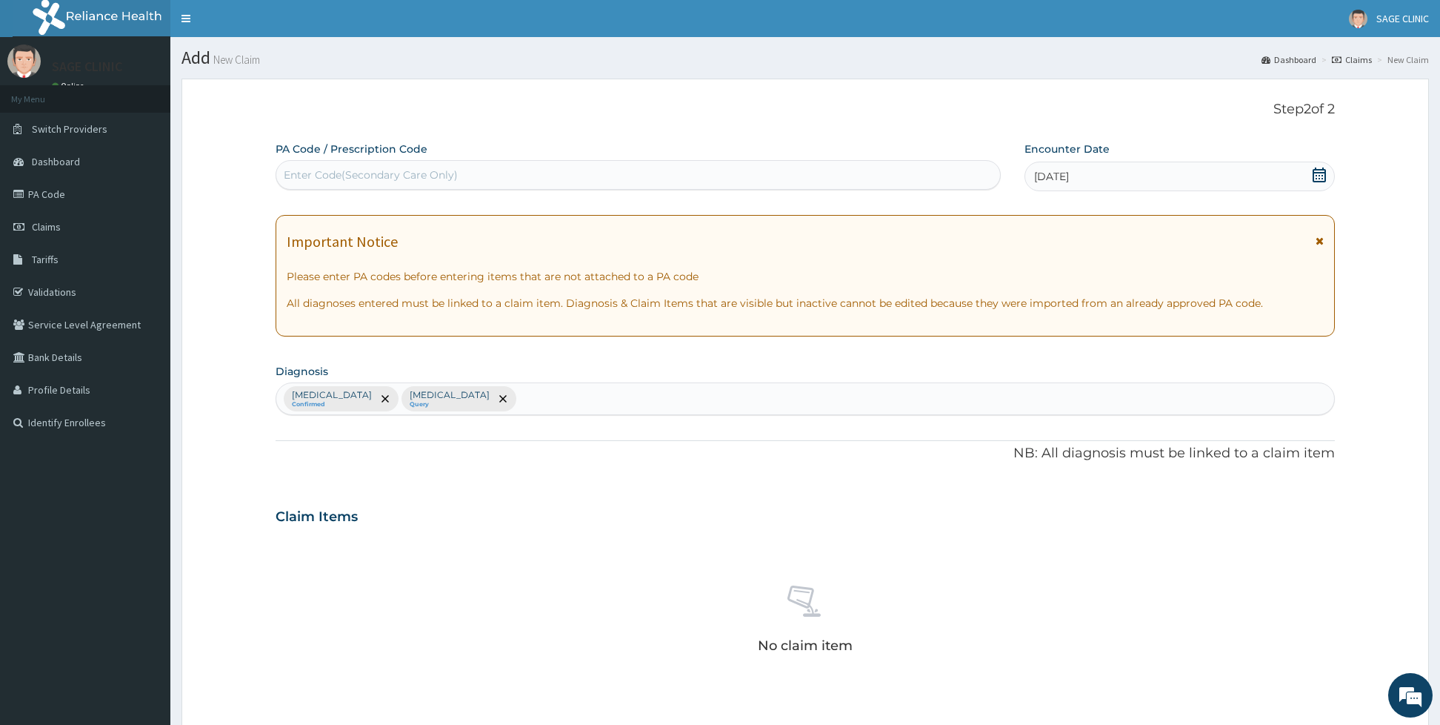
scroll to position [331, 0]
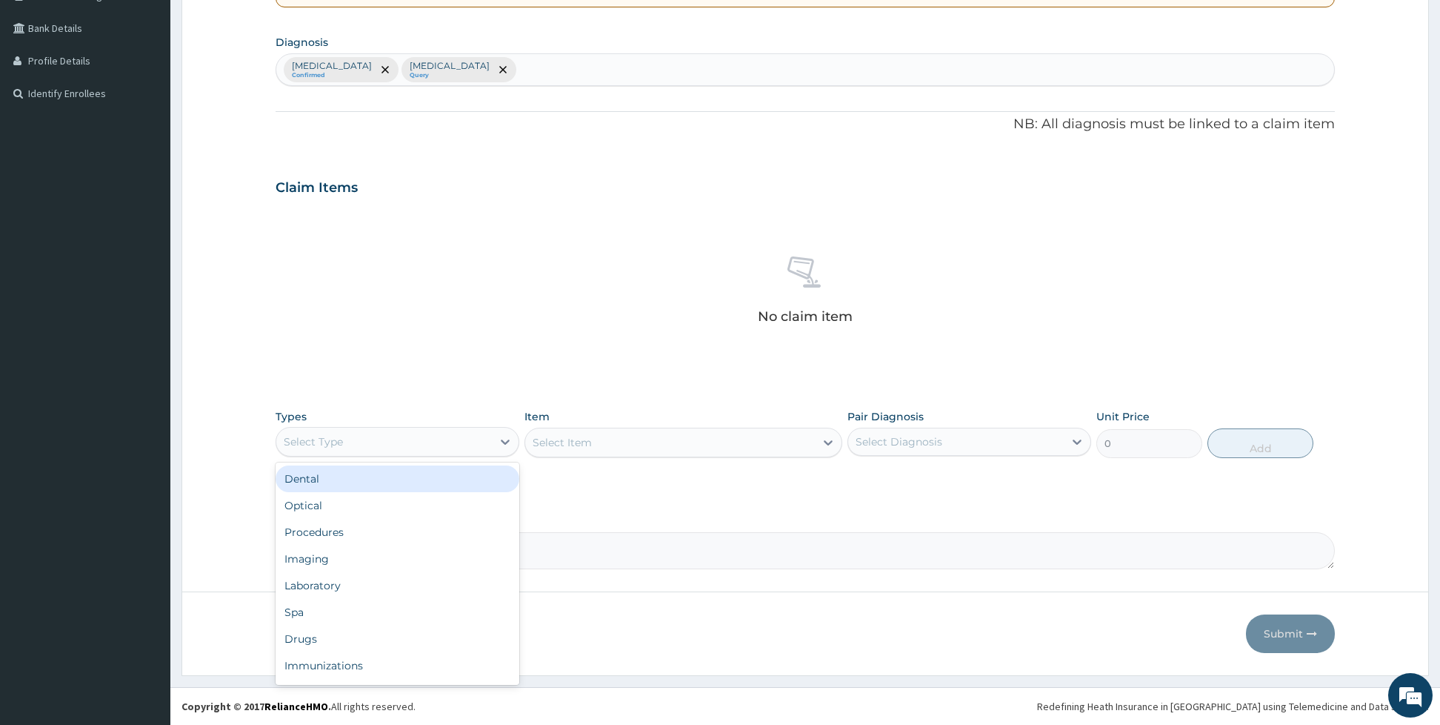
click at [396, 439] on div "Select Type" at bounding box center [384, 442] width 216 height 24
click at [365, 527] on div "Procedures" at bounding box center [398, 532] width 244 height 27
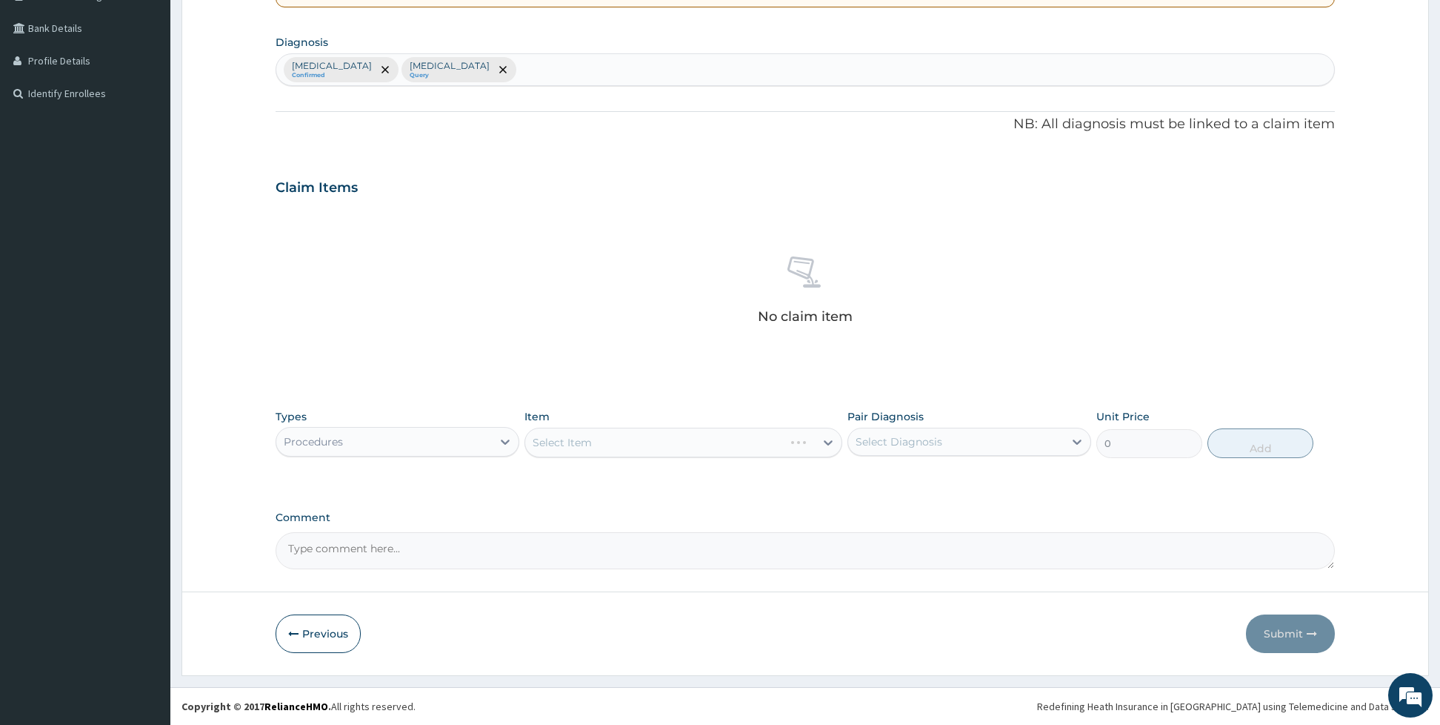
click at [565, 439] on div "Select Item" at bounding box center [683, 442] width 318 height 30
click at [596, 444] on div "Select Item" at bounding box center [683, 442] width 318 height 30
click at [613, 432] on div "Select Item" at bounding box center [670, 442] width 290 height 24
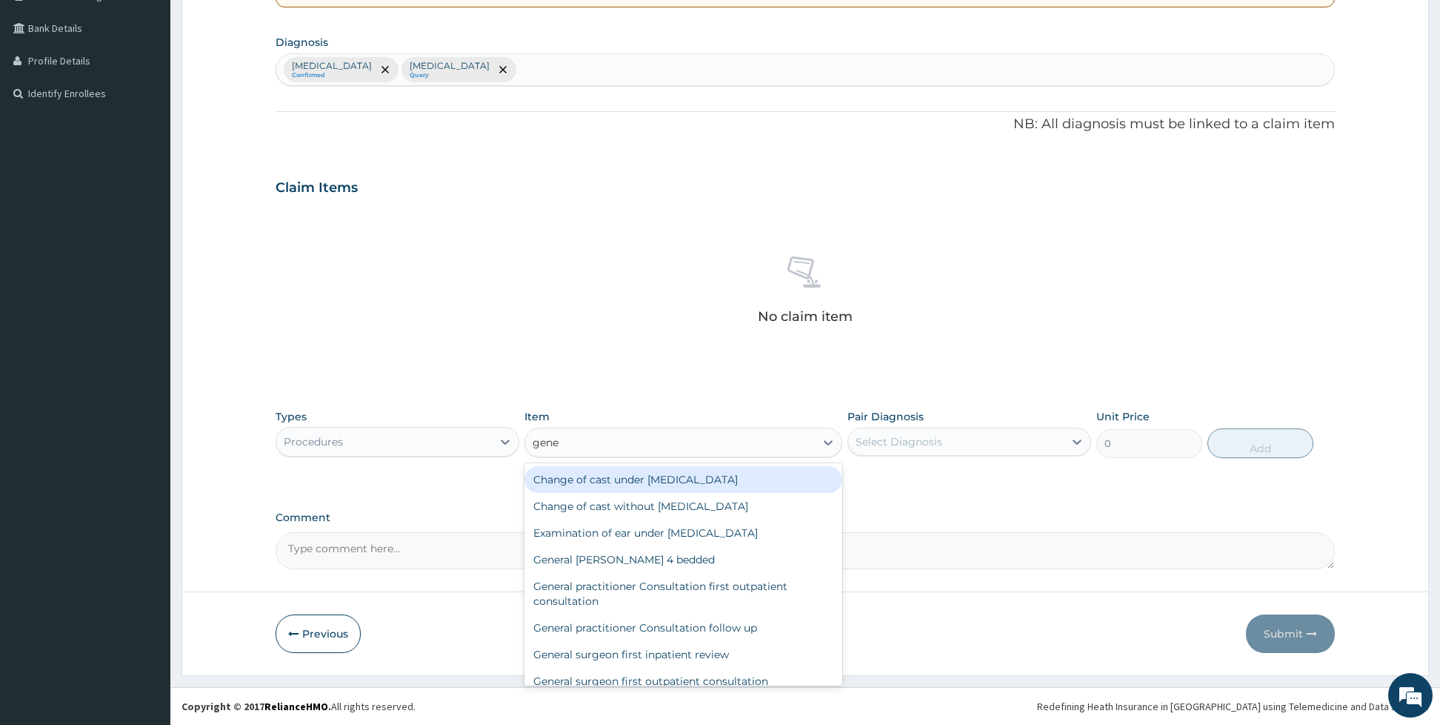
type input "gene"
type input "general"
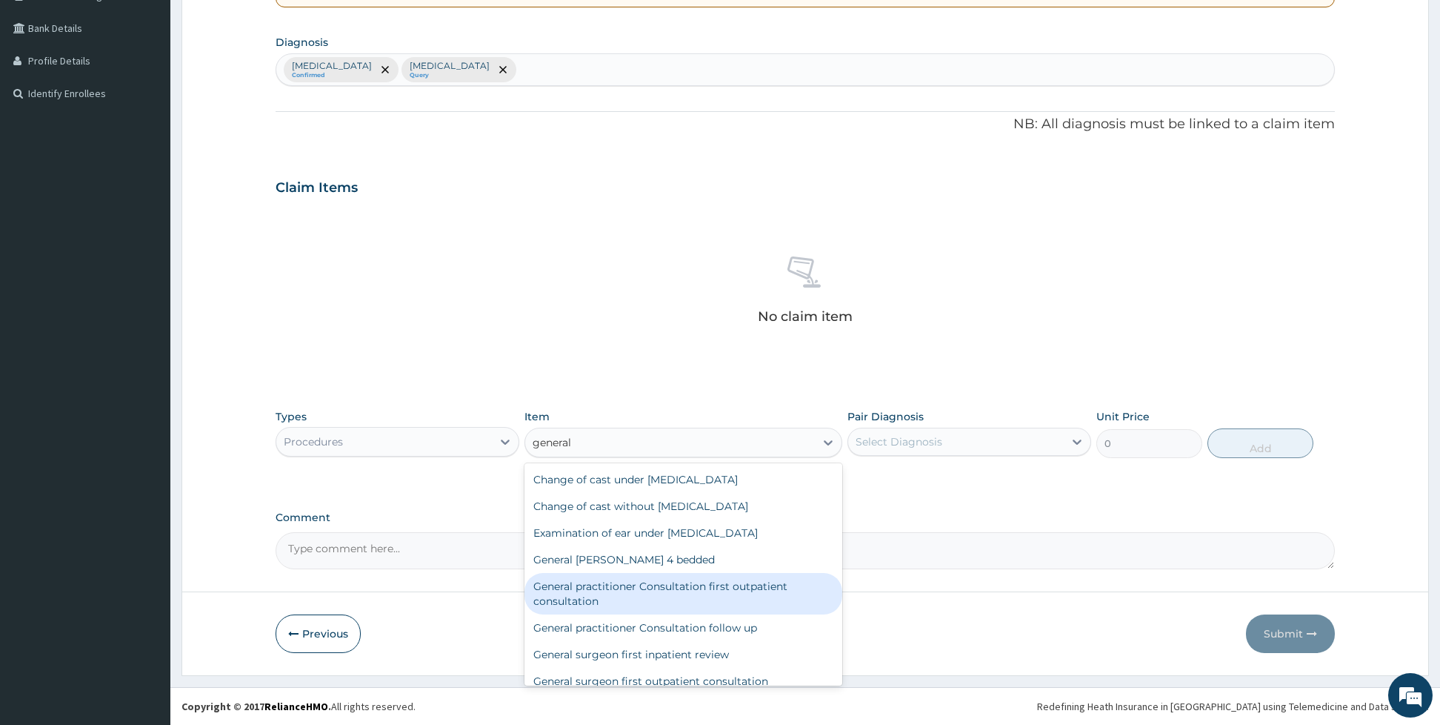
click at [682, 580] on div "General practitioner Consultation first outpatient consultation" at bounding box center [683, 593] width 318 height 41
type input "3960"
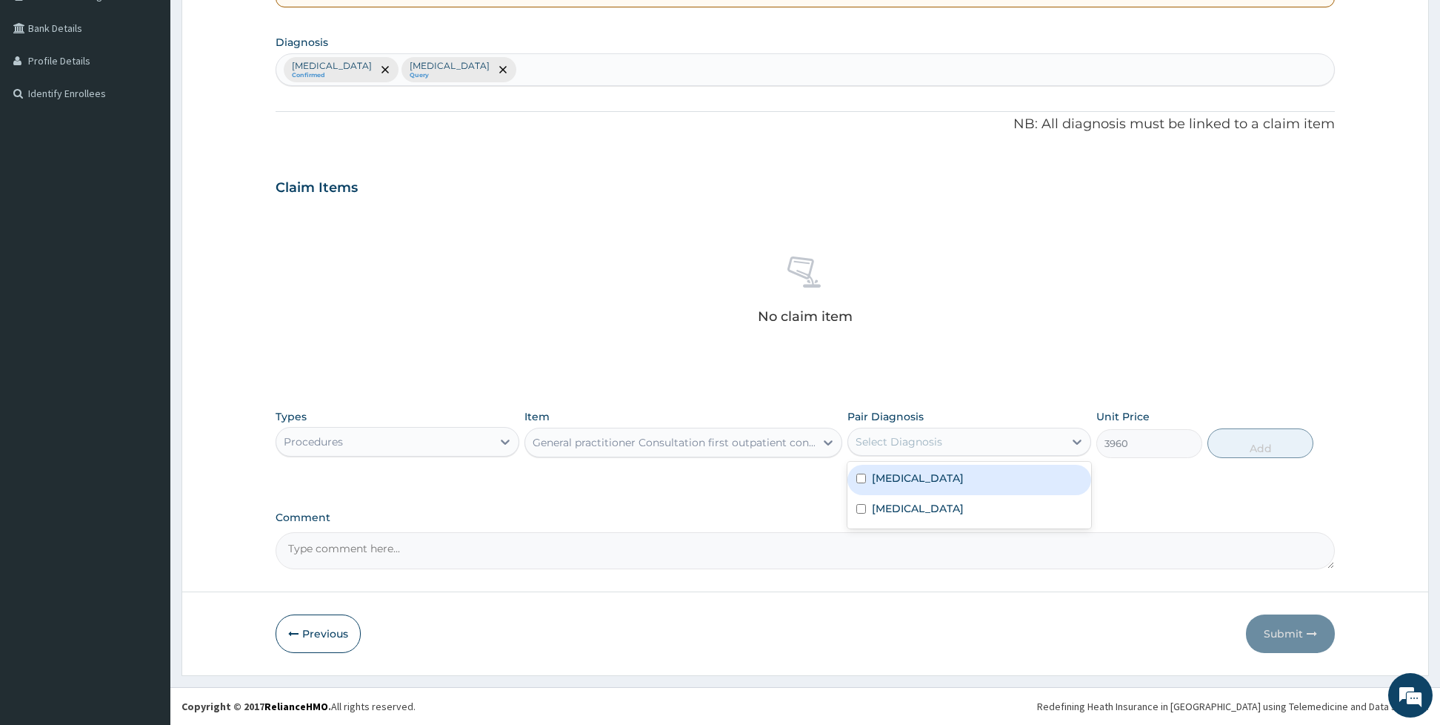
click at [876, 436] on div "Select Diagnosis" at bounding box center [899, 441] width 87 height 15
click at [865, 472] on div "[MEDICAL_DATA]" at bounding box center [969, 479] width 244 height 30
checkbox input "true"
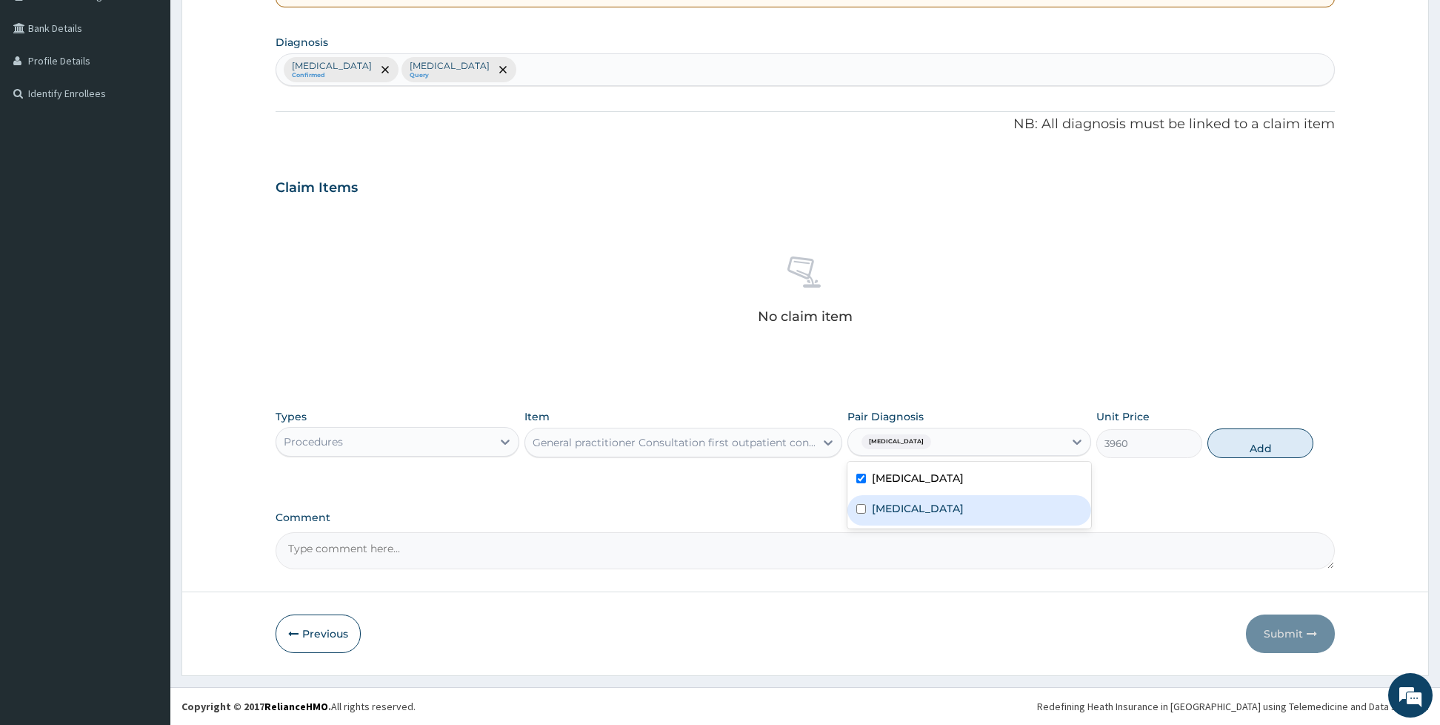
click at [867, 513] on div "[MEDICAL_DATA]" at bounding box center [969, 510] width 244 height 30
checkbox input "true"
click at [1228, 447] on button "Add" at bounding box center [1261, 443] width 106 height 30
type input "0"
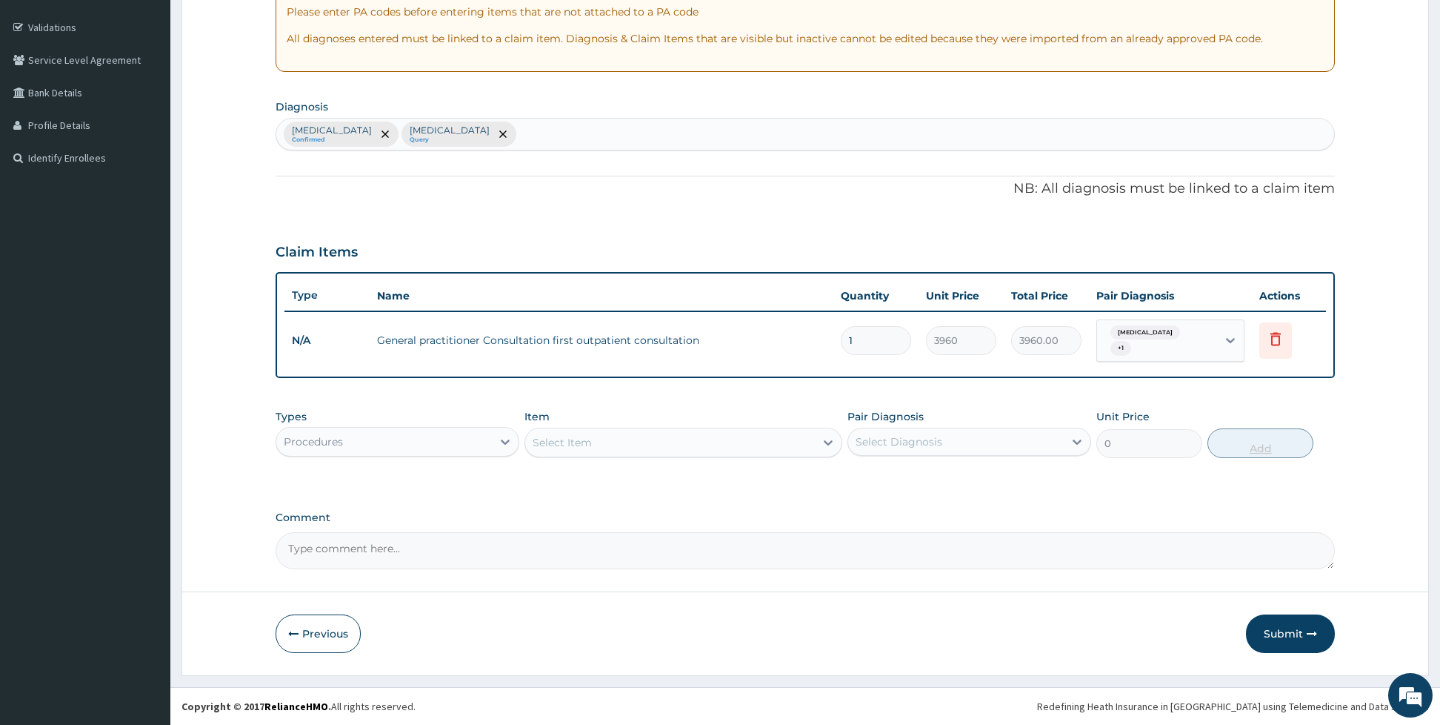
scroll to position [260, 0]
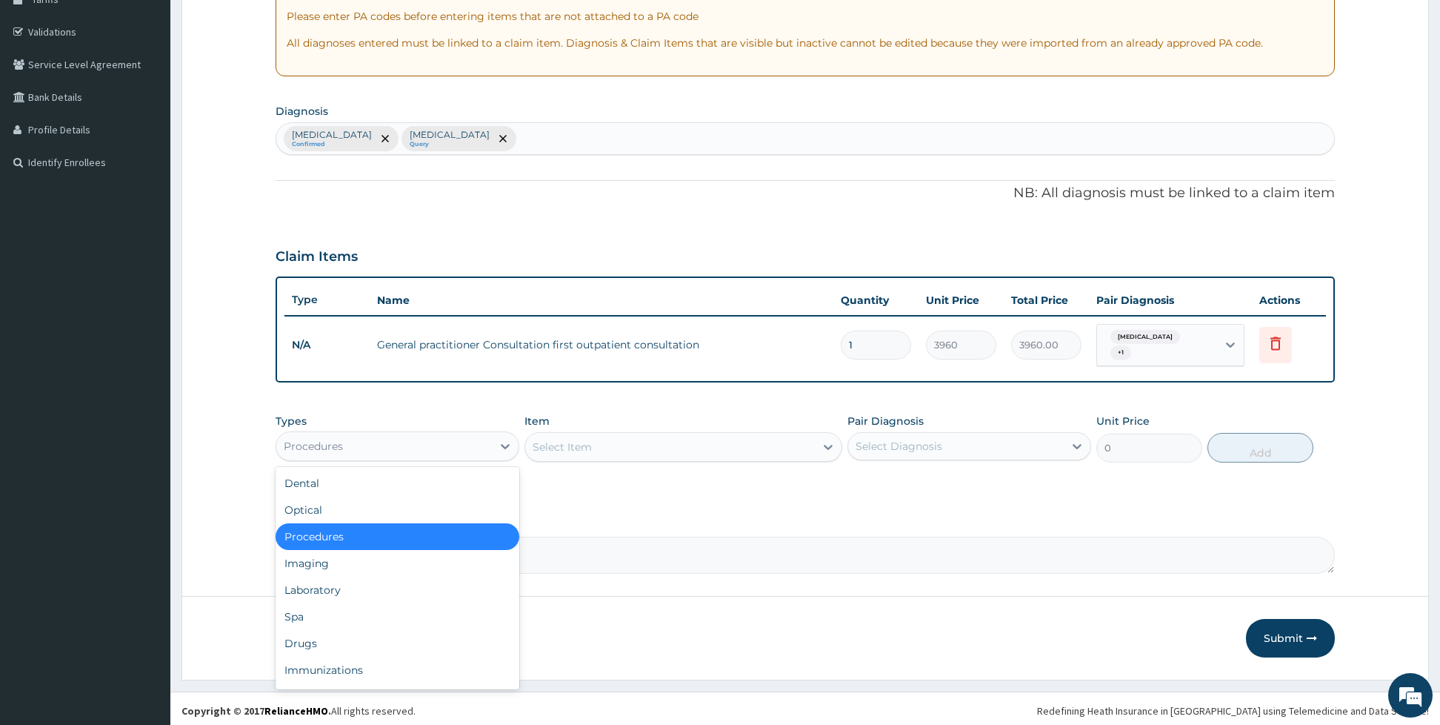
click at [378, 438] on div "Procedures" at bounding box center [384, 446] width 216 height 24
click at [330, 589] on div "Laboratory" at bounding box center [398, 589] width 244 height 27
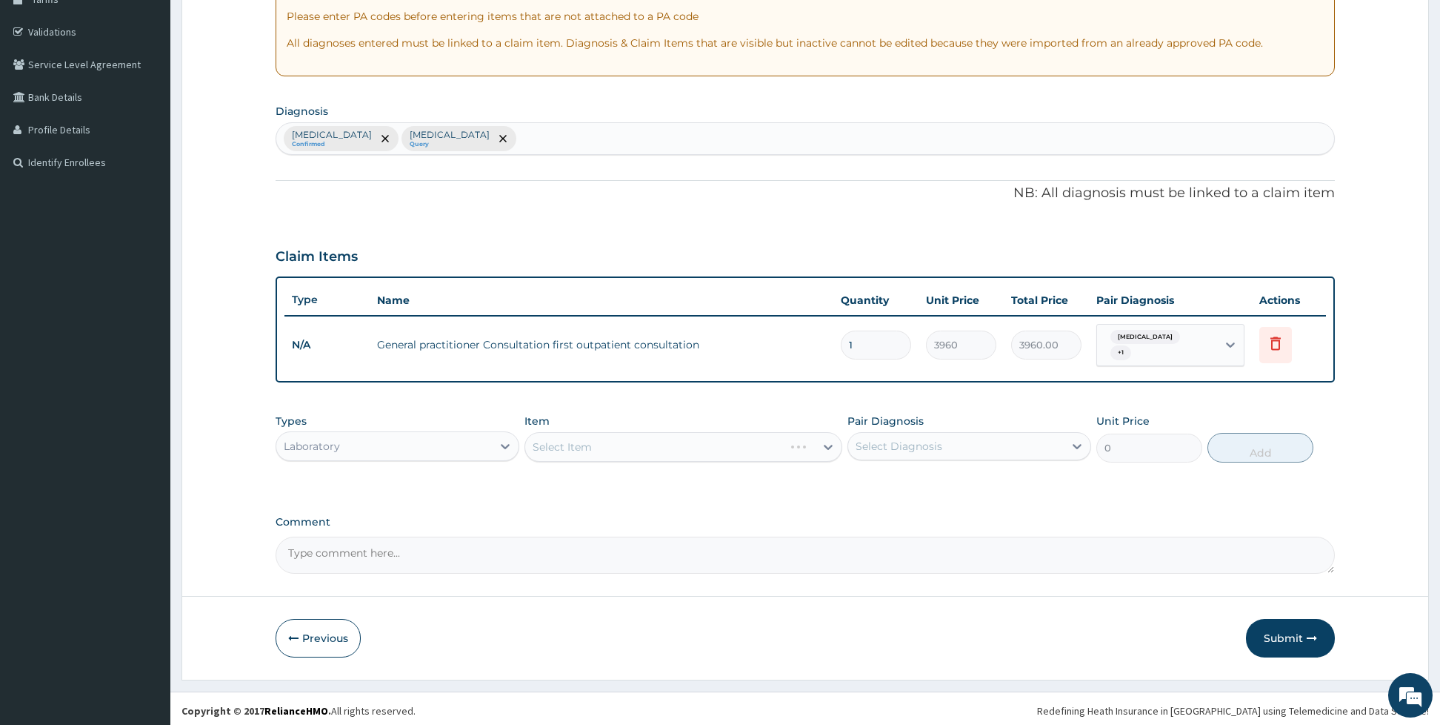
click at [627, 445] on div "Select Item" at bounding box center [683, 447] width 318 height 30
click at [610, 440] on div "Select Item" at bounding box center [670, 447] width 290 height 24
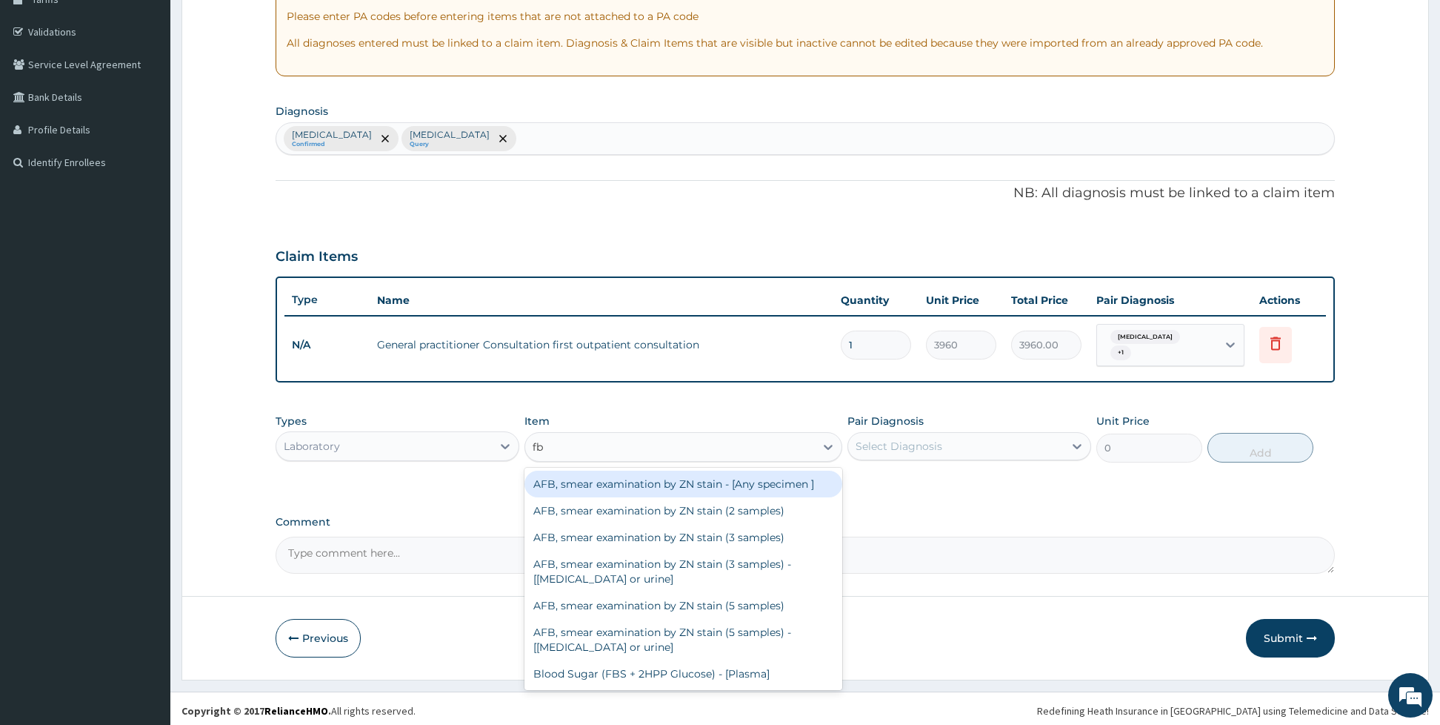
type input "fbc"
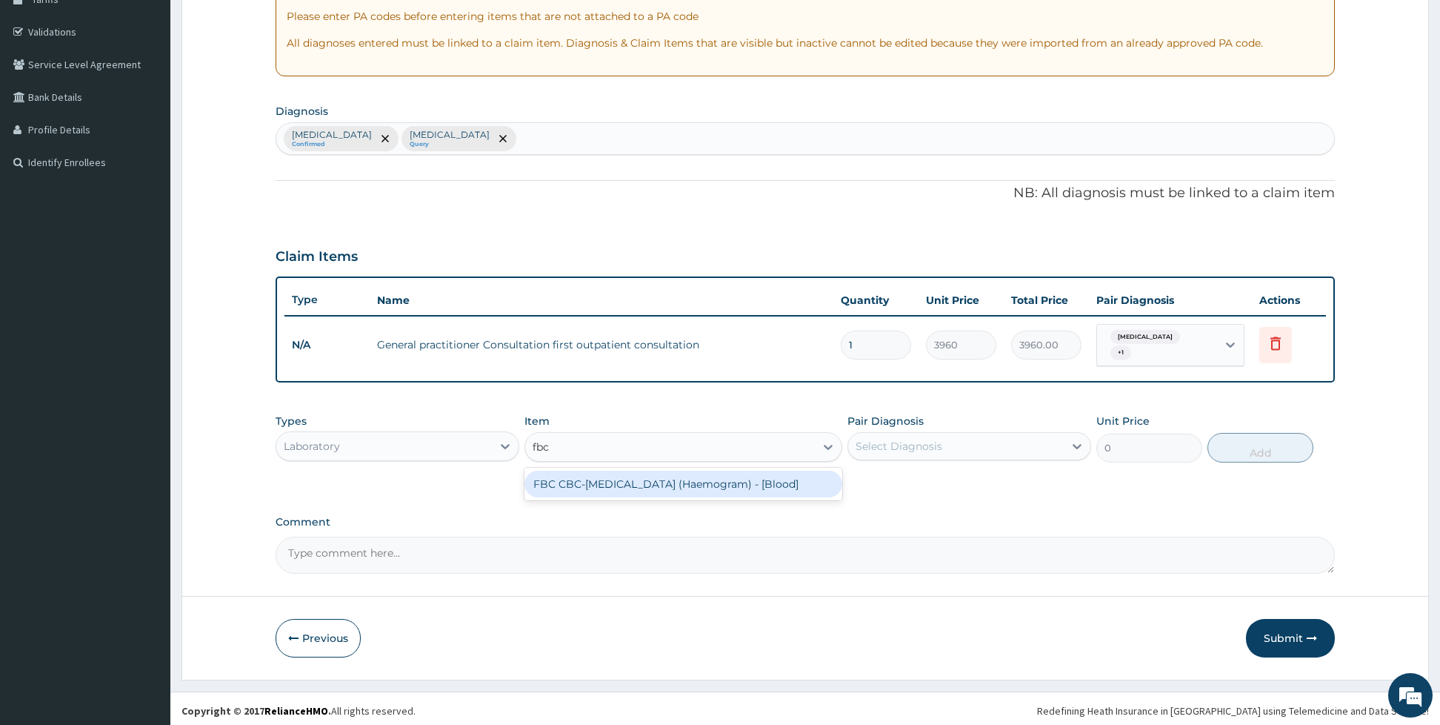
click at [600, 470] on div "FBC CBC-[MEDICAL_DATA] (Haemogram) - [Blood]" at bounding box center [683, 483] width 318 height 27
type input "4800"
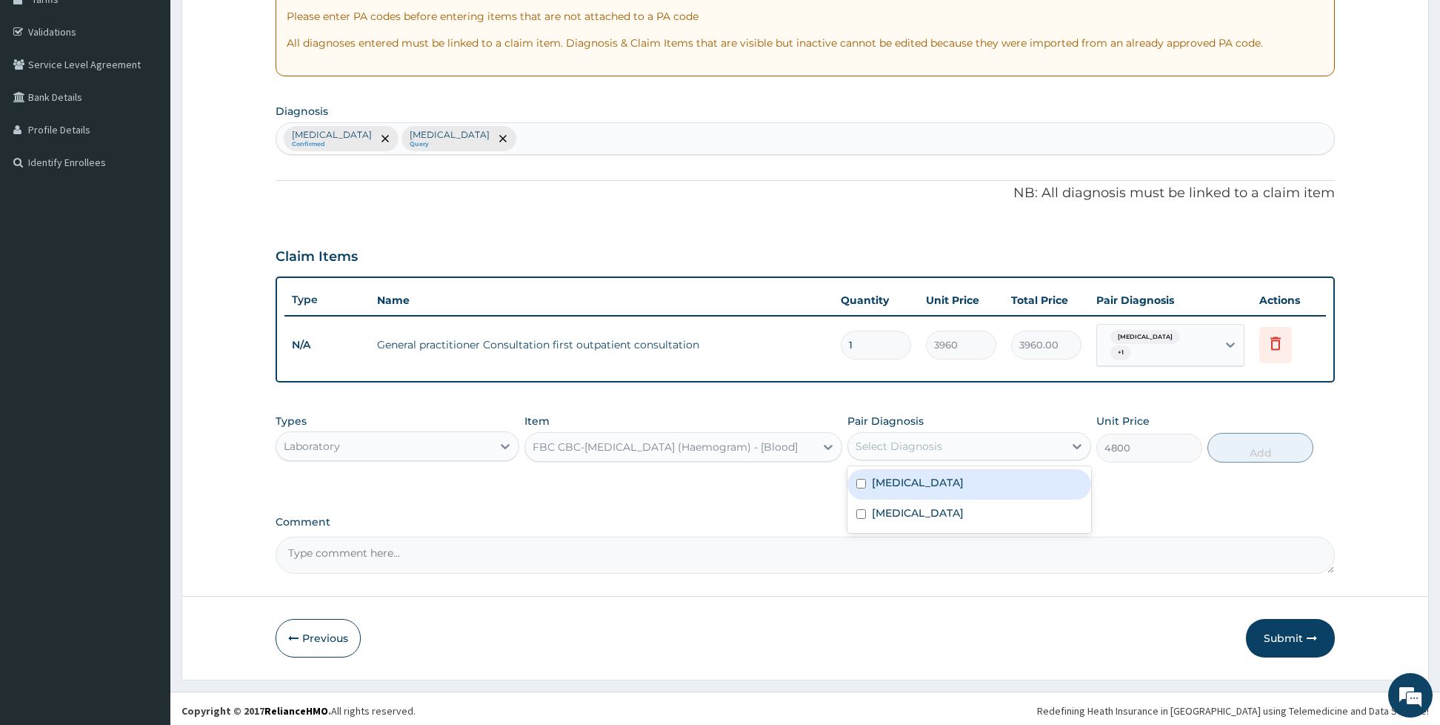
click at [861, 450] on div "Select Diagnosis" at bounding box center [956, 446] width 216 height 24
click at [858, 479] on input "checkbox" at bounding box center [861, 484] width 10 height 10
checkbox input "true"
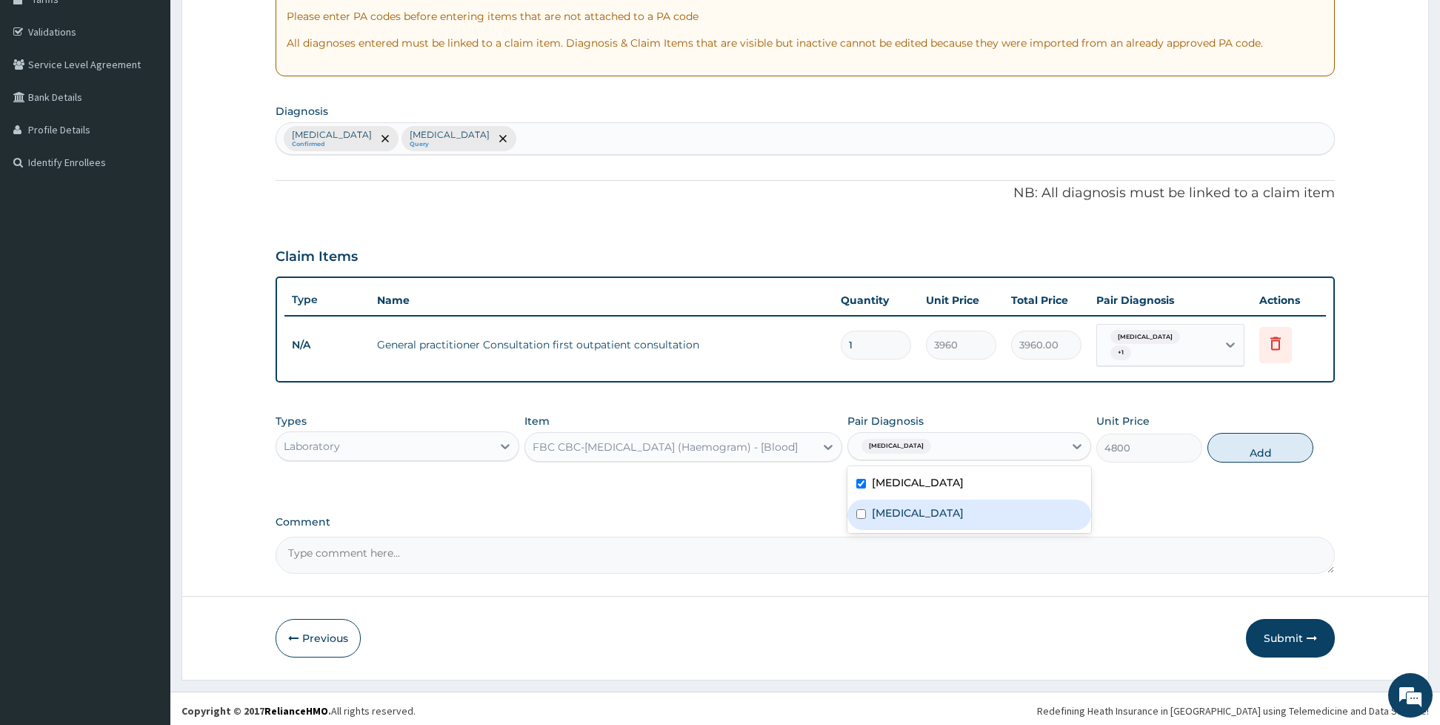
click at [865, 499] on div "[MEDICAL_DATA]" at bounding box center [969, 514] width 244 height 30
checkbox input "true"
click at [1261, 440] on button "Add" at bounding box center [1261, 448] width 106 height 30
type input "0"
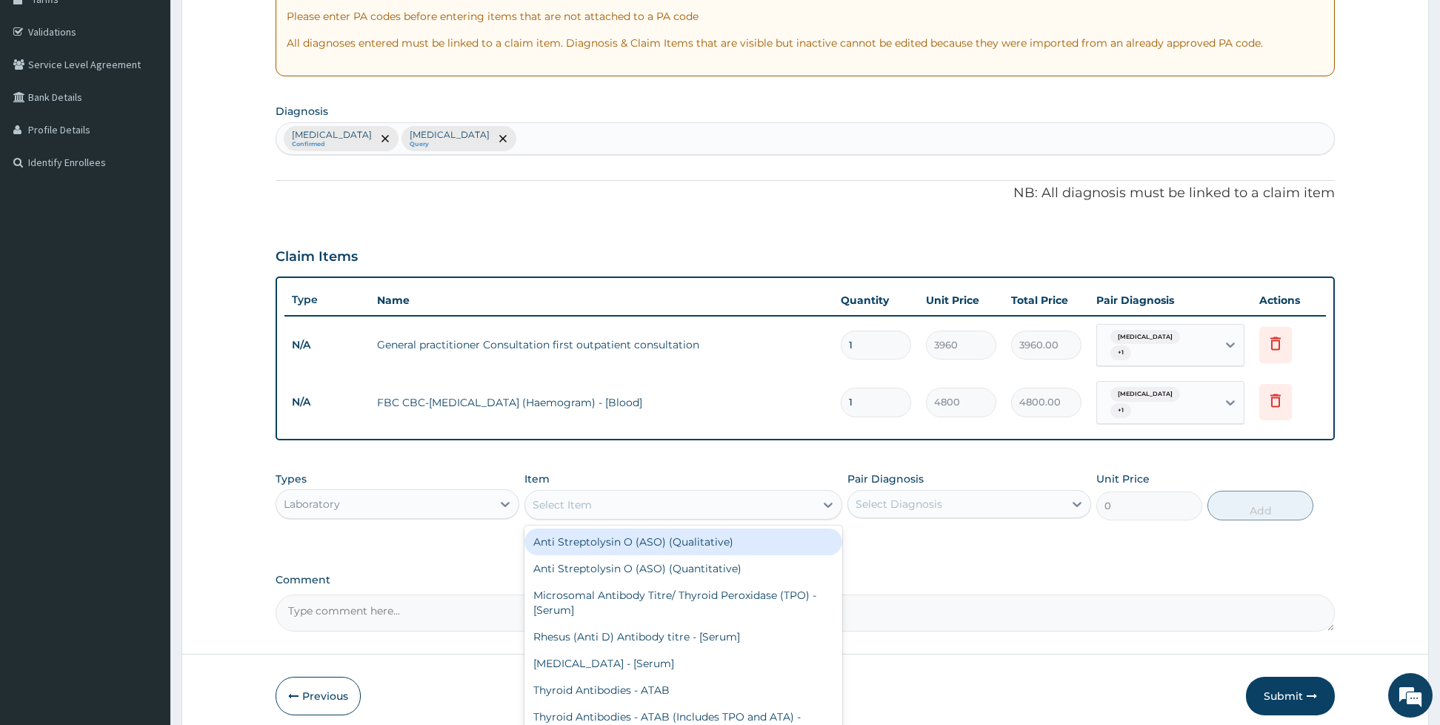
click at [751, 496] on div "Select Item" at bounding box center [670, 505] width 290 height 24
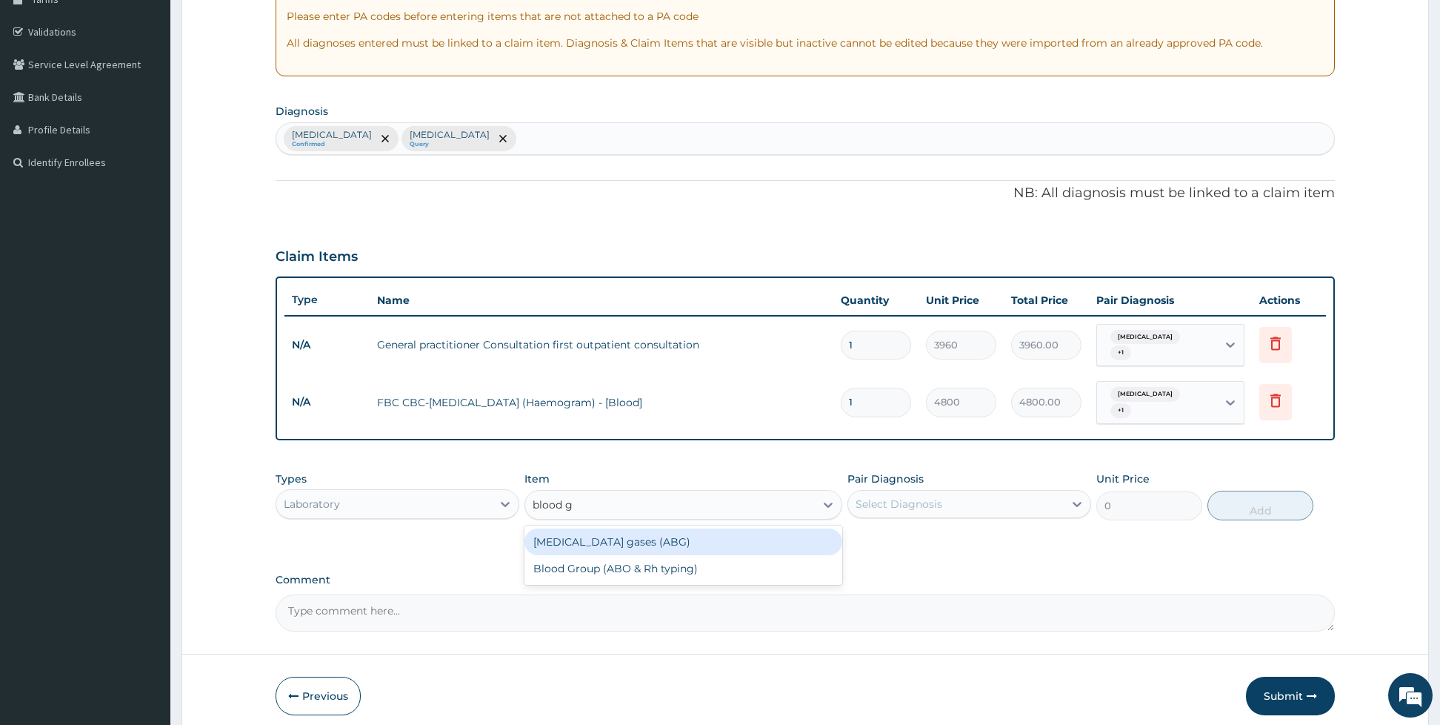
type input "blood gr"
click at [601, 528] on div "Blood Group (ABO & Rh typing)" at bounding box center [683, 541] width 318 height 27
type input "2400"
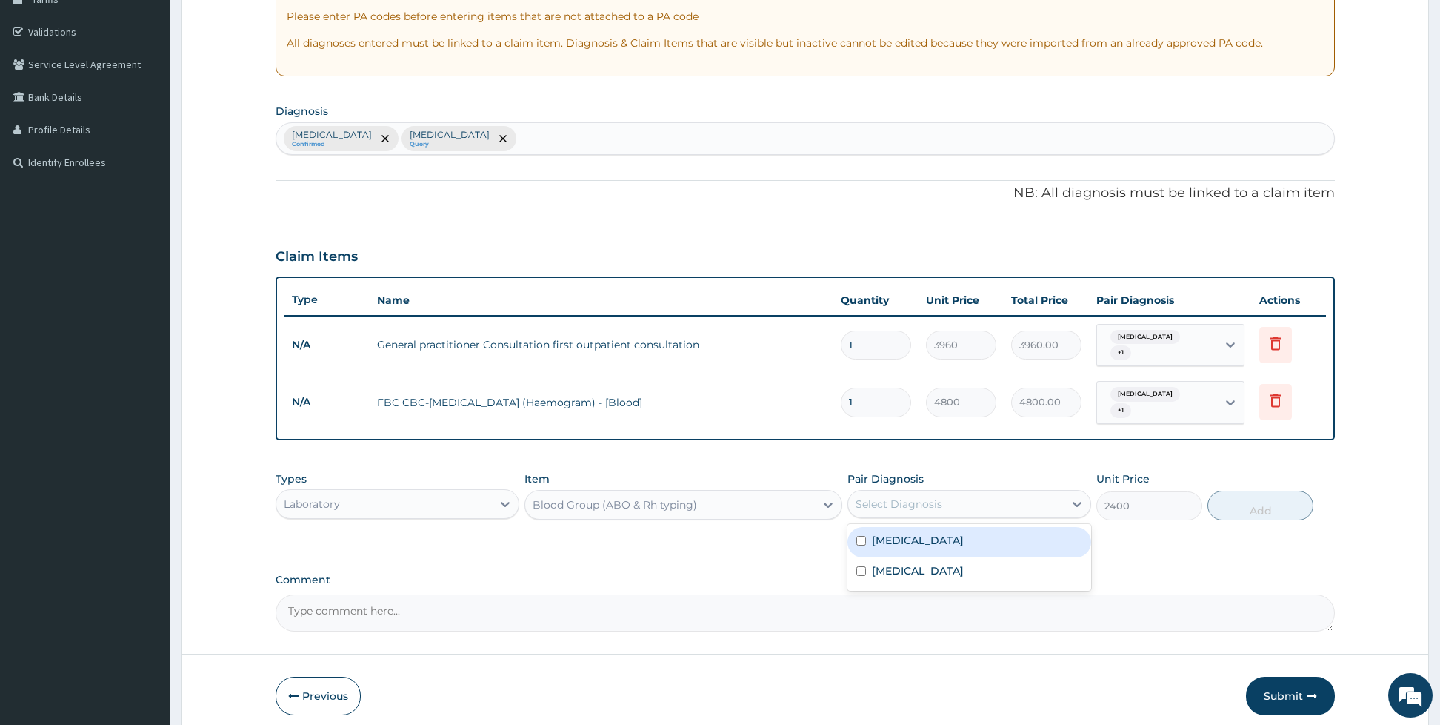
click at [905, 496] on div "Select Diagnosis" at bounding box center [899, 503] width 87 height 15
click at [867, 558] on div "[MEDICAL_DATA]" at bounding box center [969, 572] width 244 height 30
checkbox input "true"
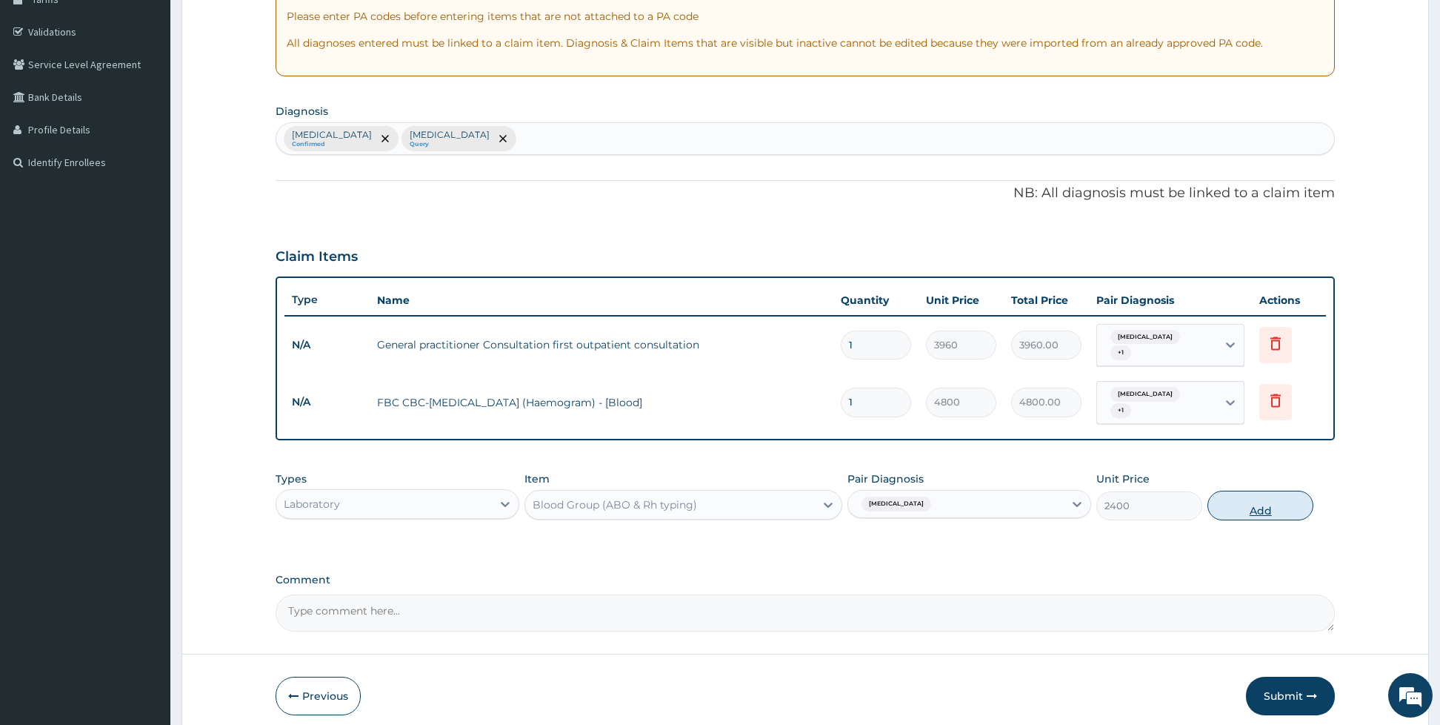
click at [1245, 493] on button "Add" at bounding box center [1261, 505] width 106 height 30
type input "0"
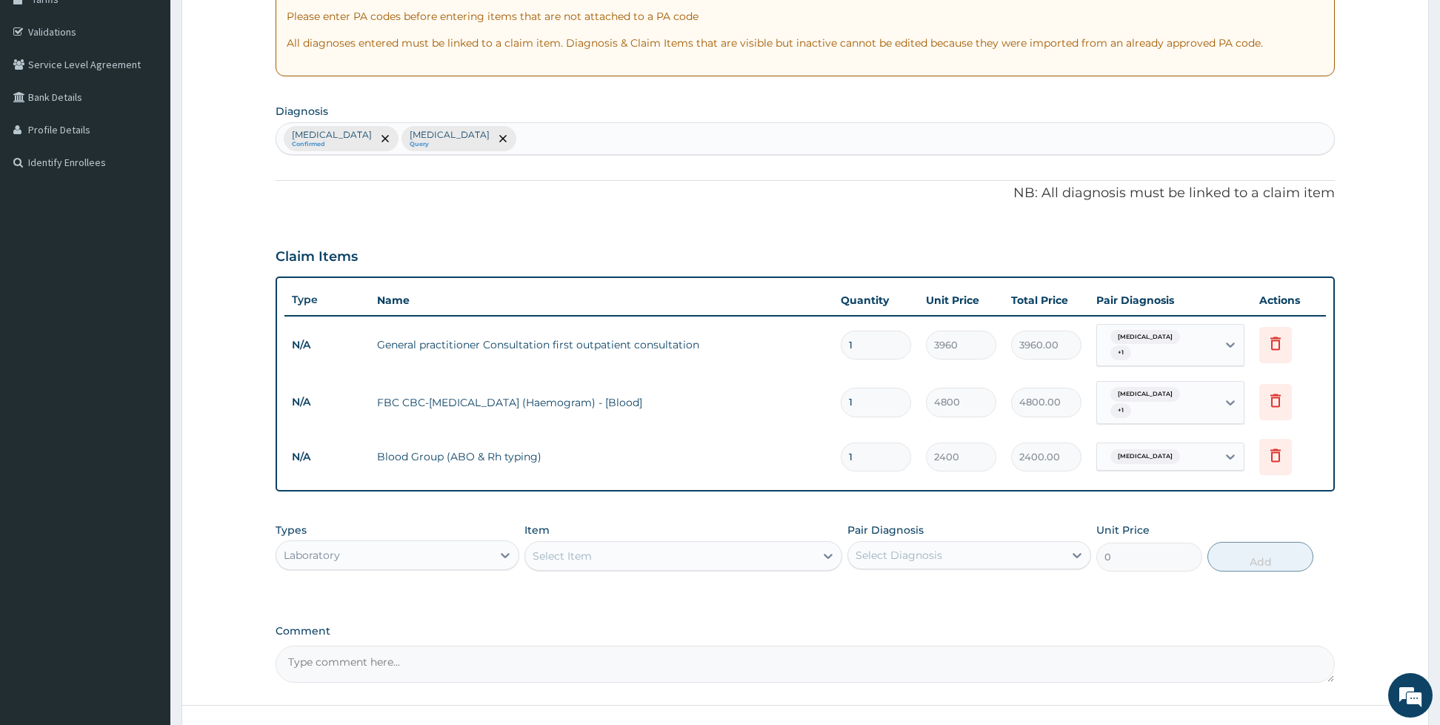
click at [649, 545] on div "Select Item" at bounding box center [670, 556] width 290 height 24
type input "genoty"
click at [583, 585] on div "[MEDICAL_DATA]" at bounding box center [683, 592] width 318 height 27
type input "2400"
click at [928, 547] on div "Select Diagnosis" at bounding box center [899, 554] width 87 height 15
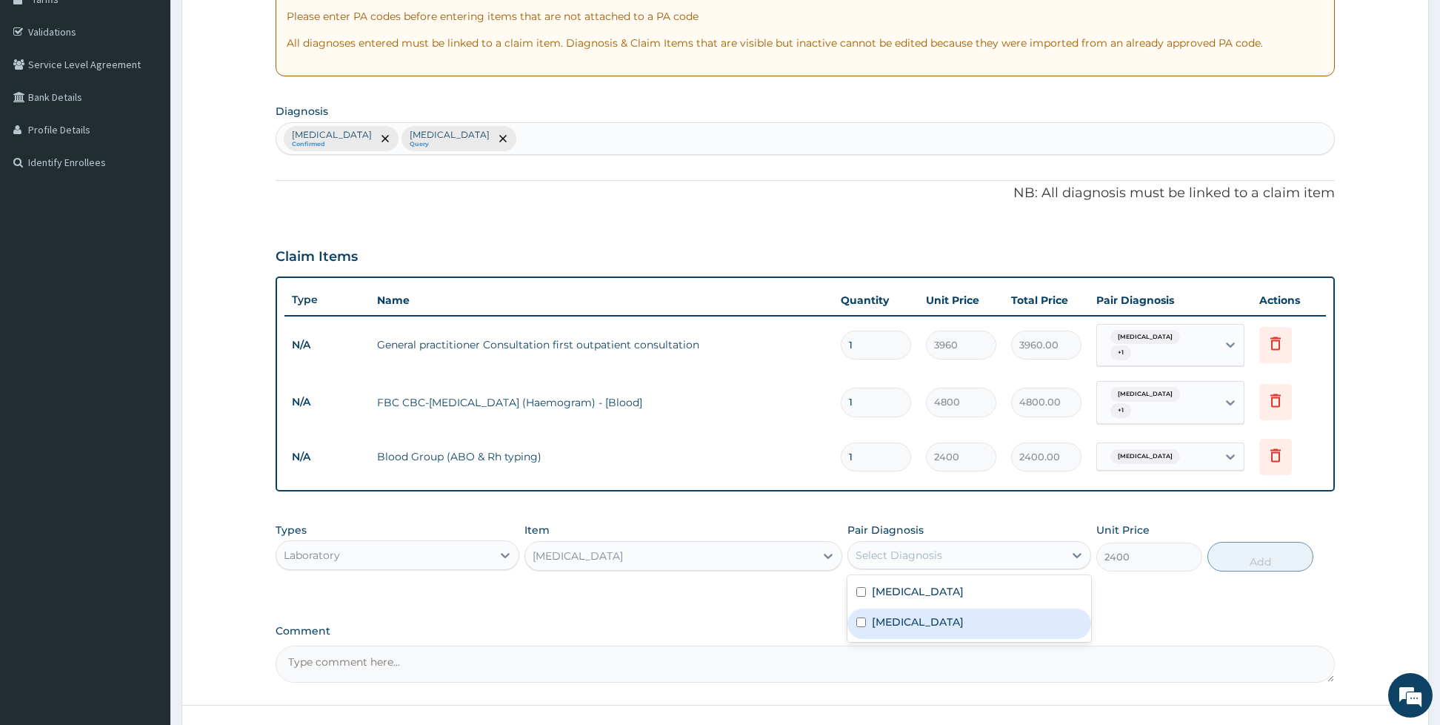
click at [882, 614] on label "[MEDICAL_DATA]" at bounding box center [918, 621] width 92 height 15
checkbox input "true"
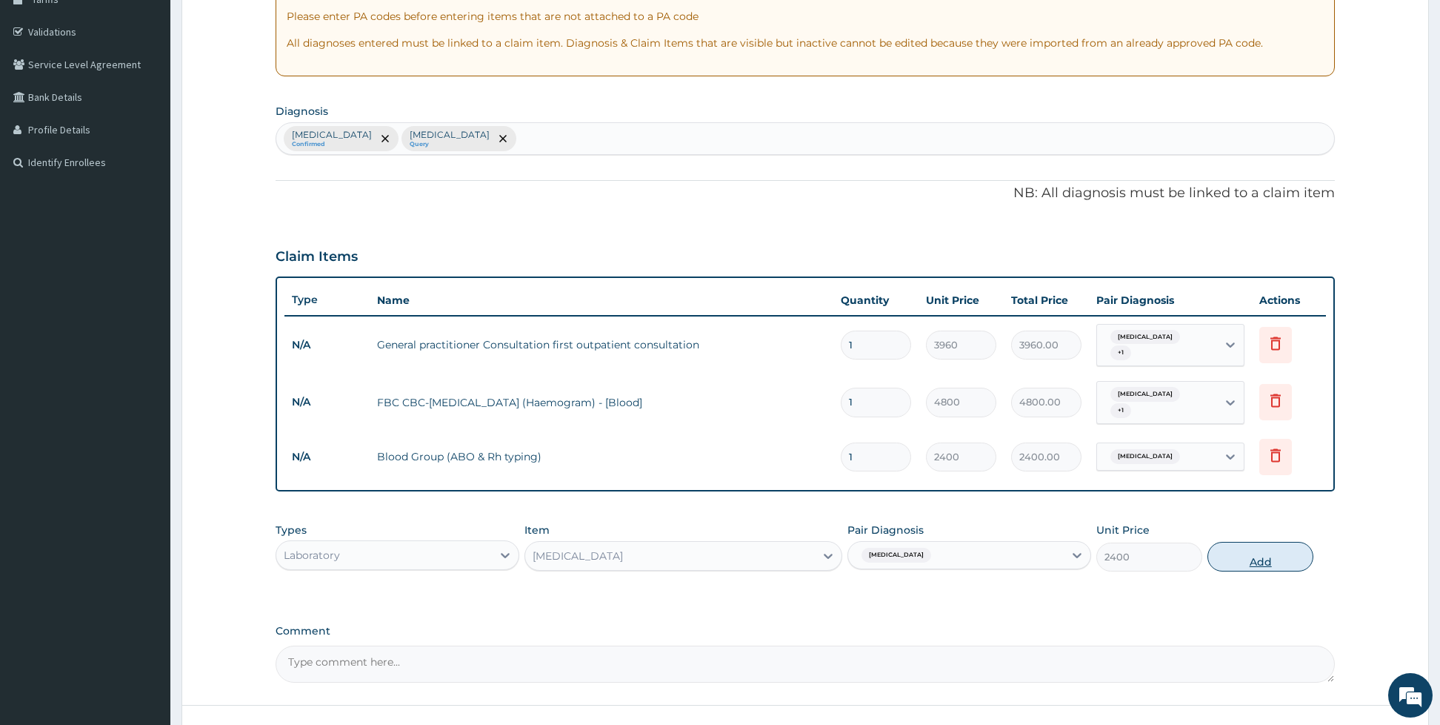
click at [1247, 545] on button "Add" at bounding box center [1261, 557] width 106 height 30
type input "0"
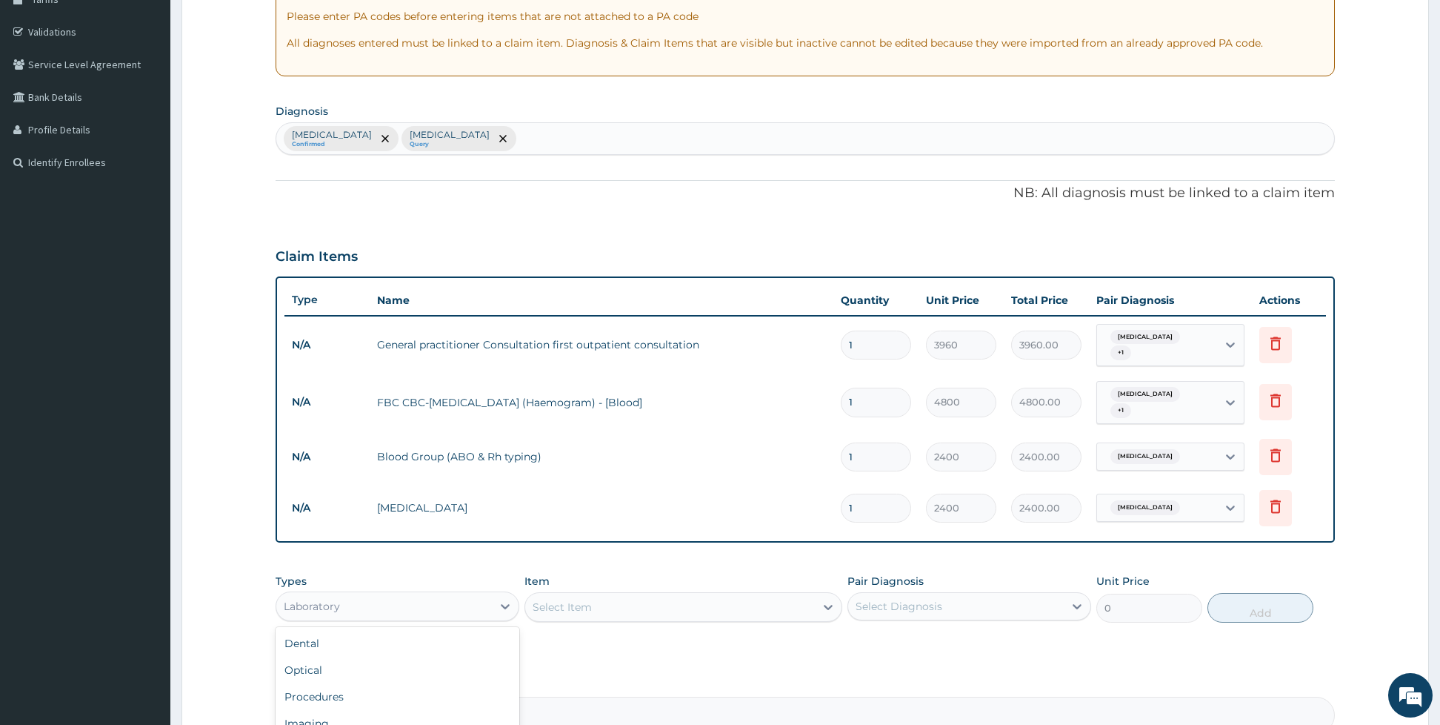
click at [384, 598] on div "Laboratory" at bounding box center [384, 606] width 216 height 24
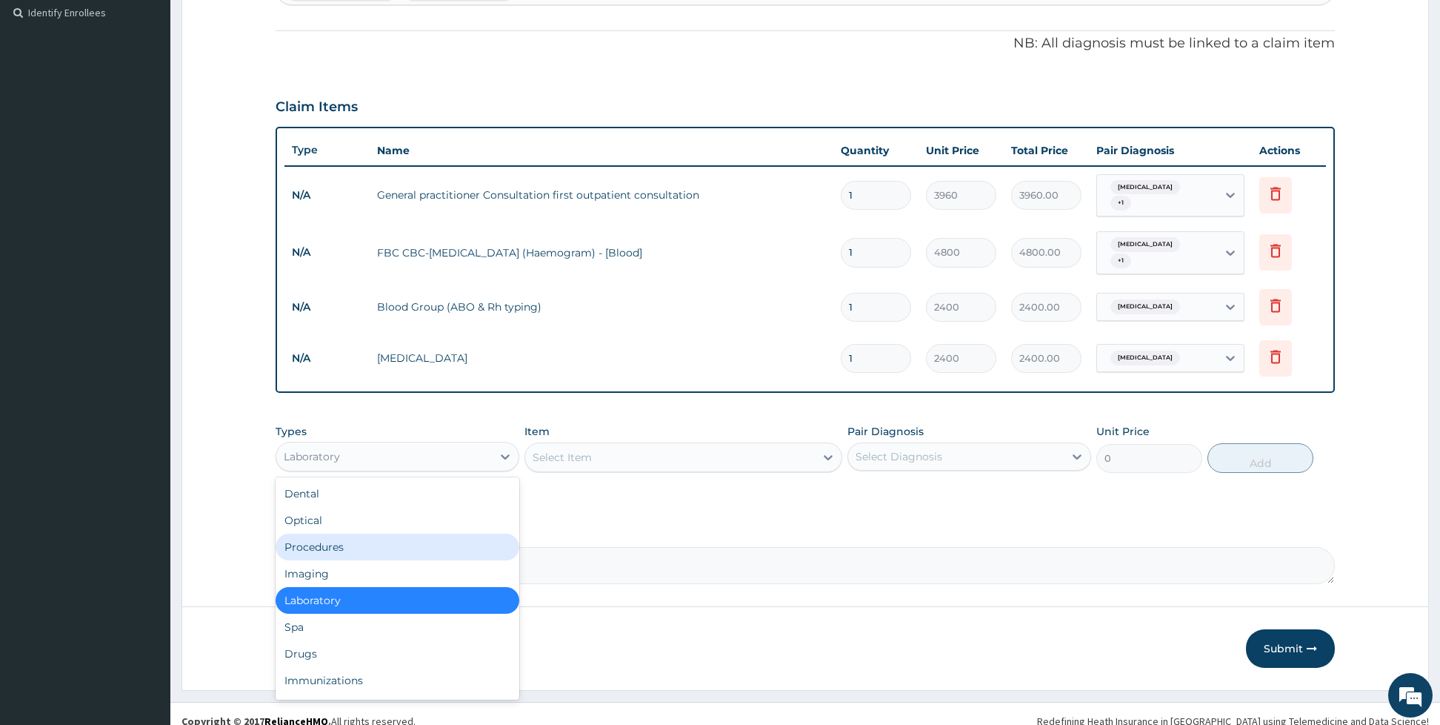
scroll to position [413, 0]
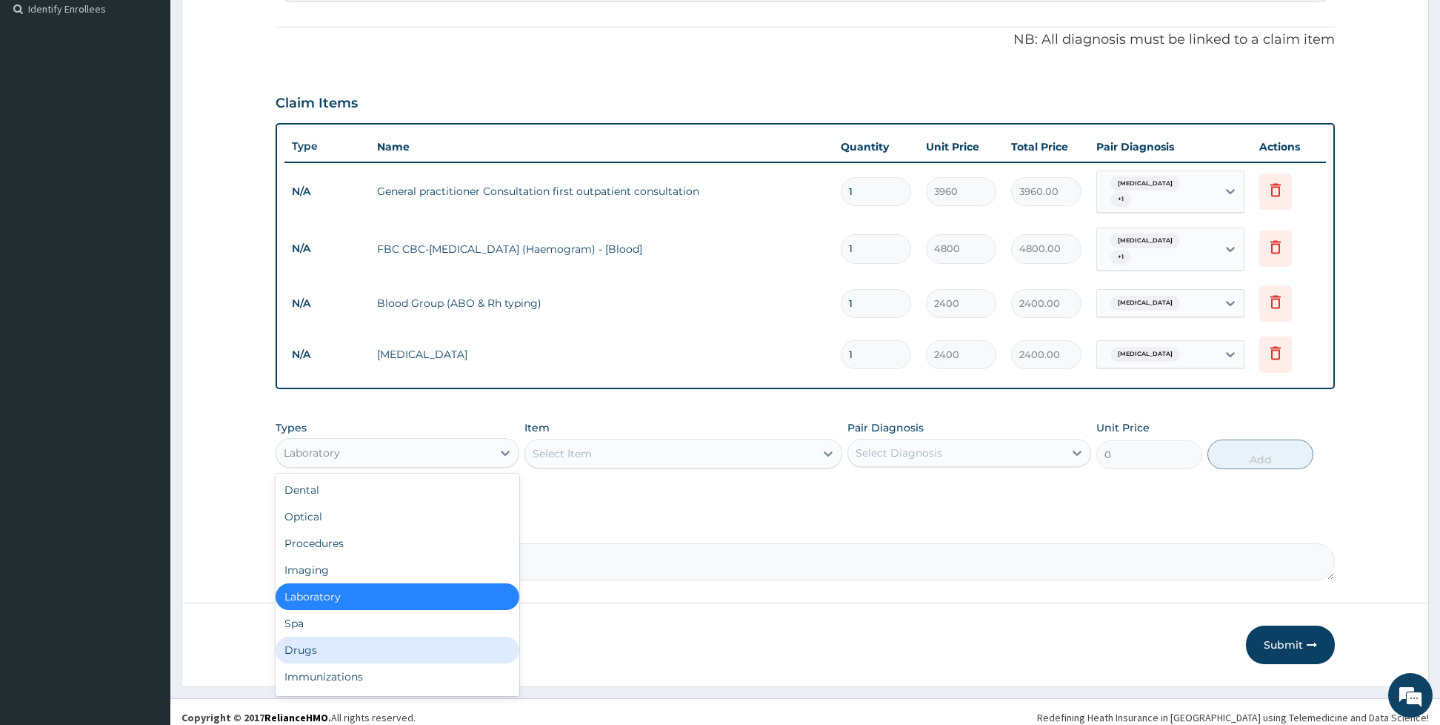
click at [362, 636] on div "Drugs" at bounding box center [398, 649] width 244 height 27
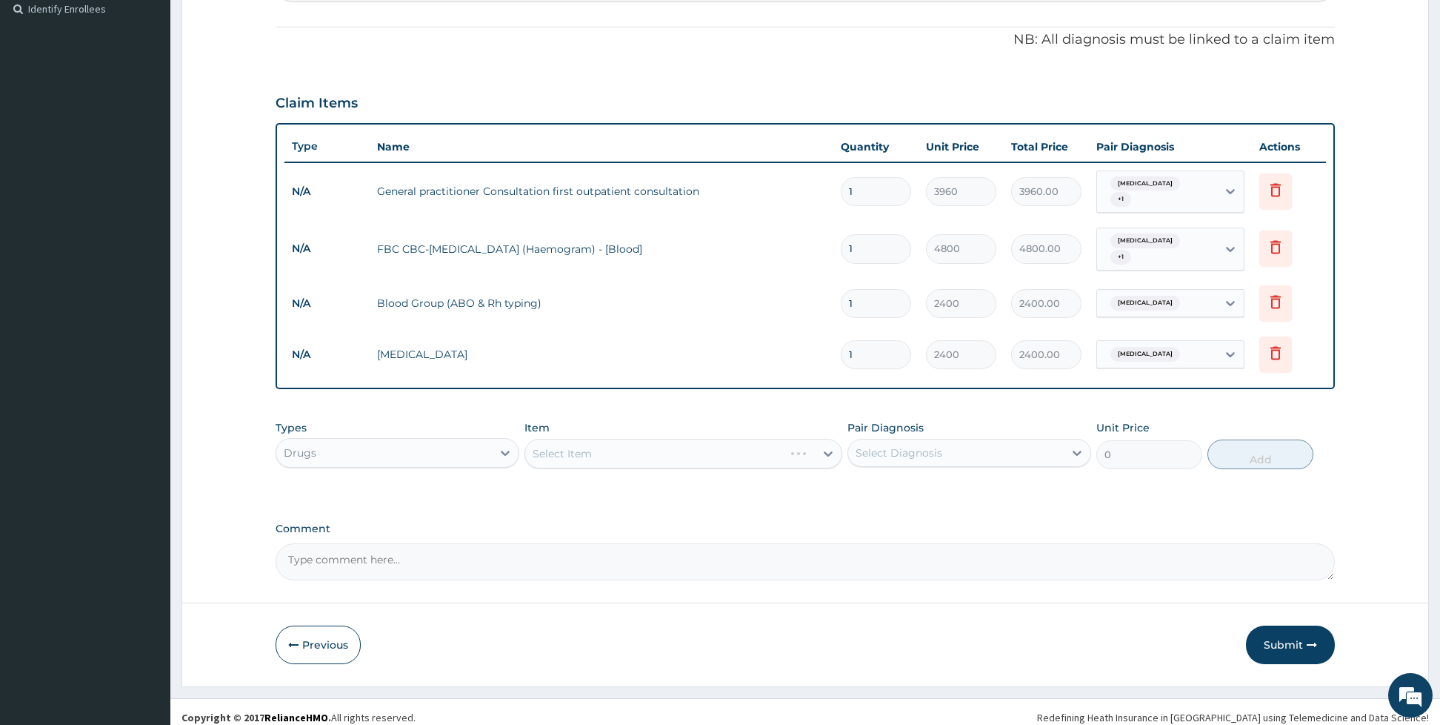
click at [567, 442] on div "Select Item" at bounding box center [683, 454] width 318 height 30
click at [619, 439] on div "Select Item" at bounding box center [683, 454] width 318 height 30
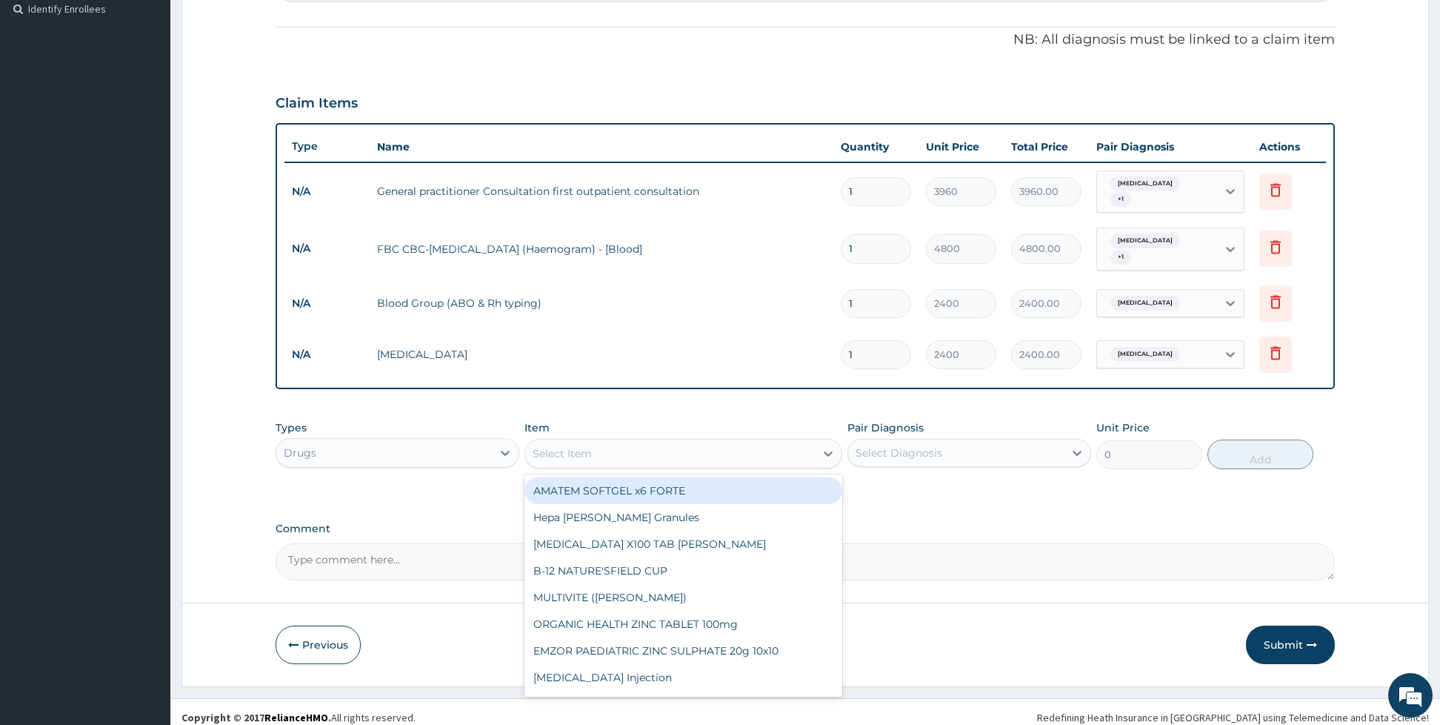
click at [643, 442] on div "Select Item" at bounding box center [670, 454] width 290 height 24
type input "[MEDICAL_DATA]"
click at [632, 478] on div "CIPROTAB 500mg x14" at bounding box center [683, 490] width 318 height 27
type input "356.4"
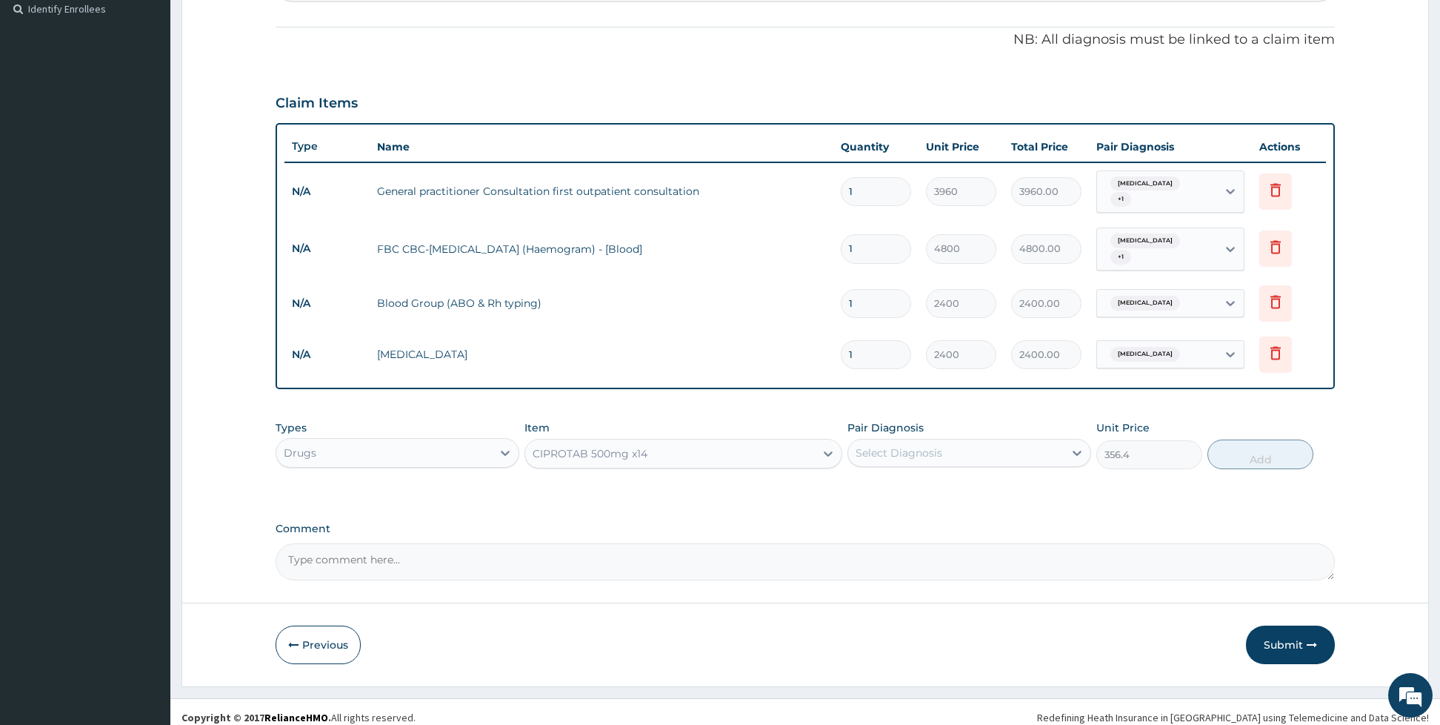
click at [887, 445] on div "Select Diagnosis" at bounding box center [899, 452] width 87 height 15
click at [870, 476] on div "[MEDICAL_DATA]" at bounding box center [969, 491] width 244 height 30
checkbox input "true"
click at [1261, 439] on button "Add" at bounding box center [1261, 454] width 106 height 30
type input "0"
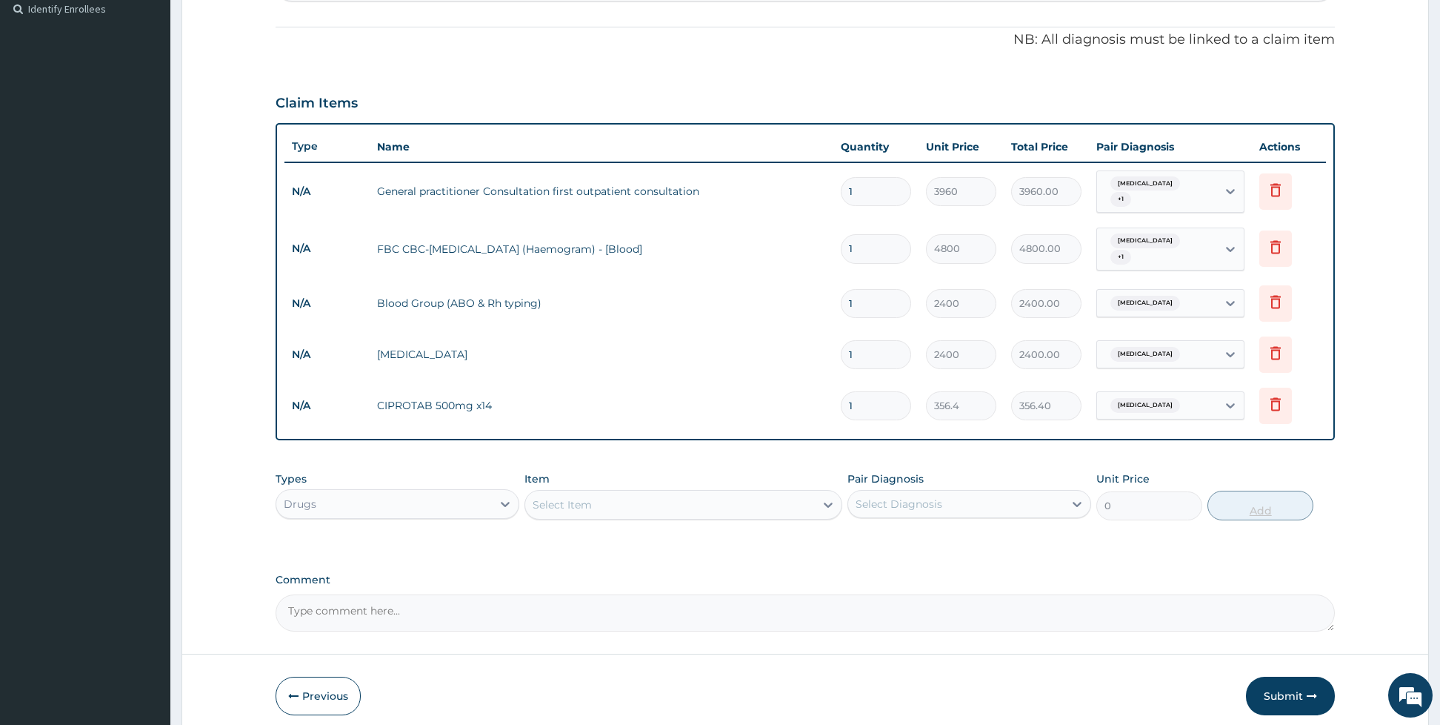
type input "14"
type input "4989.60"
type input "14"
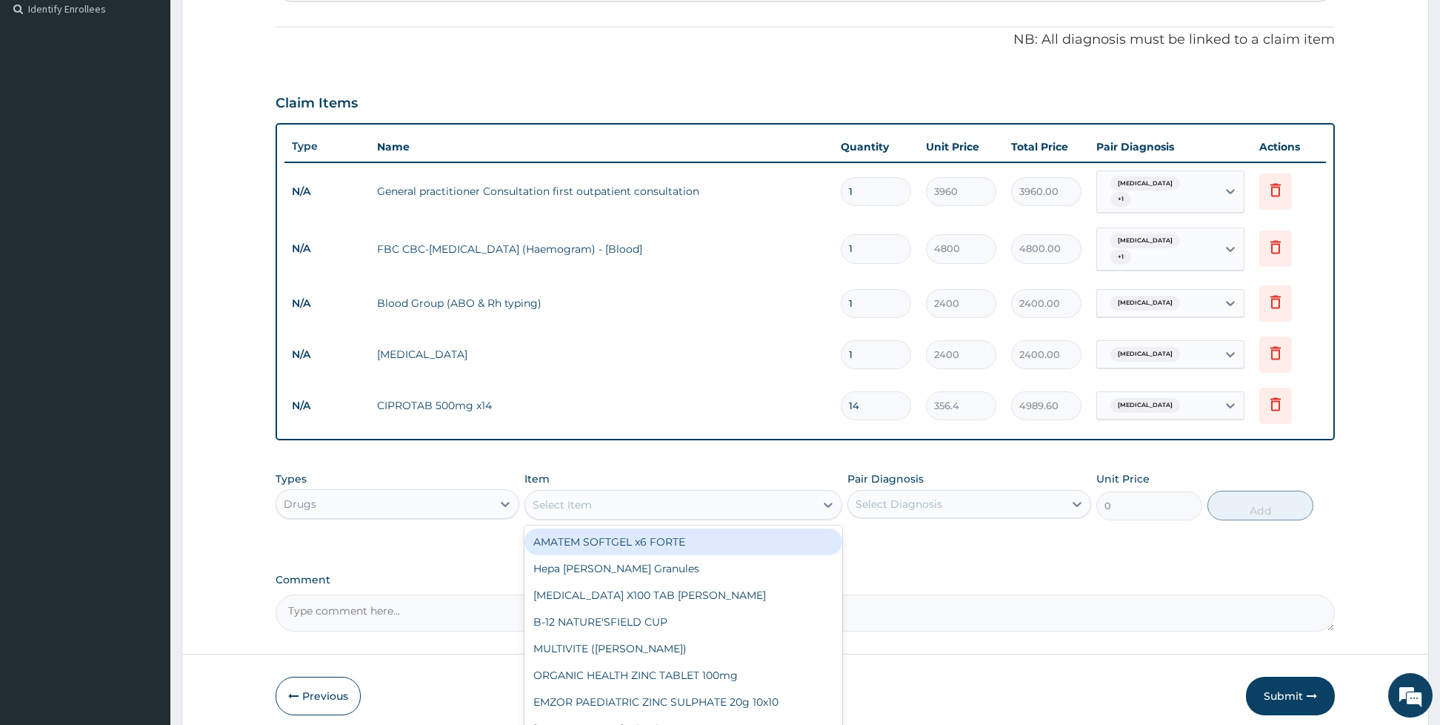
click at [601, 494] on div "Select Item" at bounding box center [670, 505] width 290 height 24
type input "lorat"
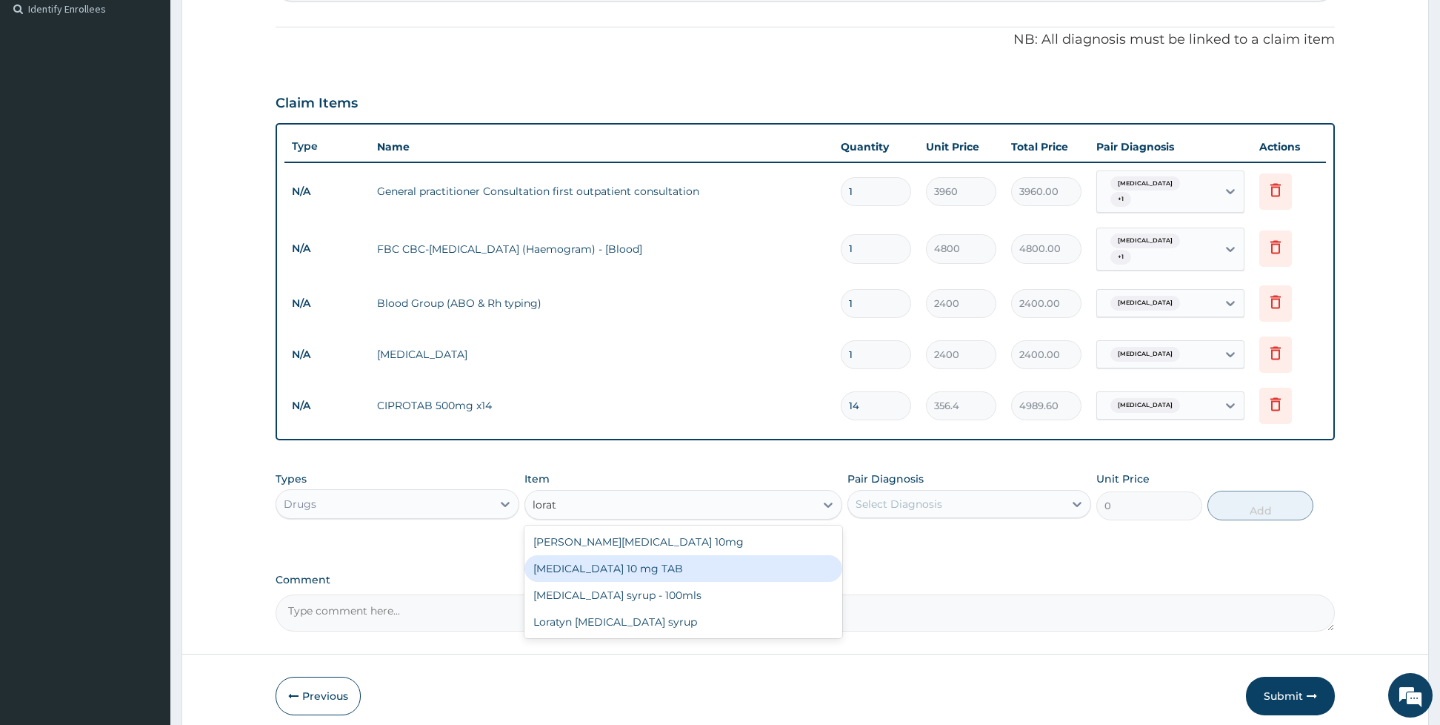
click at [596, 556] on div "[MEDICAL_DATA] 10 mg TAB" at bounding box center [683, 568] width 318 height 27
type input "66"
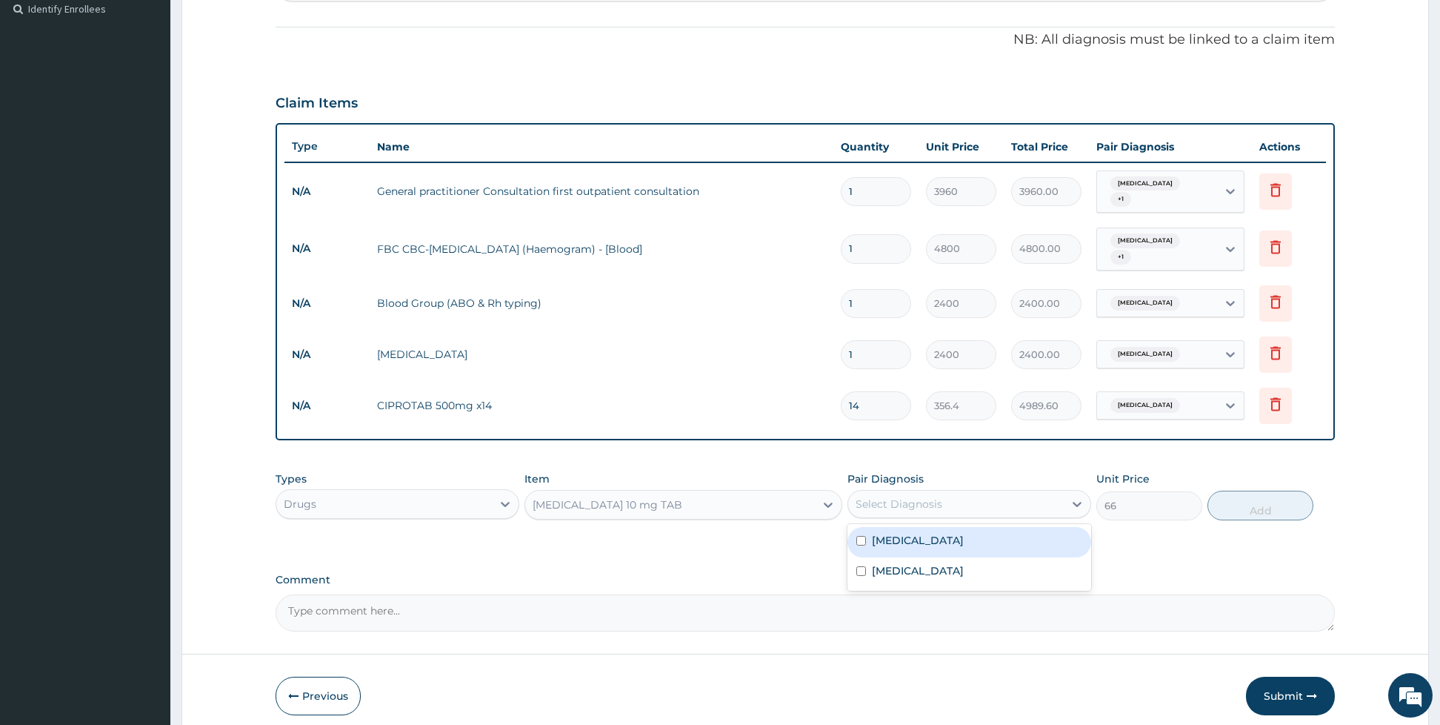
click at [865, 496] on div "Select Diagnosis" at bounding box center [899, 503] width 87 height 15
click at [874, 533] on label "[MEDICAL_DATA]" at bounding box center [918, 540] width 92 height 15
checkbox input "true"
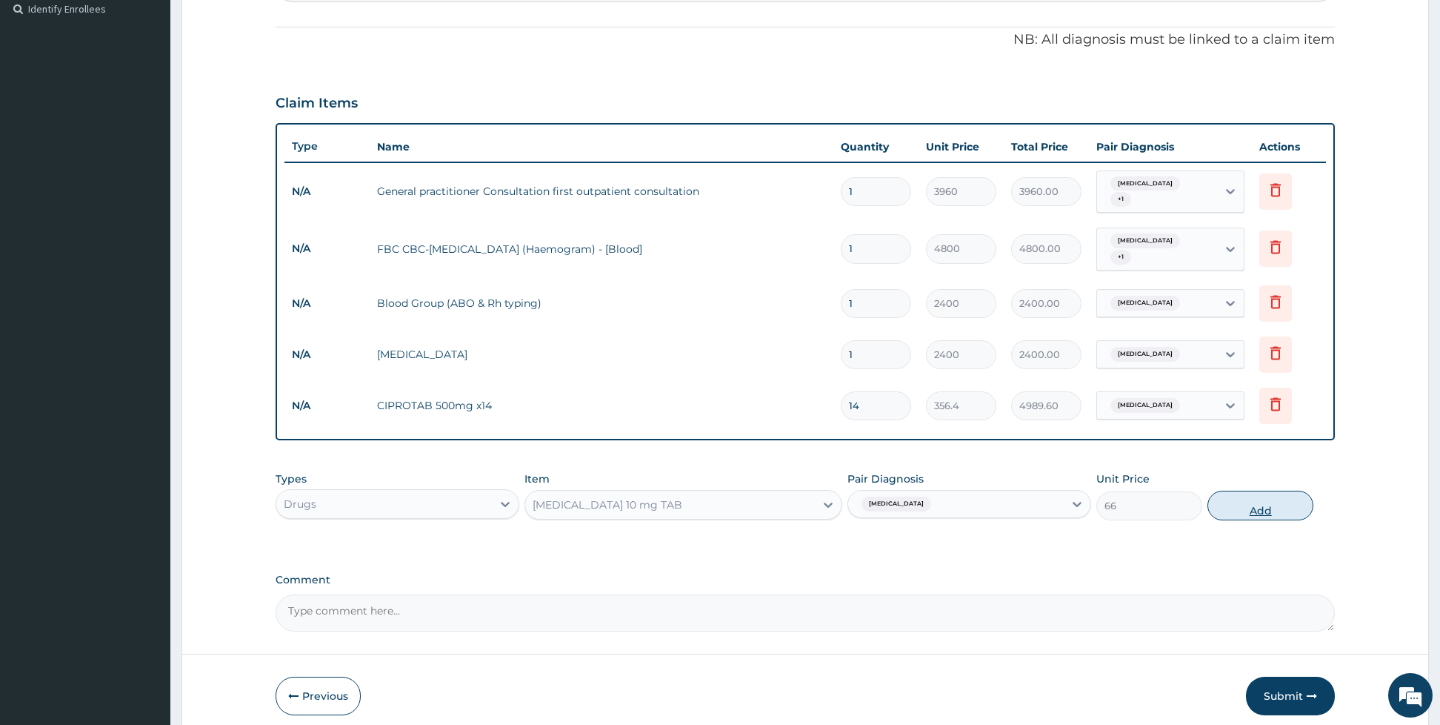
click at [1250, 499] on button "Add" at bounding box center [1261, 505] width 106 height 30
type input "0"
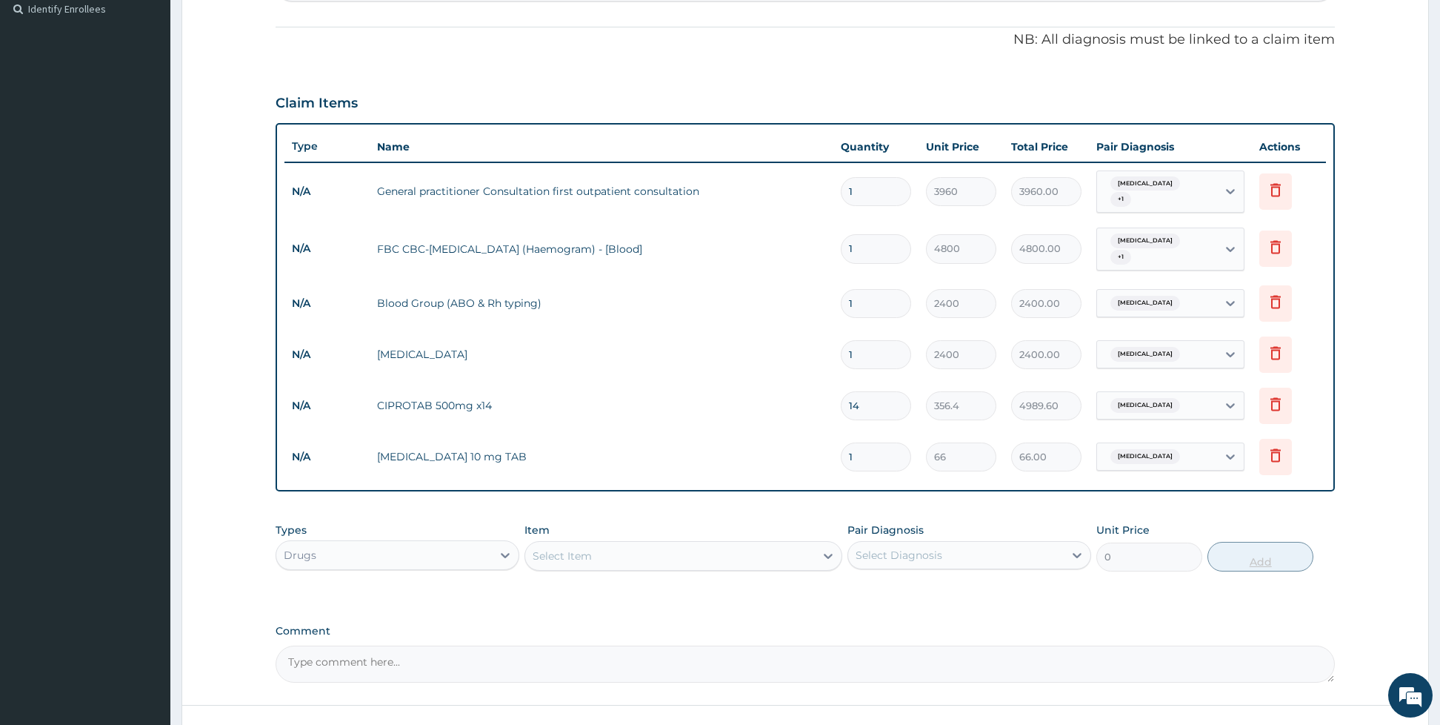
type input "10"
type input "660.00"
type input "10"
click at [741, 544] on div "Select Item" at bounding box center [670, 556] width 290 height 24
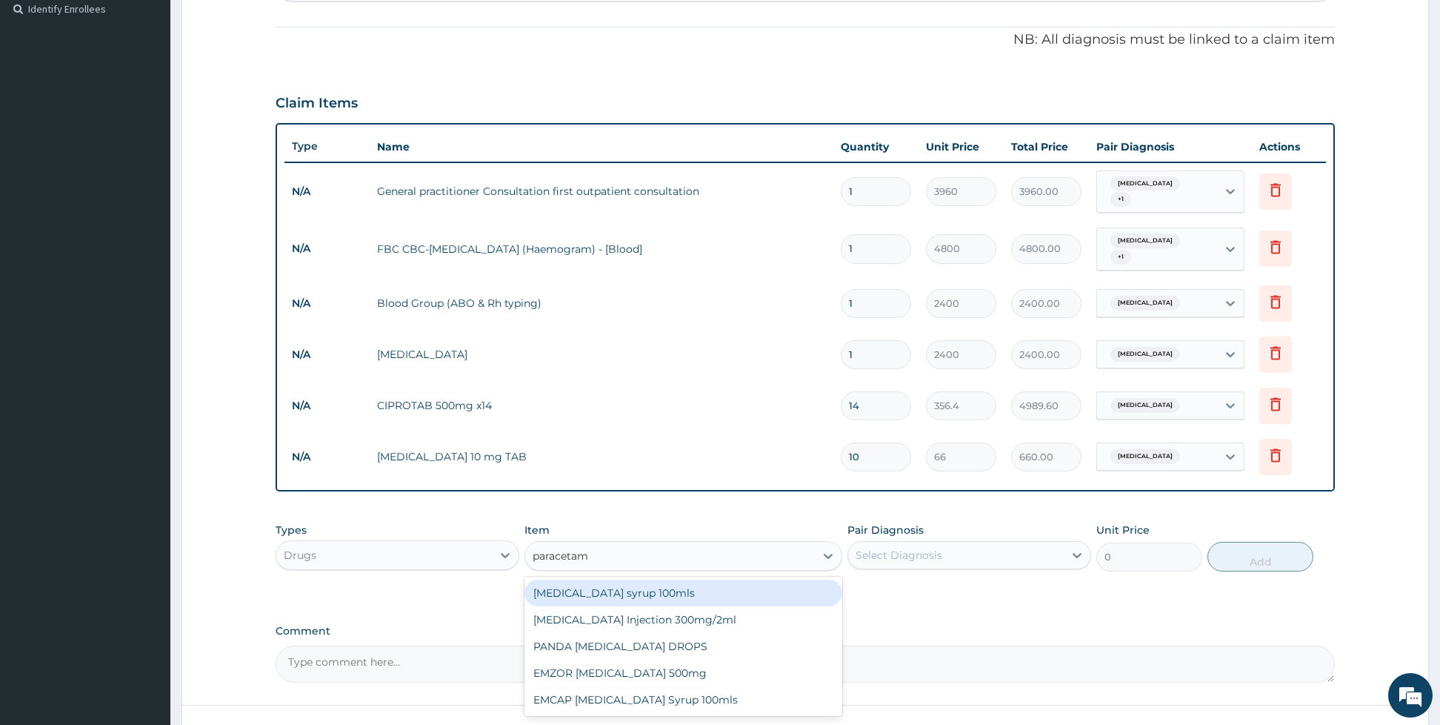
type input "paracetamo"
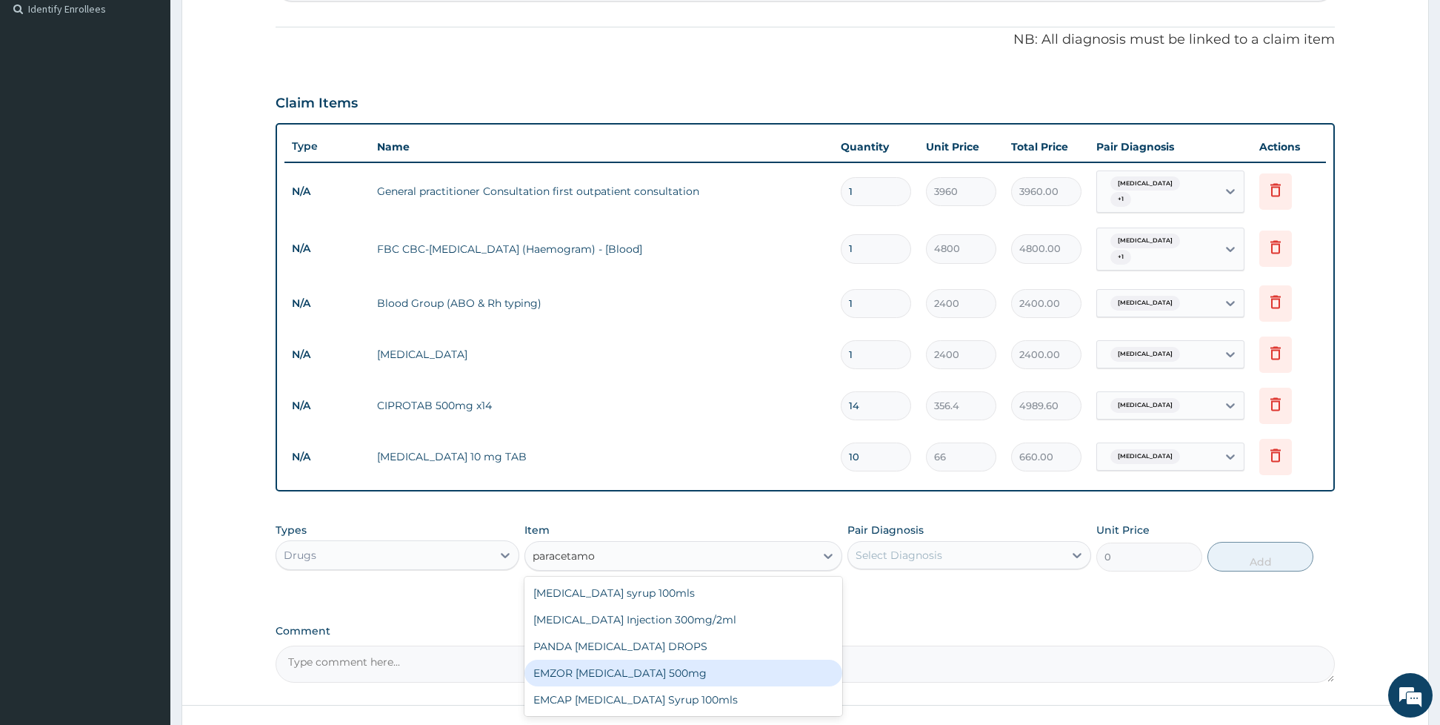
click at [702, 659] on div "EMZOR [MEDICAL_DATA] 500mg" at bounding box center [683, 672] width 318 height 27
type input "26.4"
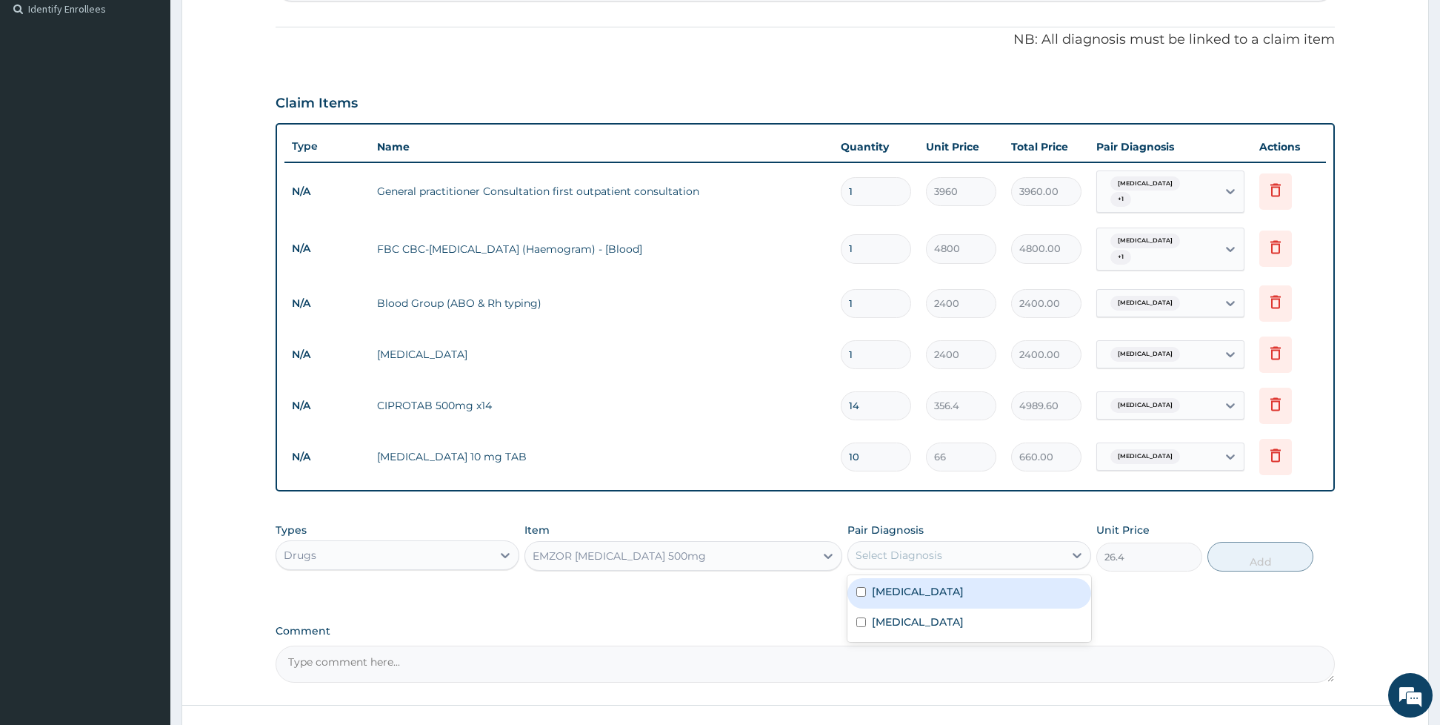
click at [920, 547] on div "Select Diagnosis" at bounding box center [899, 554] width 87 height 15
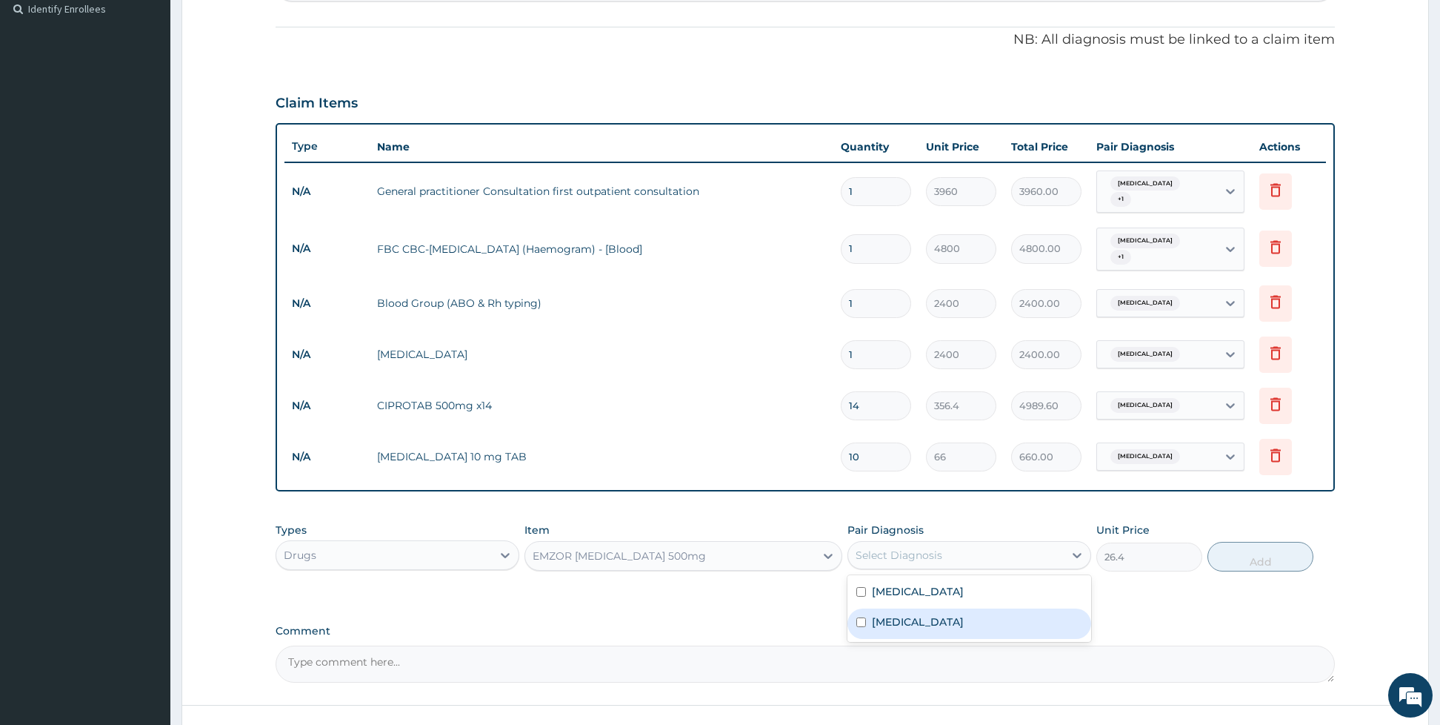
click at [887, 608] on div "[MEDICAL_DATA]" at bounding box center [969, 623] width 244 height 30
click at [885, 608] on div "[MEDICAL_DATA]" at bounding box center [969, 623] width 244 height 30
checkbox input "true"
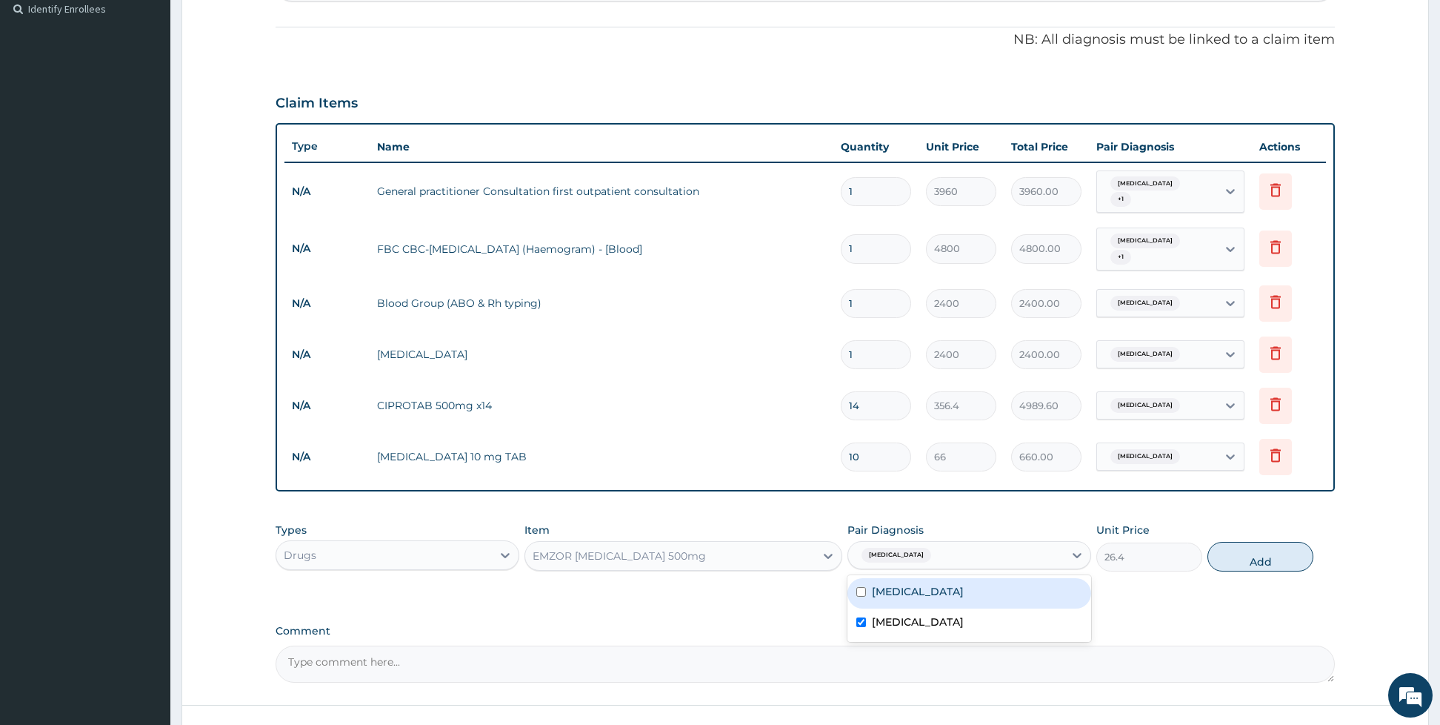
click at [879, 589] on div "[MEDICAL_DATA]" at bounding box center [969, 593] width 244 height 30
checkbox input "true"
click at [1278, 545] on button "Add" at bounding box center [1261, 557] width 106 height 30
type input "0"
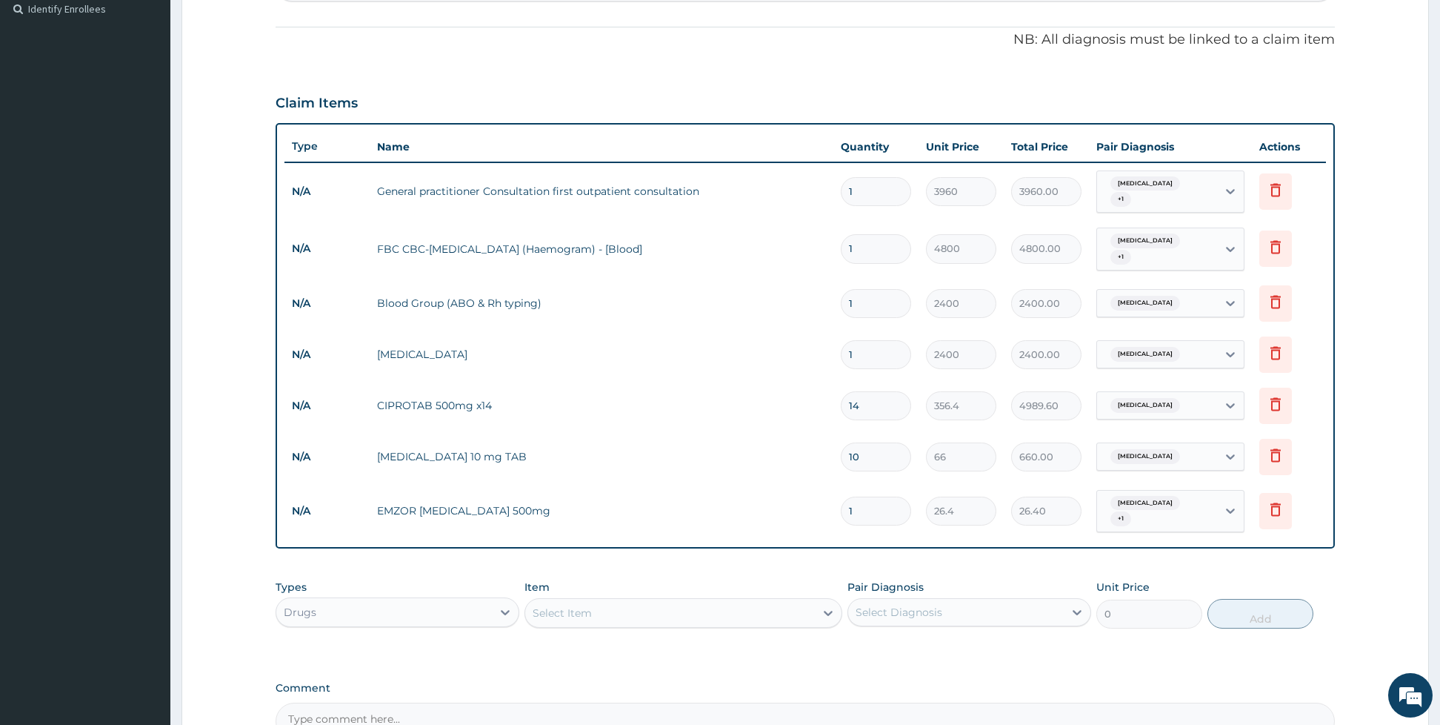
scroll to position [567, 0]
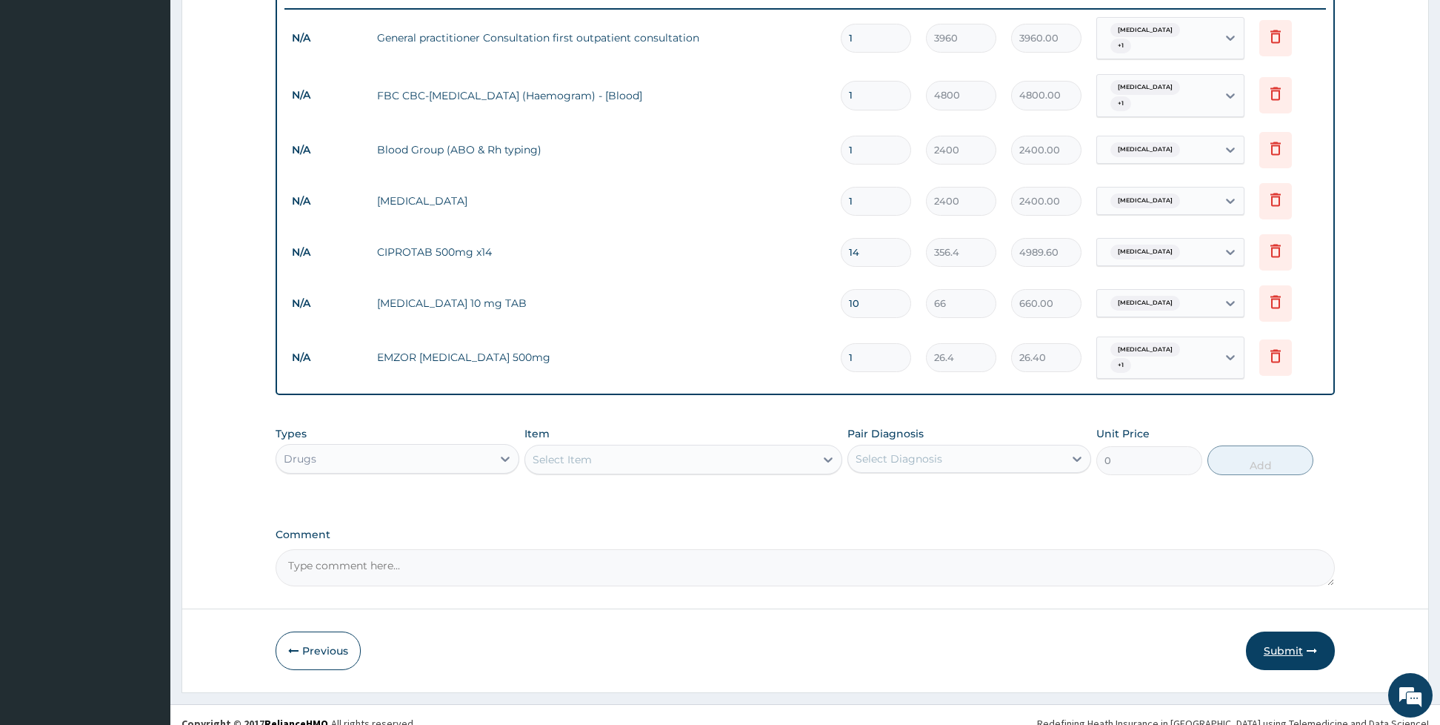
click at [1294, 631] on button "Submit" at bounding box center [1290, 650] width 89 height 39
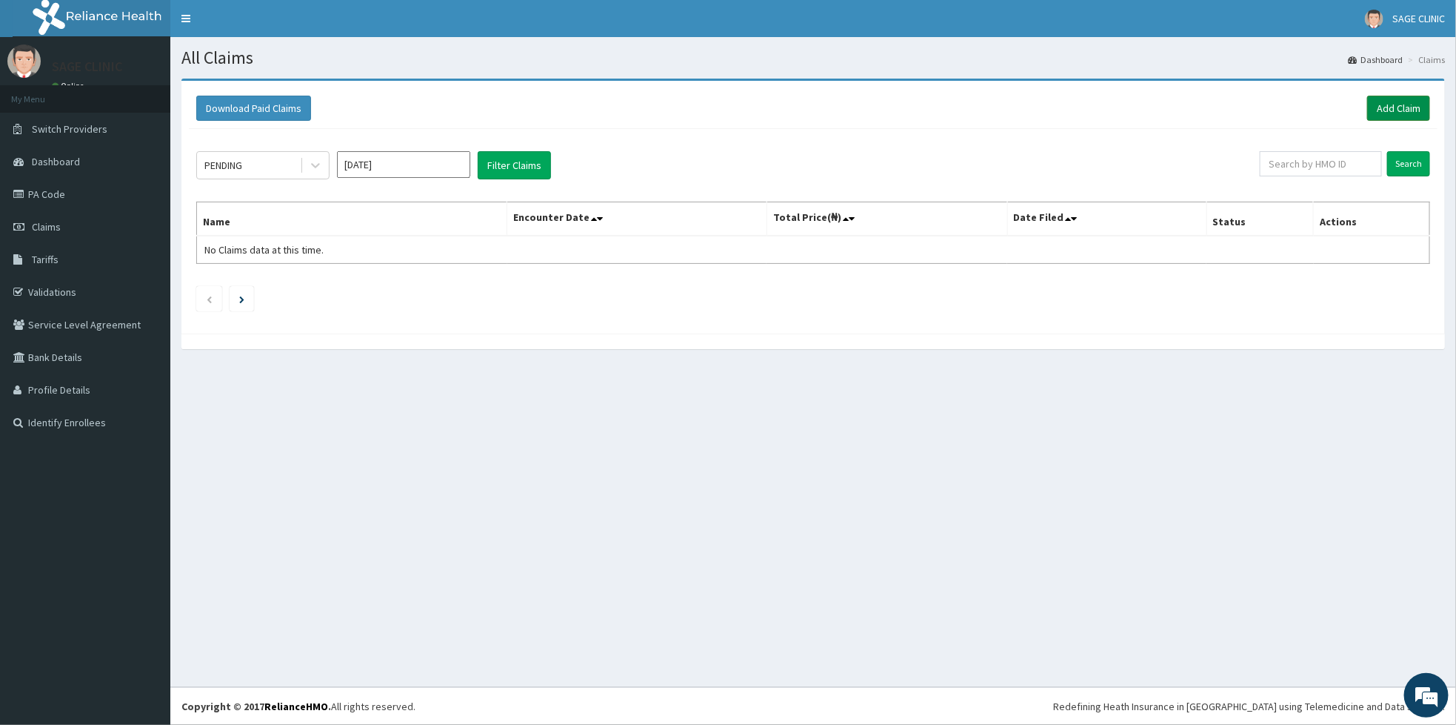
click at [1396, 103] on link "Add Claim" at bounding box center [1399, 108] width 63 height 25
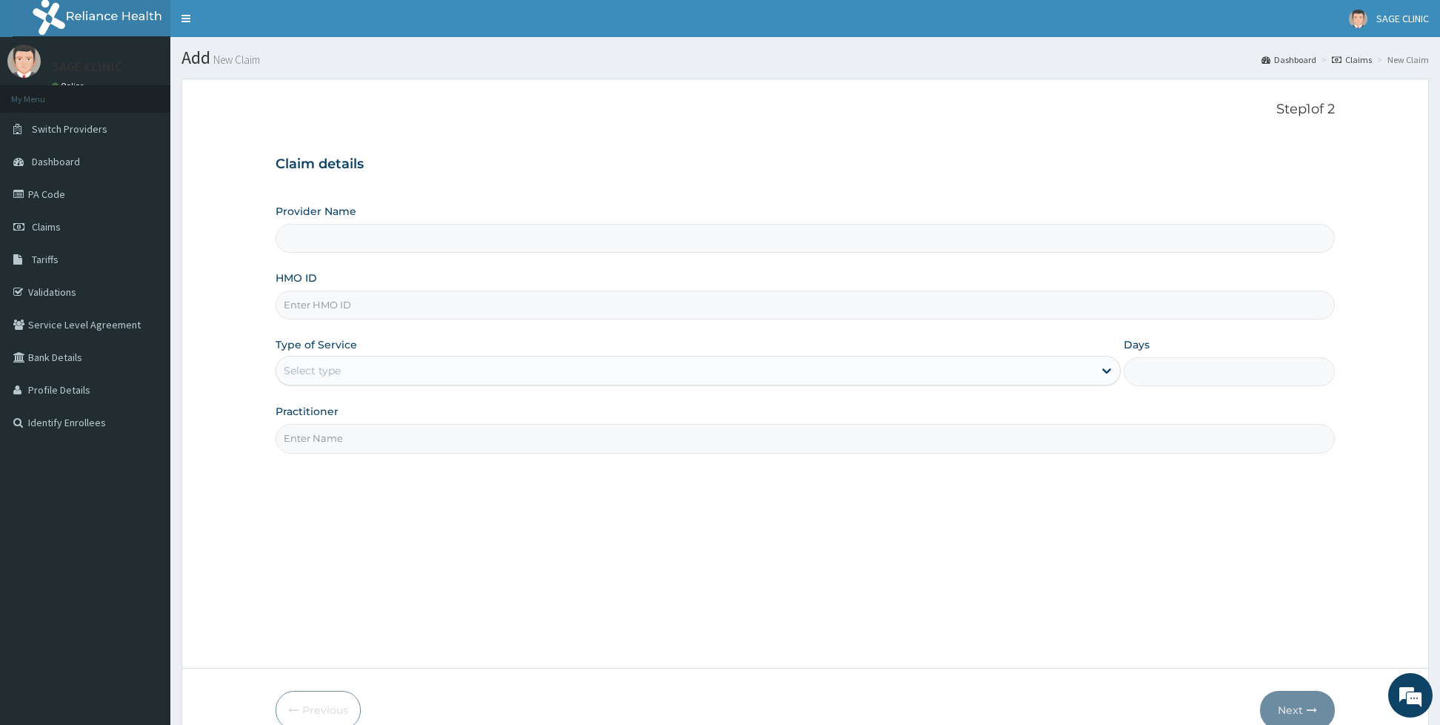
click at [353, 313] on input "HMO ID" at bounding box center [805, 304] width 1059 height 29
type input "Sage Clinic"
type input "nge/10034/a"
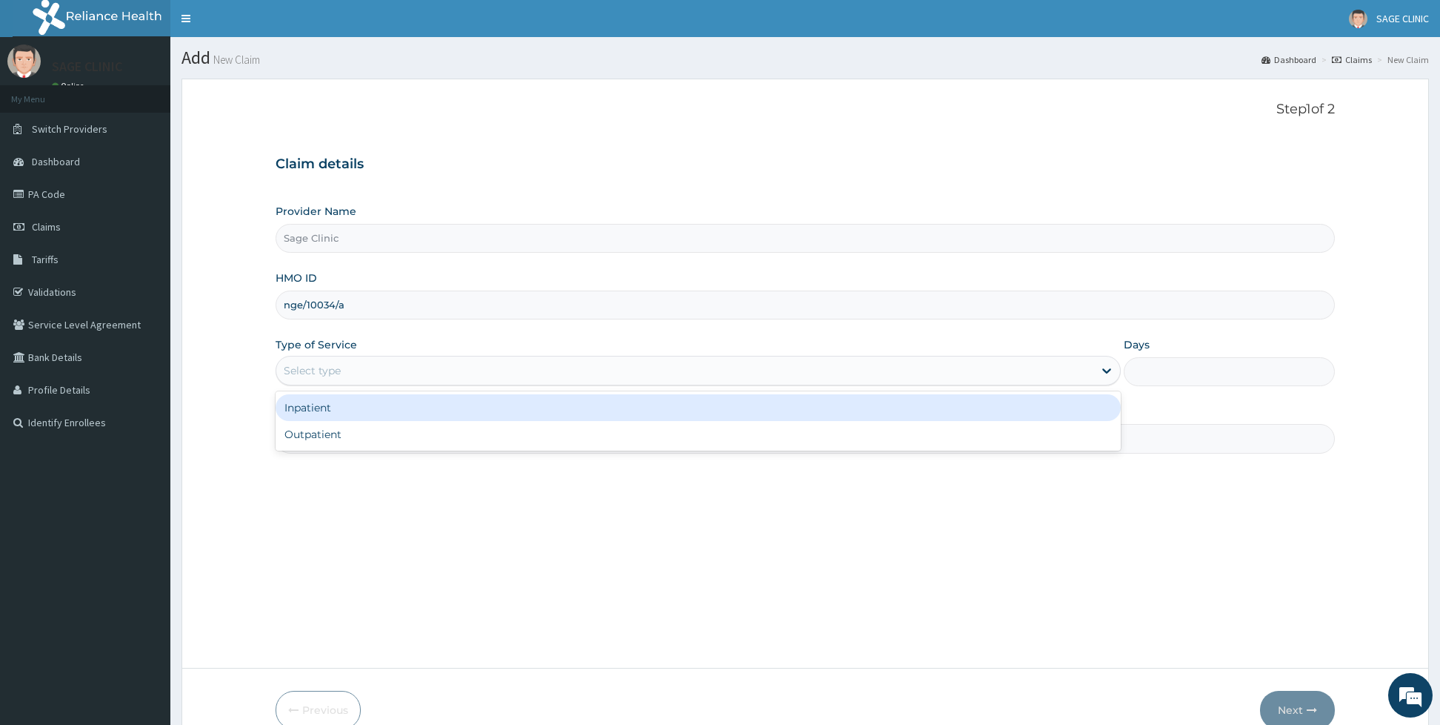
click at [309, 367] on div "Select type" at bounding box center [312, 370] width 57 height 15
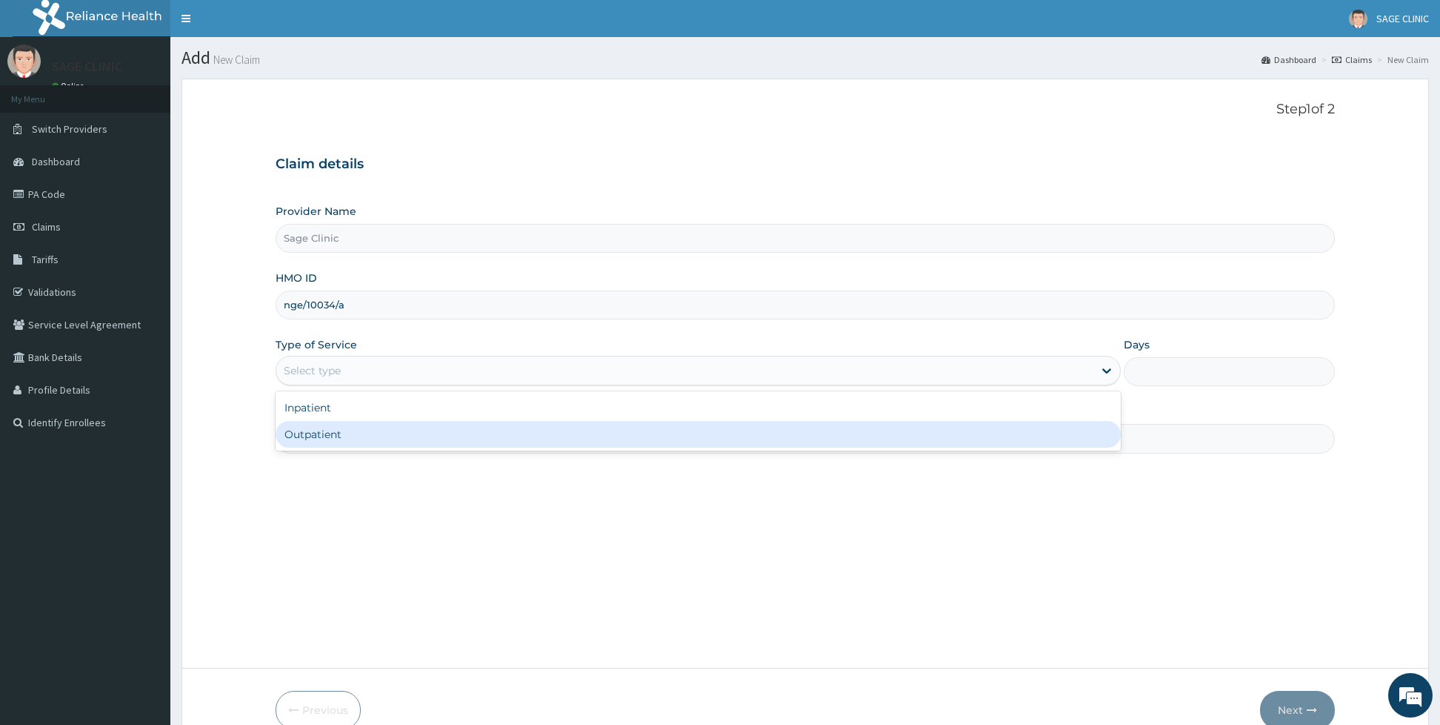
click at [307, 430] on div "Outpatient" at bounding box center [698, 434] width 845 height 27
type input "1"
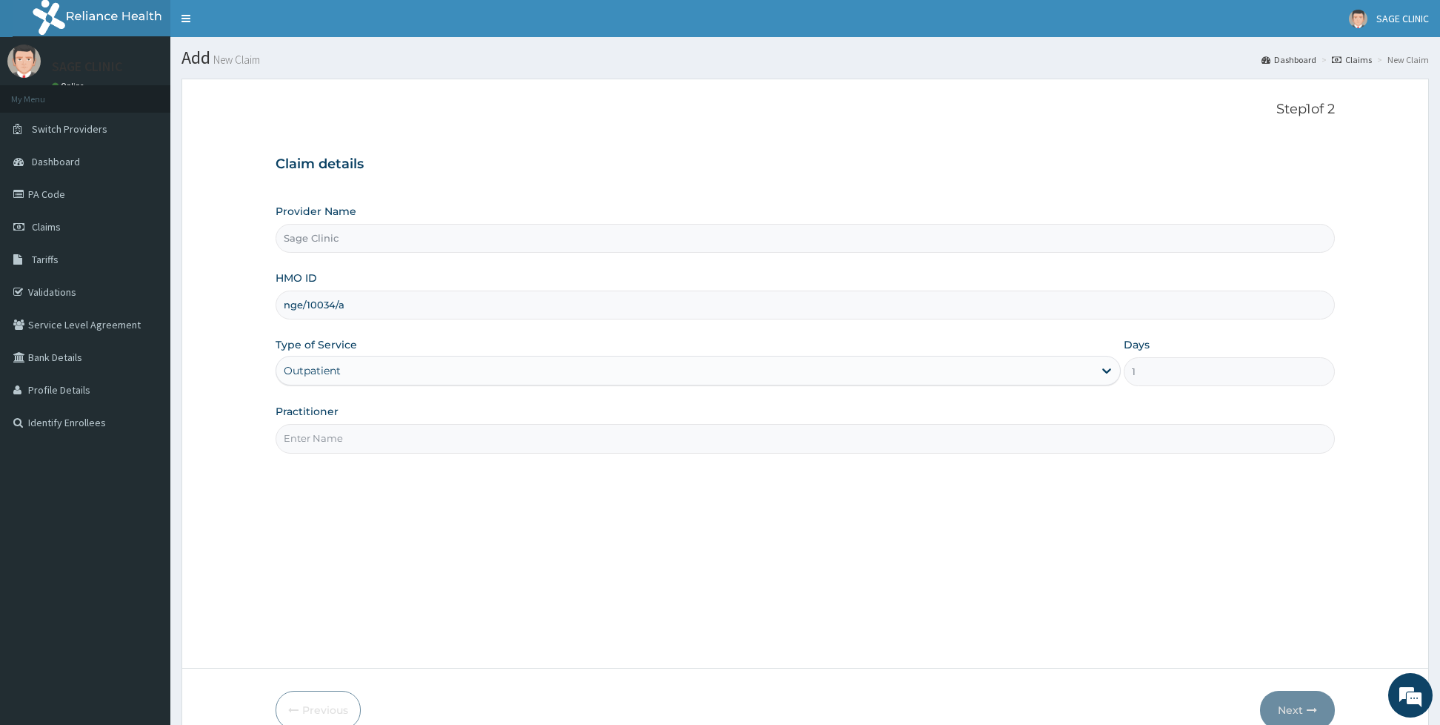
click at [307, 430] on input "Practitioner" at bounding box center [805, 438] width 1059 height 29
type input "dr [PERSON_NAME]"
click at [1278, 696] on button "Next" at bounding box center [1297, 709] width 75 height 39
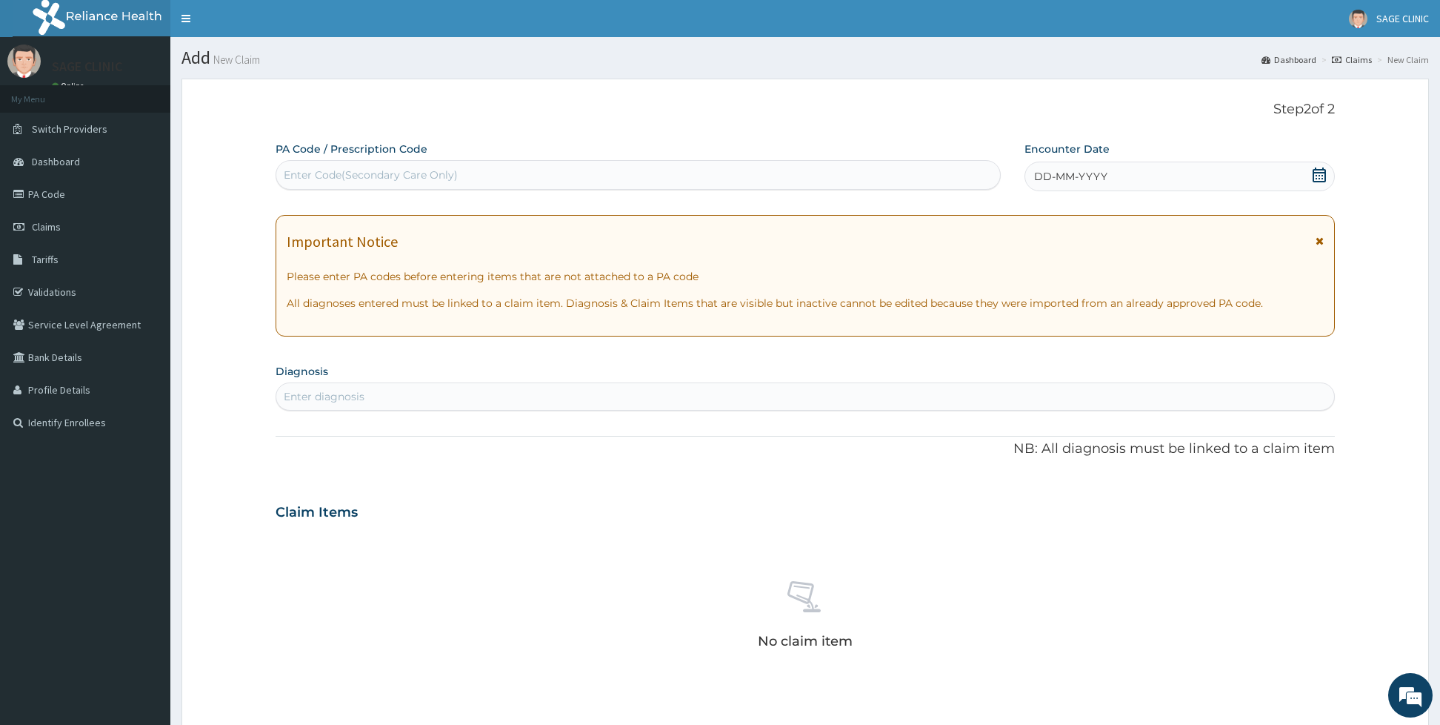
click at [1190, 184] on div "DD-MM-YYYY" at bounding box center [1180, 176] width 310 height 30
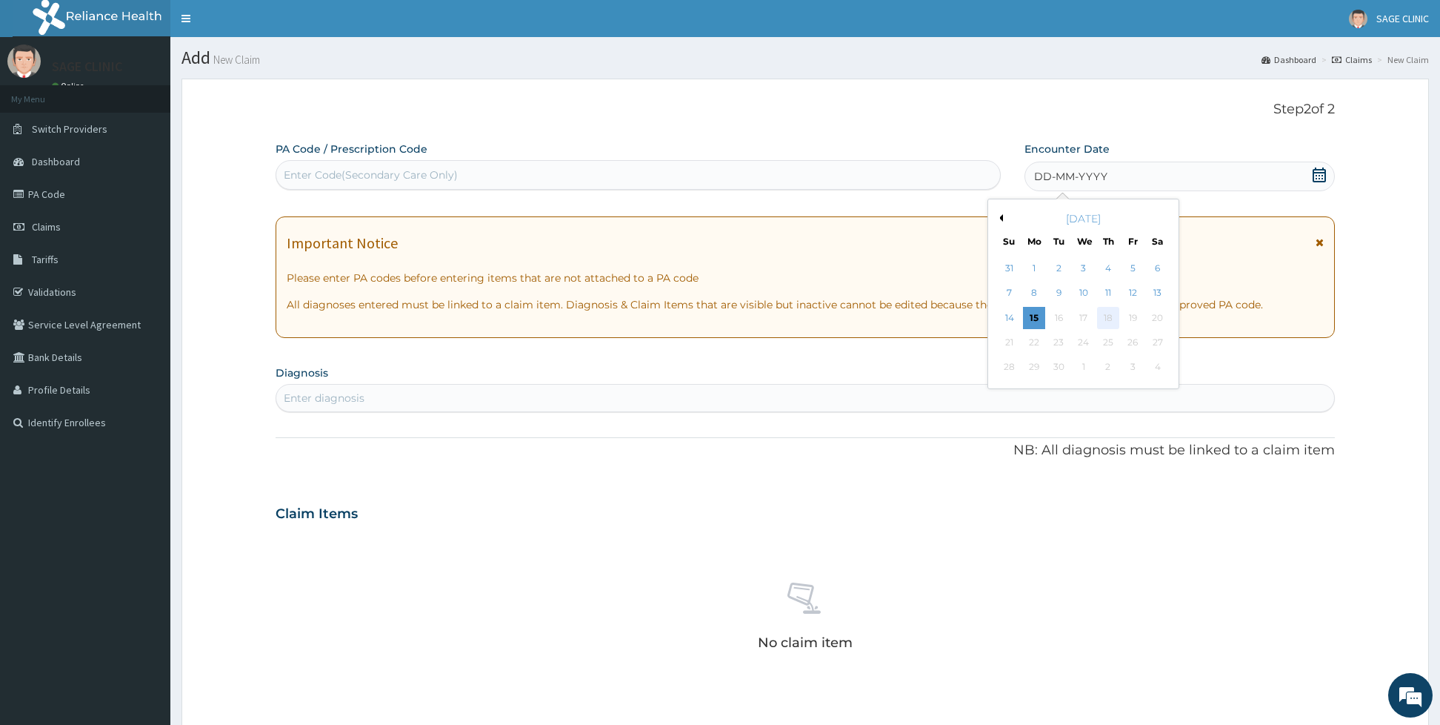
click at [1102, 324] on div "18" at bounding box center [1107, 318] width 22 height 22
click at [1108, 320] on div "18" at bounding box center [1107, 318] width 22 height 22
click at [996, 224] on div "[DATE]" at bounding box center [1083, 218] width 179 height 15
click at [999, 221] on button "Previous Month" at bounding box center [999, 217] width 7 height 7
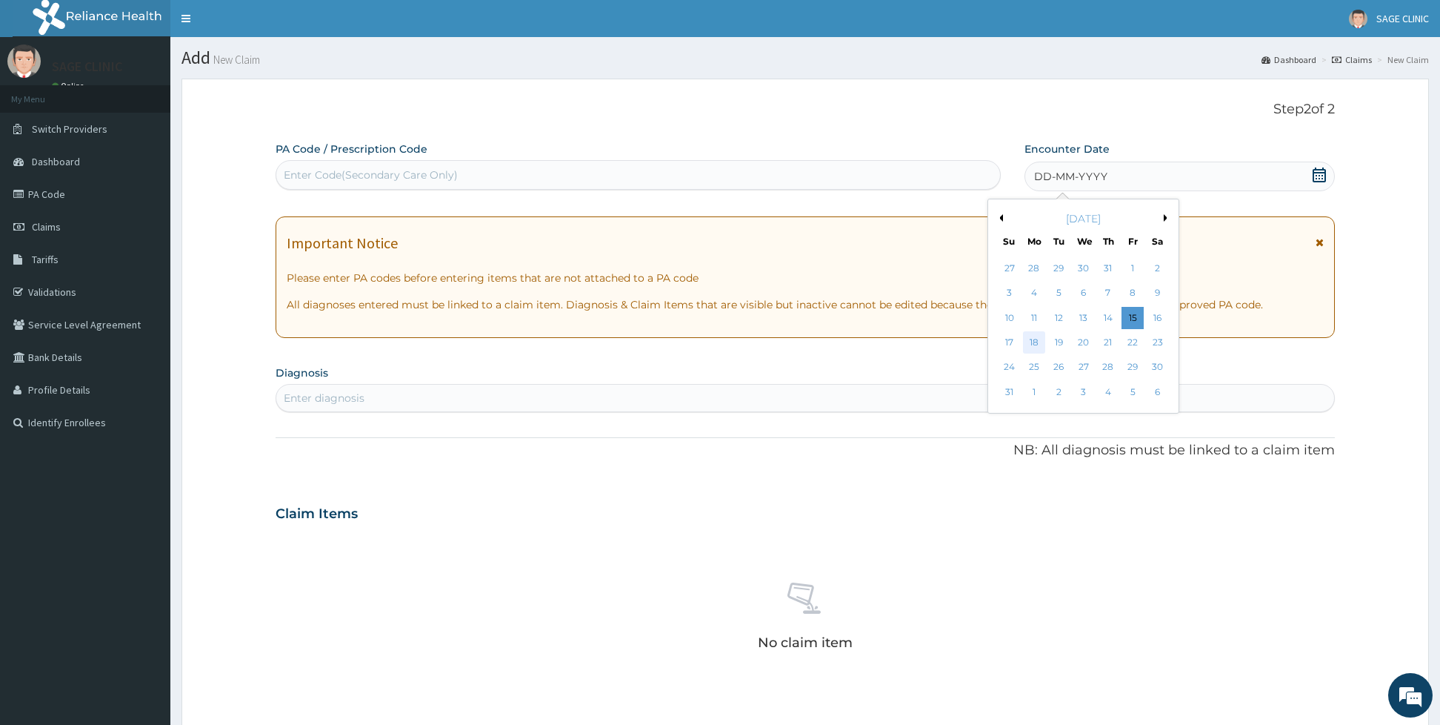
click at [1036, 344] on div "18" at bounding box center [1034, 342] width 22 height 22
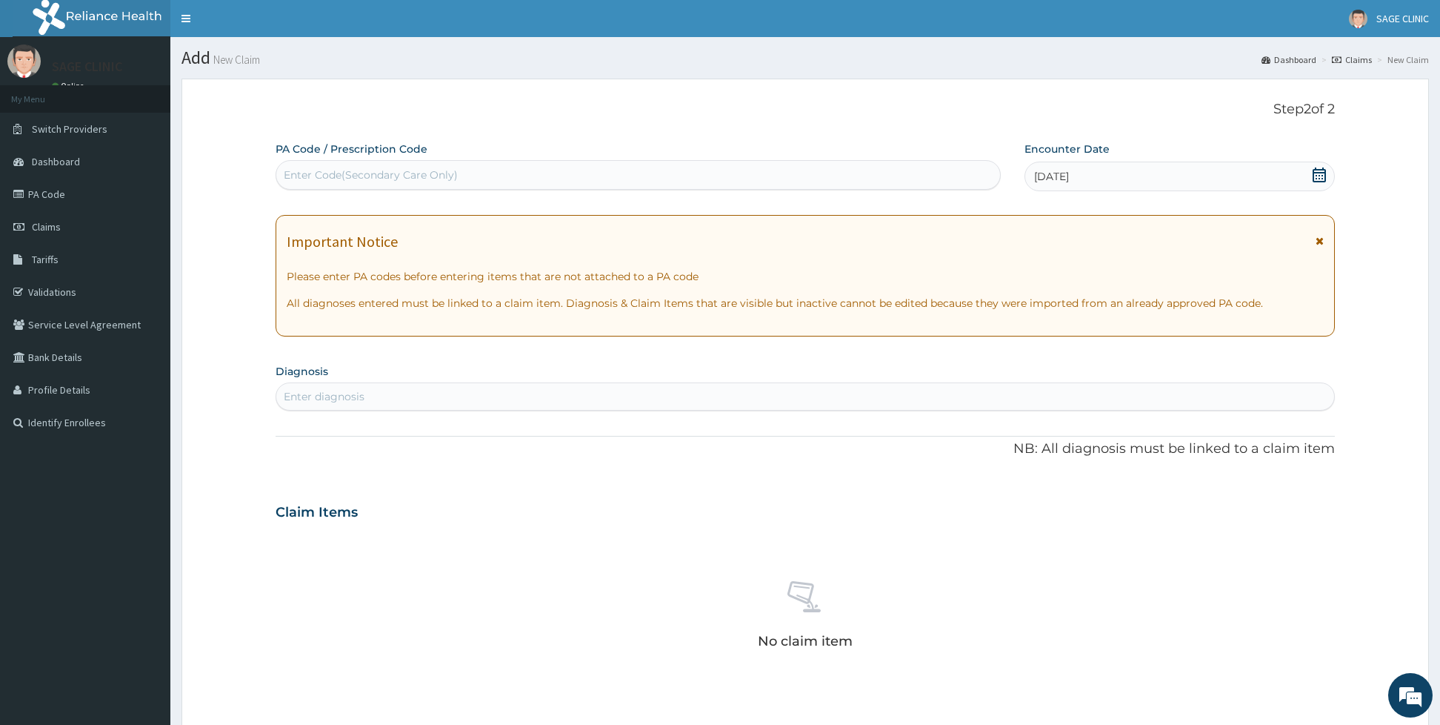
click at [525, 408] on div "Enter diagnosis" at bounding box center [805, 396] width 1058 height 24
type input "[MEDICAL_DATA]"
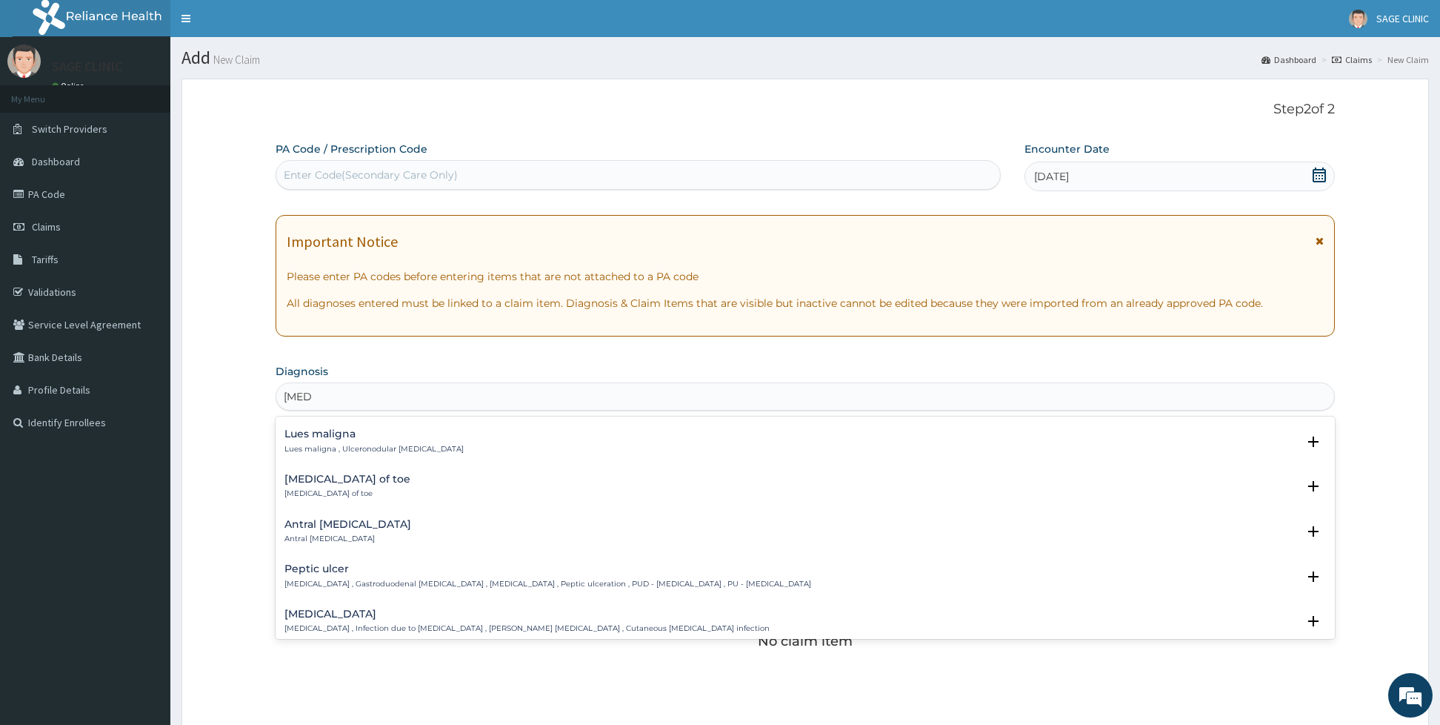
scroll to position [311, 0]
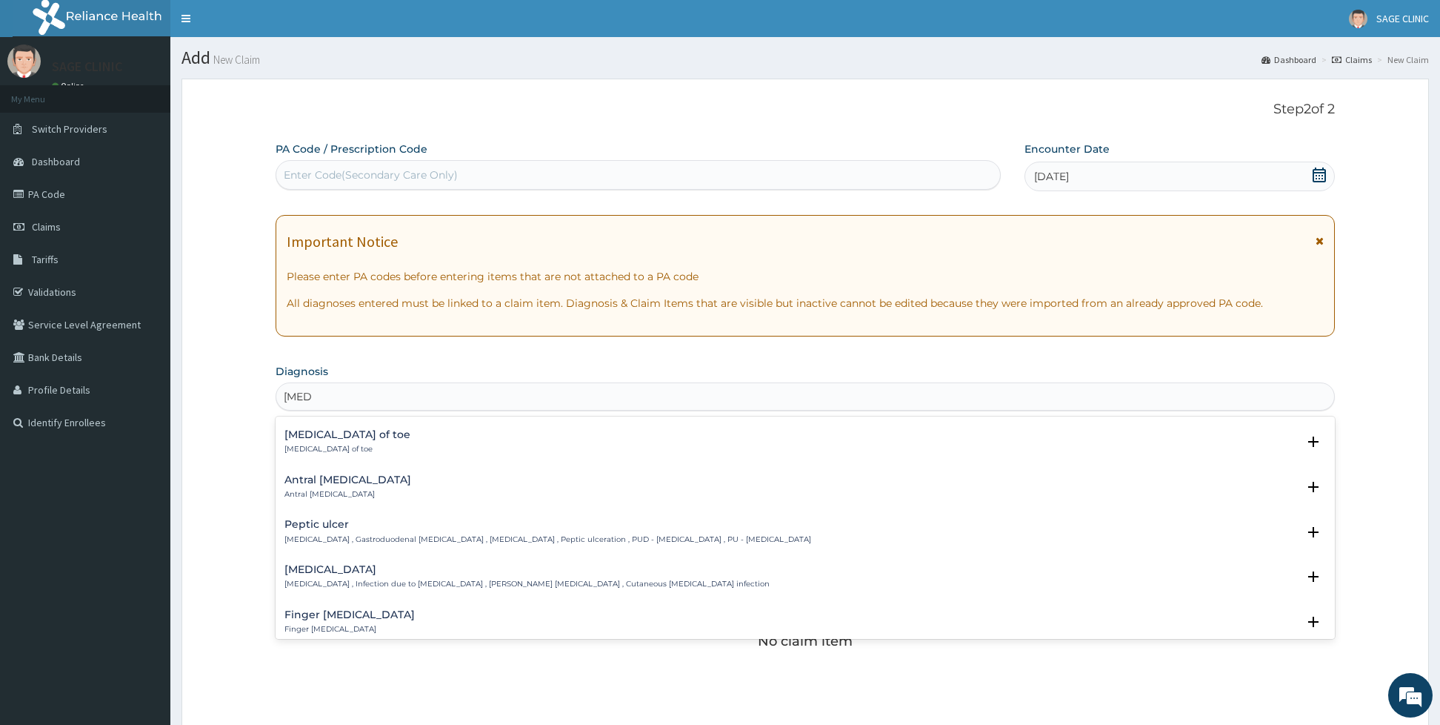
click at [502, 527] on h4 "Peptic ulcer" at bounding box center [547, 524] width 527 height 11
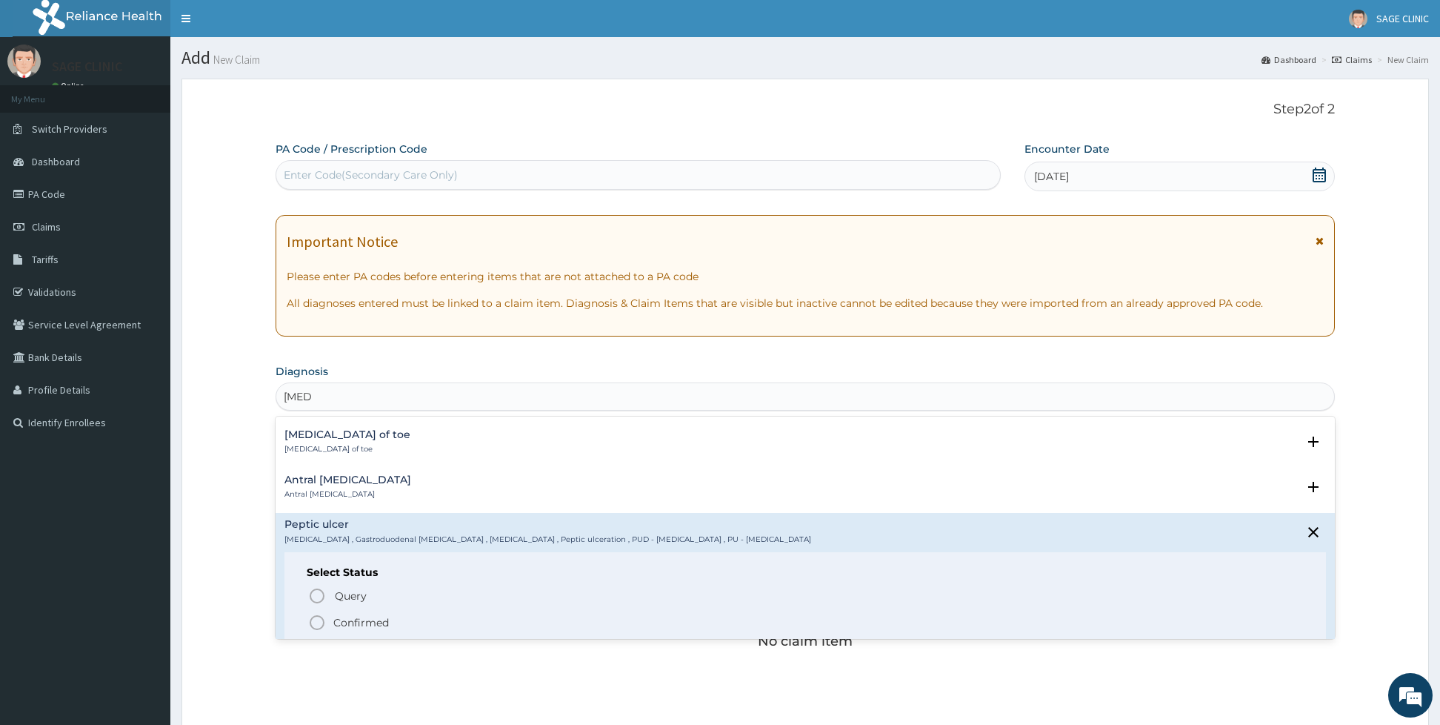
click at [361, 627] on p "Confirmed" at bounding box center [361, 622] width 56 height 15
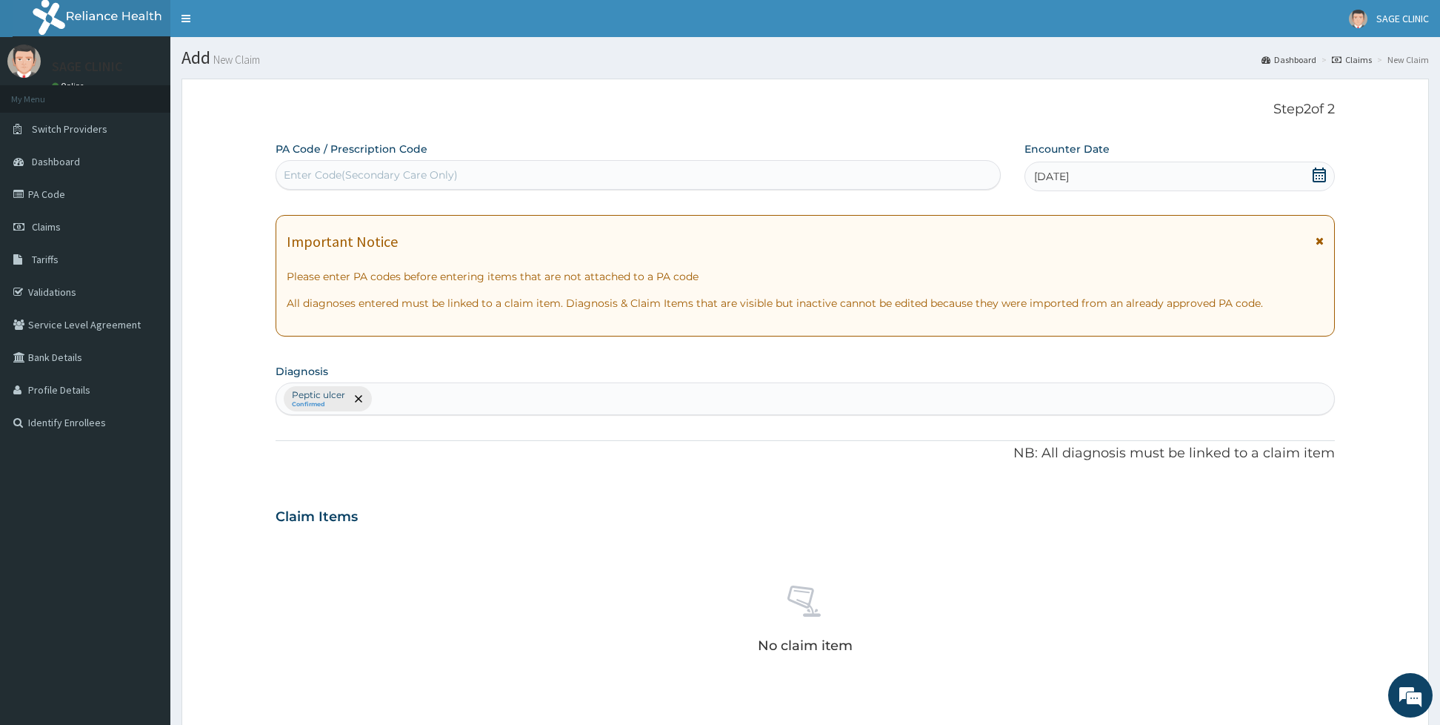
scroll to position [331, 0]
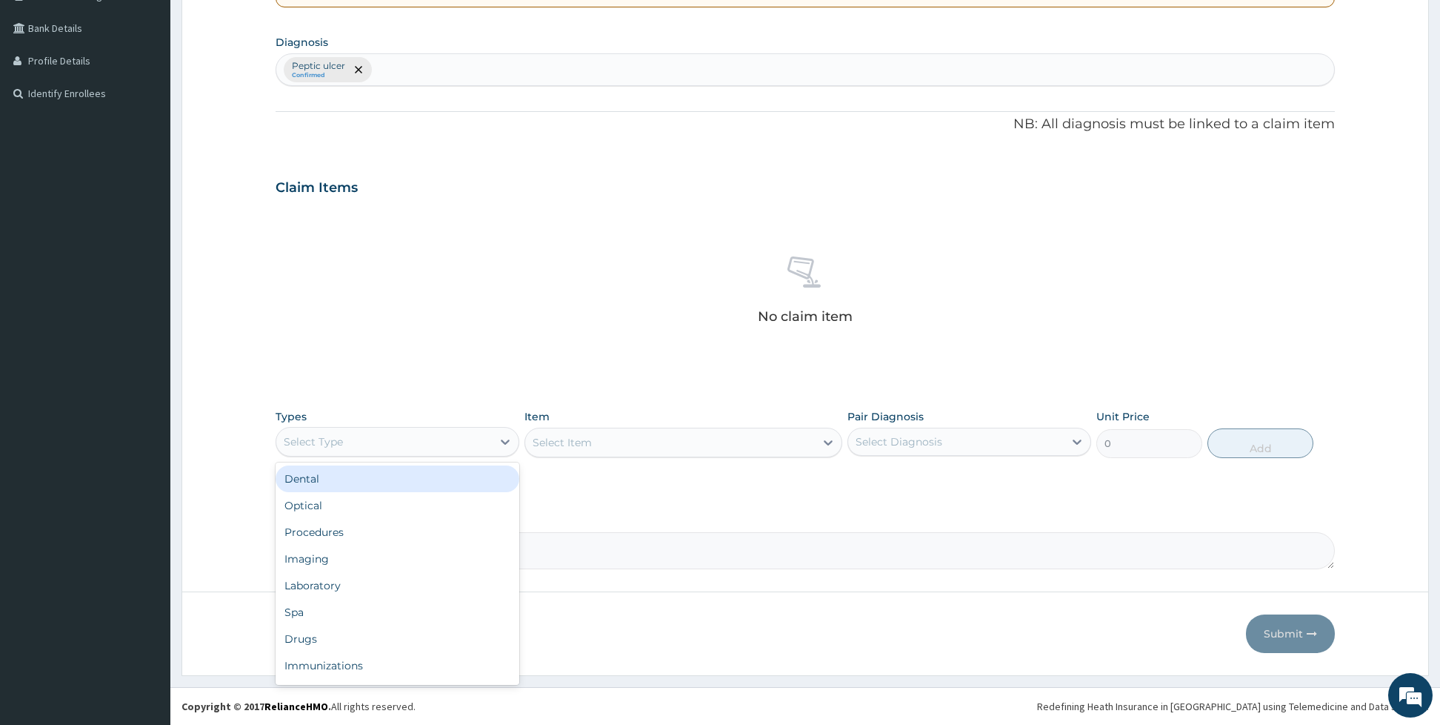
click at [384, 447] on div "Select Type" at bounding box center [384, 442] width 216 height 24
click at [327, 583] on div "Laboratory" at bounding box center [398, 585] width 244 height 27
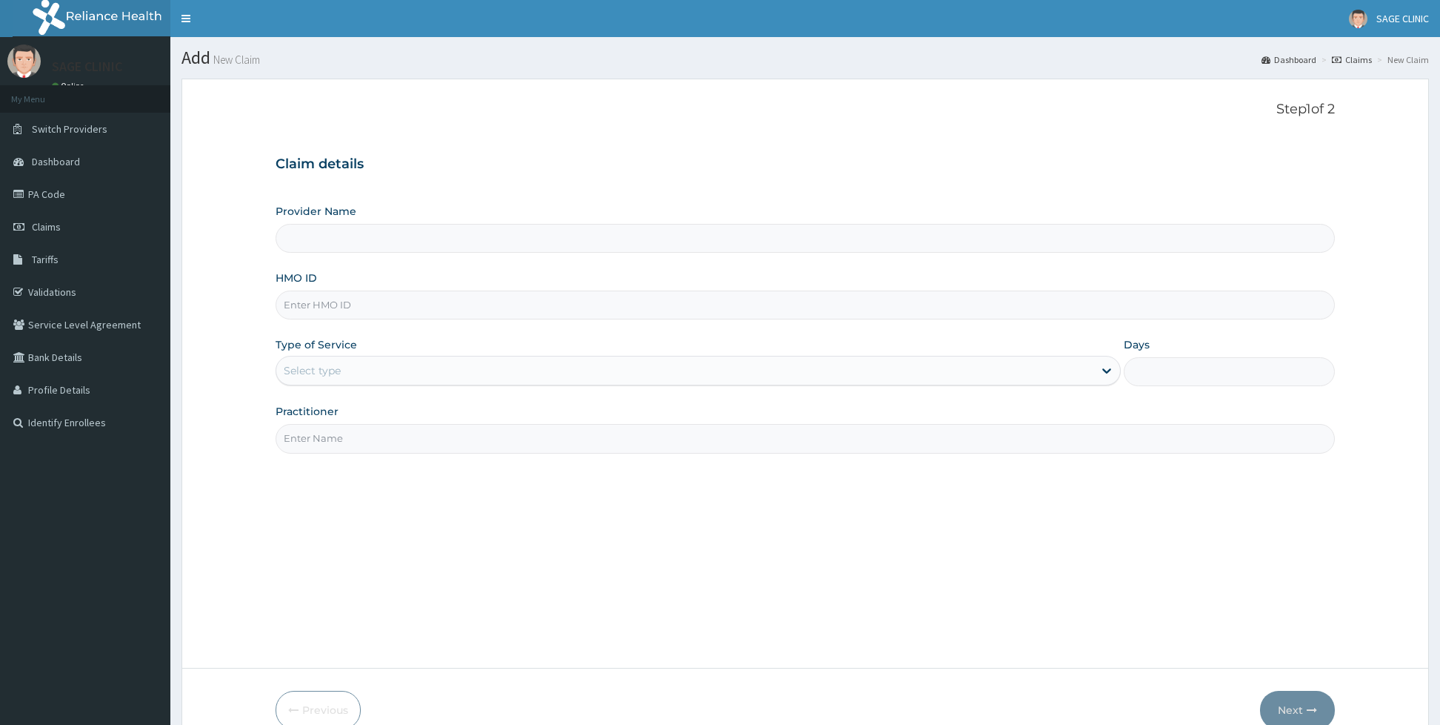
type input "Sage Clinic"
click at [347, 307] on input "HMO ID" at bounding box center [805, 304] width 1059 height 29
type input "nge/10034/a"
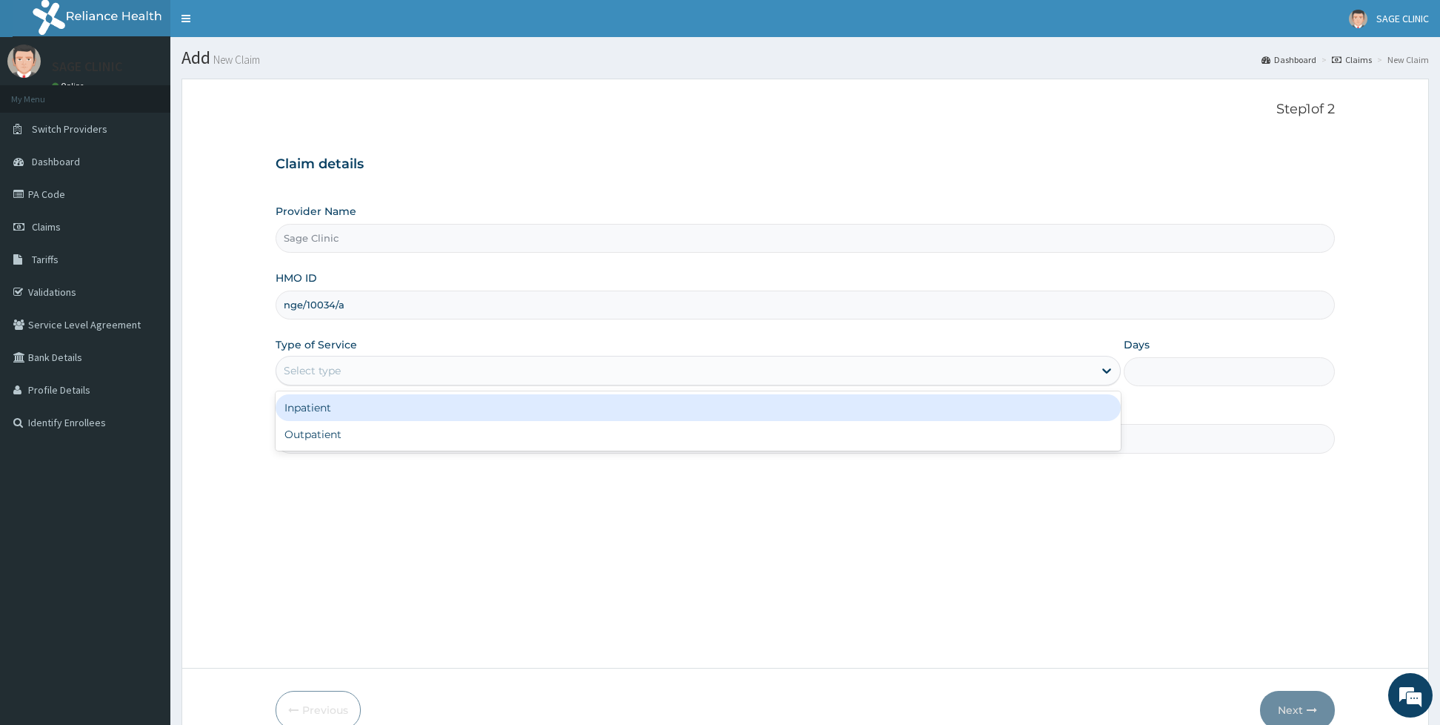
click at [314, 382] on div "Select type" at bounding box center [684, 371] width 817 height 24
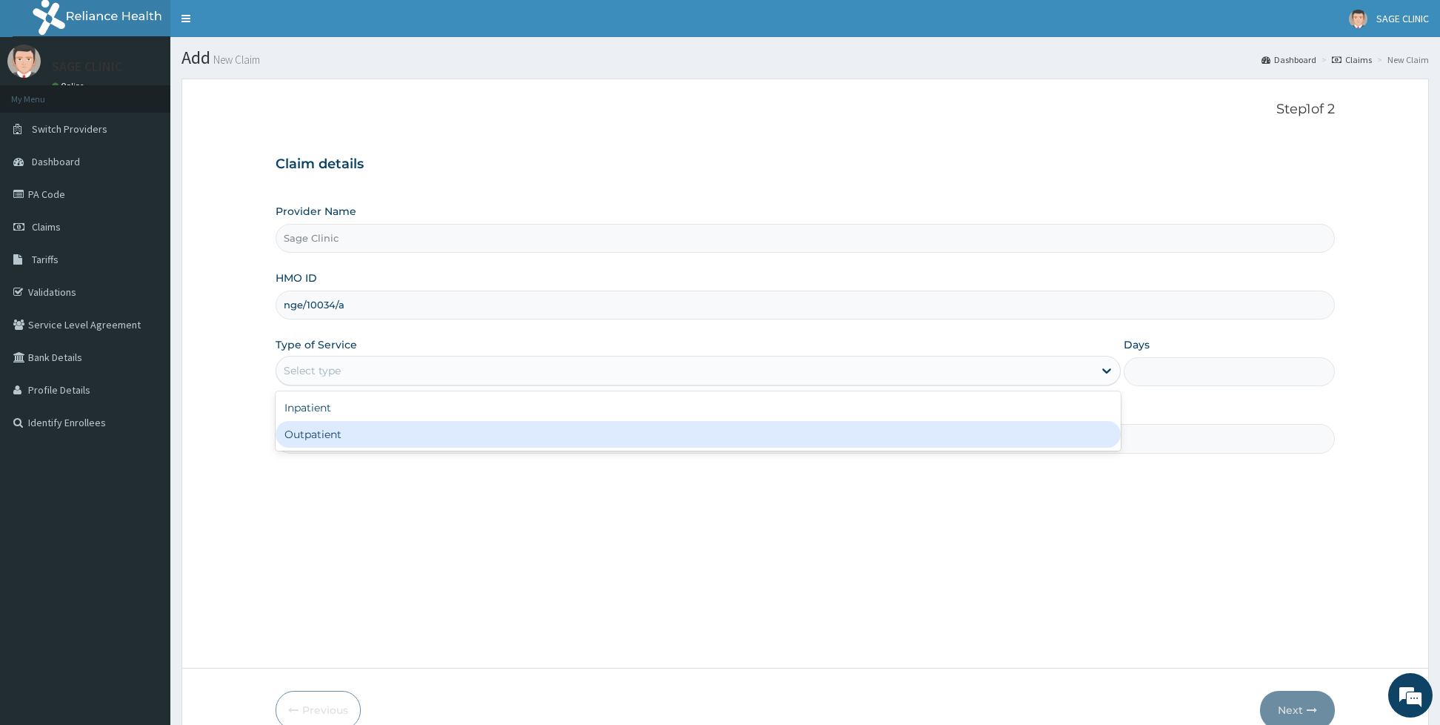
click at [324, 431] on div "Outpatient" at bounding box center [698, 434] width 845 height 27
type input "1"
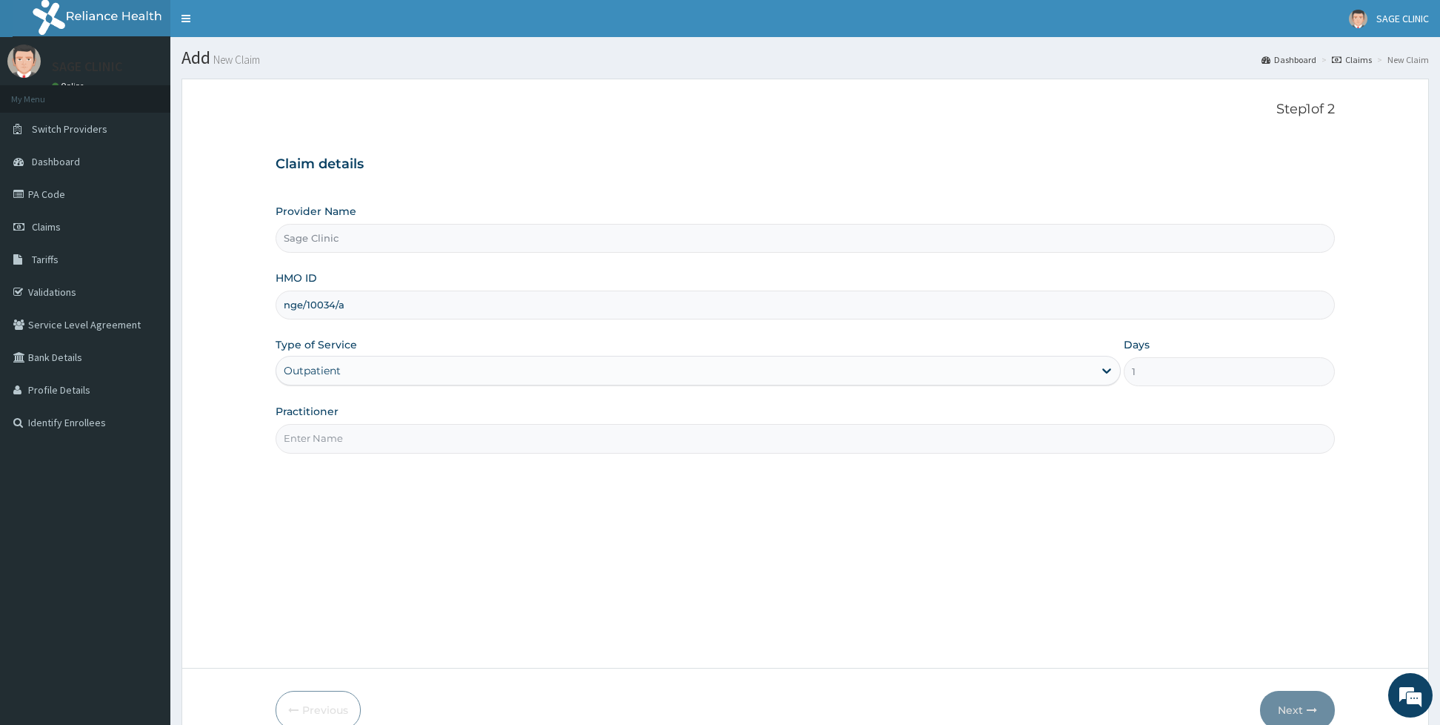
click at [324, 431] on input "Practitioner" at bounding box center [805, 438] width 1059 height 29
type input "dr [PERSON_NAME]"
click at [1279, 699] on button "Next" at bounding box center [1297, 709] width 75 height 39
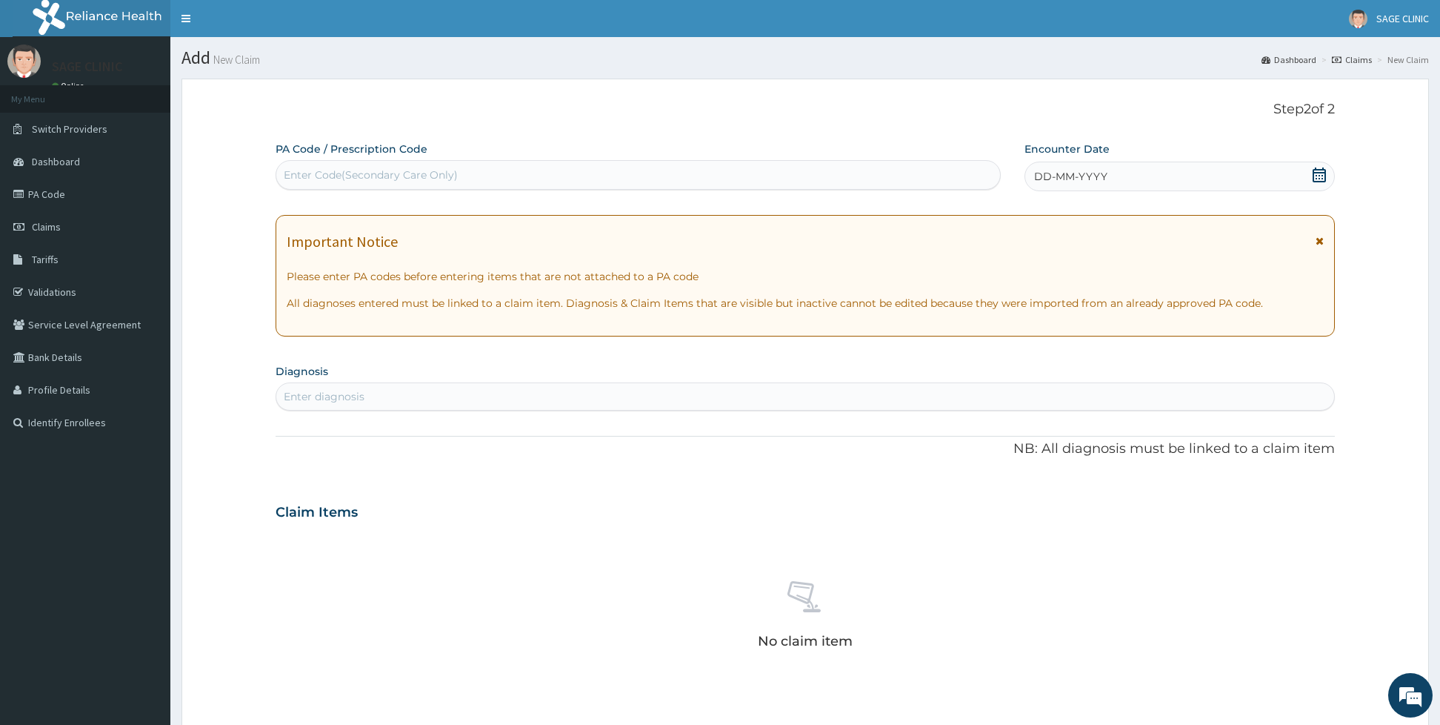
click at [1089, 181] on span "DD-MM-YYYY" at bounding box center [1070, 176] width 73 height 15
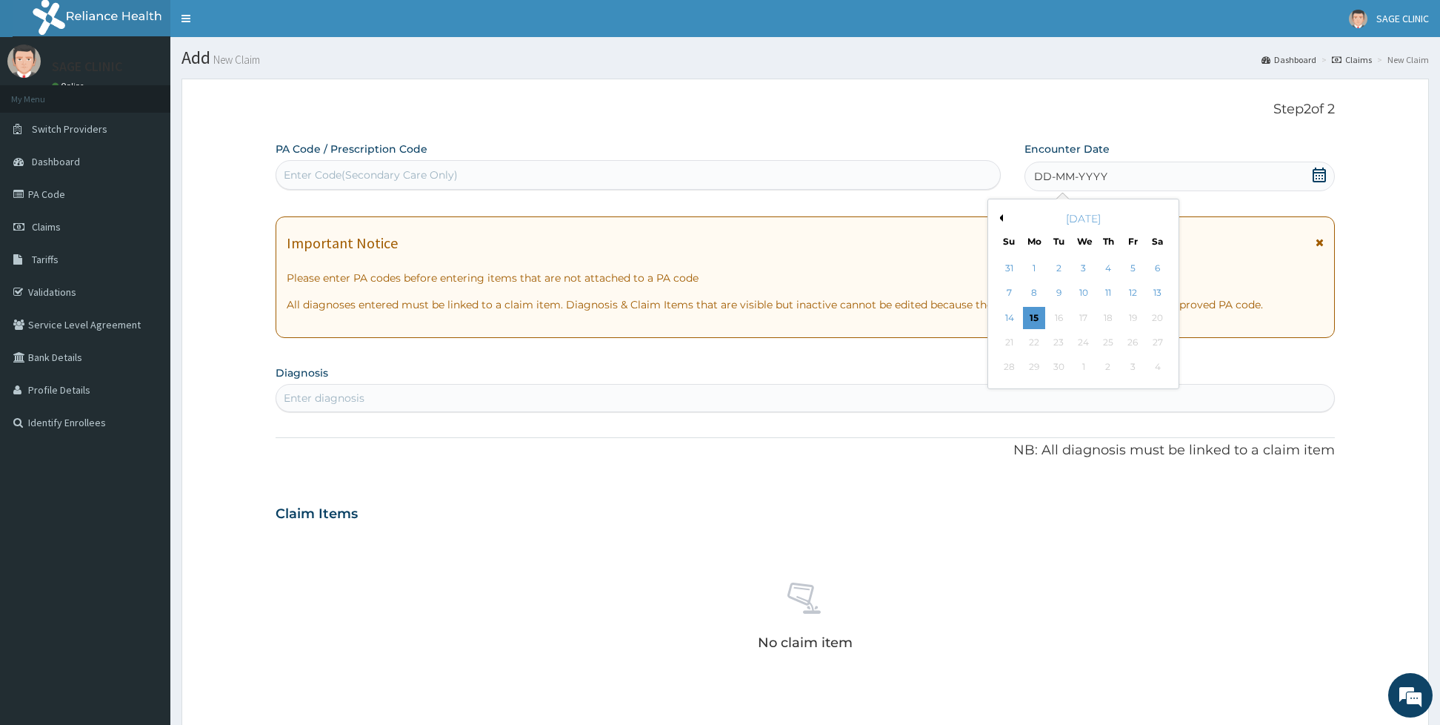
click at [999, 222] on button "Previous Month" at bounding box center [999, 217] width 7 height 7
click at [1033, 349] on div "18" at bounding box center [1034, 342] width 22 height 22
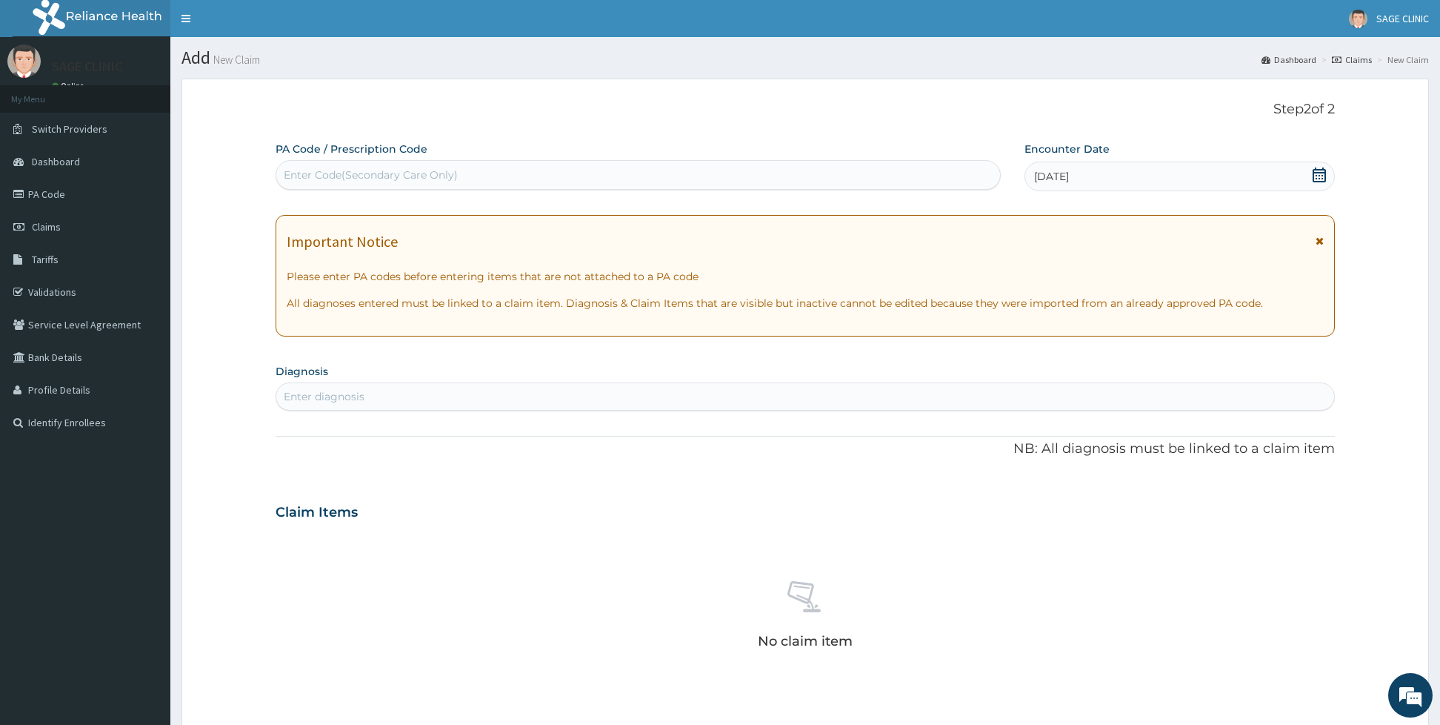
scroll to position [327, 0]
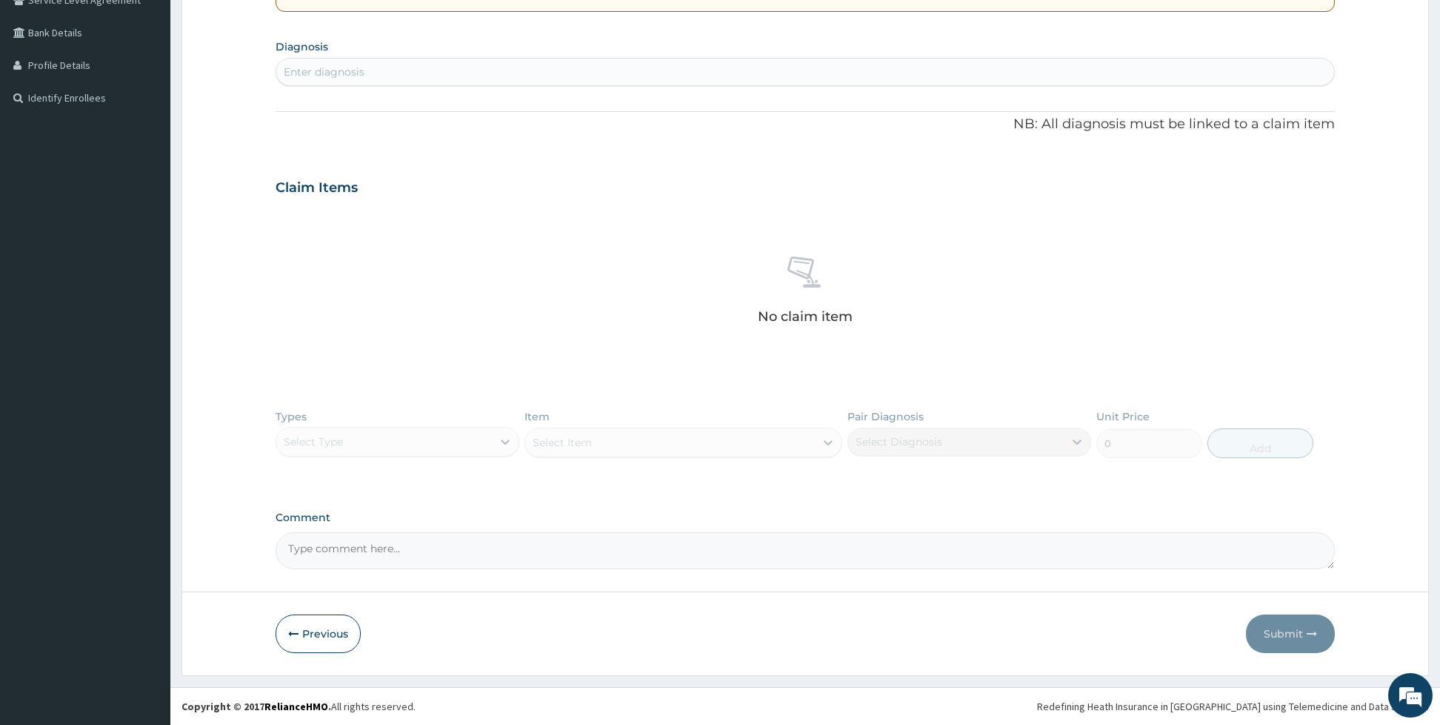
click at [372, 72] on div "Enter diagnosis" at bounding box center [805, 72] width 1058 height 24
type input "[MEDICAL_DATA]"
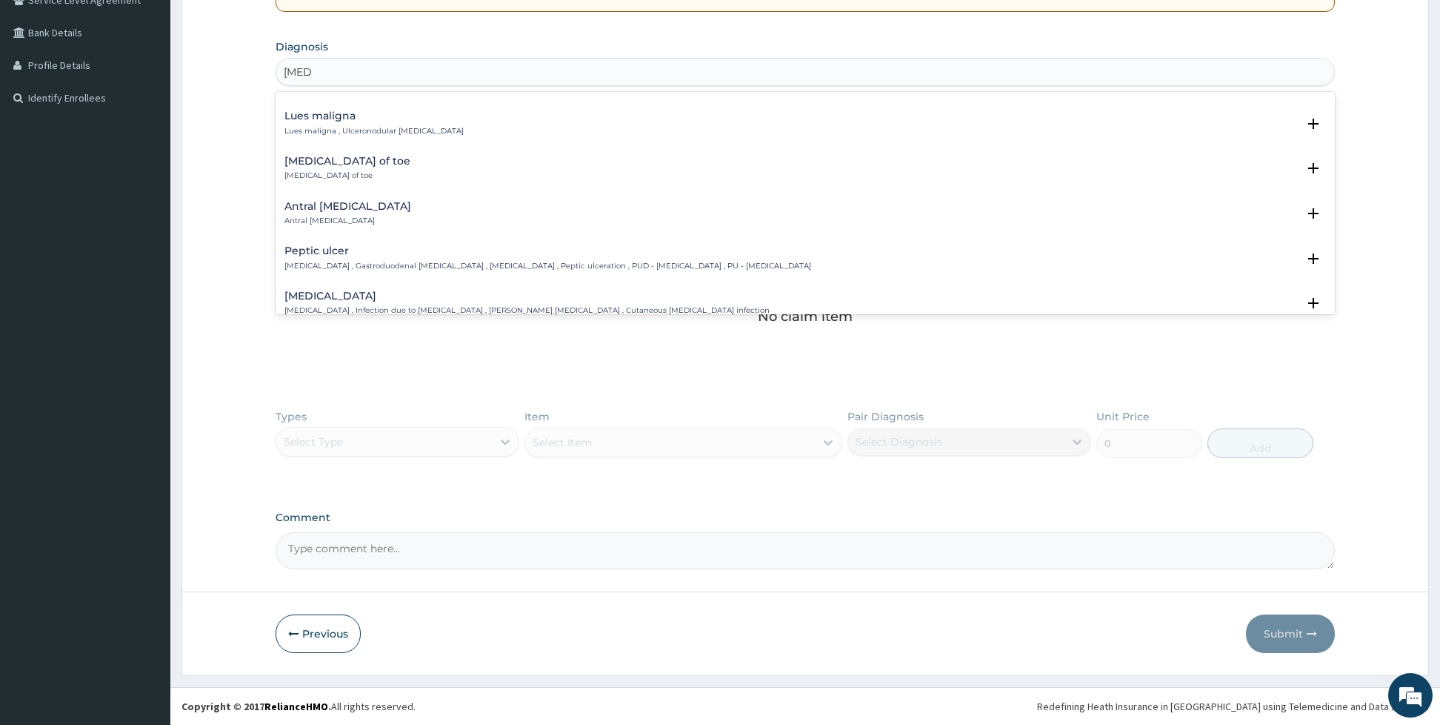
scroll to position [267, 0]
click at [601, 250] on div "Peptic ulcer Peptic ulcer , Gastroduodenal ulcer , Peptic ulcer disease , Pepti…" at bounding box center [547, 252] width 527 height 26
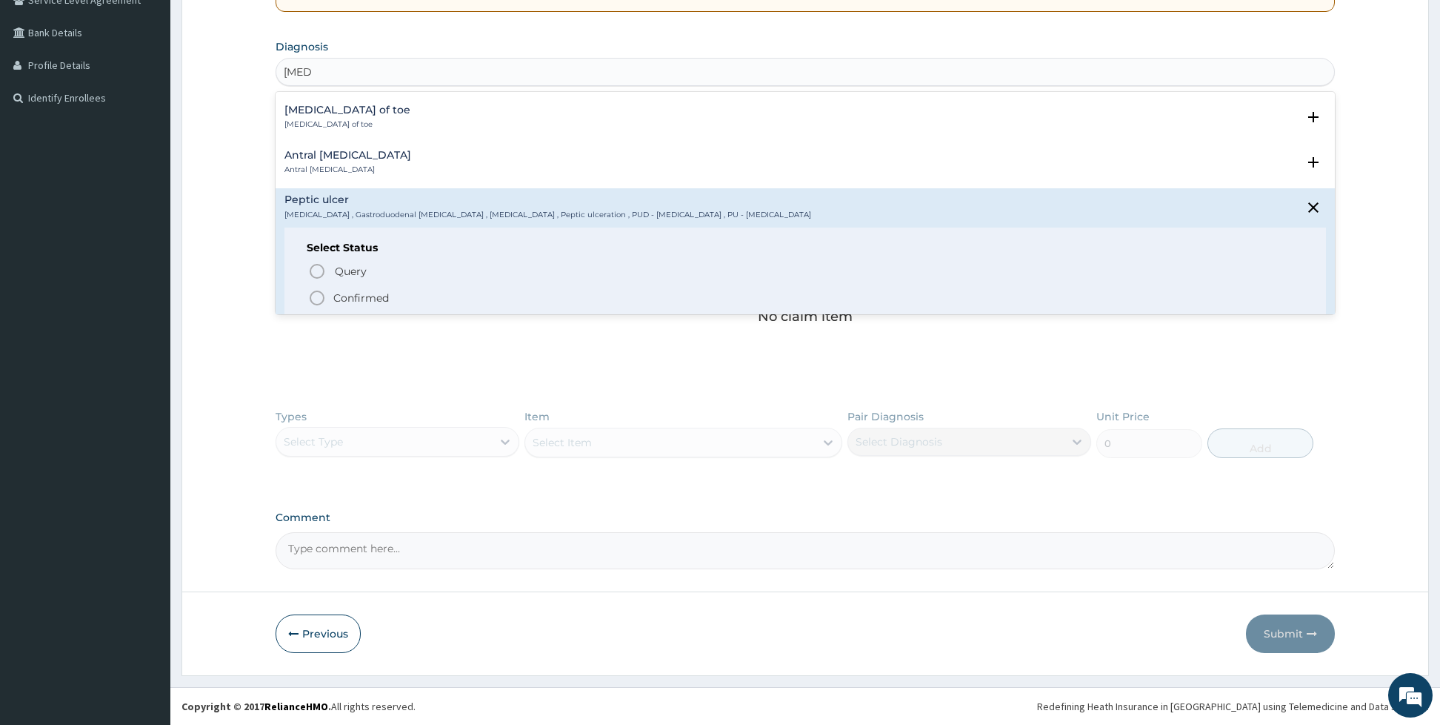
scroll to position [356, 0]
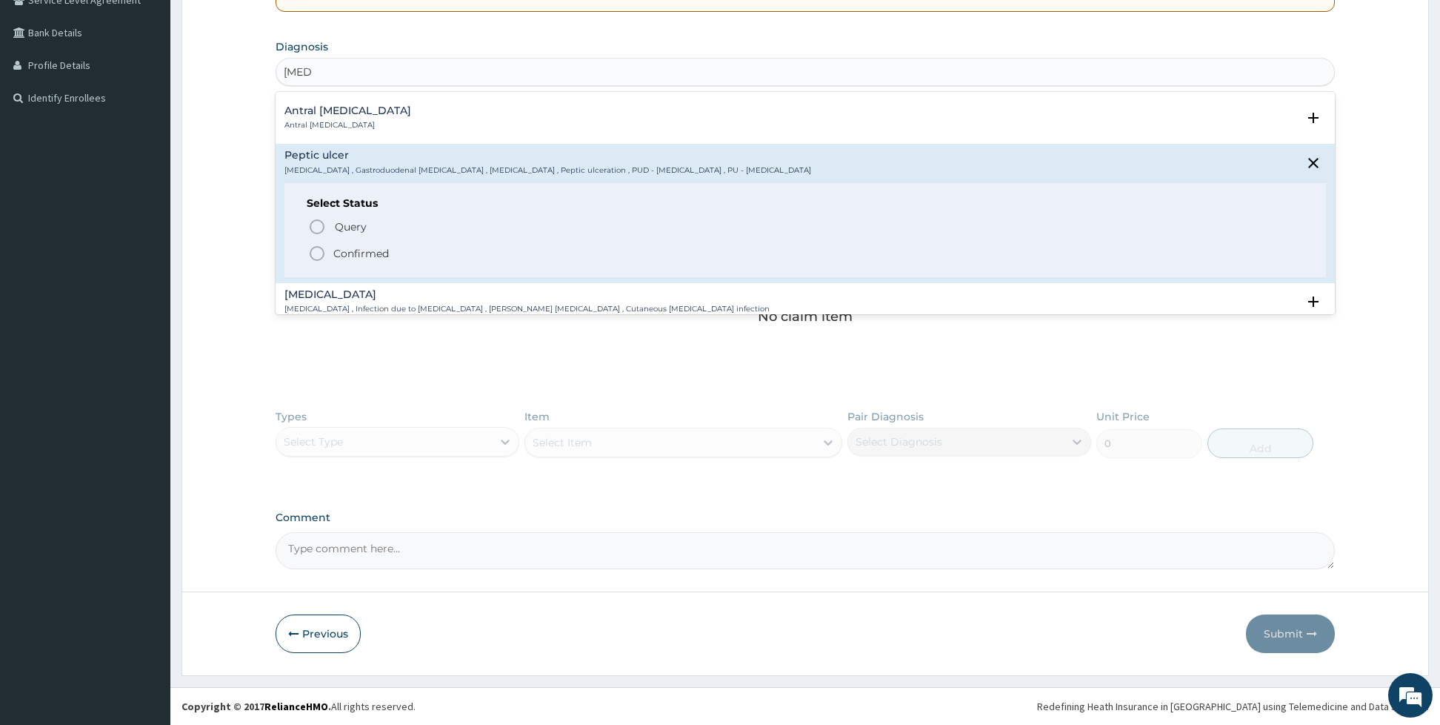
click at [318, 251] on icon "status option filled" at bounding box center [317, 253] width 18 height 18
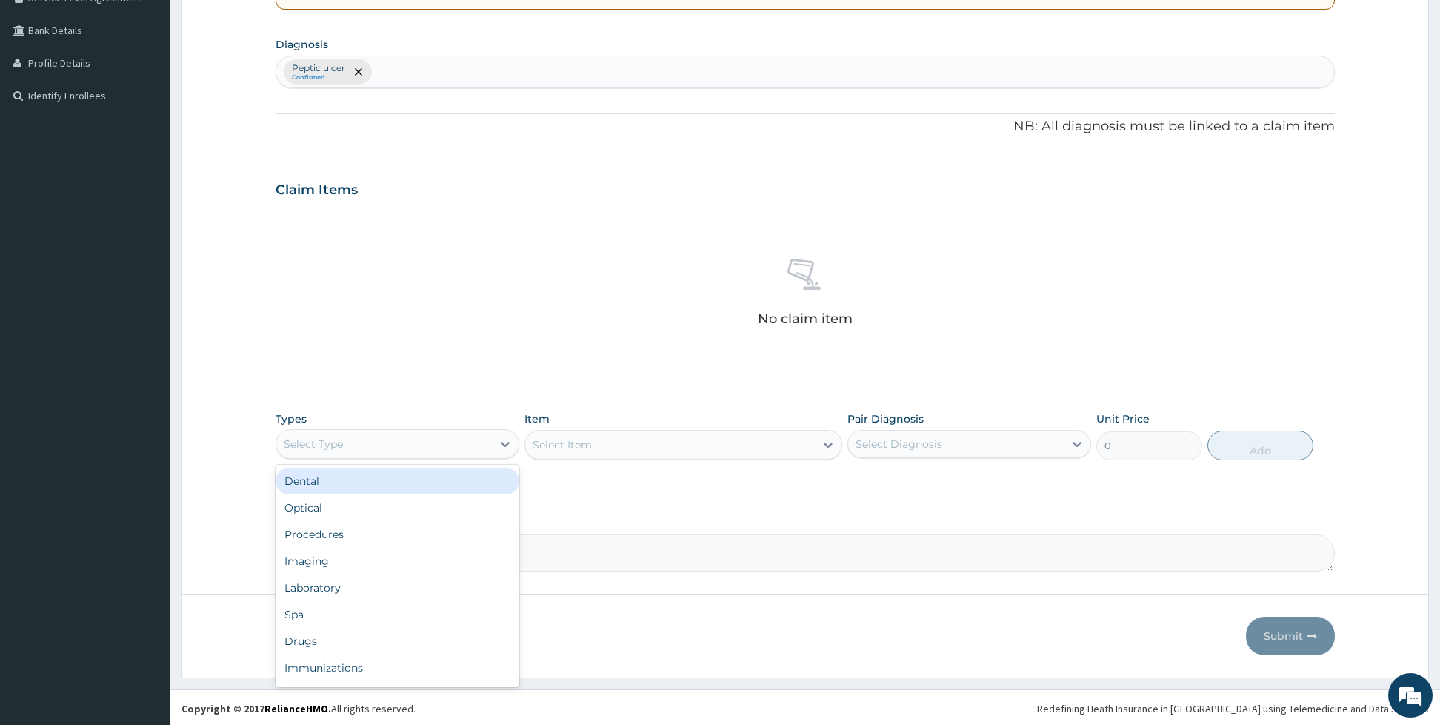
click at [476, 436] on div "Select Type" at bounding box center [384, 444] width 216 height 24
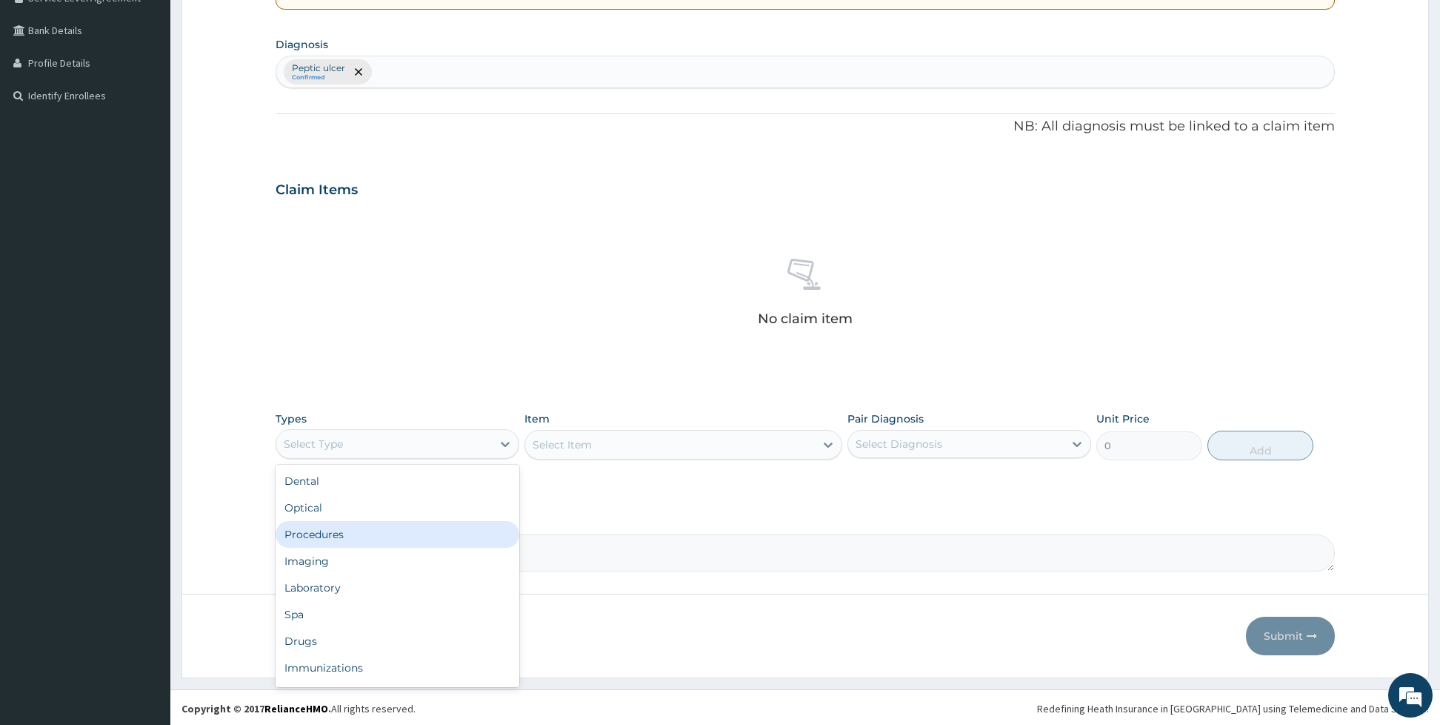
click at [352, 531] on div "Procedures" at bounding box center [398, 534] width 244 height 27
click at [541, 445] on div "Select Item" at bounding box center [683, 445] width 318 height 30
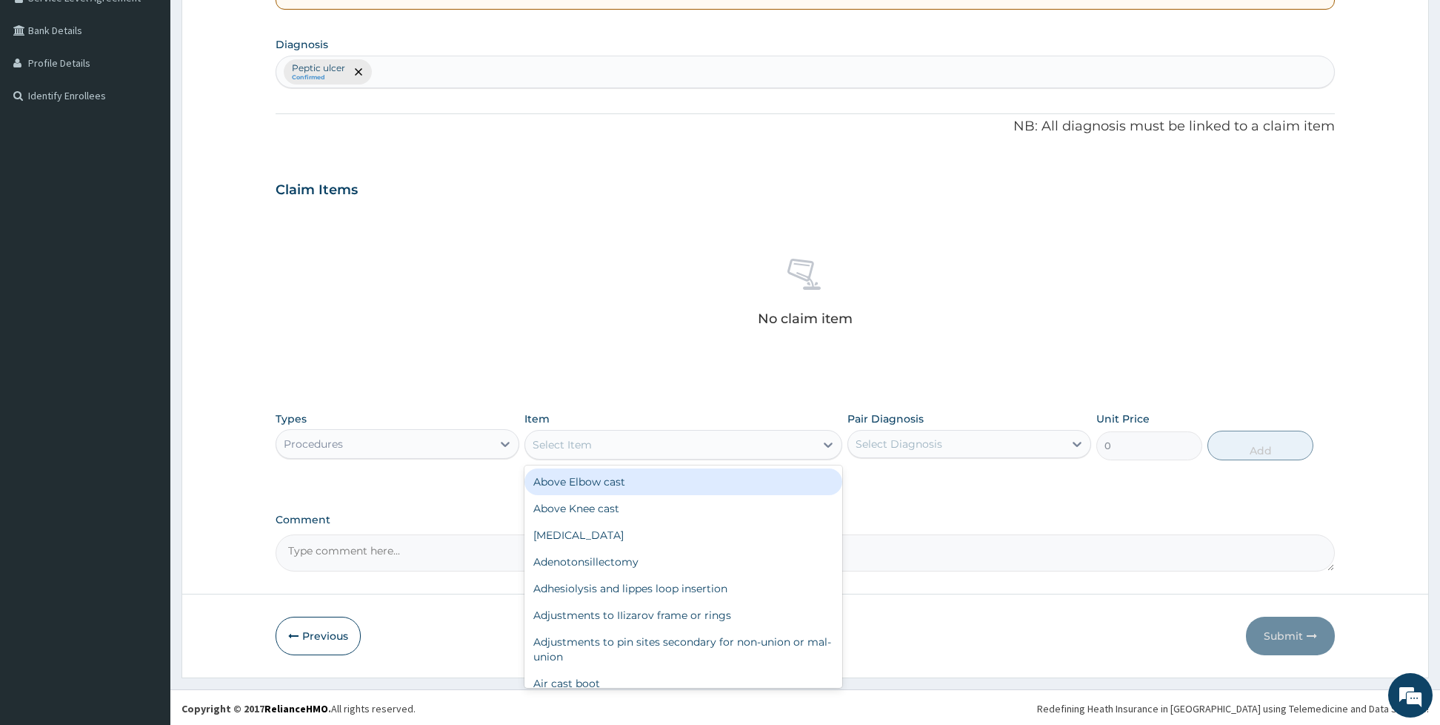
click at [638, 450] on div "Select Item" at bounding box center [670, 445] width 290 height 24
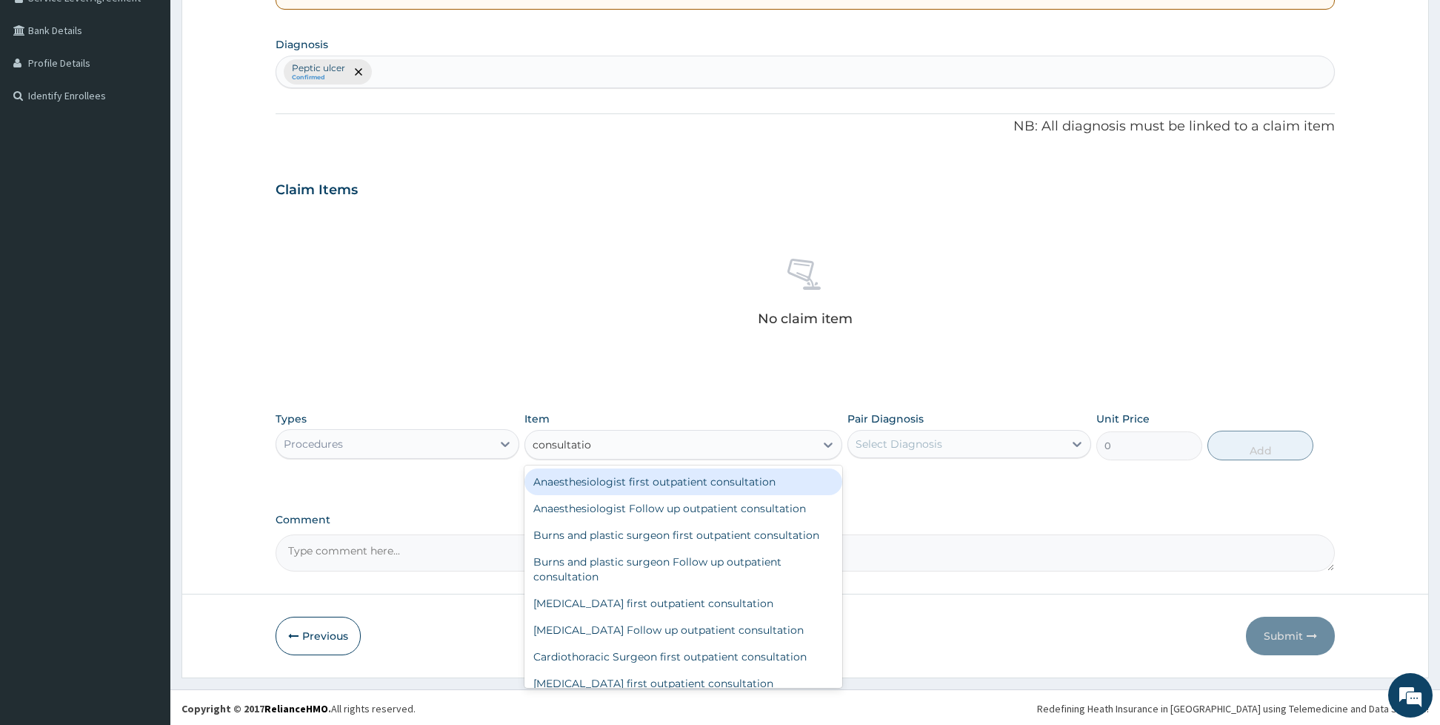
type input "consultation"
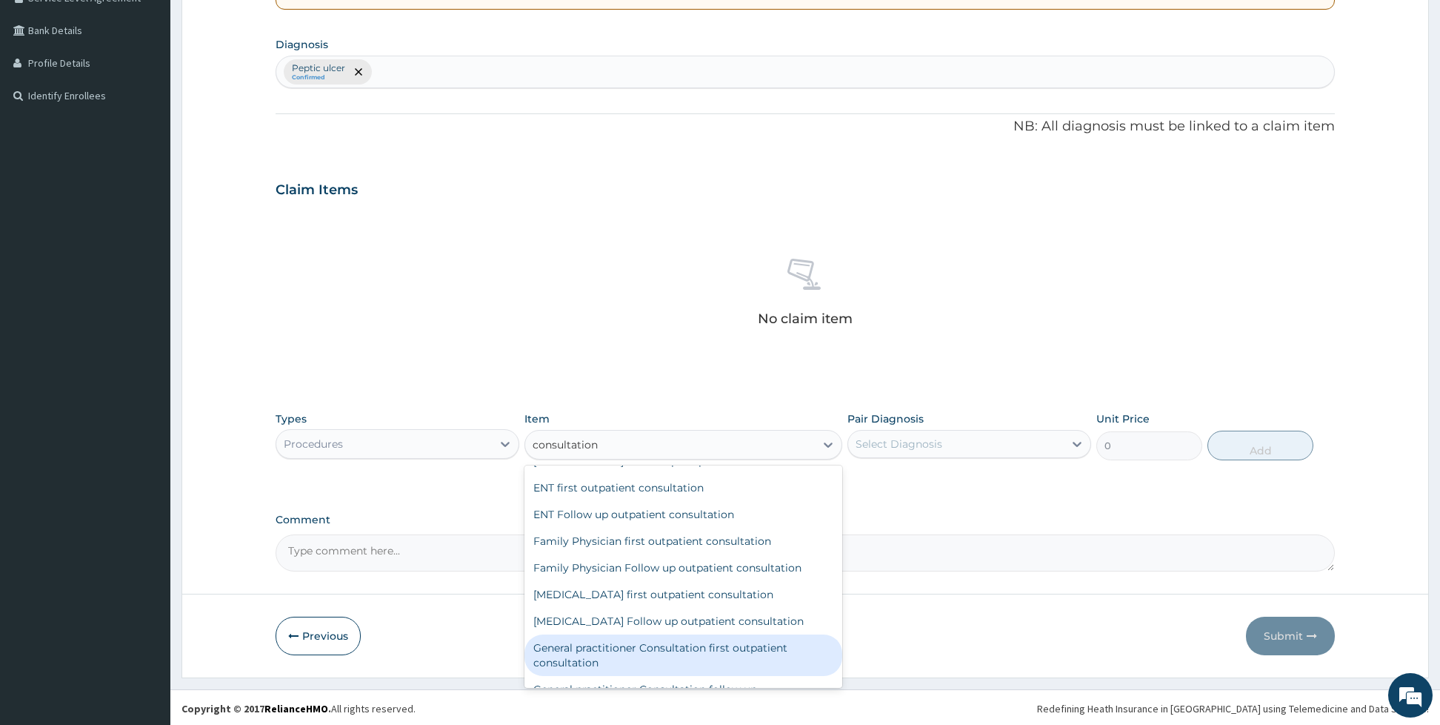
click at [716, 663] on div "General practitioner Consultation first outpatient consultation" at bounding box center [683, 654] width 318 height 41
type input "3960"
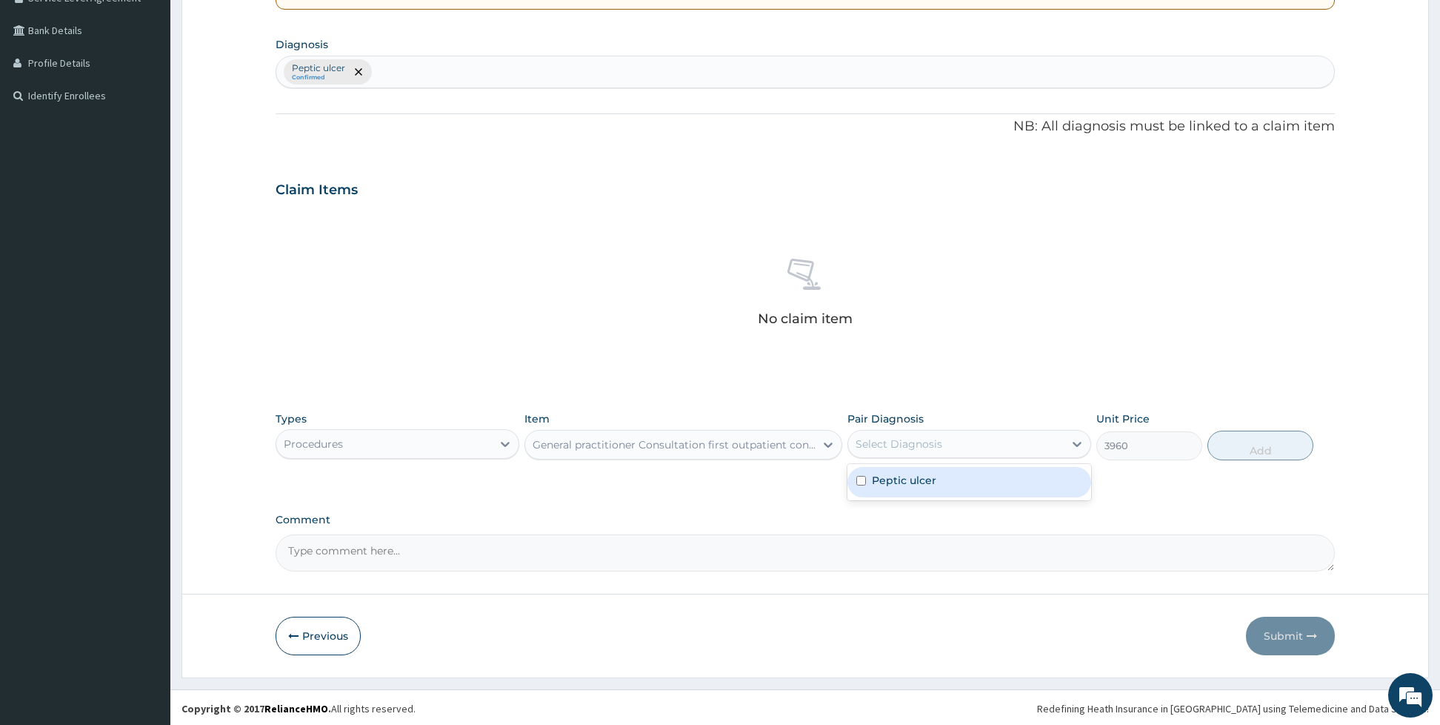
click at [922, 456] on div "Select Diagnosis" at bounding box center [956, 444] width 216 height 24
click at [887, 474] on label "Peptic ulcer" at bounding box center [904, 480] width 64 height 15
checkbox input "true"
click at [1242, 440] on button "Add" at bounding box center [1261, 445] width 106 height 30
type input "0"
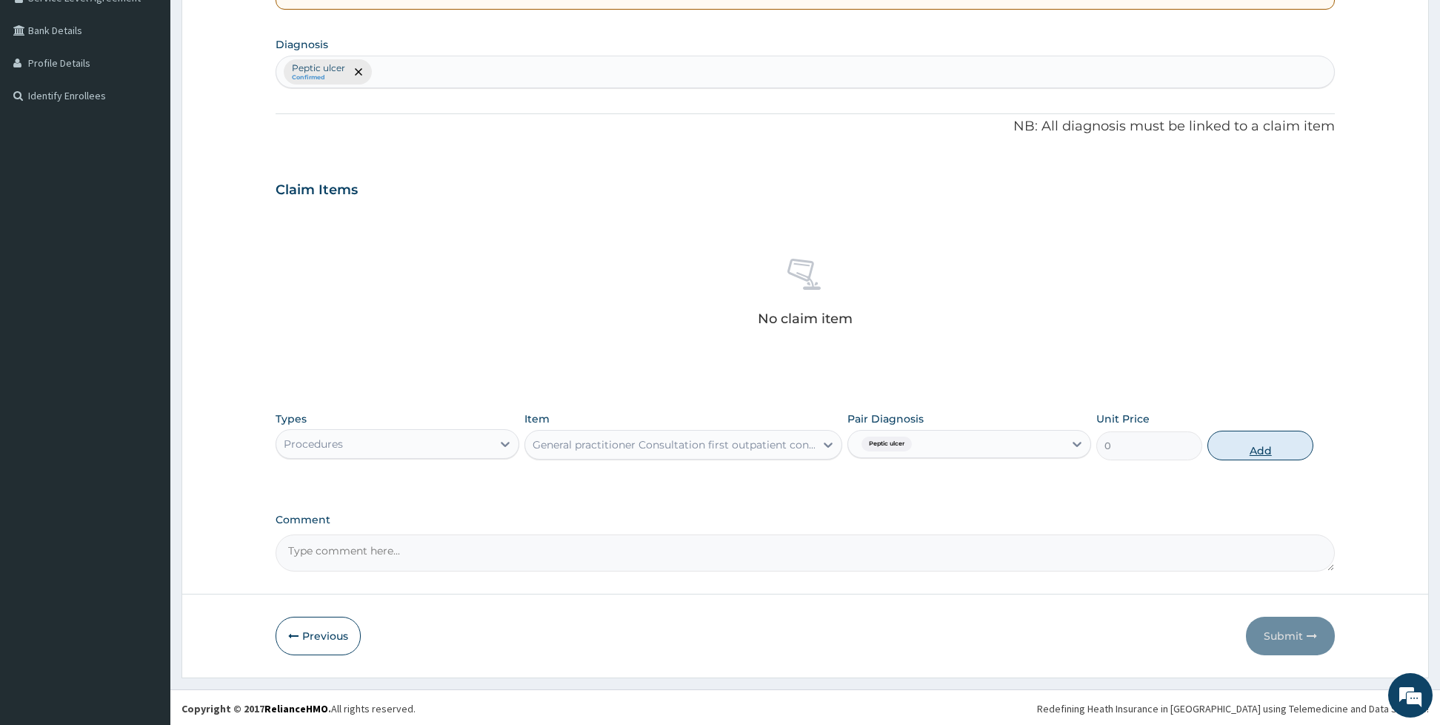
scroll to position [260, 0]
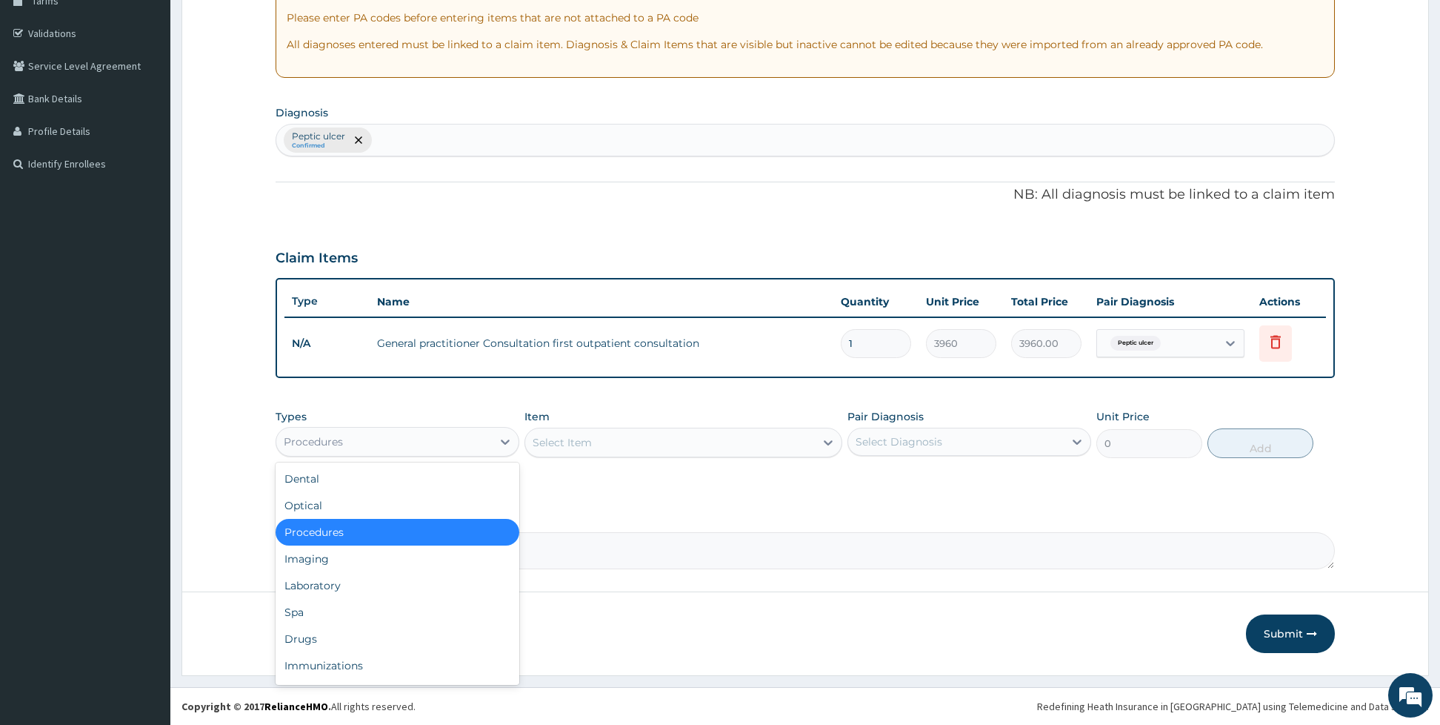
click at [427, 444] on div "Procedures" at bounding box center [384, 442] width 216 height 24
click at [318, 630] on div "Drugs" at bounding box center [398, 638] width 244 height 27
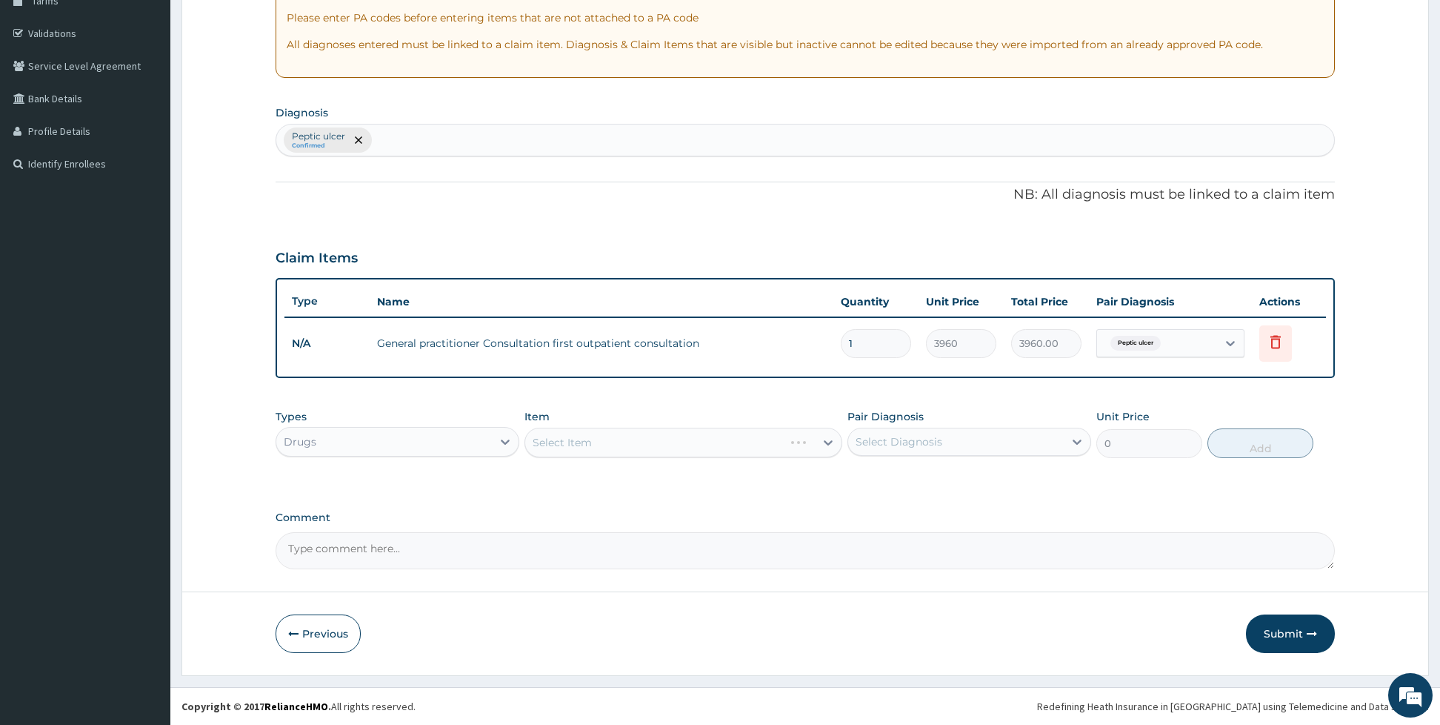
click at [562, 440] on div "Select Item" at bounding box center [683, 442] width 318 height 30
click at [587, 438] on div "Select Item" at bounding box center [683, 442] width 318 height 30
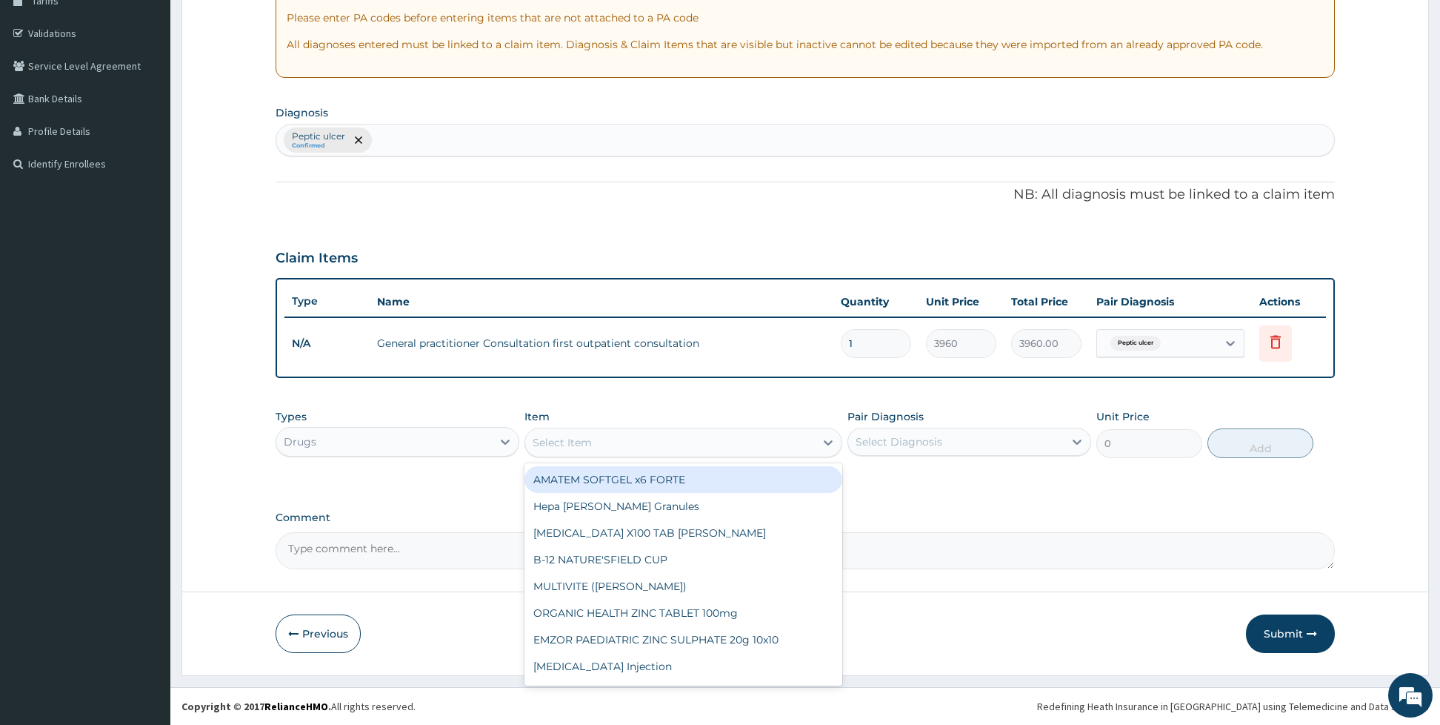
click at [619, 438] on div "Select Item" at bounding box center [670, 442] width 290 height 24
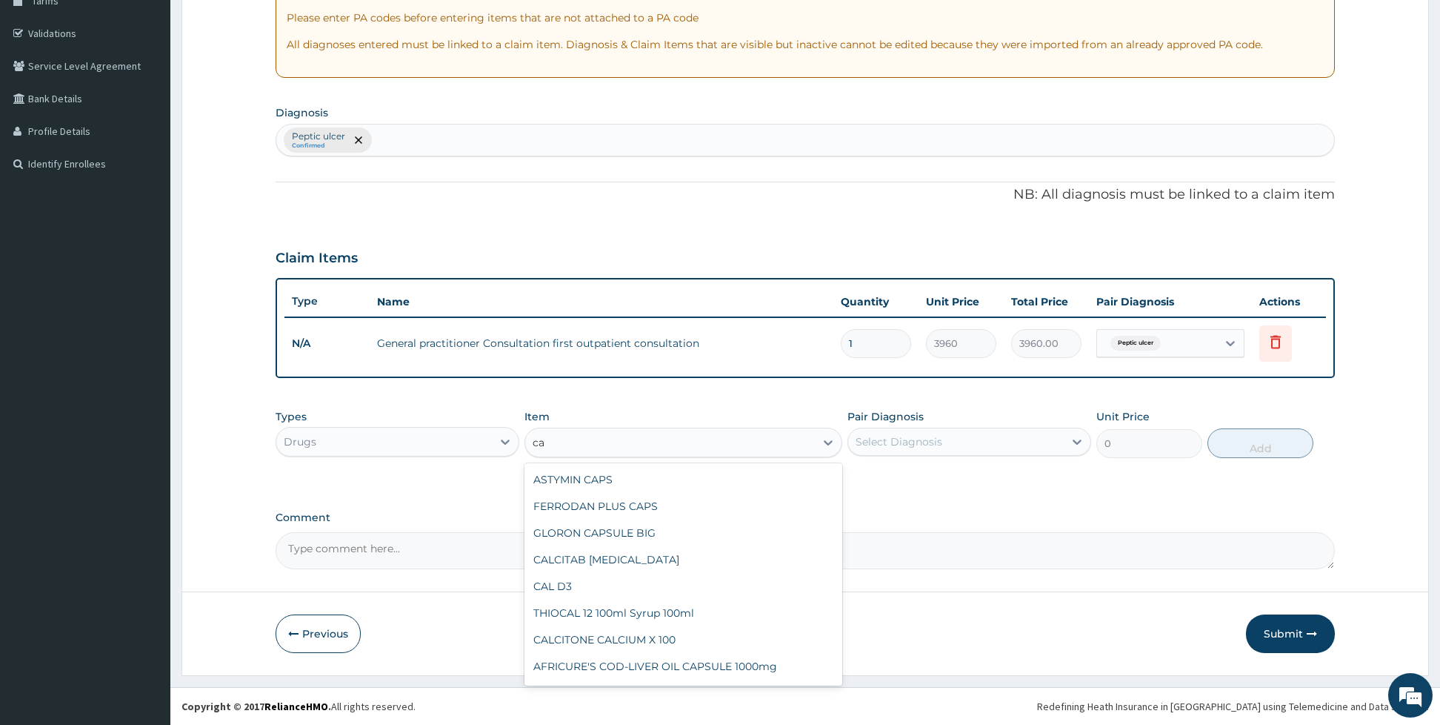
type input "c"
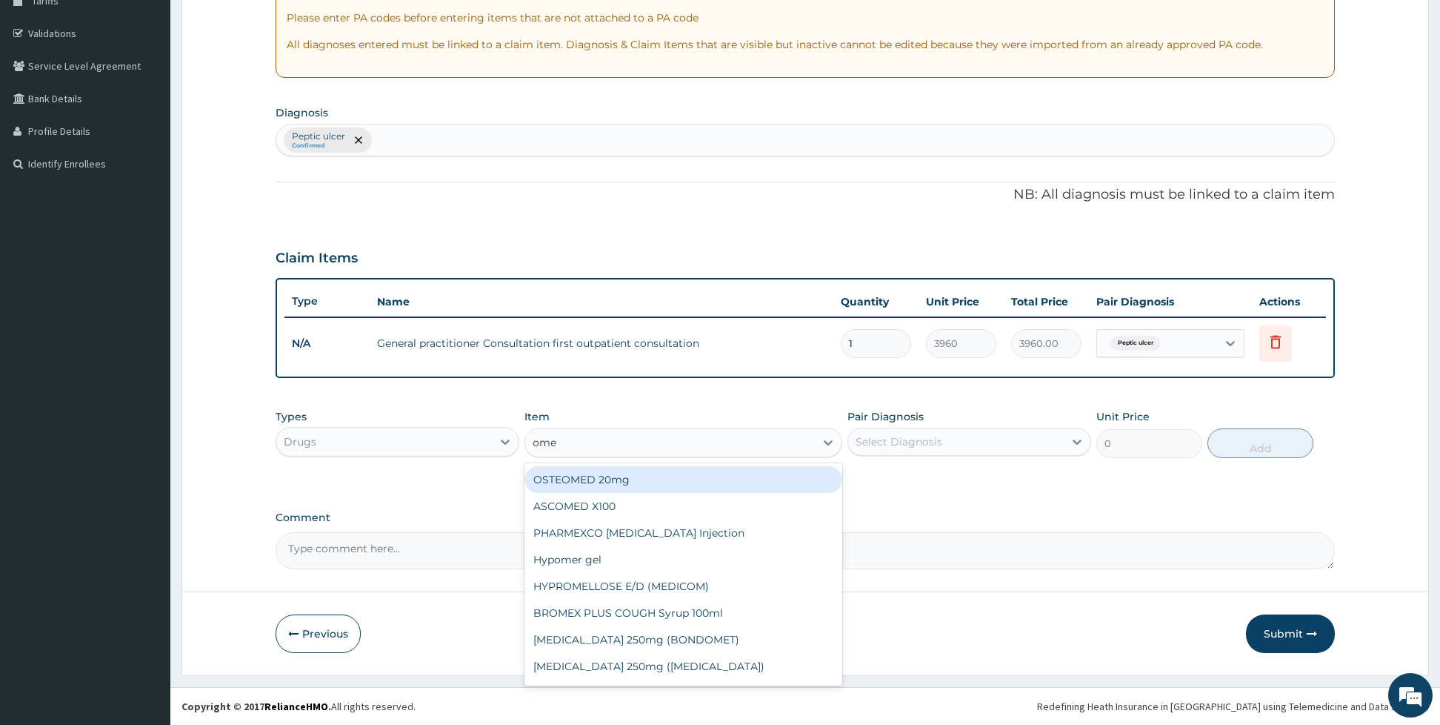
type input "omep"
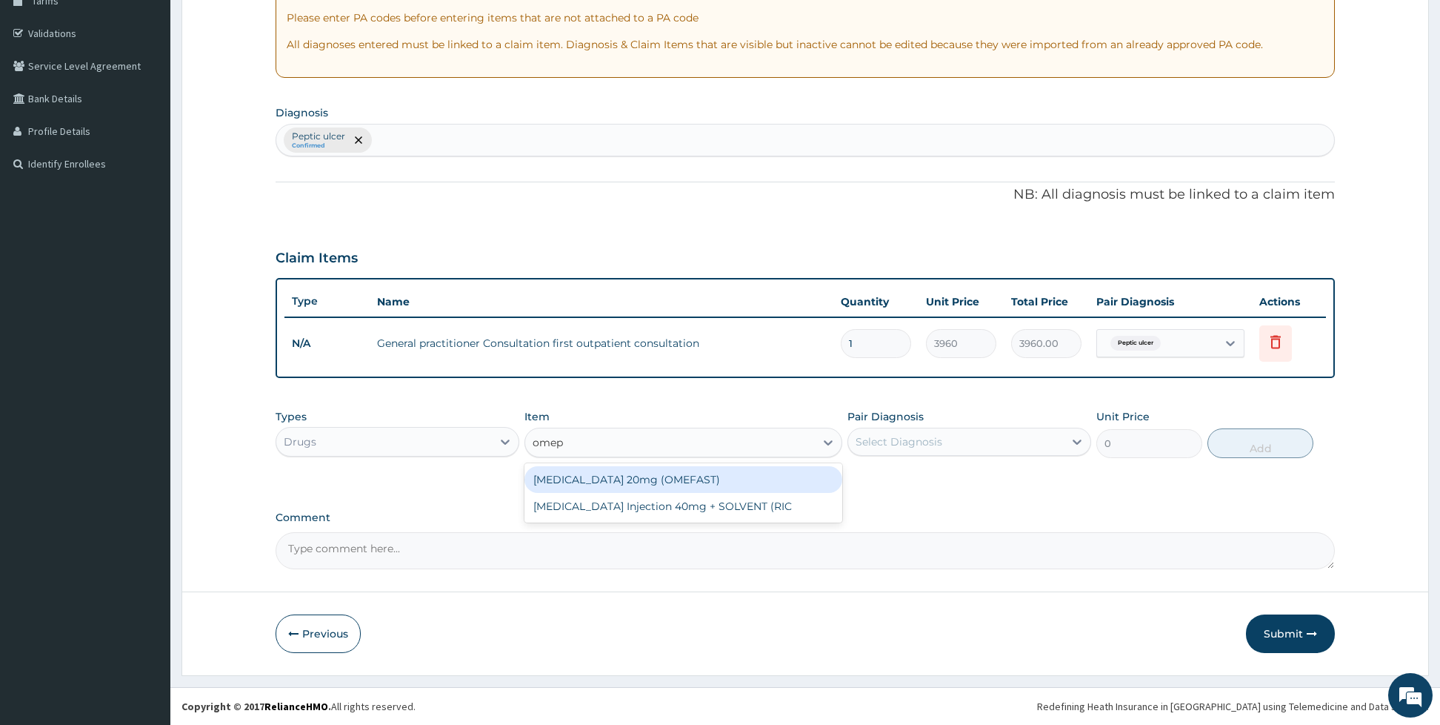
click at [658, 476] on div "OMEPRAZOLE 20mg (OMEFAST)" at bounding box center [683, 479] width 318 height 27
type input "92.4"
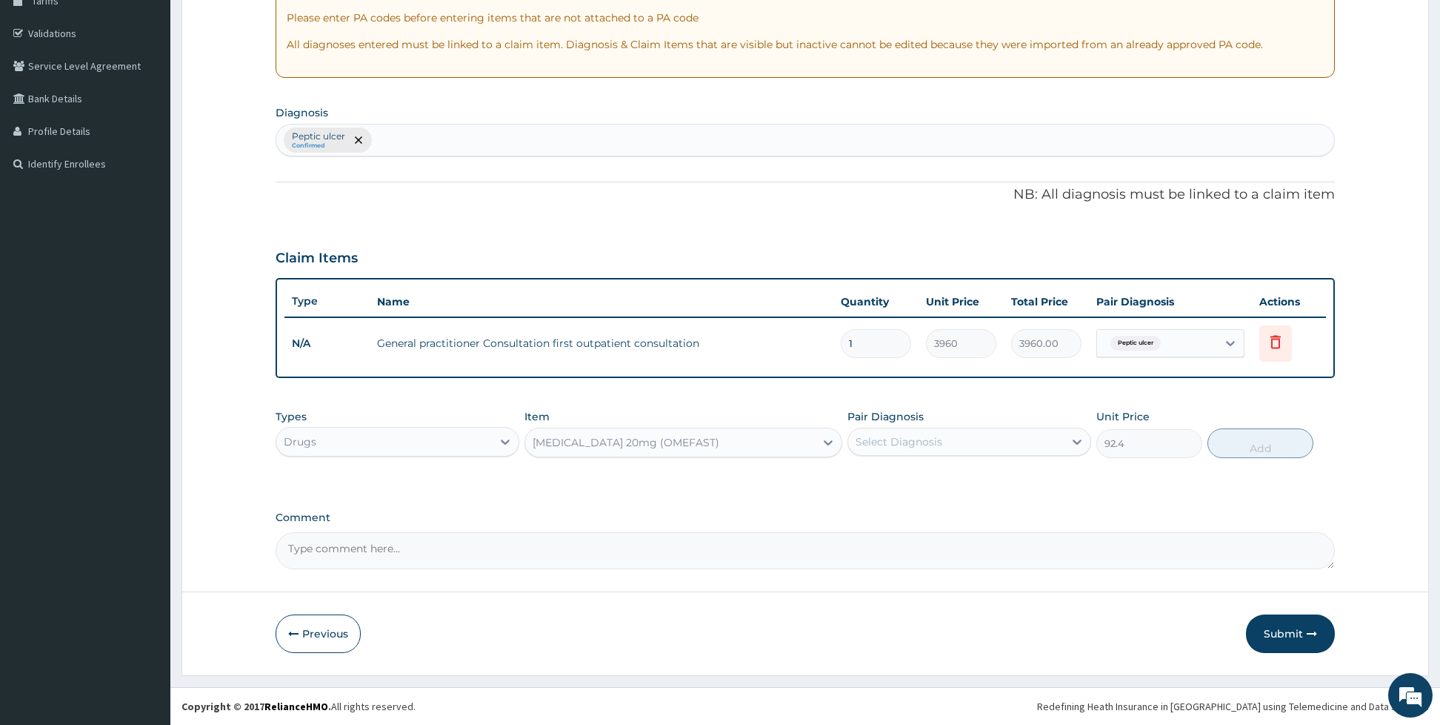
click at [876, 434] on div "Select Diagnosis" at bounding box center [899, 441] width 87 height 15
click at [865, 483] on div "Peptic ulcer" at bounding box center [969, 479] width 244 height 30
checkbox input "true"
click at [1242, 441] on button "Add" at bounding box center [1261, 443] width 106 height 30
type input "0"
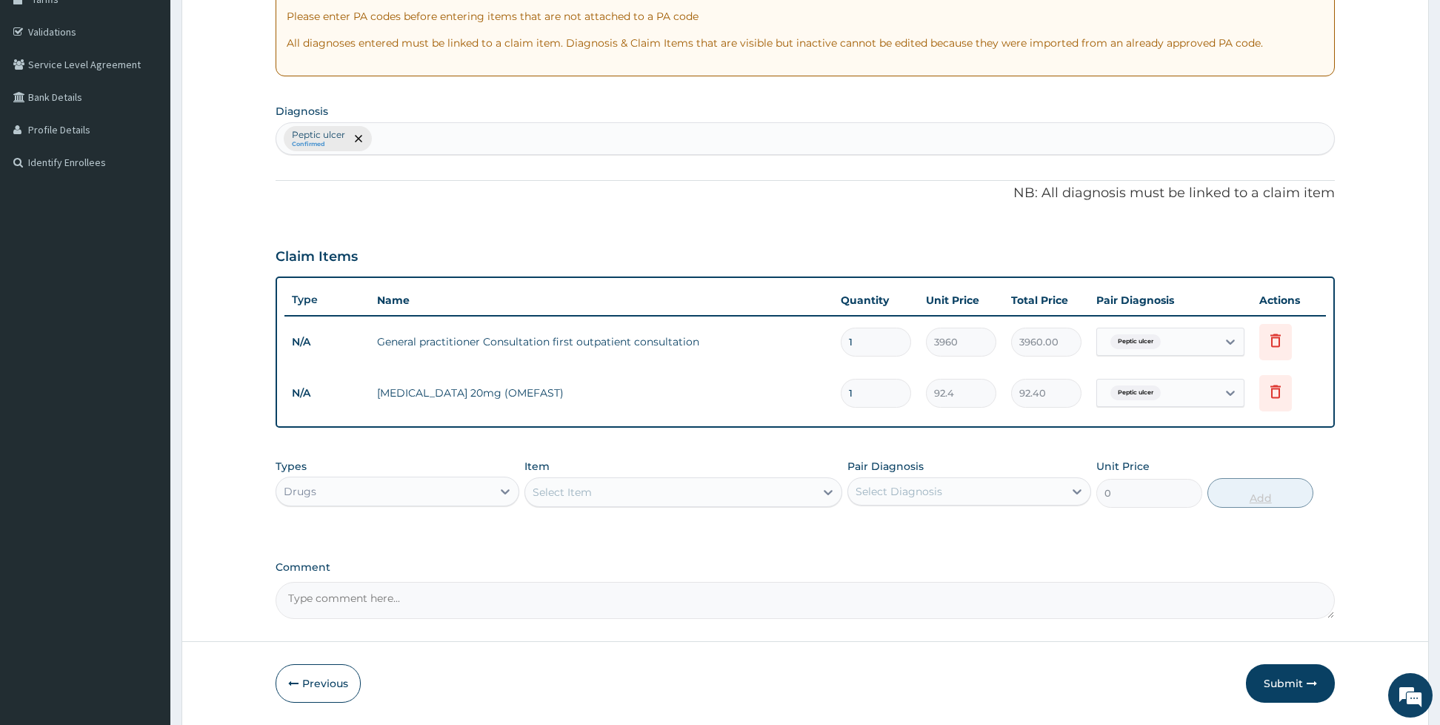
type input "14"
type input "1293.60"
type input "14"
click at [796, 474] on div "Item Select Item" at bounding box center [683, 483] width 318 height 49
click at [761, 493] on div "Select Item" at bounding box center [670, 492] width 290 height 24
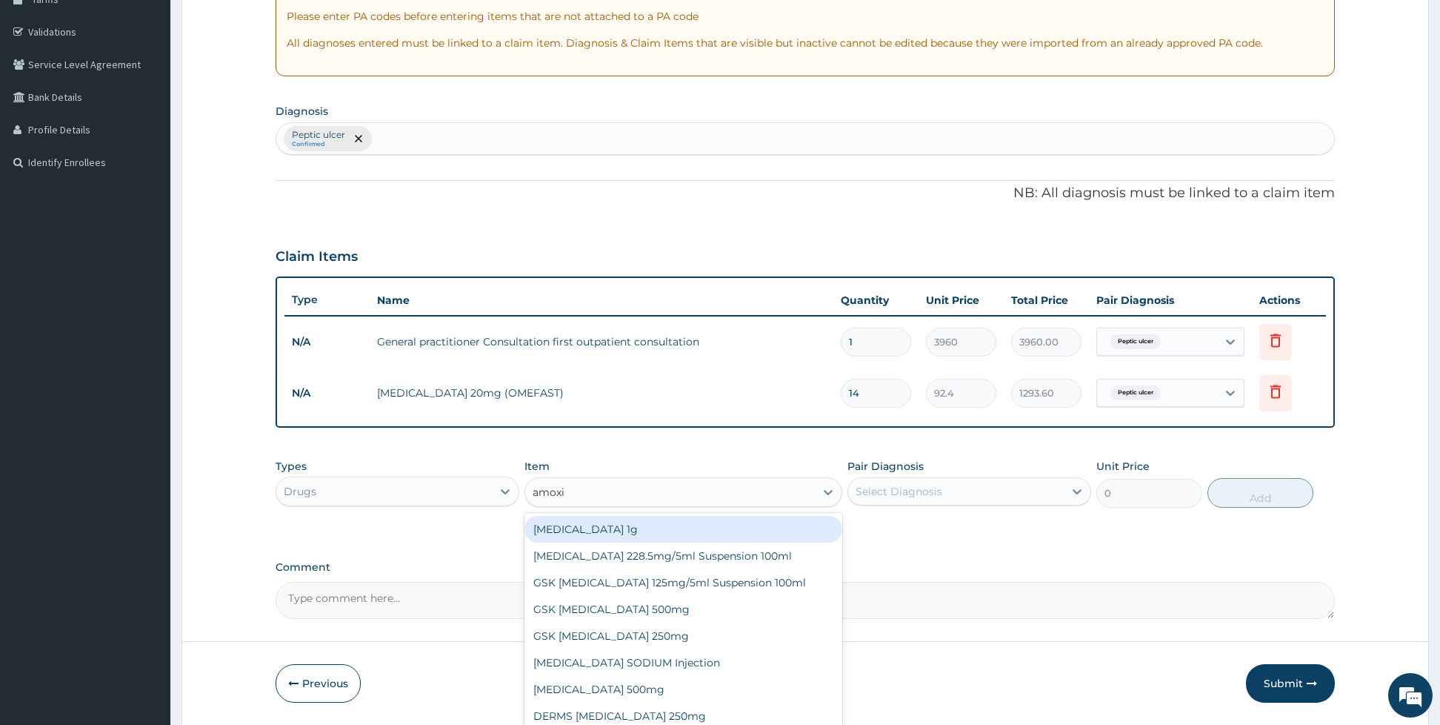
type input "amoxil"
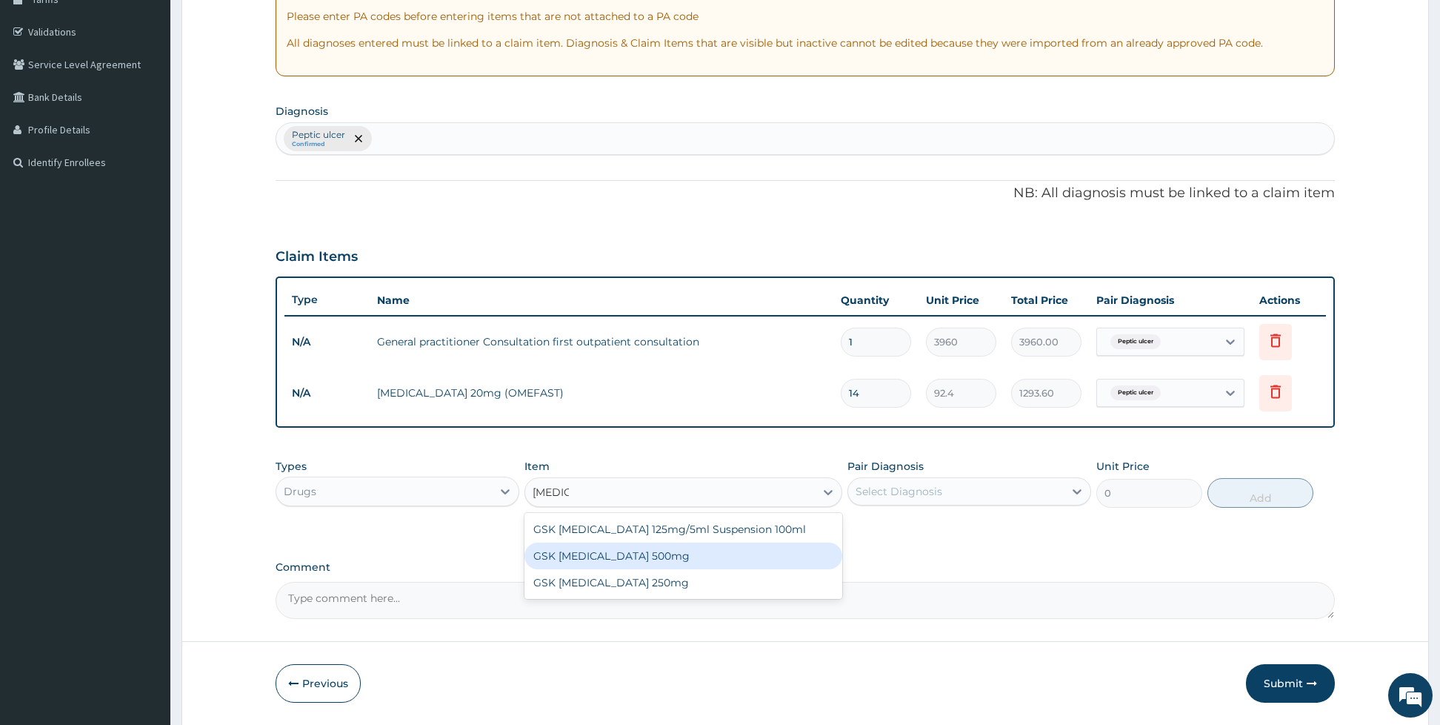
click at [647, 550] on div "GSK AMOXIL 500mg" at bounding box center [683, 555] width 318 height 27
type input "66"
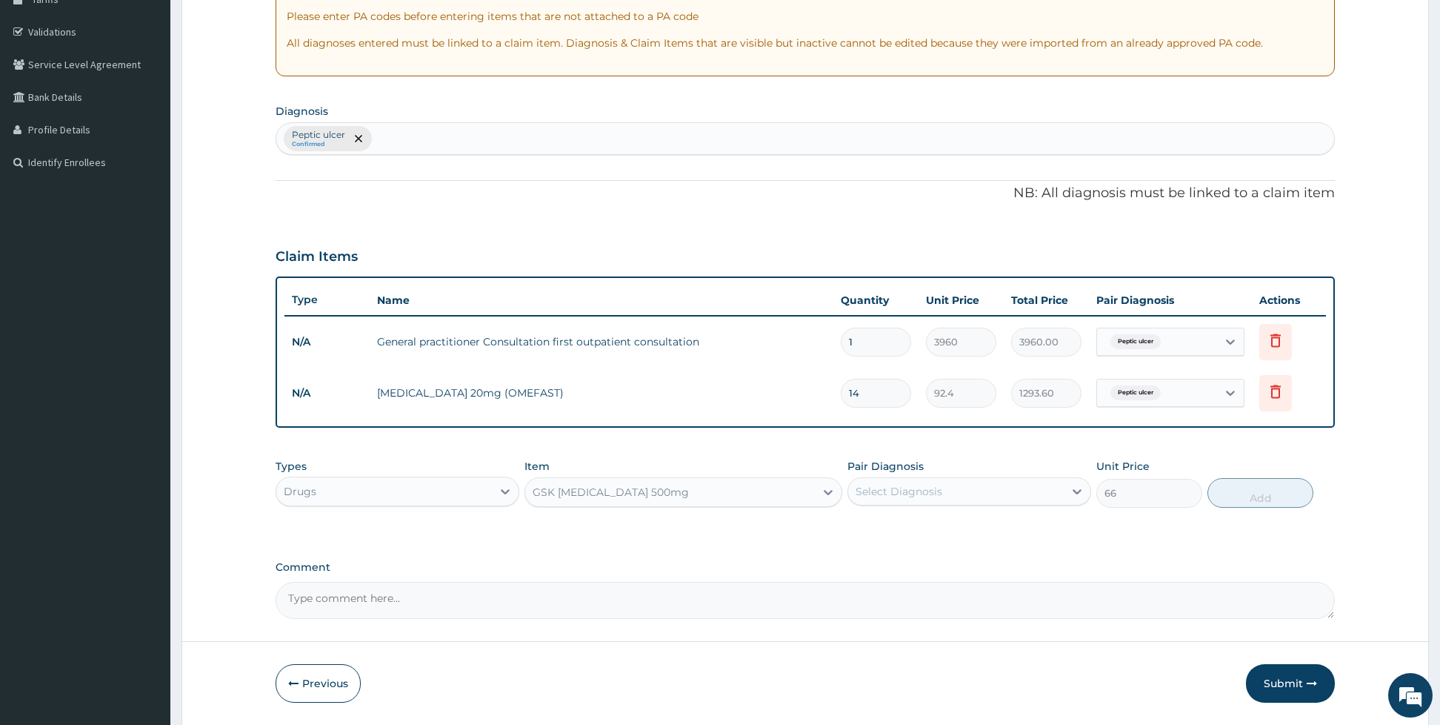
click at [930, 474] on div "Pair Diagnosis Select Diagnosis" at bounding box center [969, 483] width 244 height 49
click at [916, 492] on div "Select Diagnosis" at bounding box center [899, 491] width 87 height 15
click at [880, 525] on label "Peptic ulcer" at bounding box center [904, 527] width 64 height 15
checkbox input "true"
click at [1247, 494] on button "Add" at bounding box center [1261, 493] width 106 height 30
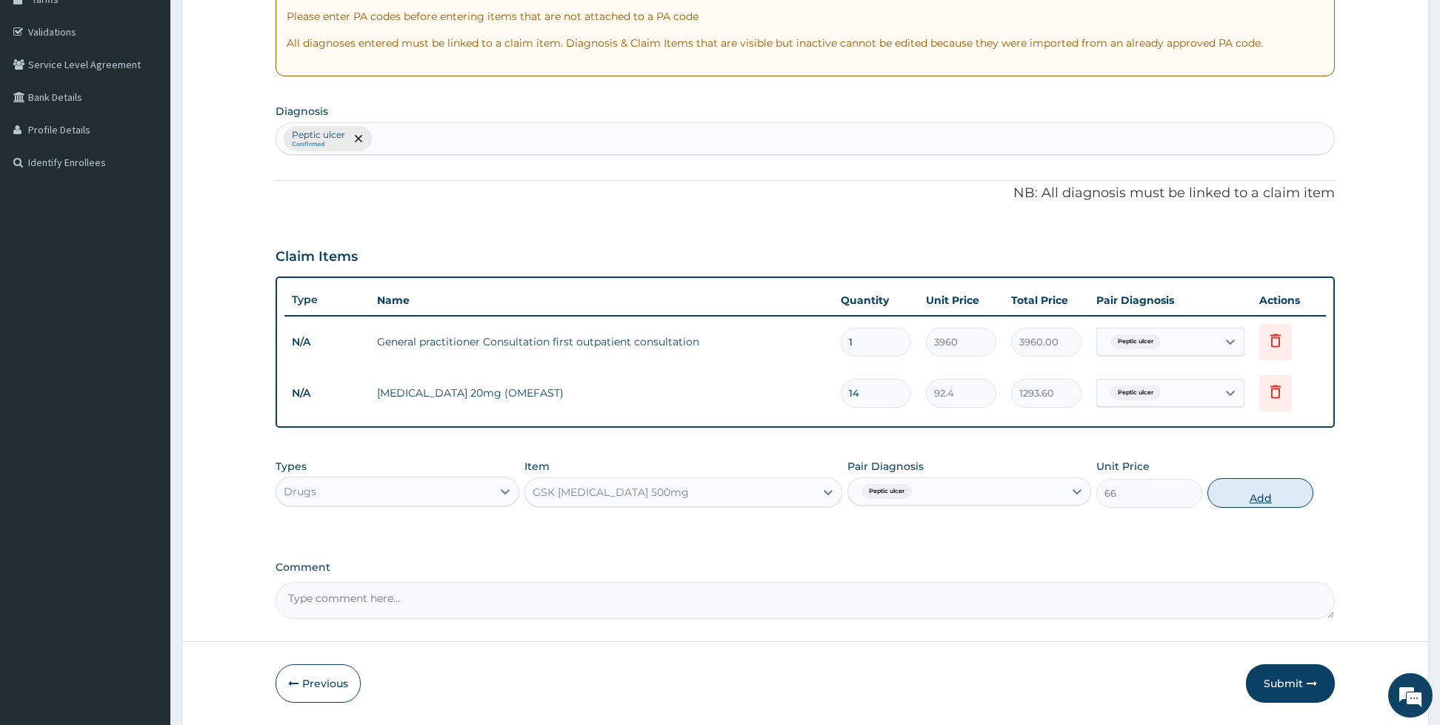
type input "0"
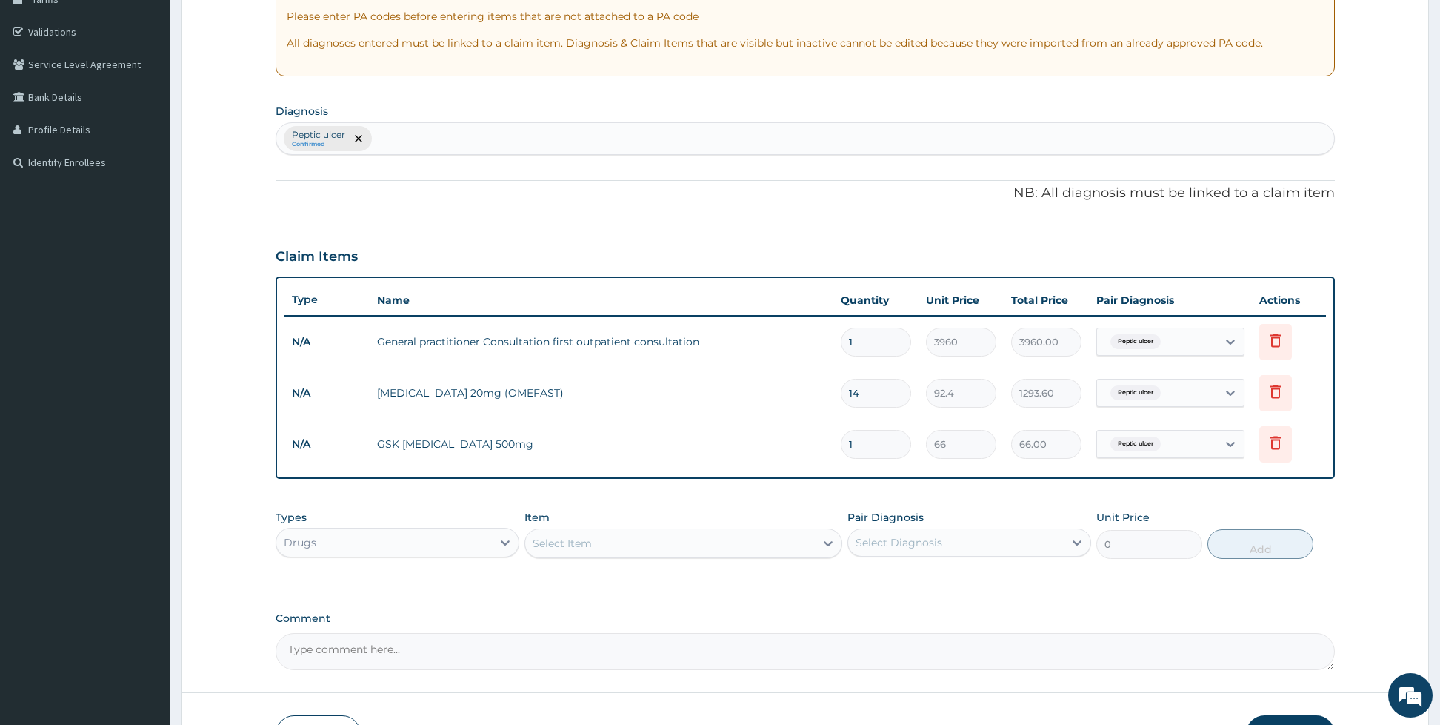
type input "0.00"
type input "2"
type input "132.00"
type input "20"
type input "1320.00"
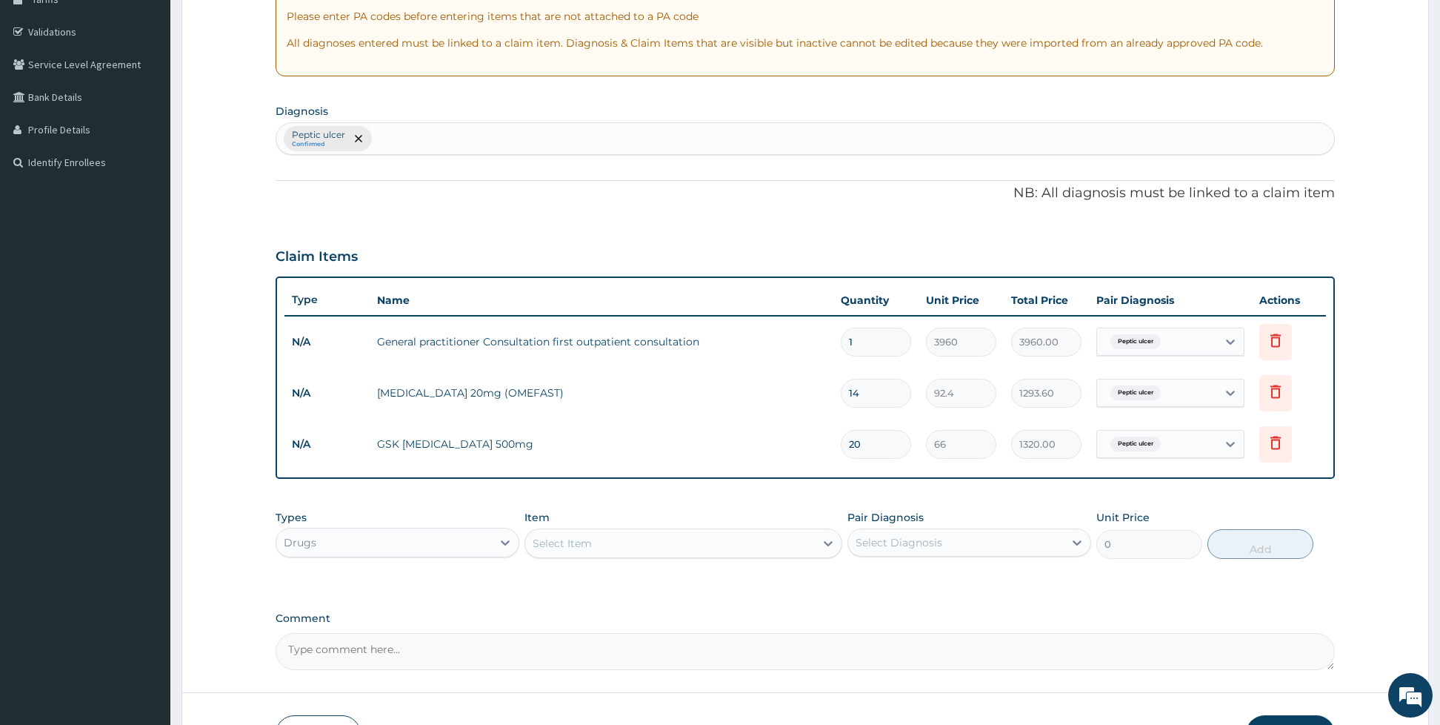
type input "20"
click at [720, 547] on div "Select Item" at bounding box center [670, 543] width 290 height 24
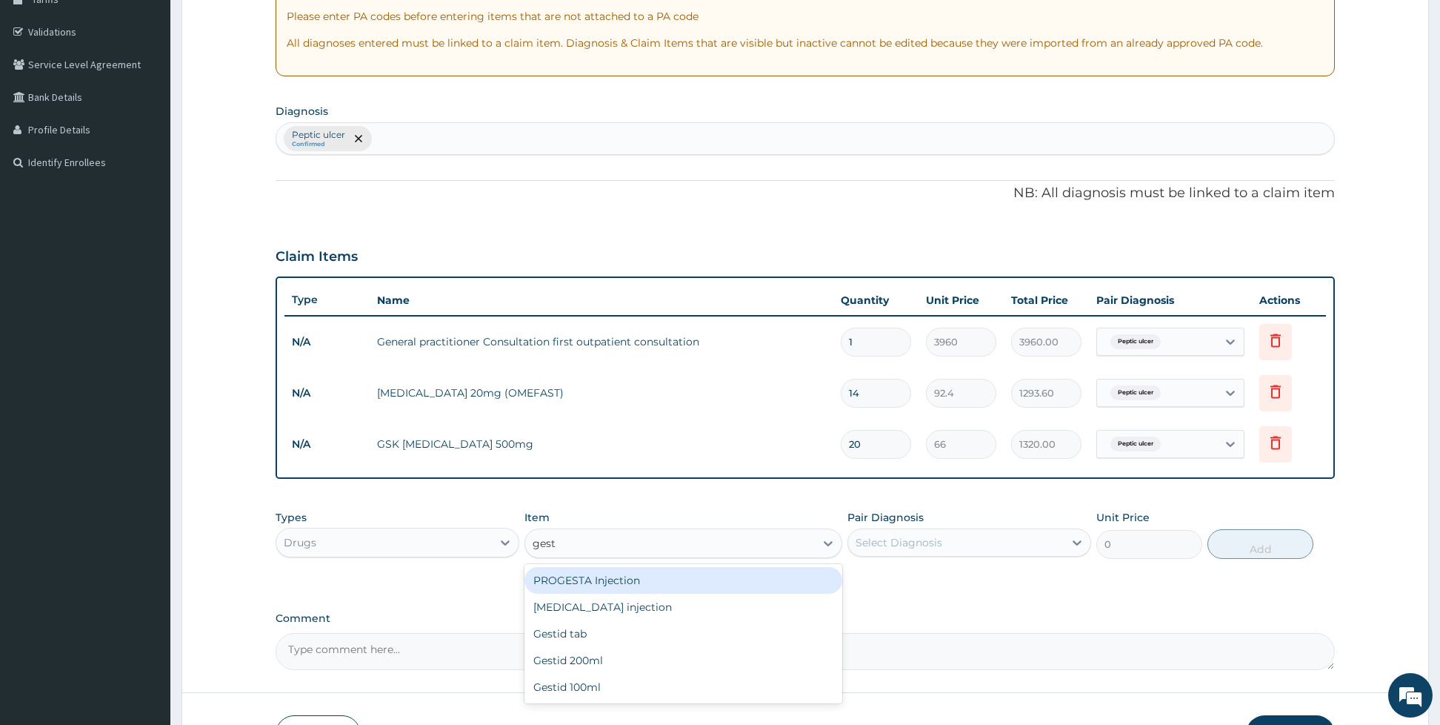
type input "gesti"
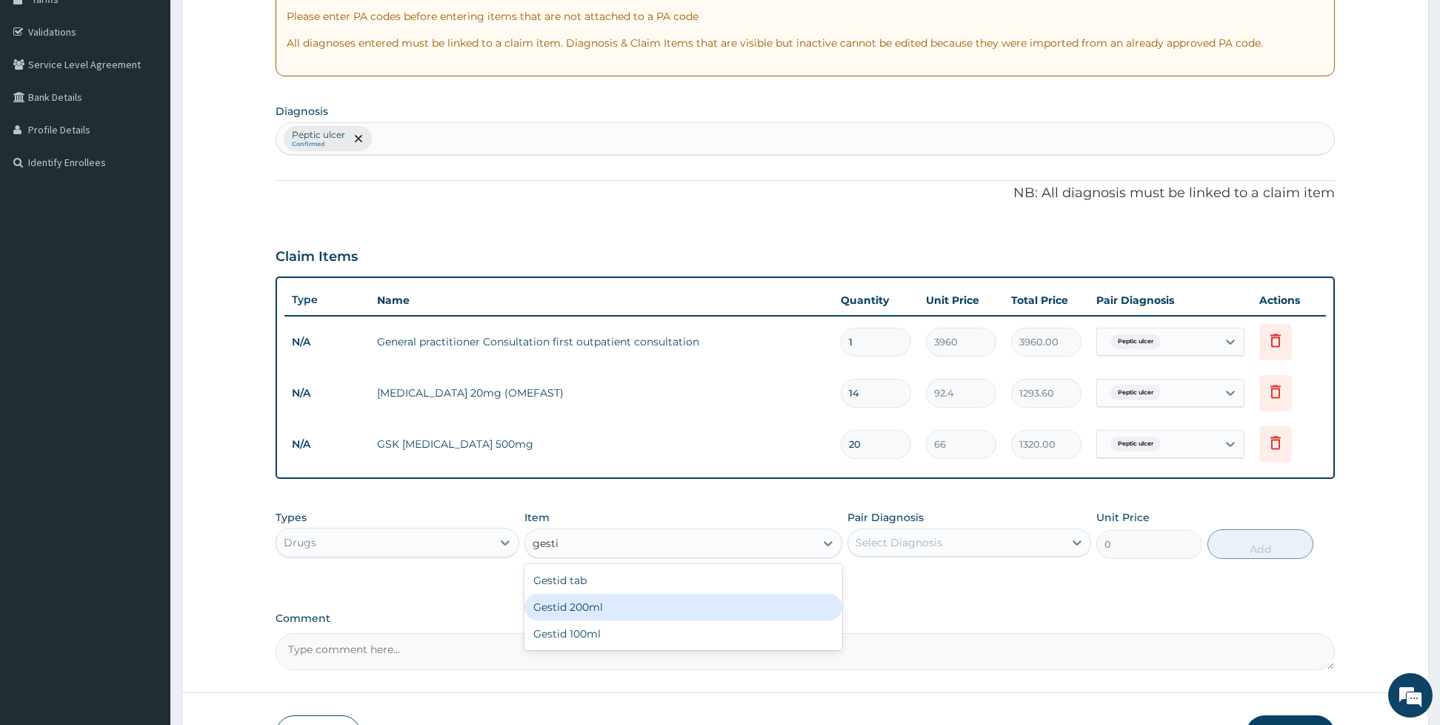
click at [650, 593] on div "Gestid 200ml" at bounding box center [683, 606] width 318 height 27
type input "1188"
click at [896, 527] on div "Pair Diagnosis Select Diagnosis" at bounding box center [969, 534] width 244 height 49
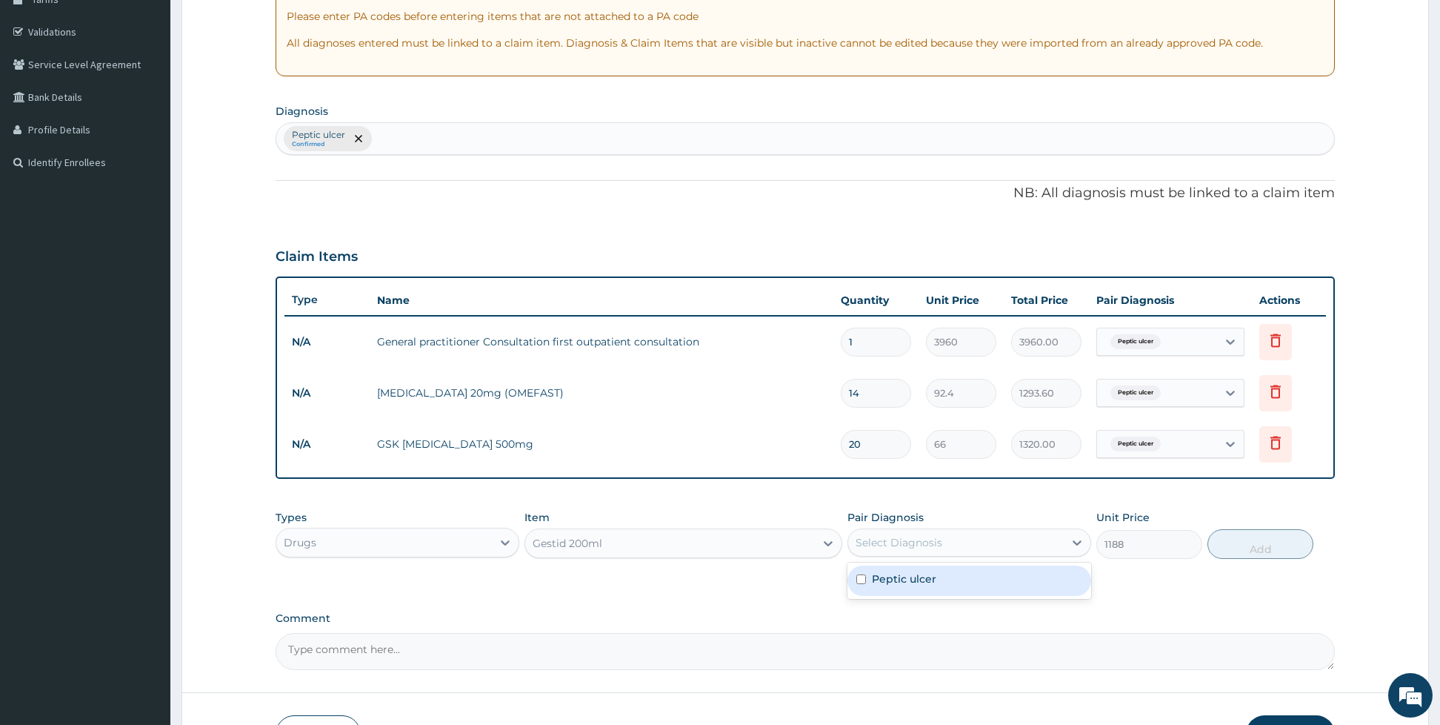
click at [890, 539] on div "Select Diagnosis" at bounding box center [899, 542] width 87 height 15
click at [873, 585] on label "Peptic ulcer" at bounding box center [904, 578] width 64 height 15
checkbox input "true"
click at [1272, 534] on button "Add" at bounding box center [1261, 544] width 106 height 30
type input "0"
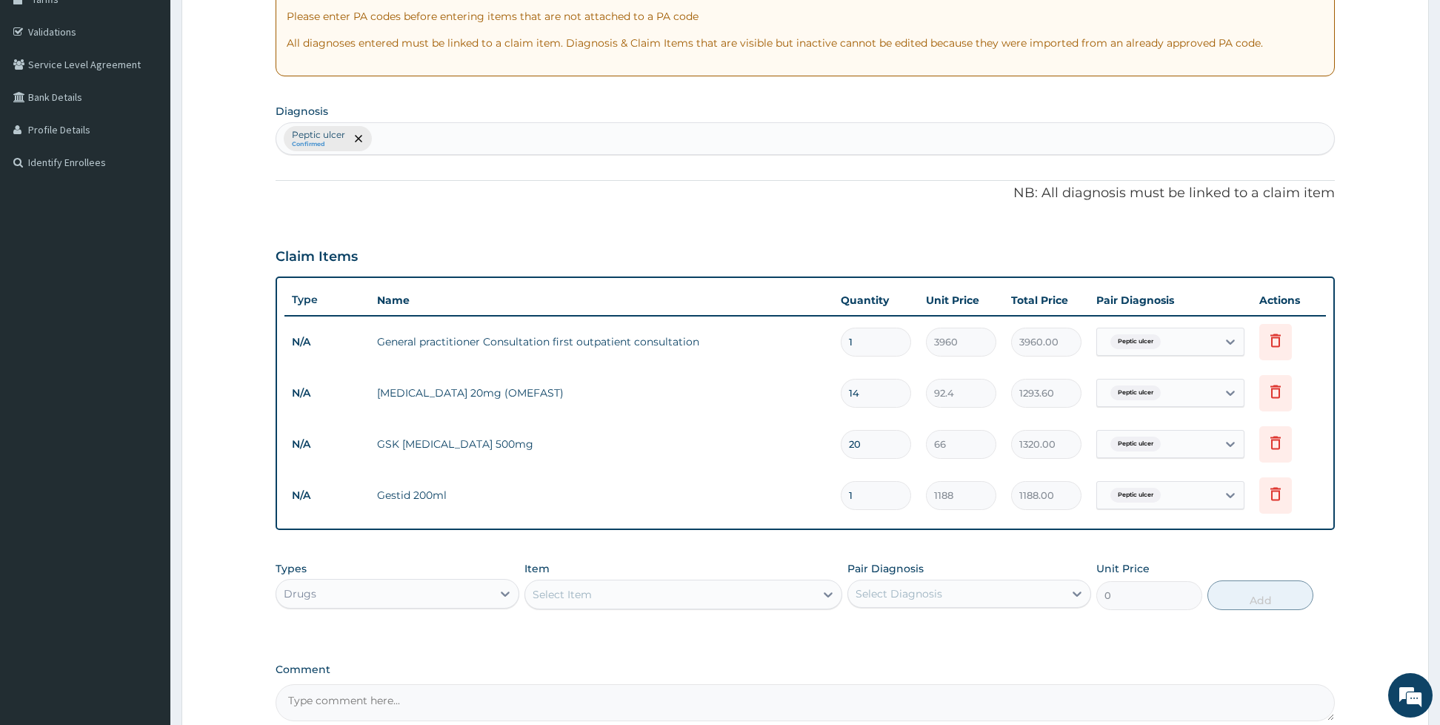
click at [673, 587] on div "Select Item" at bounding box center [670, 594] width 290 height 24
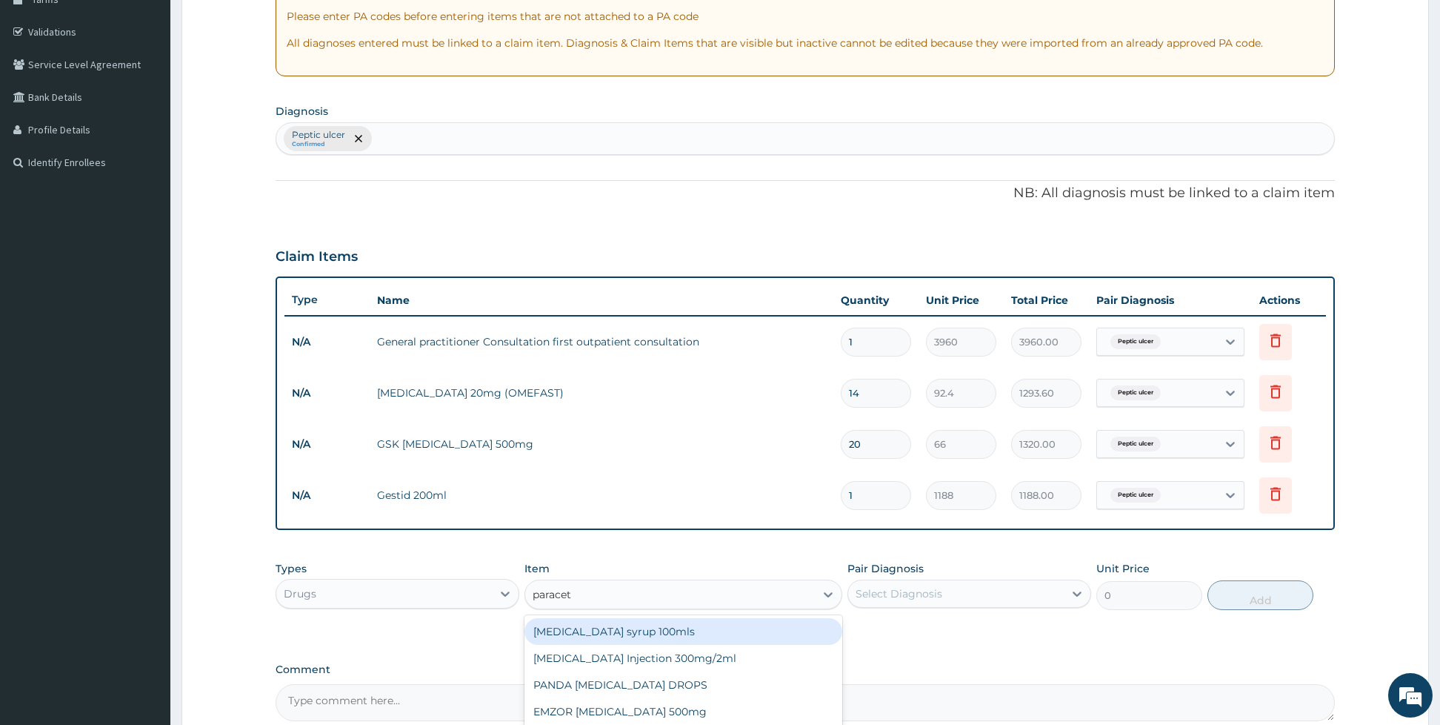
type input "paraceta"
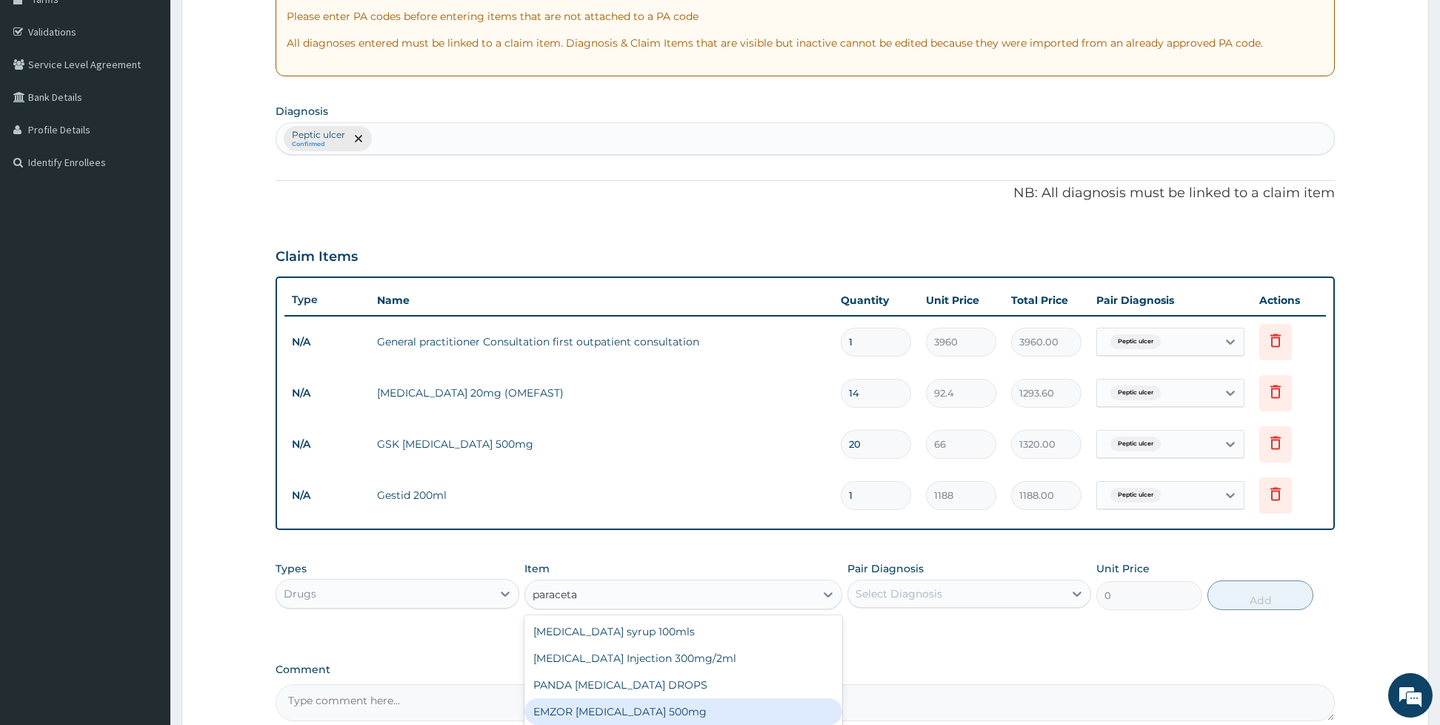
click at [654, 711] on div "EMZOR PARACETAMOL 500mg" at bounding box center [683, 711] width 318 height 27
type input "26.4"
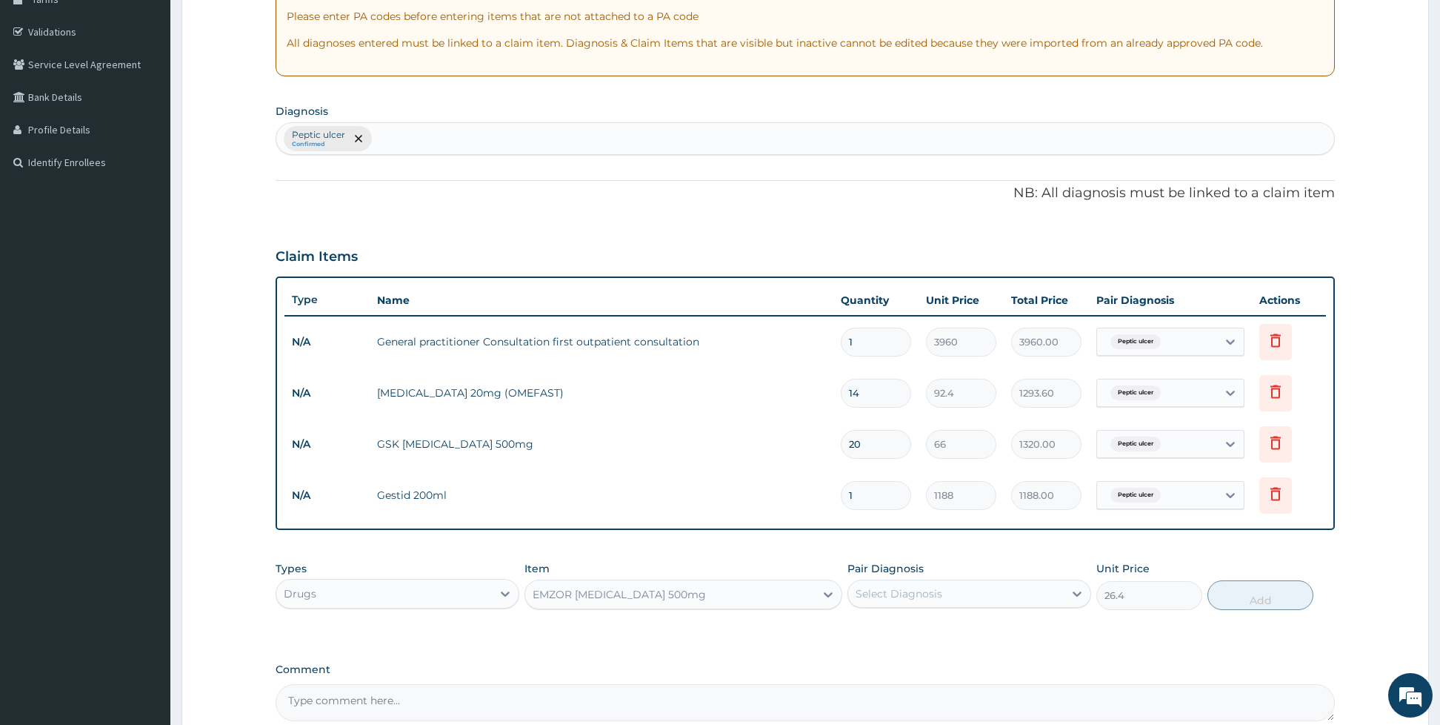
click at [905, 585] on div "Select Diagnosis" at bounding box center [956, 594] width 216 height 24
click at [882, 621] on div "Peptic ulcer" at bounding box center [969, 631] width 244 height 30
checkbox input "true"
click at [1254, 589] on button "Add" at bounding box center [1261, 595] width 106 height 30
type input "0"
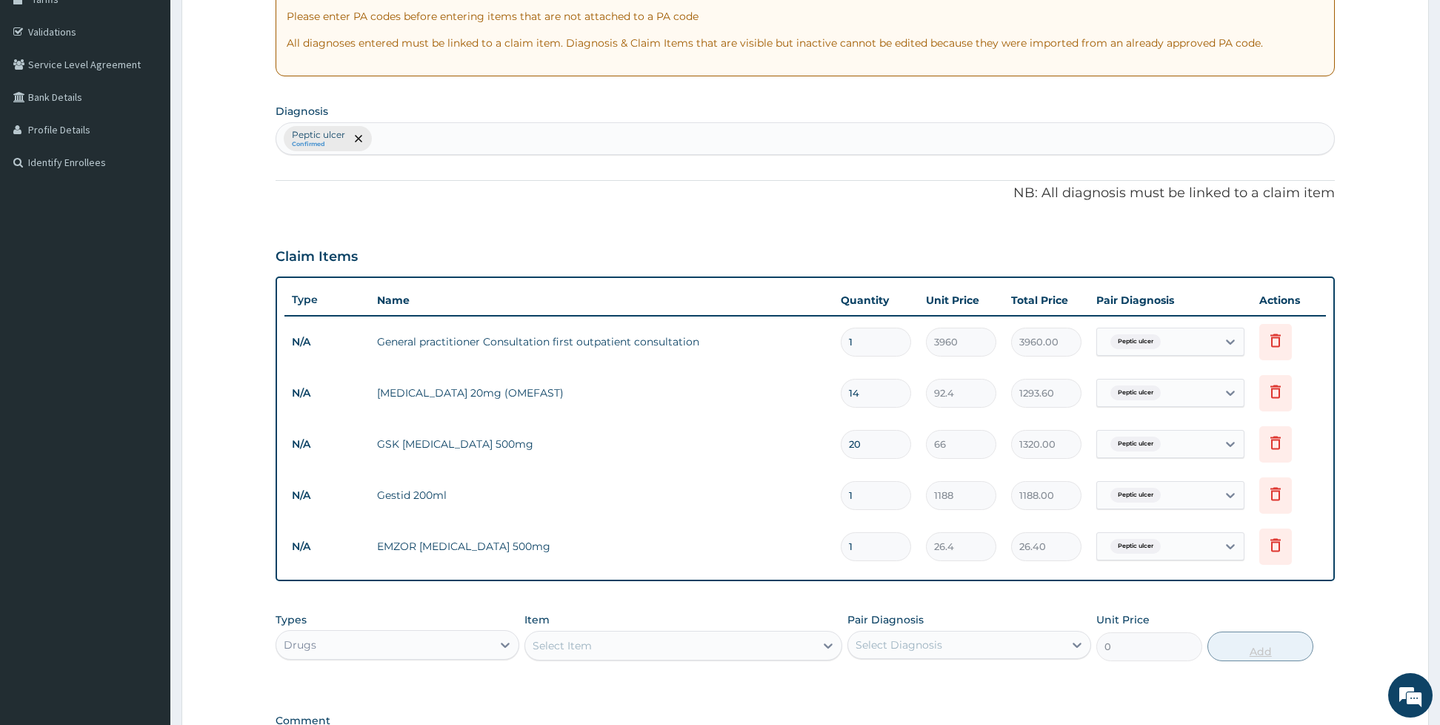
type input "0.00"
type input "2"
type input "52.80"
type input "20"
type input "528.00"
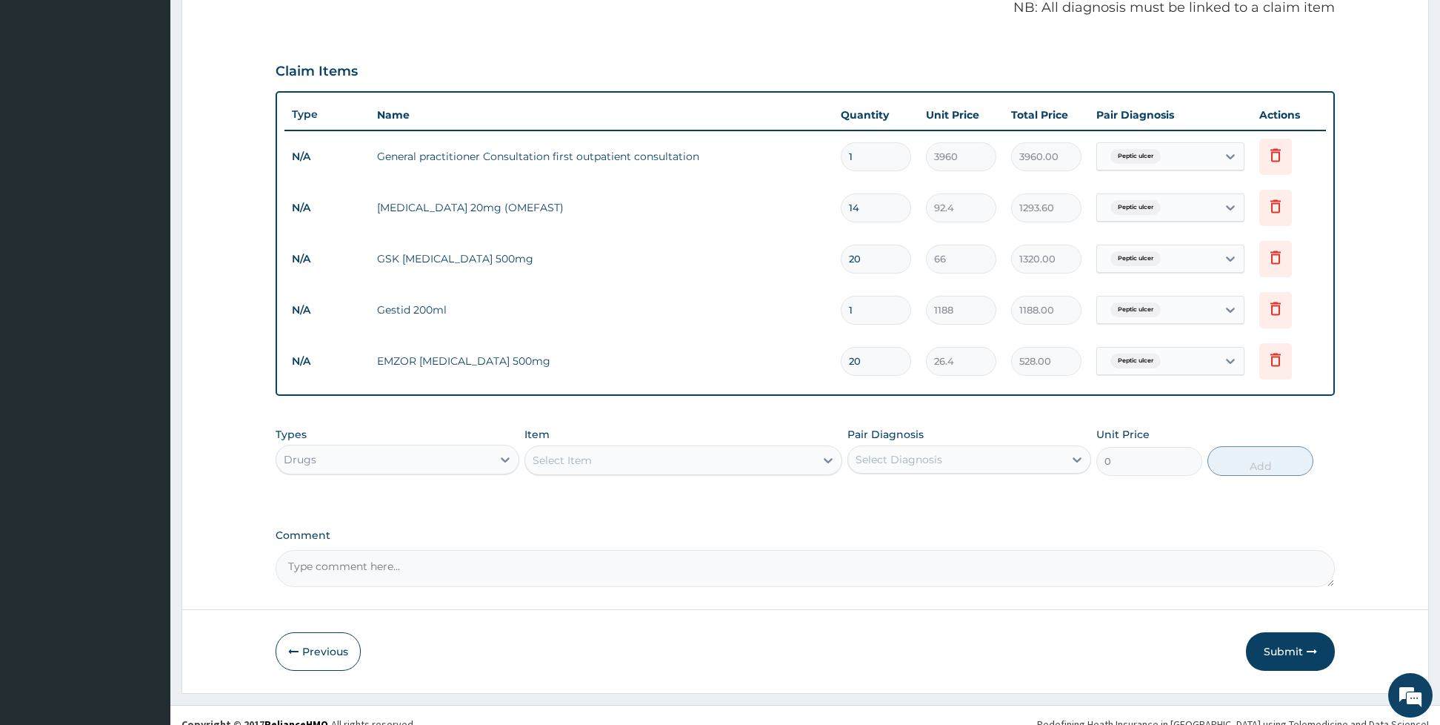
scroll to position [464, 0]
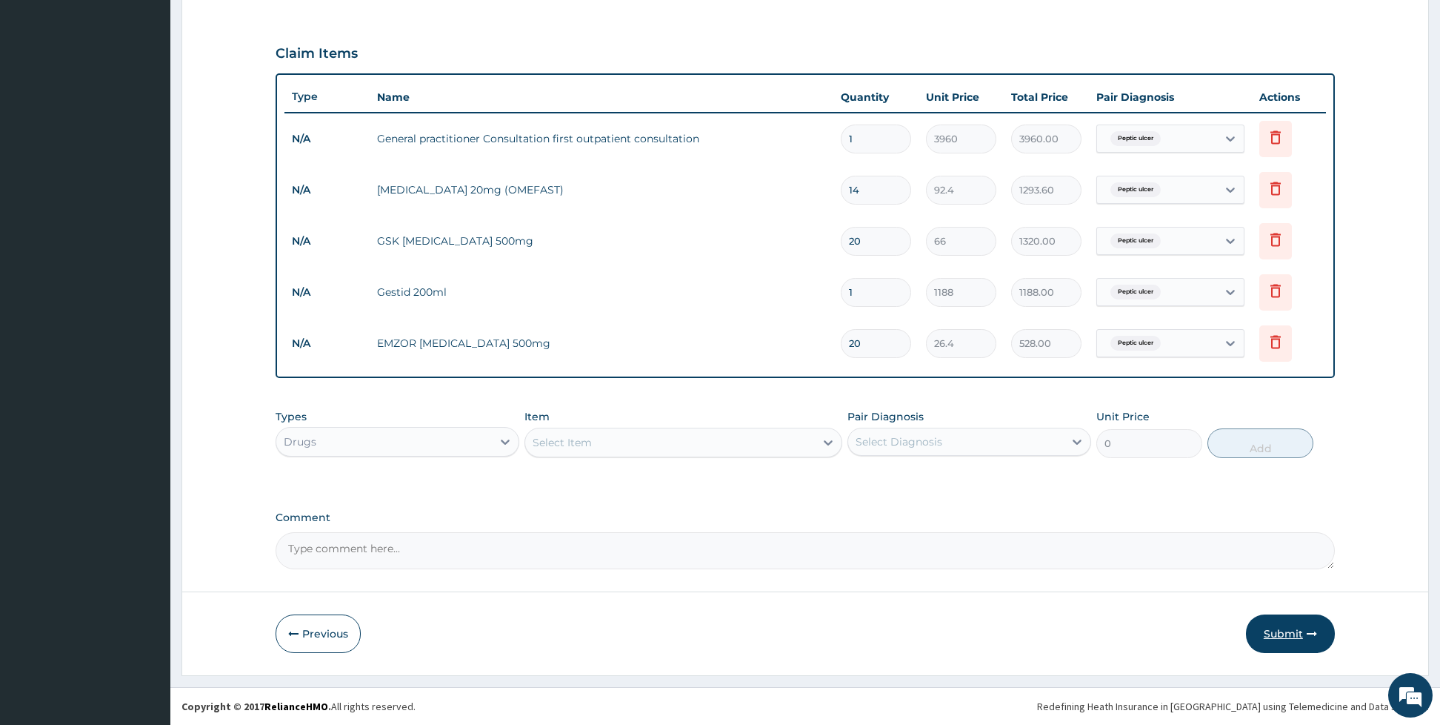
type input "20"
click at [1289, 627] on button "Submit" at bounding box center [1290, 633] width 89 height 39
